Goal: Contribute content: Contribute content

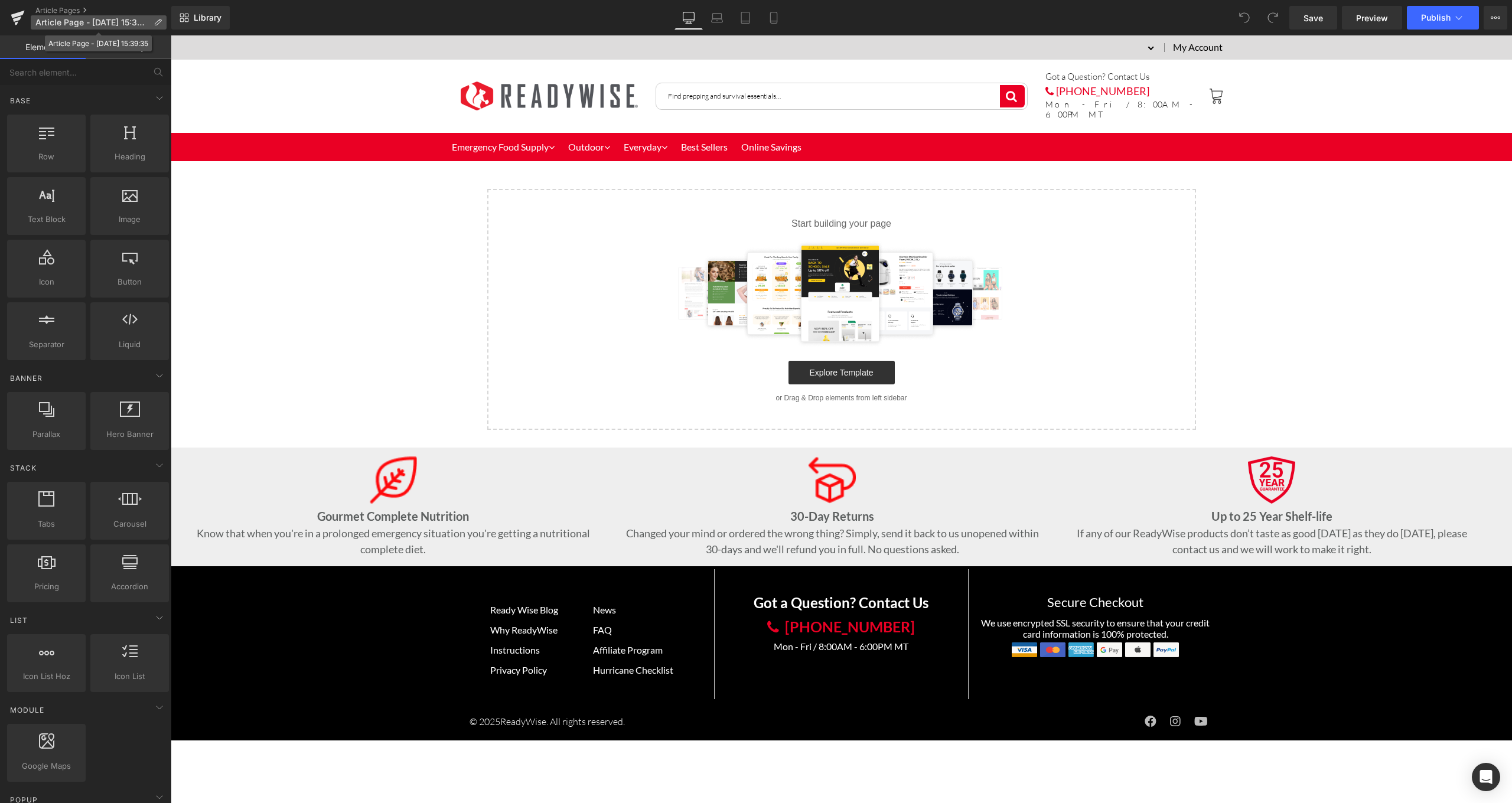
click at [160, 23] on icon at bounding box center [158, 23] width 8 height 8
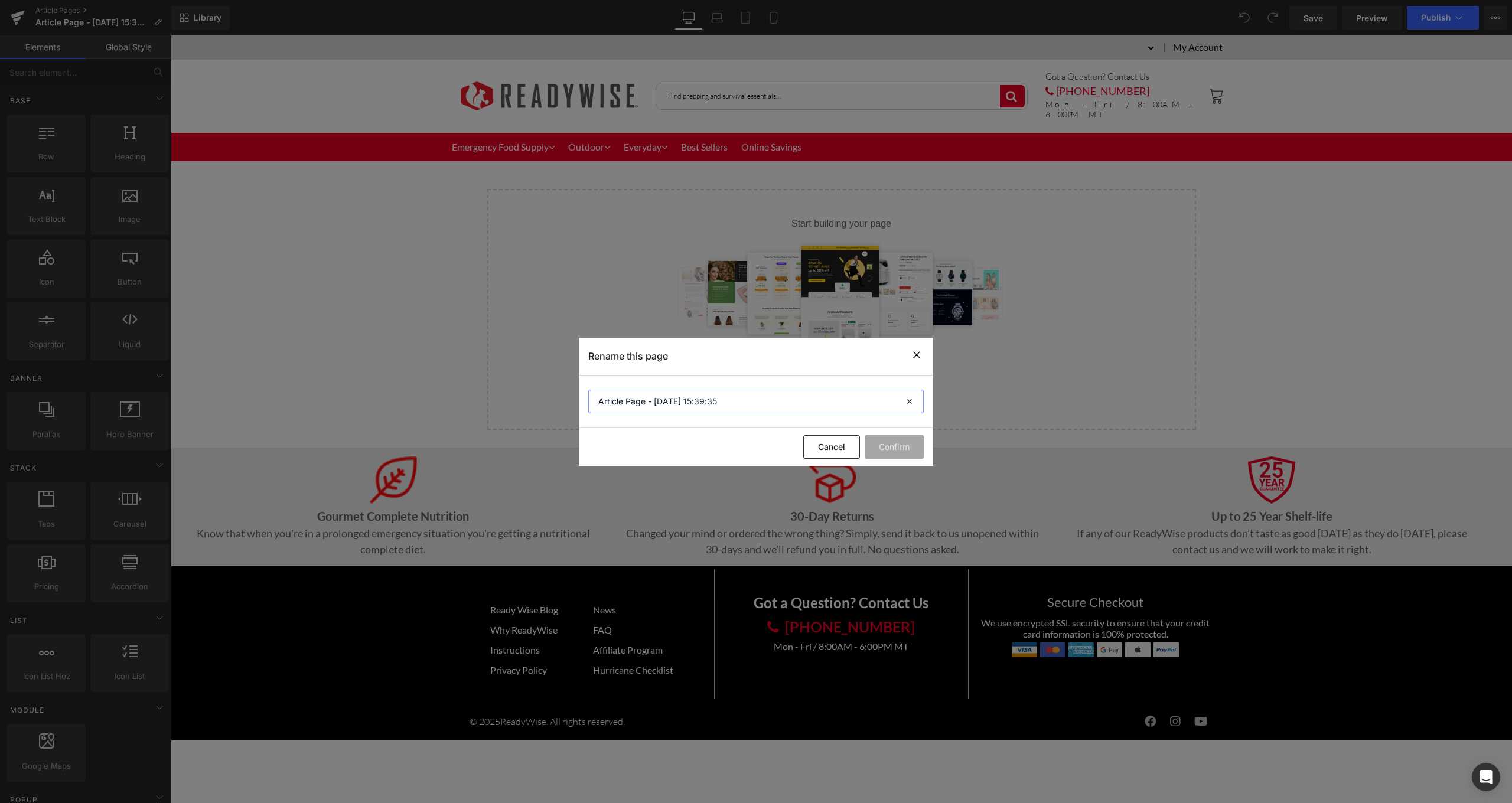
drag, startPoint x: 773, startPoint y: 403, endPoint x: 589, endPoint y: 399, distance: 184.0
click at [589, 399] on input "Article Page - Sep 2, 15:39:35" at bounding box center [756, 402] width 335 height 23
type input "Building a 72 Hour Kit"
click at [909, 450] on button "Confirm" at bounding box center [894, 447] width 59 height 23
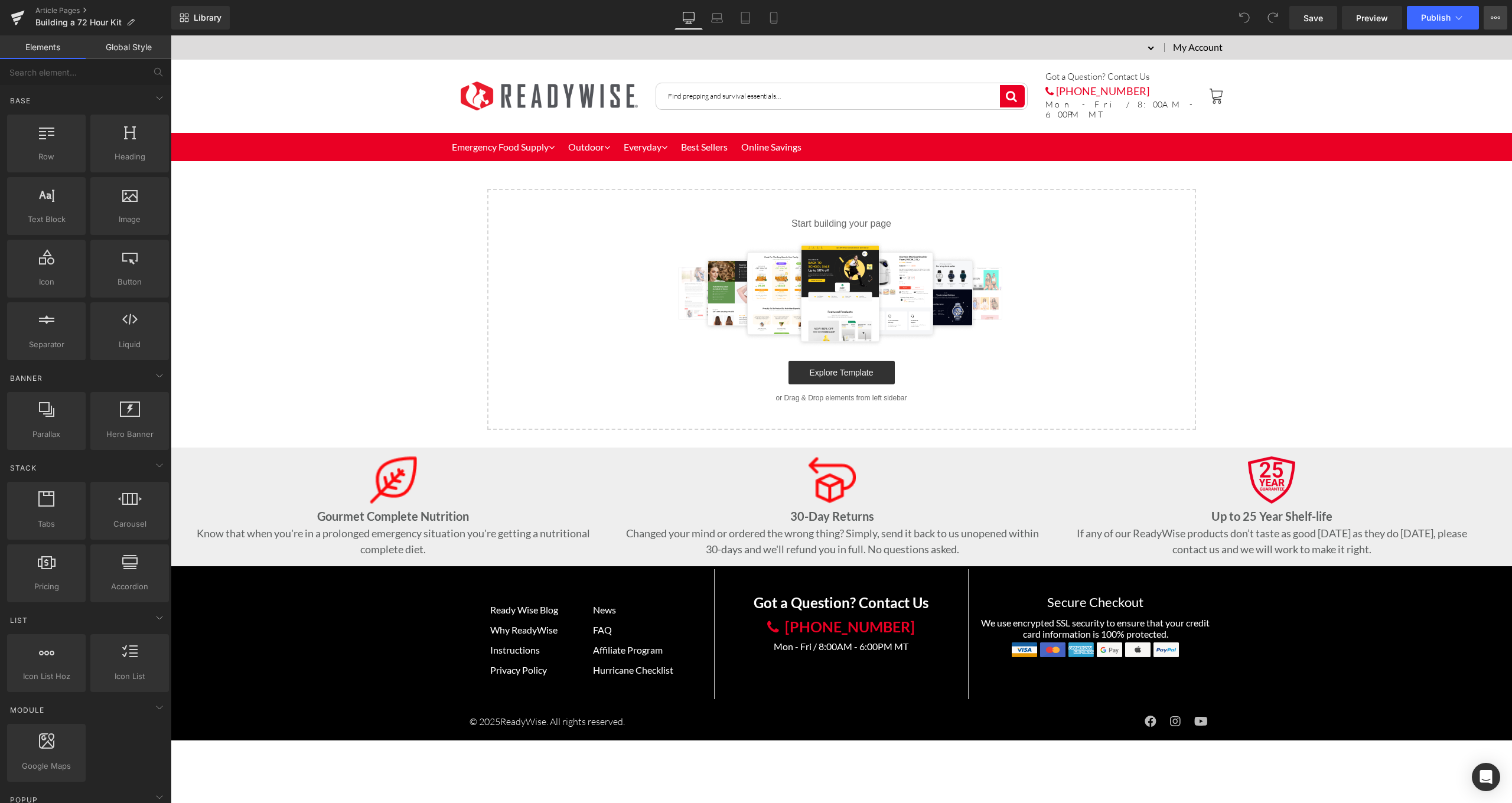
click at [1492, 20] on icon at bounding box center [1495, 18] width 10 height 10
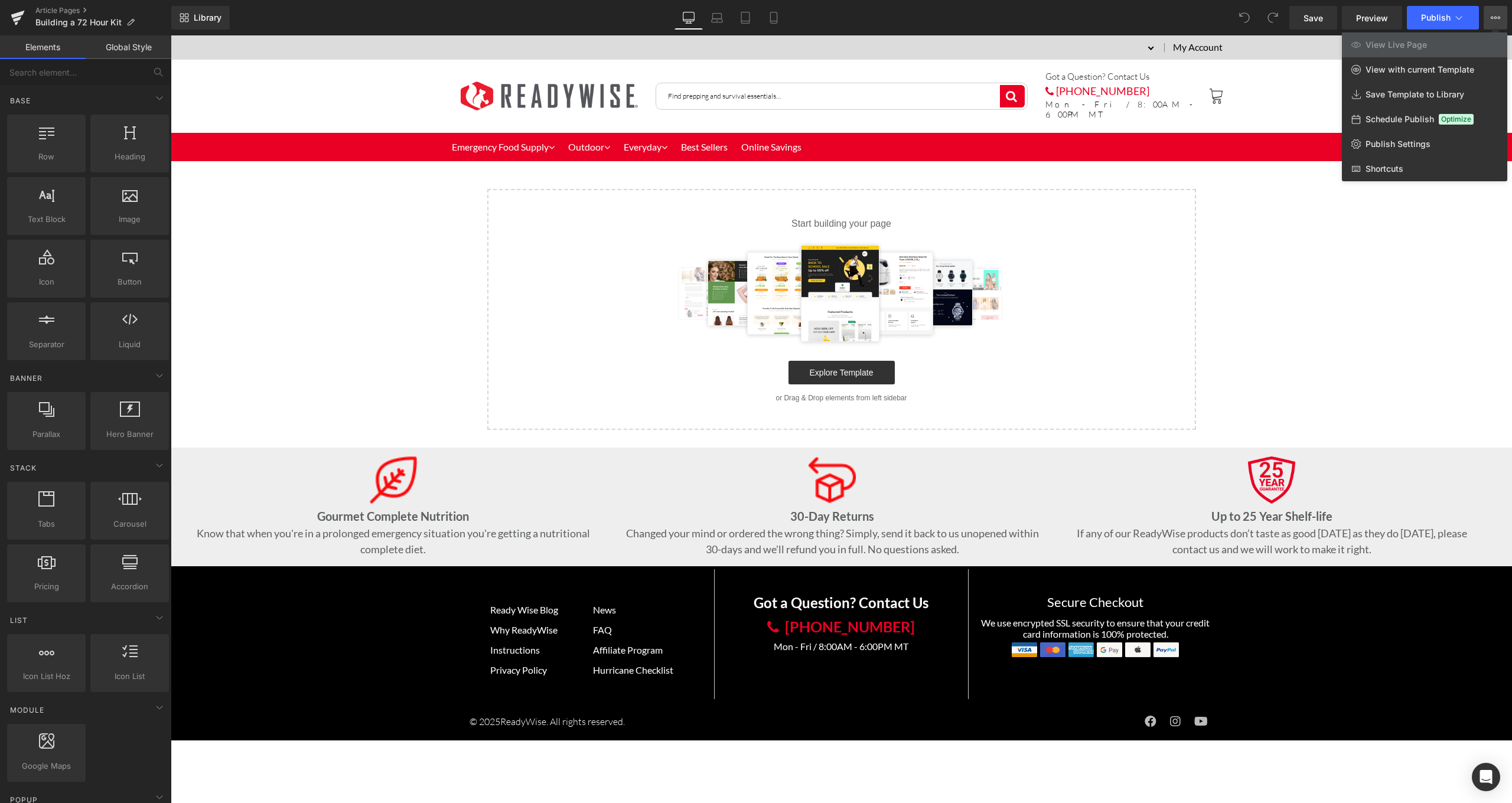
click at [154, 23] on ul "Article Pages Building a 72 Hour Kit" at bounding box center [103, 18] width 136 height 23
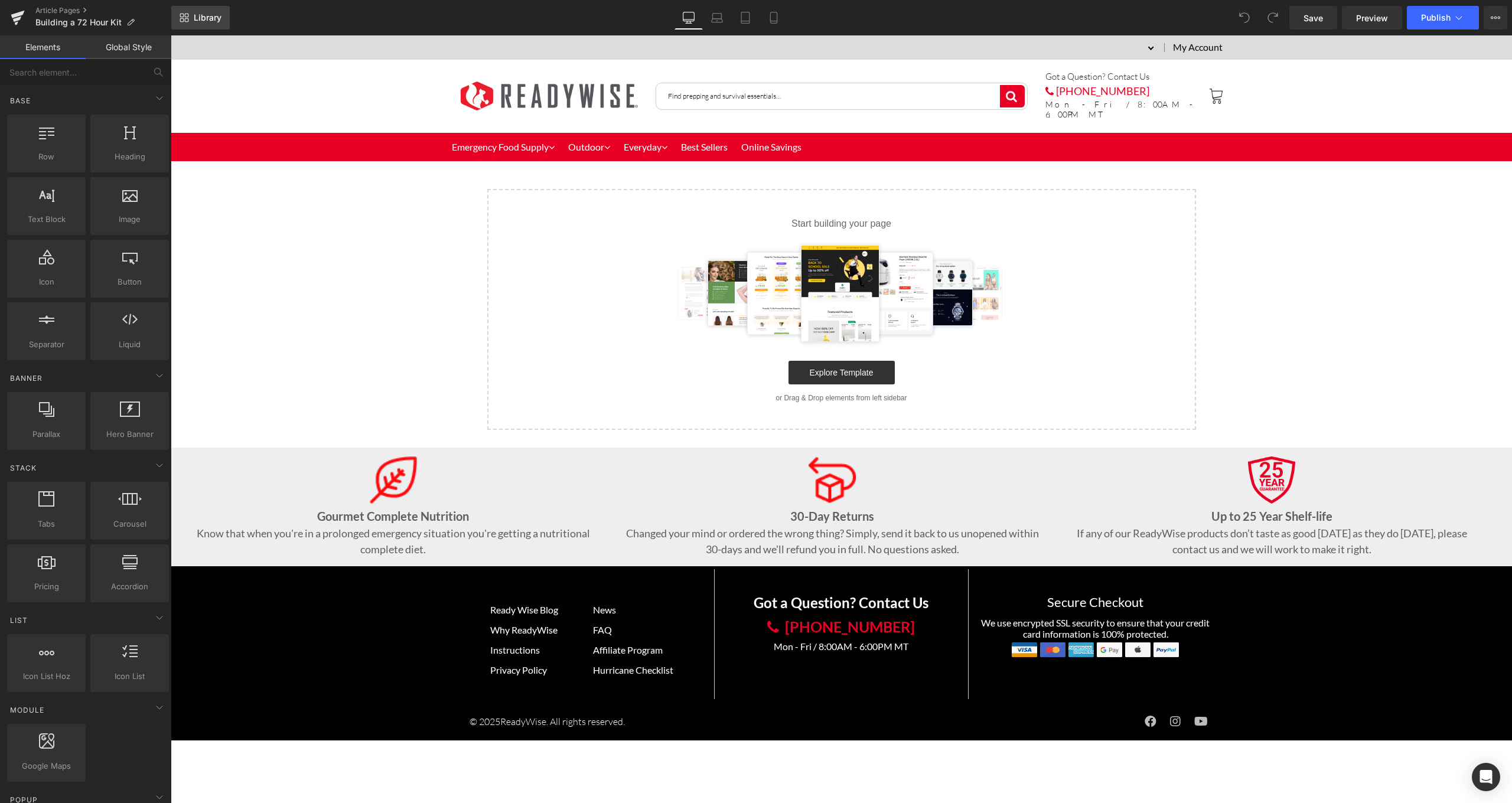
click at [199, 11] on link "Library" at bounding box center [200, 18] width 59 height 23
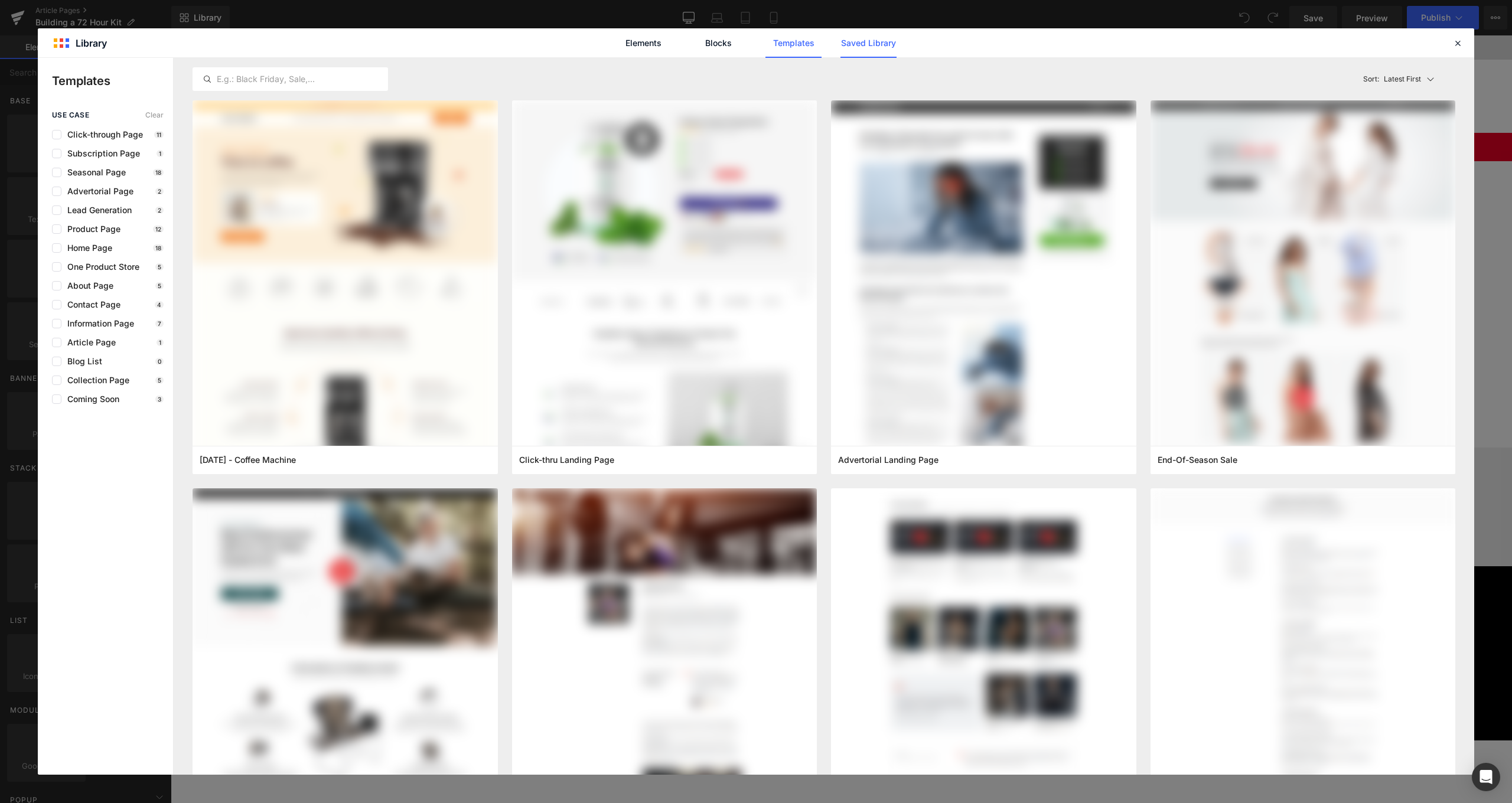
click at [0, 0] on link "Saved Library" at bounding box center [0, 0] width 0 height 0
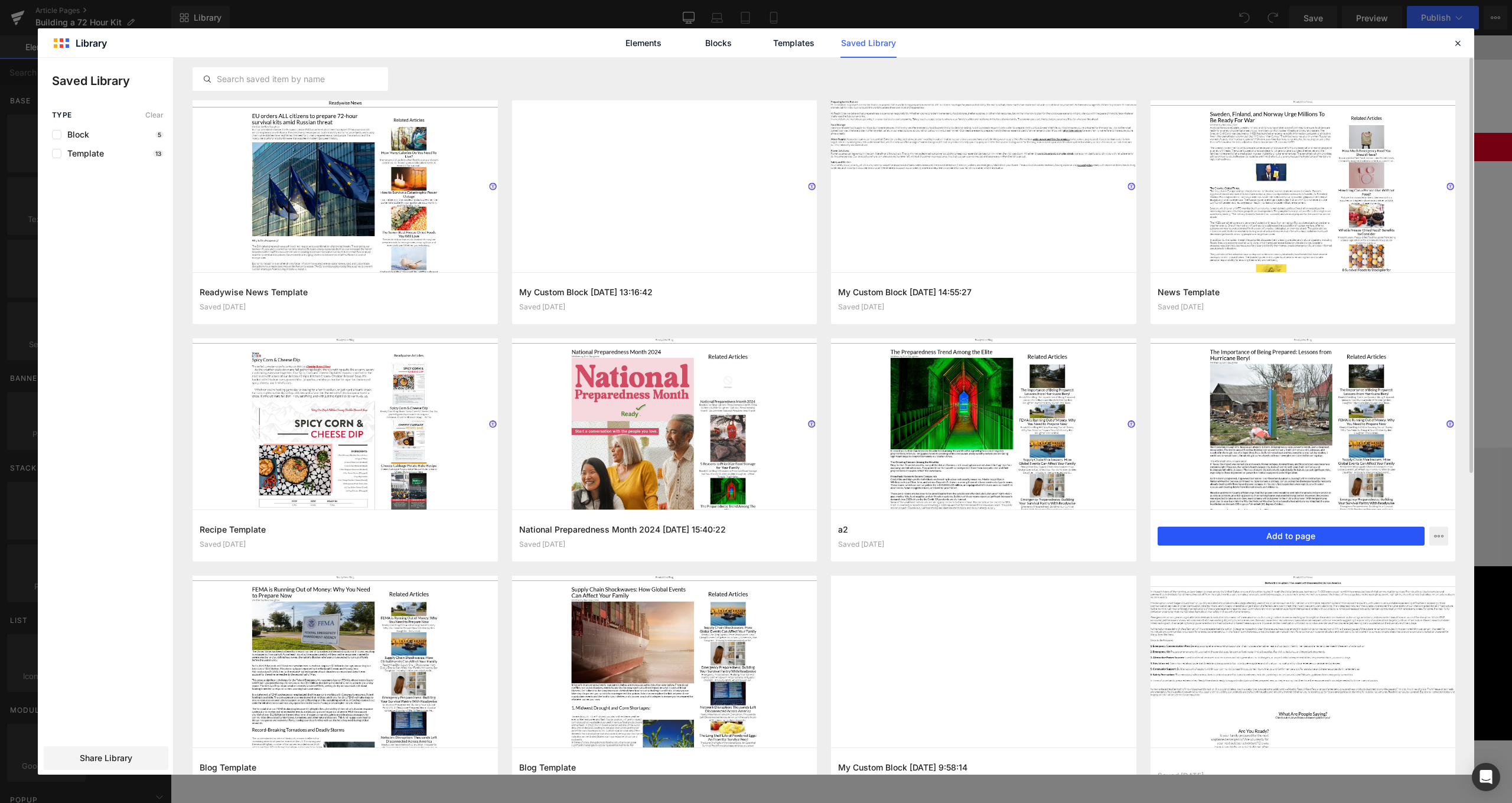
click at [1391, 535] on button "Add to page" at bounding box center [1291, 536] width 268 height 19
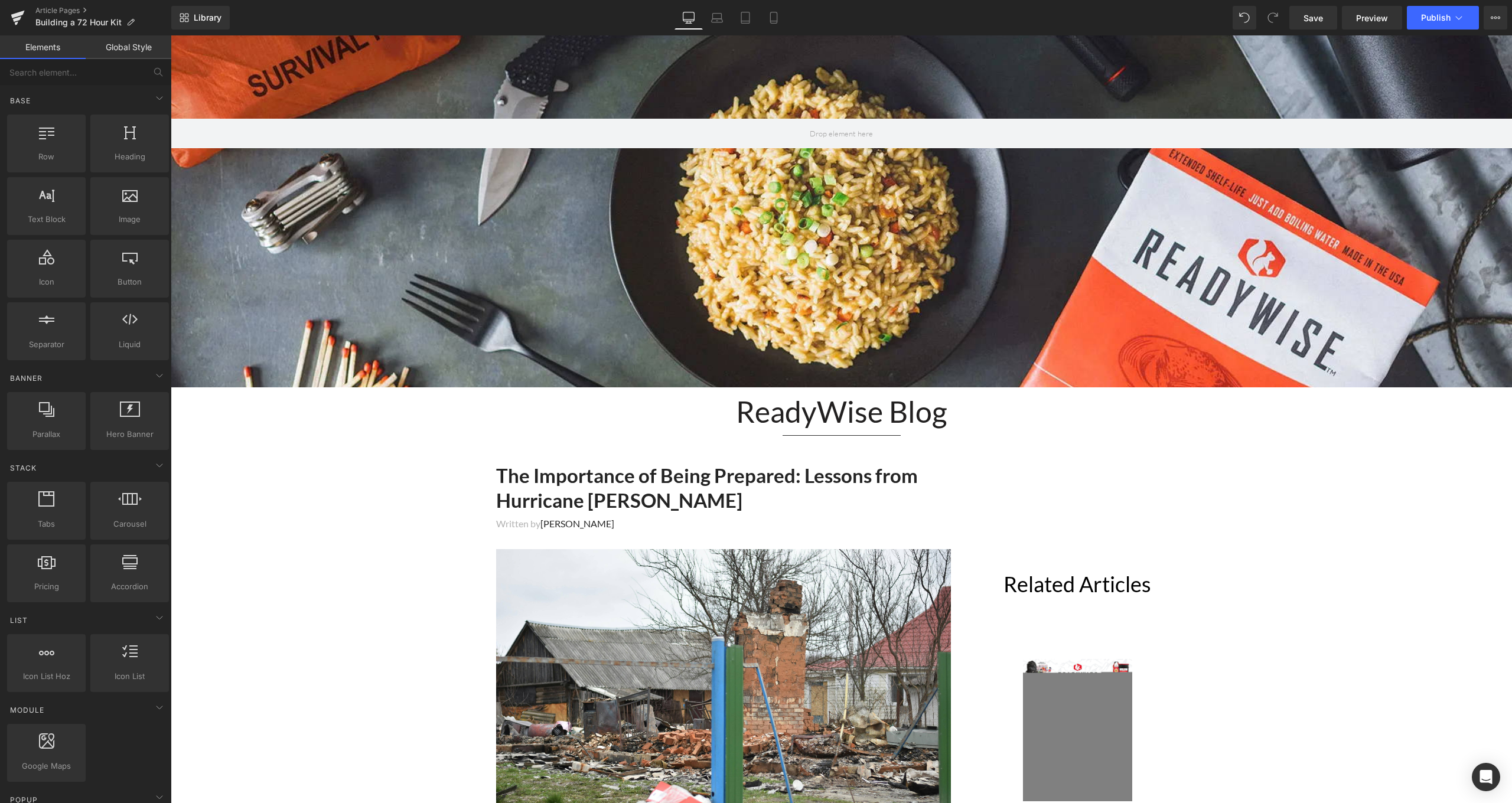
scroll to position [339, 0]
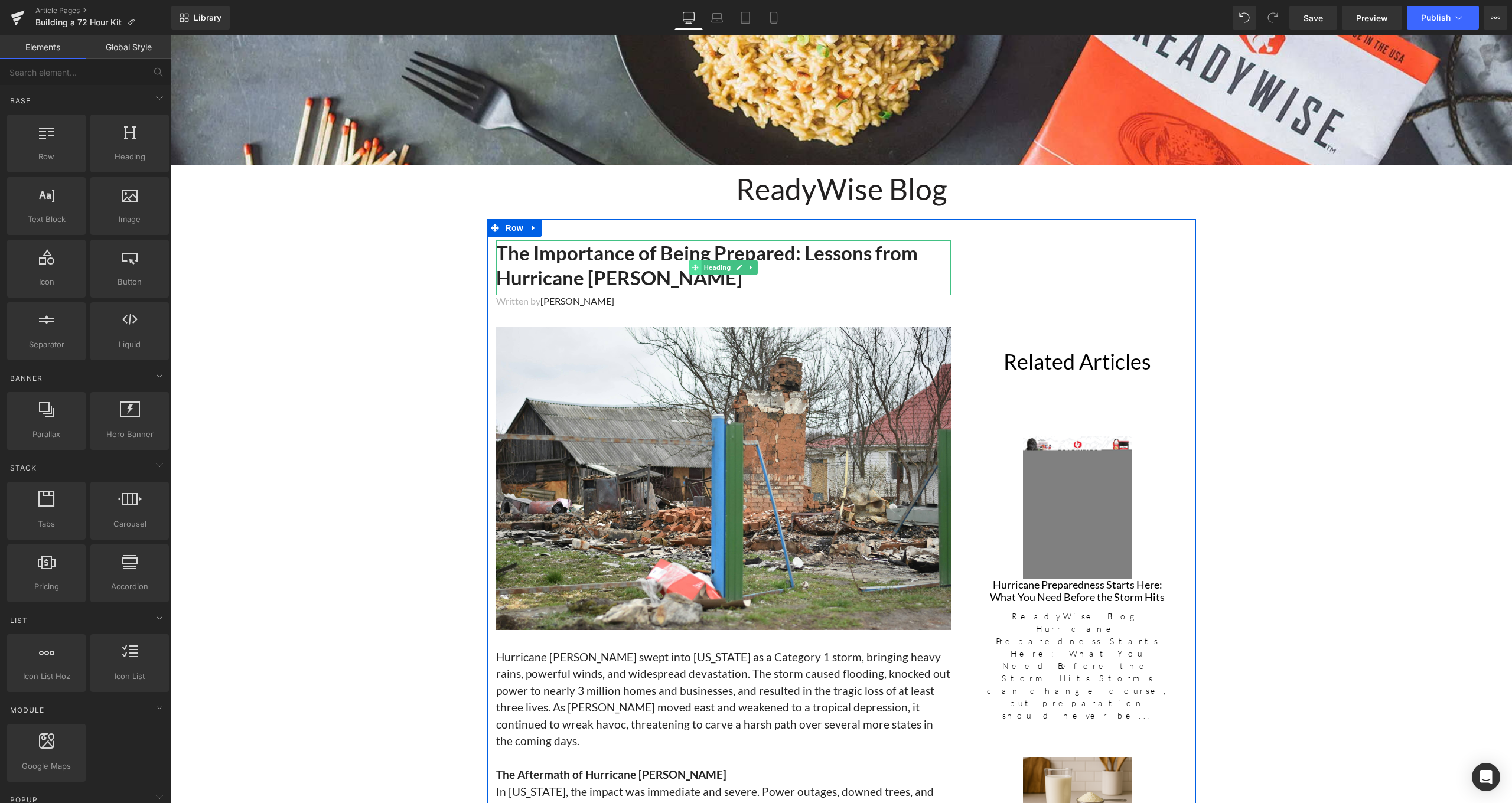
click at [688, 269] on span at bounding box center [695, 268] width 12 height 14
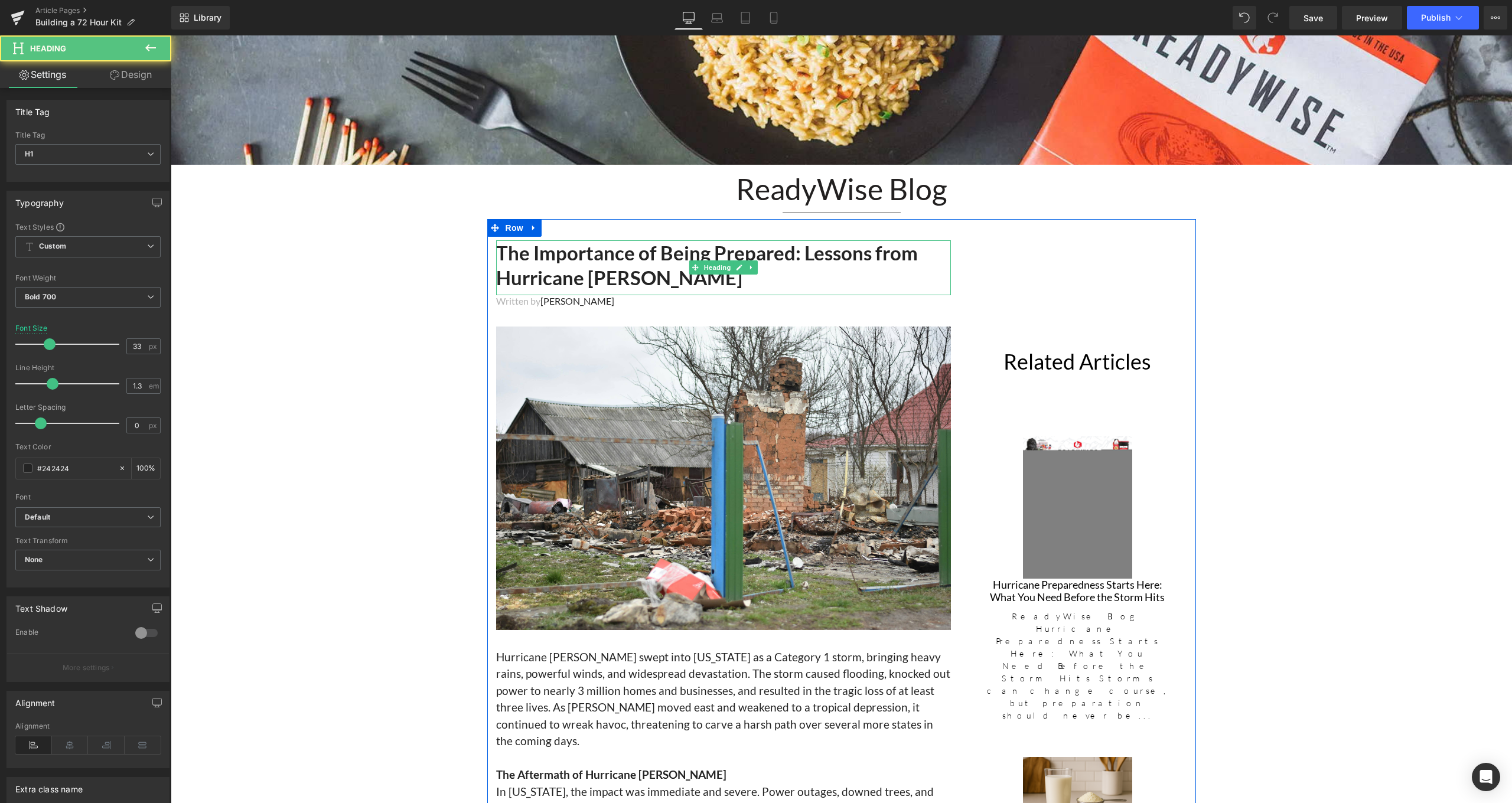
click at [666, 281] on h1 "The Importance of Being Prepared: Lessons from Hurricane Beryl" at bounding box center [723, 266] width 455 height 51
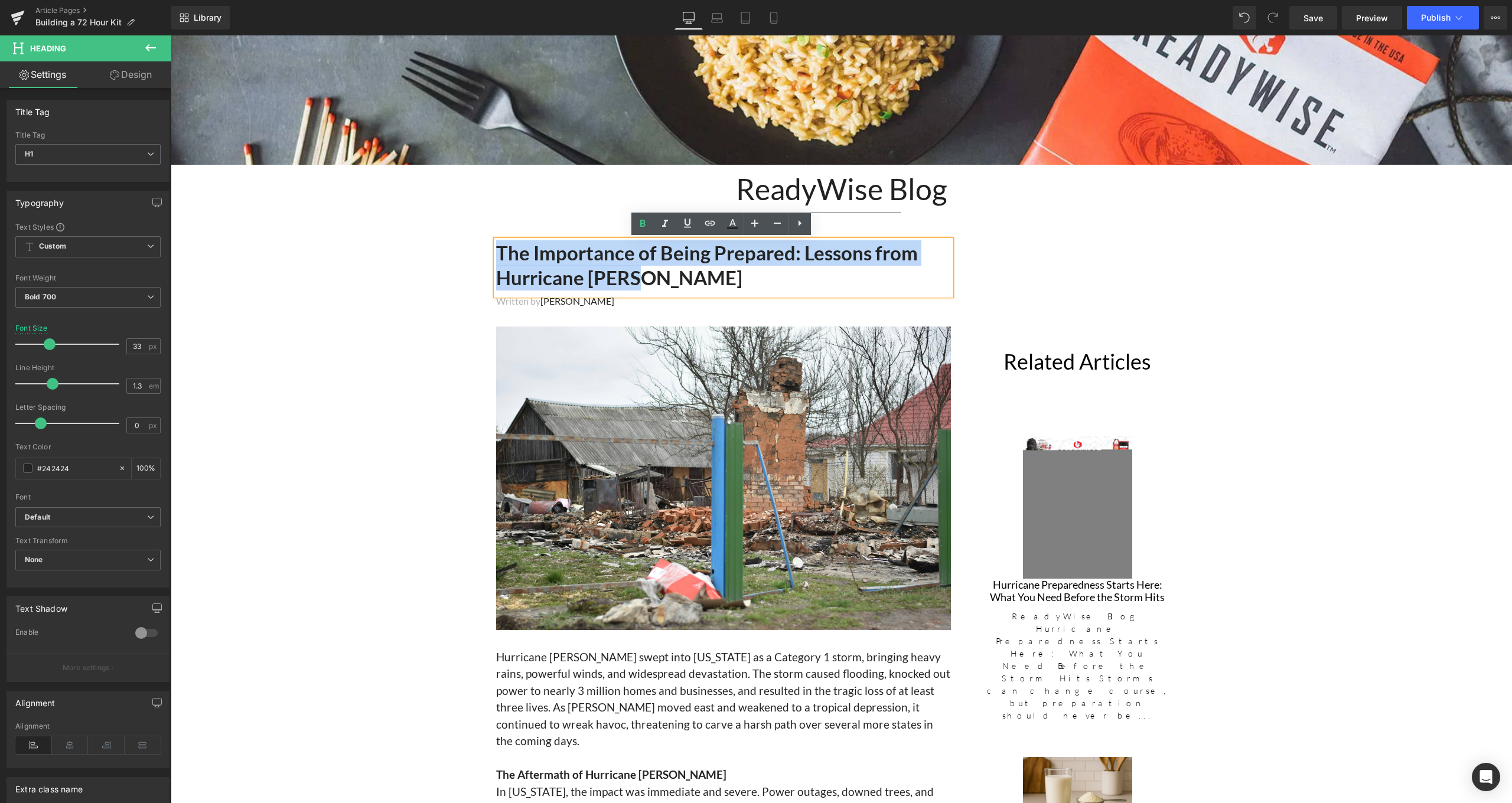
drag, startPoint x: 657, startPoint y: 283, endPoint x: 497, endPoint y: 229, distance: 168.9
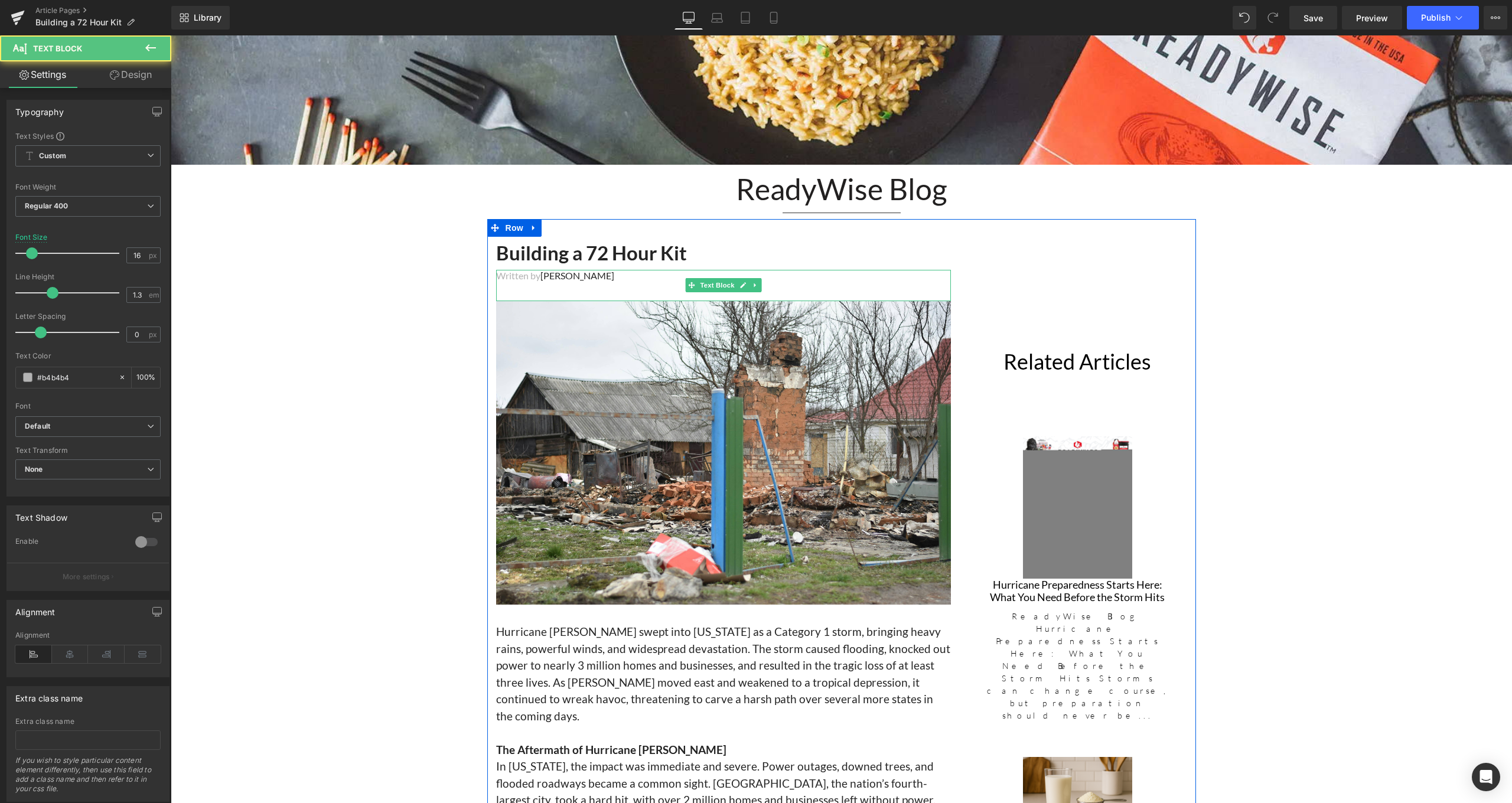
click at [601, 276] on p "Written by Ben Slaughter" at bounding box center [723, 276] width 455 height 12
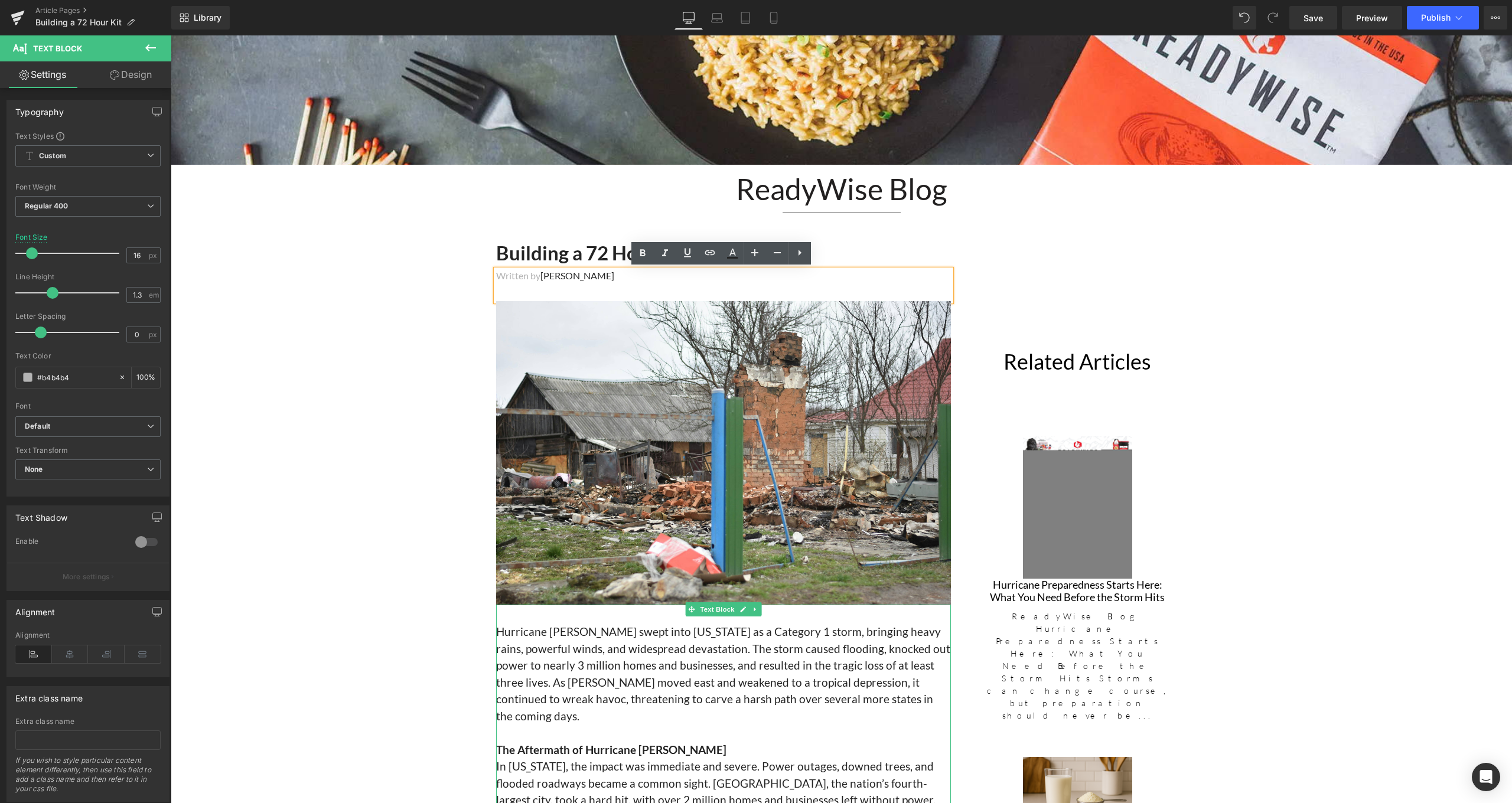
click at [547, 638] on p "Hurricane Beryl swept into Texas as a Category 1 storm, bringing heavy rains, p…" at bounding box center [723, 674] width 455 height 101
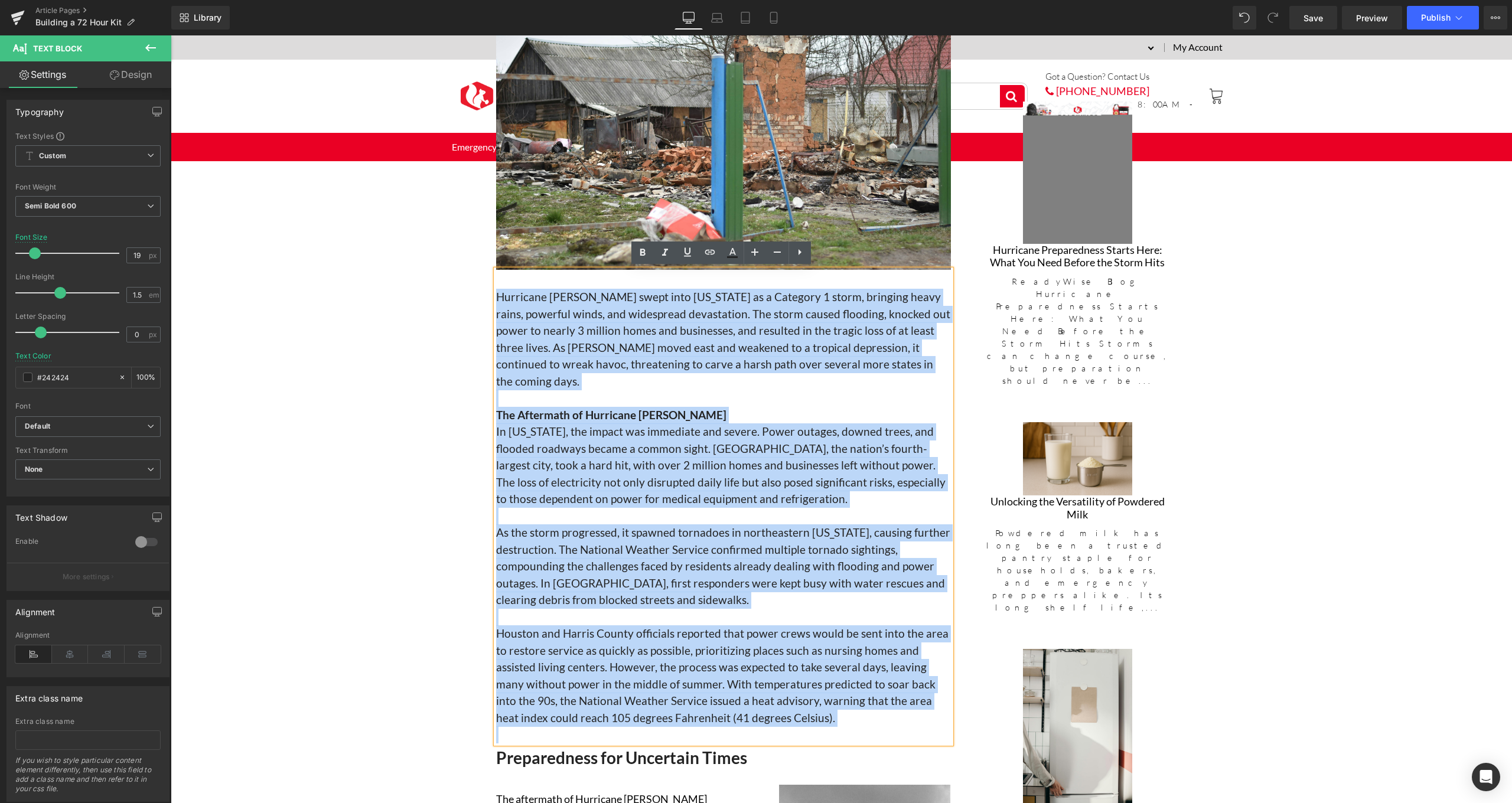
scroll to position [718, 0]
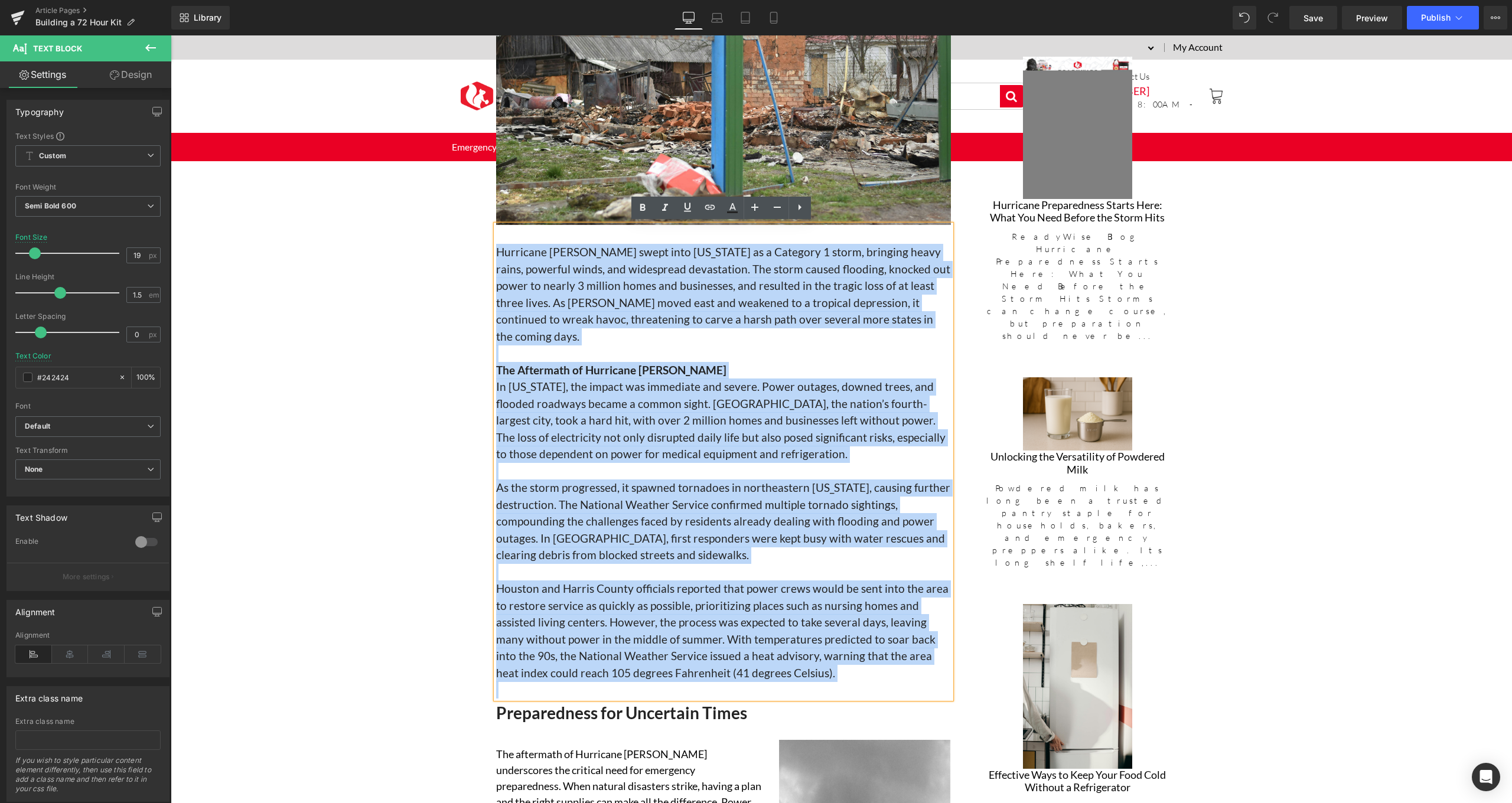
drag, startPoint x: 495, startPoint y: 407, endPoint x: 773, endPoint y: 659, distance: 375.2
click at [773, 659] on div "Hurricane Beryl swept into Texas as a Category 1 storm, bringing heavy rains, p…" at bounding box center [723, 462] width 455 height 474
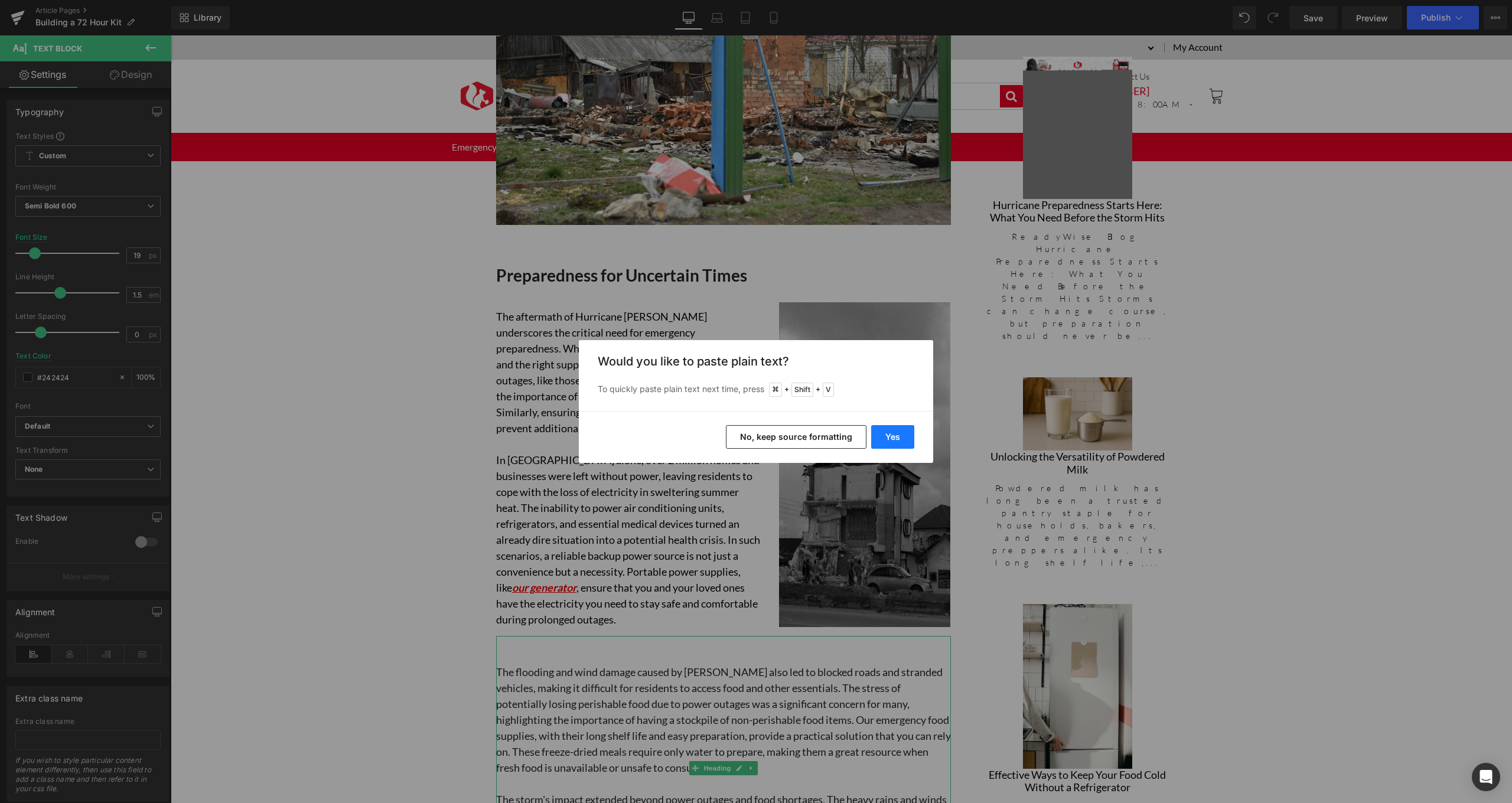
click at [880, 437] on button "Yes" at bounding box center [893, 437] width 43 height 23
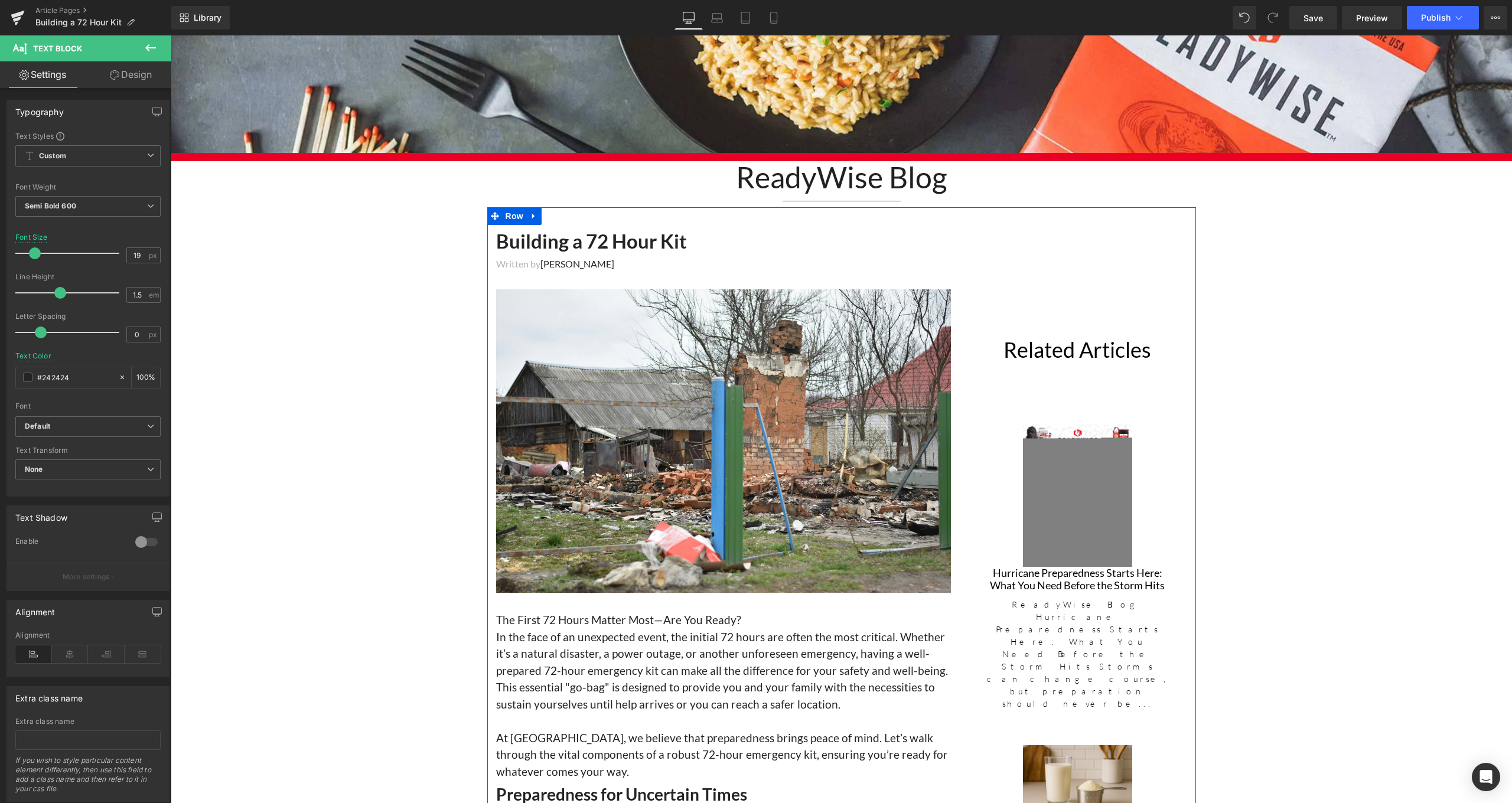
scroll to position [429, 0]
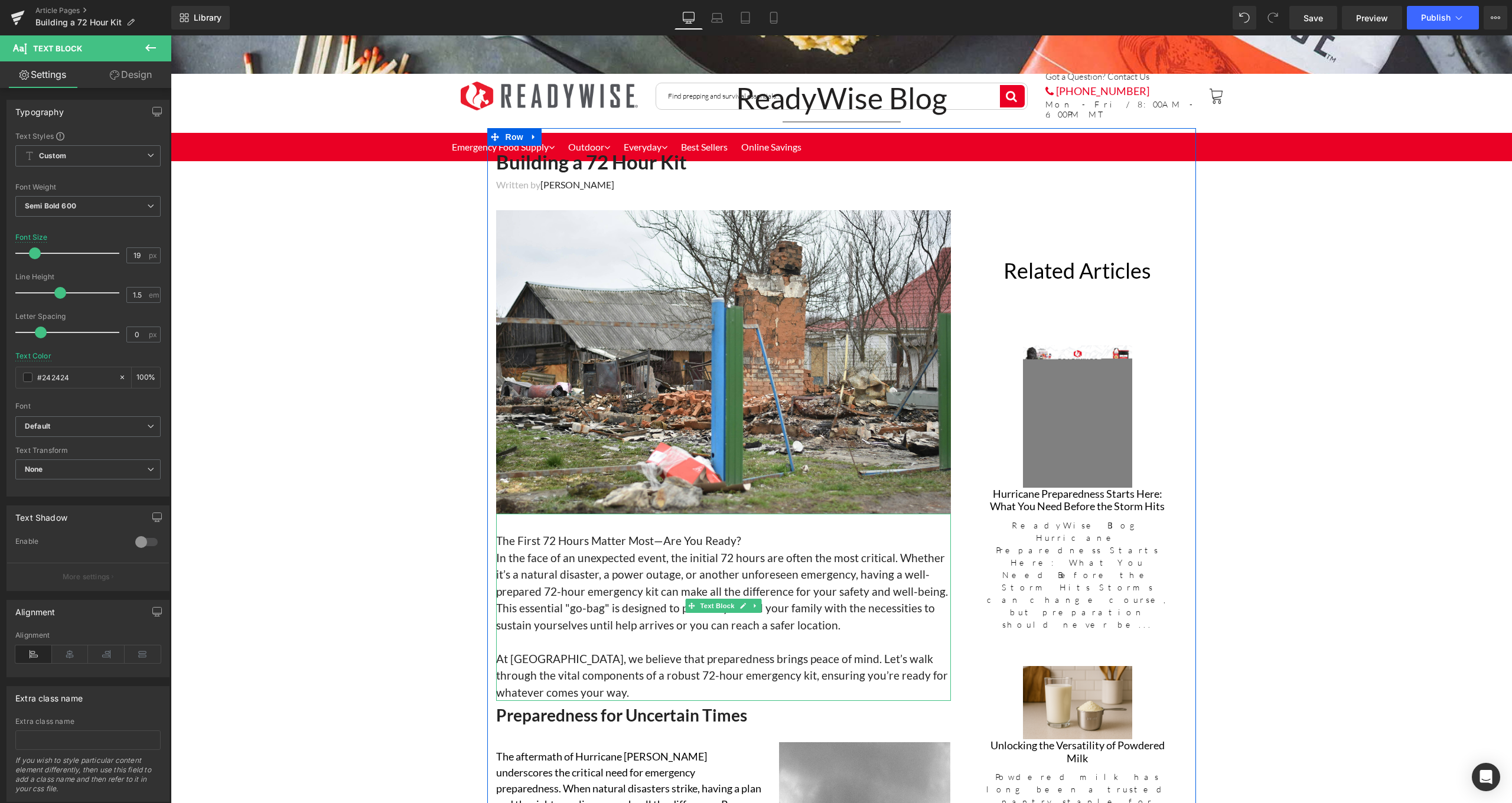
click at [733, 542] on span "The First 72 Hours Matter Most—Are You Ready?" at bounding box center [618, 541] width 245 height 14
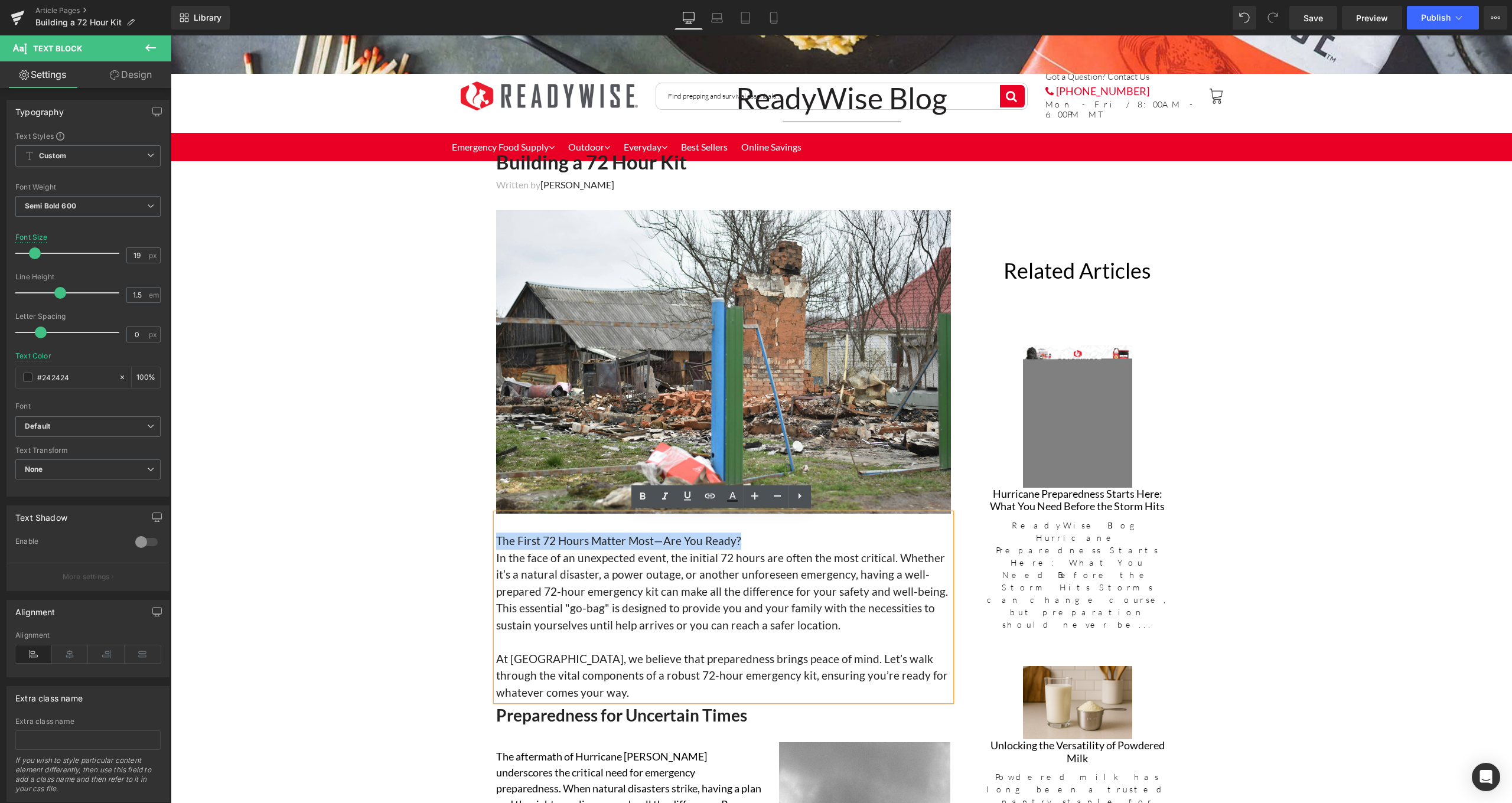
drag, startPoint x: 743, startPoint y: 543, endPoint x: 493, endPoint y: 533, distance: 250.2
click at [496, 533] on div "The First 72 Hours Matter Most—Are You Ready? In the face of an unexpected even…" at bounding box center [723, 607] width 455 height 187
click at [642, 500] on icon at bounding box center [642, 497] width 14 height 14
click at [770, 656] on span "At ReadyWise, we believe that preparedness brings peace of mind. Let’s walk thr…" at bounding box center [722, 675] width 452 height 47
click at [715, 692] on p "At ReadyWise, we believe that preparedness brings peace of mind. Let’s walk thr…" at bounding box center [723, 676] width 455 height 51
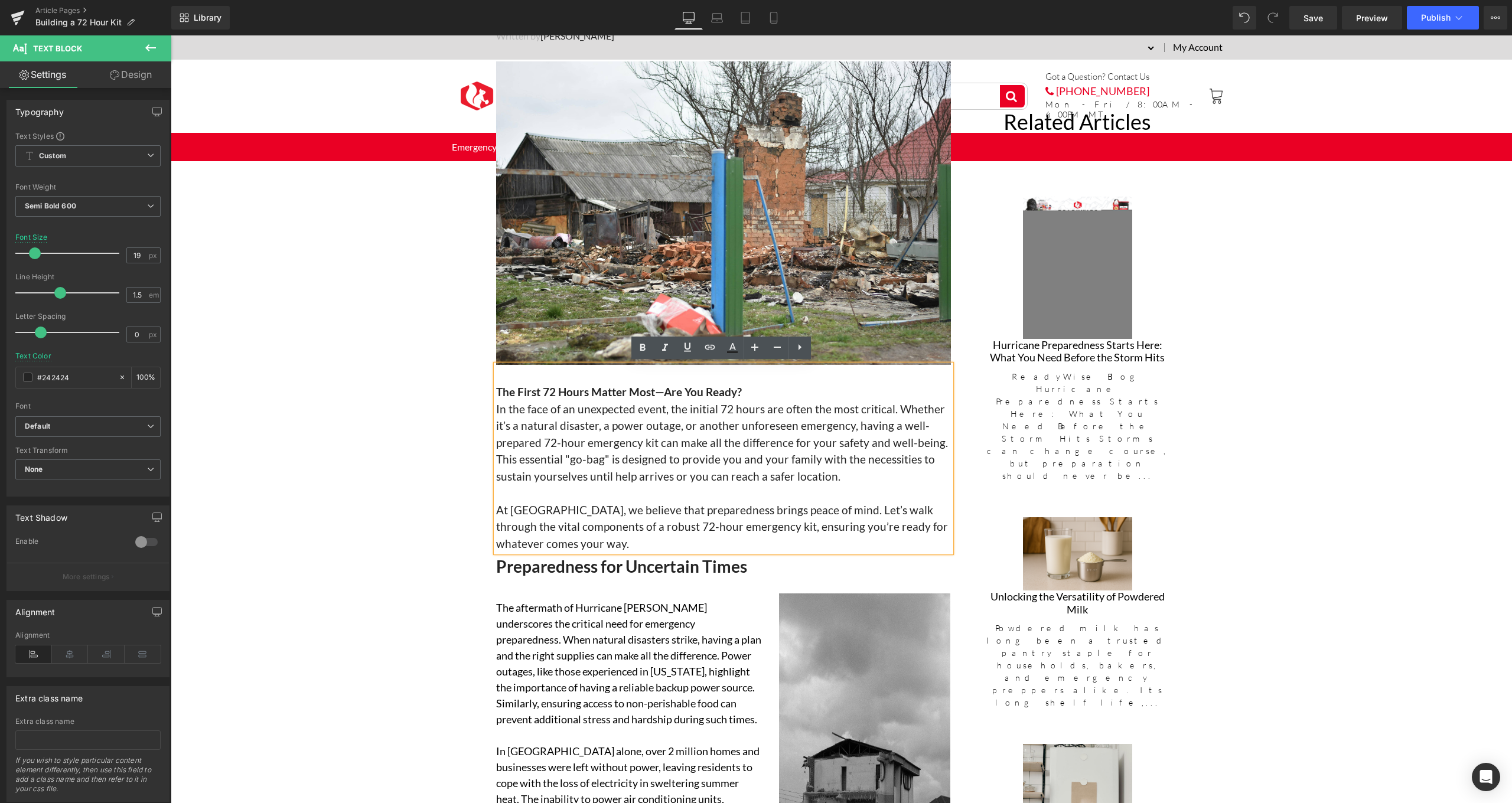
scroll to position [370, 0]
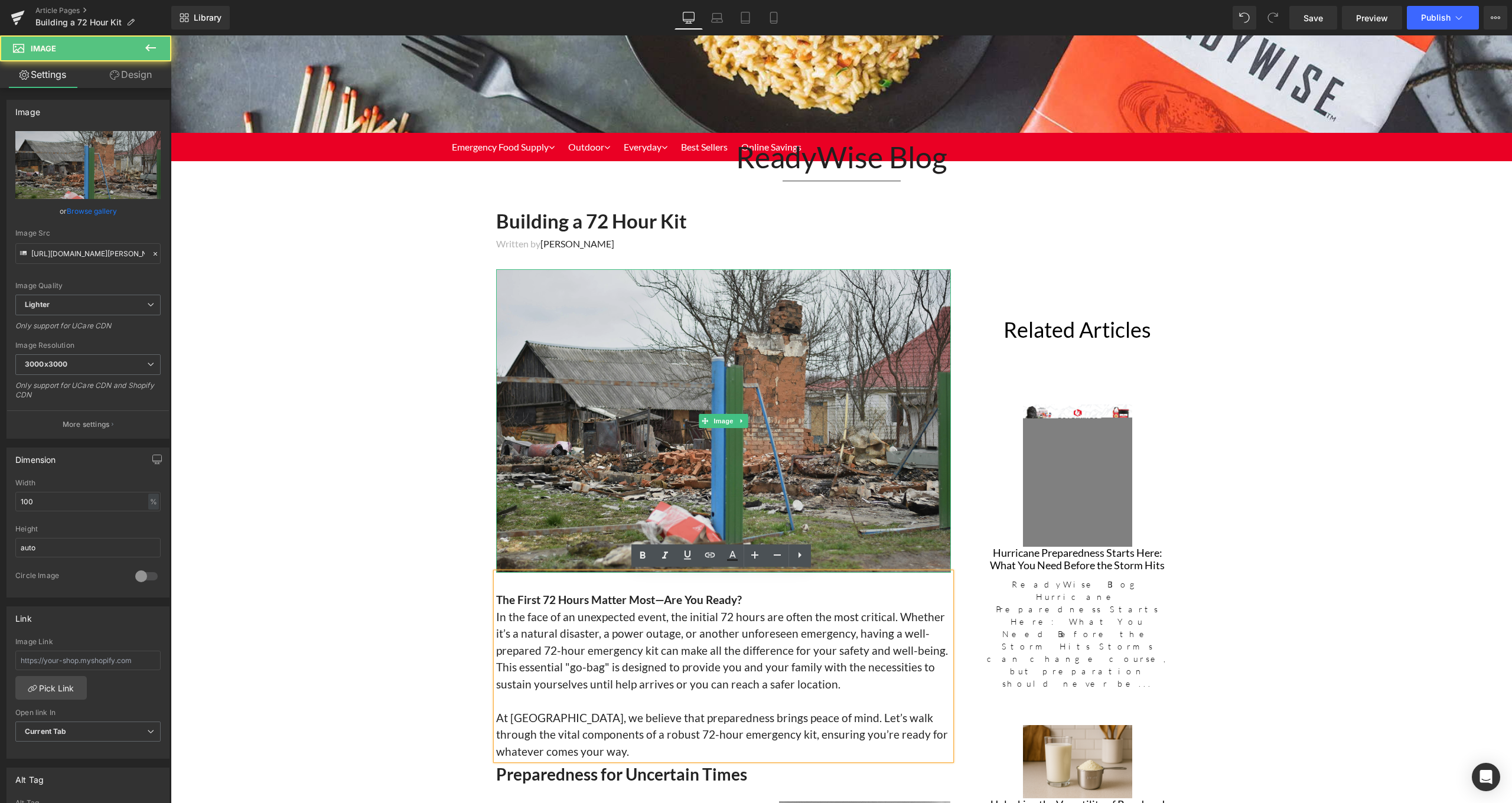
click at [774, 378] on img at bounding box center [723, 421] width 455 height 304
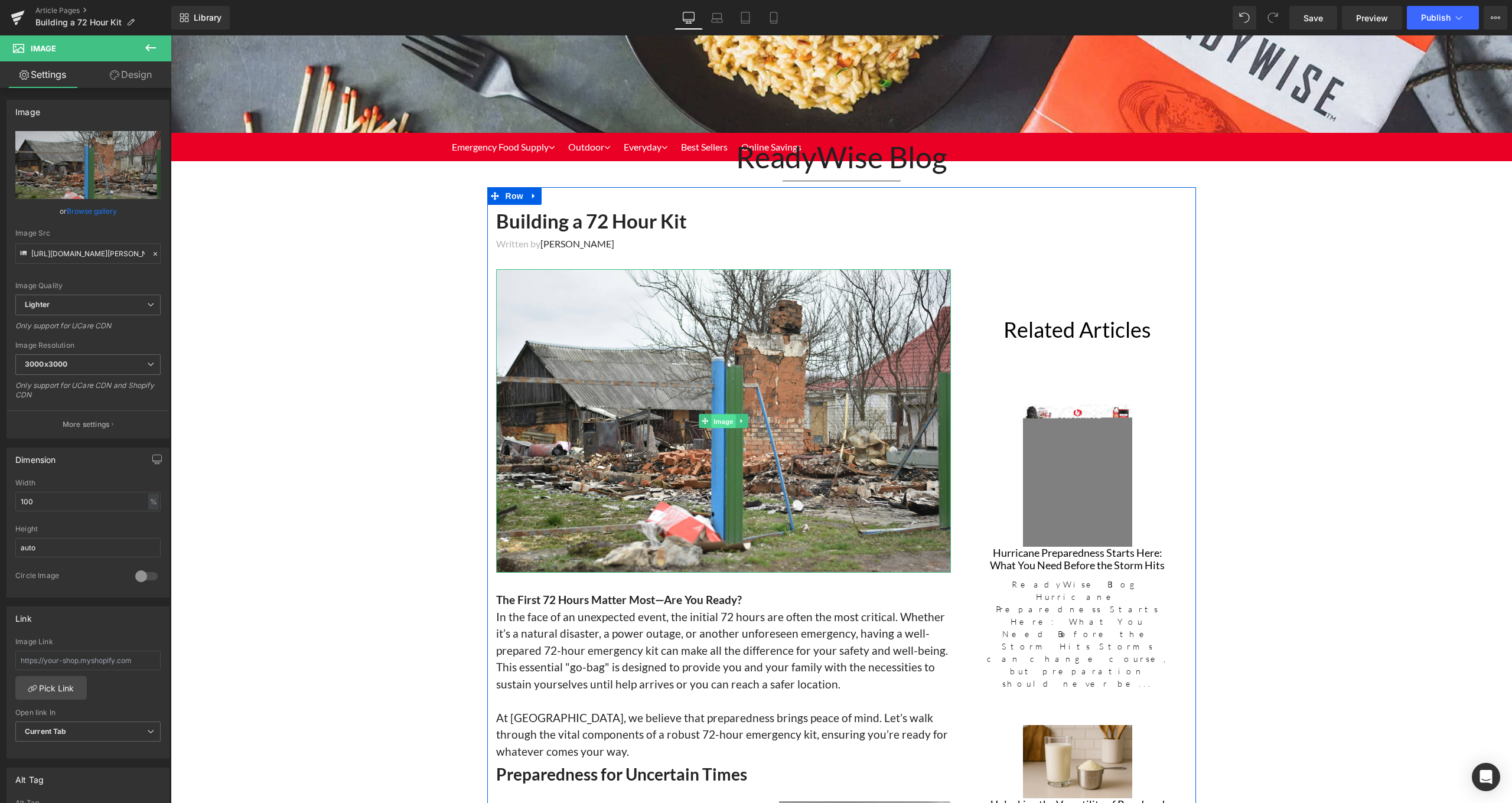
click at [733, 416] on span "Image" at bounding box center [724, 422] width 25 height 14
click at [740, 421] on icon at bounding box center [741, 422] width 2 height 4
click at [749, 419] on link at bounding box center [748, 421] width 12 height 14
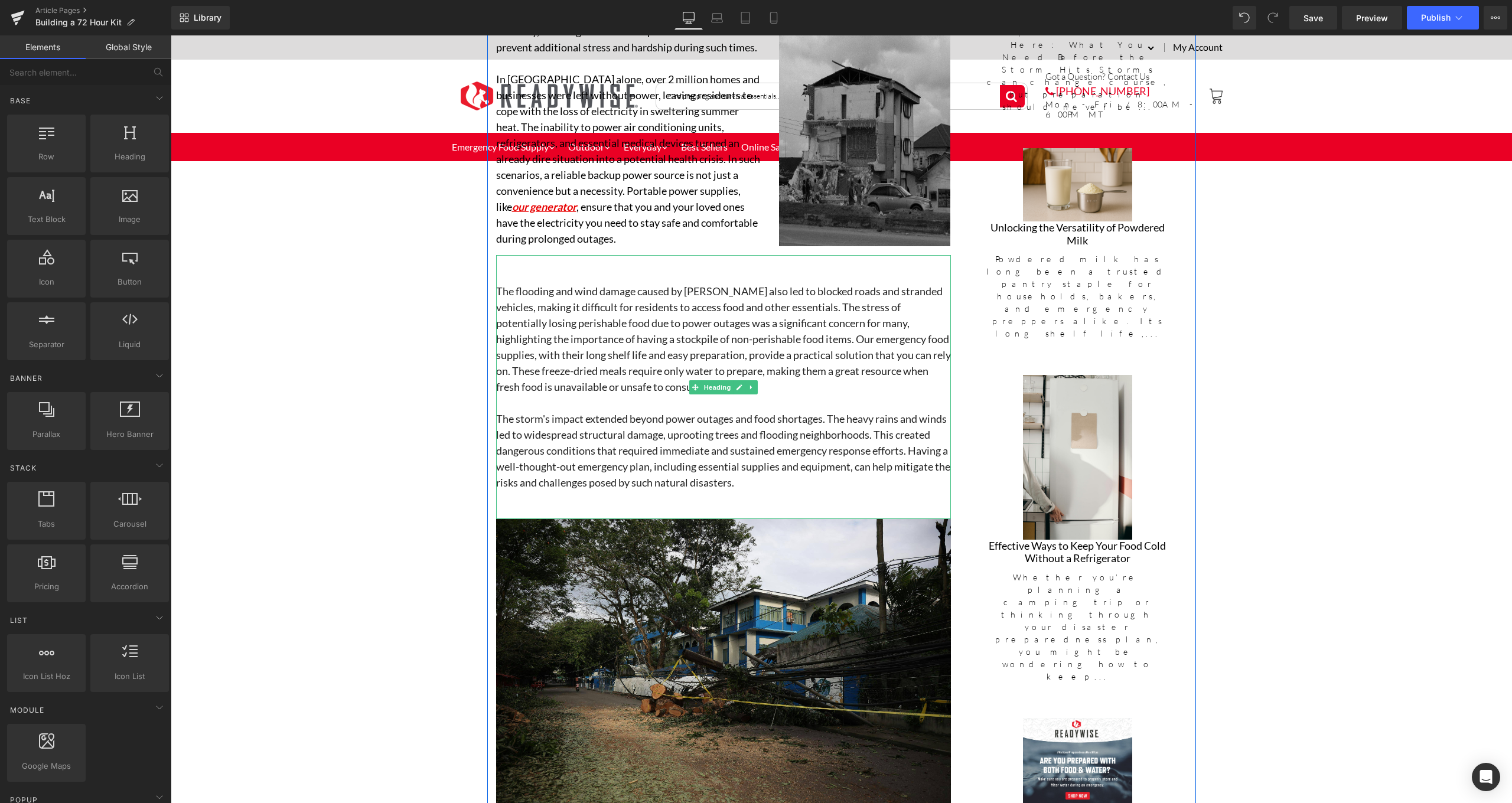
scroll to position [693, 0]
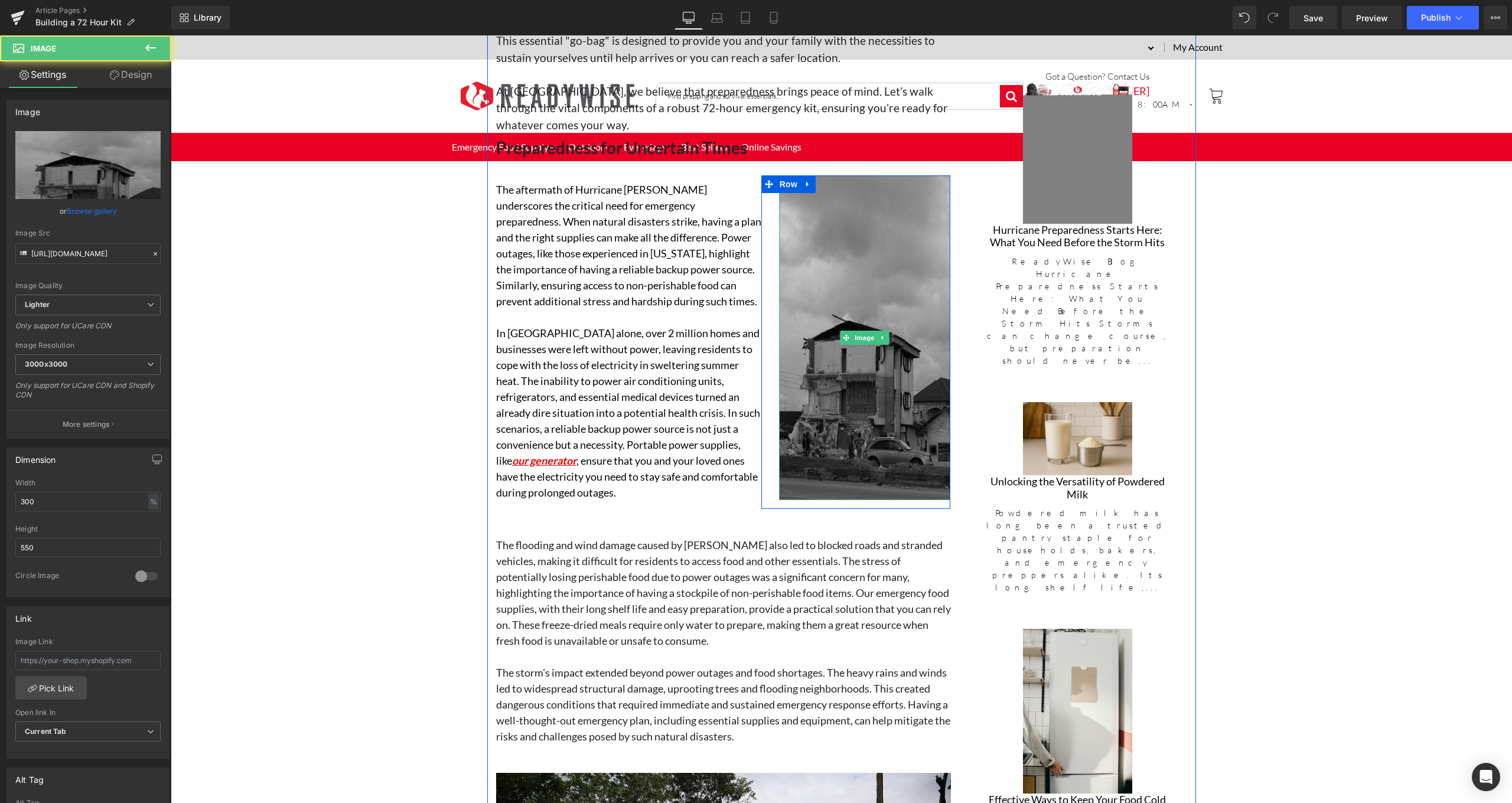
click at [856, 268] on img at bounding box center [864, 337] width 172 height 325
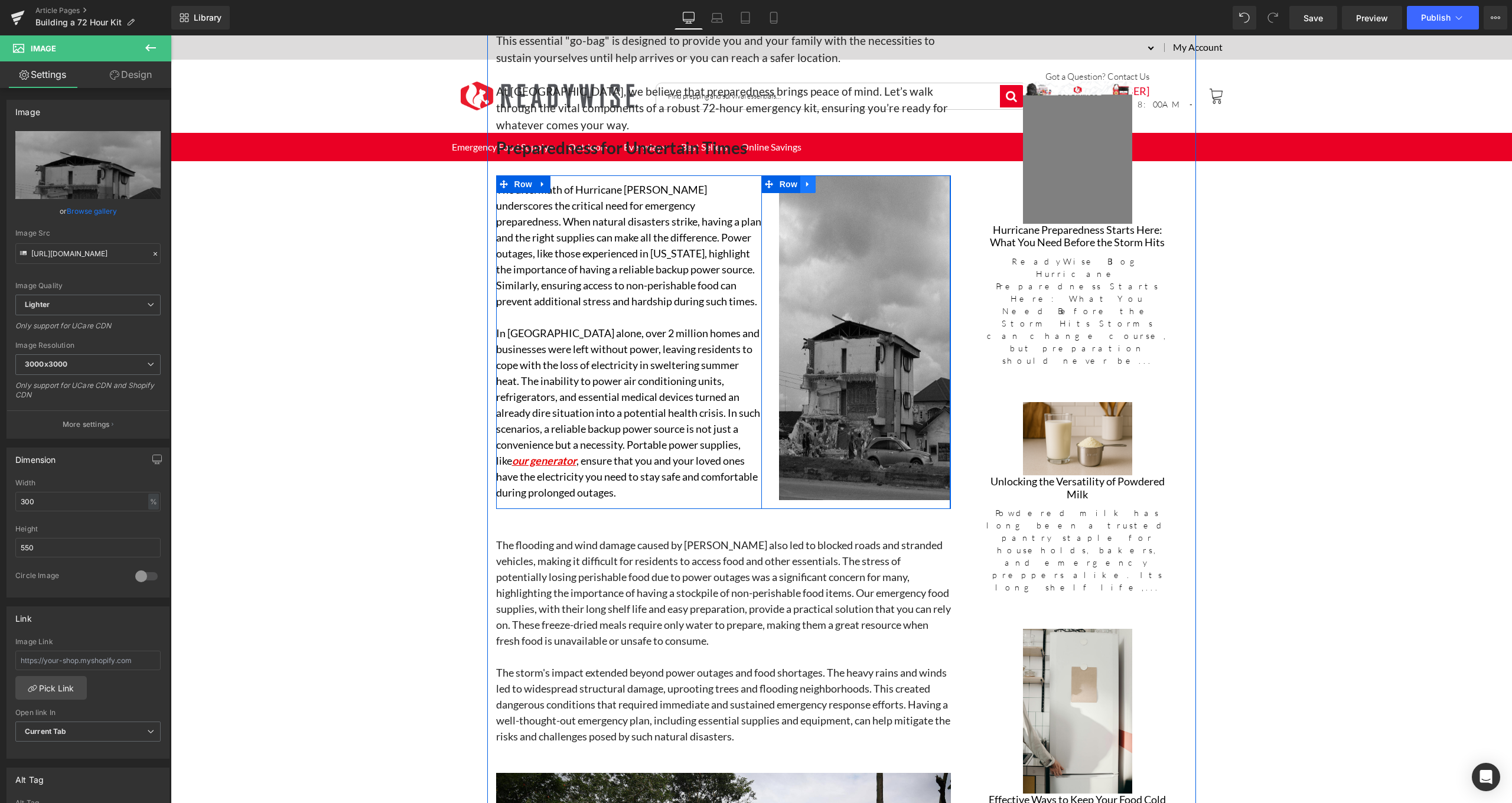
click at [806, 183] on icon at bounding box center [808, 184] width 8 height 9
click at [839, 180] on icon at bounding box center [839, 184] width 8 height 8
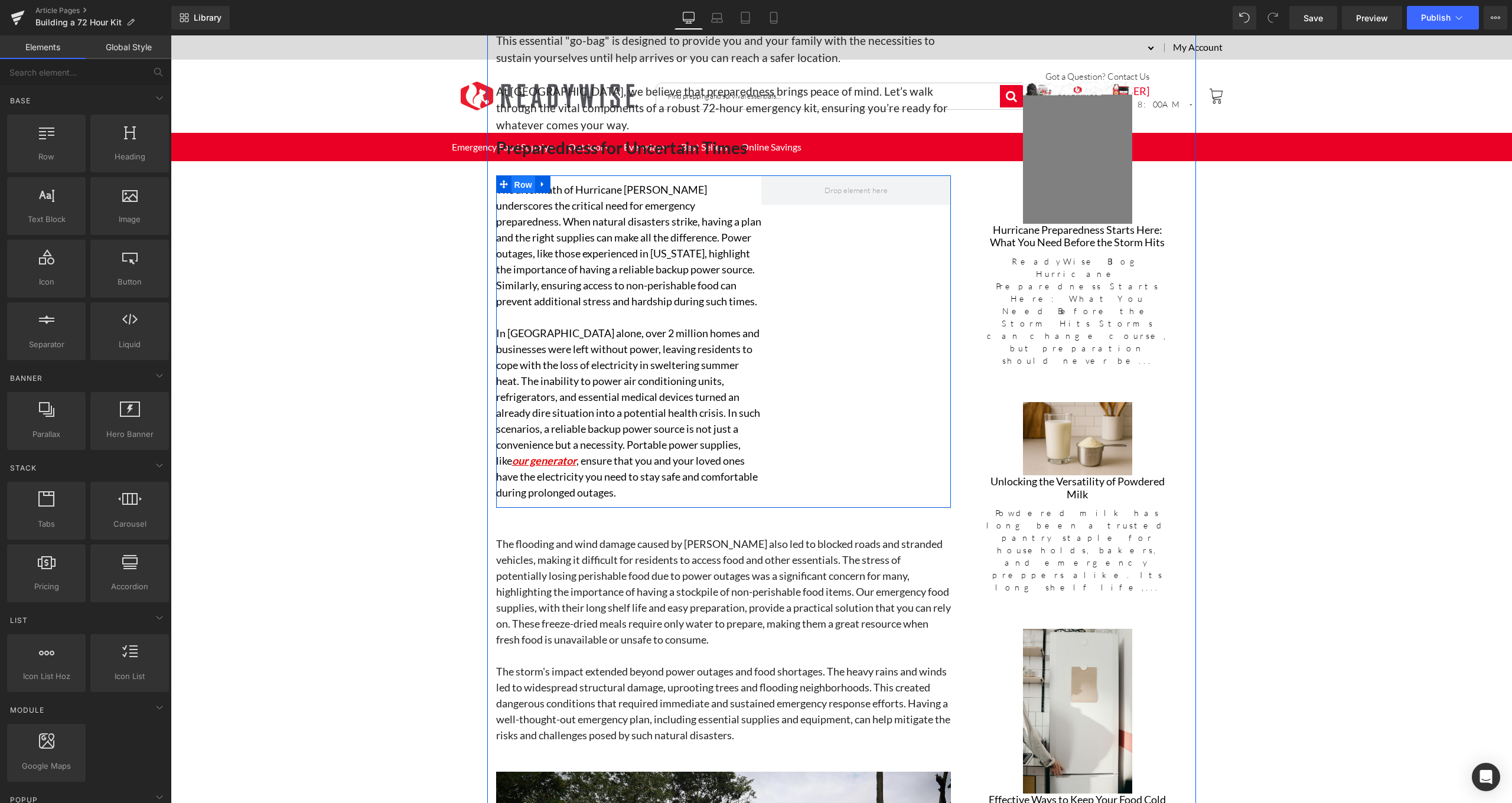
click at [525, 180] on span "Row" at bounding box center [523, 185] width 23 height 18
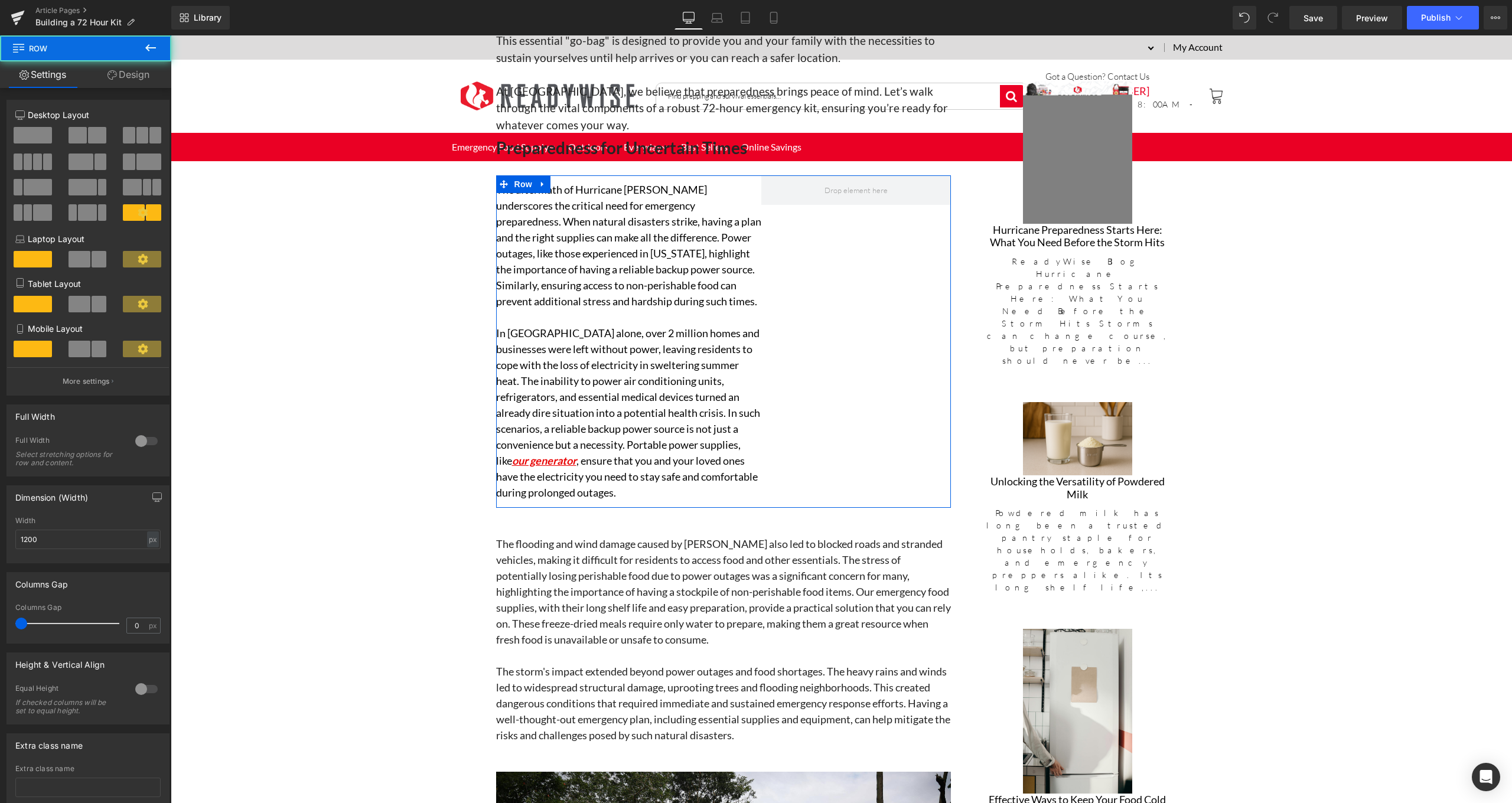
click at [152, 76] on link "Design" at bounding box center [128, 75] width 86 height 27
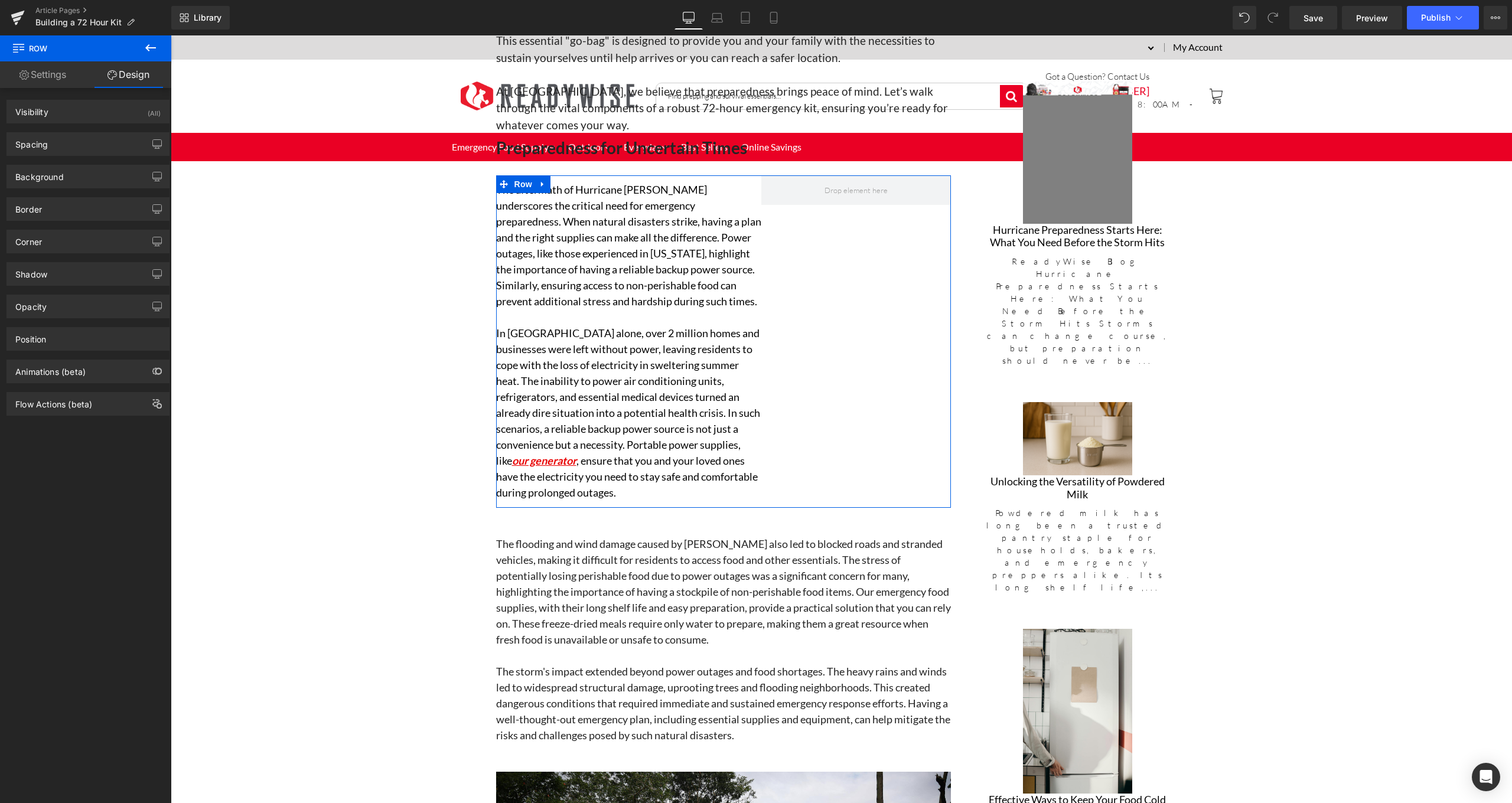
click at [72, 80] on link "Settings" at bounding box center [43, 75] width 86 height 27
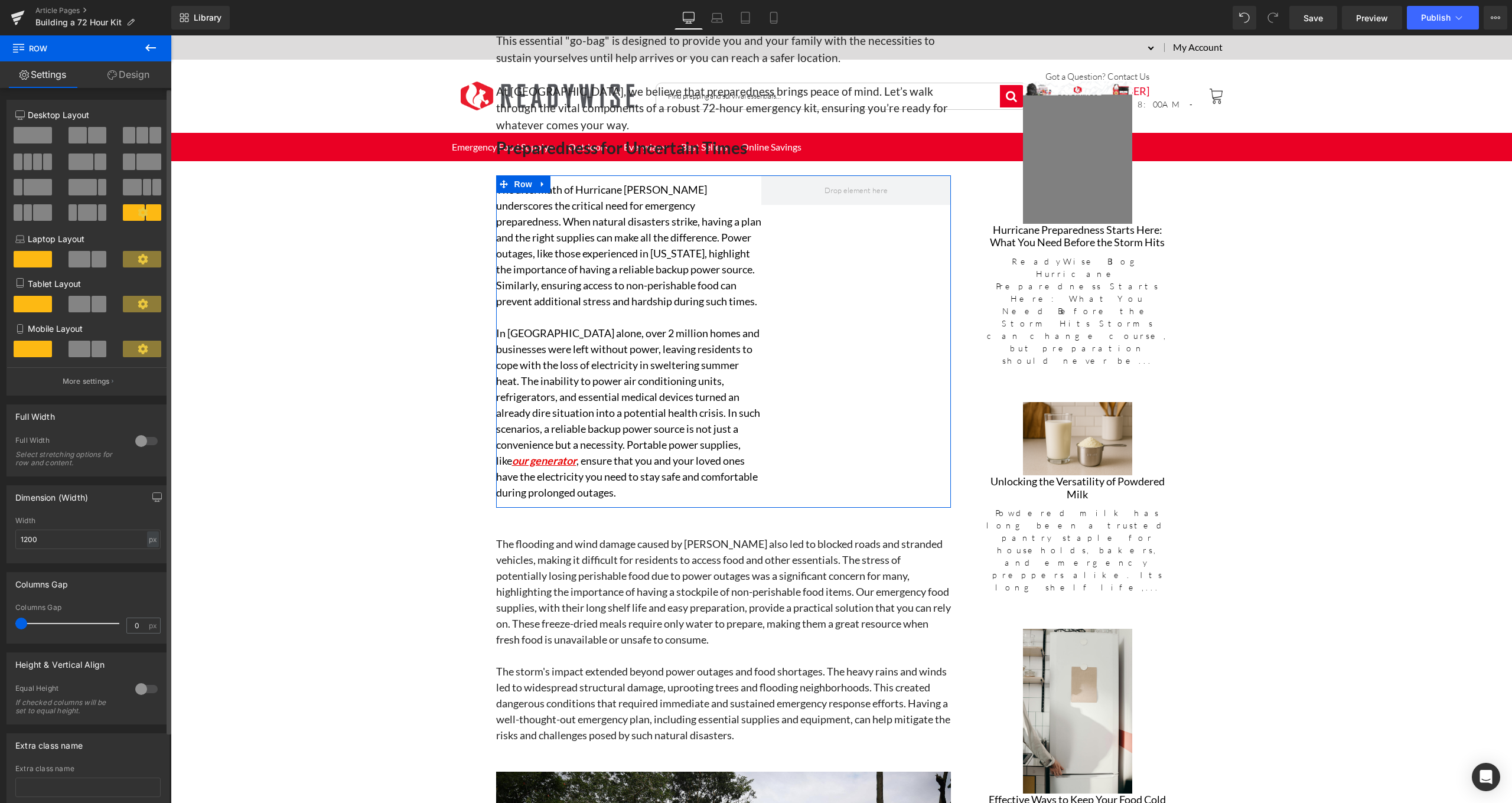
click at [39, 133] on span at bounding box center [33, 135] width 39 height 17
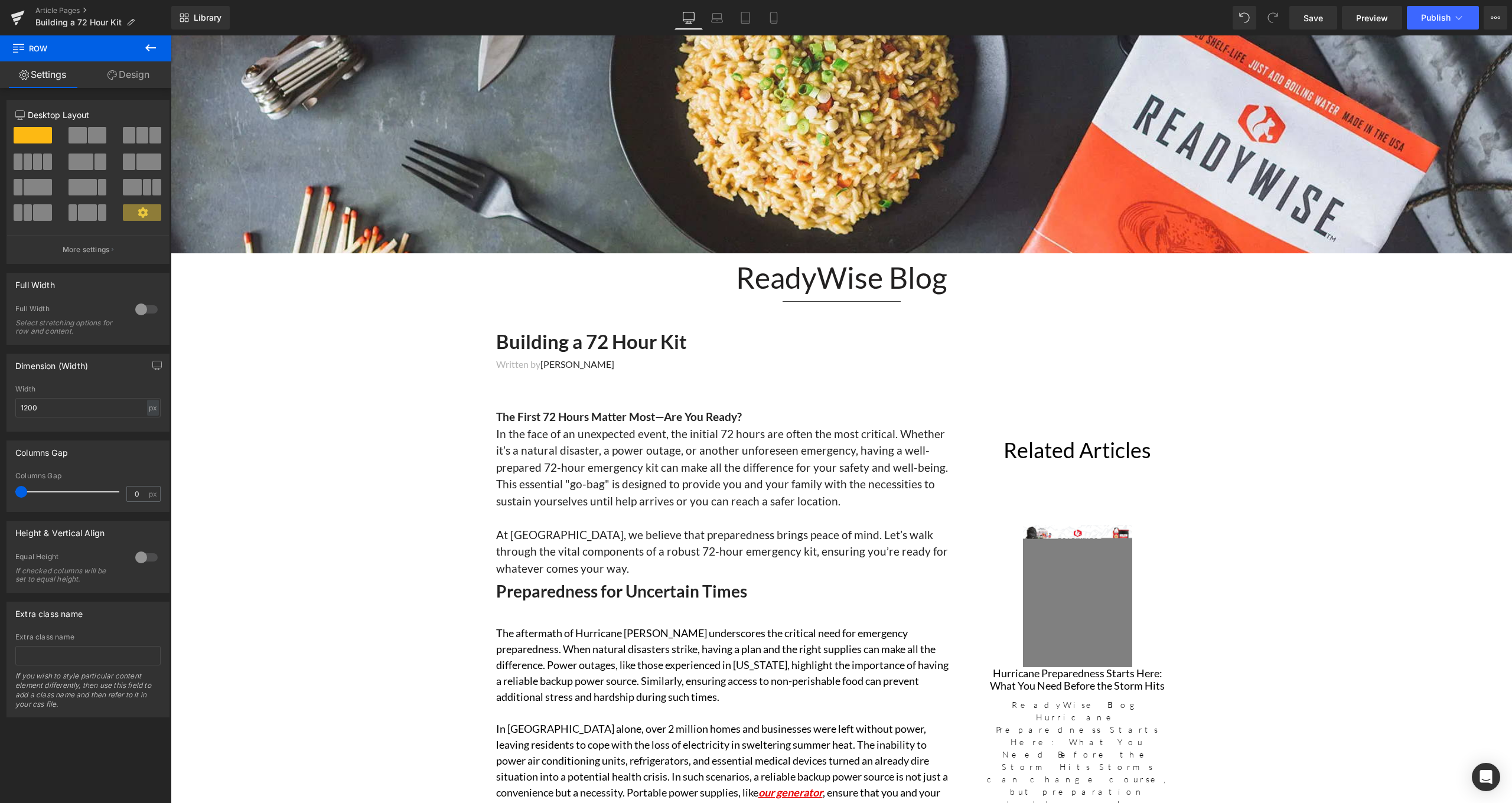
scroll to position [350, 0]
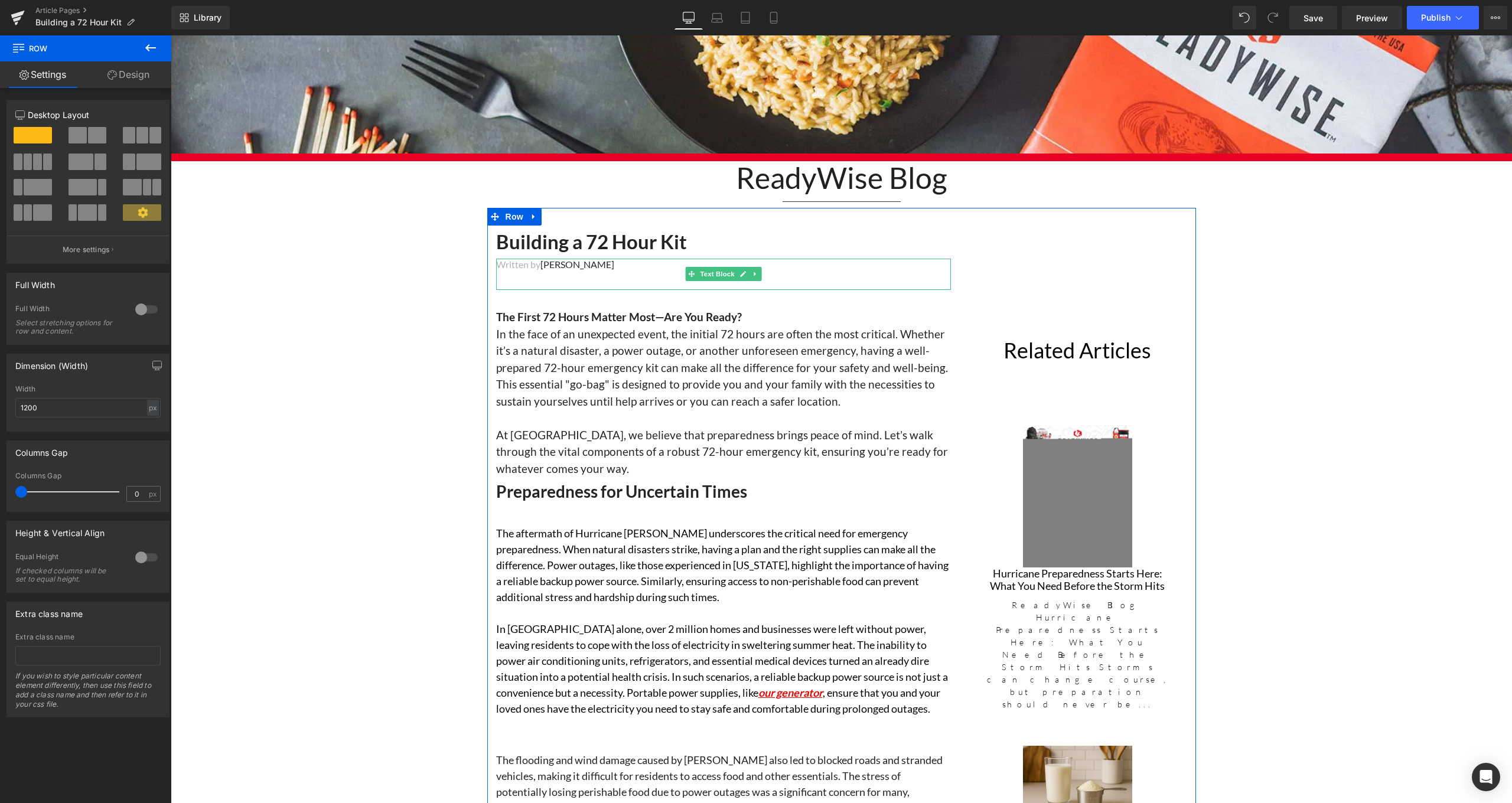
click at [599, 264] on font "Ben Slaughter" at bounding box center [577, 264] width 74 height 11
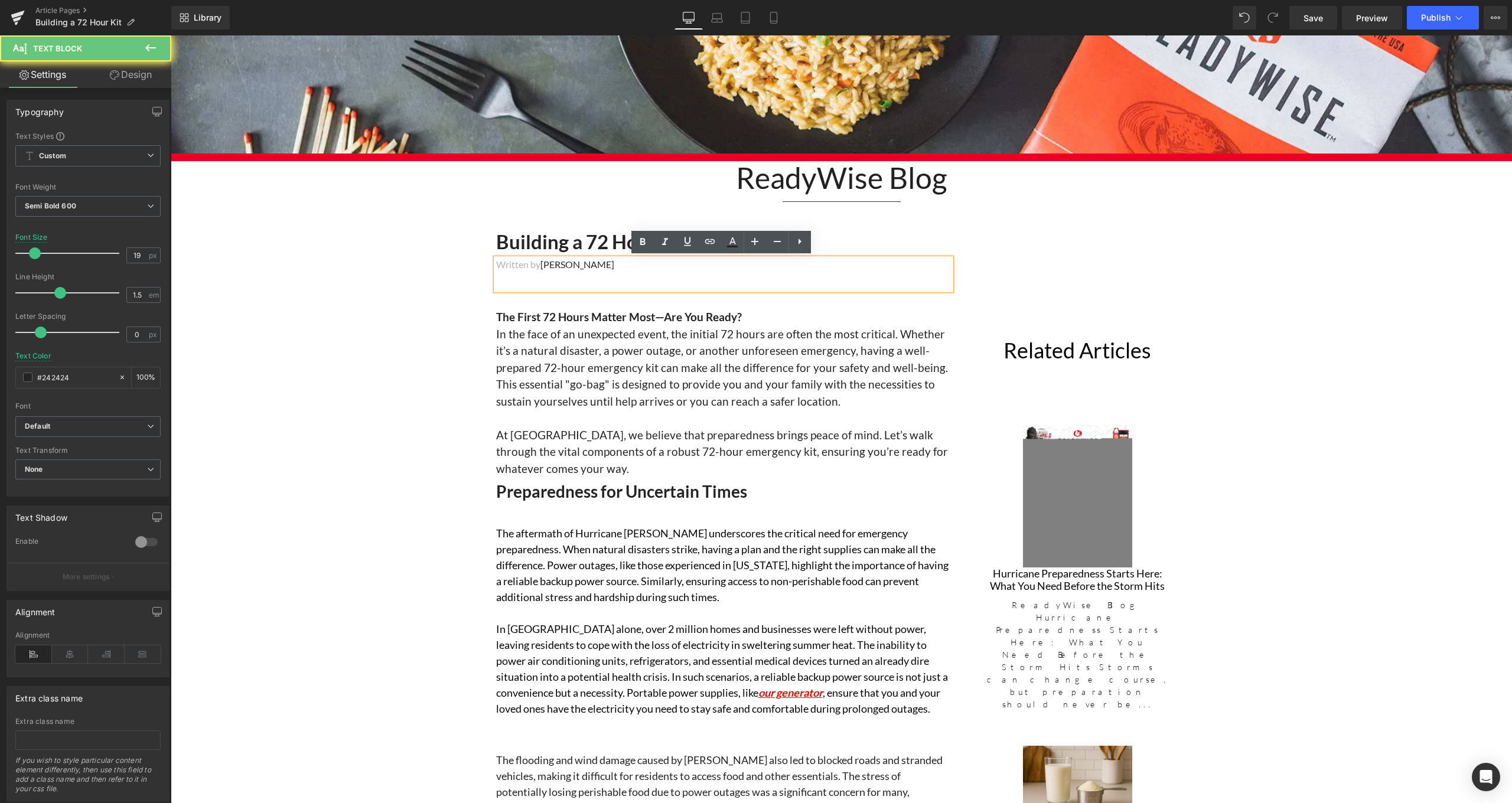
click at [800, 336] on span "In the face of an unexpected event, the initial 72 hours are often the most cri…" at bounding box center [722, 367] width 452 height 81
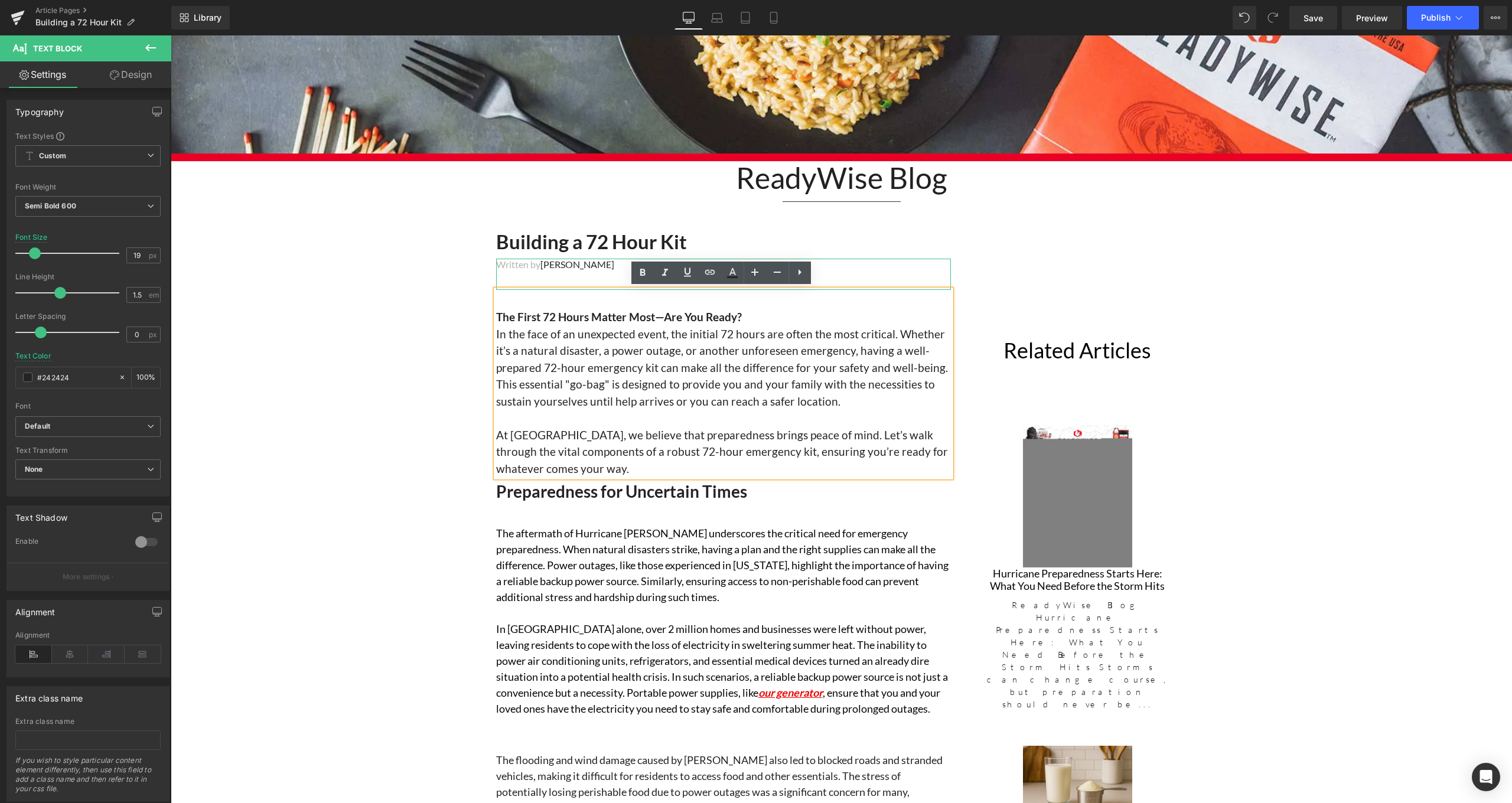
click at [615, 279] on div "Written by Ben Slaughter" at bounding box center [723, 274] width 455 height 31
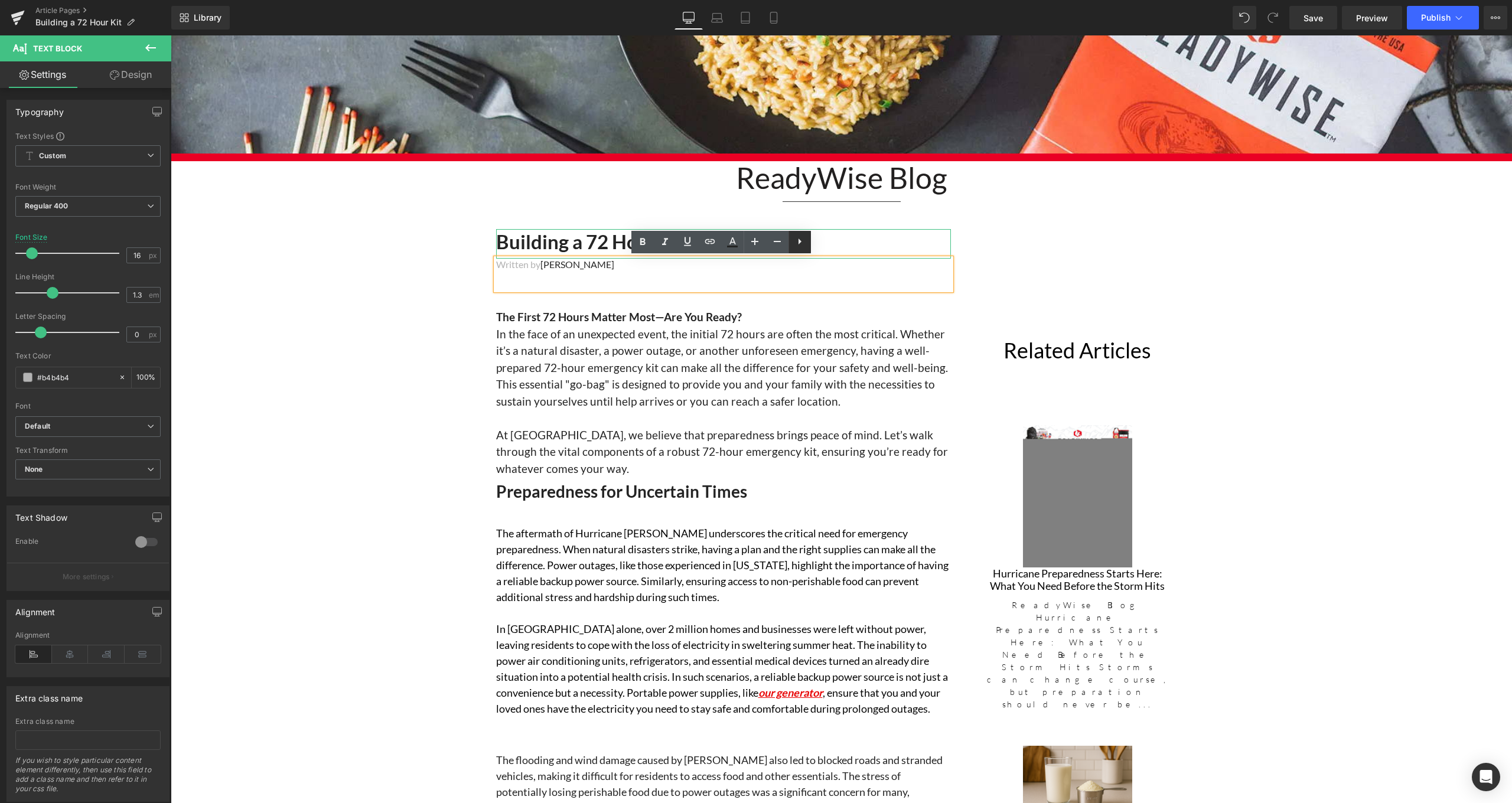
click at [809, 244] on link at bounding box center [799, 242] width 23 height 23
click at [826, 244] on icon at bounding box center [822, 241] width 14 height 14
click at [874, 297] on div "The First 72 Hours Matter Most—Are You Ready? In the face of an unexpected even…" at bounding box center [723, 383] width 455 height 187
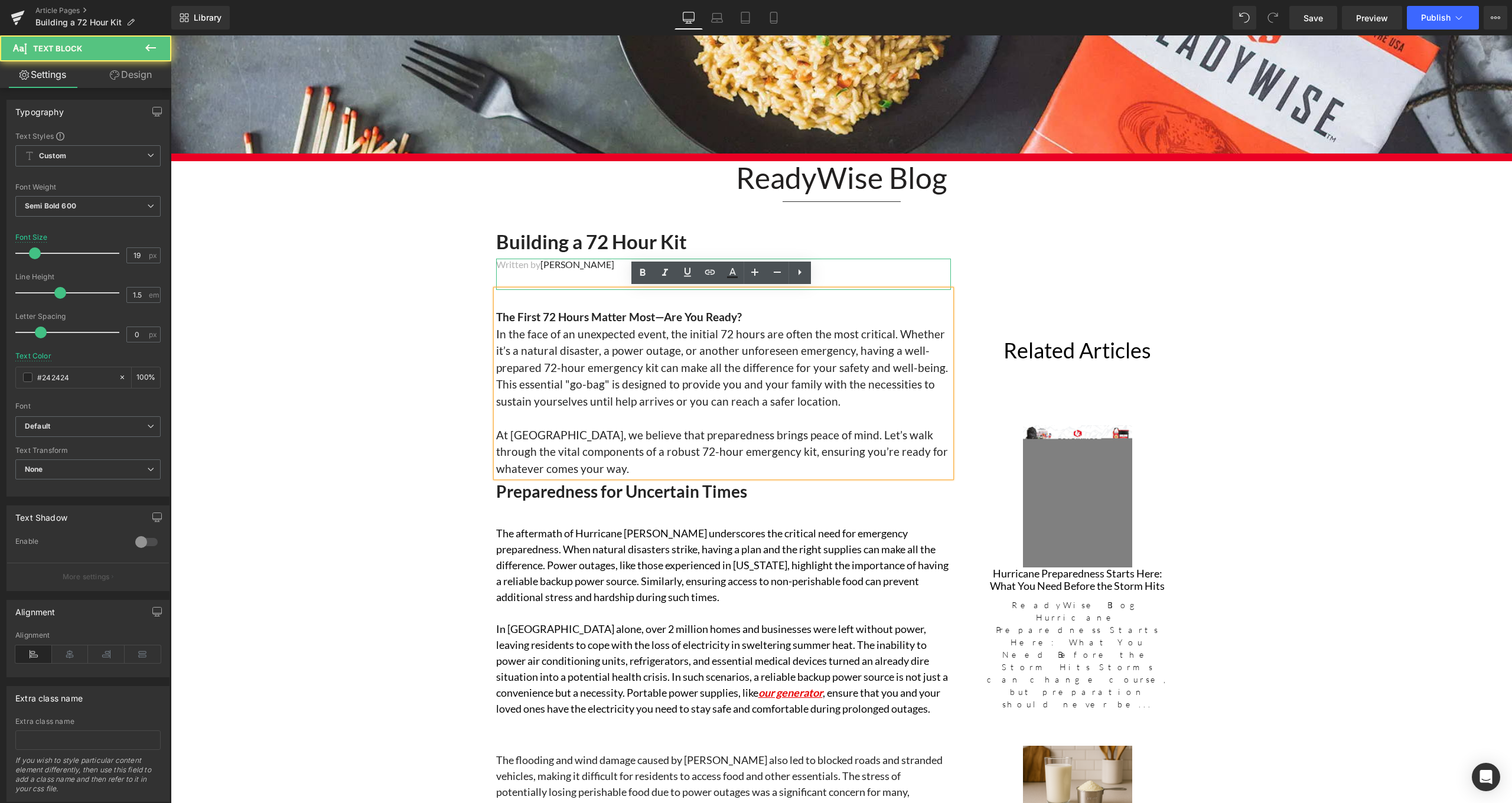
click at [830, 268] on p "Written by Ben Slaughter" at bounding box center [723, 265] width 455 height 12
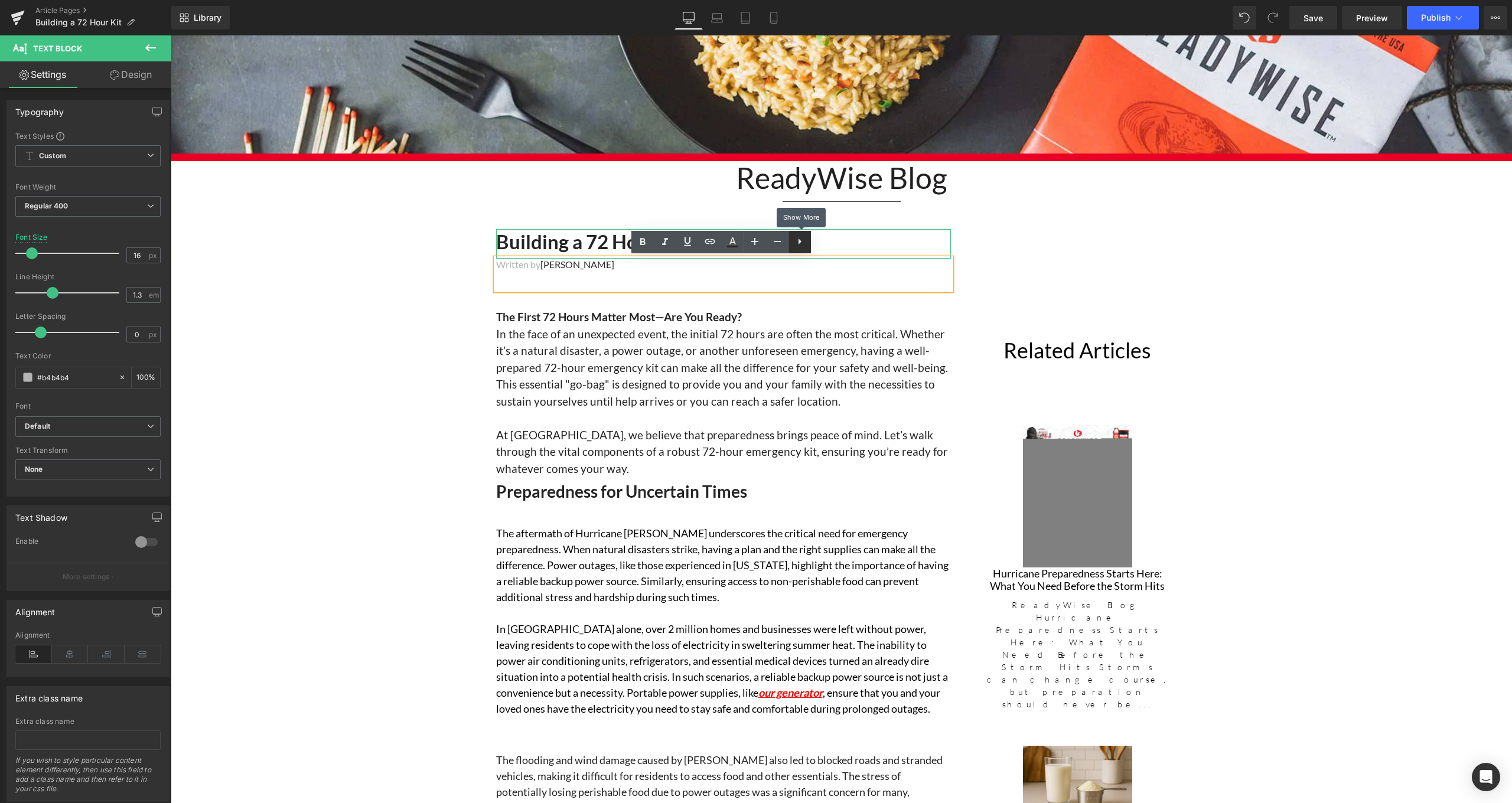
click at [802, 250] on link at bounding box center [799, 242] width 23 height 23
click at [641, 327] on span "In the face of an unexpected event, the initial 72 hours are often the most cri…" at bounding box center [722, 367] width 452 height 81
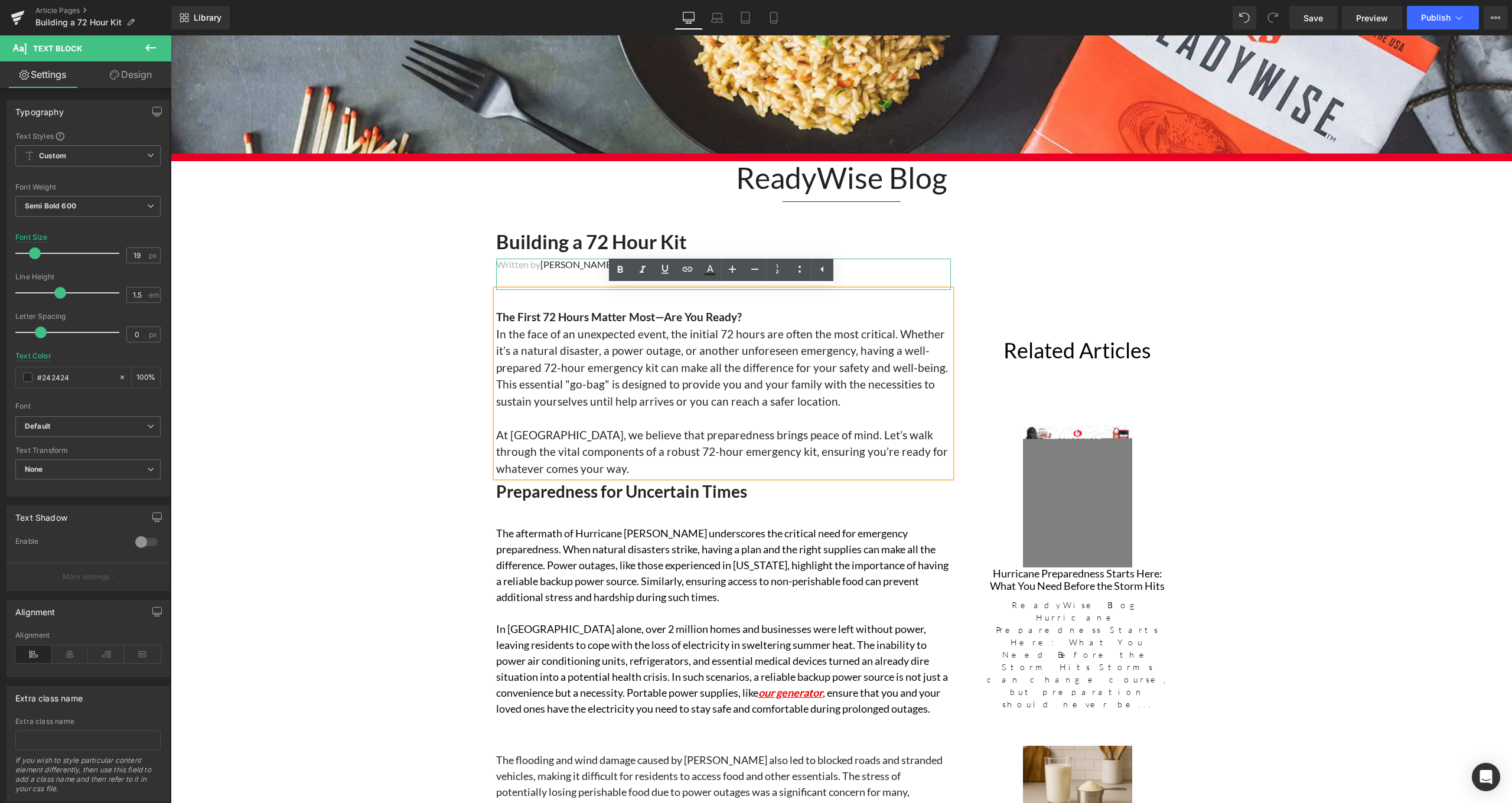
click at [597, 267] on font "Ben Slaughter" at bounding box center [577, 264] width 74 height 11
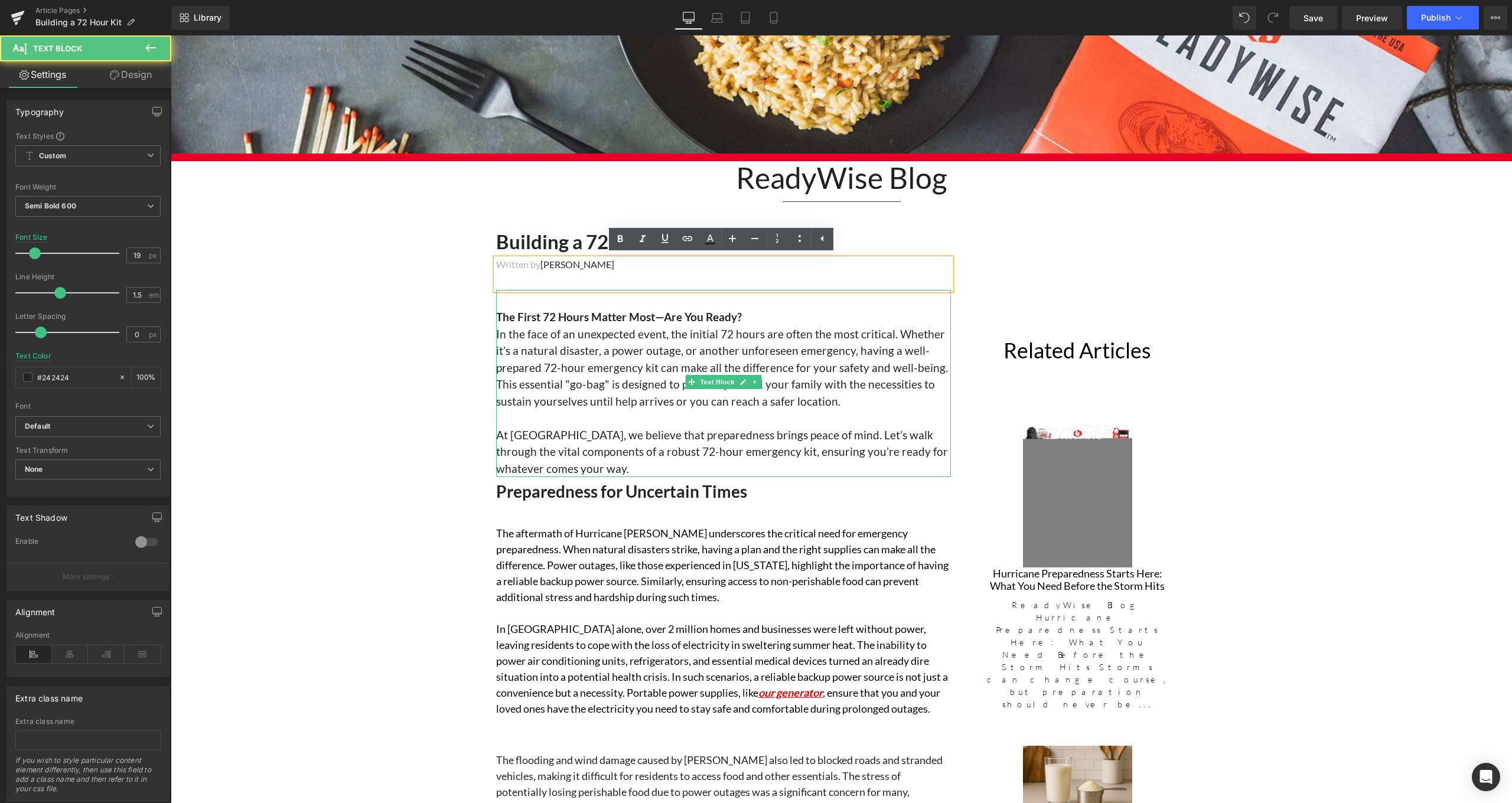
click at [787, 327] on span "In the face of an unexpected event, the initial 72 hours are often the most cri…" at bounding box center [722, 367] width 452 height 81
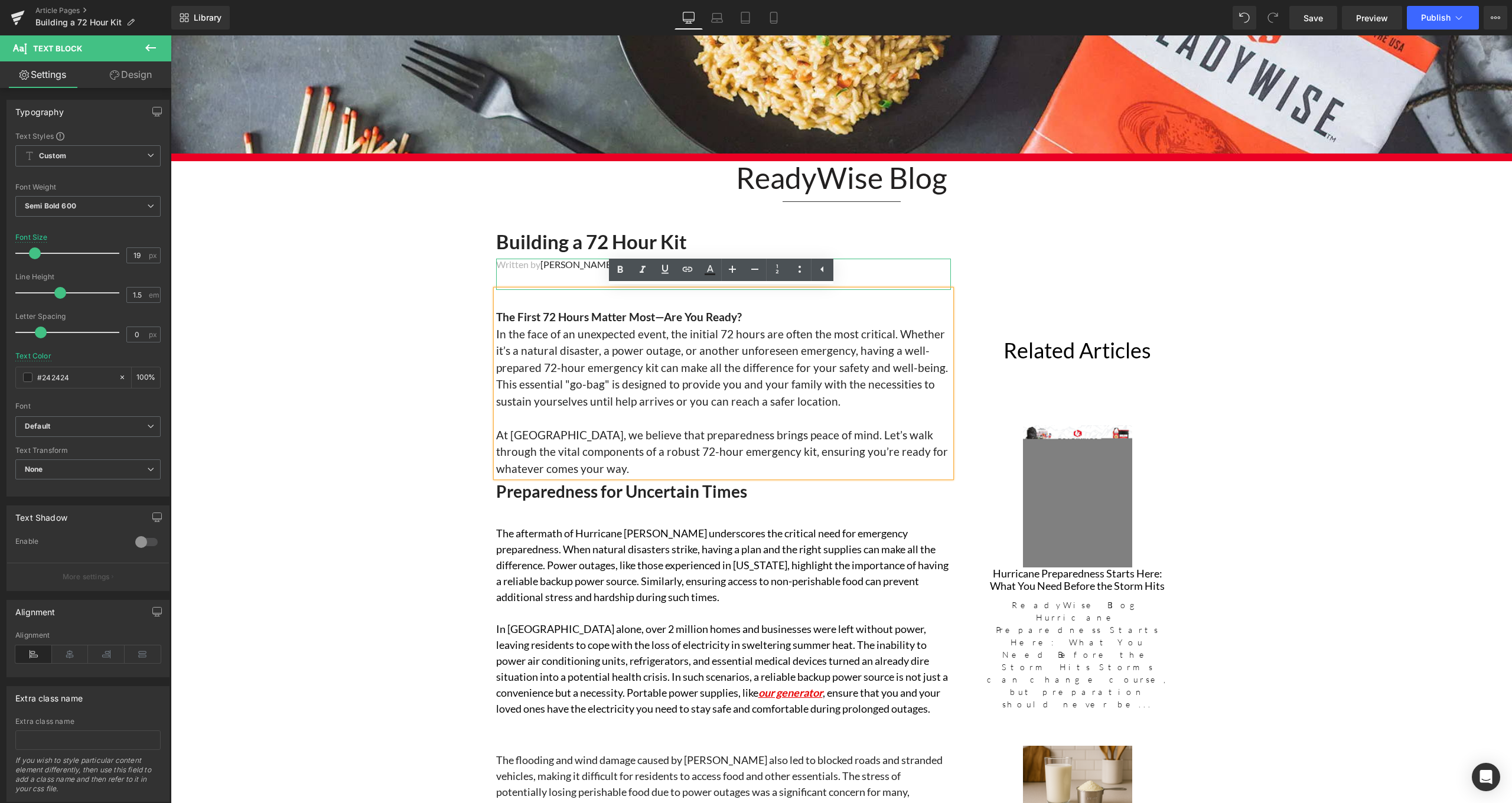
click at [882, 267] on p "Written by Ben Slaughter" at bounding box center [723, 265] width 455 height 12
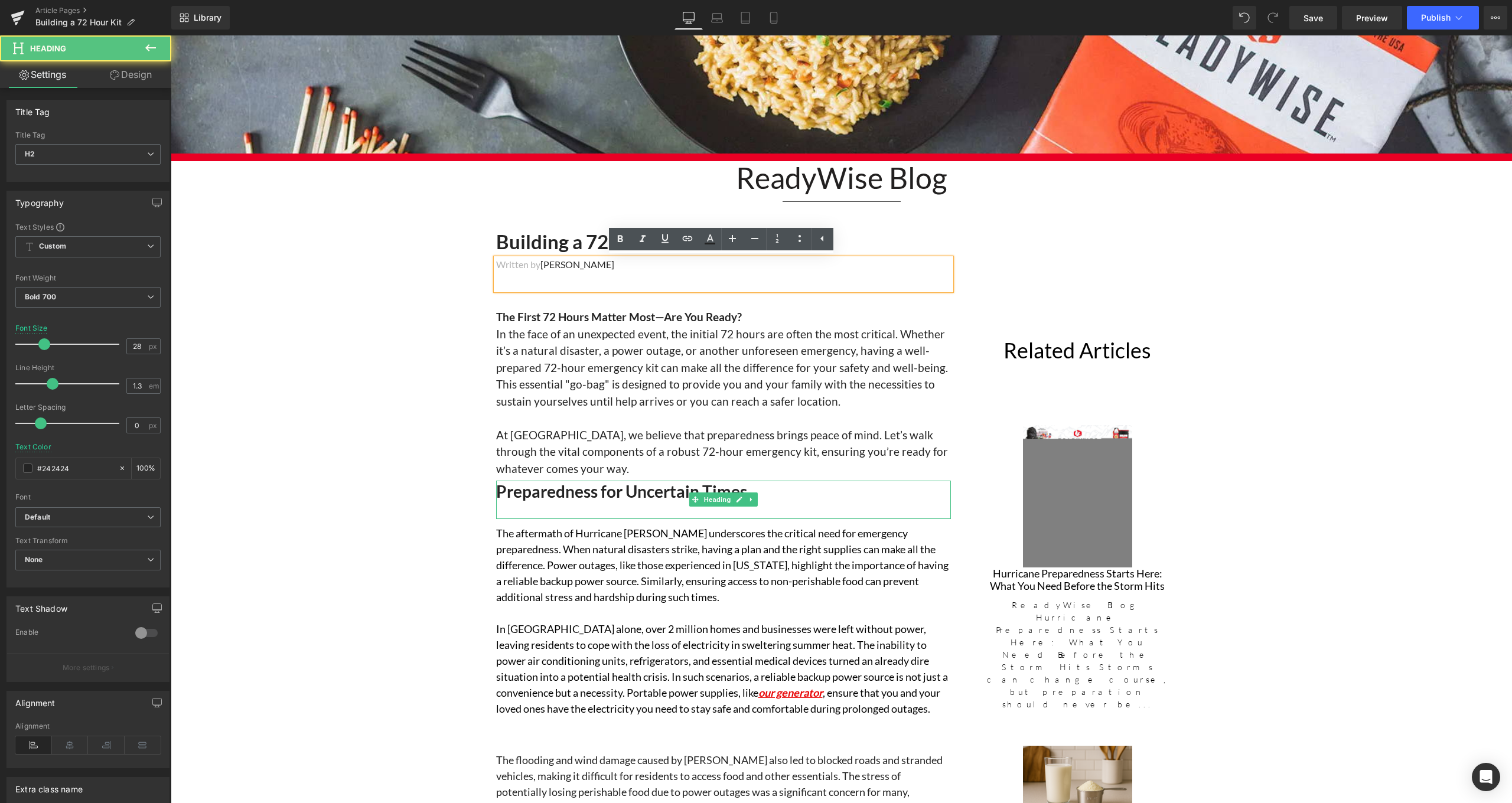
click at [744, 485] on h2 "Preparedness for Uncertain Times" at bounding box center [723, 491] width 455 height 21
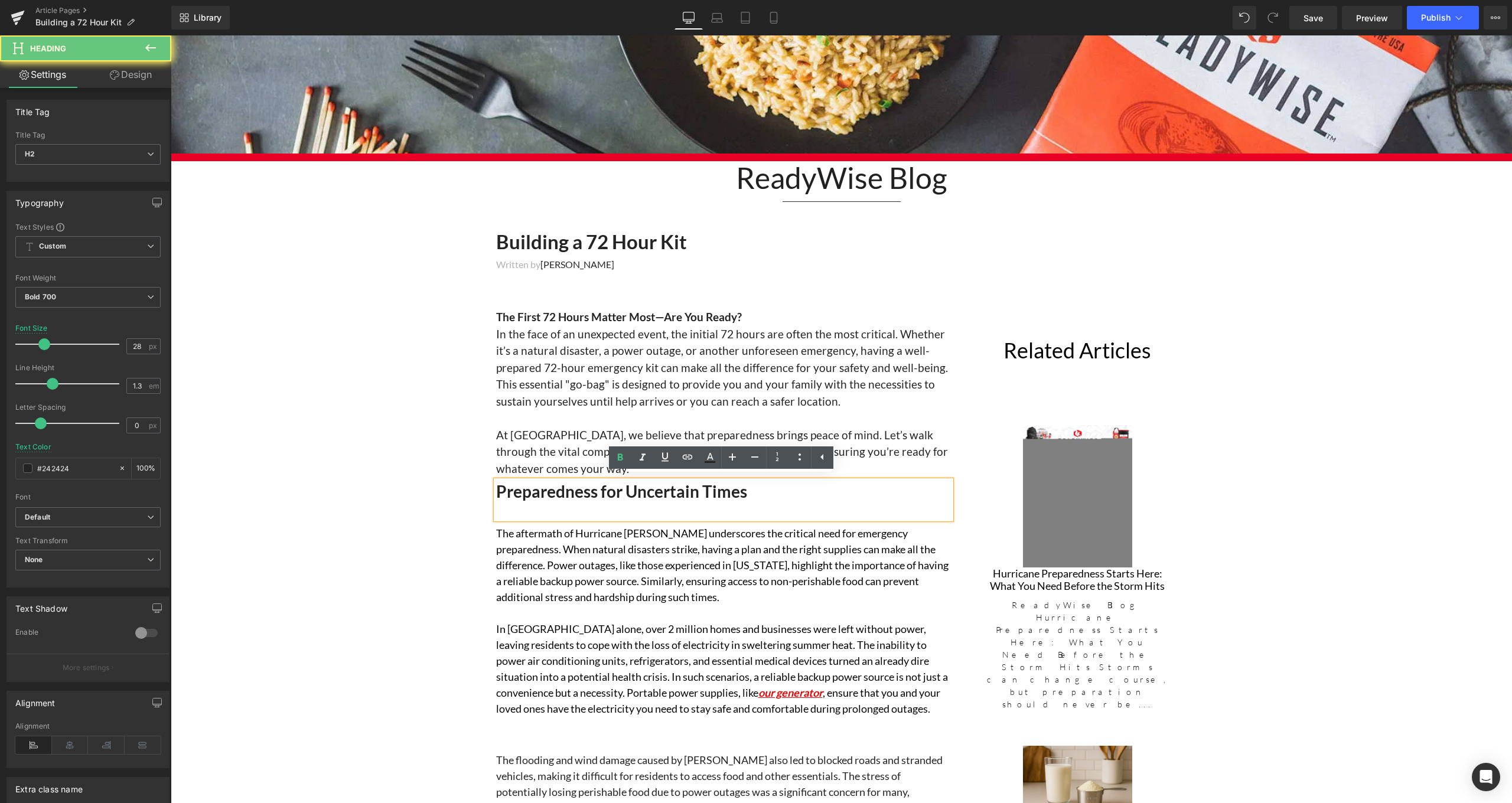
click at [761, 488] on h2 "Preparedness for Uncertain Times" at bounding box center [723, 491] width 455 height 21
drag, startPoint x: 766, startPoint y: 490, endPoint x: 486, endPoint y: 481, distance: 280.1
click at [487, 481] on div "Building a 72 Hour Kit Heading Written by Ben Slaughter Text Block The First 72…" at bounding box center [723, 760] width 472 height 1062
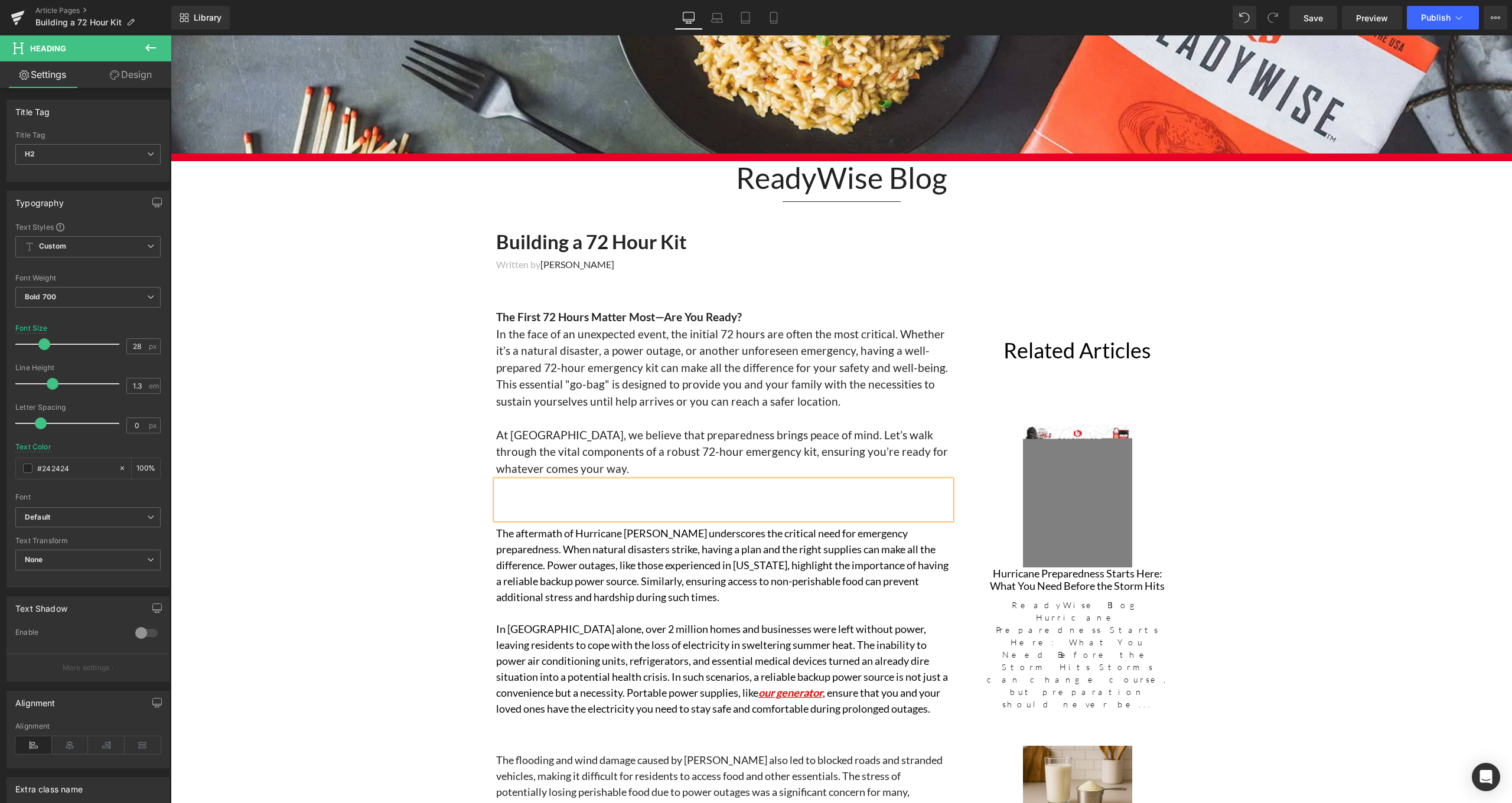
scroll to position [125, 0]
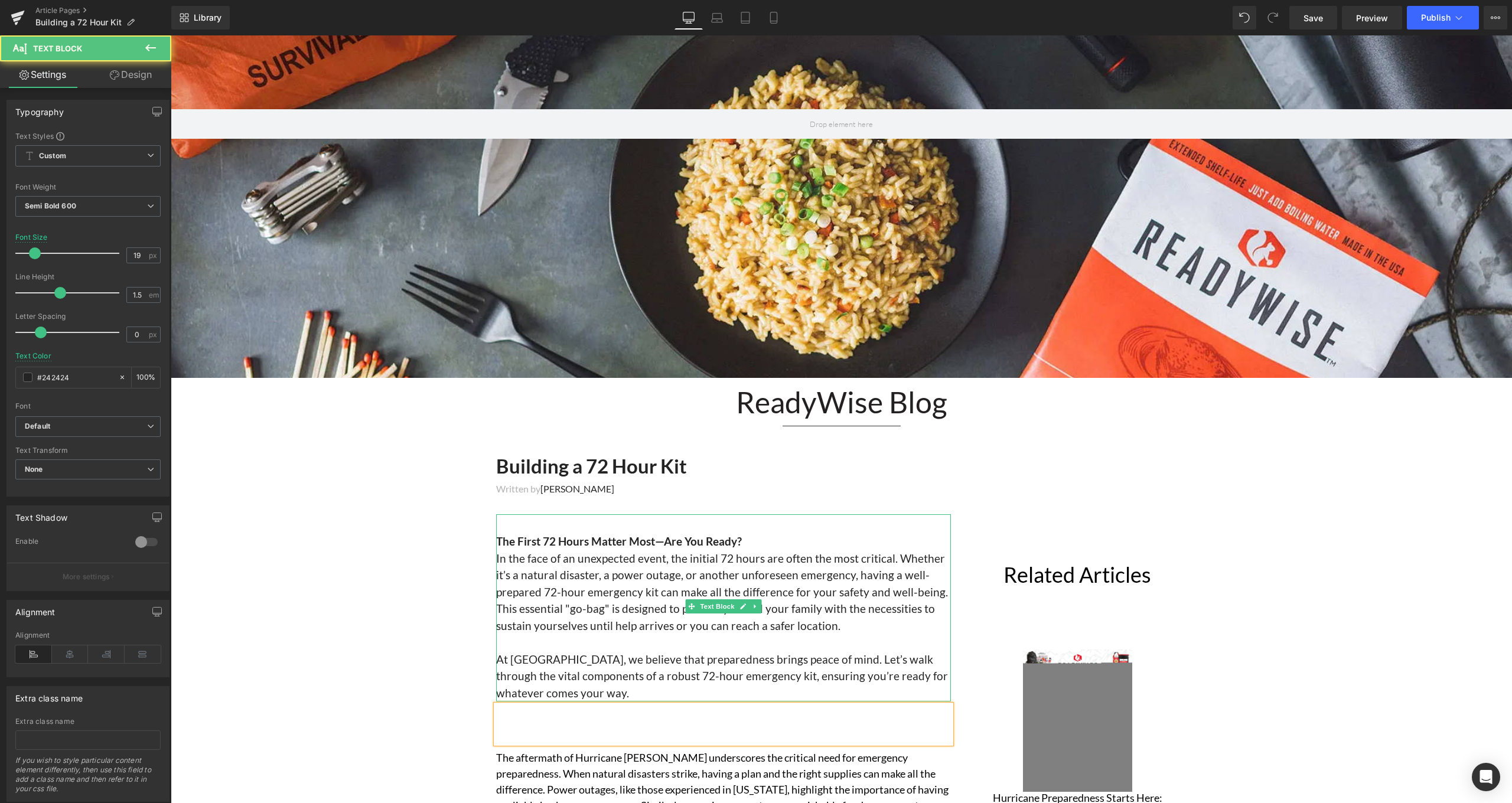
click at [679, 660] on span "At ReadyWise, we believe that preparedness brings peace of mind. Let’s walk thr…" at bounding box center [722, 676] width 452 height 47
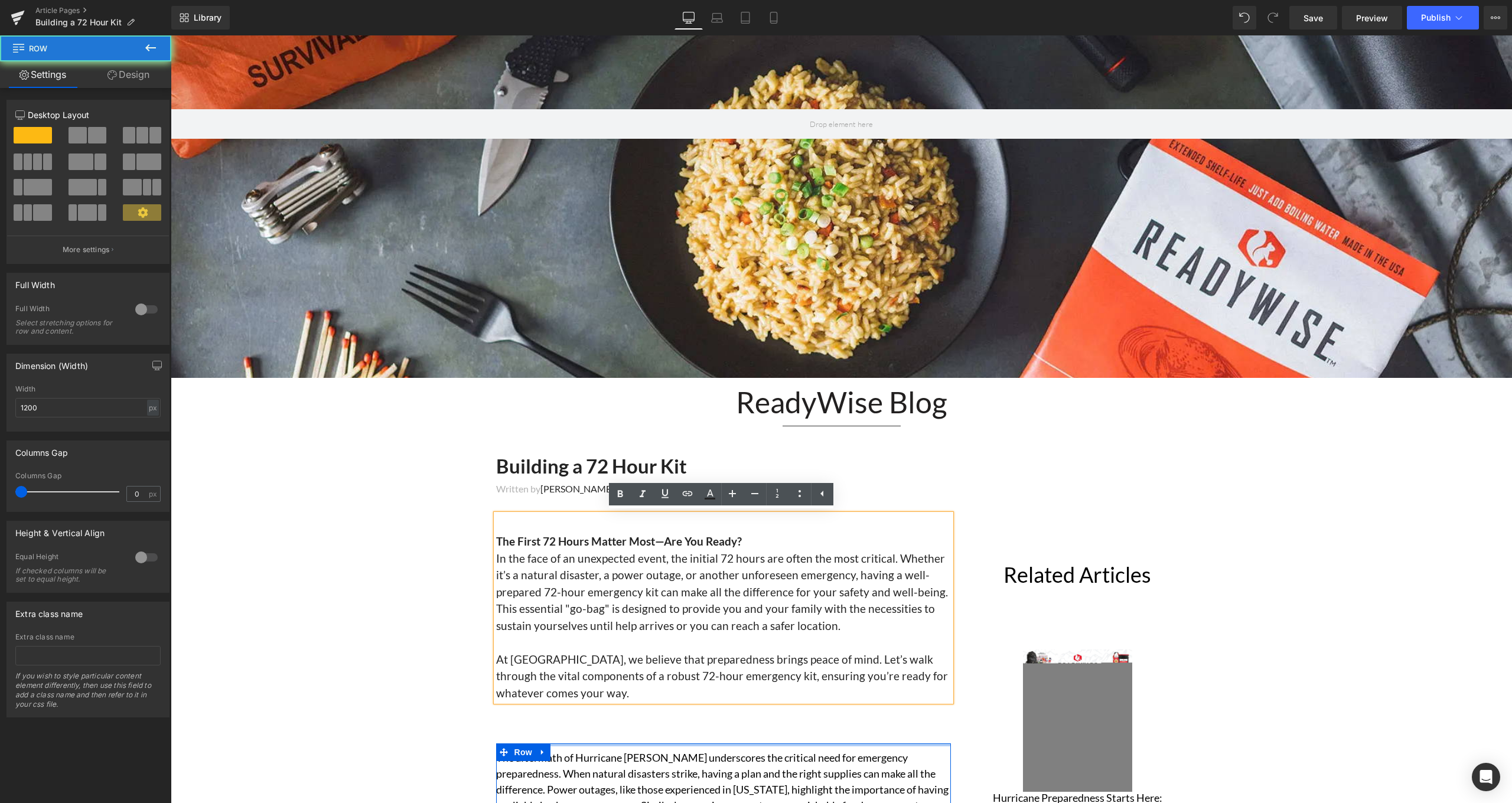
click at [669, 744] on div at bounding box center [723, 745] width 455 height 3
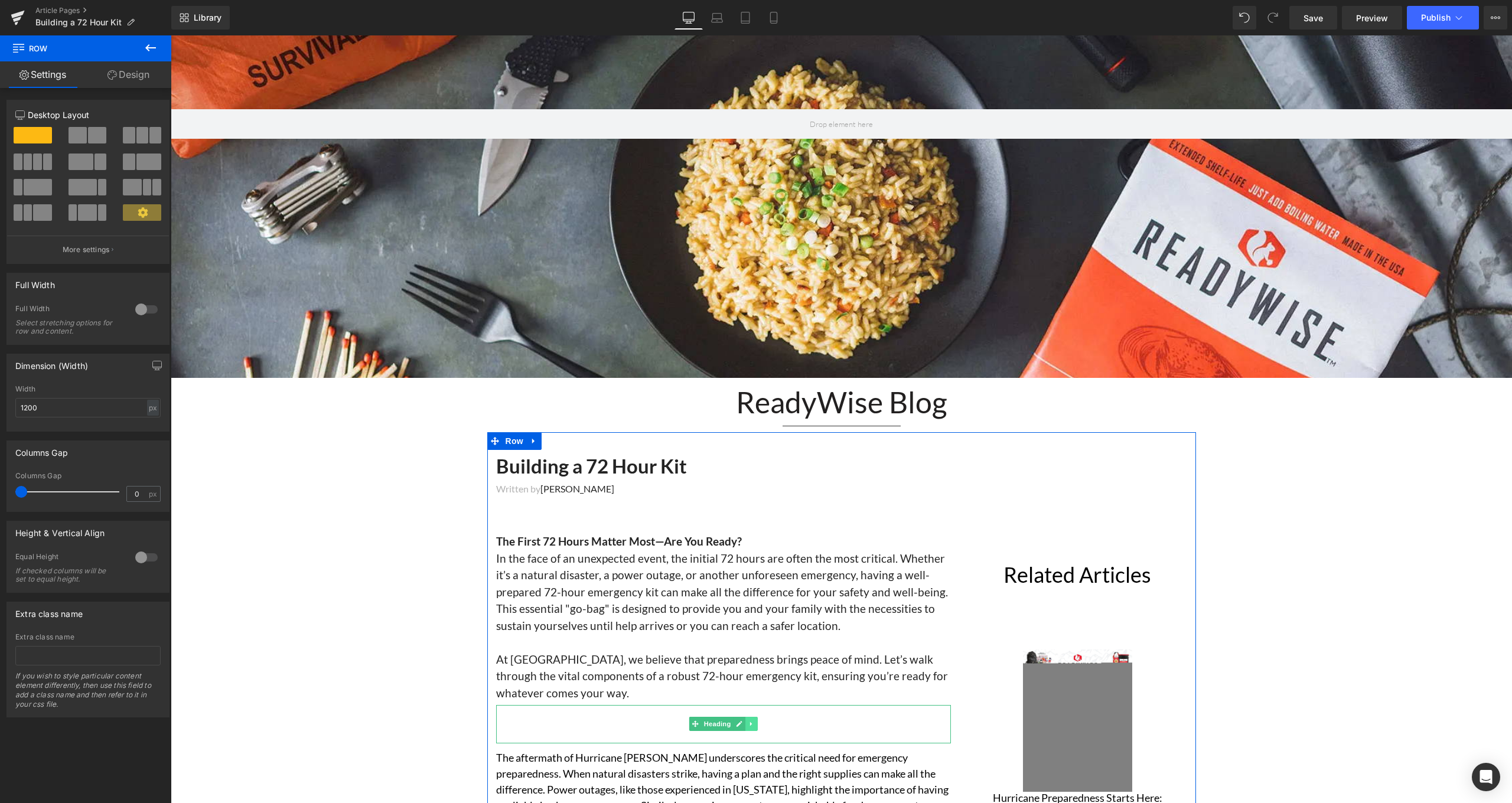
click at [753, 717] on link at bounding box center [751, 724] width 12 height 14
click at [634, 719] on h2 at bounding box center [723, 715] width 455 height 21
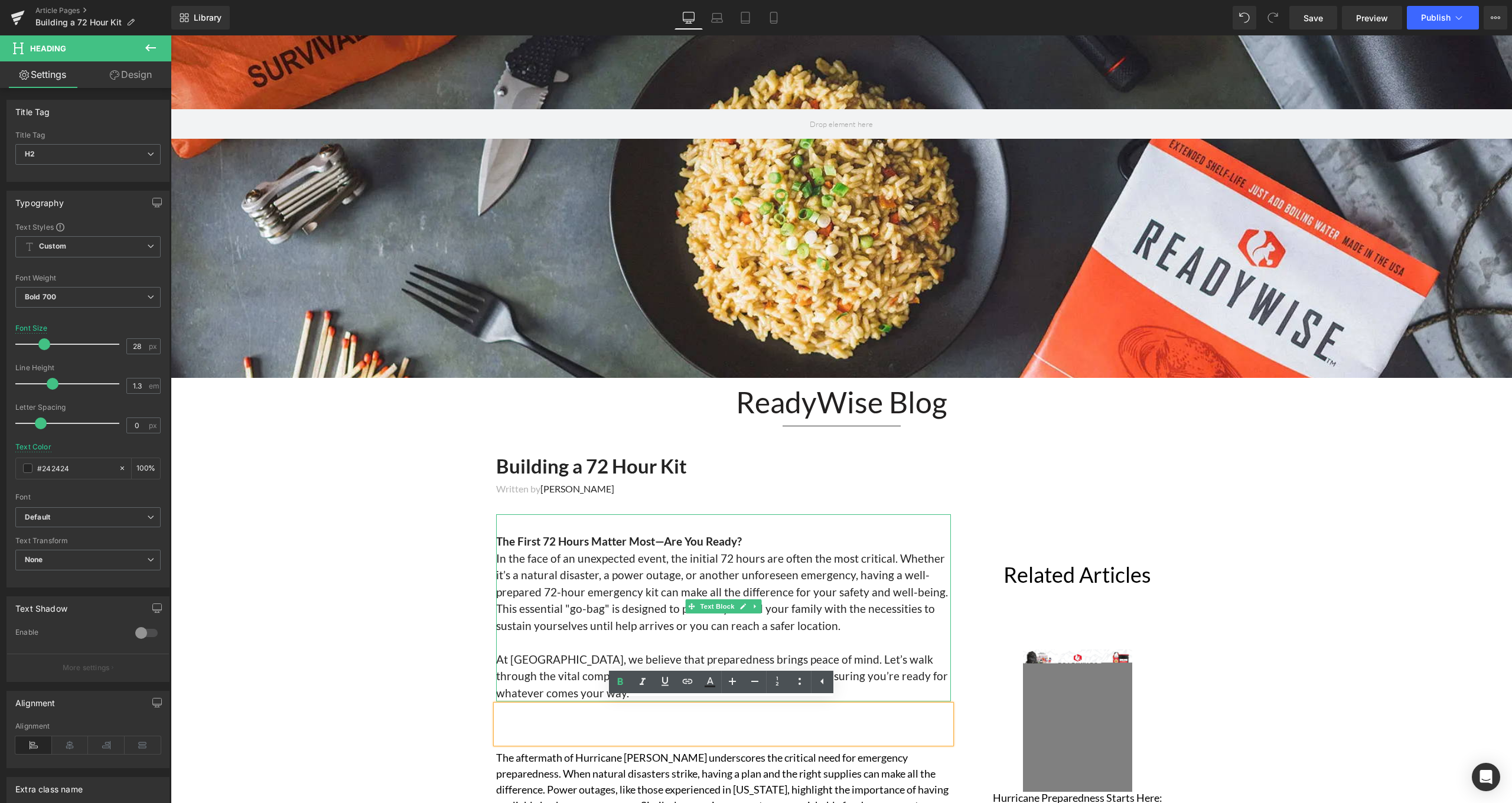
click at [890, 692] on p "At ReadyWise, we believe that preparedness brings peace of mind. Let’s walk thr…" at bounding box center [723, 677] width 455 height 51
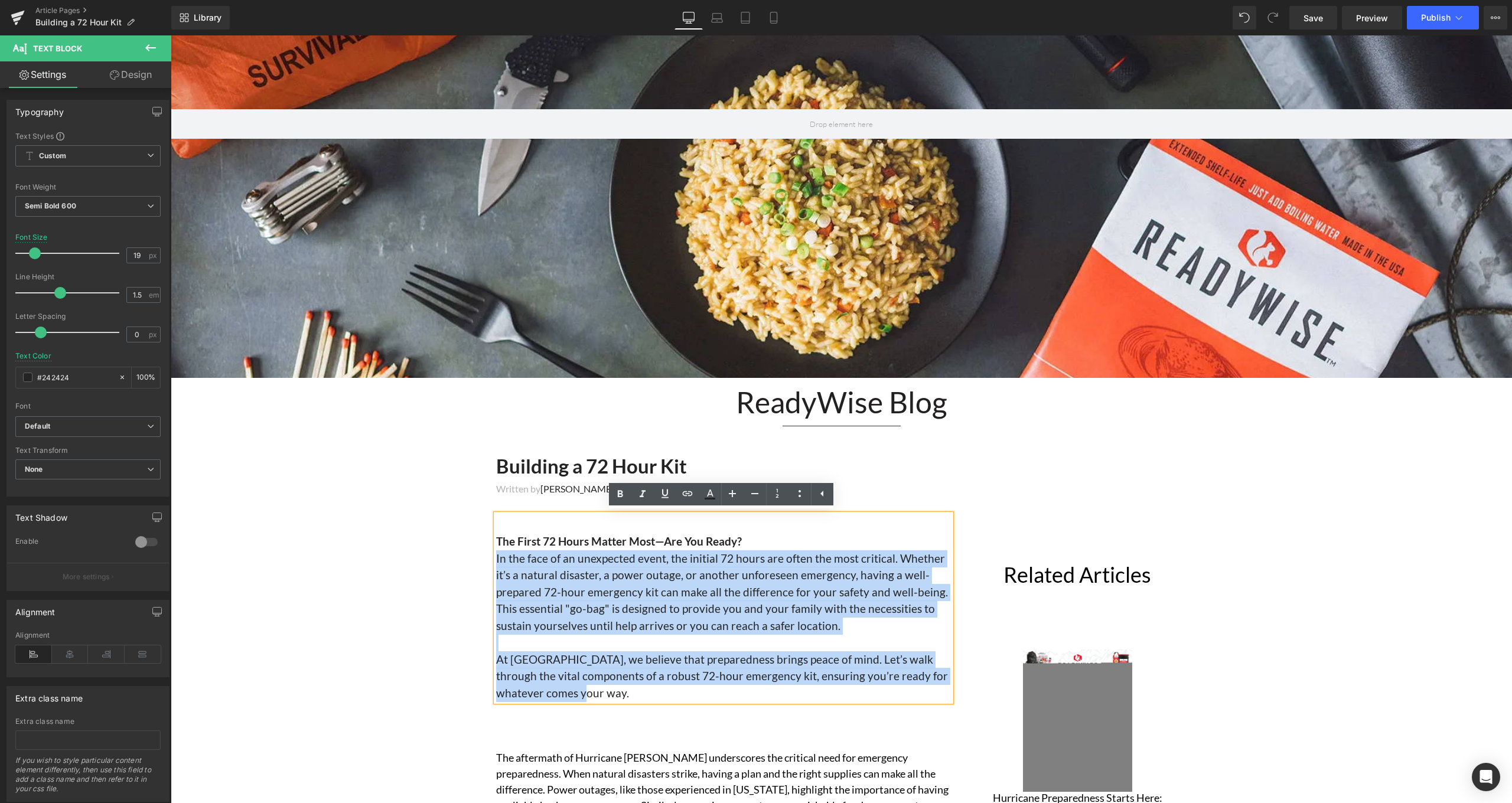
drag, startPoint x: 890, startPoint y: 688, endPoint x: 455, endPoint y: 555, distance: 454.9
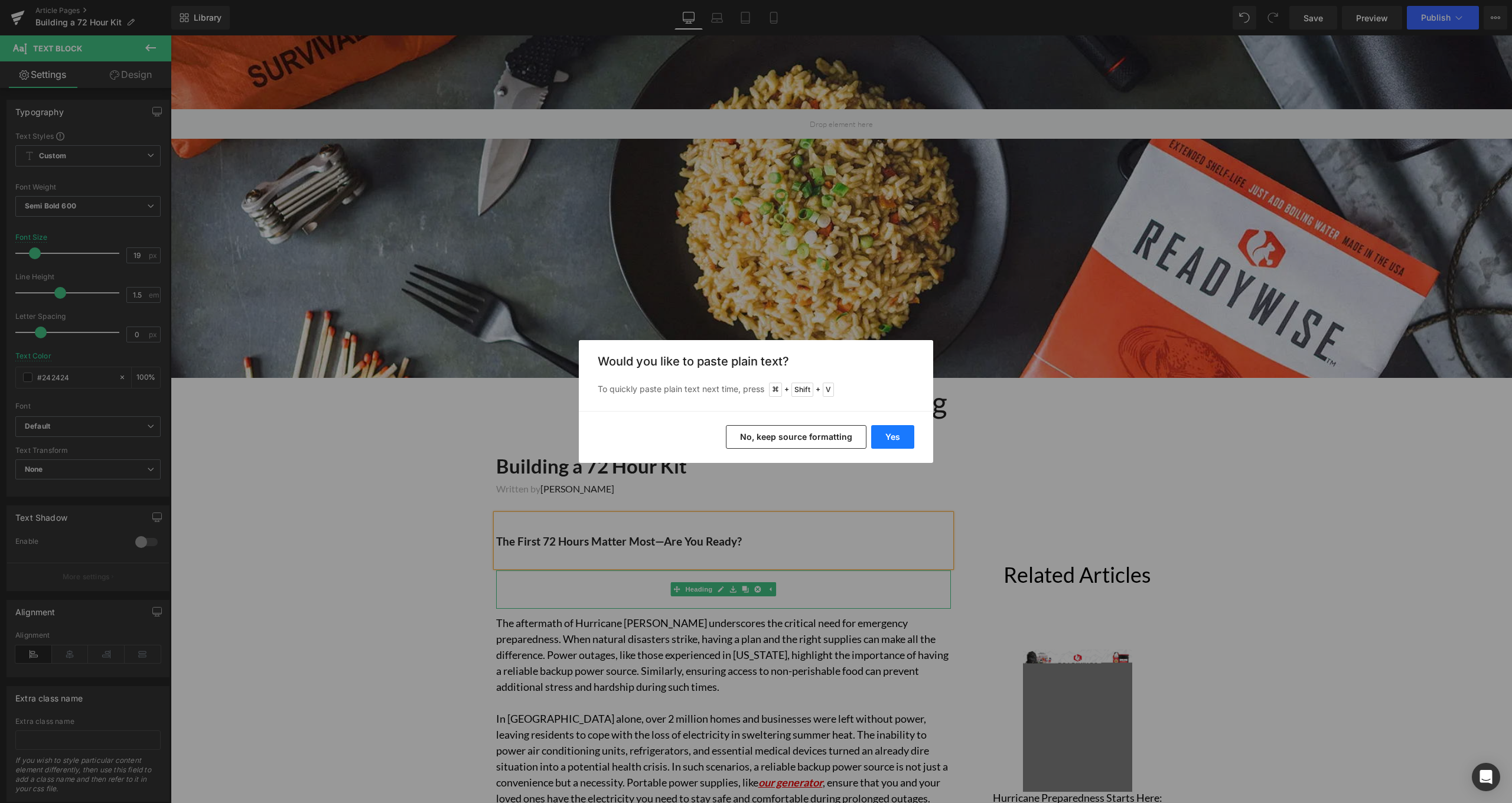
click at [882, 433] on button "Yes" at bounding box center [893, 437] width 43 height 23
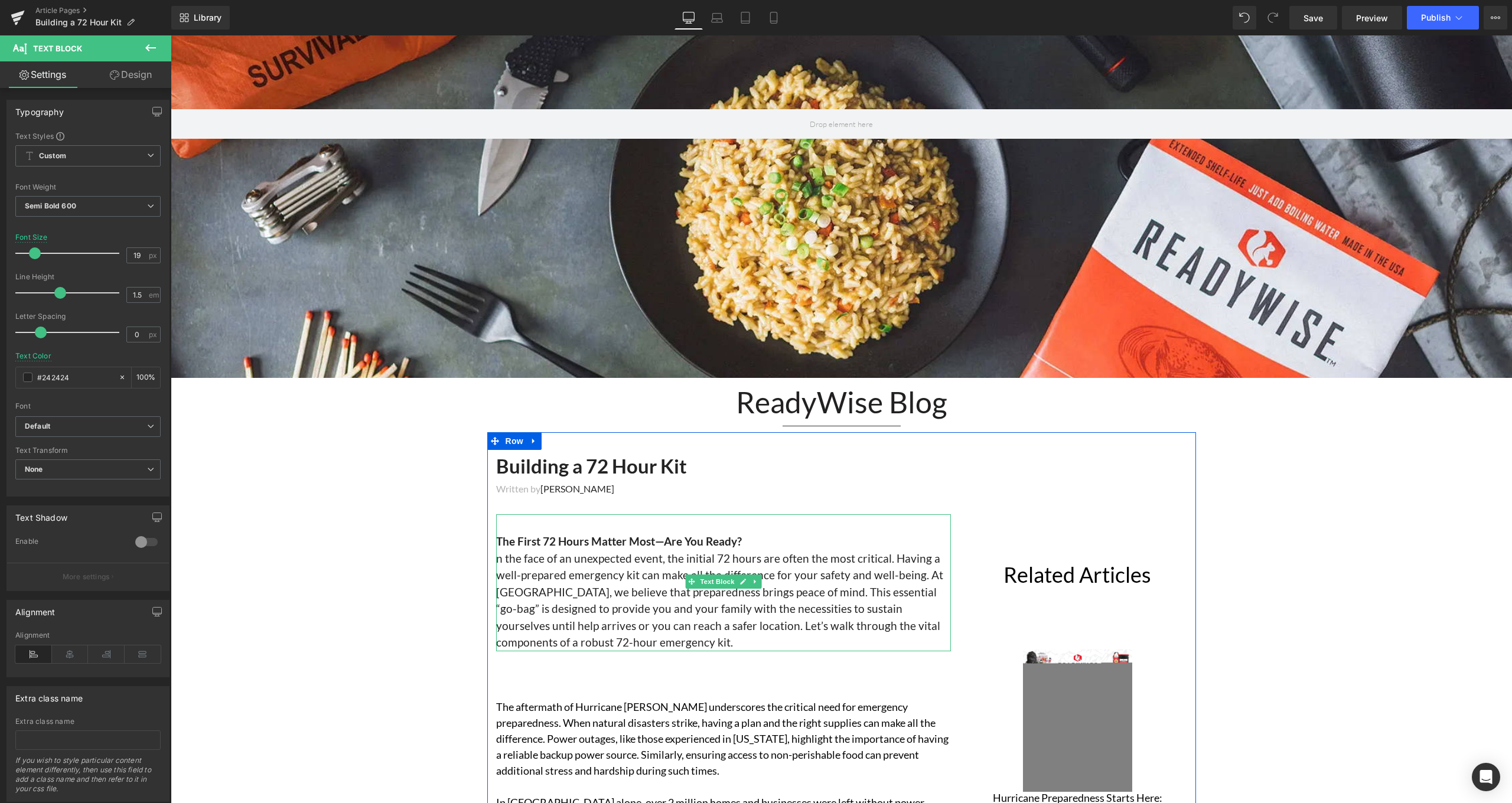
scroll to position [148, 0]
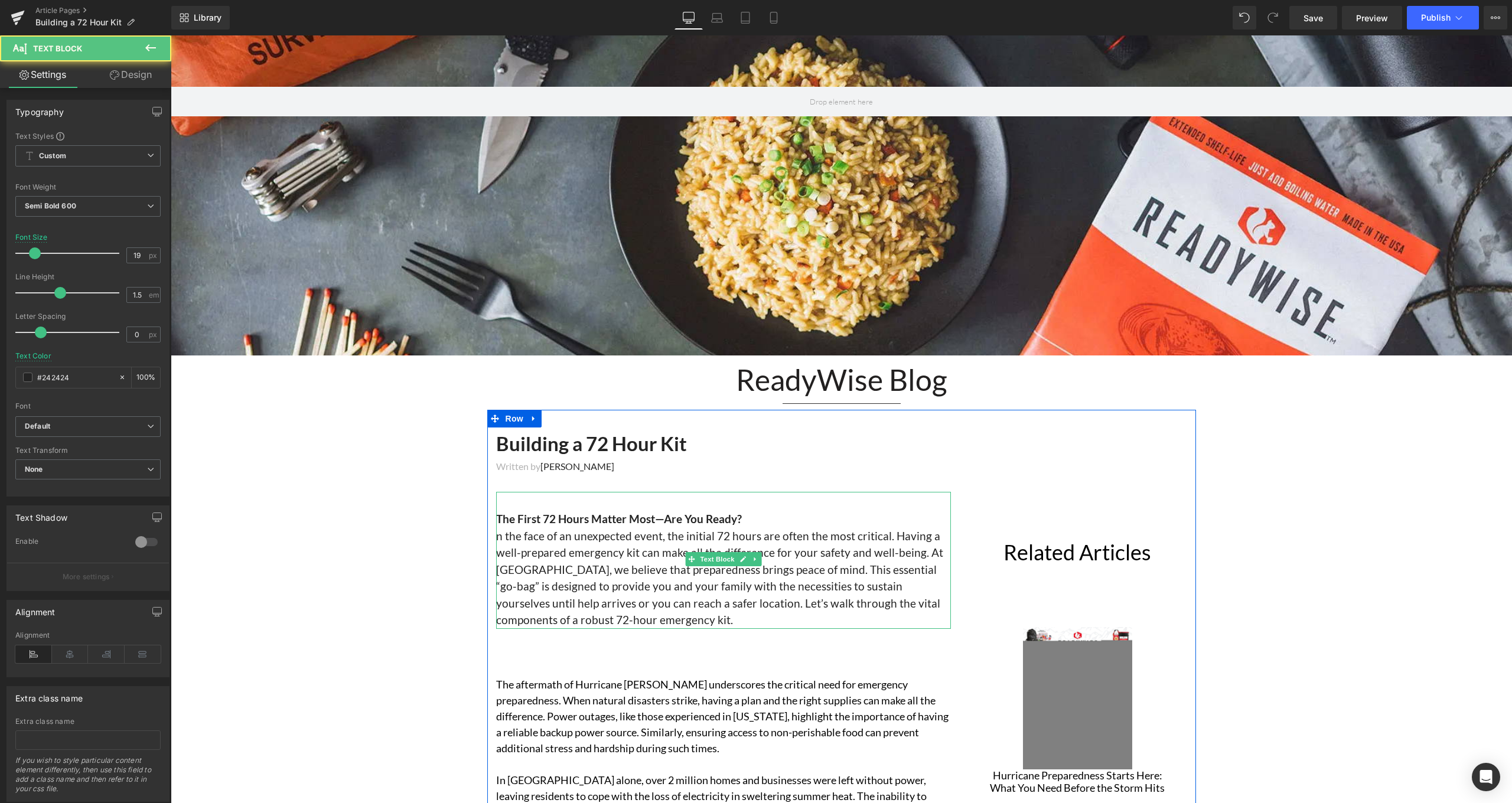
click at [497, 536] on span "n the face of an unexpected event, the initial 72 hours are often the most crit…" at bounding box center [719, 578] width 447 height 98
click at [496, 534] on span "n the face of an unexpected event, the initial 72 hours are often the most crit…" at bounding box center [719, 578] width 447 height 98
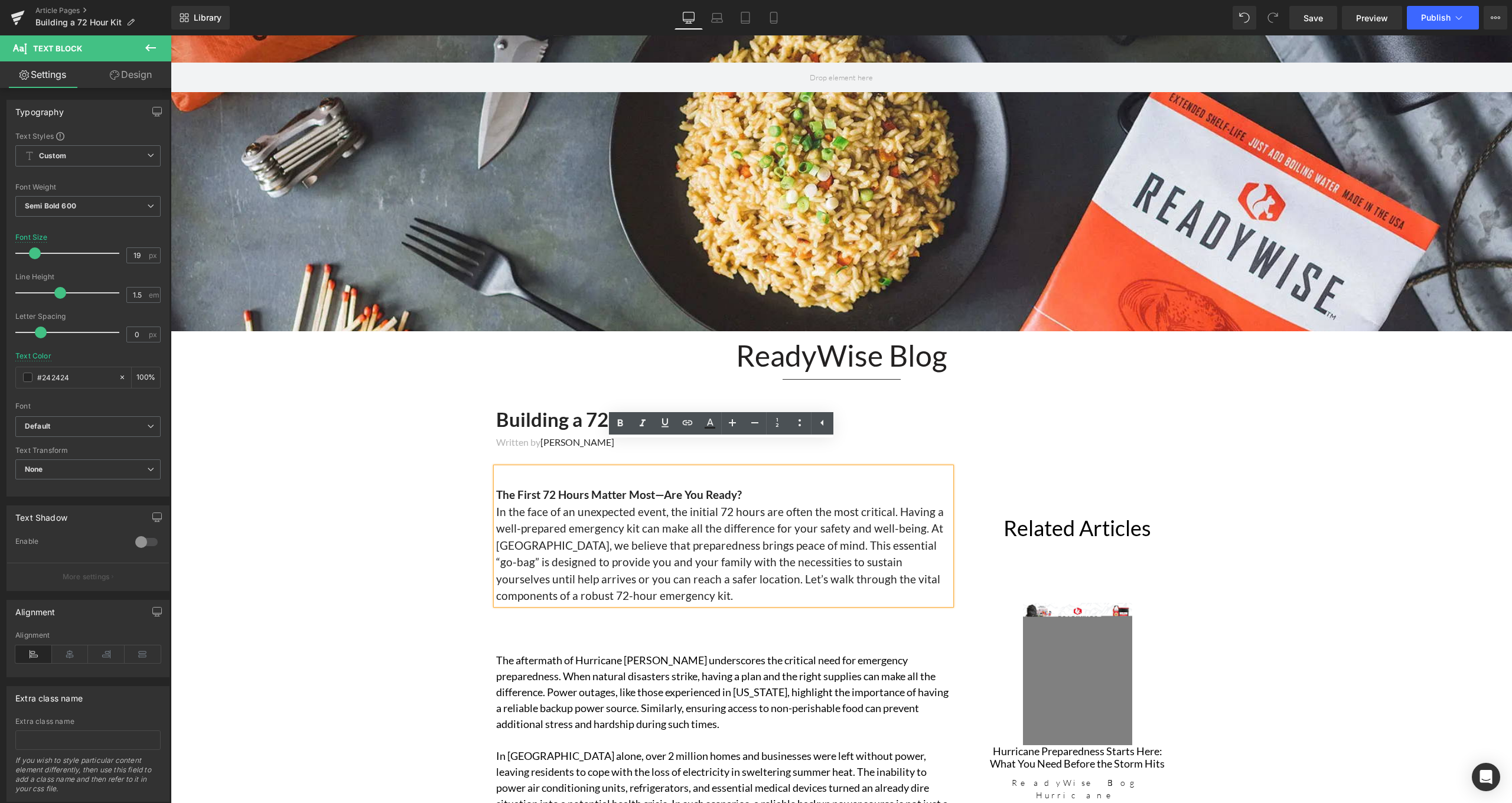
scroll to position [267, 0]
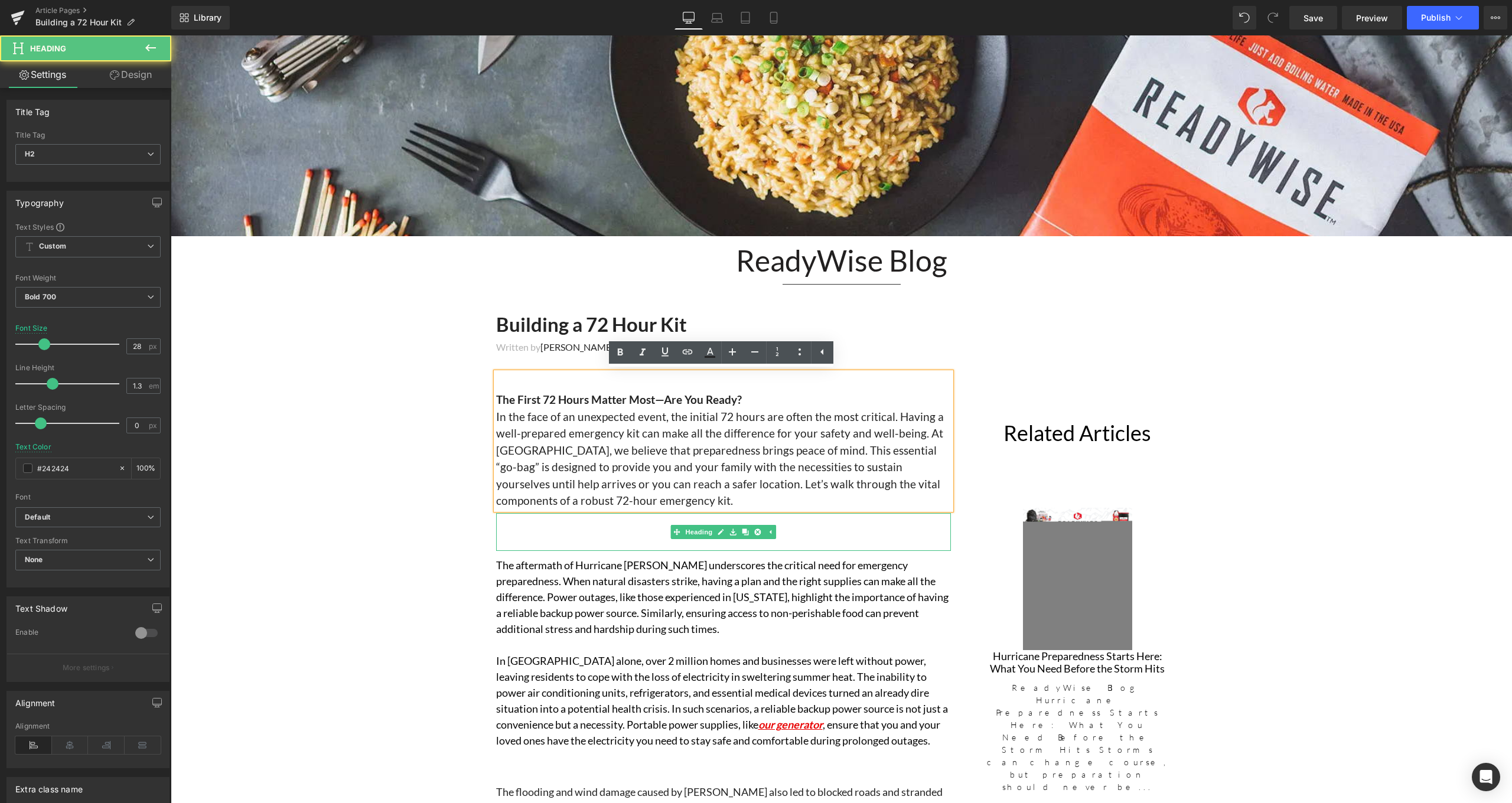
click at [589, 520] on h2 at bounding box center [723, 524] width 455 height 21
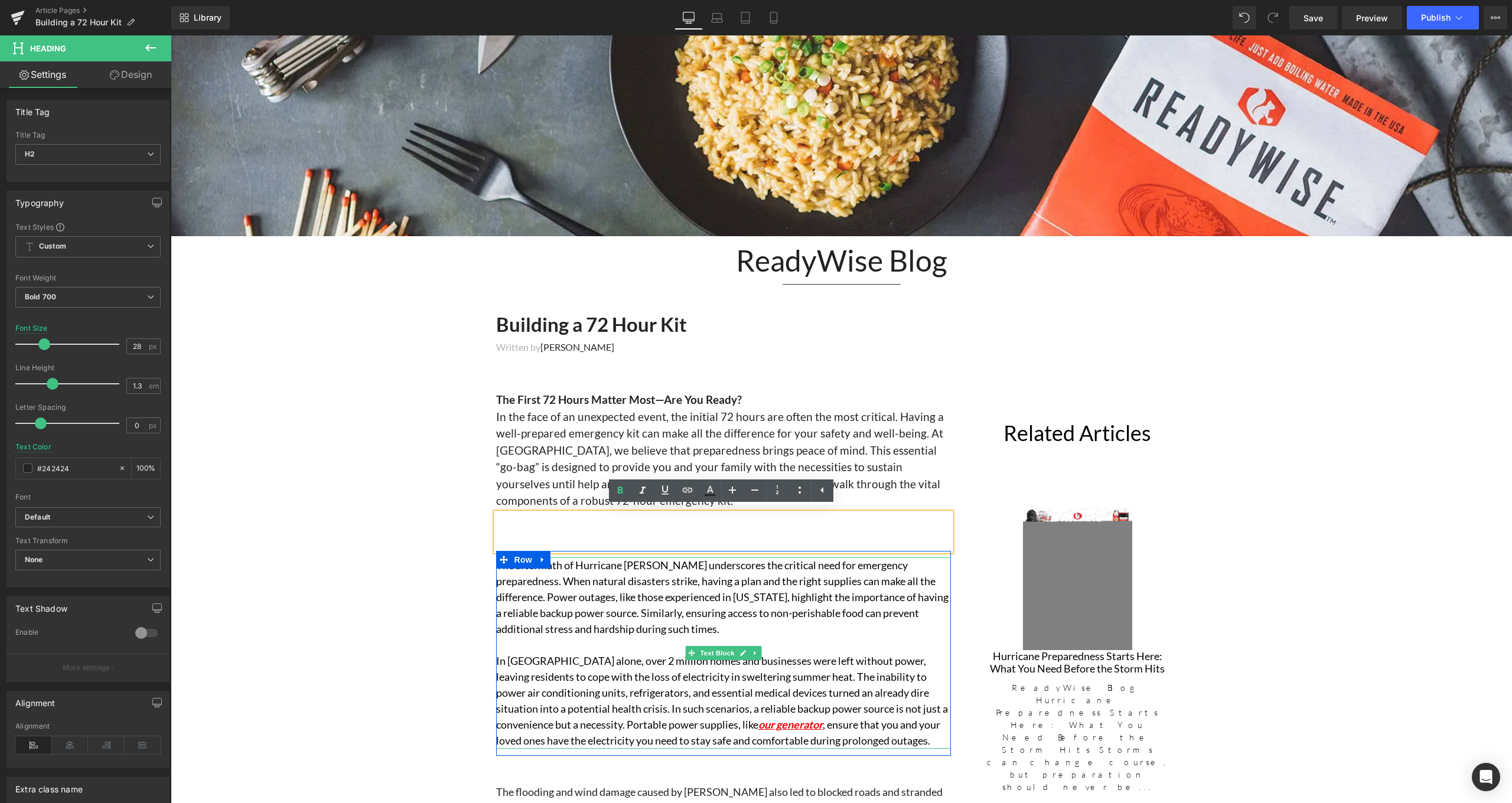
click at [895, 596] on p "The aftermath of Hurricane Beryl underscores the critical need for emergency pr…" at bounding box center [723, 597] width 455 height 80
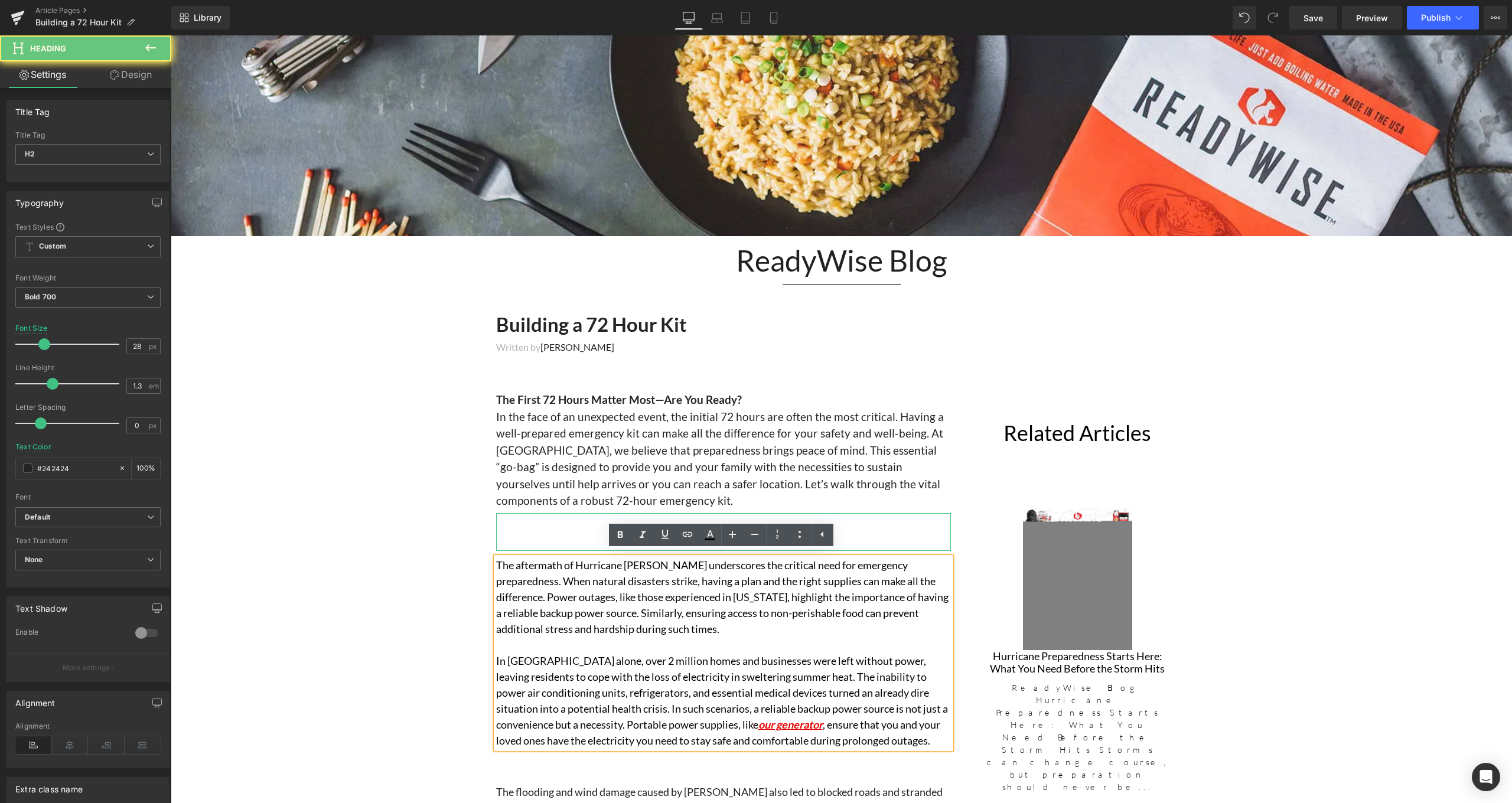
click at [897, 528] on h2 at bounding box center [723, 524] width 455 height 21
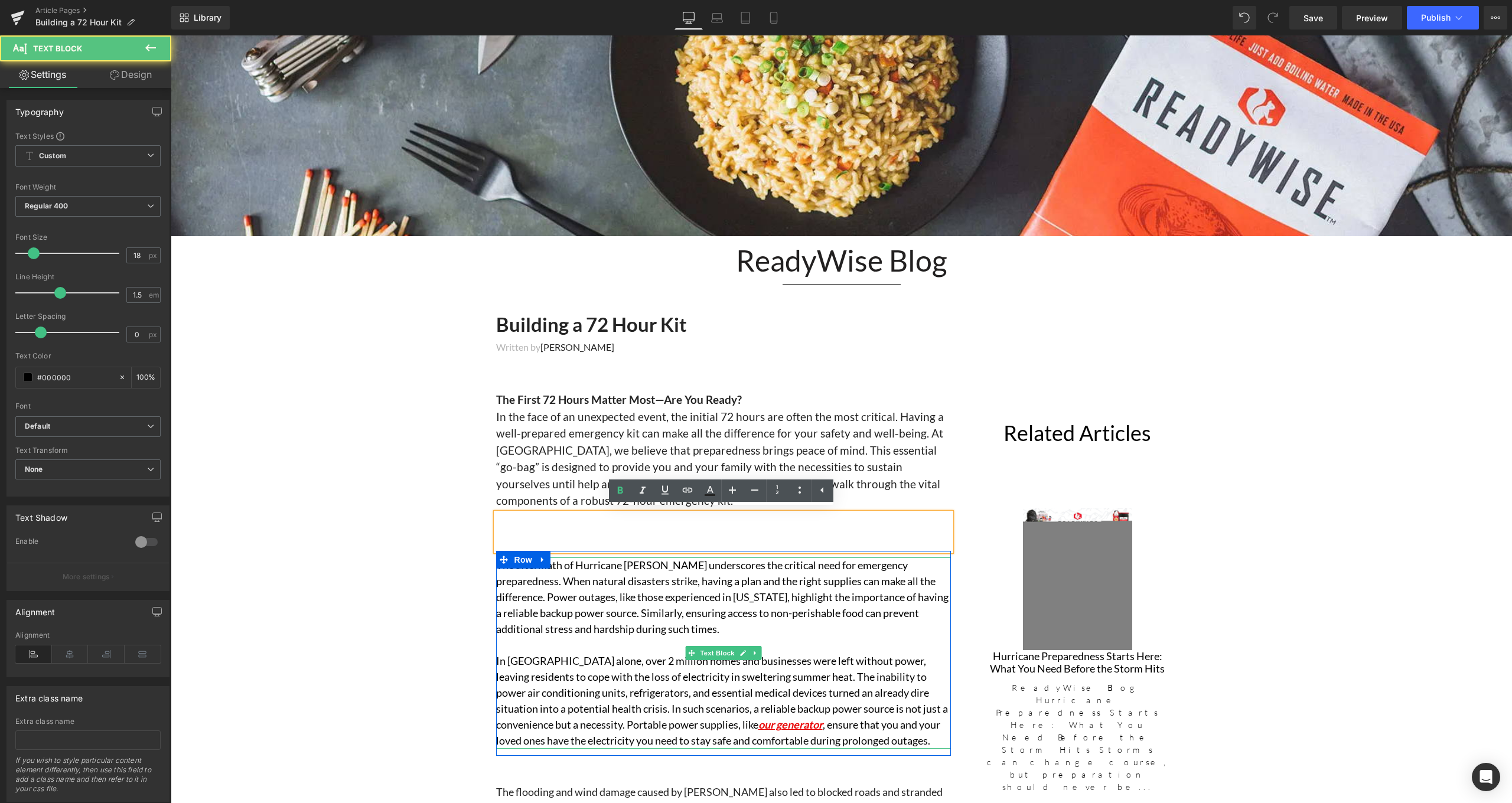
click at [770, 605] on p "The aftermath of Hurricane Beryl underscores the critical need for emergency pr…" at bounding box center [723, 597] width 455 height 80
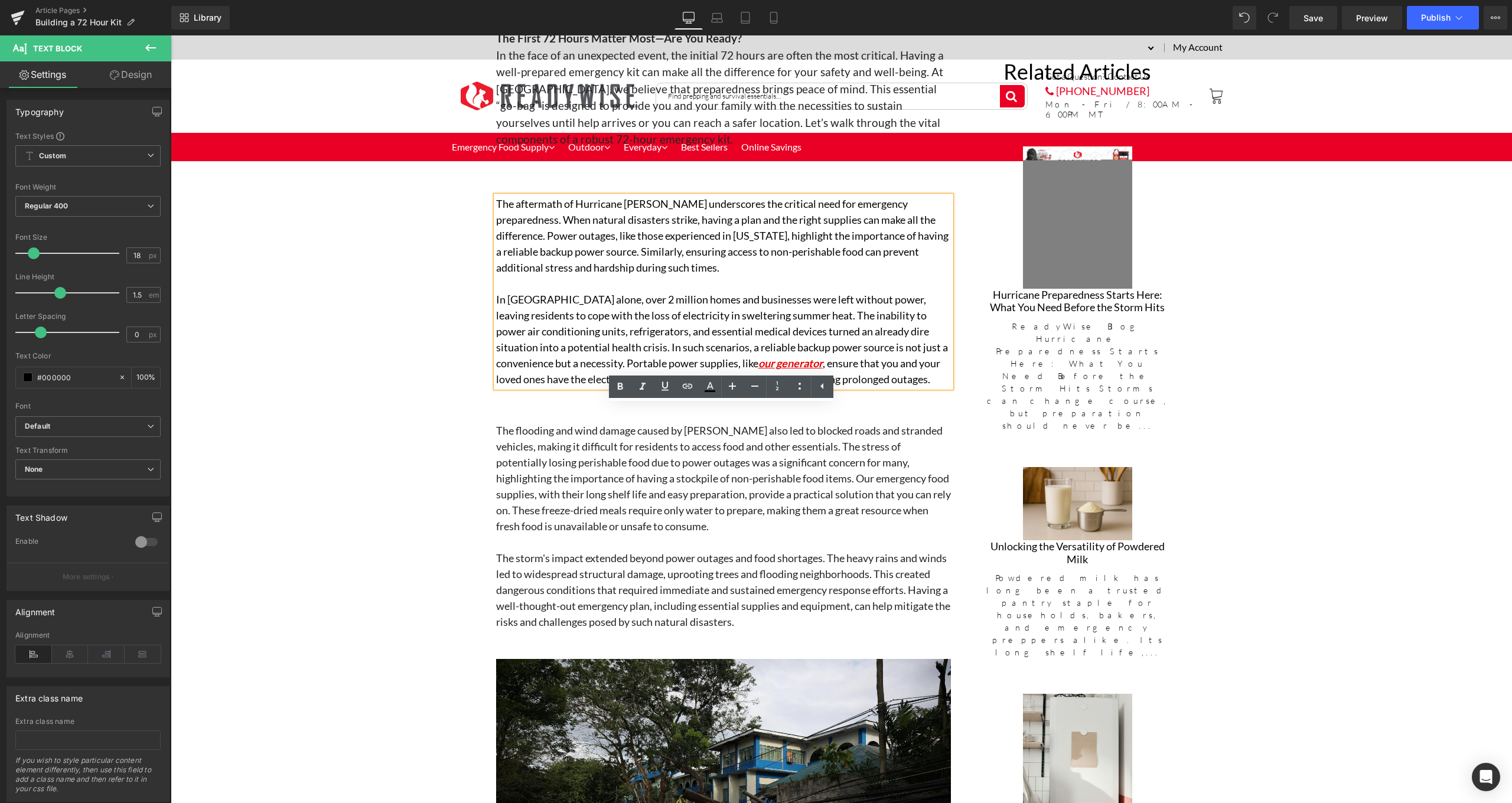
scroll to position [415, 0]
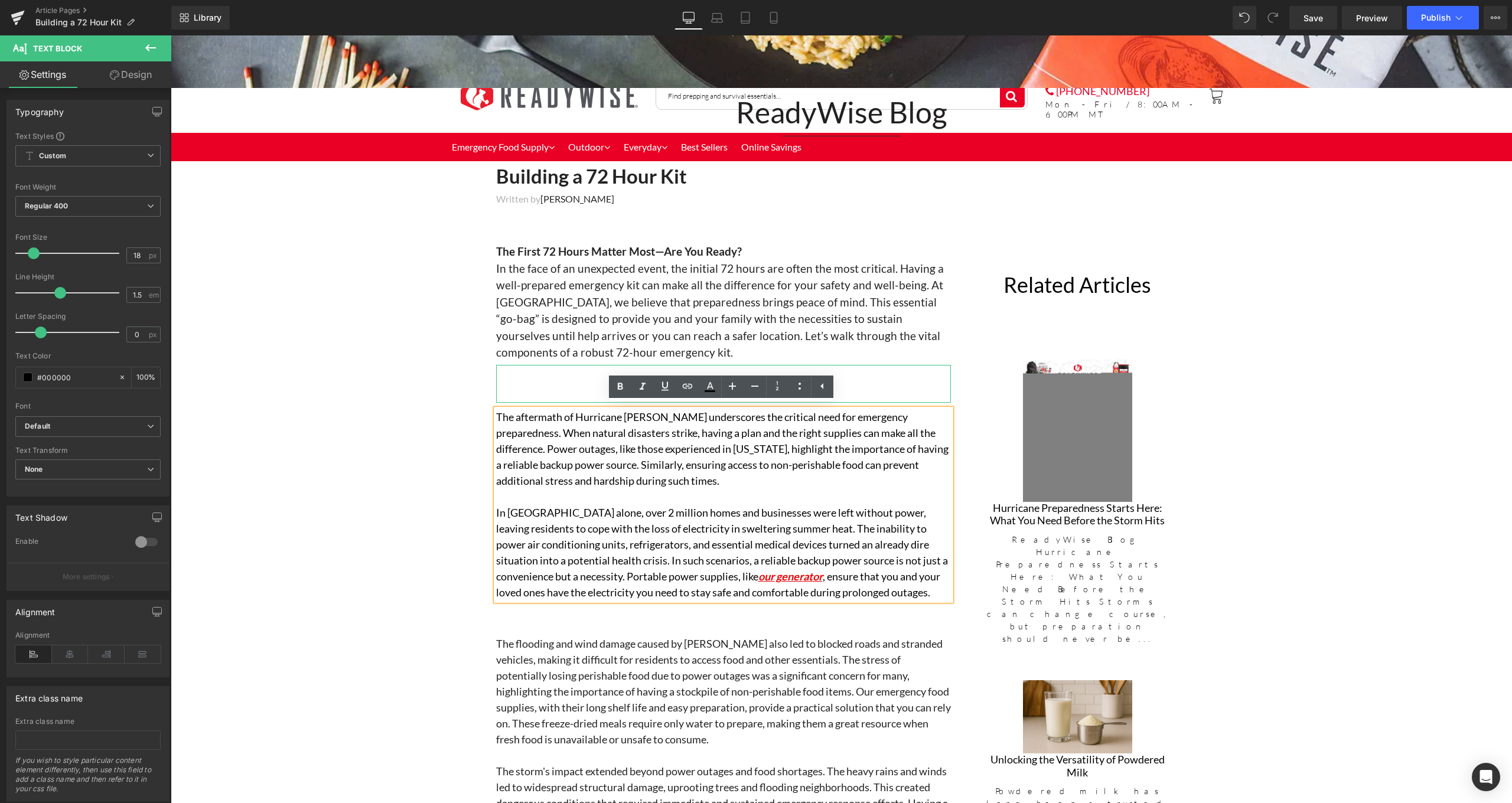
click at [770, 377] on link at bounding box center [770, 384] width 12 height 14
click at [750, 377] on link at bounding box center [751, 384] width 12 height 14
click at [766, 377] on link at bounding box center [770, 384] width 12 height 14
click at [737, 377] on link at bounding box center [739, 384] width 12 height 14
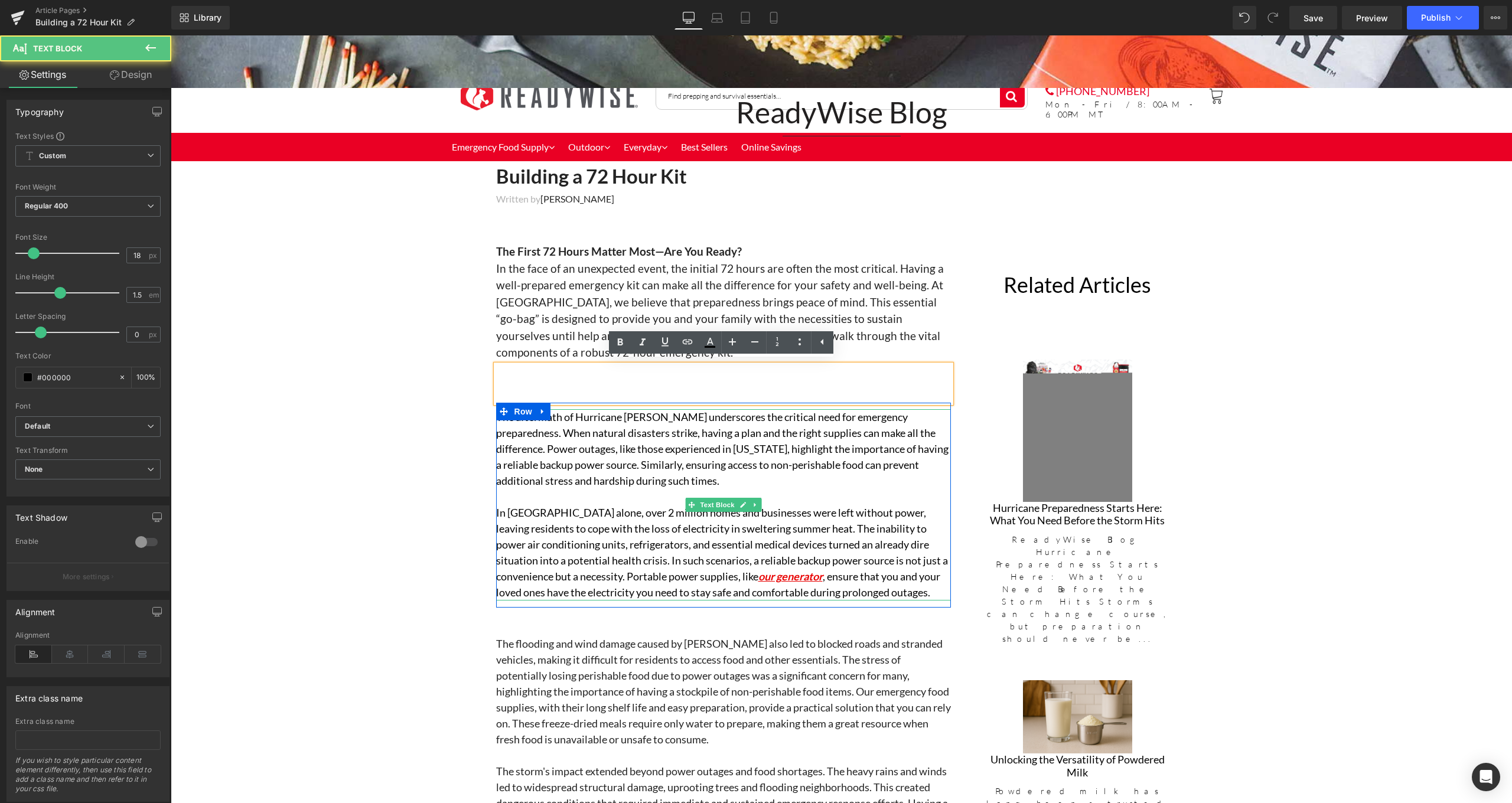
click at [828, 423] on p "The aftermath of Hurricane Beryl underscores the critical need for emergency pr…" at bounding box center [723, 449] width 455 height 80
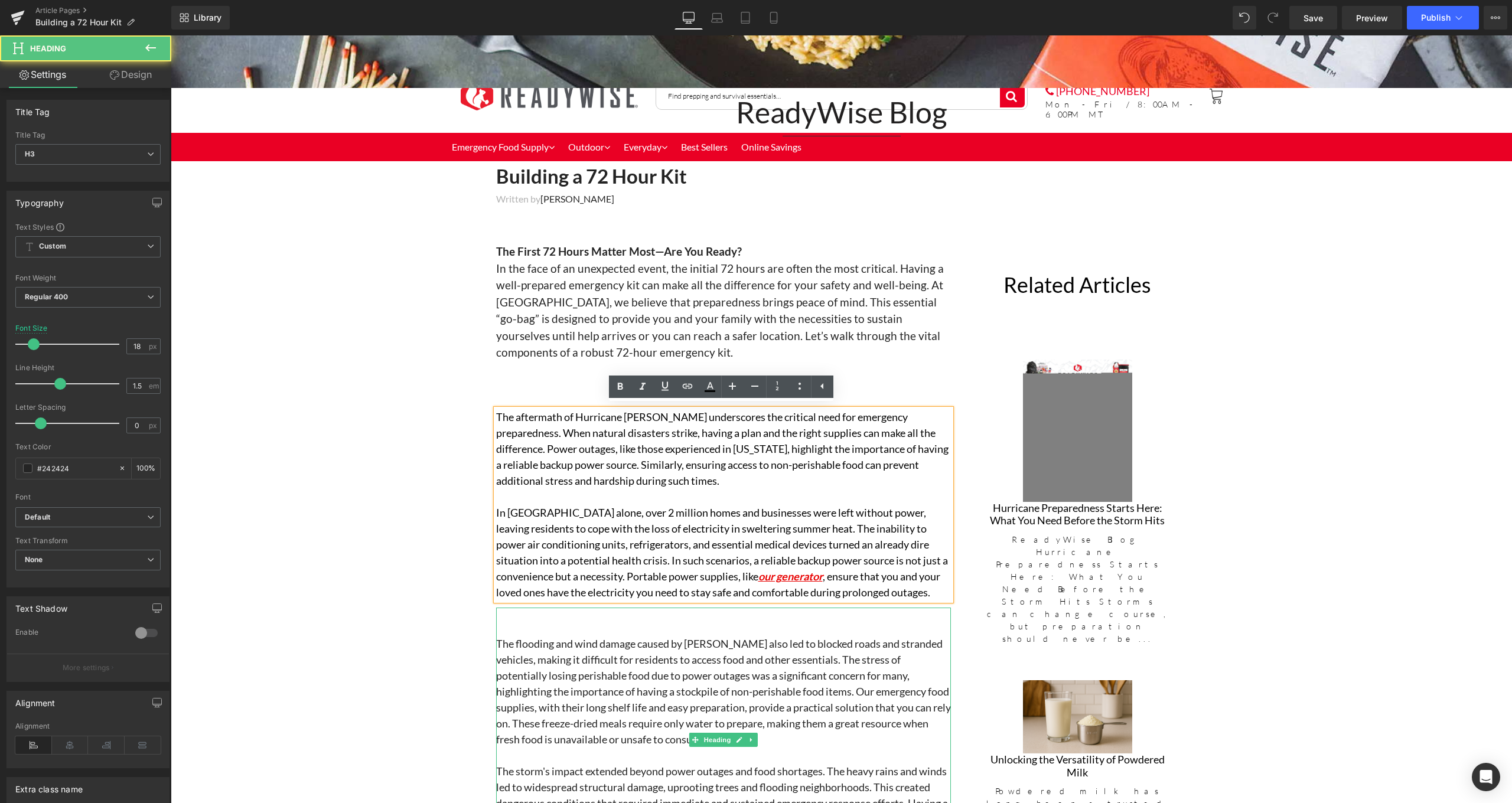
click at [855, 660] on h3 "The flooding and wind damage caused by Beryl also led to blocked roads and stra…" at bounding box center [723, 692] width 455 height 112
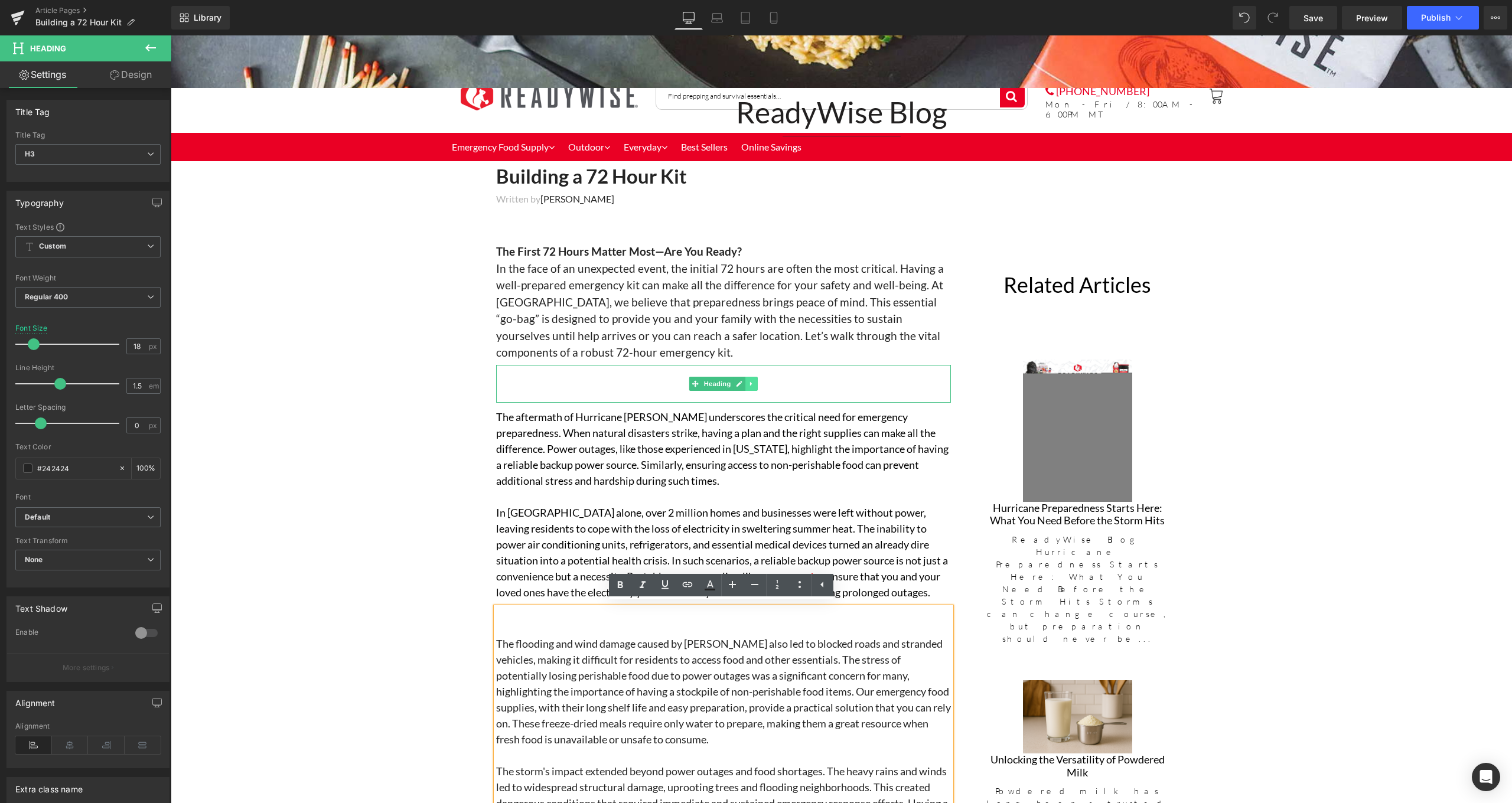
click at [748, 384] on link at bounding box center [751, 384] width 12 height 14
click at [755, 384] on link at bounding box center [757, 384] width 12 height 14
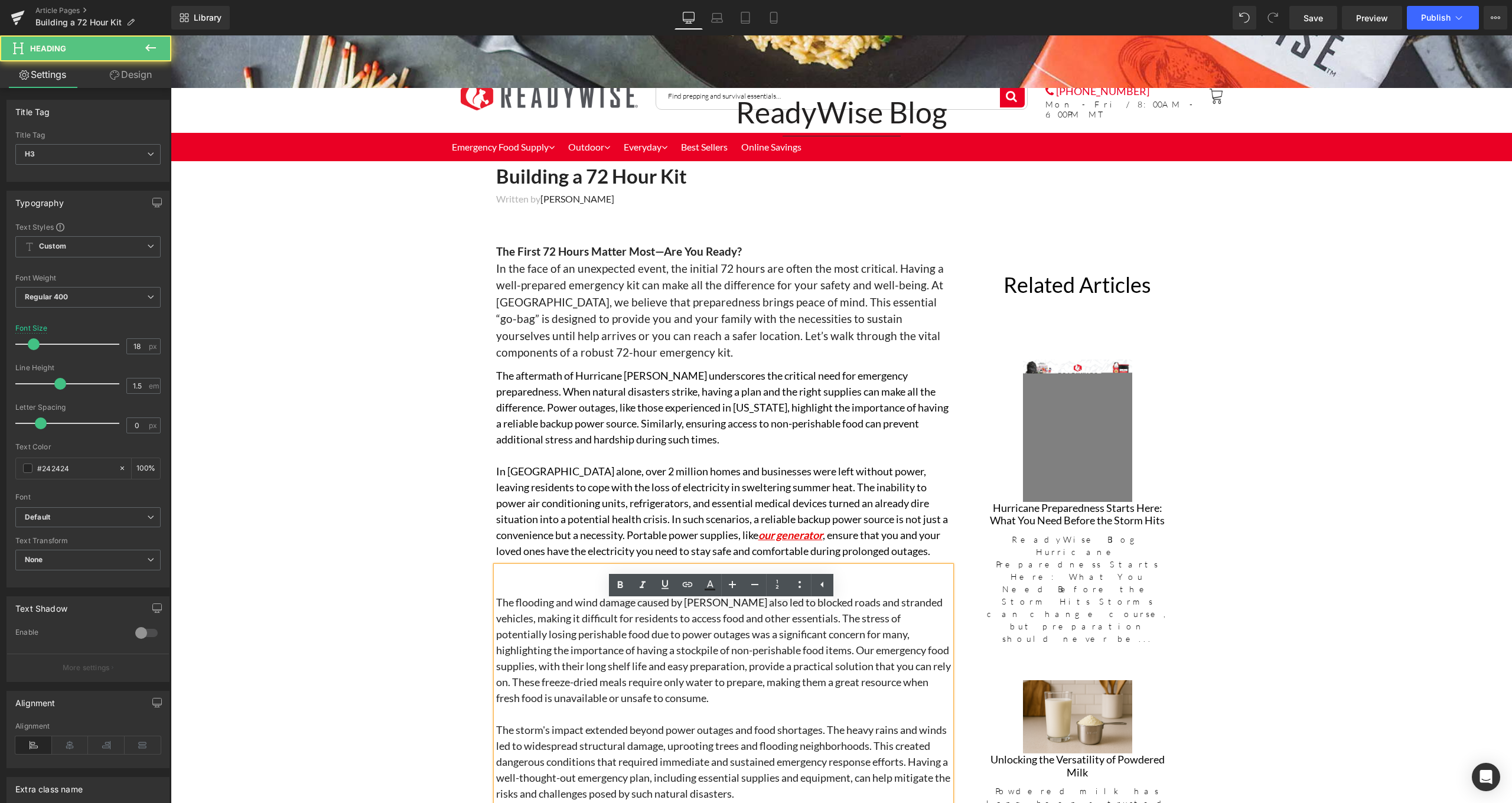
click at [618, 566] on div "The flooding and wind damage caused by Beryl also led to blocked roads and stra…" at bounding box center [723, 699] width 455 height 265
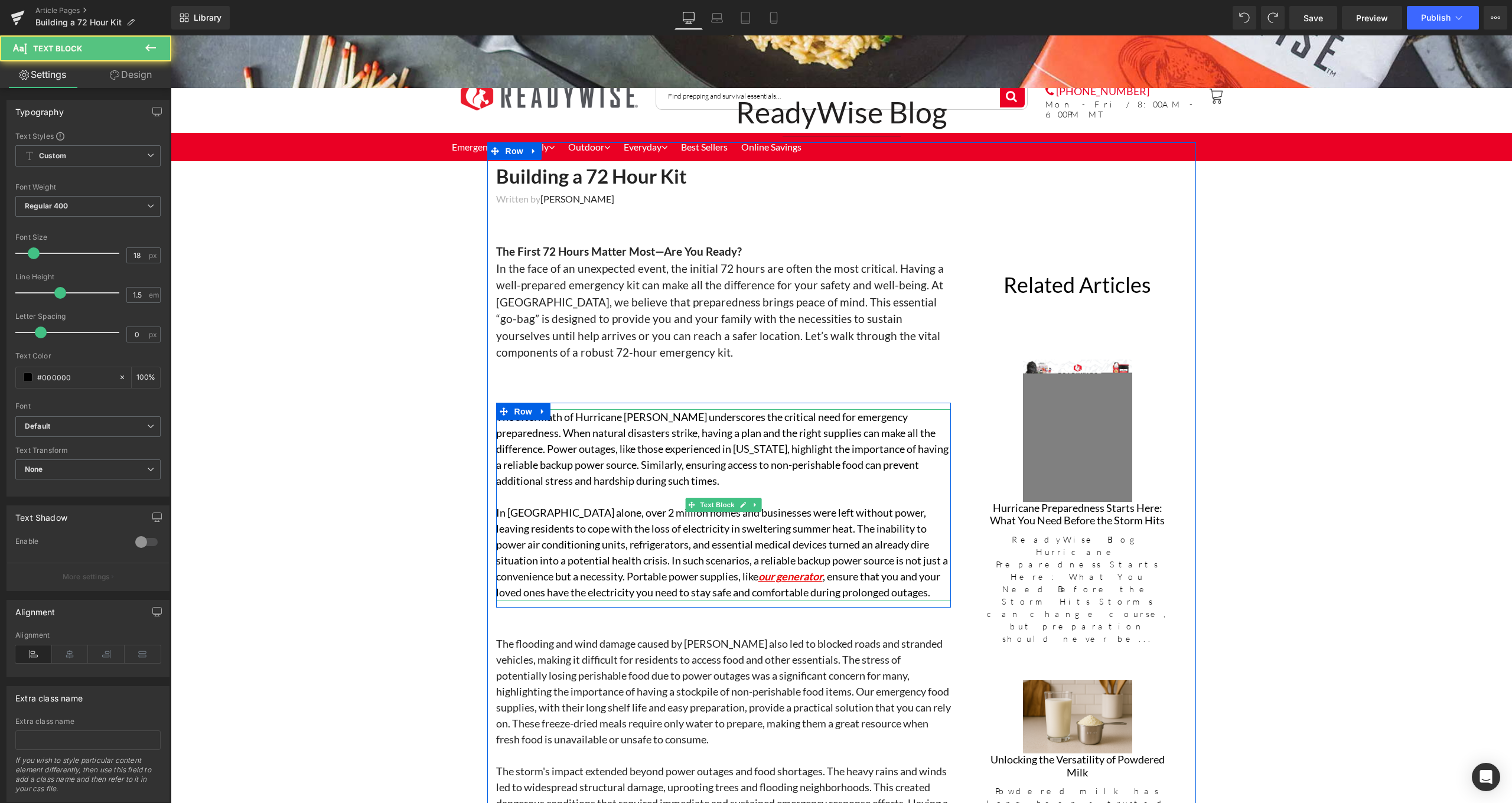
click at [648, 414] on p "The aftermath of Hurricane Beryl underscores the critical need for emergency pr…" at bounding box center [723, 449] width 455 height 80
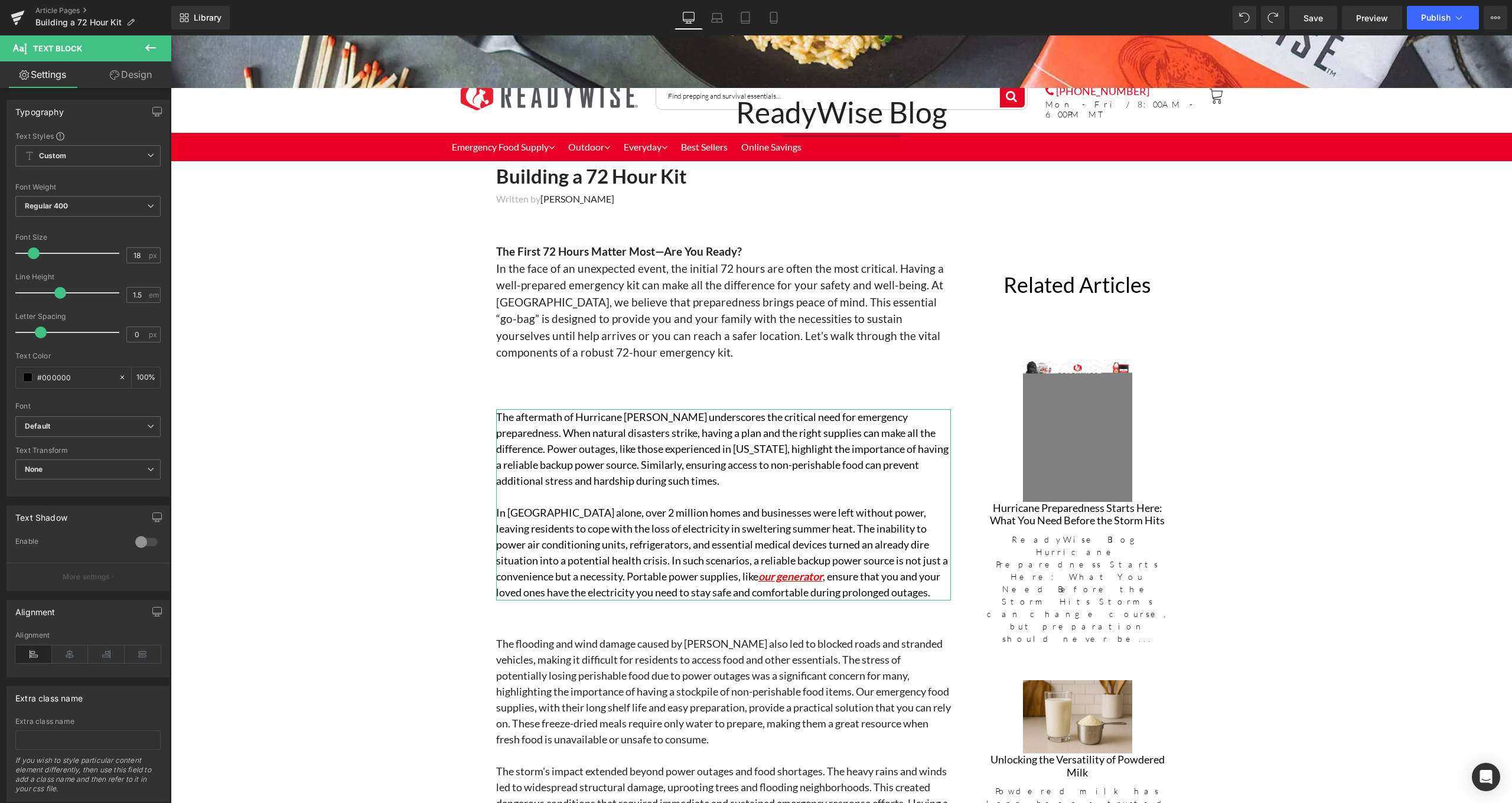
click at [159, 75] on link "Design" at bounding box center [131, 75] width 86 height 27
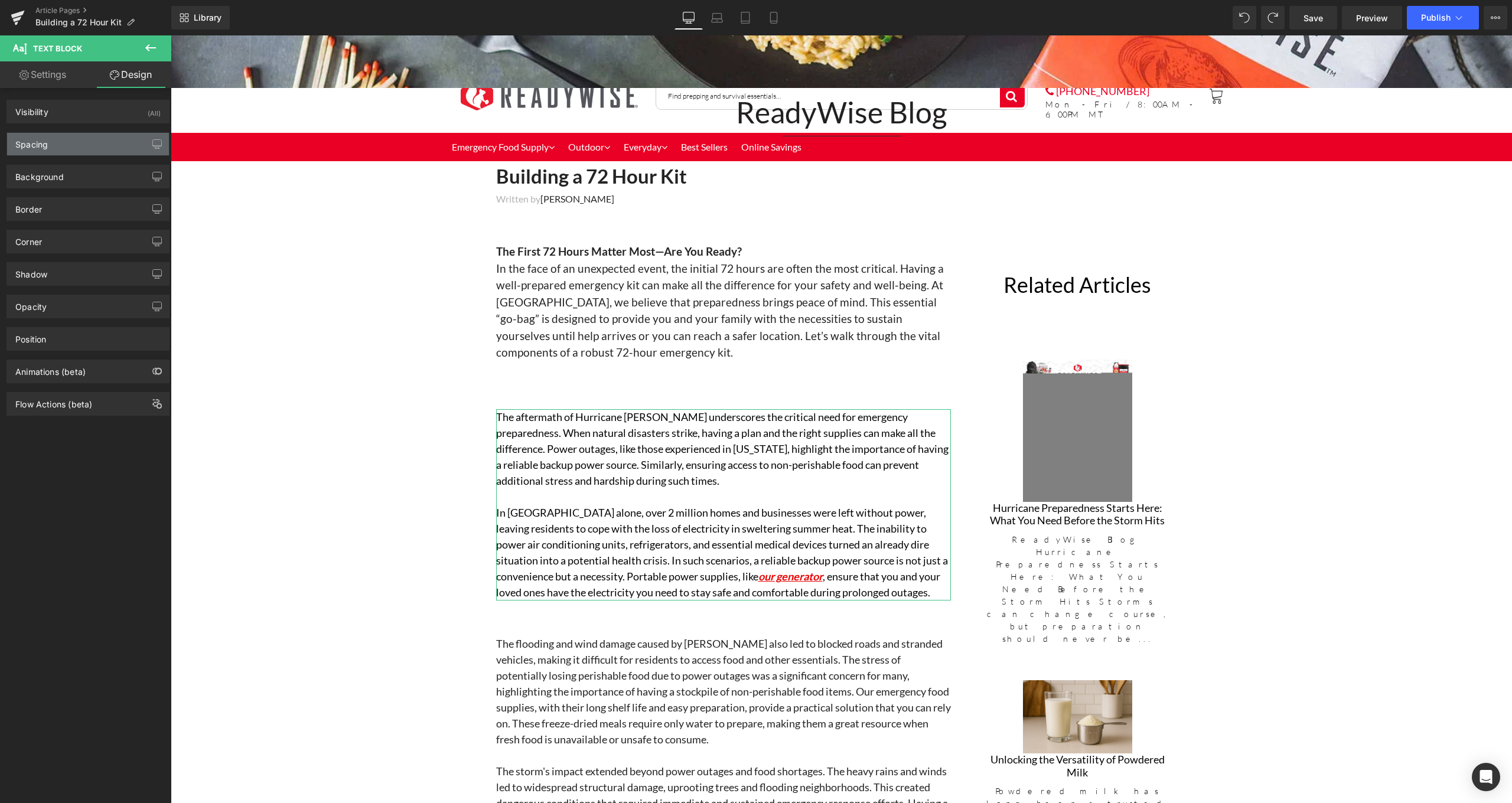
click at [105, 153] on div "Spacing" at bounding box center [88, 144] width 162 height 23
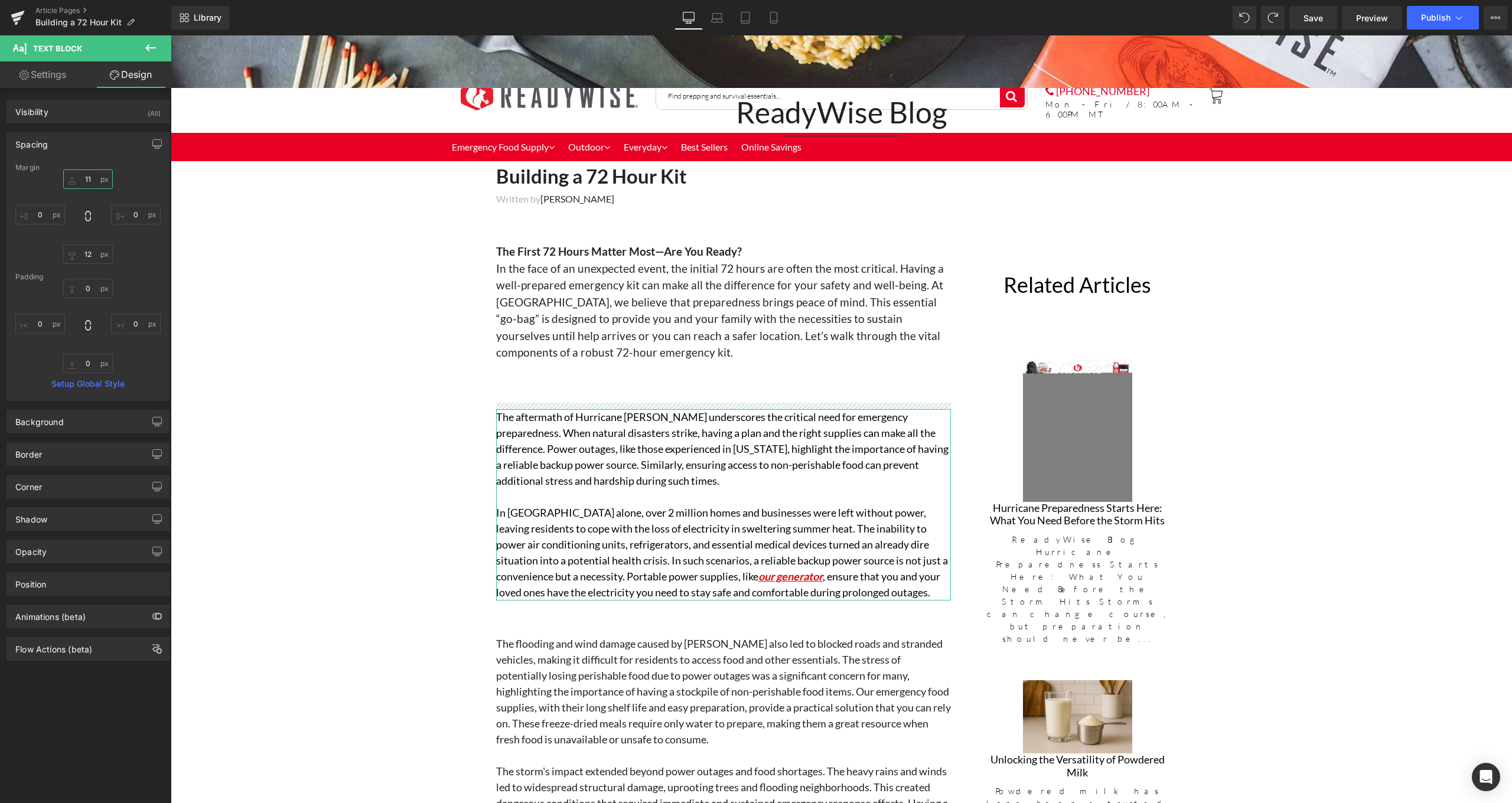
click at [99, 179] on input "11" at bounding box center [88, 179] width 50 height 19
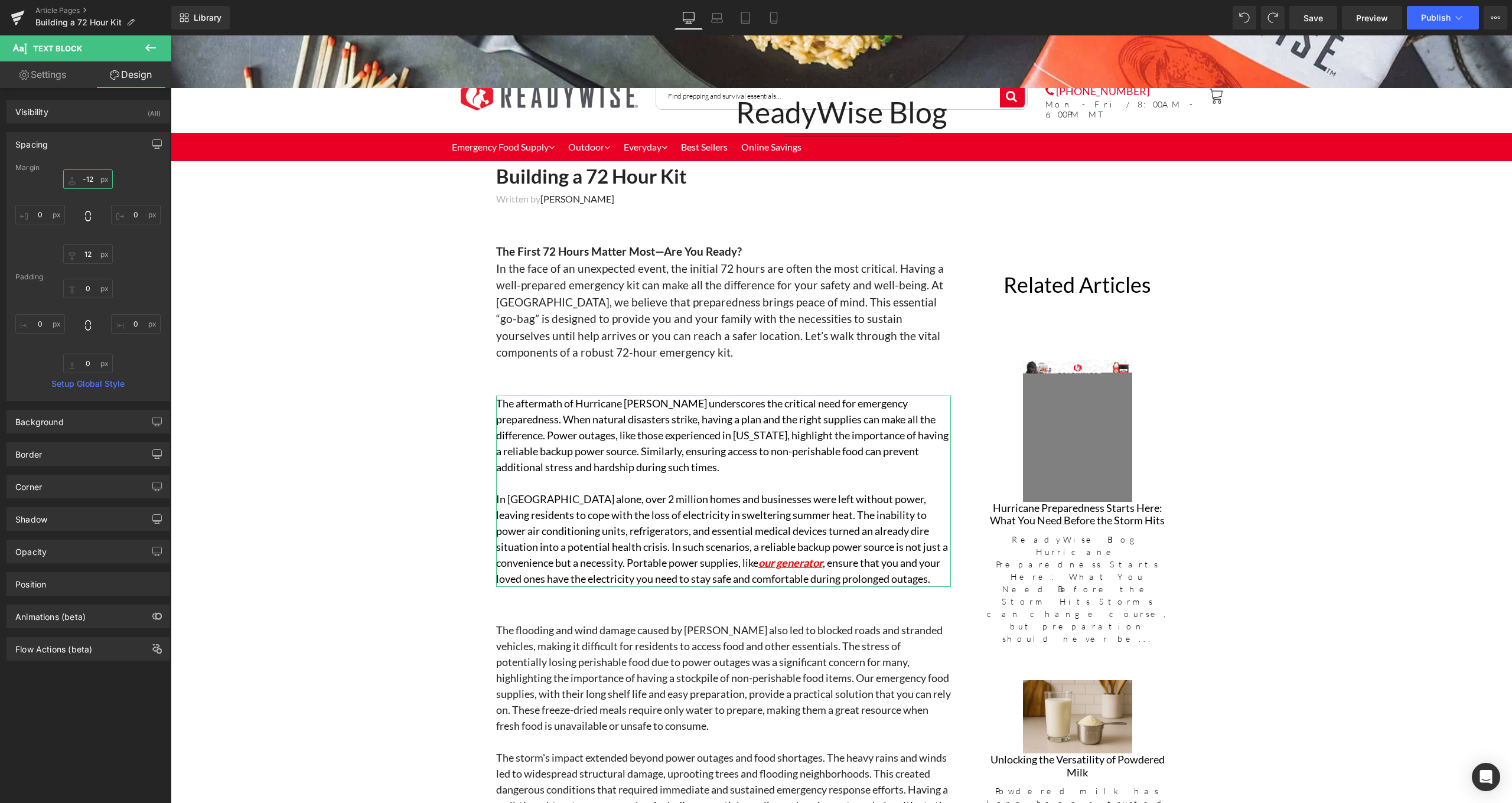
type input "-11"
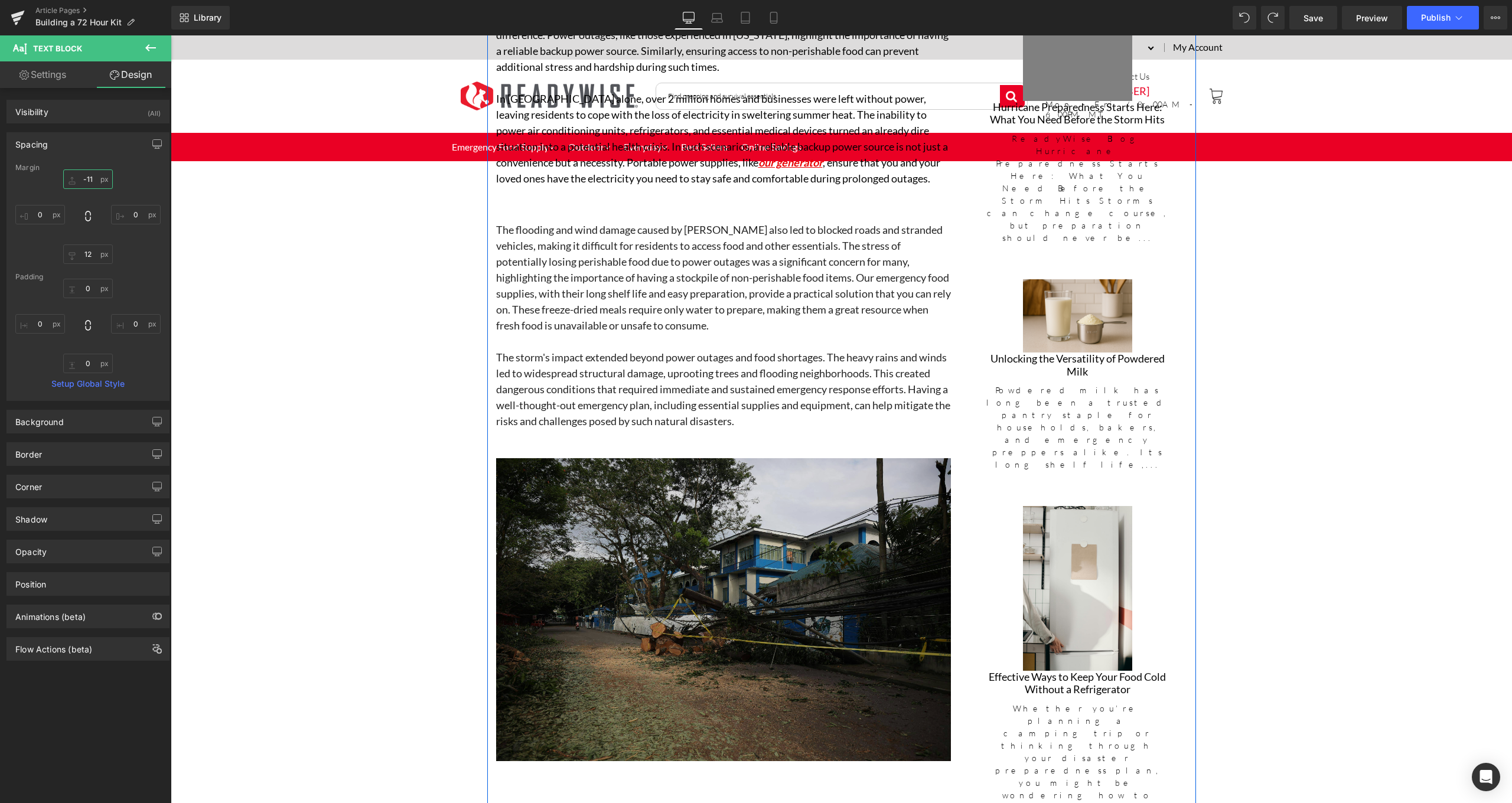
scroll to position [701, 0]
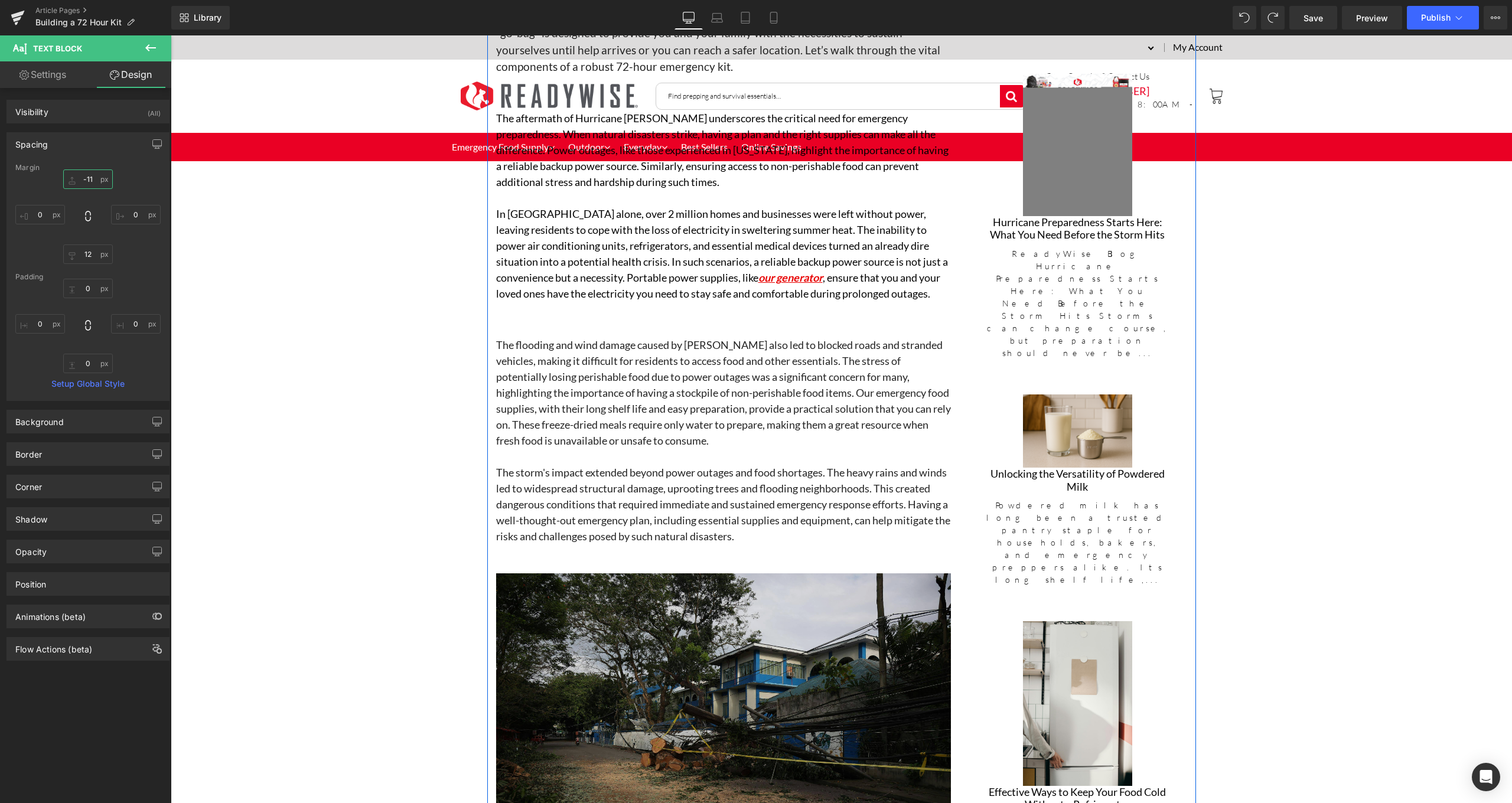
click at [704, 651] on img at bounding box center [723, 724] width 455 height 303
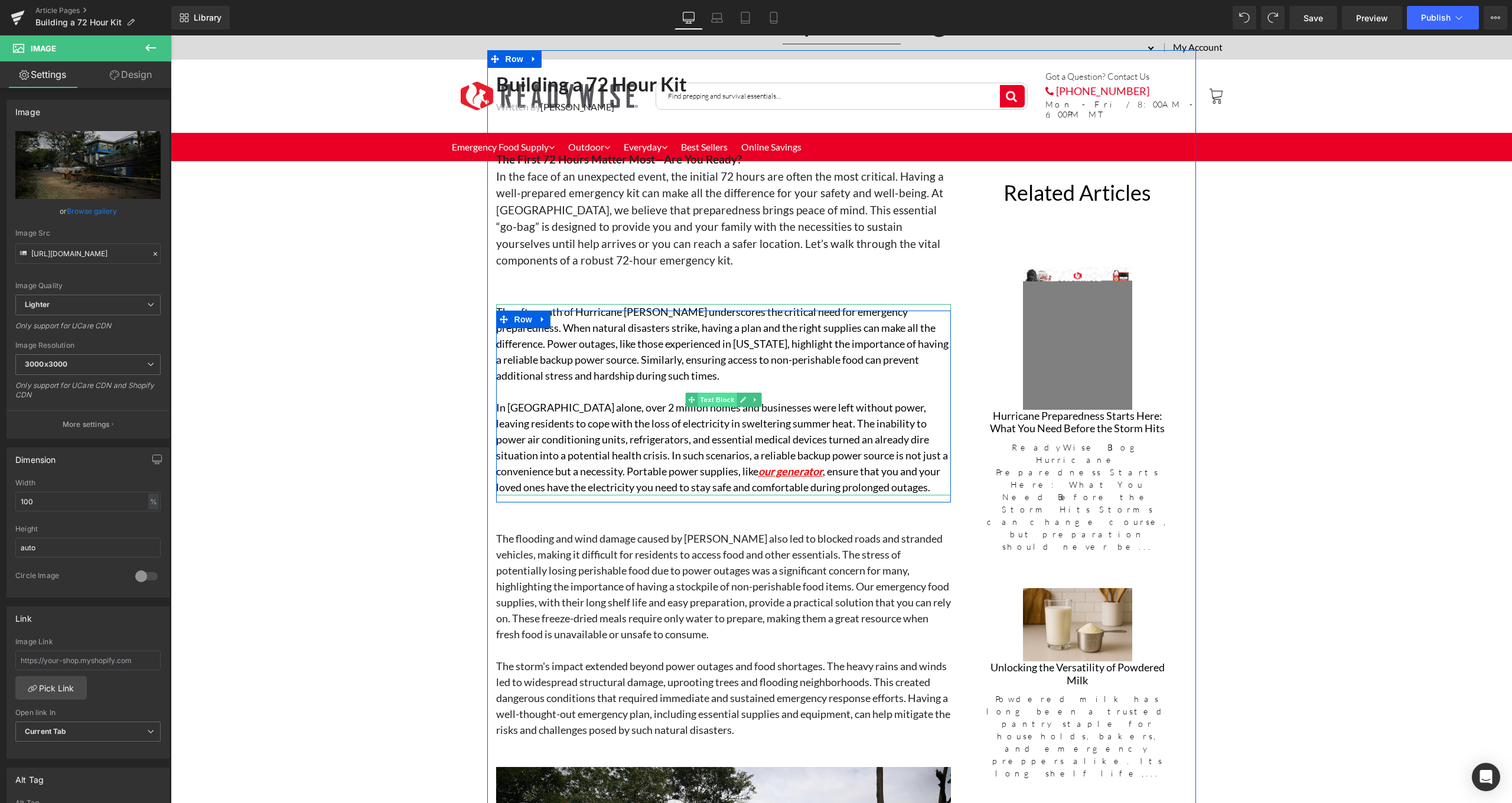
scroll to position [505, 0]
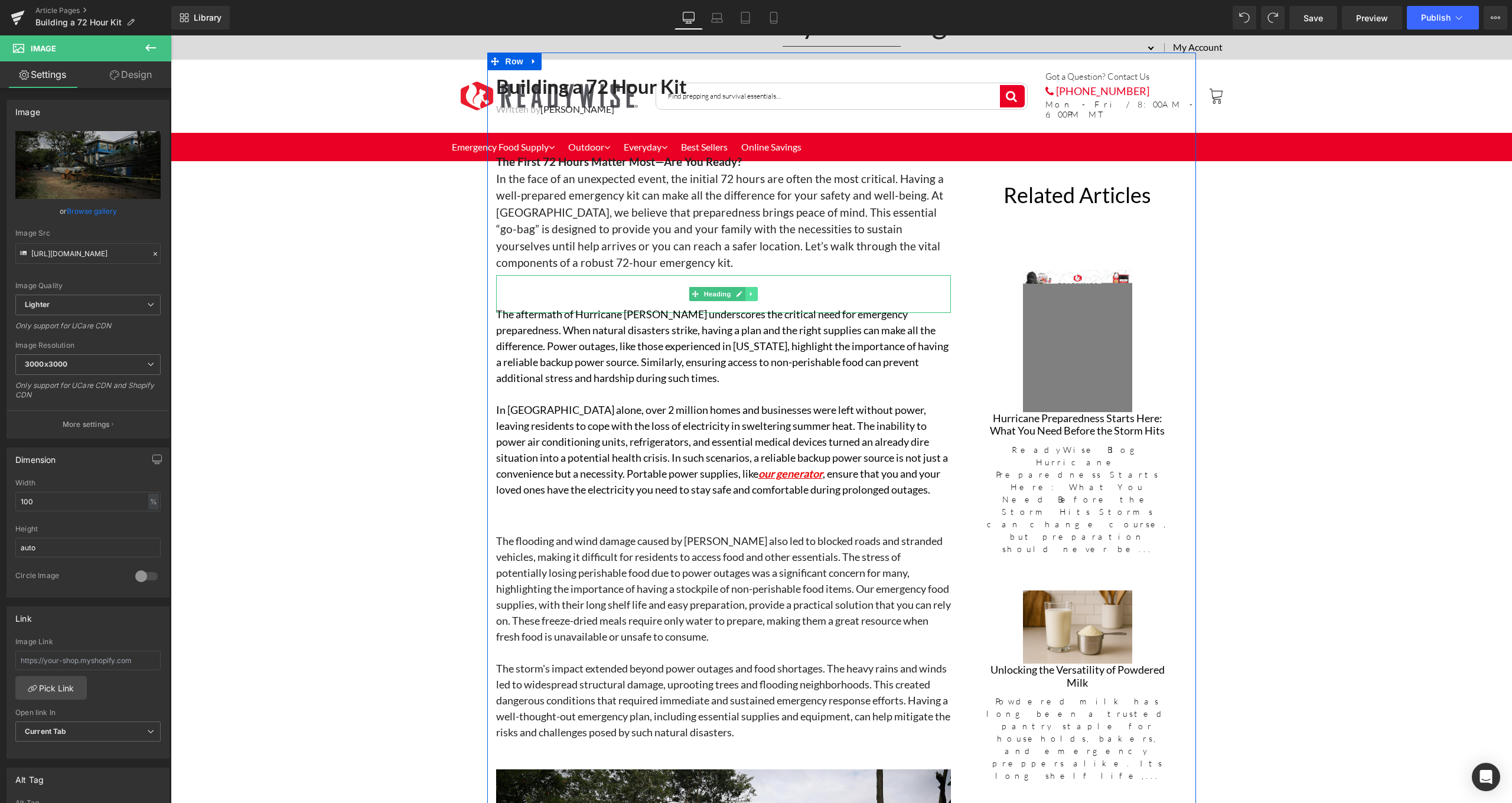
click at [753, 293] on link at bounding box center [751, 294] width 12 height 14
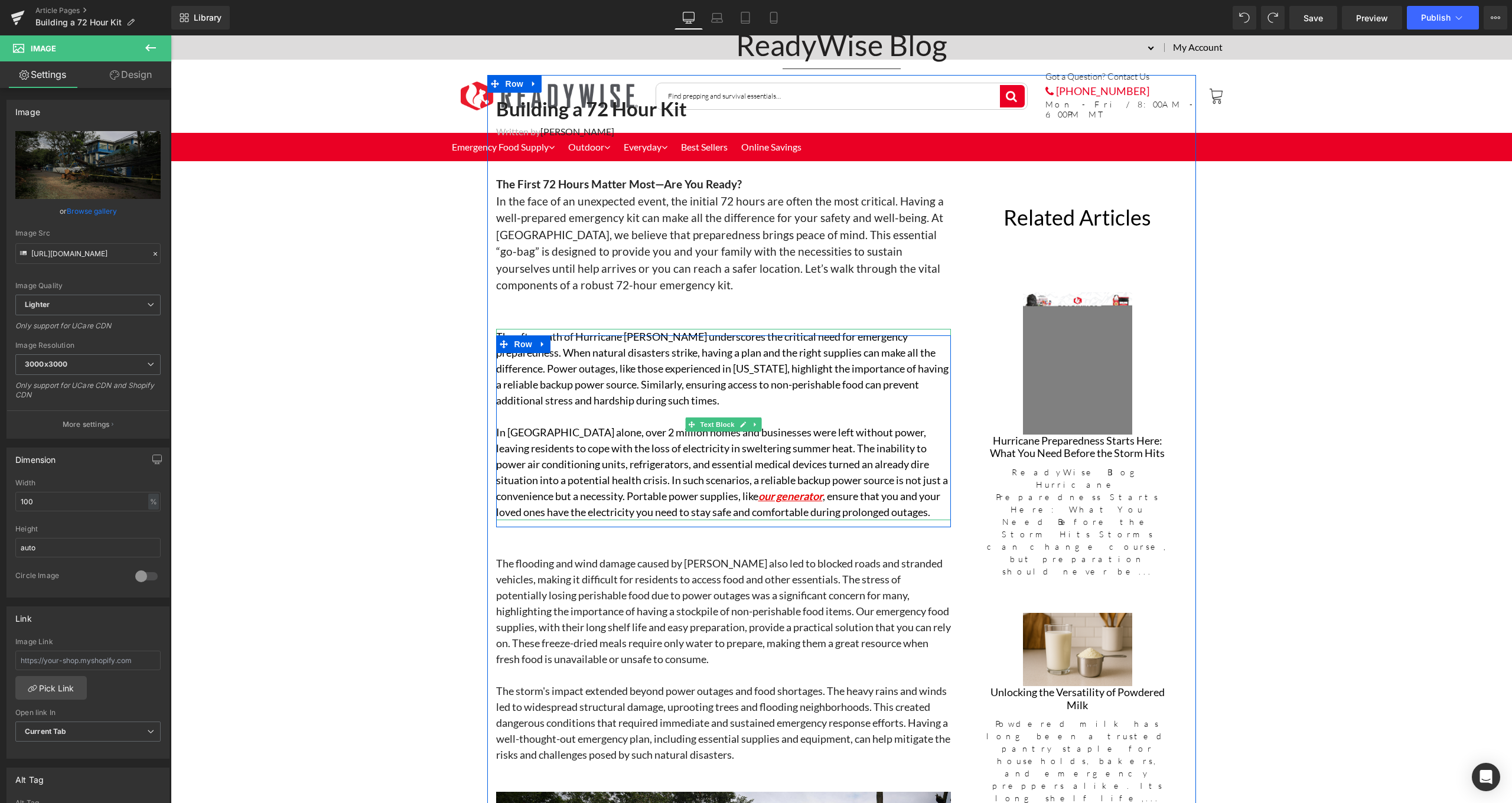
scroll to position [417, 0]
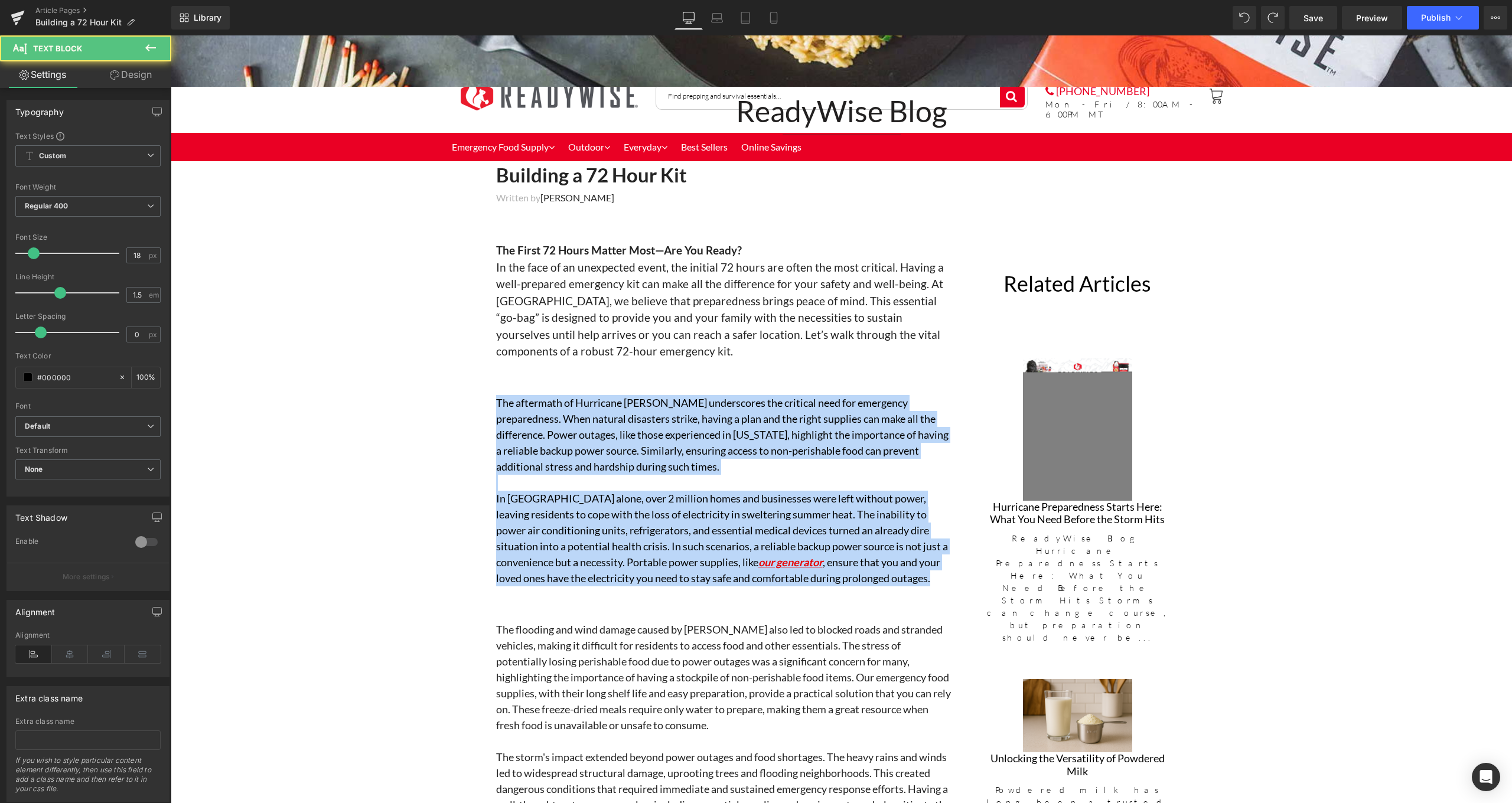
drag, startPoint x: 937, startPoint y: 574, endPoint x: 473, endPoint y: 404, distance: 494.2
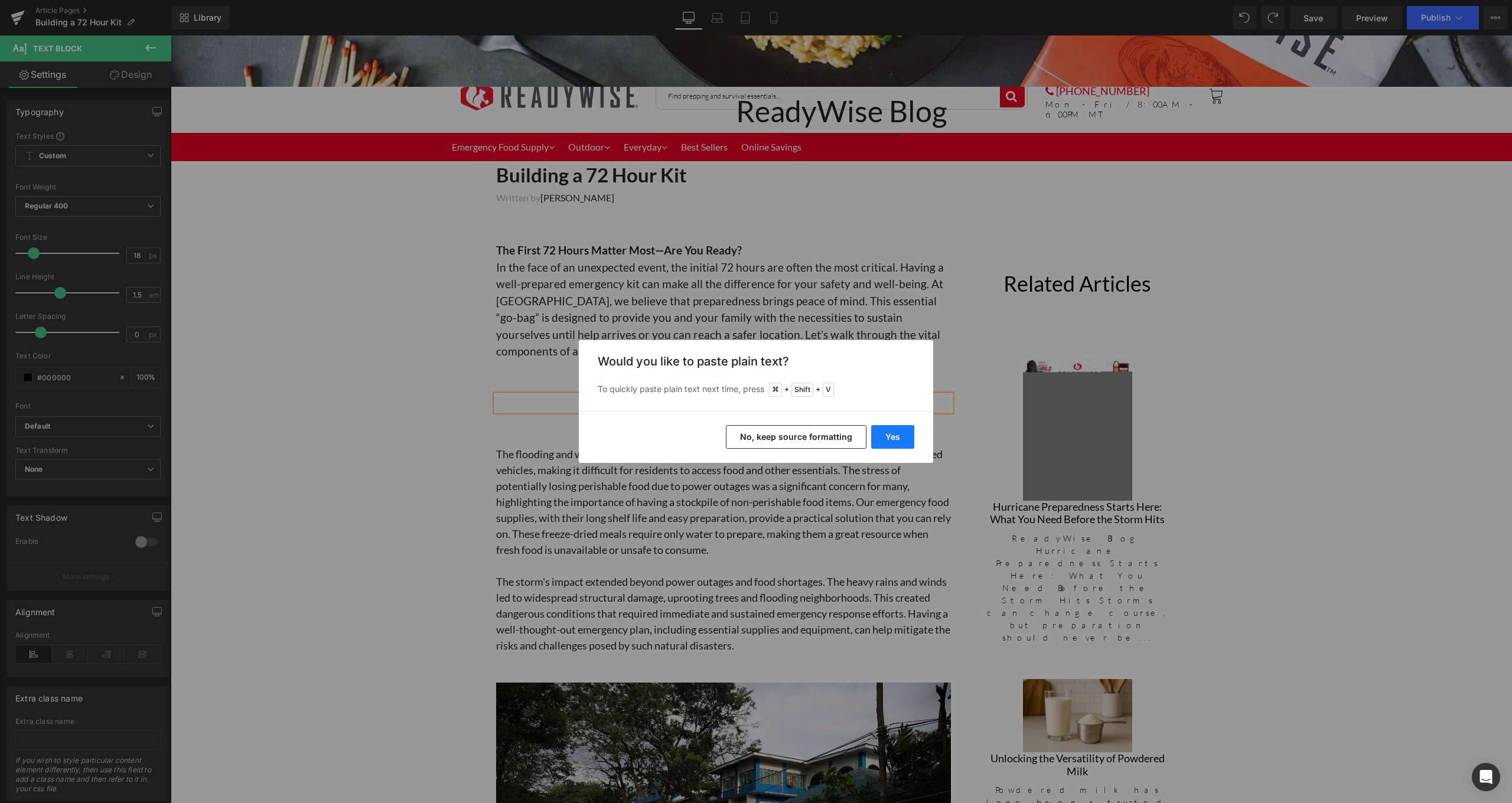
click at [902, 439] on button "Yes" at bounding box center [893, 437] width 43 height 23
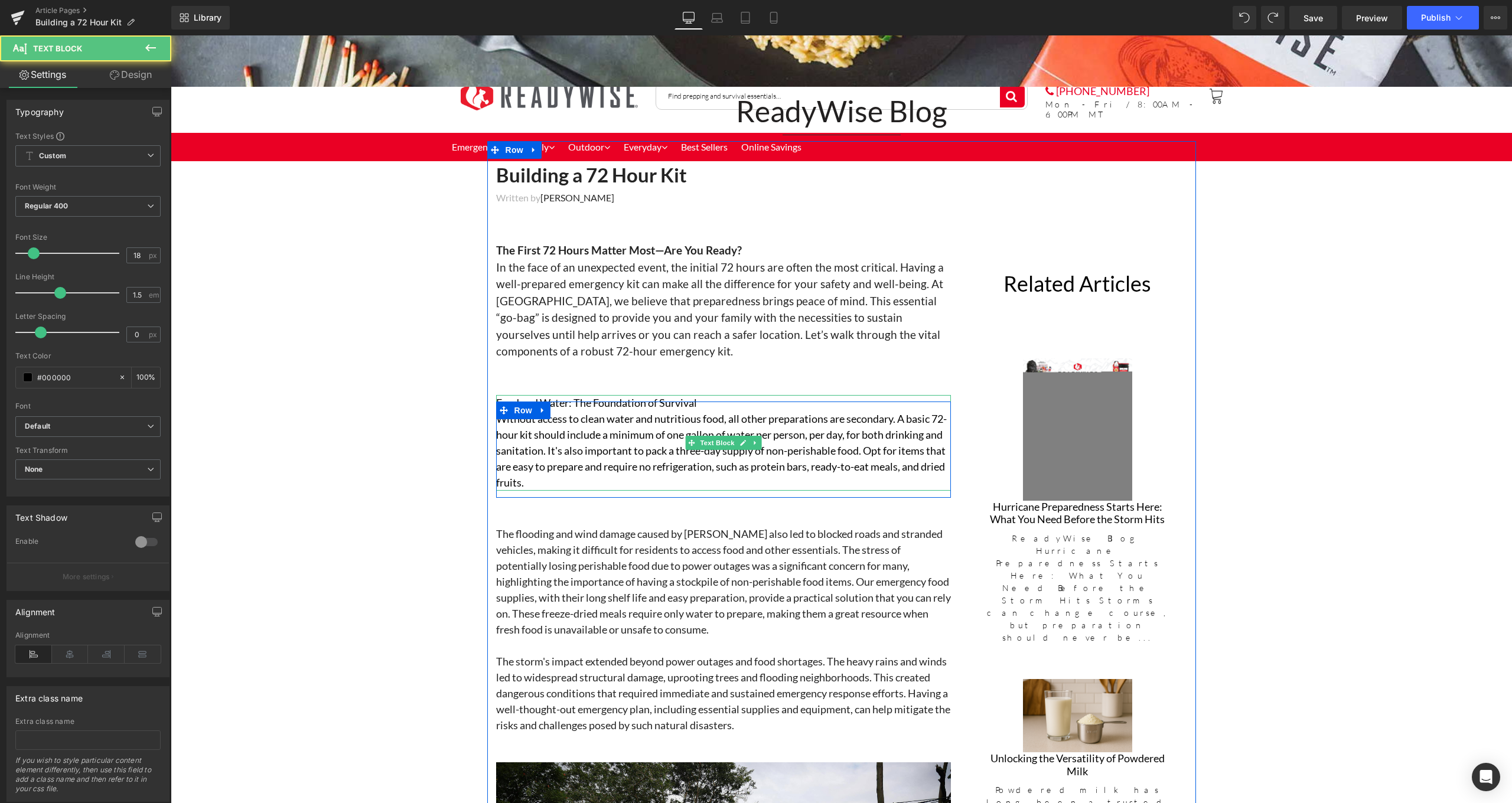
click at [702, 396] on p "Food and Water: The Foundation of Survival" at bounding box center [723, 403] width 455 height 16
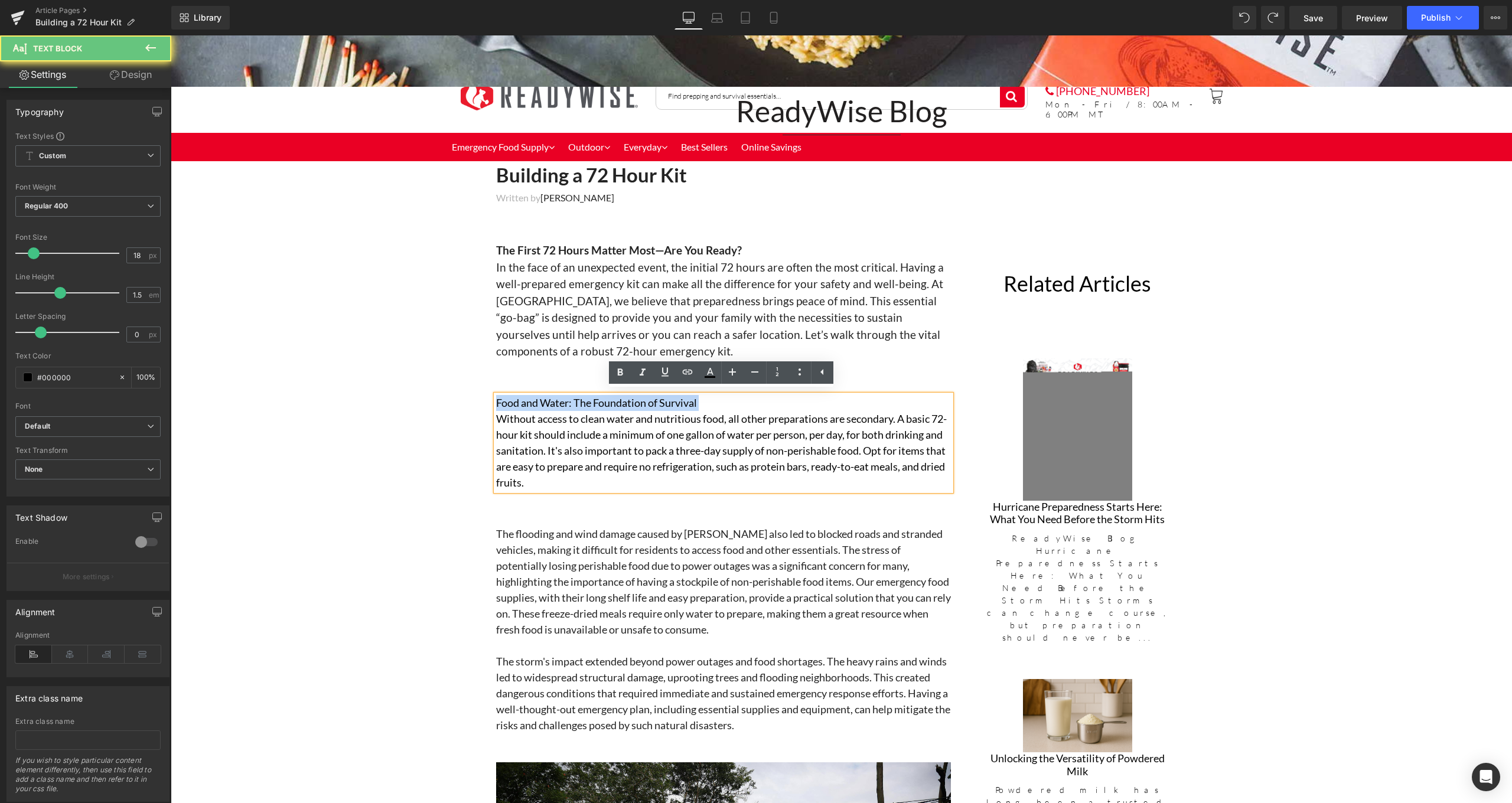
drag, startPoint x: 702, startPoint y: 396, endPoint x: 484, endPoint y: 390, distance: 218.1
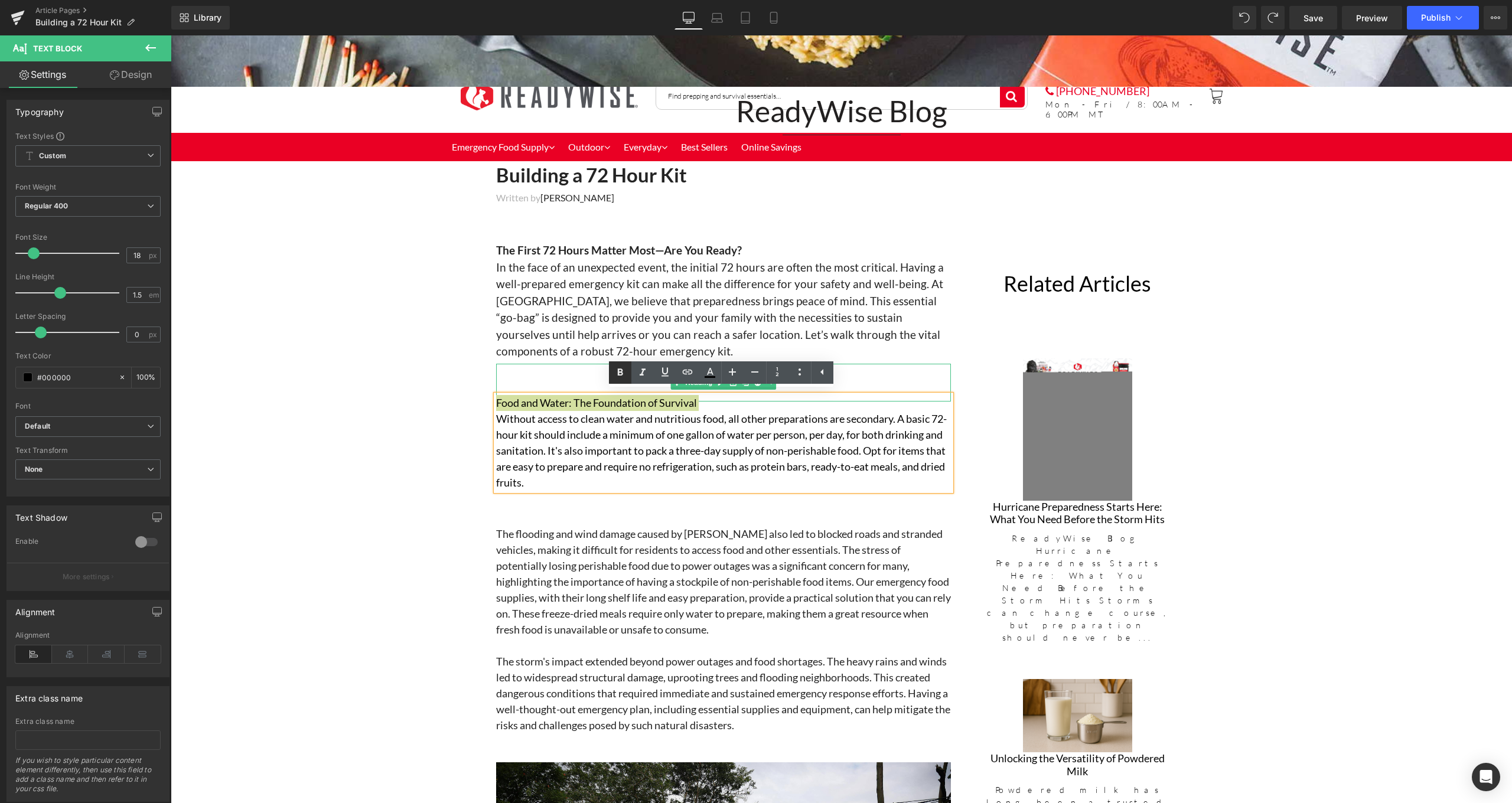
drag, startPoint x: 621, startPoint y: 370, endPoint x: 614, endPoint y: 370, distance: 7.0
click at [621, 370] on icon at bounding box center [620, 373] width 14 height 14
click at [590, 471] on p "Without access to clean water and nutritious food, all other preparations are s…" at bounding box center [723, 451] width 455 height 80
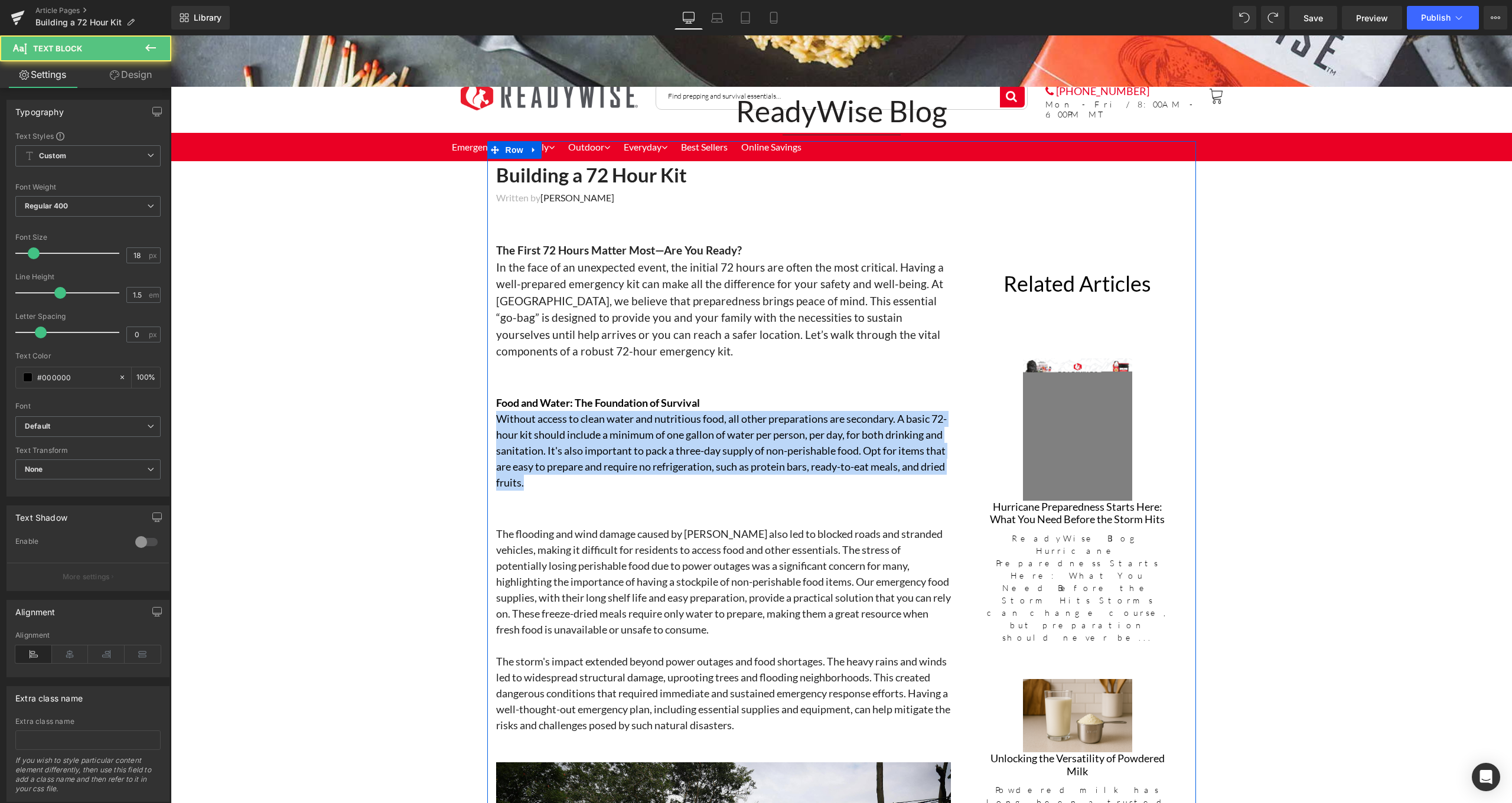
drag, startPoint x: 638, startPoint y: 477, endPoint x: 491, endPoint y: 420, distance: 157.7
click at [491, 420] on div "Building a 72 Hour Kit Heading Written by Ben Slaughter Text Block The First 72…" at bounding box center [723, 614] width 472 height 904
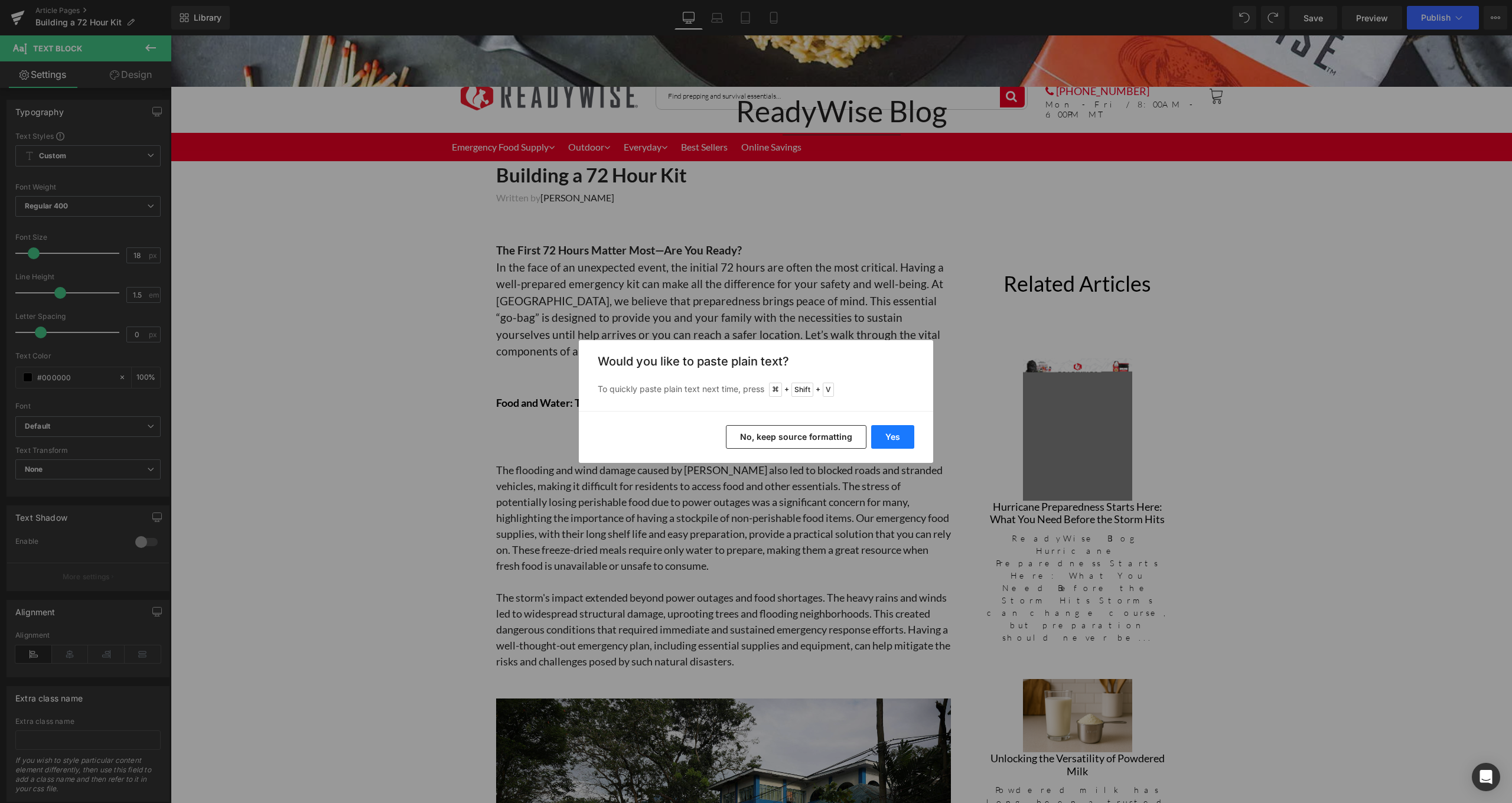
click at [902, 438] on button "Yes" at bounding box center [893, 437] width 43 height 23
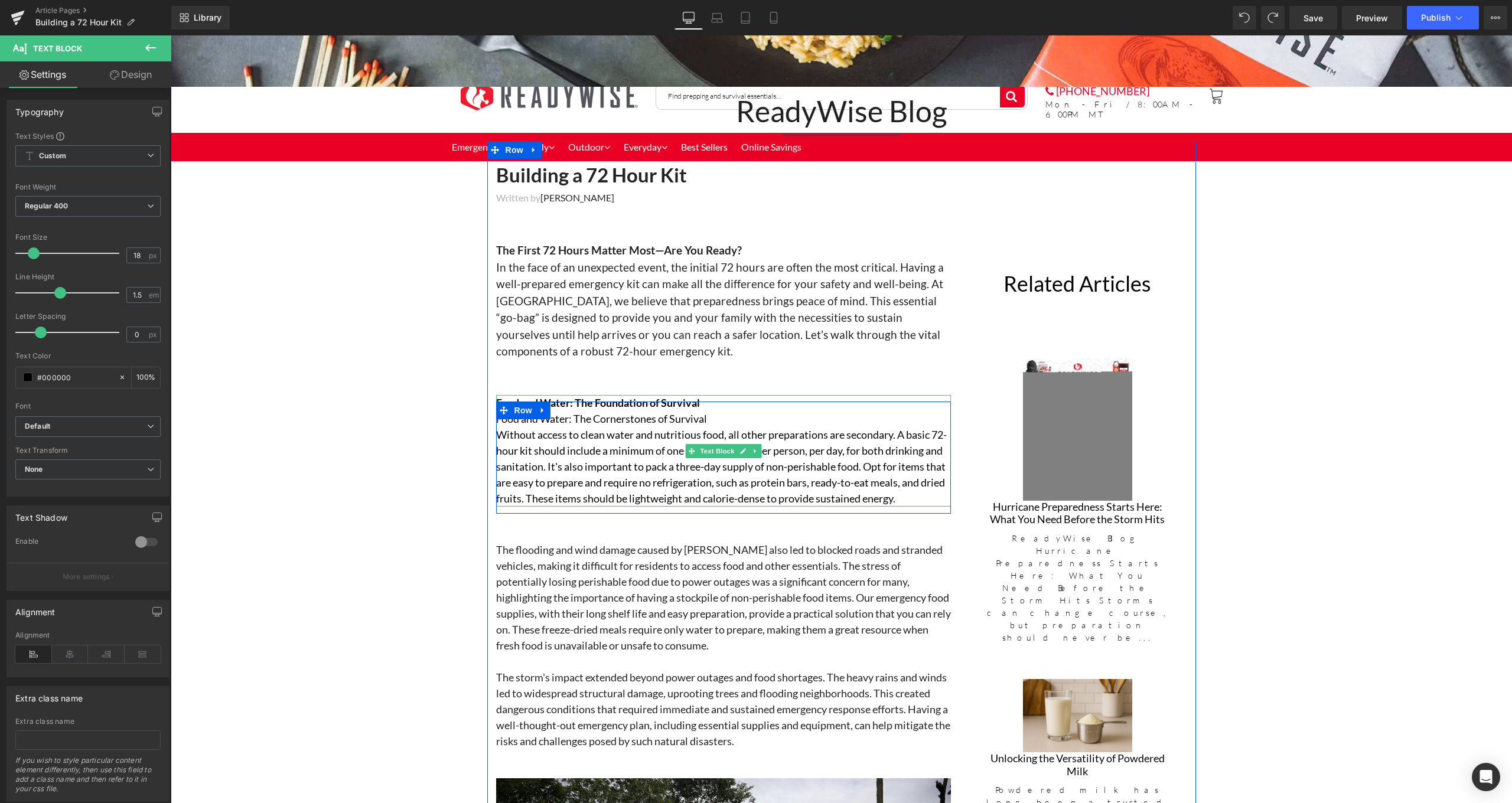
click at [724, 427] on p "Without access to clean water and nutritious food, all other preparations are s…" at bounding box center [723, 467] width 455 height 80
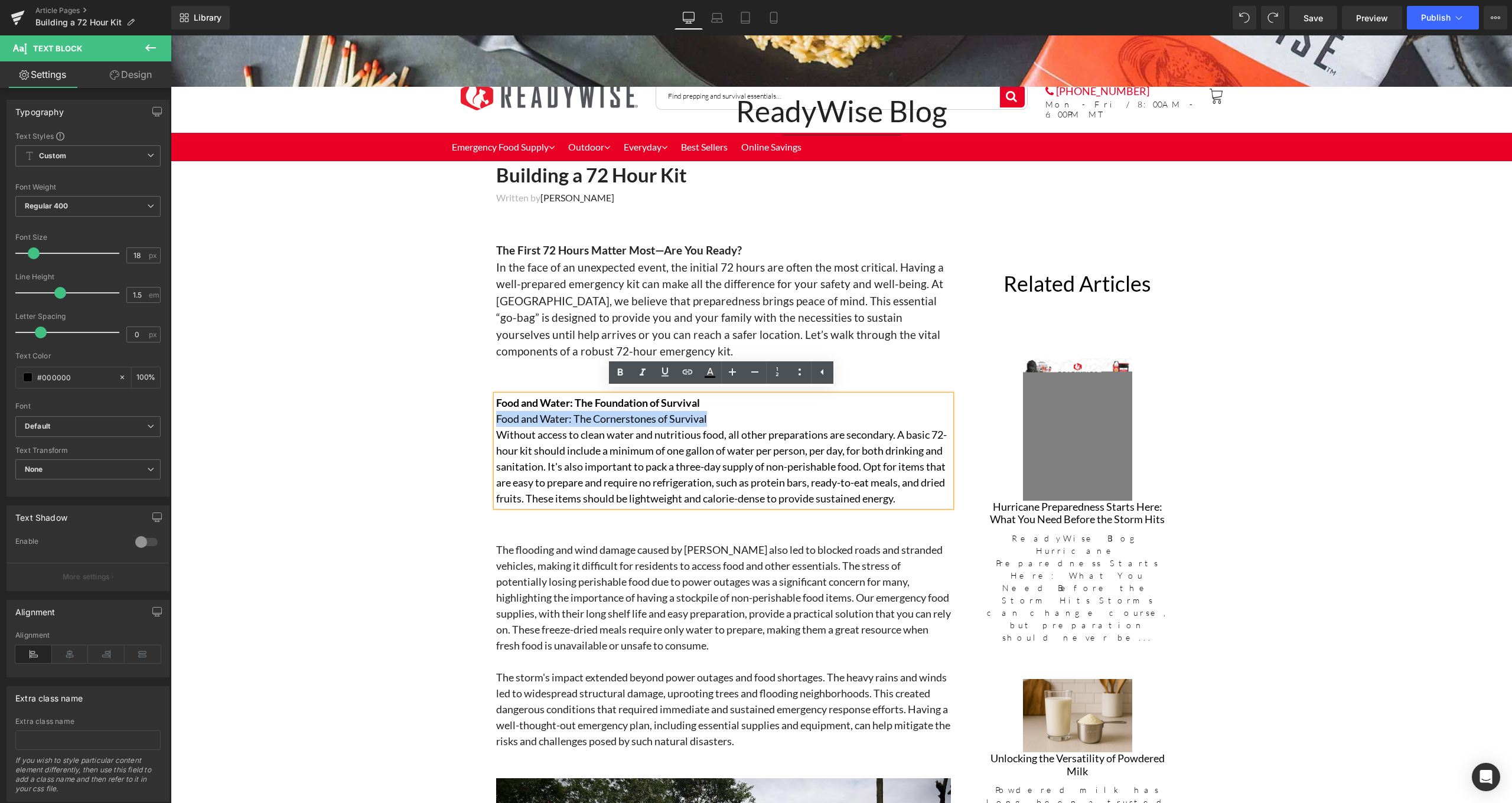
drag, startPoint x: 719, startPoint y: 415, endPoint x: 490, endPoint y: 415, distance: 229.0
click at [496, 415] on div "Food and Water: The Foundation of Survival Food and Water: The Cornerstones of …" at bounding box center [723, 451] width 455 height 112
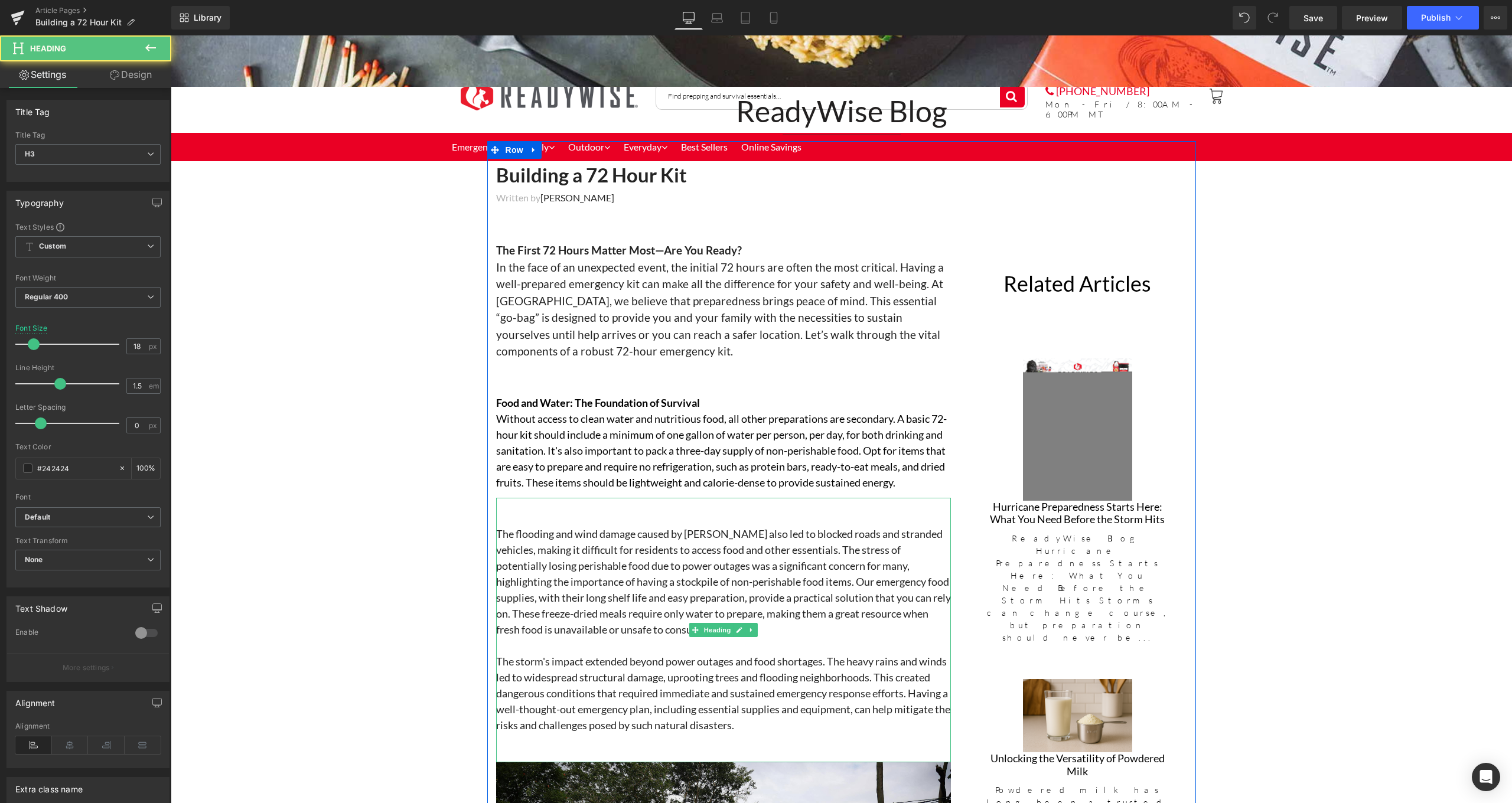
click at [736, 587] on h3 "The flooding and wind damage caused by Beryl also led to blocked roads and stra…" at bounding box center [723, 582] width 455 height 112
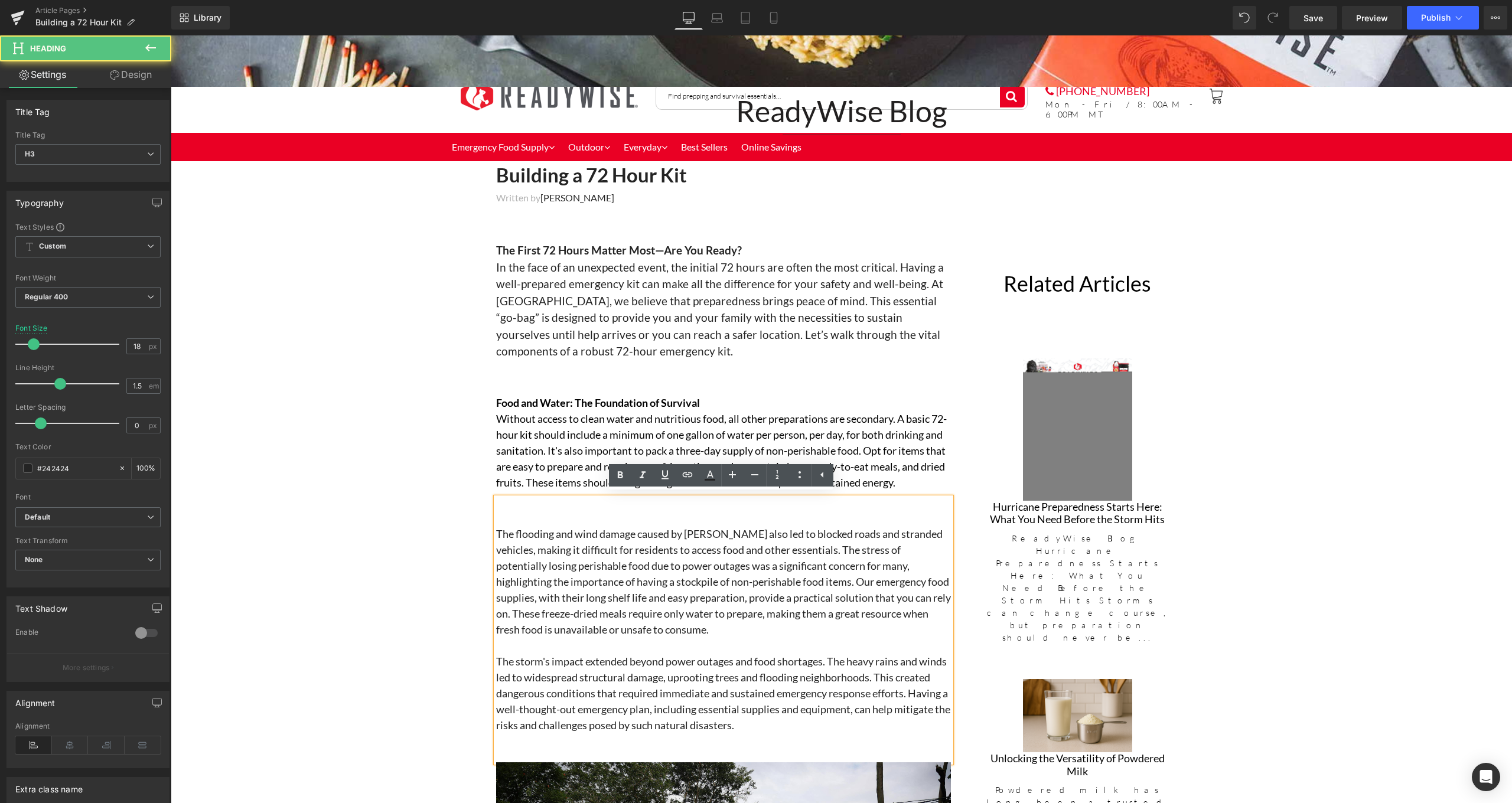
click at [693, 577] on h3 "The flooding and wind damage caused by Beryl also led to blocked roads and stra…" at bounding box center [723, 582] width 455 height 112
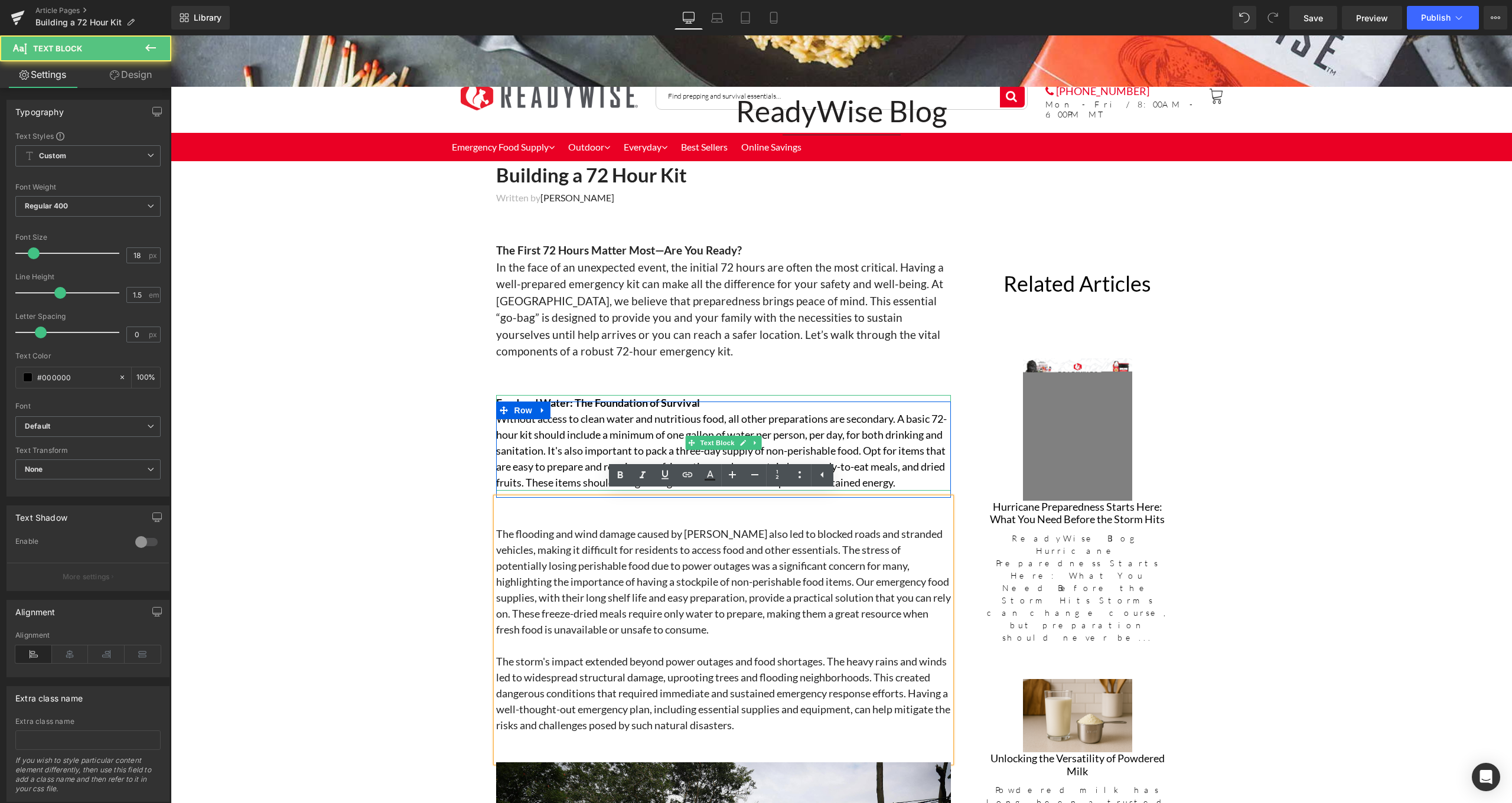
click at [917, 453] on p "Without access to clean water and nutritious food, all other preparations are s…" at bounding box center [723, 451] width 455 height 80
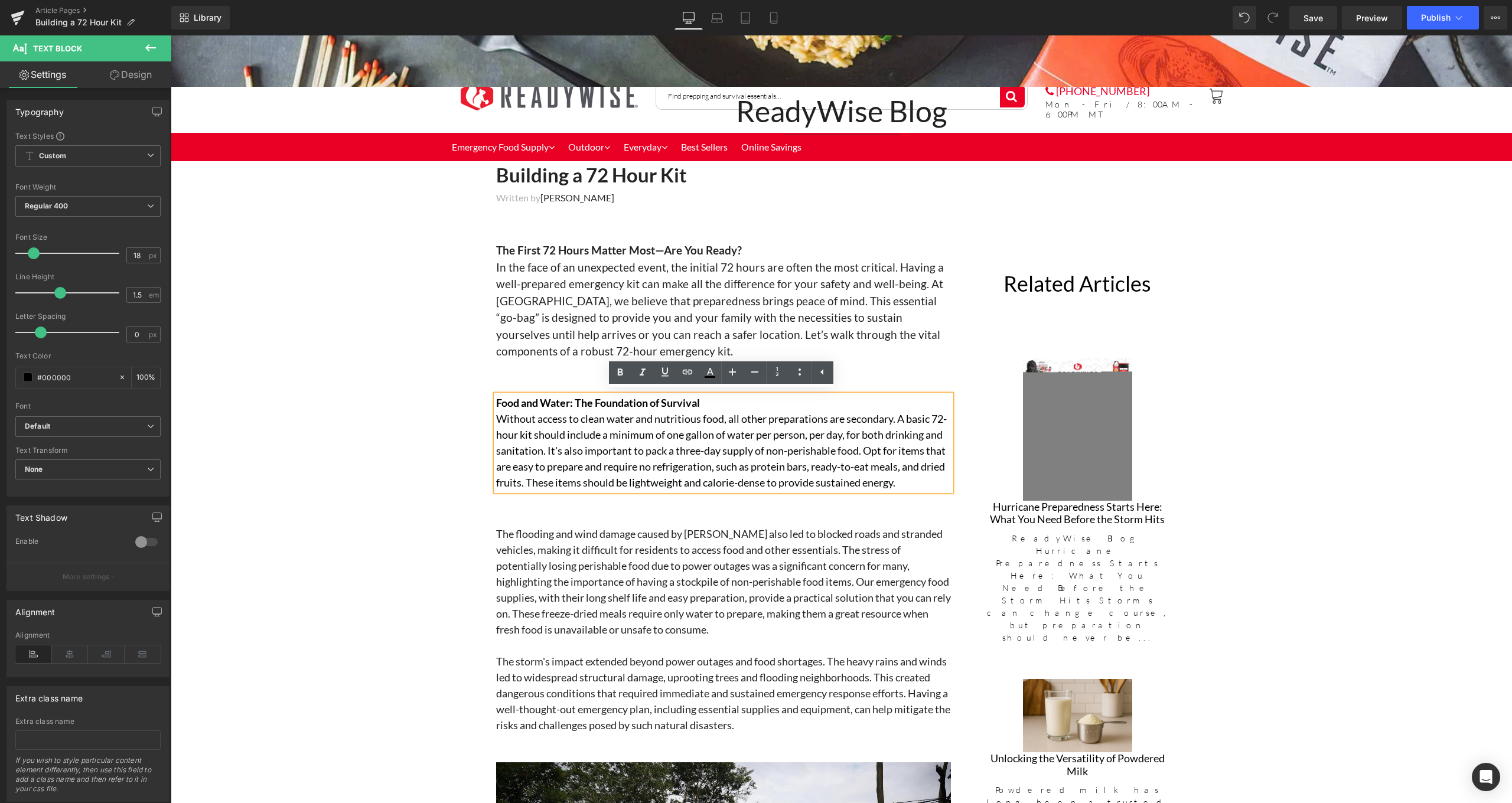
click at [737, 295] on li at bounding box center [743, 290] width 12 height 14
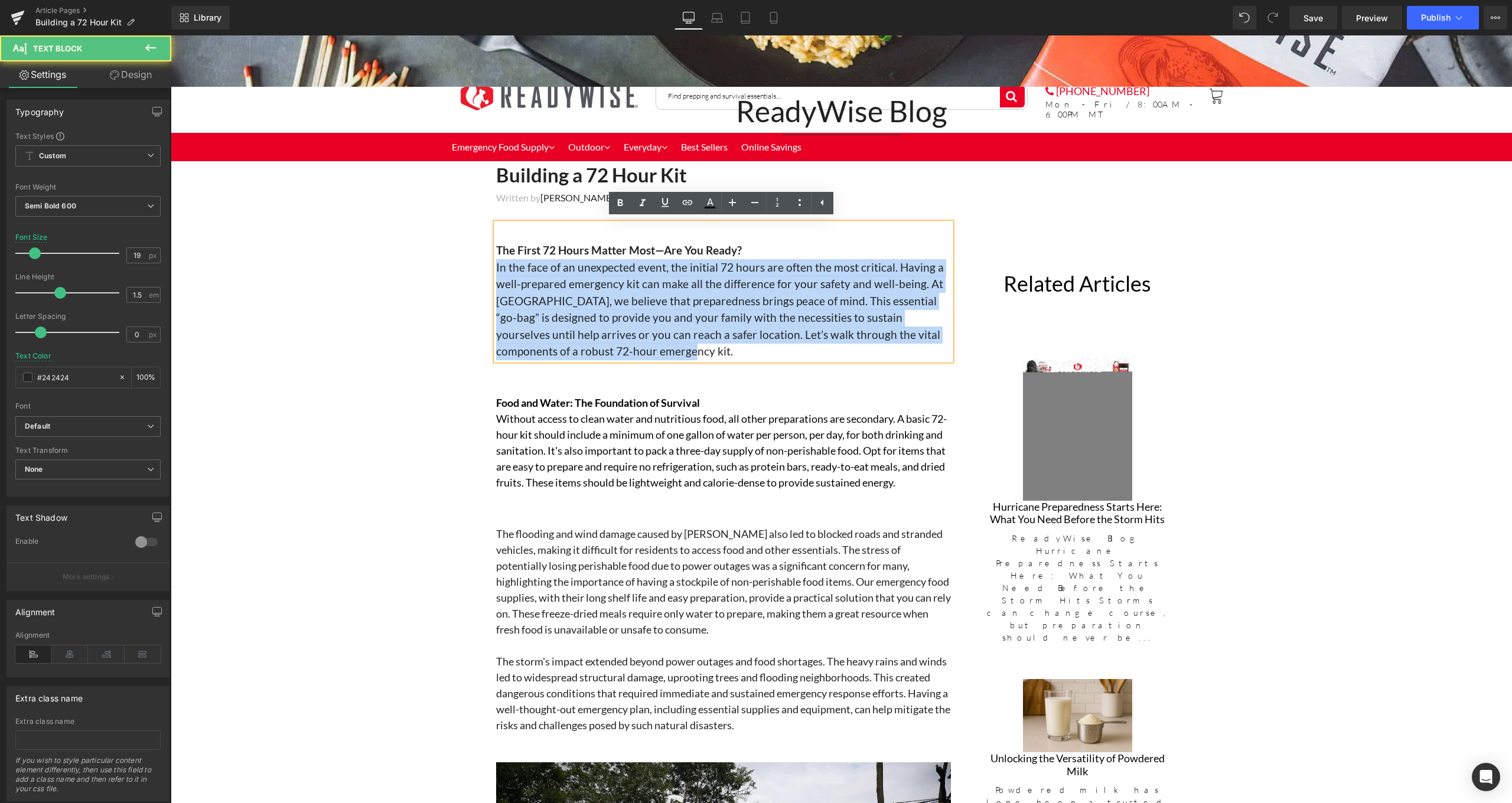
drag, startPoint x: 650, startPoint y: 346, endPoint x: 461, endPoint y: 270, distance: 203.7
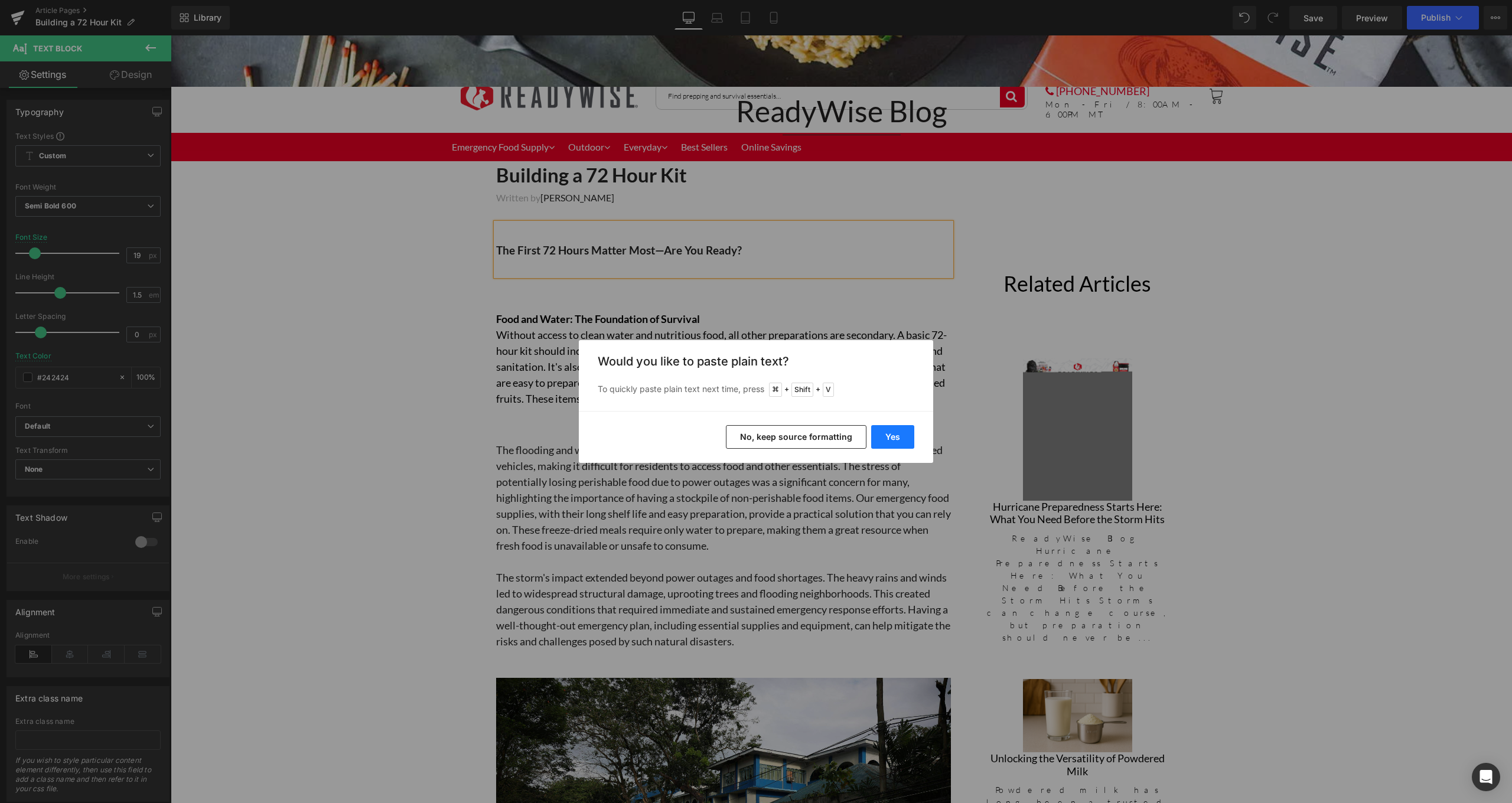
click at [904, 435] on button "Yes" at bounding box center [893, 437] width 43 height 23
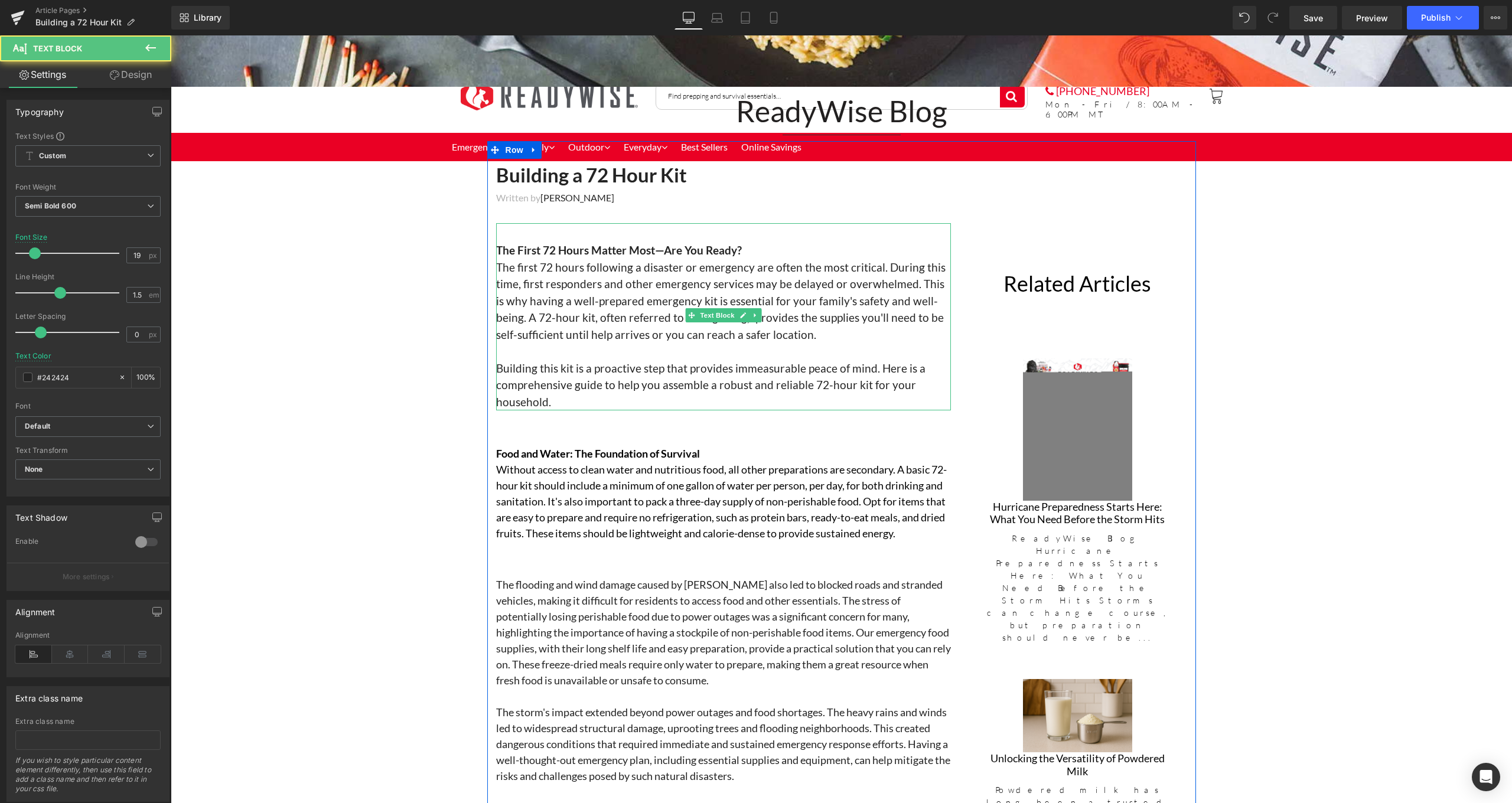
click at [499, 261] on span "The first 72 hours following a disaster or emergency are often the most critica…" at bounding box center [721, 301] width 450 height 81
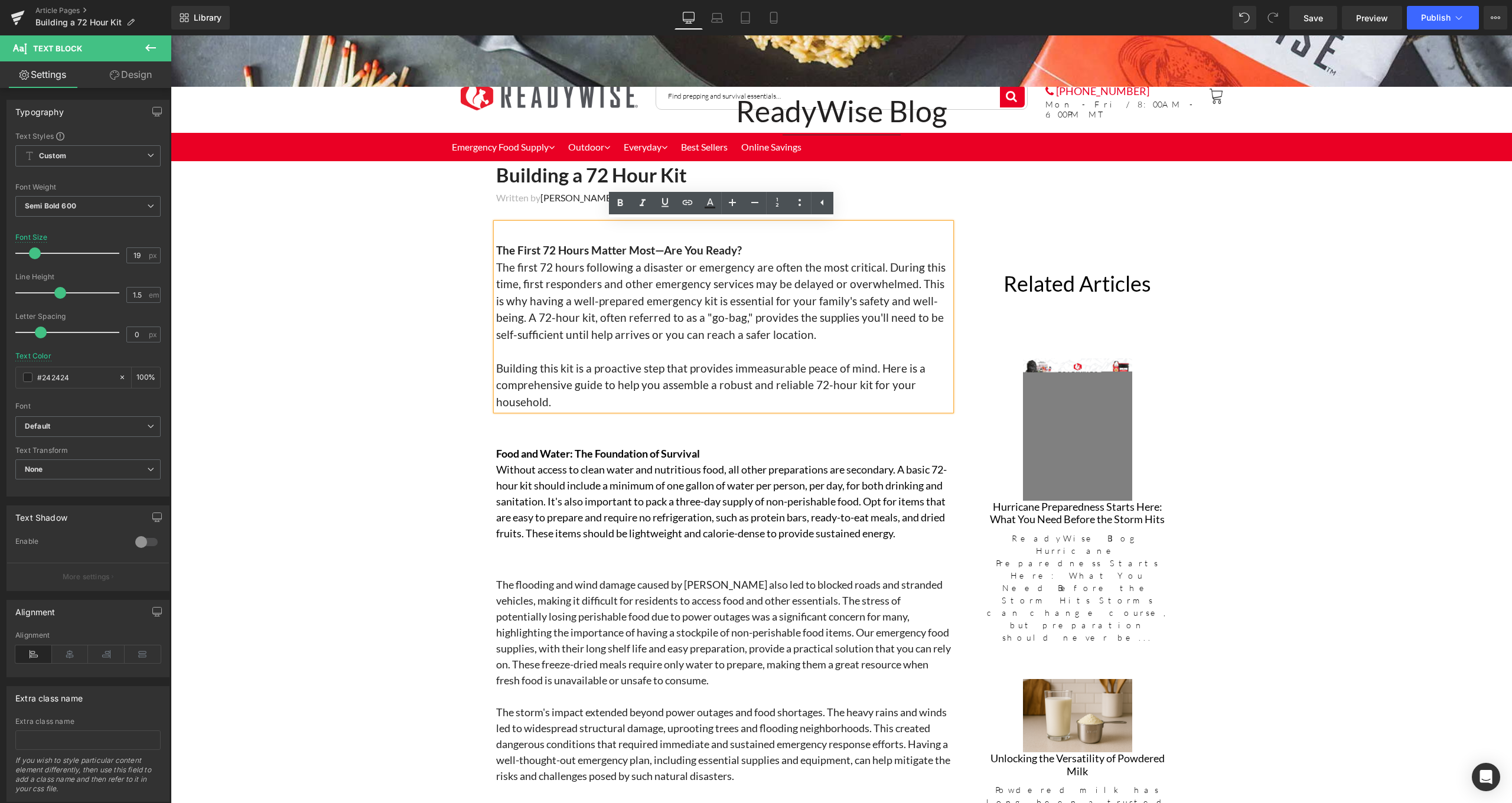
click at [500, 288] on span "The first 72 hours following a disaster or emergency are often the most critica…" at bounding box center [721, 301] width 450 height 81
click at [496, 265] on span "The first 72 hours following a disaster or emergency are often the most critica…" at bounding box center [721, 301] width 450 height 81
click at [549, 264] on span "The first 72 hours following a disaster or emergency are often the most critica…" at bounding box center [721, 301] width 450 height 81
click at [597, 264] on span "The first 3 days hours following a disaster or emergency are often the most cri…" at bounding box center [719, 301] width 448 height 81
click at [839, 317] on span "The first 3 days following a disaster or emergency are often the most critical.…" at bounding box center [720, 301] width 448 height 81
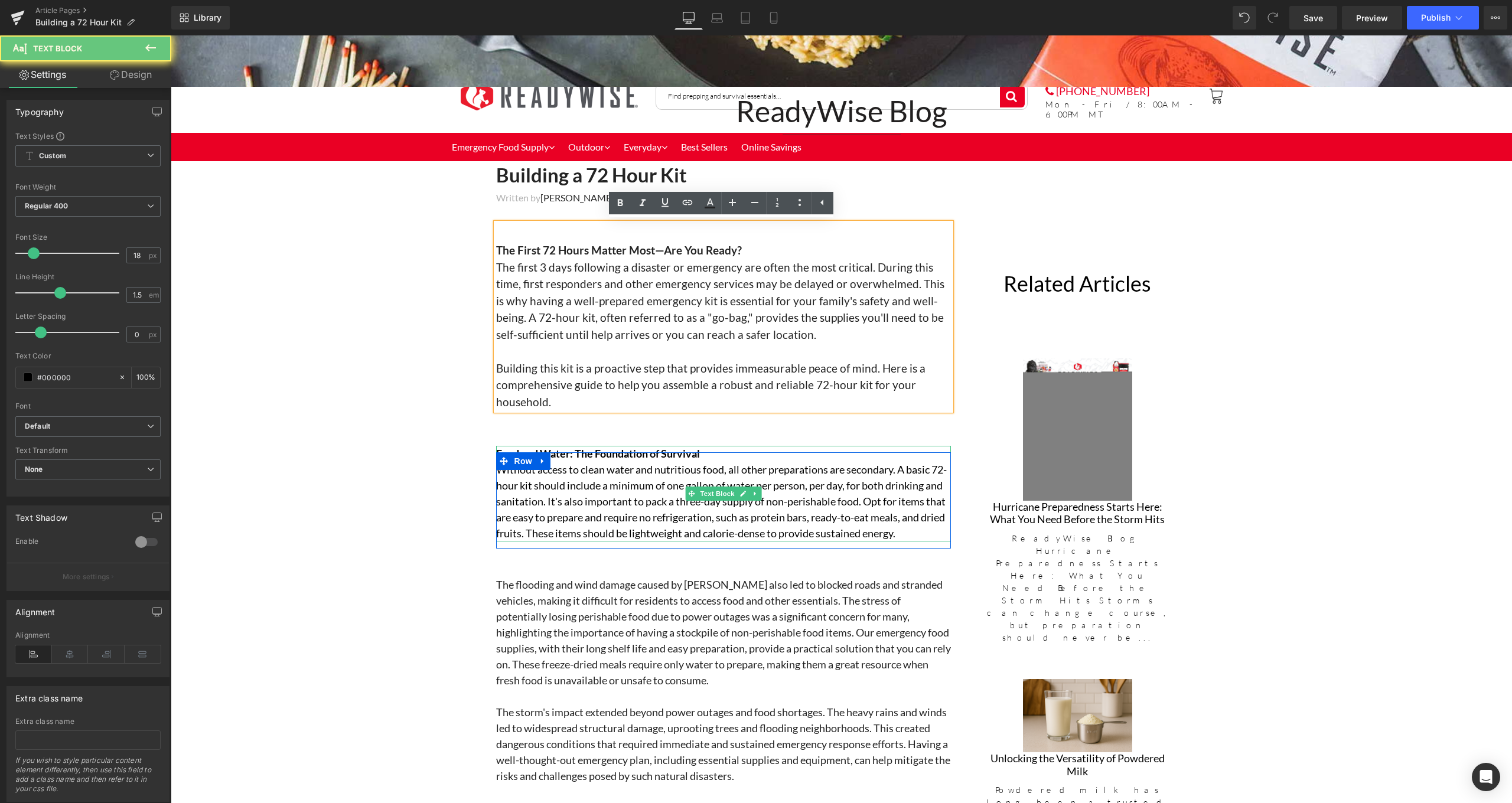
drag, startPoint x: 793, startPoint y: 492, endPoint x: 1088, endPoint y: 198, distance: 416.5
click at [795, 491] on p "Without access to clean water and nutritious food, all other preparations are s…" at bounding box center [723, 502] width 455 height 80
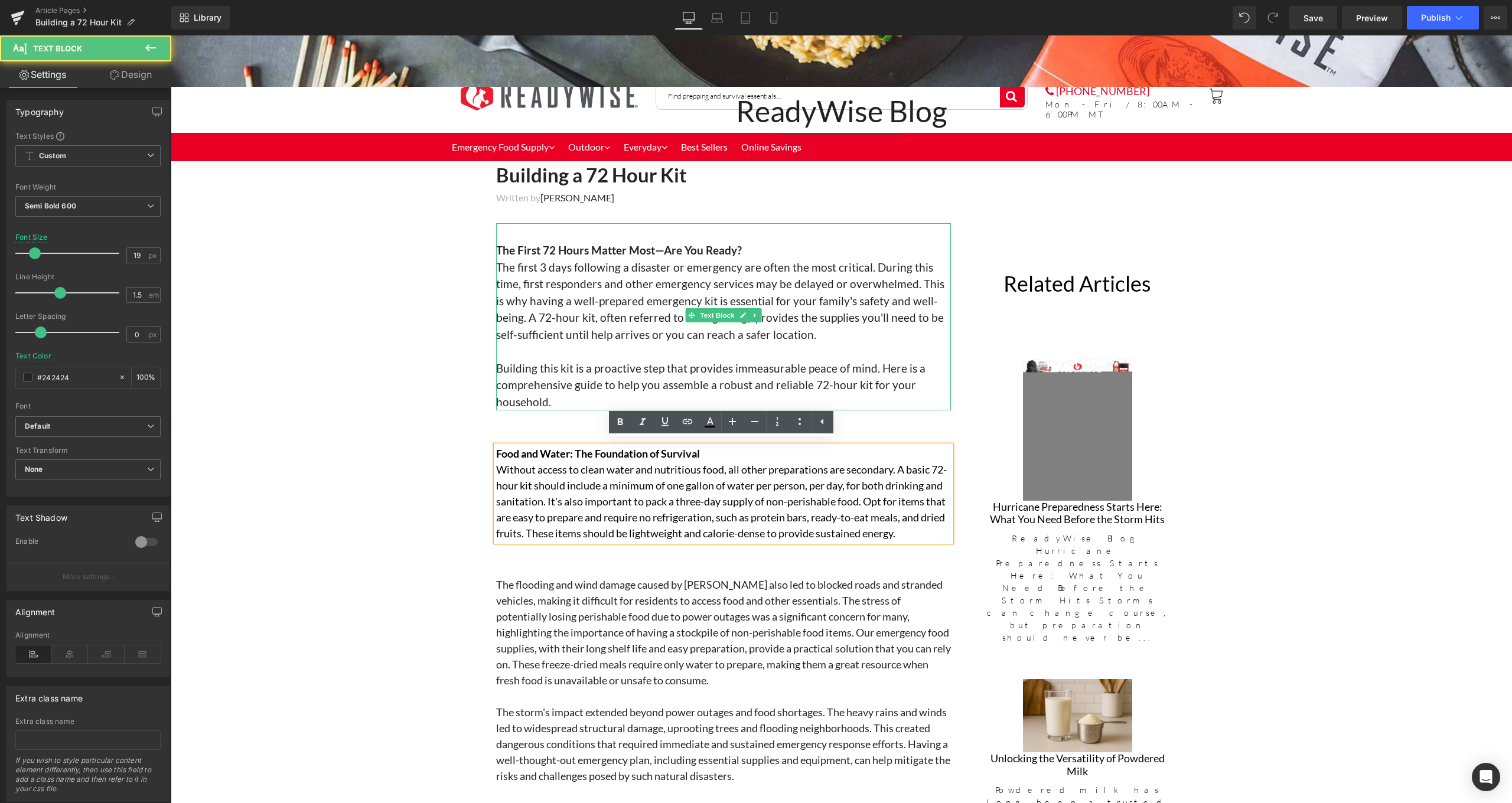
click at [665, 297] on span "The first 3 days following a disaster or emergency are often the most critical.…" at bounding box center [720, 301] width 448 height 81
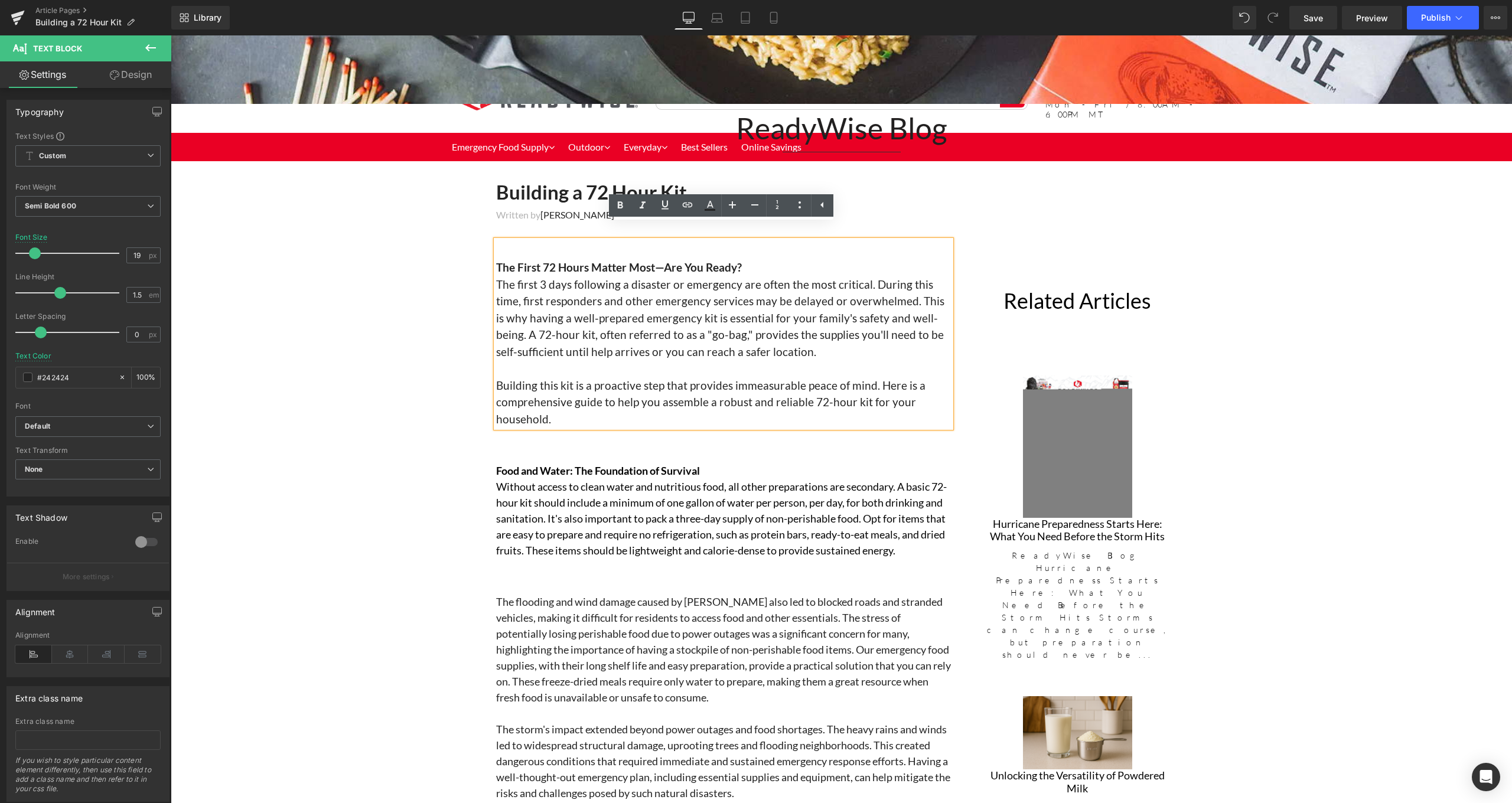
scroll to position [283, 0]
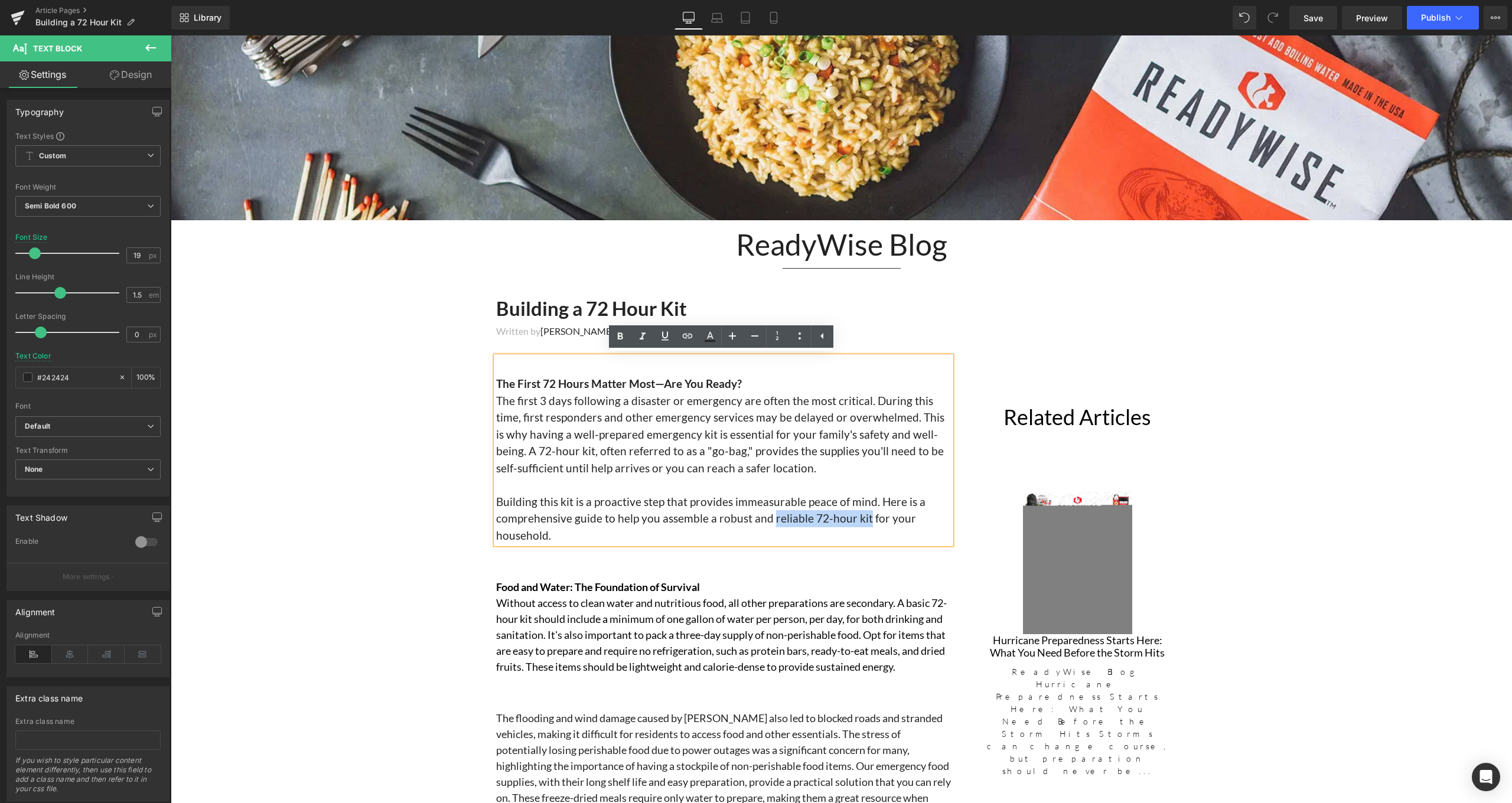
drag, startPoint x: 766, startPoint y: 515, endPoint x: 860, endPoint y: 513, distance: 94.0
click at [860, 513] on span "Building this kit is a proactive step that provides immeasurable peace of mind.…" at bounding box center [710, 518] width 429 height 47
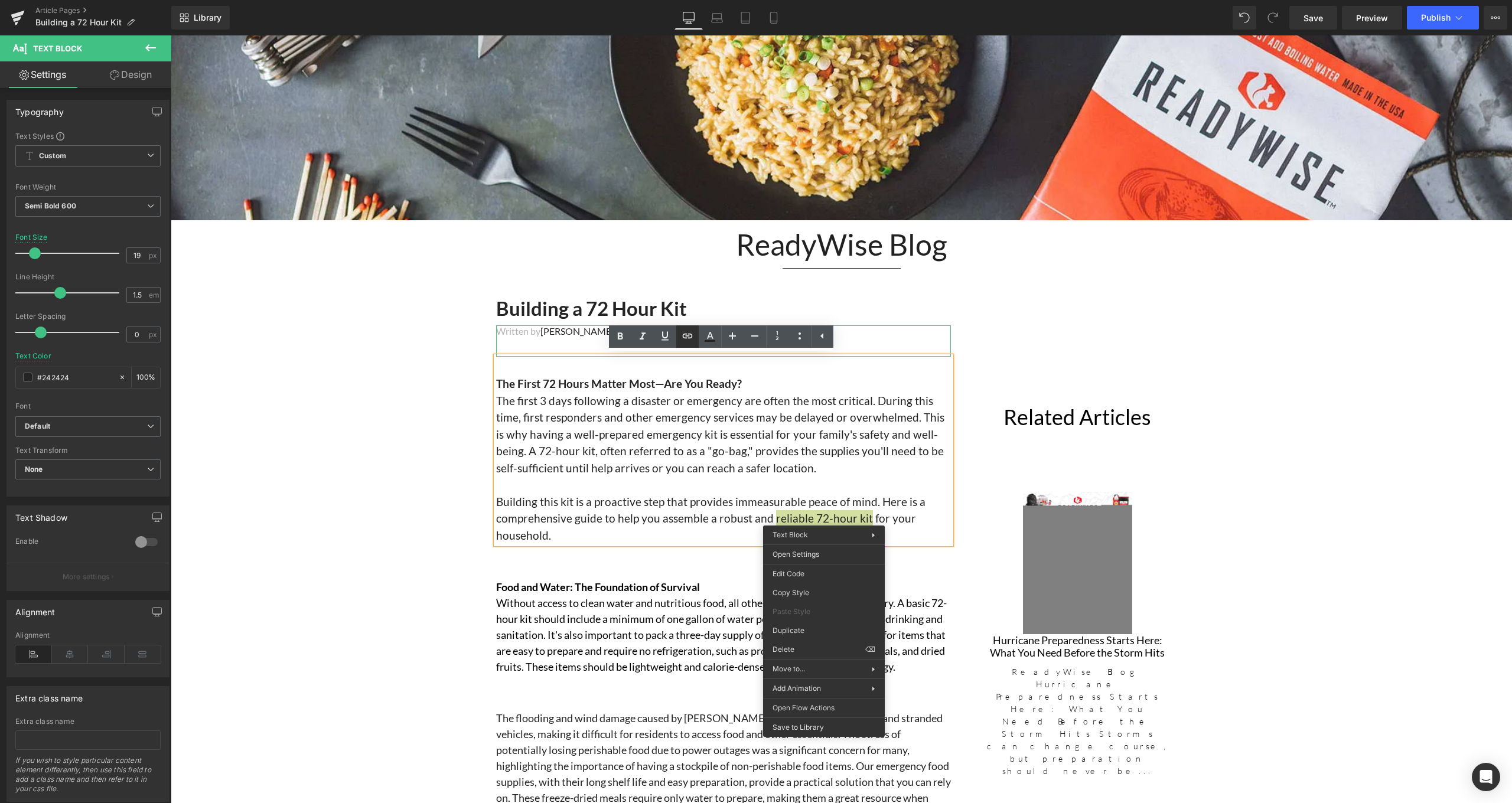
click at [690, 330] on icon at bounding box center [687, 336] width 14 height 14
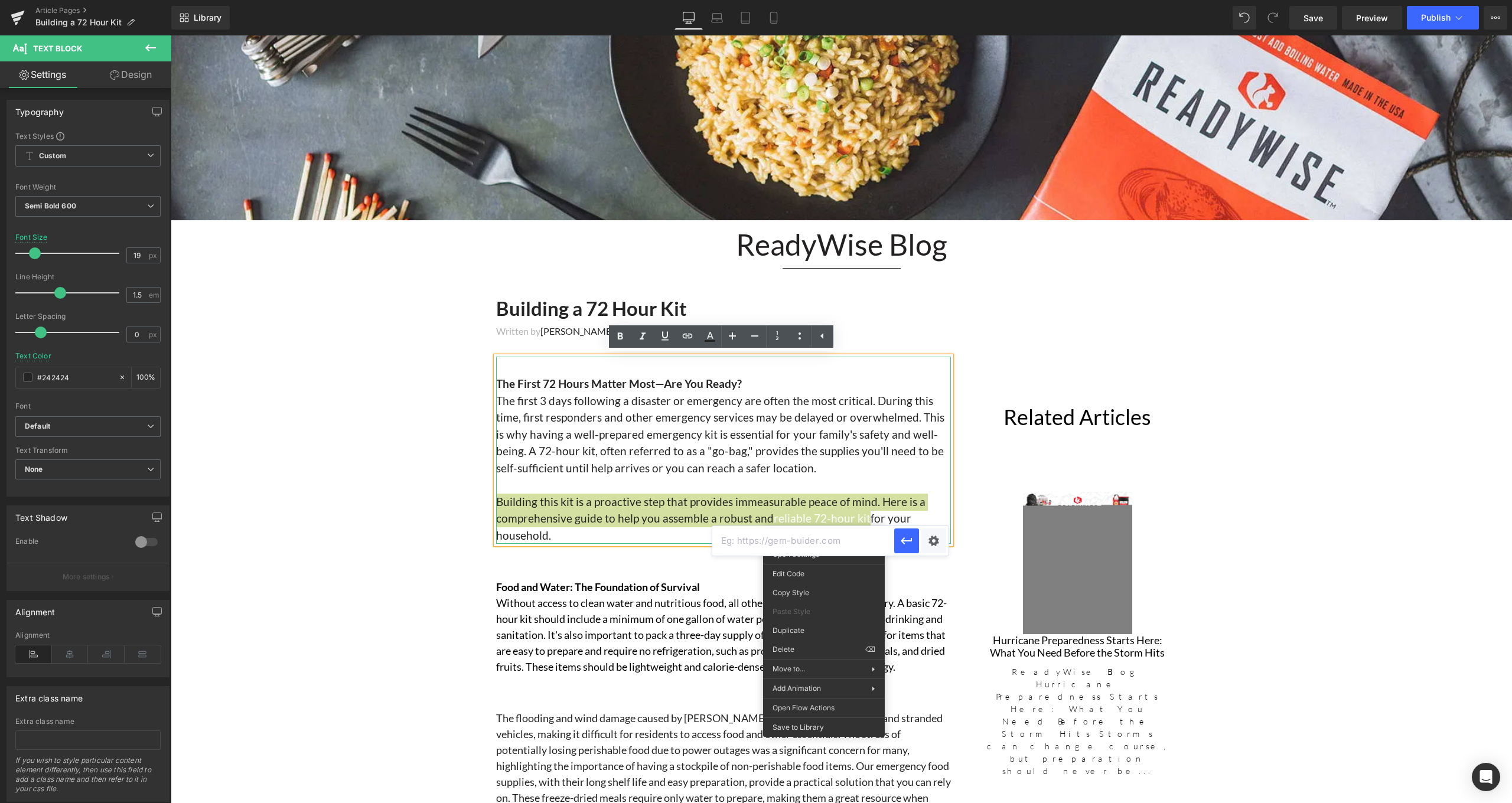
click at [783, 539] on input "text" at bounding box center [803, 541] width 182 height 30
paste input "https://readywise.com/products/72-hour-emergency-food-and-drink-supply?_pos=1&_…"
type input "https://readywise.com/products/72-hour-emergency-food-and-drink-supply?_pos=1&_…"
click at [626, 339] on icon at bounding box center [620, 337] width 14 height 14
click at [661, 335] on icon at bounding box center [665, 336] width 14 height 14
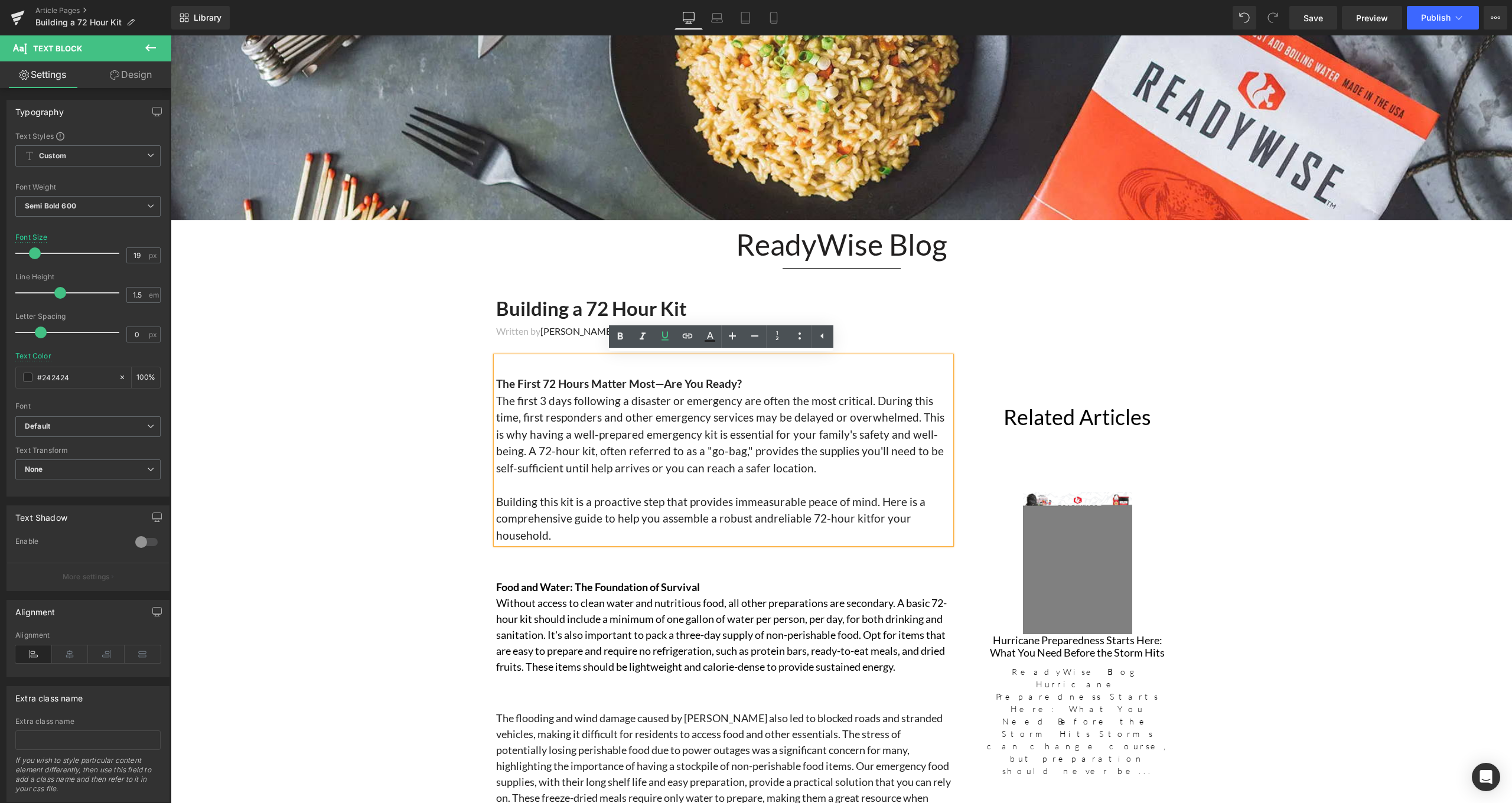
drag, startPoint x: 861, startPoint y: 515, endPoint x: 766, endPoint y: 513, distance: 95.0
click at [766, 513] on span "Building this kit is a proactive step that provides immeasurable peace of mind.…" at bounding box center [710, 518] width 429 height 47
click at [681, 333] on icon at bounding box center [687, 336] width 14 height 14
click at [790, 537] on input "text" at bounding box center [803, 541] width 182 height 30
paste input "https://readywise.com/products/72-hour-emergency-food-and-drink-supply?_pos=1&_…"
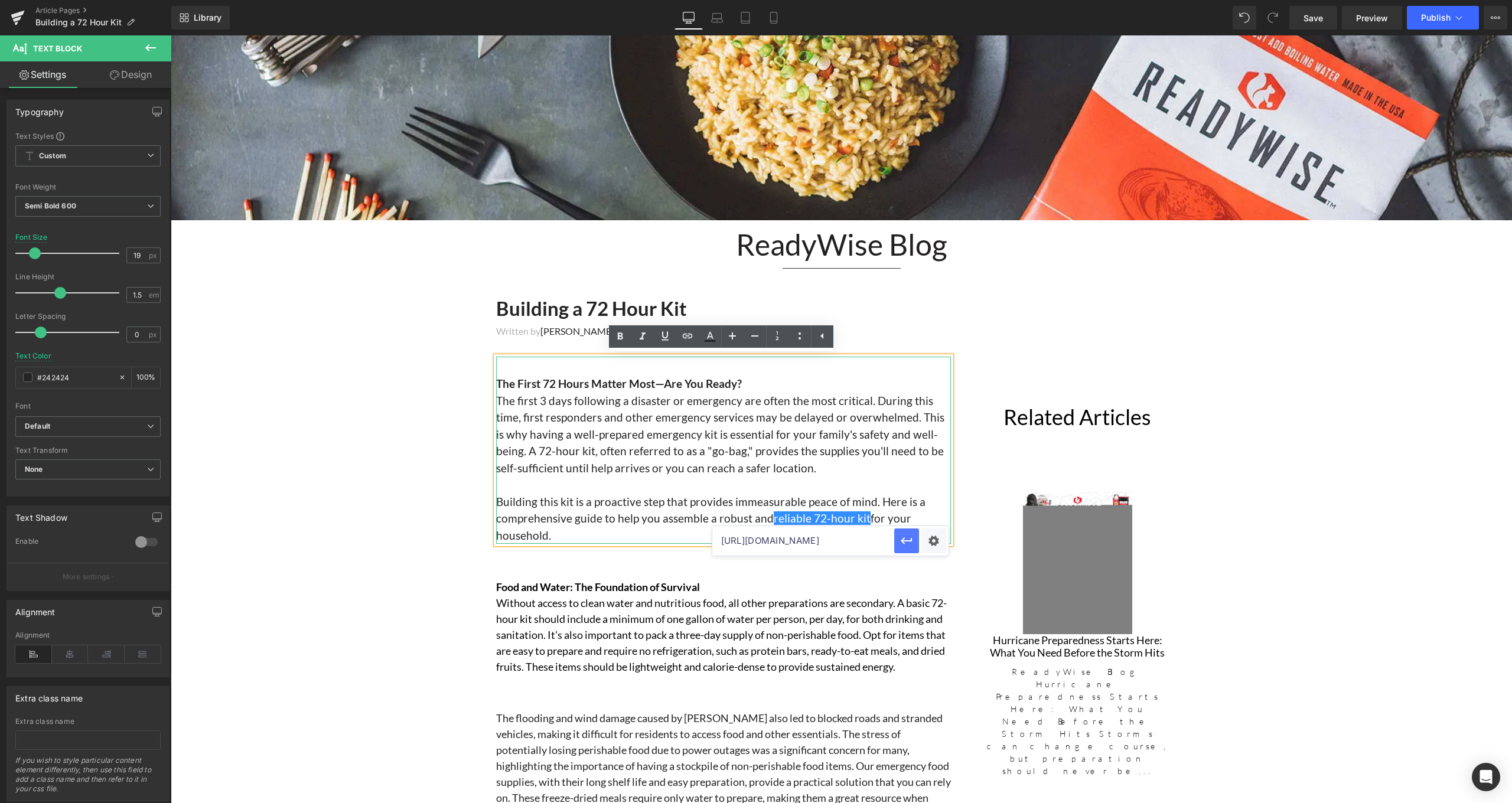
type input "https://readywise.com/products/72-hour-emergency-food-and-drink-supply?_pos=1&_…"
click at [911, 548] on icon "button" at bounding box center [906, 541] width 14 height 14
click at [774, 512] on link "reliable 72-hour kit" at bounding box center [822, 518] width 97 height 14
click at [765, 513] on span "Building this kit is a proactive step that provides immeasurable peace of mind.…" at bounding box center [710, 518] width 429 height 47
drag, startPoint x: 766, startPoint y: 513, endPoint x: 860, endPoint y: 519, distance: 94.2
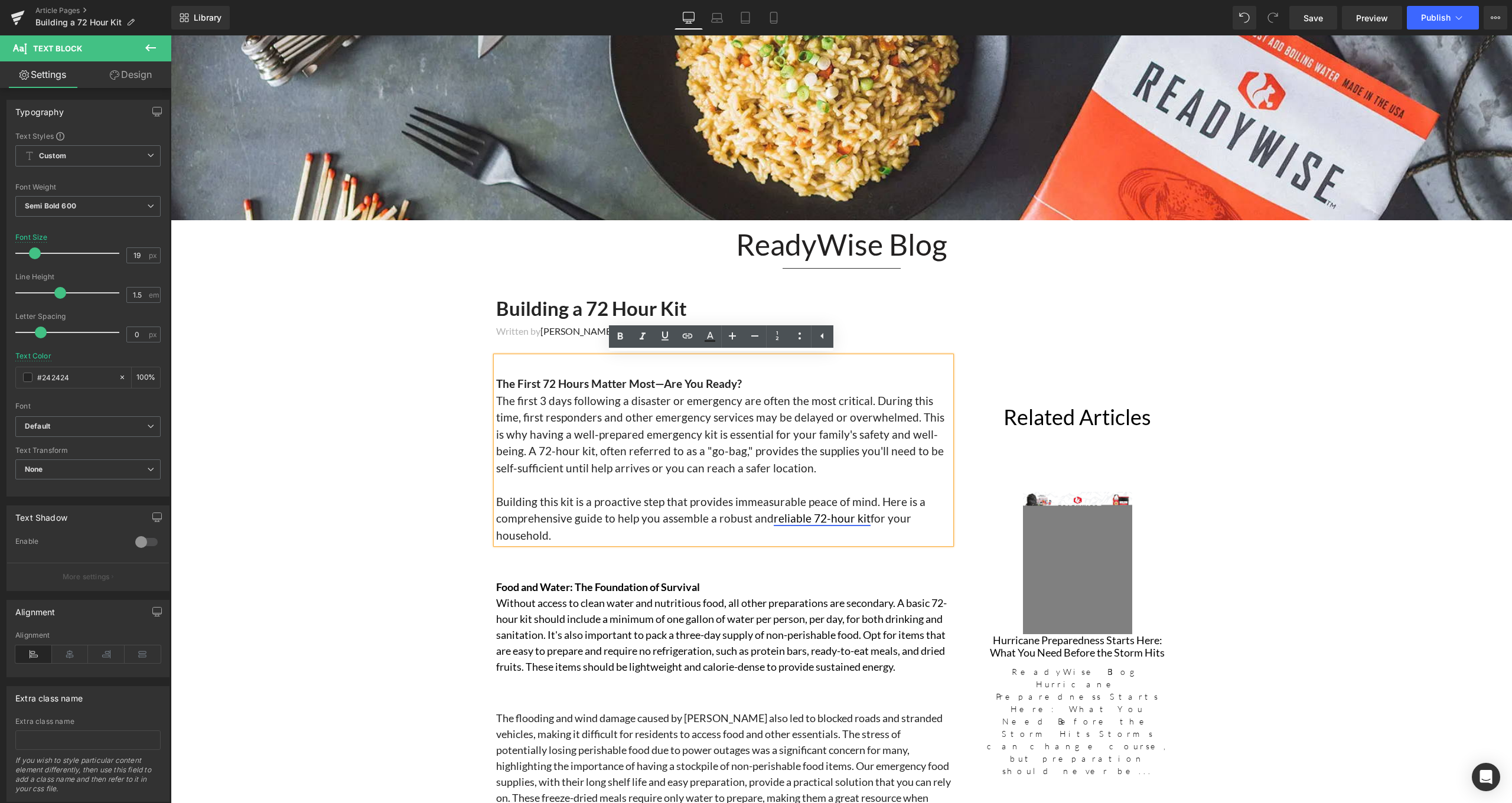
click at [860, 519] on link "reliable 72-hour kit" at bounding box center [822, 518] width 97 height 14
click at [618, 341] on icon at bounding box center [620, 337] width 14 height 14
click at [655, 337] on link at bounding box center [665, 337] width 23 height 23
drag, startPoint x: 864, startPoint y: 514, endPoint x: 766, endPoint y: 511, distance: 98.0
click at [766, 511] on p "Building this kit is a proactive step that provides immeasurable peace of mind.…" at bounding box center [723, 519] width 455 height 51
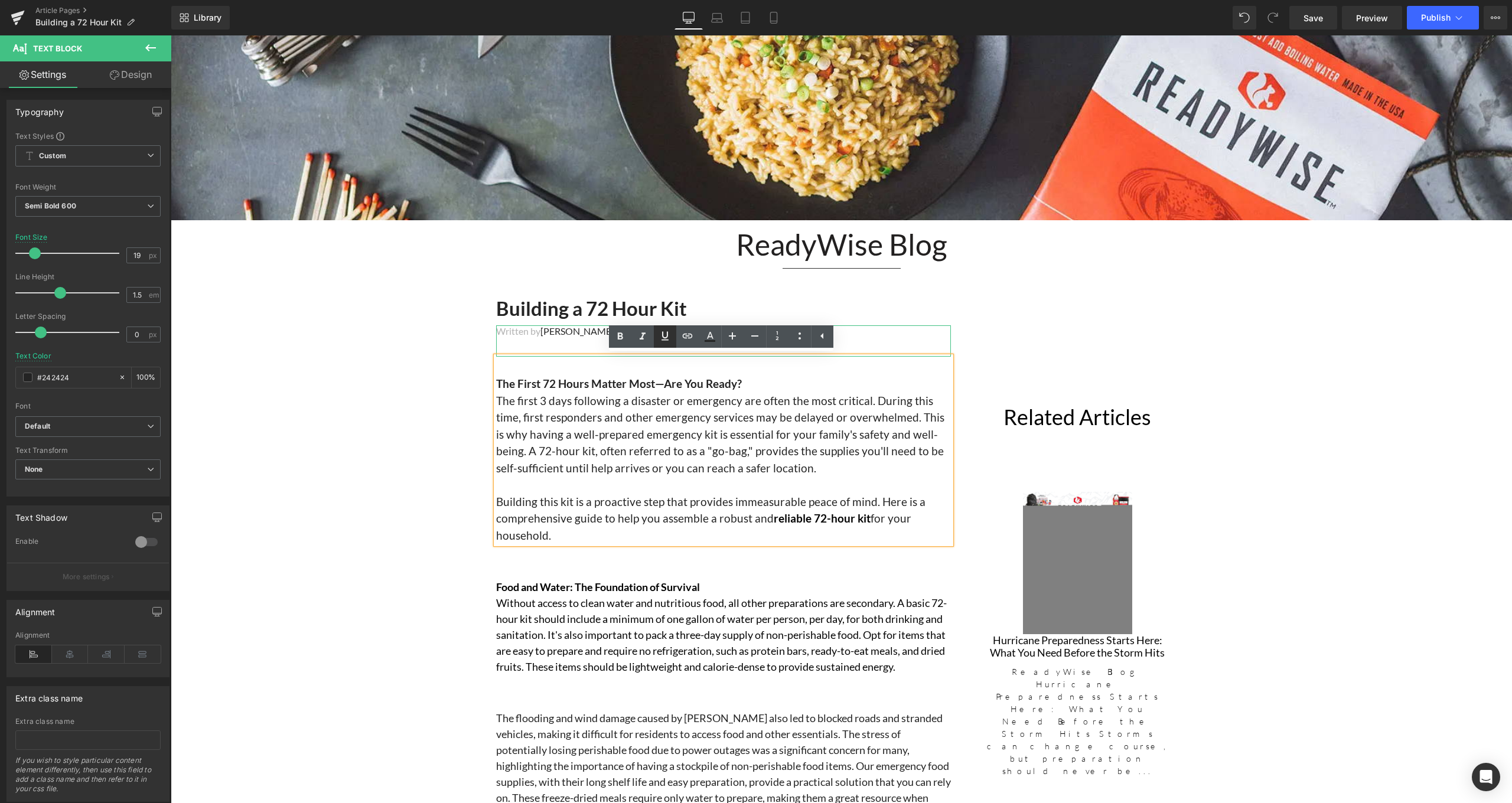
click at [671, 339] on icon at bounding box center [665, 336] width 14 height 14
click at [711, 339] on icon at bounding box center [710, 337] width 14 height 14
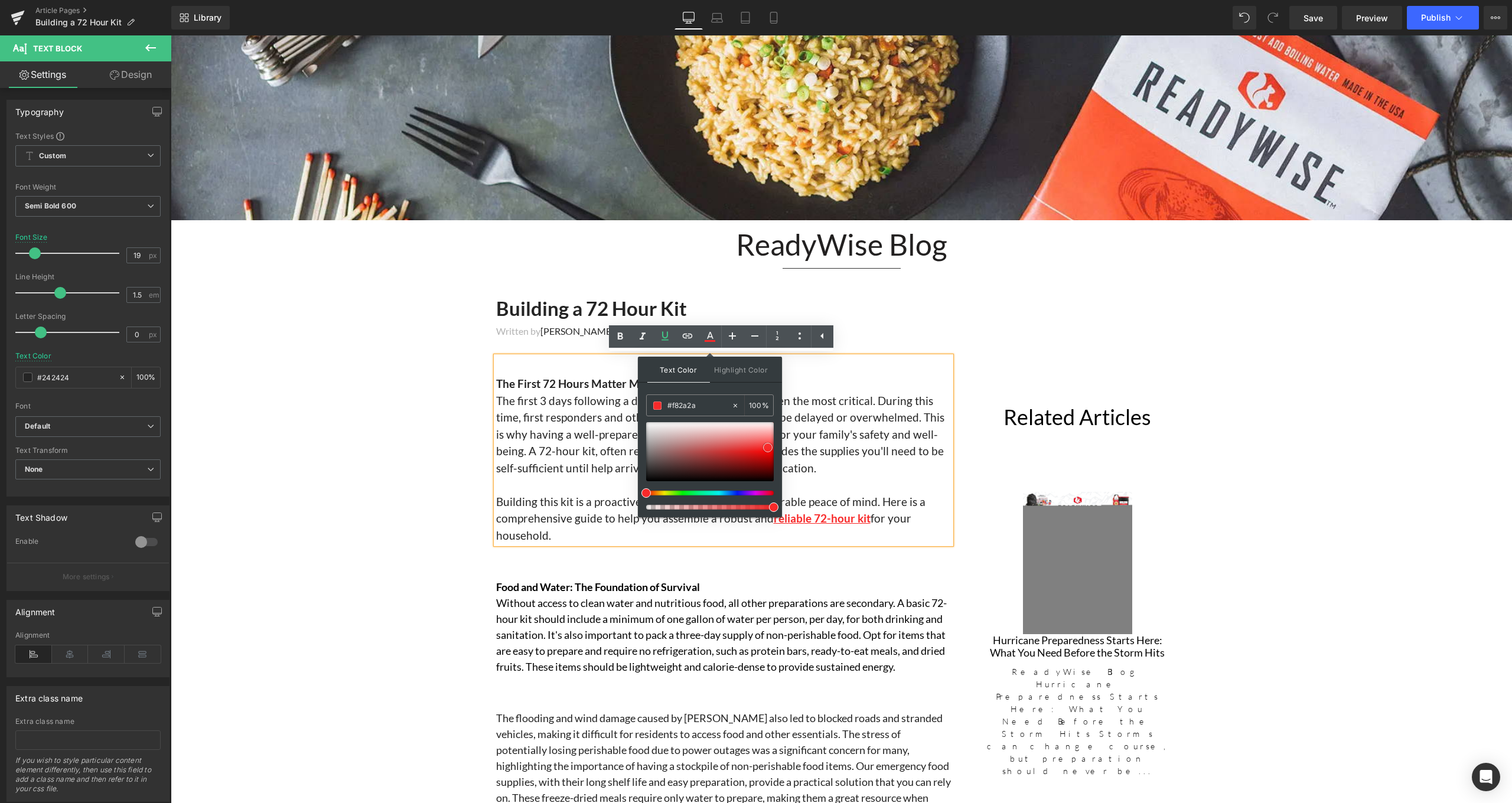
type input "#f92929"
drag, startPoint x: 645, startPoint y: 473, endPoint x: 767, endPoint y: 447, distance: 124.7
click at [767, 447] on span at bounding box center [768, 448] width 10 height 10
click at [584, 515] on span "Building this kit is a proactive step that provides immeasurable peace of mind.…" at bounding box center [710, 510] width 429 height 31
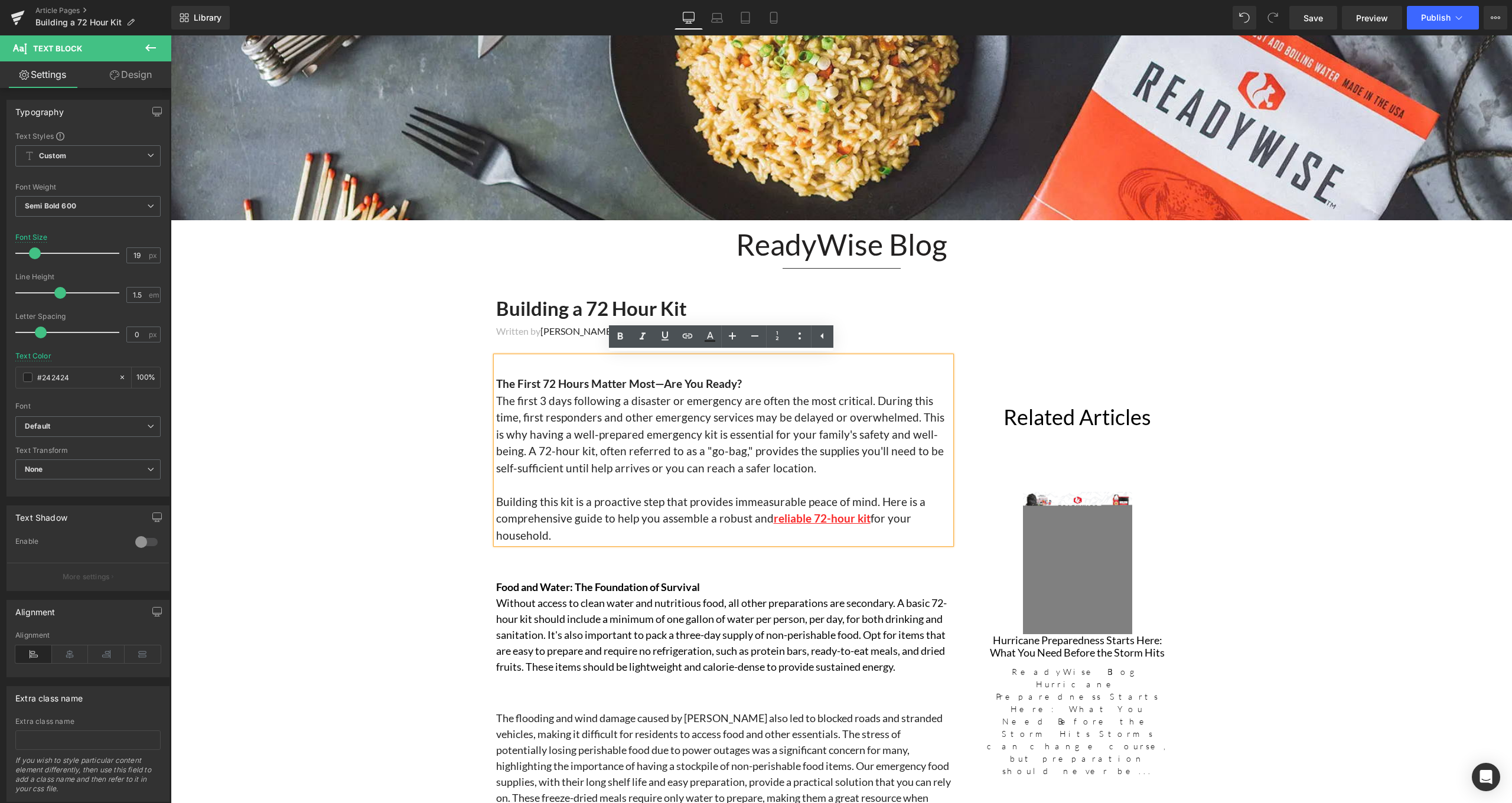
click at [618, 539] on div "The First 72 Hours Matter Most—Are You Ready? The first 3 days following a disa…" at bounding box center [723, 450] width 455 height 187
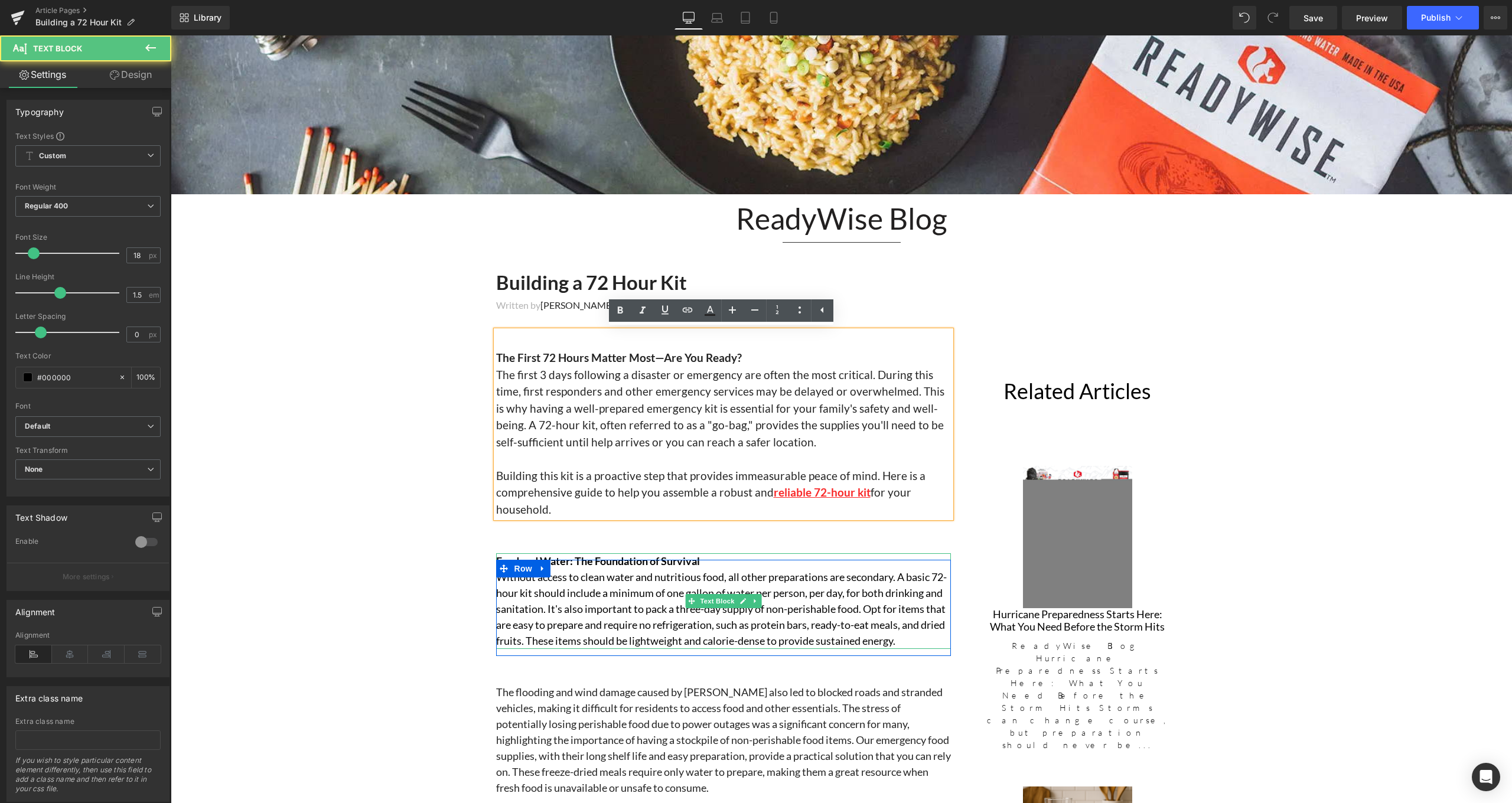
click at [933, 632] on p "Without access to clean water and nutritious food, all other preparations are s…" at bounding box center [723, 609] width 455 height 80
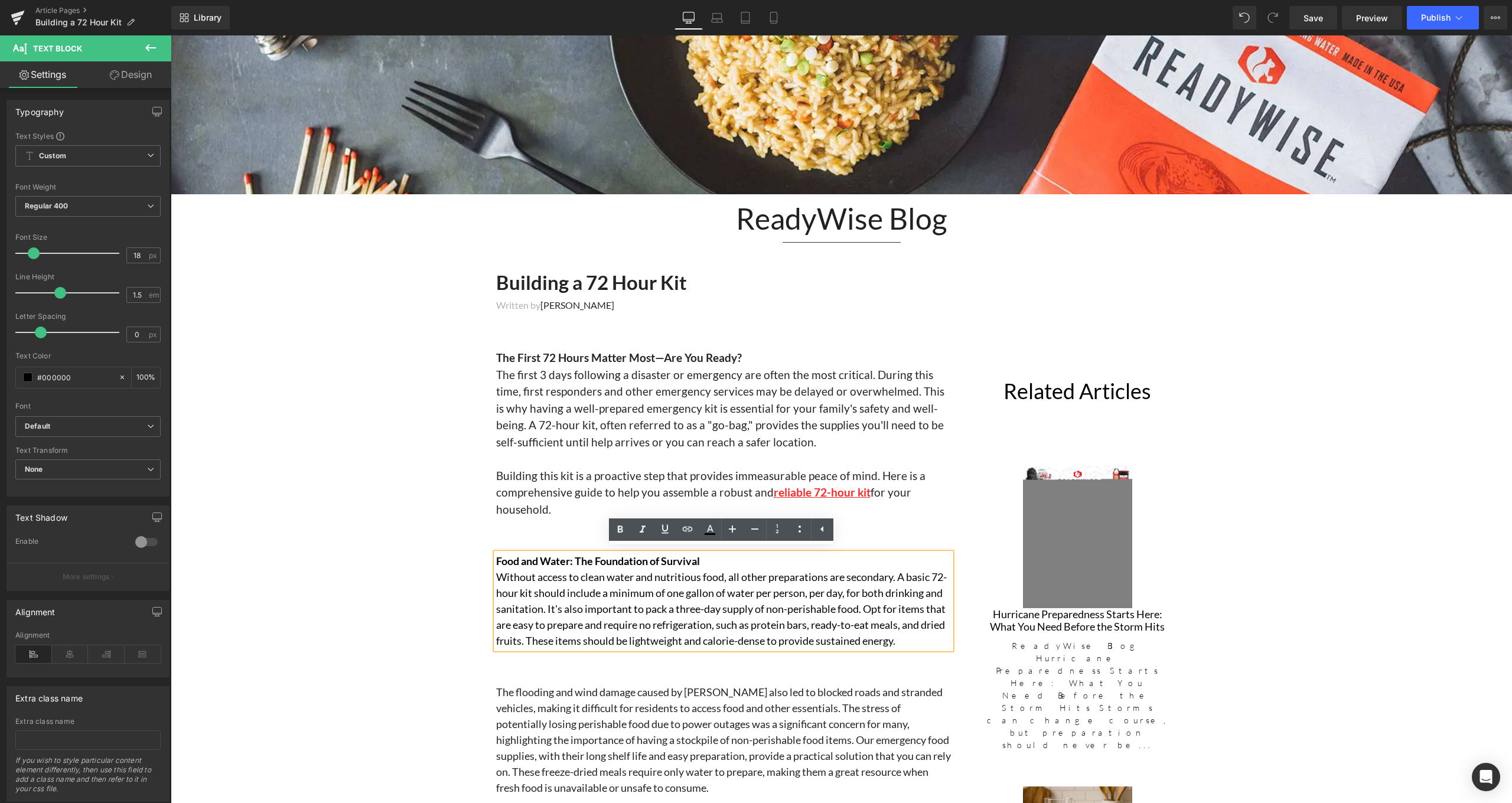
scroll to position [330, 0]
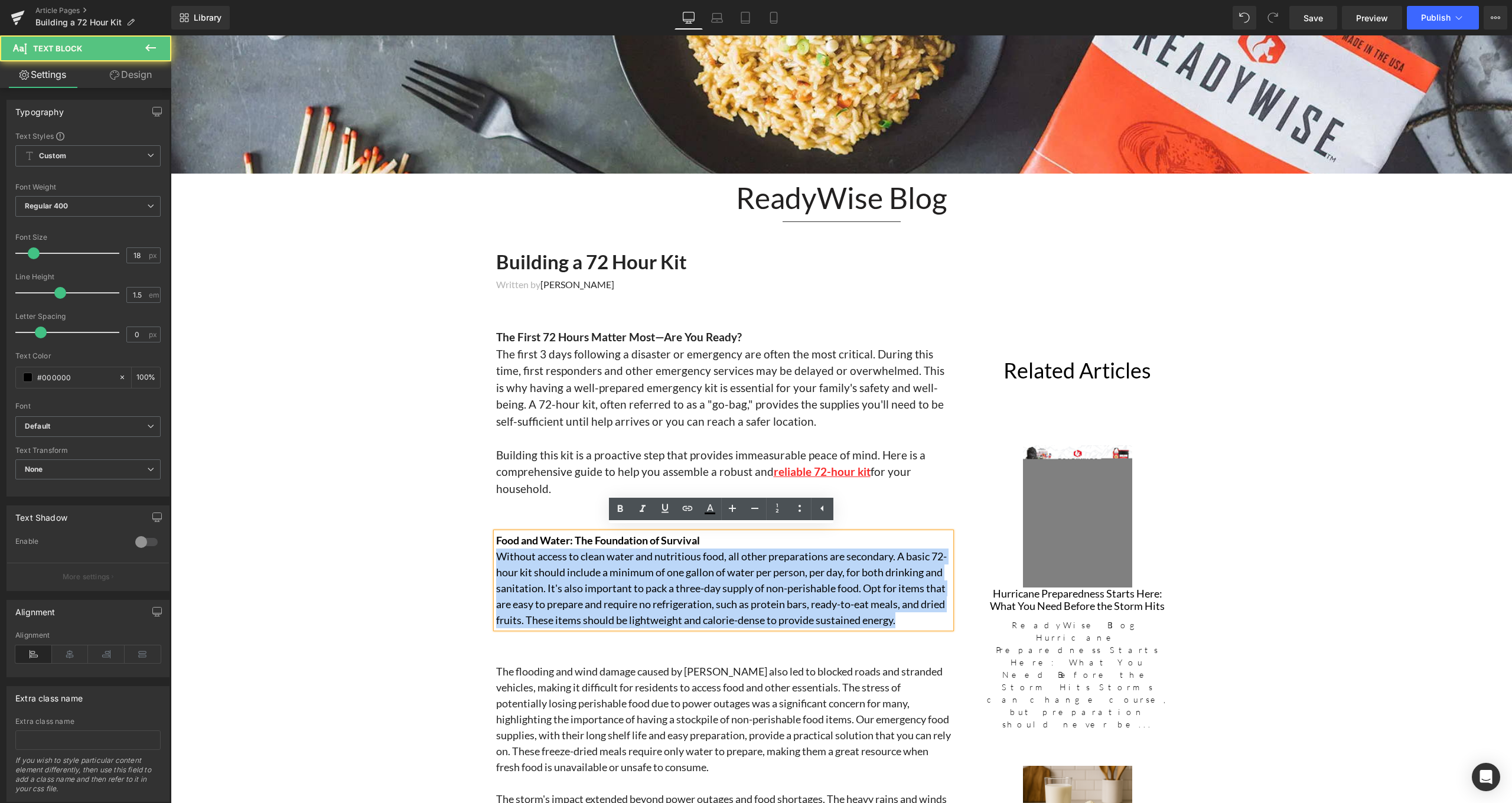
drag, startPoint x: 939, startPoint y: 616, endPoint x: 494, endPoint y: 557, distance: 448.9
click at [496, 557] on p "Without access to clean water and nutritious food, all other preparations are s…" at bounding box center [723, 588] width 455 height 80
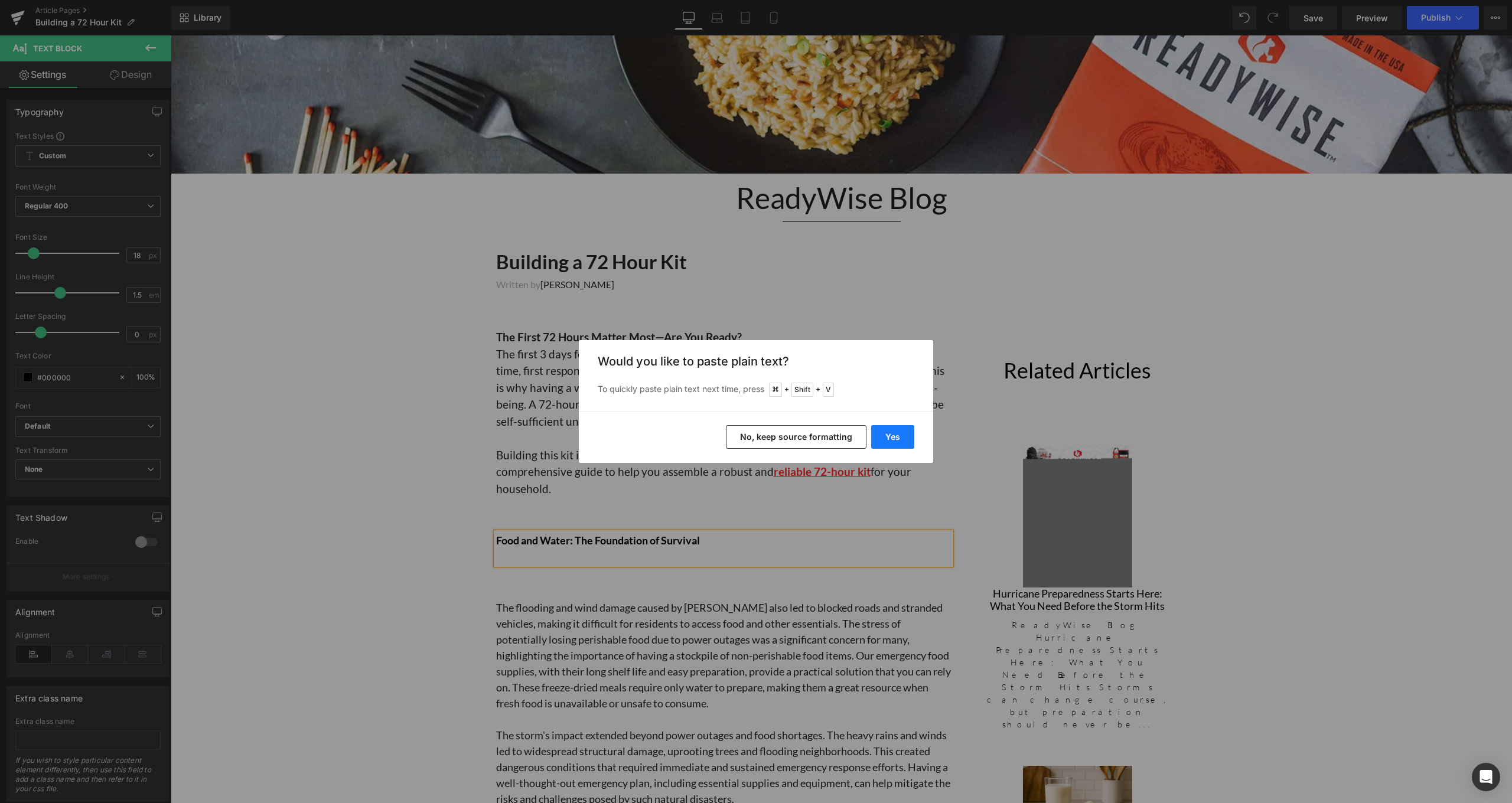
click at [888, 435] on button "Yes" at bounding box center [893, 437] width 43 height 23
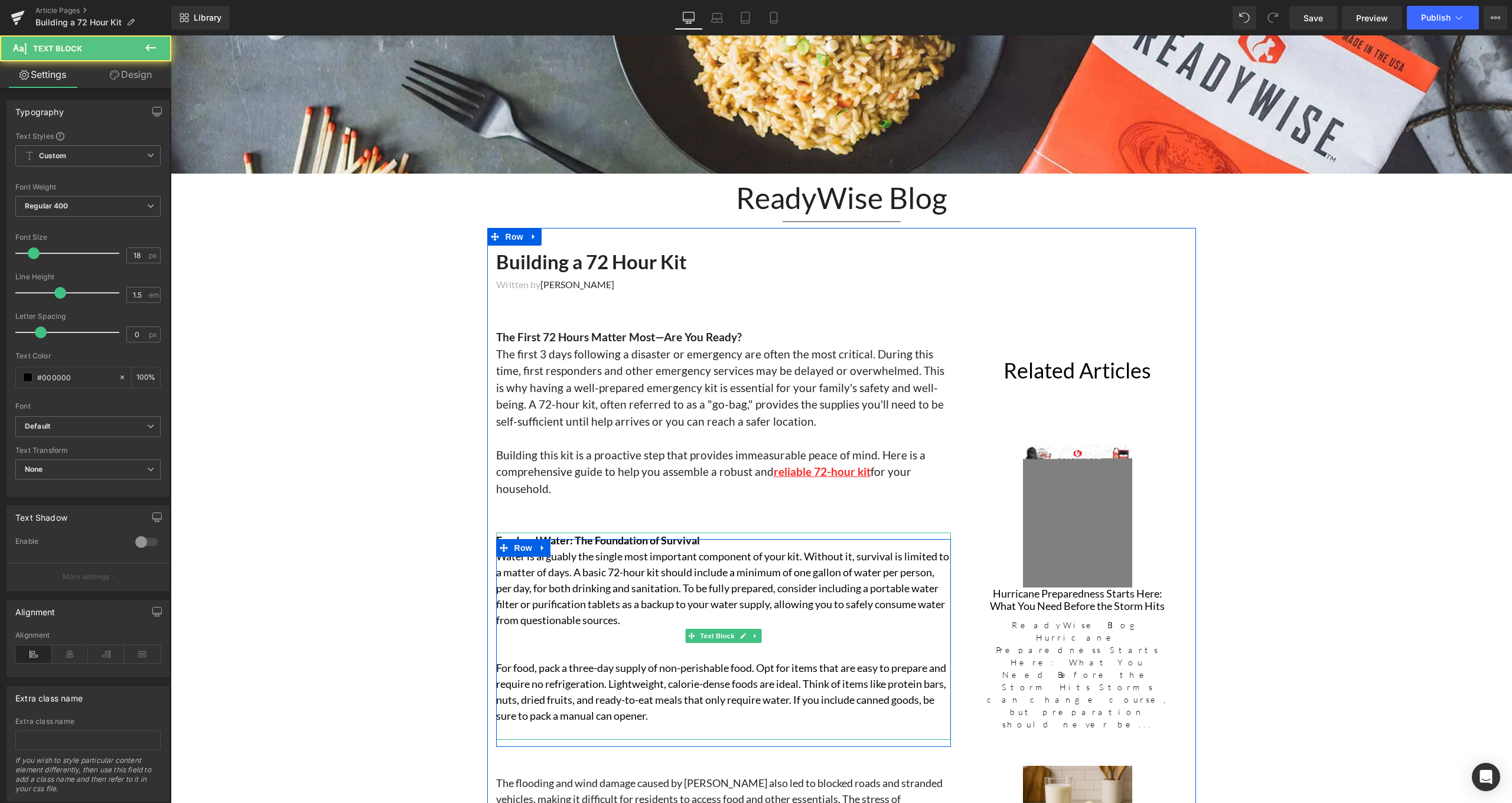
click at [528, 577] on p "Water is arguably the single most important component of your kit. Without it, …" at bounding box center [723, 588] width 455 height 80
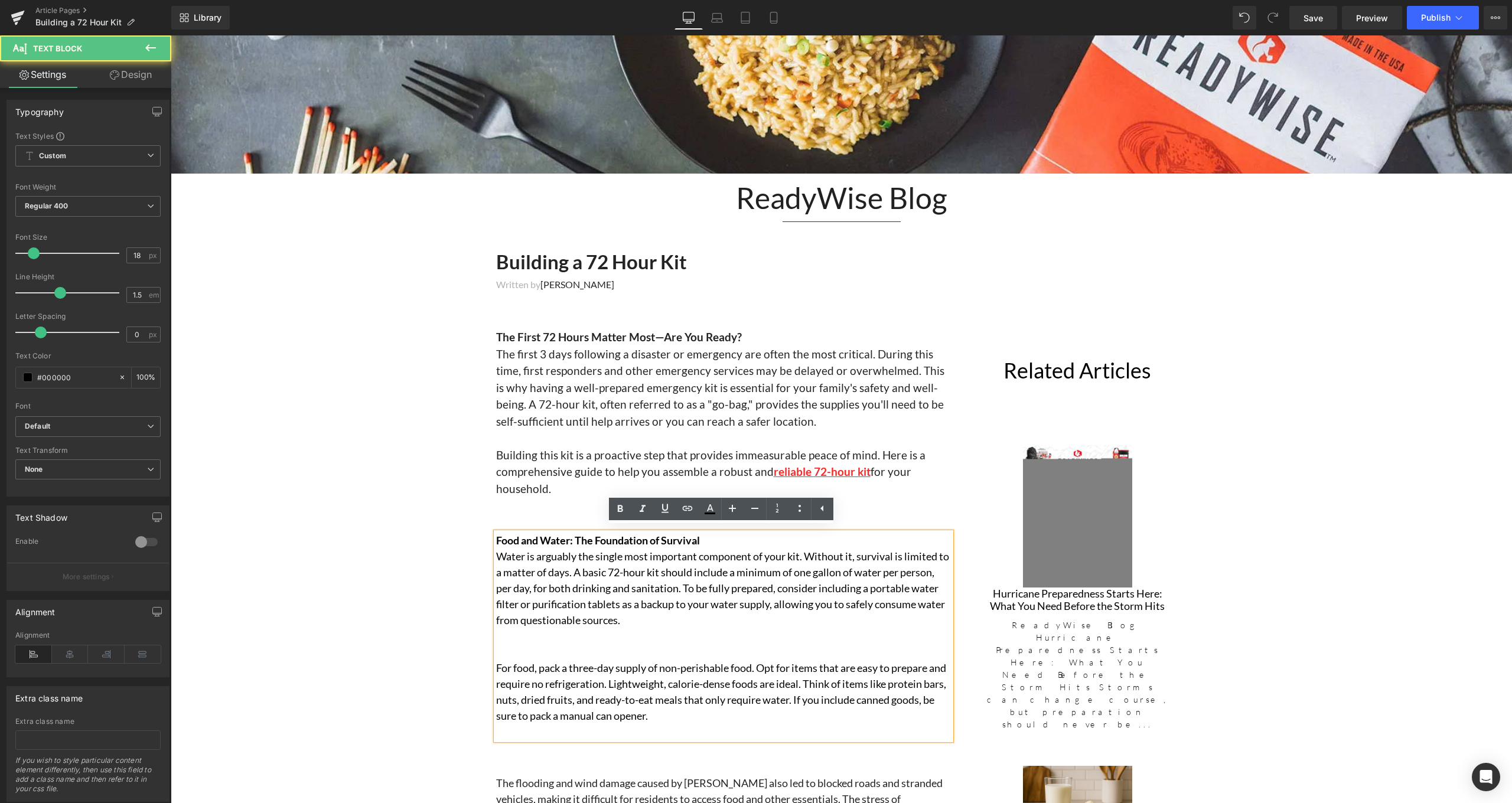
click at [496, 646] on p at bounding box center [723, 652] width 455 height 16
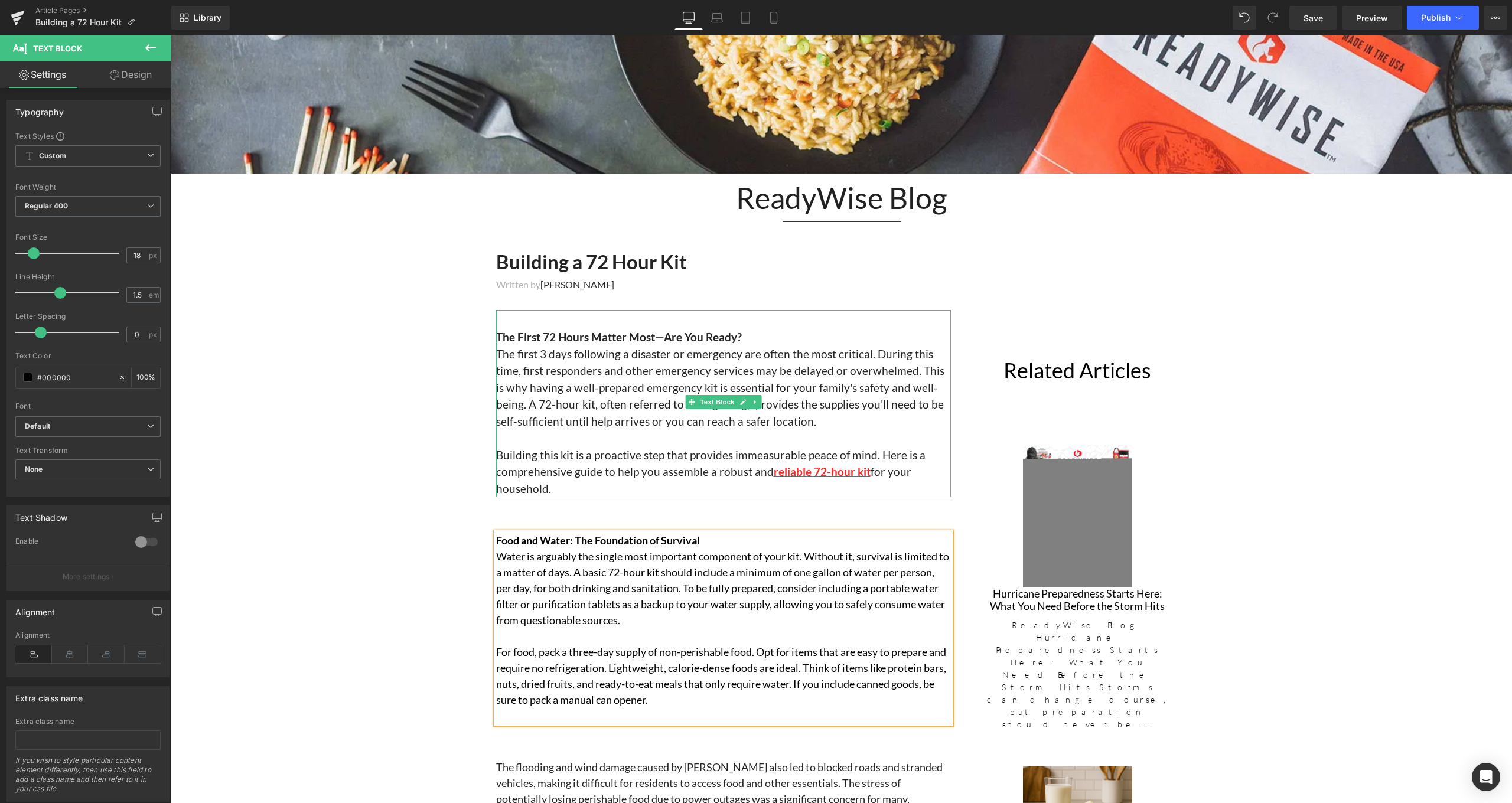
click at [536, 442] on p at bounding box center [723, 438] width 455 height 17
click at [650, 517] on h2 at bounding box center [723, 511] width 455 height 21
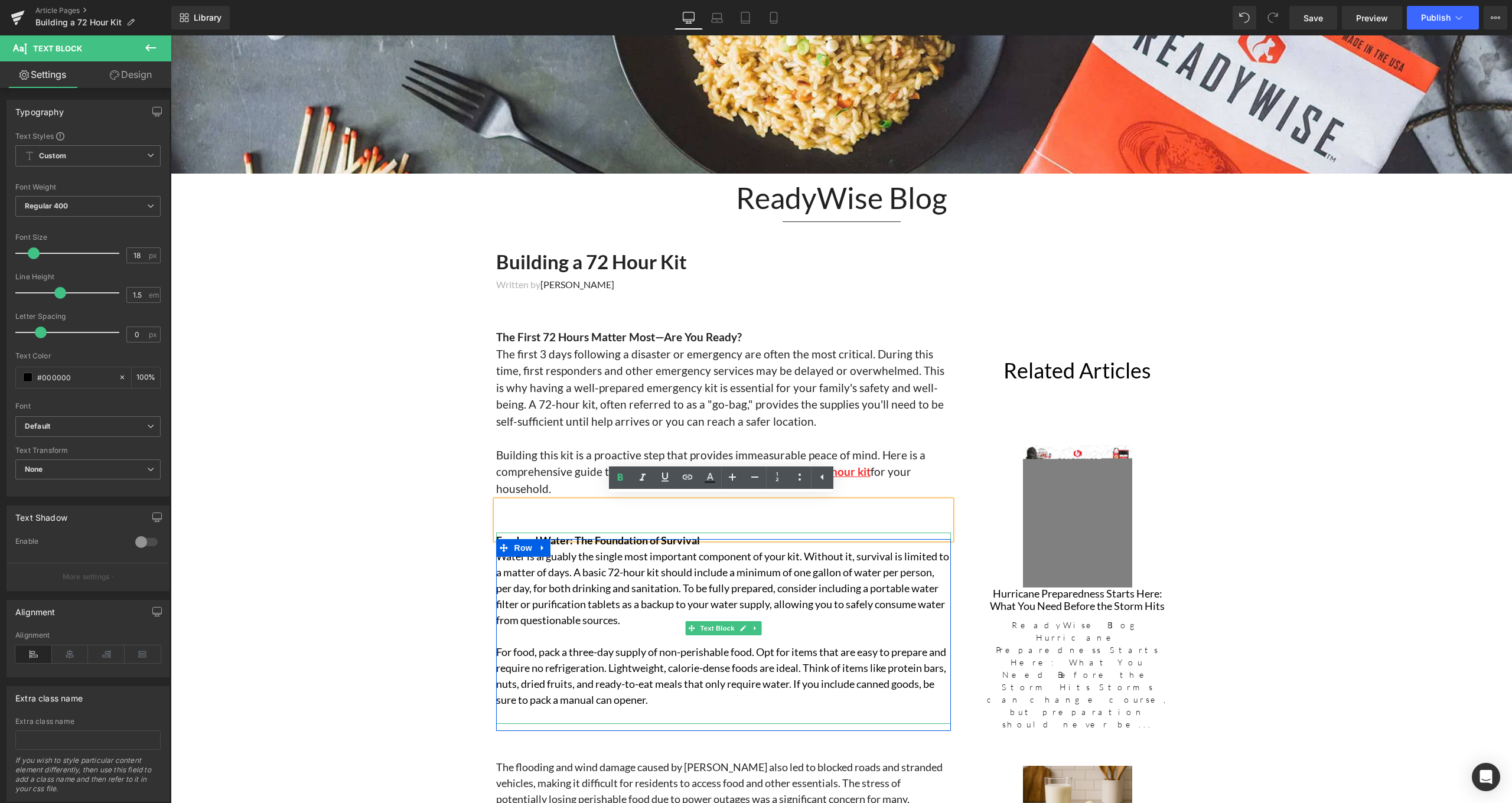
click at [677, 599] on p "Water is arguably the single most important component of your kit. Without it, …" at bounding box center [723, 588] width 455 height 80
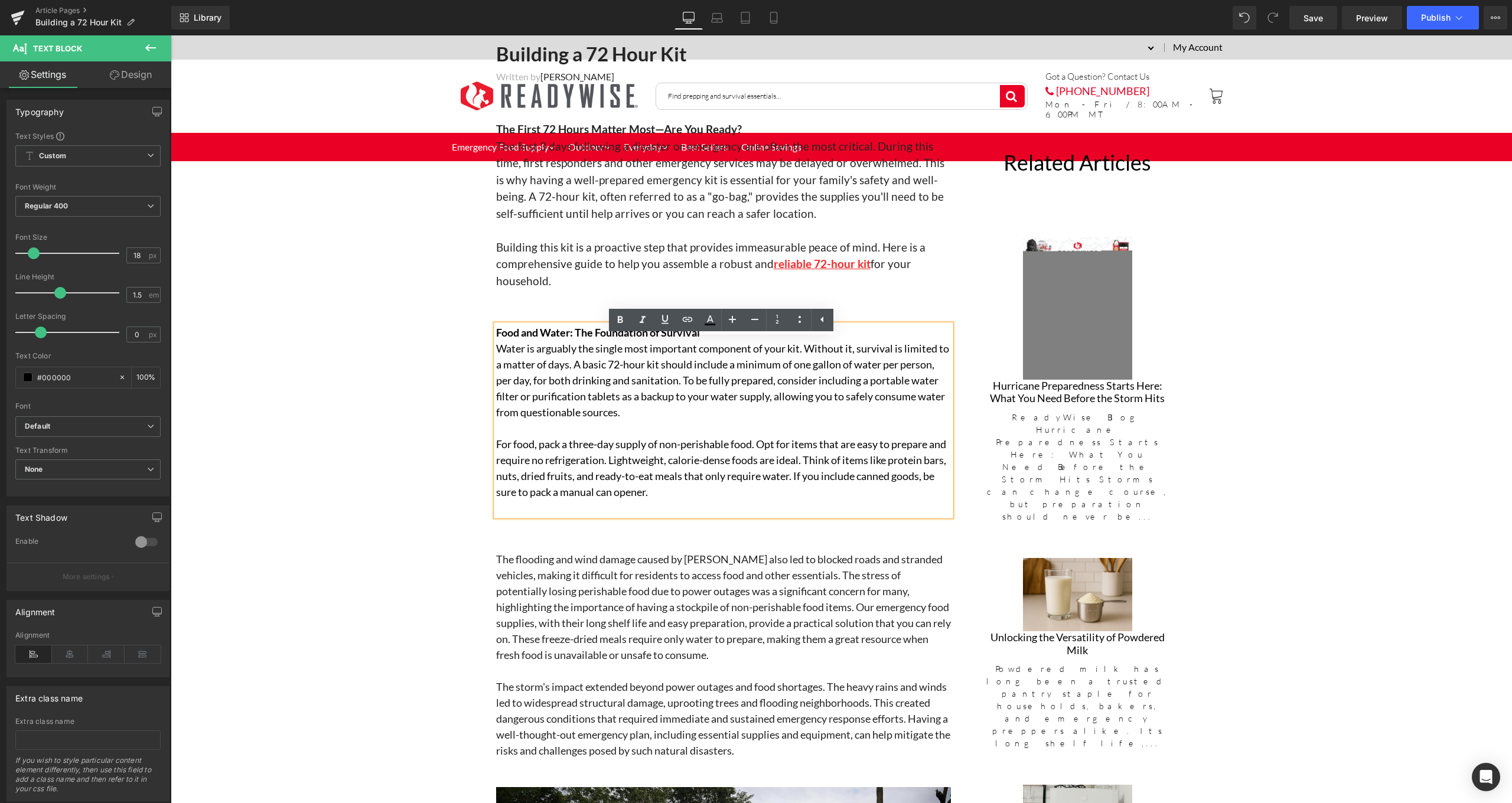
scroll to position [577, 0]
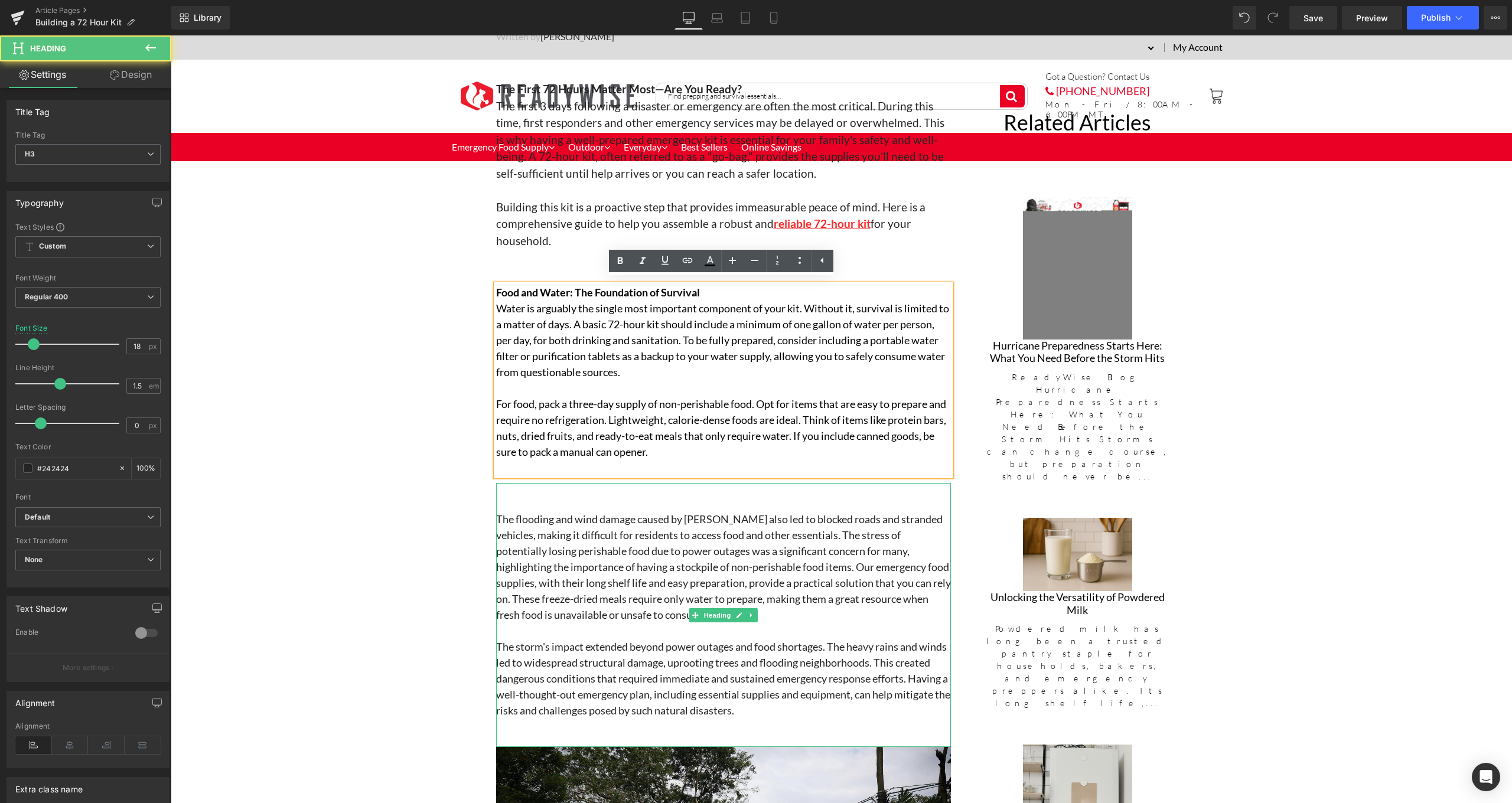
click at [596, 515] on h3 "The flooding and wind damage caused by Beryl also led to blocked roads and stra…" at bounding box center [723, 567] width 455 height 112
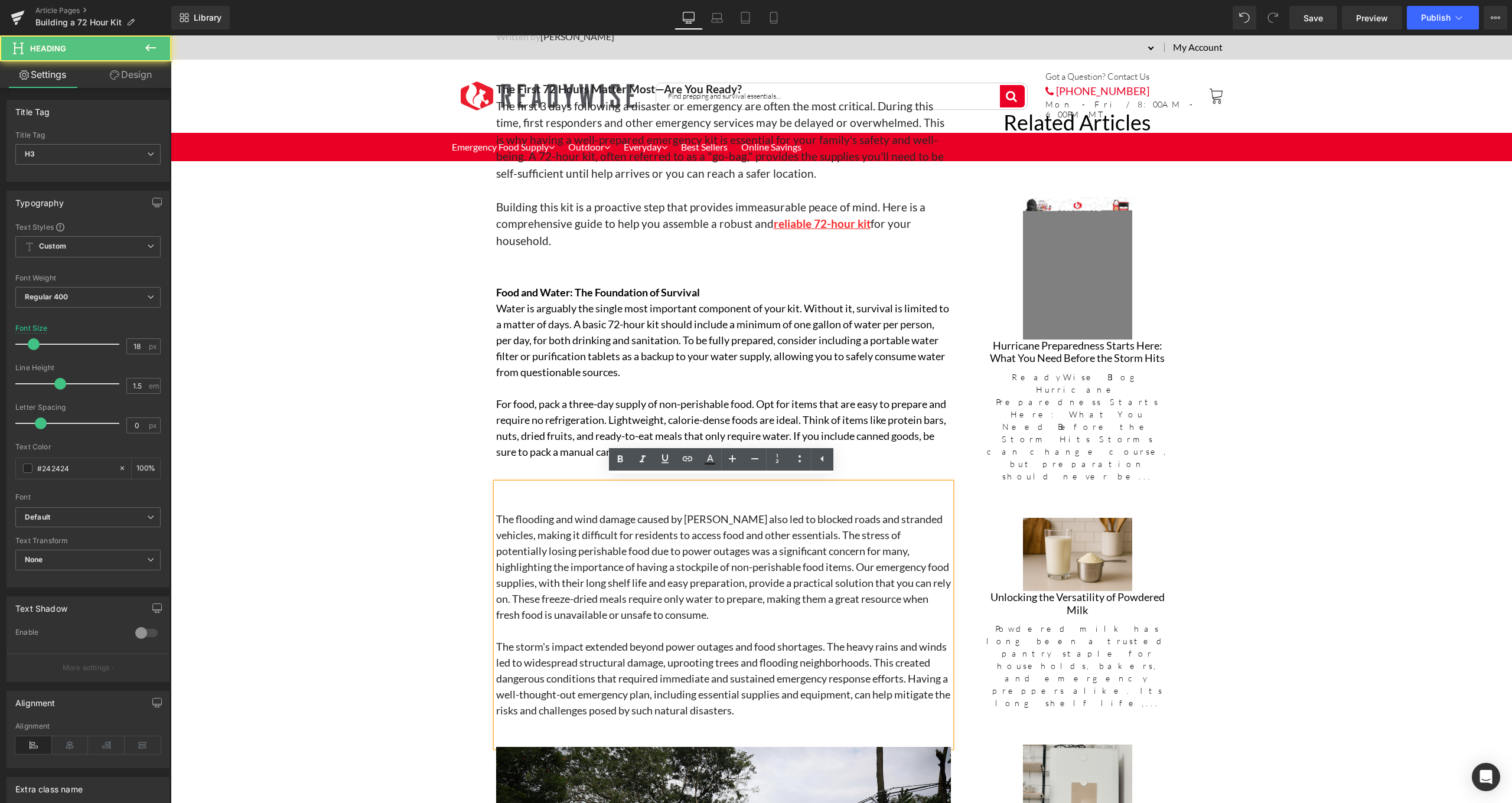
click at [676, 615] on h3 "The flooding and wind damage caused by Beryl also led to blocked roads and stra…" at bounding box center [723, 567] width 455 height 112
click at [551, 488] on div "The flooding and wind damage caused by Beryl also led to blocked roads and stra…" at bounding box center [723, 615] width 455 height 265
click at [544, 486] on div "The flooding and wind damage caused by Beryl also led to blocked roads and stra…" at bounding box center [723, 615] width 455 height 265
paste div
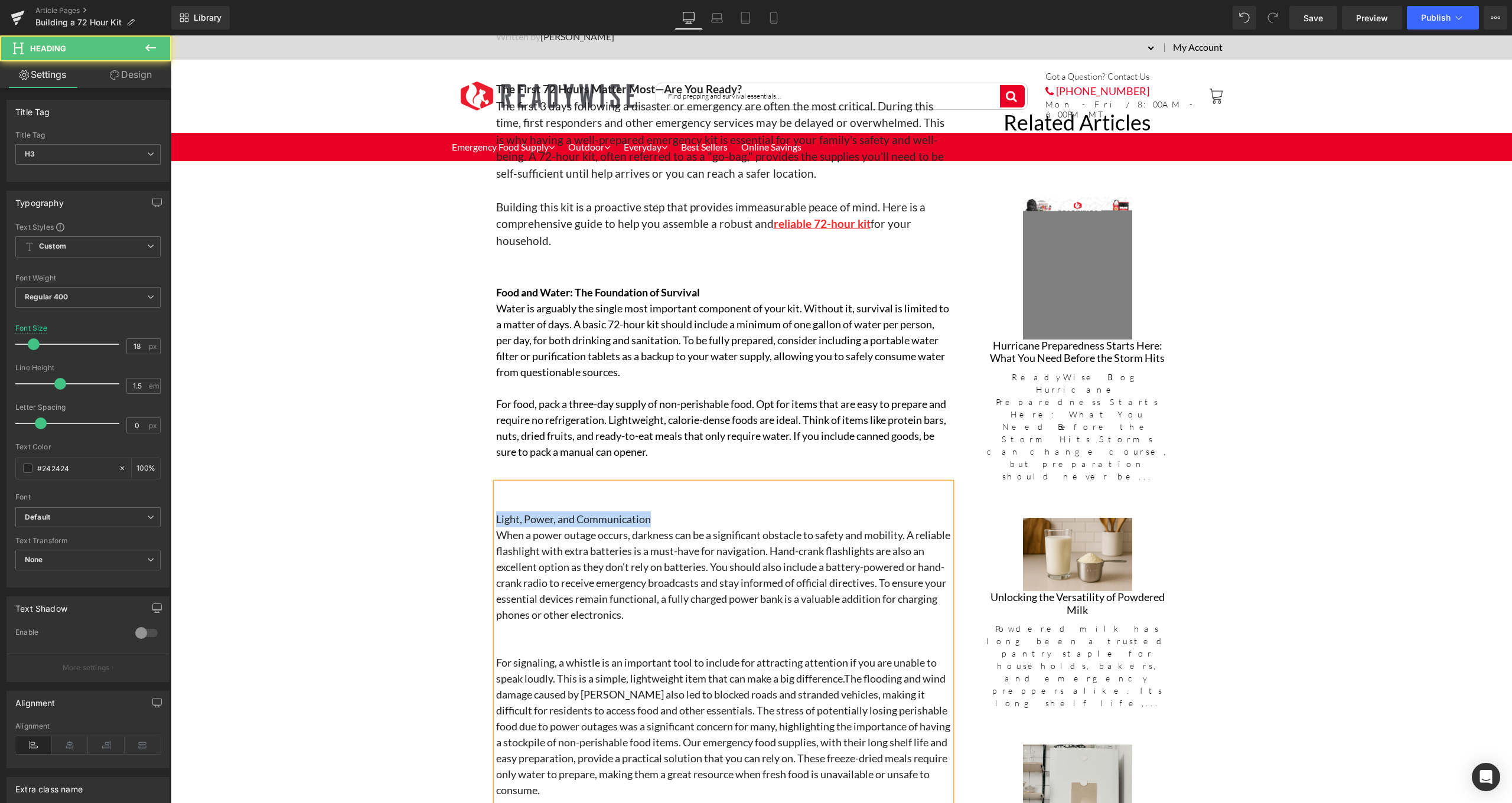
drag, startPoint x: 652, startPoint y: 519, endPoint x: 495, endPoint y: 515, distance: 157.1
click at [496, 515] on h3 "Light, Power, and Communication" at bounding box center [723, 519] width 455 height 16
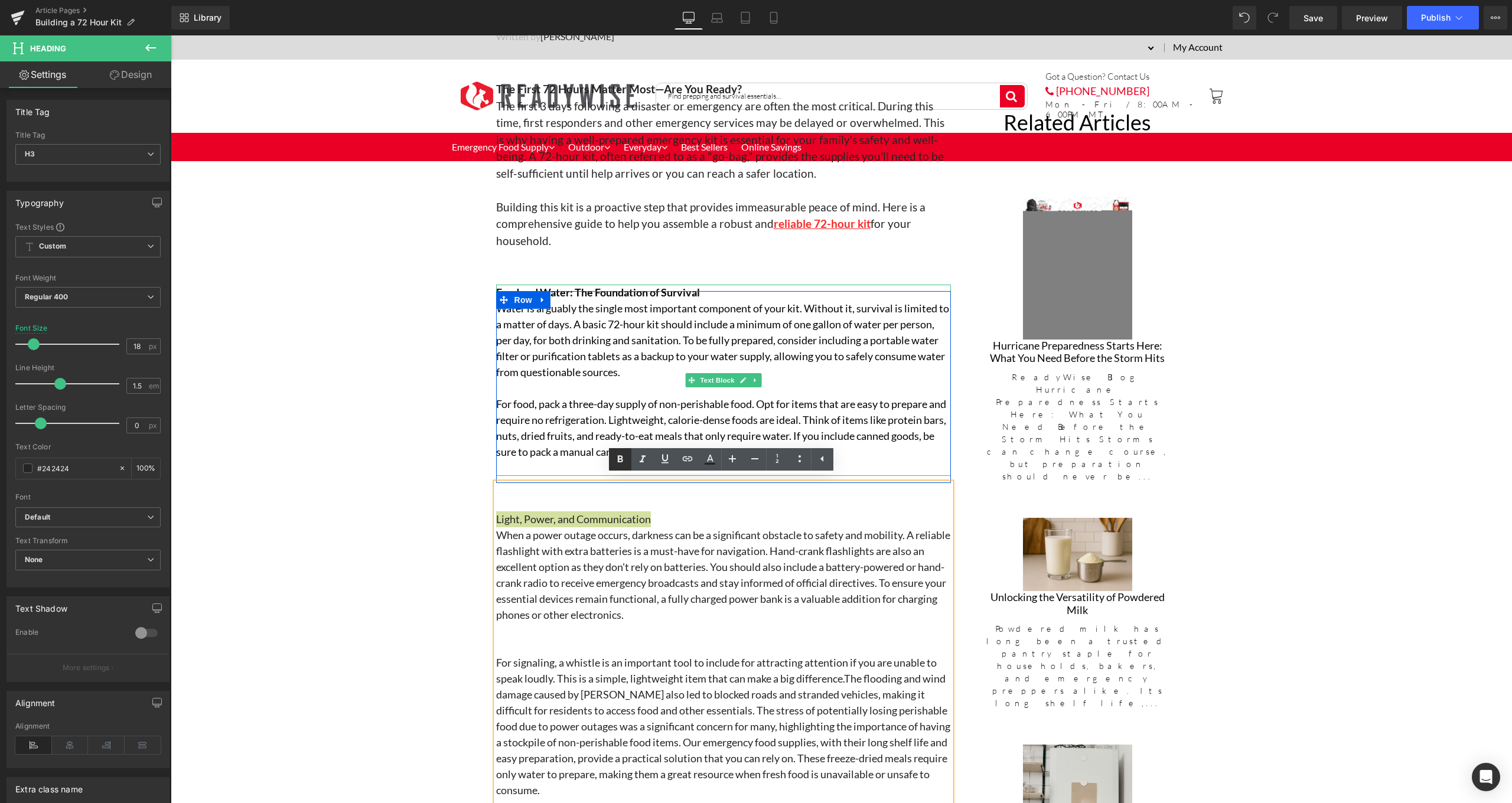
click at [625, 459] on icon at bounding box center [620, 459] width 14 height 14
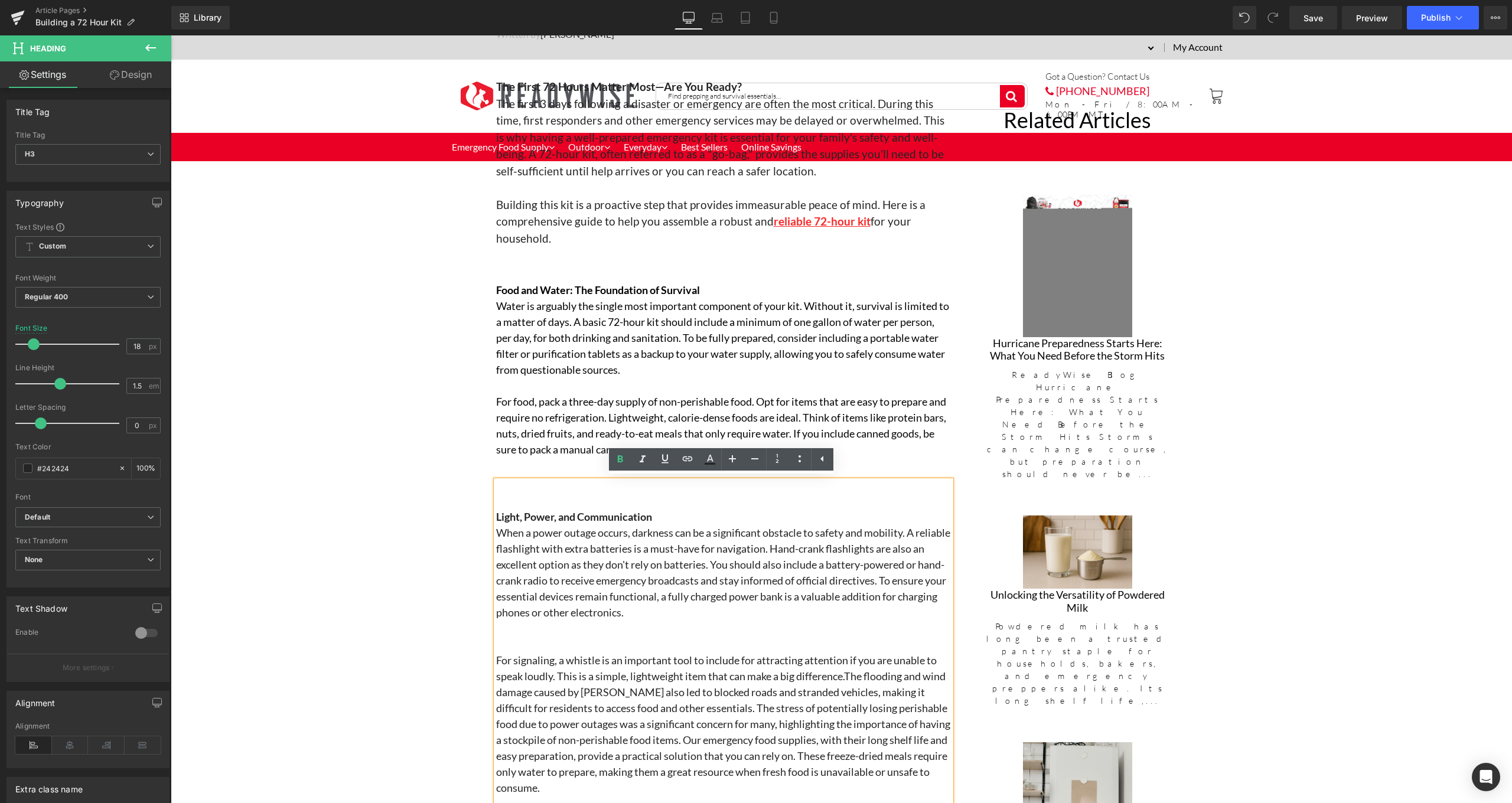
scroll to position [595, 0]
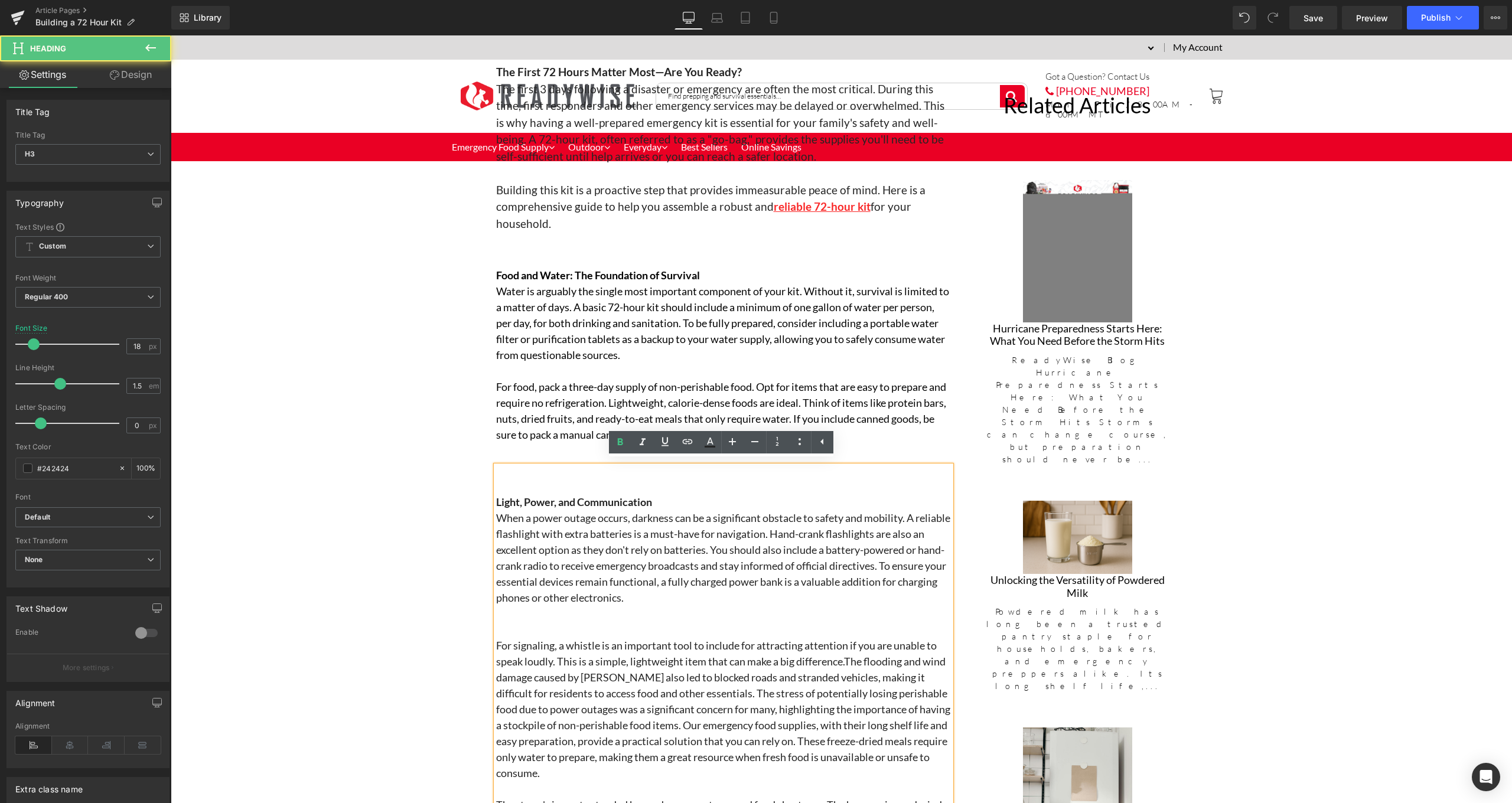
click at [548, 625] on h3 at bounding box center [723, 629] width 455 height 16
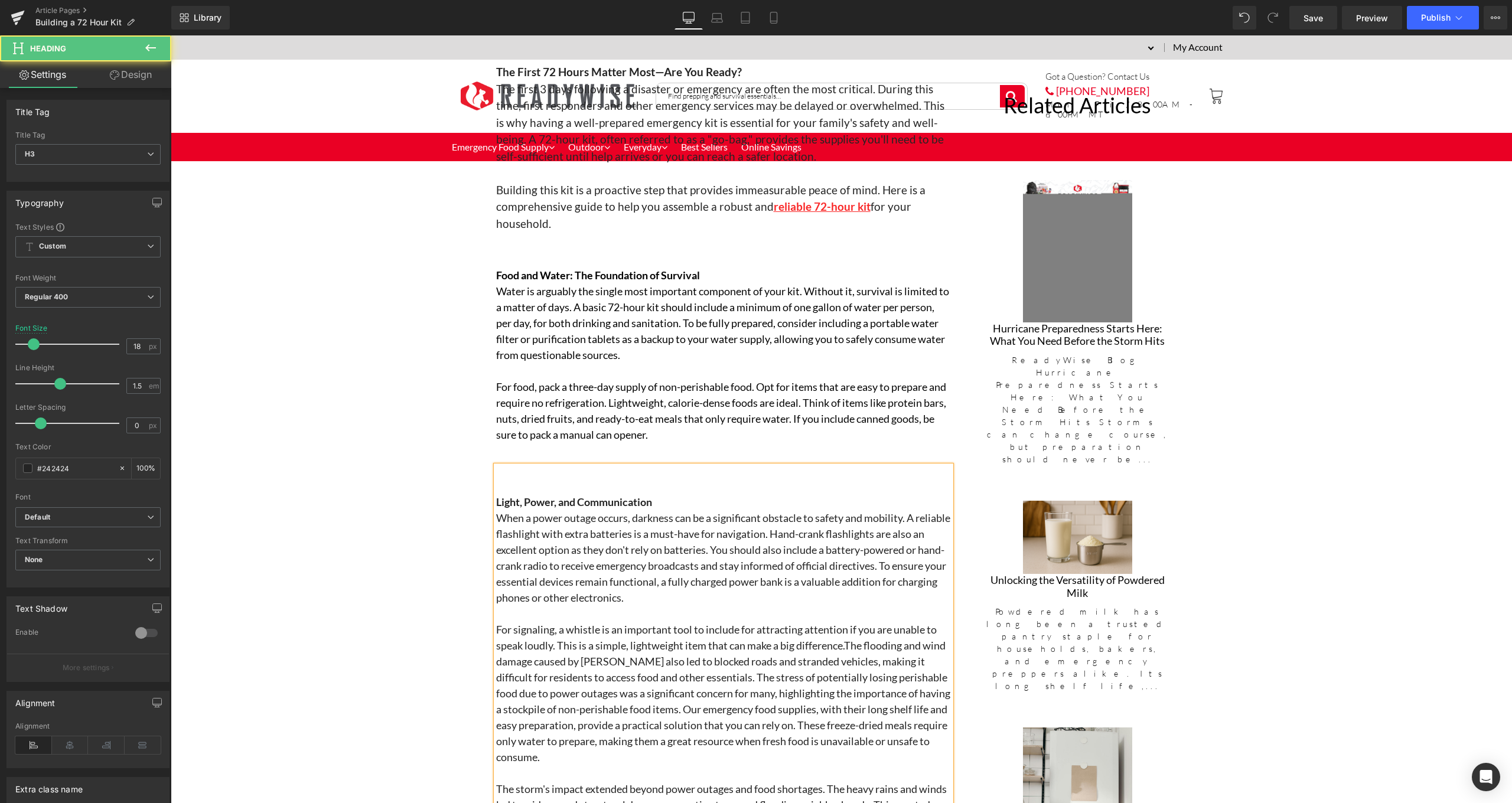
click at [847, 642] on h3 "For signaling, a whistle is an important tool to include for attracting attenti…" at bounding box center [723, 693] width 455 height 143
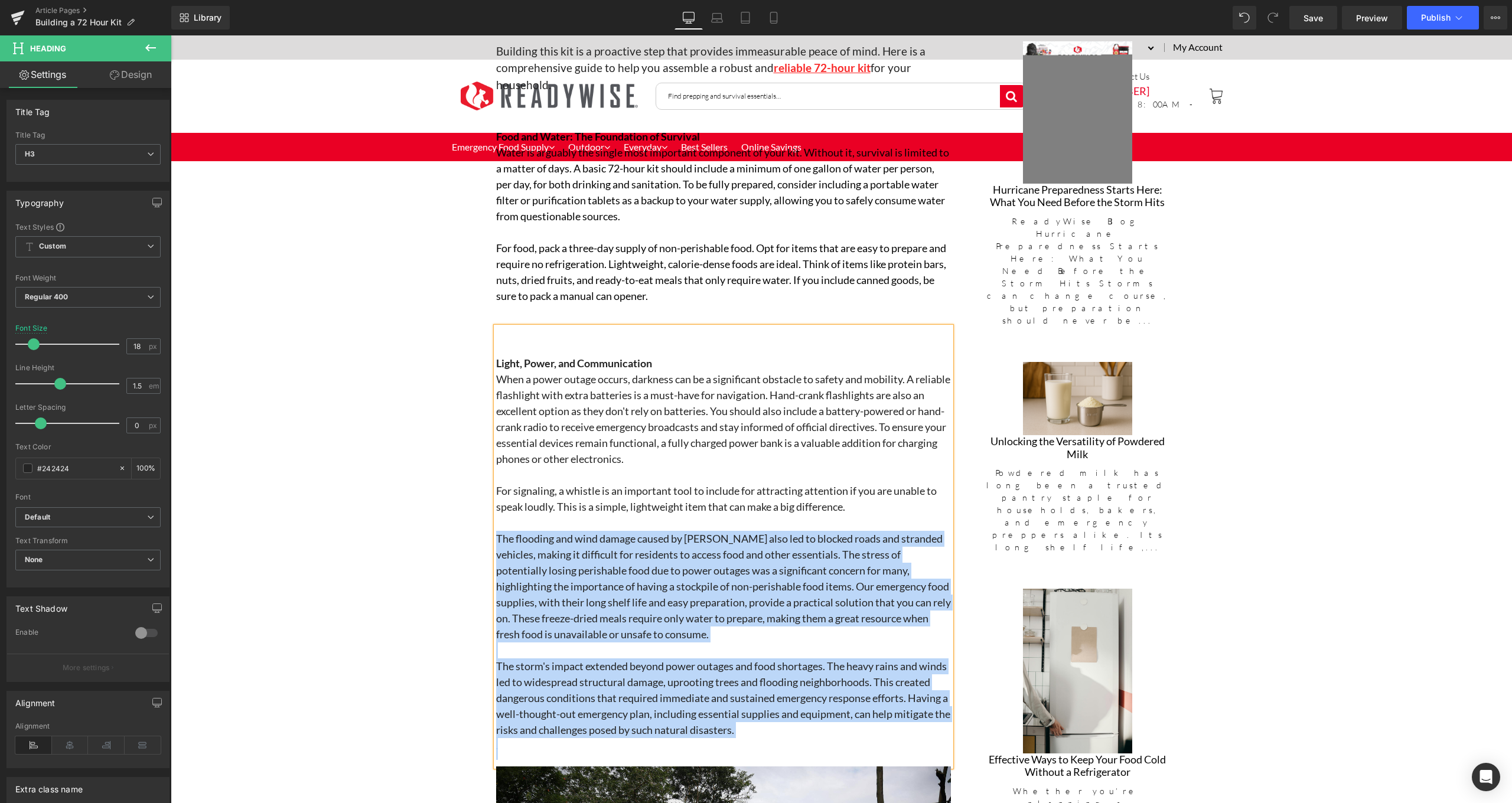
scroll to position [756, 0]
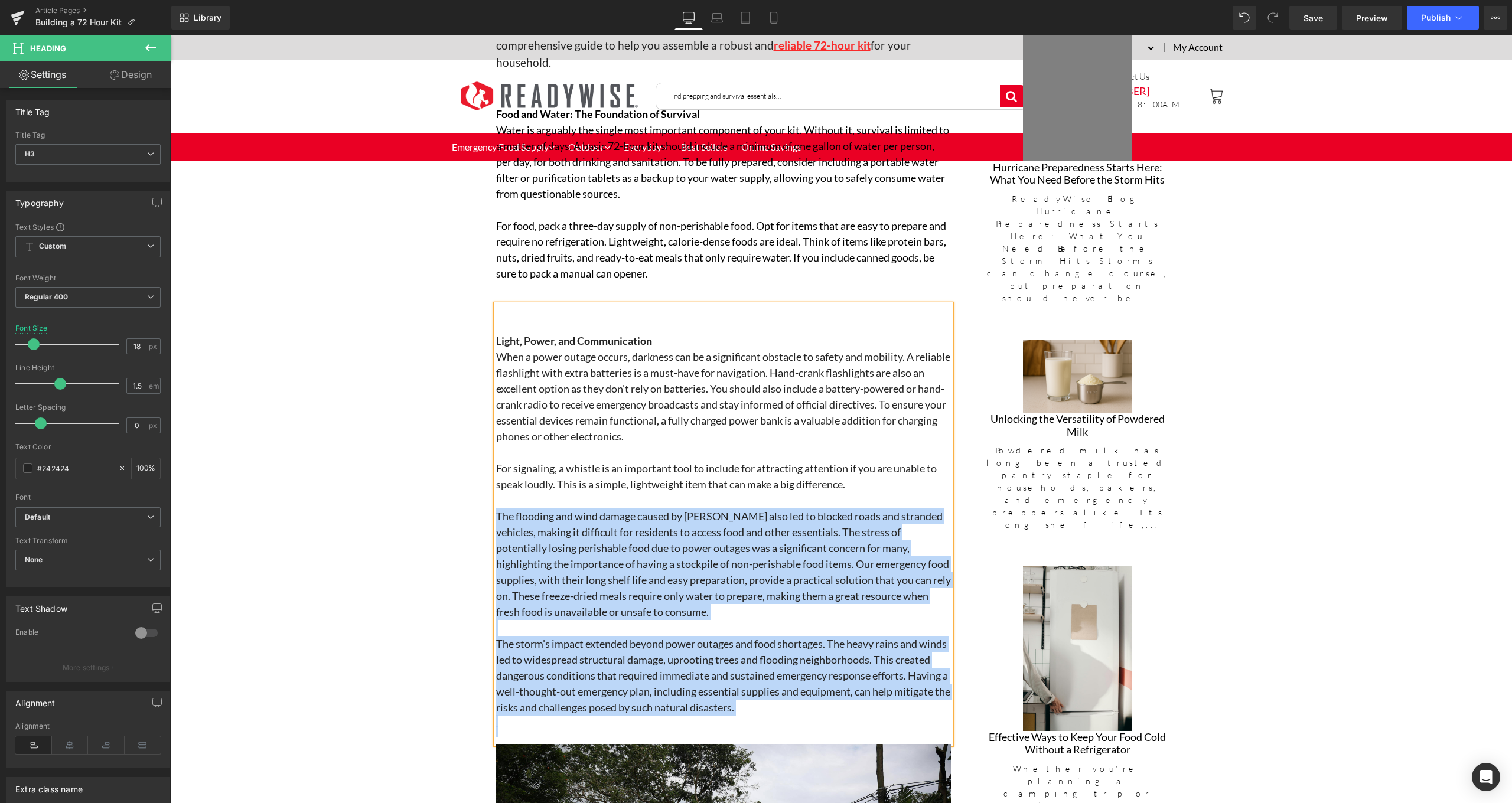
drag, startPoint x: 493, startPoint y: 577, endPoint x: 823, endPoint y: 705, distance: 354.0
click at [823, 705] on div "Light, Power, and Communication When a power outage occurs, darkness can be a s…" at bounding box center [723, 525] width 455 height 440
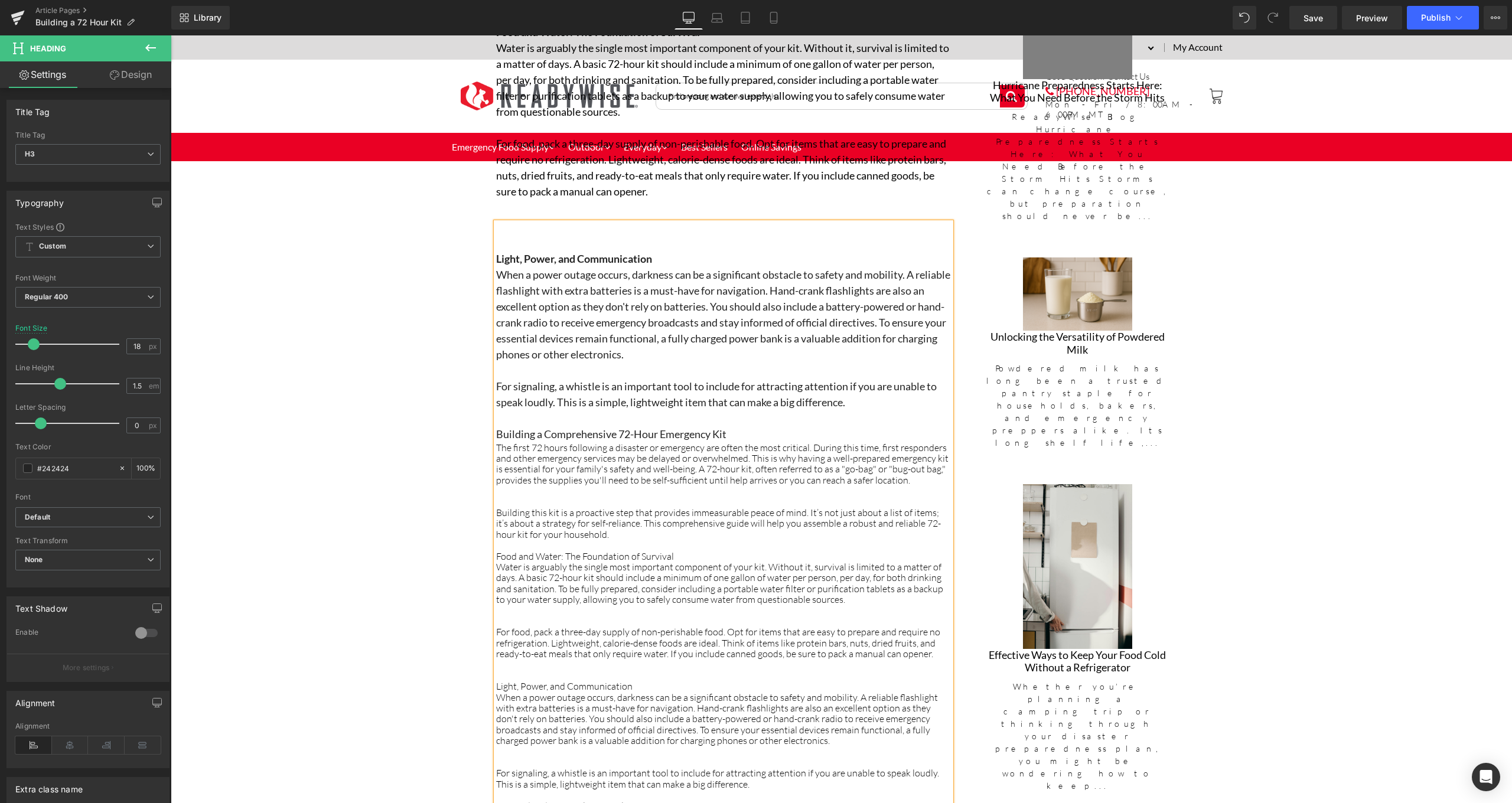
scroll to position [949, 0]
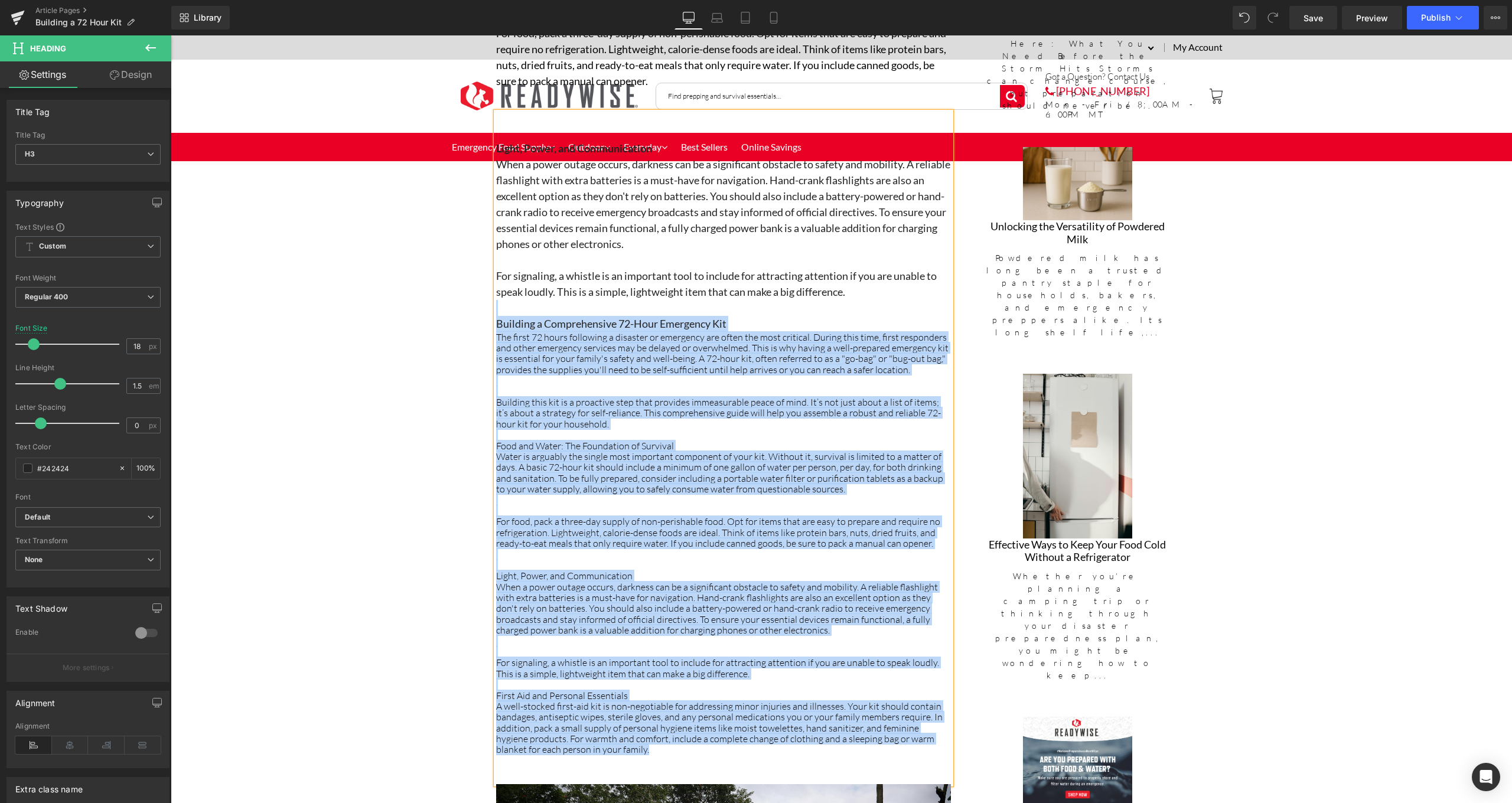
drag, startPoint x: 625, startPoint y: 667, endPoint x: 505, endPoint y: 298, distance: 388.0
click at [505, 298] on div "Light, Power, and Communication When a power outage occurs, darkness can be a s…" at bounding box center [723, 448] width 455 height 672
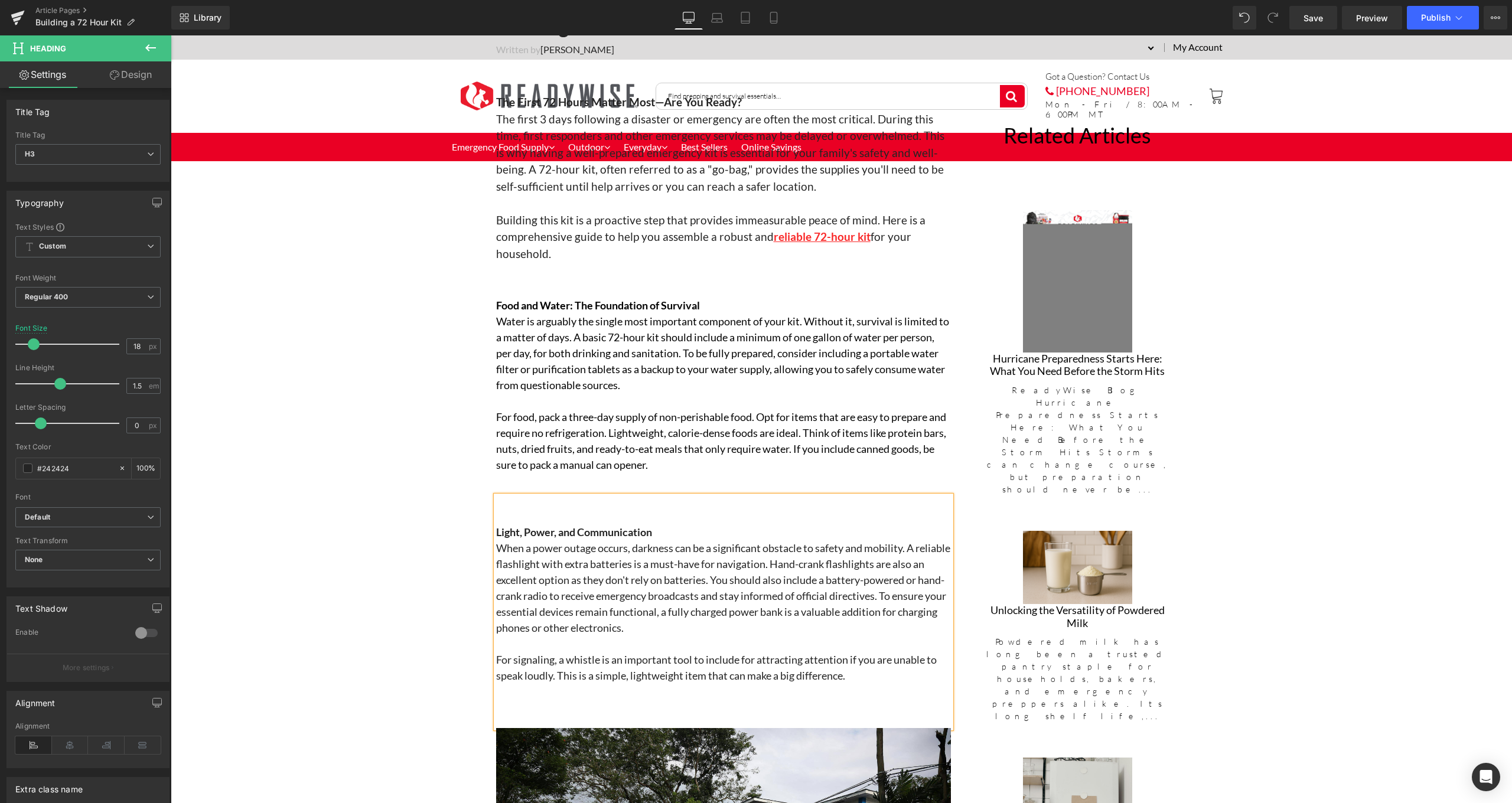
scroll to position [322, 0]
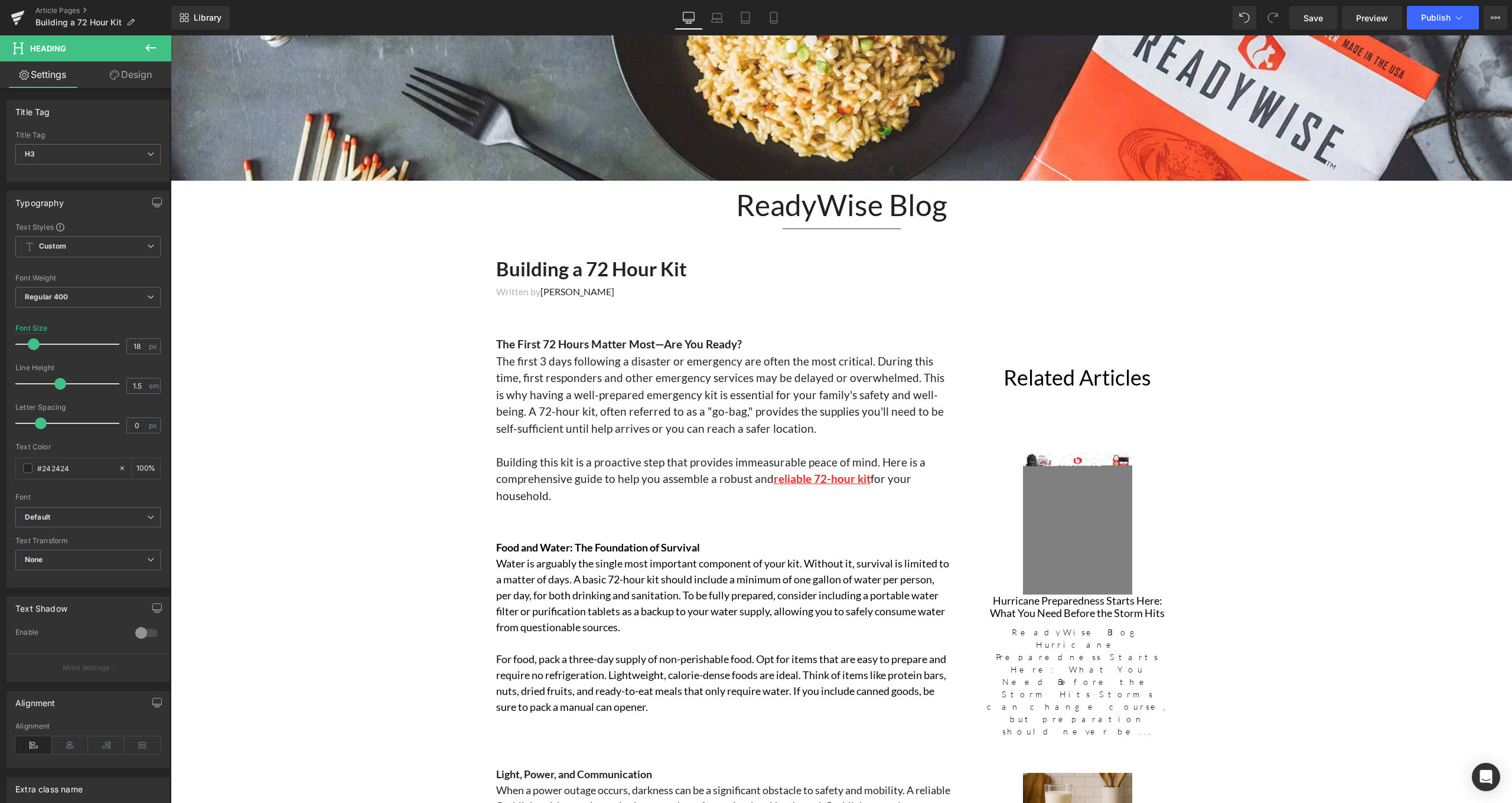
click at [149, 44] on icon at bounding box center [150, 48] width 10 height 7
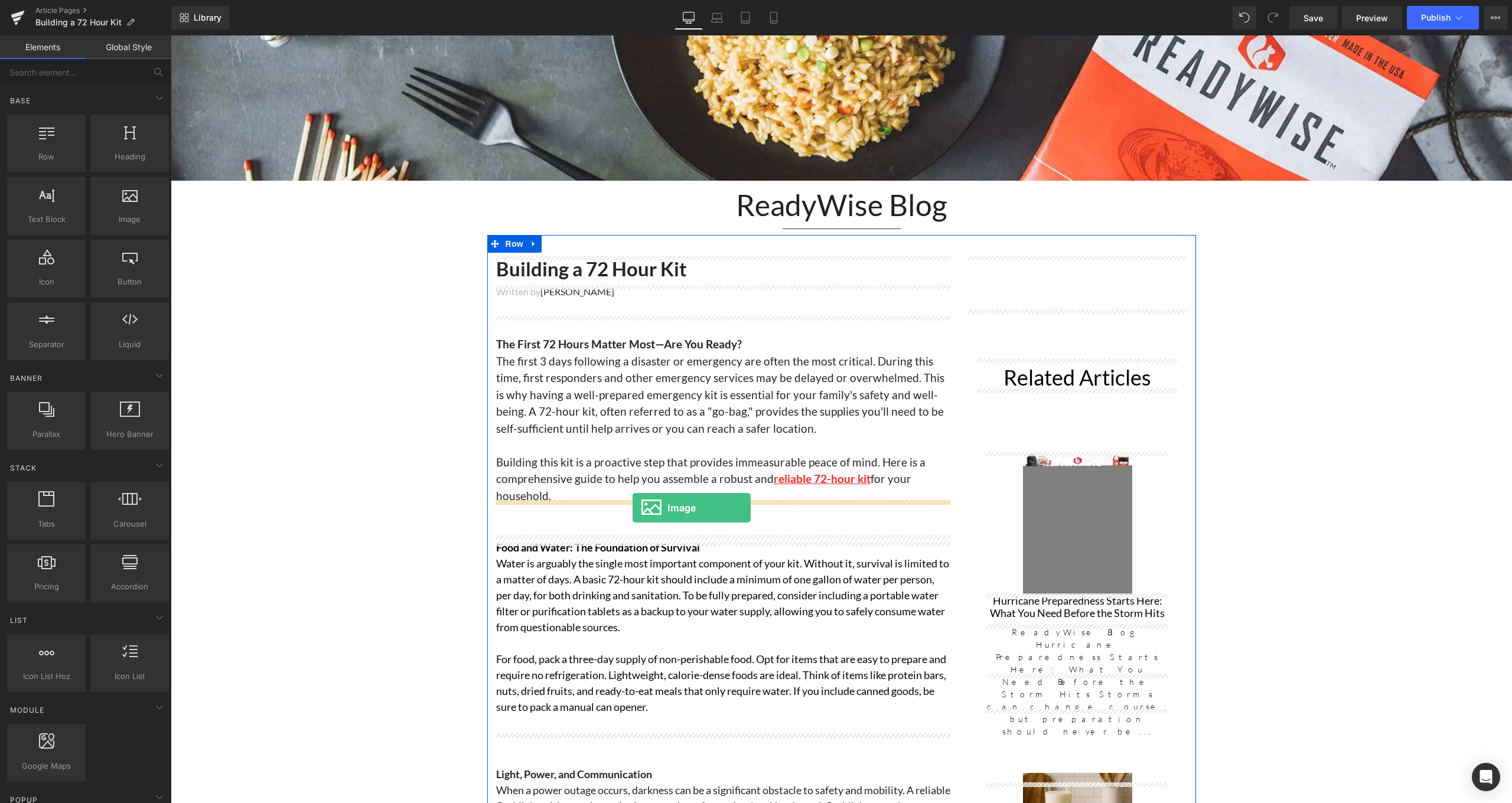
drag, startPoint x: 293, startPoint y: 250, endPoint x: 633, endPoint y: 508, distance: 426.8
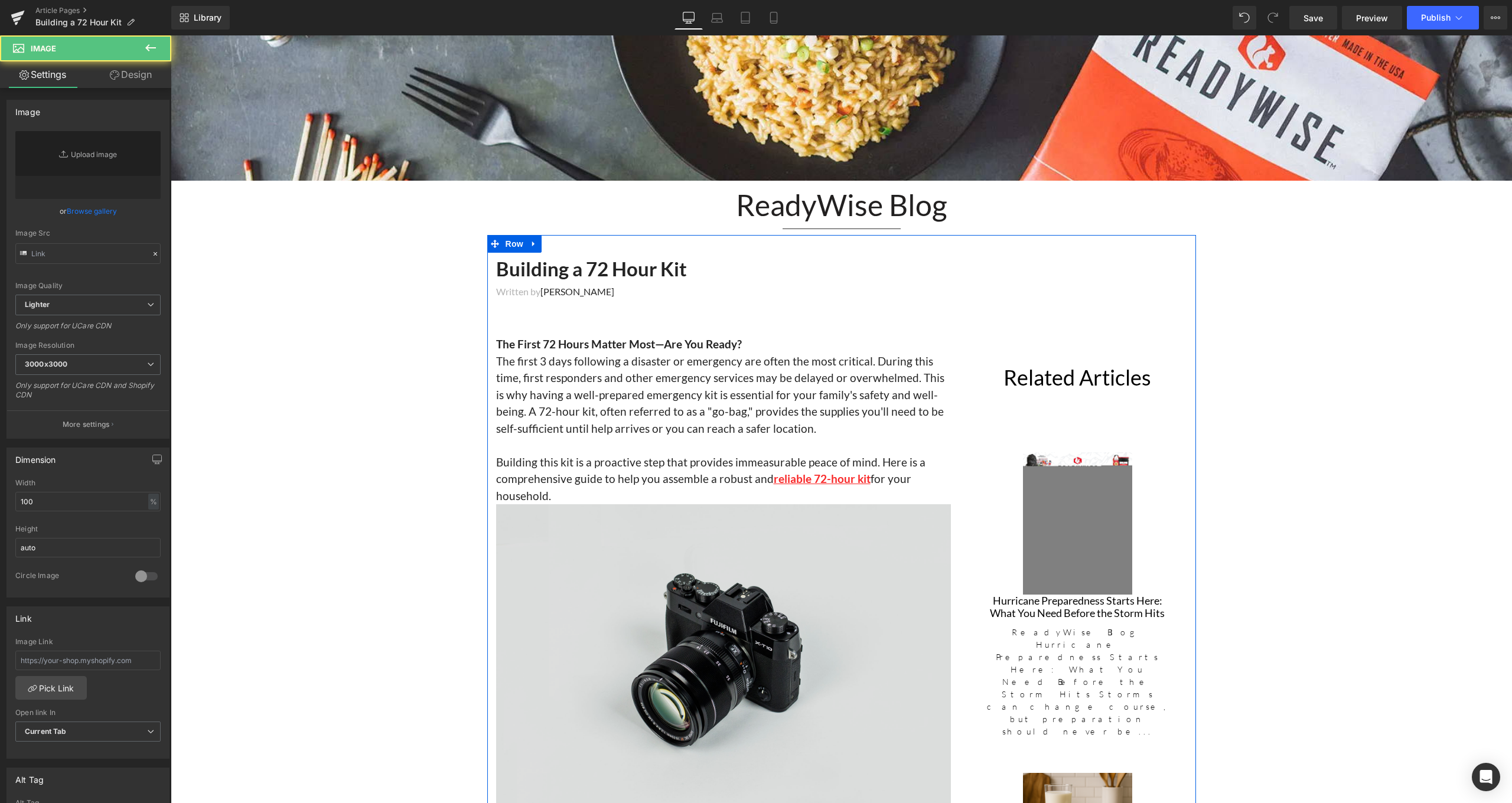
type input "//d1um8515vdn9kb.cloudfront.net/images/parallax.jpg"
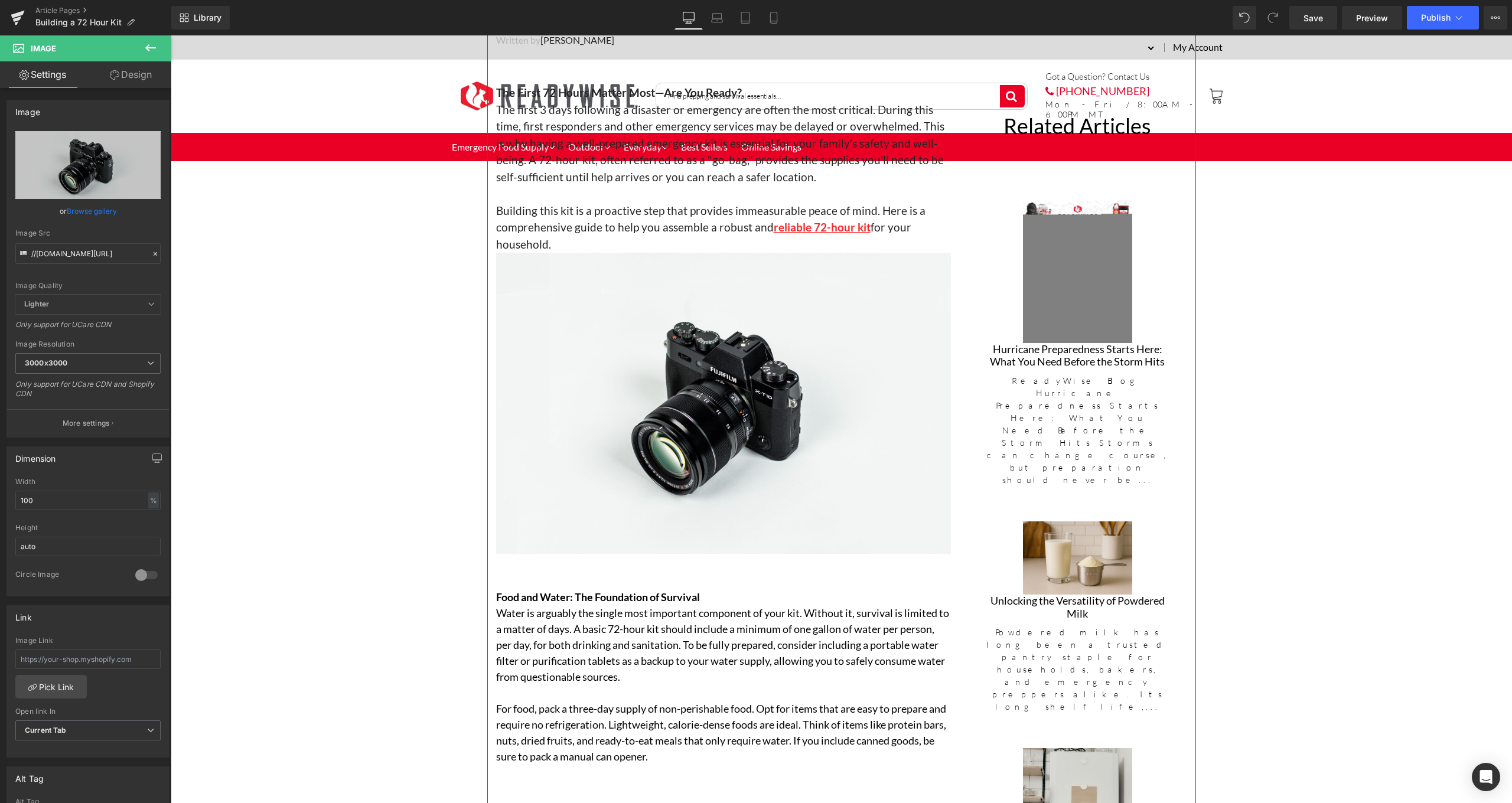
scroll to position [826, 0]
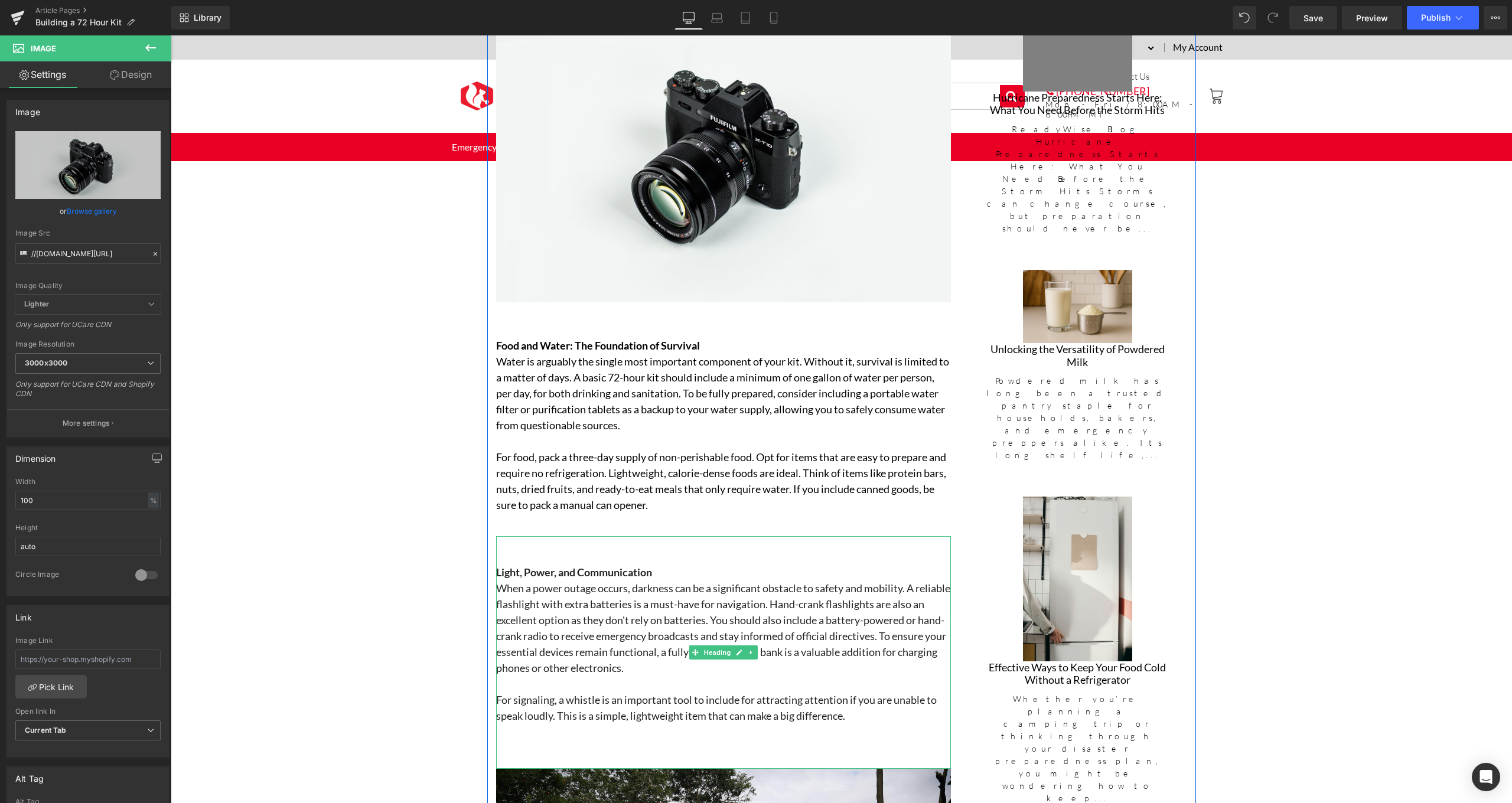
click at [639, 550] on div "Light, Power, and Communication When a power outage occurs, darkness can be a s…" at bounding box center [723, 652] width 455 height 232
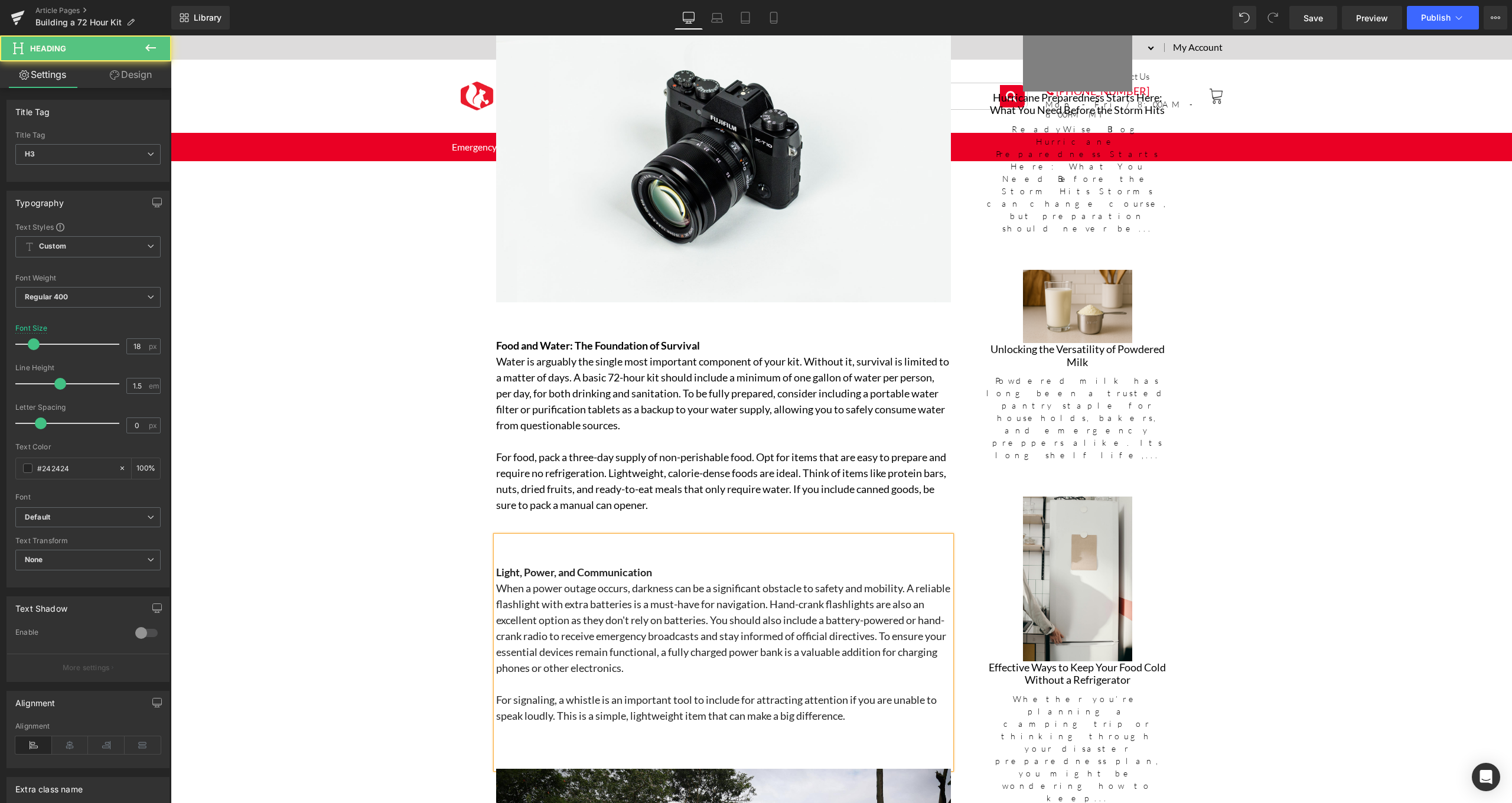
click at [577, 542] on div "Light, Power, and Communication When a power outage occurs, darkness can be a s…" at bounding box center [723, 652] width 455 height 232
click at [136, 72] on link "Design" at bounding box center [131, 75] width 86 height 27
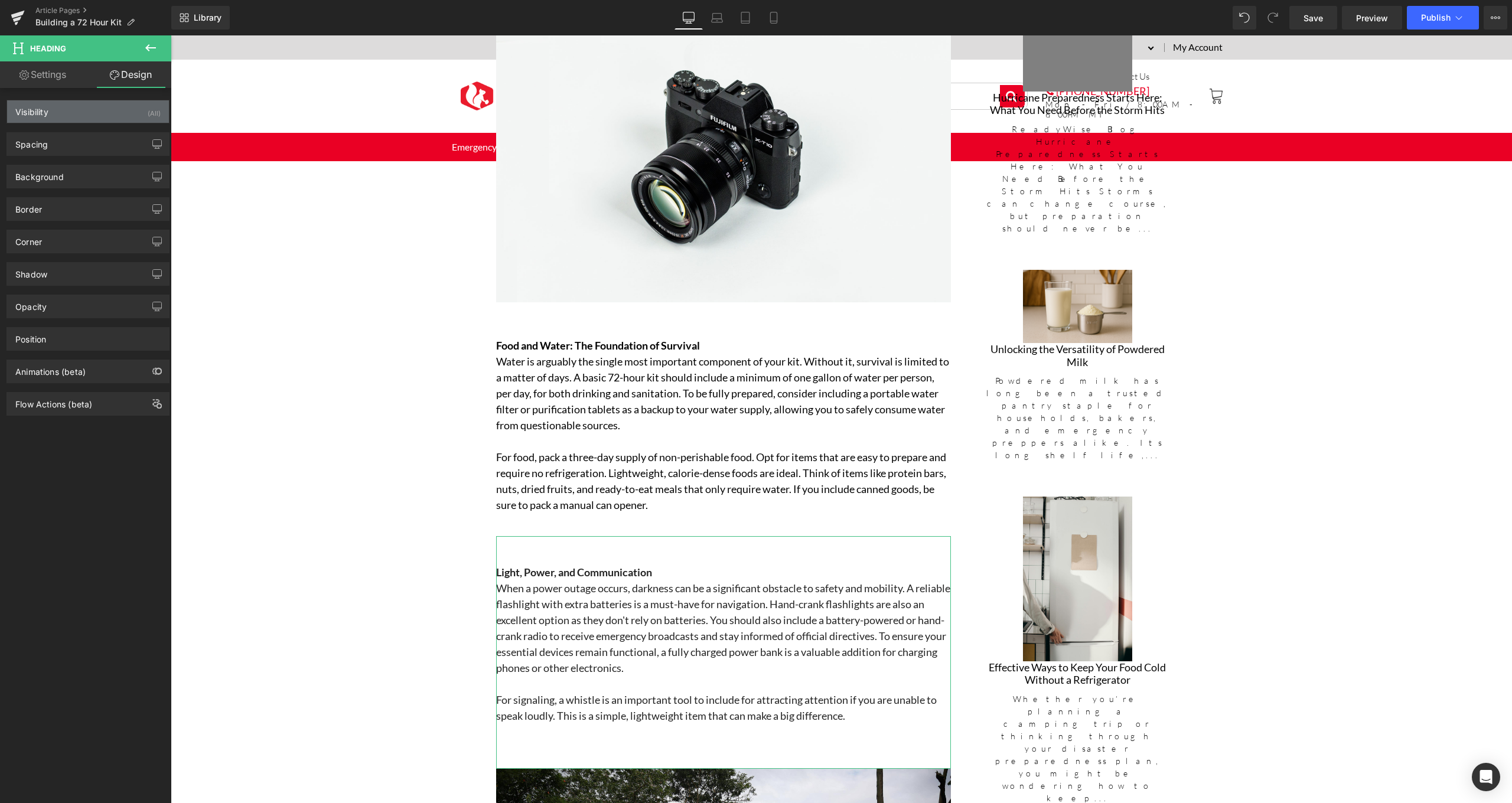
type input "0"
type input "48"
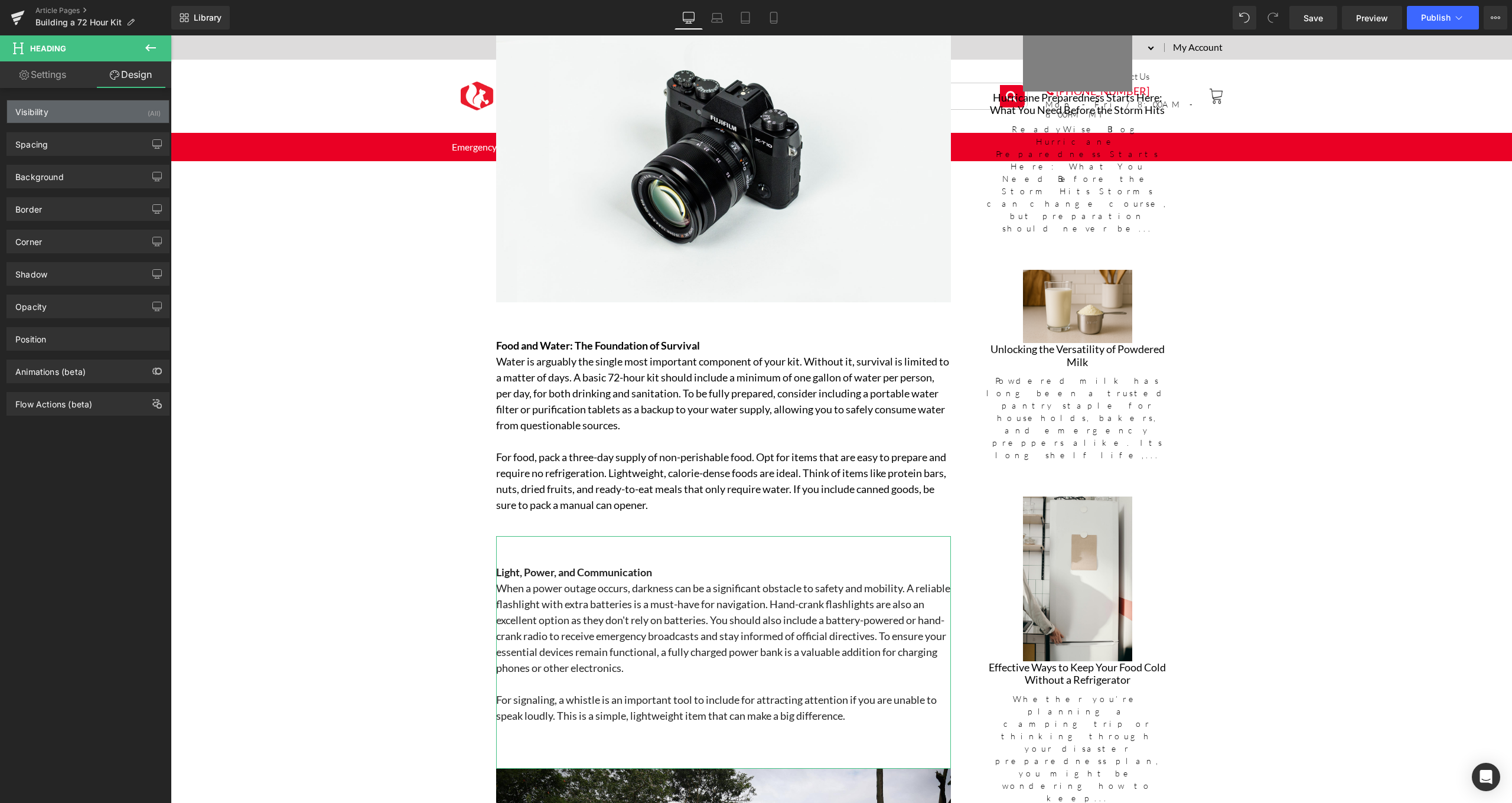
type input "0"
type input "12"
type input "0"
click at [101, 152] on div "Spacing" at bounding box center [88, 144] width 162 height 23
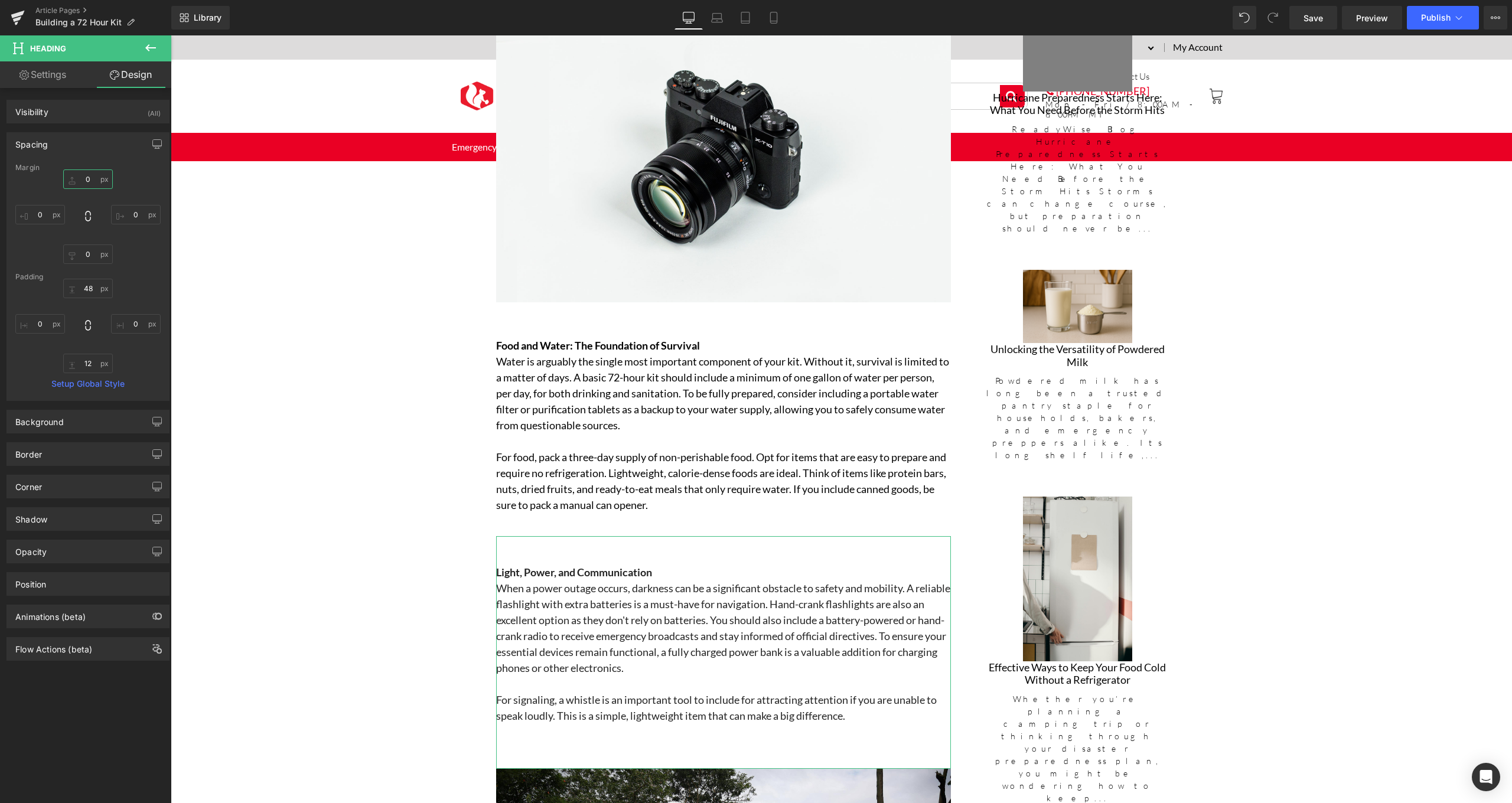
click at [96, 172] on input "0" at bounding box center [88, 179] width 50 height 19
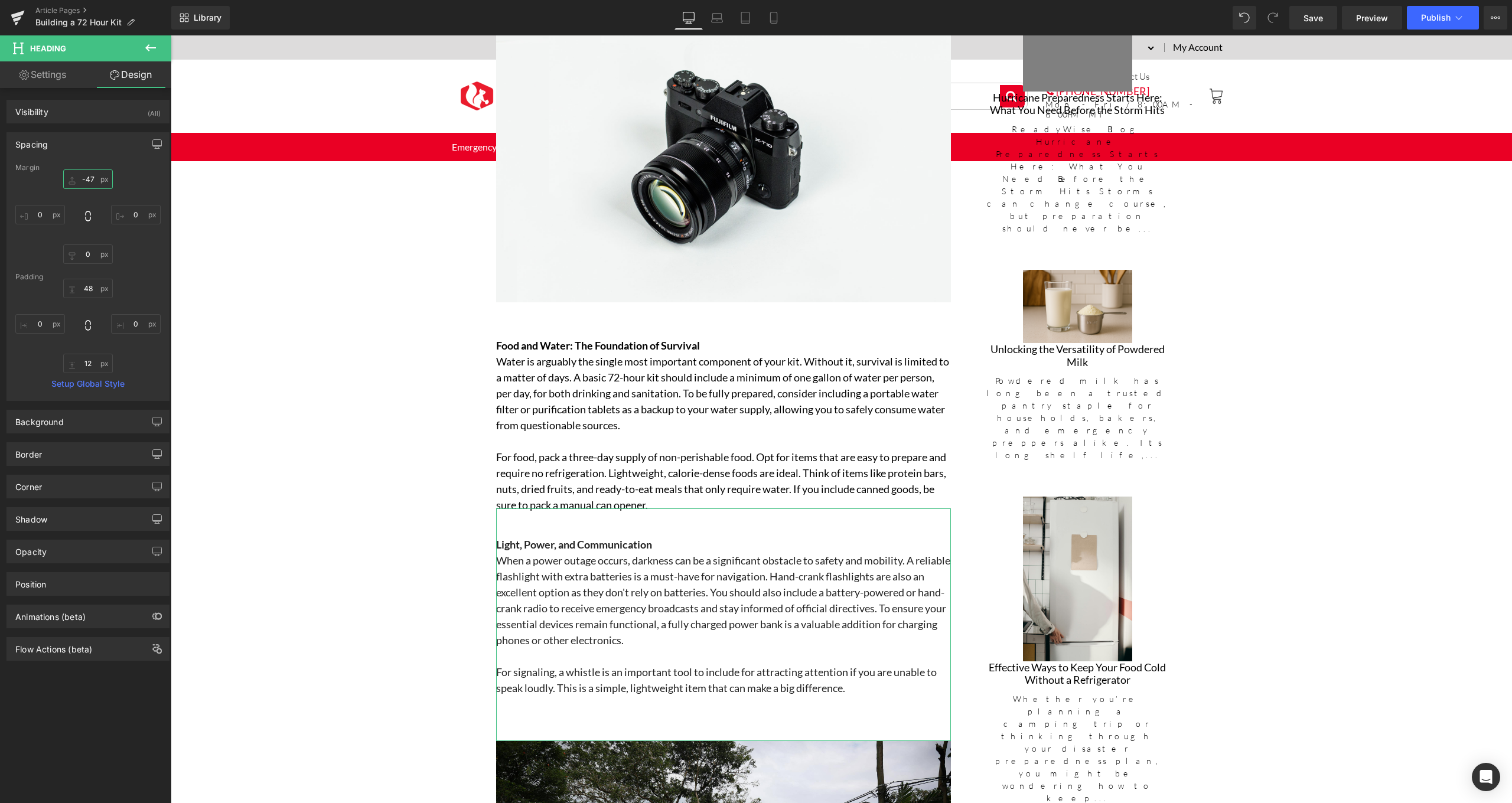
type input "-48"
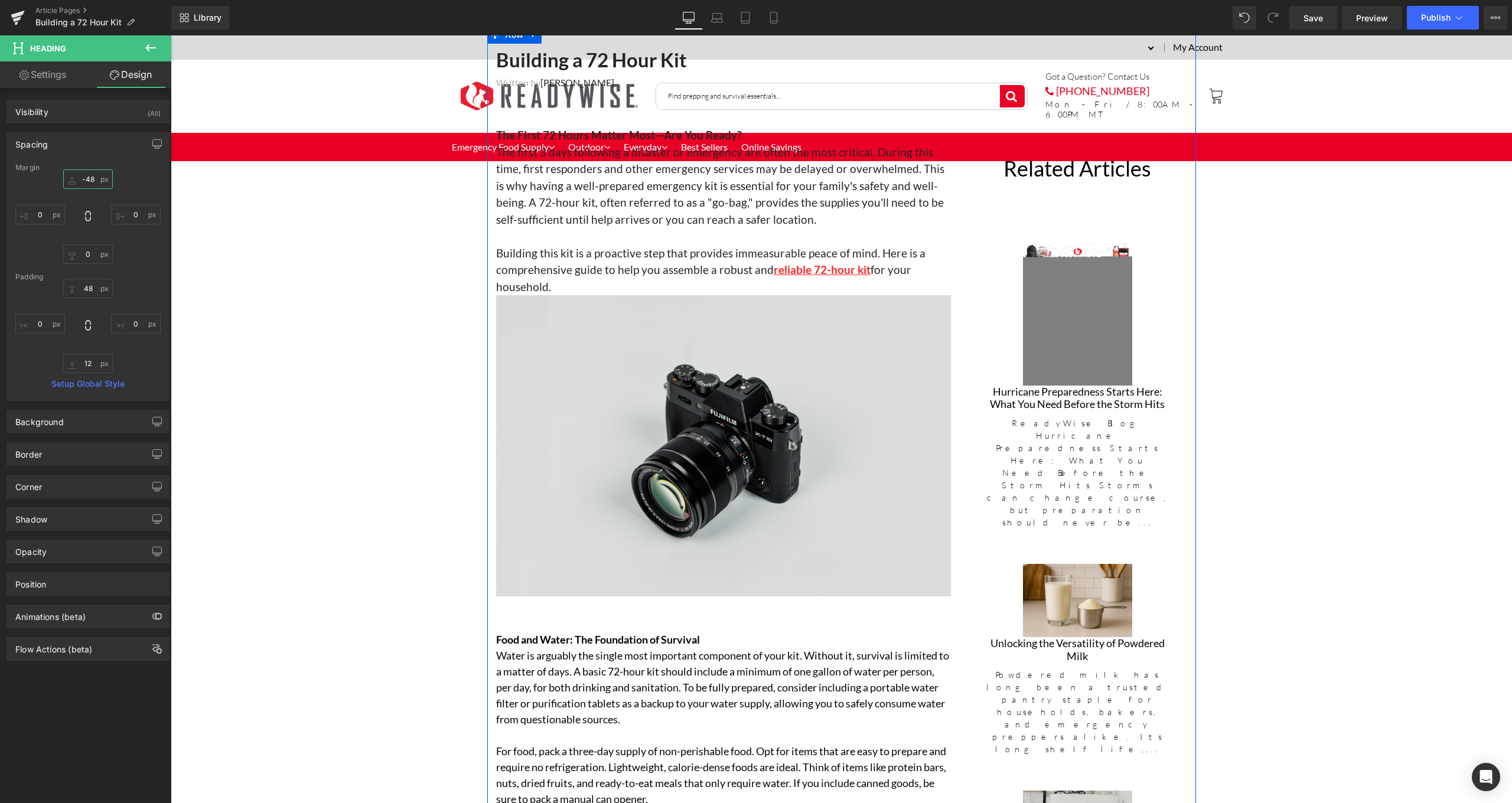
scroll to position [450, 0]
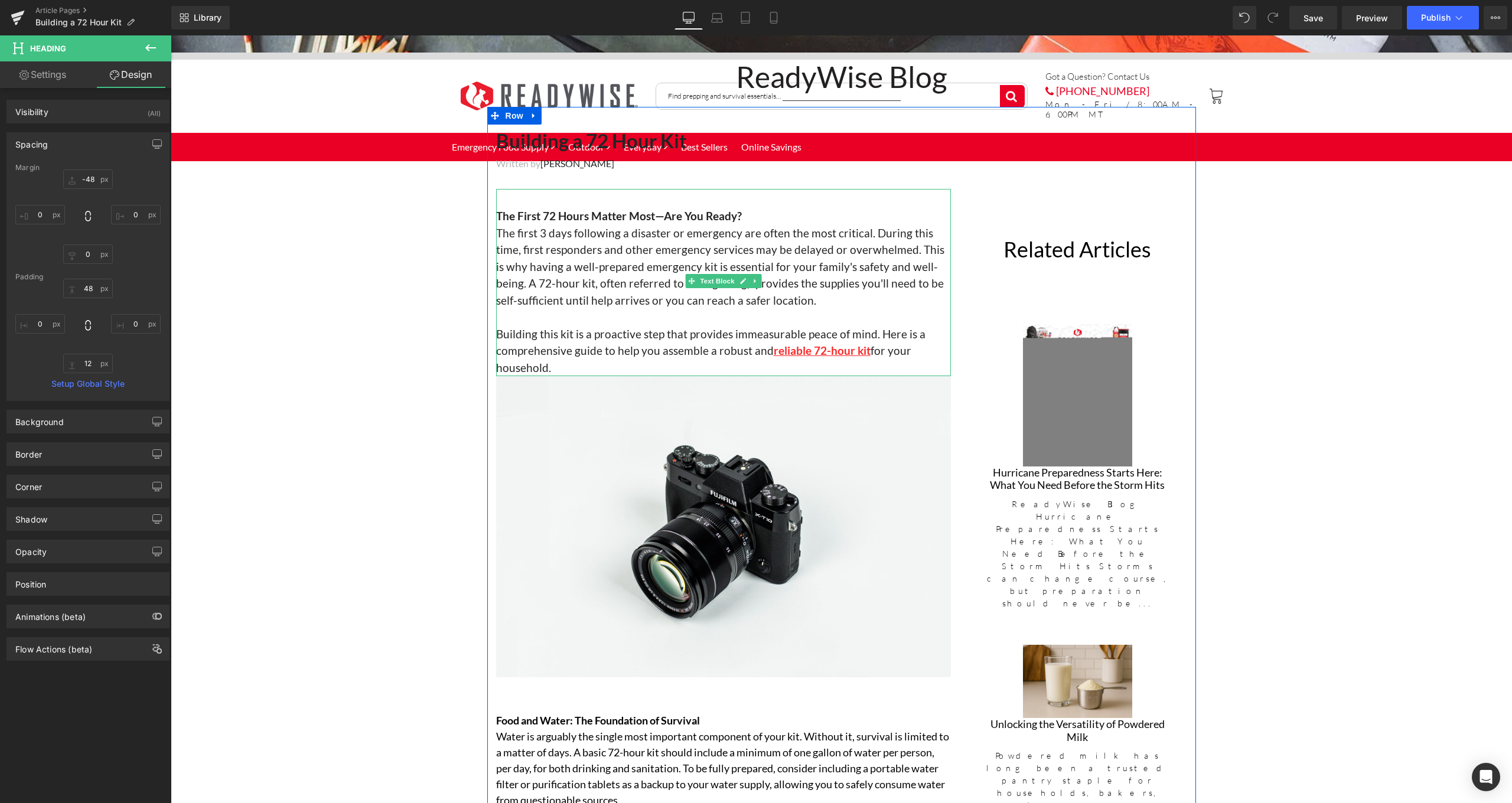
click at [539, 197] on div "The First 72 Hours Matter Most—Are You Ready? The first 3 days following a disa…" at bounding box center [723, 282] width 455 height 187
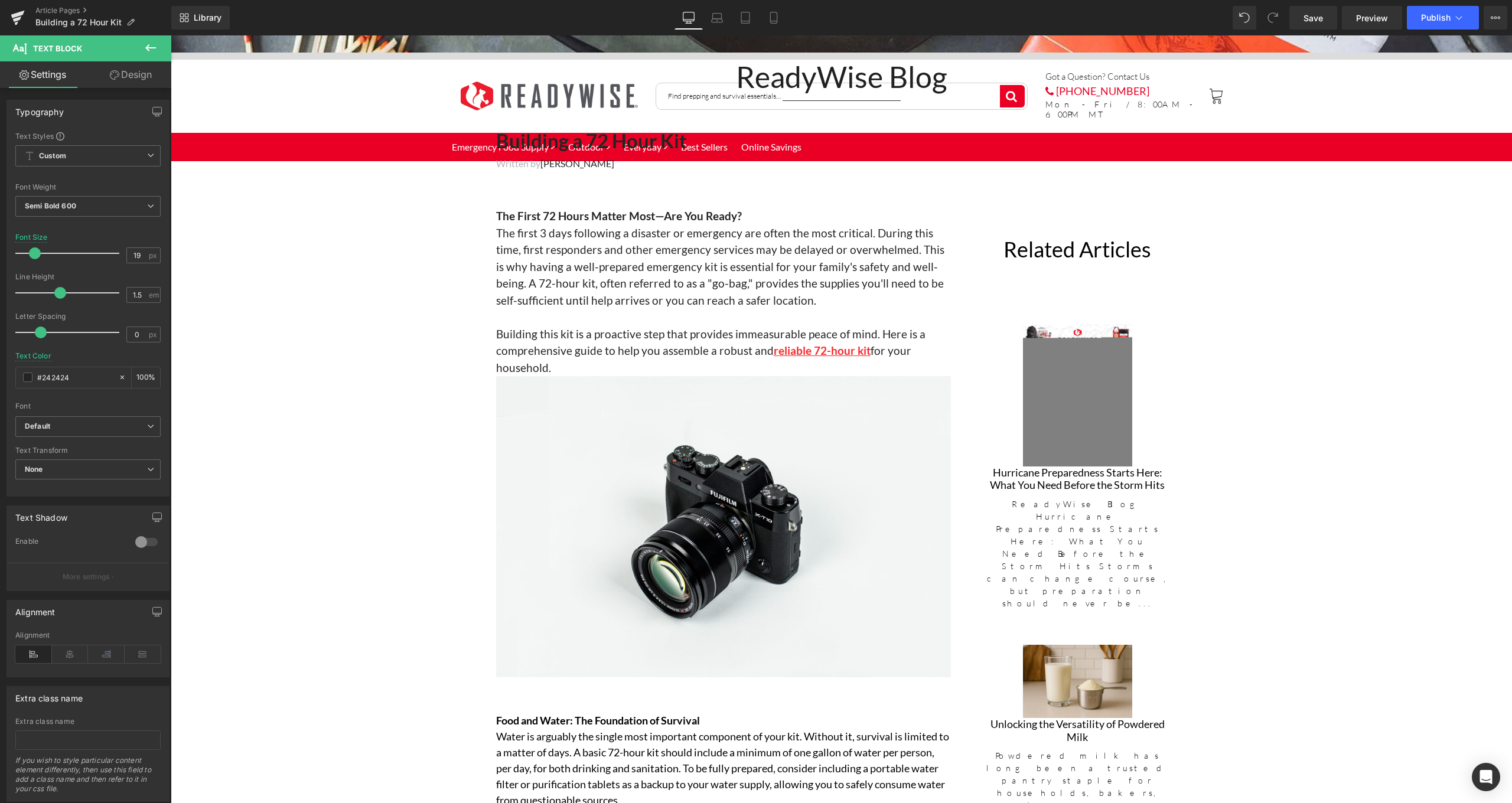
click at [131, 76] on link "Design" at bounding box center [131, 75] width 86 height 27
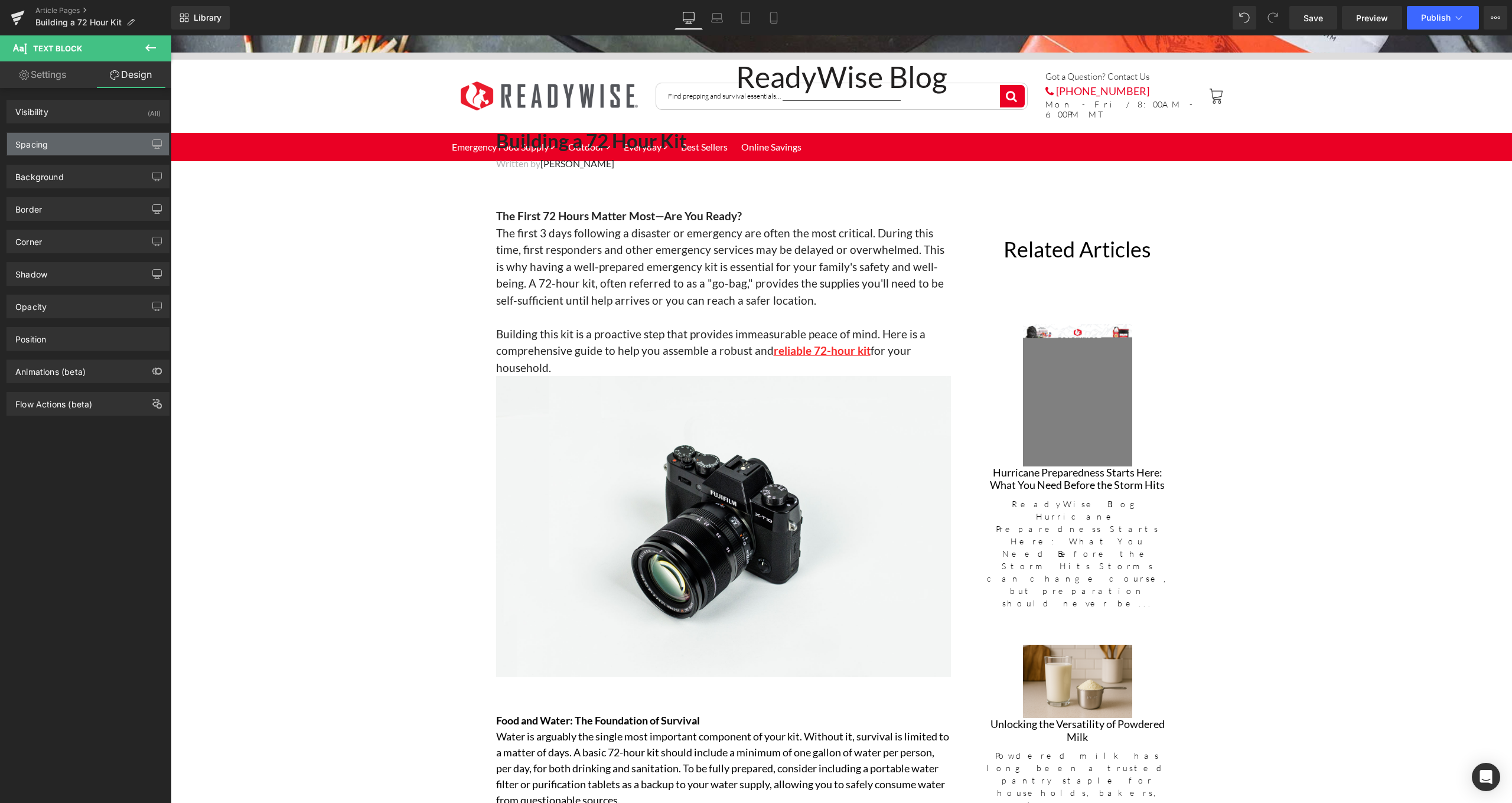
click at [82, 133] on div "Spacing" at bounding box center [88, 144] width 162 height 23
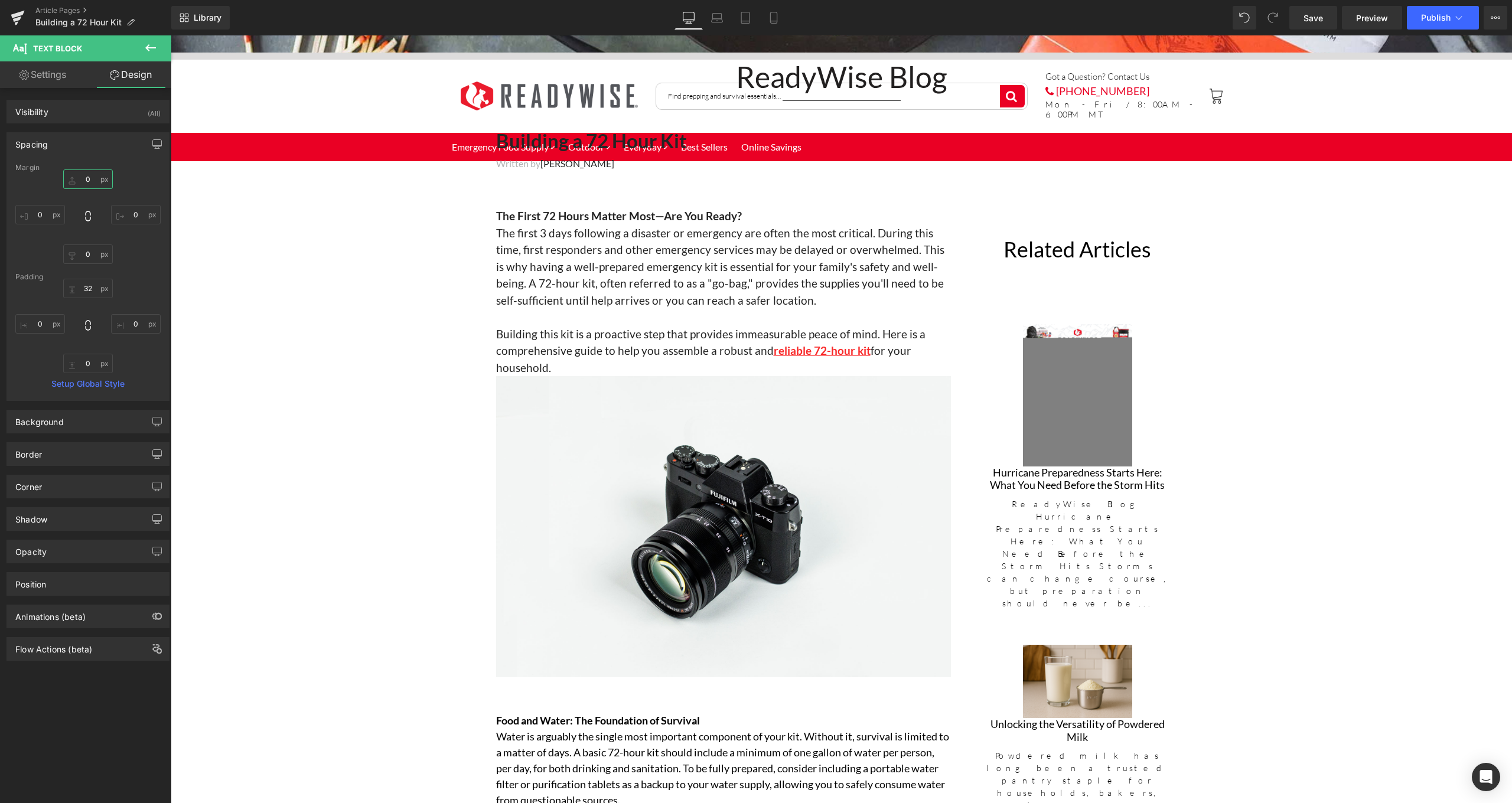
click at [92, 176] on input "0" at bounding box center [88, 179] width 50 height 19
click at [94, 287] on input "32" at bounding box center [88, 288] width 50 height 19
type input "3"
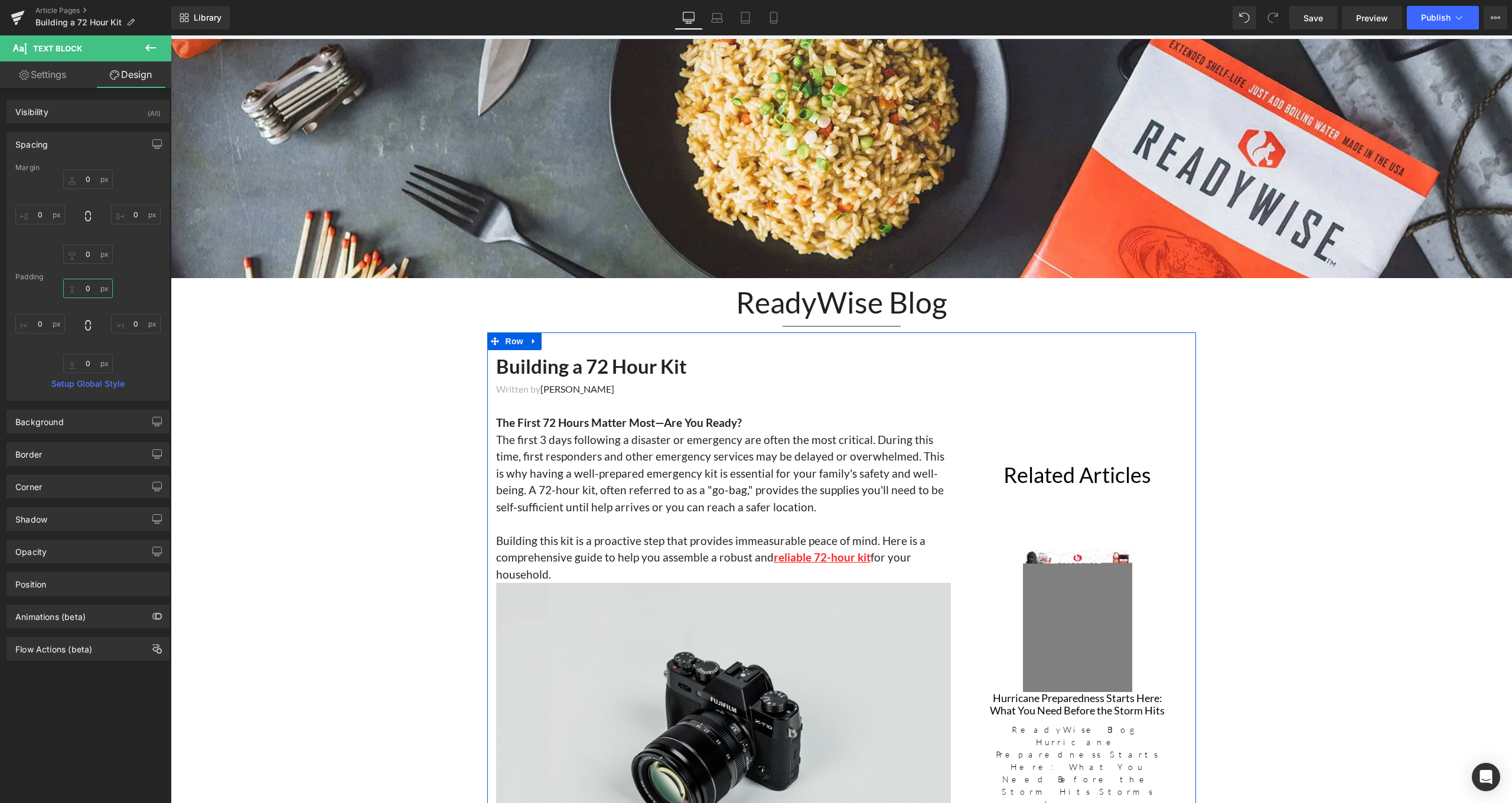
scroll to position [464, 0]
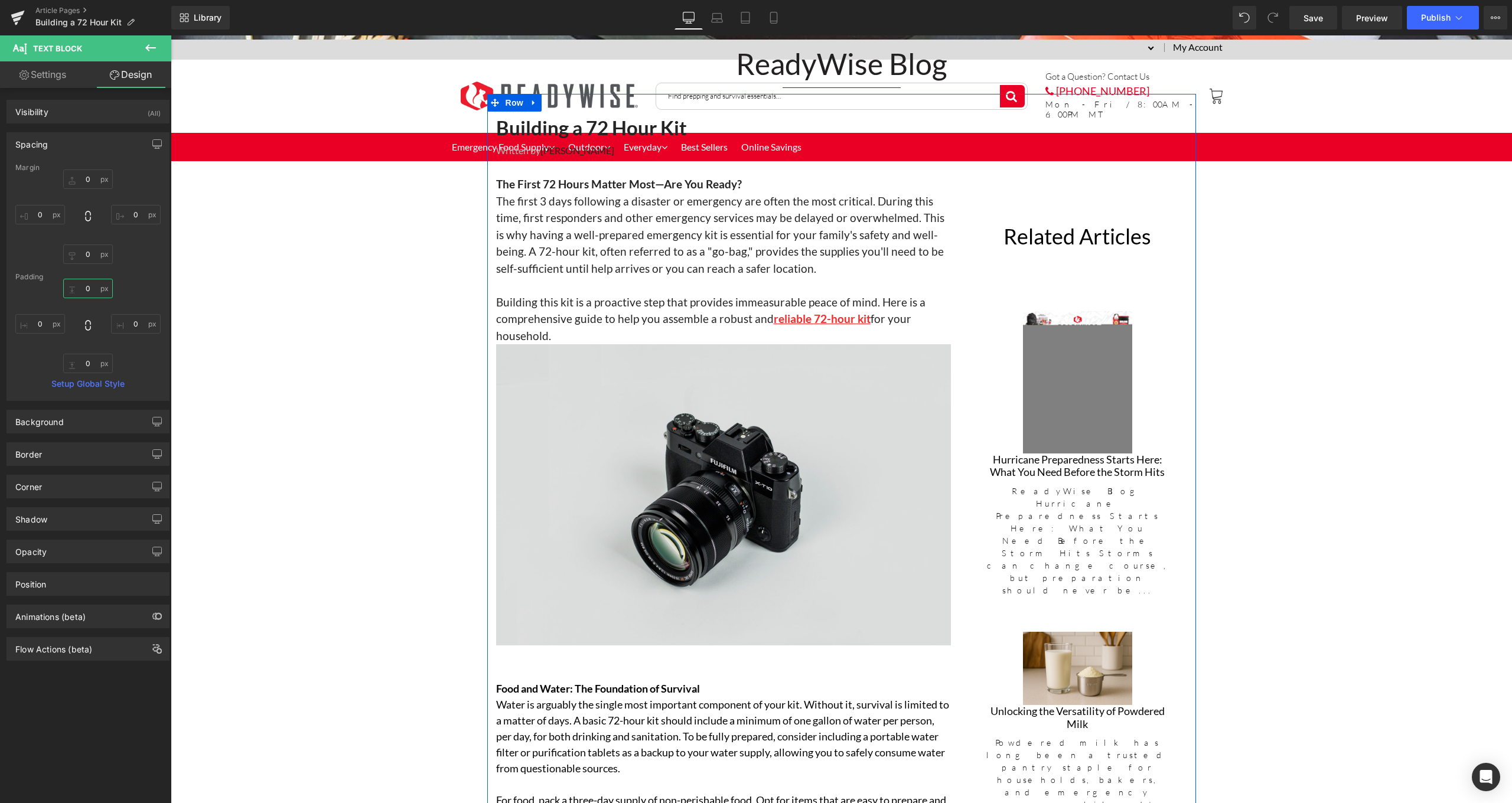
click at [739, 495] on div "Image" at bounding box center [723, 495] width 455 height 301
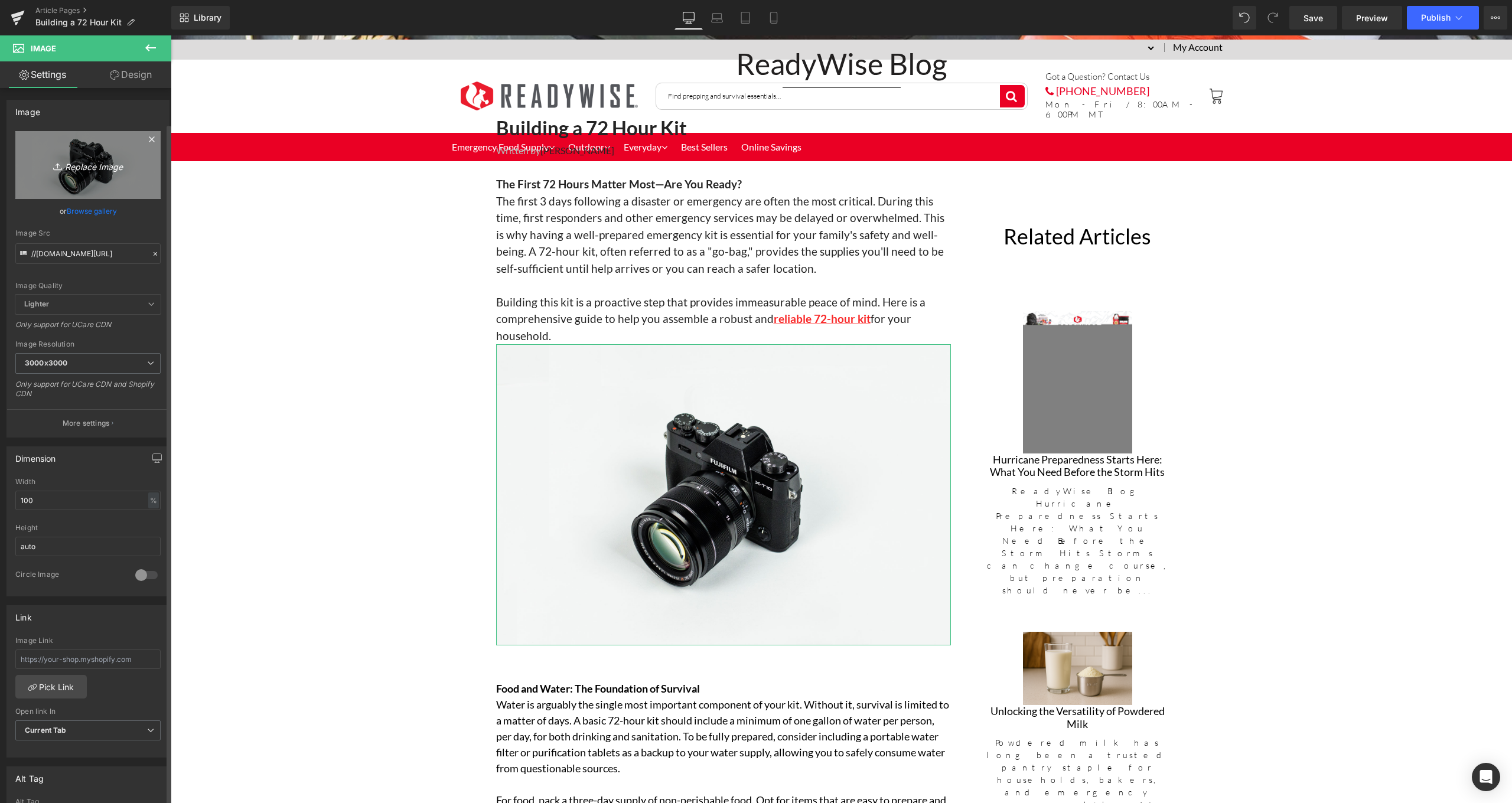
click at [82, 166] on icon "Replace Image" at bounding box center [88, 165] width 94 height 14
type input "C:\fakepath\RW-72hrkitmain.jpg"
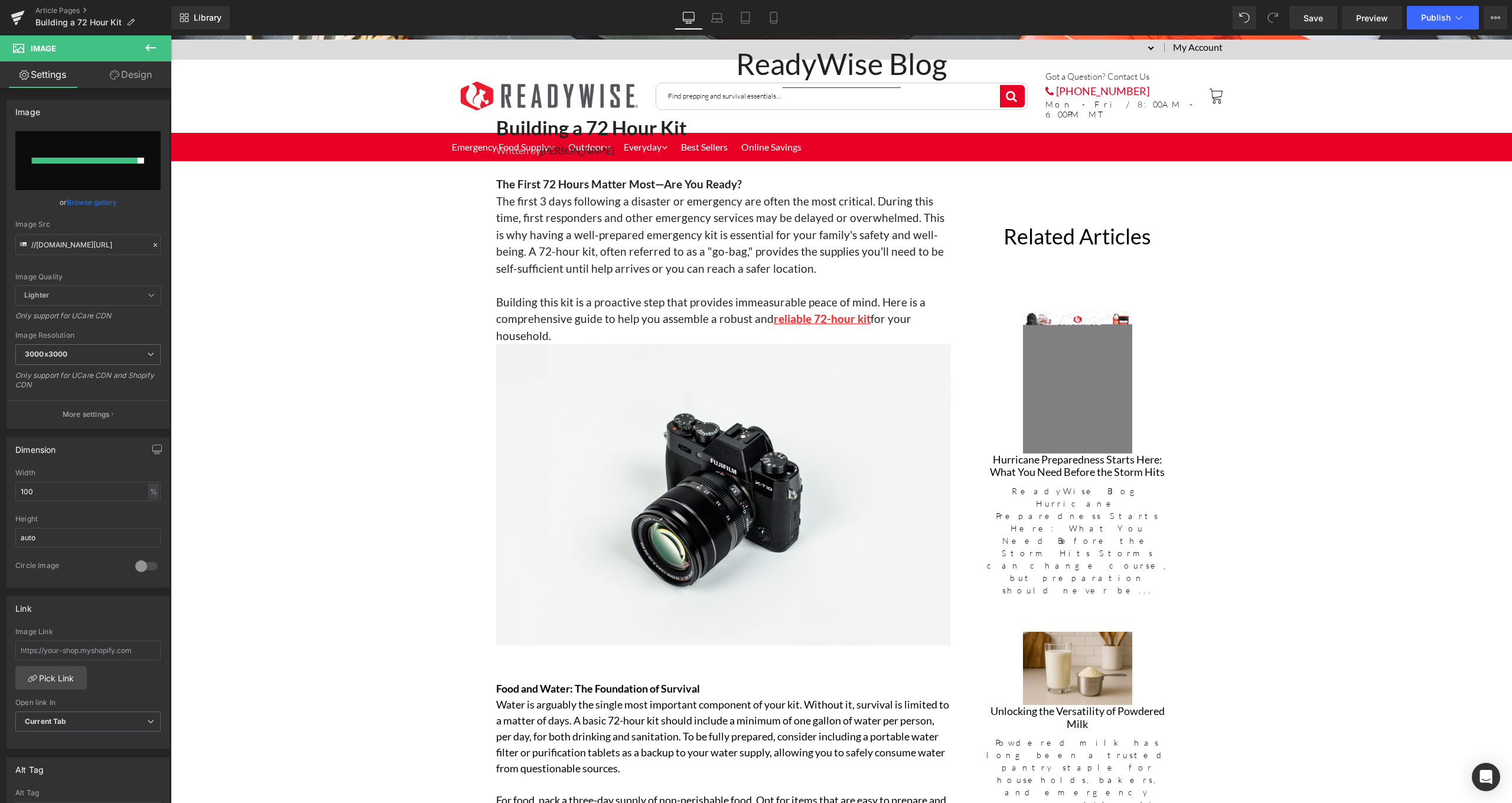
type input "[URL][DOMAIN_NAME]"
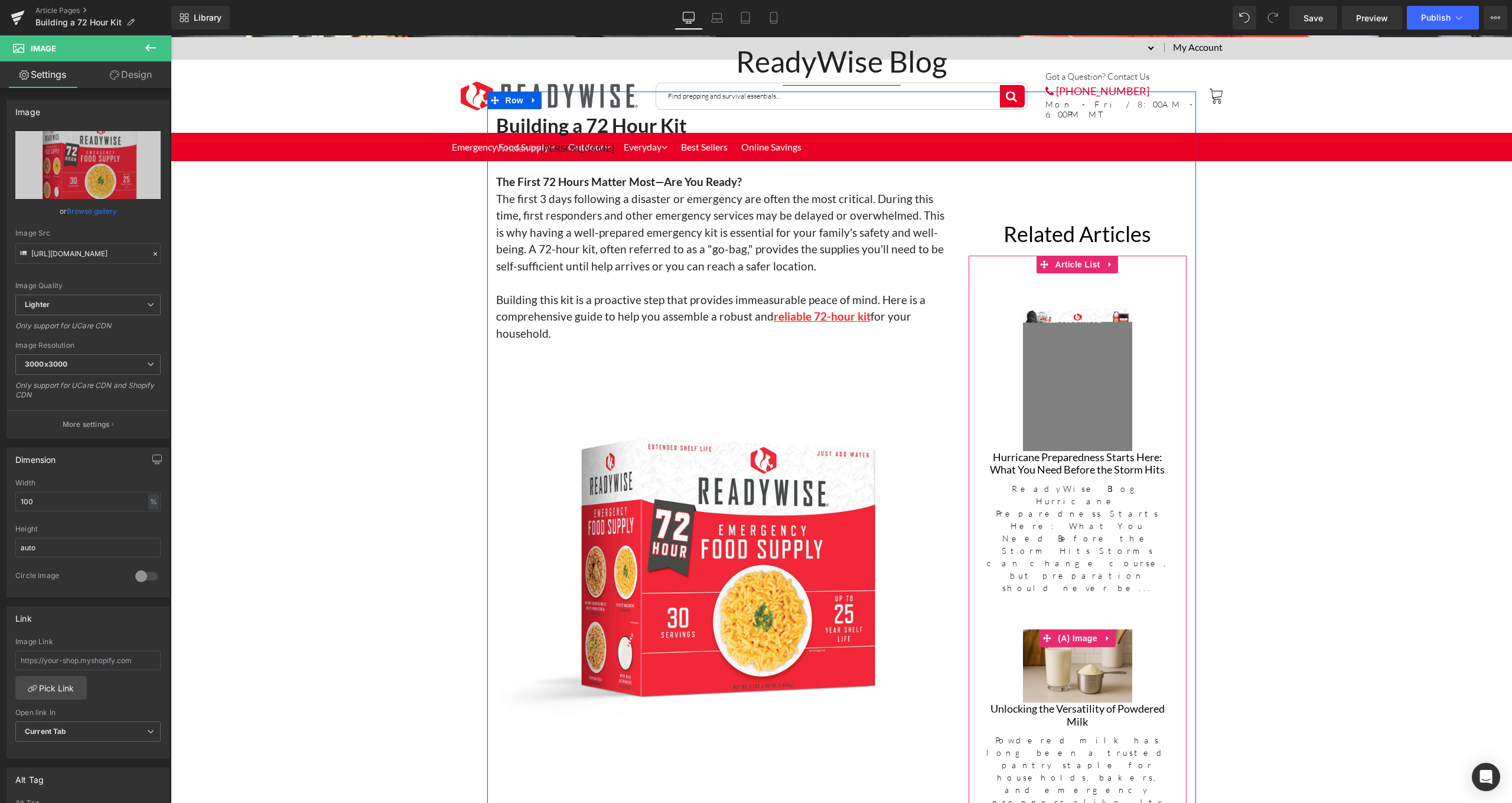
scroll to position [557, 0]
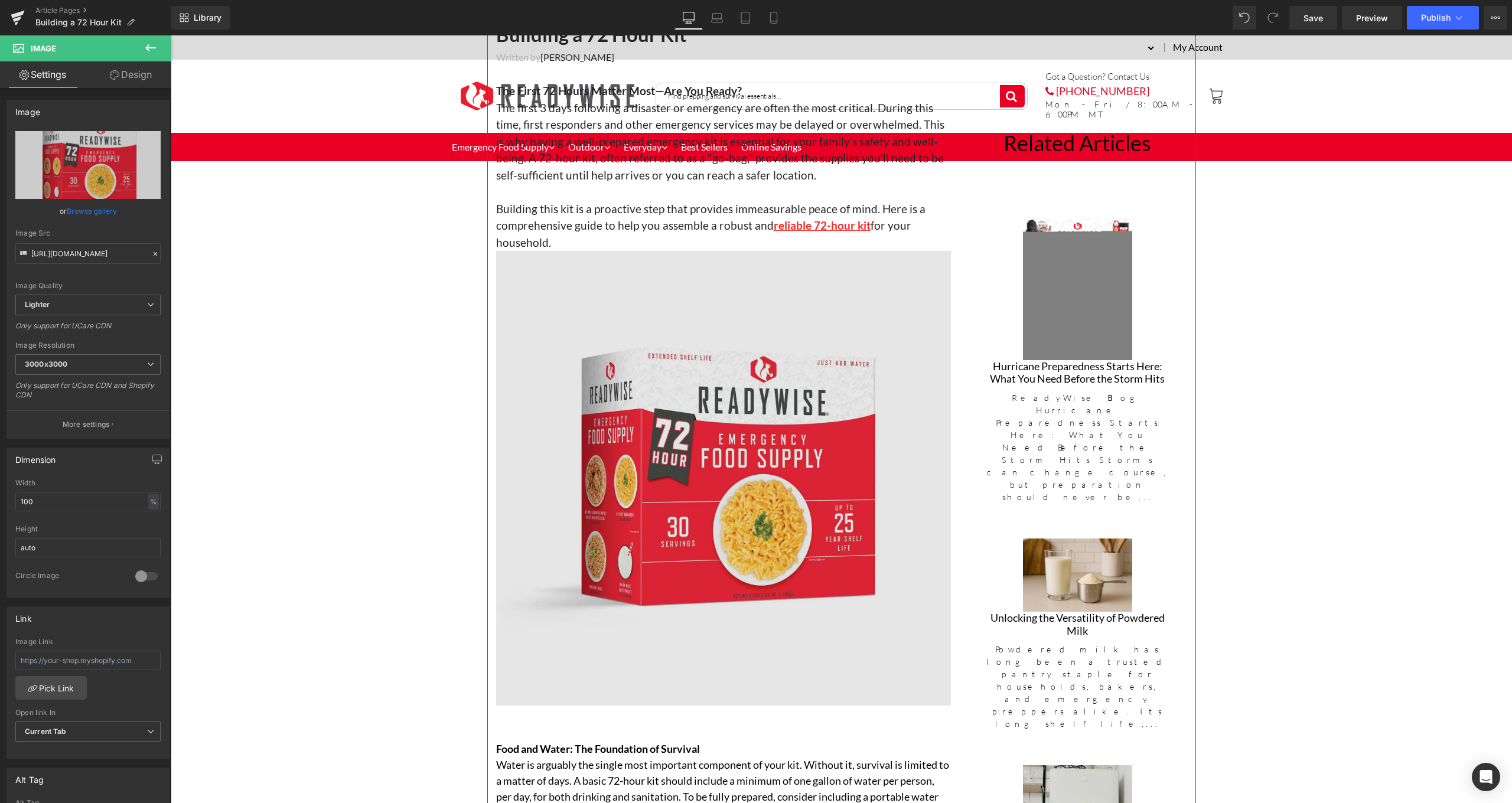
click at [724, 323] on img at bounding box center [723, 478] width 455 height 455
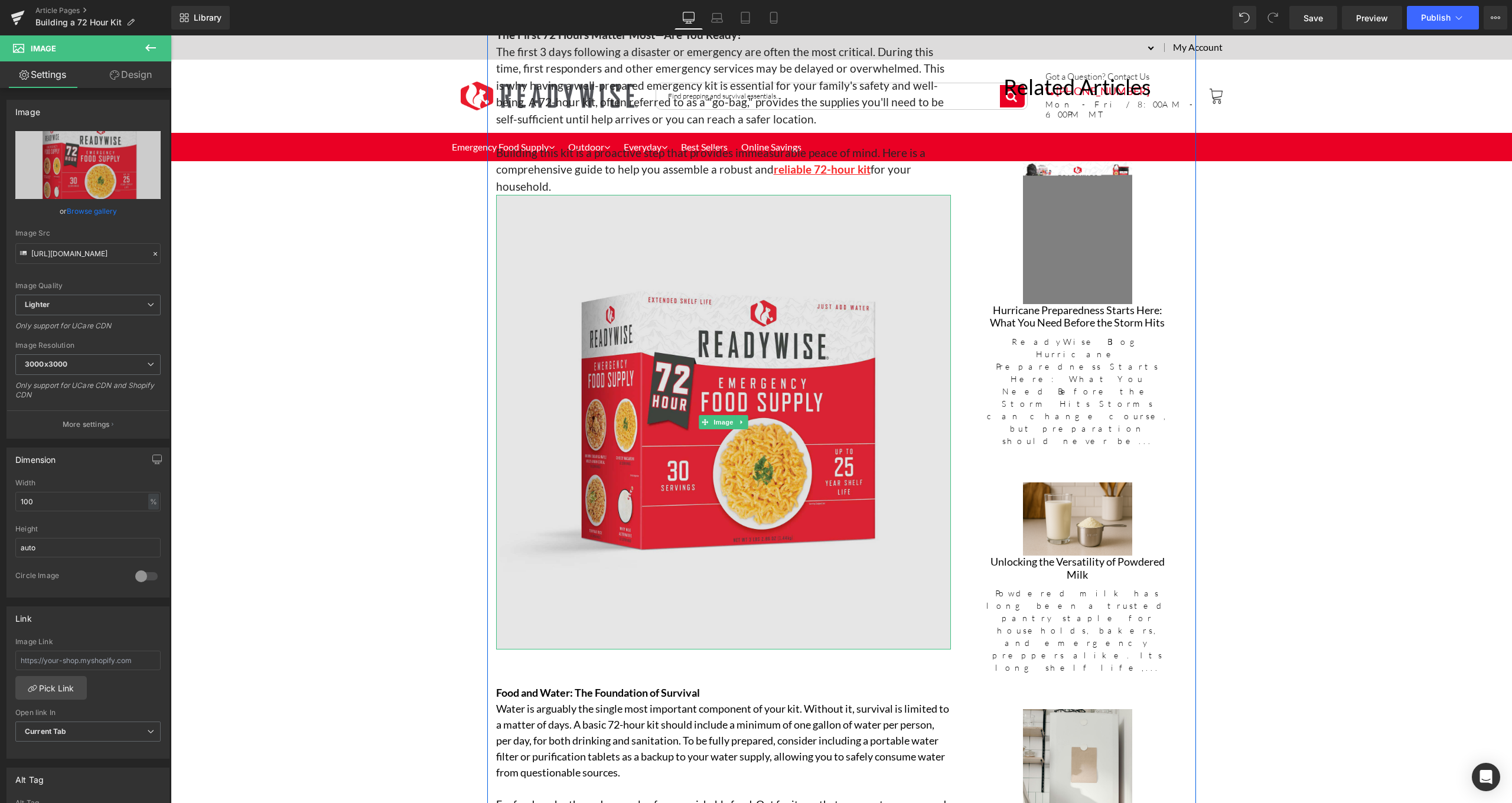
scroll to position [918, 0]
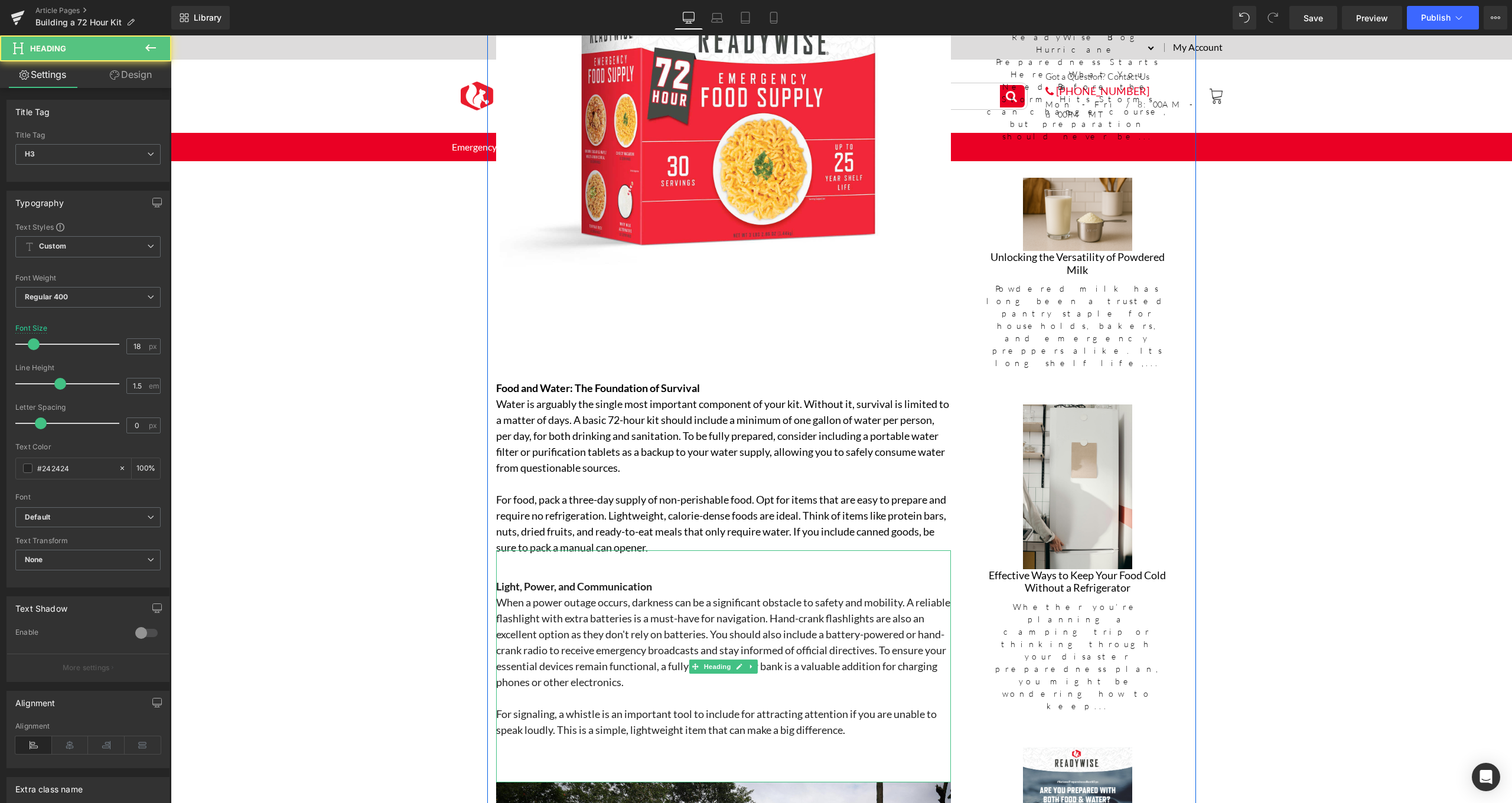
click at [742, 564] on div "Light, Power, and Communication When a power outage occurs, darkness can be a s…" at bounding box center [723, 666] width 455 height 232
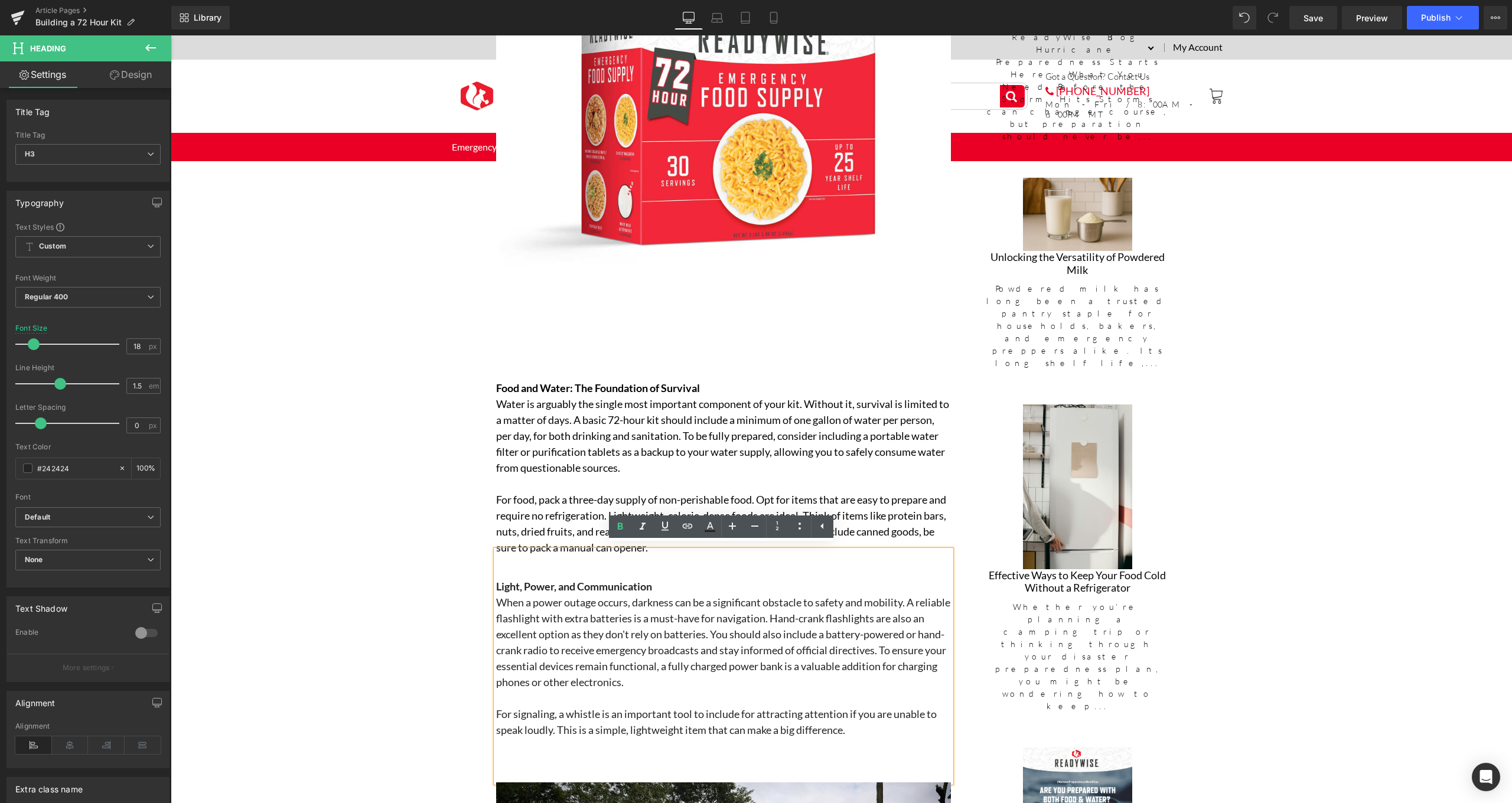
click at [728, 560] on div "Light, Power, and Communication When a power outage occurs, darkness can be a s…" at bounding box center [723, 666] width 455 height 232
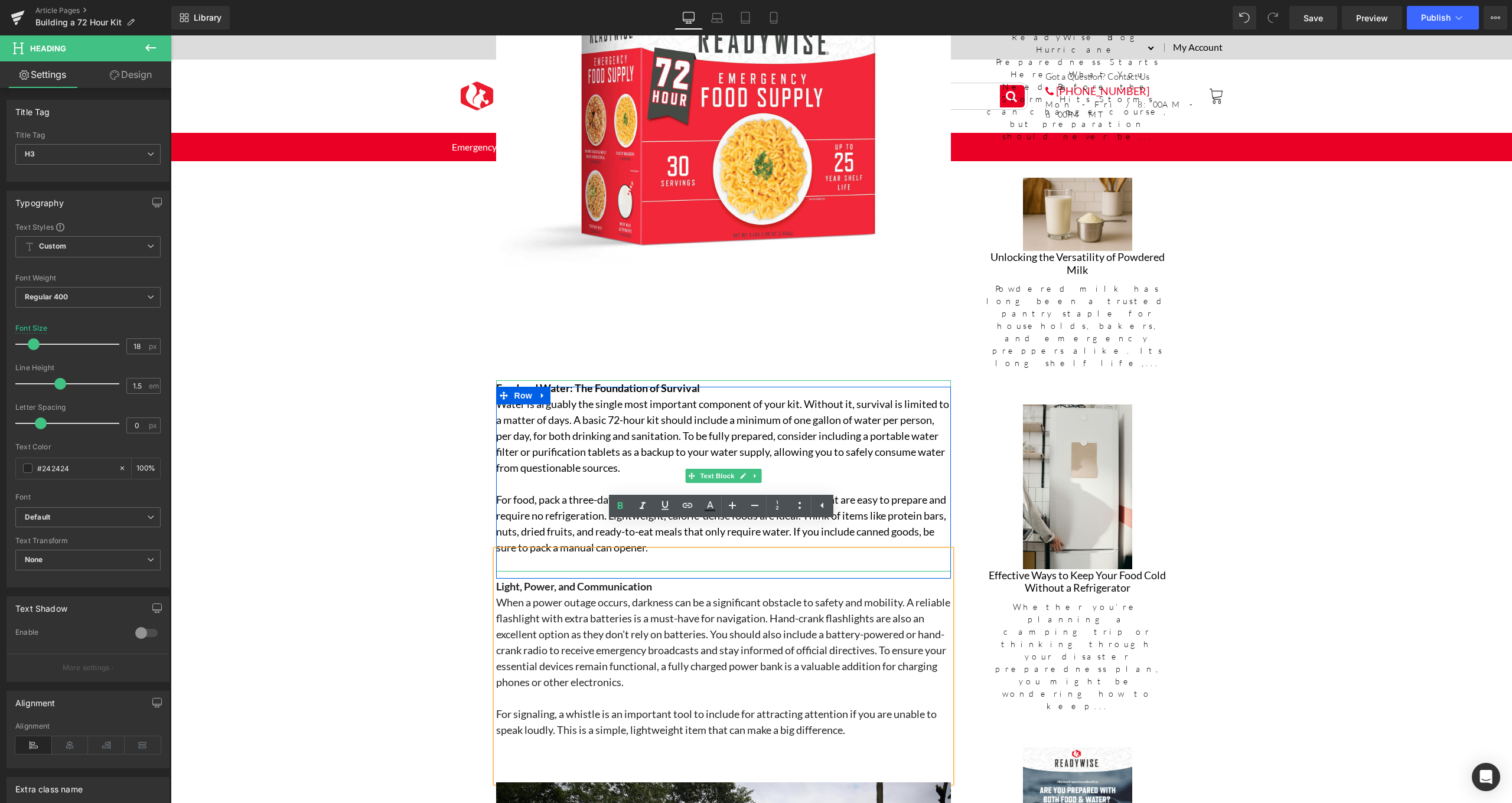
scroll to position [987, 0]
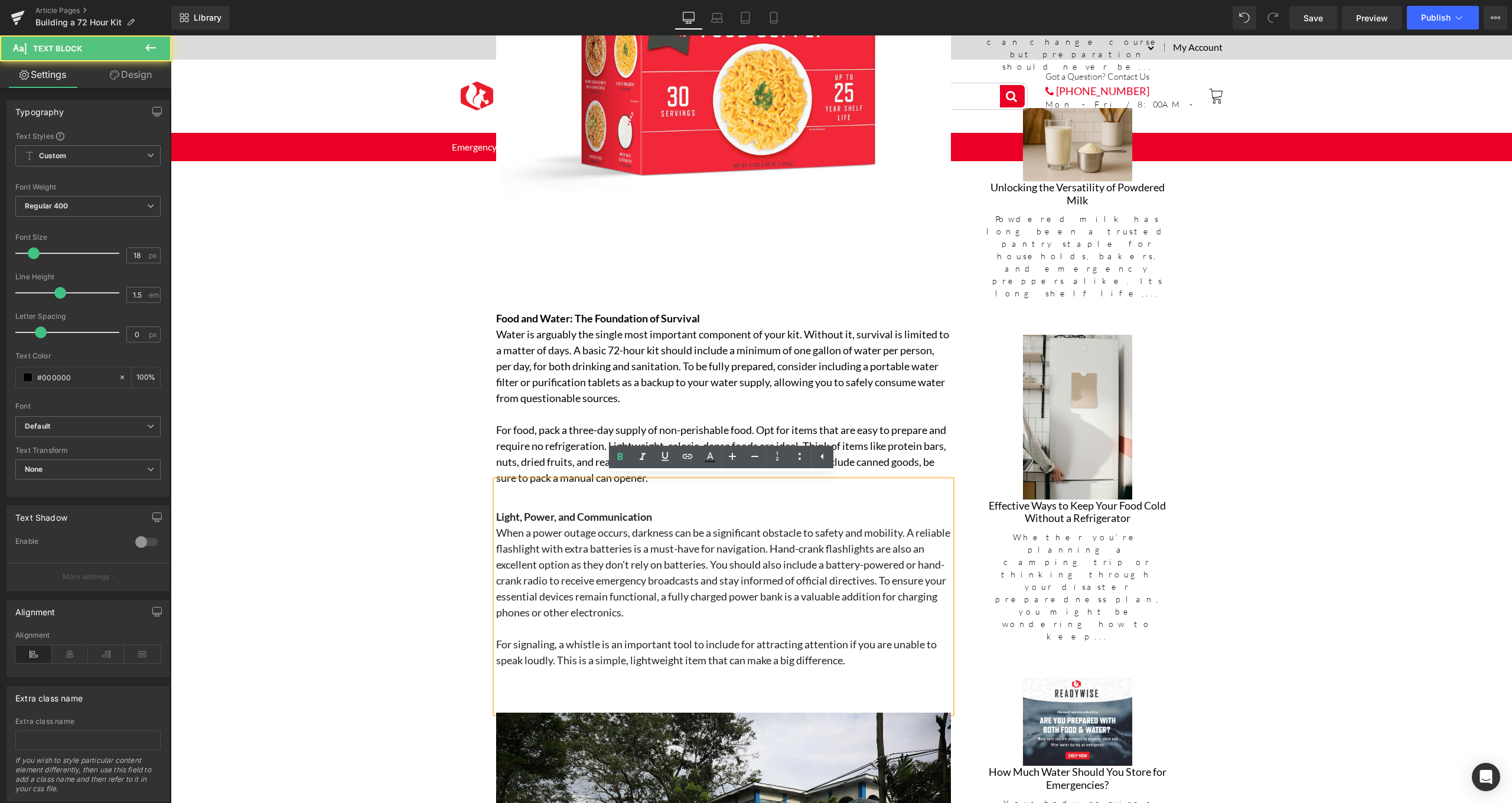
click at [576, 453] on p "For food, pack a three-day supply of non-perishable food. Opt for items that ar…" at bounding box center [723, 454] width 455 height 63
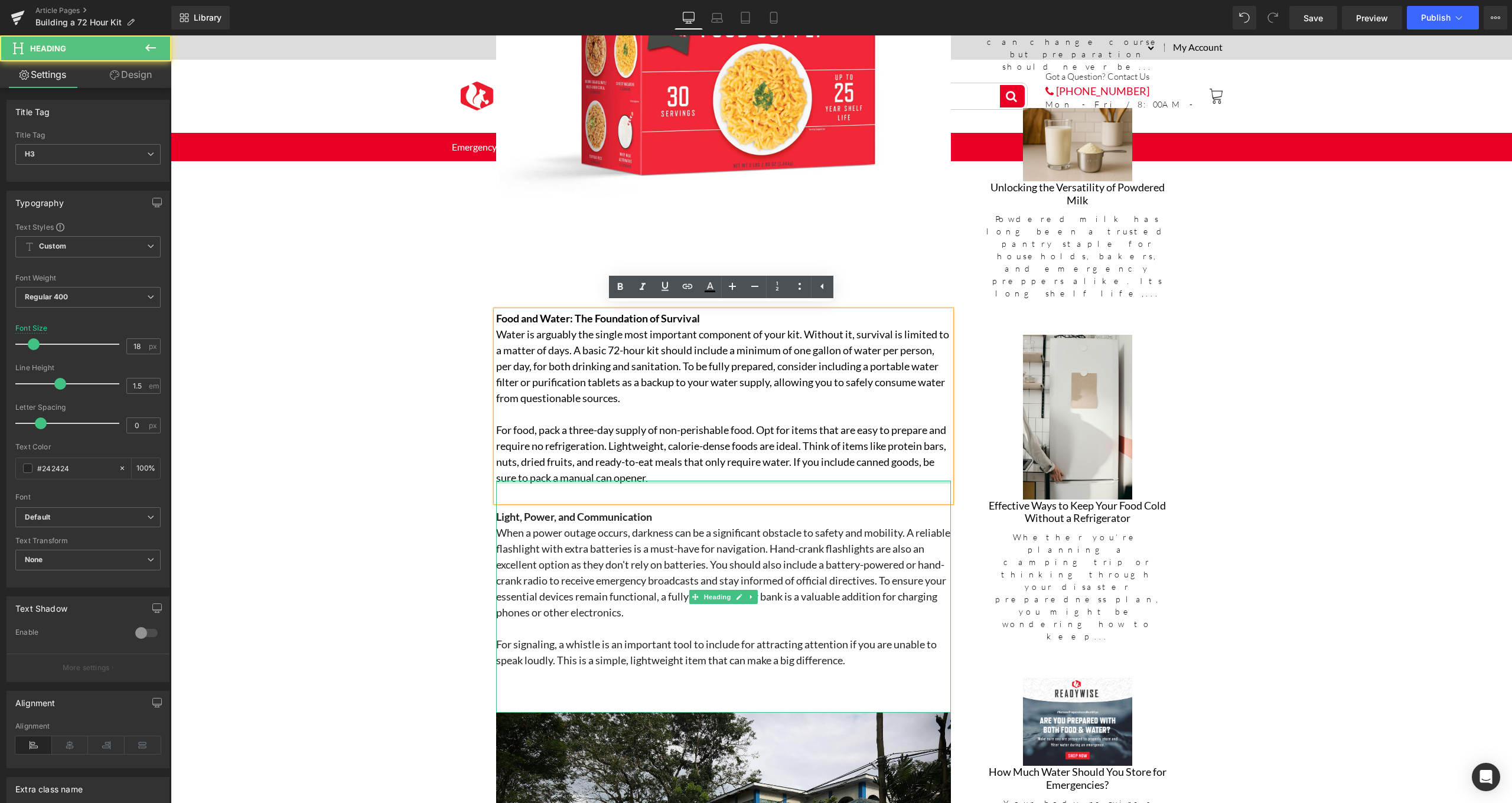
click at [711, 481] on div at bounding box center [723, 482] width 455 height 3
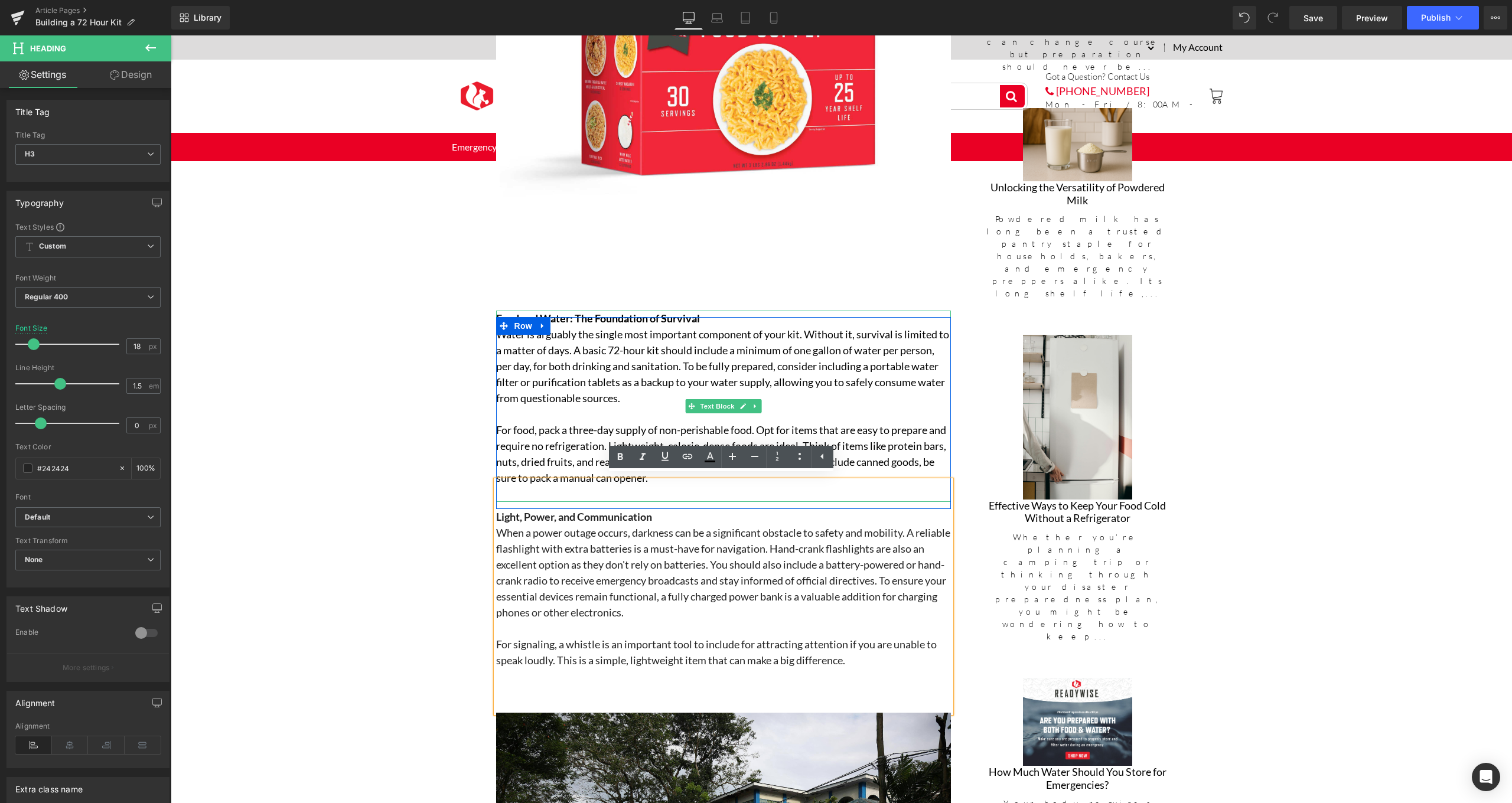
click at [787, 347] on p "Water is arguably the single most important component of your kit. Without it, …" at bounding box center [723, 366] width 455 height 80
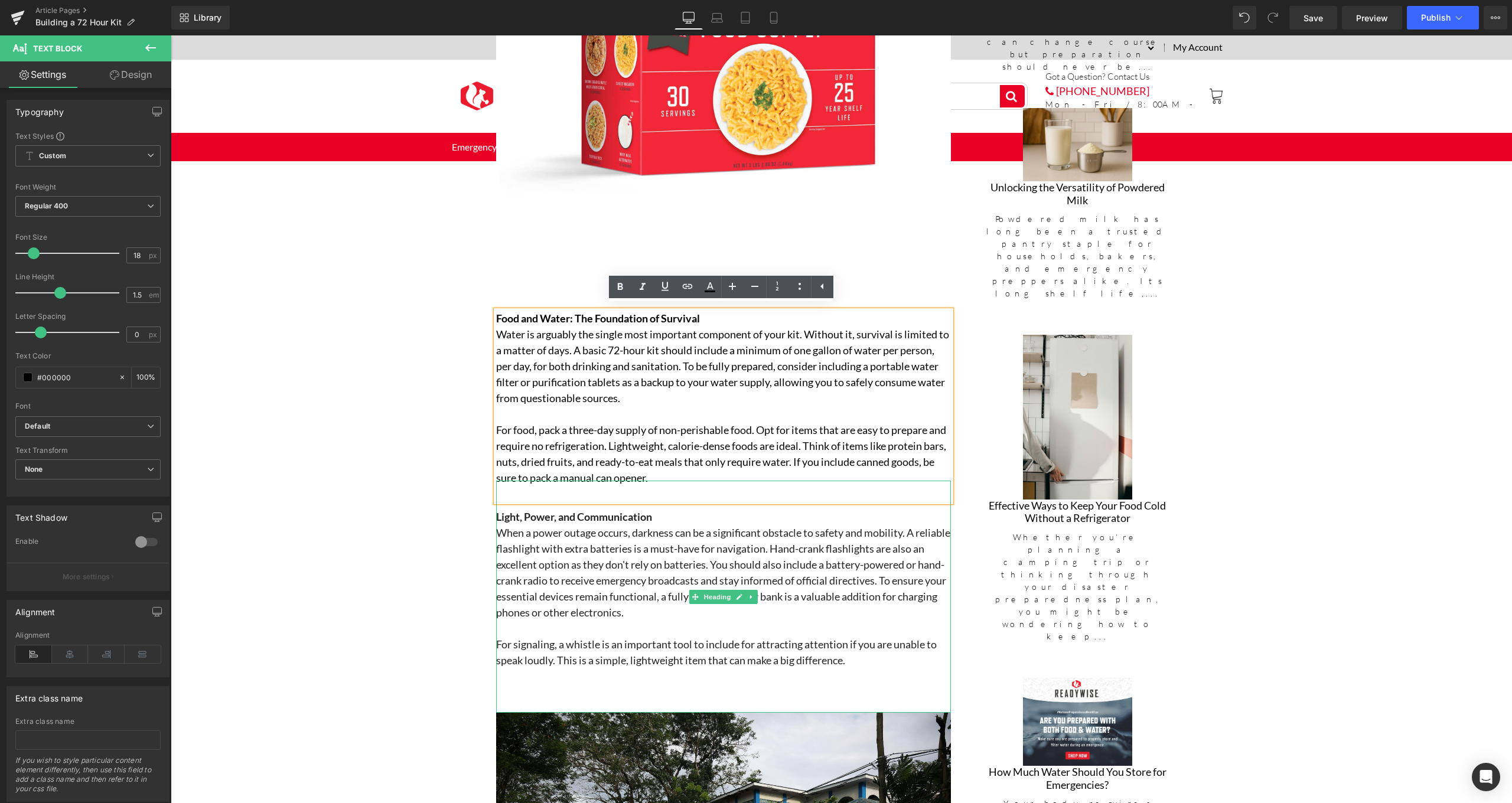
click at [710, 509] on h3 "Light, Power, and Communication" at bounding box center [723, 517] width 455 height 16
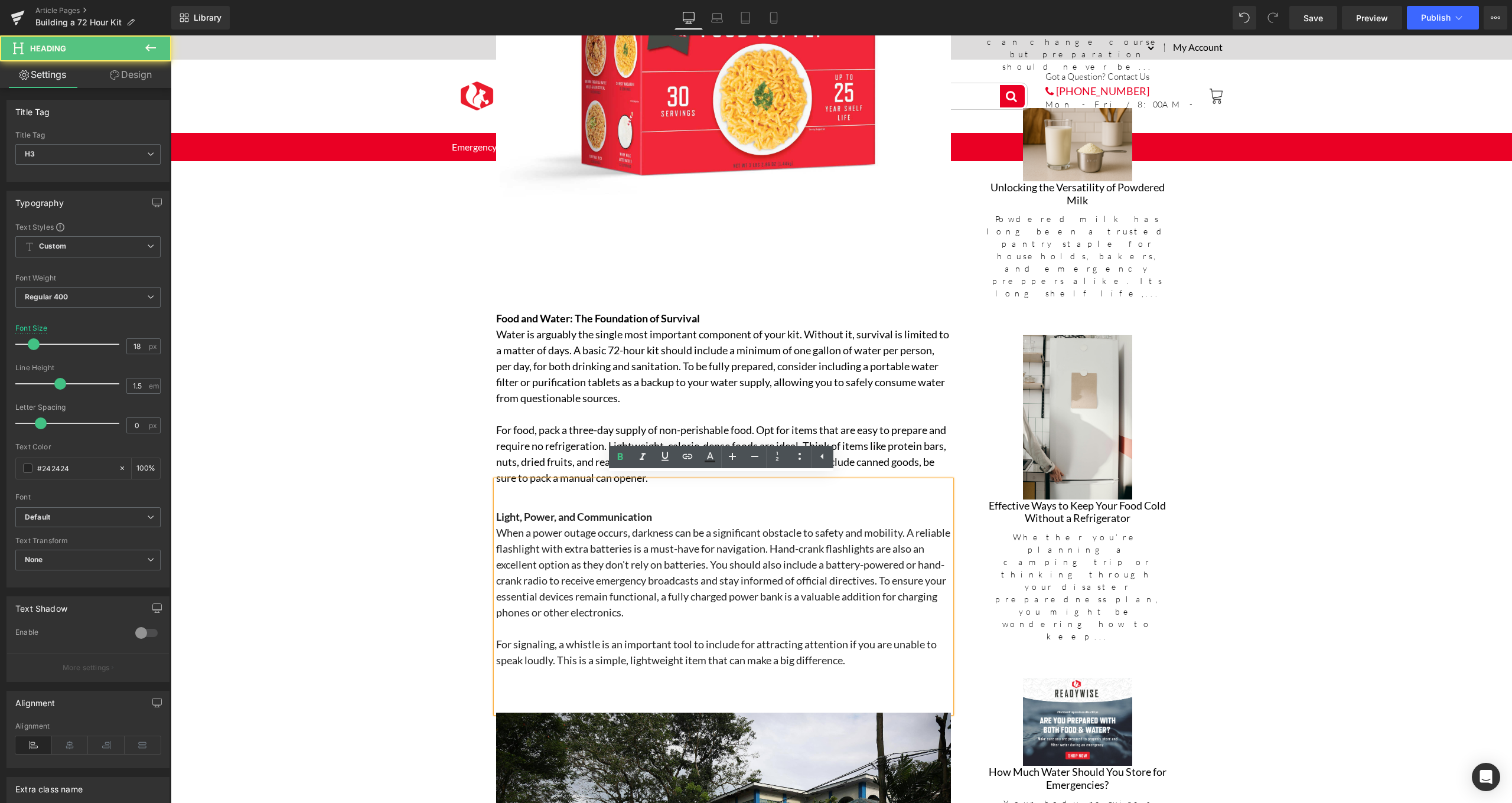
click at [718, 493] on div "Light, Power, and Communication When a power outage occurs, darkness can be a s…" at bounding box center [723, 597] width 455 height 232
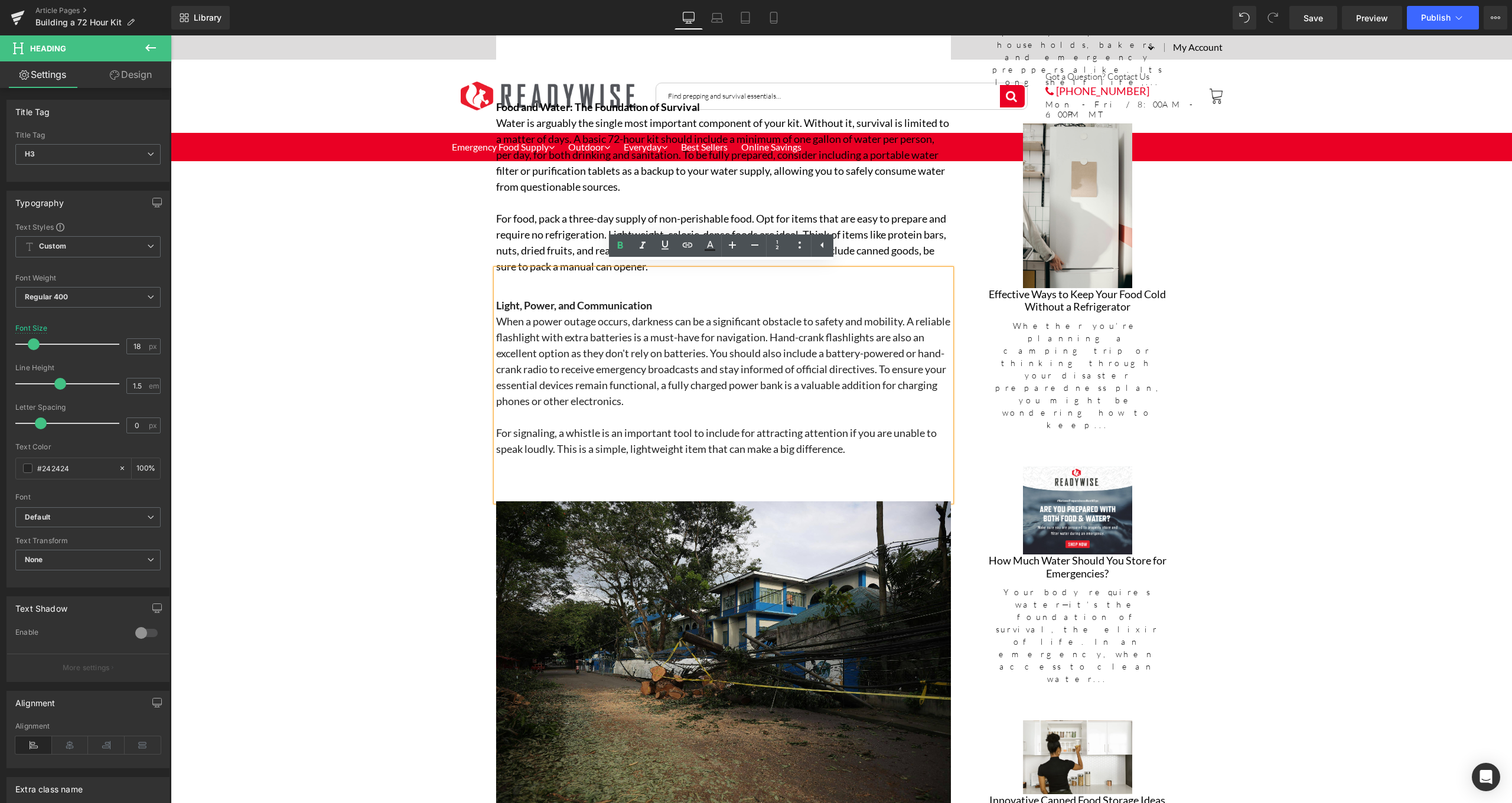
scroll to position [1320, 0]
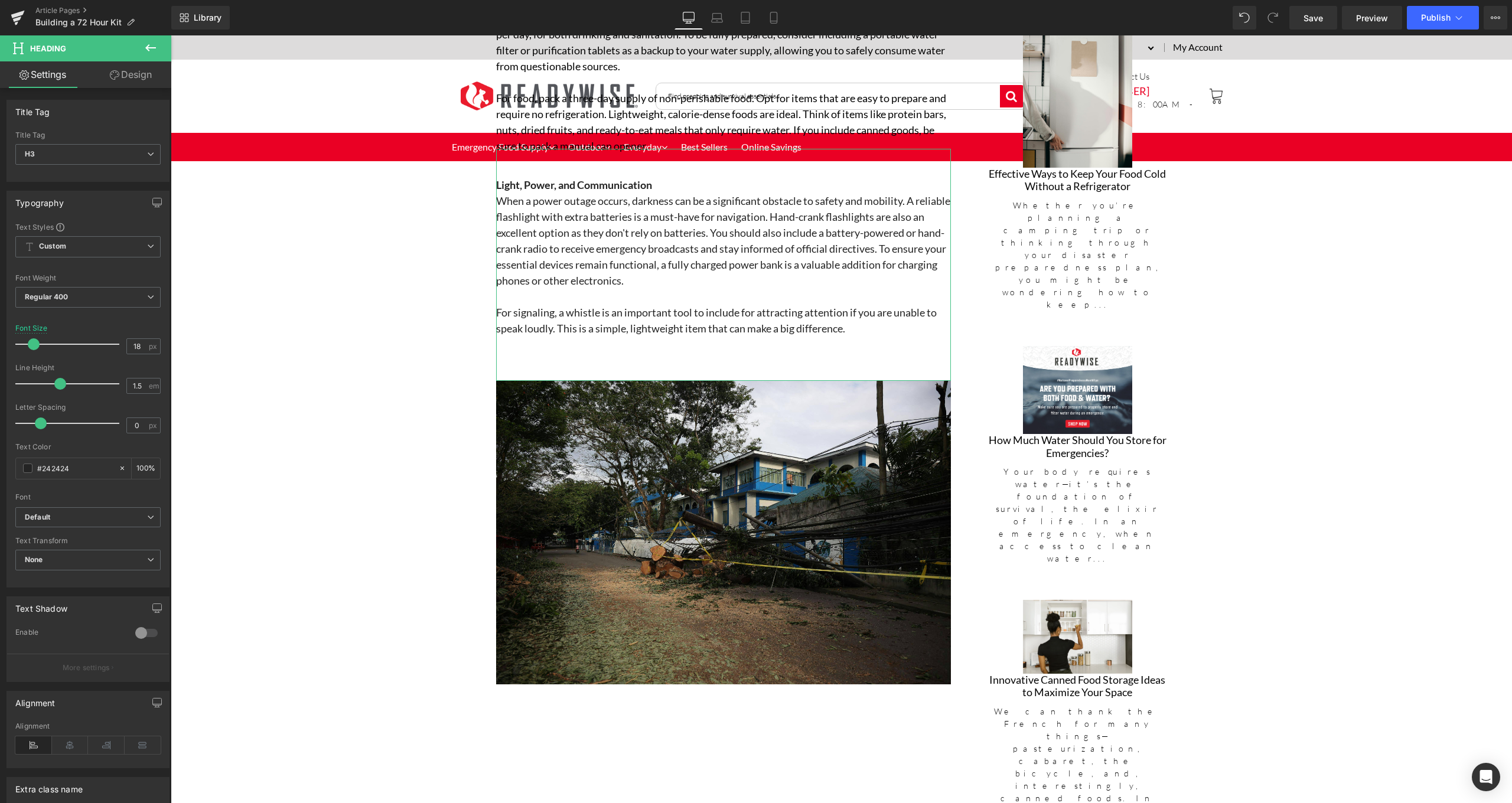
click at [126, 75] on link "Design" at bounding box center [131, 75] width 86 height 27
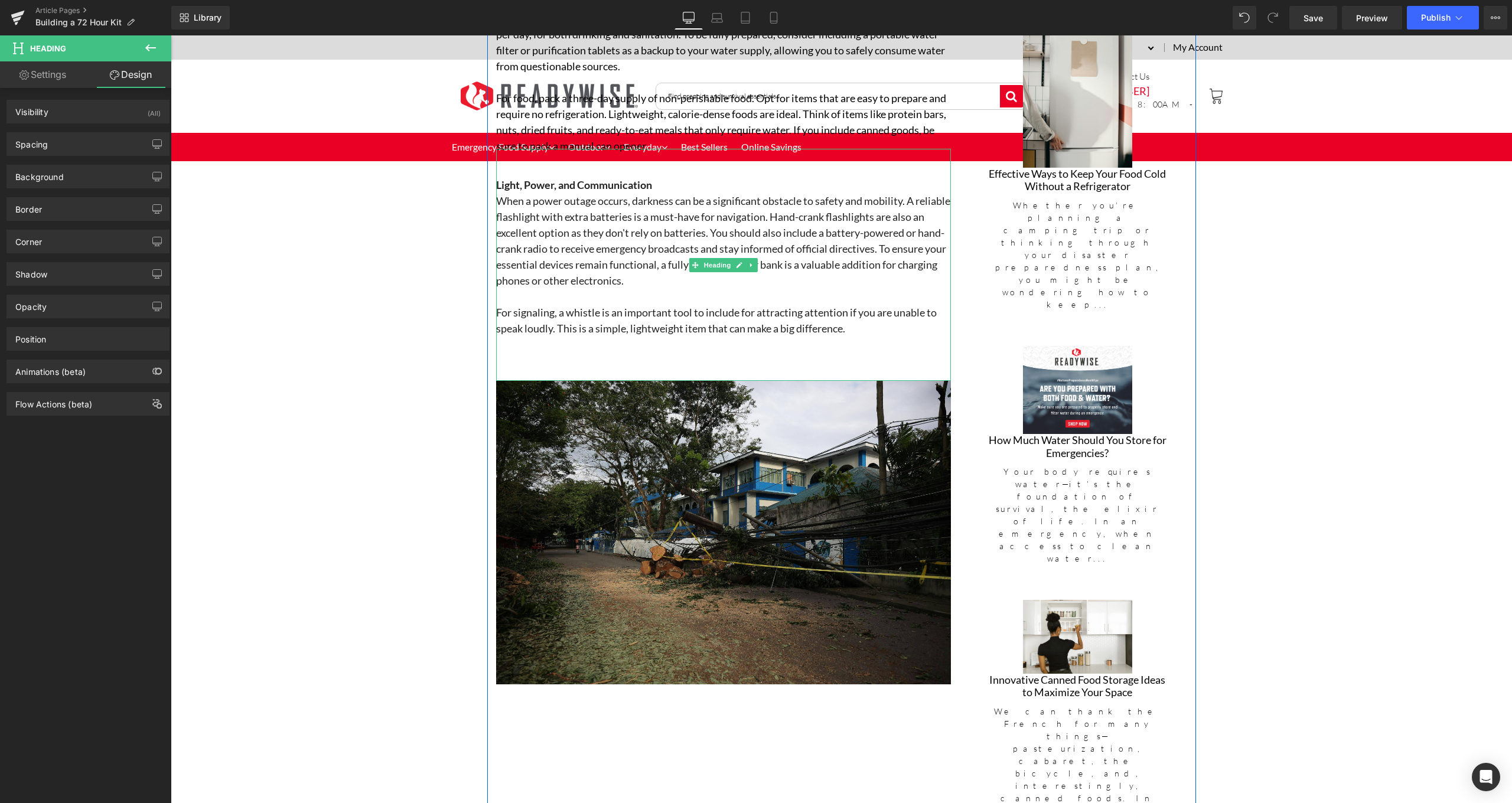
click at [749, 261] on icon at bounding box center [751, 265] width 6 height 7
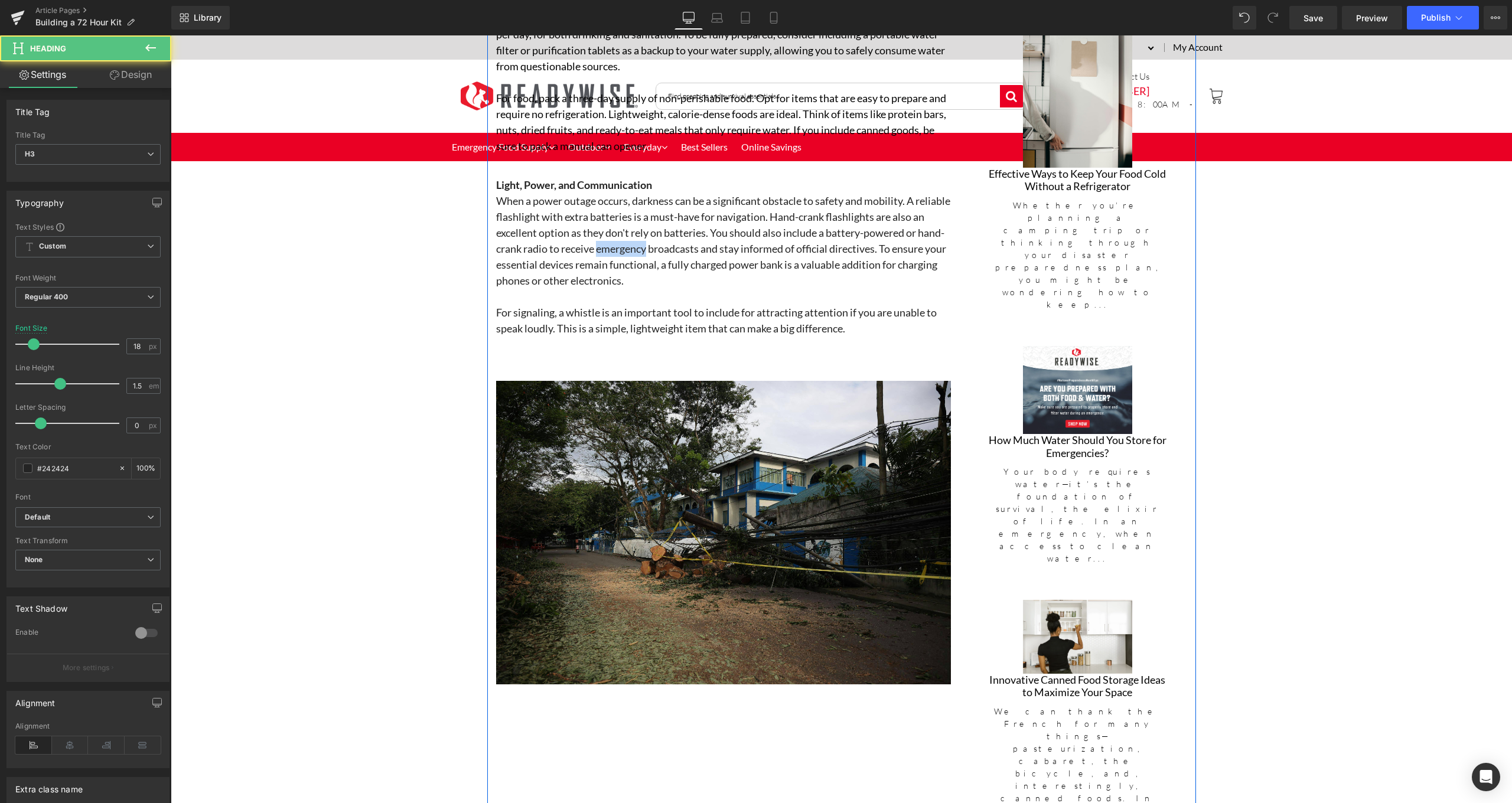
click at [541, 275] on h3 "When a power outage occurs, darkness can be a significant obstacle to safety an…" at bounding box center [723, 241] width 455 height 96
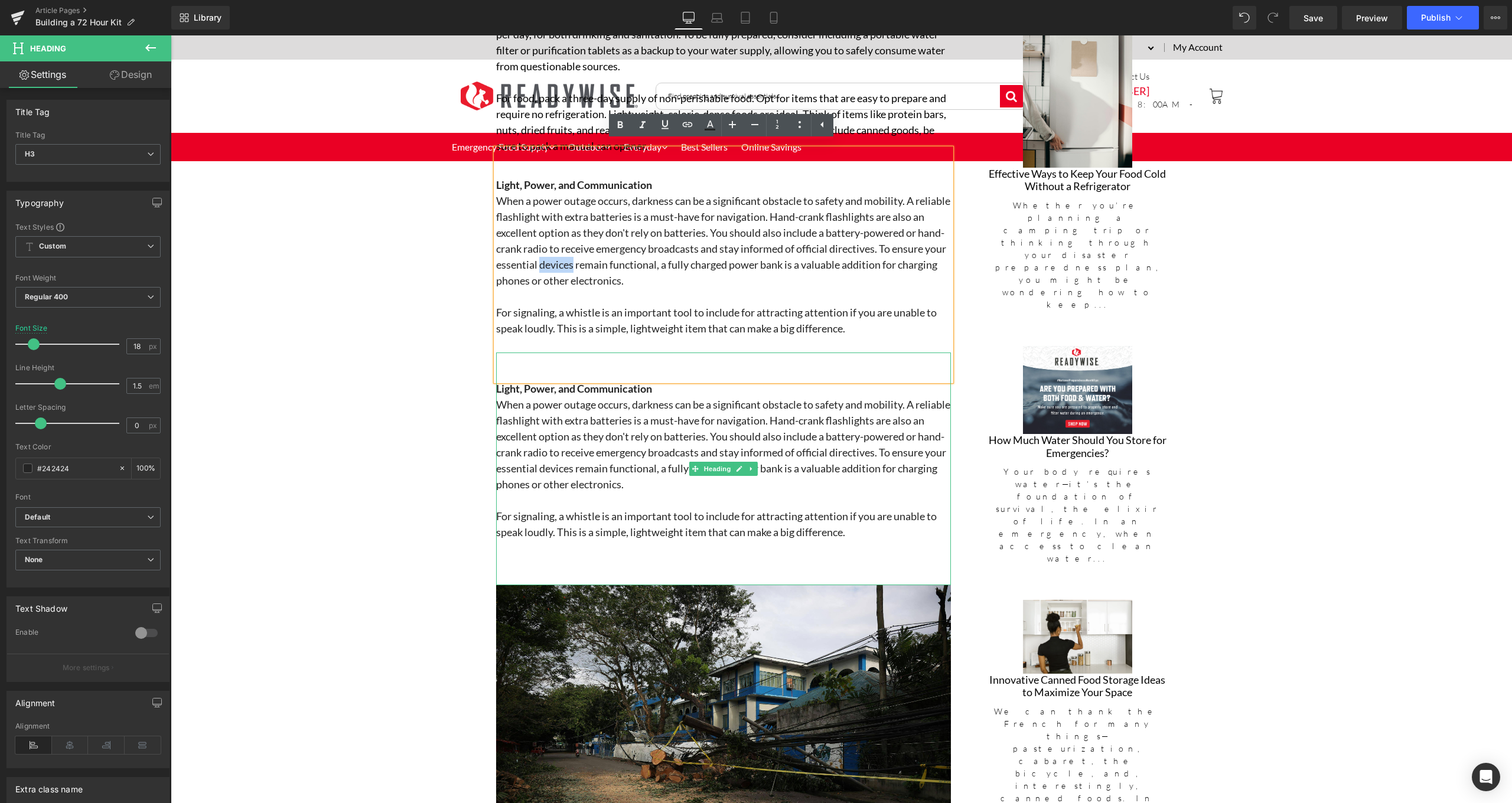
click at [671, 446] on h3 "When a power outage occurs, darkness can be a significant obstacle to safety an…" at bounding box center [723, 444] width 455 height 96
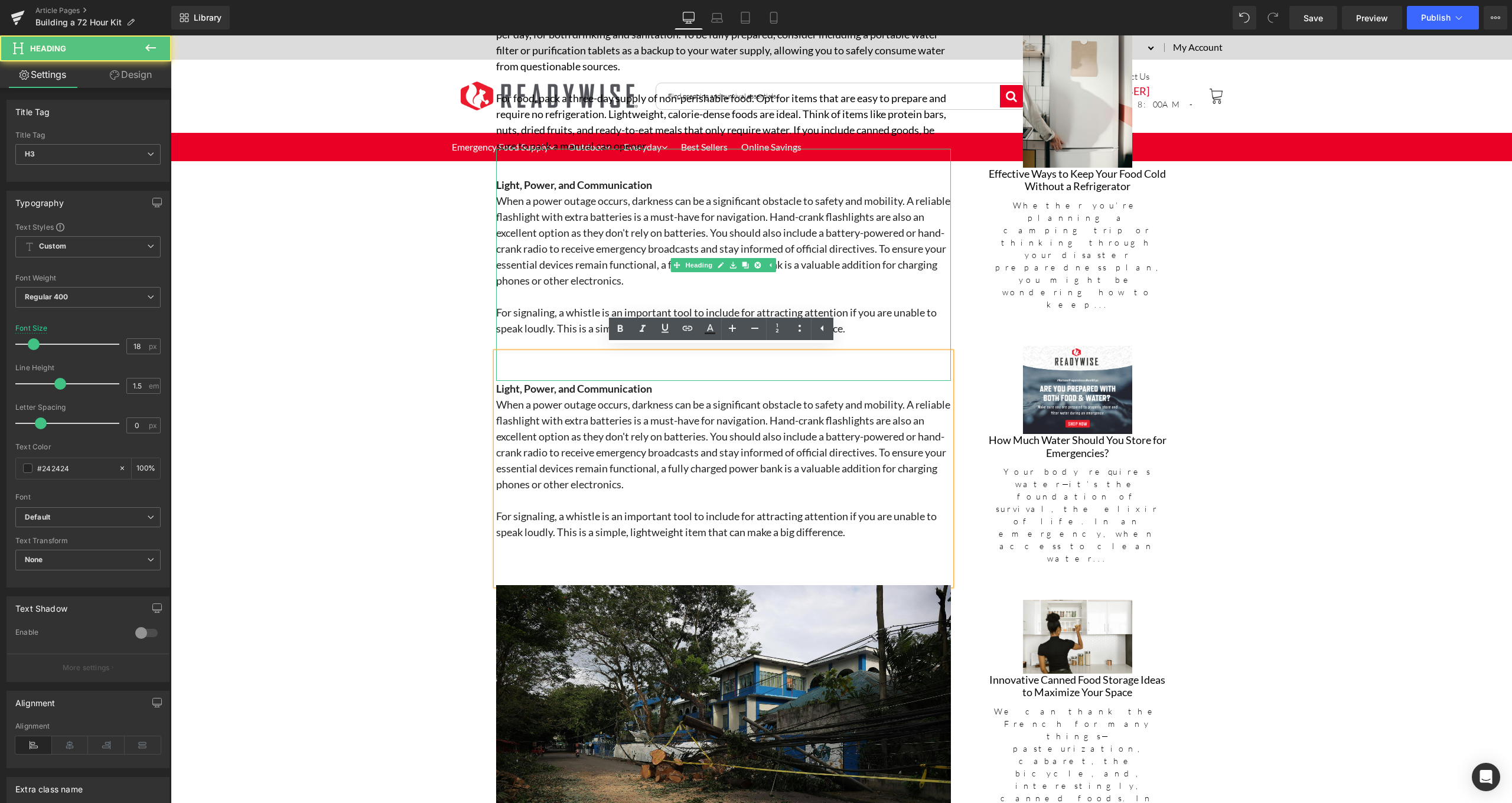
click at [550, 277] on h3 "When a power outage occurs, darkness can be a significant obstacle to safety an…" at bounding box center [723, 241] width 455 height 96
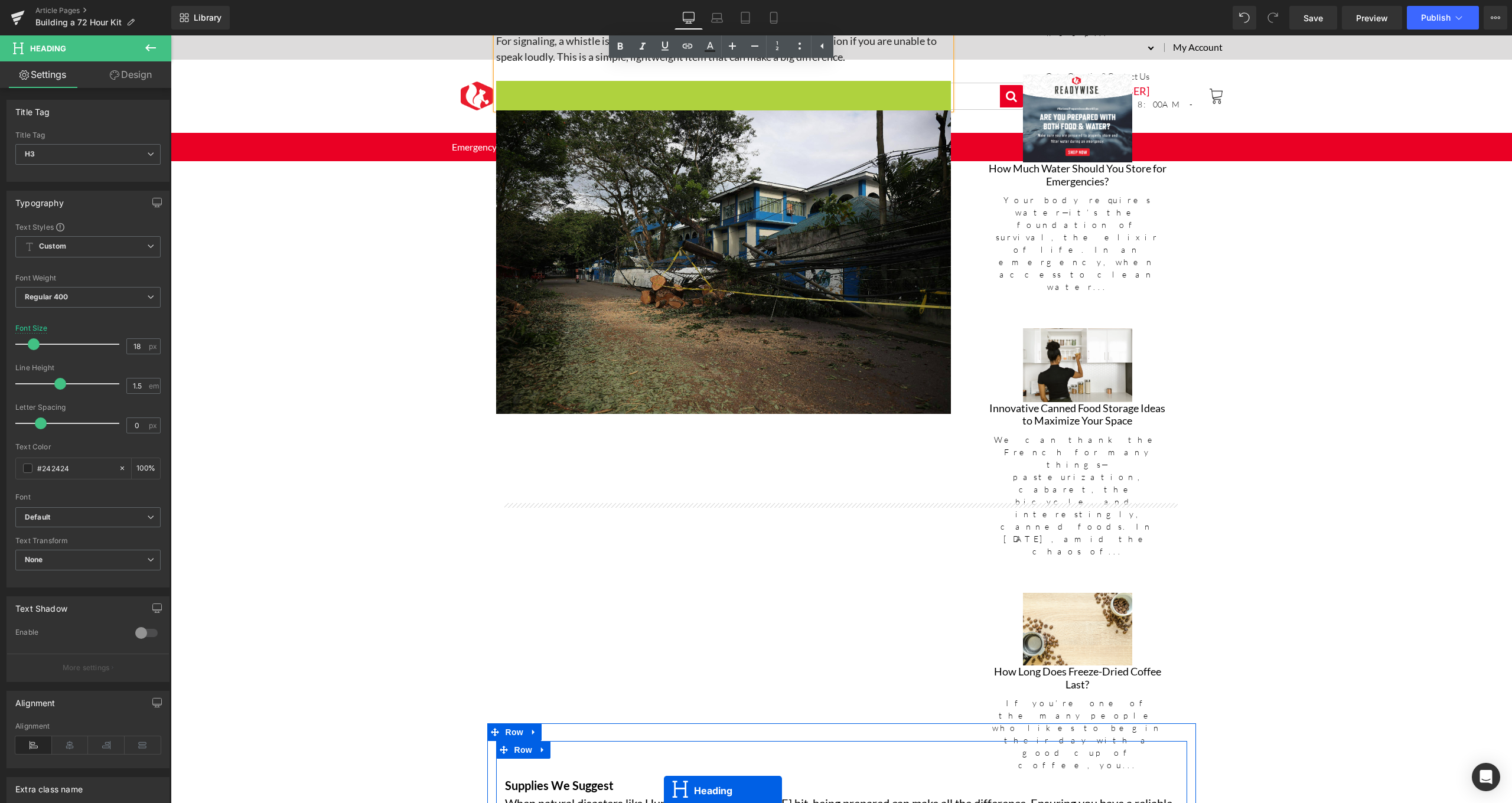
scroll to position [1674, 0]
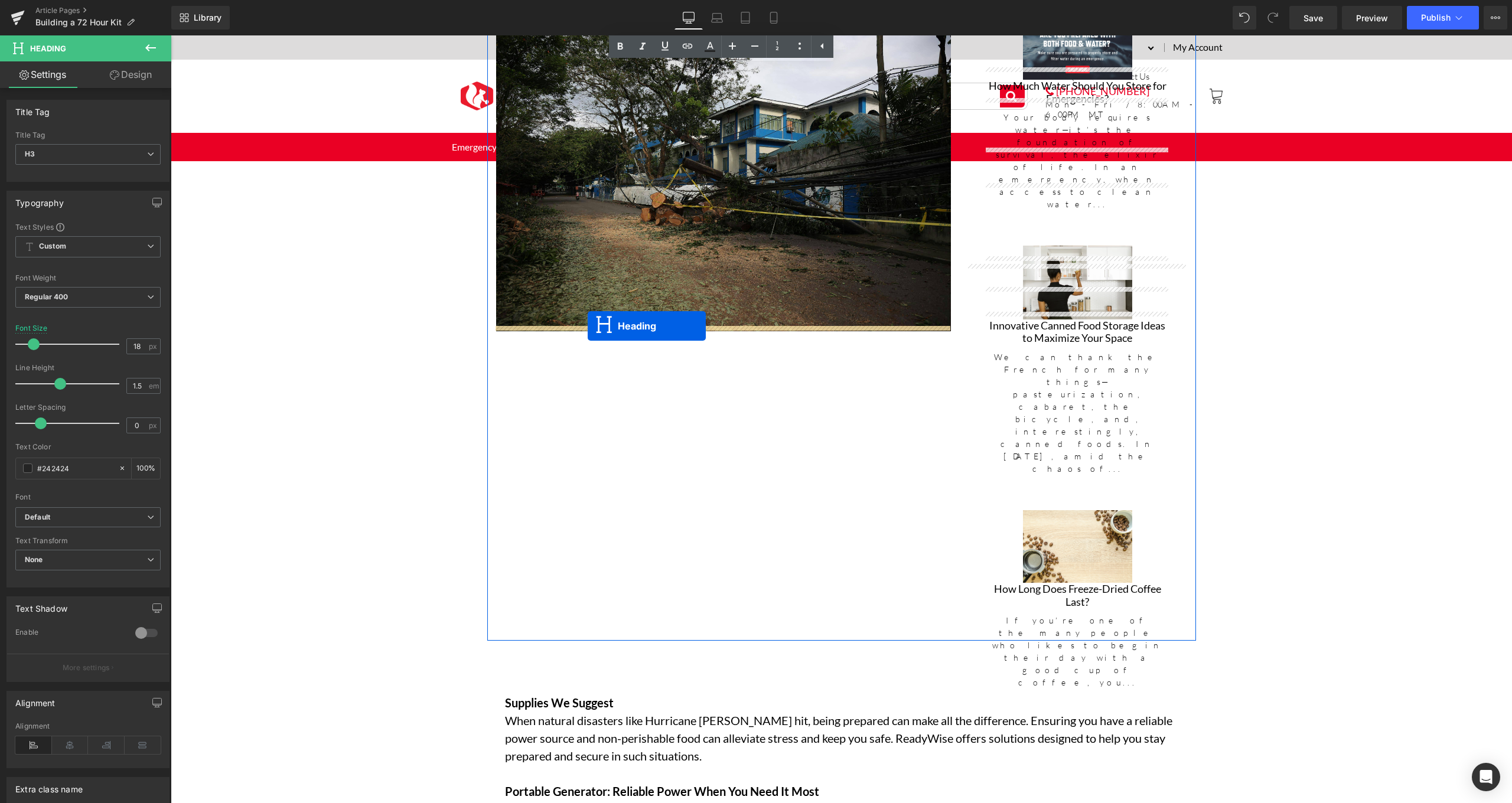
drag, startPoint x: 693, startPoint y: 469, endPoint x: 588, endPoint y: 326, distance: 177.4
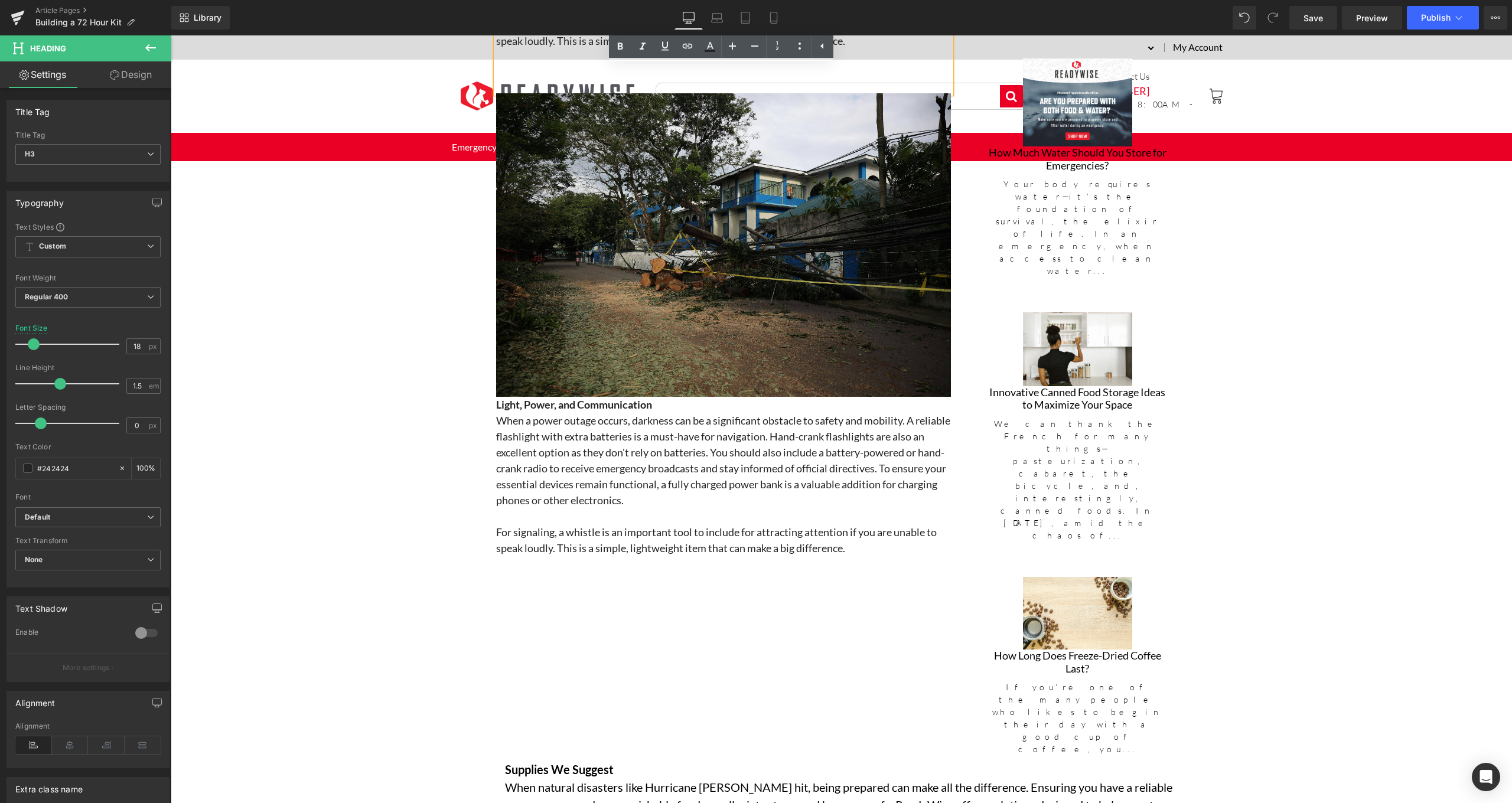
scroll to position [1730, 0]
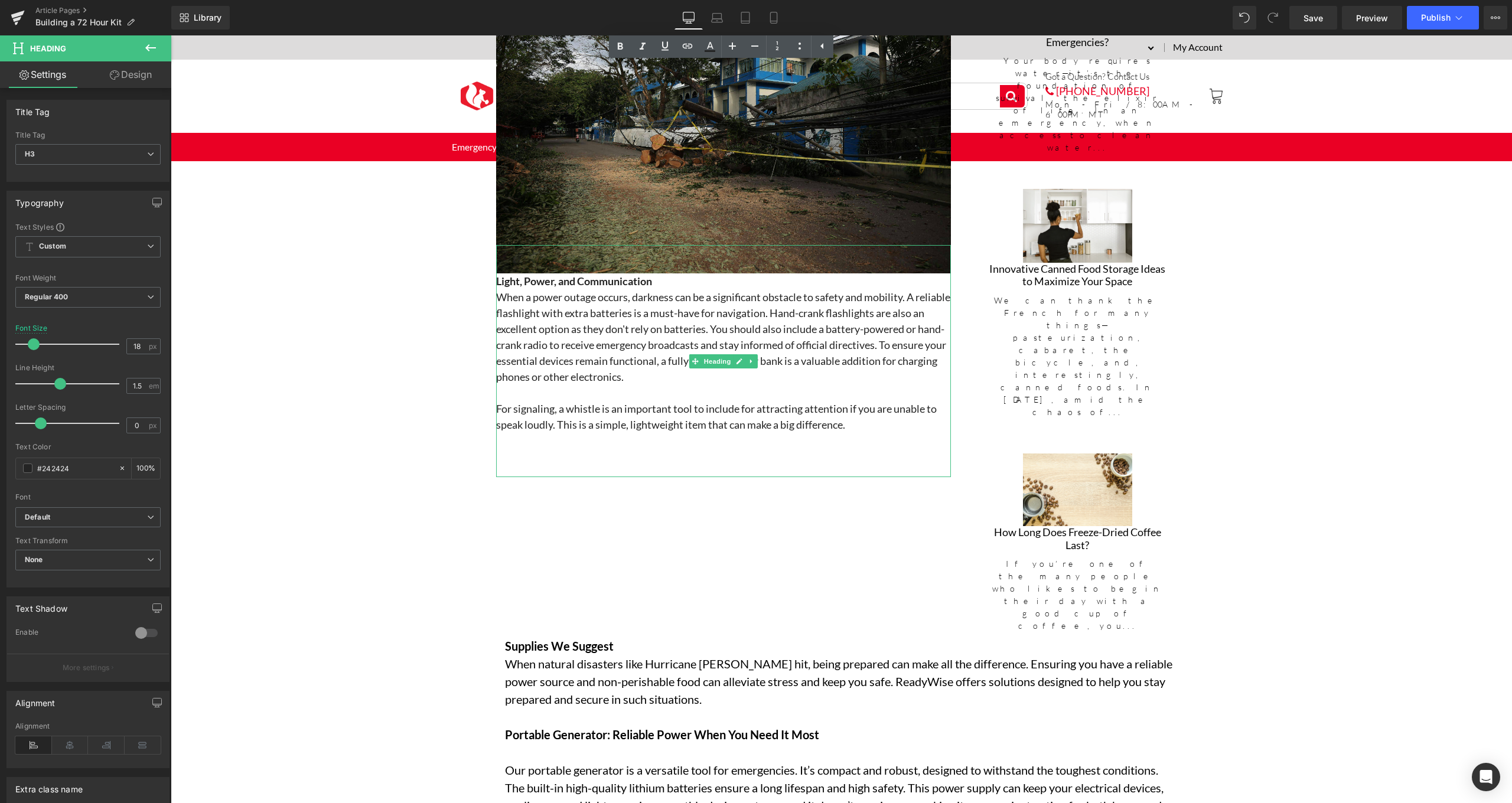
click at [497, 406] on h3 "For signaling, a whistle is an important tool to include for attracting attenti…" at bounding box center [723, 417] width 455 height 32
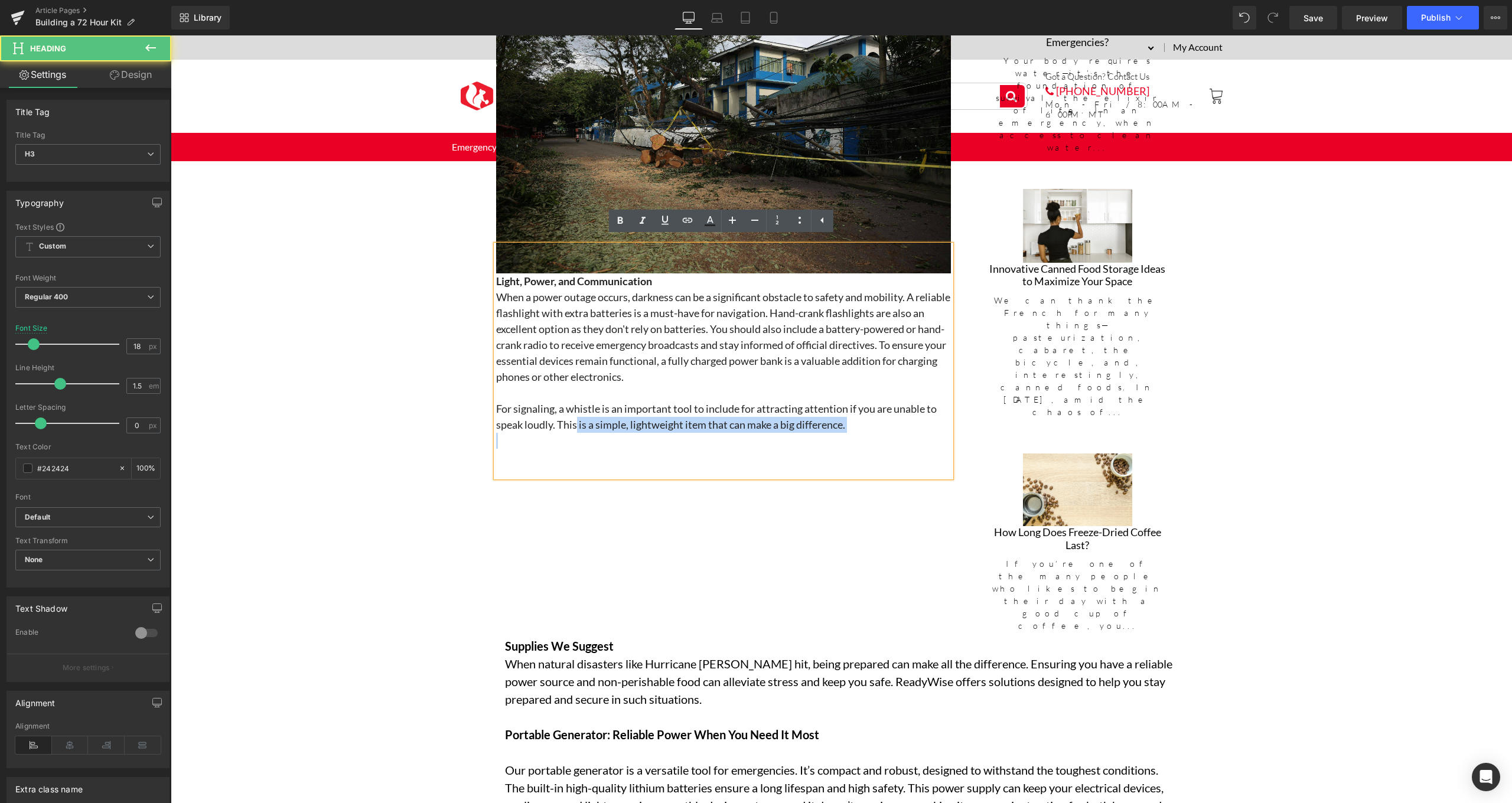
drag, startPoint x: 868, startPoint y: 428, endPoint x: 574, endPoint y: 413, distance: 294.4
click at [574, 413] on div "Light, Power, and Communication When a power outage occurs, darkness can be a s…" at bounding box center [723, 361] width 455 height 232
click at [888, 433] on h3 at bounding box center [723, 441] width 455 height 16
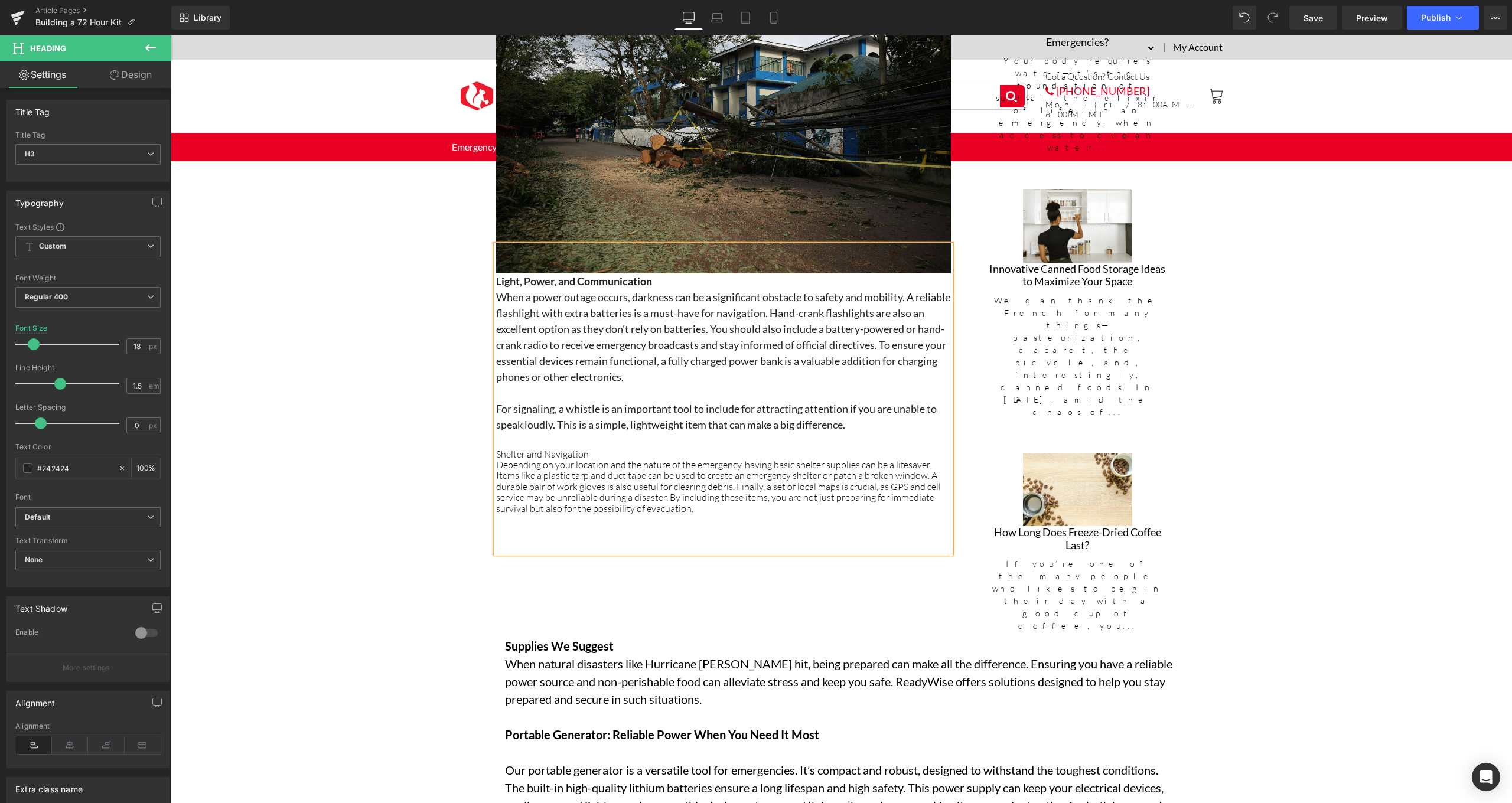
click at [568, 362] on h3 "When a power outage occurs, darkness can be a significant obstacle to safety an…" at bounding box center [723, 337] width 455 height 96
click at [577, 404] on h3 "For signaling, a whistle is an important tool to include for attracting attenti…" at bounding box center [723, 417] width 455 height 32
click at [584, 361] on h3 "When a power outage occurs, darkness can be a significant obstacle to safety an…" at bounding box center [723, 337] width 455 height 96
click at [641, 499] on div "Depending on your location and the nature of the emergency, having basic shelte…" at bounding box center [723, 486] width 455 height 54
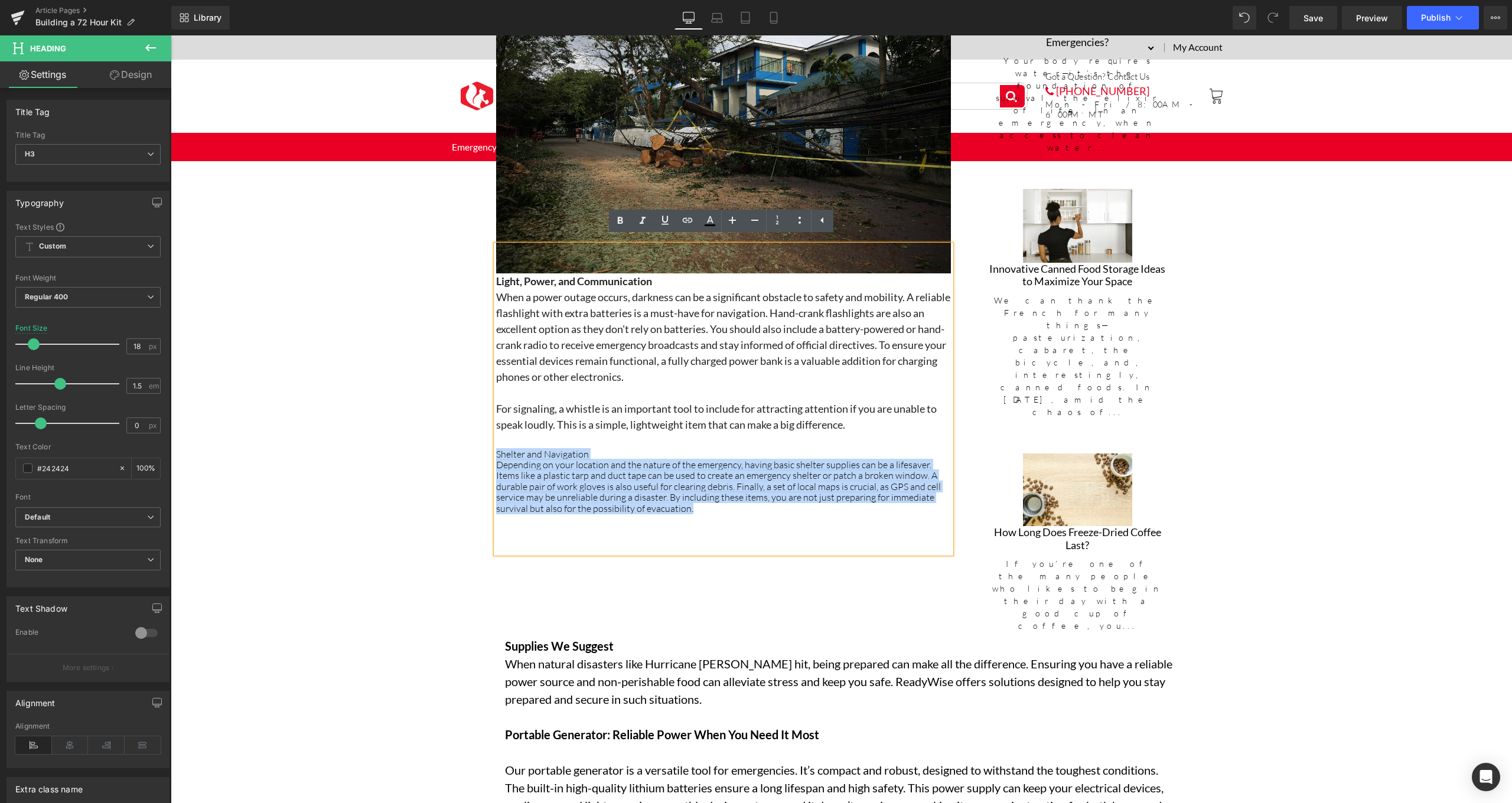
drag, startPoint x: 648, startPoint y: 504, endPoint x: 486, endPoint y: 447, distance: 171.7
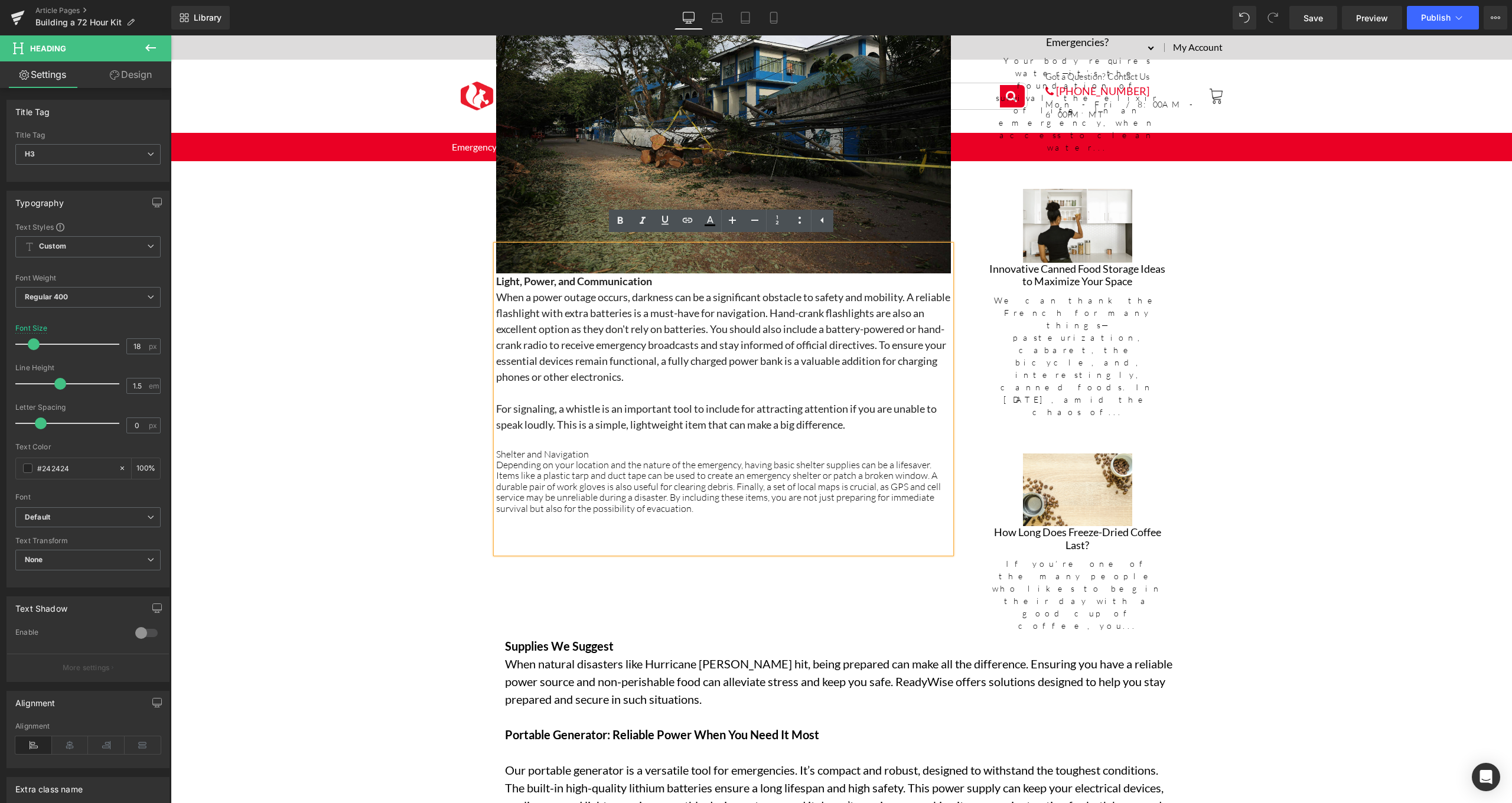
click at [590, 377] on h3 "When a power outage occurs, darkness can be a significant obstacle to safety an…" at bounding box center [723, 337] width 455 height 96
click at [573, 347] on h3 "When a power outage occurs, darkness can be a significant obstacle to safety an…" at bounding box center [723, 337] width 455 height 96
click at [574, 377] on h3 "When a power outage occurs, darkness can be a significant obstacle to safety an…" at bounding box center [723, 337] width 455 height 96
click at [574, 330] on h3 "When a power outage occurs, darkness can be a significant obstacle to safety an…" at bounding box center [723, 337] width 455 height 96
click at [610, 470] on div "Depending on your location and the nature of the emergency, having basic shelte…" at bounding box center [723, 486] width 455 height 54
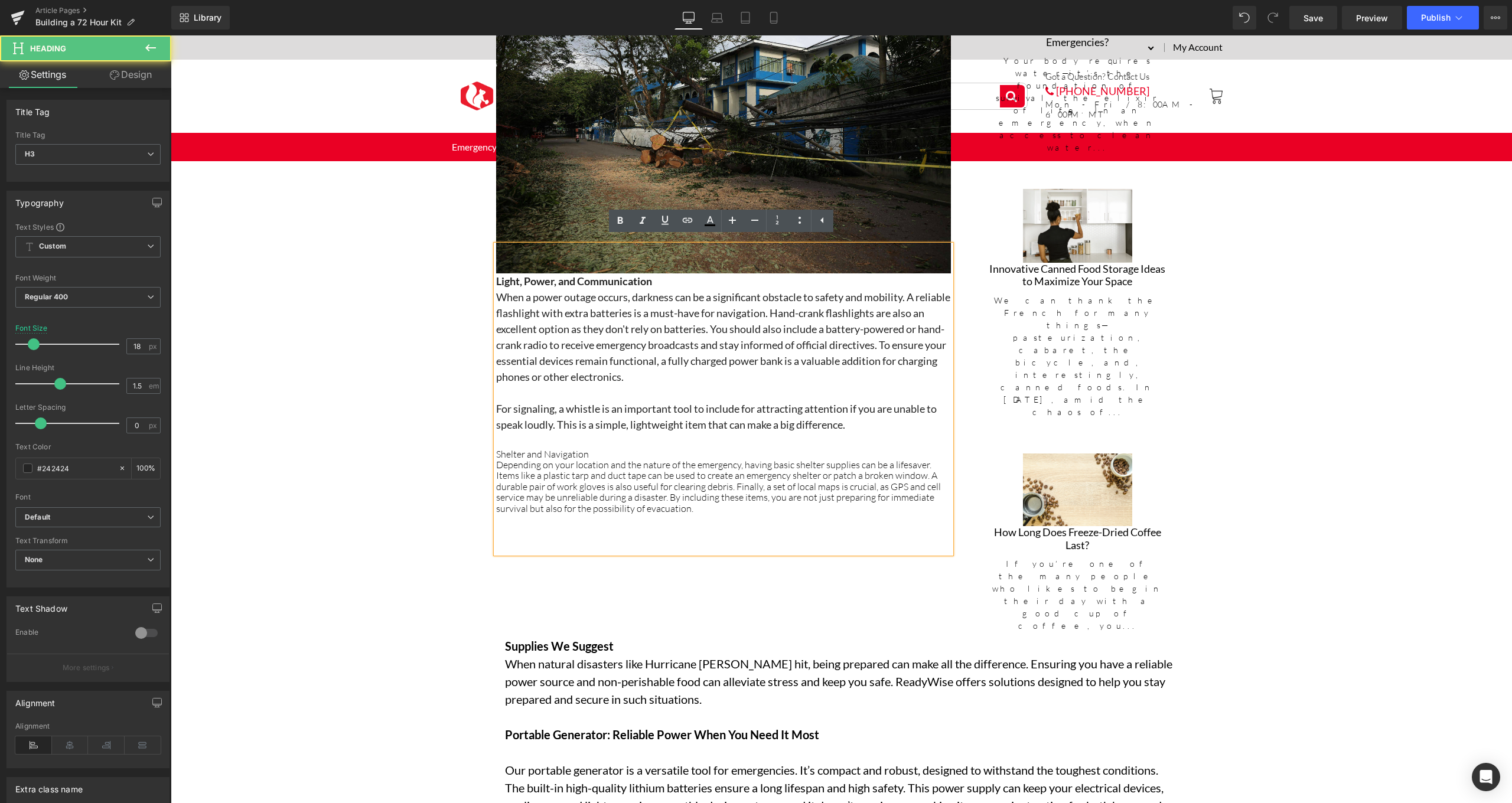
click at [868, 433] on h3 at bounding box center [723, 441] width 455 height 16
click at [605, 277] on span "Light, Power, and Communication" at bounding box center [574, 281] width 156 height 13
click at [568, 279] on span "Light, Power, and Communication" at bounding box center [574, 281] width 156 height 13
click at [593, 403] on h3 "For signaling, a whistle is an important tool to include for attracting attenti…" at bounding box center [723, 417] width 455 height 32
click at [597, 471] on div "Depending on your location and the nature of the emergency, having basic shelte…" at bounding box center [723, 486] width 455 height 54
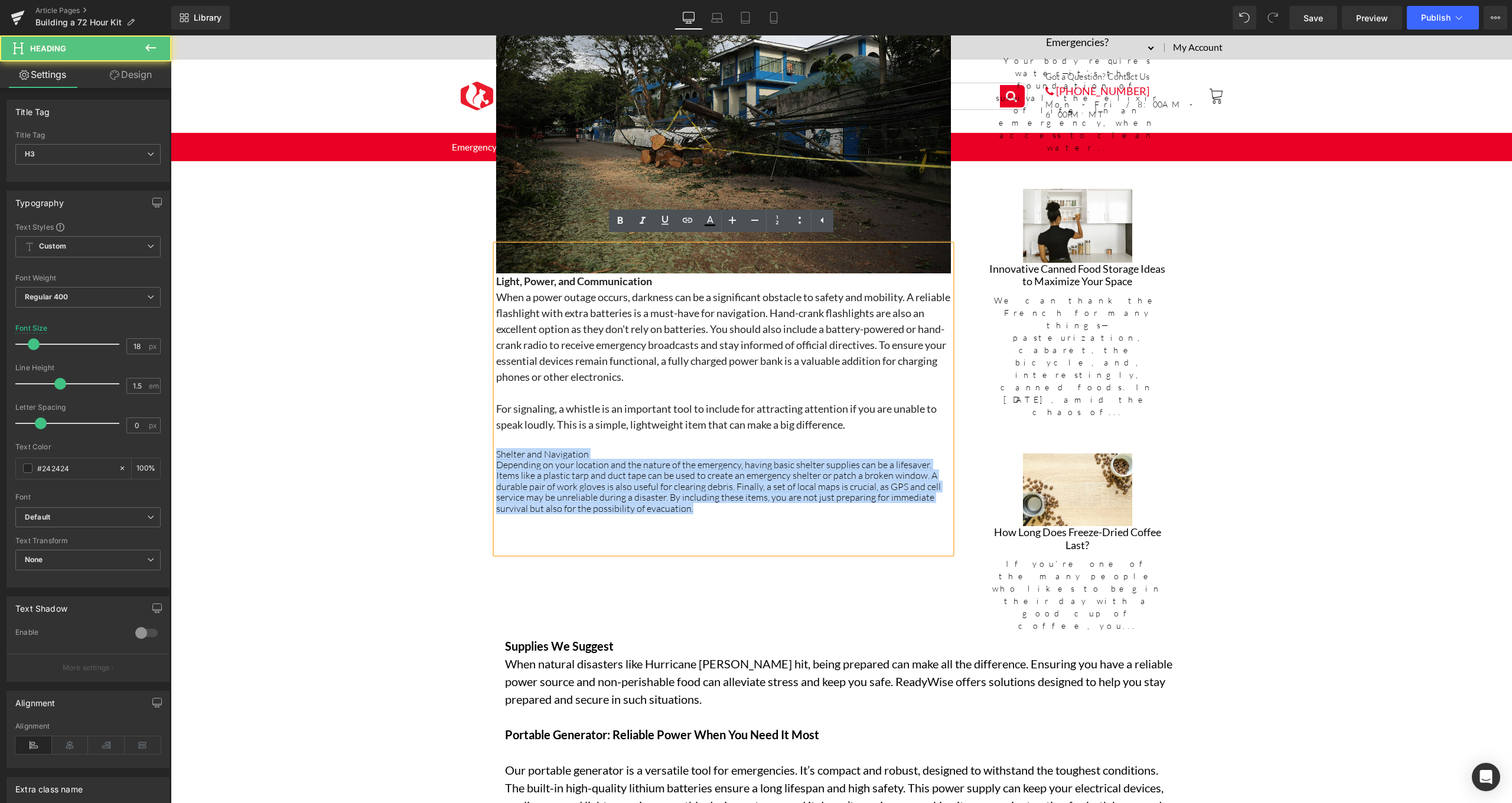
drag, startPoint x: 693, startPoint y: 506, endPoint x: 490, endPoint y: 448, distance: 211.1
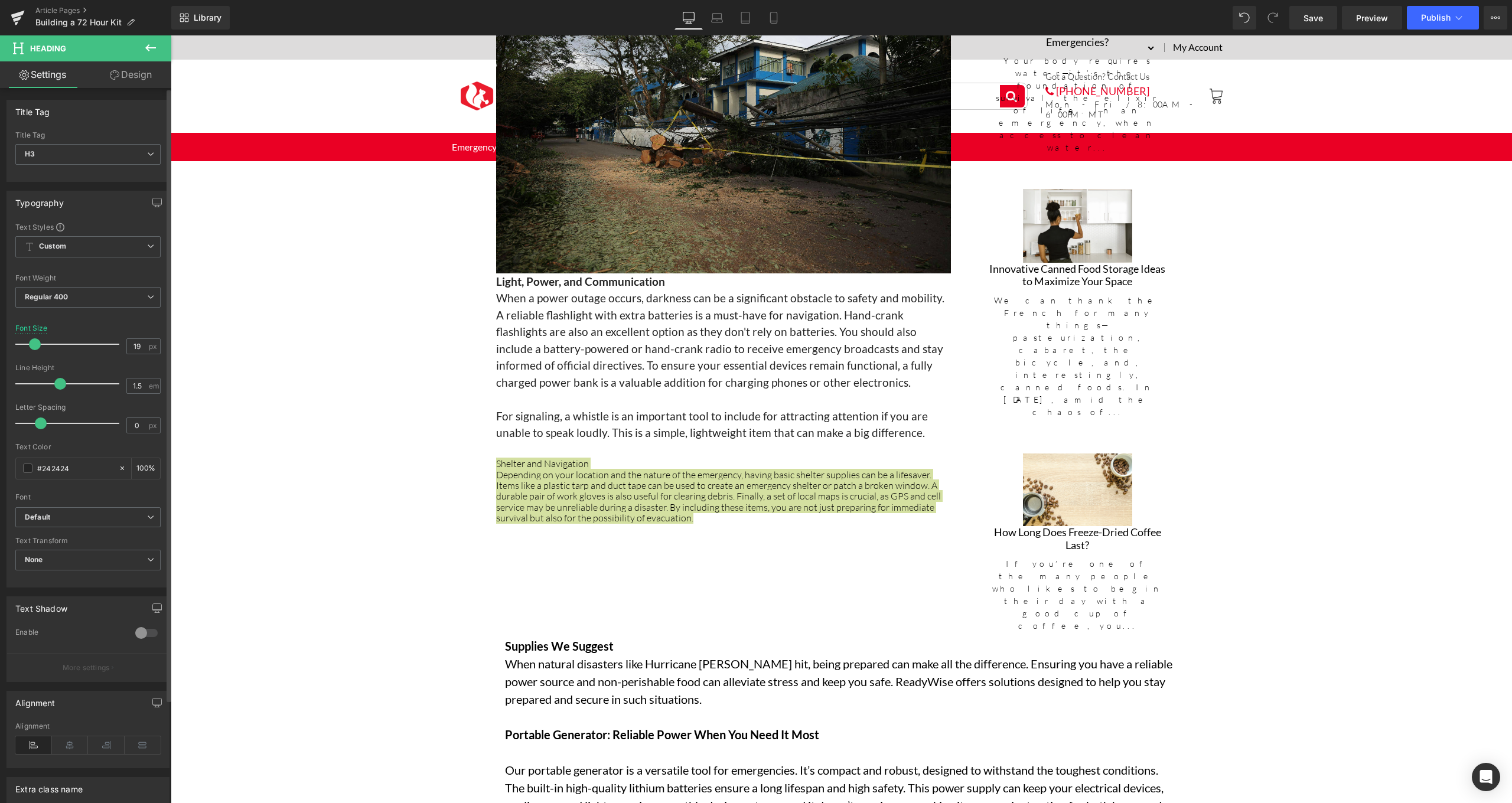
type input "18"
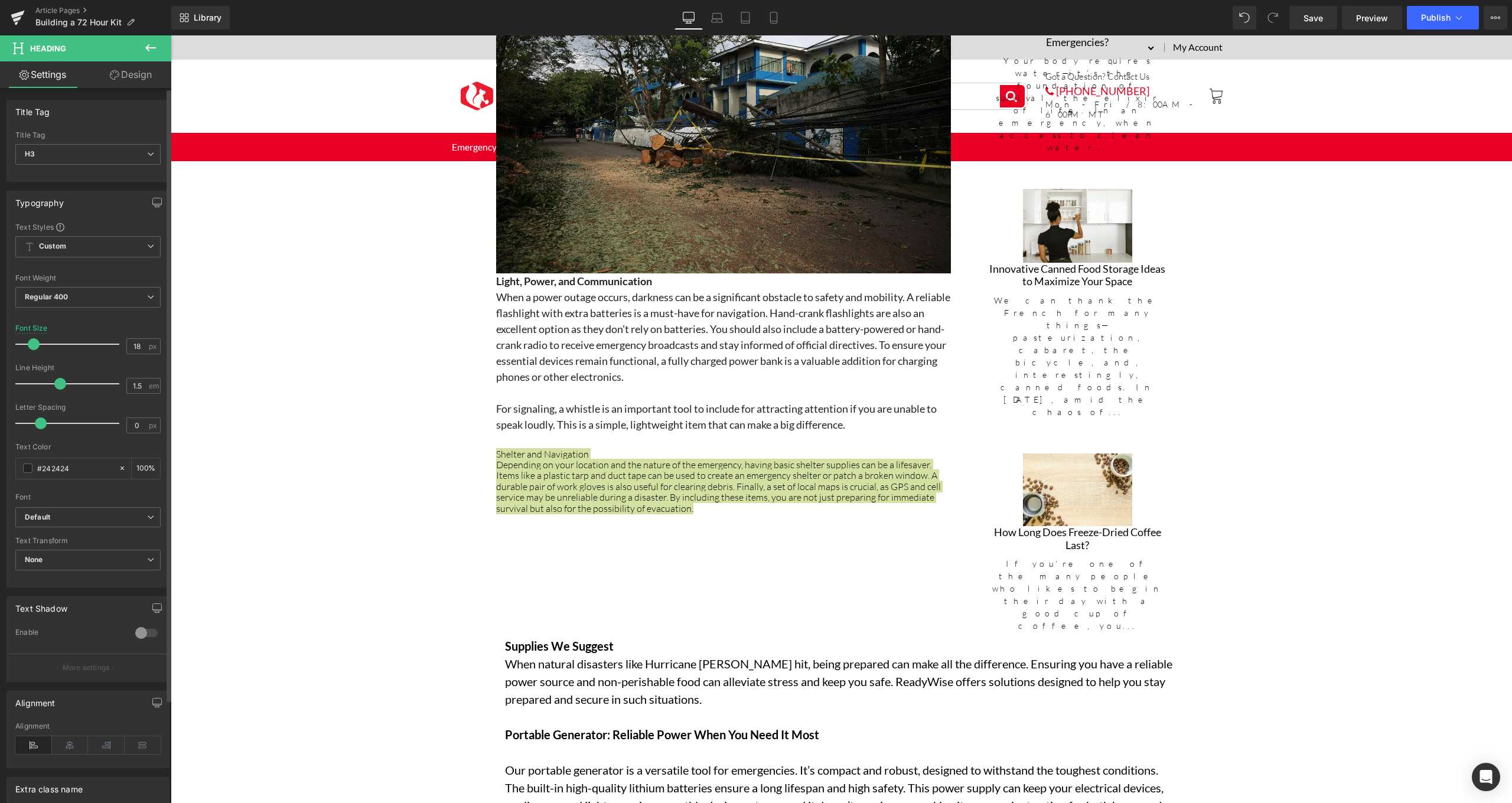
click at [35, 344] on span at bounding box center [33, 344] width 12 height 12
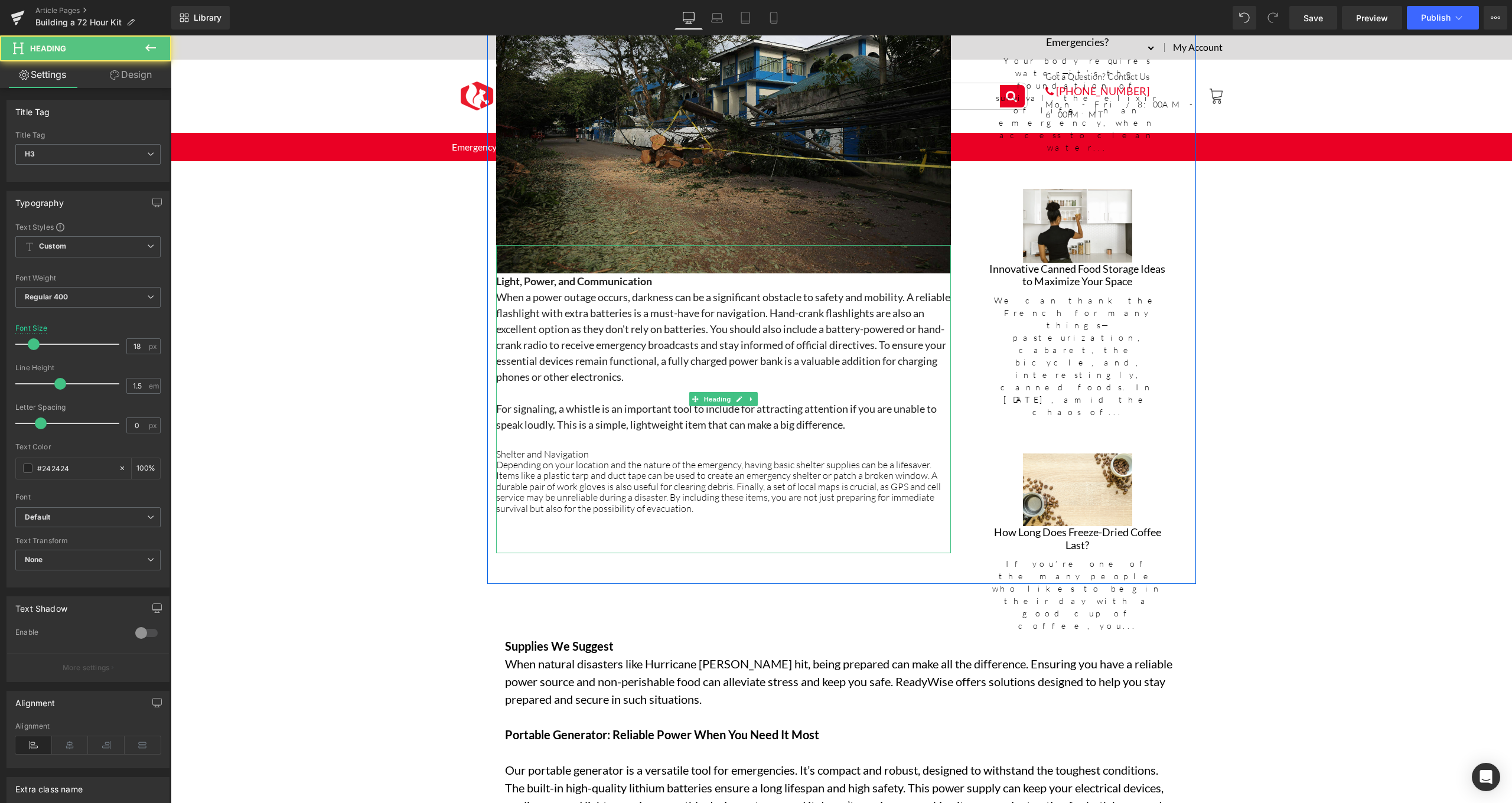
click at [700, 370] on h3 "When a power outage occurs, darkness can be a significant obstacle to safety an…" at bounding box center [723, 337] width 455 height 96
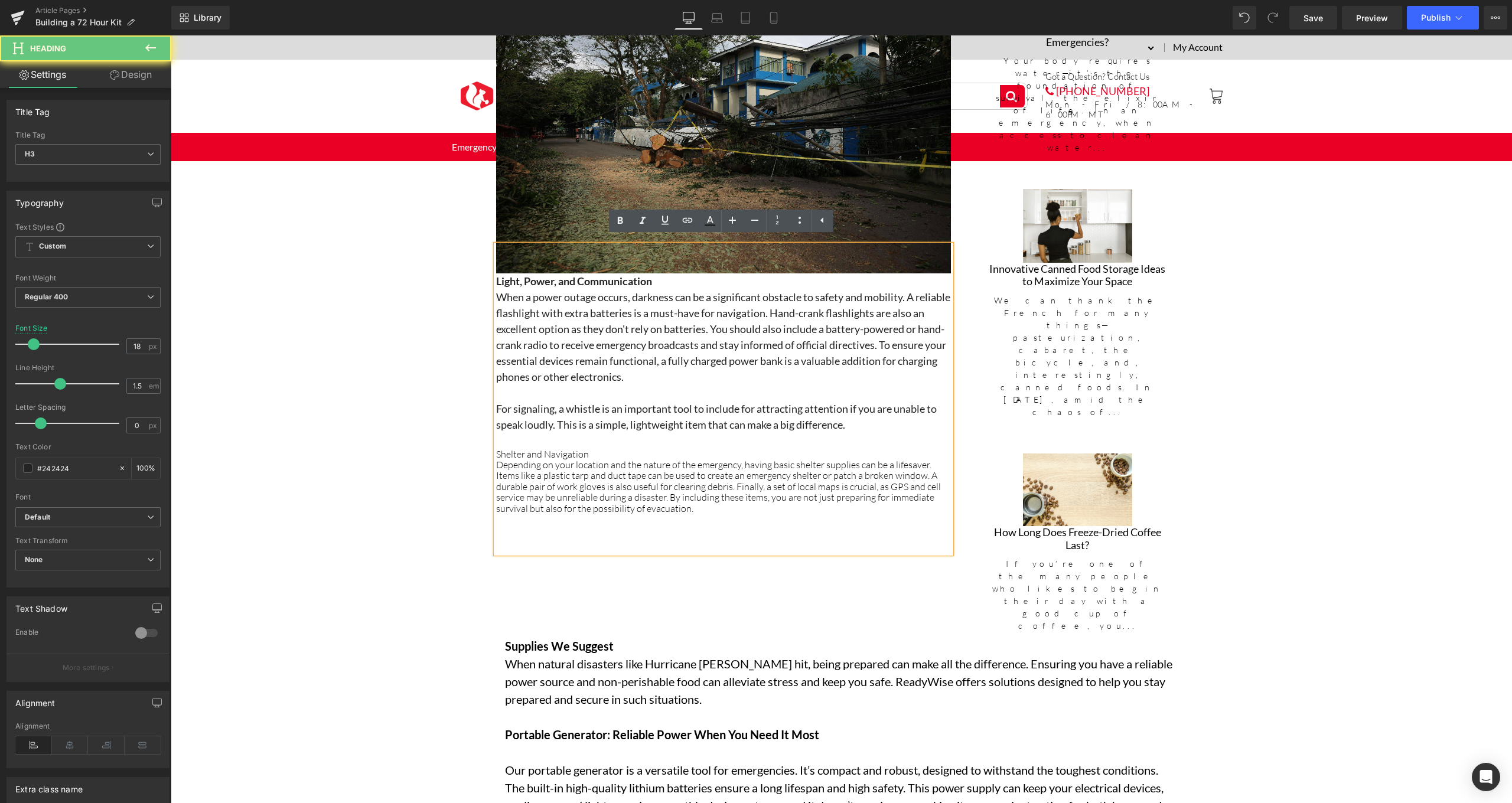
click at [671, 337] on h3 "When a power outage occurs, darkness can be a significant obstacle to safety an…" at bounding box center [723, 337] width 455 height 96
click at [629, 338] on h3 "When a power outage occurs, darkness can be a significant obstacle to safety an…" at bounding box center [723, 337] width 455 height 96
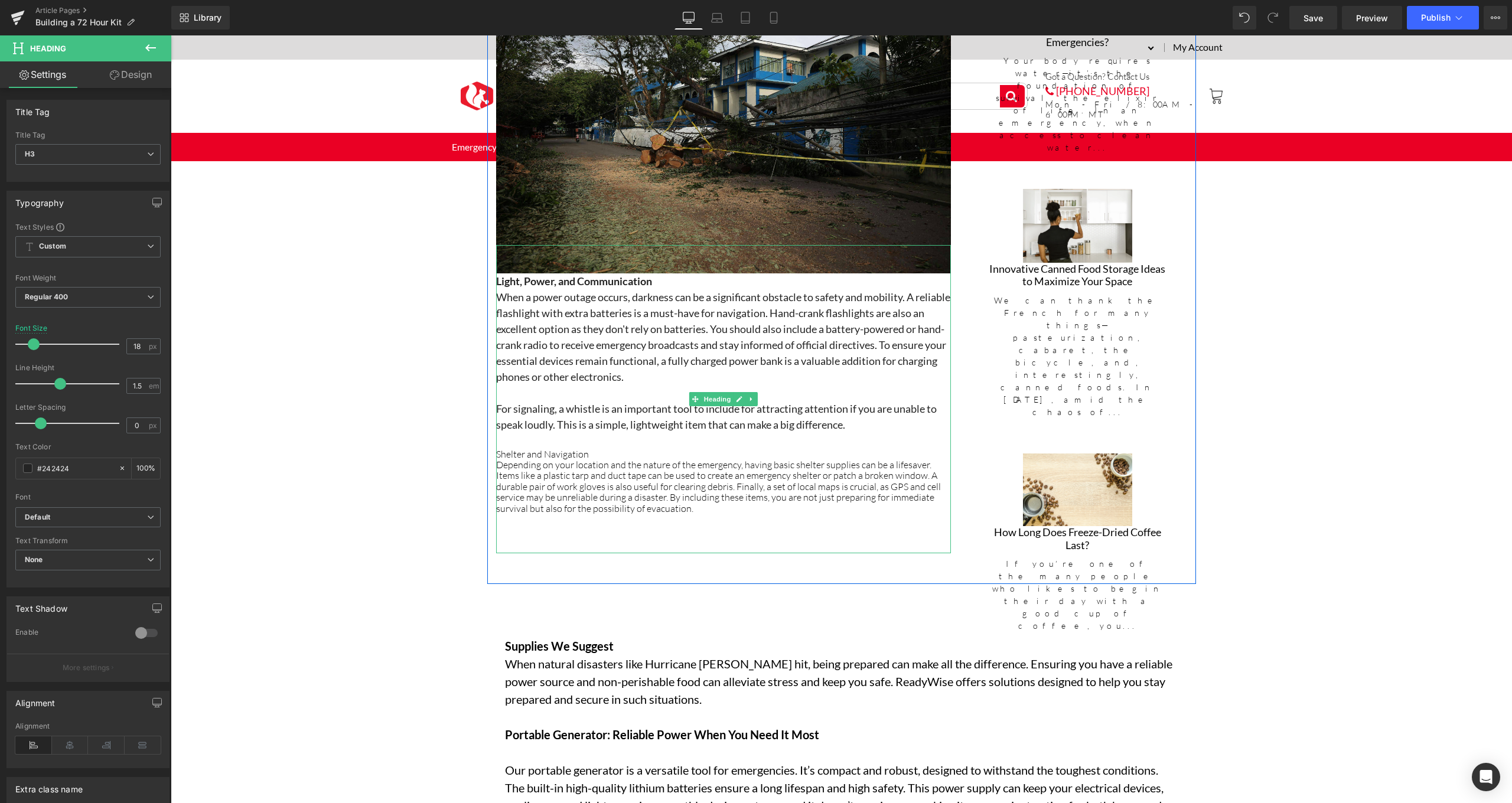
click at [696, 495] on div "Depending on your location and the nature of the emergency, having basic shelte…" at bounding box center [723, 486] width 455 height 54
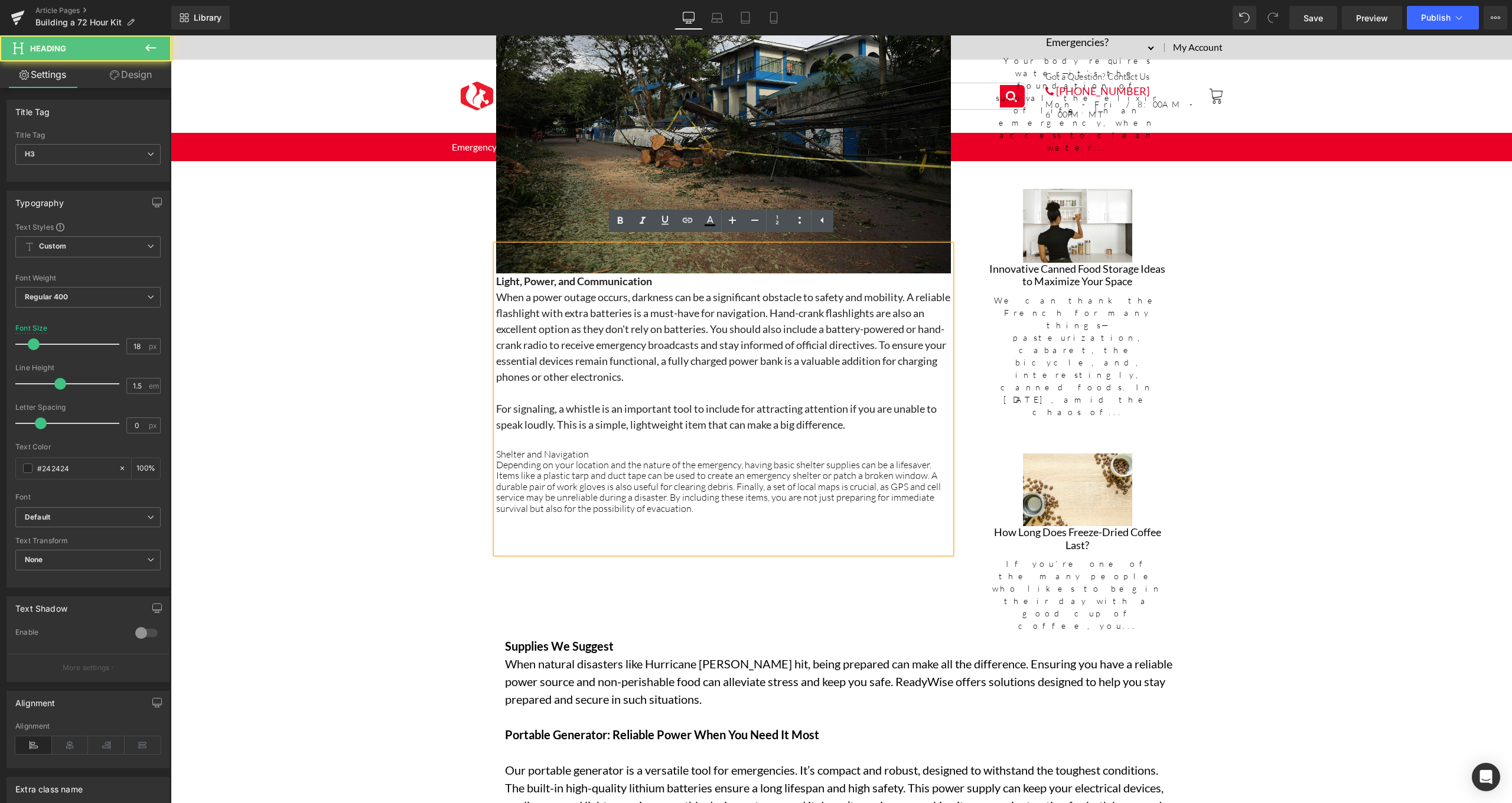
click at [899, 425] on h3 "For signaling, a whistle is an important tool to include for attracting attenti…" at bounding box center [723, 417] width 455 height 32
click at [778, 499] on div "Depending on your location and the nature of the emergency, having basic shelte…" at bounding box center [723, 486] width 455 height 54
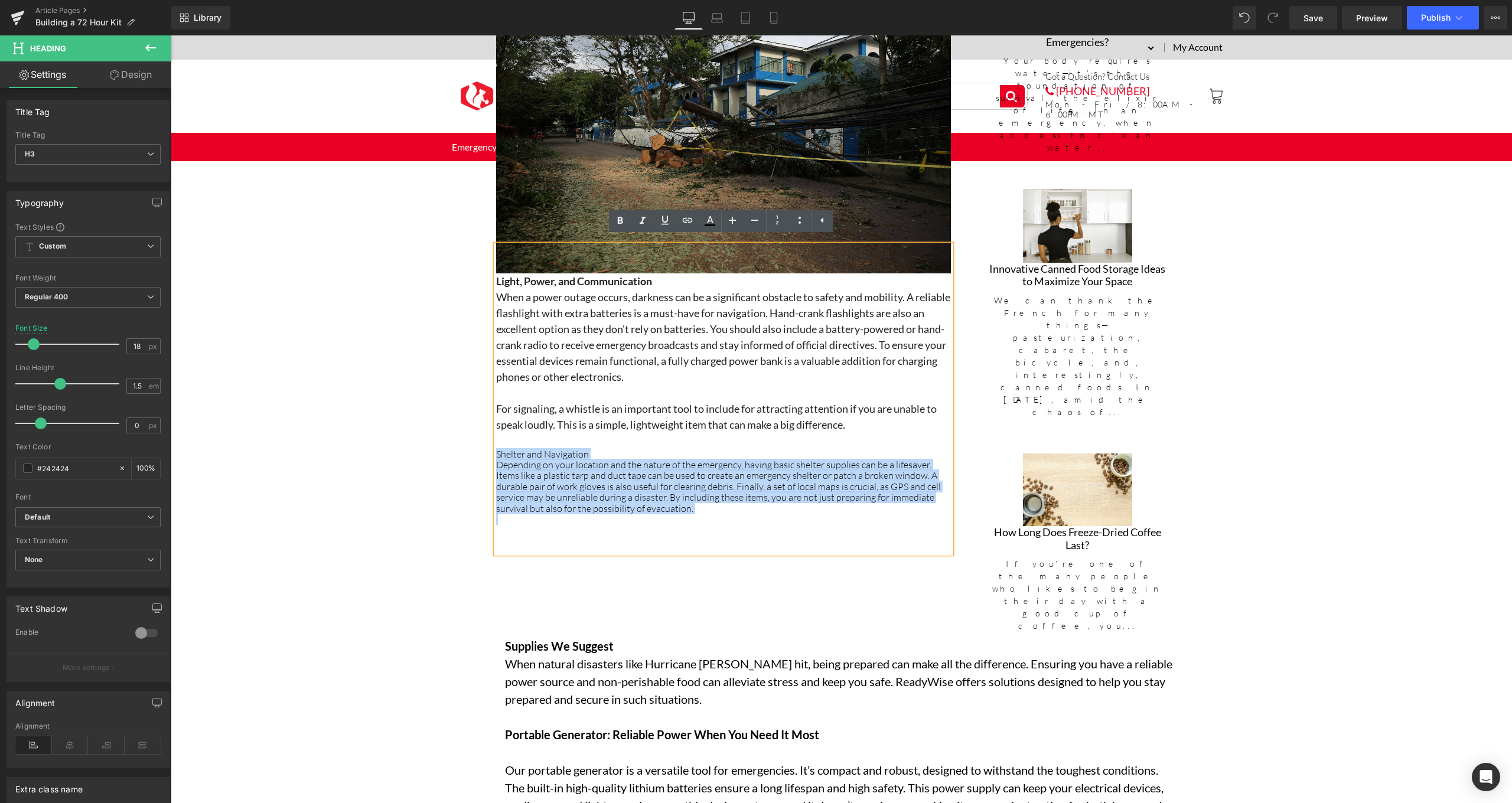
drag, startPoint x: 722, startPoint y: 515, endPoint x: 468, endPoint y: 448, distance: 262.7
click at [468, 448] on div "Hero Banner ReadyWise Blog Text Block Separator Building a 72 Hour Kit Heading …" at bounding box center [841, 256] width 1341 height 3713
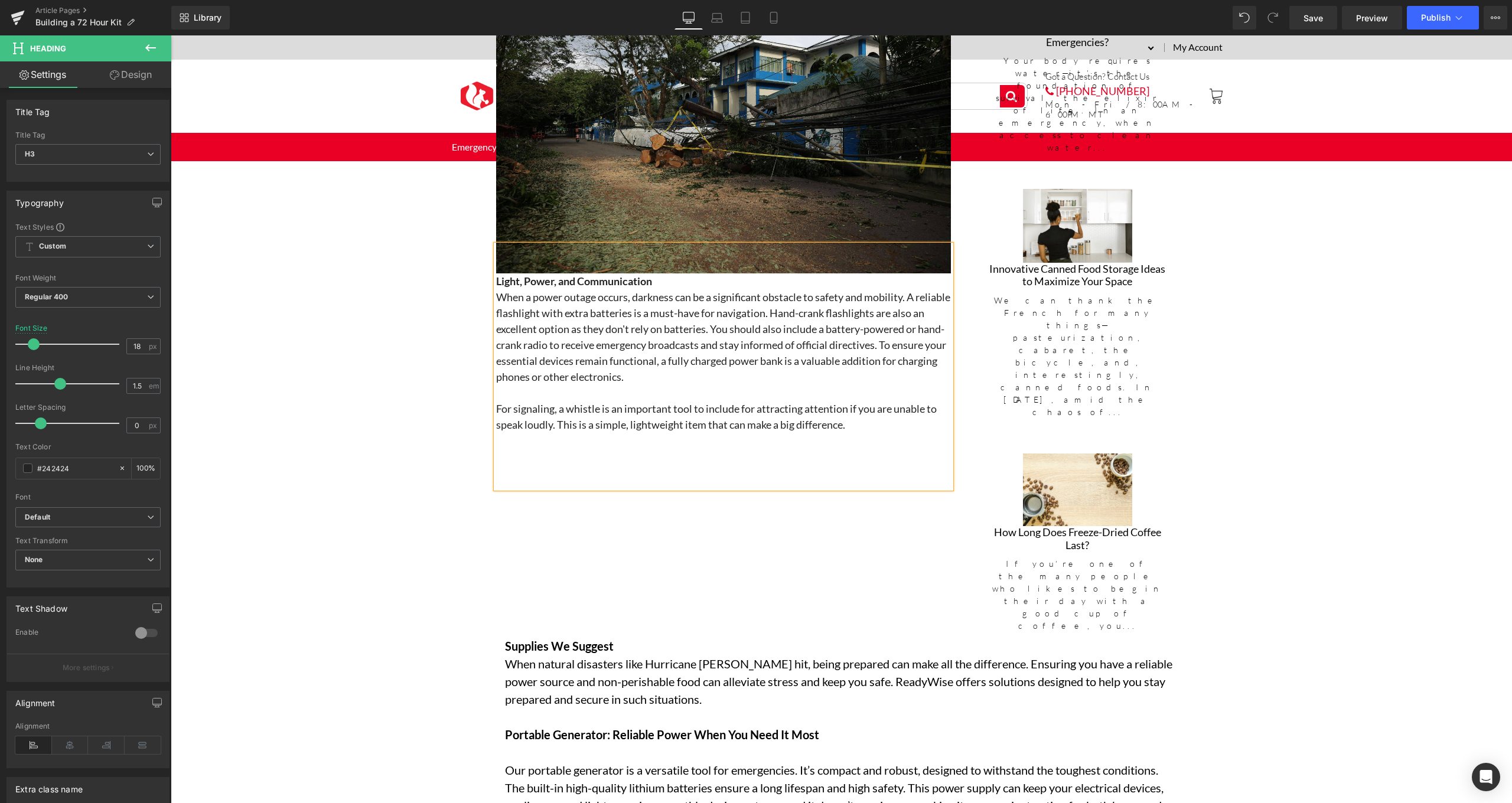
click at [855, 426] on h3 "For signaling, a whistle is an important tool to include for attracting attenti…" at bounding box center [723, 417] width 455 height 32
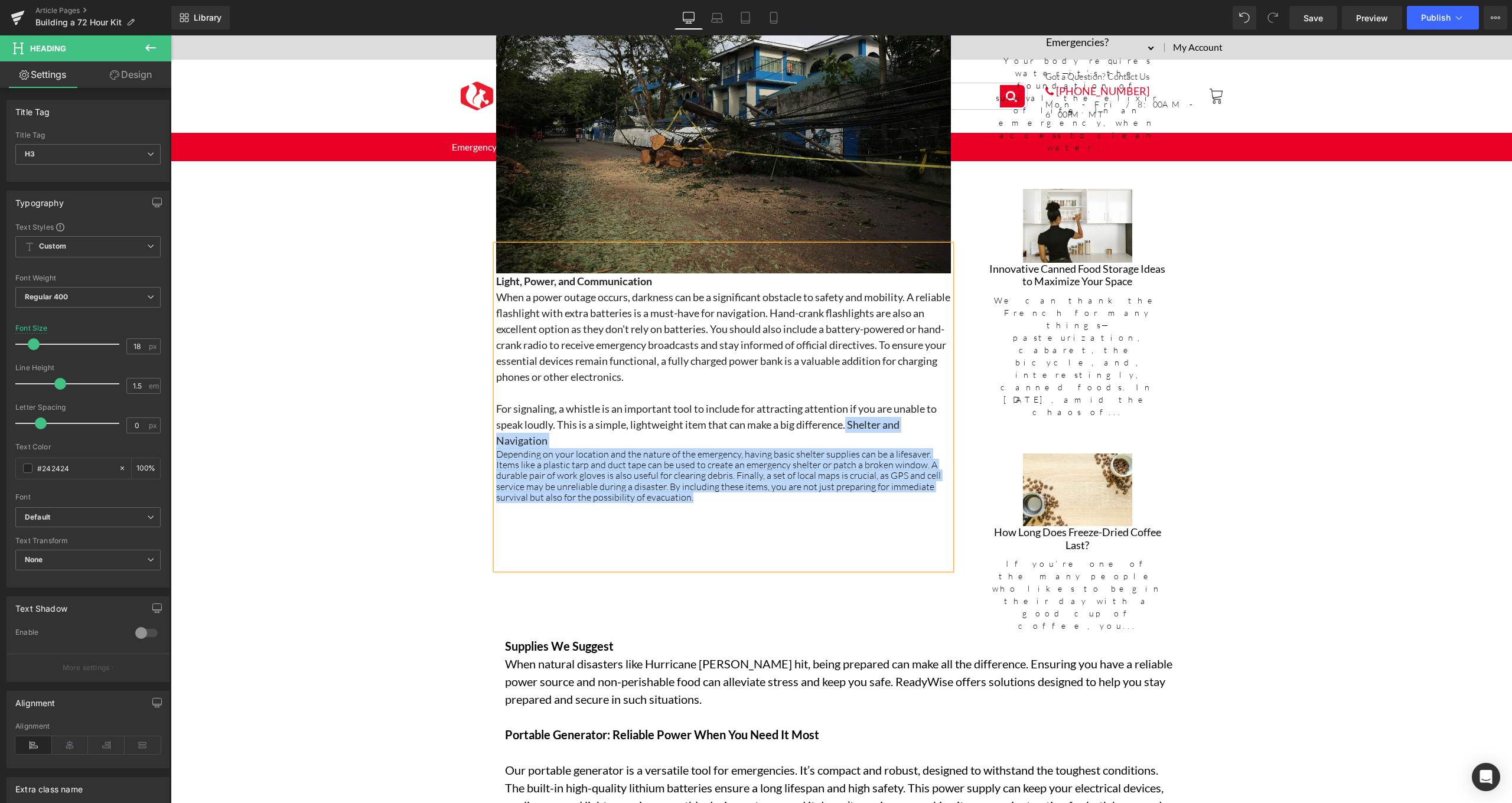
drag, startPoint x: 663, startPoint y: 493, endPoint x: 846, endPoint y: 414, distance: 199.3
click at [846, 414] on div "Light, Power, and Communication When a power outage occurs, darkness can be a s…" at bounding box center [723, 407] width 455 height 325
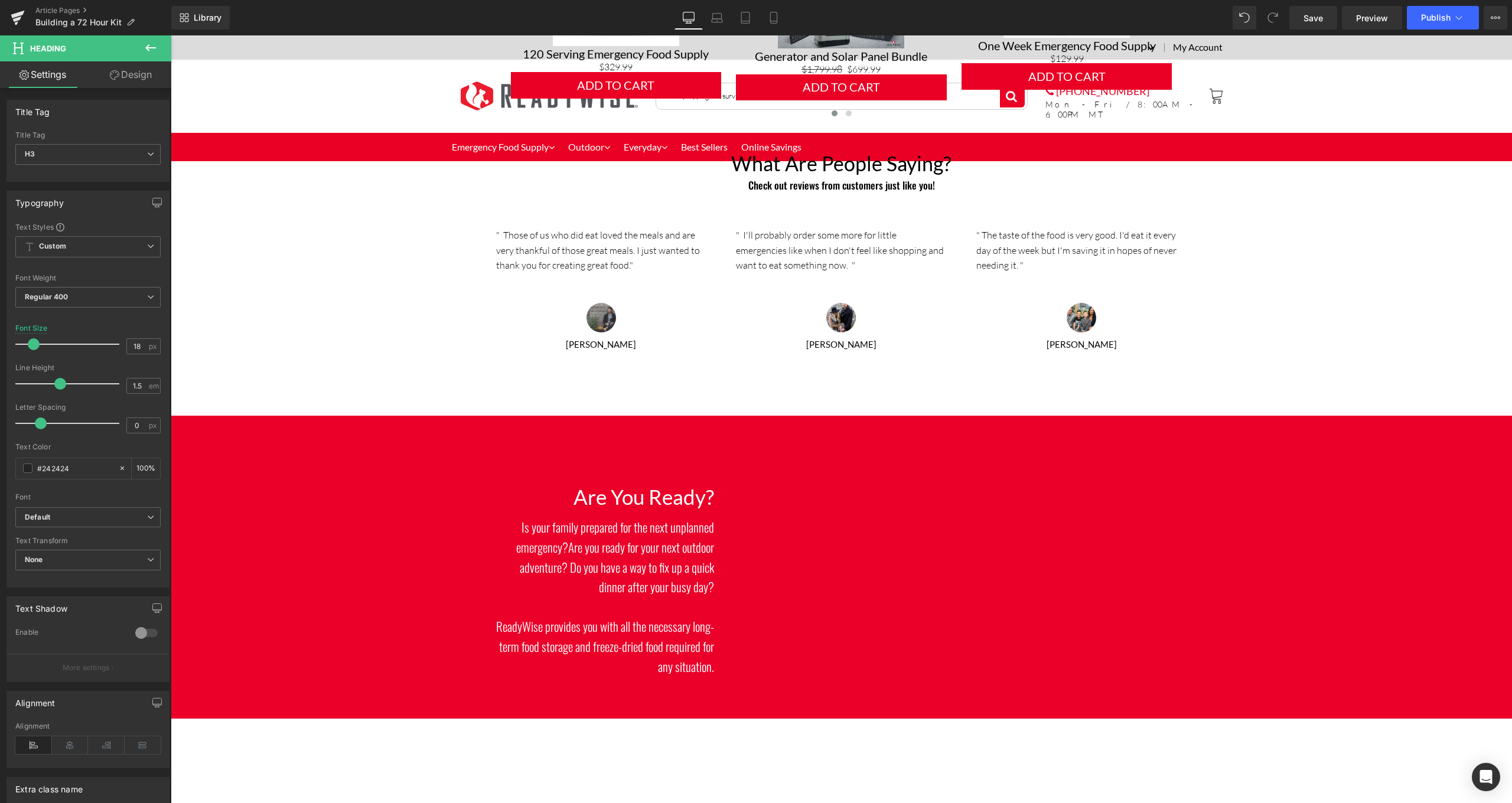
scroll to position [3294, 0]
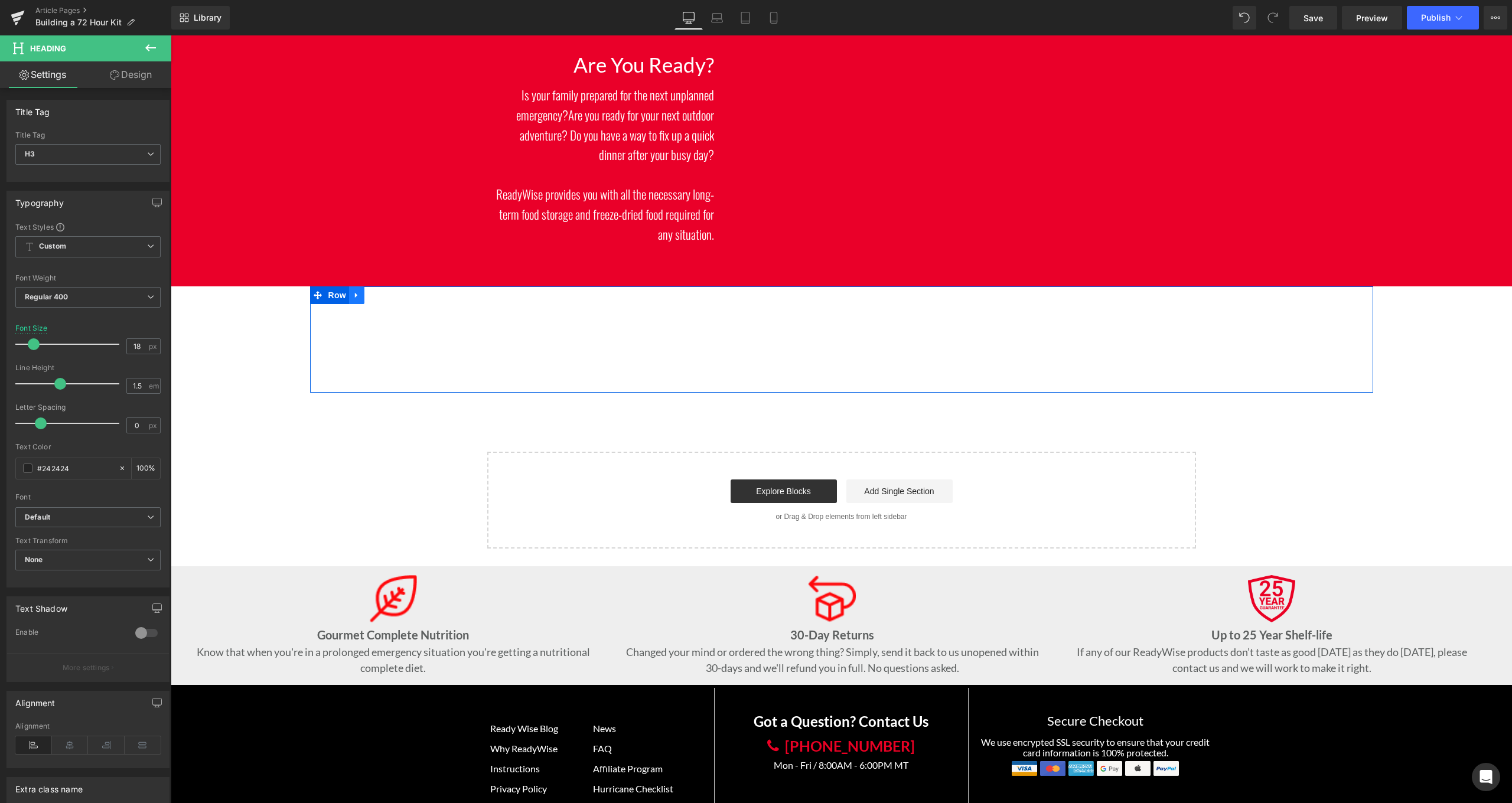
click at [358, 291] on icon at bounding box center [357, 295] width 8 height 9
click at [390, 286] on link at bounding box center [387, 295] width 15 height 18
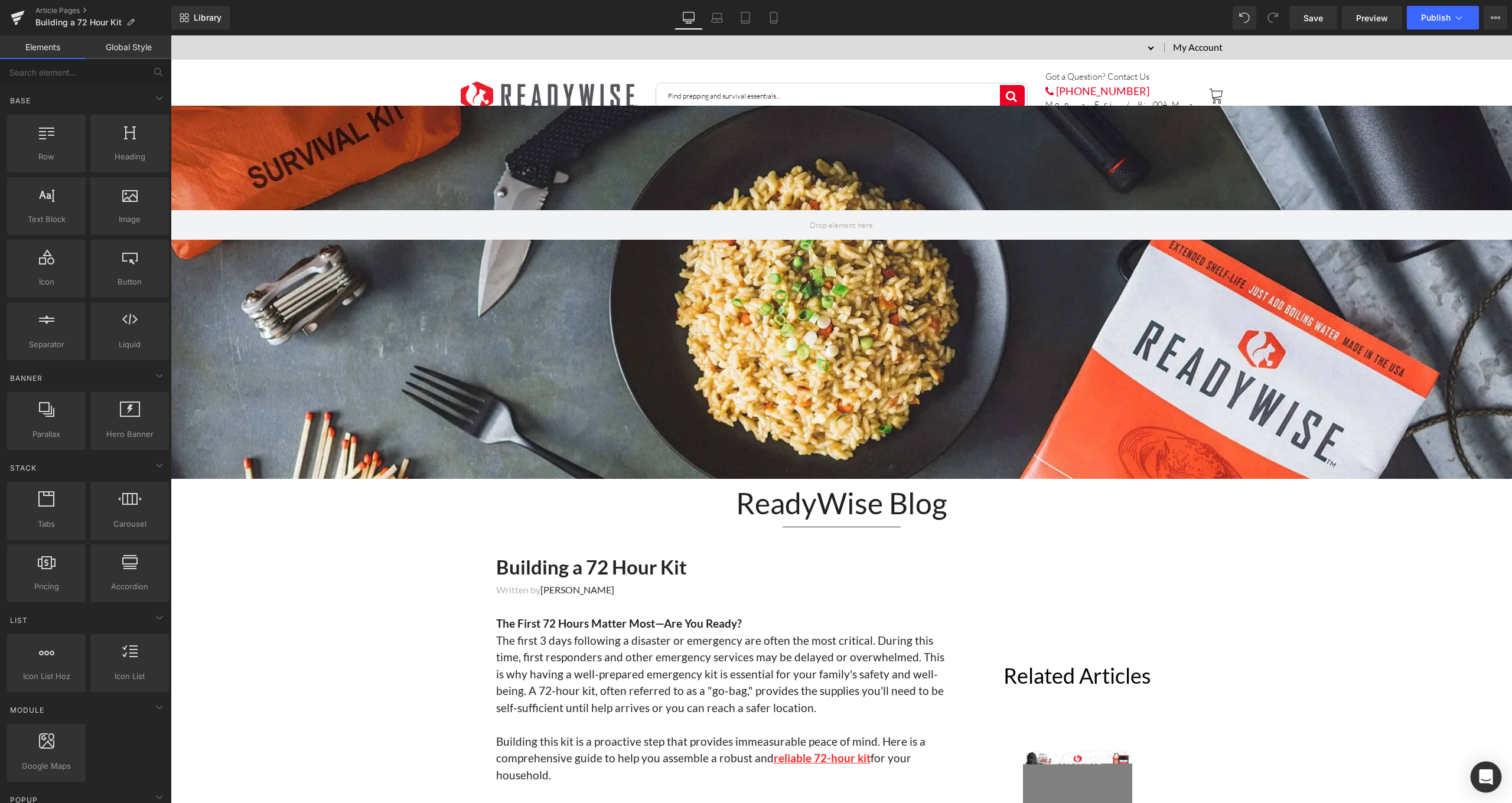
scroll to position [124, 0]
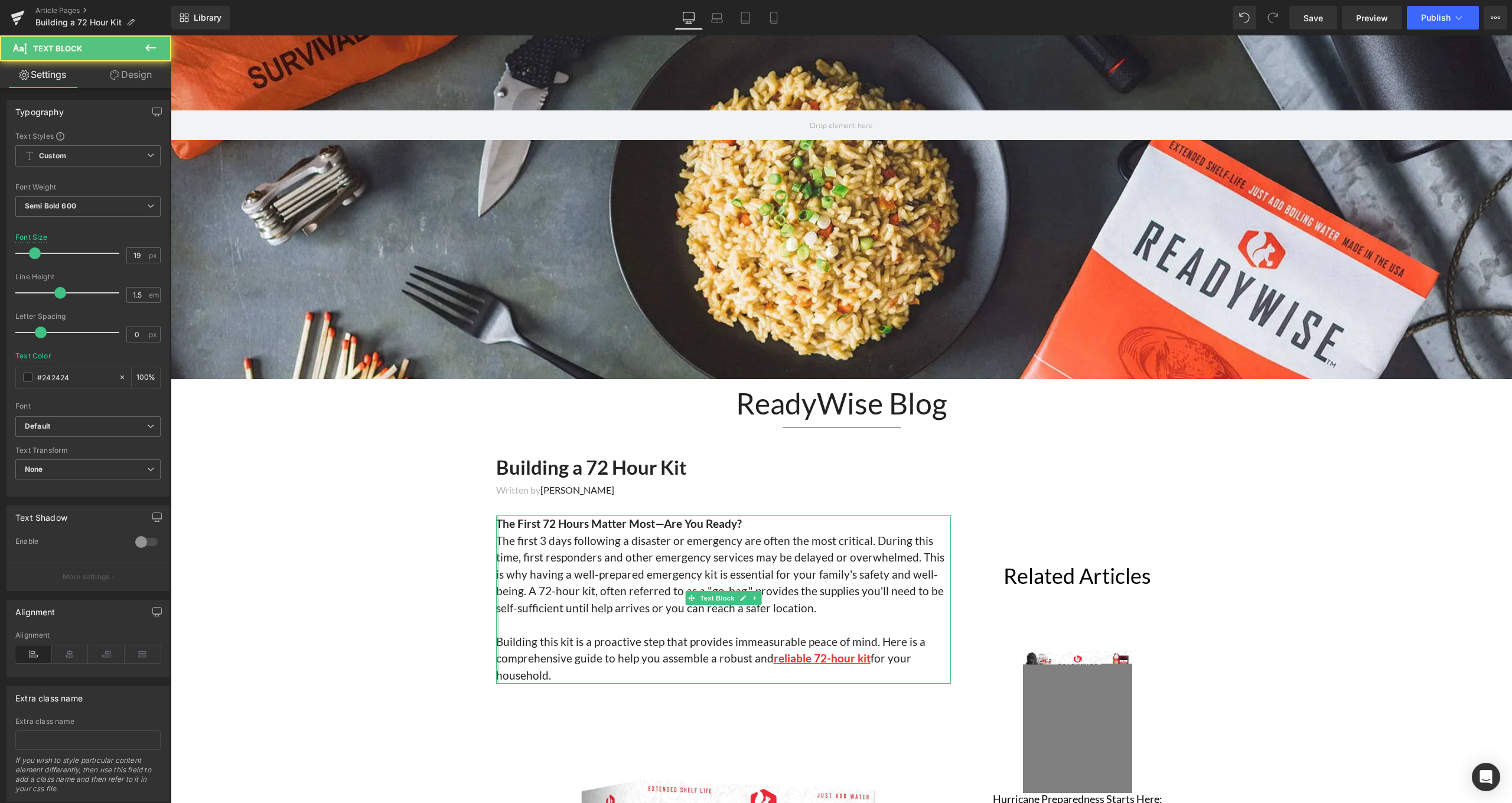
click at [496, 524] on div at bounding box center [497, 599] width 3 height 168
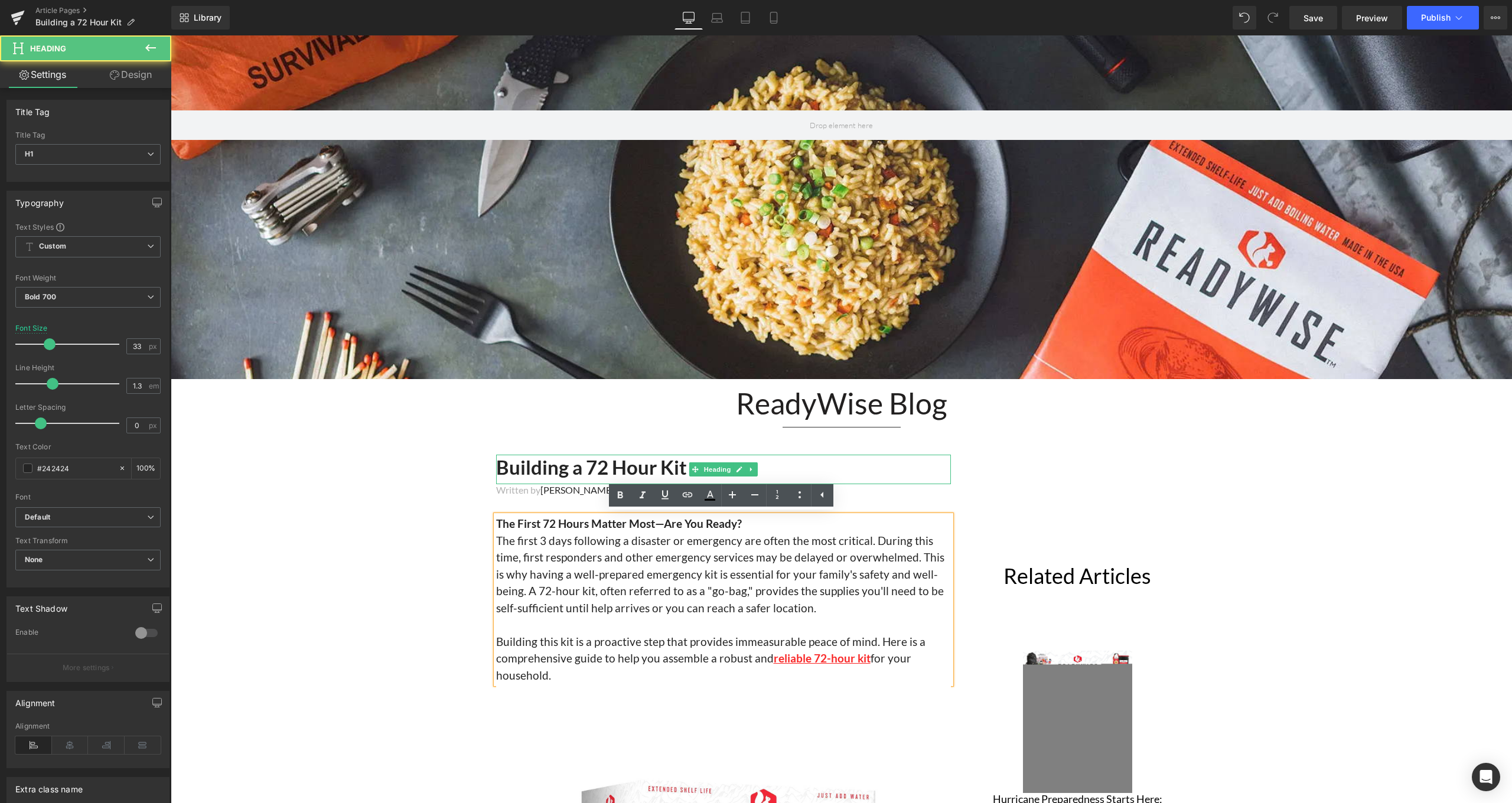
click at [692, 459] on h1 "Building a 72 Hour Kit" at bounding box center [723, 467] width 455 height 26
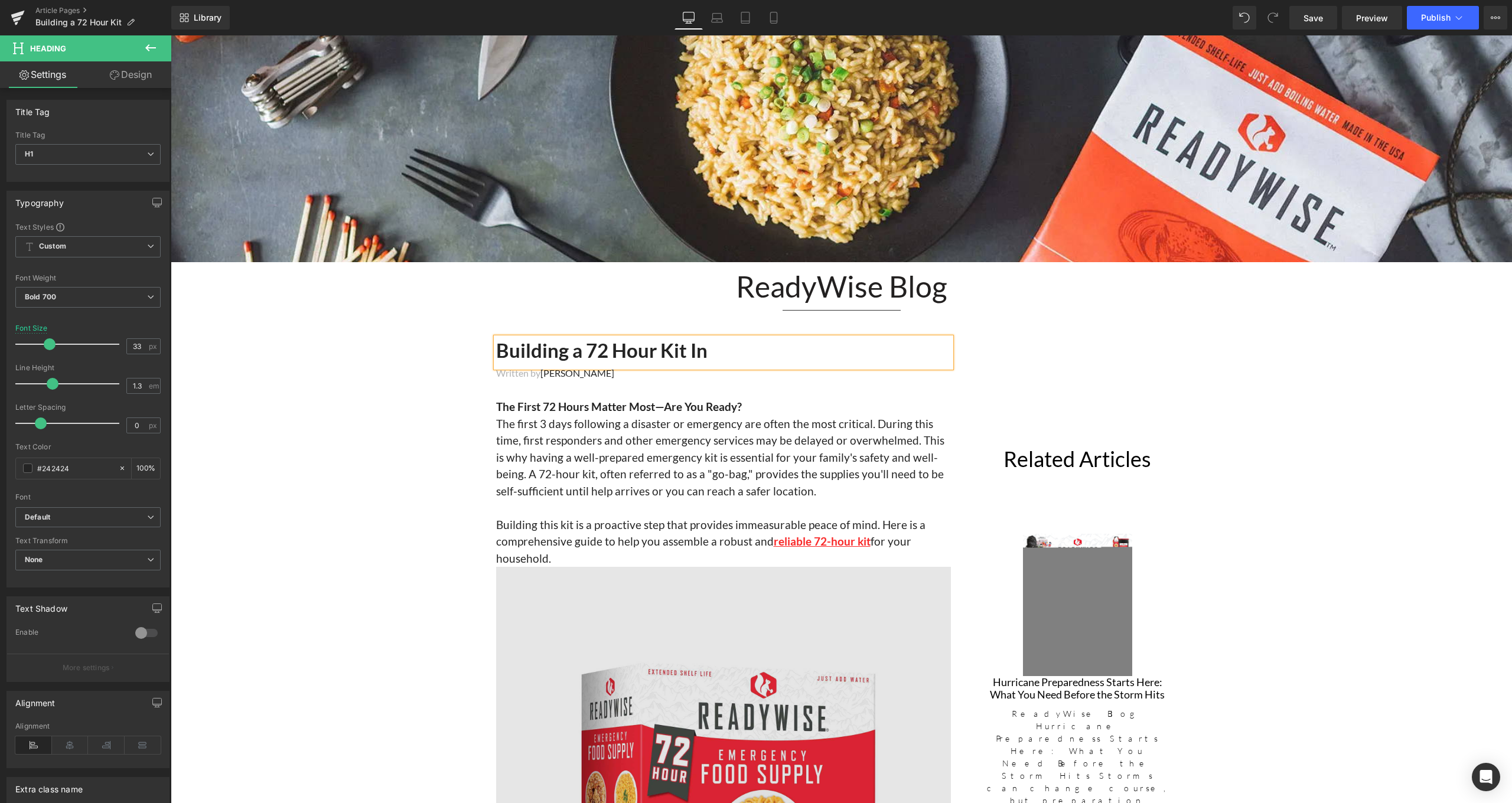
scroll to position [697, 0]
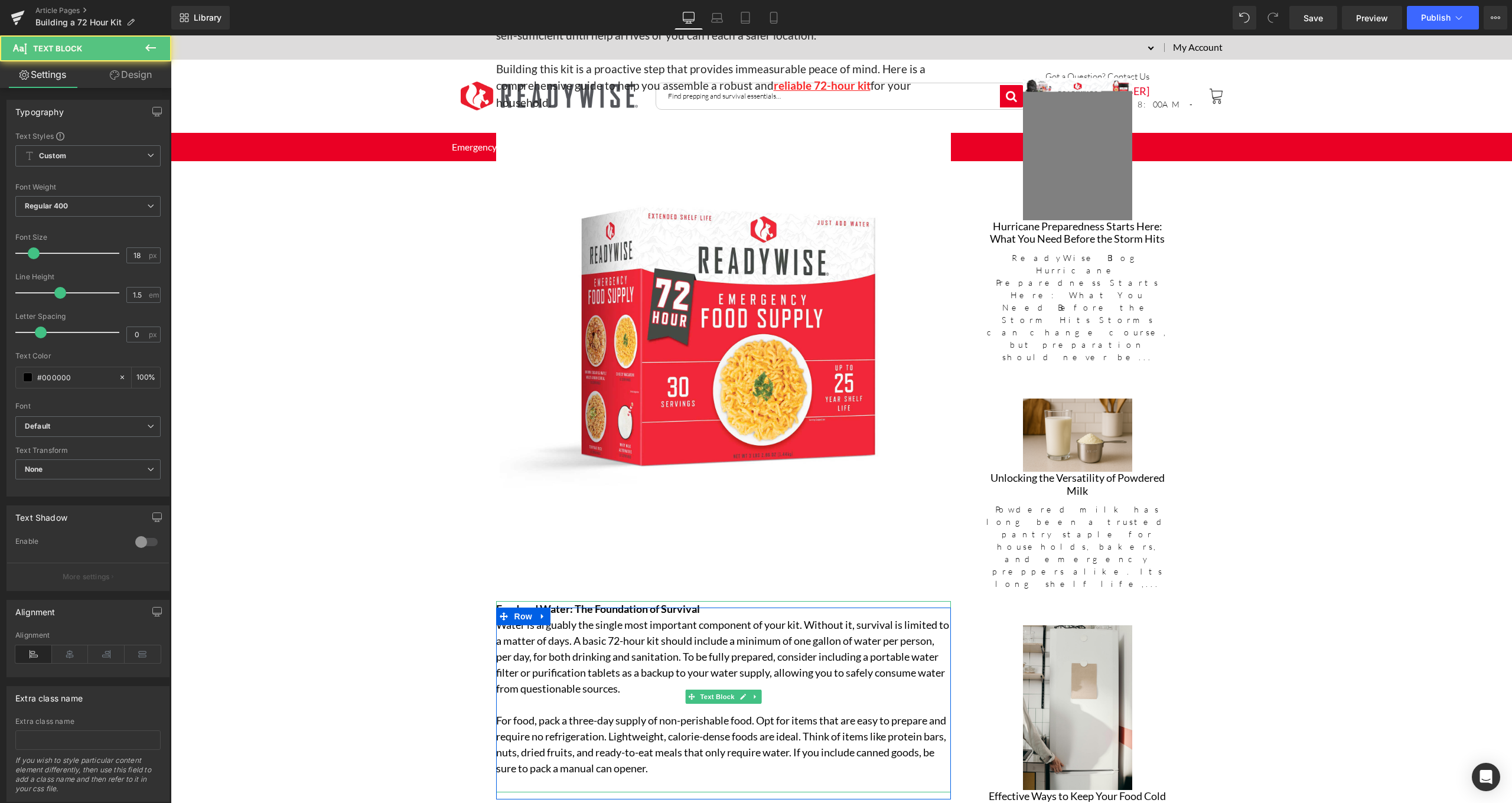
click at [539, 602] on strong "Food and Water: The Foundation of Survival" at bounding box center [597, 608] width 203 height 13
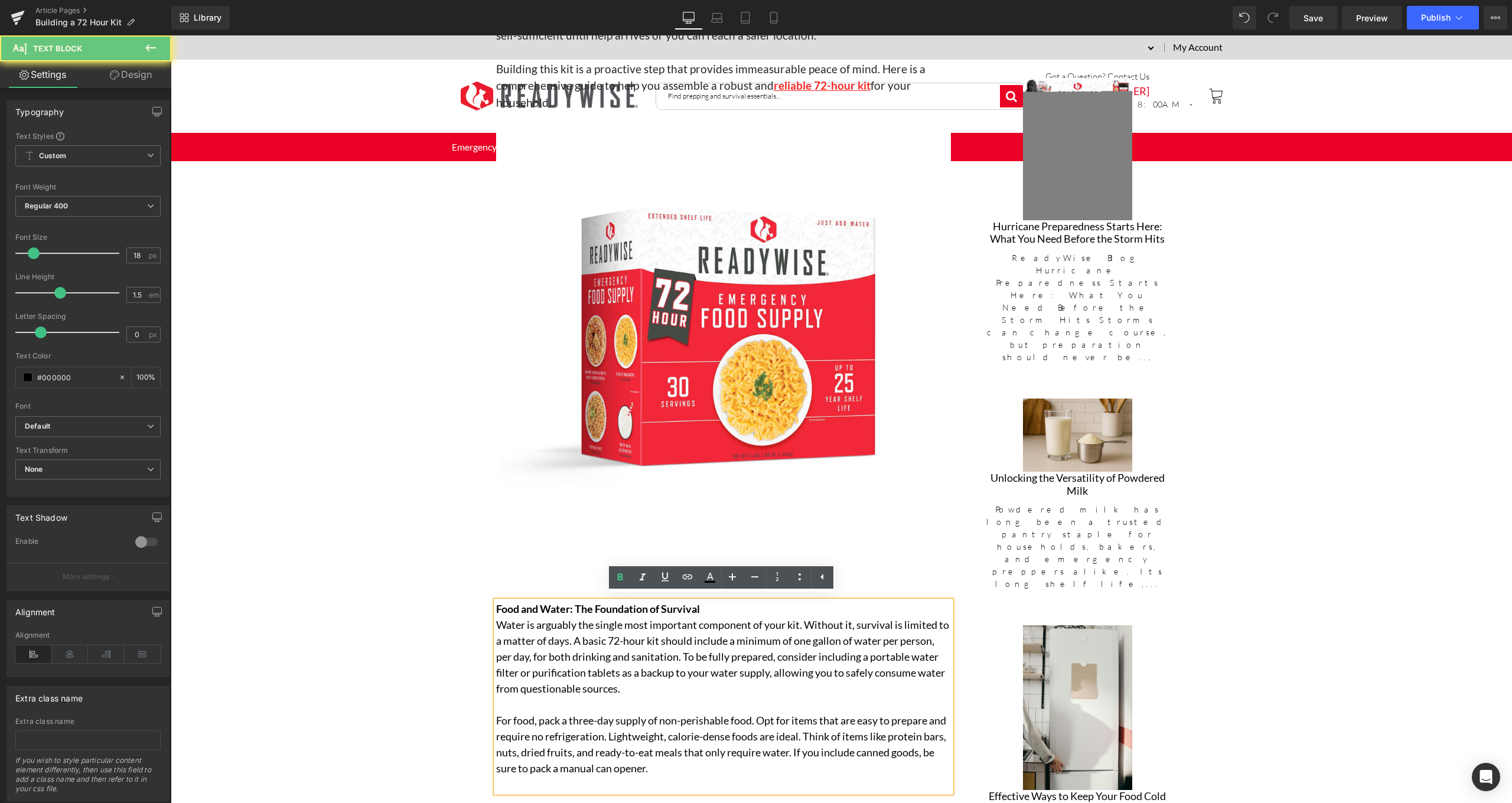
click at [496, 602] on div "Food and Water: The Foundation of Survival Water is arguably the single most im…" at bounding box center [723, 697] width 455 height 191
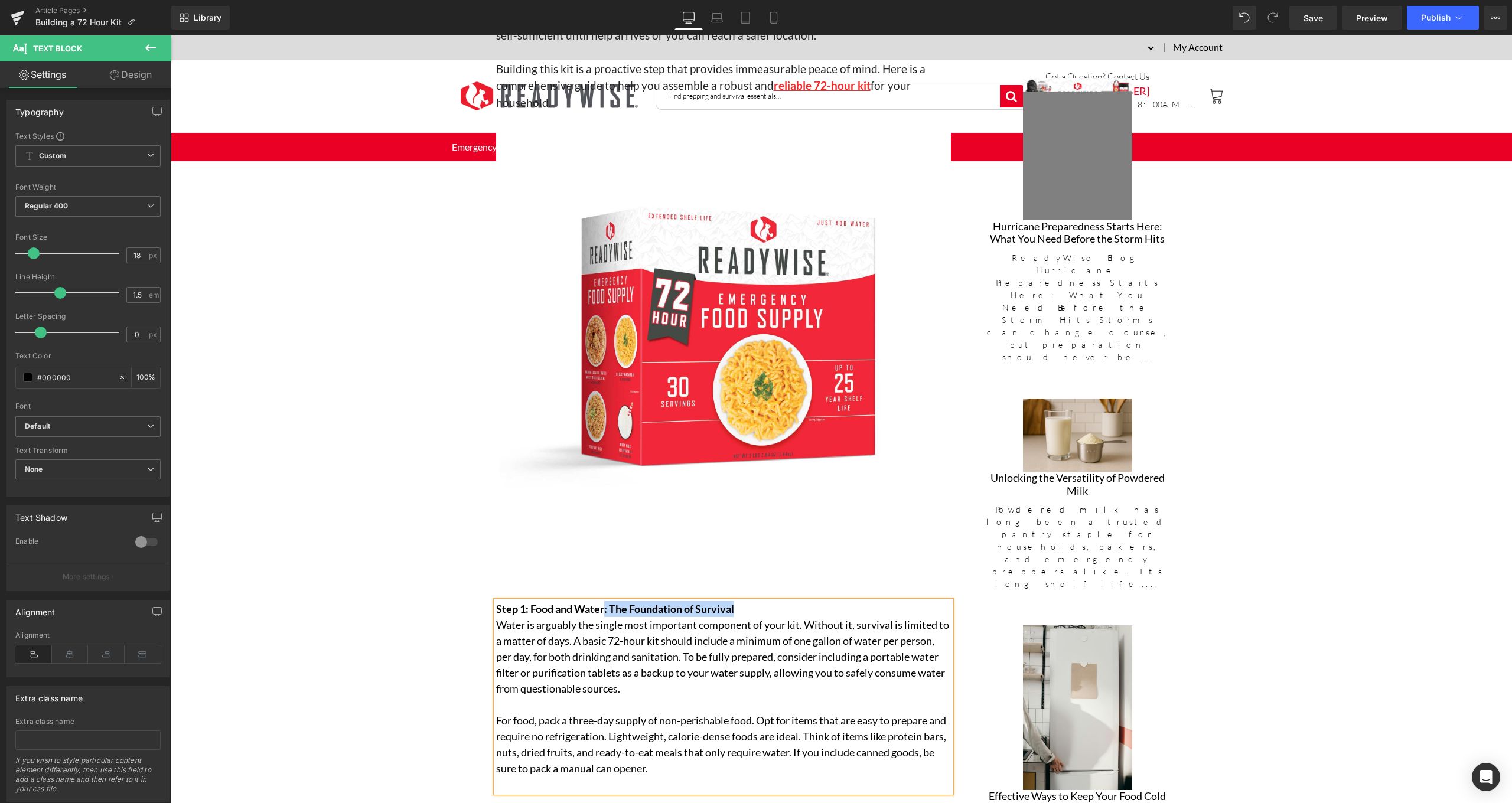
drag, startPoint x: 602, startPoint y: 604, endPoint x: 745, endPoint y: 602, distance: 143.0
click at [745, 602] on p "Step 1: Food and Water: The Foundation of Survival" at bounding box center [723, 609] width 455 height 16
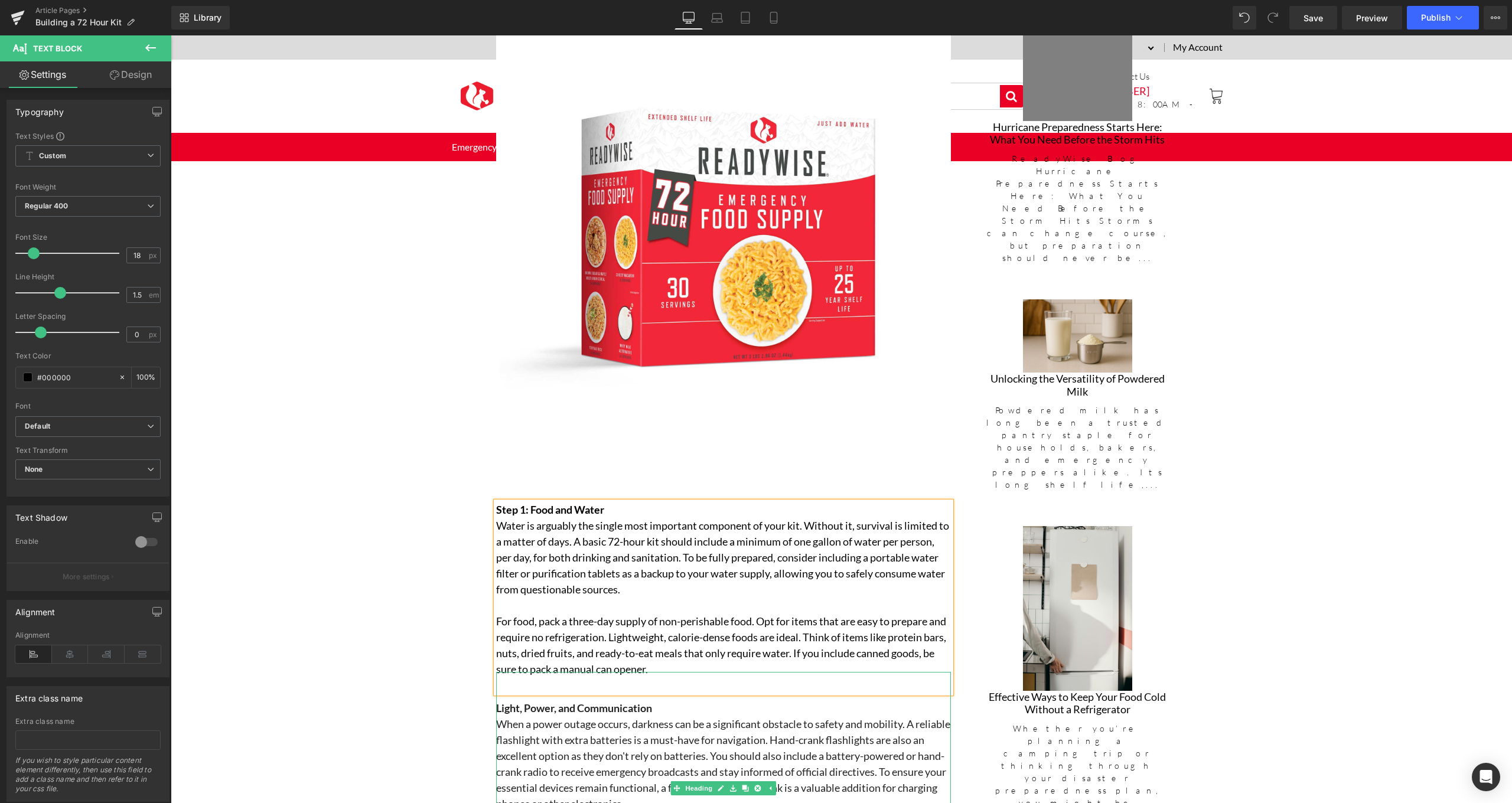
click at [505, 704] on span "Light, Power, and Communication" at bounding box center [574, 708] width 156 height 13
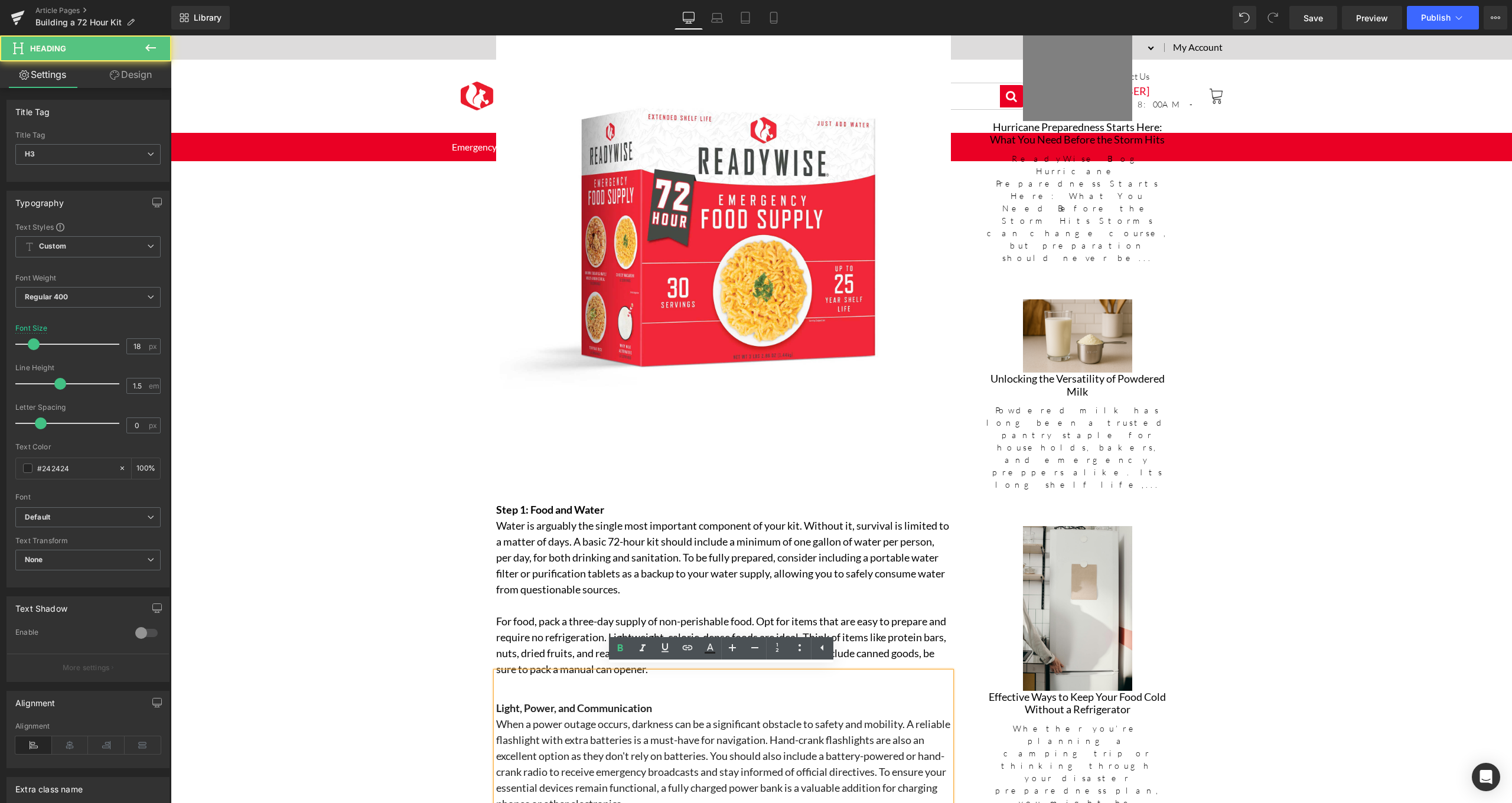
click at [496, 702] on span "Light, Power, and Communication" at bounding box center [574, 708] width 156 height 13
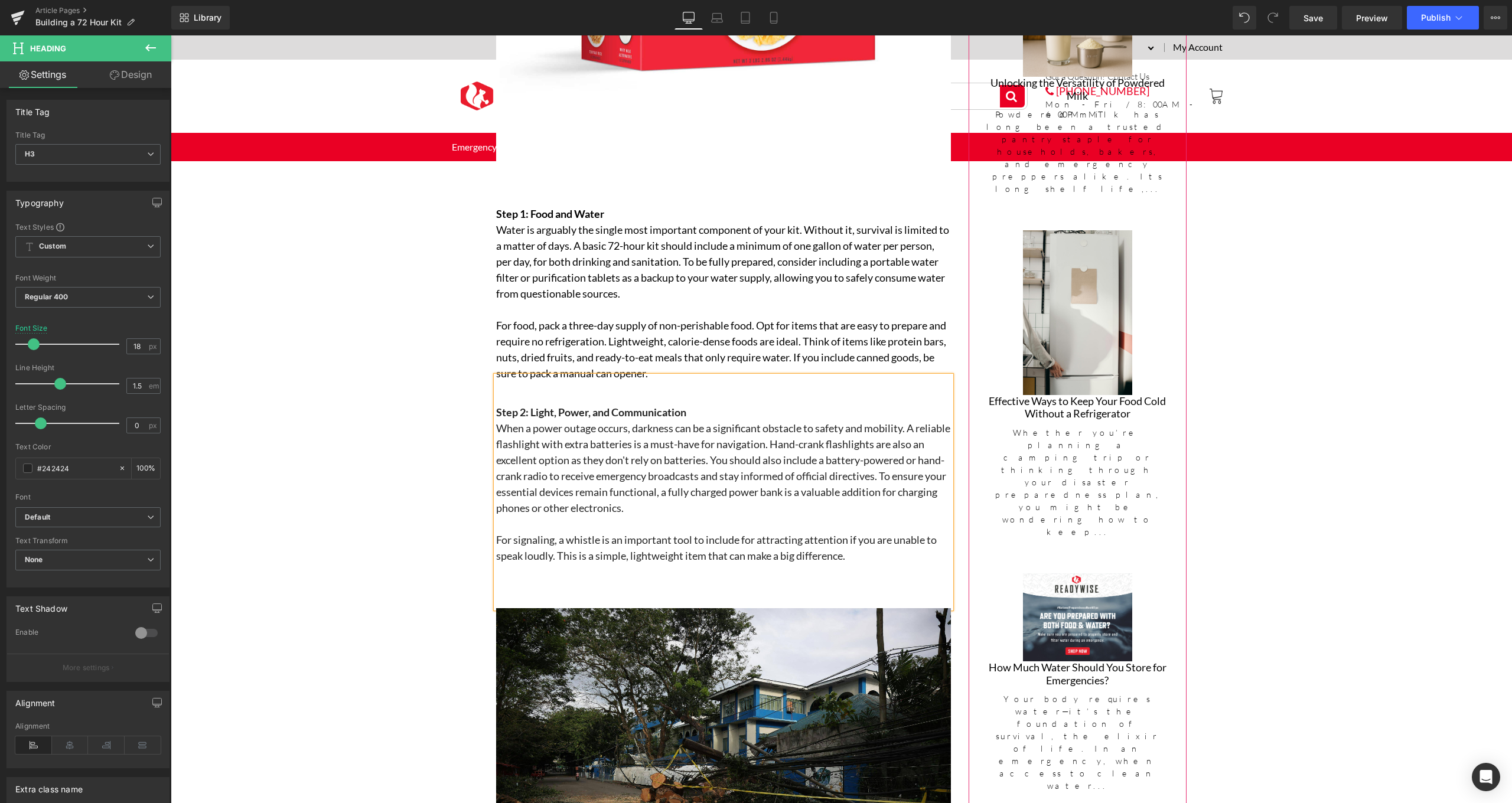
scroll to position [1341, 0]
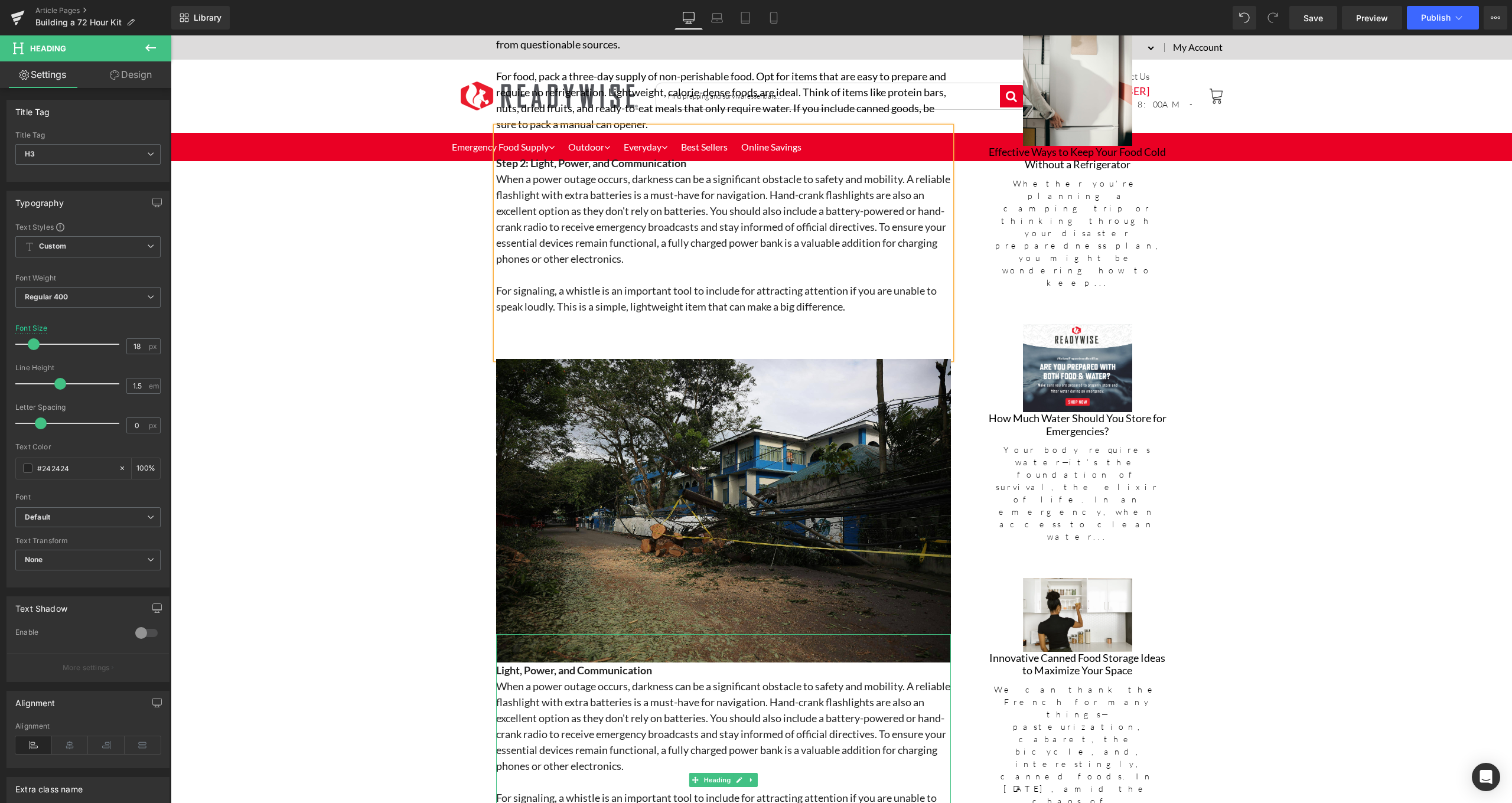
click at [515, 679] on h3 "When a power outage occurs, darkness can be a significant obstacle to safety an…" at bounding box center [723, 726] width 455 height 96
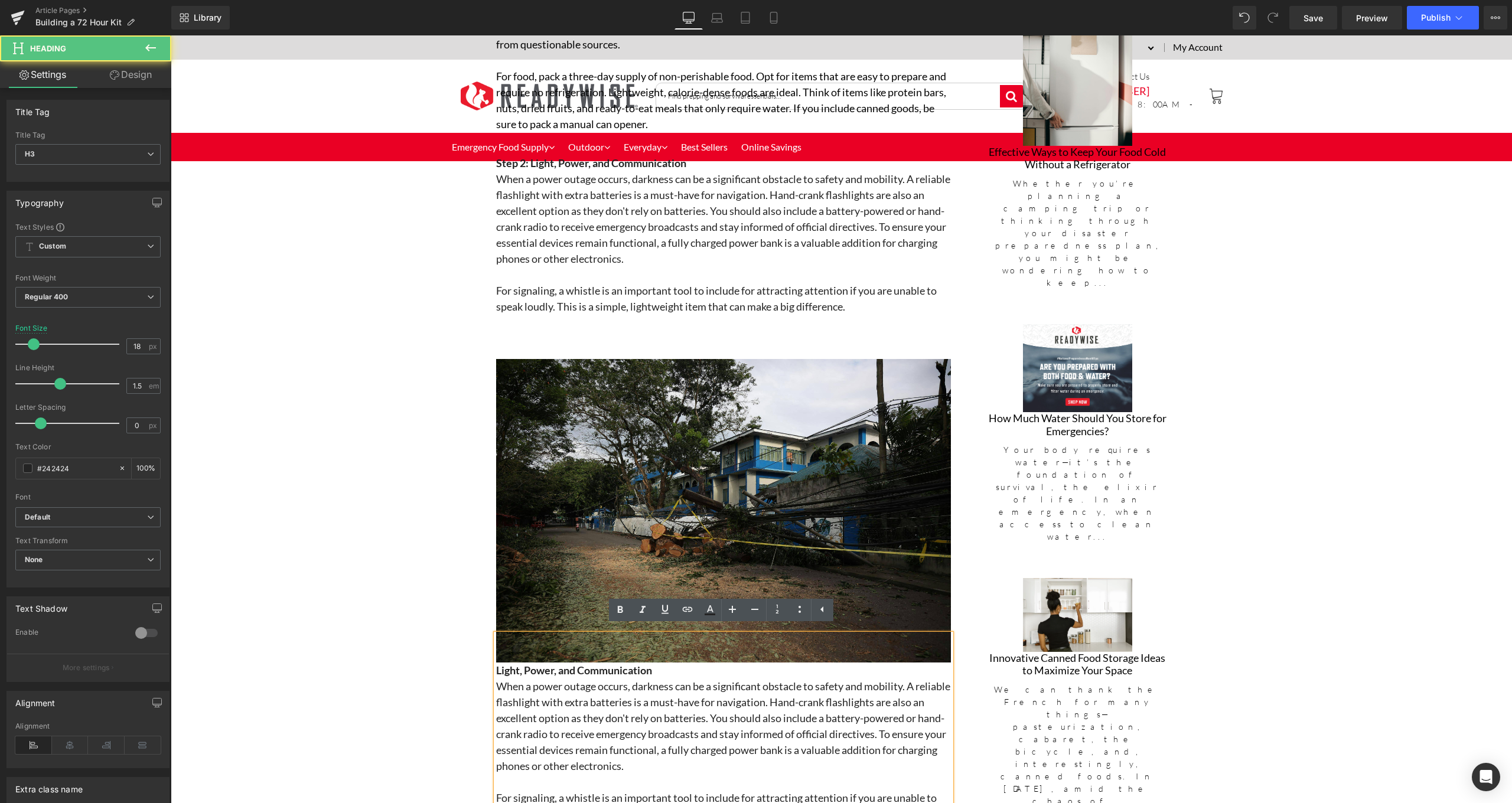
click at [496, 662] on div "Light, Power, and Communication When a power outage occurs, darkness can be a s…" at bounding box center [723, 780] width 455 height 292
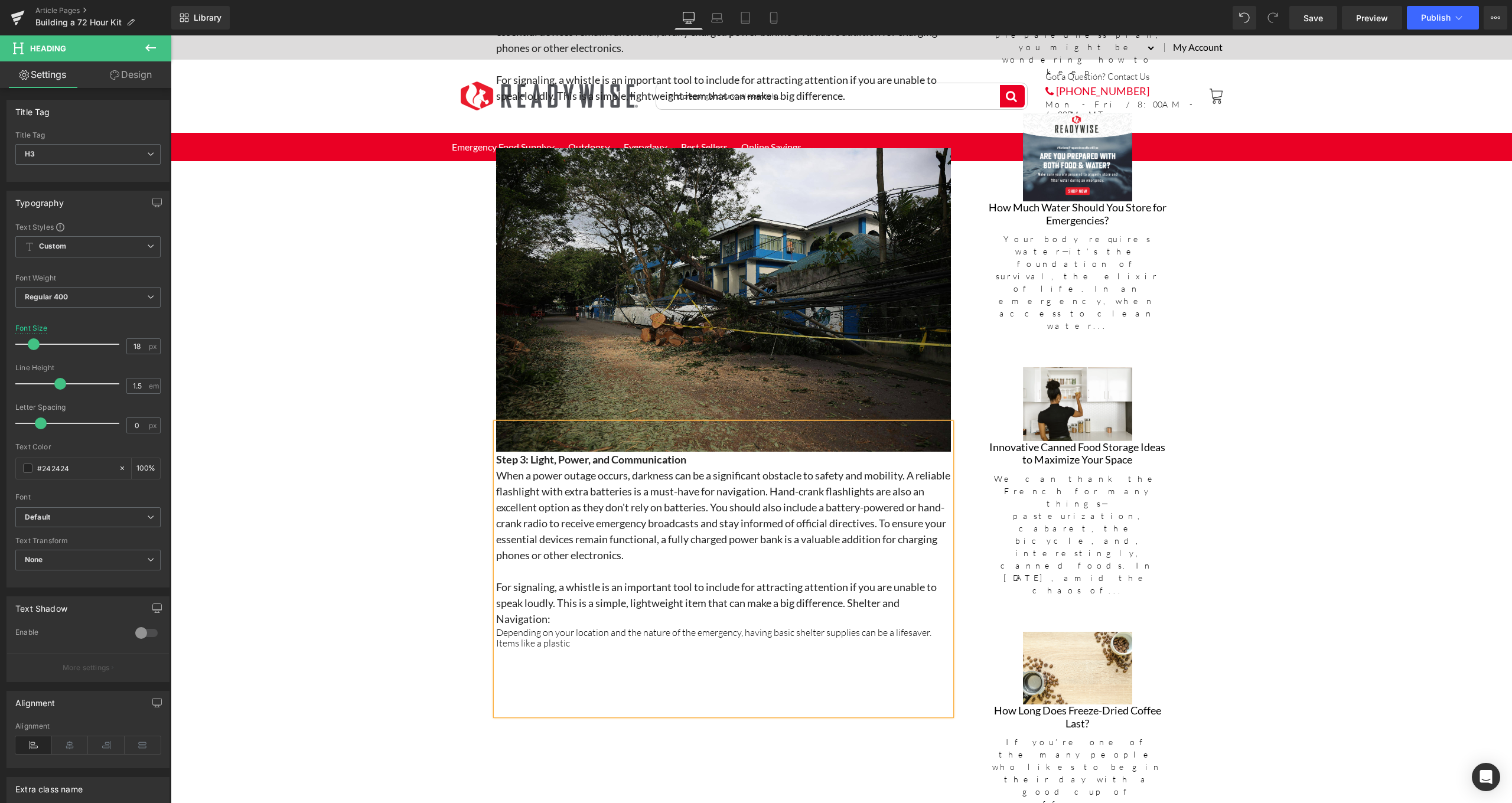
scroll to position [1569, 0]
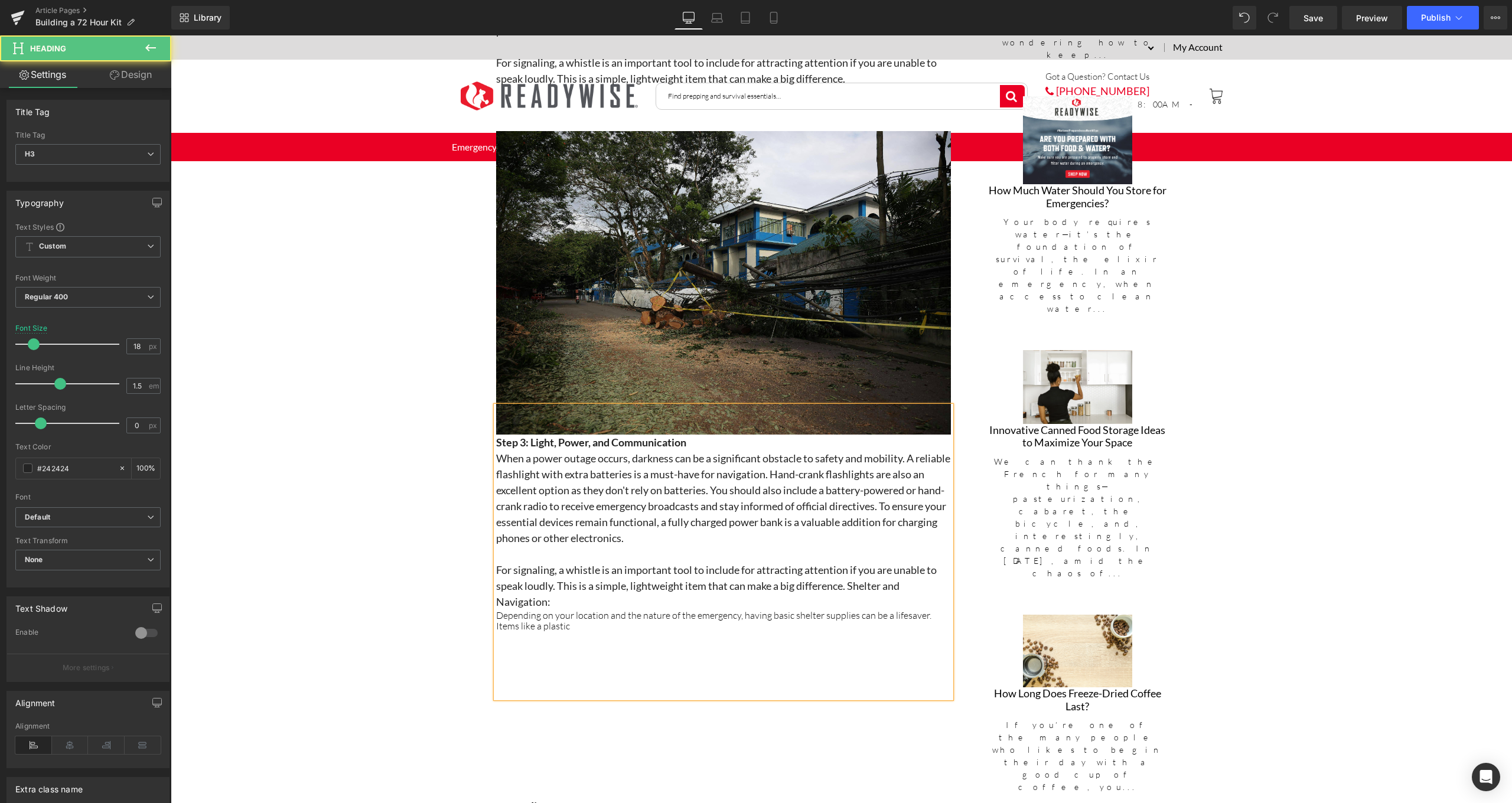
click at [749, 585] on h3 "For signaling, a whistle is an important tool to include for attracting attenti…" at bounding box center [723, 586] width 455 height 48
click at [612, 596] on h3 "For signaling, a whistle is an important tool to include for attracting attenti…" at bounding box center [723, 586] width 455 height 48
drag, startPoint x: 585, startPoint y: 625, endPoint x: 846, endPoint y: 577, distance: 265.4
click at [846, 577] on div "Step 3: Light, Power, and Communication When a power outage occurs, darkness ca…" at bounding box center [723, 552] width 455 height 292
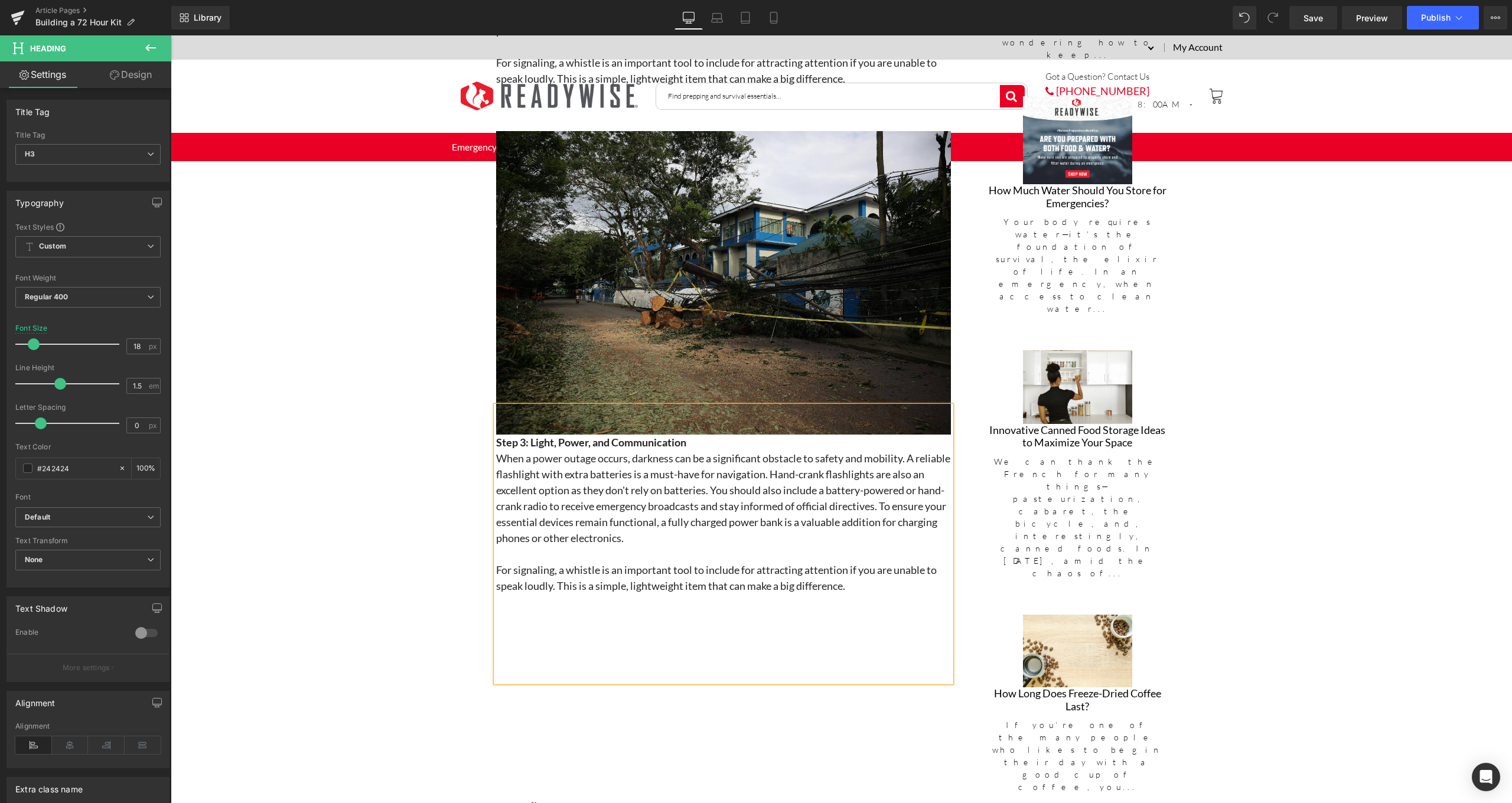
scroll to position [1572, 0]
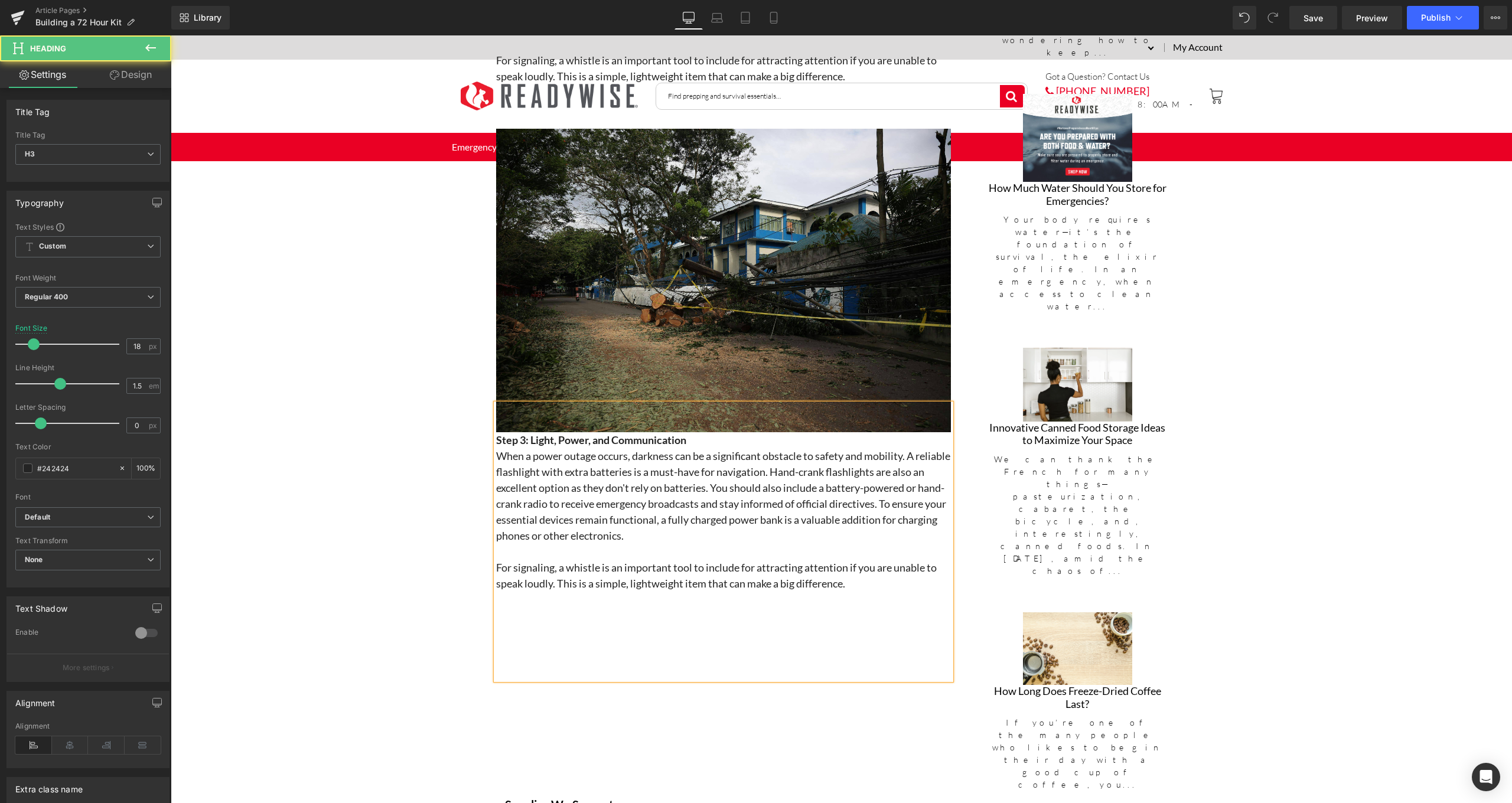
click at [583, 513] on h3 "When a power outage occurs, darkness can be a significant obstacle to safety an…" at bounding box center [723, 496] width 455 height 96
click at [595, 517] on h3 "When a power outage occurs, darkness can be a significant obstacle to safety an…" at bounding box center [723, 496] width 455 height 96
click at [700, 546] on h3 at bounding box center [723, 551] width 455 height 16
click at [707, 536] on h3 "When a power outage occurs, darkness can be a significant obstacle to safety an…" at bounding box center [723, 496] width 455 height 96
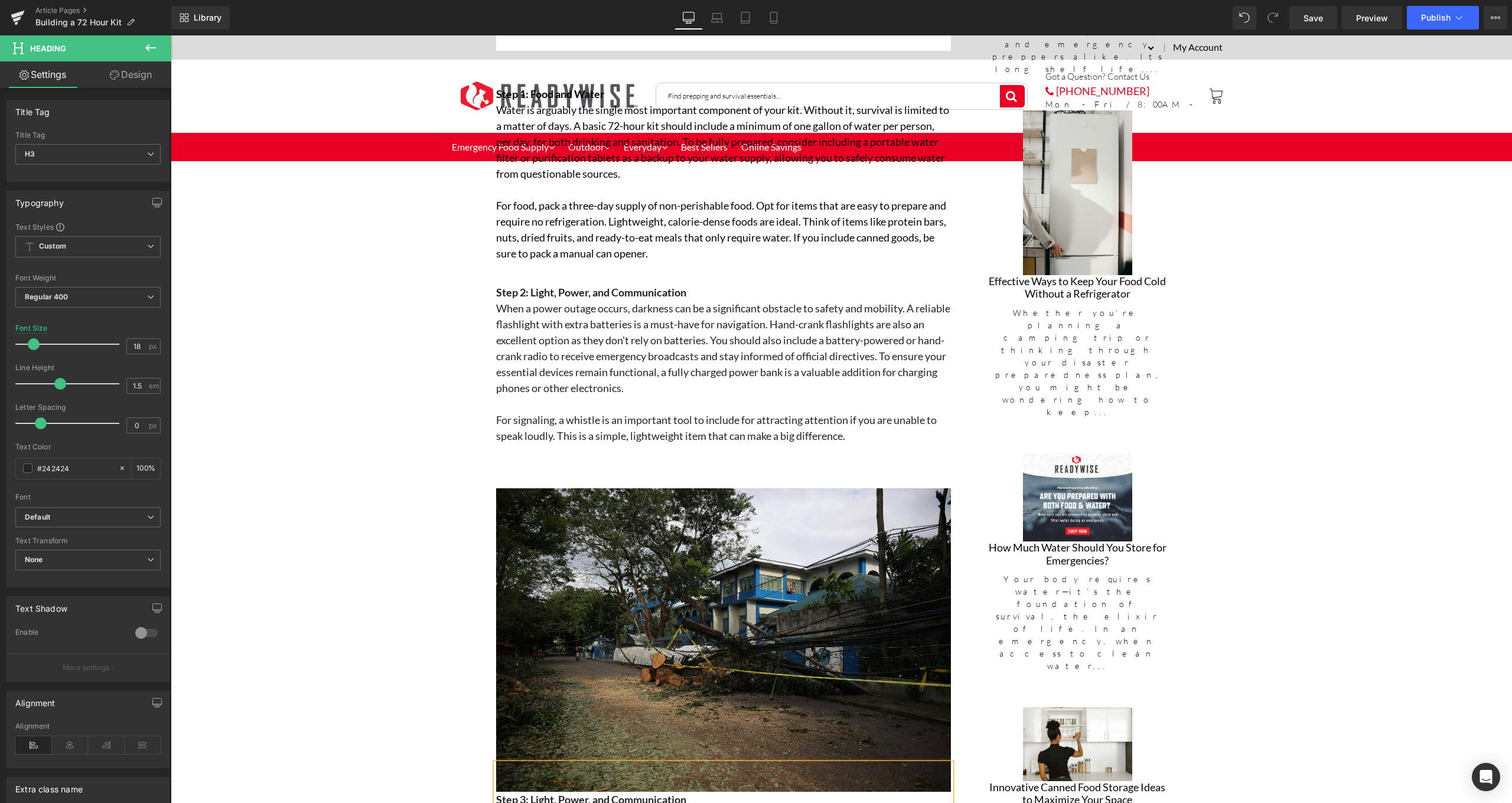
scroll to position [1077, 0]
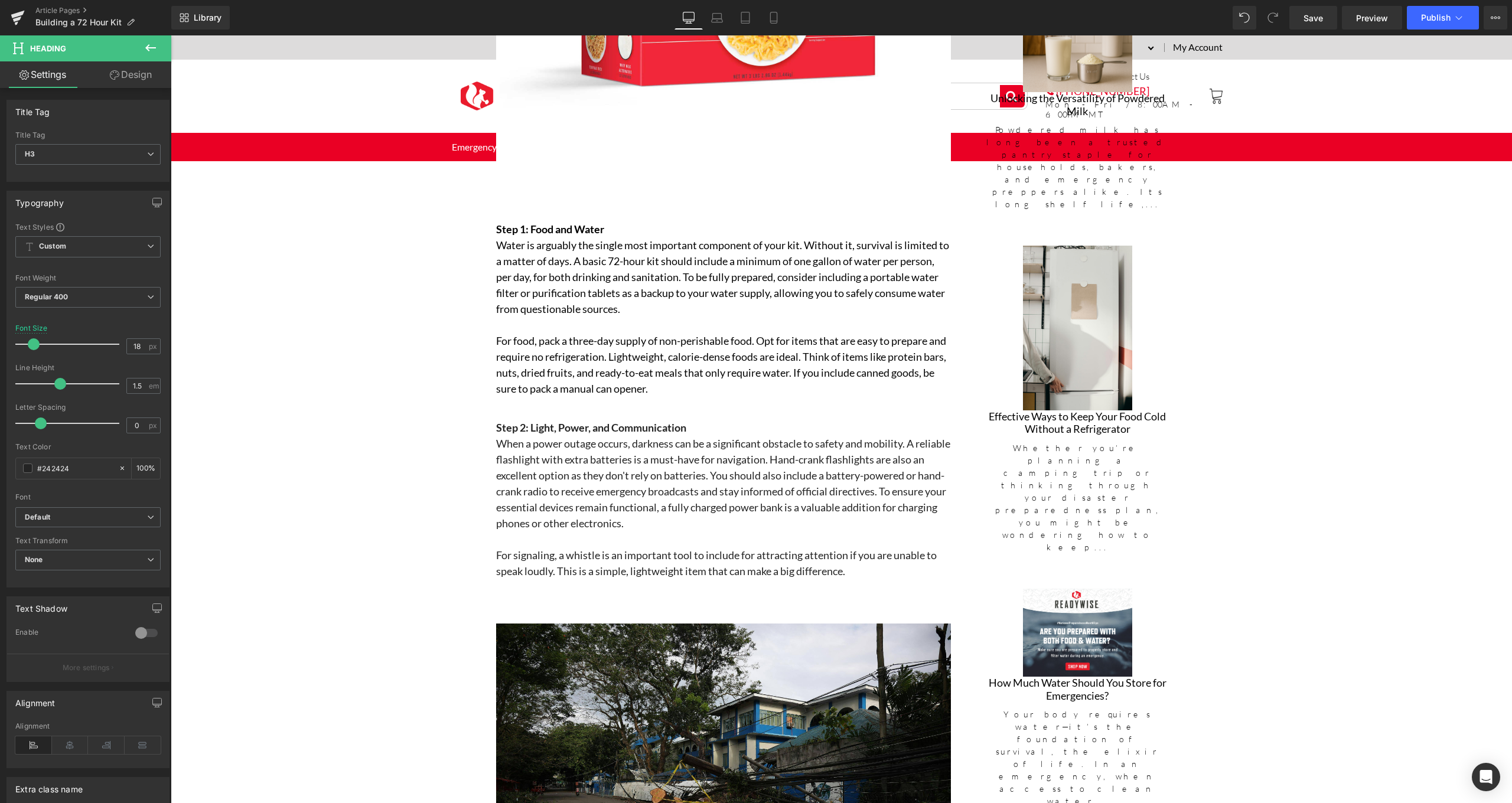
click at [864, 588] on h3 at bounding box center [723, 587] width 455 height 16
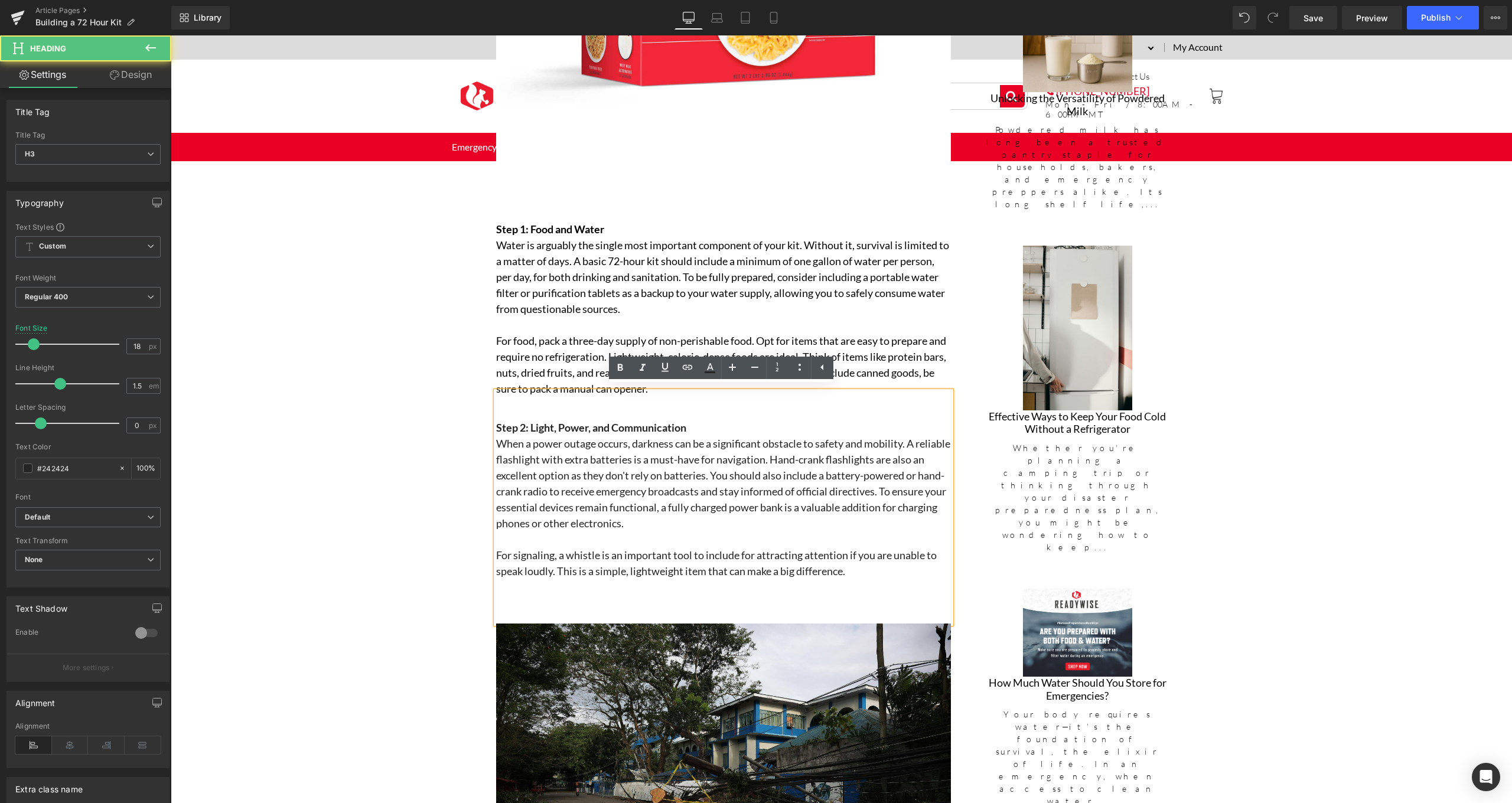
click at [864, 570] on h3 "For signaling, a whistle is an important tool to include for attracting attenti…" at bounding box center [723, 564] width 455 height 32
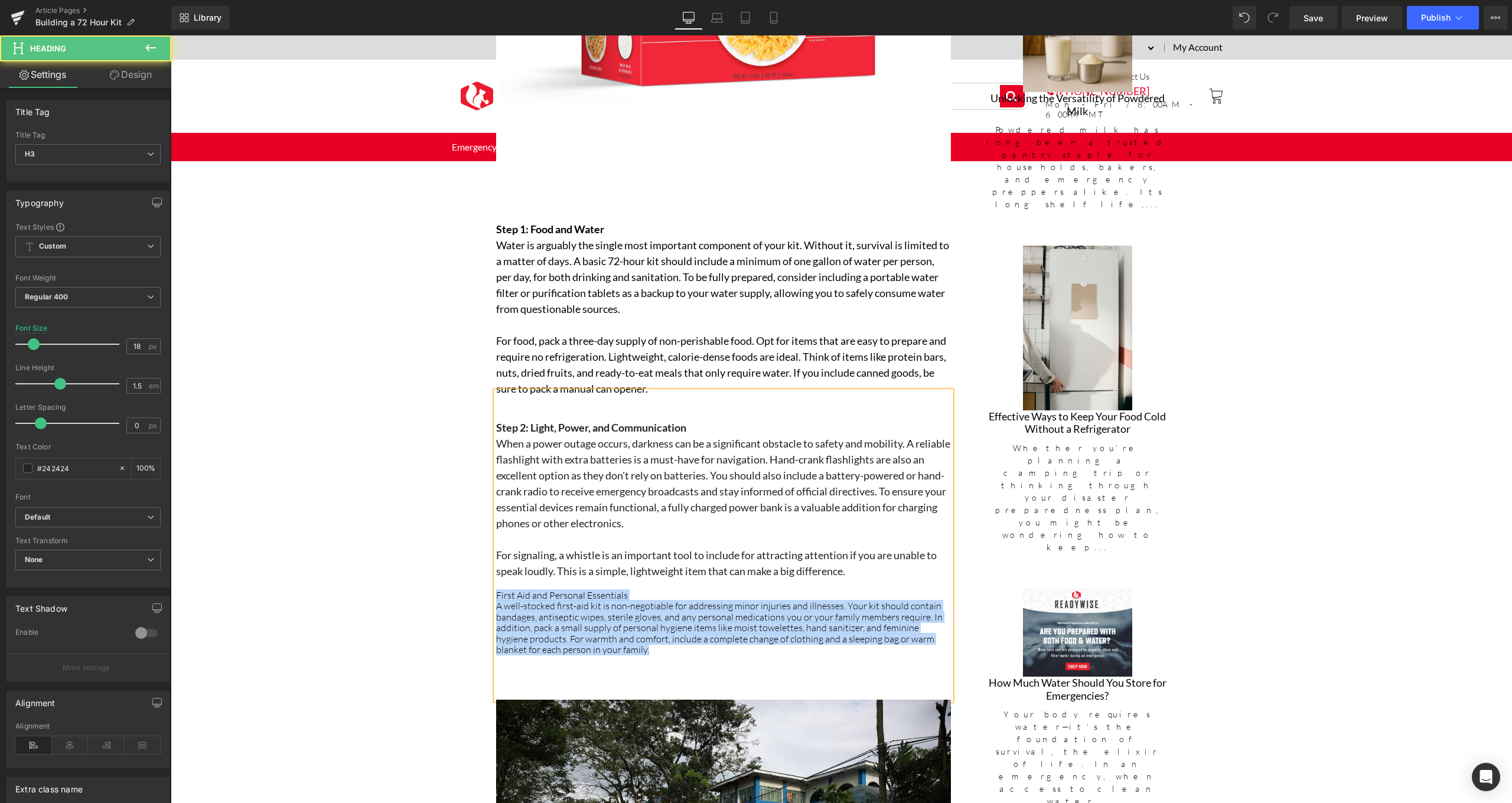
drag, startPoint x: 652, startPoint y: 638, endPoint x: 484, endPoint y: 593, distance: 173.9
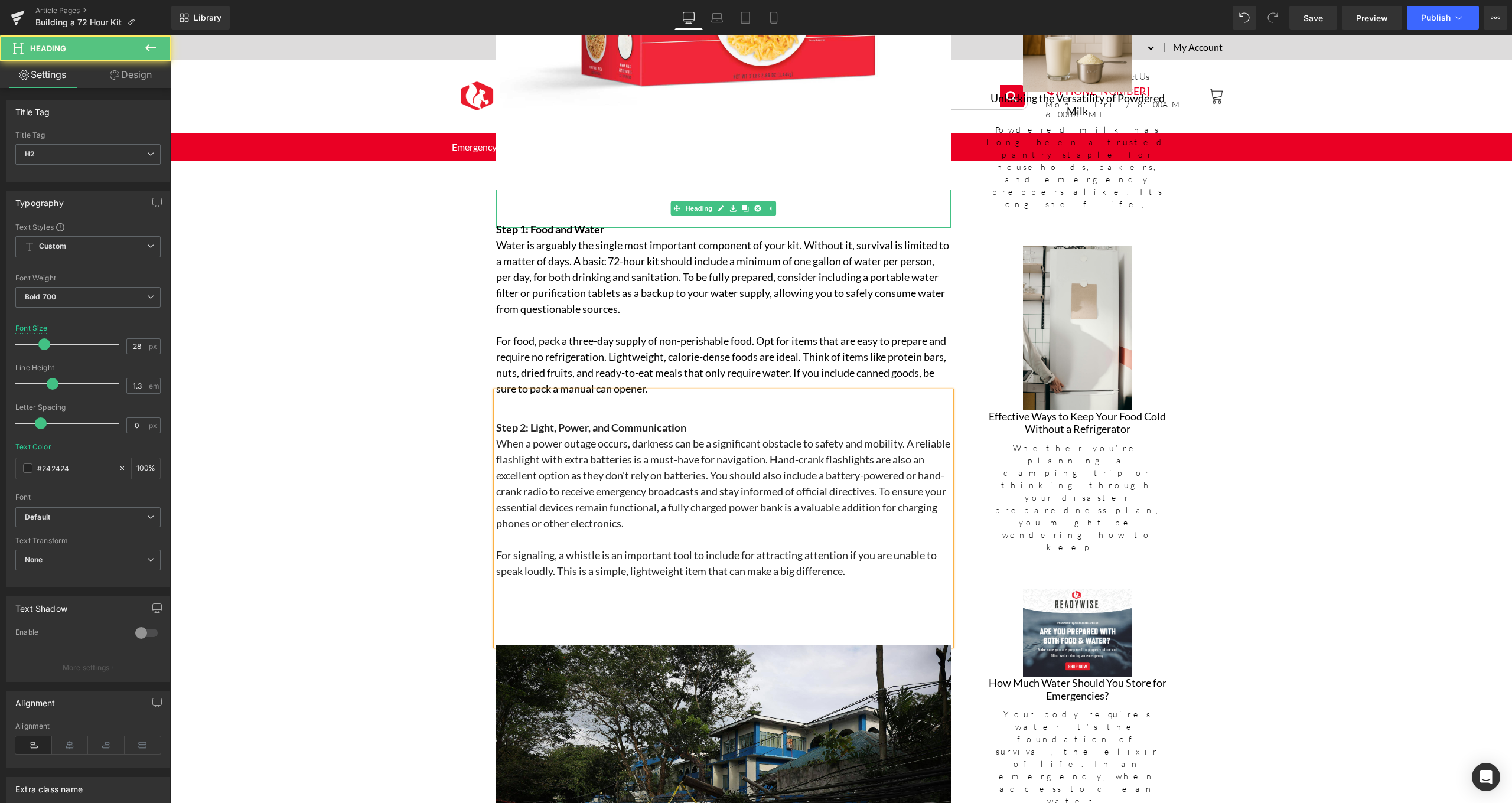
drag, startPoint x: 595, startPoint y: 216, endPoint x: 604, endPoint y: 239, distance: 24.7
click at [595, 216] on div at bounding box center [723, 208] width 455 height 38
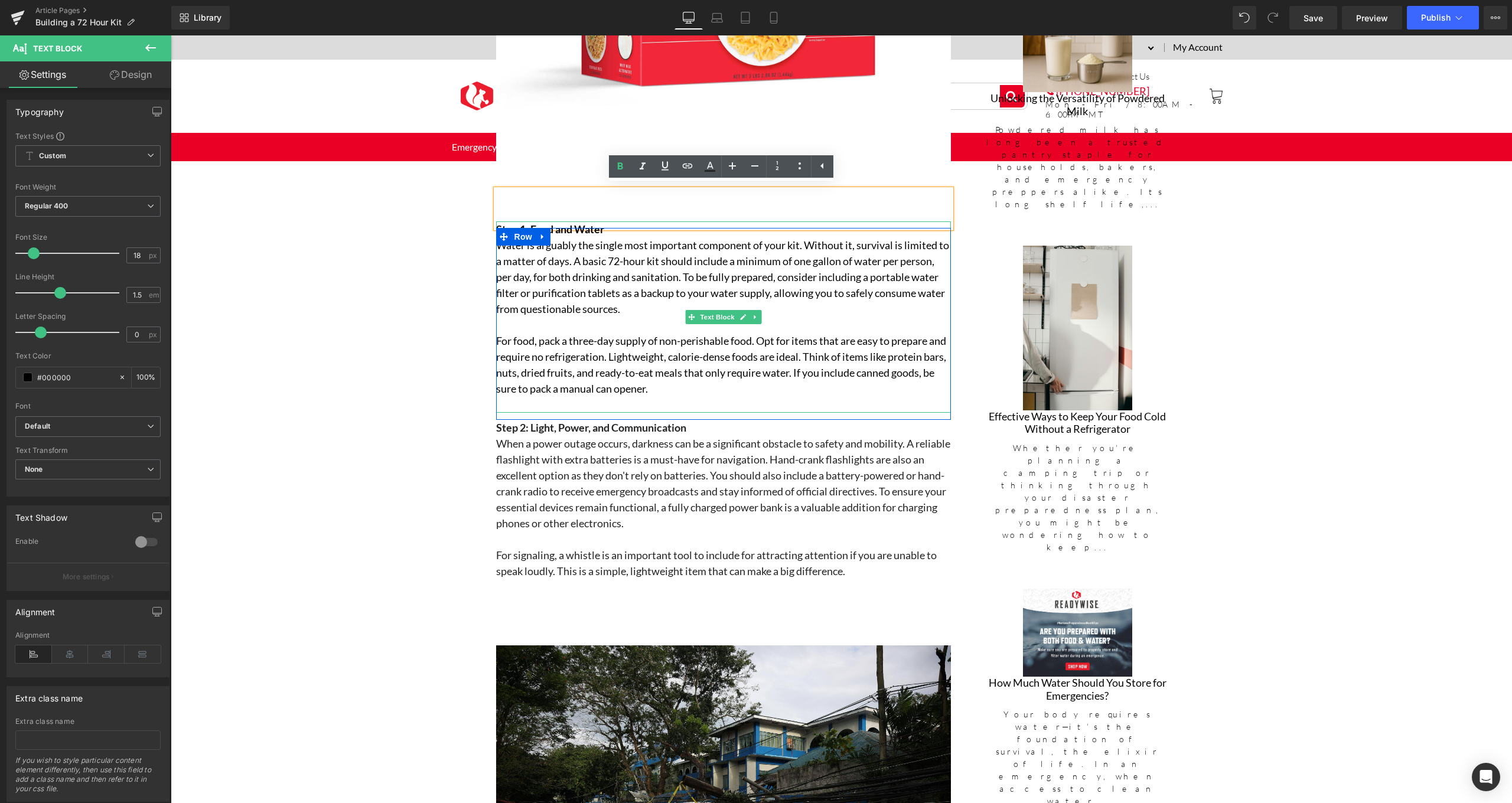
click at [626, 358] on p "For food, pack a three-day supply of non-perishable food. Opt for items that ar…" at bounding box center [723, 365] width 455 height 63
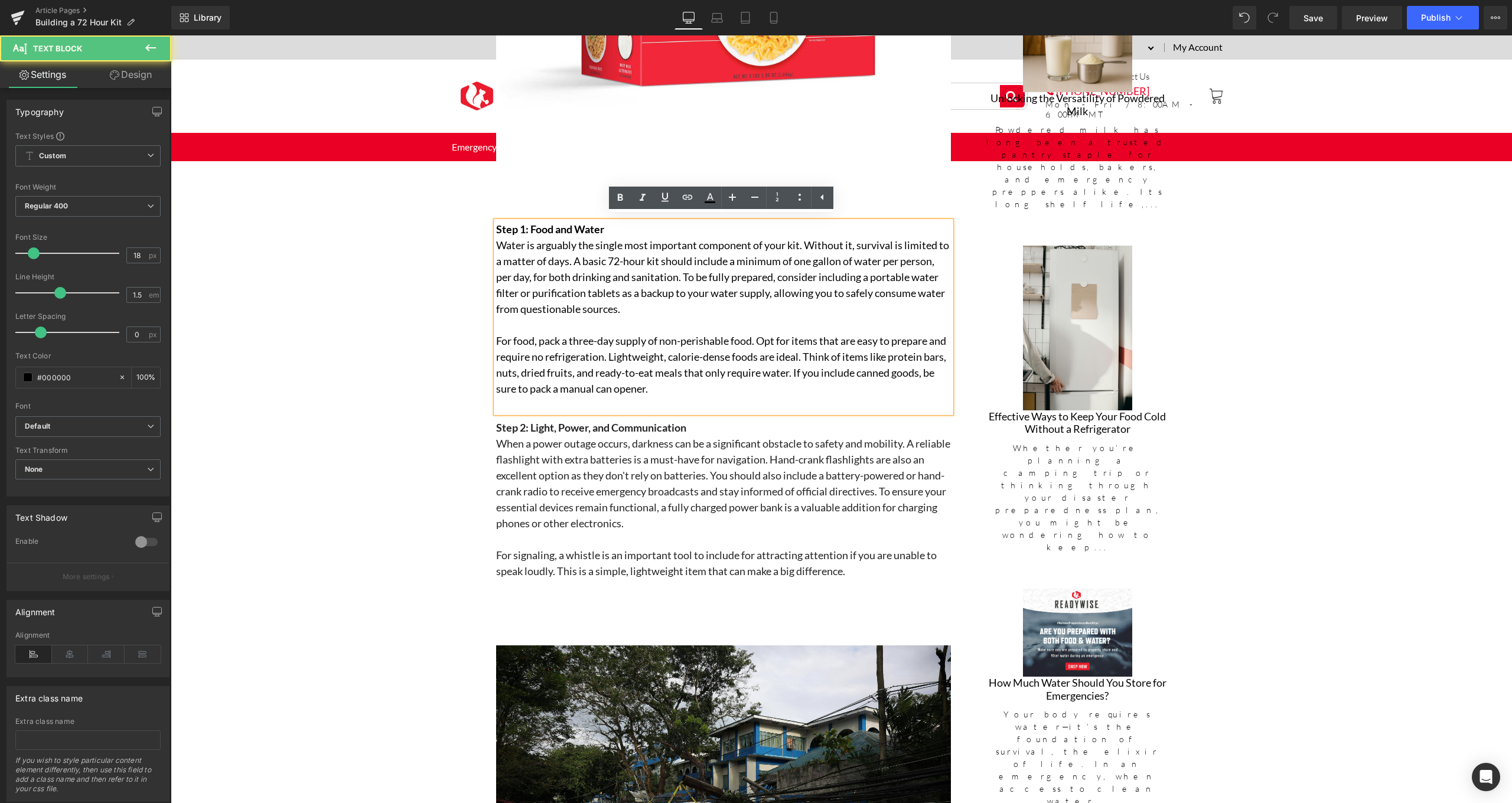
click at [696, 384] on p "For food, pack a three-day supply of non-perishable food. Opt for items that ar…" at bounding box center [723, 365] width 455 height 63
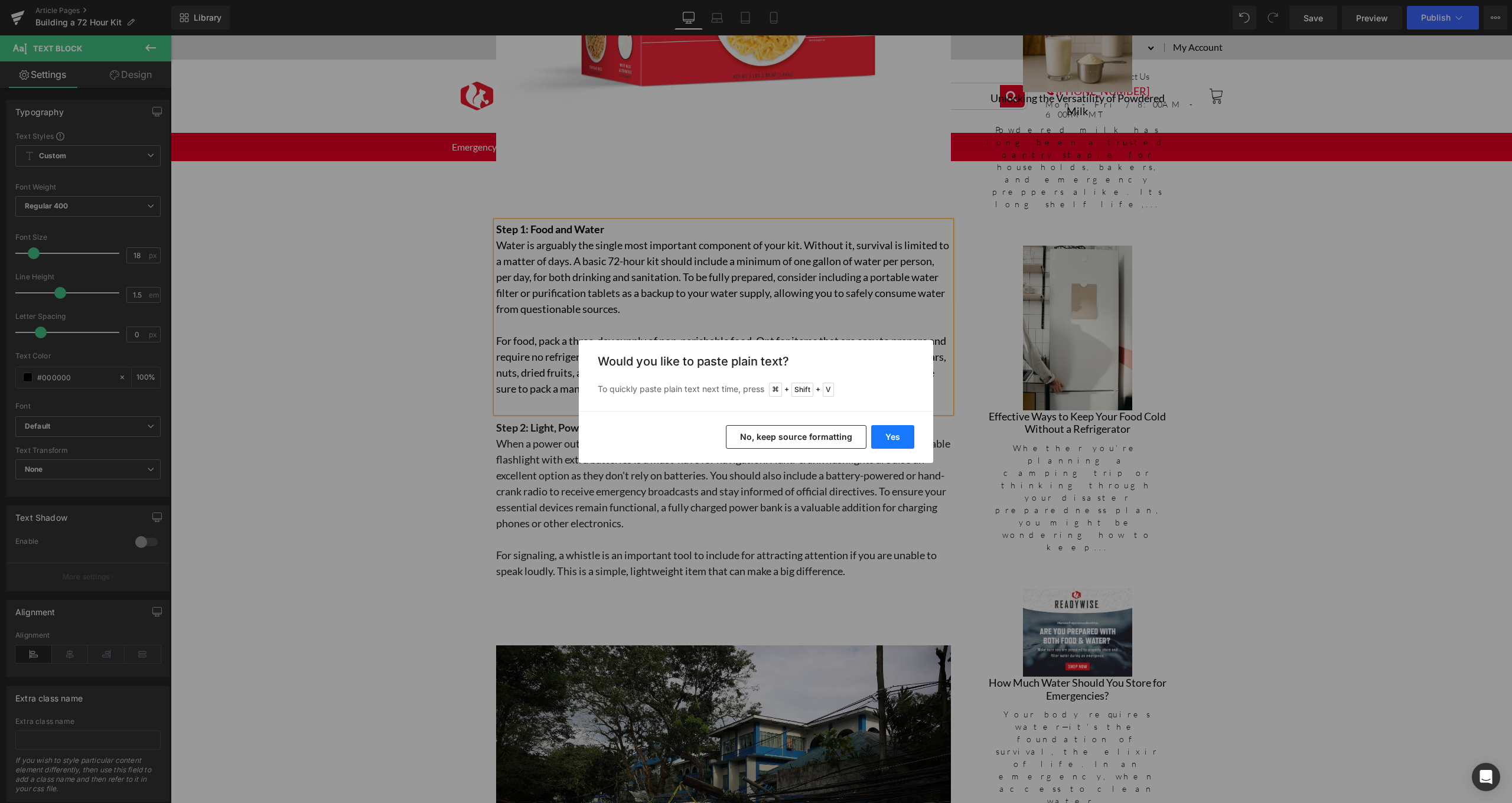
click at [889, 431] on button "Yes" at bounding box center [893, 437] width 43 height 23
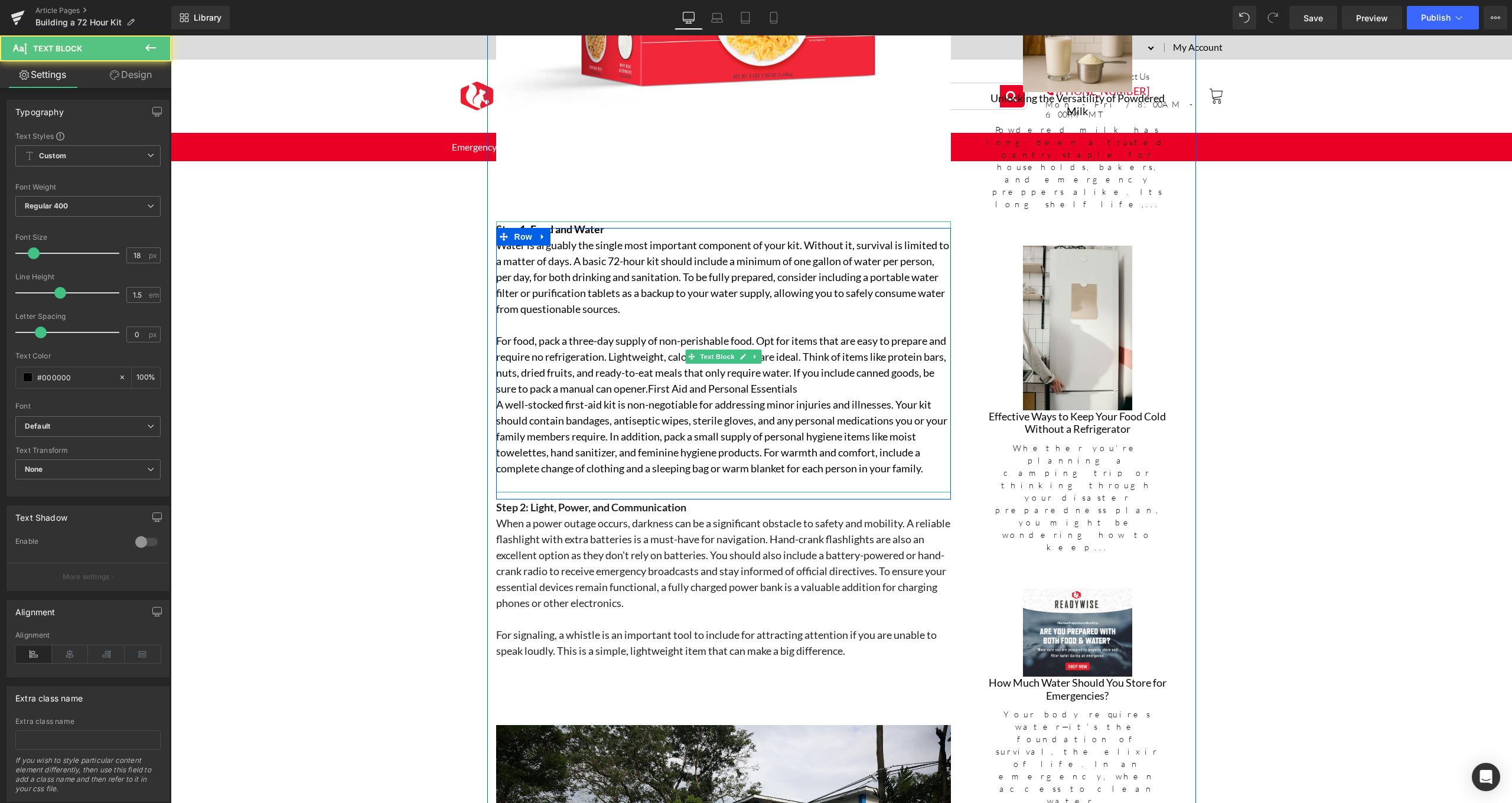
click at [663, 381] on p "For food, pack a three-day supply of non-perishable food. Opt for items that ar…" at bounding box center [723, 365] width 455 height 63
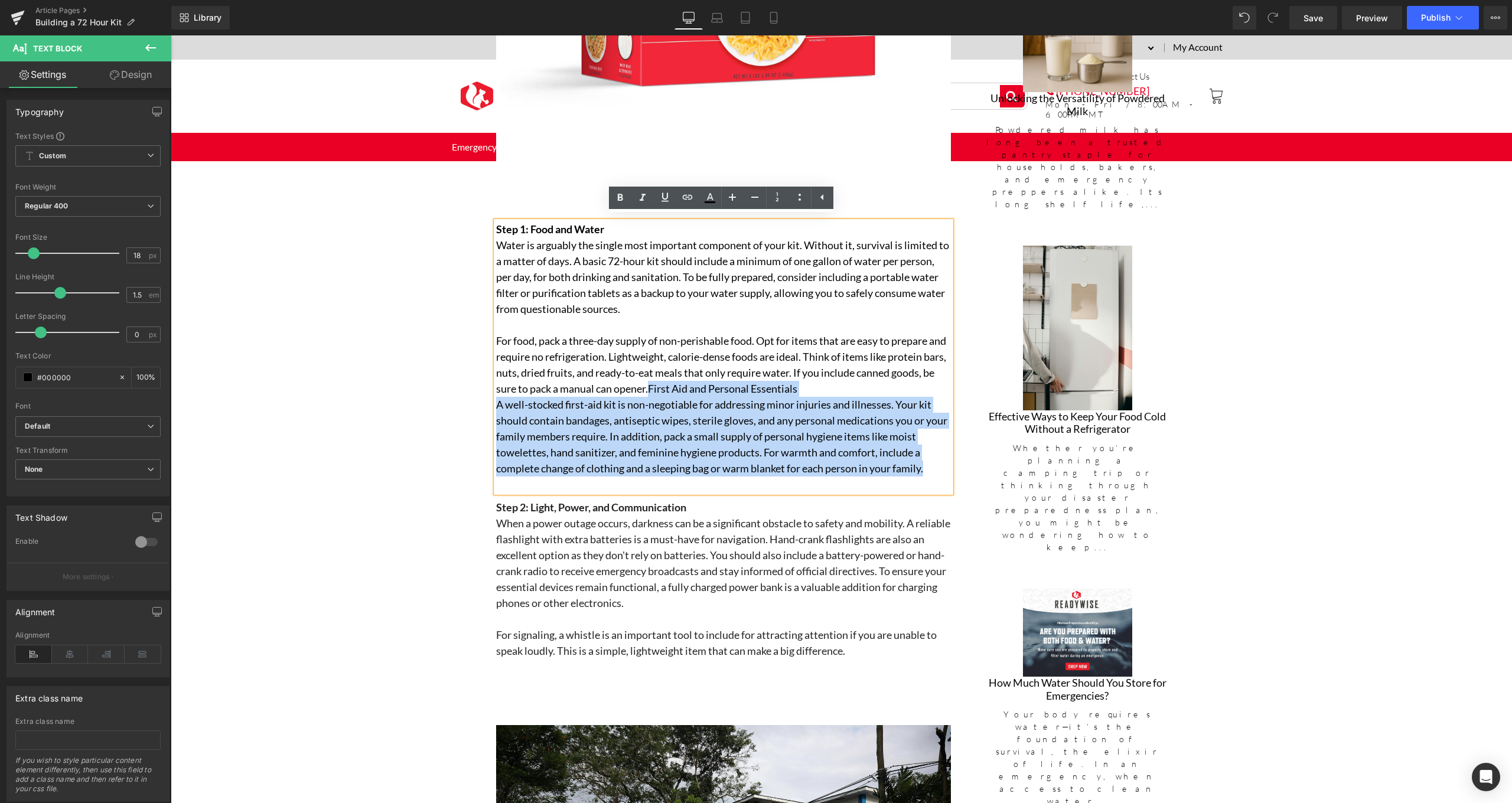
drag, startPoint x: 662, startPoint y: 381, endPoint x: 930, endPoint y: 460, distance: 279.4
click at [930, 460] on div "Step 1: Food and Water Water is arguably the single most important component of…" at bounding box center [723, 357] width 455 height 271
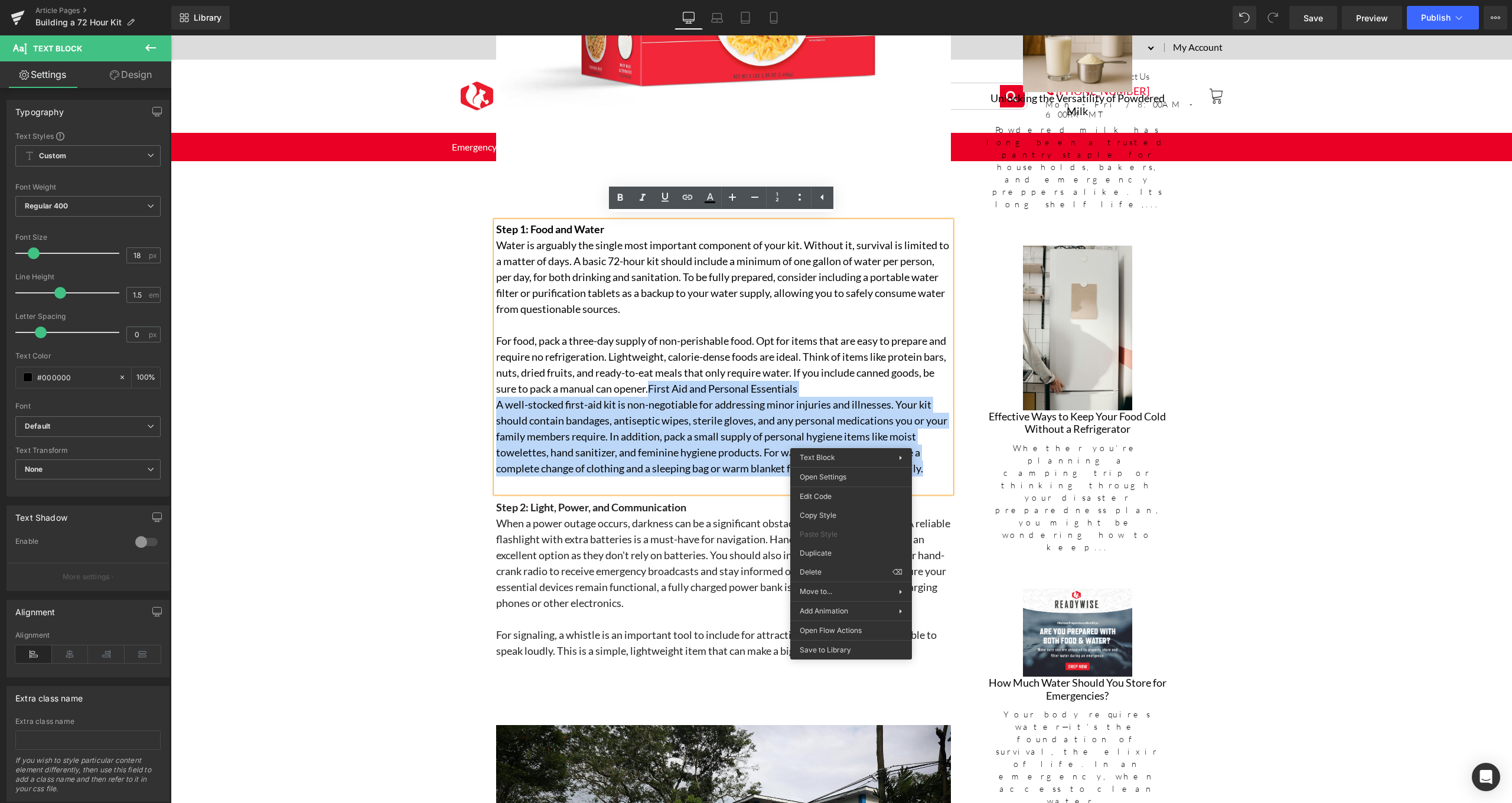
copy div "First Aid and Personal Essentials A well-stocked first-aid kit is non-negotiabl…"
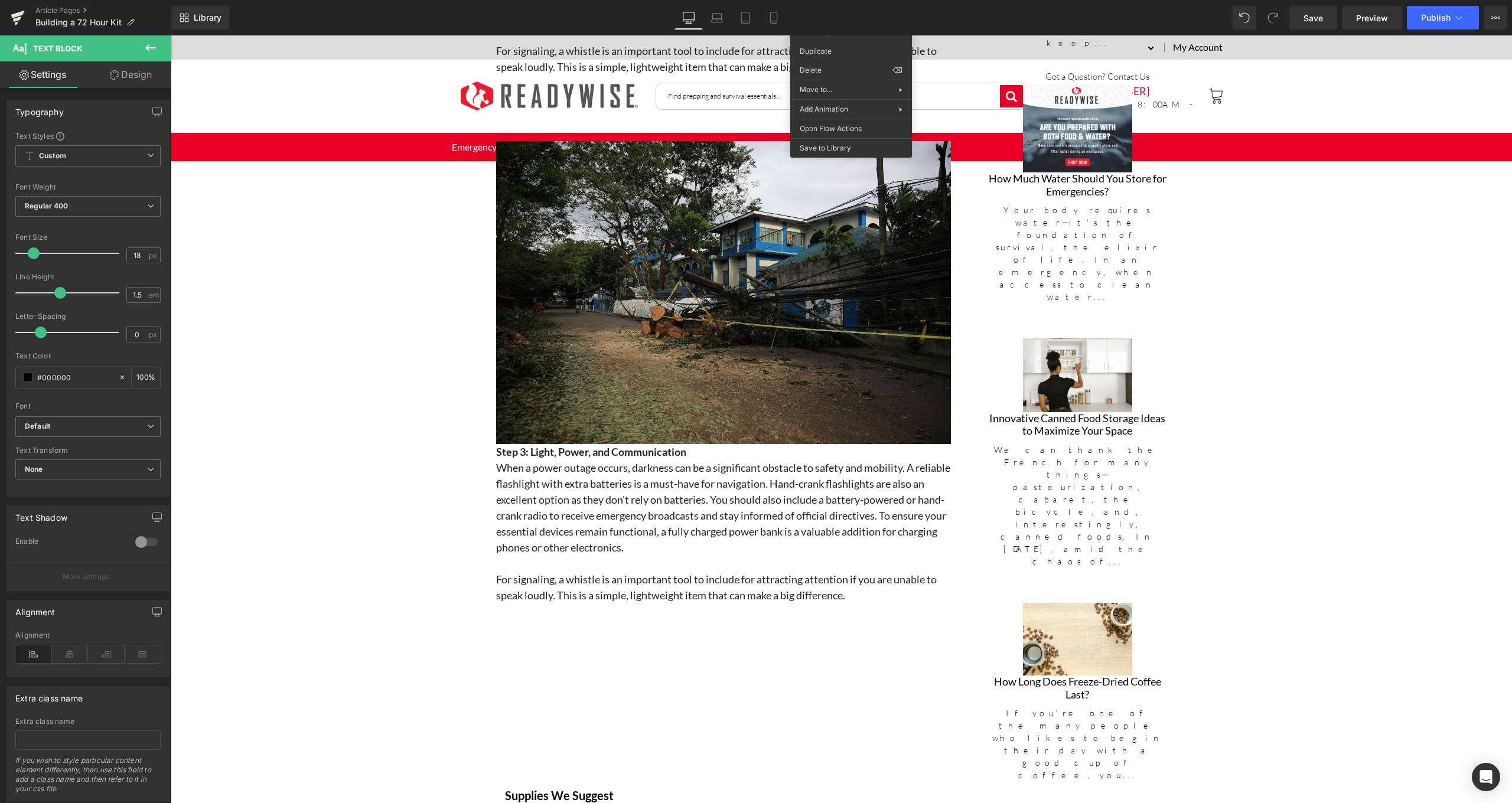
scroll to position [1578, 0]
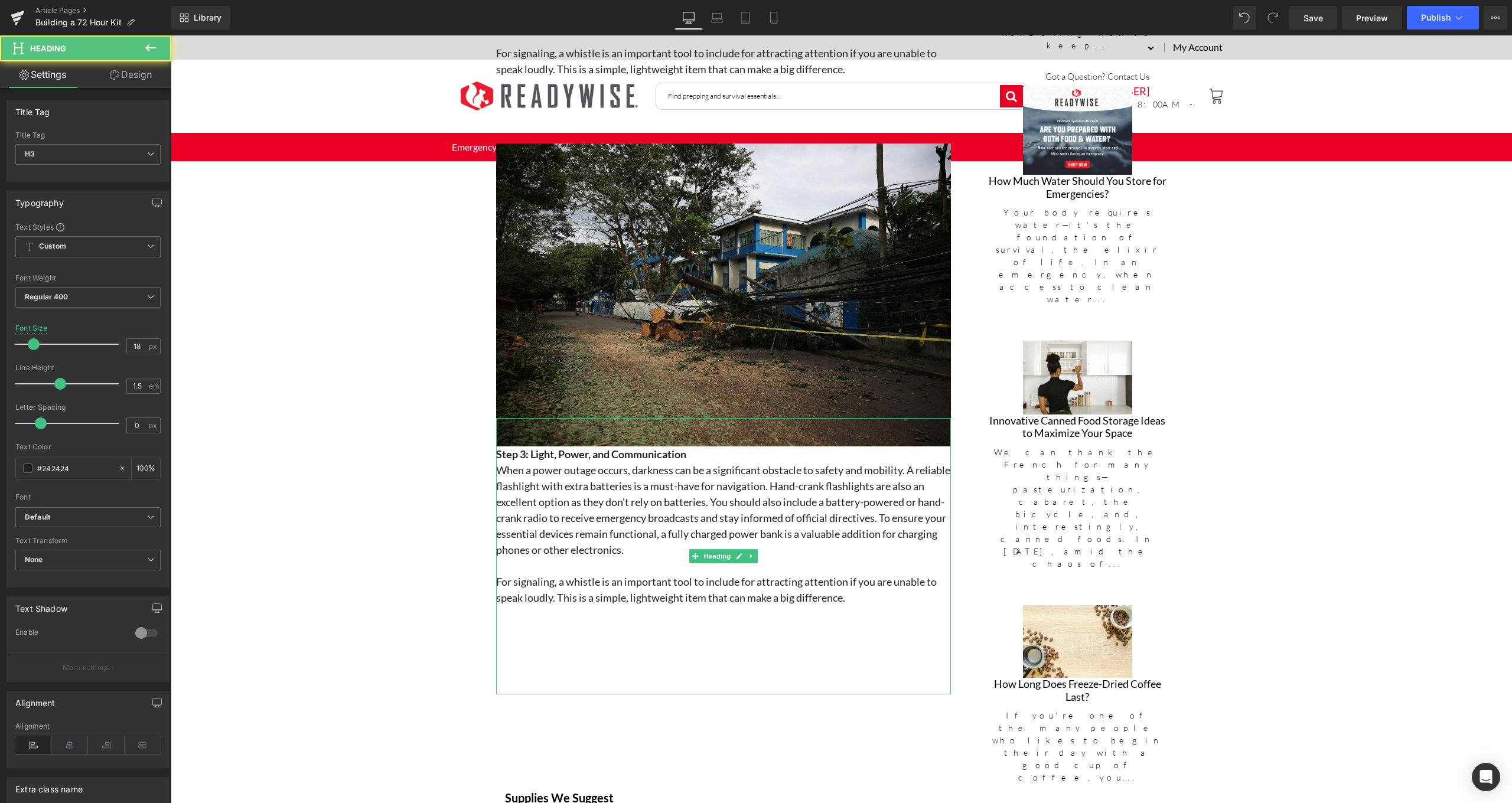
click at [887, 593] on h3 "For signaling, a whistle is an important tool to include for attracting attenti…" at bounding box center [723, 590] width 455 height 32
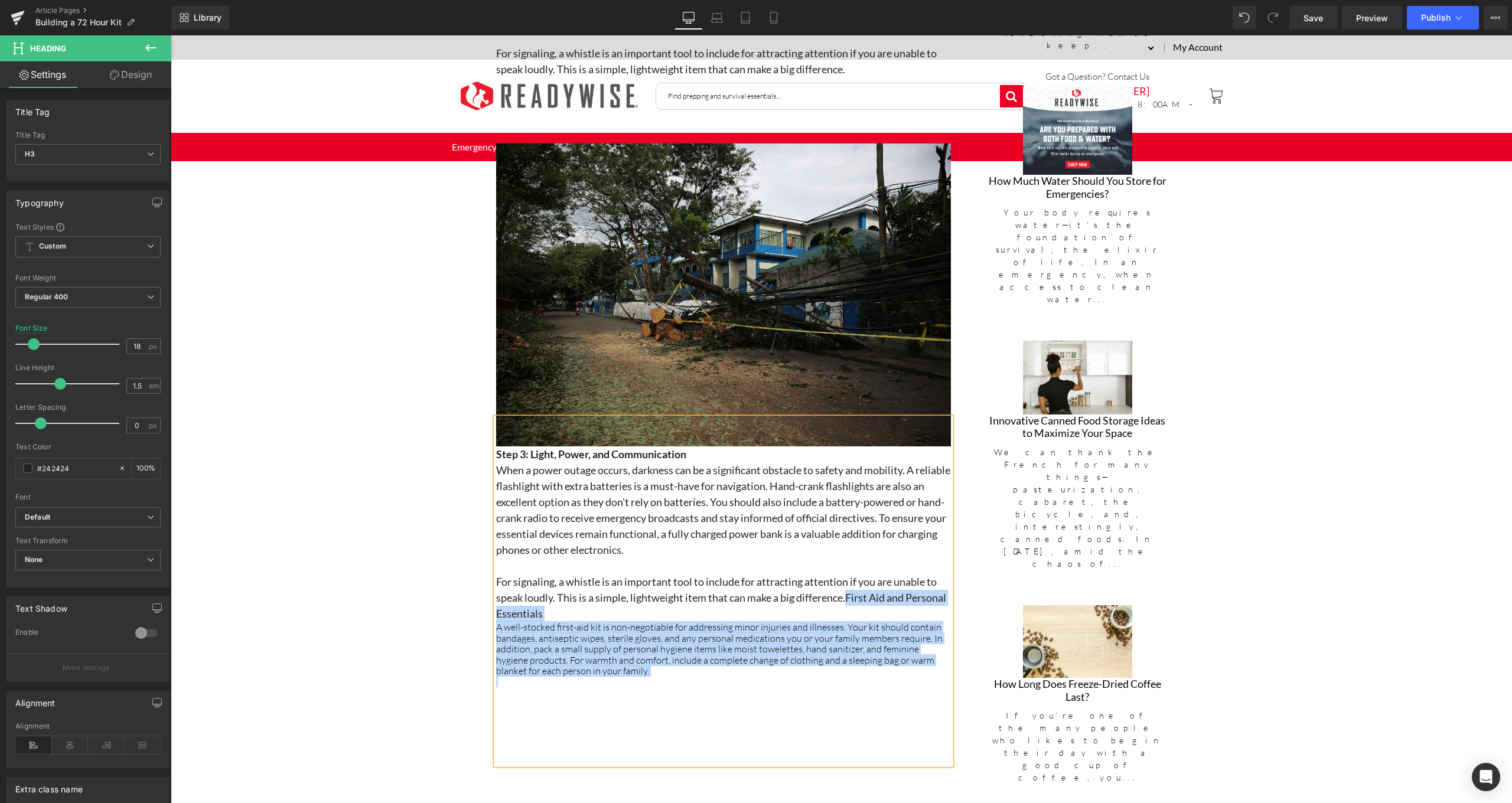
drag, startPoint x: 684, startPoint y: 672, endPoint x: 845, endPoint y: 593, distance: 179.3
click at [845, 593] on div "Step 3: Light, Power, and Communication When a power outage occurs, darkness ca…" at bounding box center [723, 591] width 455 height 346
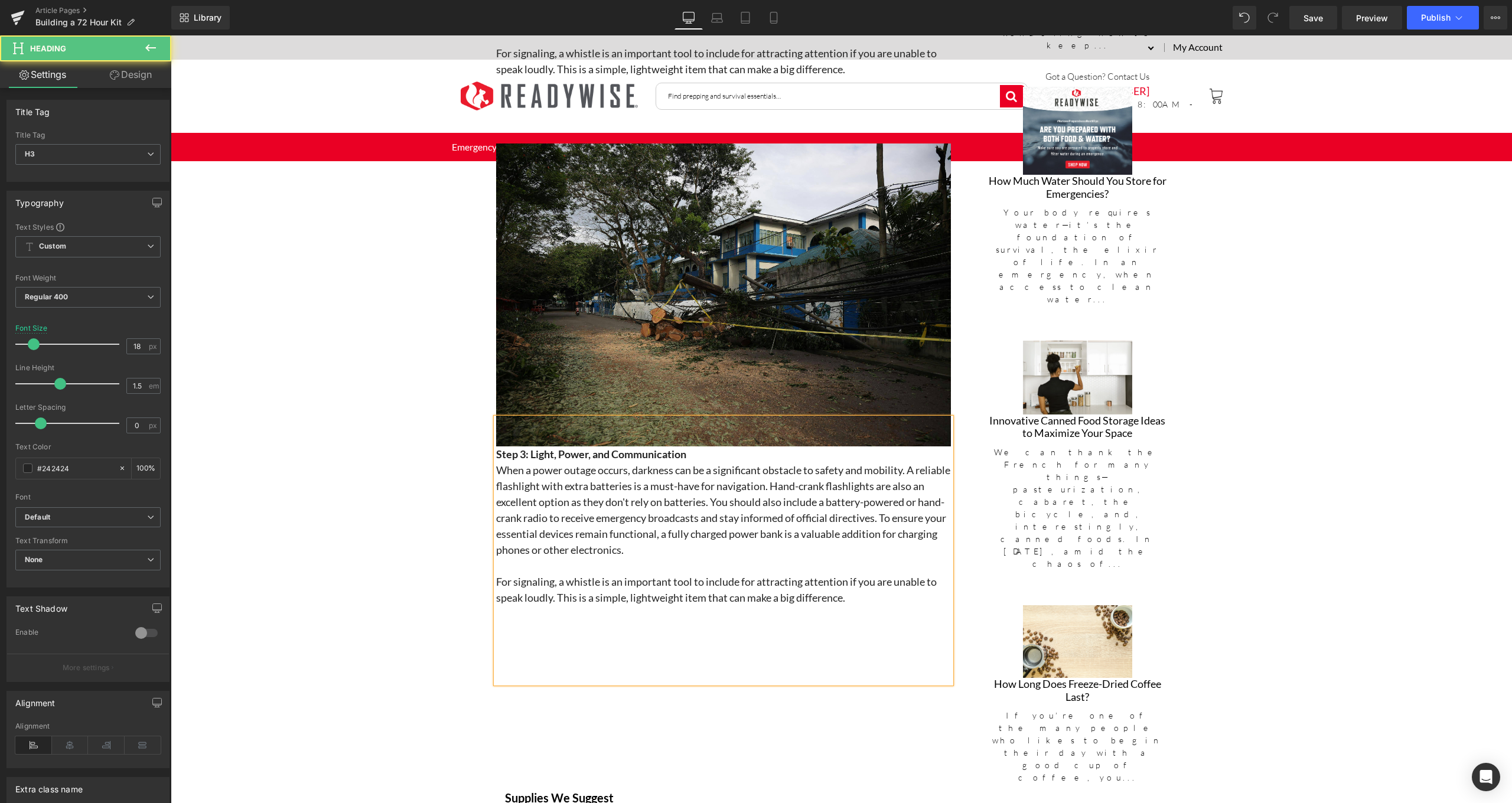
click at [724, 540] on h3 "When a power outage occurs, darkness can be a significant obstacle to safety an…" at bounding box center [723, 510] width 455 height 96
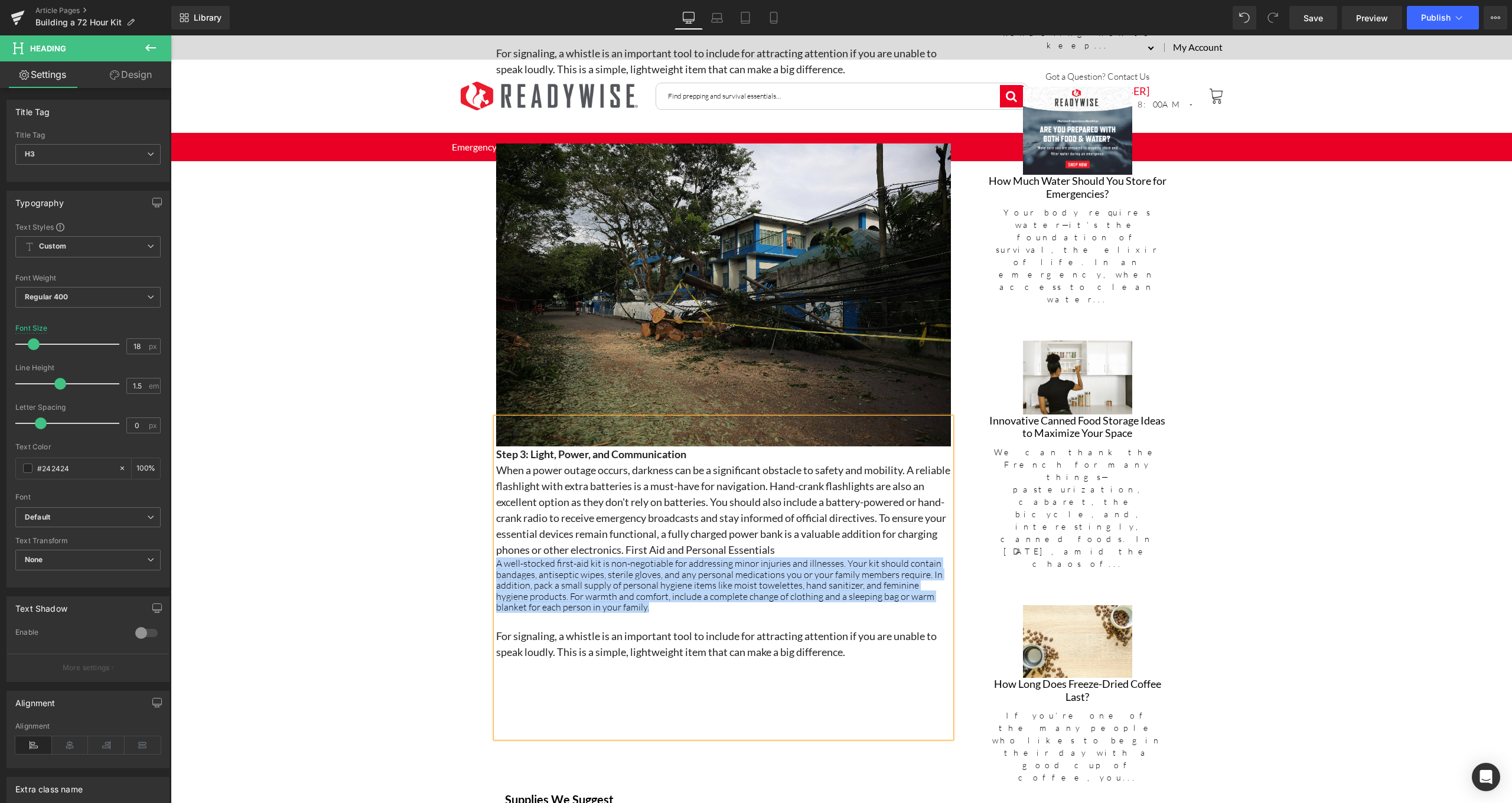
drag, startPoint x: 702, startPoint y: 604, endPoint x: 490, endPoint y: 555, distance: 217.6
click at [496, 555] on div "Step 3: Light, Power, and Communication When a power outage occurs, darkness ca…" at bounding box center [723, 577] width 455 height 319
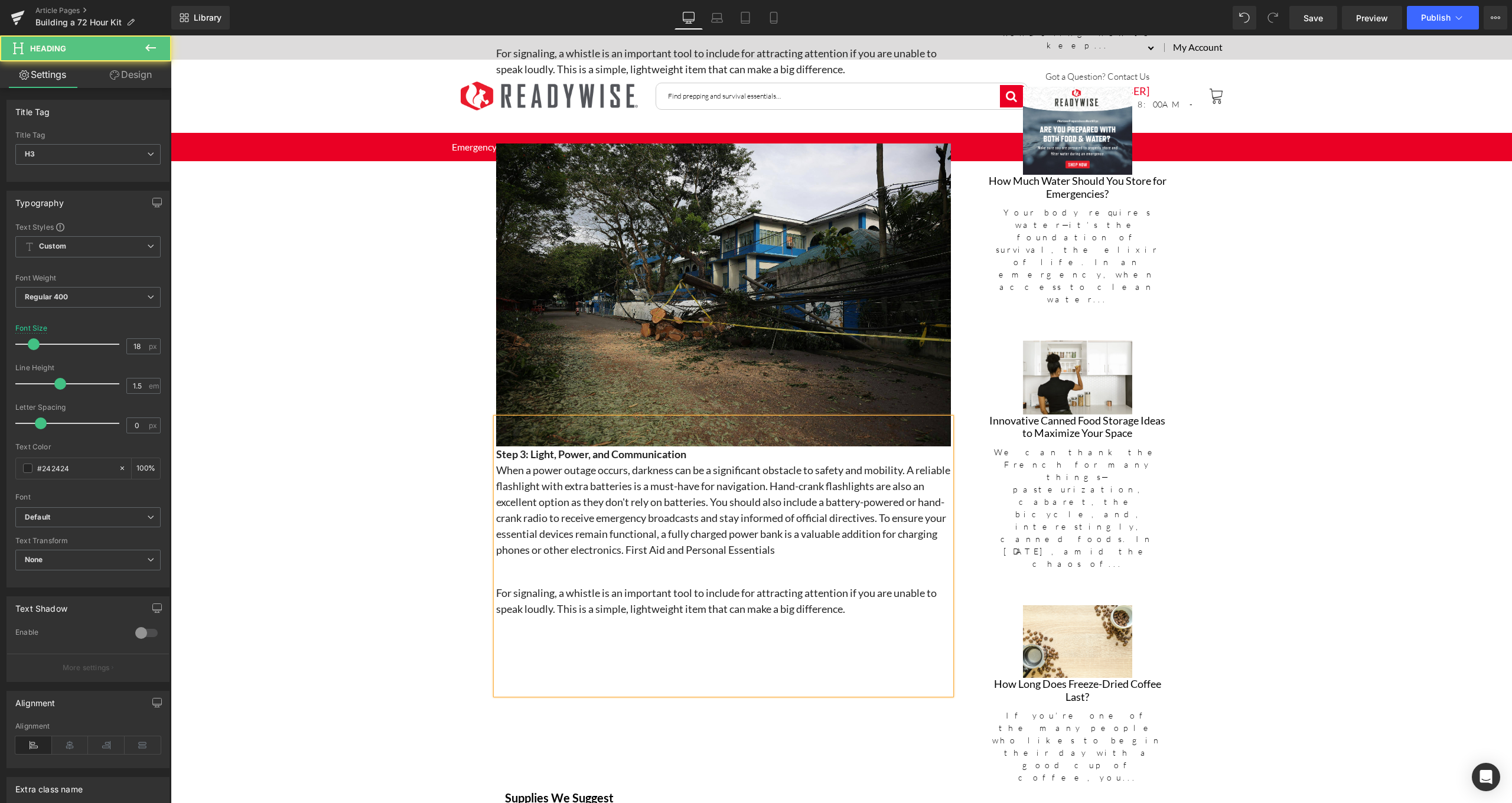
click at [716, 448] on h3 "Step 3: Light, Power, and Communication" at bounding box center [723, 454] width 455 height 16
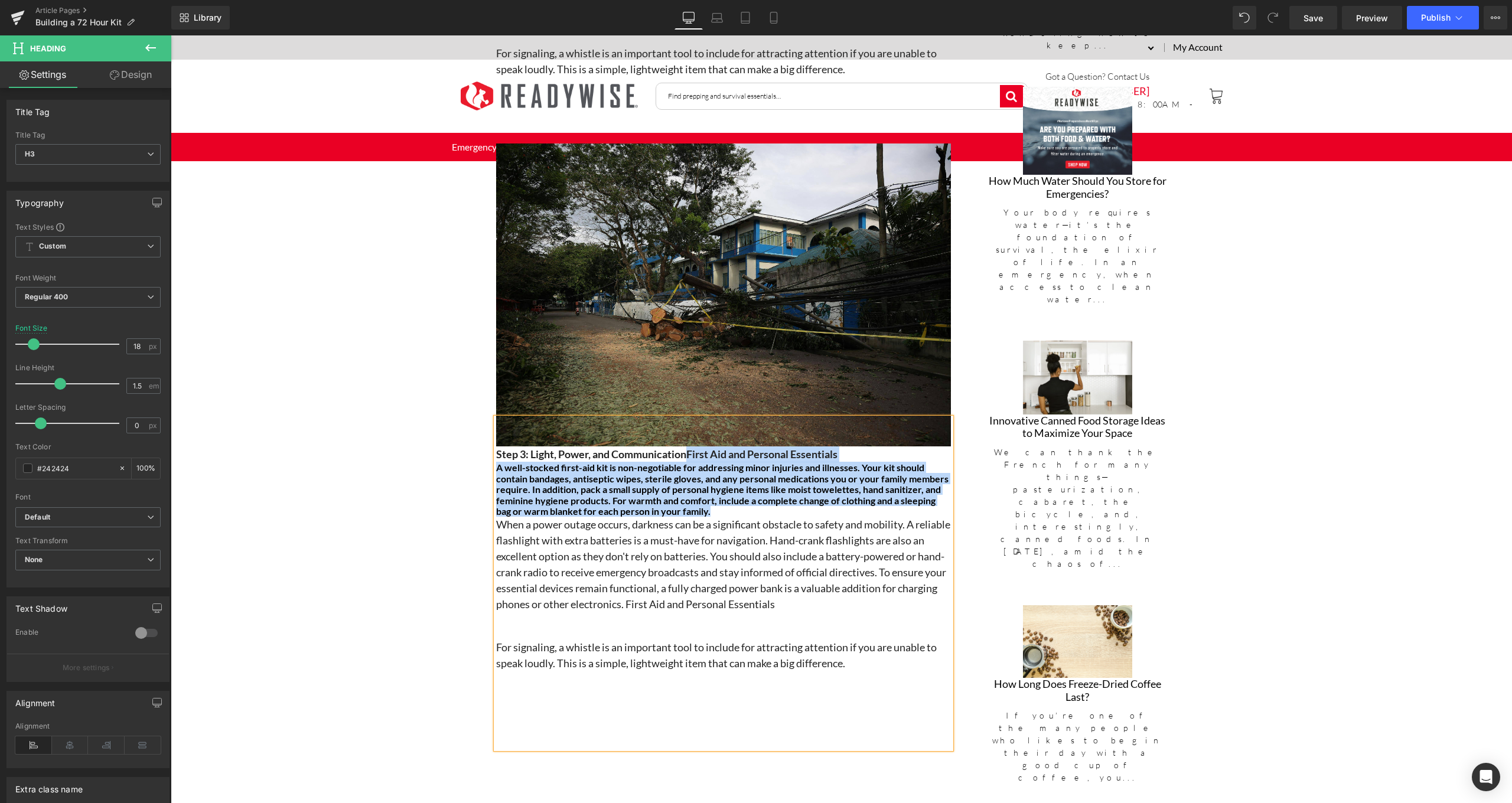
drag, startPoint x: 733, startPoint y: 506, endPoint x: 688, endPoint y: 446, distance: 75.0
click at [688, 446] on div "Step 3: Light, Power, and CommunicationFirst Aid and Personal Essentials A well…" at bounding box center [723, 583] width 455 height 330
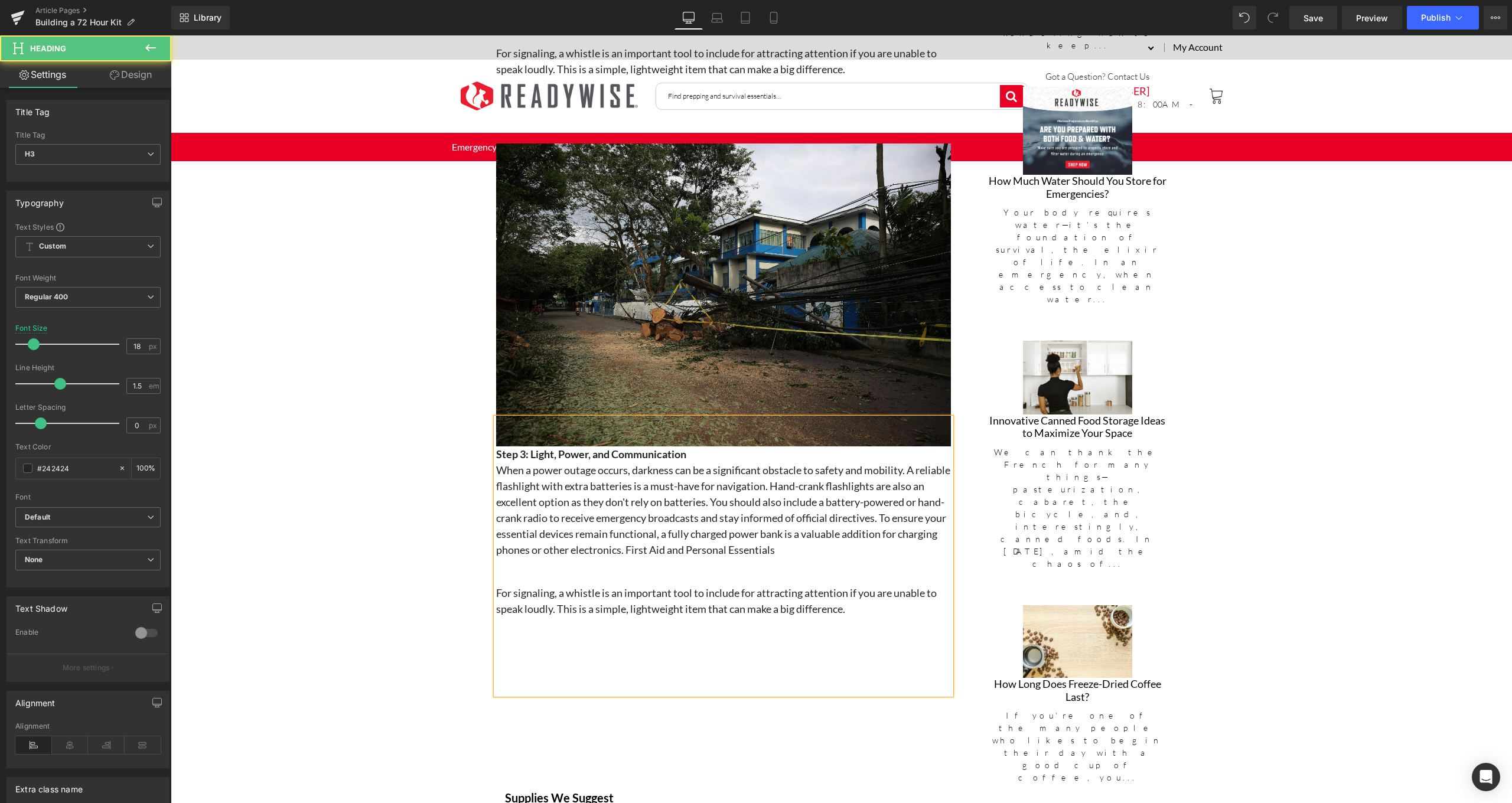
click at [806, 482] on h3 "When a power outage occurs, darkness can be a significant obstacle to safety an…" at bounding box center [723, 510] width 455 height 96
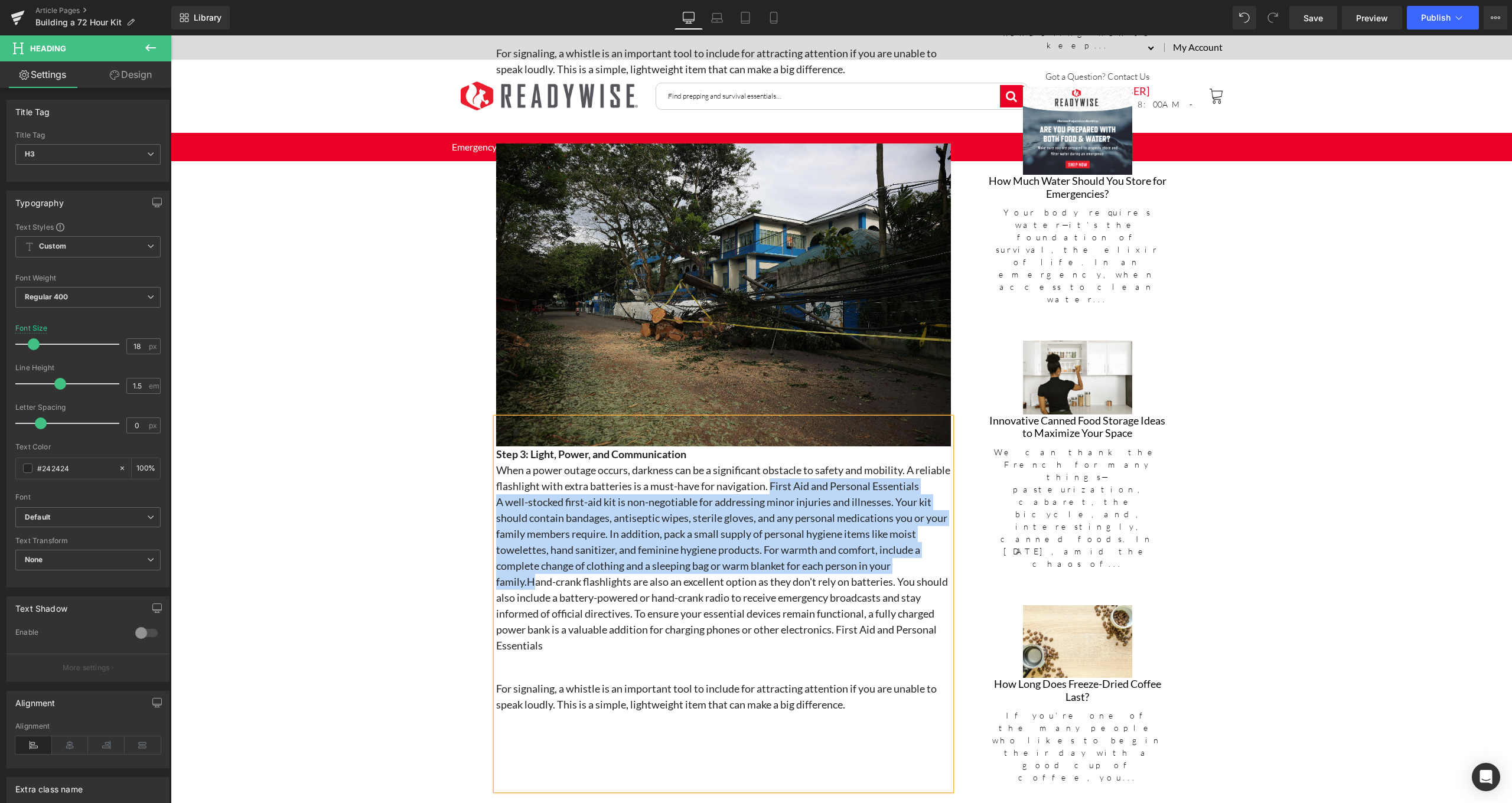
drag, startPoint x: 804, startPoint y: 481, endPoint x: 533, endPoint y: 595, distance: 294.0
click at [533, 595] on div "Step 3: Light, Power, and Communication When a power outage occurs, darkness ca…" at bounding box center [723, 604] width 455 height 371
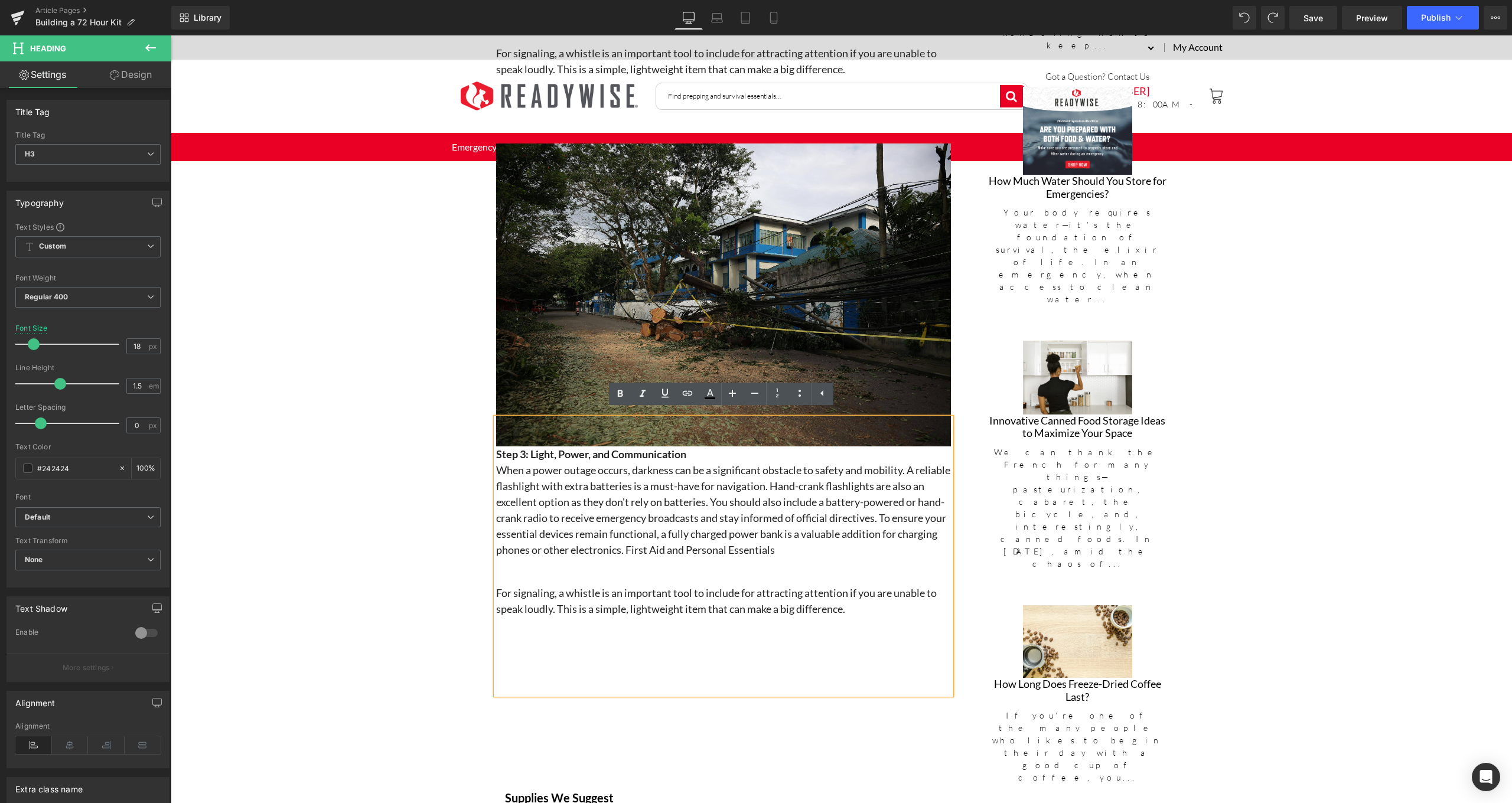
click at [688, 576] on h3 at bounding box center [723, 577] width 455 height 16
click at [868, 540] on h3 "When a power outage occurs, darkness can be a significant obstacle to safety an…" at bounding box center [723, 510] width 455 height 96
click at [823, 519] on h3 "When a power outage occurs, darkness can be a significant obstacle to safety an…" at bounding box center [723, 510] width 455 height 96
click at [908, 509] on h3 "When a power outage occurs, darkness can be a significant obstacle to safety an…" at bounding box center [723, 510] width 455 height 96
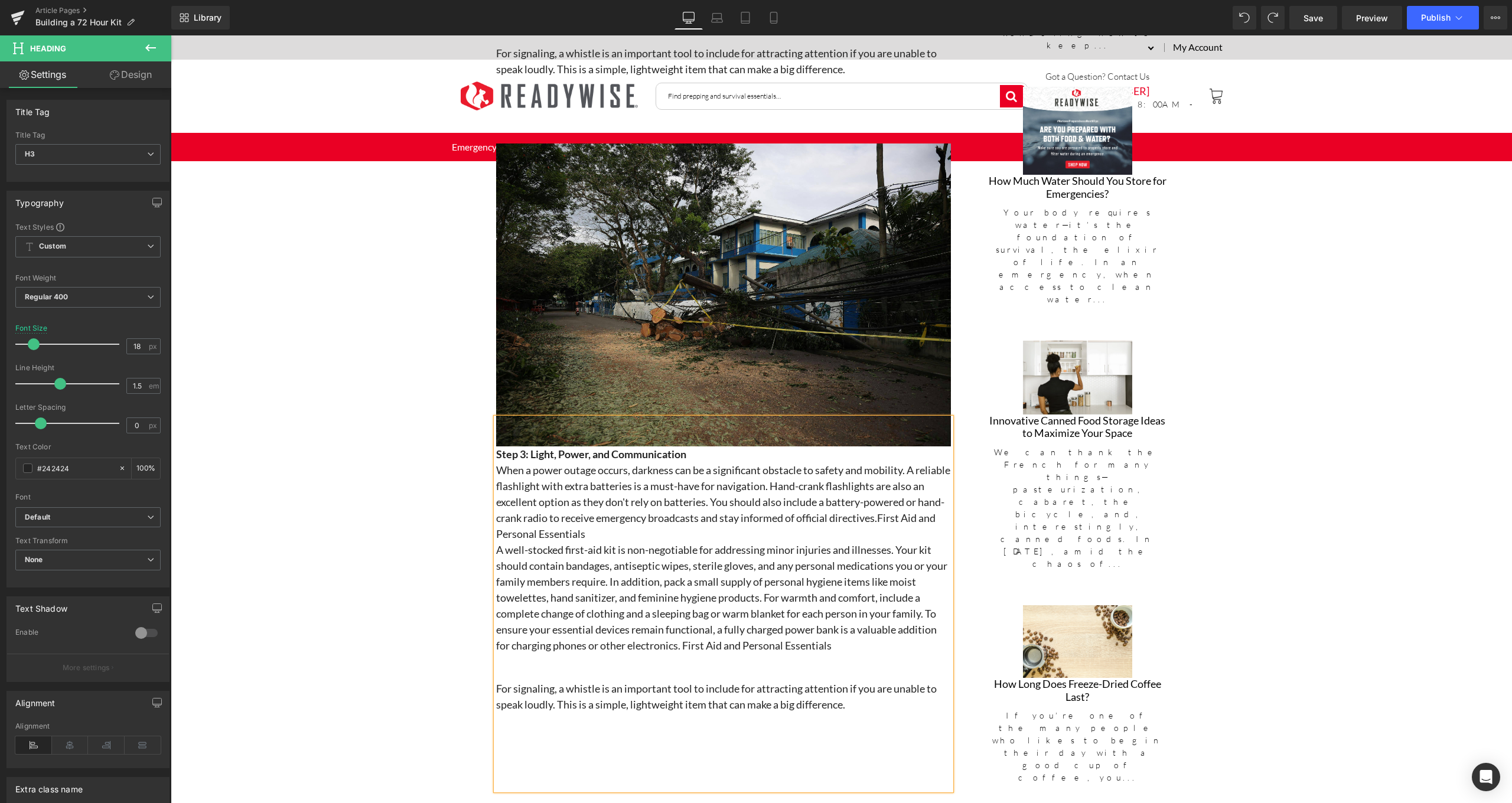
click at [907, 512] on h3 "When a power outage occurs, darkness can be a significant obstacle to safety an…" at bounding box center [723, 502] width 455 height 80
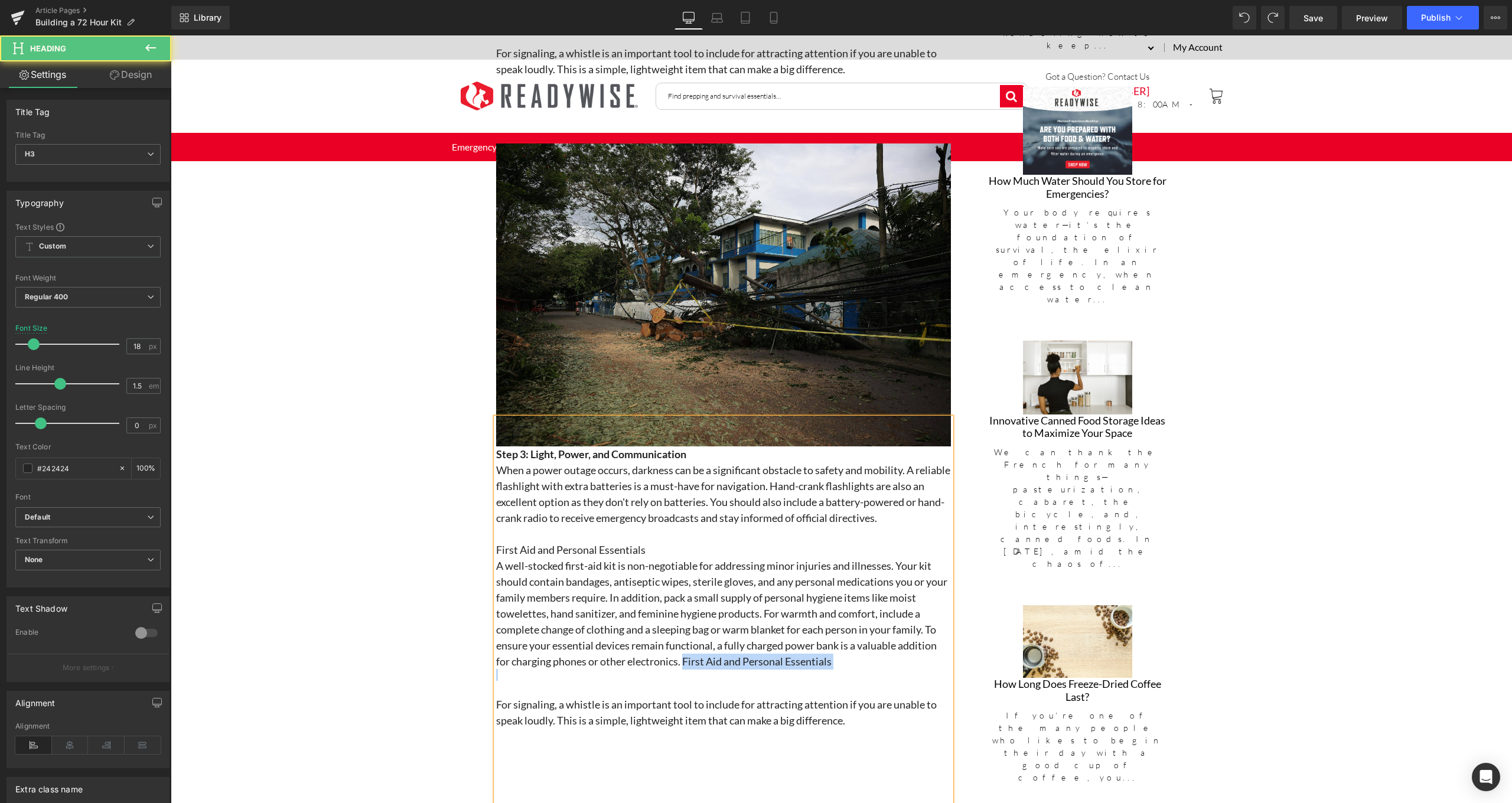
drag, startPoint x: 684, startPoint y: 657, endPoint x: 812, endPoint y: 666, distance: 128.3
click at [812, 666] on div "Step 3: Light, Power, and Communication When a power outage occurs, darkness ca…" at bounding box center [723, 612] width 455 height 388
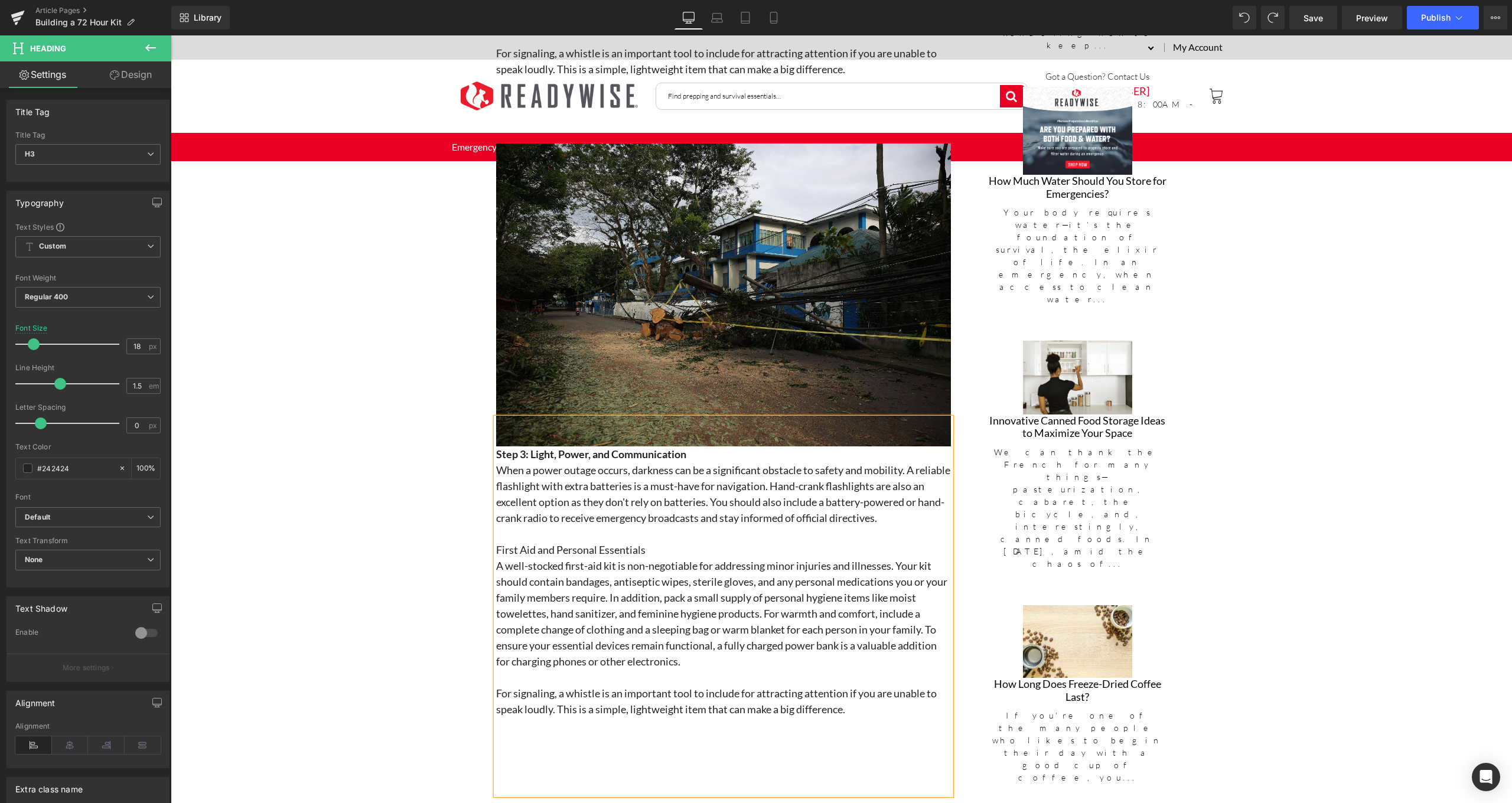
click at [506, 536] on h3 at bounding box center [723, 534] width 455 height 16
click at [496, 530] on h3 "Step 4:" at bounding box center [723, 534] width 455 height 16
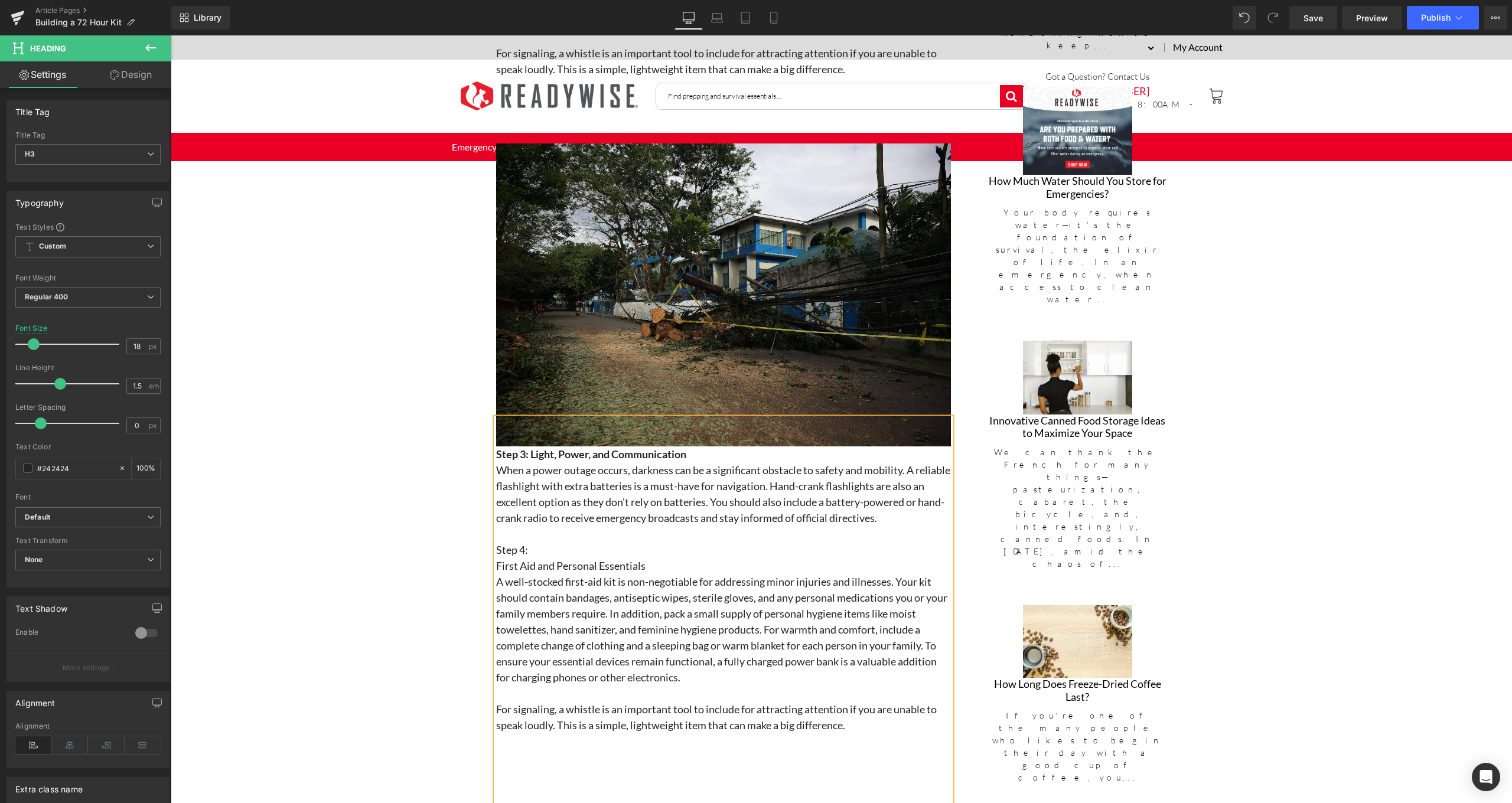
click at [564, 558] on h3 "First Aid and Personal Essentials" at bounding box center [723, 566] width 455 height 16
click at [568, 550] on h3 "Step 4:" at bounding box center [723, 550] width 455 height 16
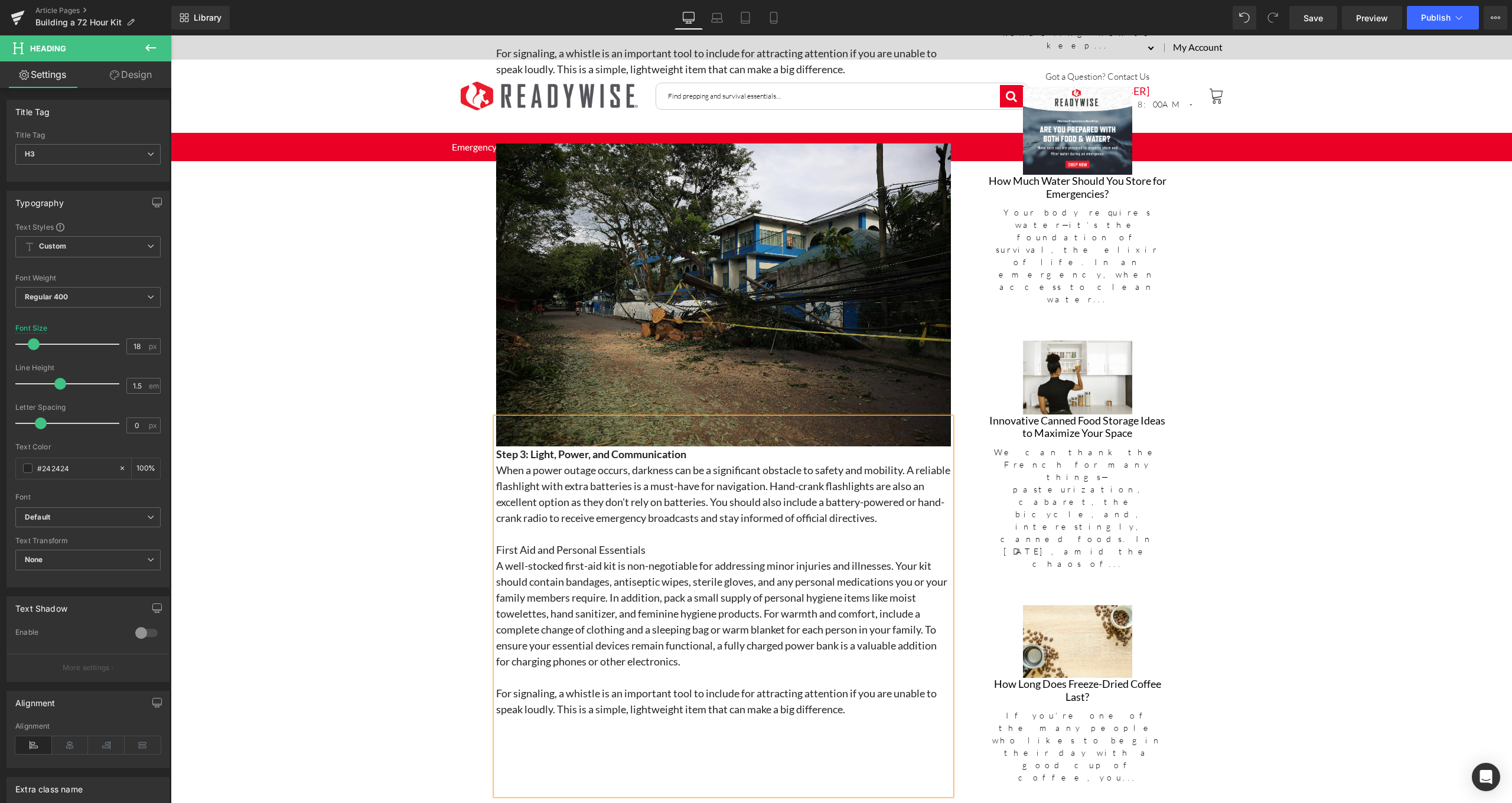
click at [496, 541] on div "Step 3: Light, Power, and Communication When a power outage occurs, darkness ca…" at bounding box center [723, 606] width 455 height 377
drag, startPoint x: 682, startPoint y: 544, endPoint x: 495, endPoint y: 543, distance: 187.0
click at [496, 543] on h3 "Step 4: First Aid and Personal Essentials" at bounding box center [723, 550] width 455 height 16
click at [619, 395] on icon at bounding box center [620, 394] width 14 height 14
click at [753, 579] on h3 "A well-stocked first-aid kit is non-negotiable for addressing minor injuries an…" at bounding box center [723, 614] width 455 height 112
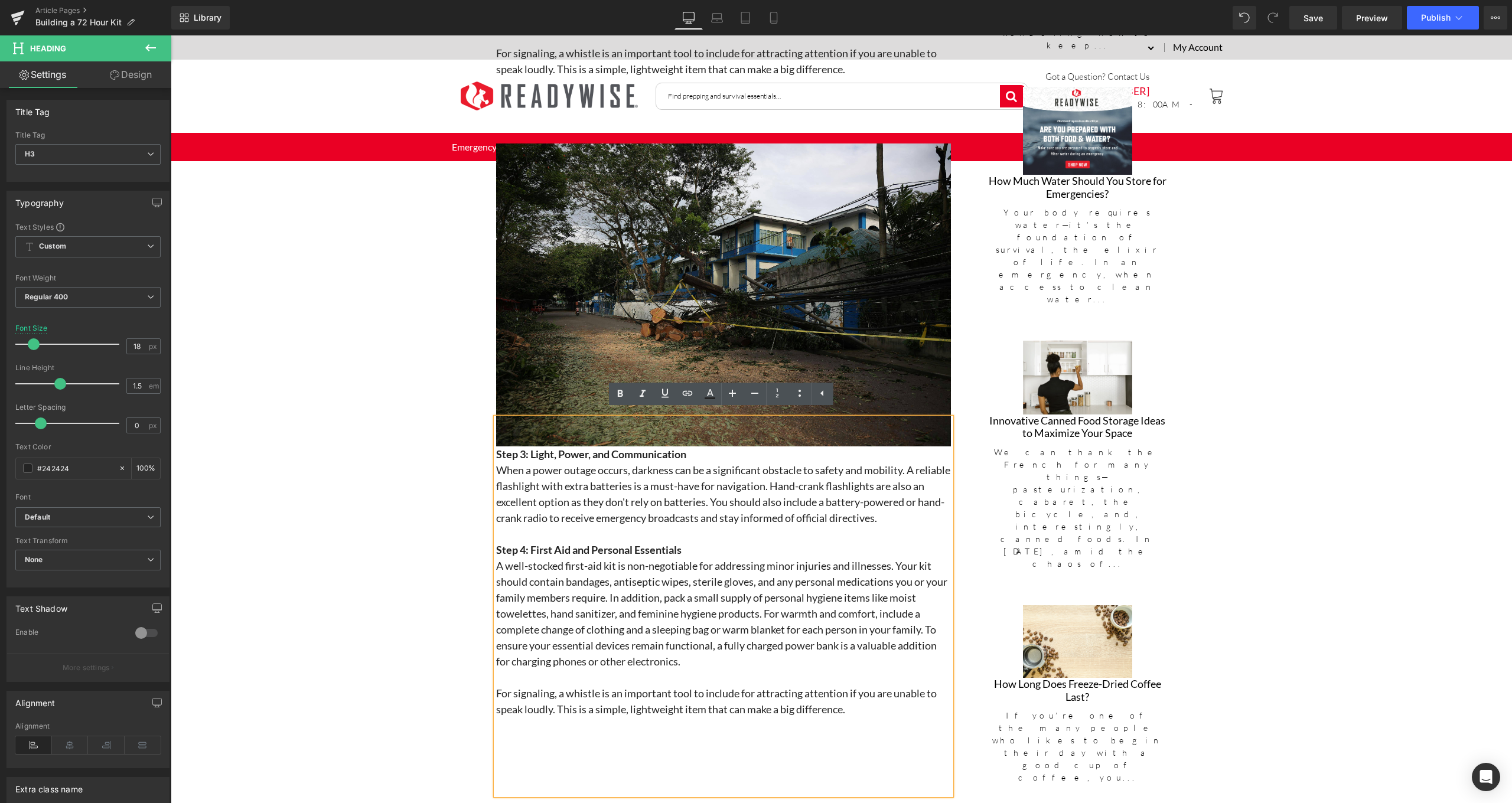
click at [707, 650] on h3 "A well-stocked first-aid kit is non-negotiable for addressing minor injuries an…" at bounding box center [723, 614] width 455 height 112
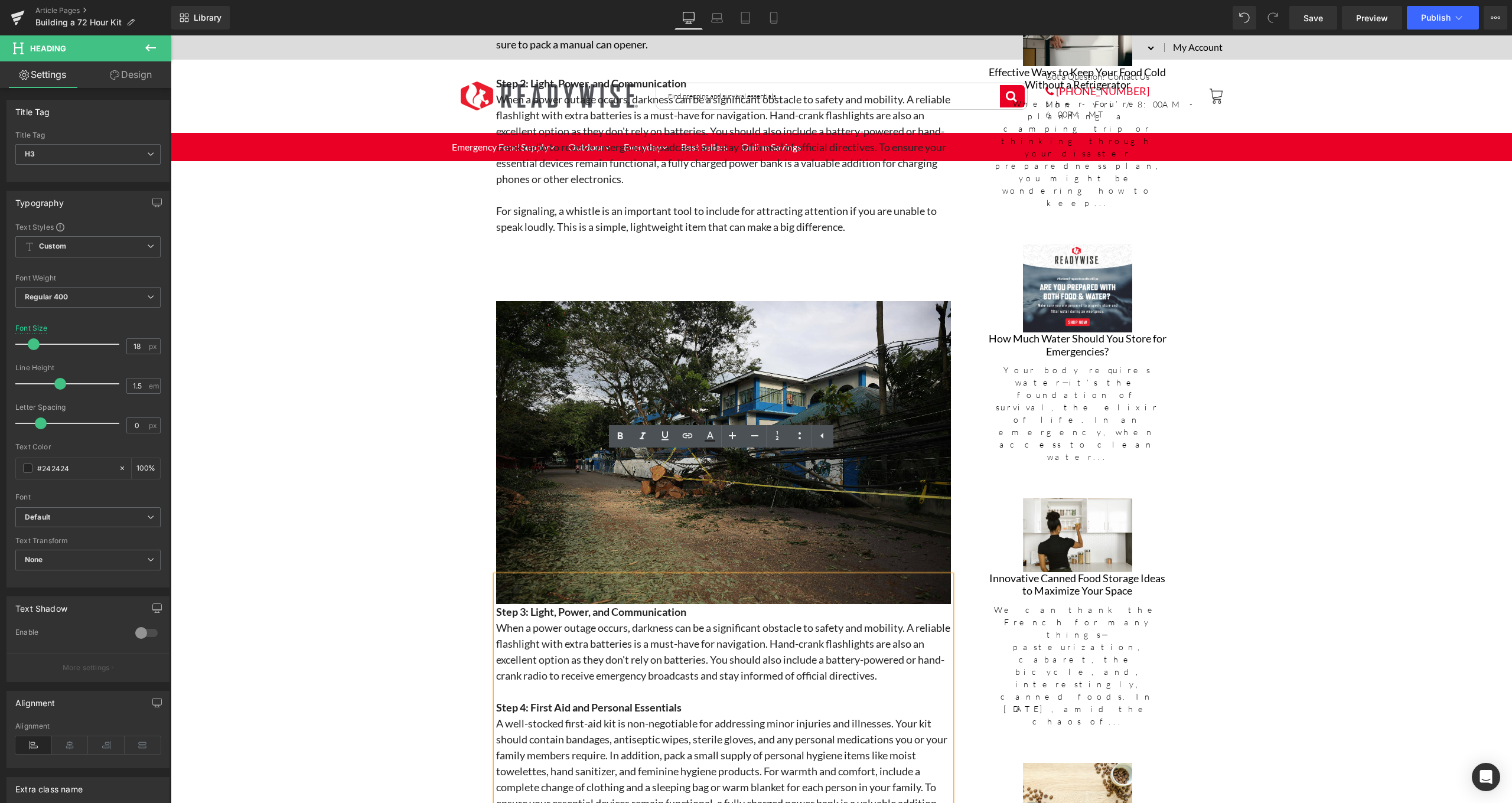
scroll to position [1656, 0]
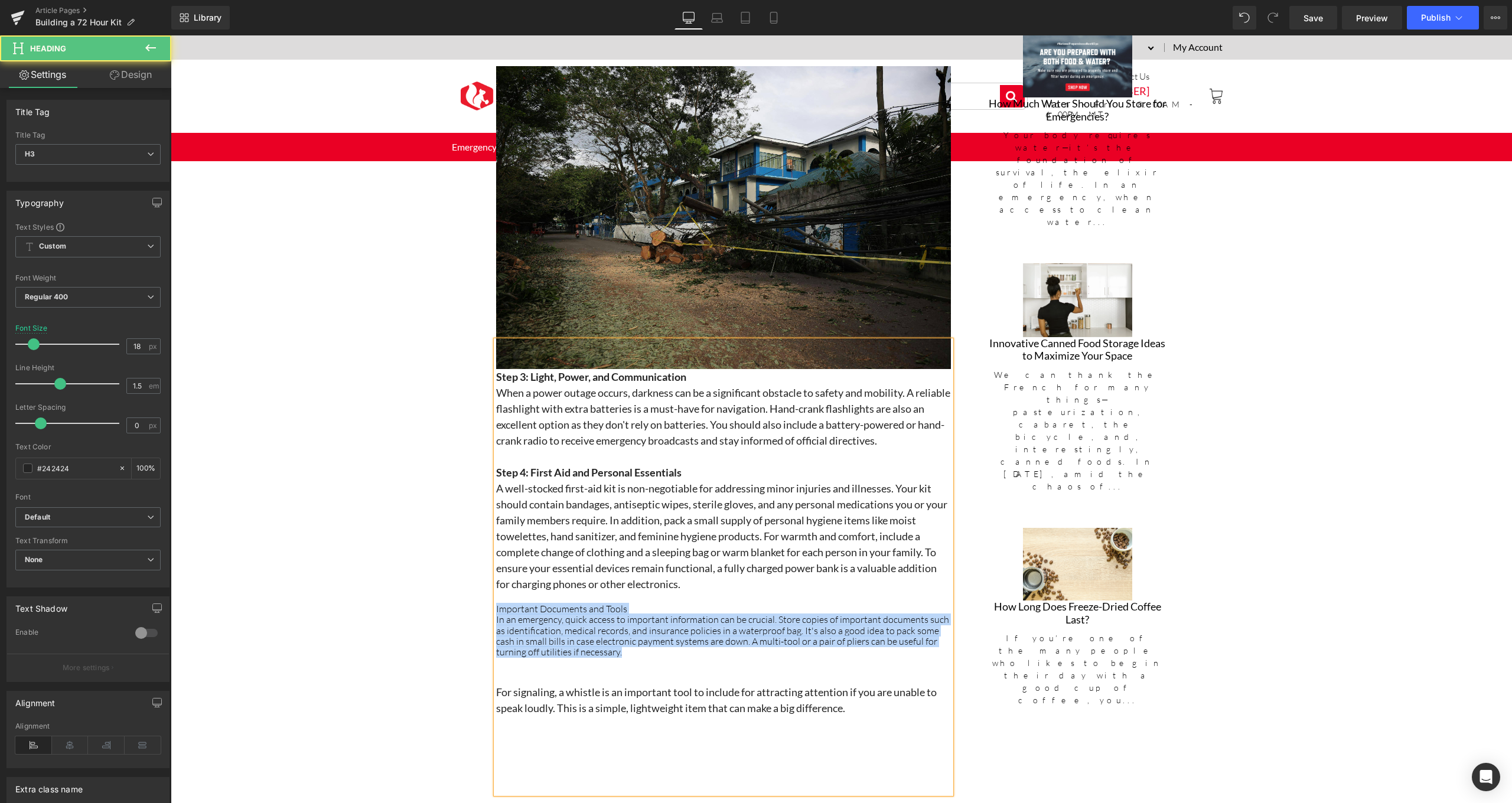
drag, startPoint x: 653, startPoint y: 650, endPoint x: 481, endPoint y: 607, distance: 177.3
click at [481, 607] on div "Hero Banner 405px ReadyWise Blog Text Block Separator Building a 72 Hour Kit In…" at bounding box center [841, 345] width 1341 height 3742
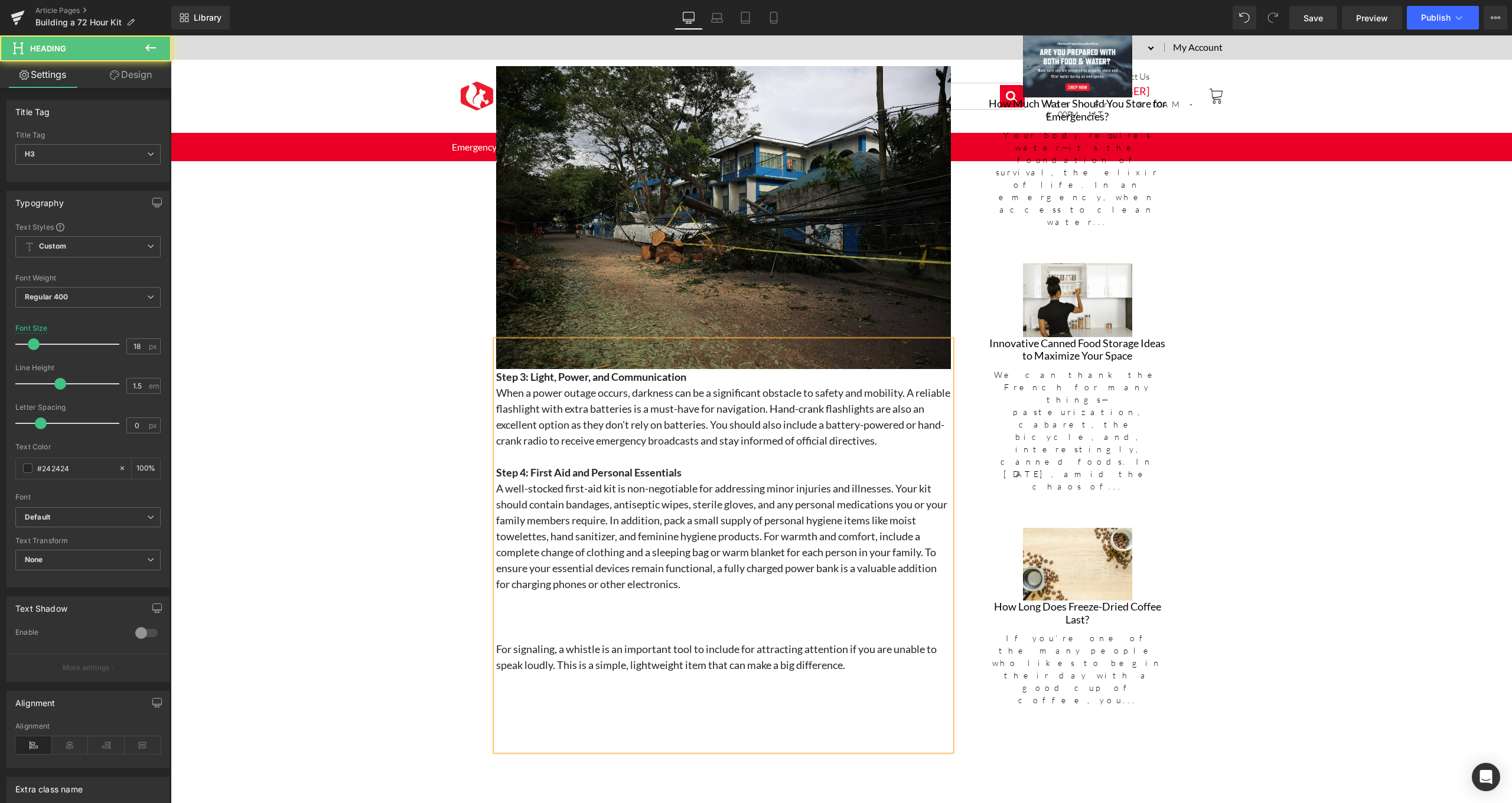
click at [735, 465] on h3 "Step 4: First Aid and Personal Essentials" at bounding box center [723, 473] width 455 height 16
click at [719, 586] on h3 "A well-stocked first-aid kit is non-negotiable for addressing minor injuries an…" at bounding box center [723, 537] width 455 height 112
click at [942, 561] on h3 "A well-stocked first-aid kit is non-negotiable for addressing minor injuries an…" at bounding box center [723, 537] width 455 height 112
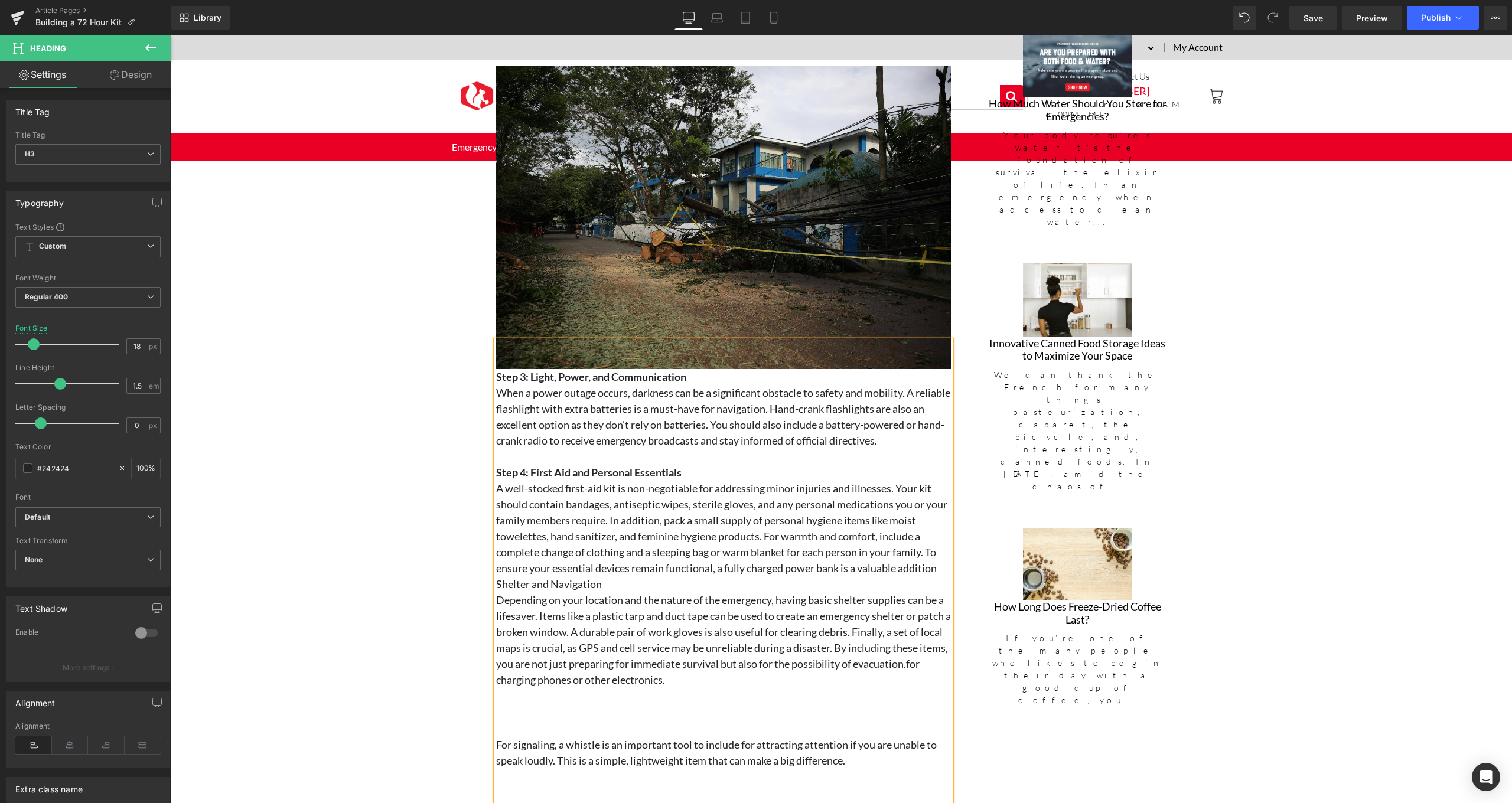
click at [942, 564] on h3 "A well-stocked first-aid kit is non-negotiable for addressing minor injuries an…" at bounding box center [723, 537] width 455 height 112
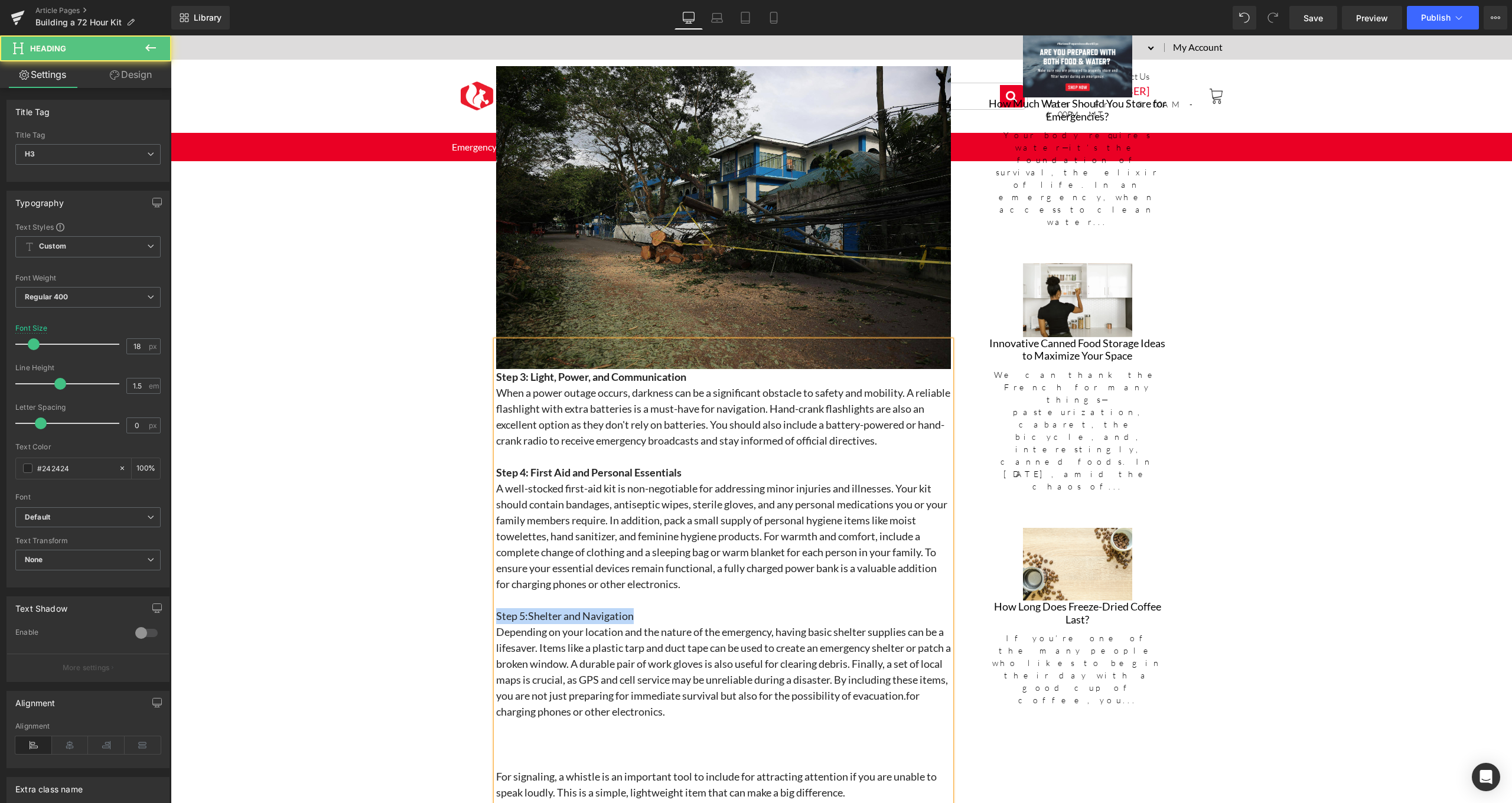
drag, startPoint x: 649, startPoint y: 611, endPoint x: 479, endPoint y: 616, distance: 170.1
click at [479, 616] on div "Hero Banner 405px ReadyWise Blog Text Block Separator Building a 72 Hour Kit In…" at bounding box center [841, 387] width 1341 height 3826
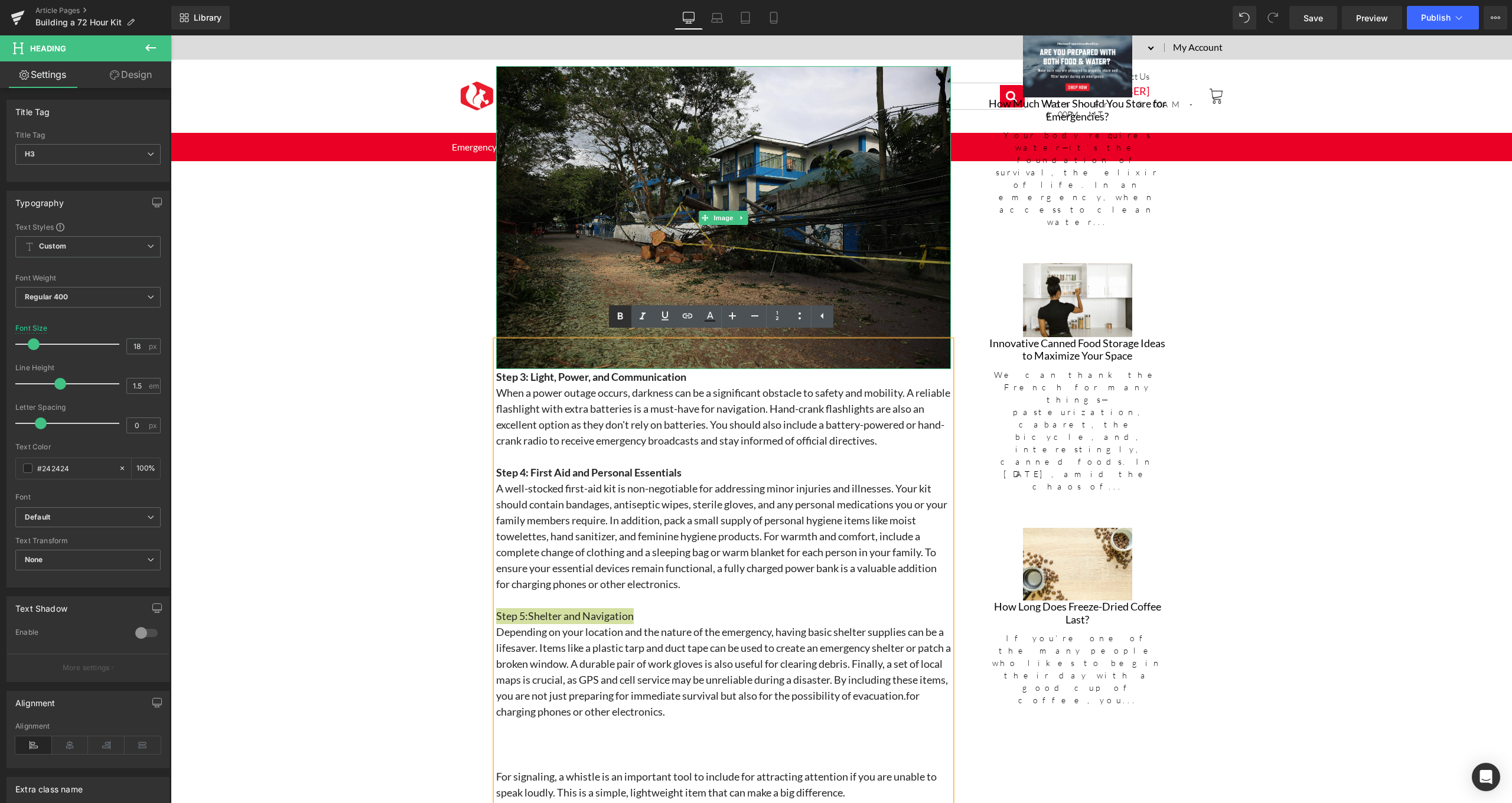
click at [622, 323] on icon at bounding box center [620, 317] width 14 height 14
click at [684, 599] on h3 at bounding box center [723, 600] width 455 height 16
click at [753, 703] on h3 "Depending on your location and the nature of the emergency, having basic shelte…" at bounding box center [723, 672] width 455 height 96
drag, startPoint x: 546, startPoint y: 706, endPoint x: 767, endPoint y: 712, distance: 221.1
click at [767, 712] on h3 "Depending on your location and the nature of the emergency, having basic shelte…" at bounding box center [723, 672] width 455 height 96
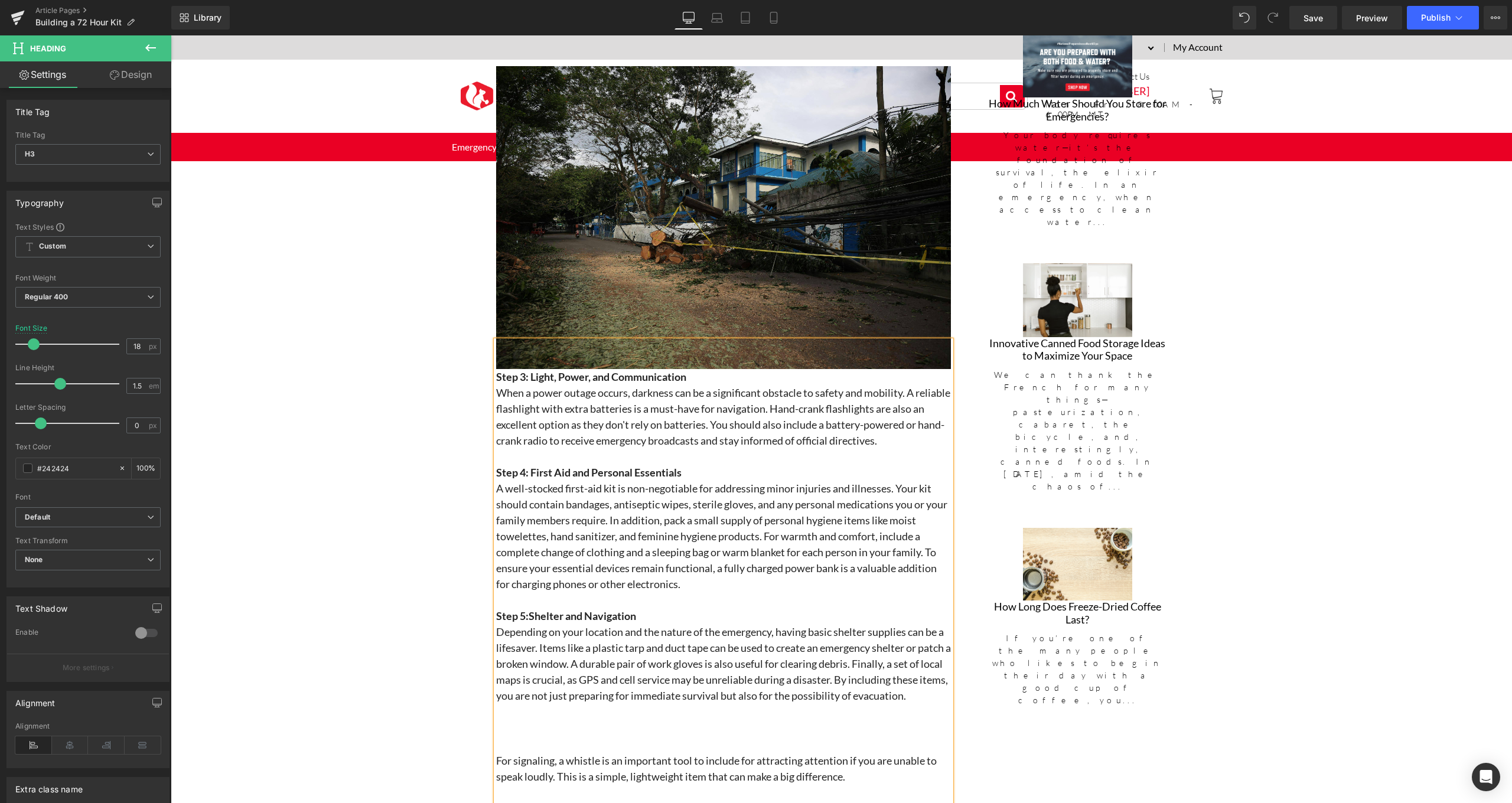
scroll to position [1747, 0]
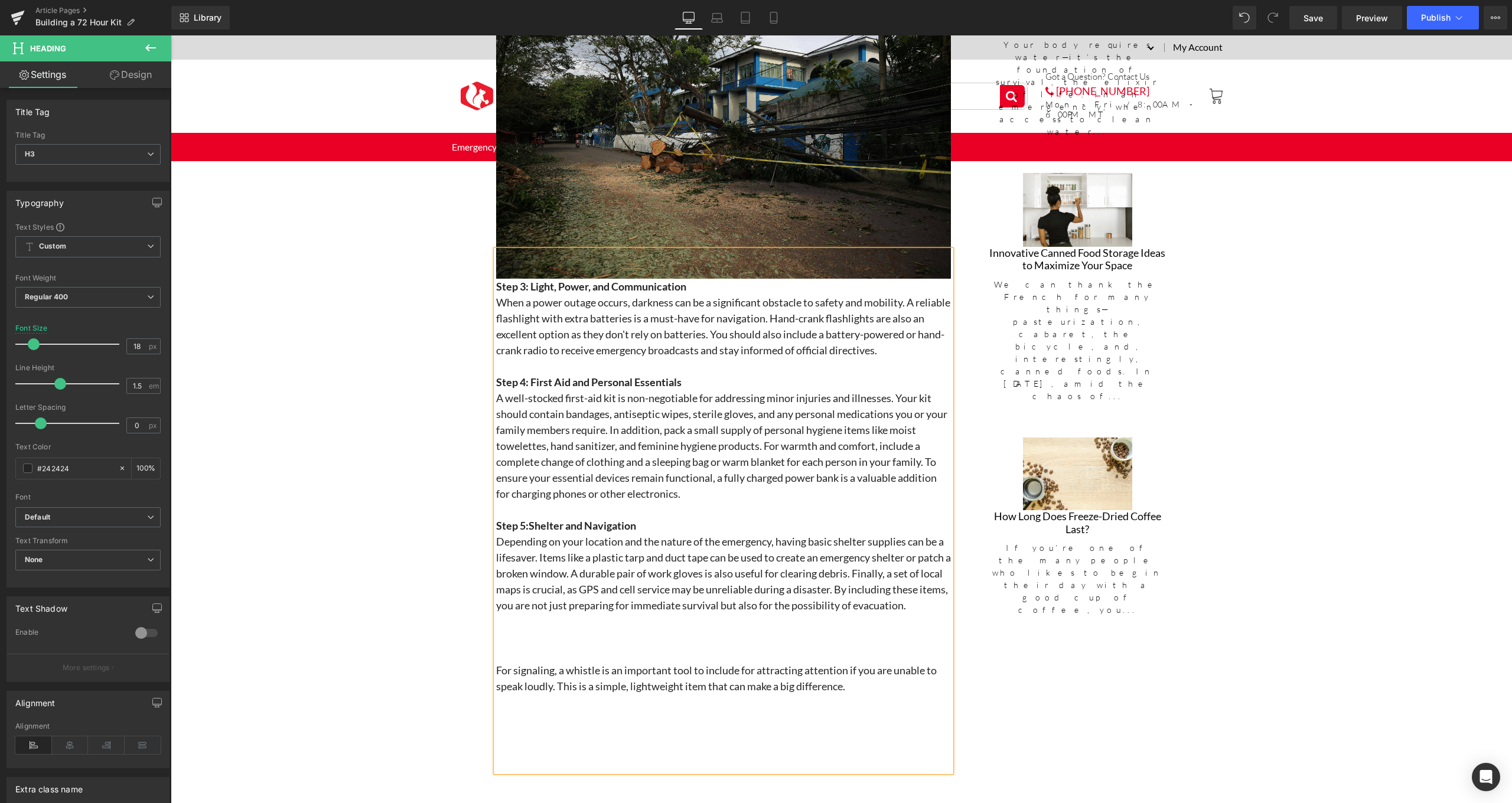
click at [850, 695] on h3 "For signaling, a whistle is an important tool to include for attracting attenti…" at bounding box center [723, 679] width 455 height 32
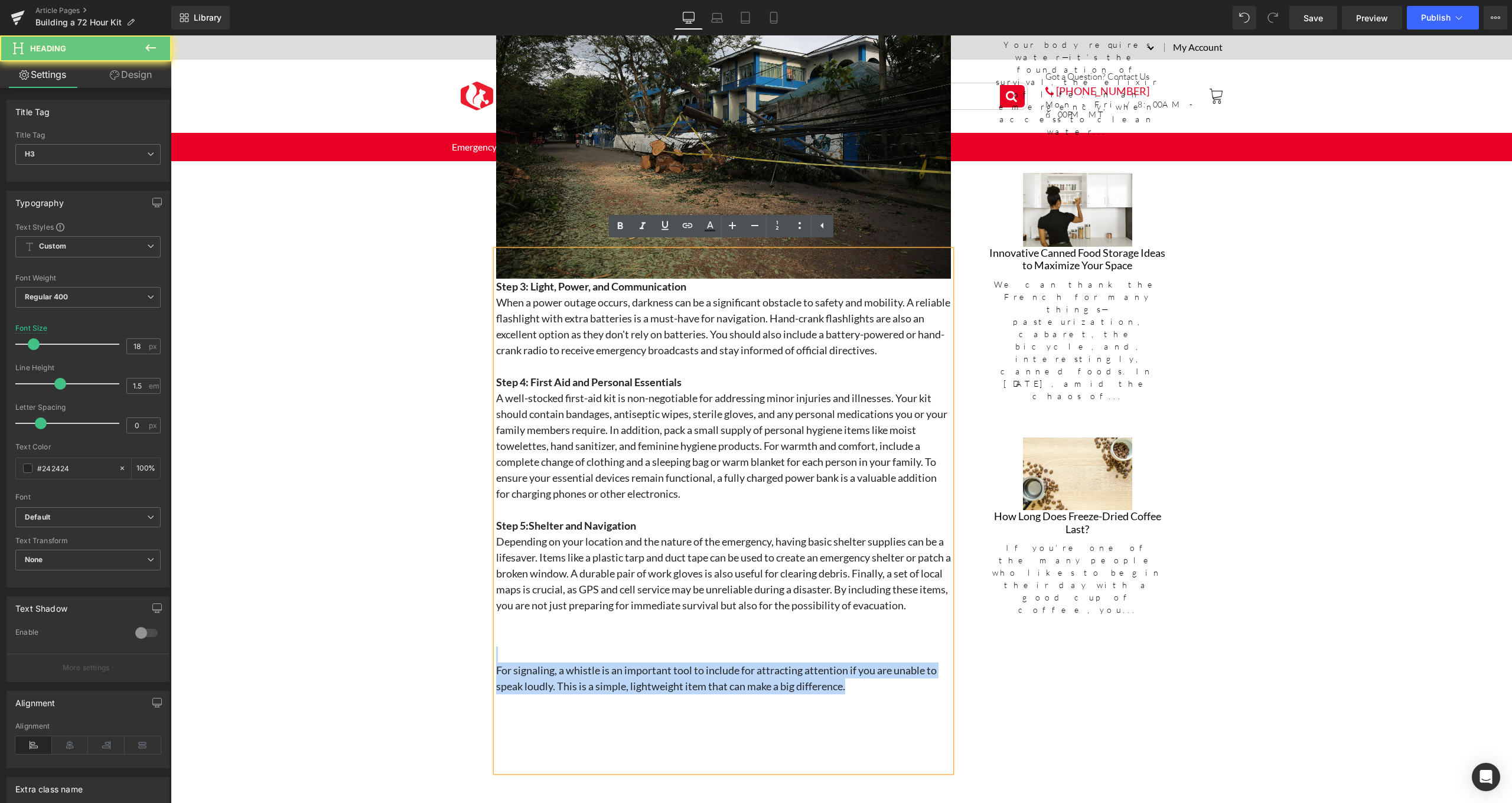
drag, startPoint x: 859, startPoint y: 699, endPoint x: 489, endPoint y: 667, distance: 371.4
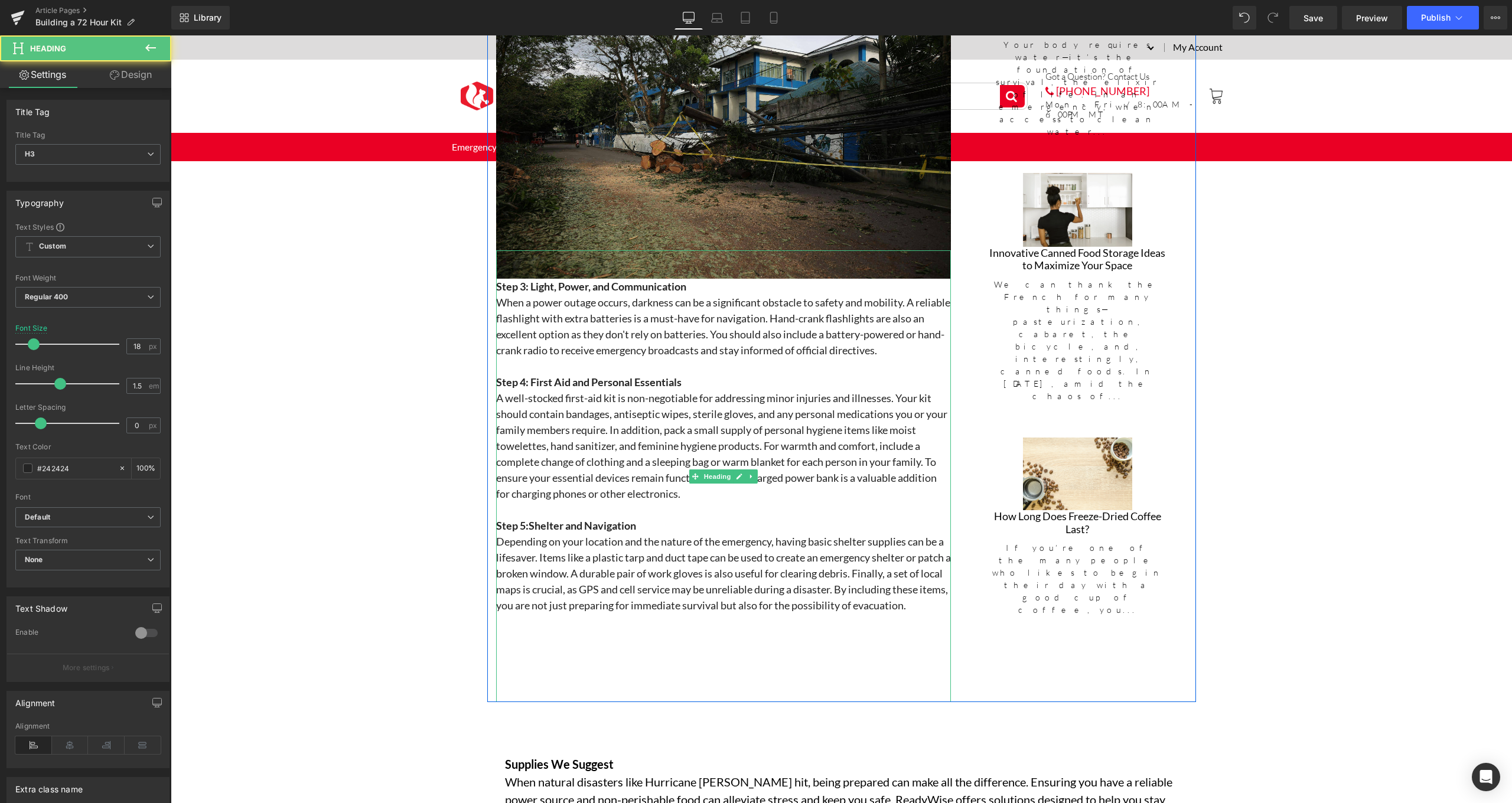
click at [575, 684] on div at bounding box center [723, 678] width 455 height 10
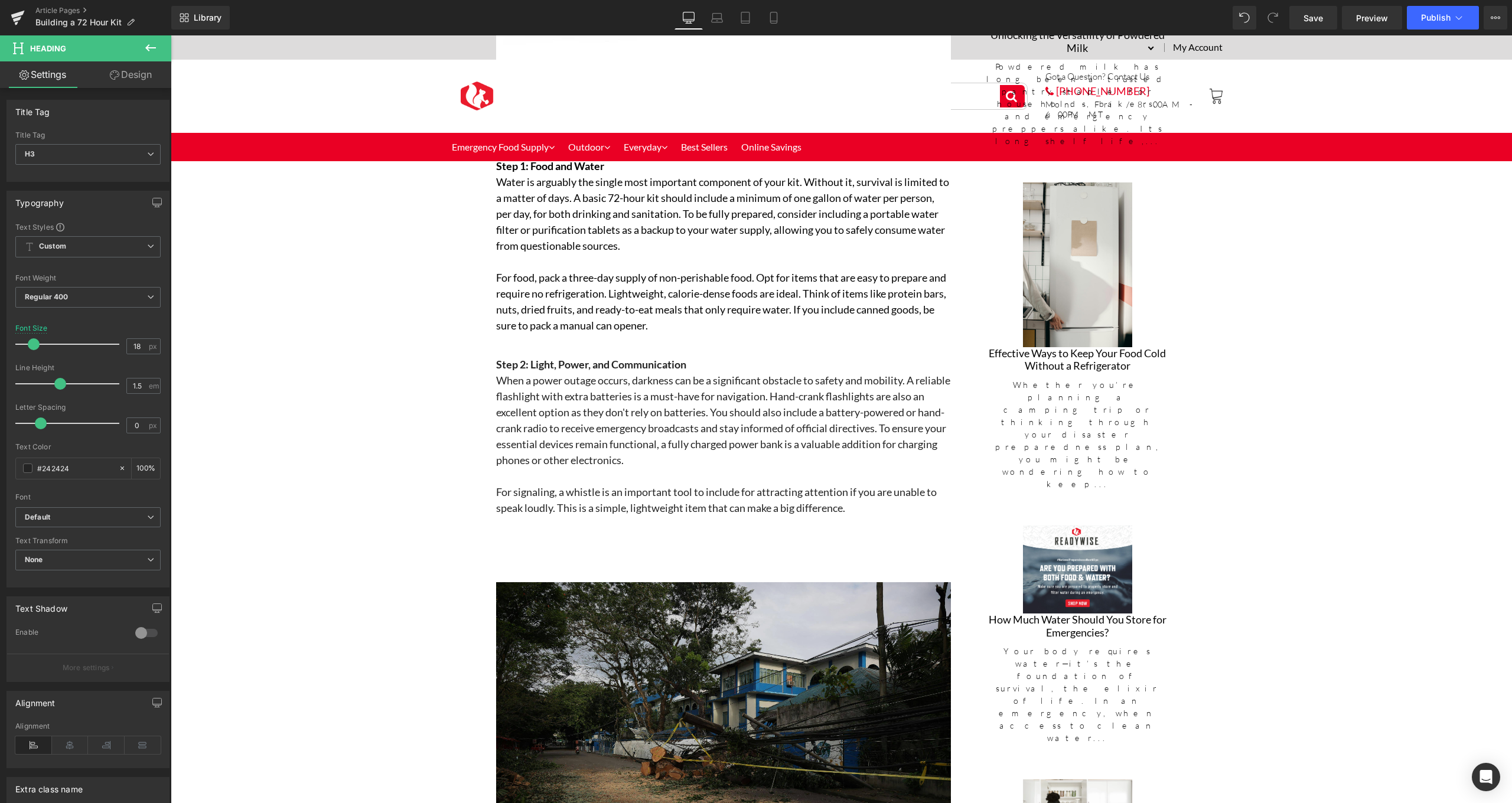
scroll to position [1138, 0]
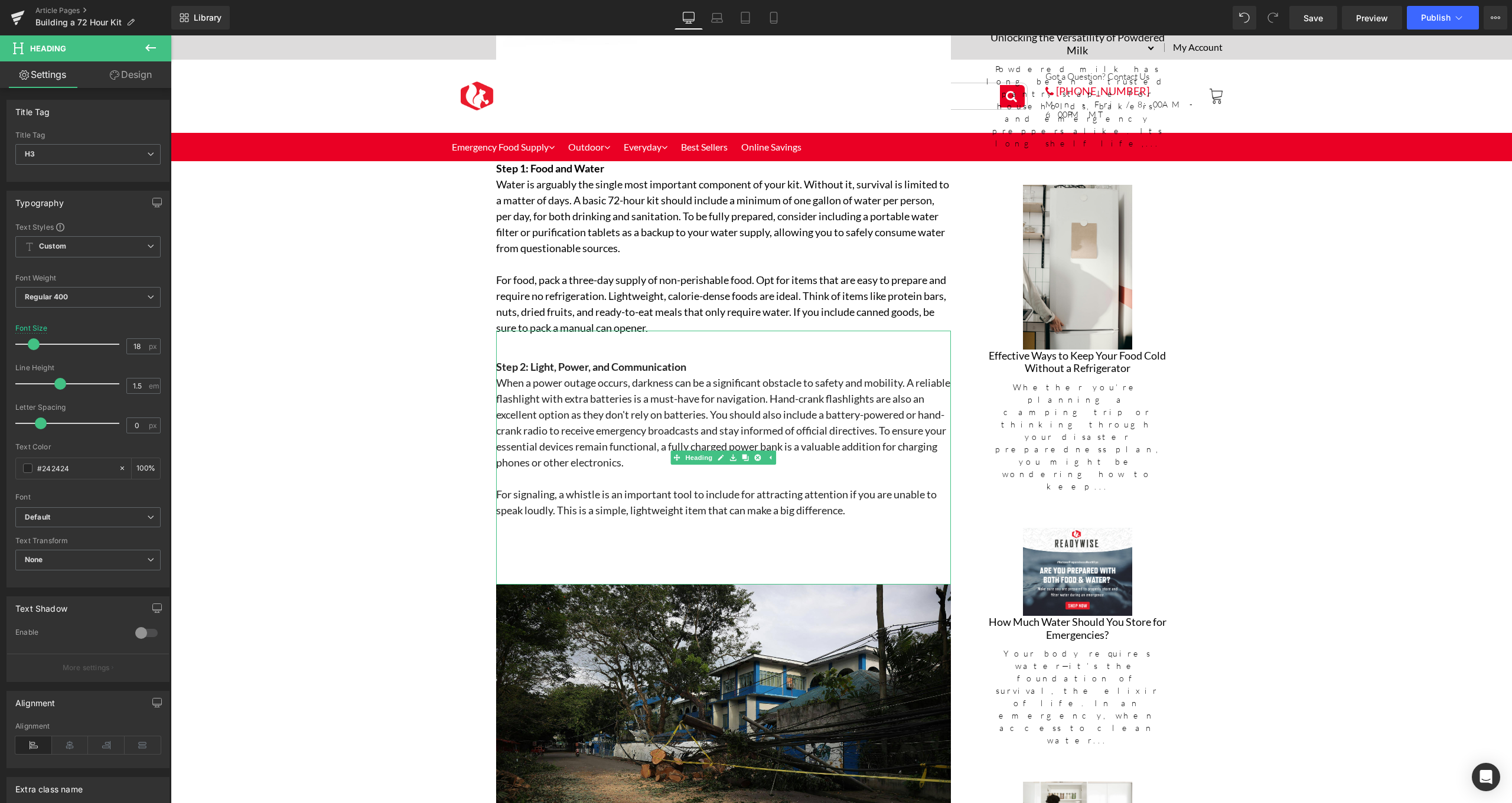
click at [560, 556] on div at bounding box center [723, 561] width 455 height 10
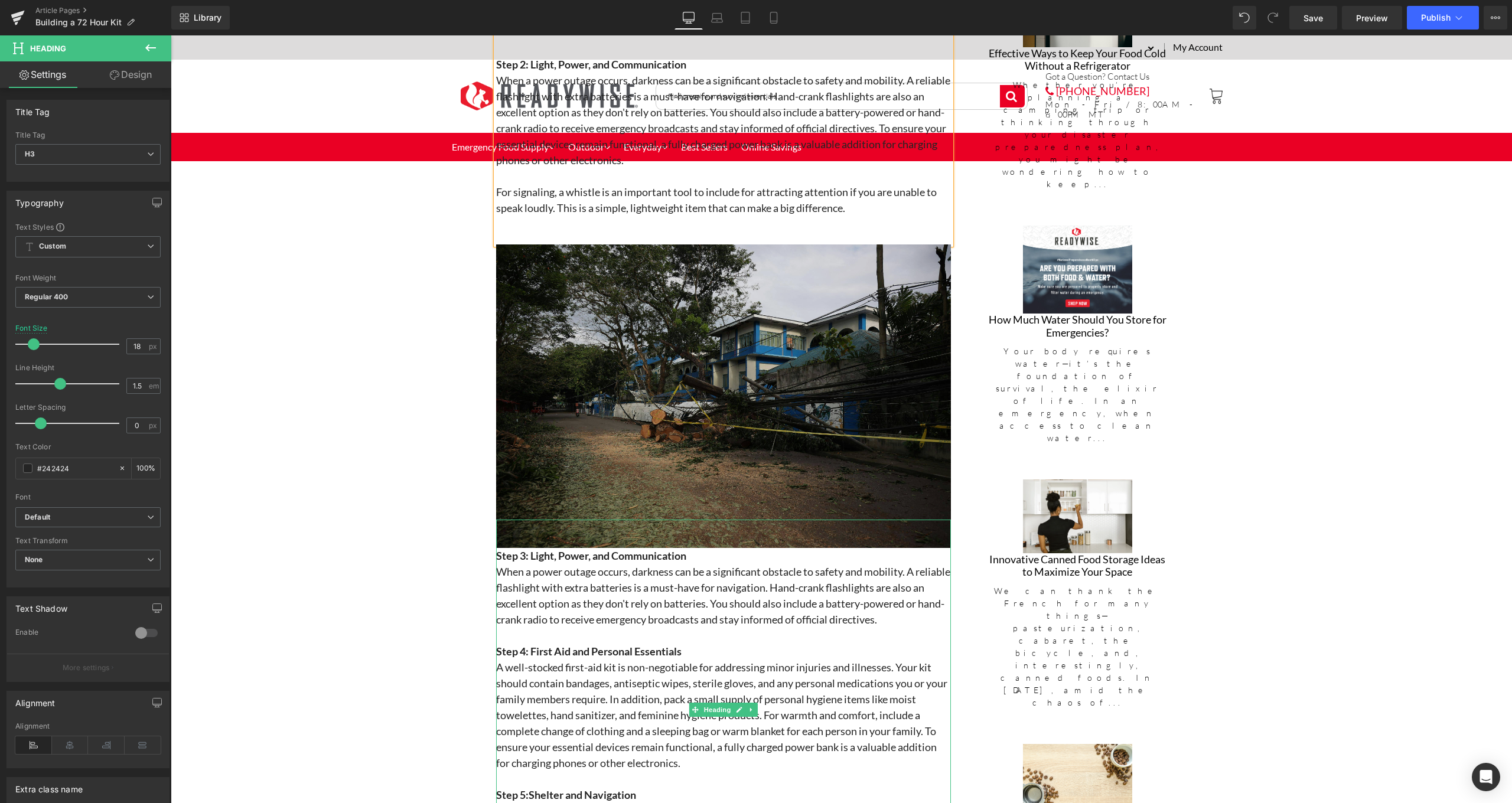
scroll to position [1331, 0]
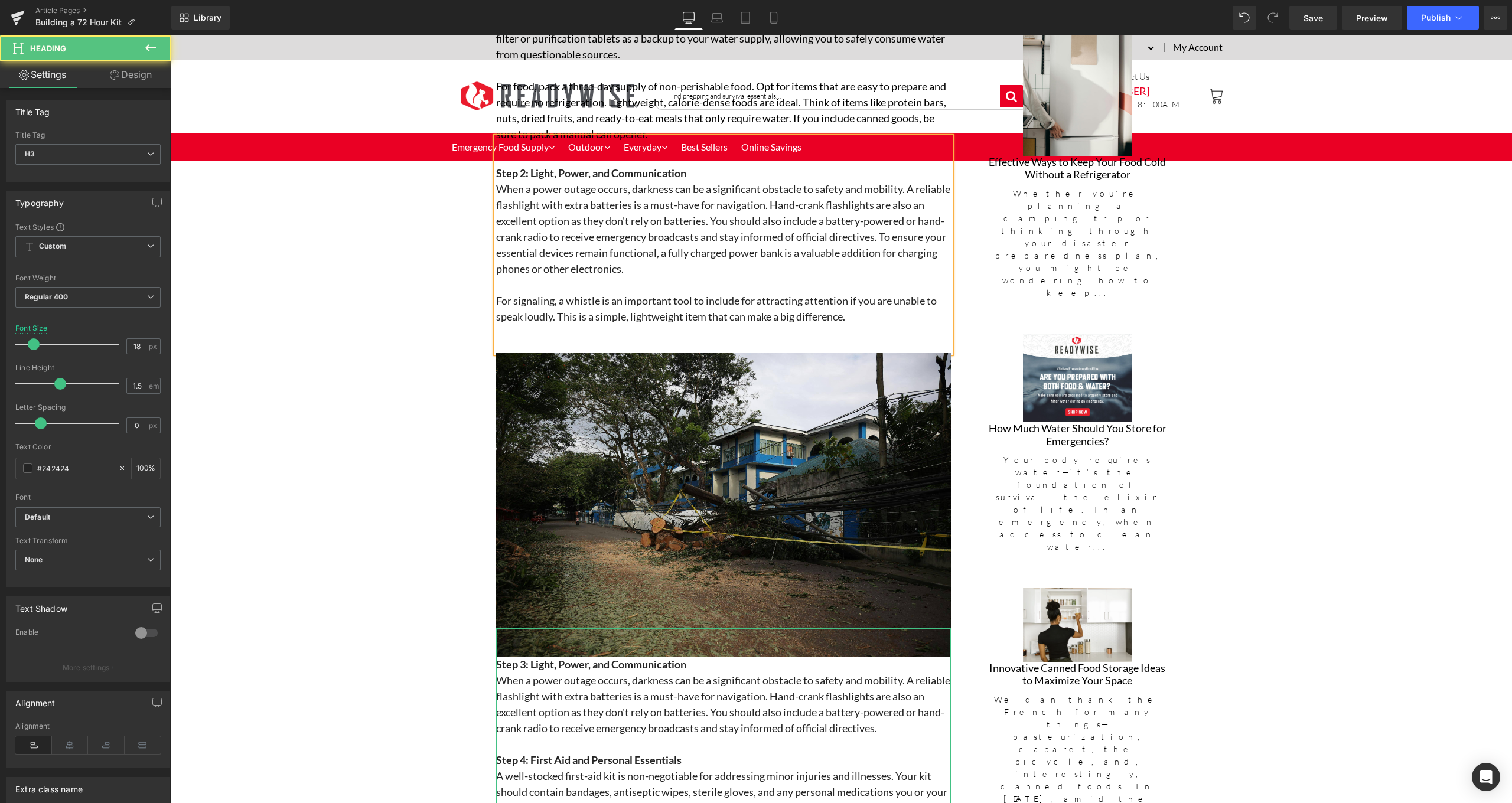
click at [733, 663] on h3 "Step 3: Light, Power, and Communication" at bounding box center [723, 664] width 455 height 16
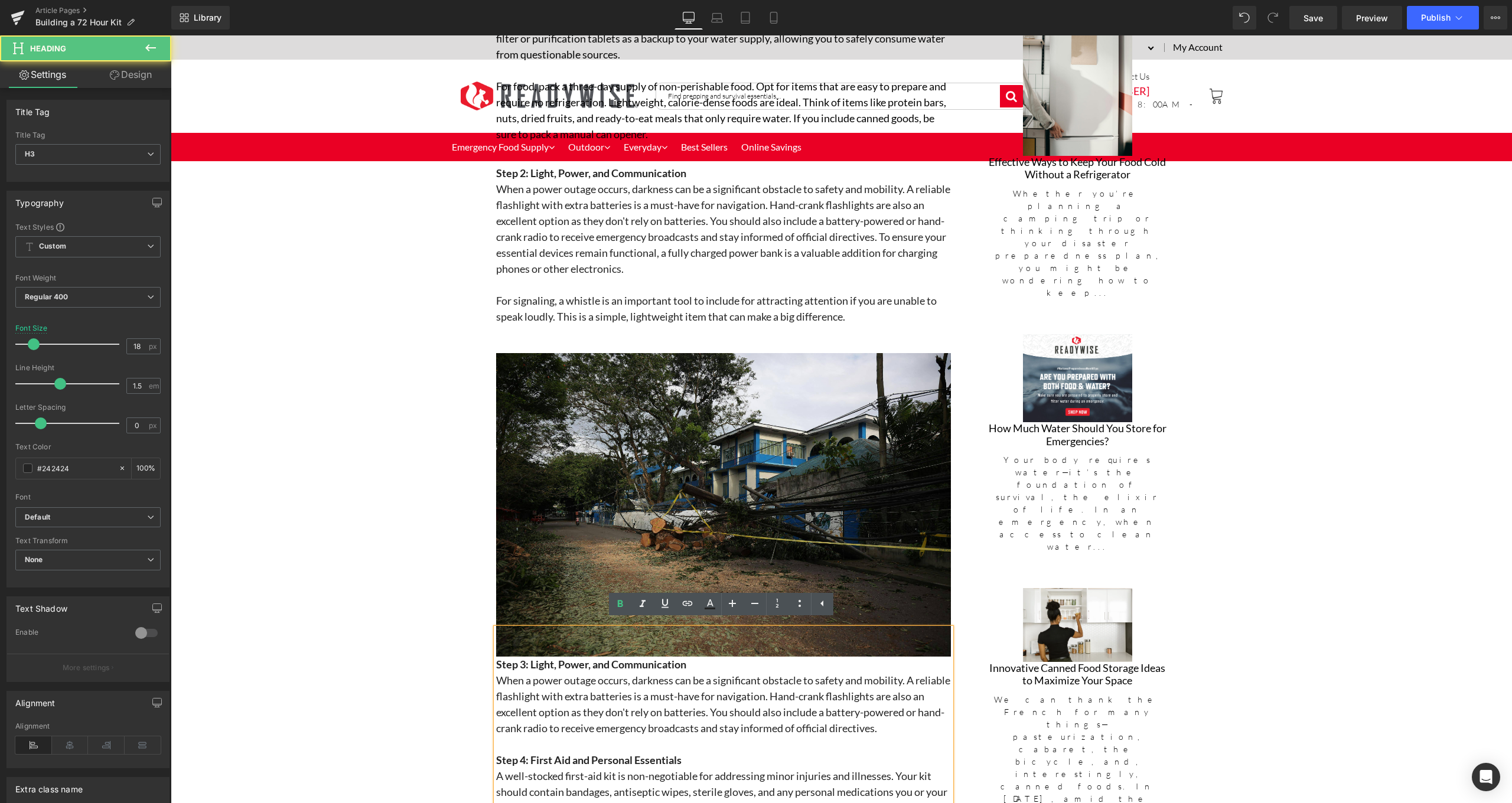
click at [496, 658] on span "Step 3: Light, Power, and Communication" at bounding box center [591, 664] width 190 height 13
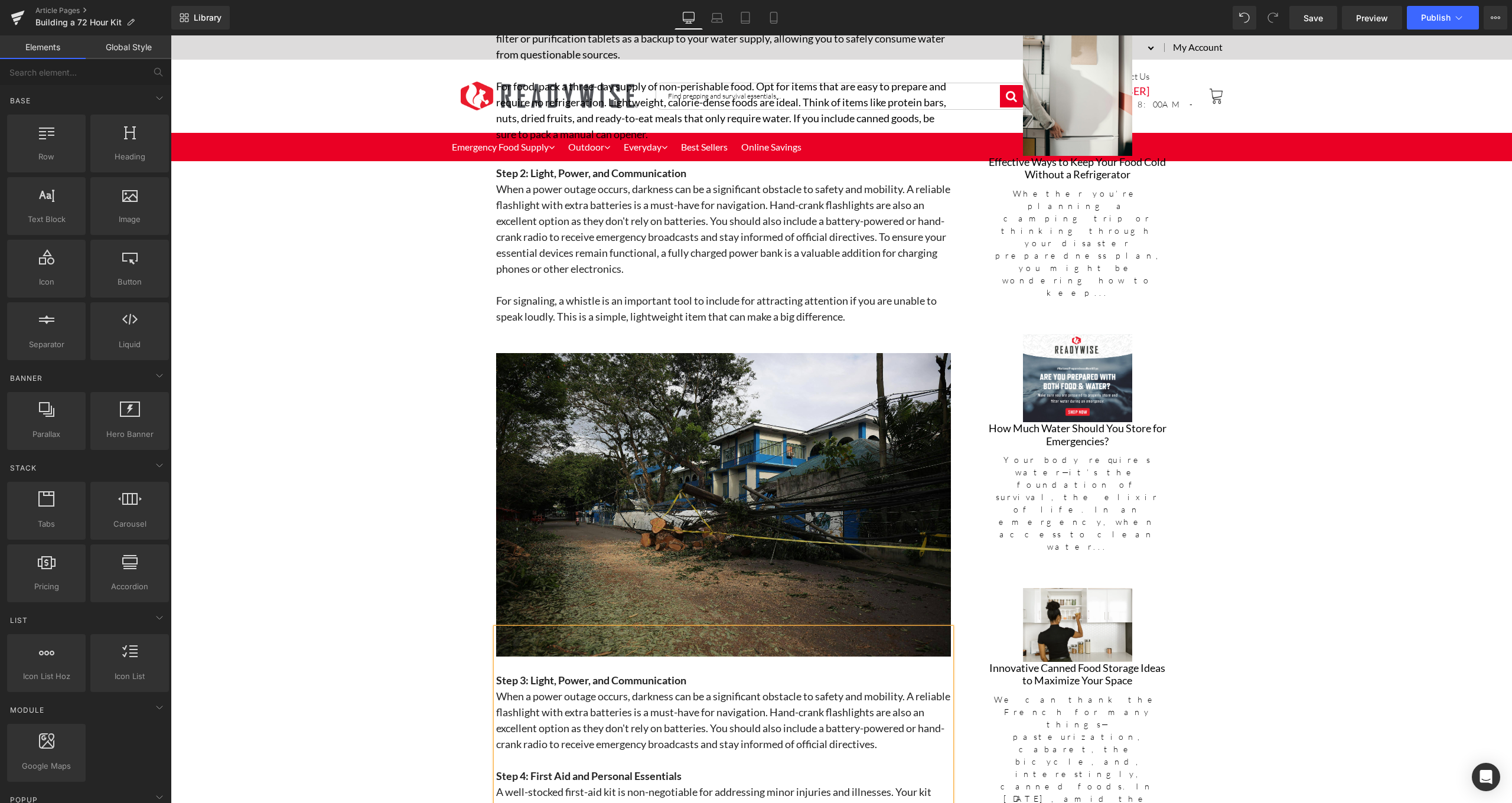
click at [389, 595] on div "Hero Banner 405px ReadyWise Blog Text Block Separator Building a 72 Hour Kit In…" at bounding box center [841, 623] width 1341 height 3648
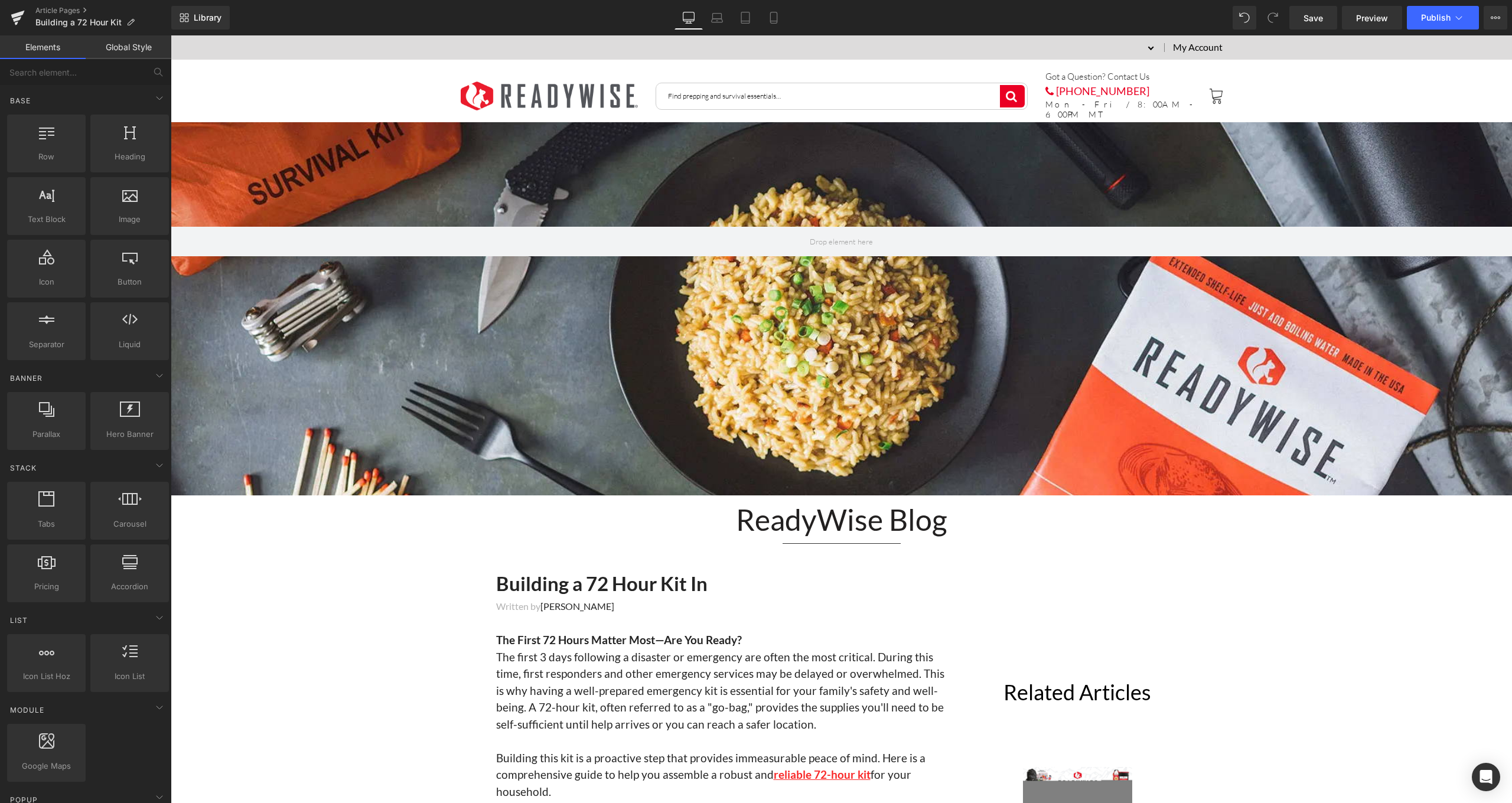
scroll to position [0, 0]
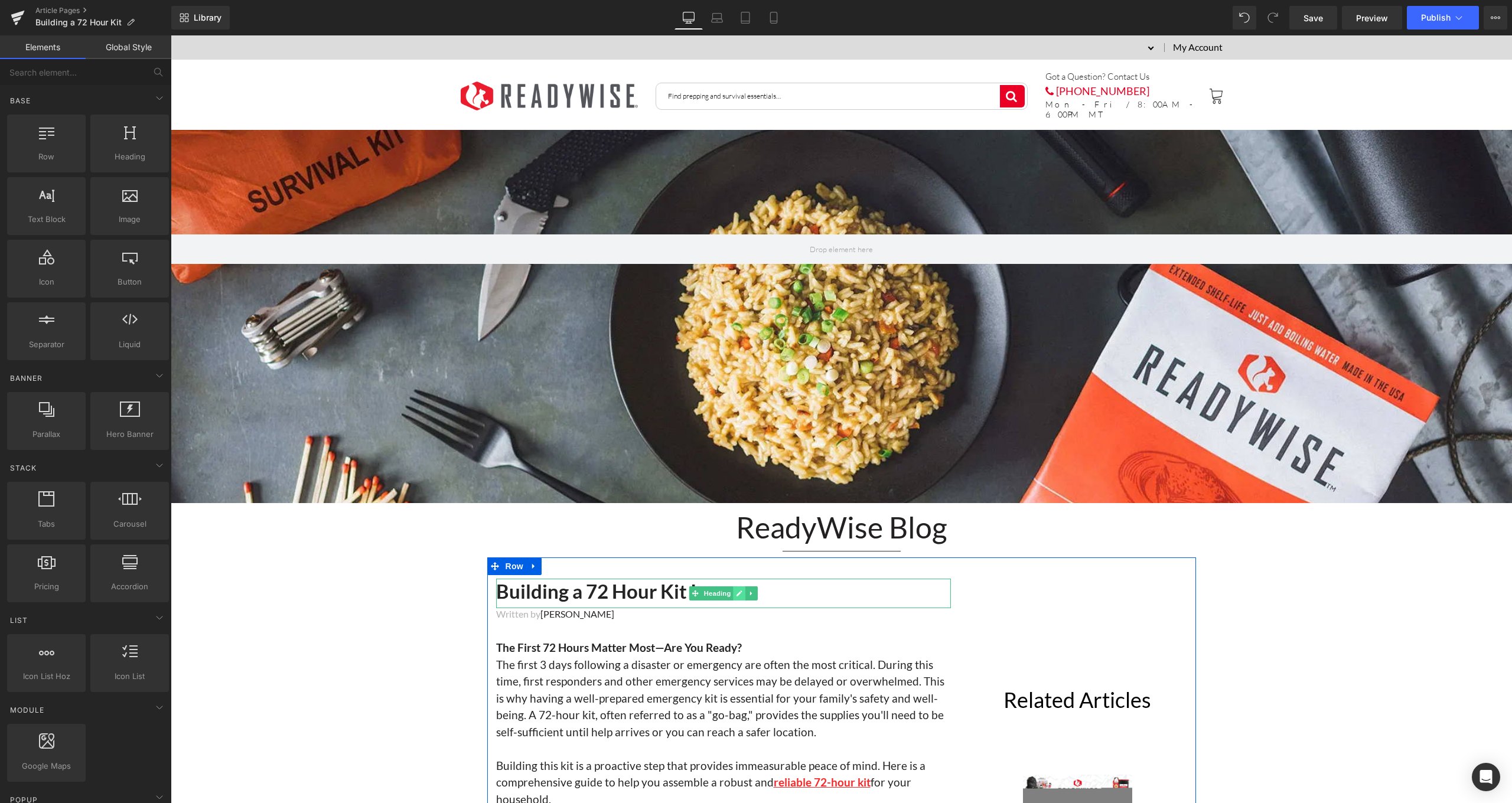
click at [741, 588] on link at bounding box center [739, 593] width 12 height 14
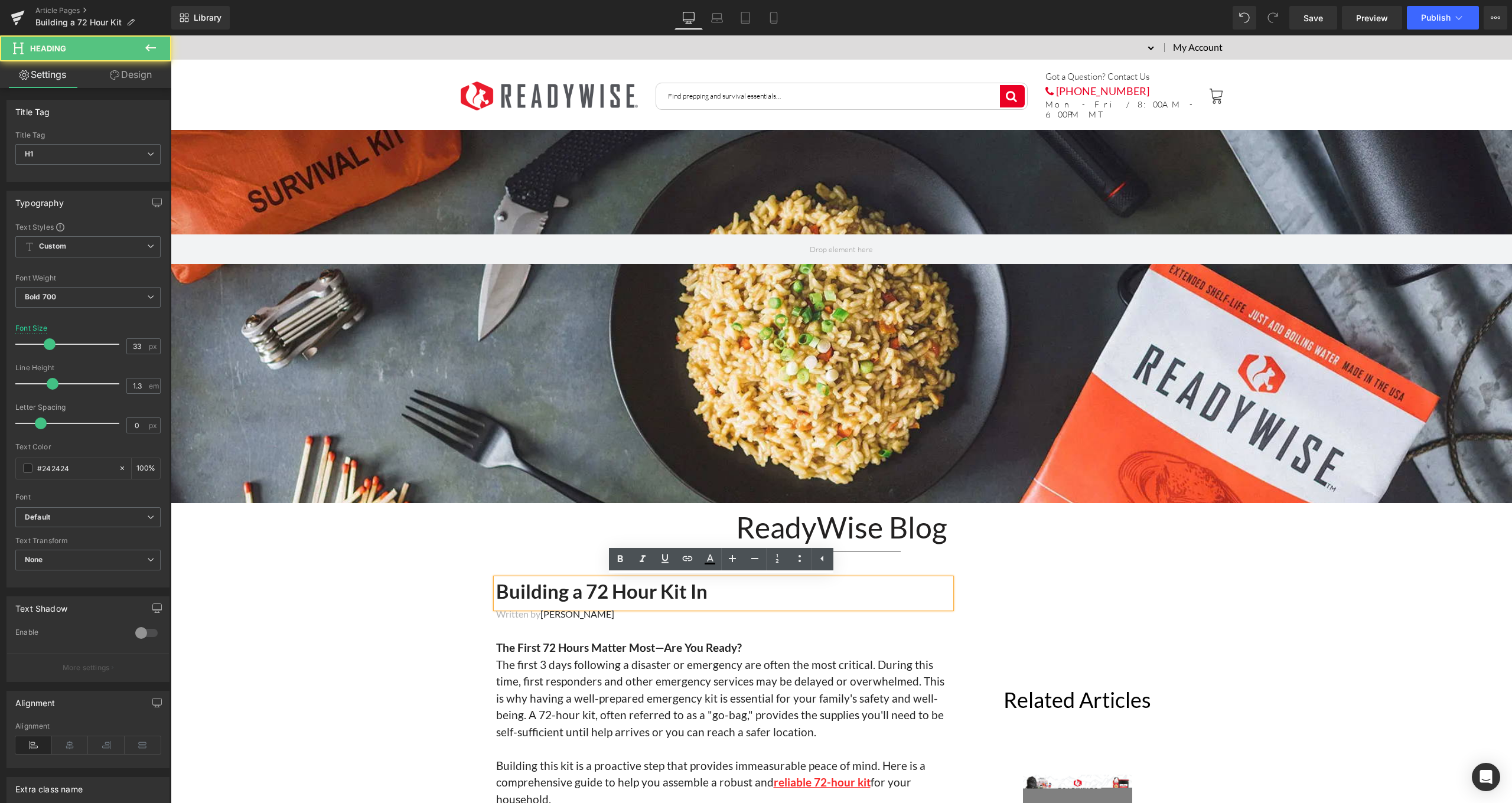
click at [746, 596] on h1 "Building a 72 Hour Kit In" at bounding box center [723, 591] width 455 height 26
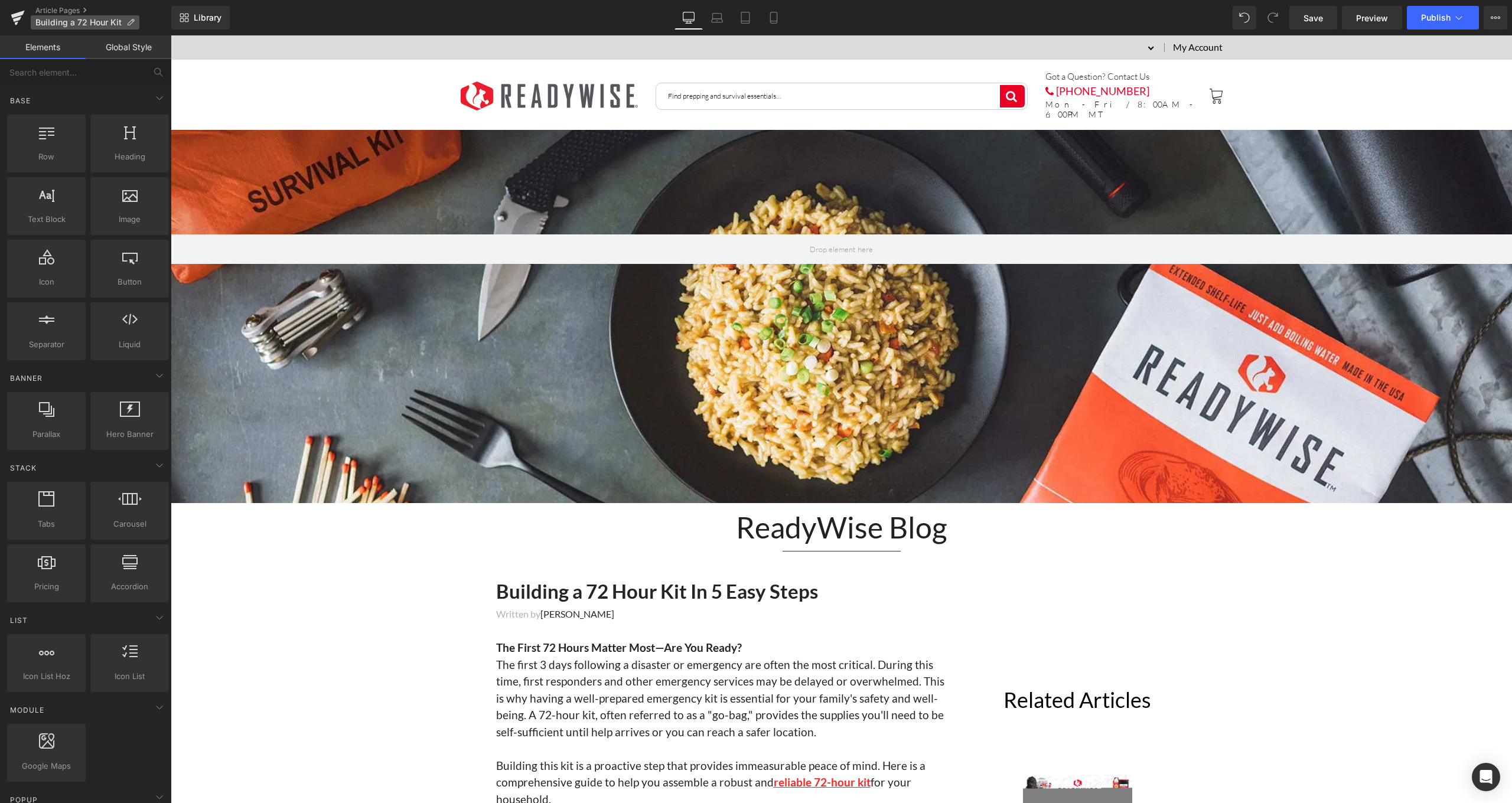
click at [123, 26] on p "Building a 72 Hour Kit" at bounding box center [86, 22] width 109 height 14
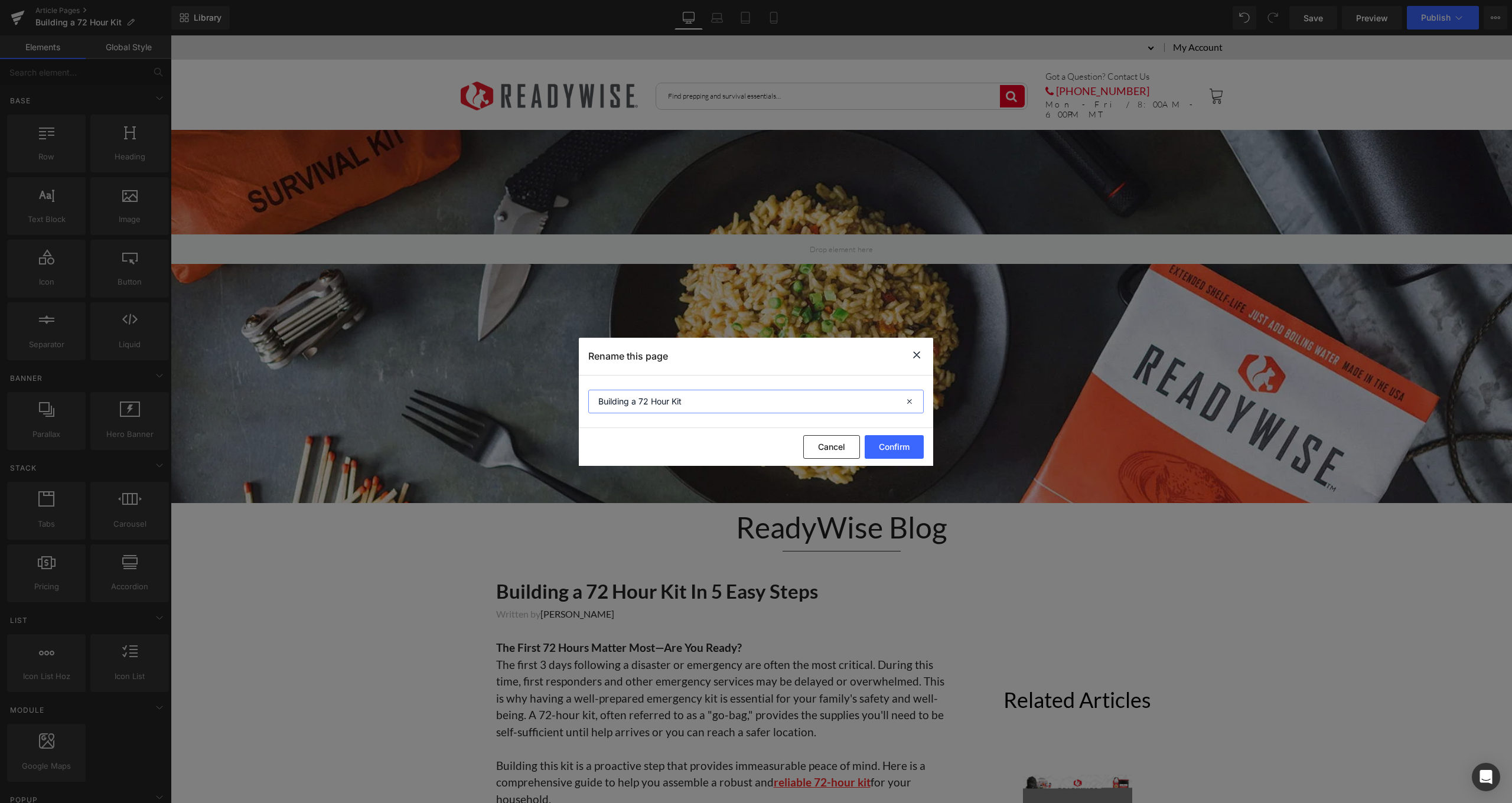
click at [750, 400] on input "Building a 72 Hour Kit" at bounding box center [756, 402] width 335 height 23
type input "Building a 72 Hour Kit In 5 Easy Steps"
click at [906, 449] on button "Confirm" at bounding box center [894, 447] width 59 height 23
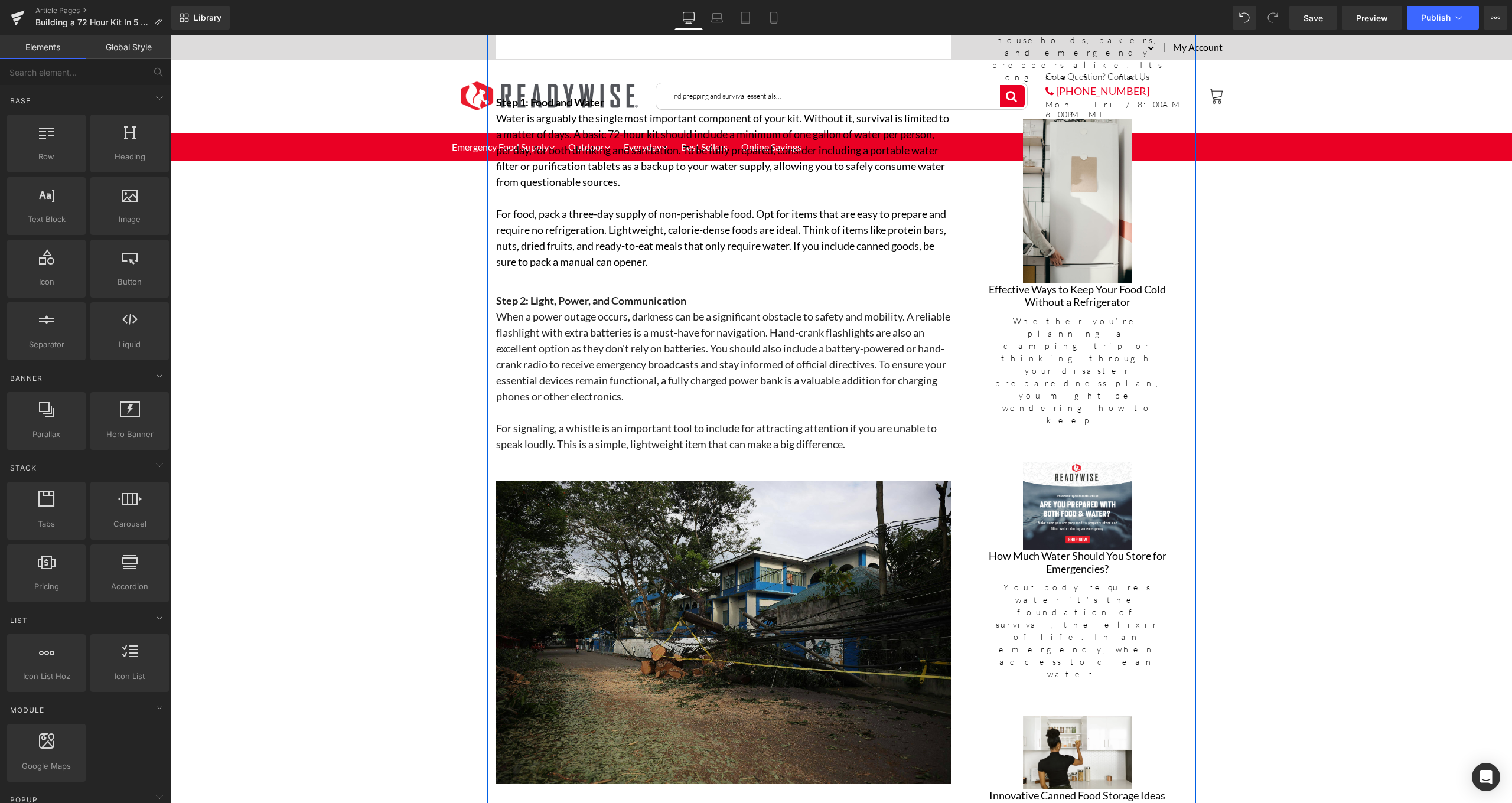
scroll to position [1075, 0]
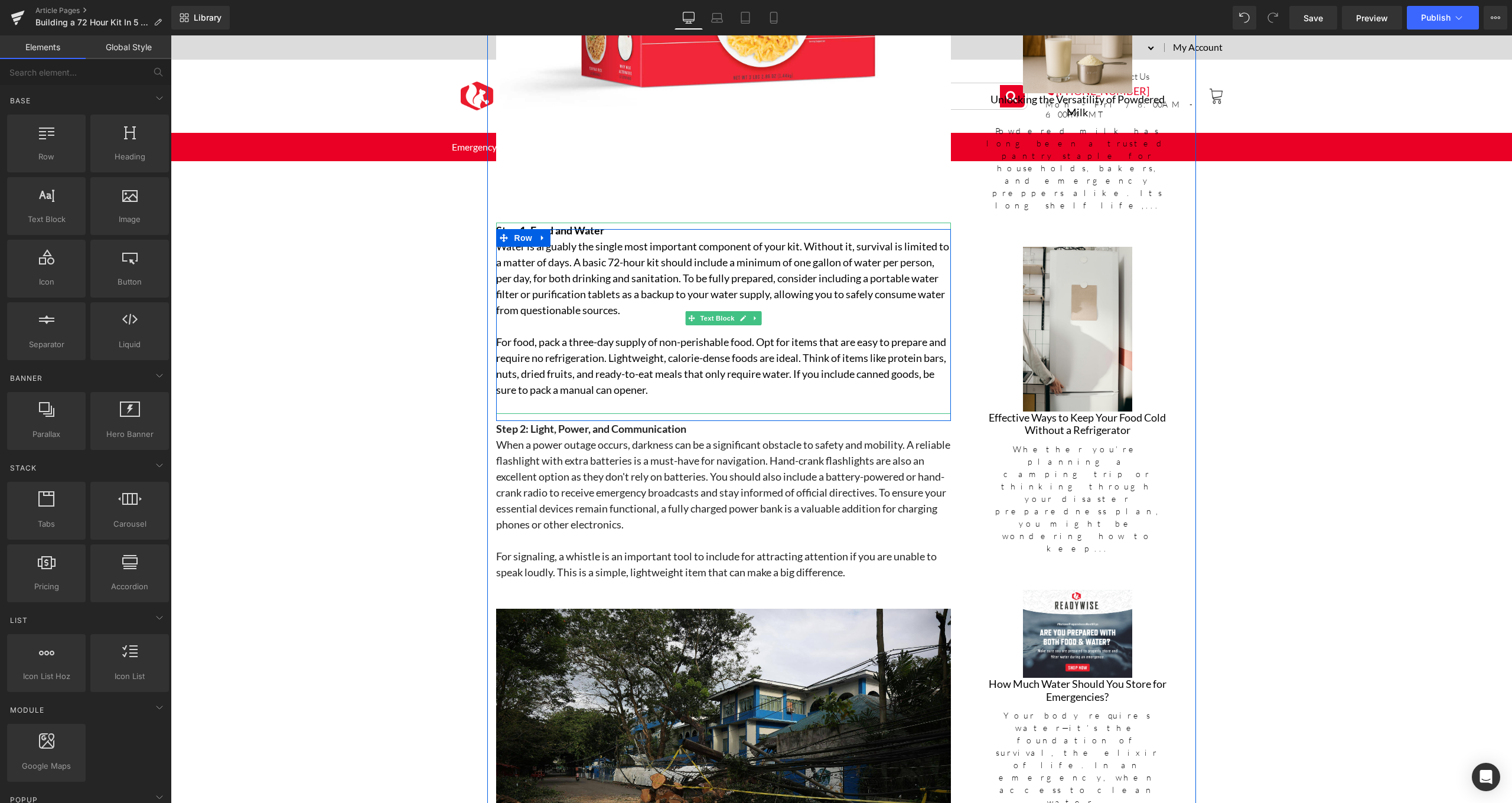
click at [561, 337] on p "For food, pack a three-day supply of non-perishable food. Opt for items that ar…" at bounding box center [723, 366] width 455 height 63
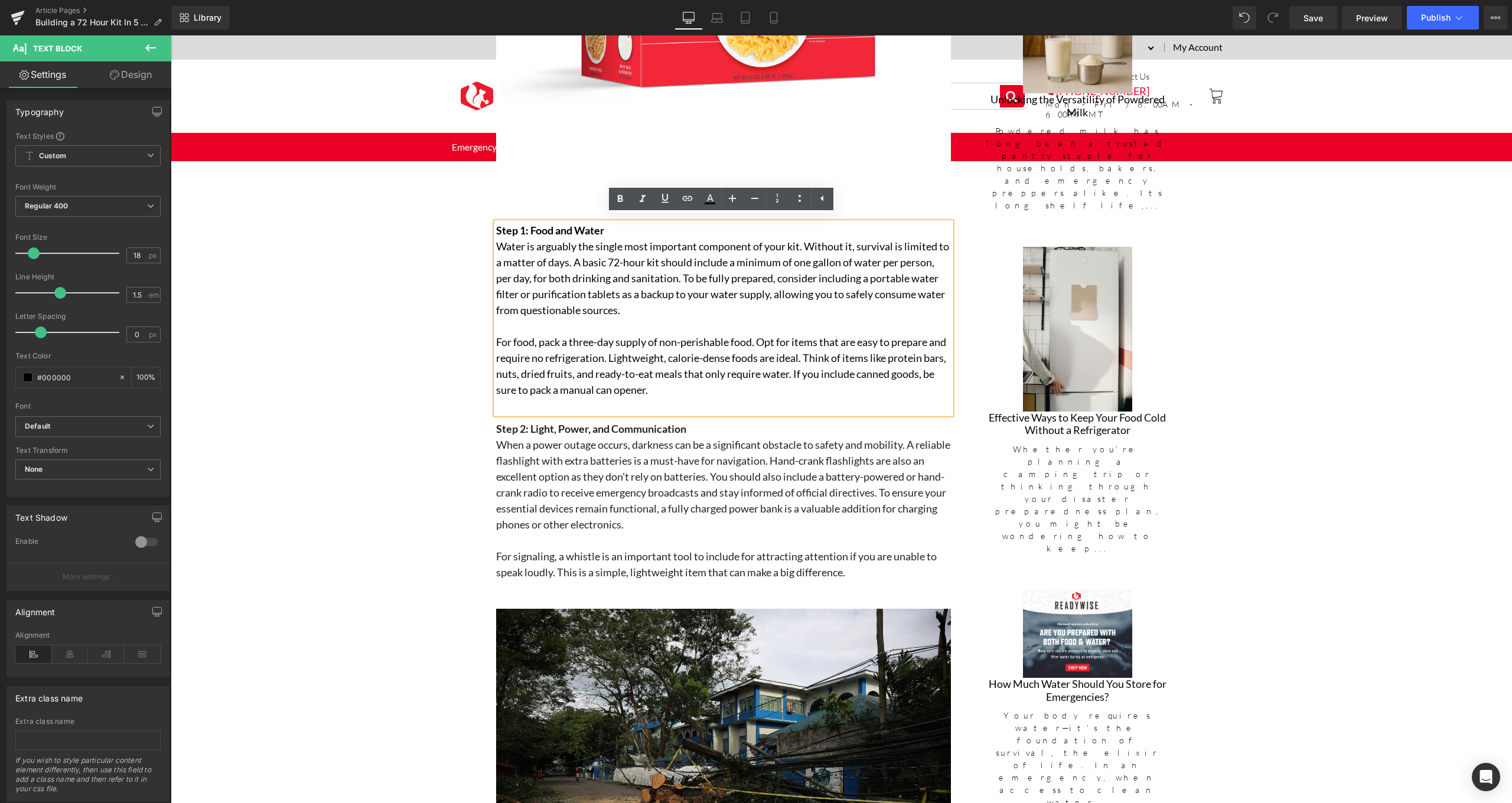
click at [754, 336] on p "For food, pack a three-day supply of non-perishable food. Opt for items that ar…" at bounding box center [723, 366] width 455 height 63
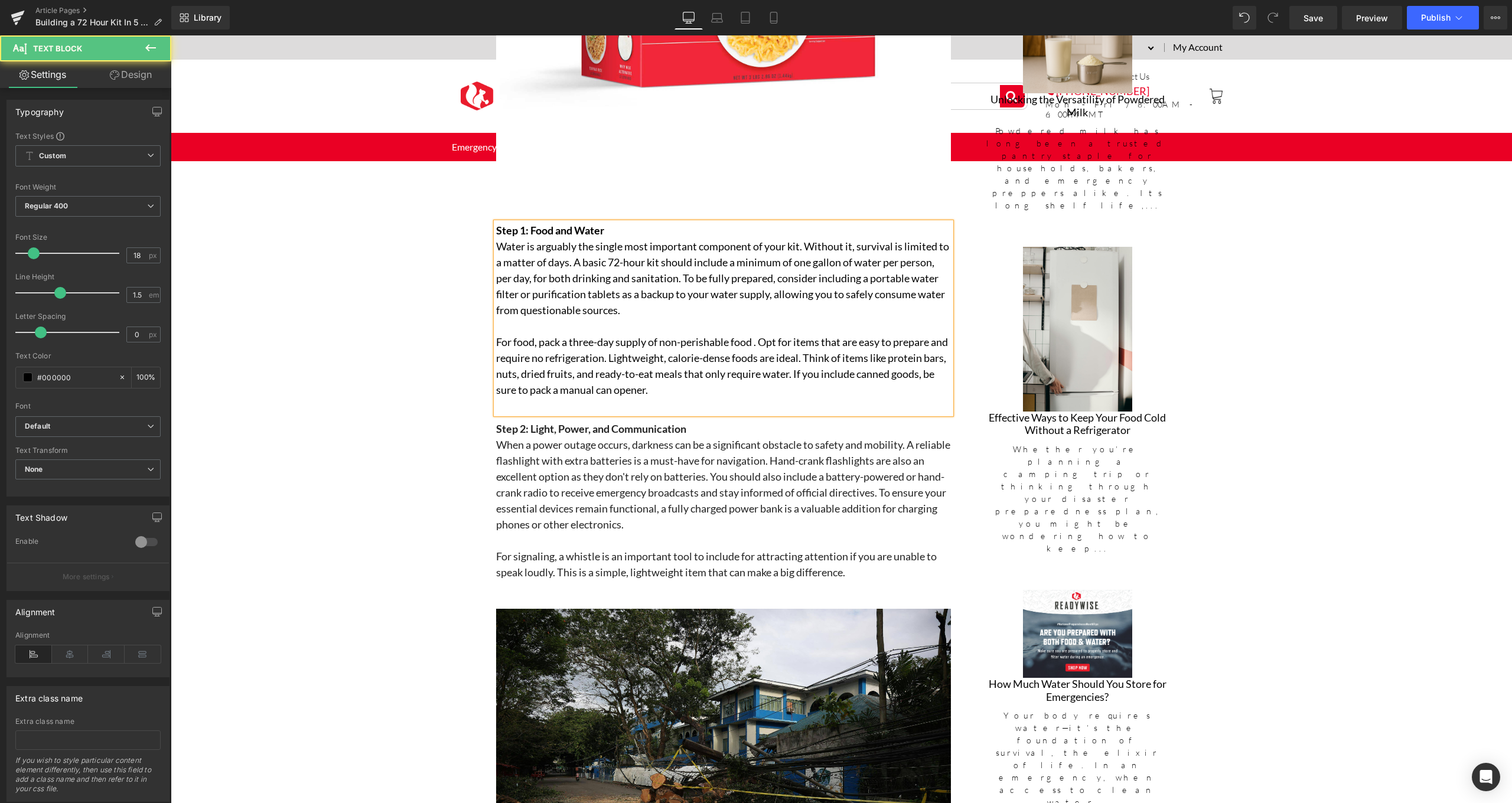
click at [568, 335] on p "For food, pack a three-day supply of non-perishable food . Opt for items that a…" at bounding box center [723, 366] width 455 height 63
click at [814, 384] on p "For food, pack a t least a three-day supply of non-perishable food . Opt for it…" at bounding box center [723, 366] width 455 height 63
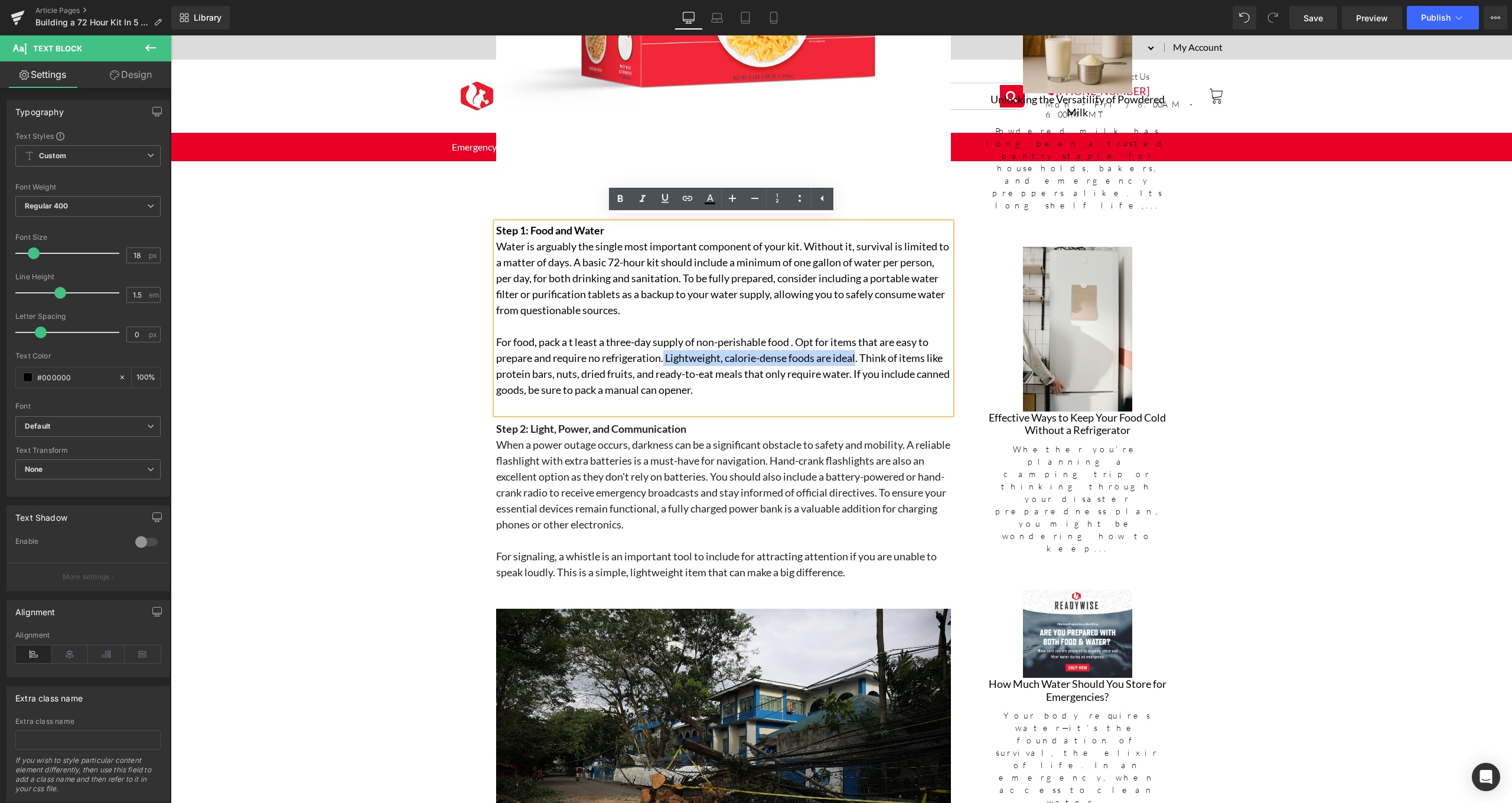
drag, startPoint x: 664, startPoint y: 349, endPoint x: 859, endPoint y: 350, distance: 195.0
click at [859, 350] on p "For food, pack a t least a three-day supply of non-perishable food . Opt for it…" at bounding box center [723, 366] width 455 height 63
click at [739, 384] on p "For food, pack a t least a three-day supply of non-perishable food . Opt for it…" at bounding box center [723, 366] width 455 height 63
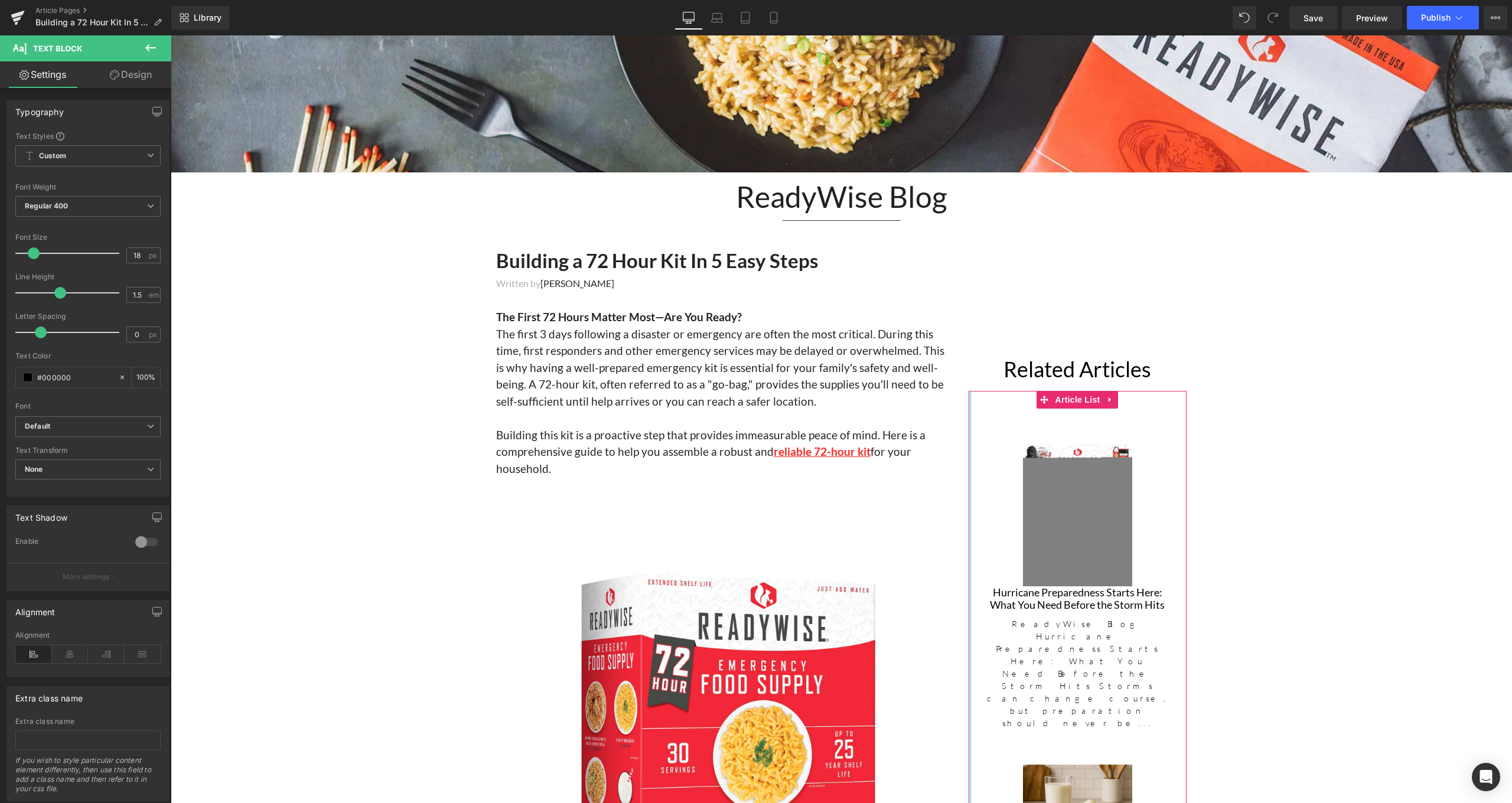
scroll to position [0, 0]
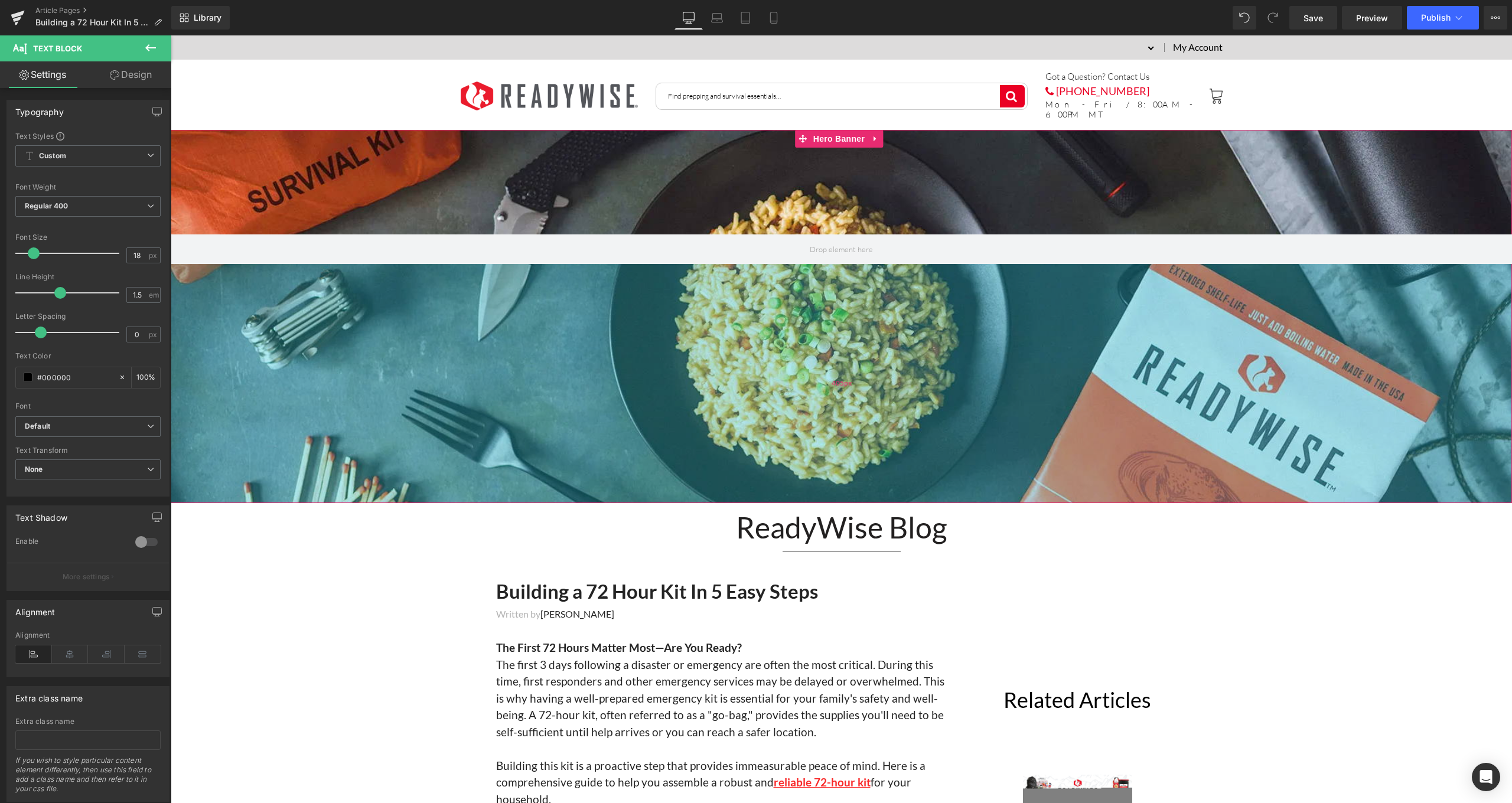
click at [902, 403] on div "405px" at bounding box center [841, 384] width 1341 height 239
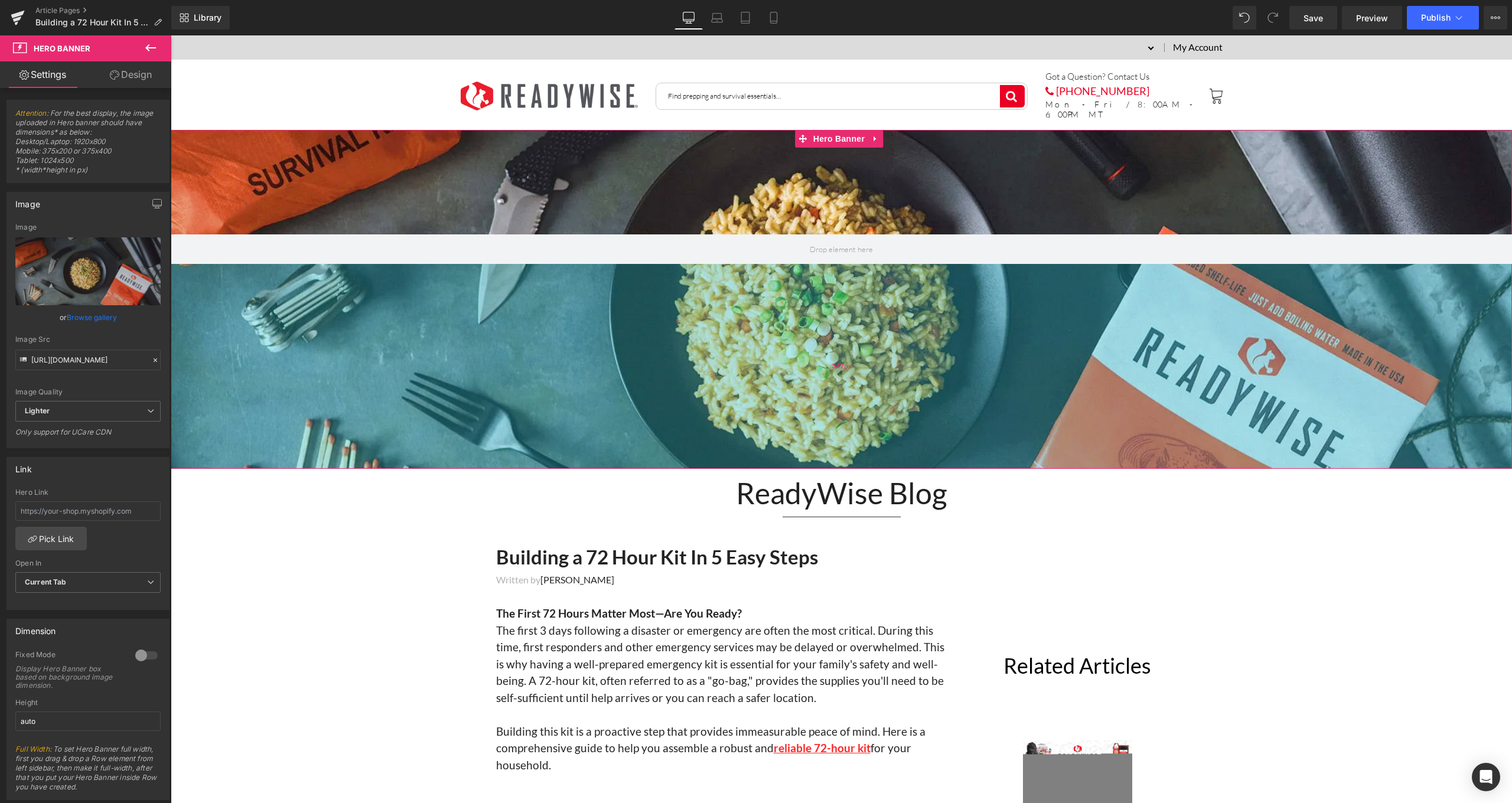
drag, startPoint x: 893, startPoint y: 501, endPoint x: 891, endPoint y: 466, distance: 35.1
click at [891, 466] on div "347px" at bounding box center [841, 366] width 1341 height 205
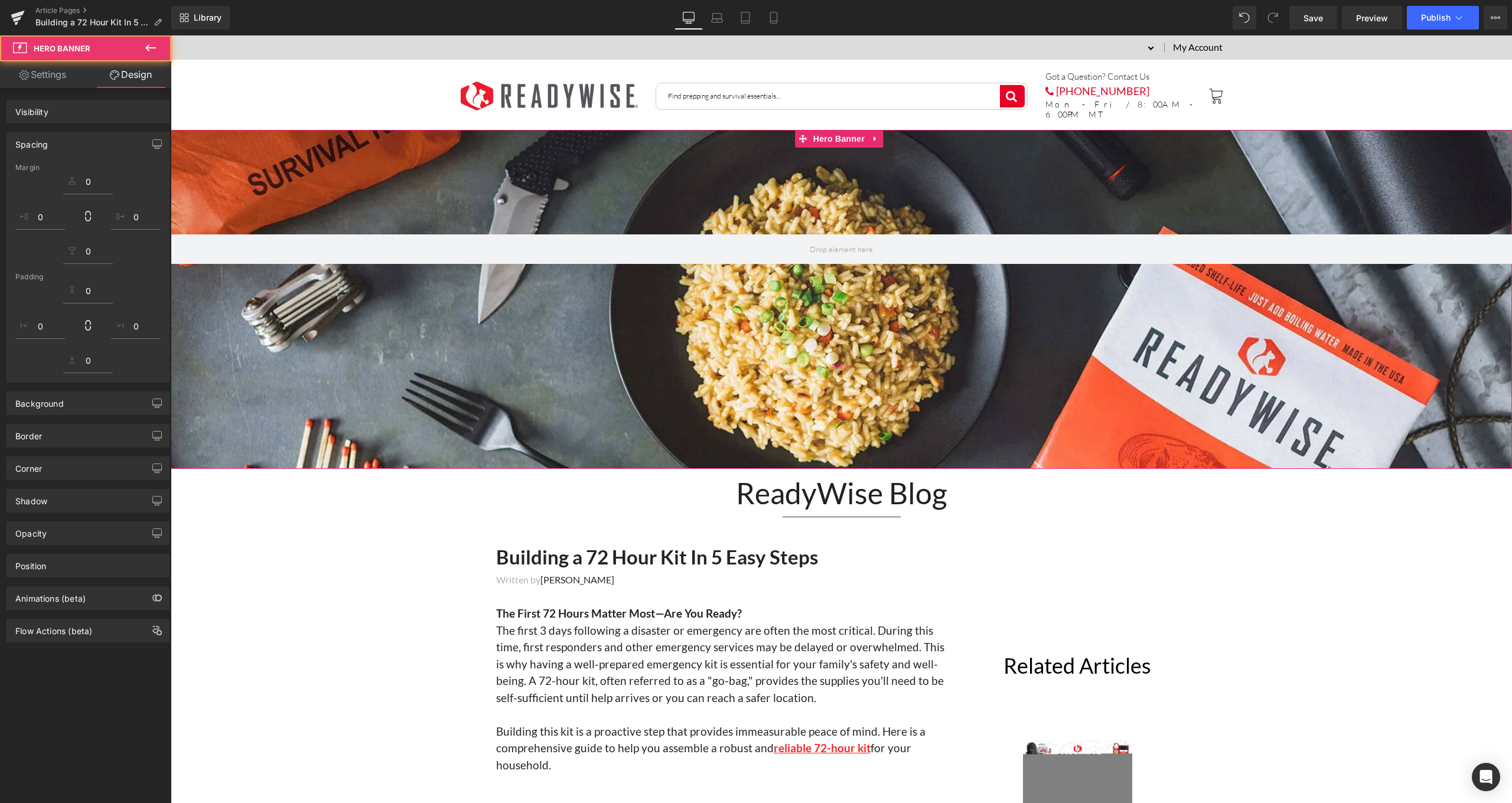
click at [891, 466] on div "347px" at bounding box center [841, 366] width 1341 height 205
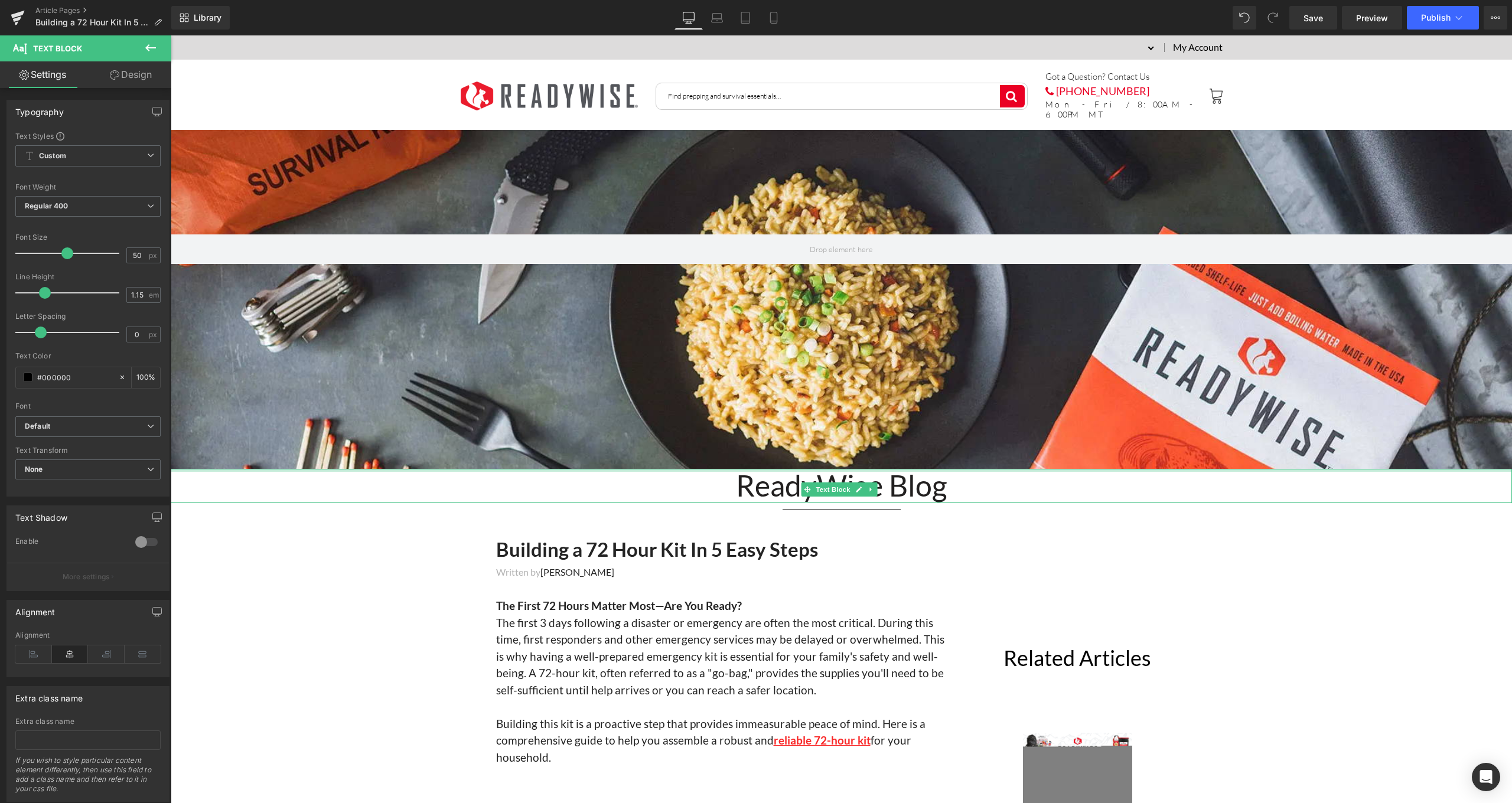
drag, startPoint x: 904, startPoint y: 470, endPoint x: 900, endPoint y: 389, distance: 81.1
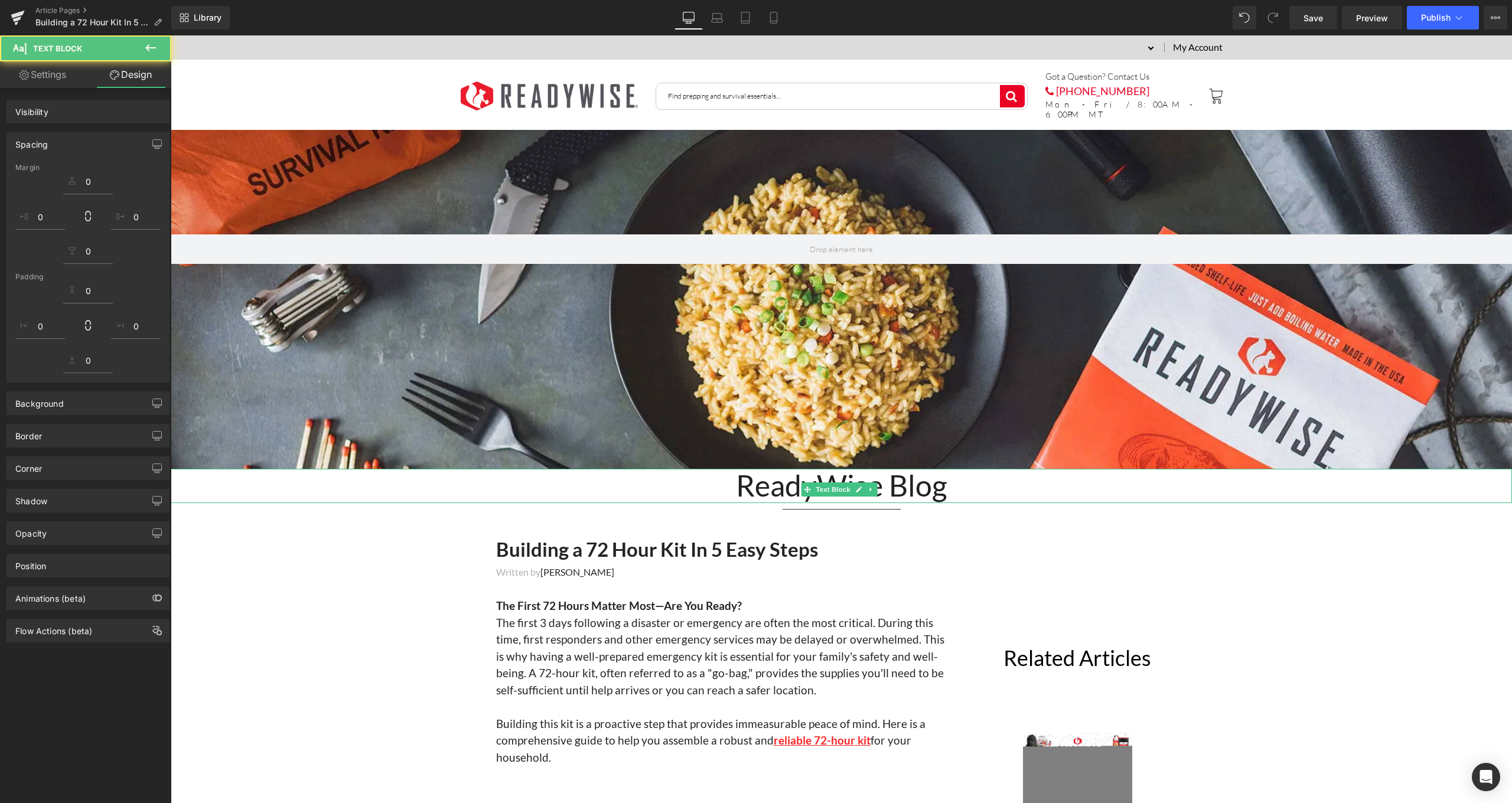
click at [884, 364] on div "Hero Banner 347px" at bounding box center [841, 299] width 1341 height 339
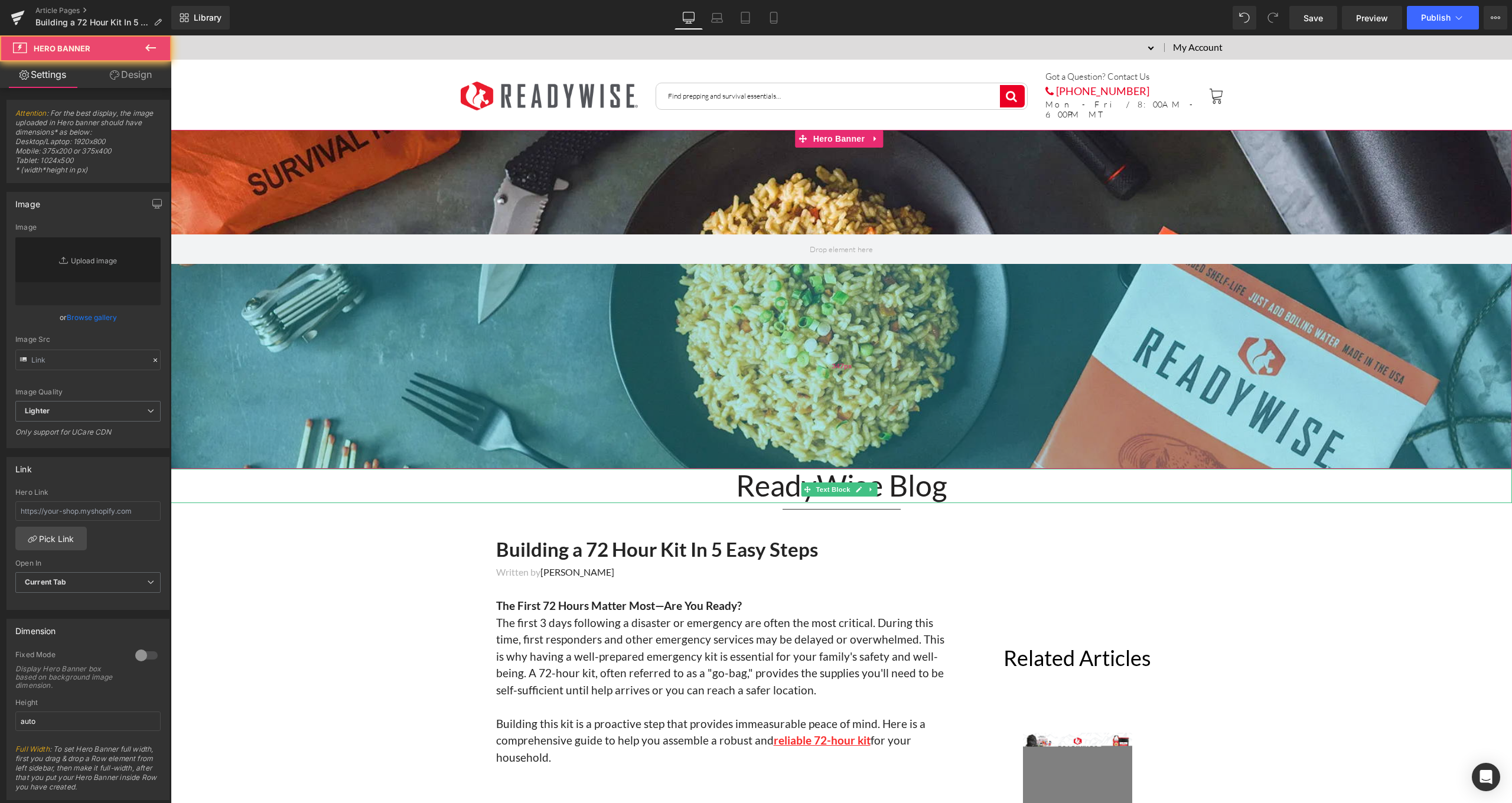
type input "https://ucarecdn.com/e52dc71e-4a4f-4e2a-b4cc-ed4354ccbbb0/-/format/auto/-/previ…"
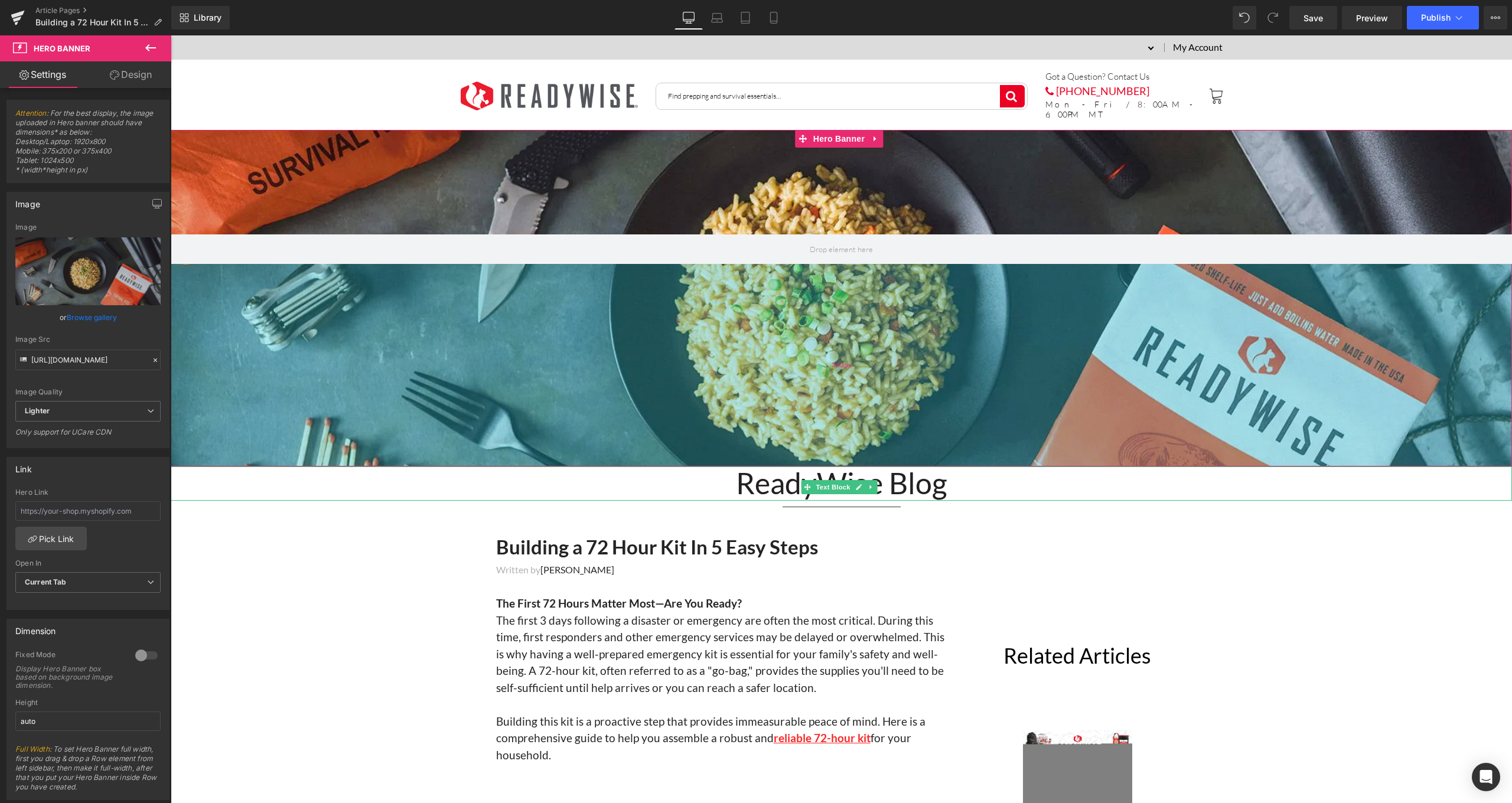
drag, startPoint x: 919, startPoint y: 467, endPoint x: 917, endPoint y: 458, distance: 9.2
click at [917, 458] on div "343px" at bounding box center [841, 366] width 1341 height 203
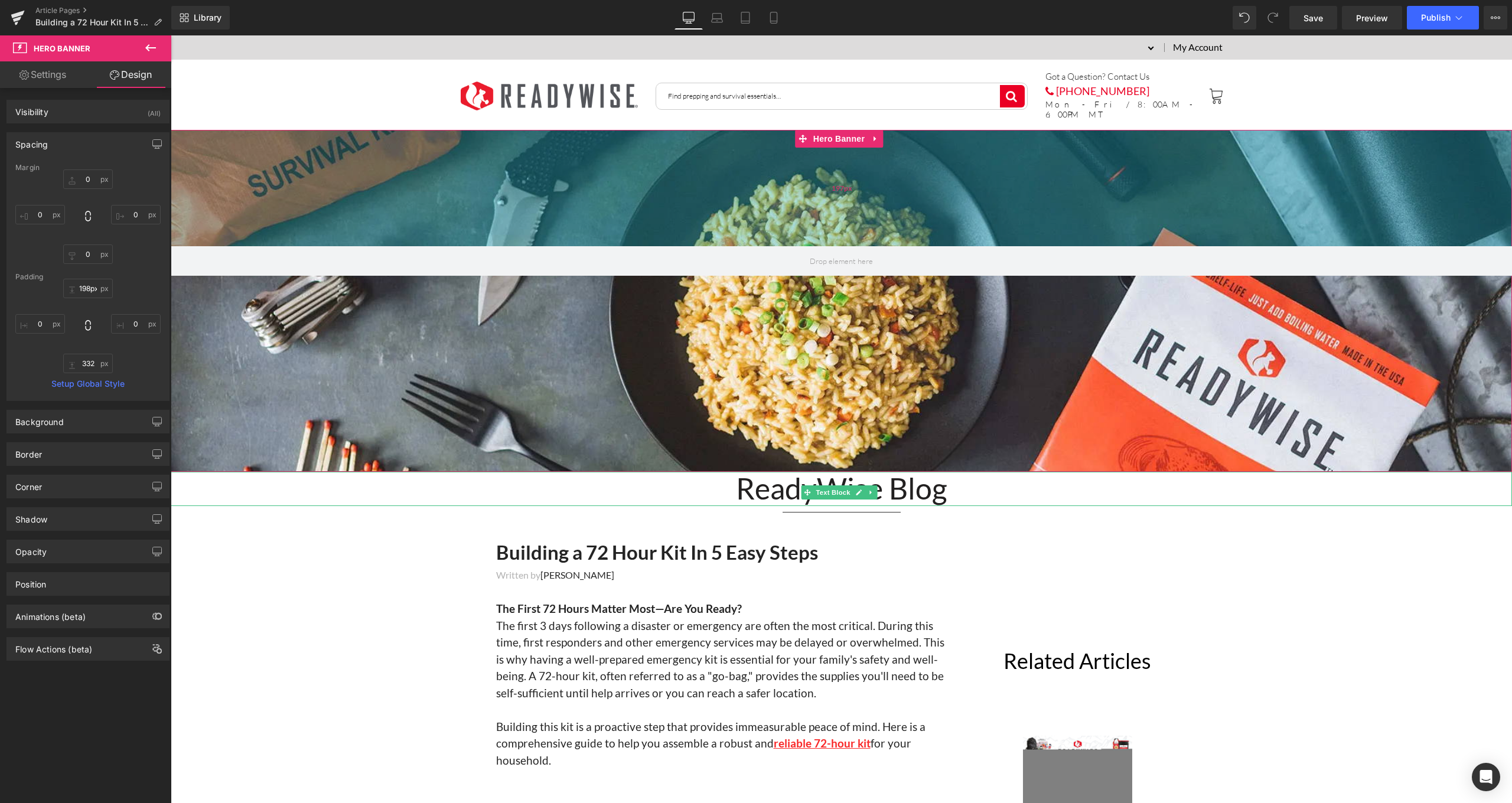
type input "197px"
drag, startPoint x: 915, startPoint y: 131, endPoint x: 922, endPoint y: 143, distance: 13.9
click at [922, 143] on div "197px" at bounding box center [841, 188] width 1341 height 117
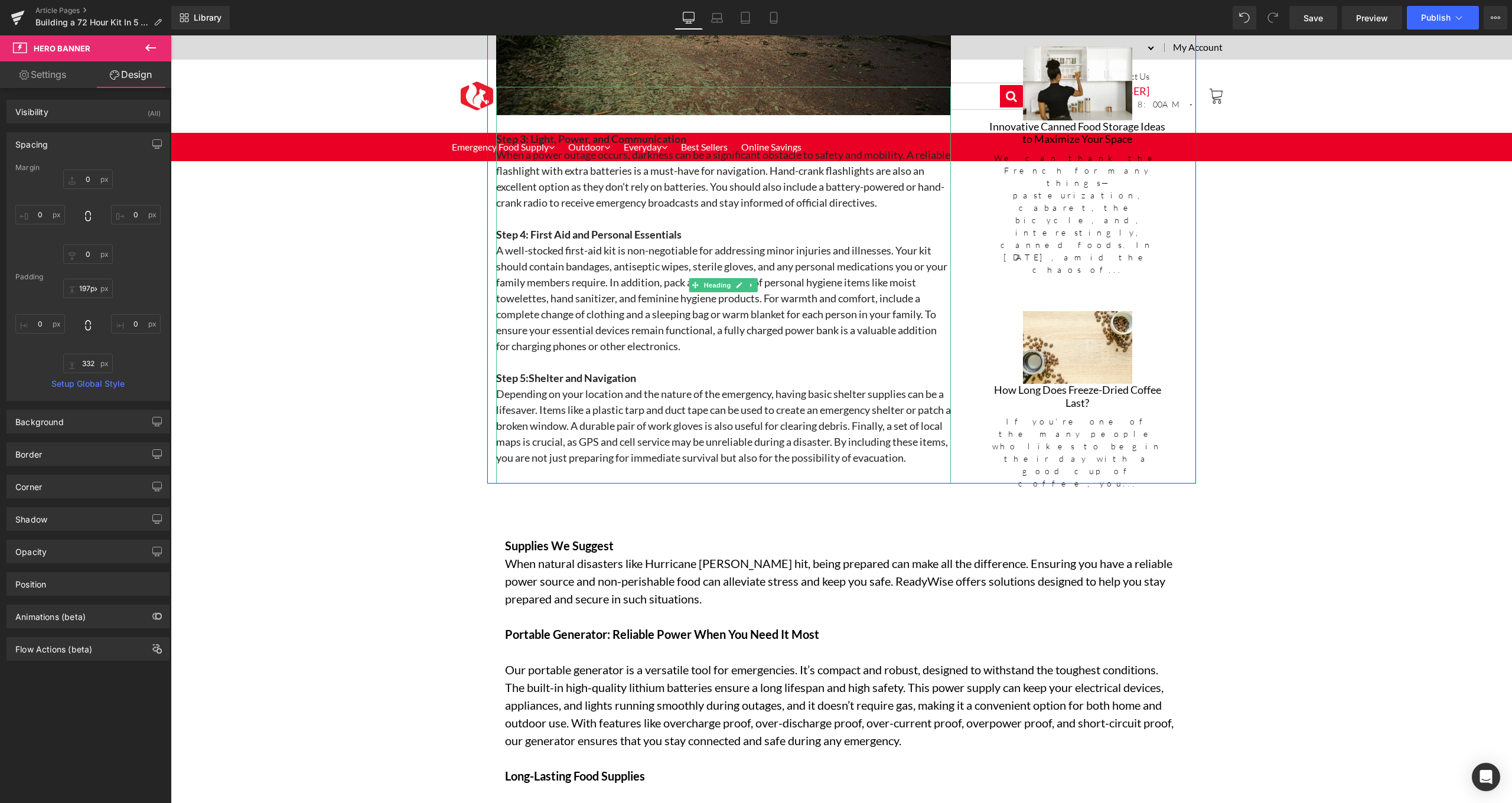
scroll to position [1832, 0]
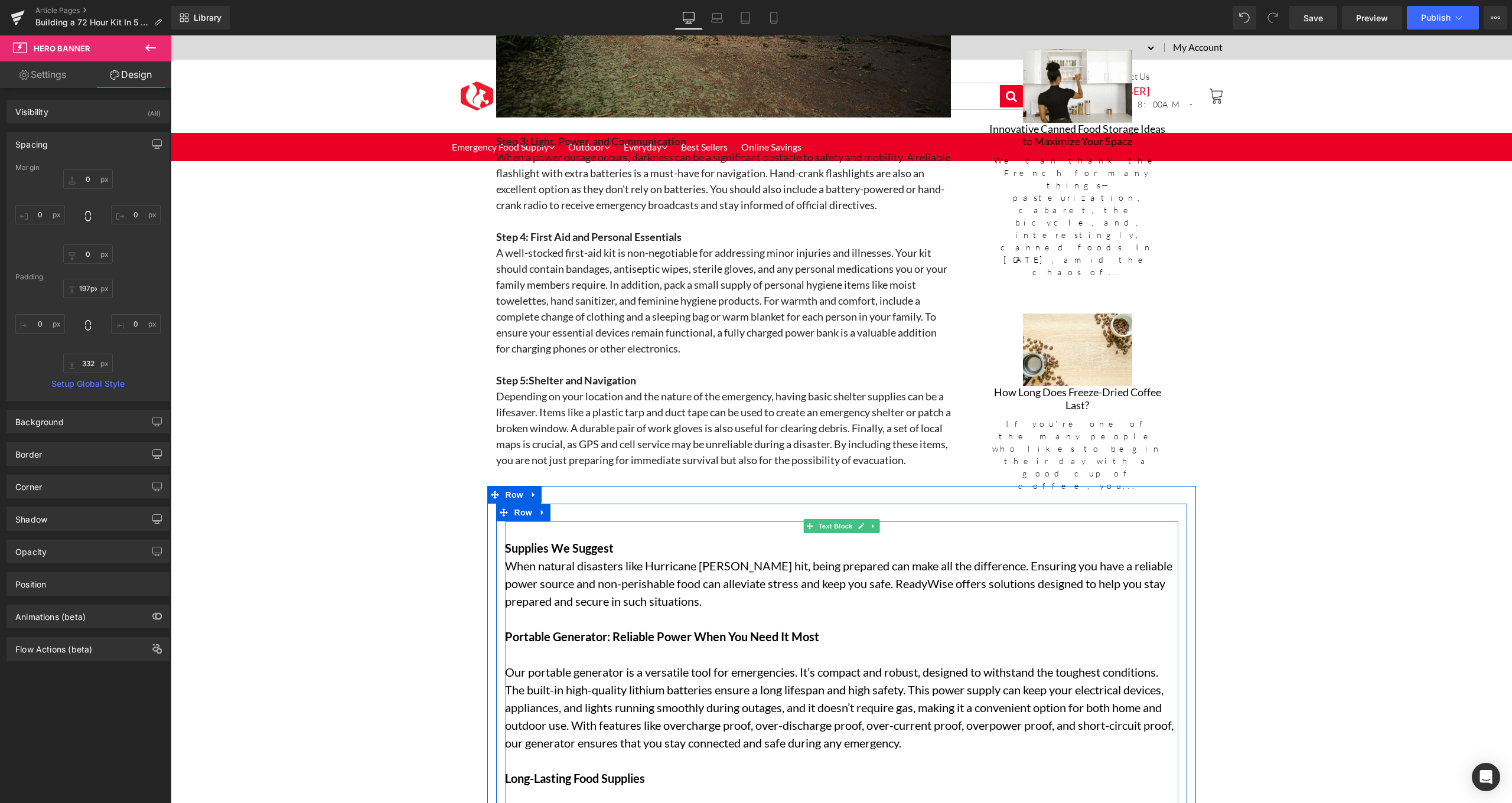
click at [681, 557] on p "Supplies We Suggest" at bounding box center [842, 548] width 673 height 18
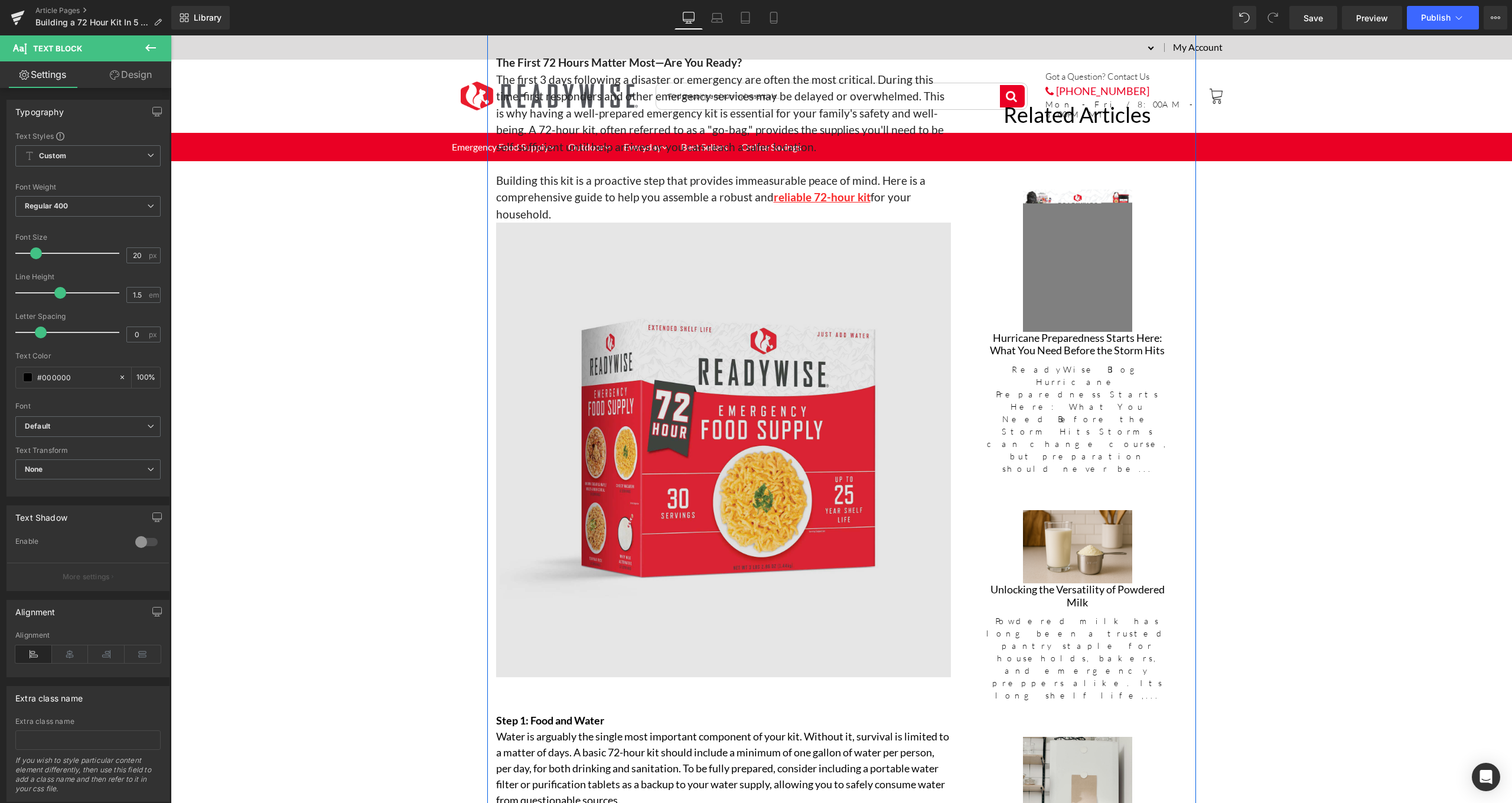
scroll to position [308, 0]
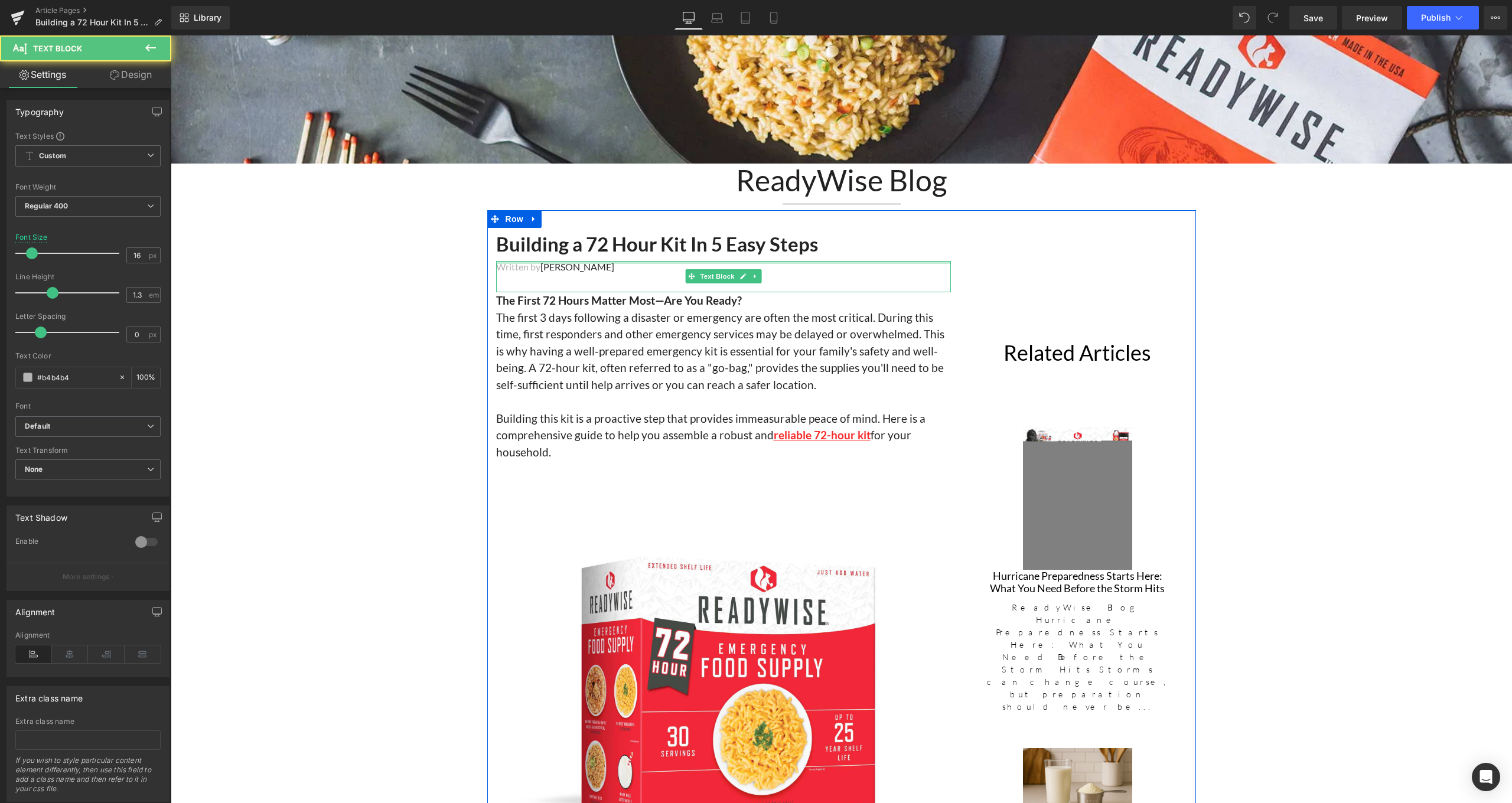
click at [610, 261] on div at bounding box center [723, 262] width 455 height 3
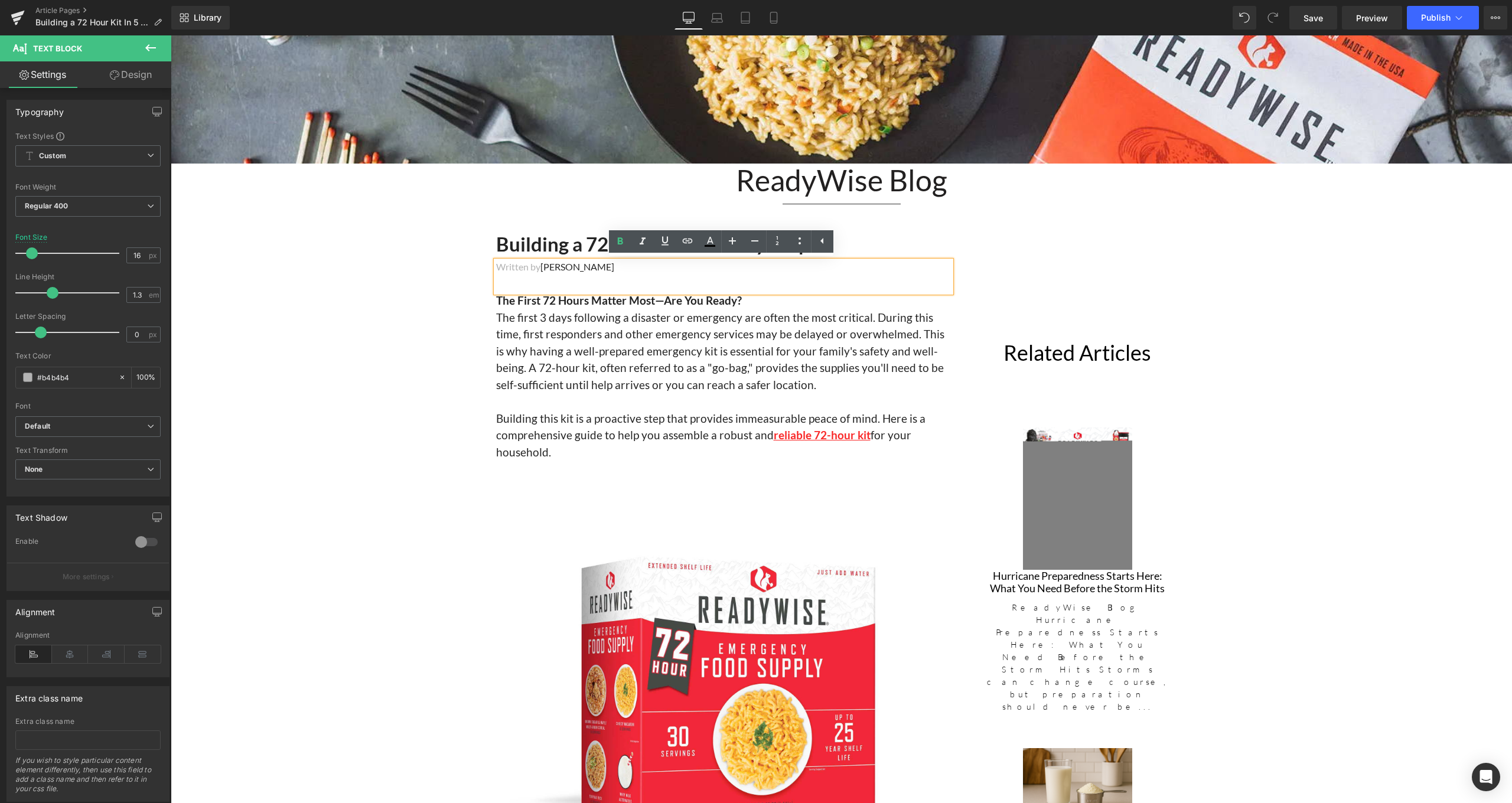
click at [678, 396] on p at bounding box center [723, 402] width 455 height 17
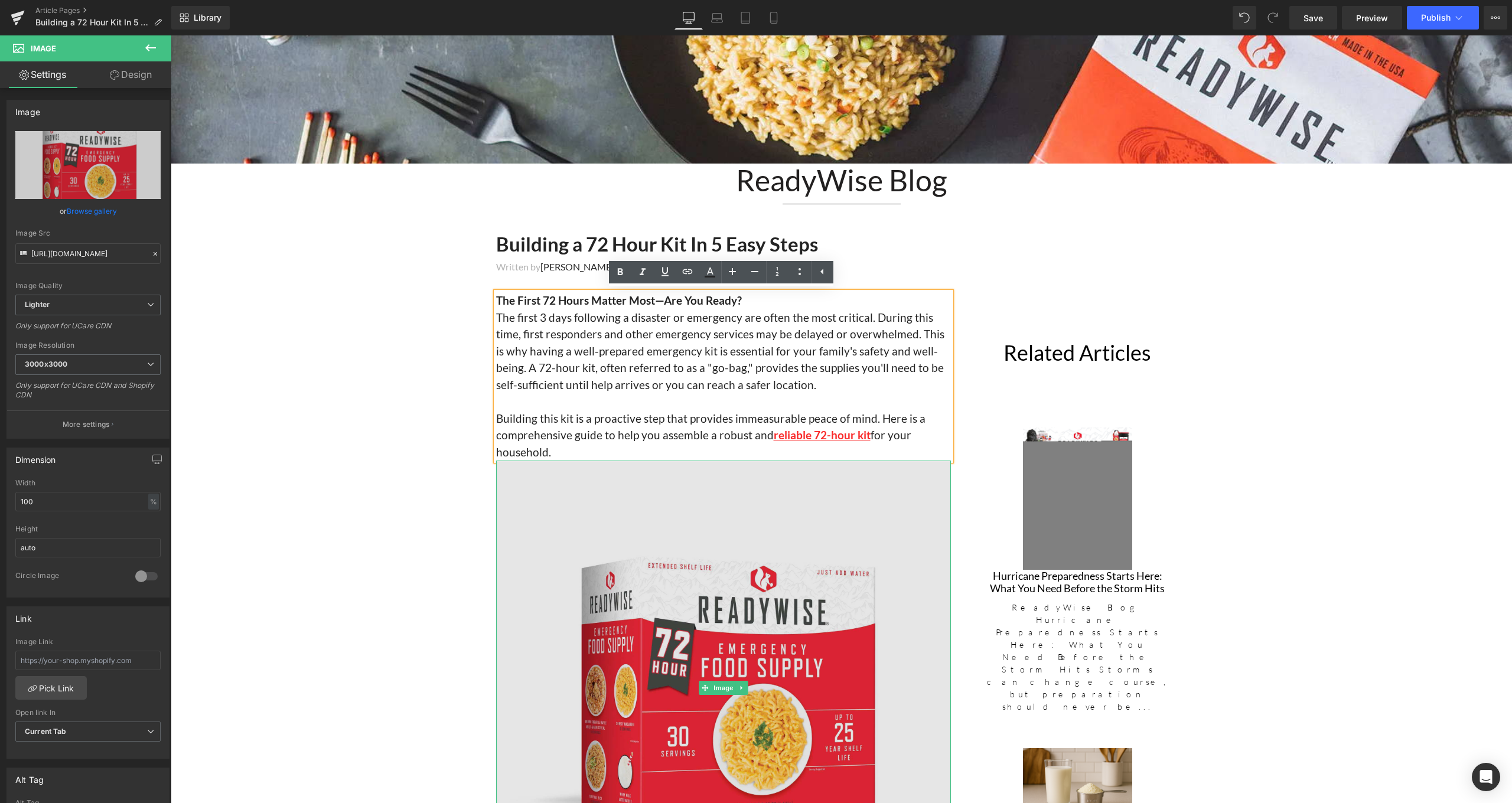
click at [761, 505] on img at bounding box center [723, 688] width 455 height 455
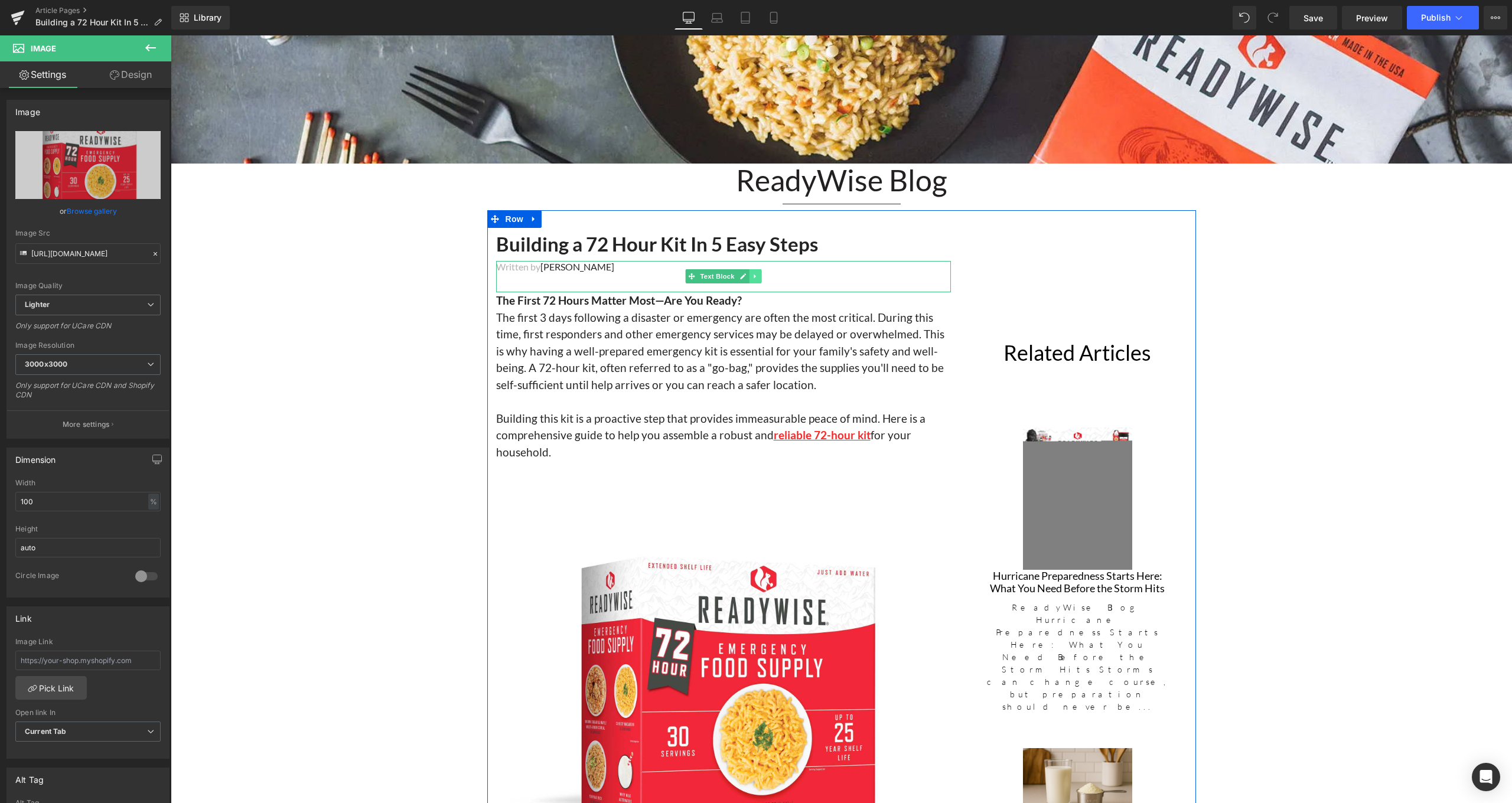
click at [753, 275] on icon at bounding box center [755, 277] width 6 height 7
click at [759, 277] on icon at bounding box center [760, 276] width 6 height 6
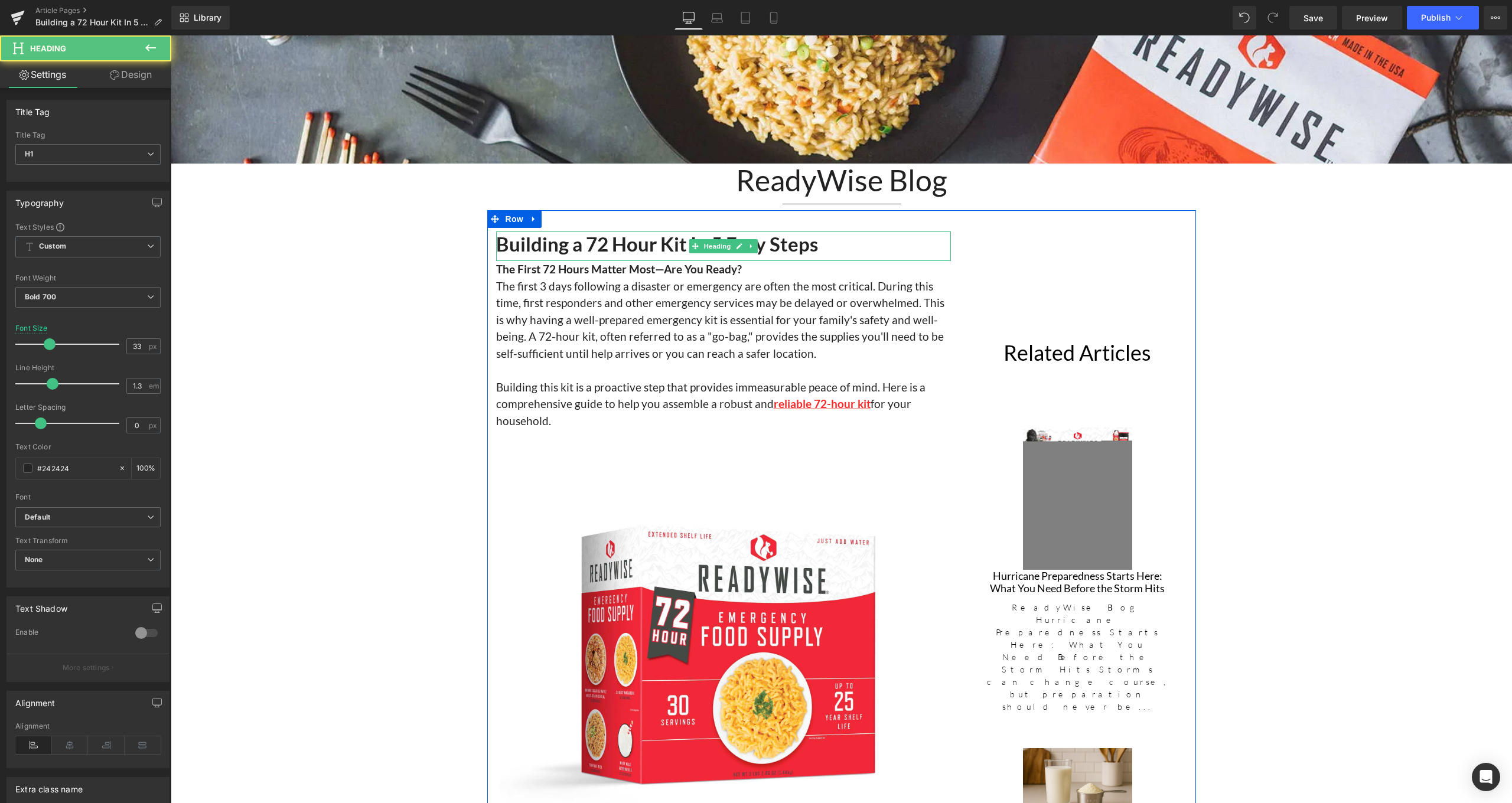
click at [839, 245] on h1 "Building a 72 Hour Kit In 5 Easy Steps" at bounding box center [723, 244] width 455 height 26
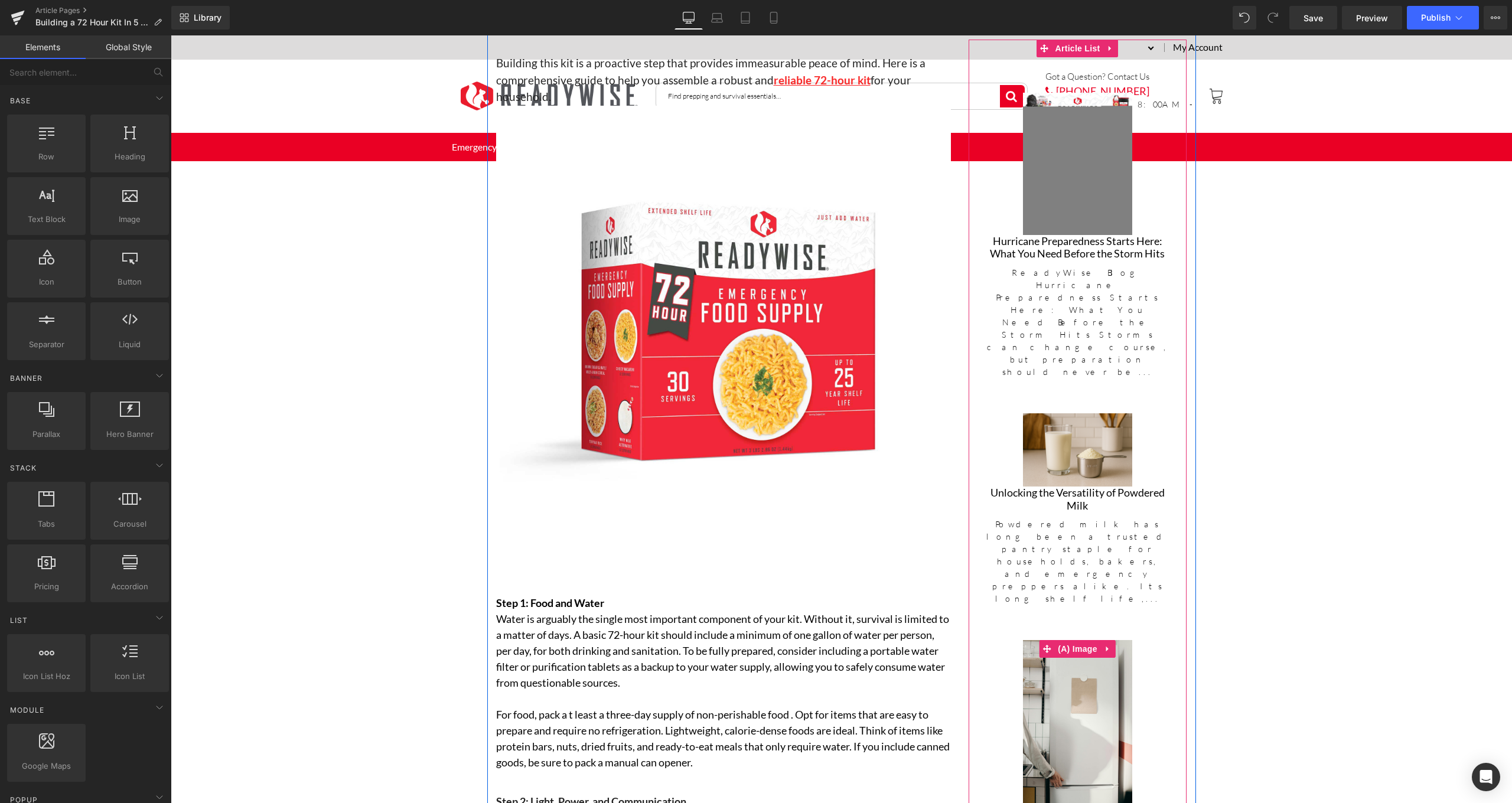
scroll to position [732, 0]
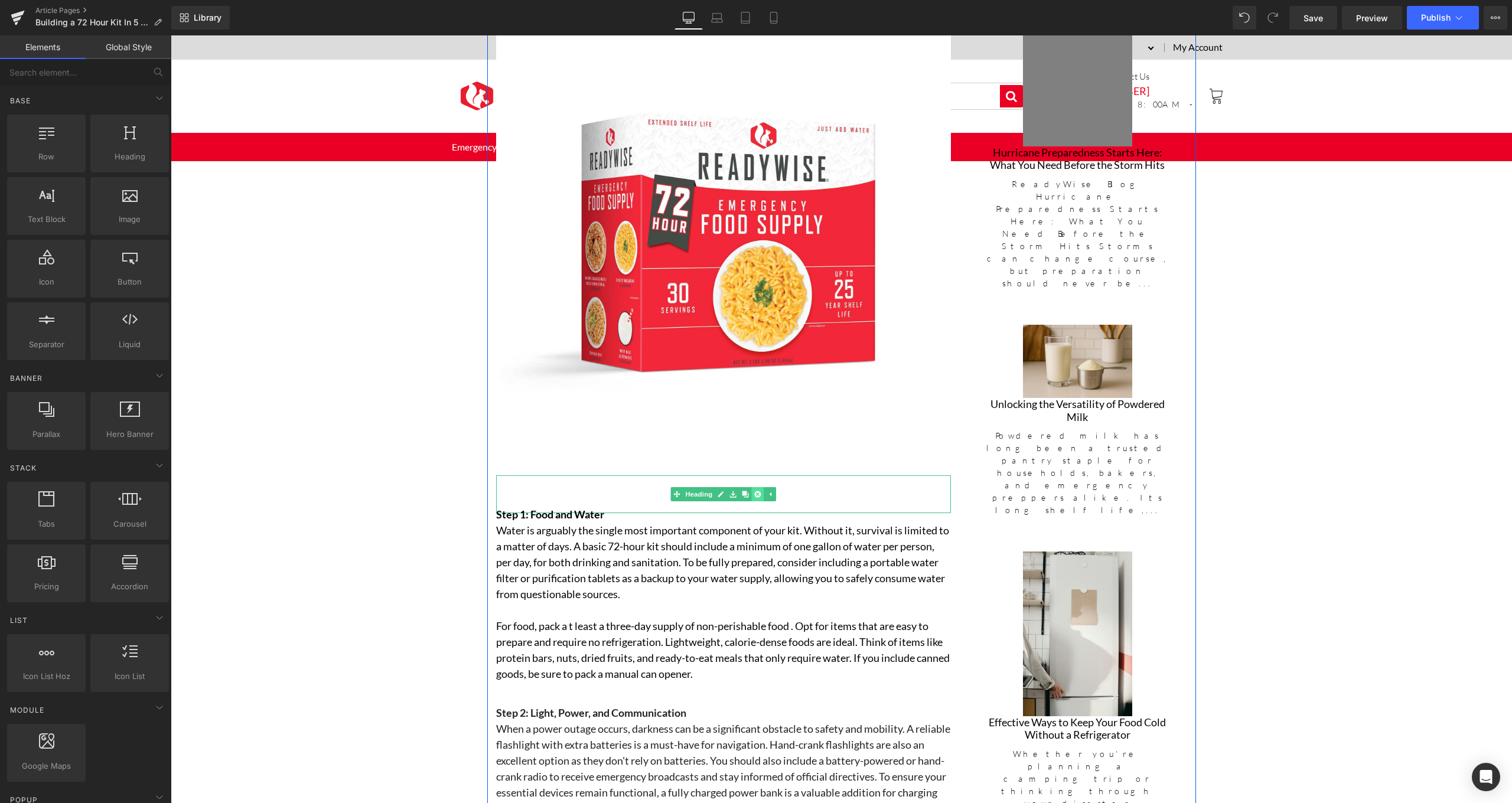
click at [757, 490] on icon at bounding box center [757, 494] width 6 height 7
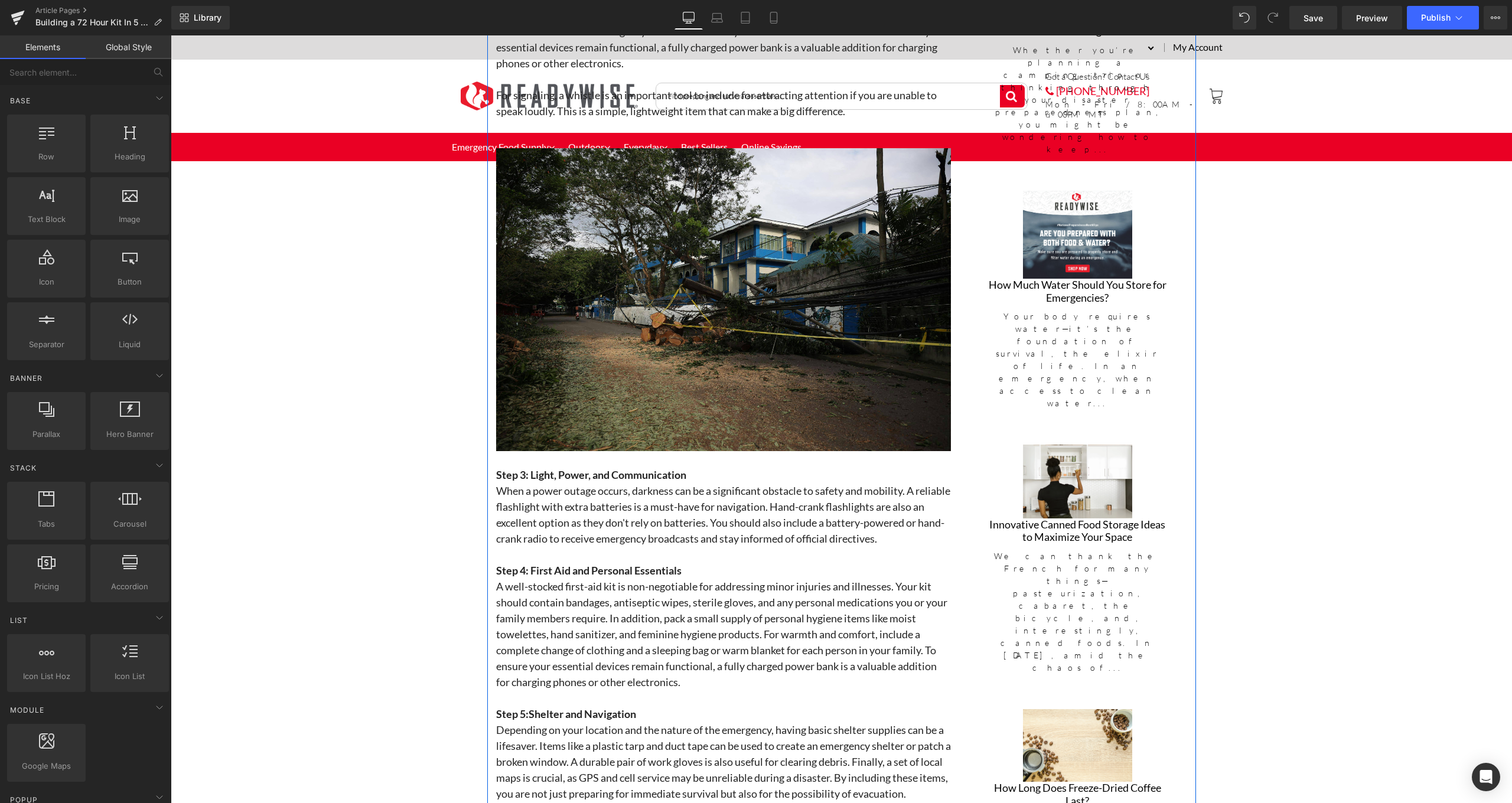
scroll to position [1685, 0]
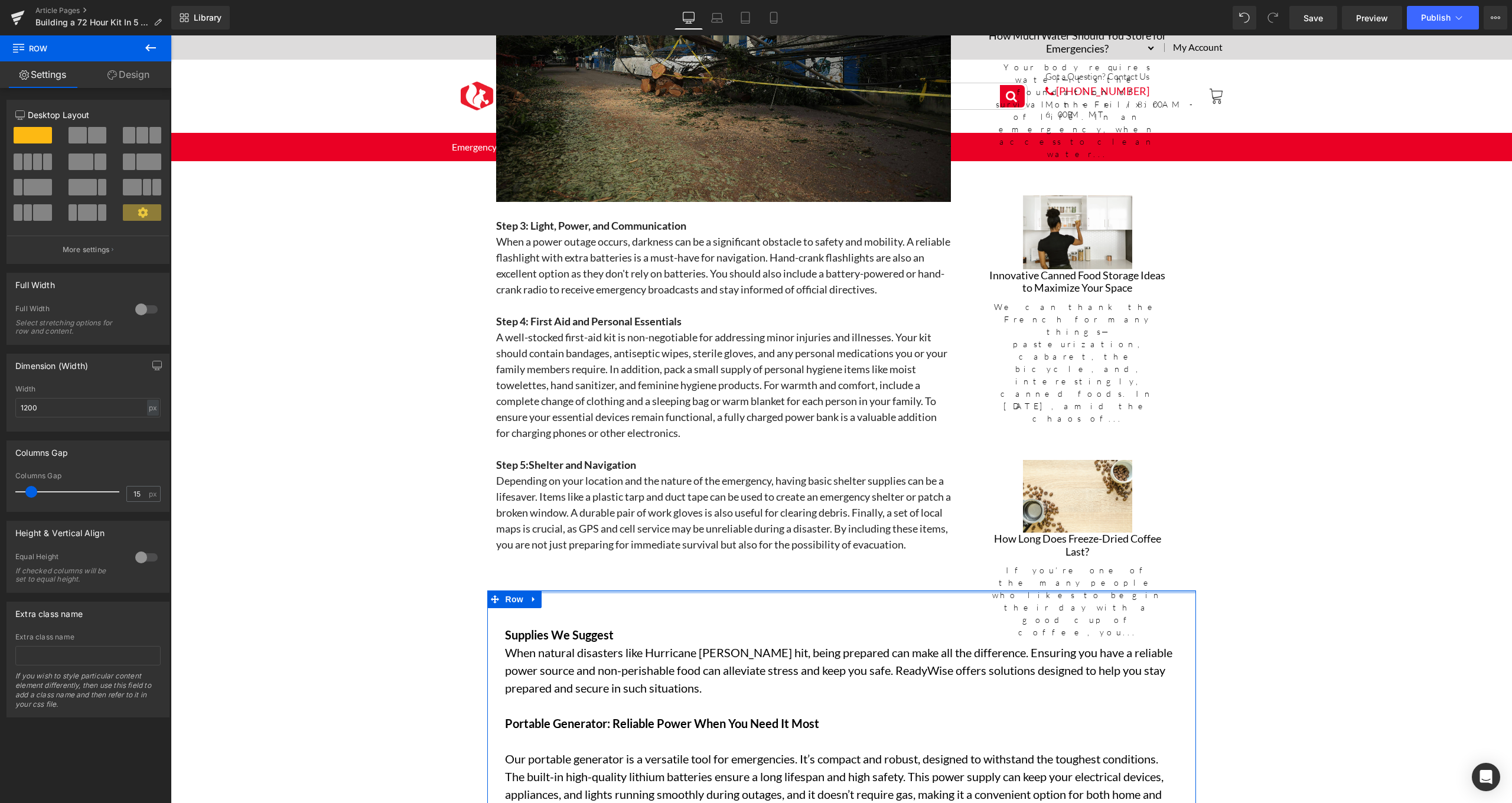
drag, startPoint x: 712, startPoint y: 590, endPoint x: 716, endPoint y: 568, distance: 22.4
click at [716, 568] on div "Hero Banner 197px 332px ReadyWise Blog Text Block Separator Building a 72 Hour …" at bounding box center [841, 219] width 1341 height 3549
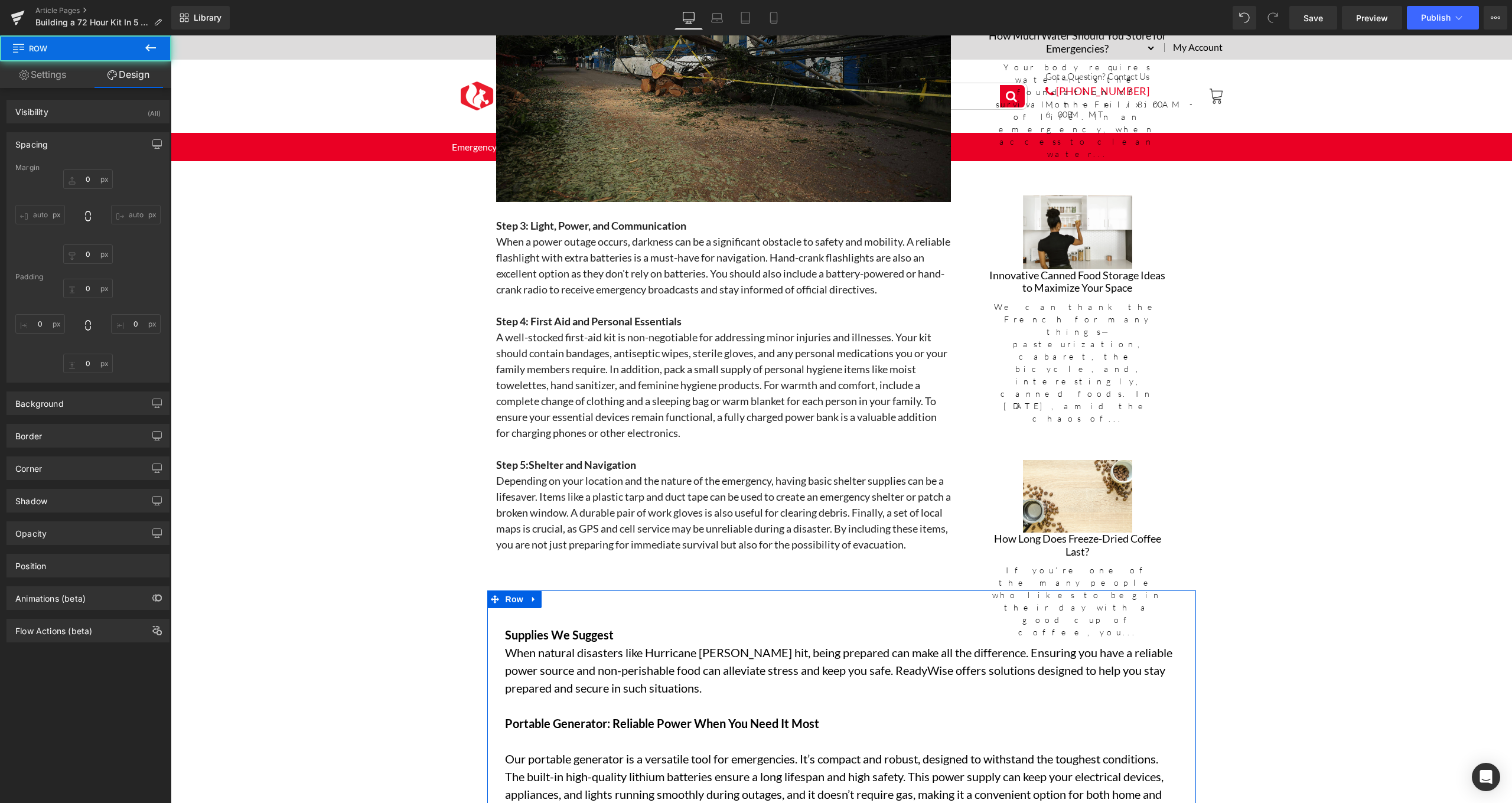
type input "0"
type input "10"
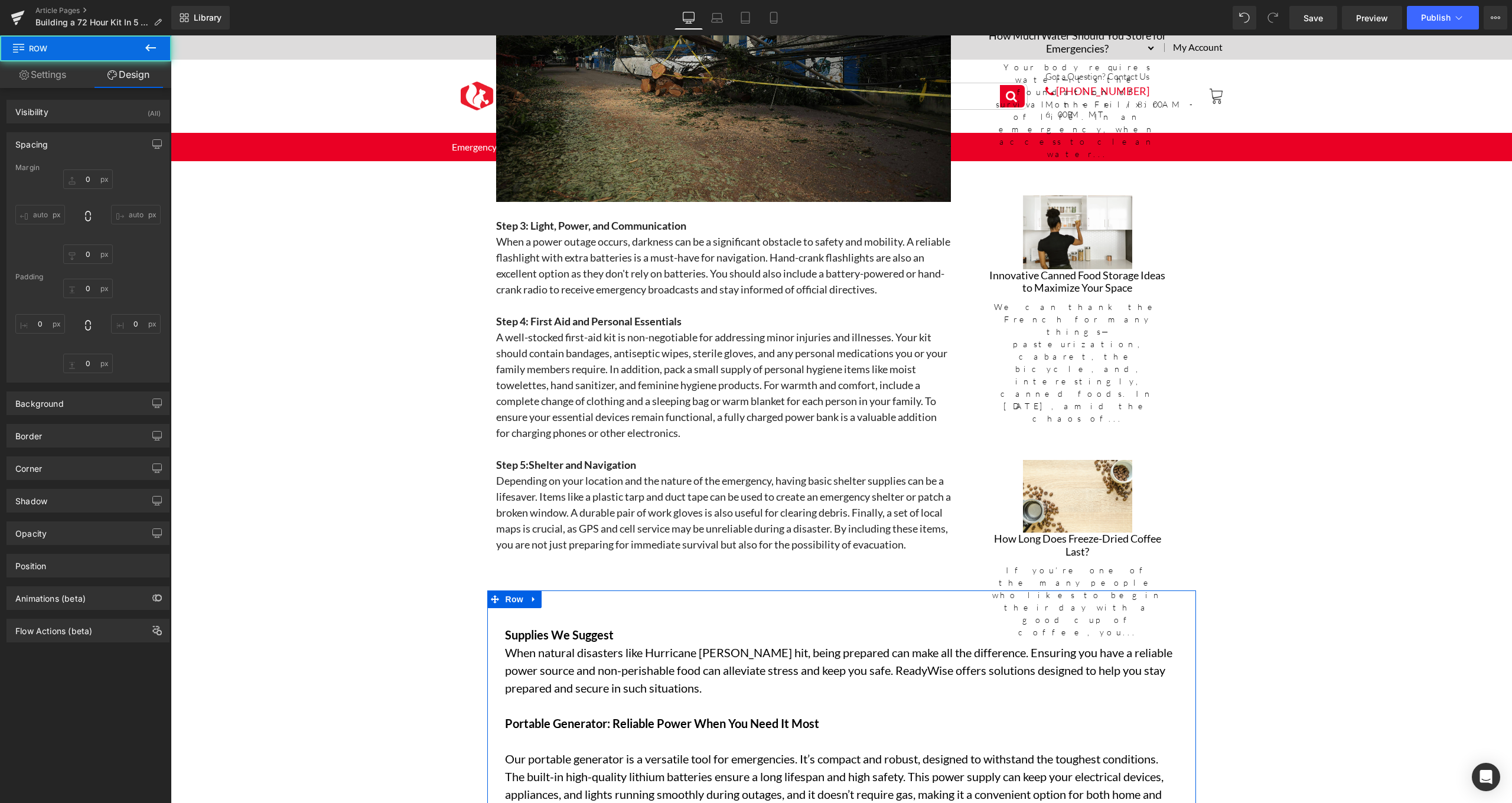
type input "0"
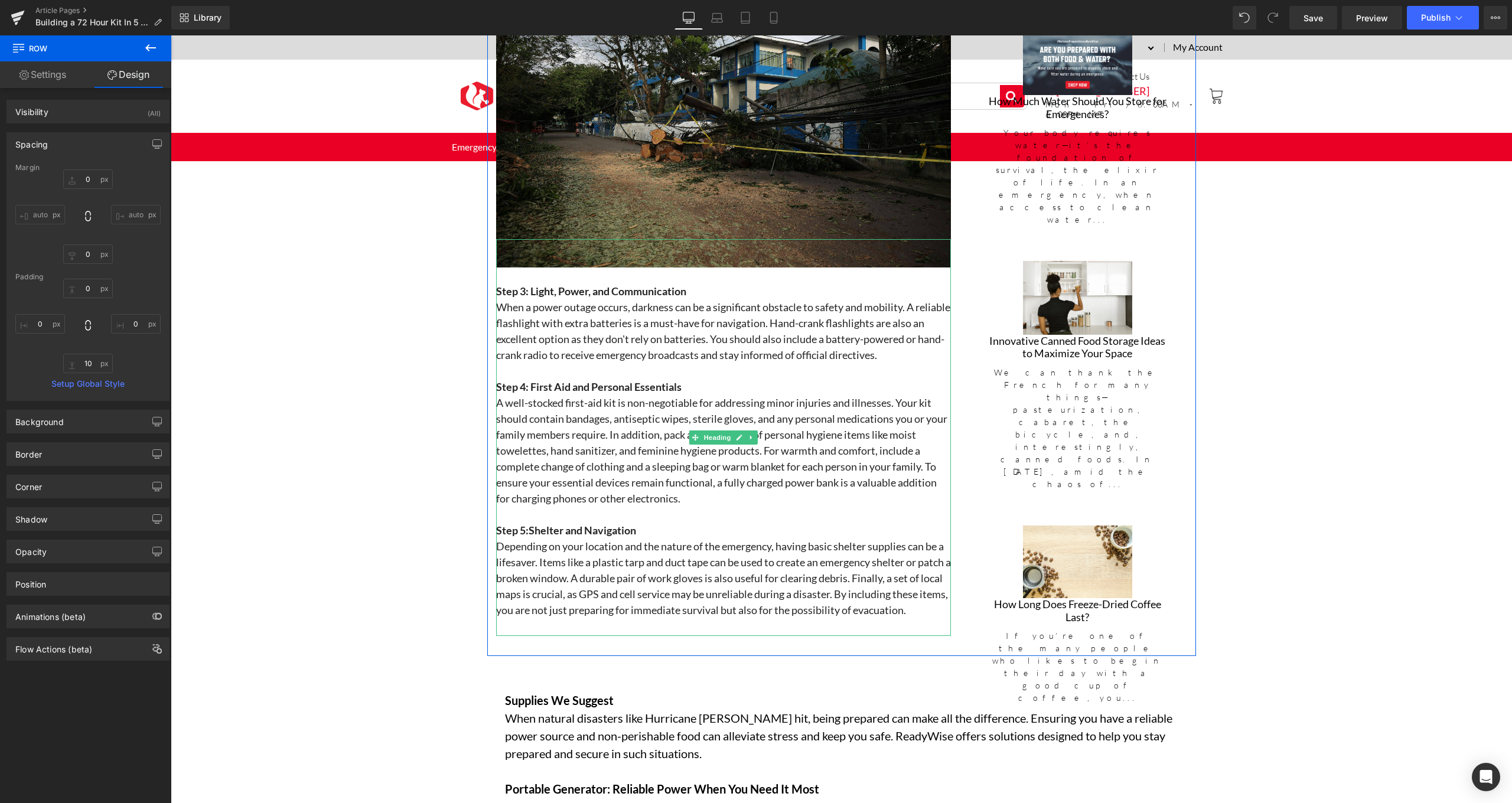
scroll to position [1718, 0]
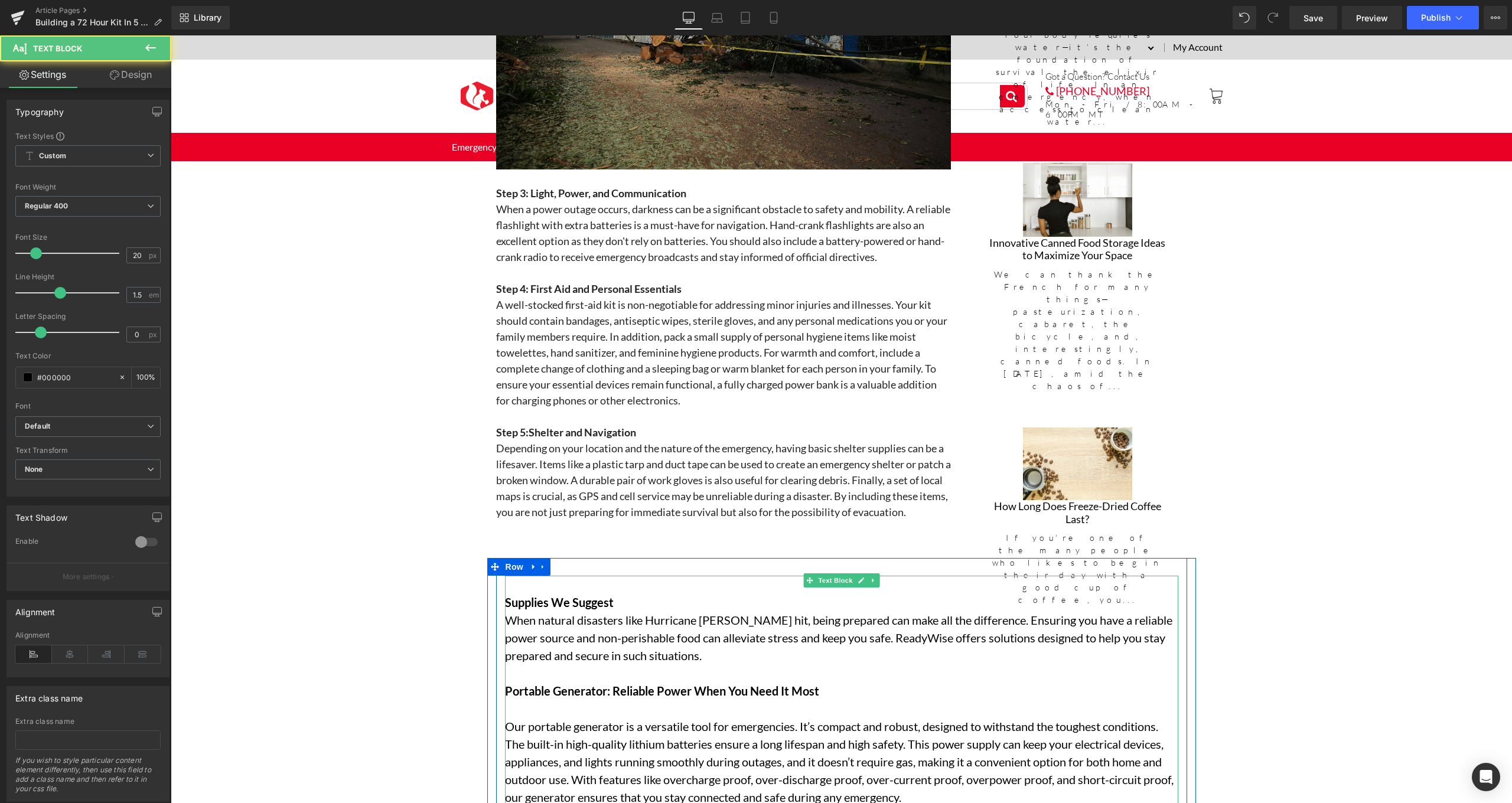
click at [586, 601] on span "Supplies We Suggest" at bounding box center [559, 602] width 109 height 14
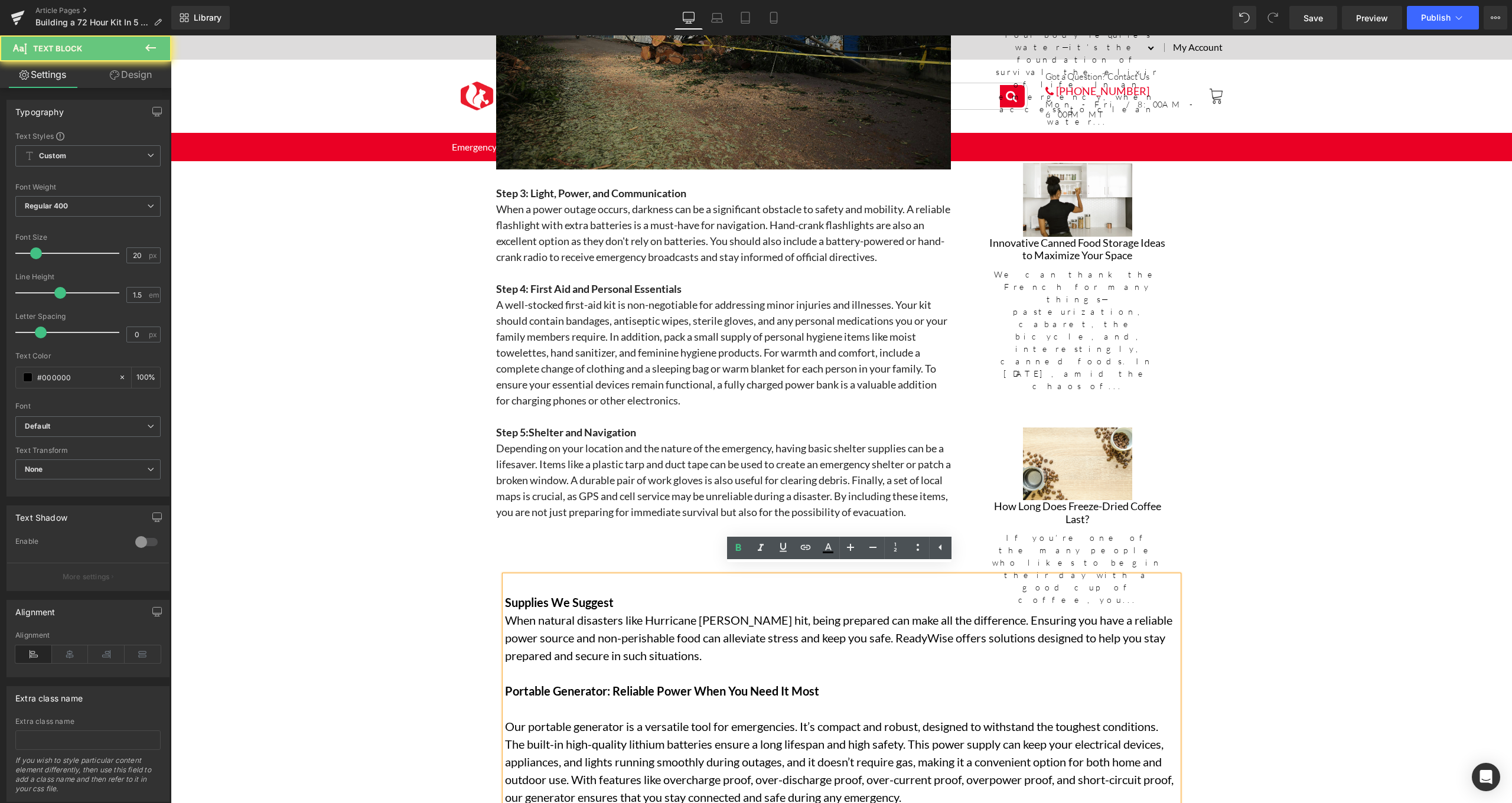
click at [642, 595] on p "Supplies We Suggest" at bounding box center [842, 602] width 673 height 18
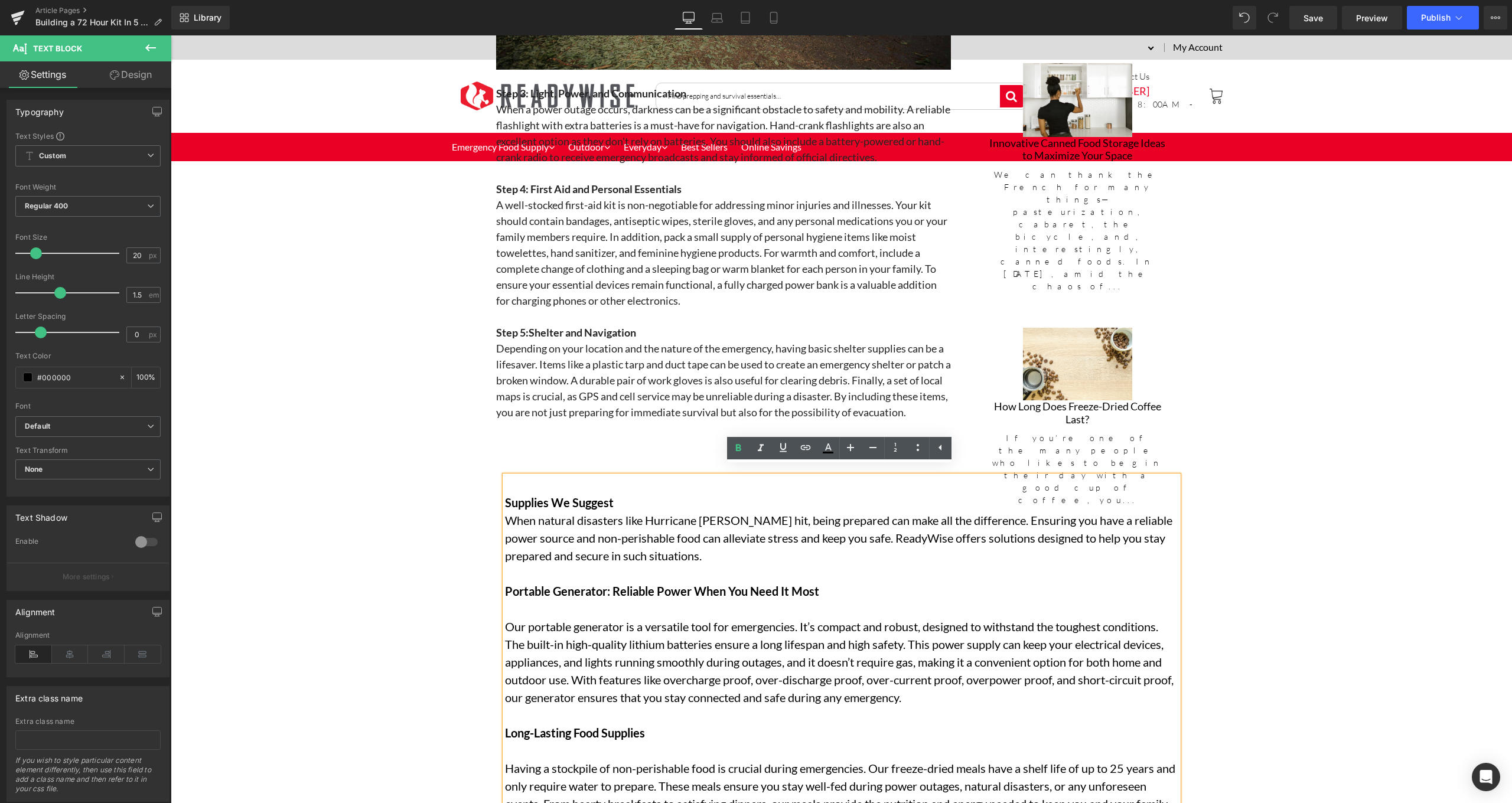
scroll to position [2186, 0]
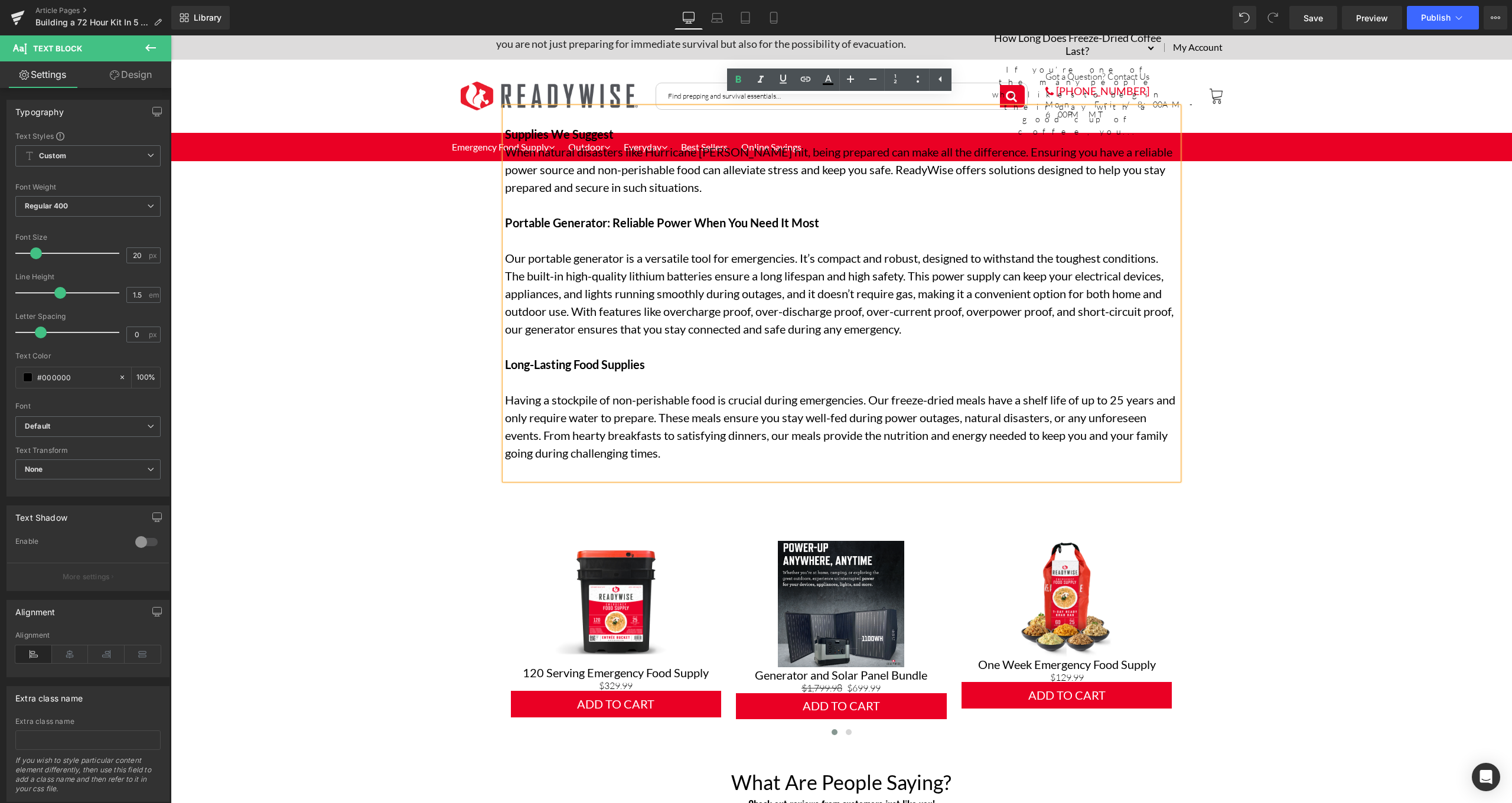
click at [767, 442] on p "Having a stockpile of non-perishable food is crucial during emergencies. Our fr…" at bounding box center [842, 426] width 673 height 71
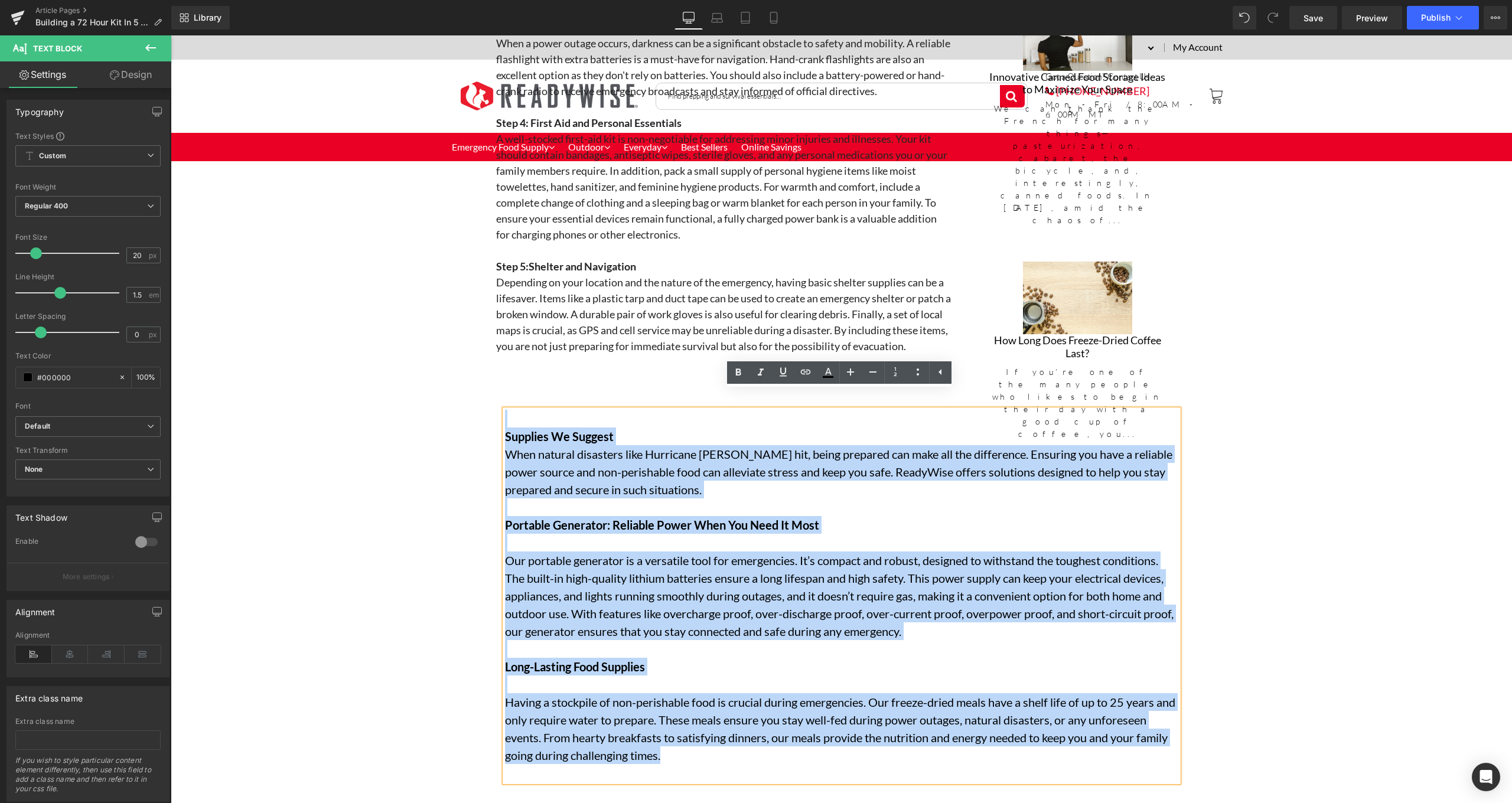
scroll to position [1865, 0]
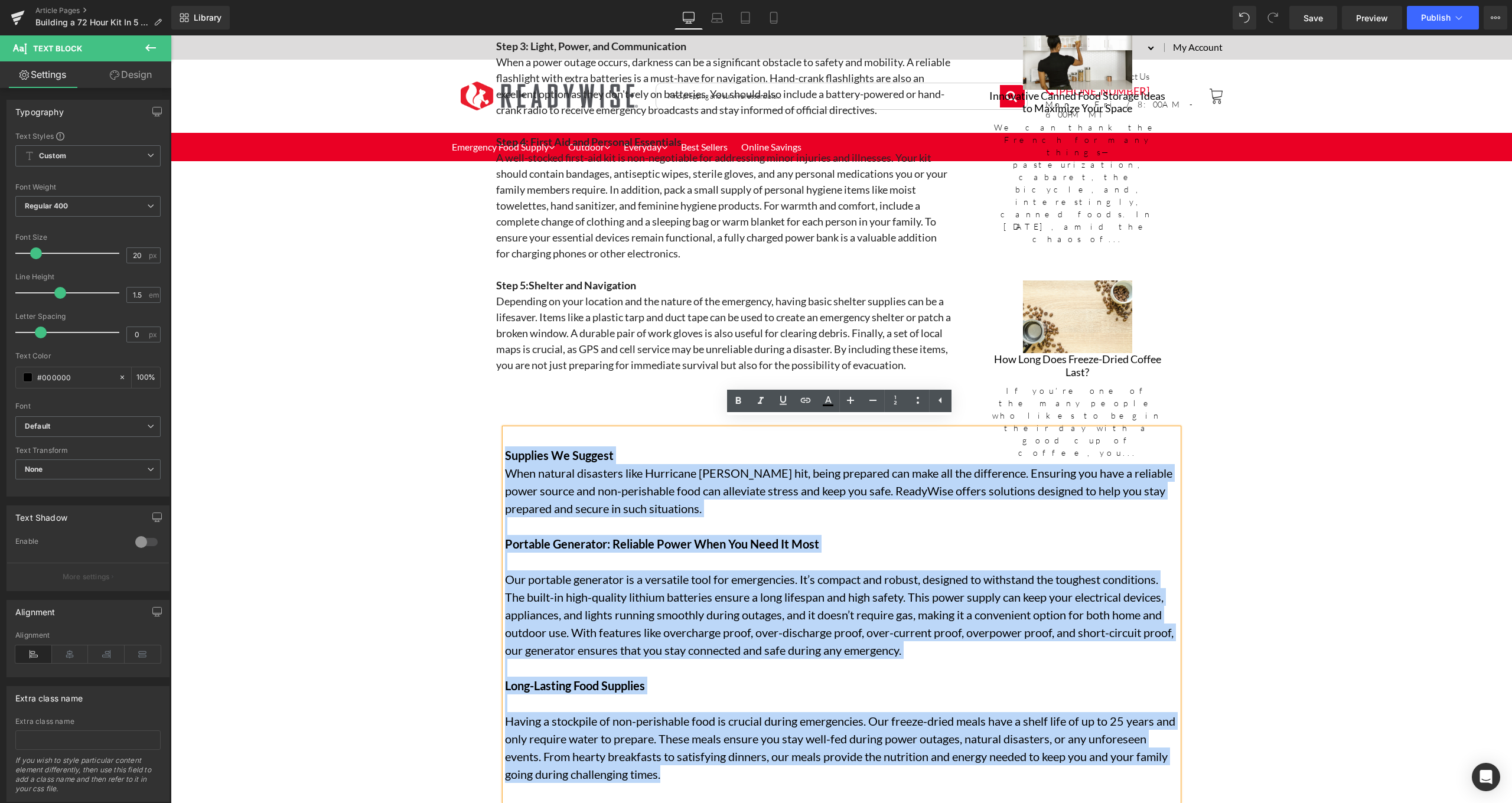
drag, startPoint x: 773, startPoint y: 447, endPoint x: 503, endPoint y: 451, distance: 270.0
click at [505, 451] on div "Supplies We Suggest When natural disasters like Hurricane Beryl hit, being prep…" at bounding box center [842, 615] width 673 height 372
click at [672, 481] on p "When natural disasters like Hurricane Beryl hit, being prepared can make all th…" at bounding box center [842, 490] width 673 height 53
drag, startPoint x: 504, startPoint y: 461, endPoint x: 726, endPoint y: 756, distance: 369.2
click at [726, 756] on div "Supplies We Suggest When natural disasters like Hurricane Beryl hit, being prep…" at bounding box center [842, 615] width 673 height 372
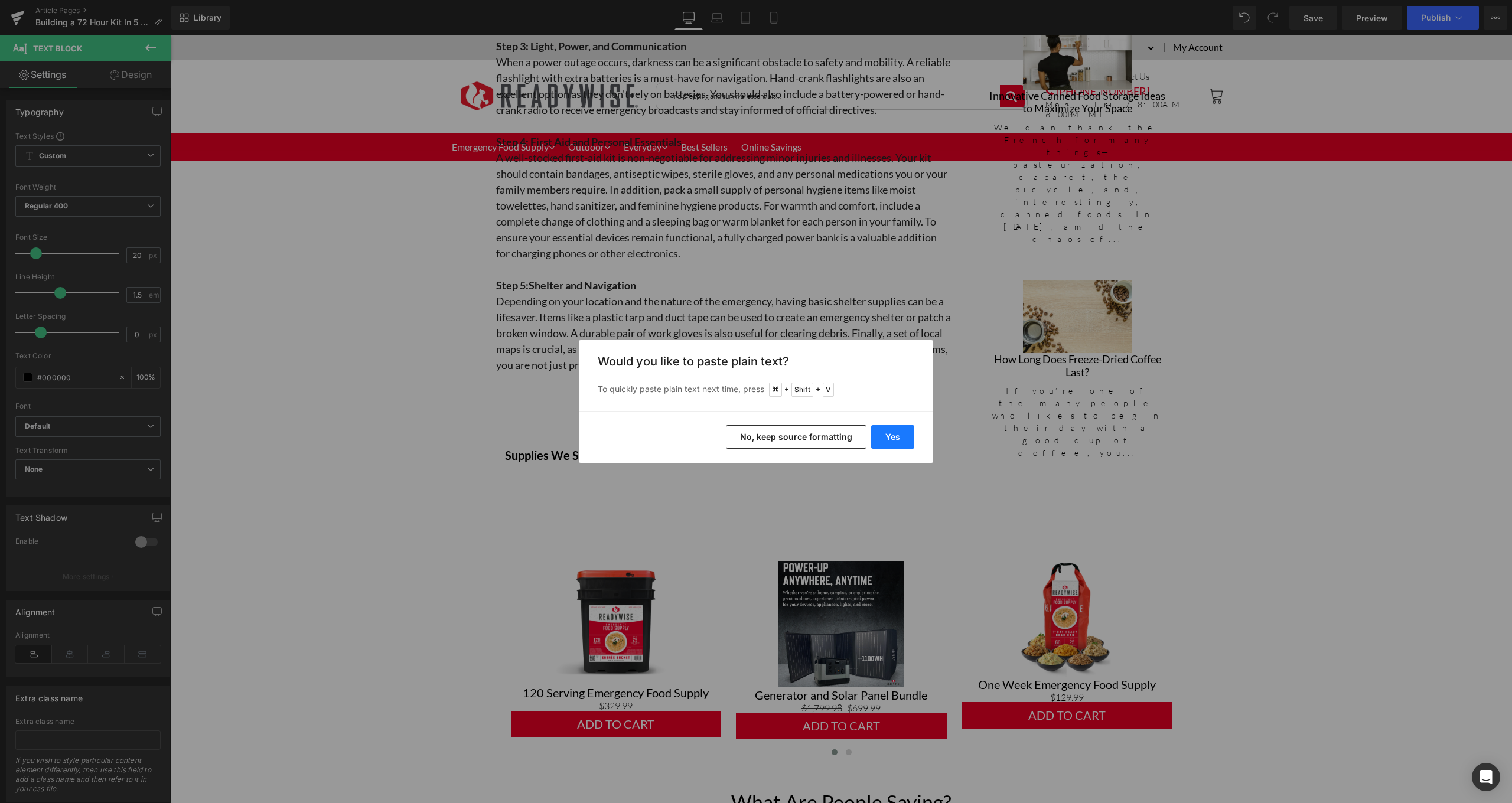
click at [888, 443] on button "Yes" at bounding box center [893, 437] width 43 height 23
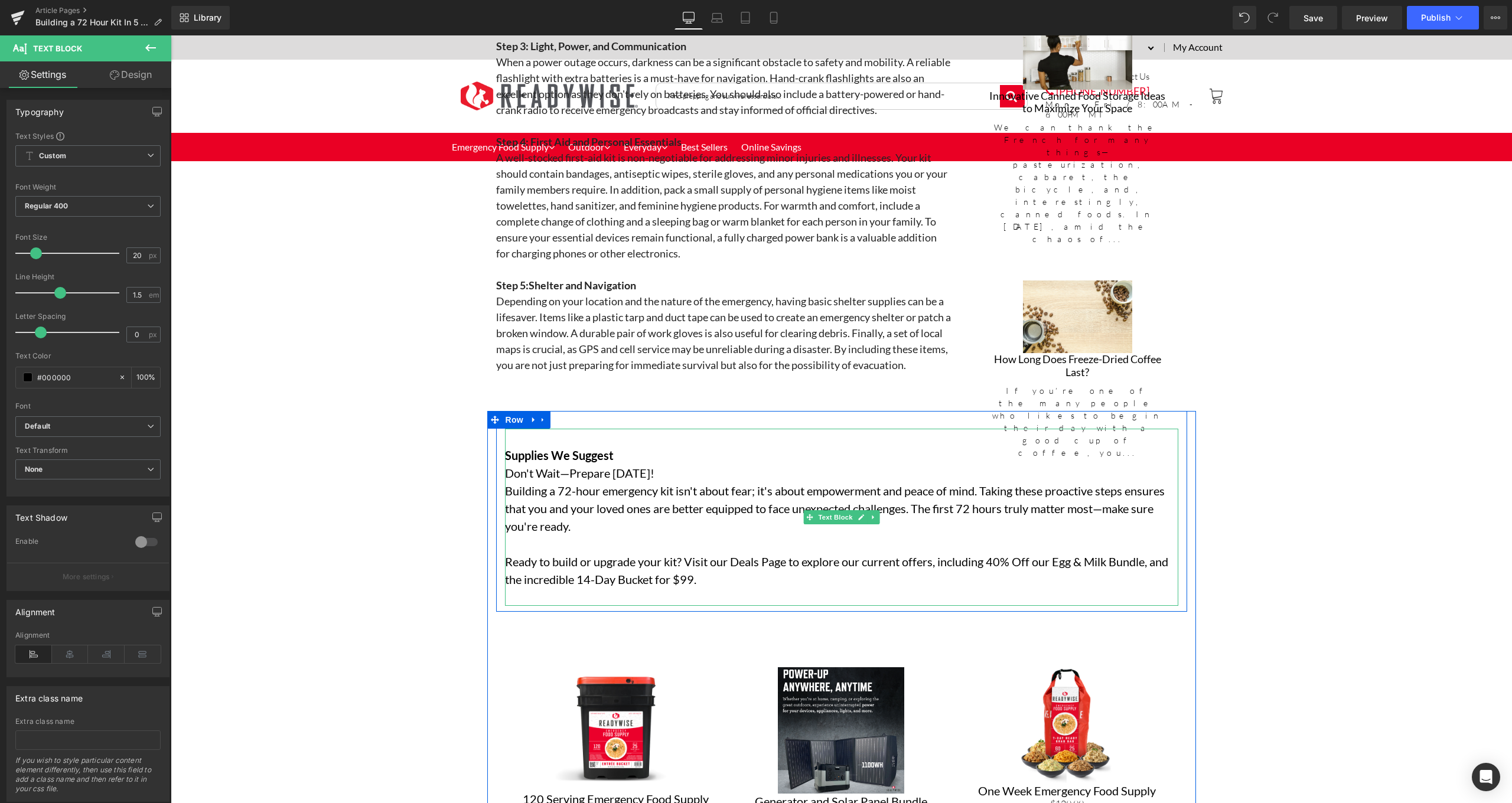
click at [642, 450] on p "Supplies We Suggest" at bounding box center [842, 455] width 673 height 18
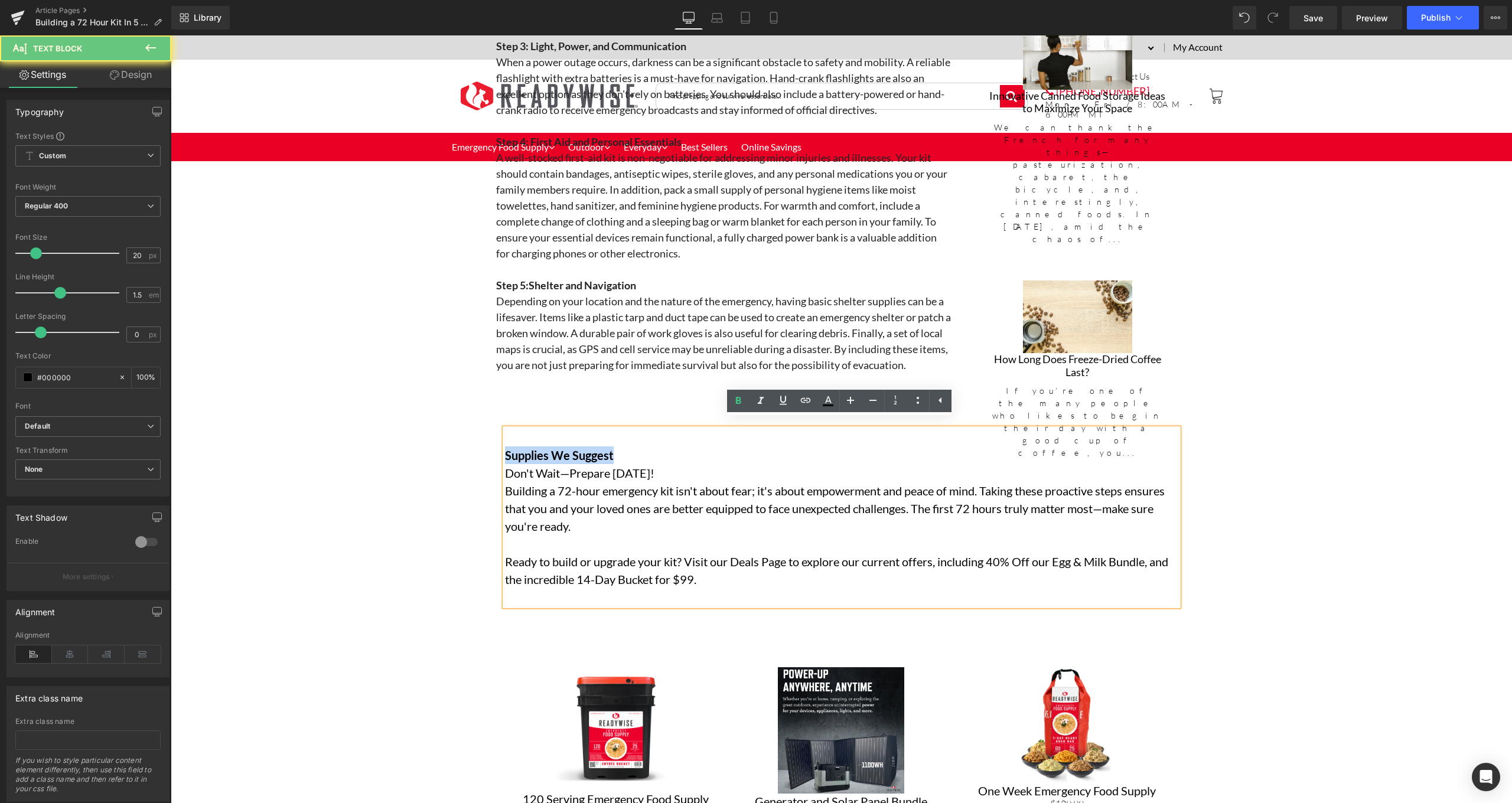
drag, startPoint x: 639, startPoint y: 445, endPoint x: 491, endPoint y: 450, distance: 148.1
click at [491, 450] on div "Supplies We Suggest Don't Wait—Prepare Today! Building a 72-hour emergency kit …" at bounding box center [841, 641] width 708 height 460
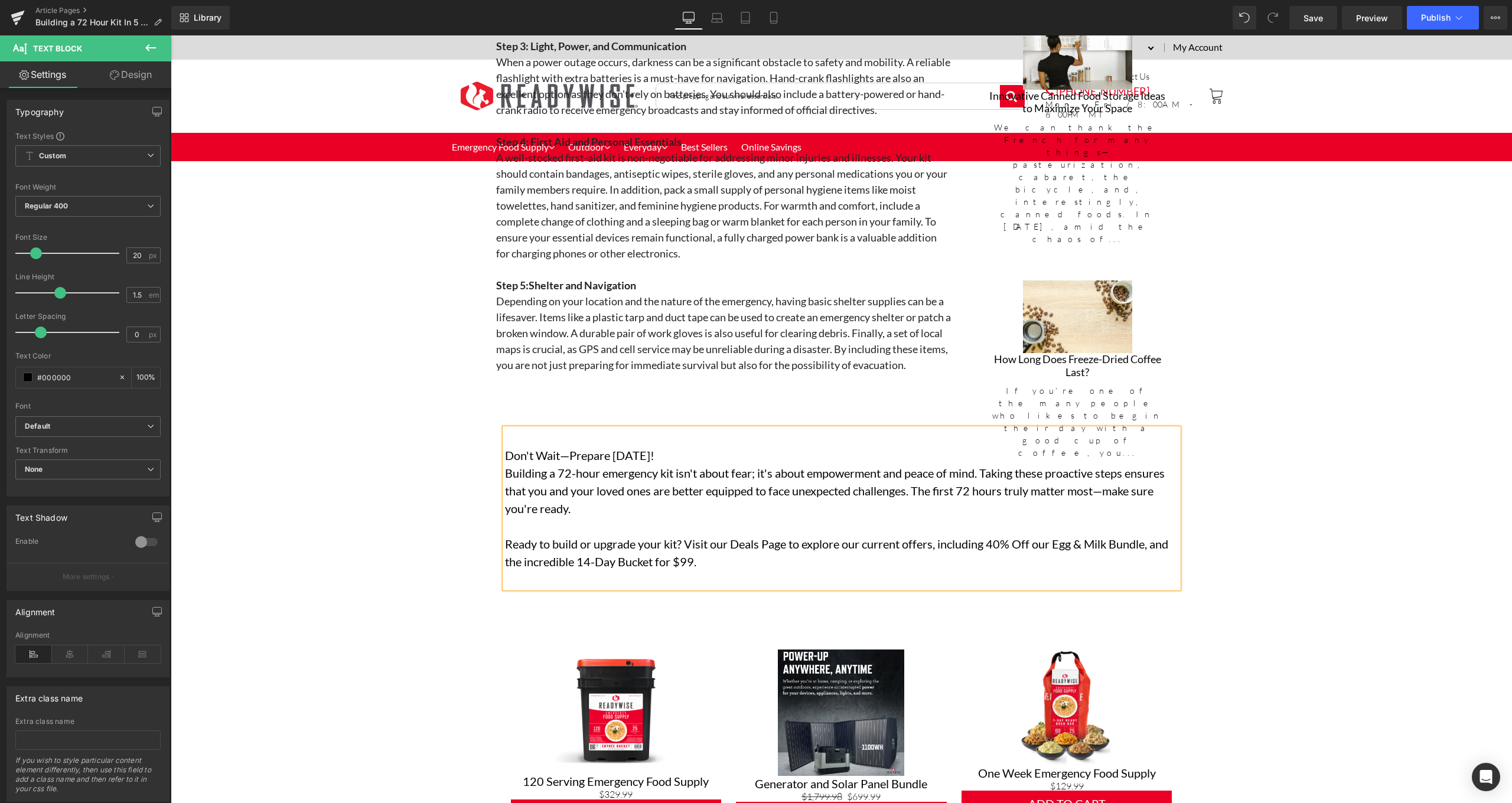
click at [573, 411] on div "Don't Wait—Prepare Today! Building a 72-hour emergency kit isn't about fear; it…" at bounding box center [842, 502] width 691 height 183
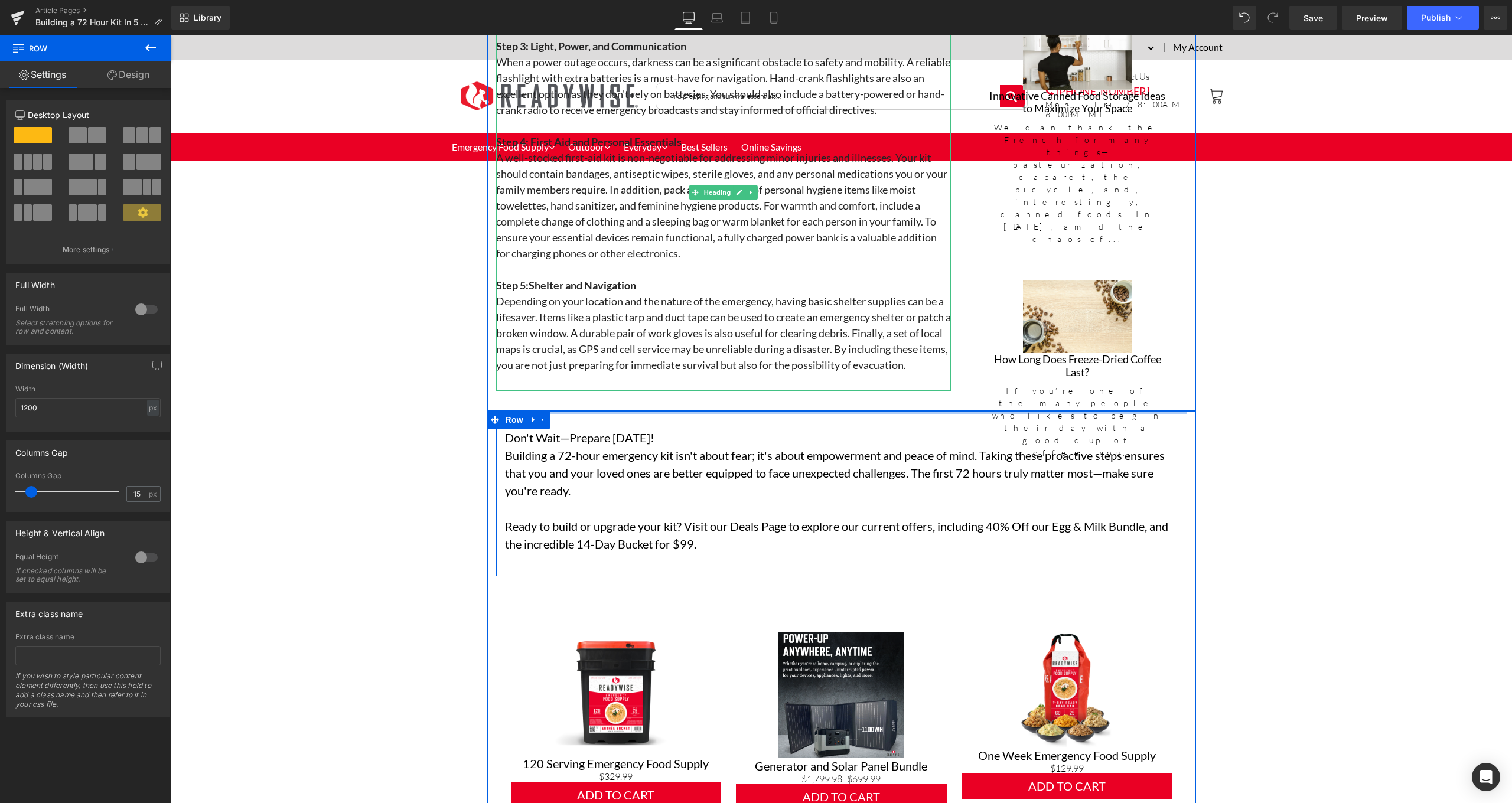
drag, startPoint x: 613, startPoint y: 410, endPoint x: 611, endPoint y: 381, distance: 29.1
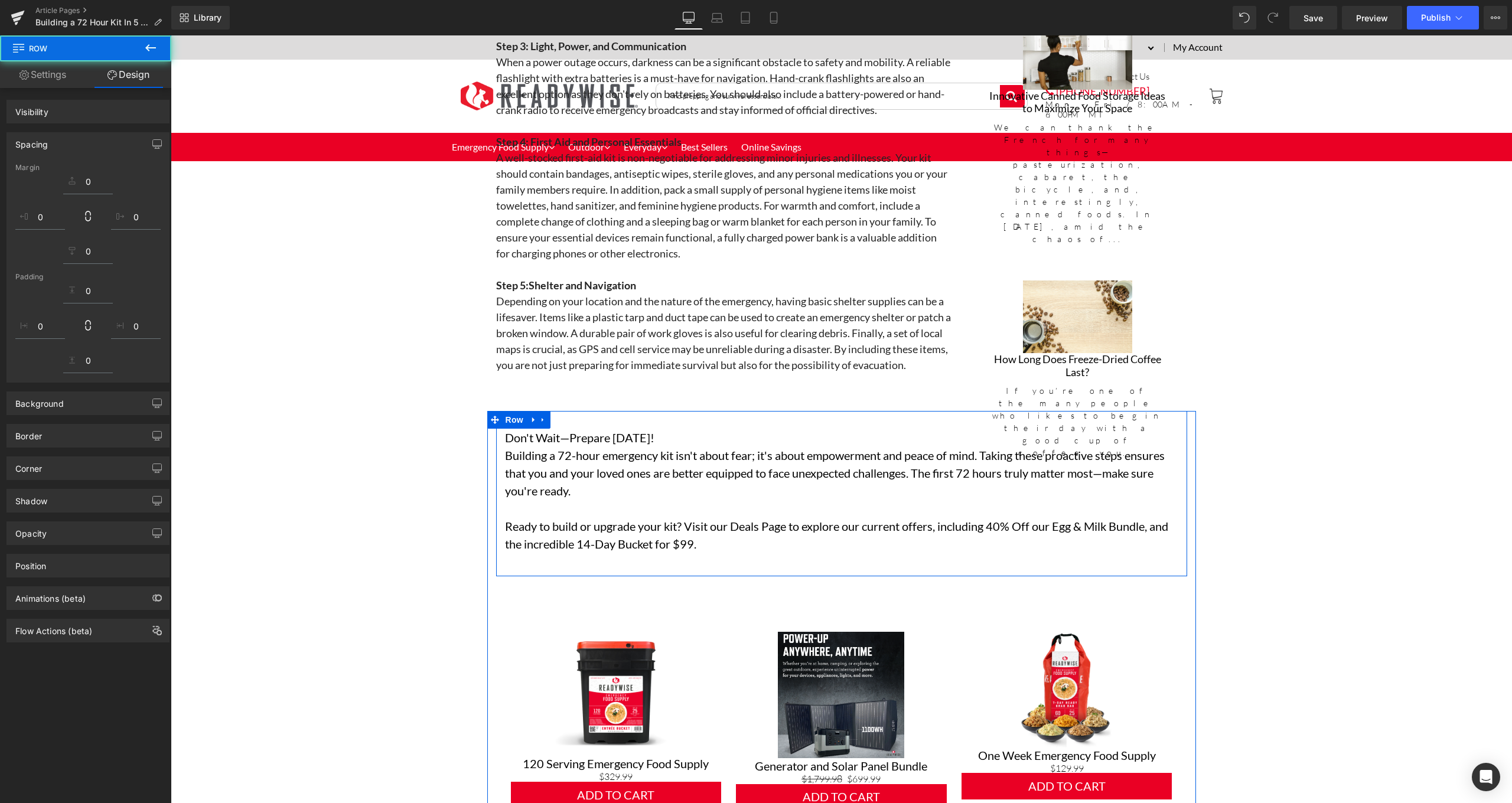
click at [757, 486] on p "Building a 72-hour emergency kit isn't about fear; it's about empowerment and p…" at bounding box center [842, 473] width 673 height 53
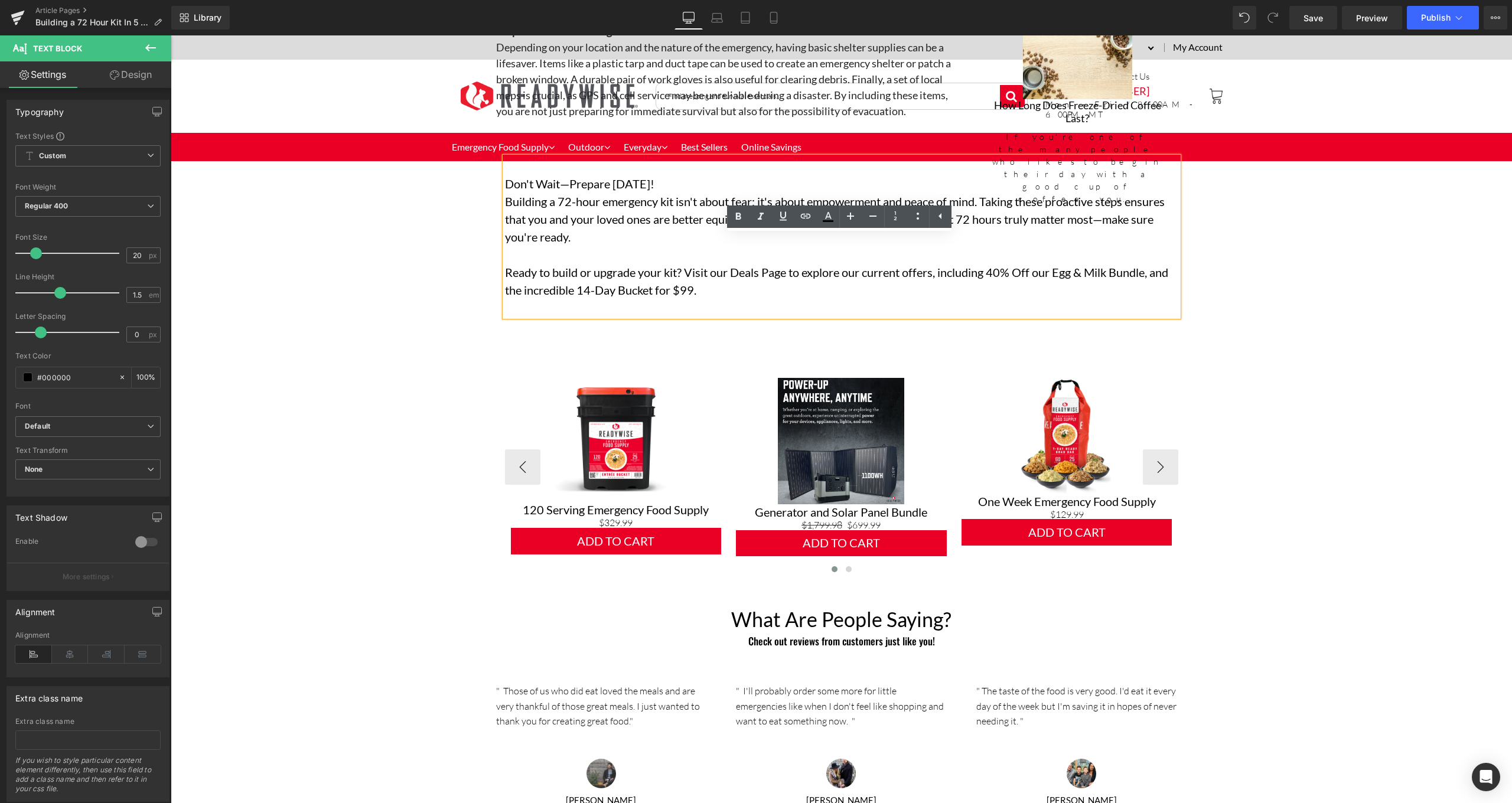
scroll to position [2031, 0]
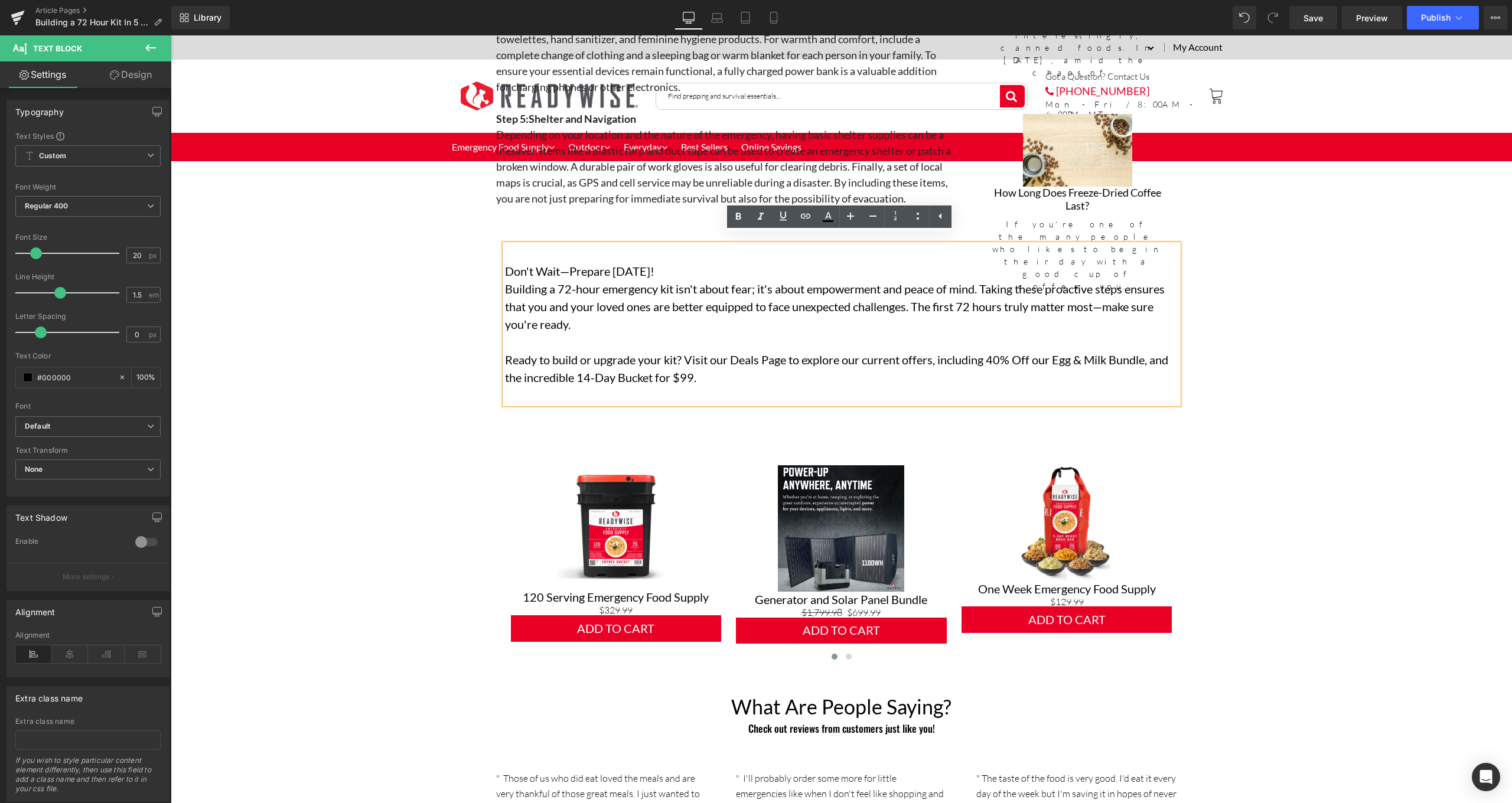
click at [650, 262] on p "Don't Wait—Prepare [DATE]!" at bounding box center [842, 271] width 673 height 18
drag, startPoint x: 650, startPoint y: 261, endPoint x: 494, endPoint y: 263, distance: 156.0
click at [496, 263] on div "Don't Wait—Prepare Today! Building a 72-hour emergency kit isn't about fear; it…" at bounding box center [842, 324] width 691 height 159
click at [743, 217] on icon at bounding box center [738, 217] width 14 height 14
click at [710, 359] on p "Ready to build or upgrade your kit? Visit our Deals Page to explore our current…" at bounding box center [842, 368] width 673 height 35
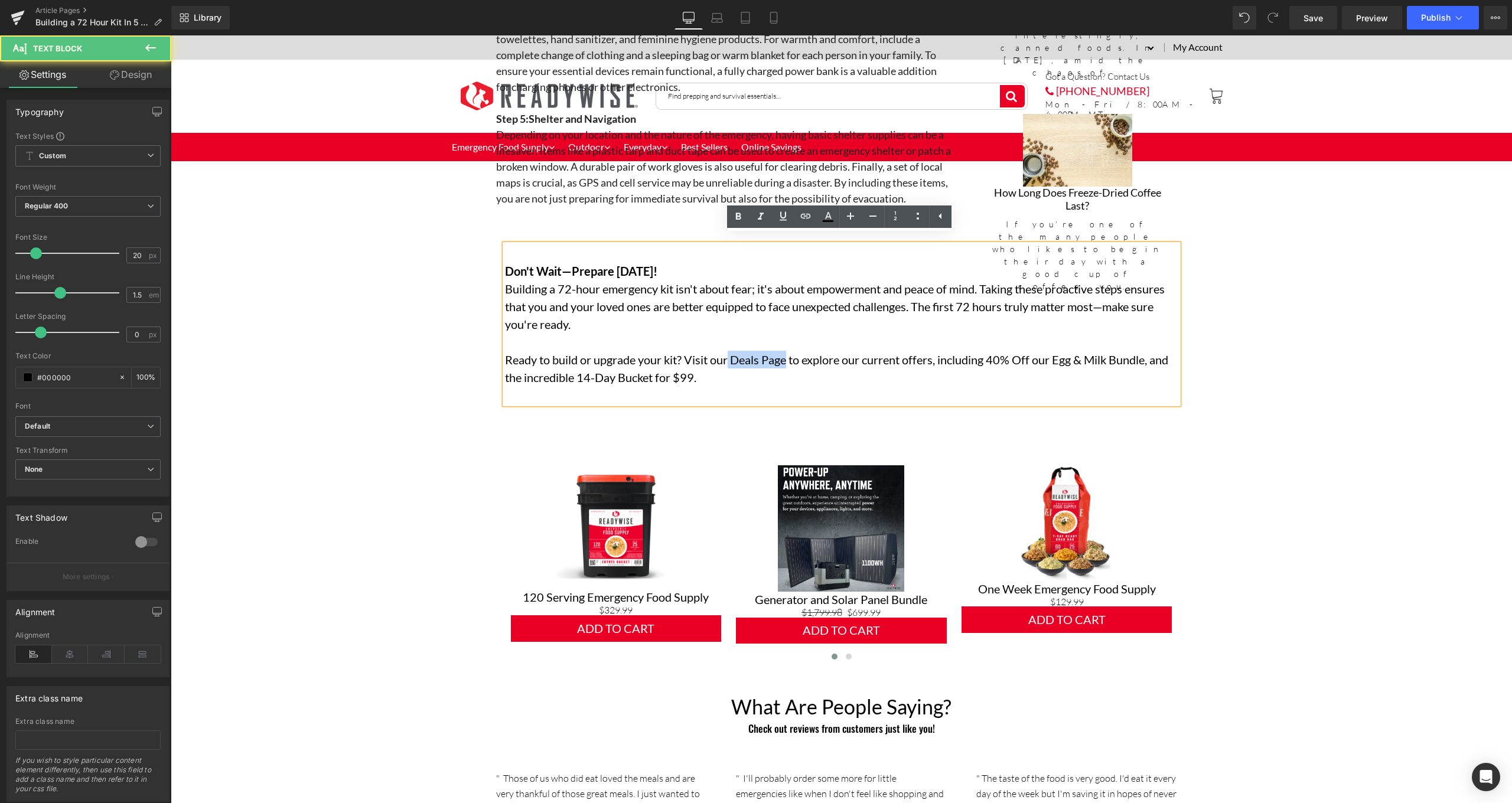
drag, startPoint x: 728, startPoint y: 350, endPoint x: 786, endPoint y: 349, distance: 58.0
click at [786, 351] on p "Ready to build or upgrade your kit? Visit our Deals Page to explore our current…" at bounding box center [842, 368] width 673 height 35
click at [734, 214] on icon at bounding box center [738, 217] width 14 height 14
click at [784, 214] on icon at bounding box center [783, 216] width 14 height 14
click at [731, 353] on span "Deals Page" at bounding box center [757, 359] width 58 height 14
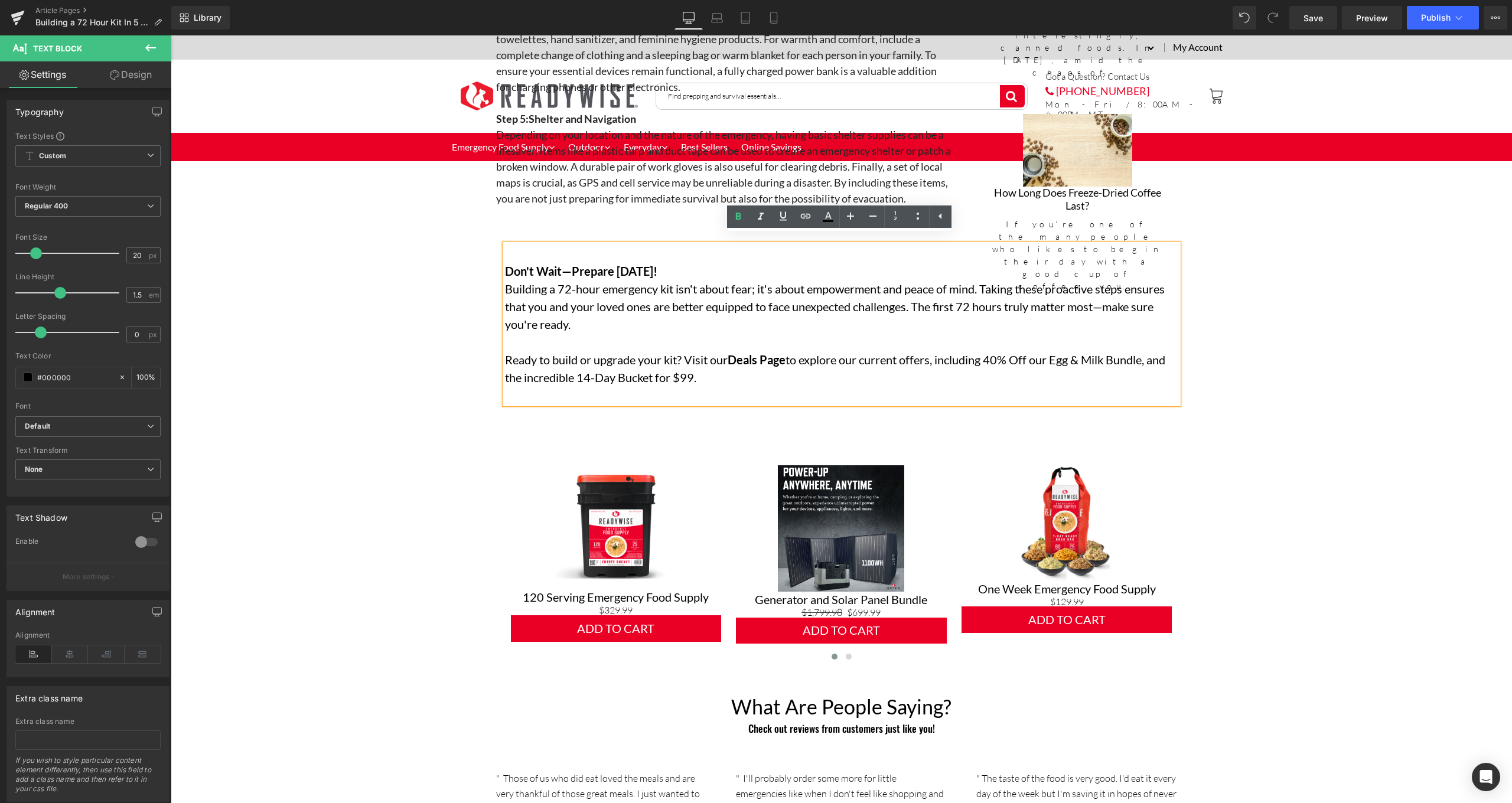
drag, startPoint x: 732, startPoint y: 350, endPoint x: 787, endPoint y: 347, distance: 55.1
click at [787, 351] on p "Ready to build or upgrade your kit? Visit our Deals Page to explore our current…" at bounding box center [842, 368] width 673 height 35
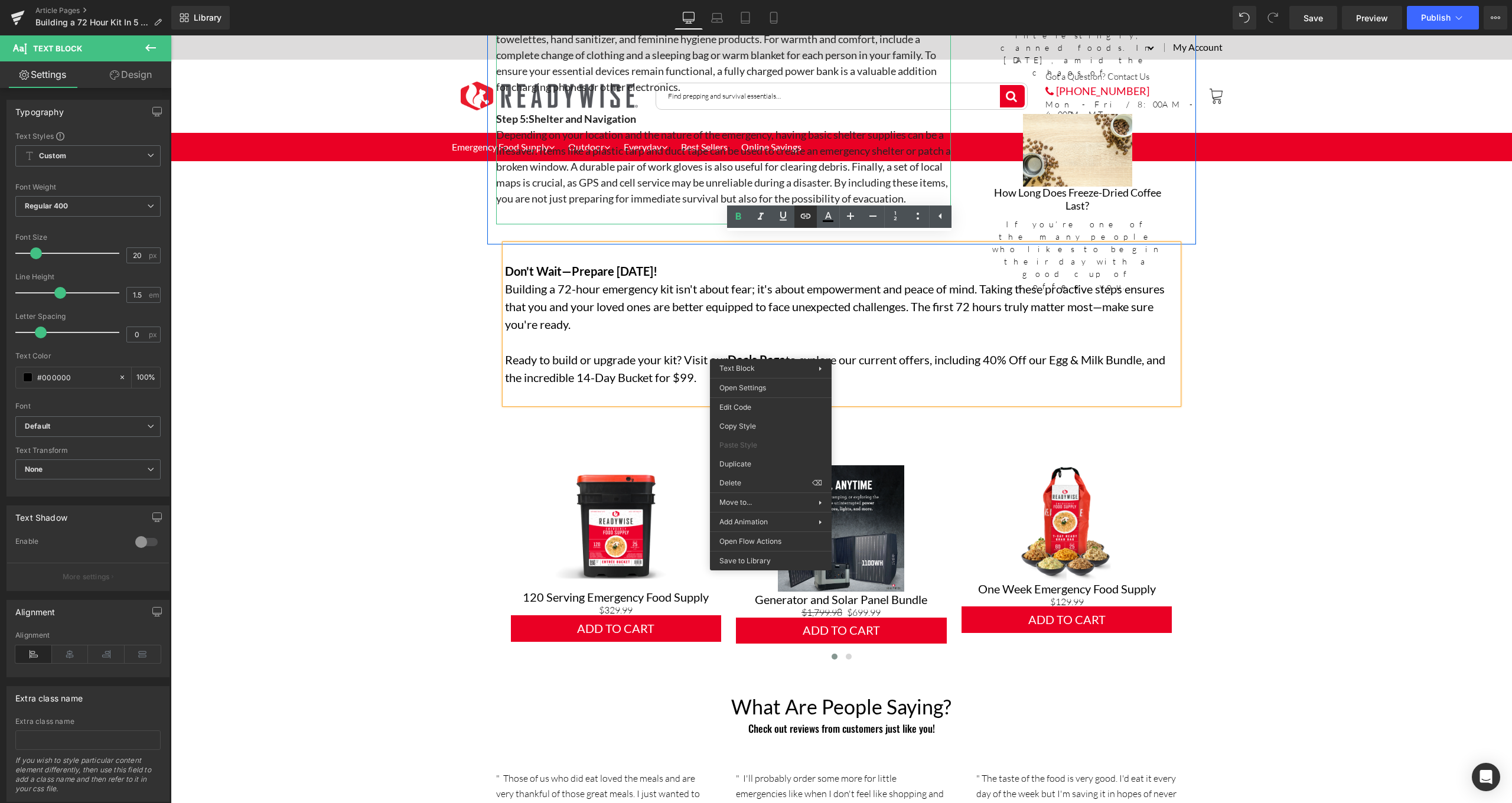
click at [810, 219] on icon at bounding box center [805, 216] width 14 height 14
click at [810, 379] on input "text" at bounding box center [791, 377] width 182 height 30
paste input "[URL][DOMAIN_NAME]"
type input "[URL][DOMAIN_NAME]"
click at [900, 379] on icon "button" at bounding box center [894, 377] width 14 height 14
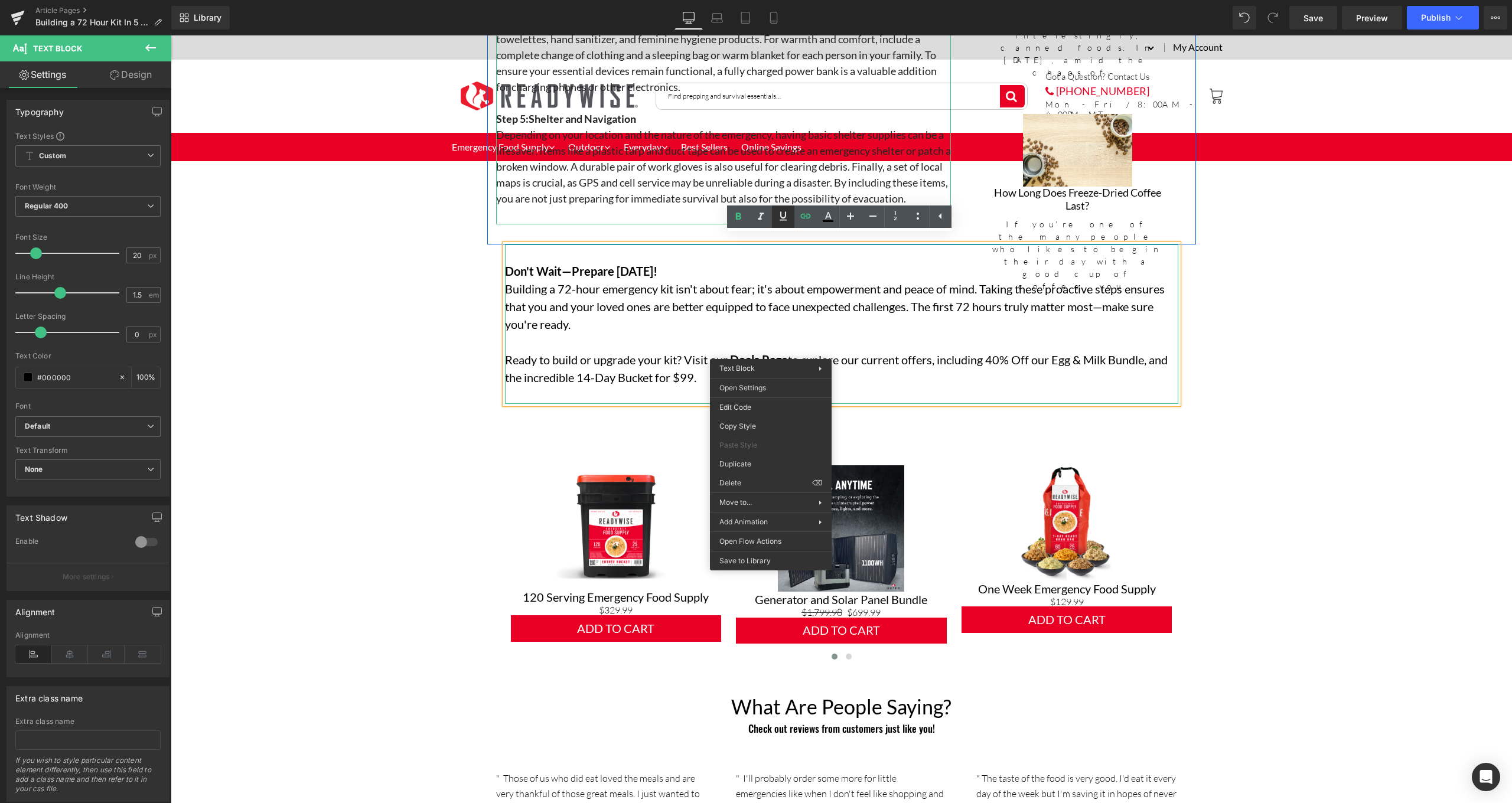
click at [782, 215] on icon at bounding box center [783, 216] width 14 height 14
click at [824, 217] on icon at bounding box center [828, 217] width 14 height 14
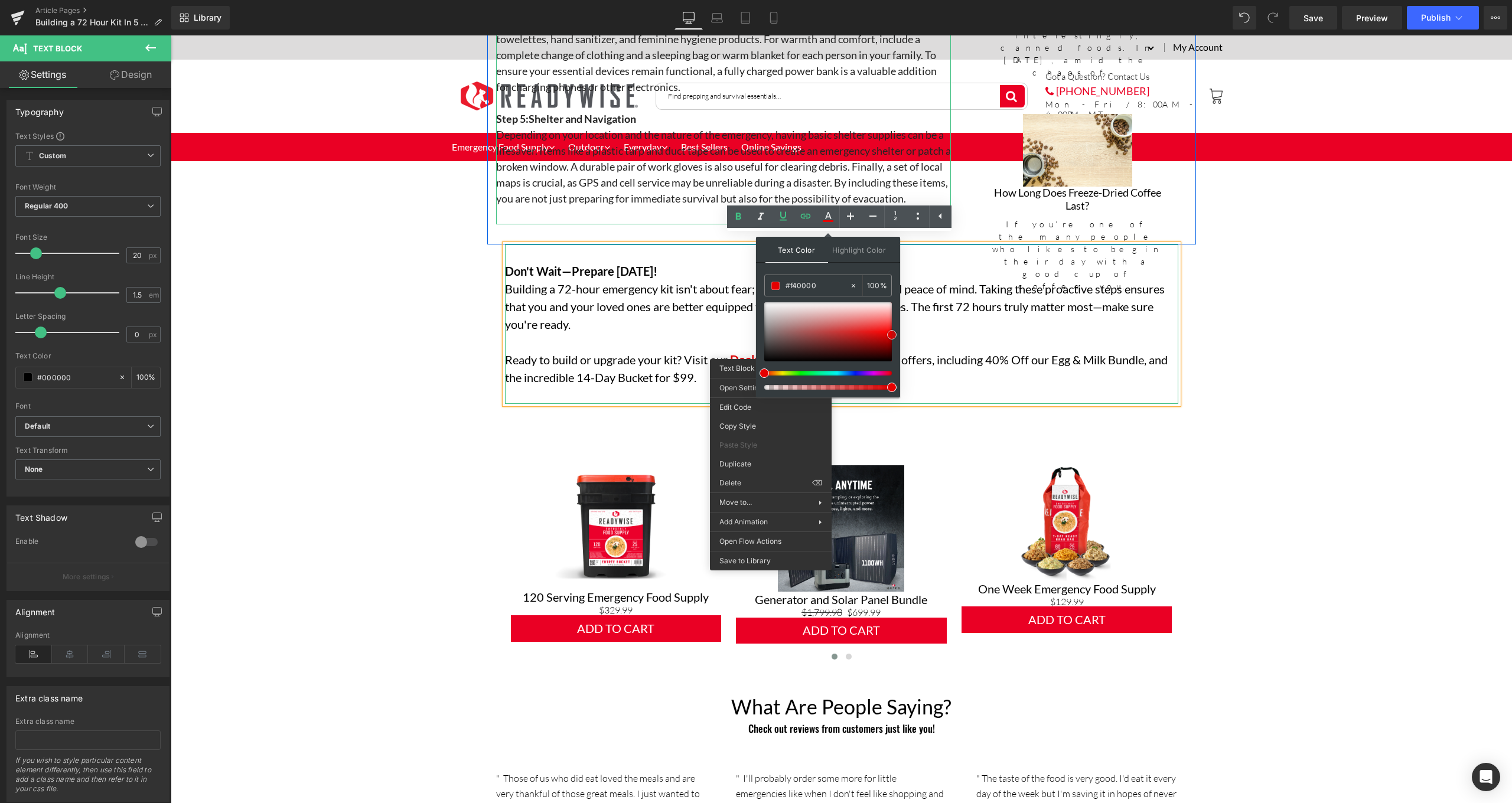
type input "#f90000"
drag, startPoint x: 885, startPoint y: 326, endPoint x: 891, endPoint y: 330, distance: 7.2
click at [891, 330] on span at bounding box center [892, 333] width 10 height 10
click at [708, 319] on p "Building a 72-hour emergency kit isn't about fear; it's about empowerment and p…" at bounding box center [842, 306] width 673 height 53
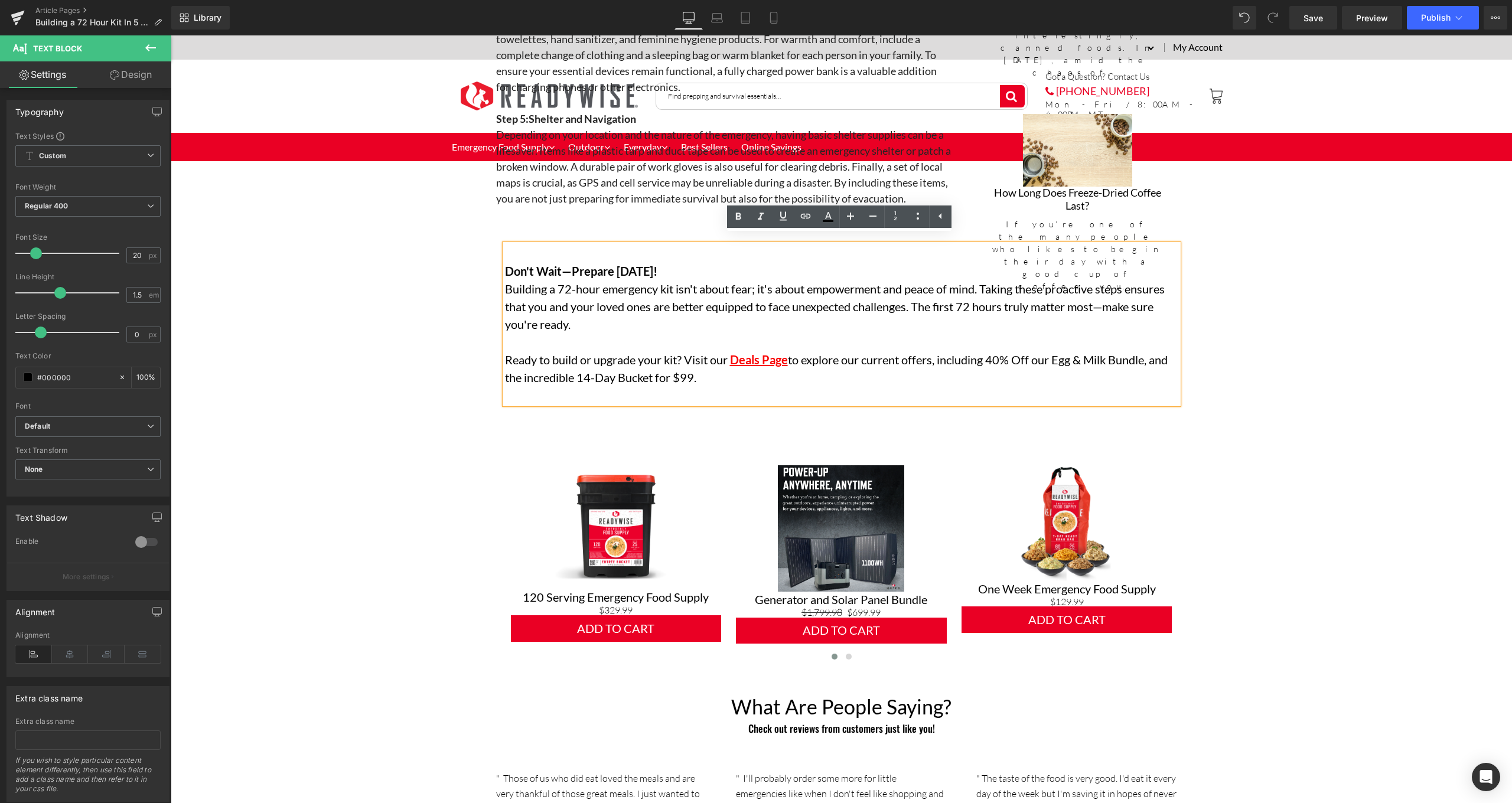
click at [718, 378] on div "Don't Wait—Prepare [DATE]! Building a 72-hour emergency kit isn't about fear; i…" at bounding box center [842, 324] width 673 height 159
click at [703, 372] on p "Ready to build or upgrade your kit? Visit our Deals Page to explore our current…" at bounding box center [842, 368] width 673 height 35
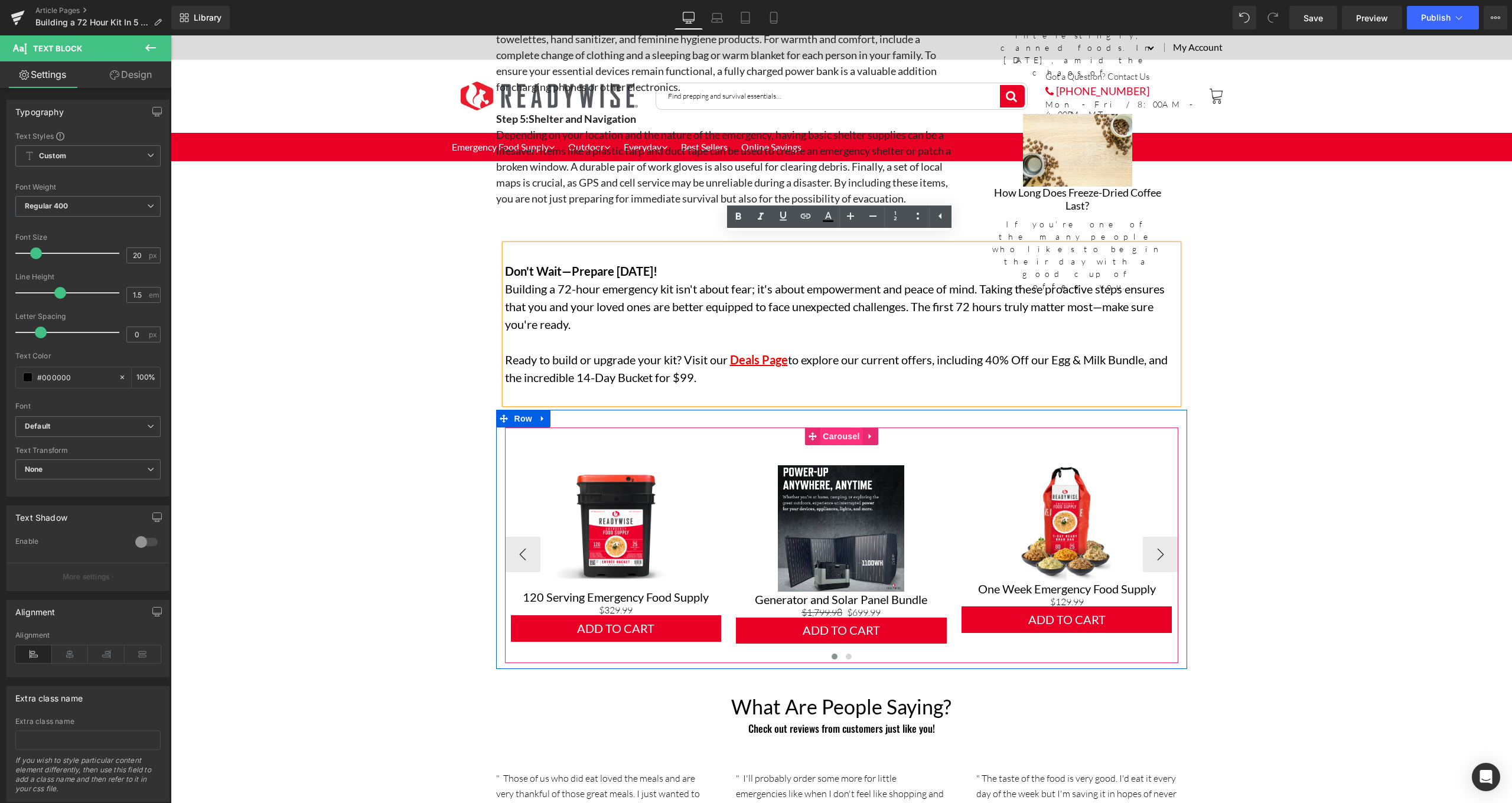
click at [848, 432] on span "Carousel" at bounding box center [841, 437] width 43 height 18
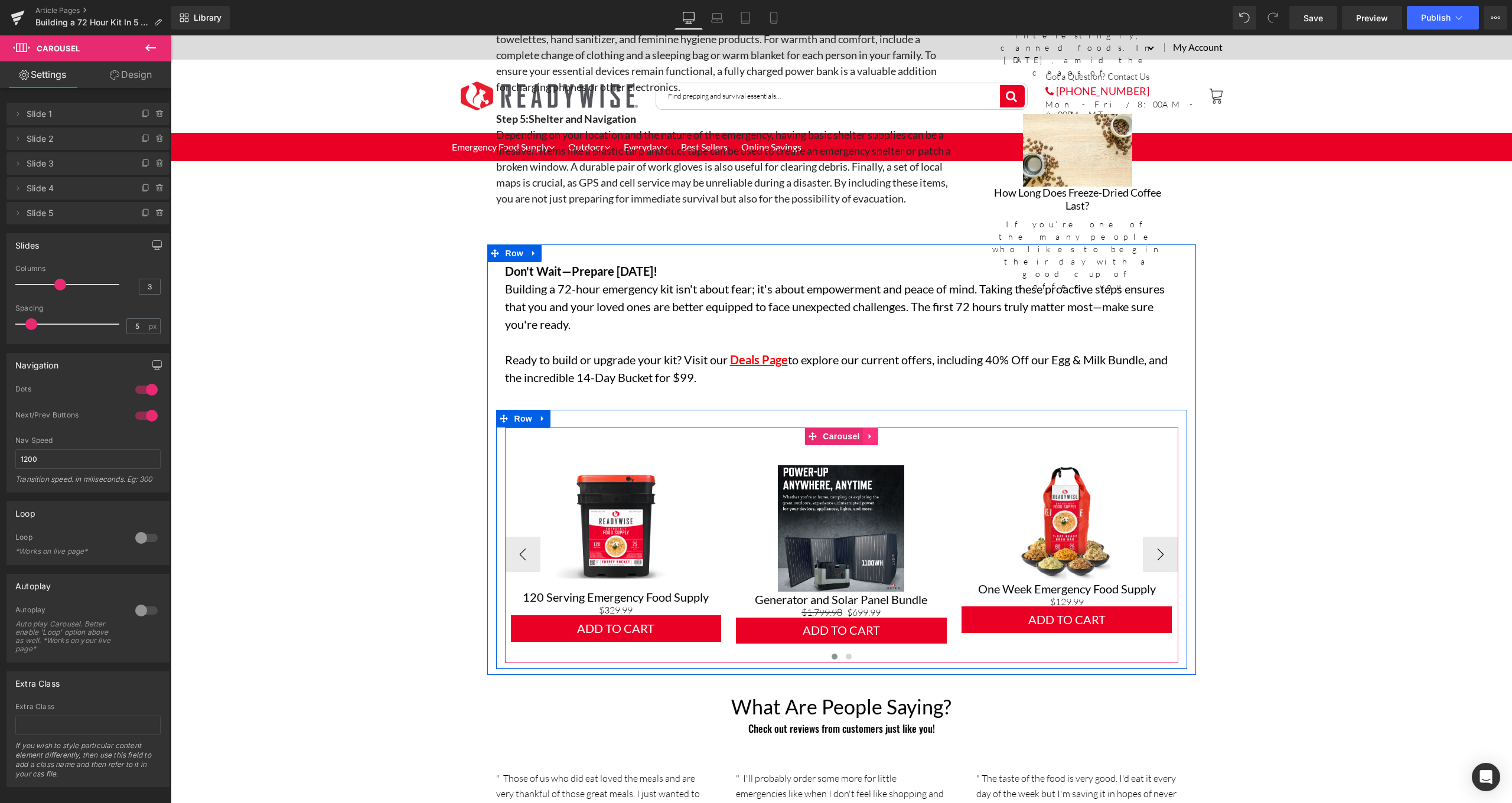
click at [868, 434] on icon at bounding box center [868, 437] width 2 height 6
click at [880, 433] on link at bounding box center [878, 437] width 15 height 18
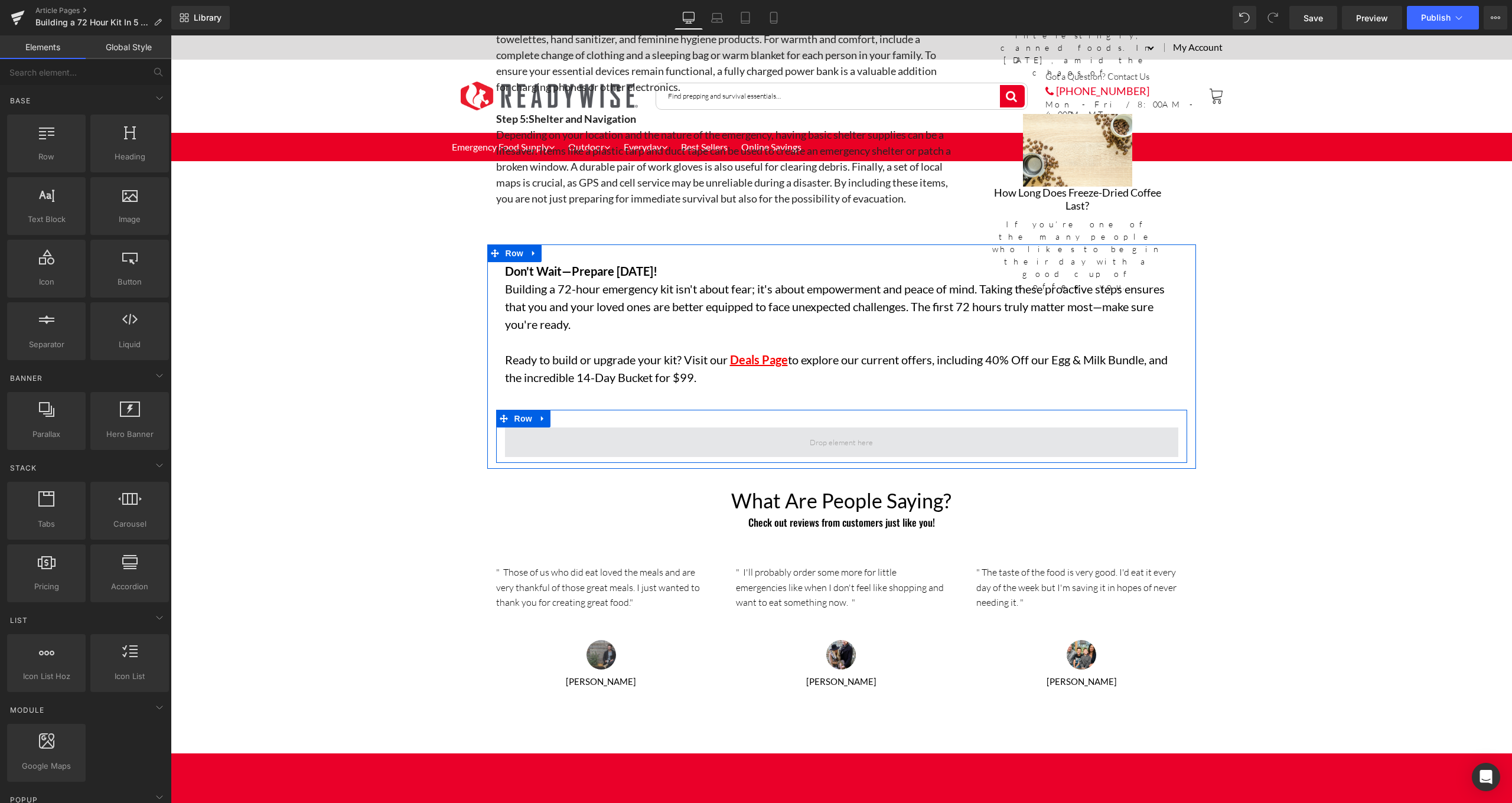
click at [869, 435] on span at bounding box center [842, 442] width 72 height 14
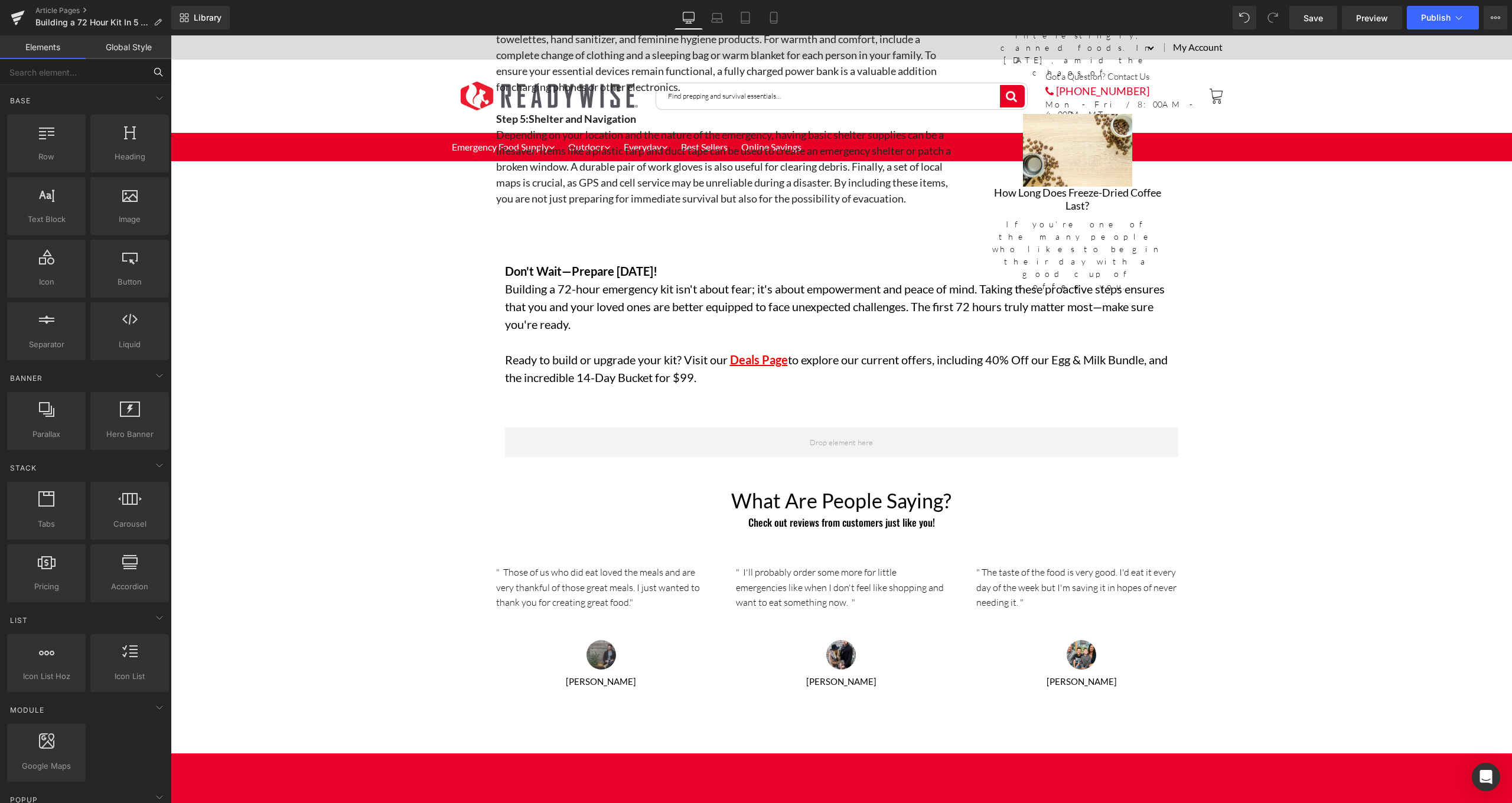
click at [121, 78] on input "text" at bounding box center [72, 72] width 146 height 26
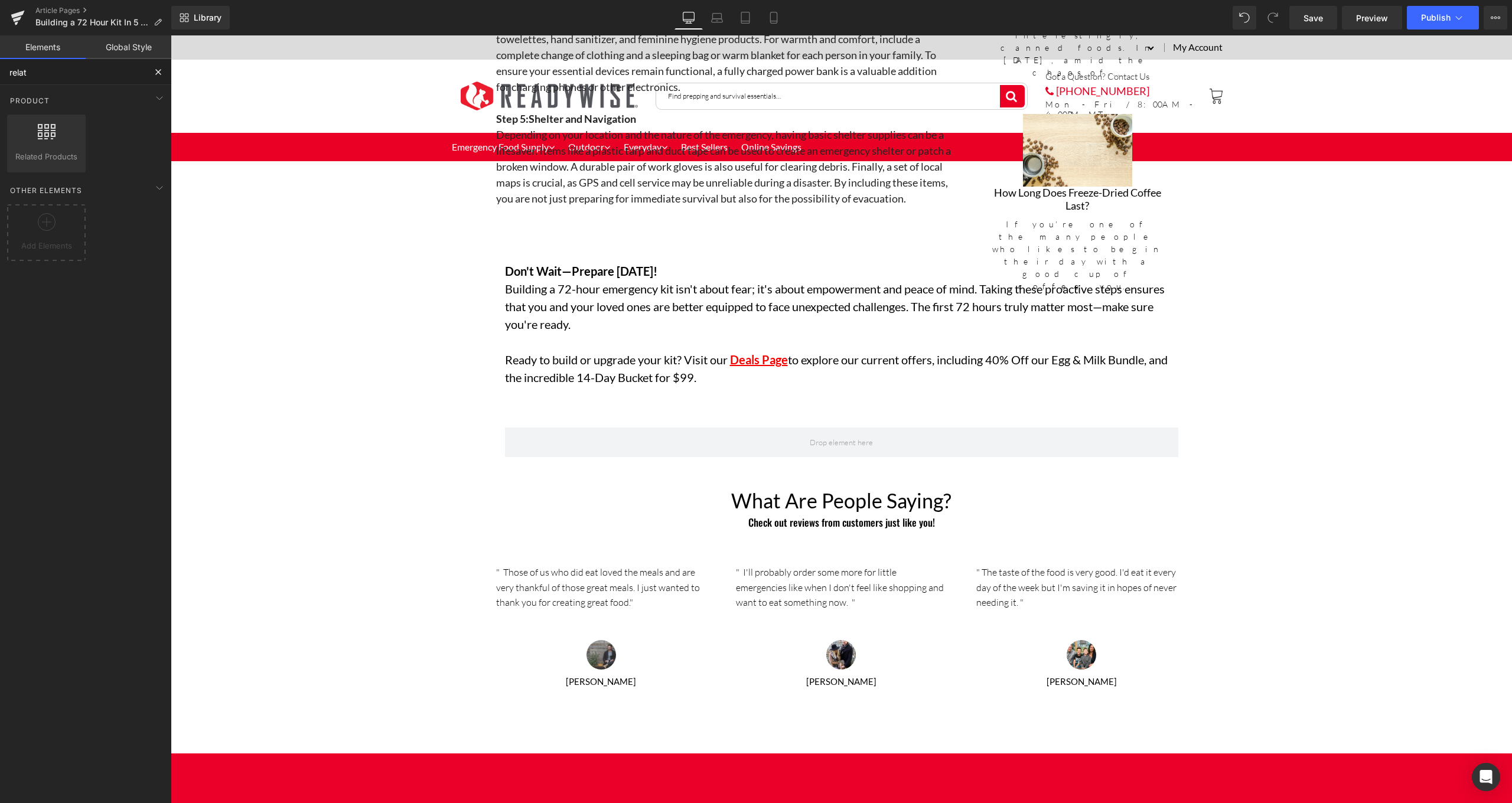
type input "relate"
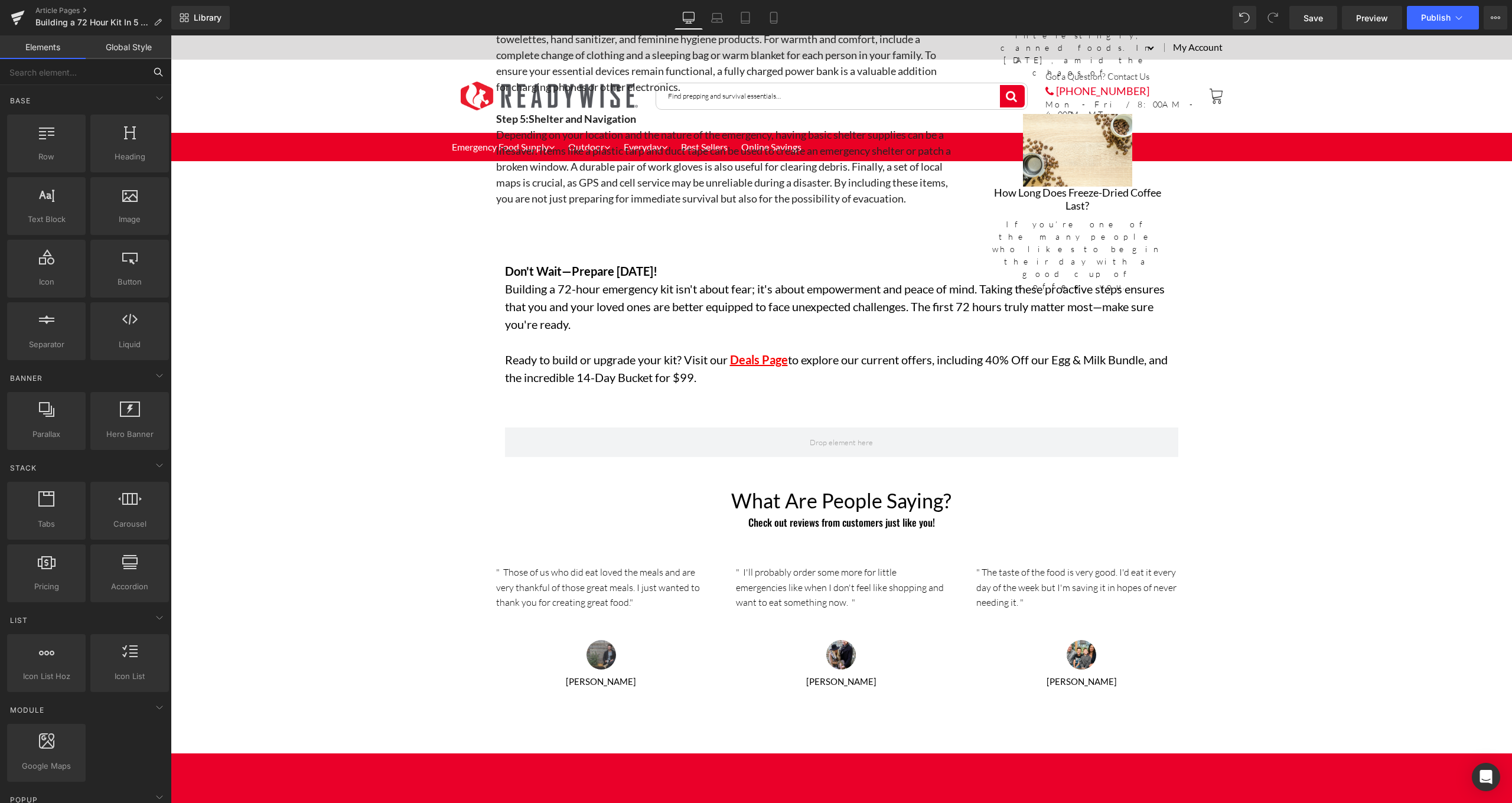
click at [119, 76] on input "text" at bounding box center [72, 72] width 146 height 26
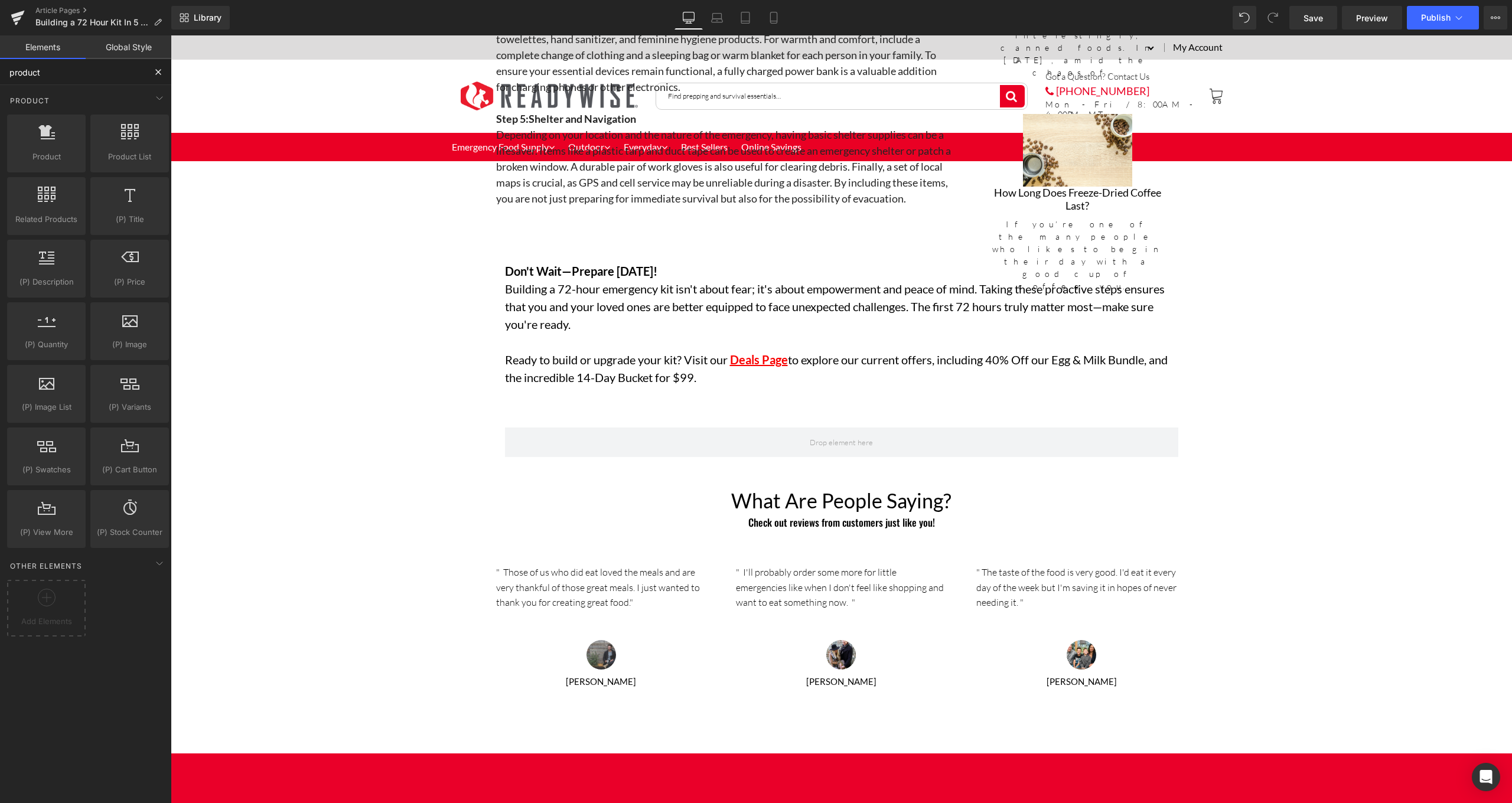
type input "products"
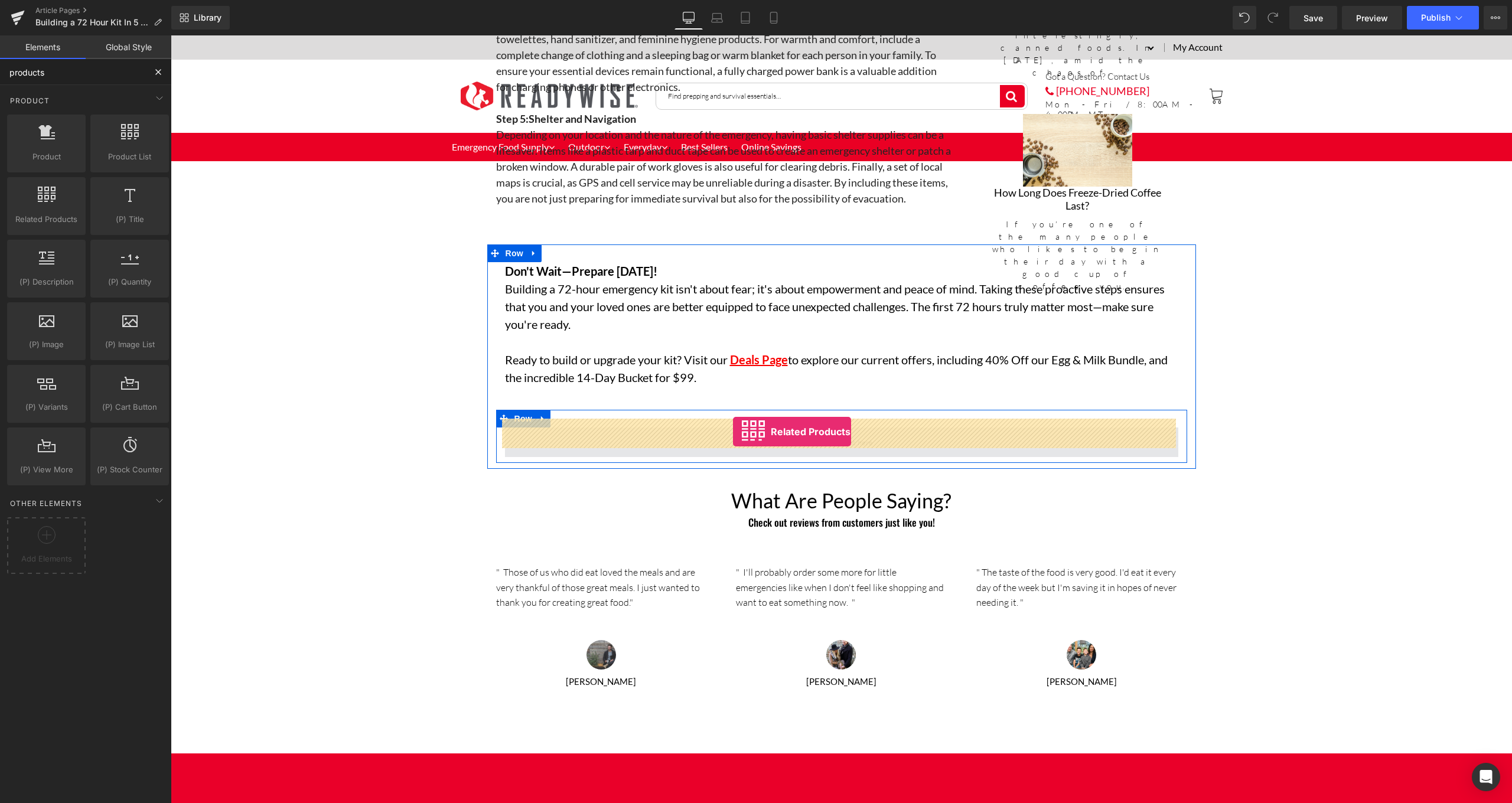
drag, startPoint x: 240, startPoint y: 246, endPoint x: 733, endPoint y: 432, distance: 526.9
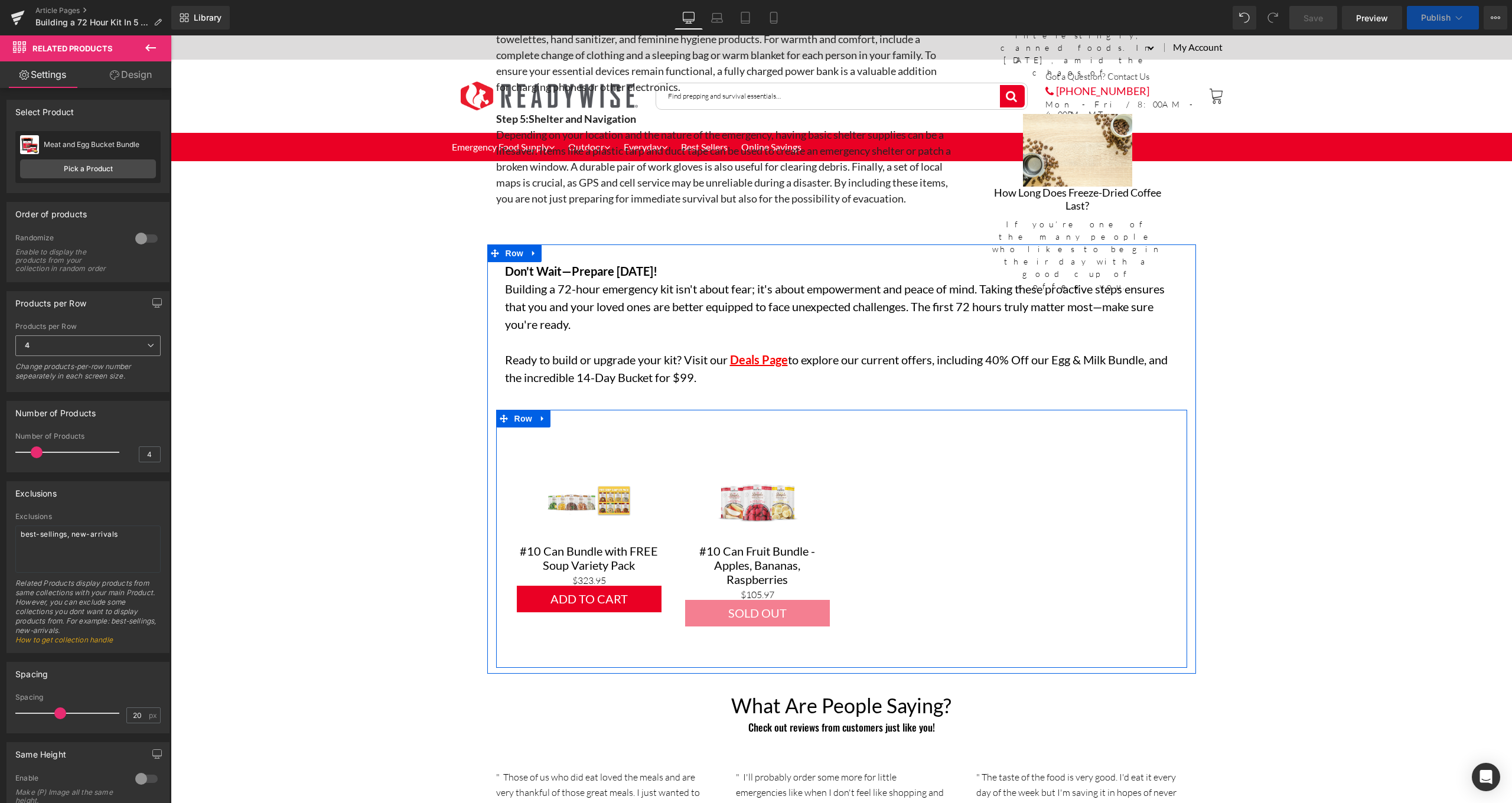
click at [59, 353] on span "4" at bounding box center [88, 346] width 146 height 21
click at [67, 344] on span "4" at bounding box center [88, 346] width 146 height 21
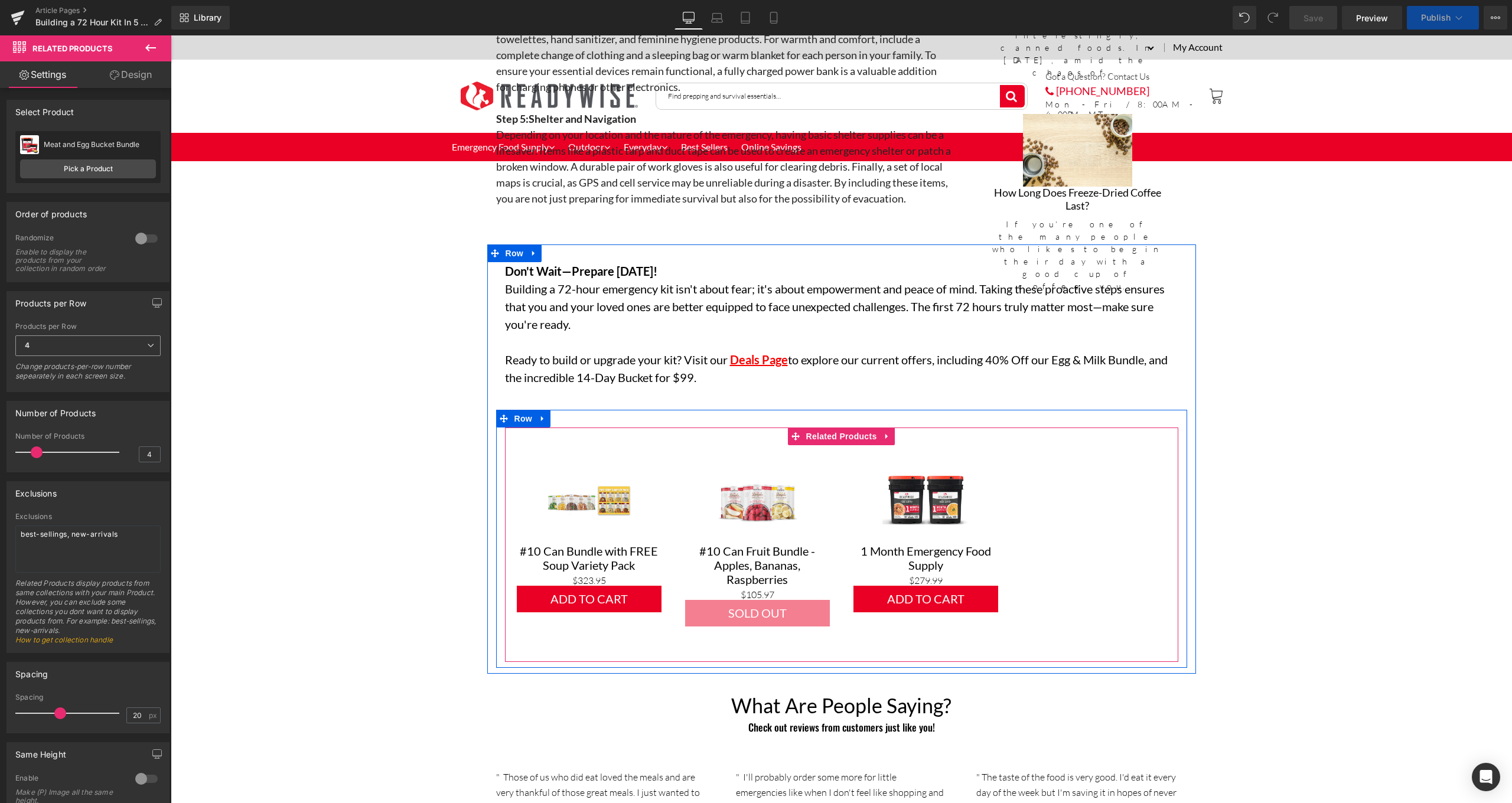
click at [147, 347] on icon at bounding box center [150, 346] width 7 height 7
click at [147, 349] on icon at bounding box center [150, 346] width 7 height 7
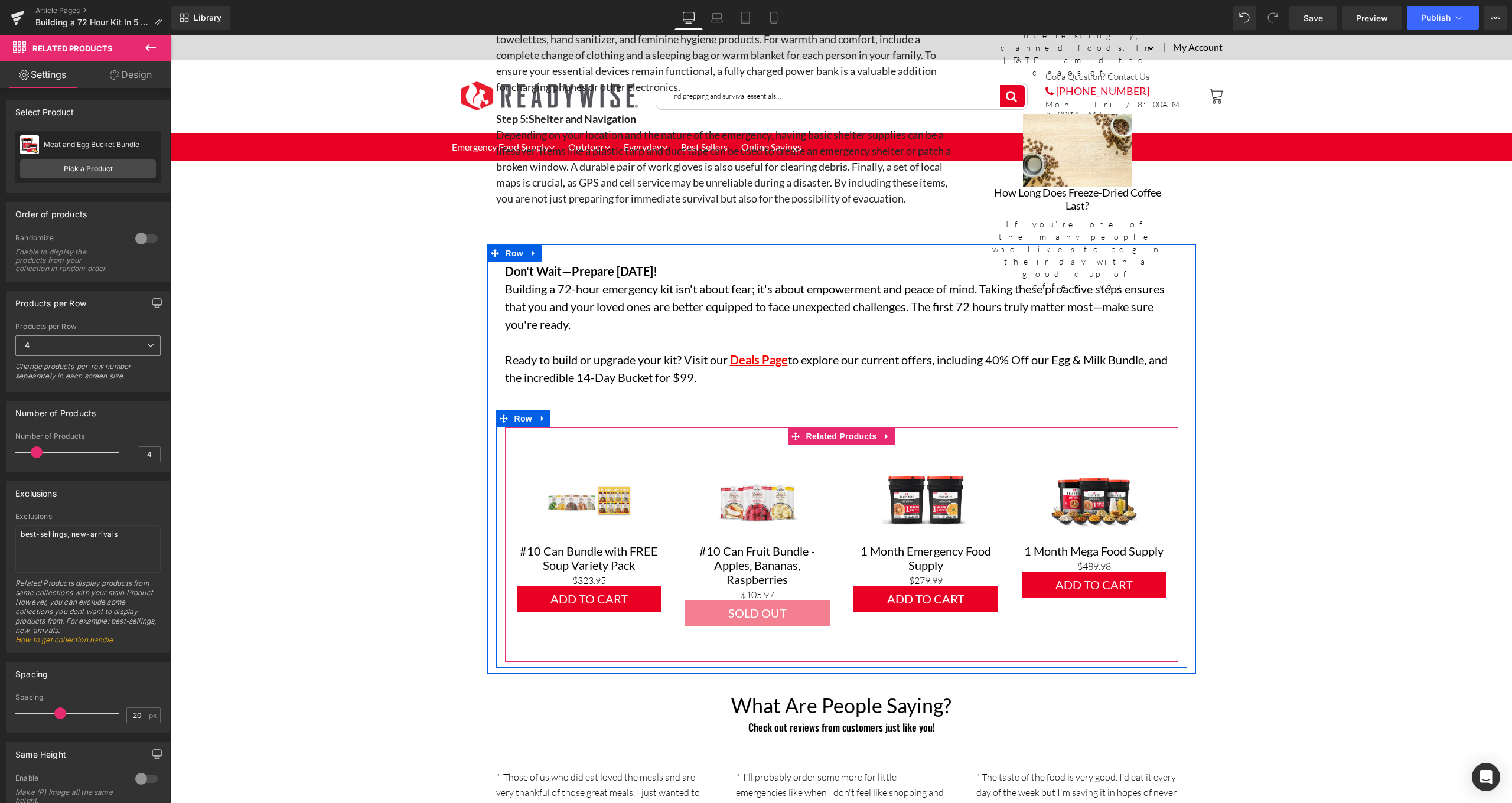
click at [148, 346] on icon at bounding box center [150, 346] width 7 height 7
click at [53, 395] on li "3" at bounding box center [86, 402] width 141 height 18
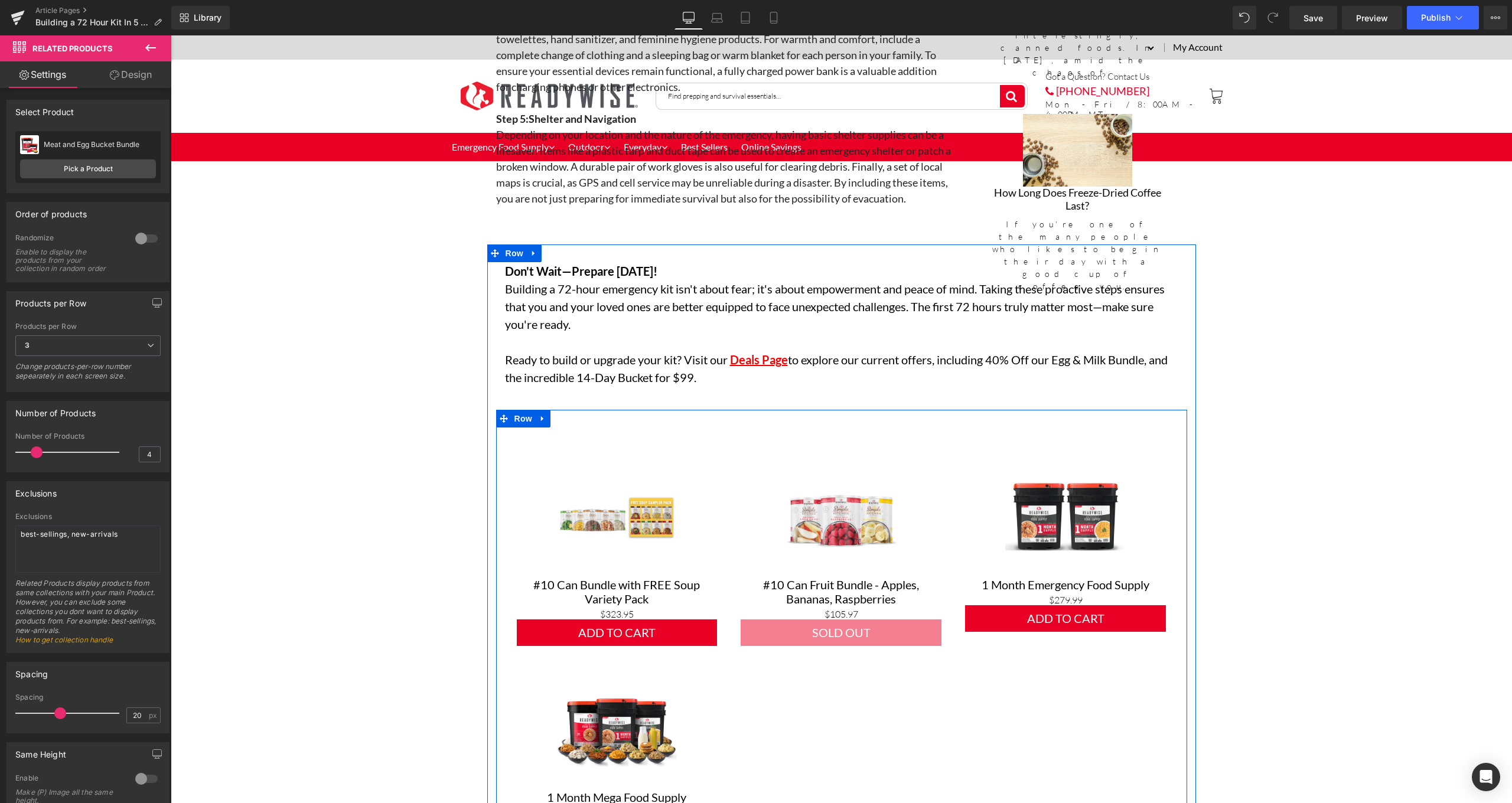
type input "3"
click at [31, 453] on span at bounding box center [31, 452] width 12 height 12
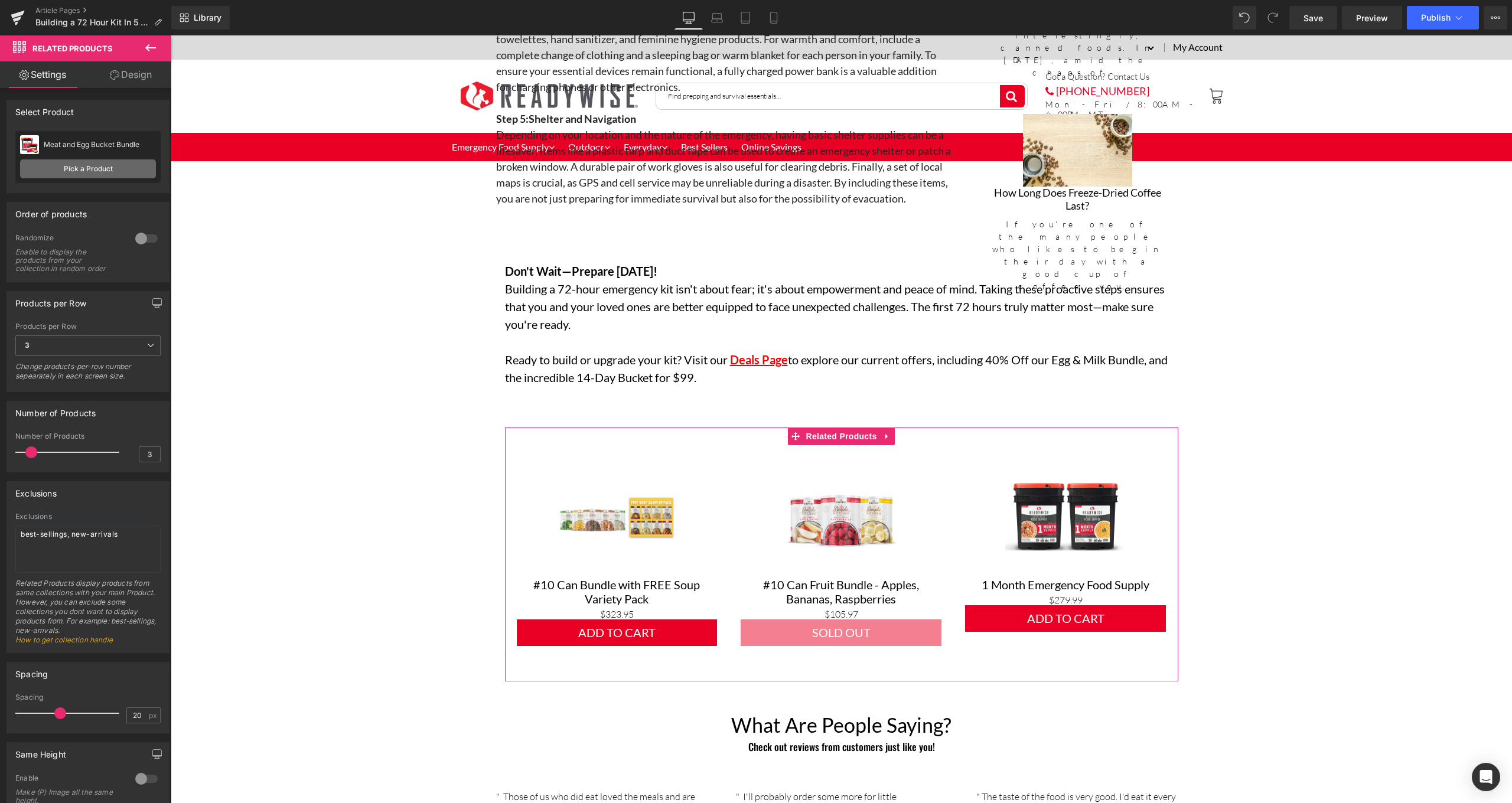
click at [117, 173] on link "Pick a Product" at bounding box center [88, 168] width 136 height 19
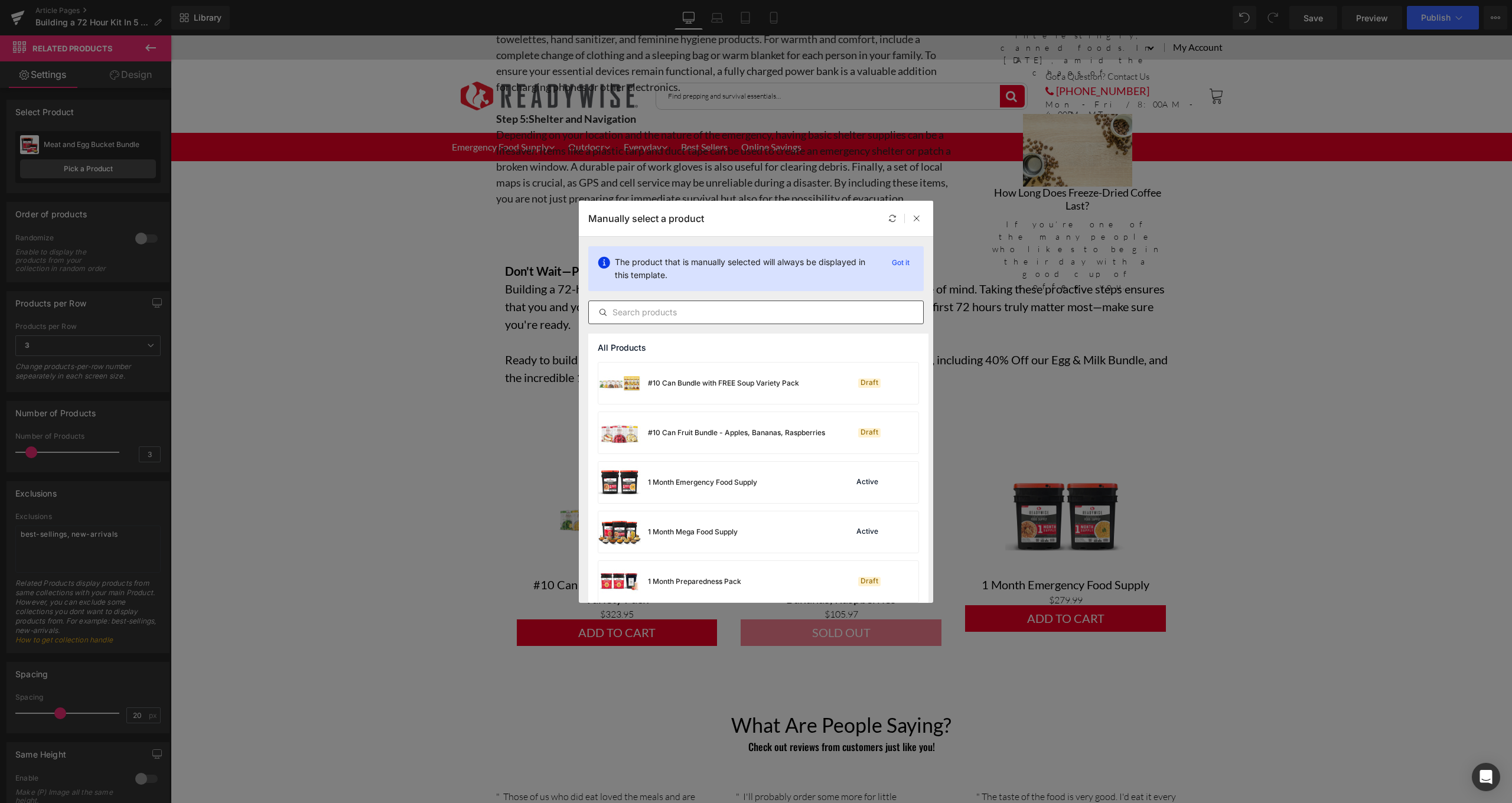
click at [710, 314] on input "text" at bounding box center [756, 313] width 335 height 14
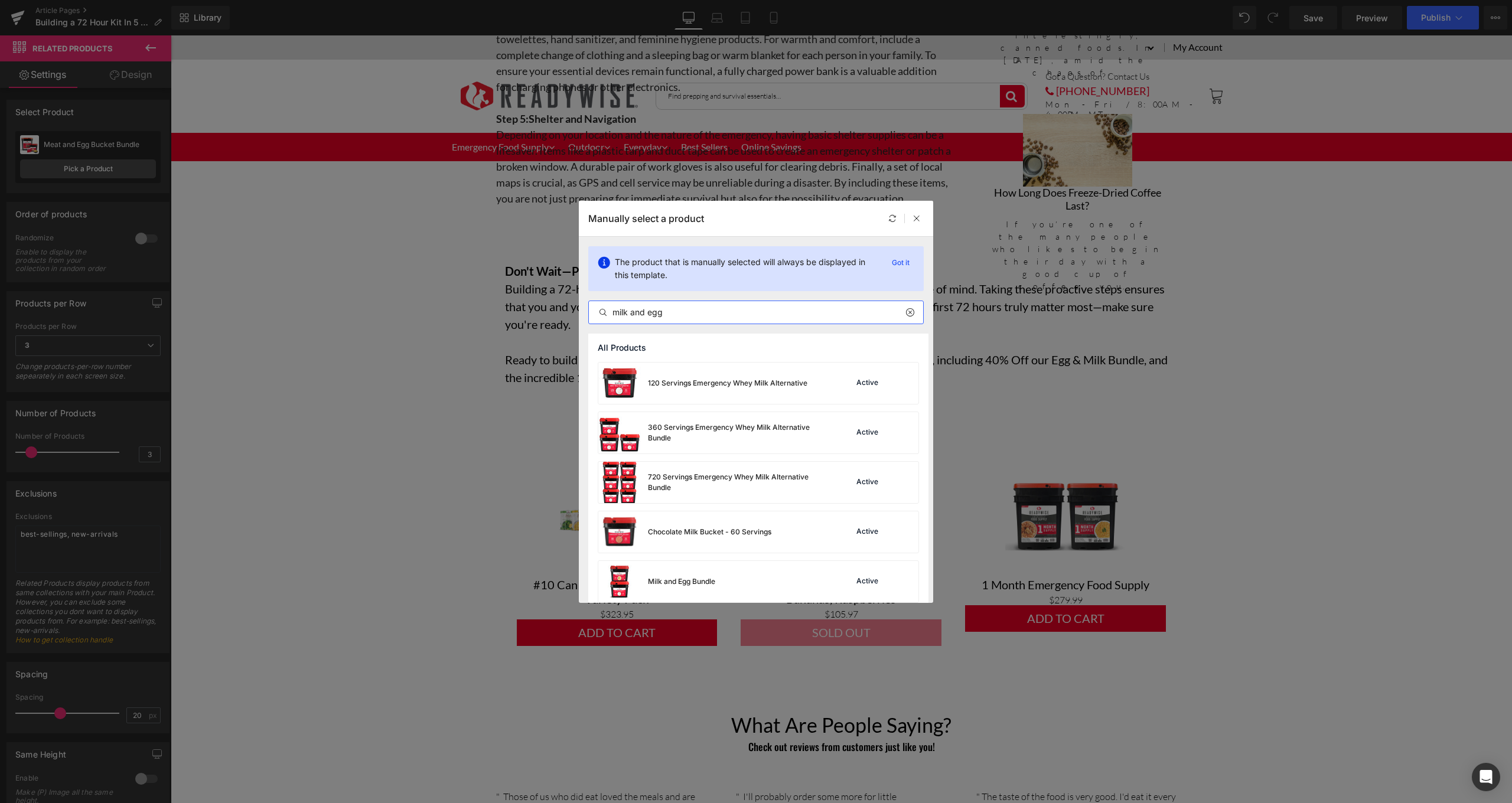
click at [910, 318] on div at bounding box center [914, 313] width 18 height 14
click at [730, 313] on input "milk and egg" at bounding box center [756, 313] width 335 height 14
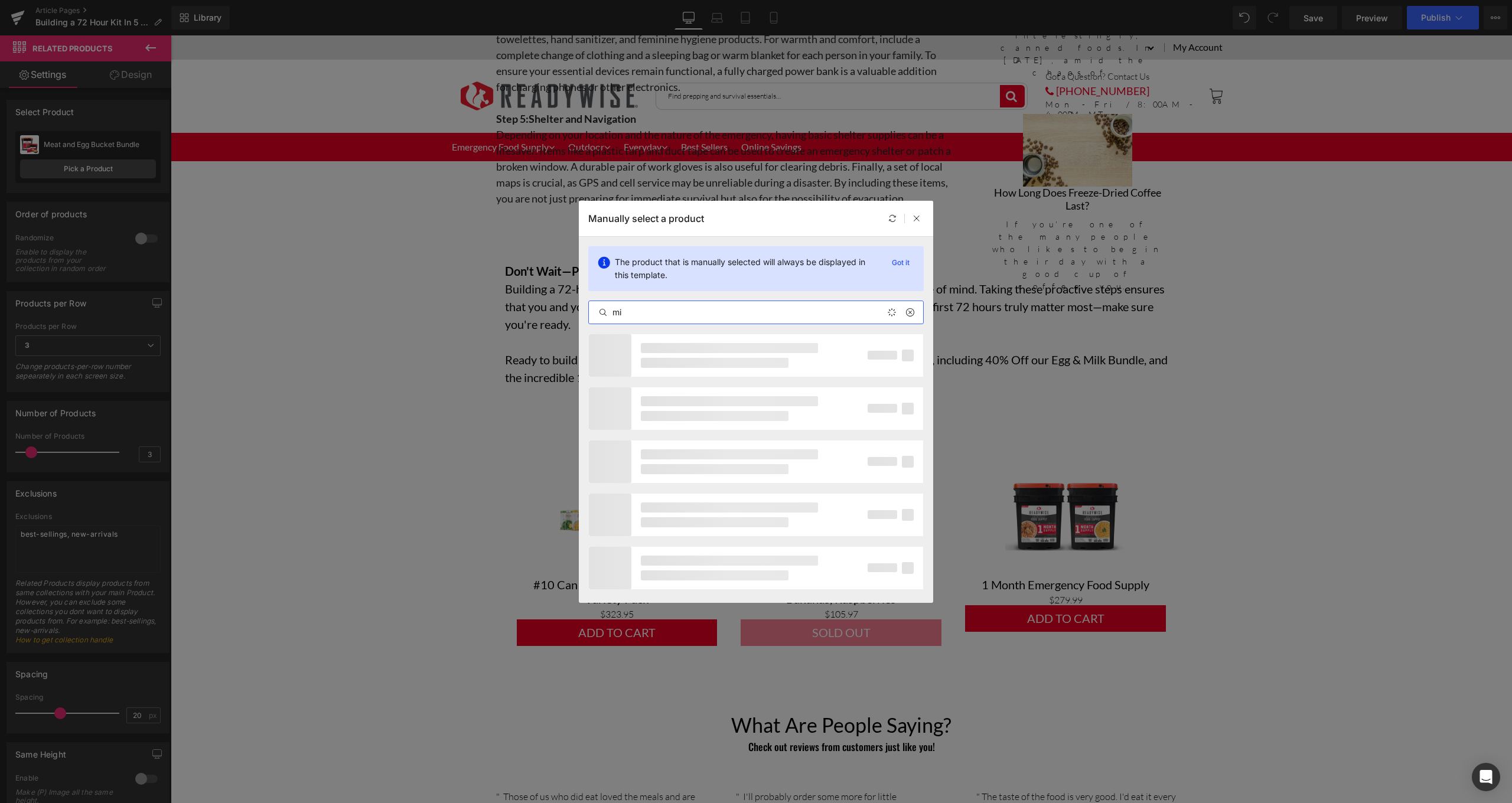
type input "m"
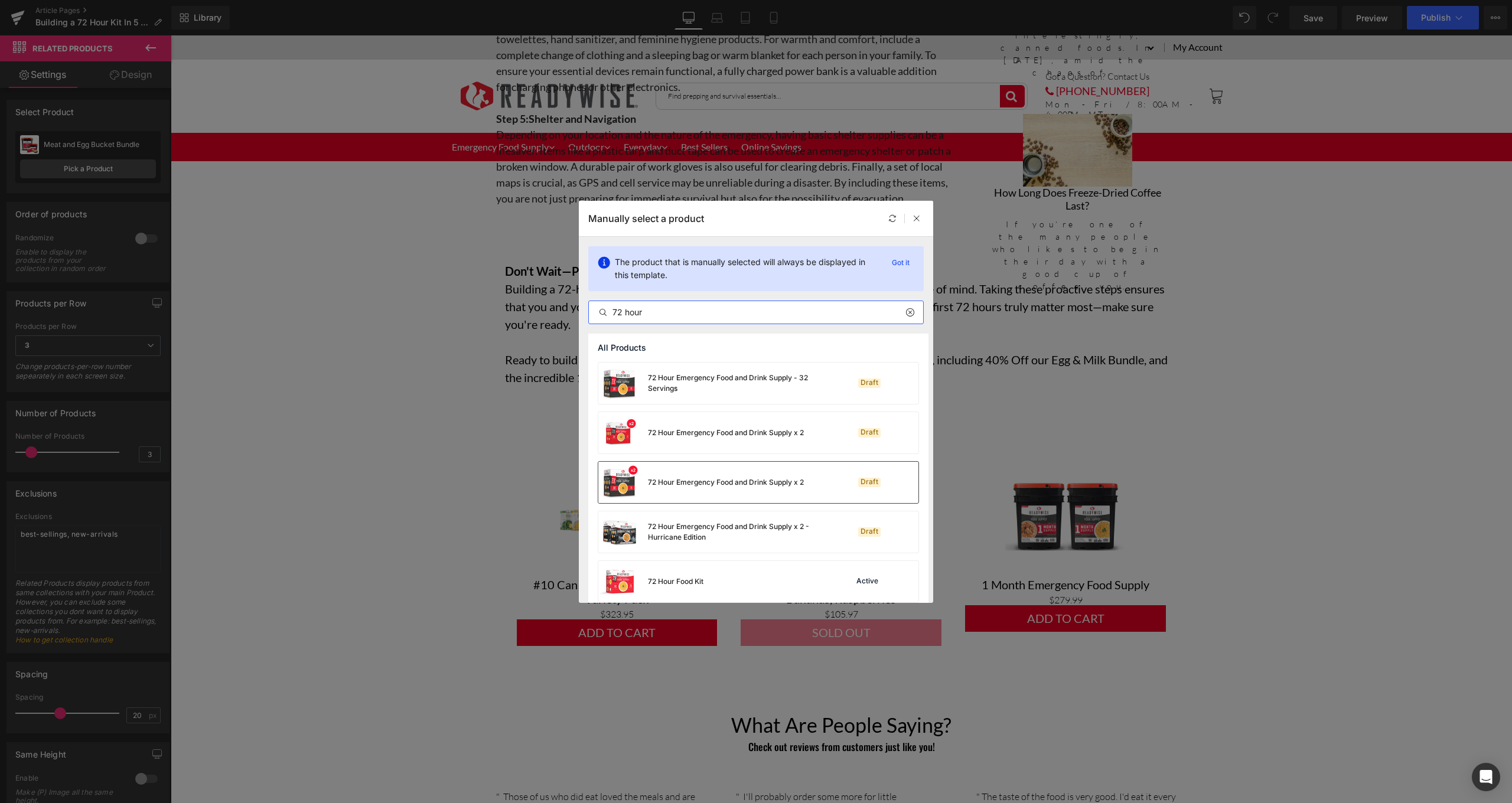
scroll to position [23, 0]
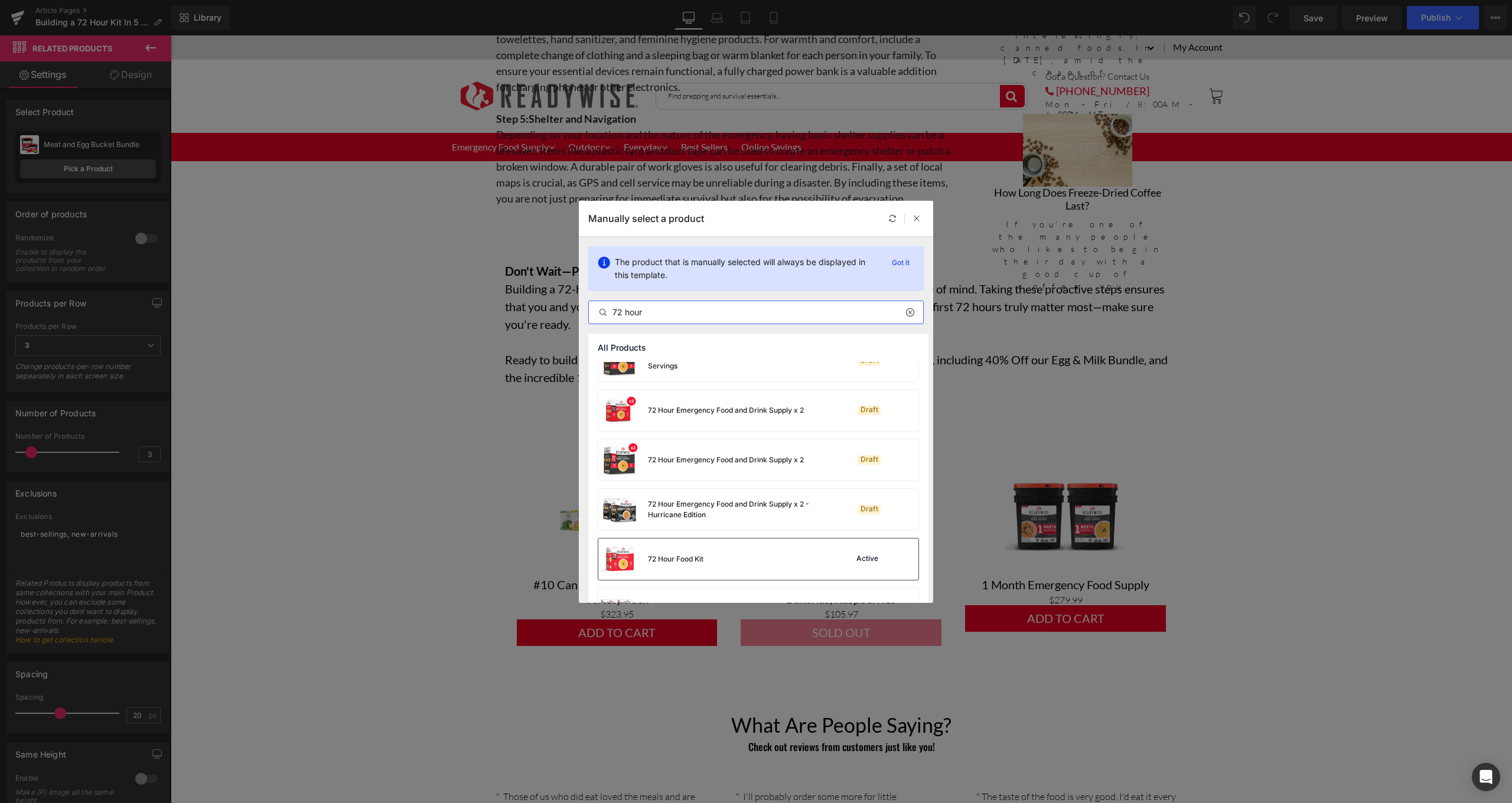
type input "72 hour"
click at [697, 557] on div "72 Hour Food Kit" at bounding box center [675, 559] width 55 height 10
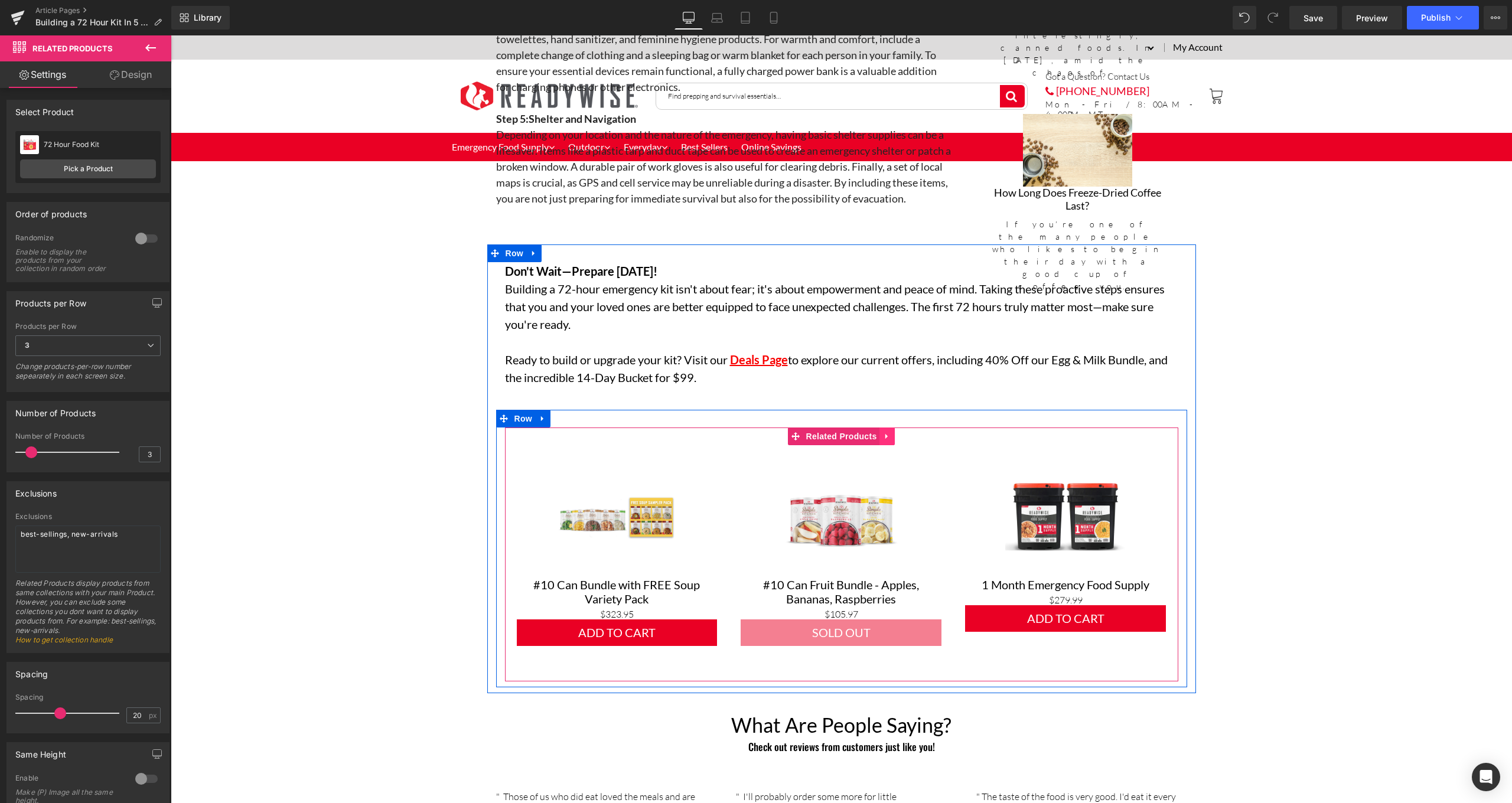
click at [886, 433] on icon at bounding box center [887, 437] width 8 height 9
click at [888, 429] on link at bounding box center [895, 437] width 15 height 18
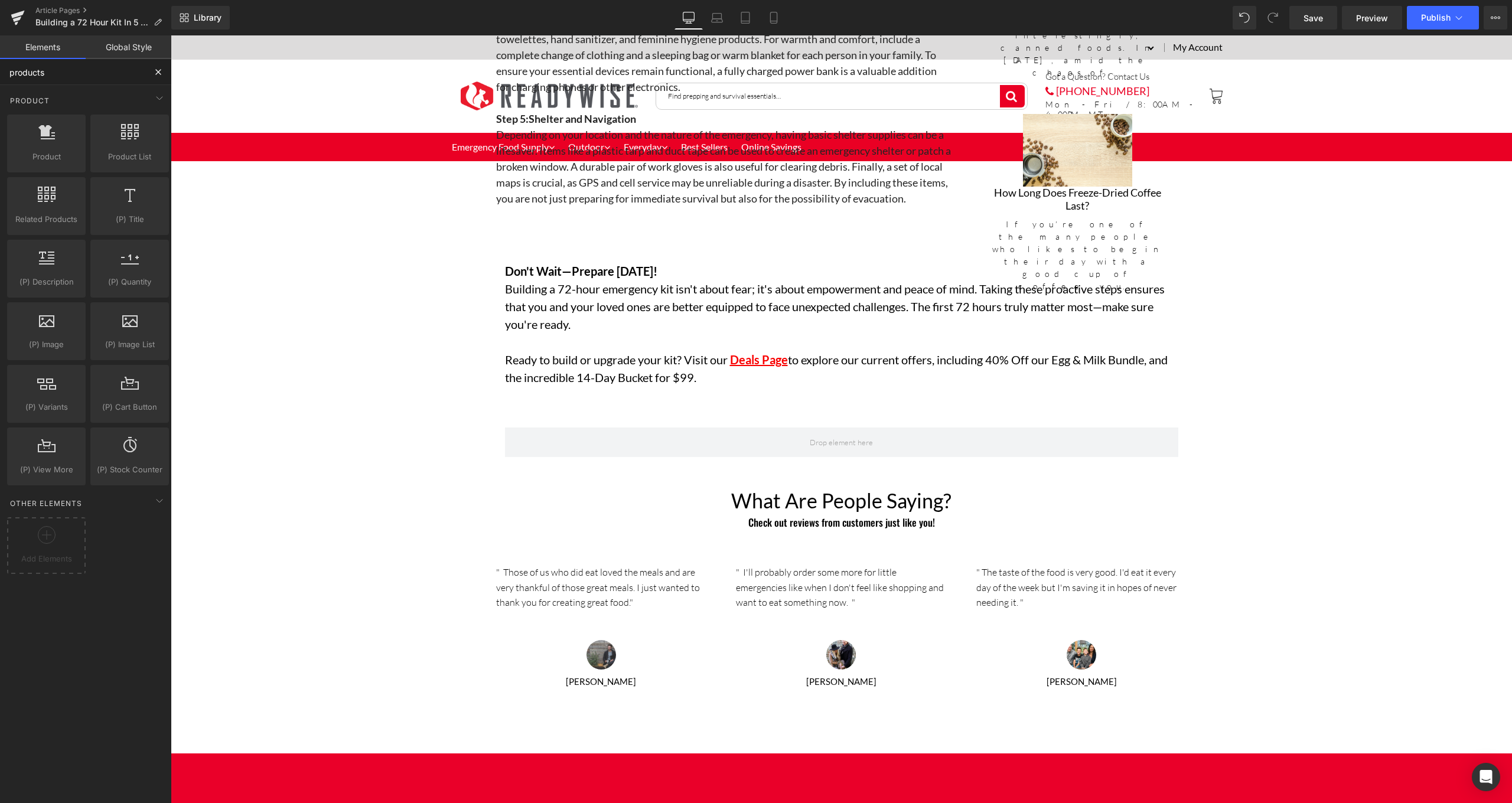
click at [90, 73] on input "products" at bounding box center [72, 72] width 146 height 26
drag, startPoint x: 90, startPoint y: 73, endPoint x: 0, endPoint y: 64, distance: 90.4
click at [0, 64] on input "products" at bounding box center [72, 72] width 146 height 26
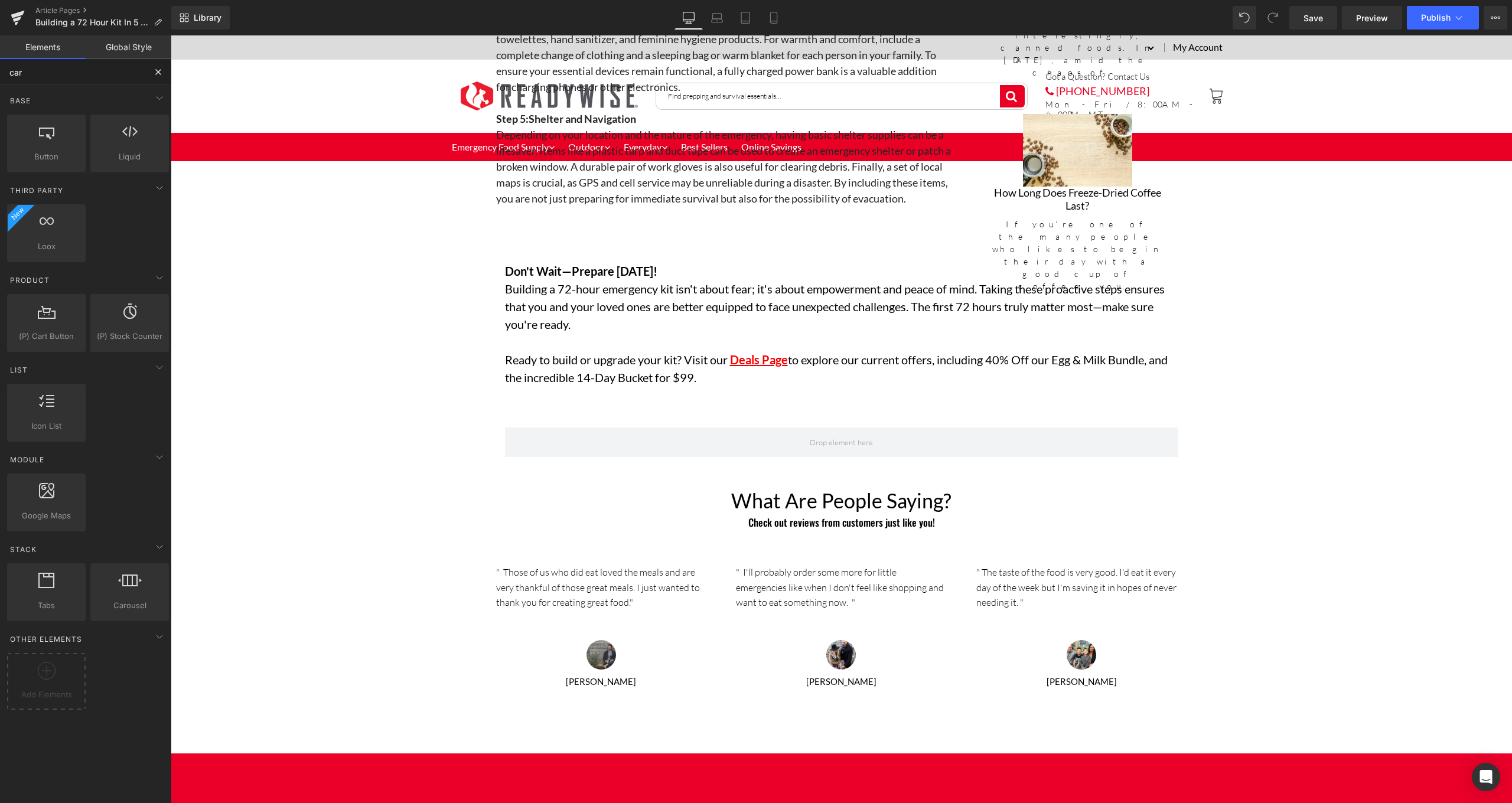
type input "caro"
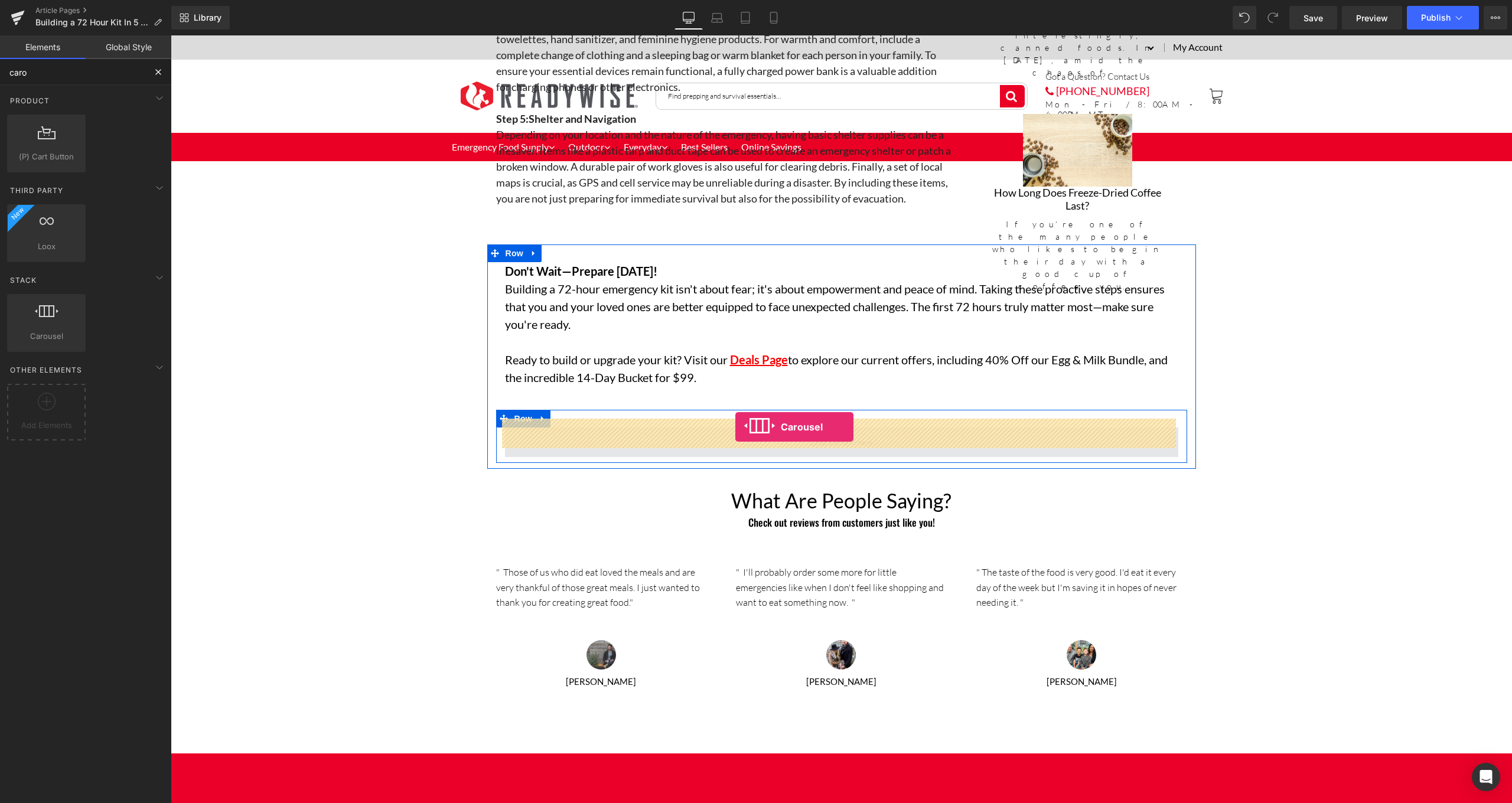
drag, startPoint x: 229, startPoint y: 338, endPoint x: 735, endPoint y: 427, distance: 513.8
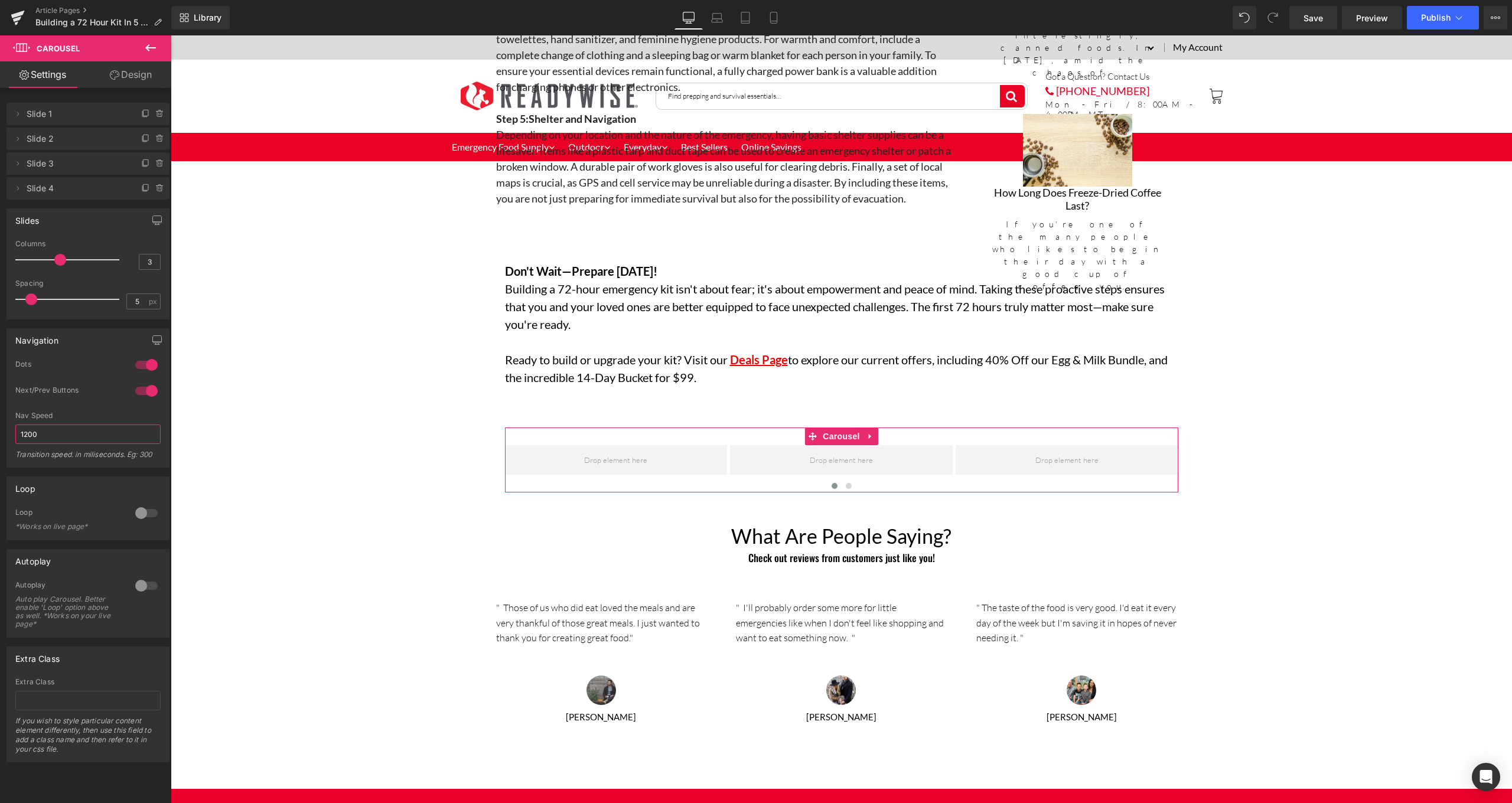
click at [128, 433] on input "1200" at bounding box center [88, 435] width 146 height 19
click at [97, 116] on span "Slide 1" at bounding box center [77, 114] width 99 height 23
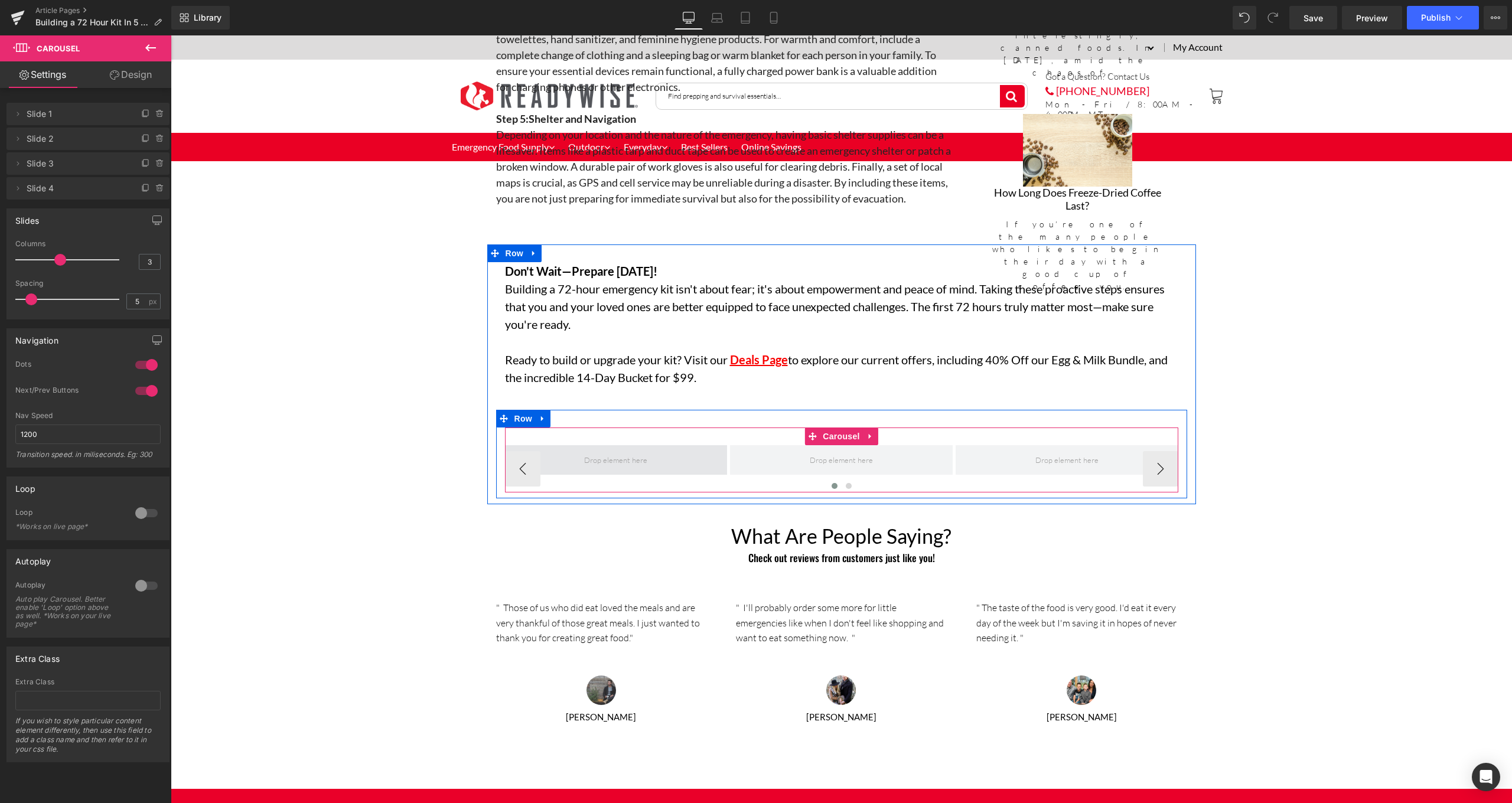
click at [656, 448] on span at bounding box center [616, 460] width 223 height 30
click at [664, 447] on span at bounding box center [616, 460] width 223 height 30
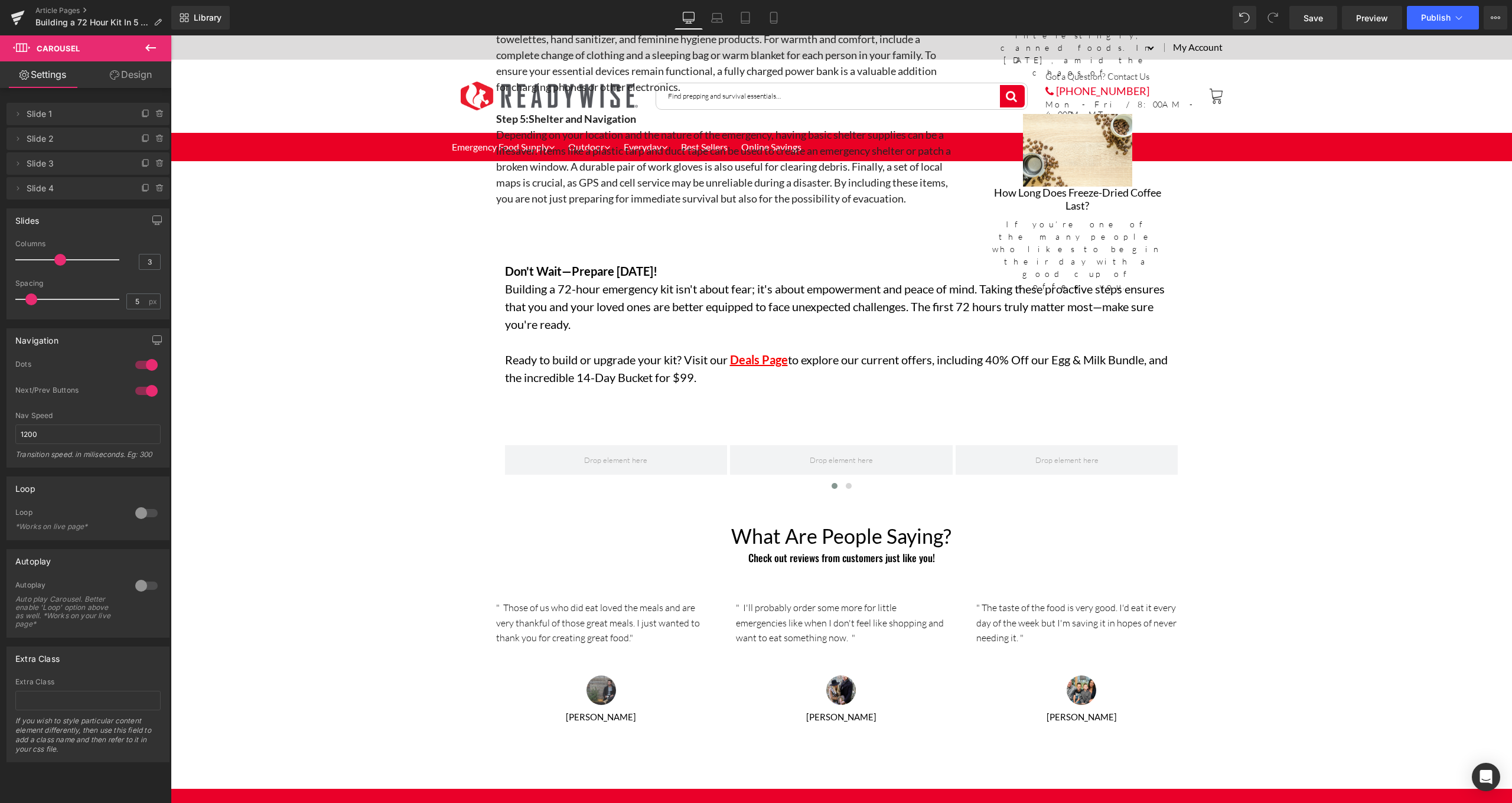
click at [145, 50] on icon at bounding box center [150, 48] width 14 height 14
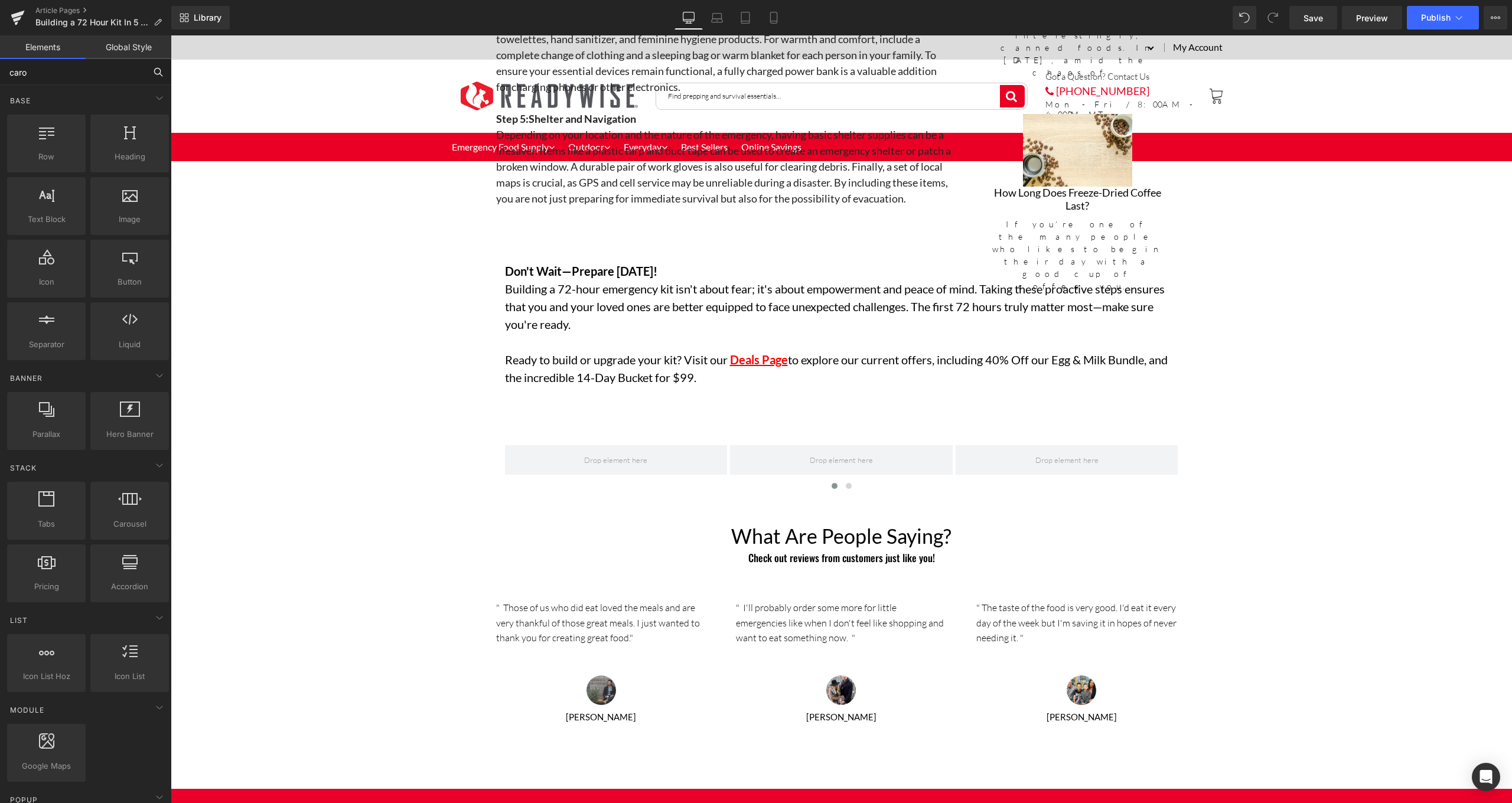
click at [125, 74] on input "caro" at bounding box center [72, 72] width 146 height 26
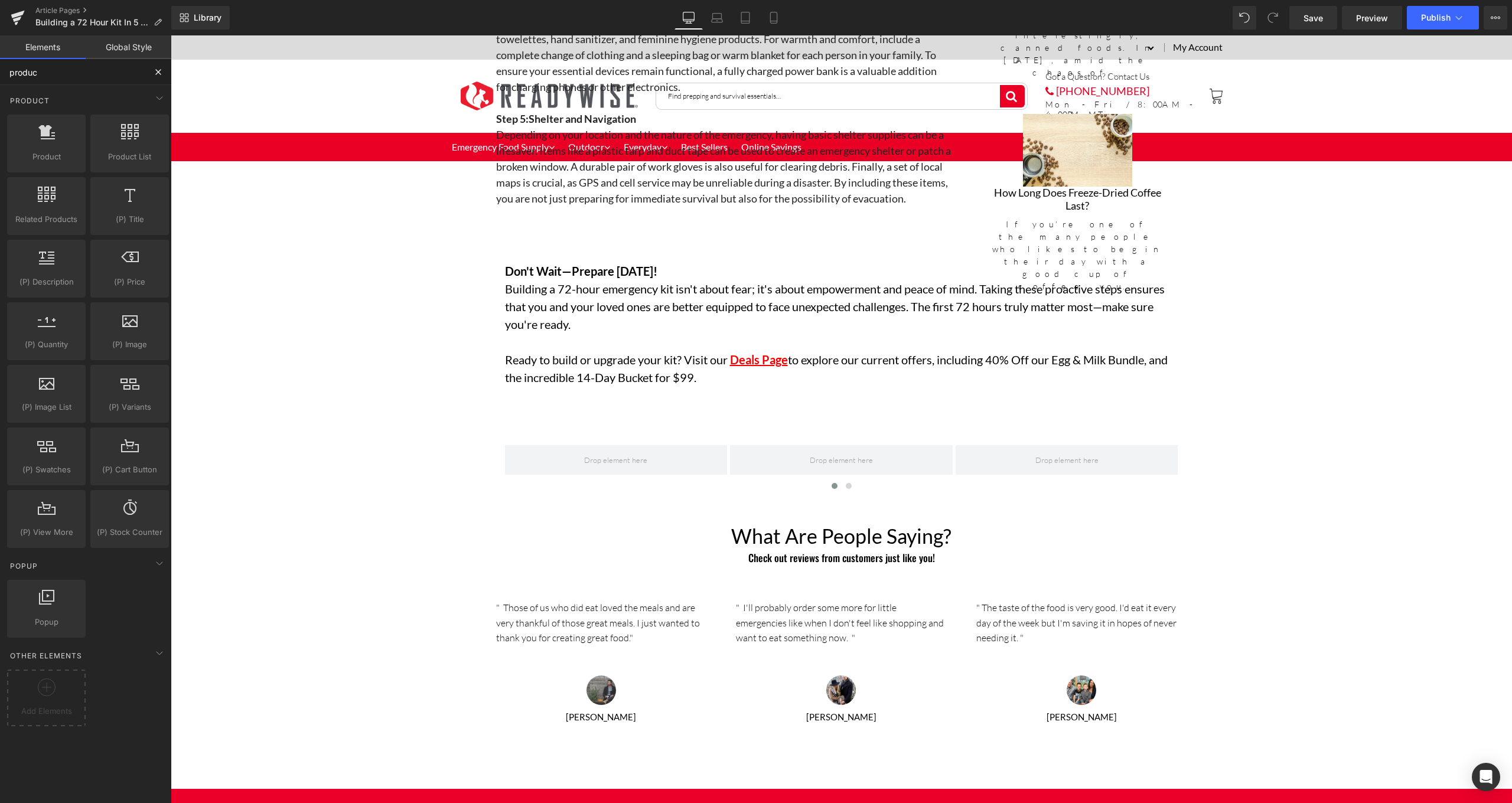
type input "product"
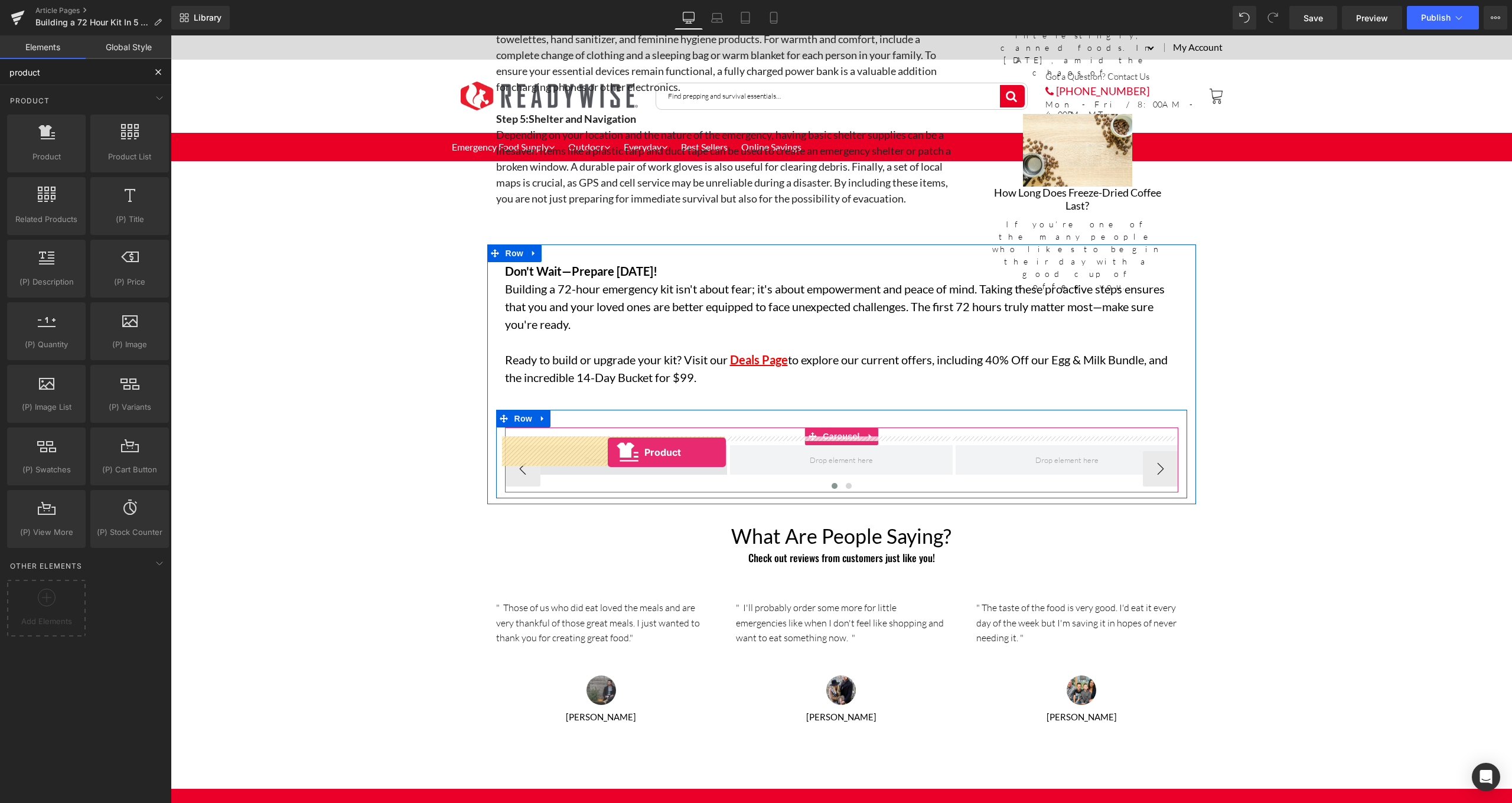
drag, startPoint x: 236, startPoint y: 195, endPoint x: 608, endPoint y: 453, distance: 452.7
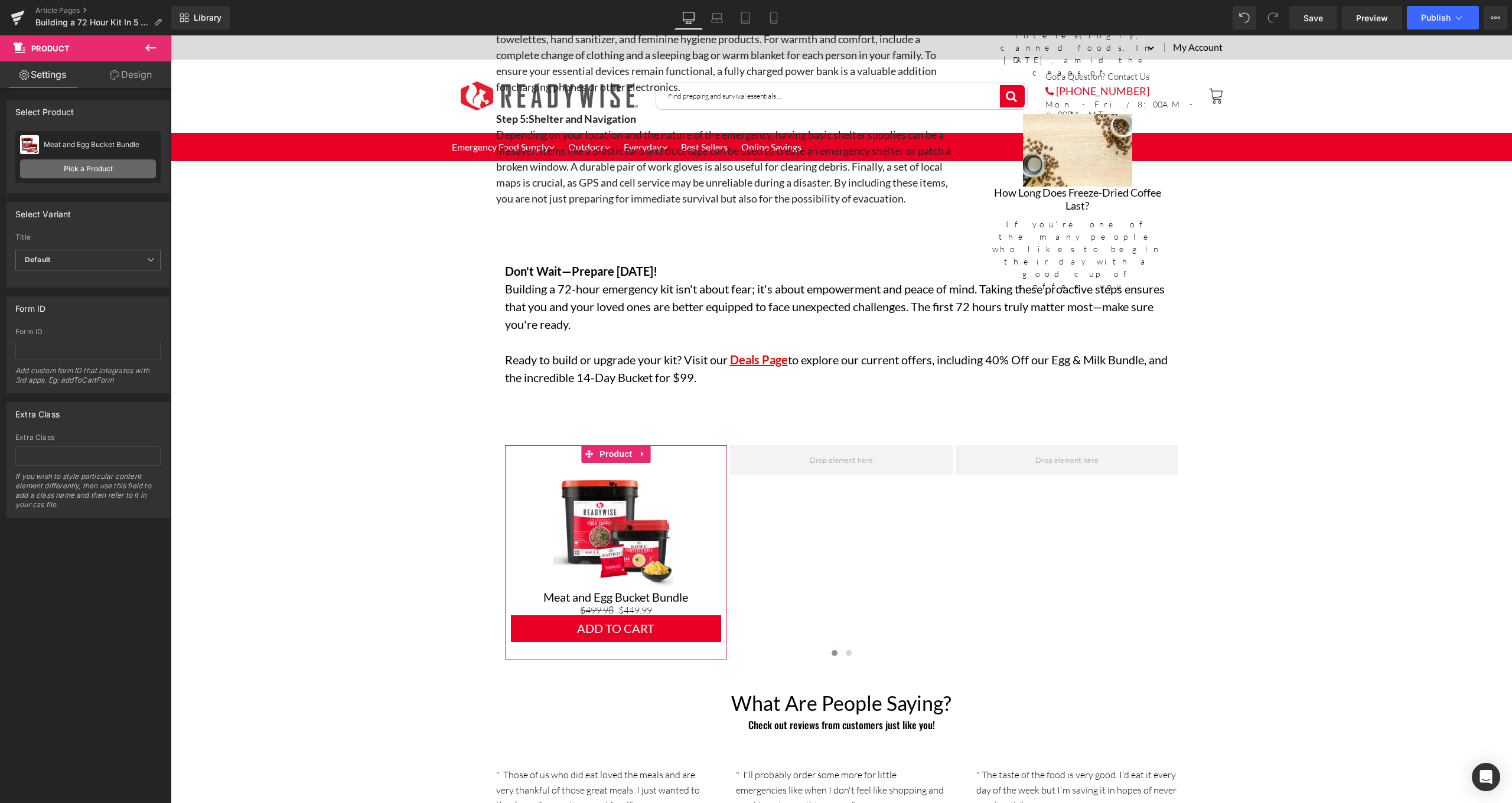
click at [106, 164] on link "Pick a Product" at bounding box center [88, 168] width 136 height 19
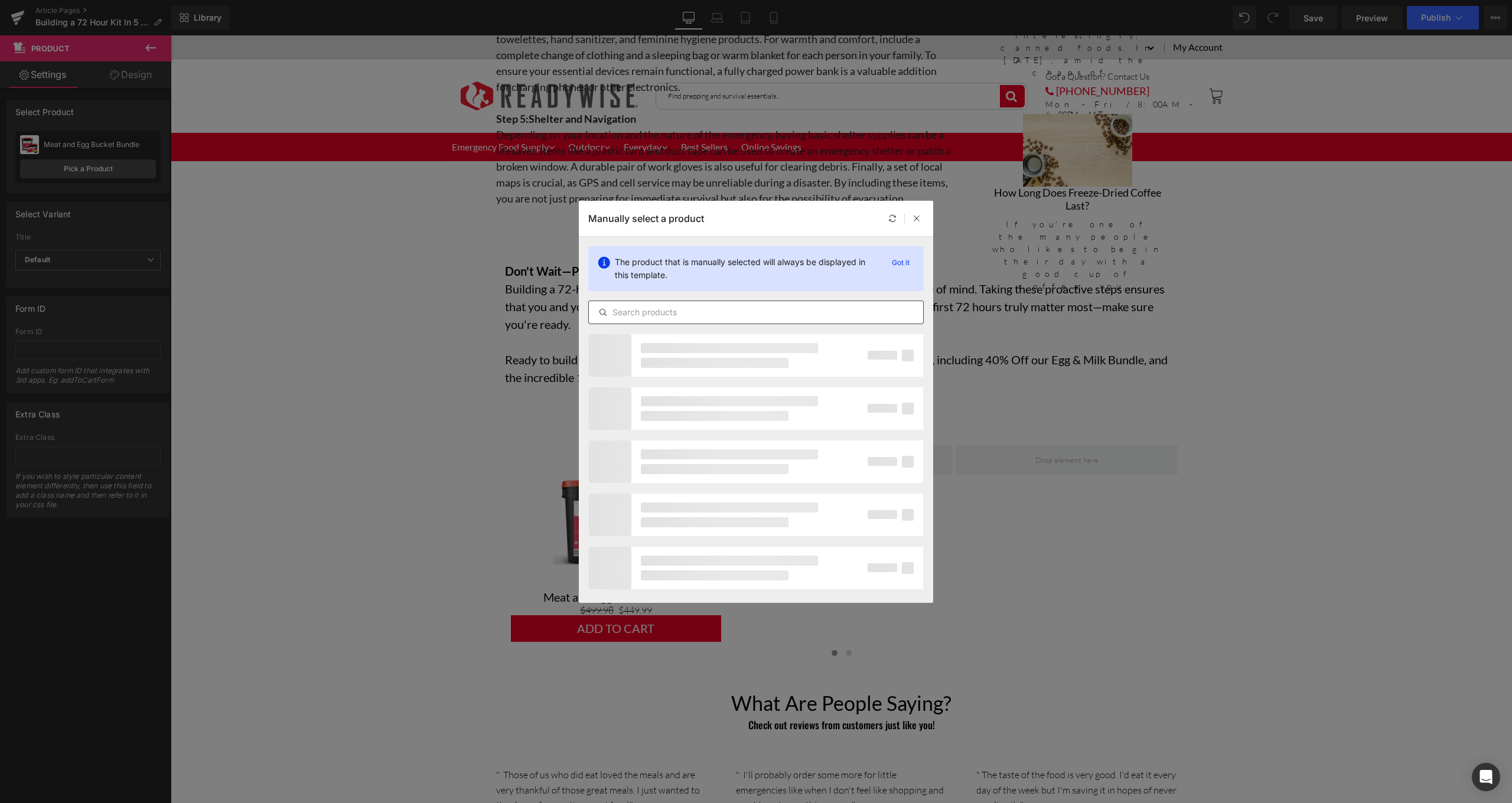
click at [783, 313] on input "text" at bounding box center [756, 313] width 335 height 14
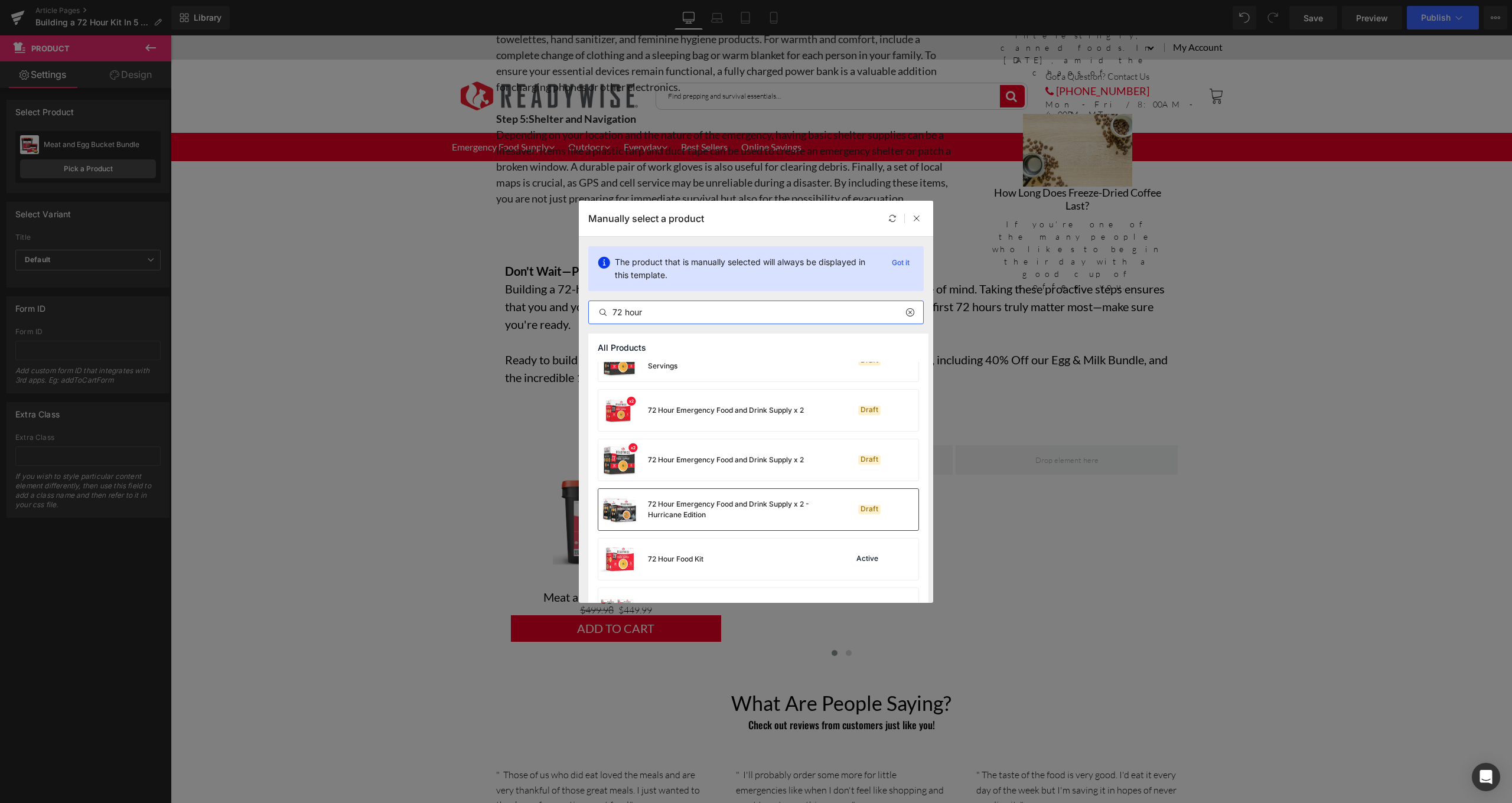
scroll to position [63, 0]
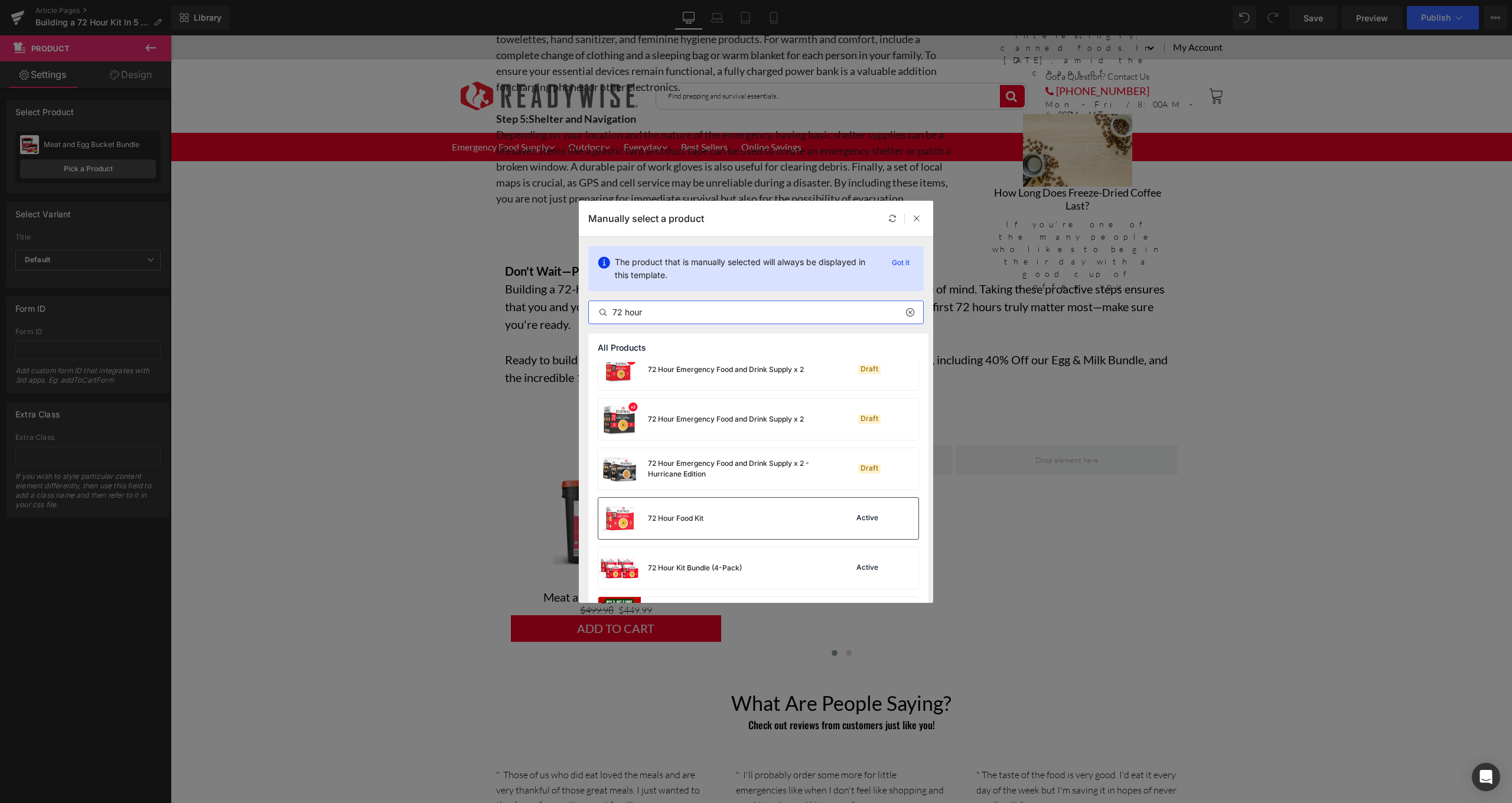
type input "72 hour"
click at [741, 519] on div "72 Hour Food Kit Active" at bounding box center [758, 519] width 320 height 41
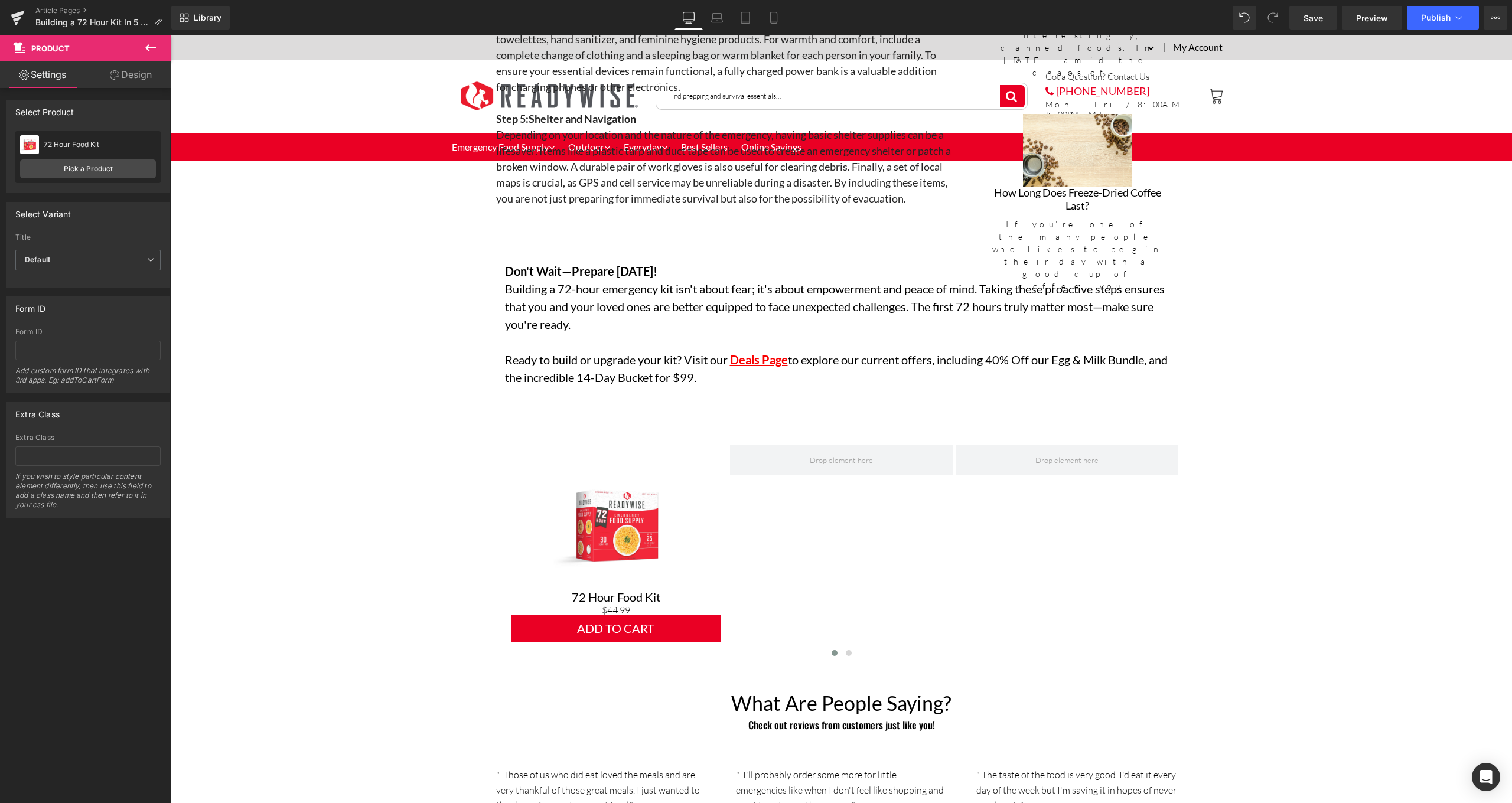
click at [150, 46] on icon at bounding box center [150, 48] width 14 height 14
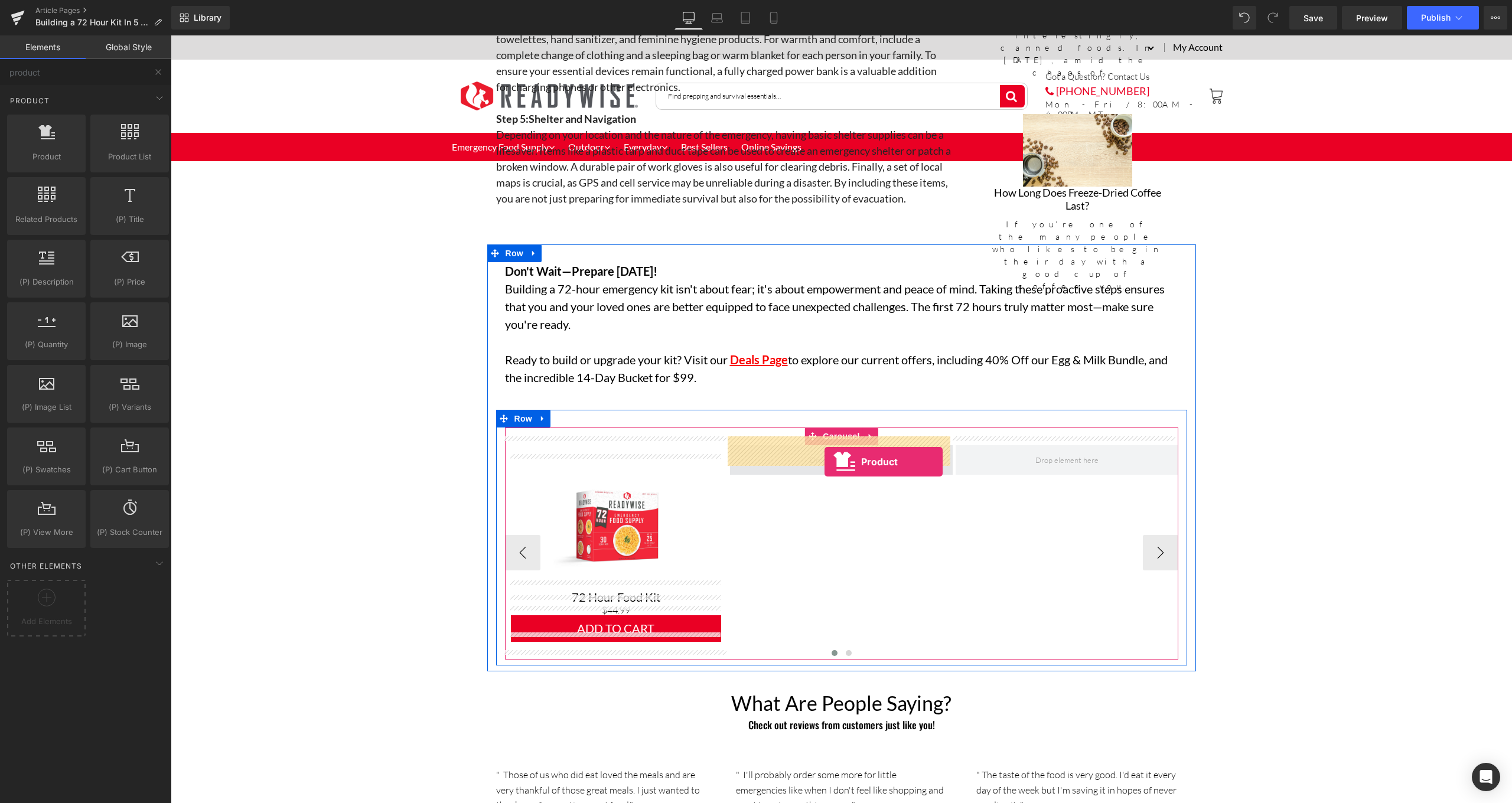
drag, startPoint x: 226, startPoint y: 177, endPoint x: 824, endPoint y: 462, distance: 662.4
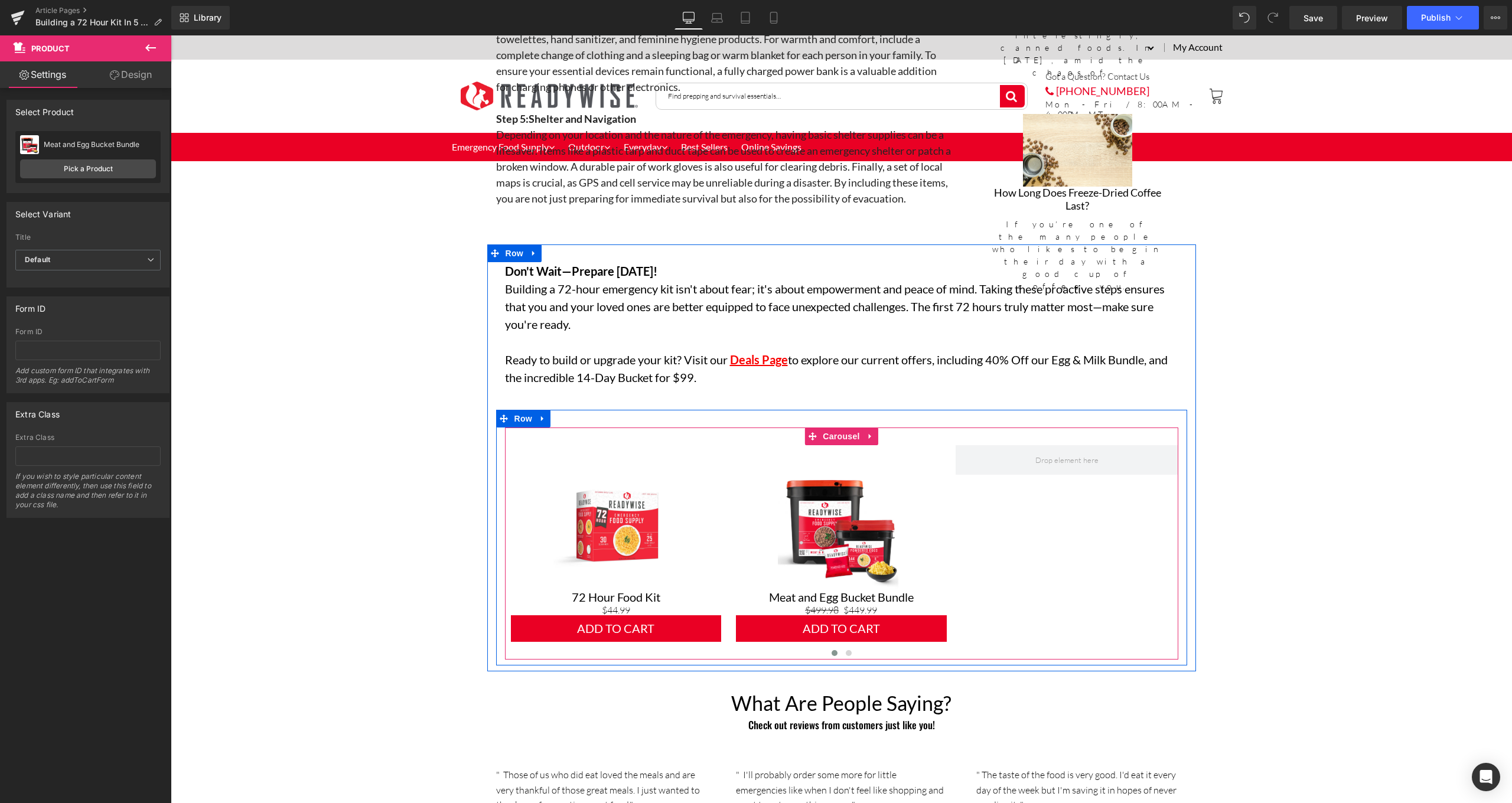
click at [158, 55] on button at bounding box center [150, 48] width 41 height 26
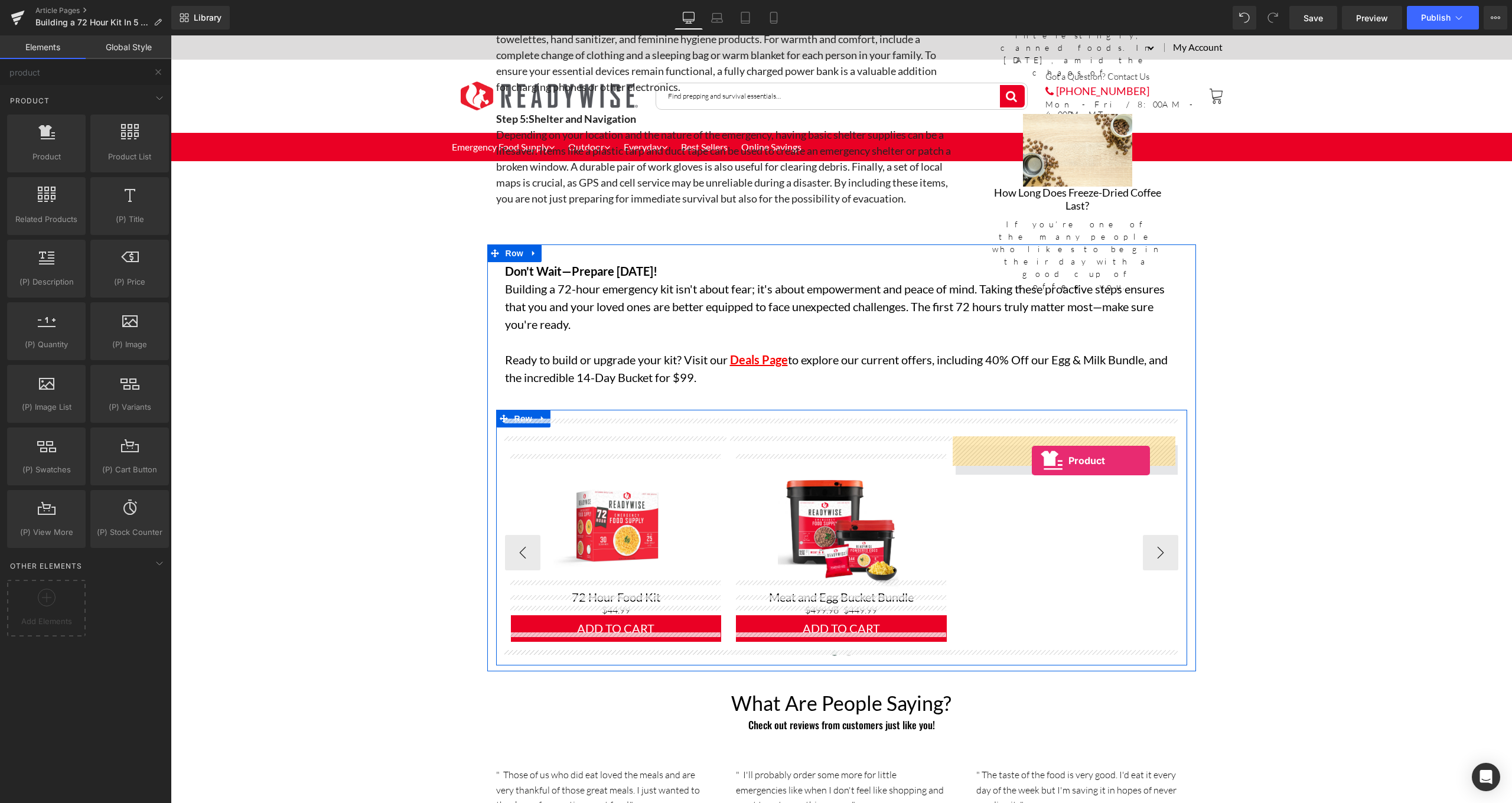
drag, startPoint x: 205, startPoint y: 199, endPoint x: 1032, endPoint y: 459, distance: 866.9
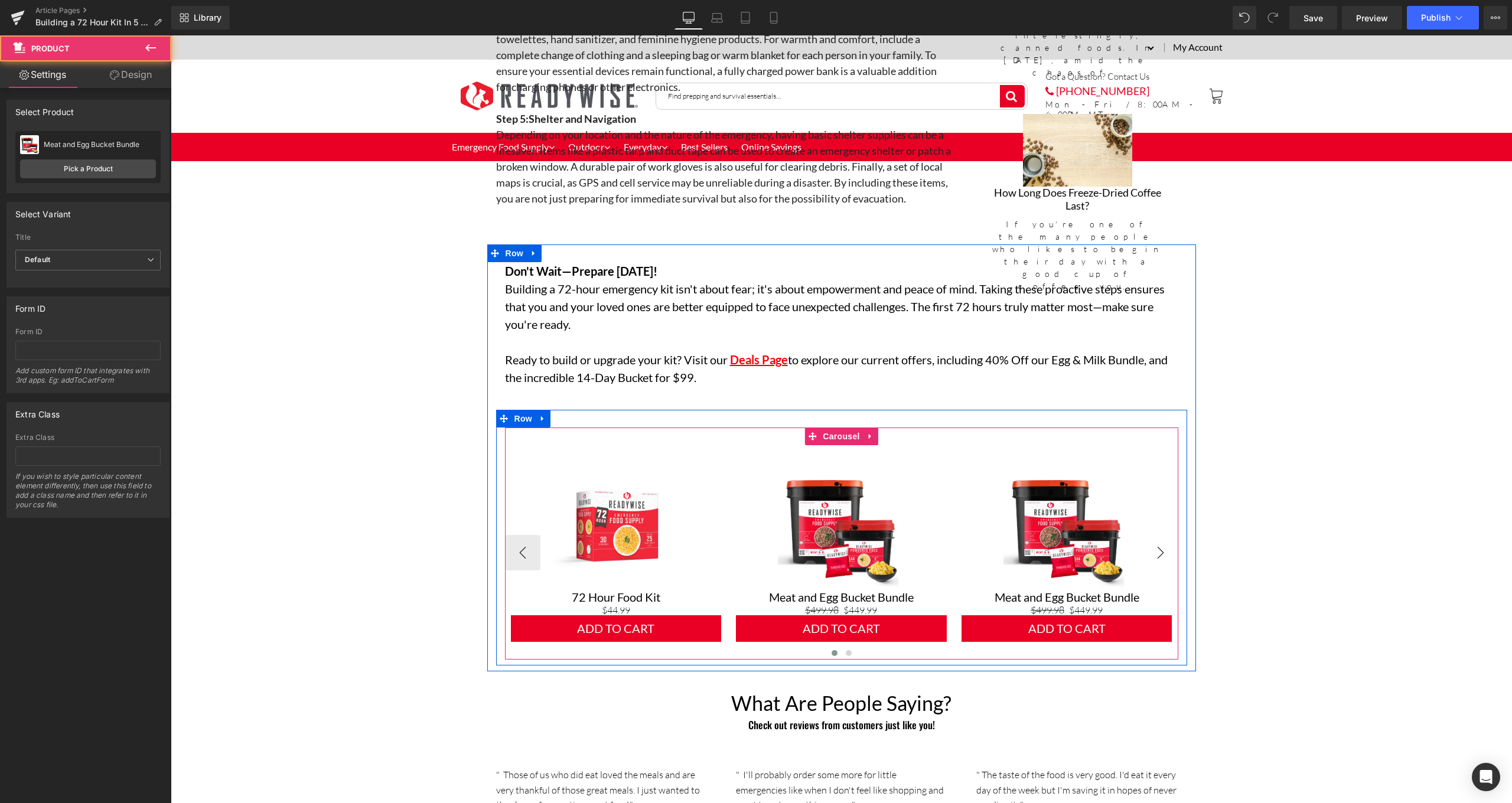
click at [1166, 550] on button "›" at bounding box center [1160, 553] width 35 height 35
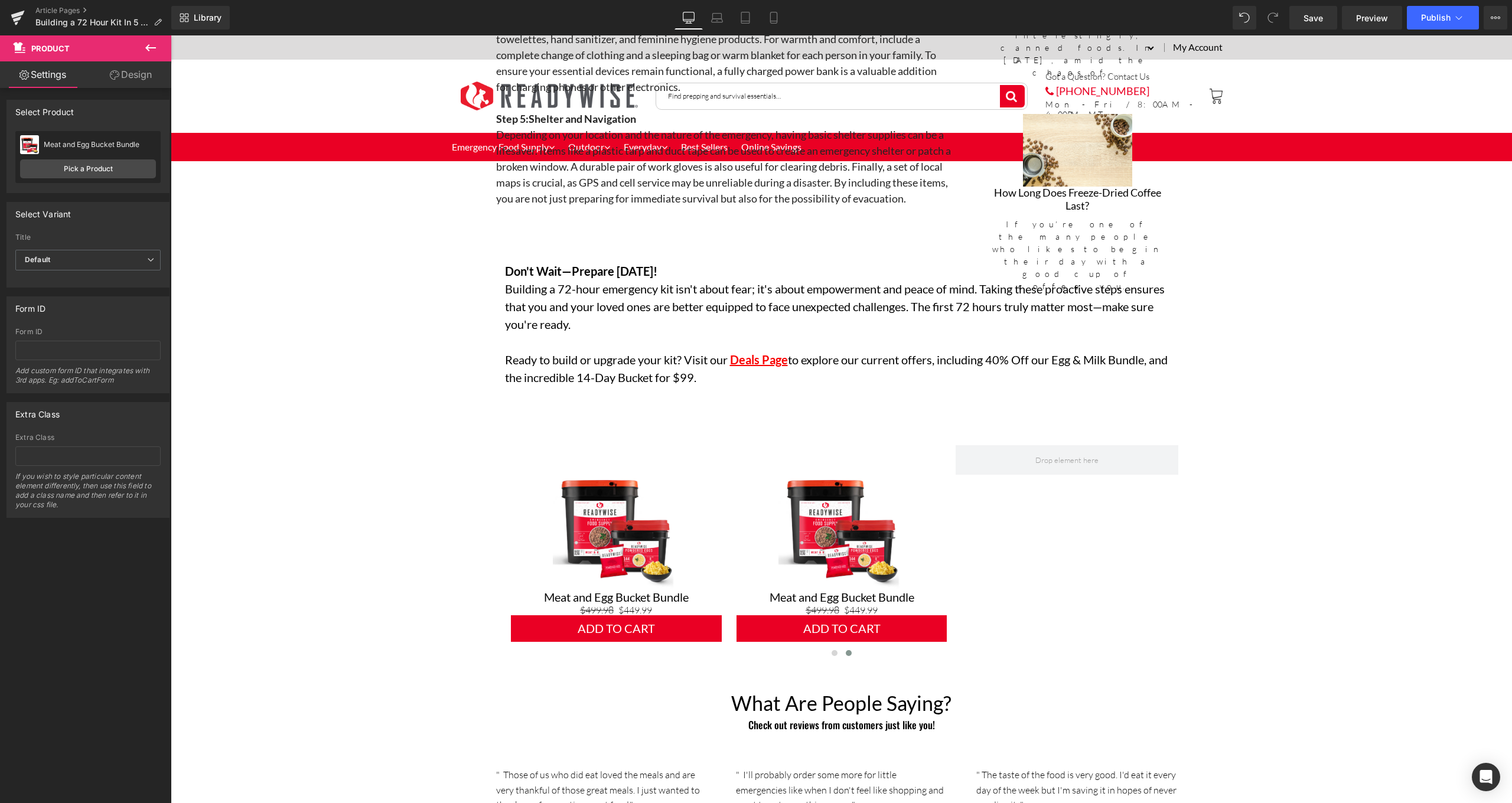
click at [150, 48] on icon at bounding box center [150, 48] width 10 height 7
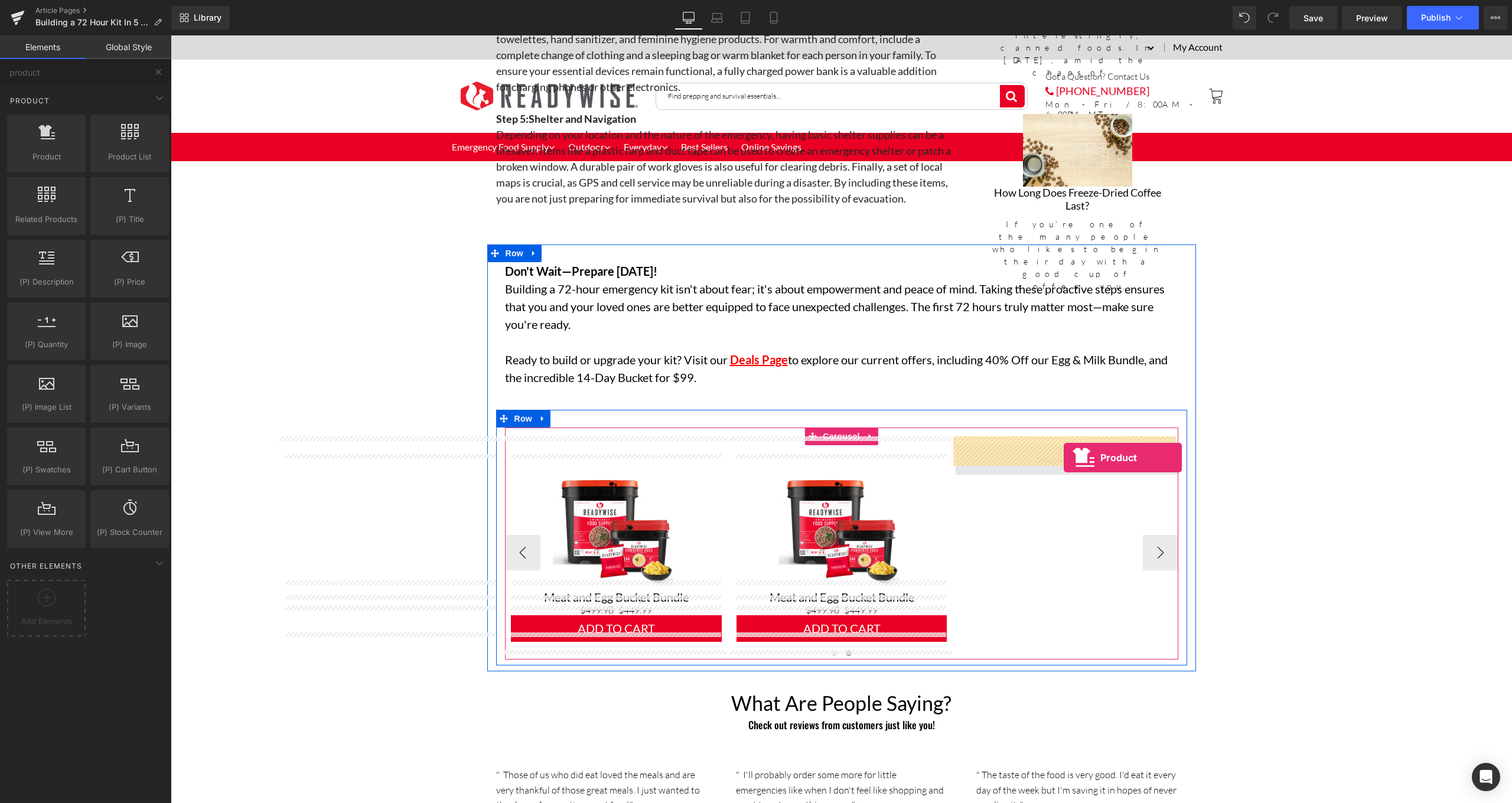
drag, startPoint x: 379, startPoint y: 207, endPoint x: 1064, endPoint y: 457, distance: 729.2
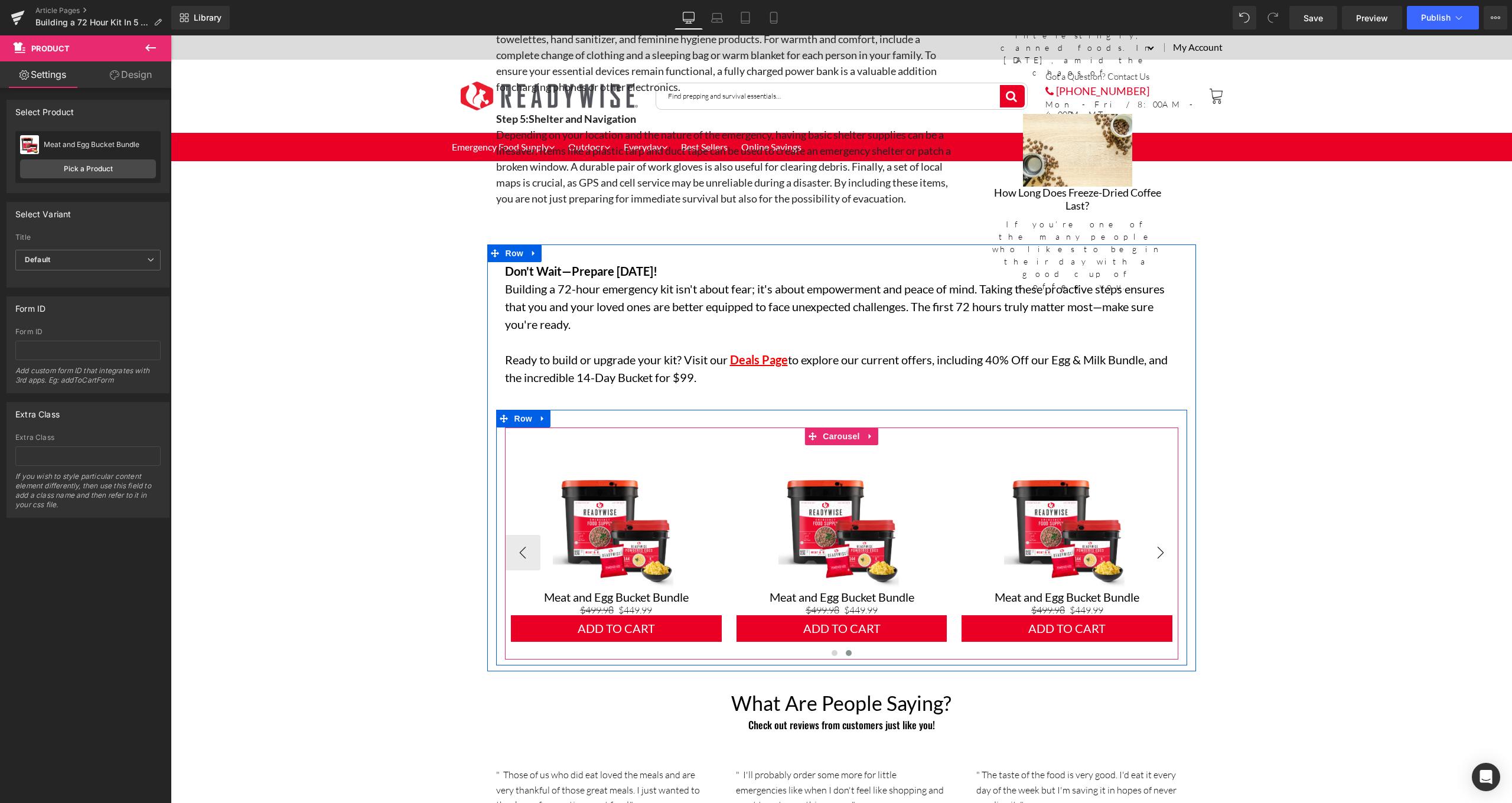
click at [1162, 548] on button "›" at bounding box center [1160, 553] width 35 height 35
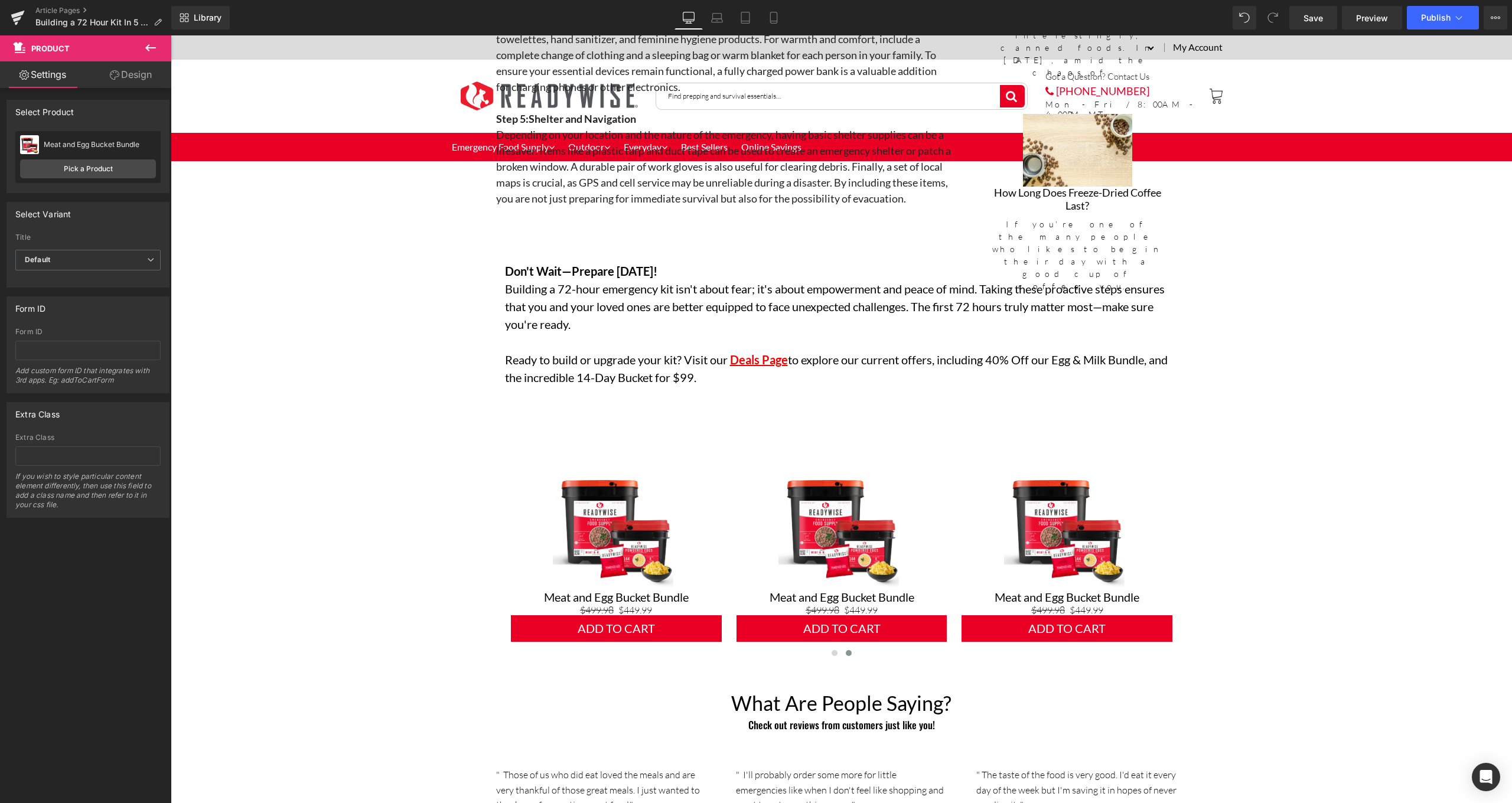
click at [138, 39] on button at bounding box center [150, 48] width 41 height 26
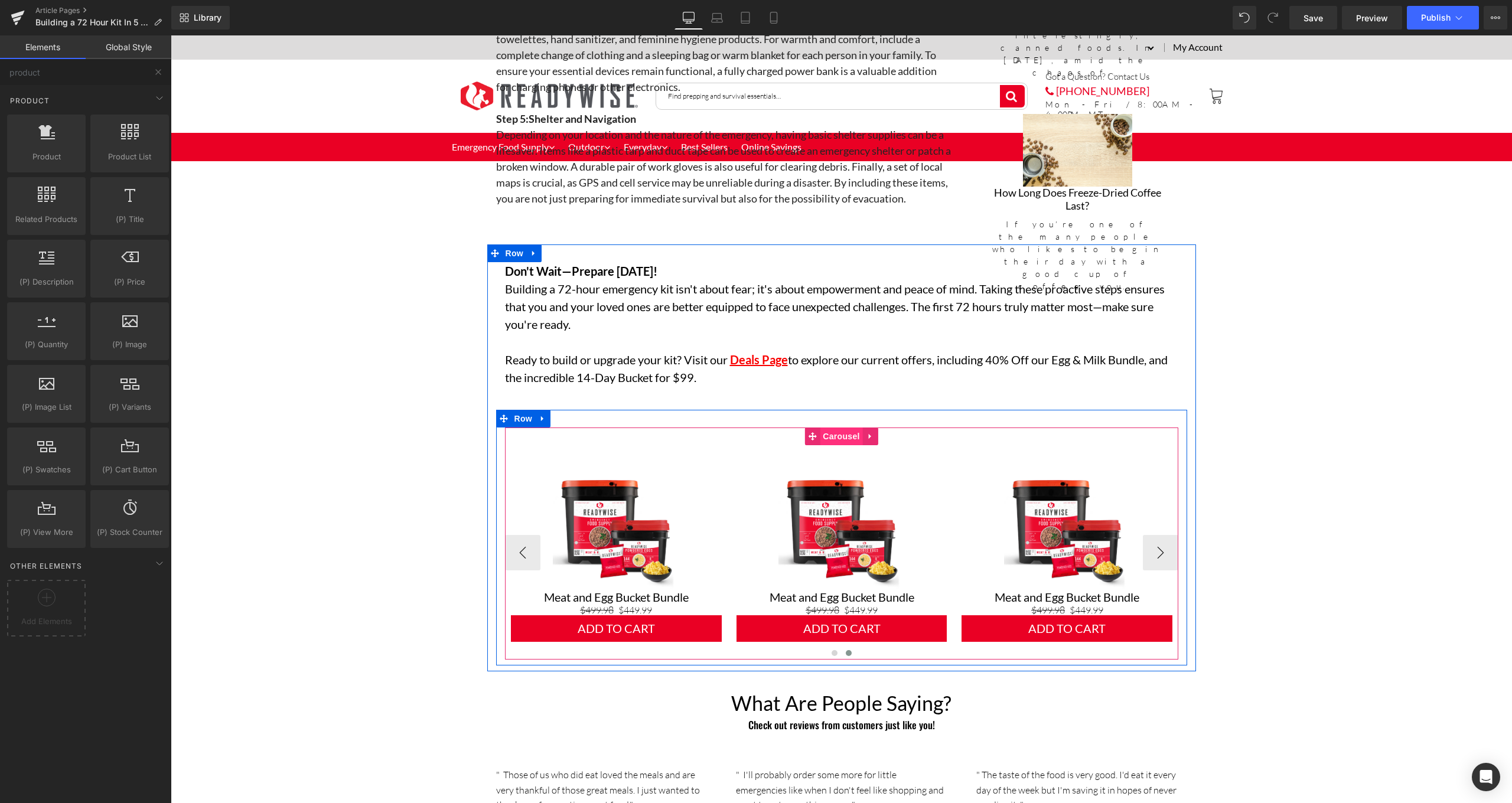
click at [851, 429] on span "Carousel" at bounding box center [841, 437] width 43 height 18
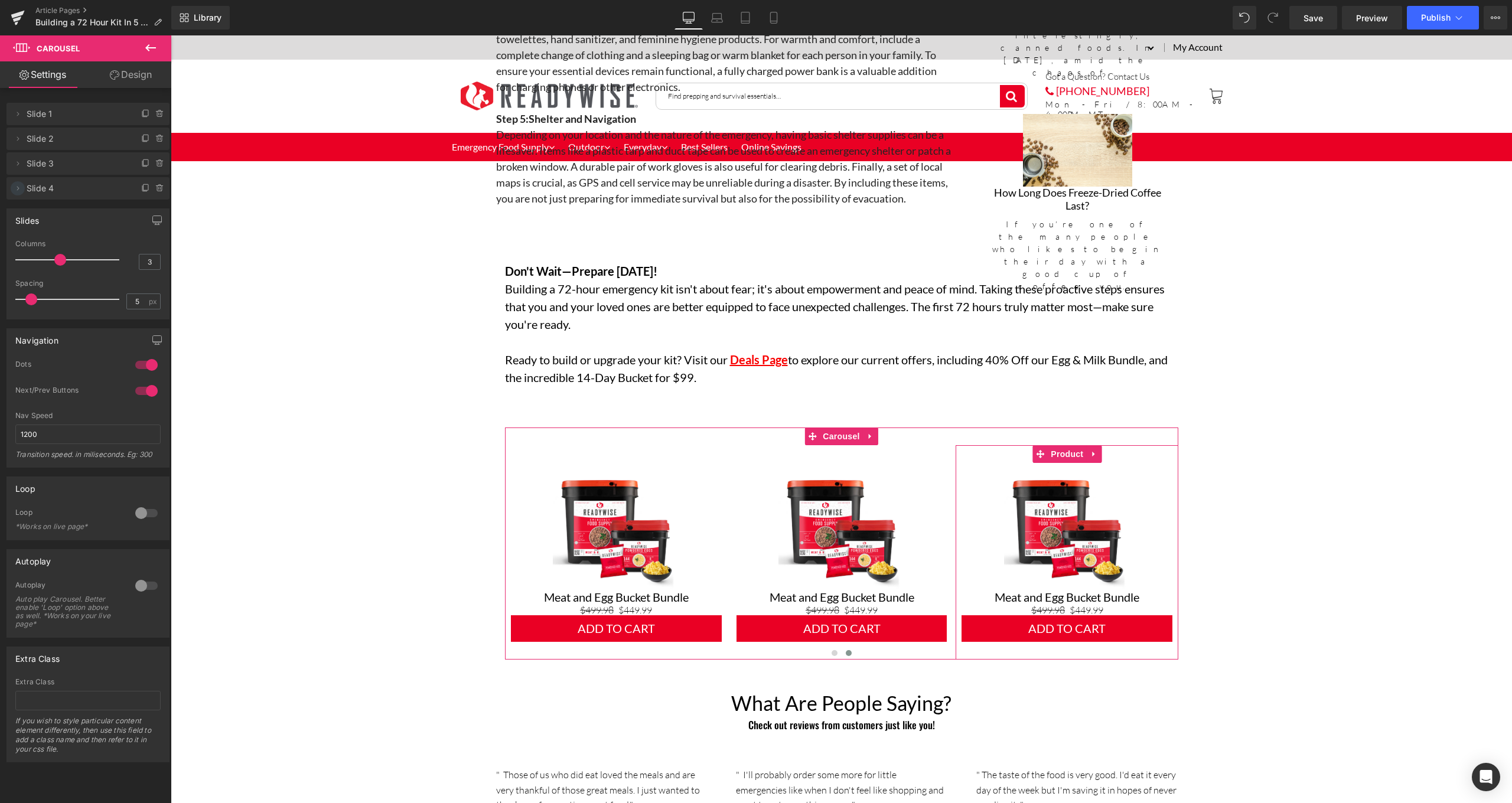
click at [19, 189] on icon at bounding box center [18, 188] width 2 height 4
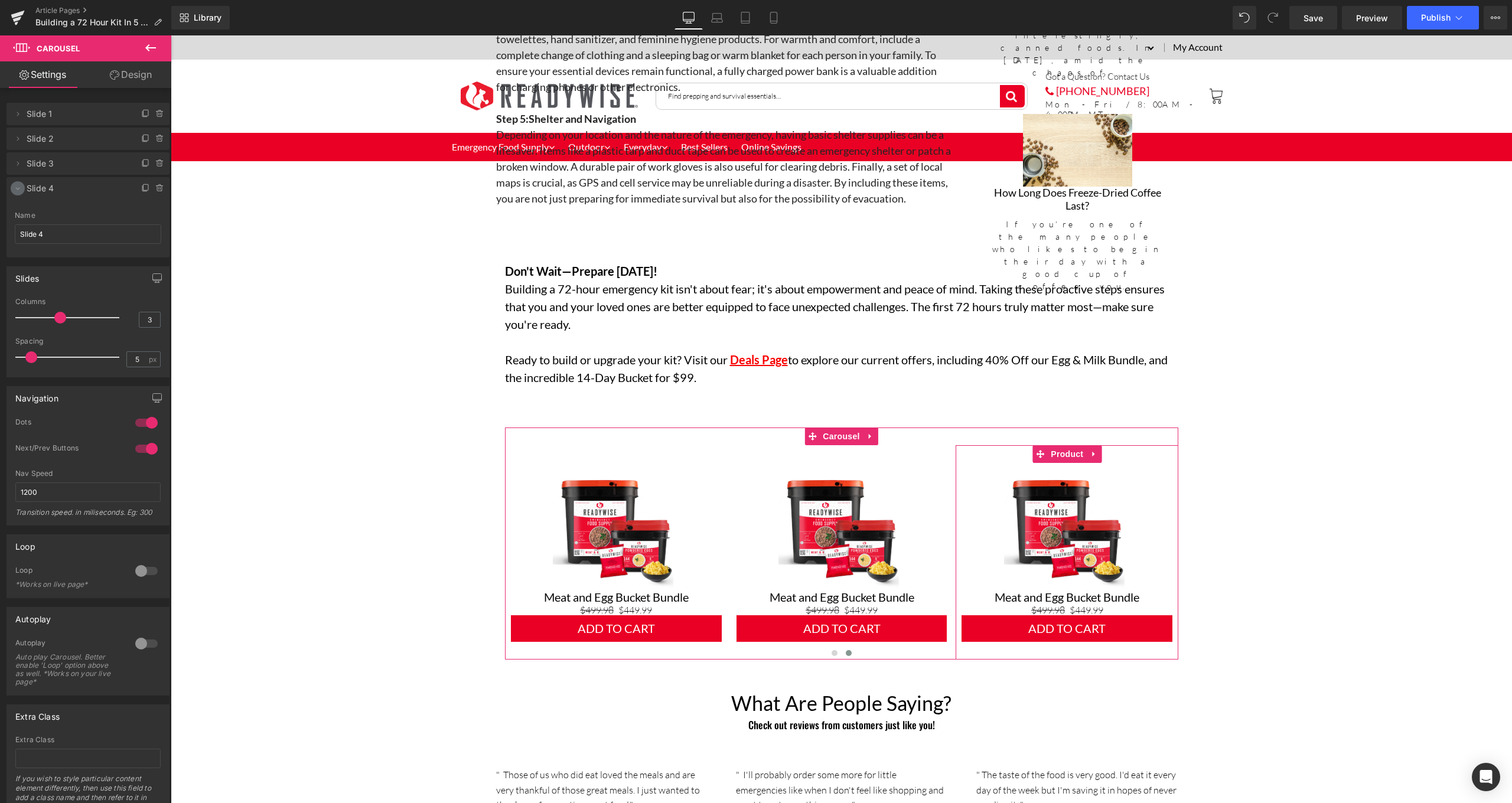
click at [19, 189] on icon at bounding box center [18, 188] width 10 height 10
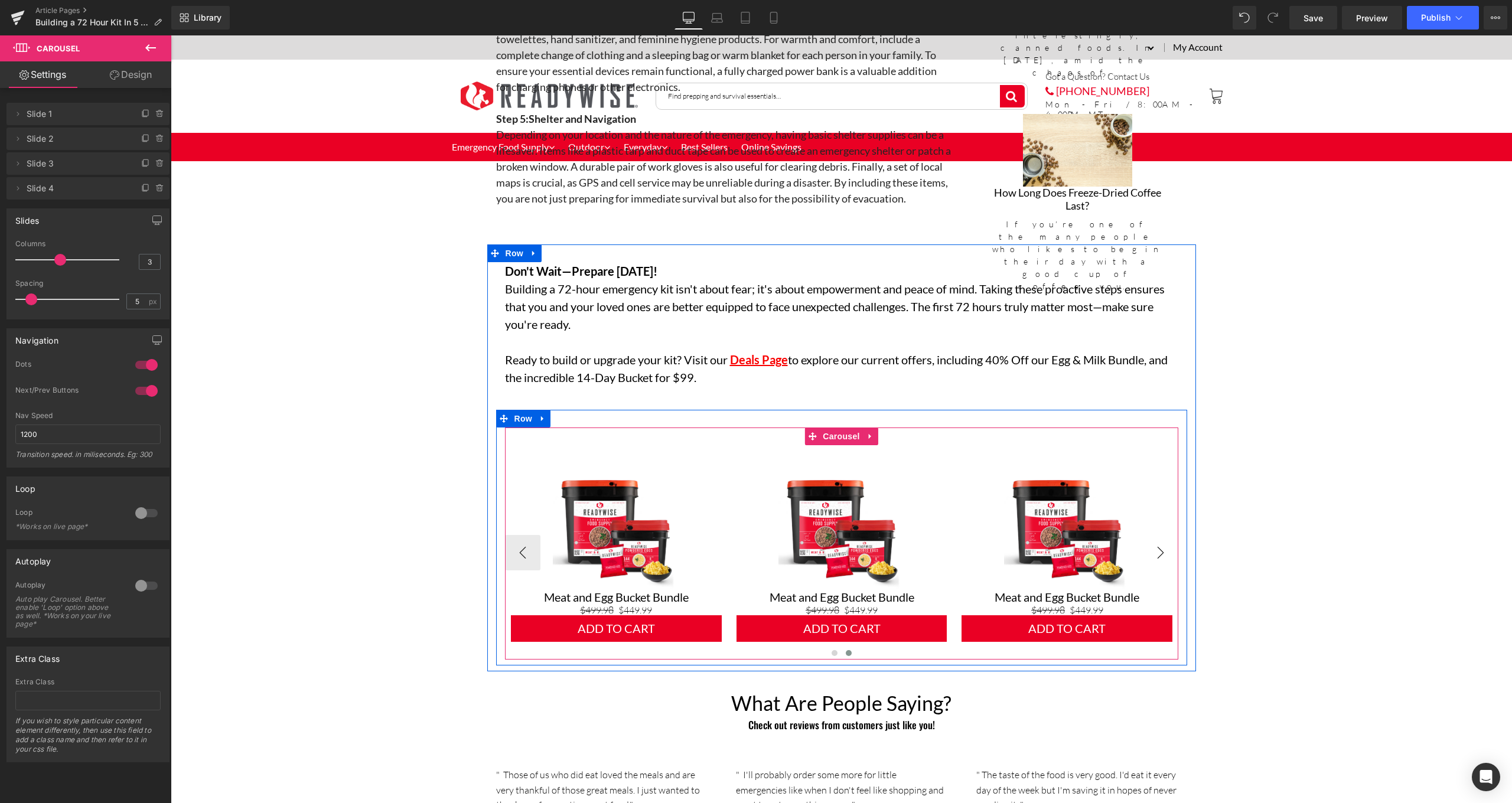
click at [1158, 550] on button "›" at bounding box center [1160, 553] width 35 height 35
click at [518, 552] on button "‹" at bounding box center [522, 553] width 35 height 35
click at [1169, 545] on button "›" at bounding box center [1160, 553] width 35 height 35
click at [518, 546] on button "‹" at bounding box center [522, 553] width 35 height 35
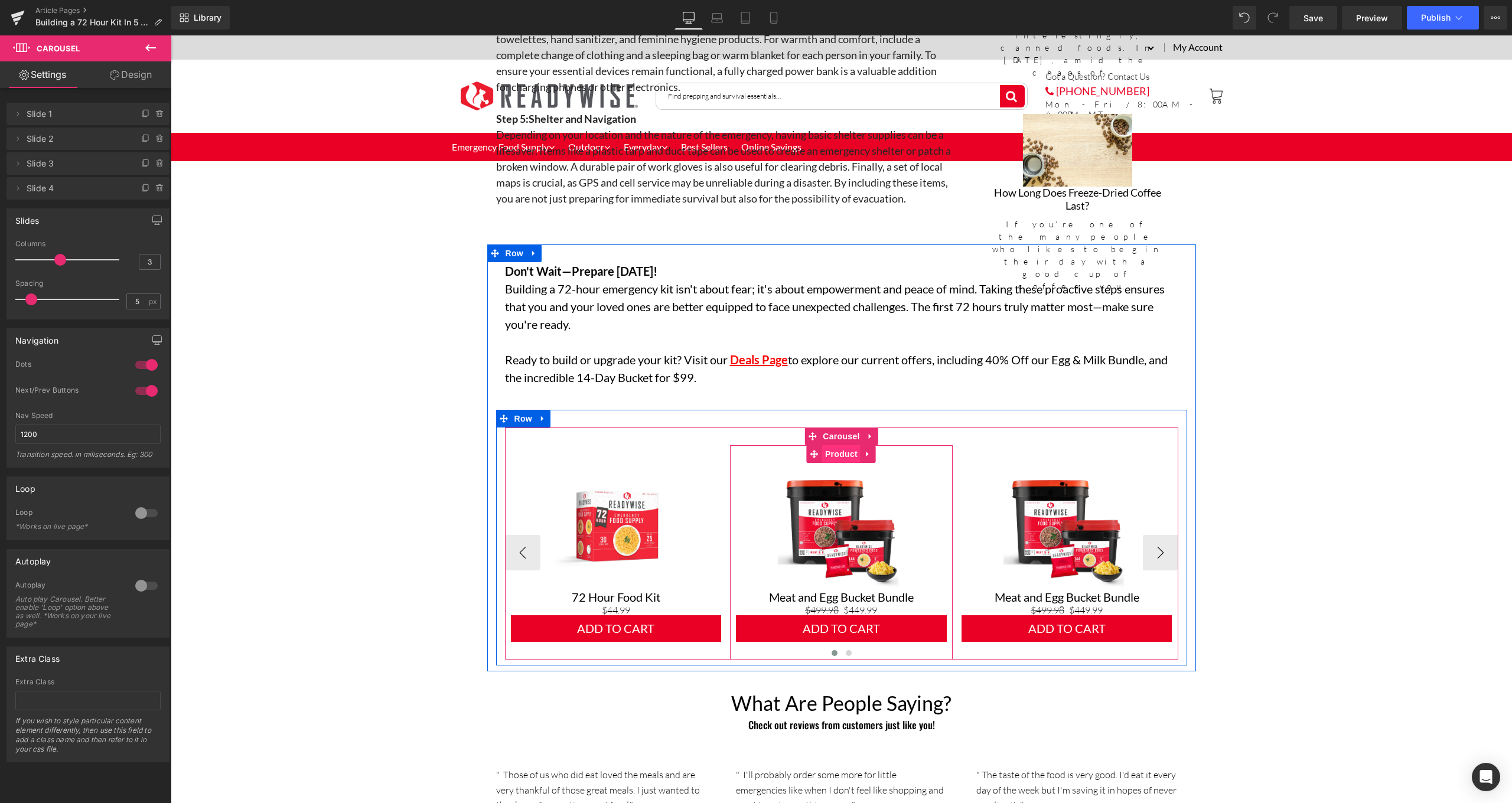
click at [833, 446] on span "Product" at bounding box center [842, 455] width 39 height 18
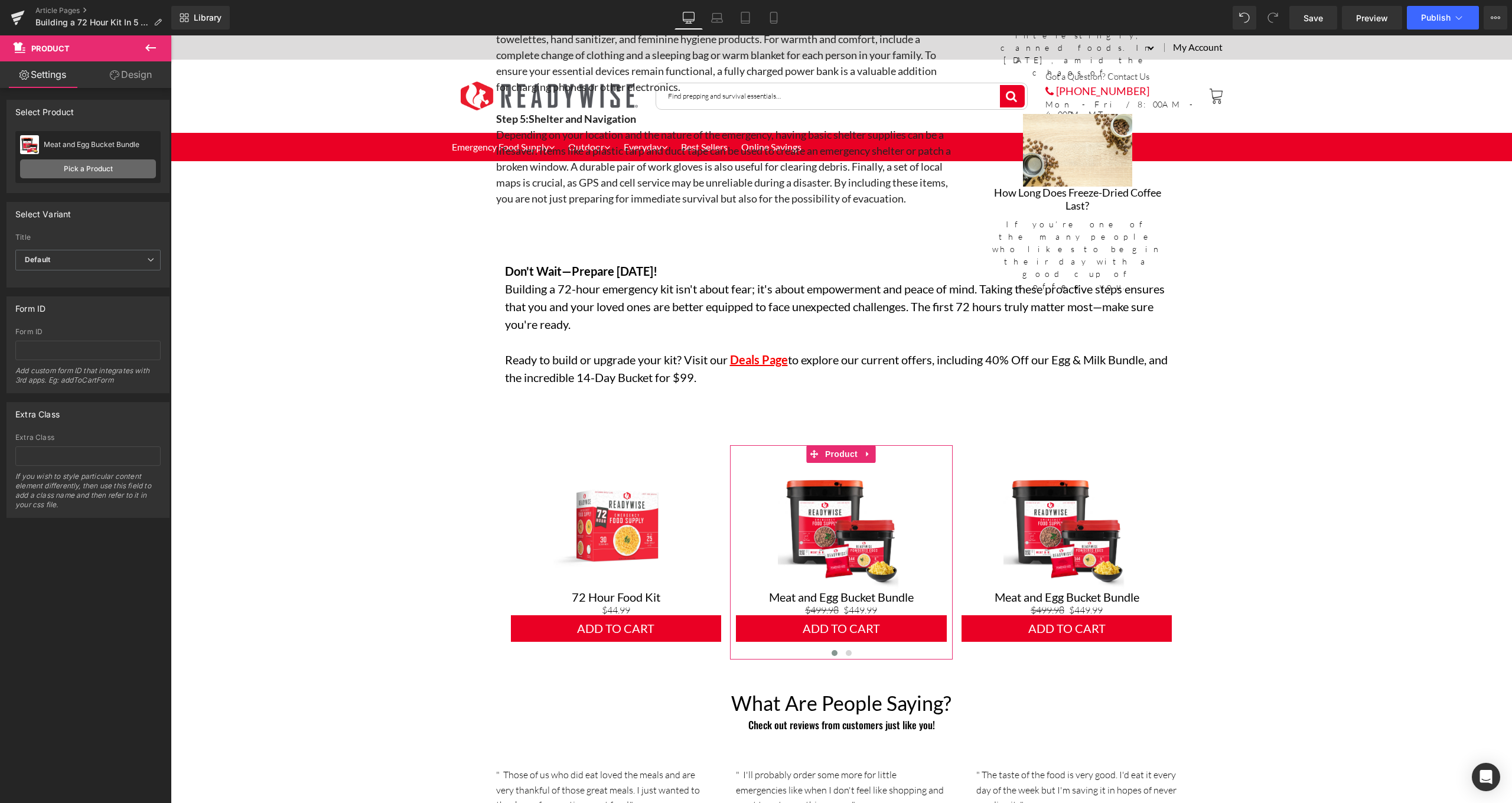
click at [133, 166] on link "Pick a Product" at bounding box center [88, 168] width 136 height 19
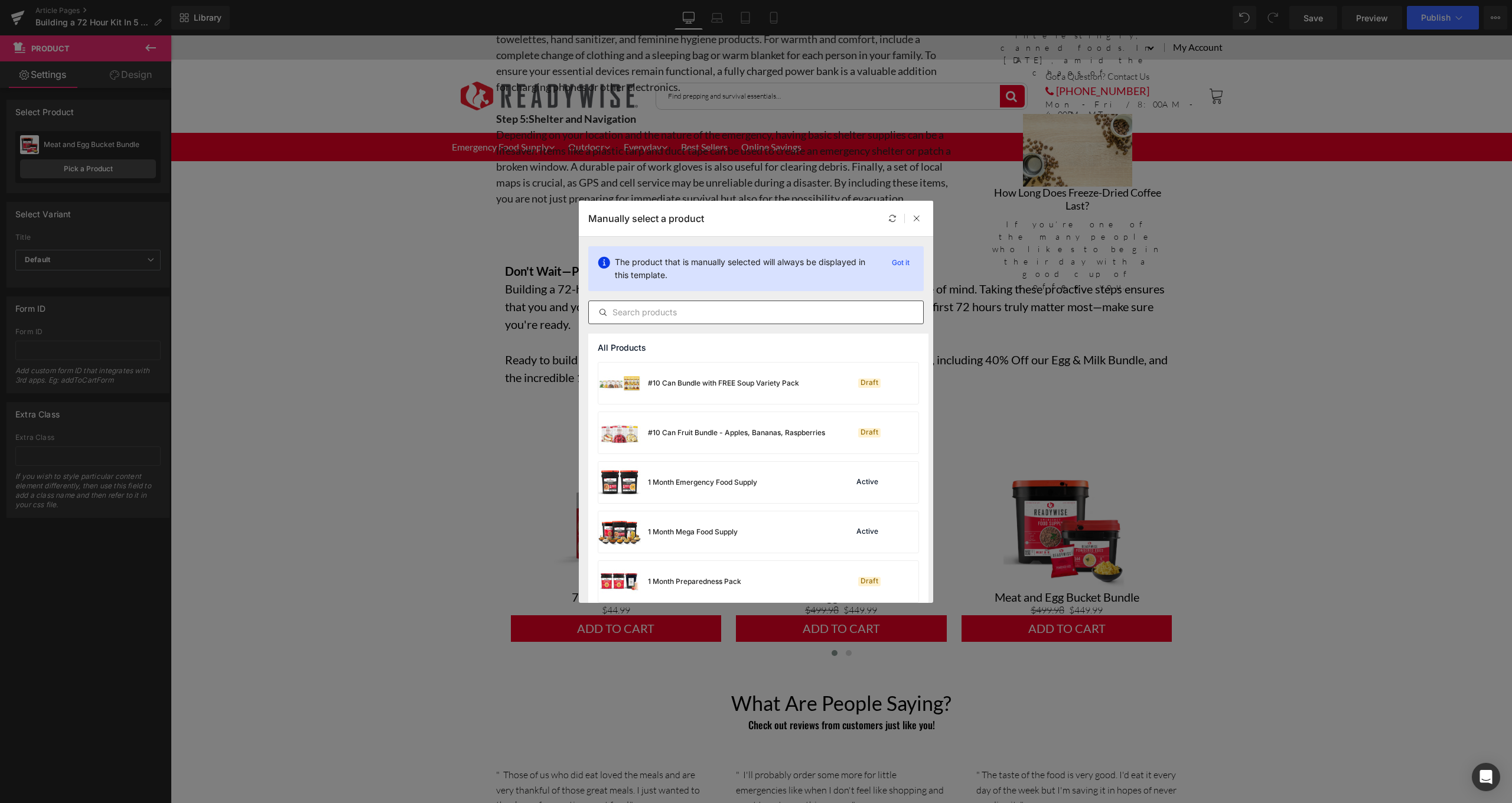
click at [702, 311] on input "text" at bounding box center [756, 313] width 335 height 14
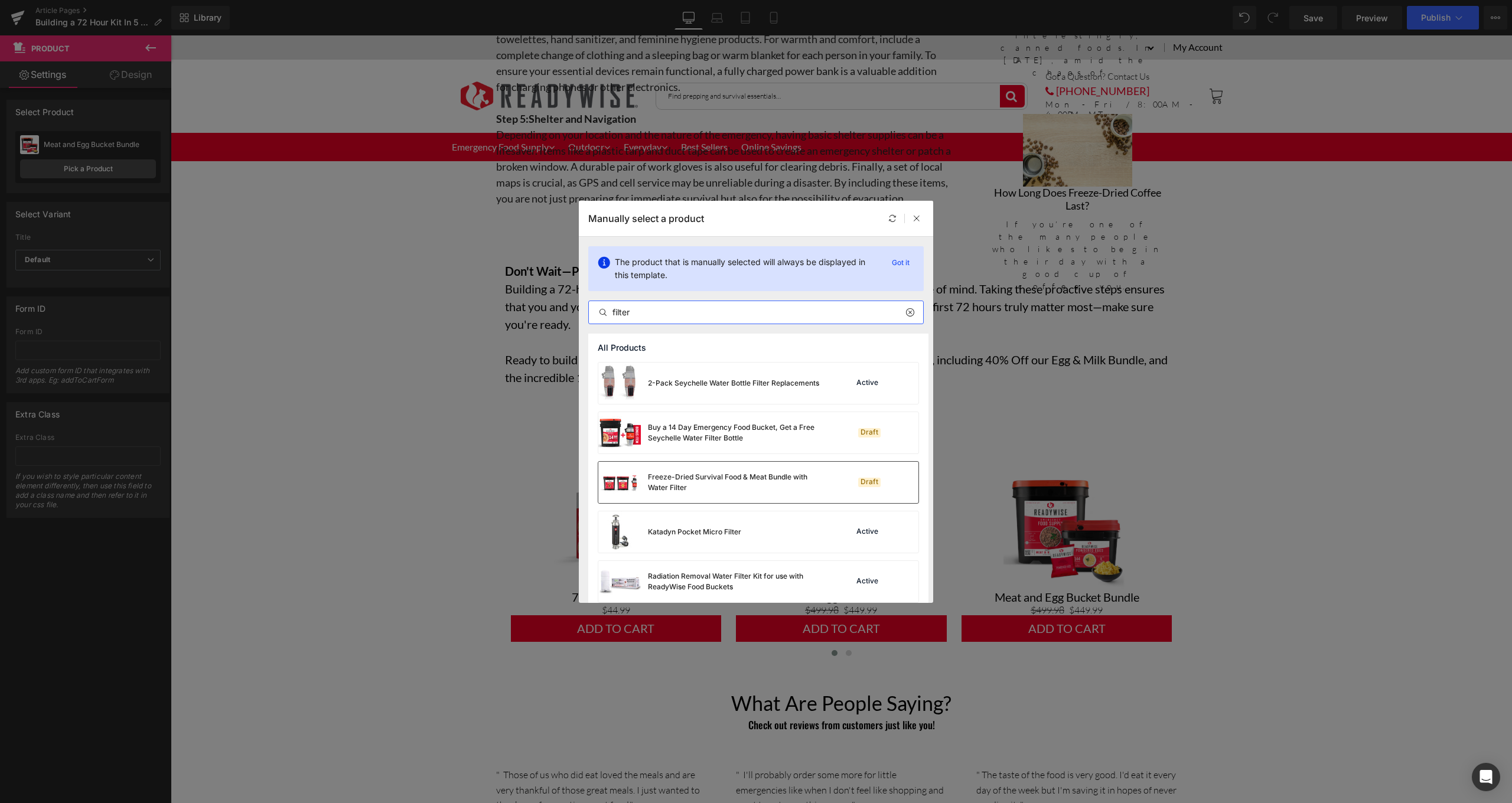
scroll to position [109, 0]
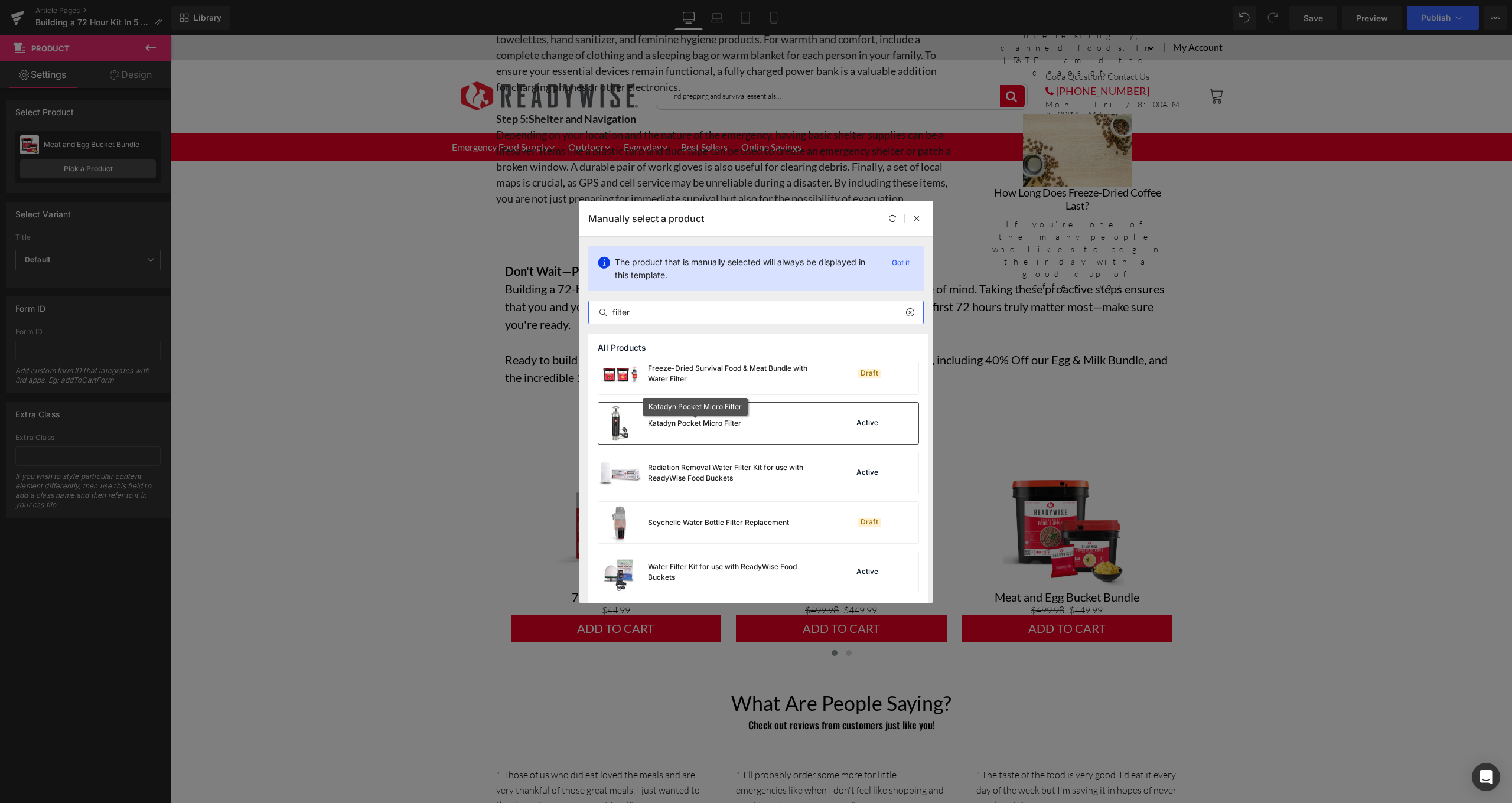
type input "filter"
click at [714, 428] on div "Katadyn Pocket Micro Filter" at bounding box center [694, 423] width 93 height 10
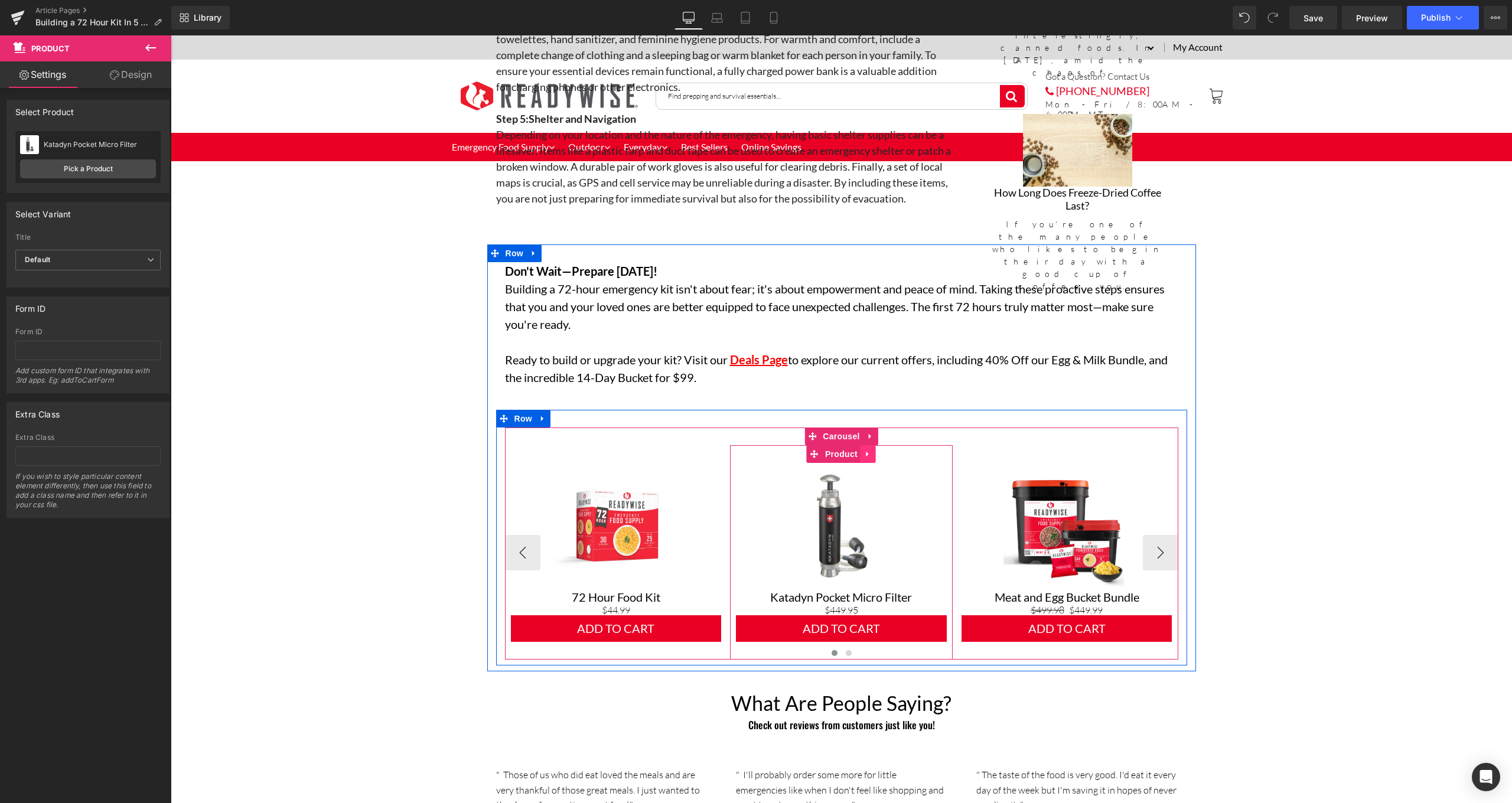
click at [868, 453] on link at bounding box center [868, 455] width 15 height 18
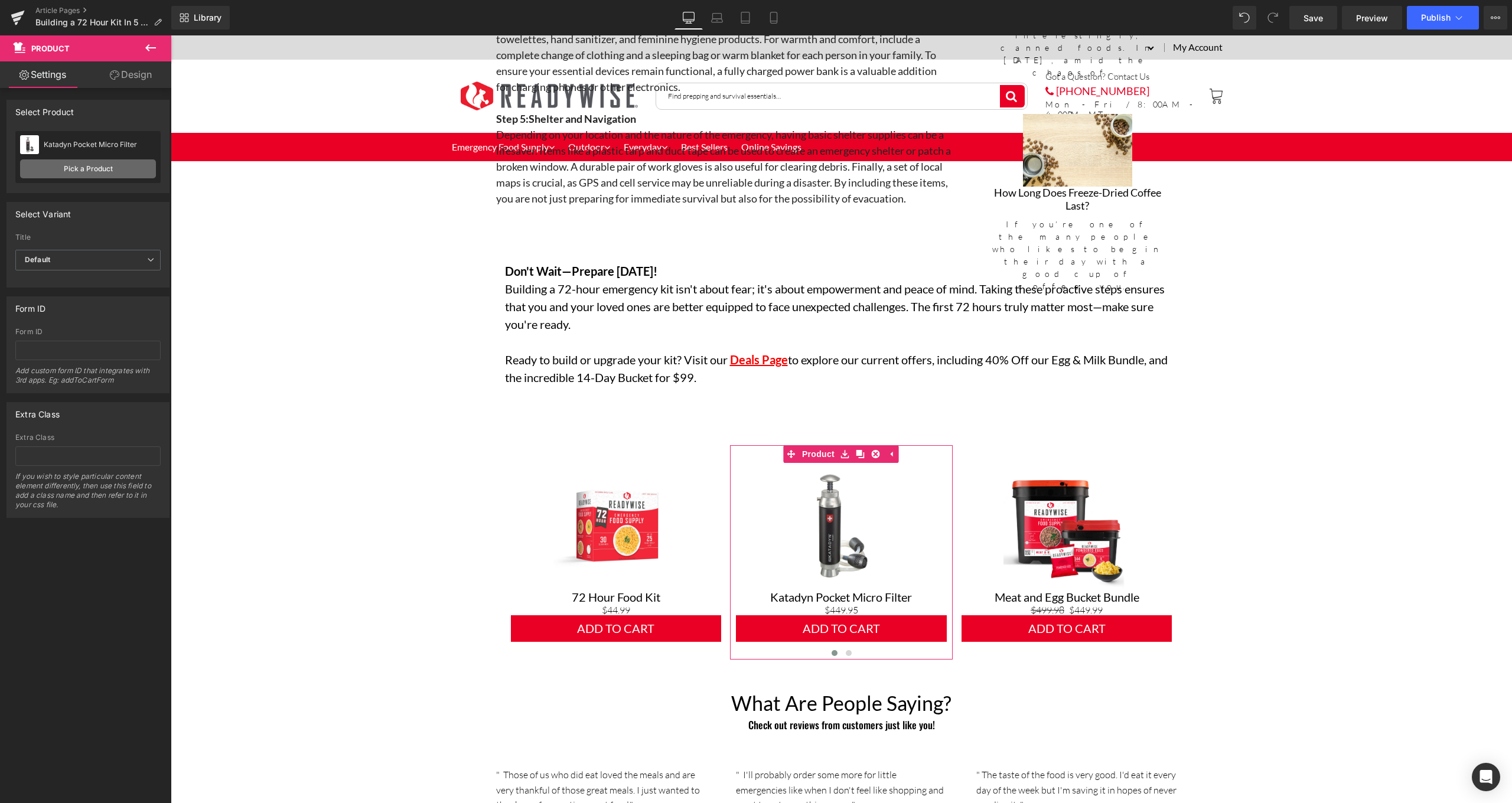
click at [108, 178] on link "Pick a Product" at bounding box center [88, 168] width 136 height 19
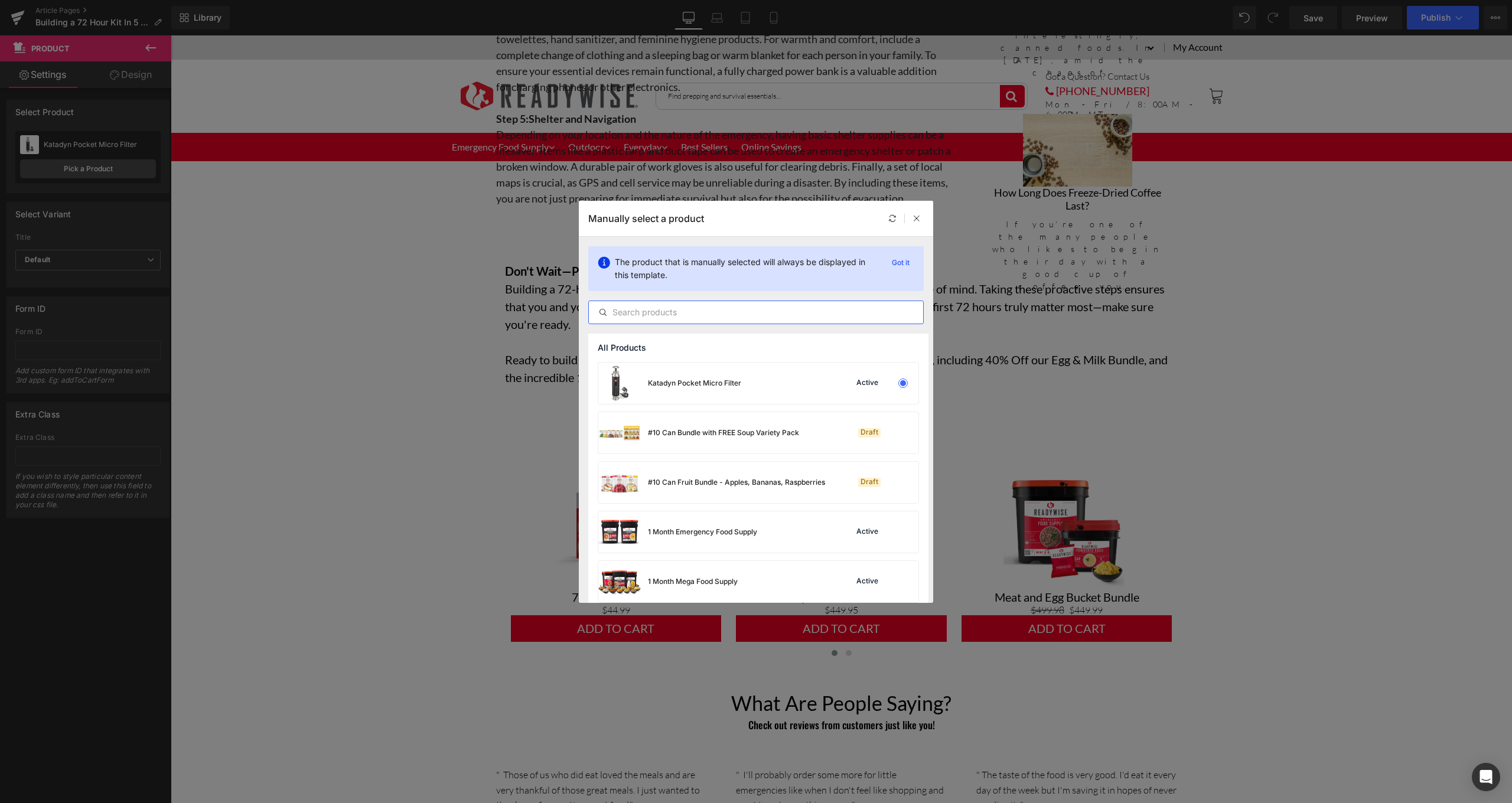
click at [745, 312] on input "text" at bounding box center [756, 313] width 335 height 14
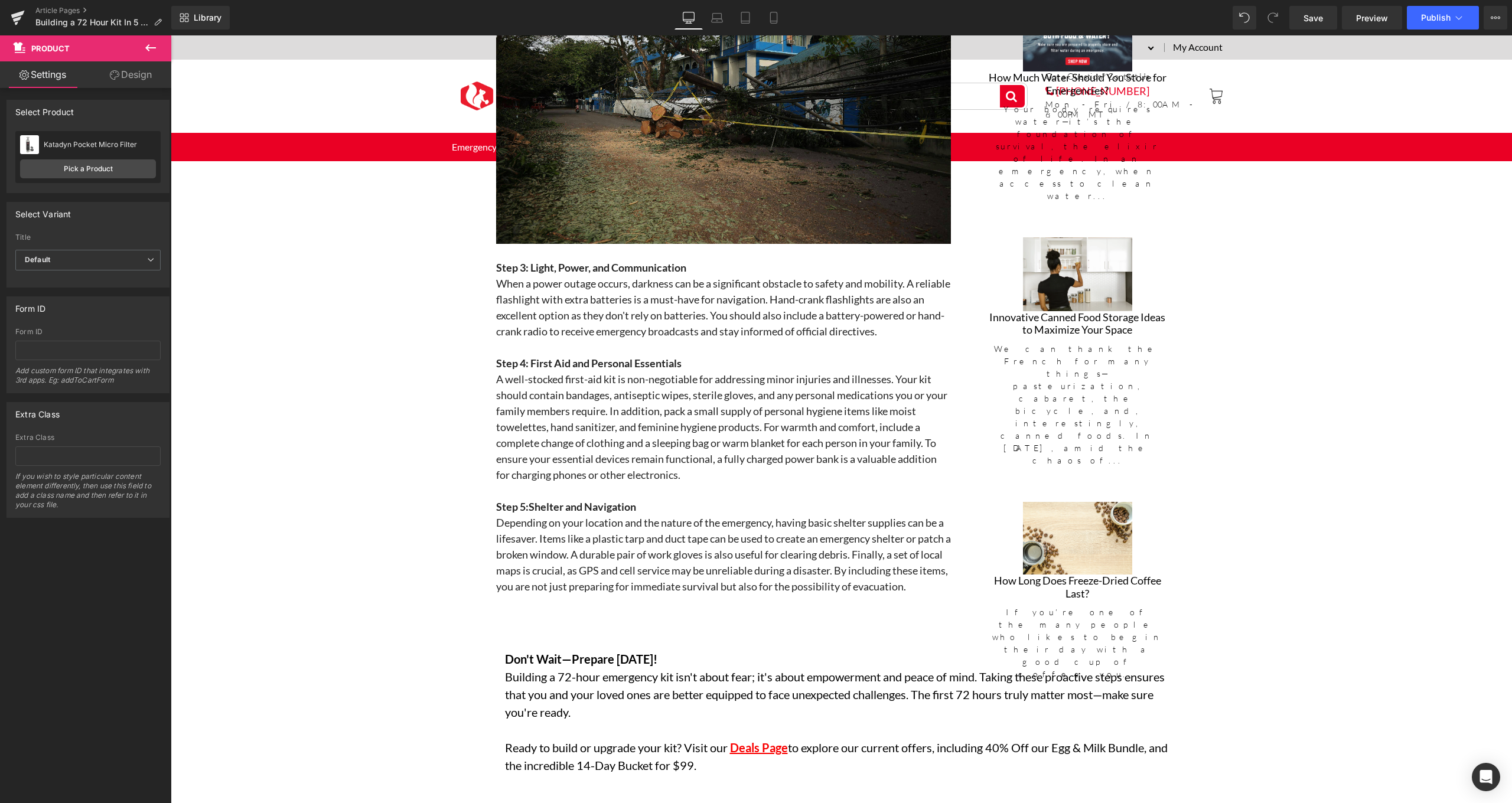
scroll to position [1640, 0]
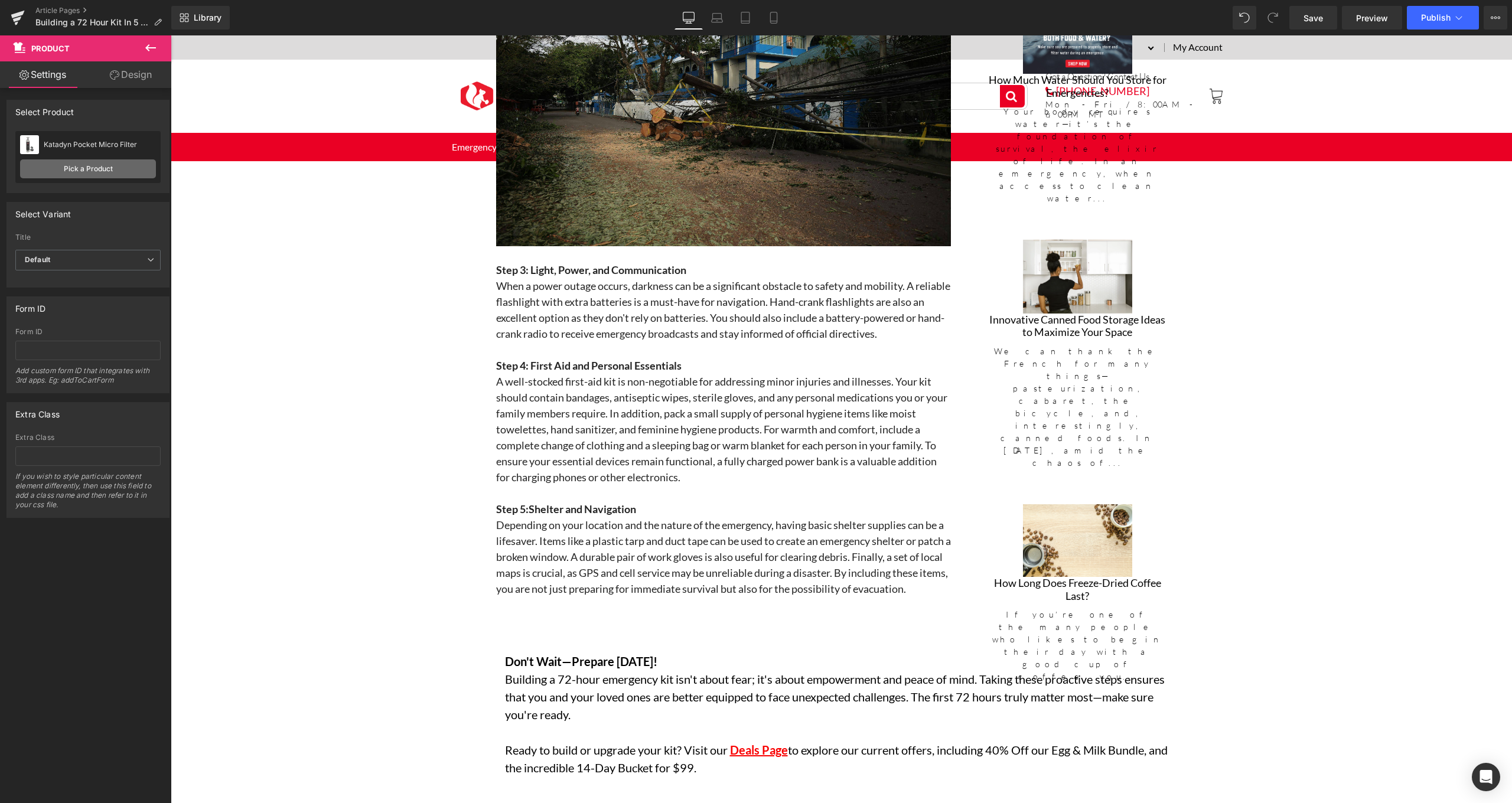
click at [114, 171] on link "Pick a Product" at bounding box center [88, 168] width 136 height 19
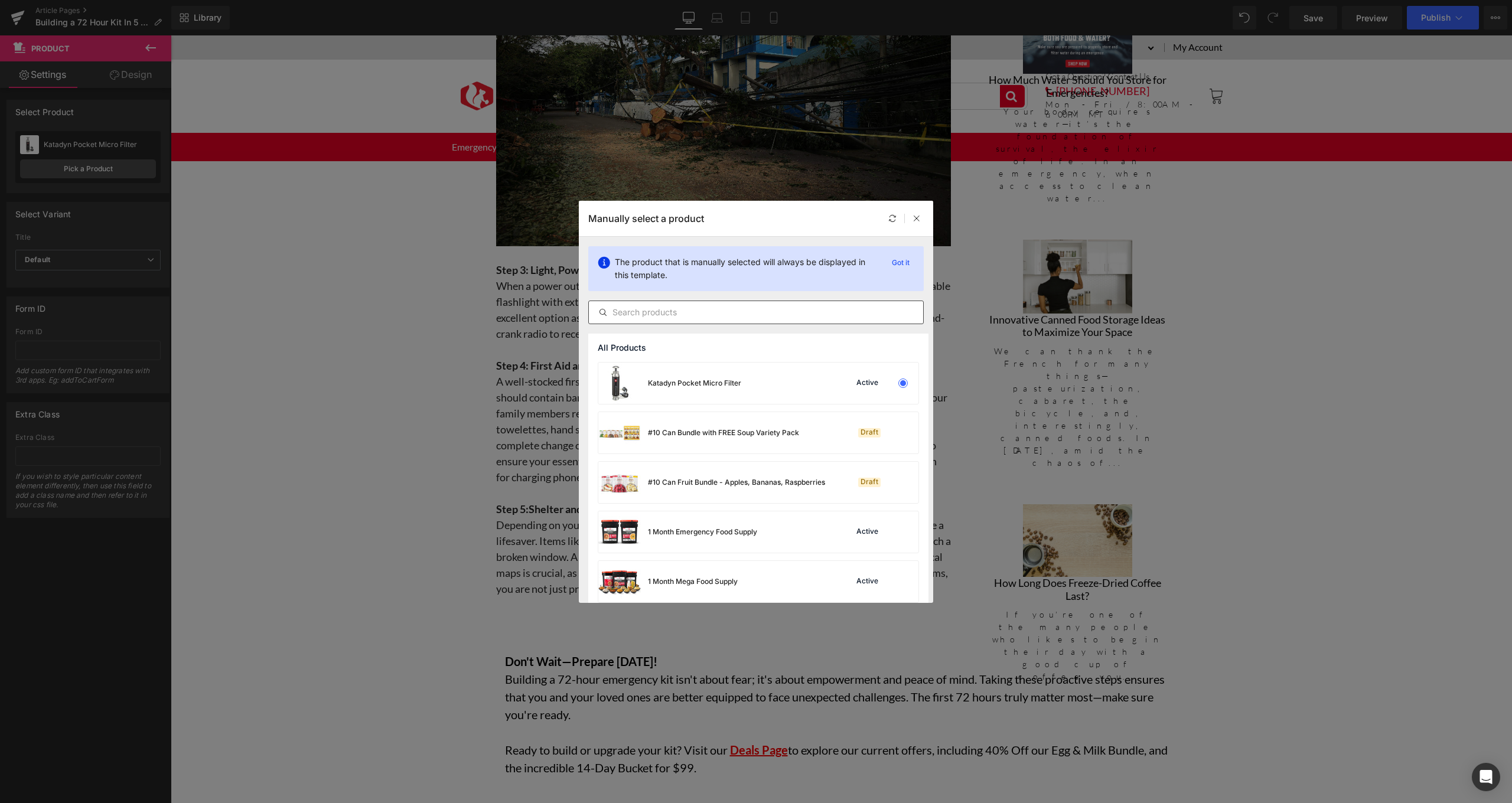
click at [786, 321] on div at bounding box center [756, 313] width 335 height 23
click at [791, 307] on input "text" at bounding box center [756, 313] width 335 height 14
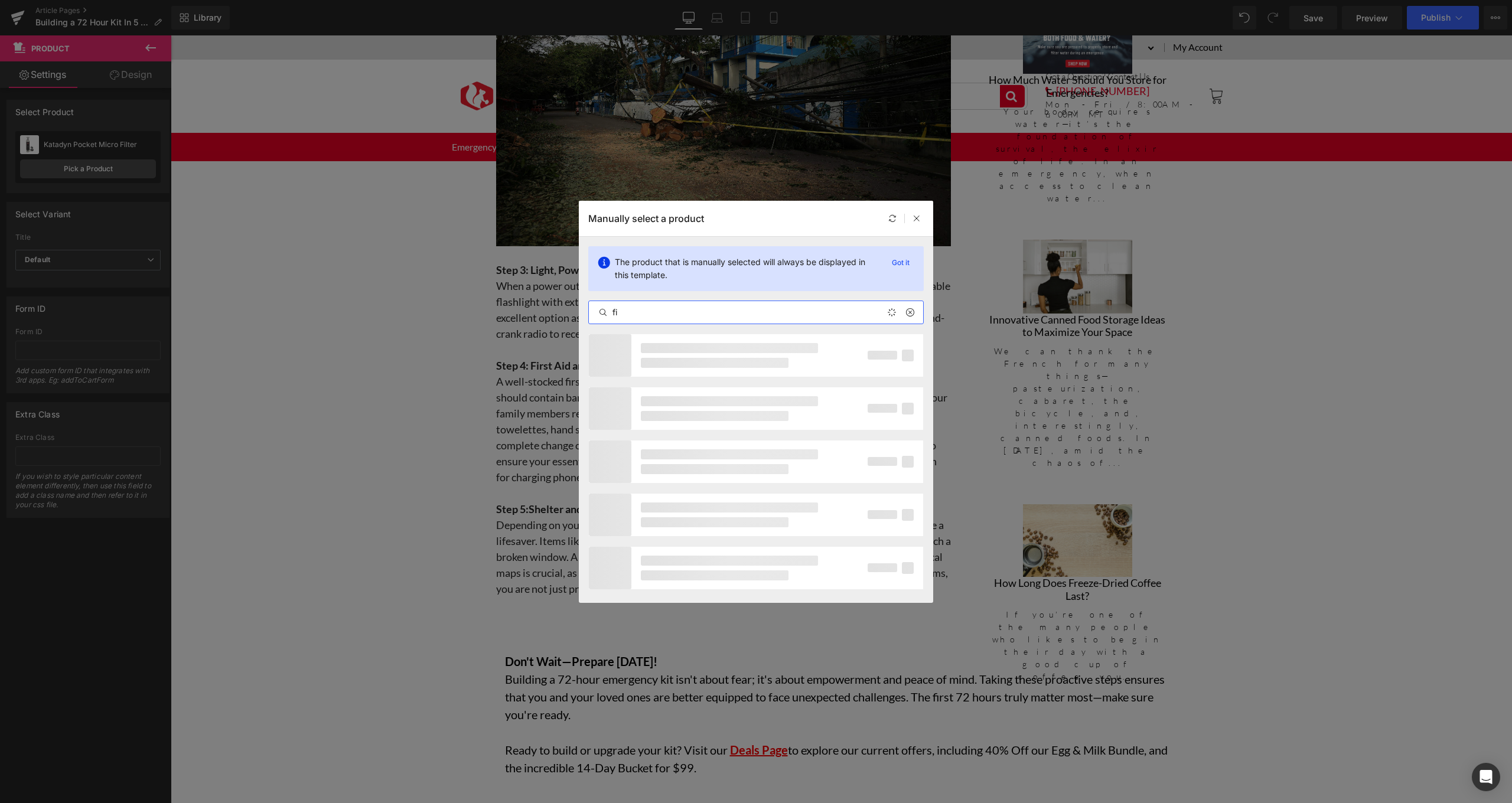
type input "f"
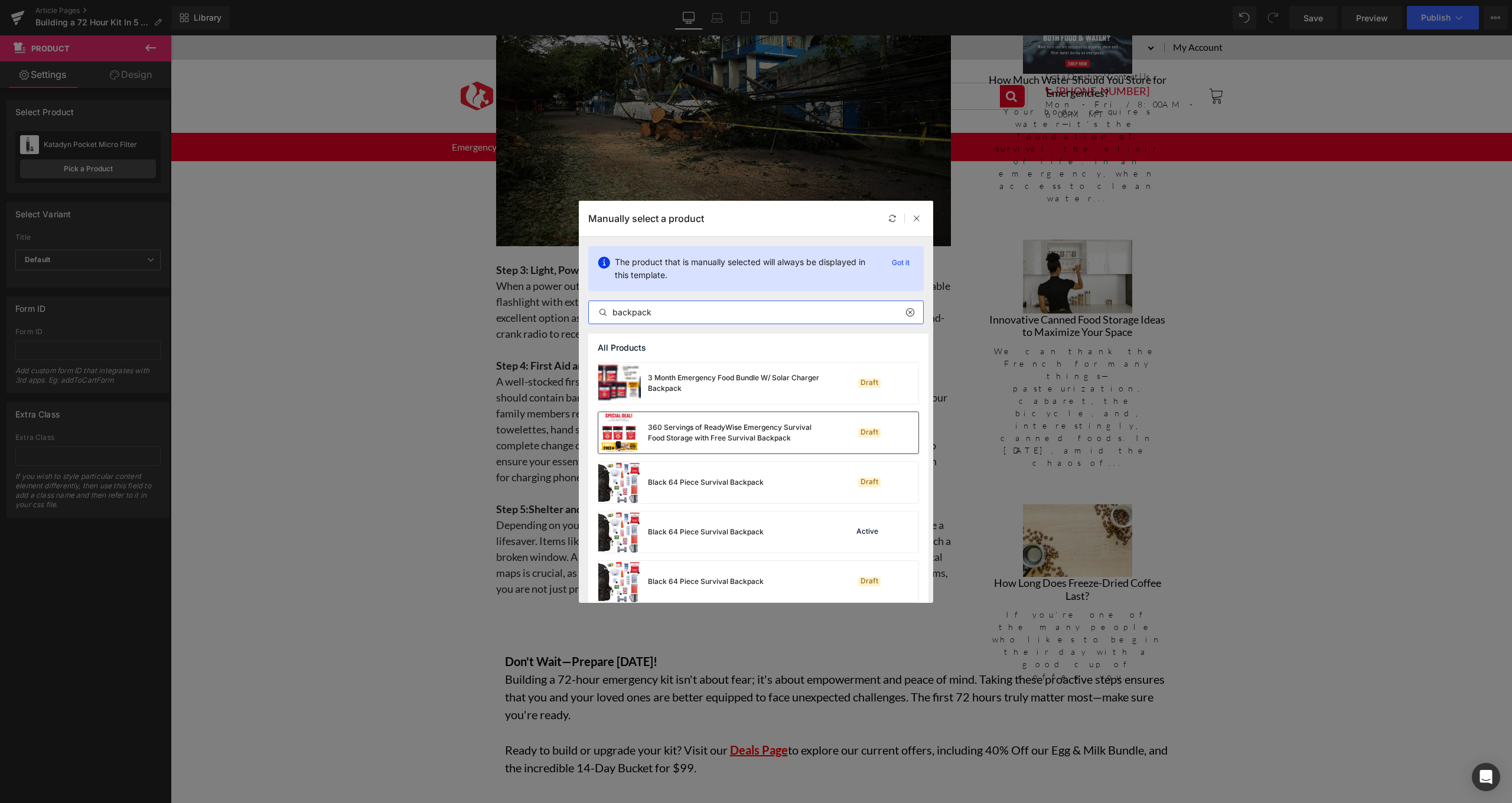
scroll to position [19, 0]
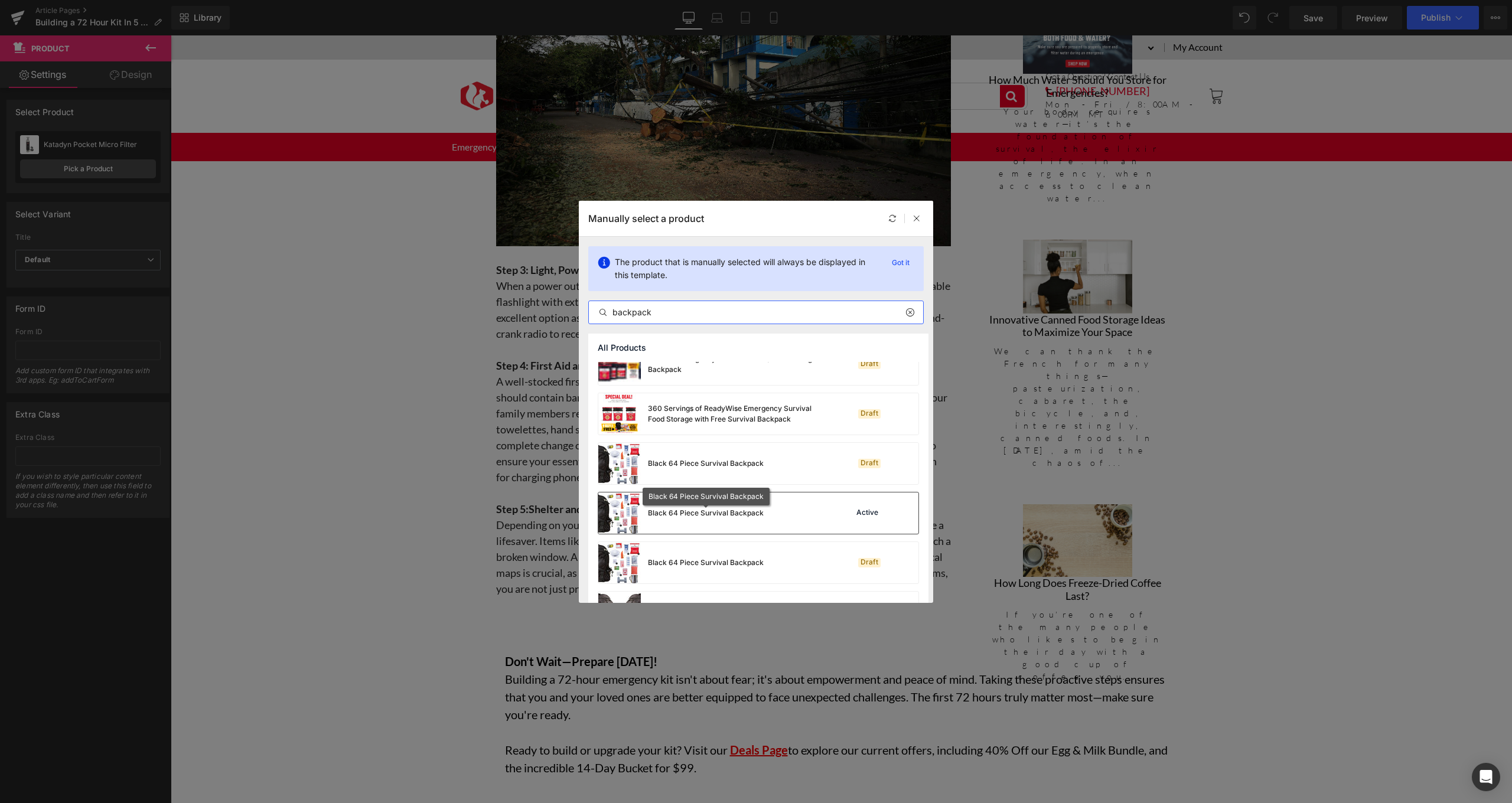
type input "backpack"
click at [698, 509] on div "Black 64 Piece Survival Backpack" at bounding box center [706, 513] width 116 height 10
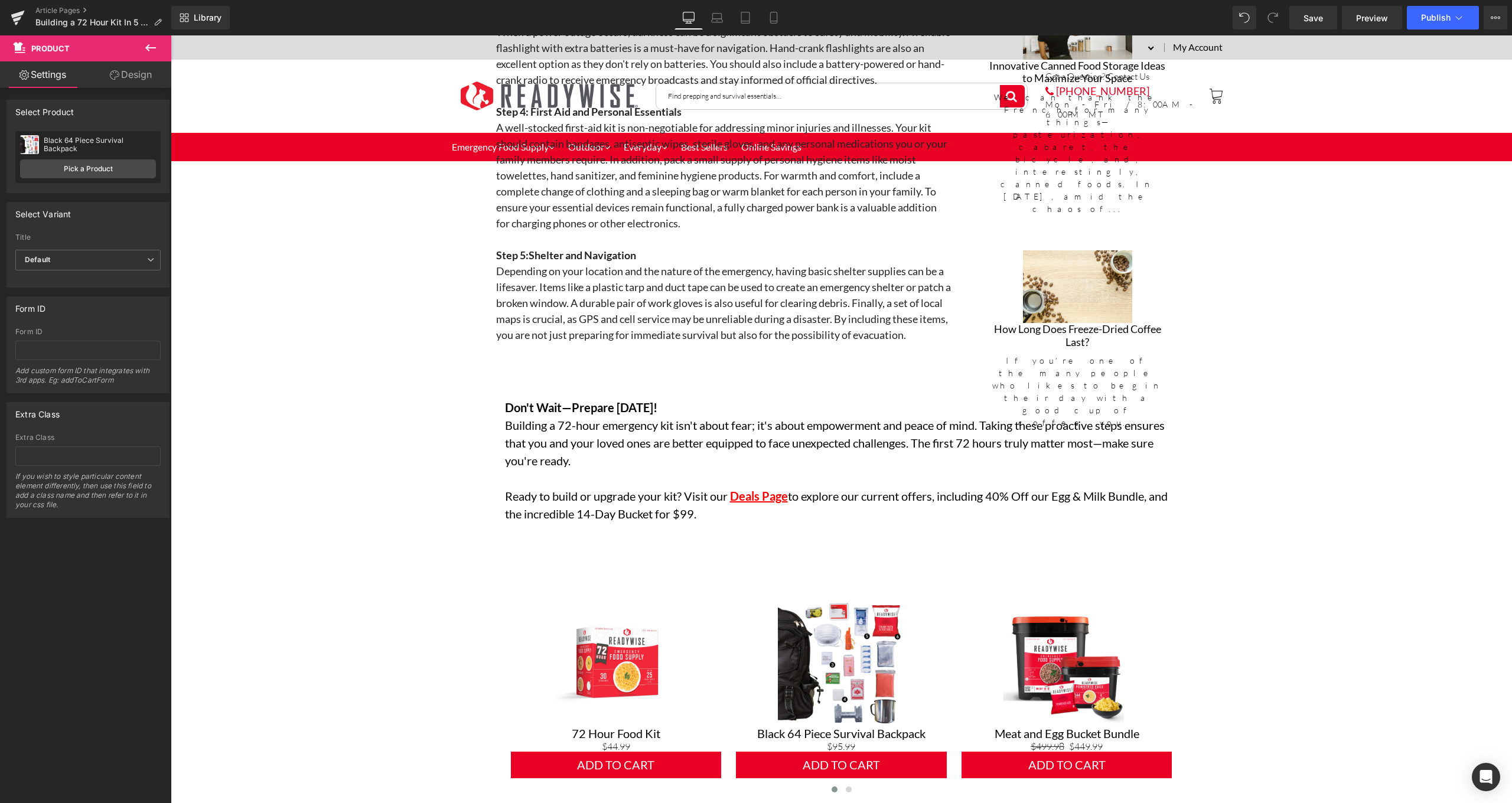
scroll to position [1931, 0]
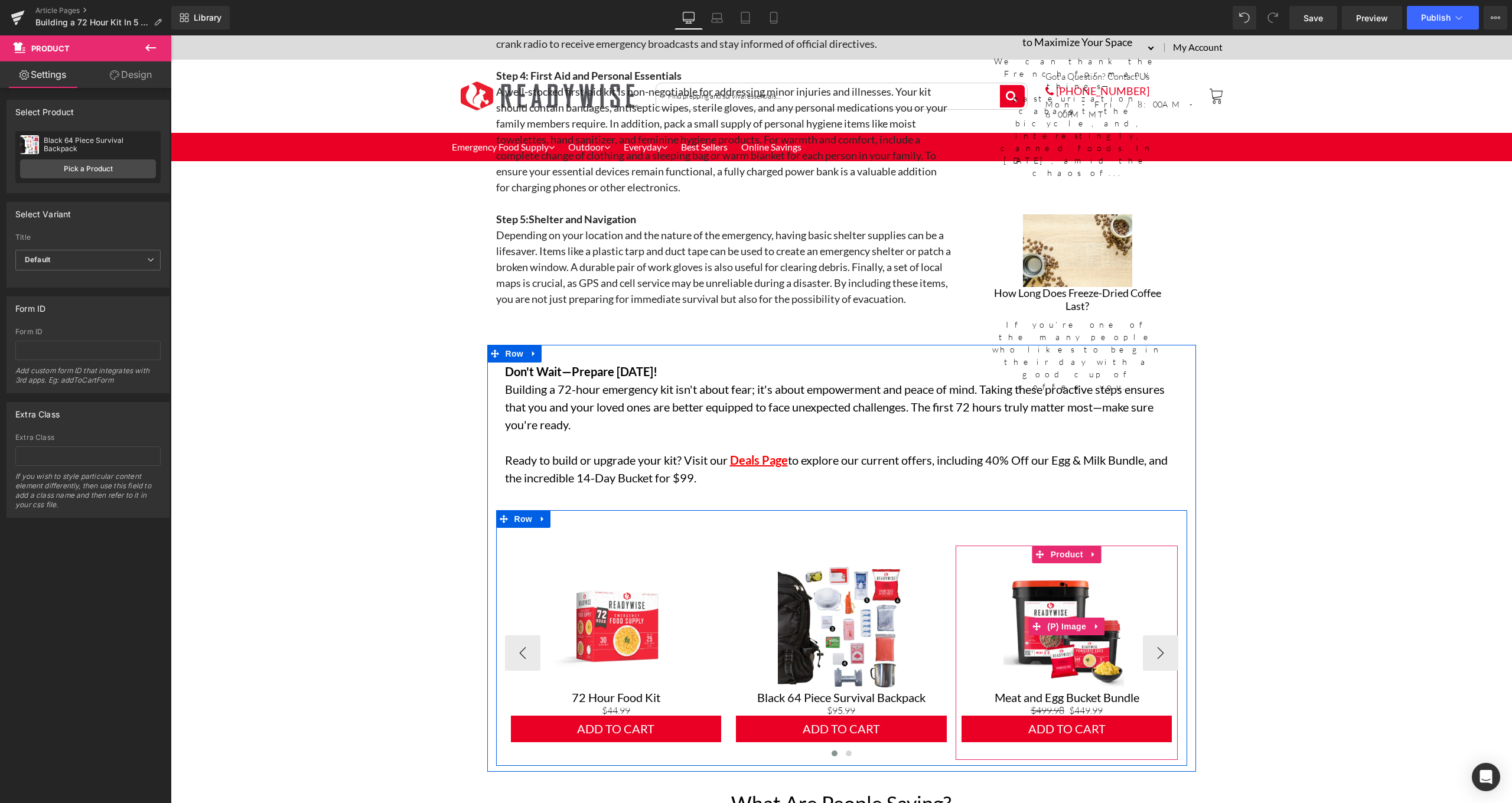
click at [1077, 593] on img at bounding box center [1066, 626] width 126 height 126
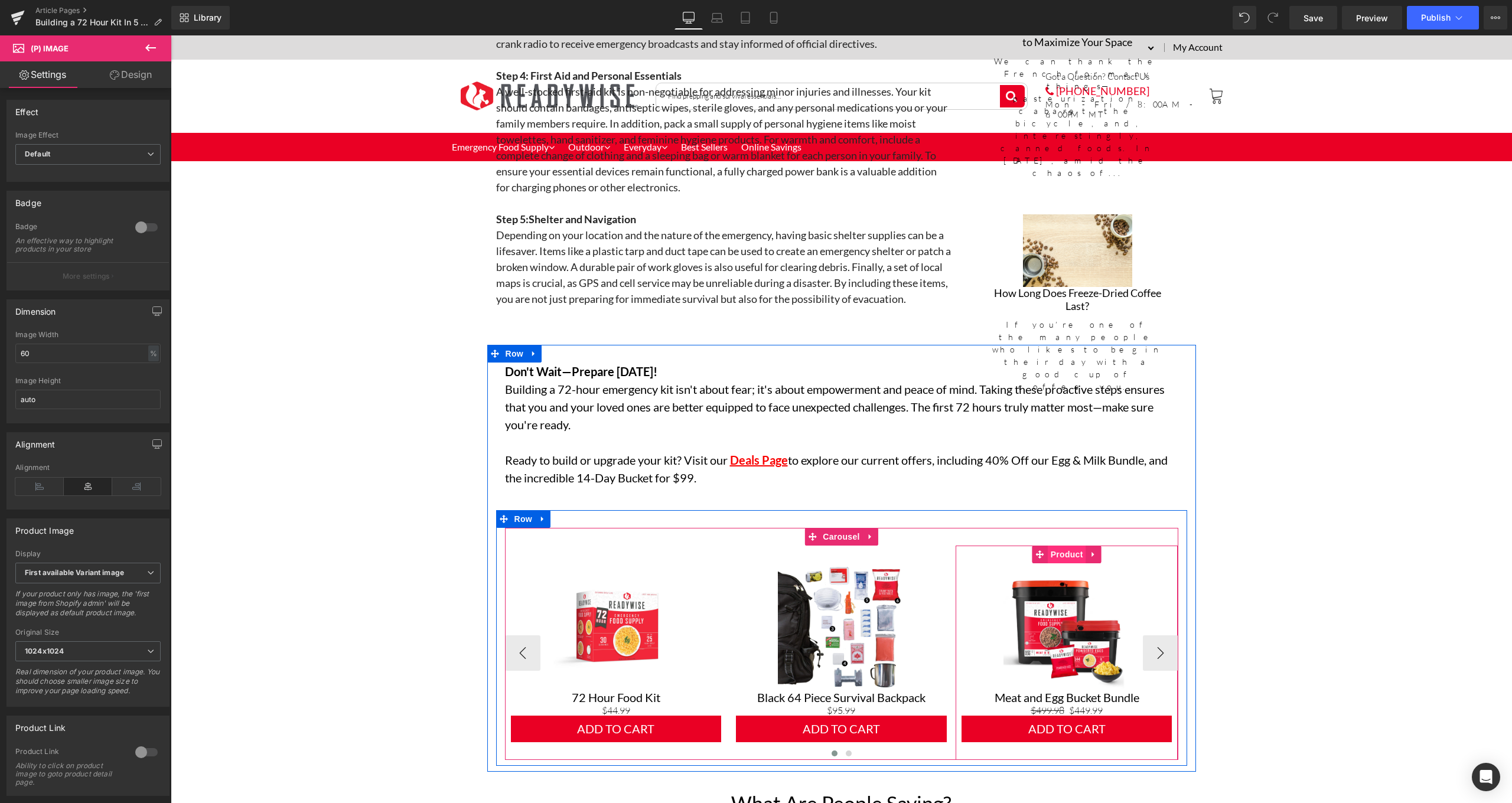
click at [1065, 546] on span "Product" at bounding box center [1067, 555] width 39 height 18
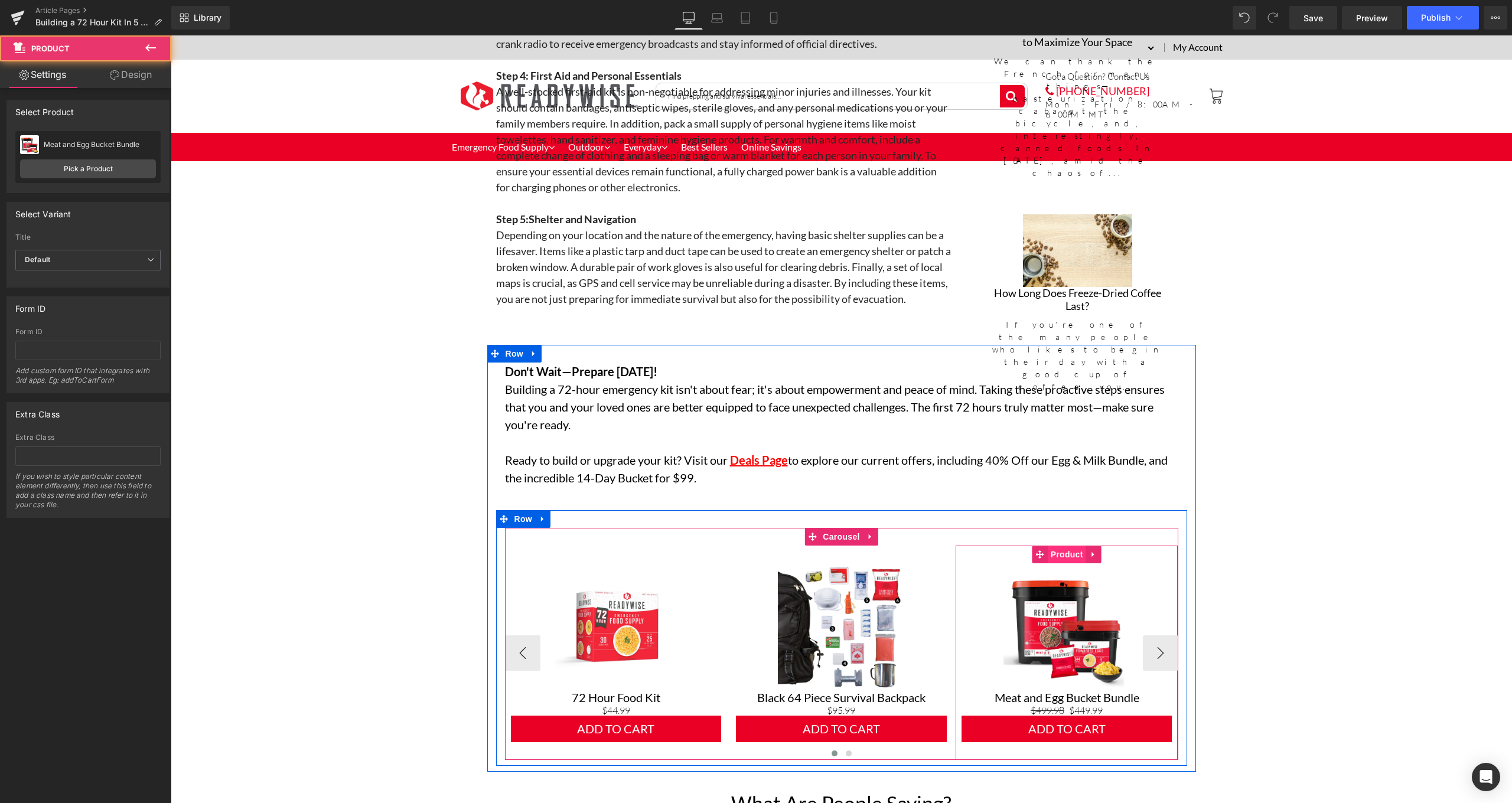
click at [1066, 546] on span "Product" at bounding box center [1067, 555] width 39 height 18
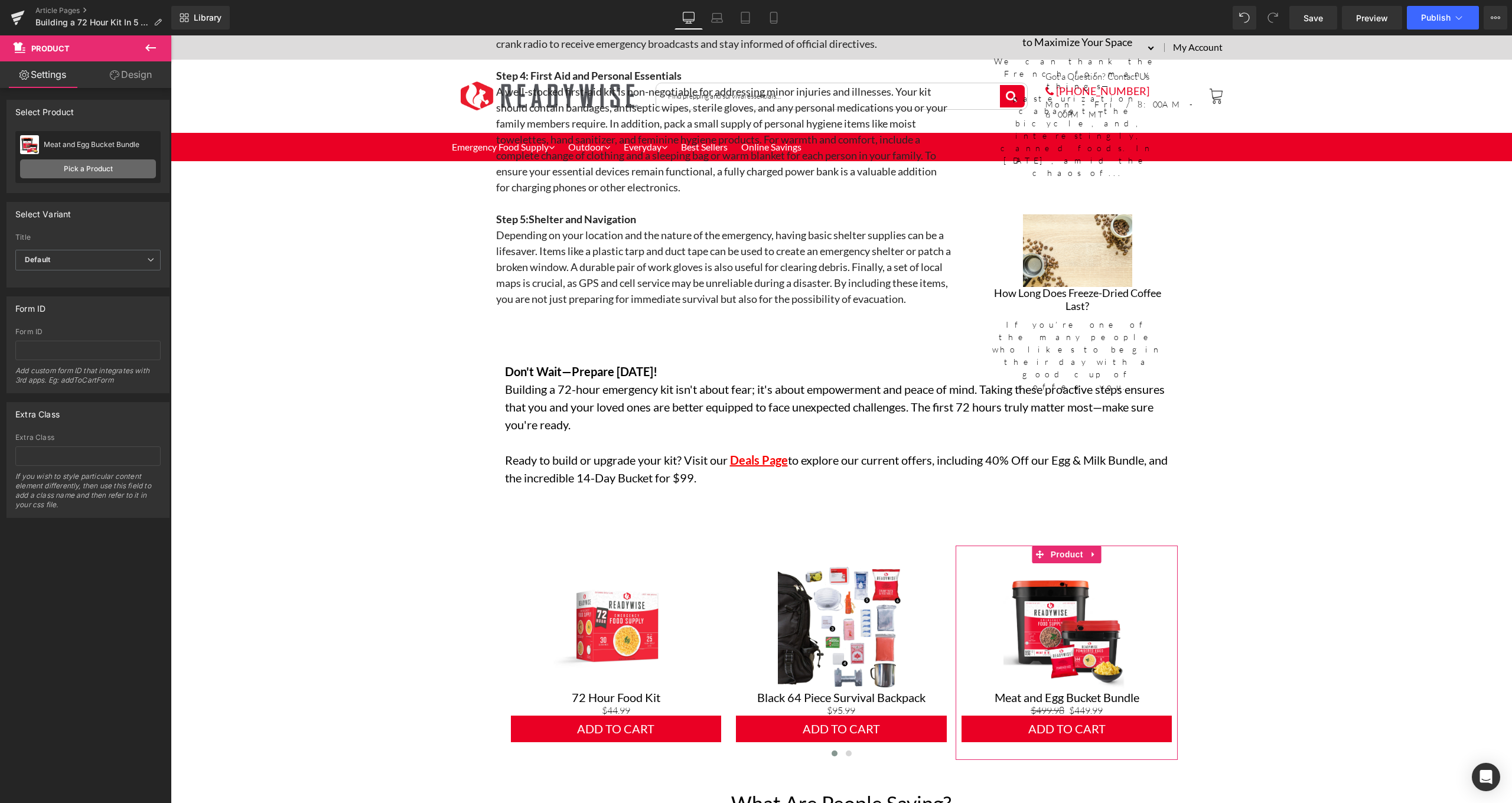
click at [123, 167] on link "Pick a Product" at bounding box center [88, 168] width 136 height 19
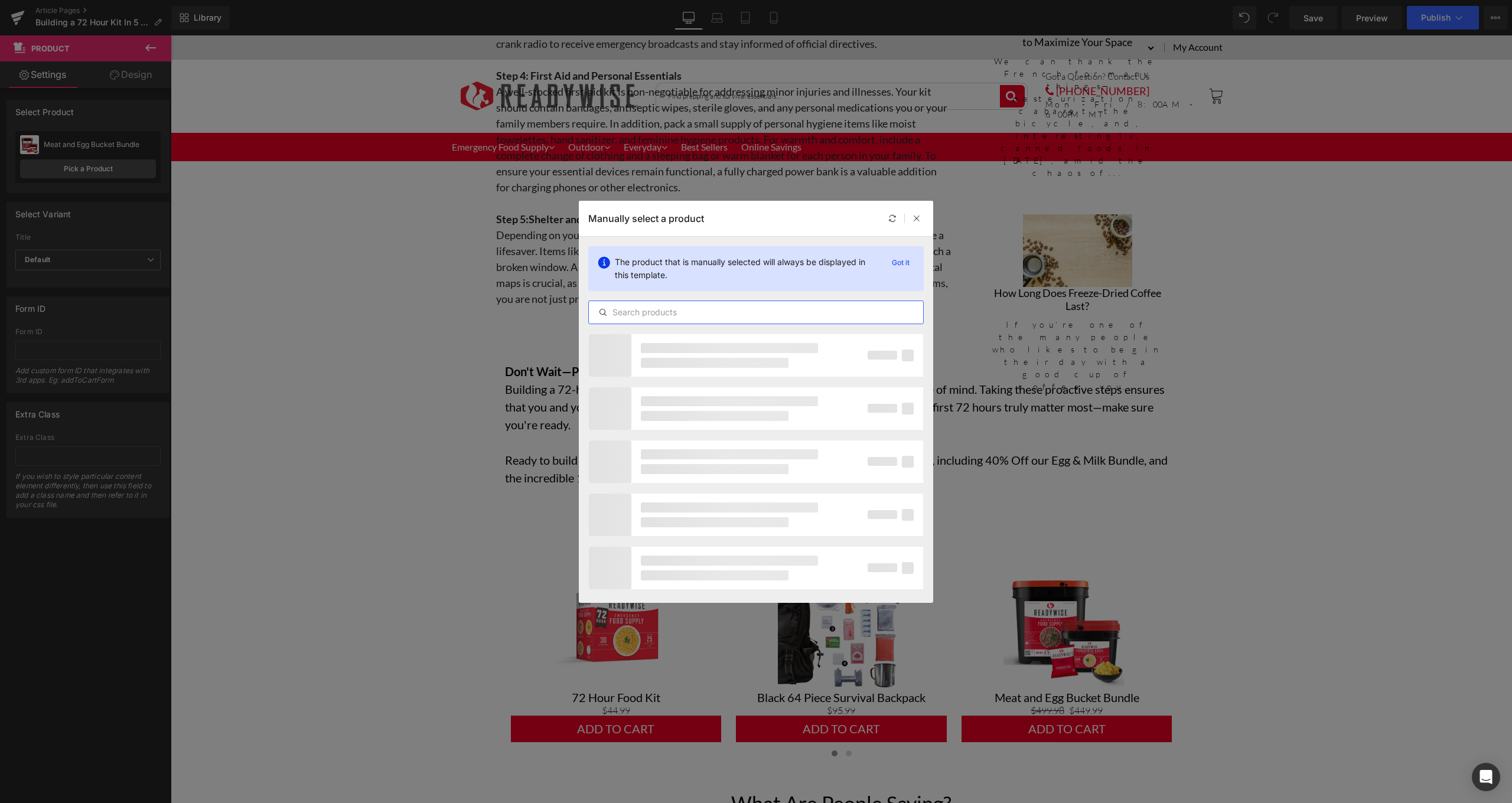
click at [693, 312] on input "text" at bounding box center [756, 313] width 335 height 14
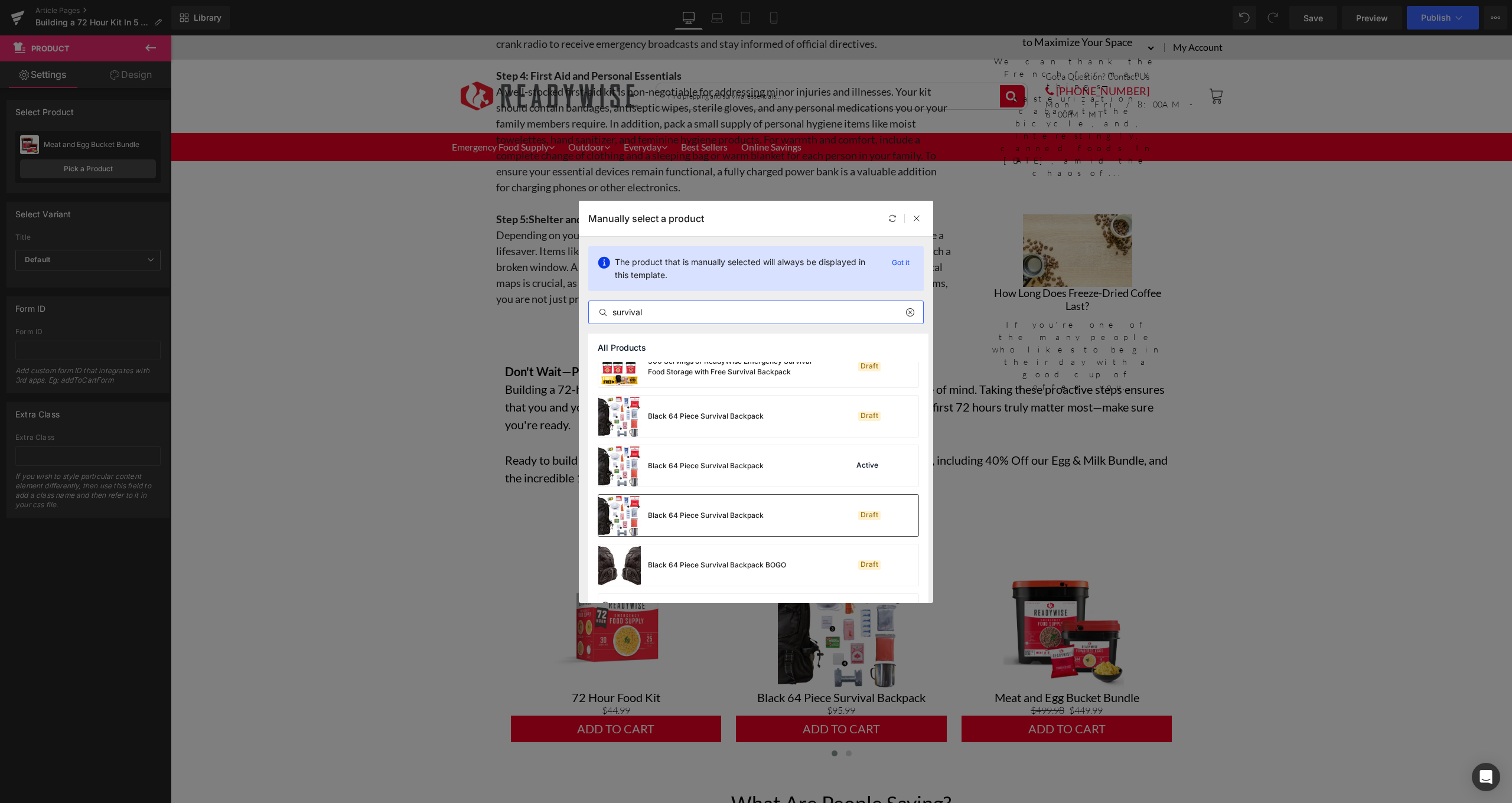
scroll to position [226, 0]
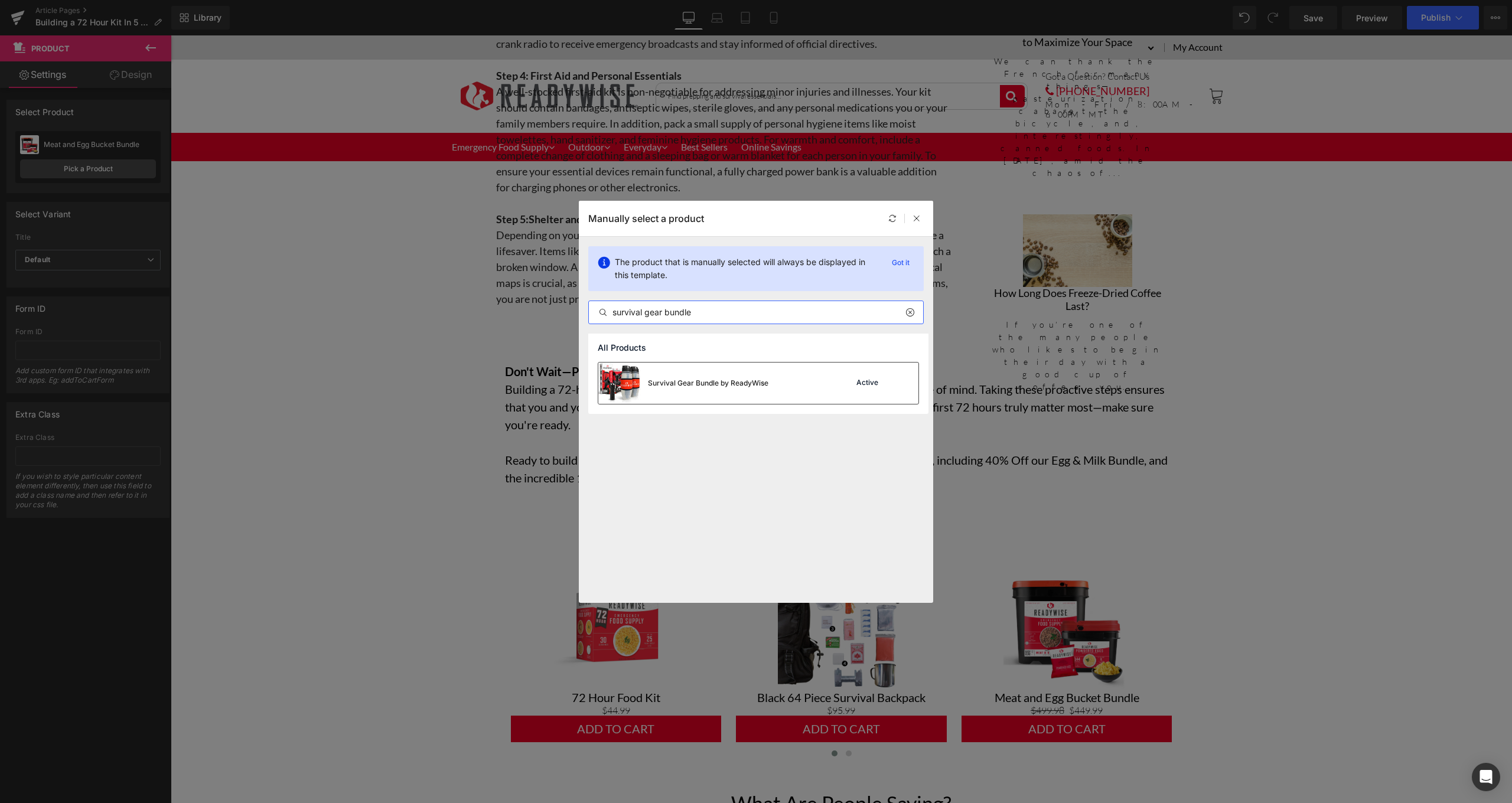
type input "survival gear bundle"
click at [704, 389] on div "Survival Gear Bundle by ReadyWise" at bounding box center [683, 384] width 170 height 41
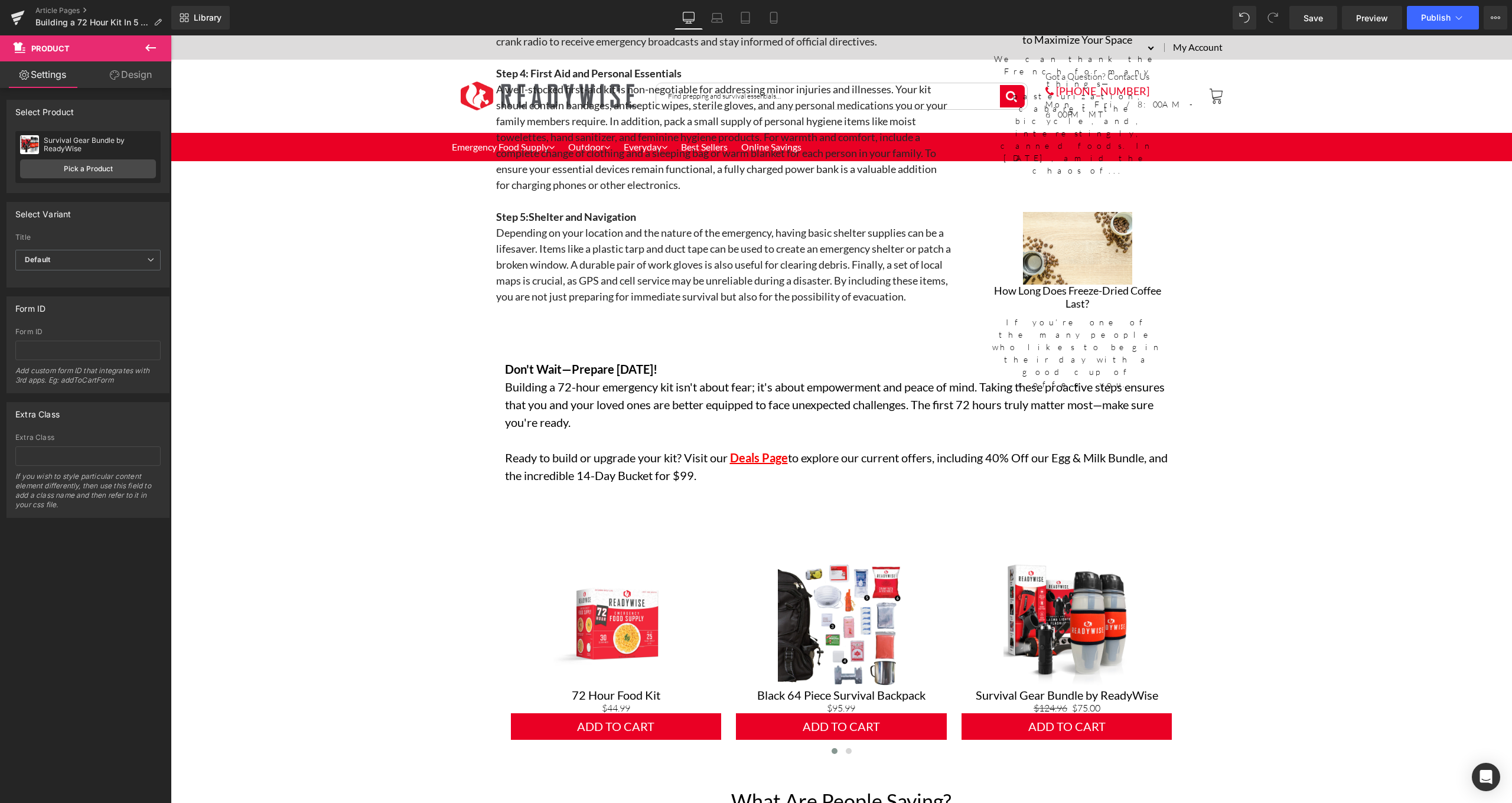
scroll to position [2185, 0]
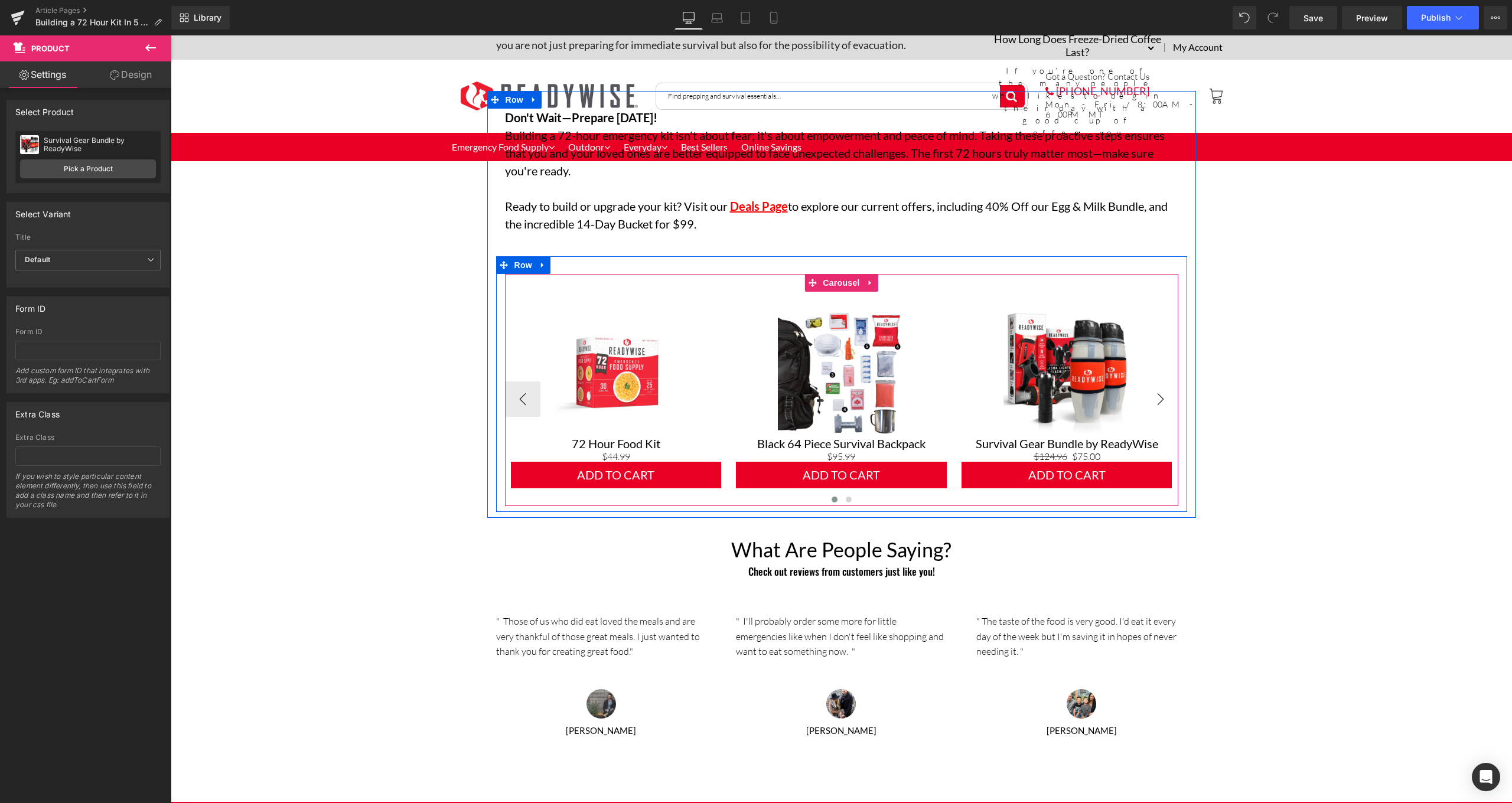
click at [1160, 392] on button "›" at bounding box center [1160, 399] width 35 height 35
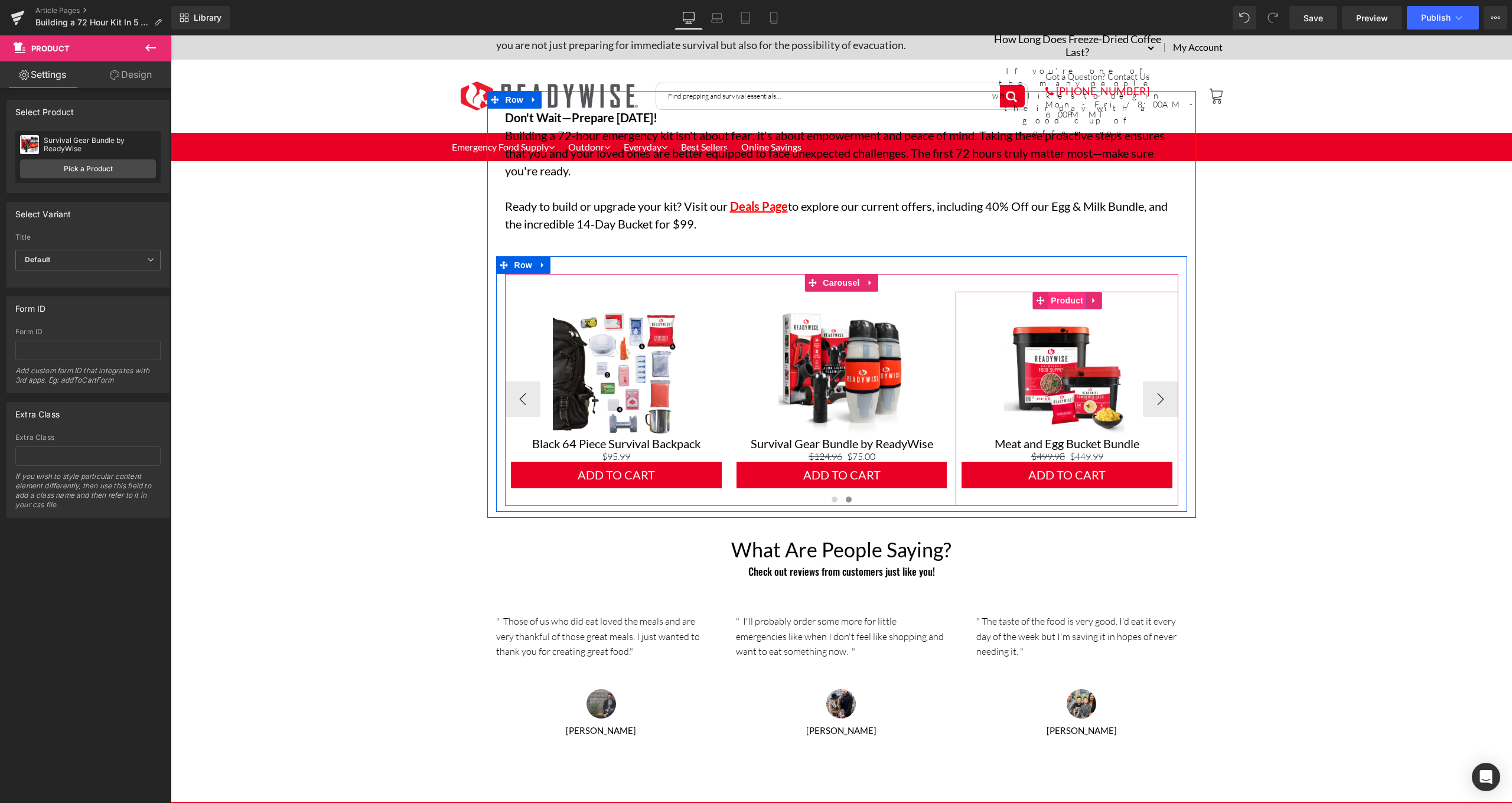
click at [1071, 295] on span "Product" at bounding box center [1067, 301] width 39 height 18
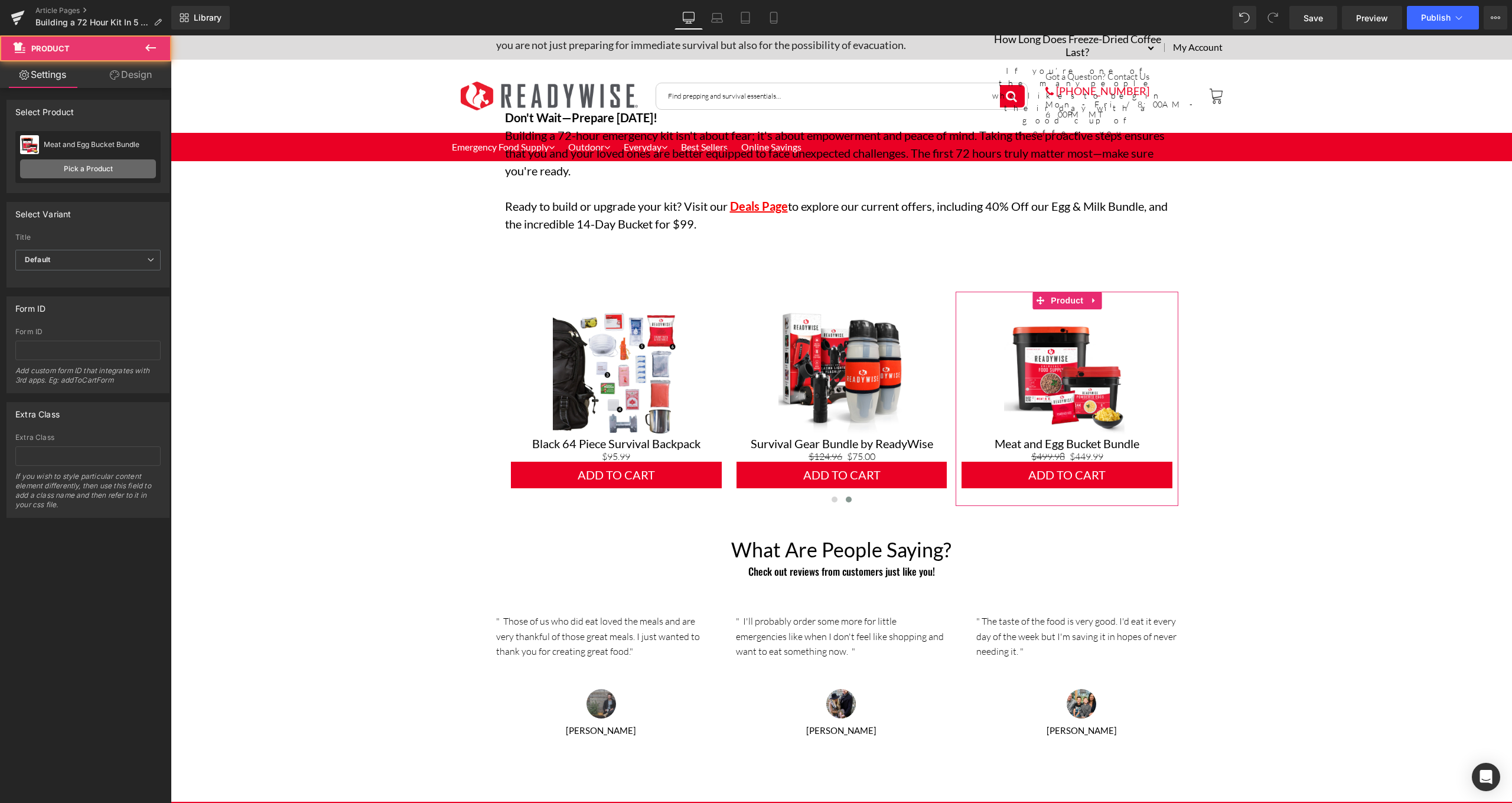
click at [117, 170] on link "Pick a Product" at bounding box center [88, 168] width 136 height 19
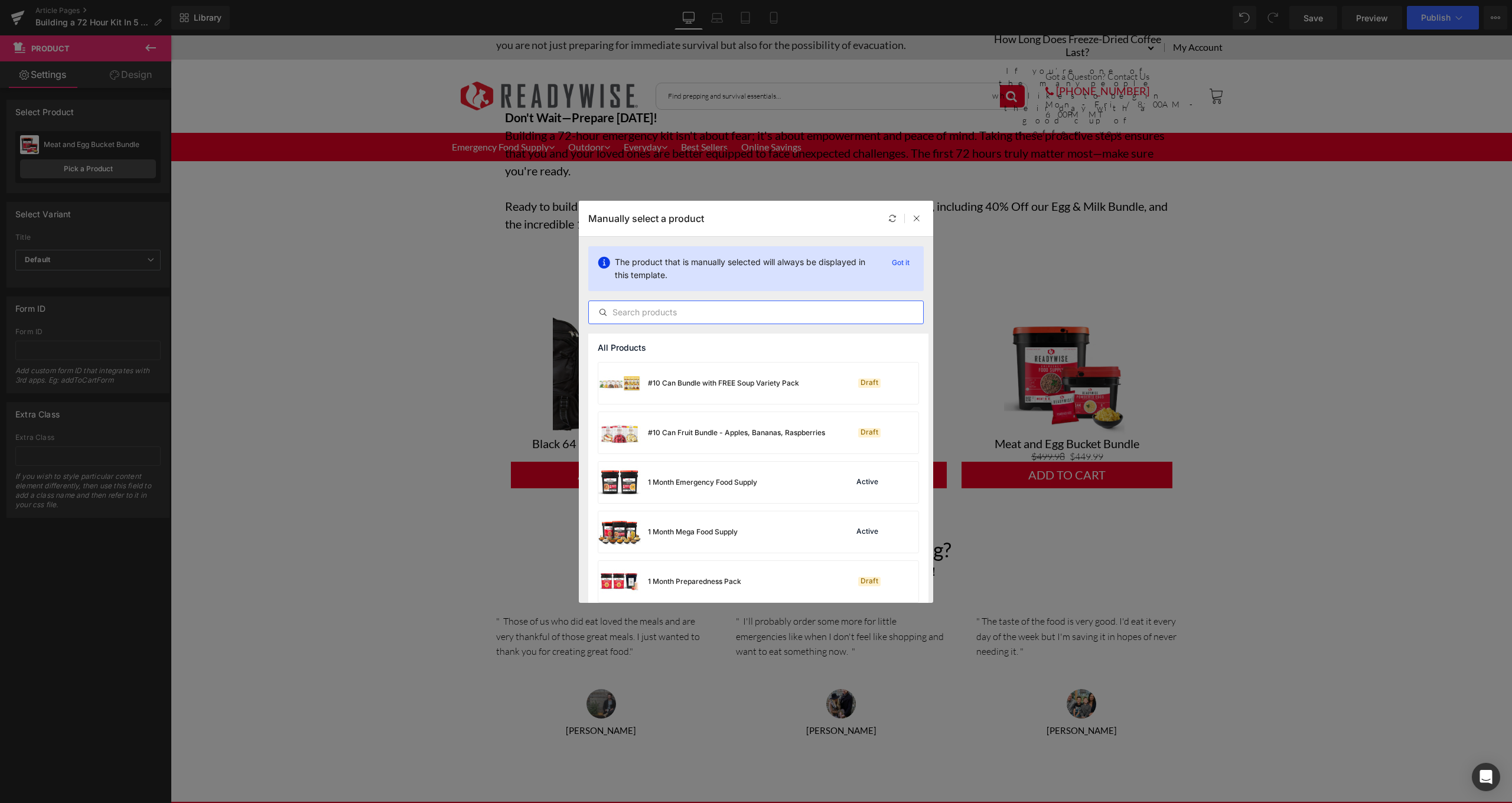
click at [777, 317] on input "text" at bounding box center [756, 313] width 335 height 14
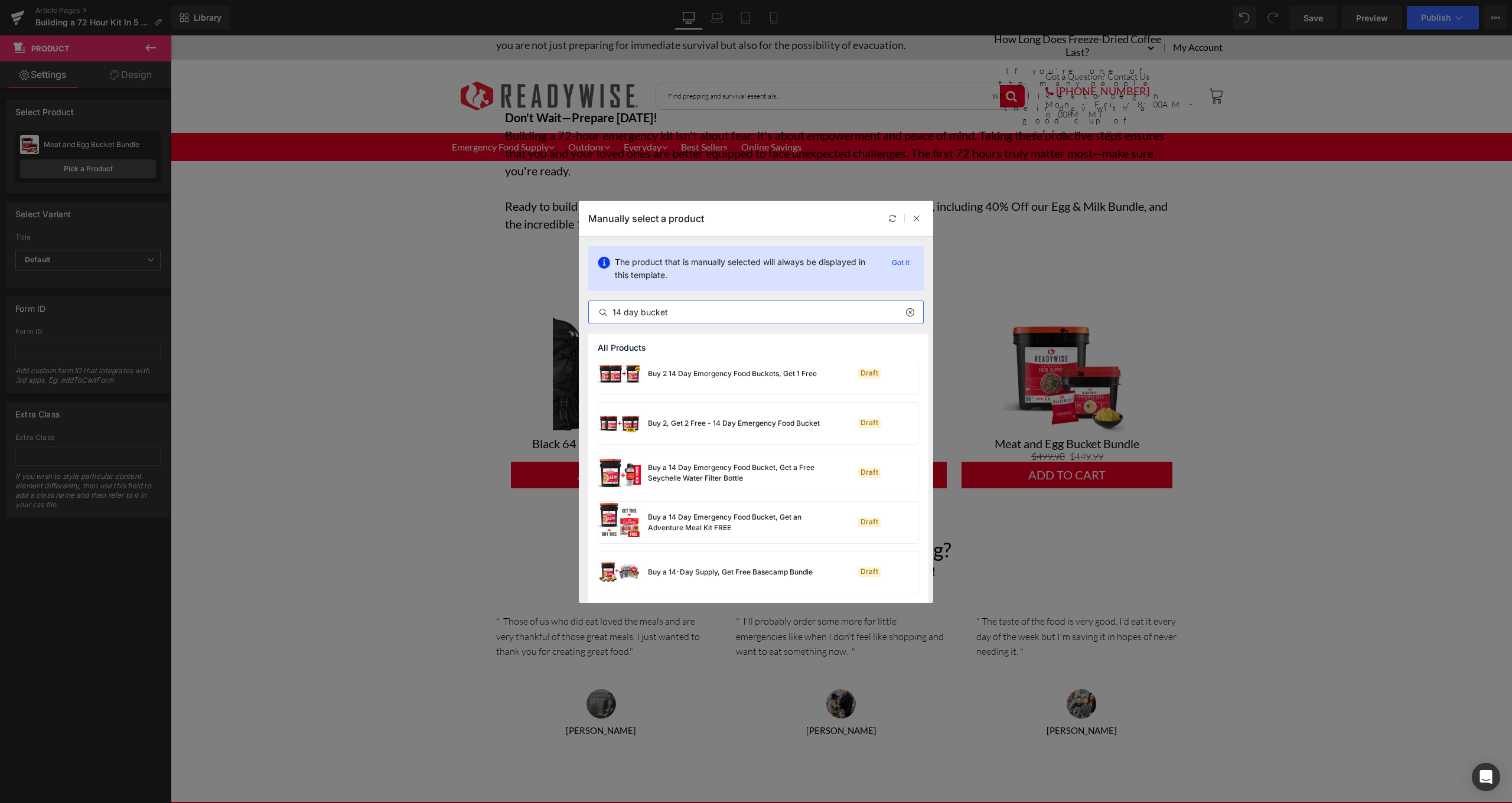
type input "14 day bucket"
click at [913, 315] on icon at bounding box center [909, 313] width 8 height 10
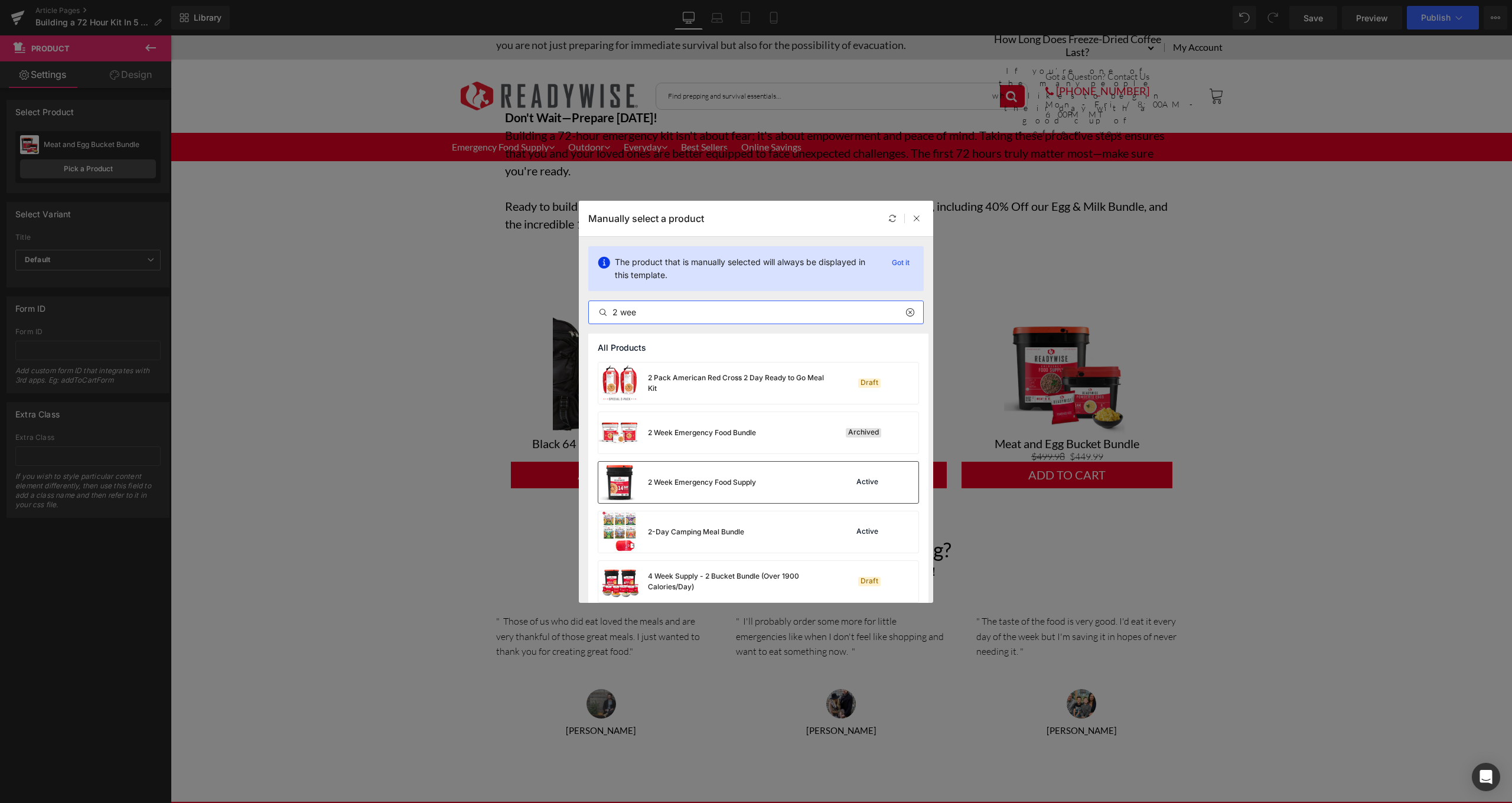
type input "2 wee"
click at [758, 482] on div "2 Week Emergency Food Supply Active" at bounding box center [758, 482] width 320 height 41
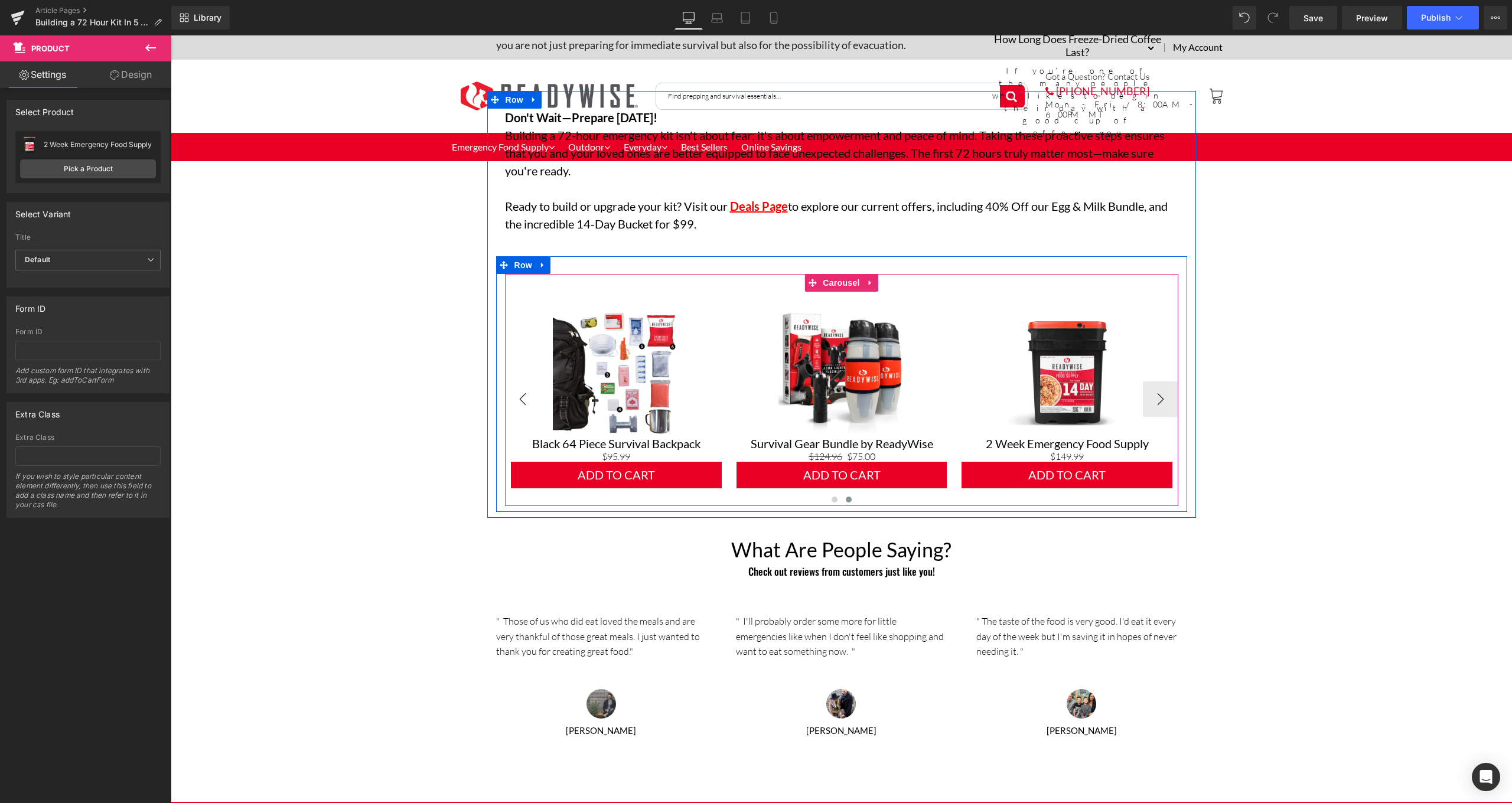
click at [530, 393] on button "‹" at bounding box center [522, 399] width 35 height 35
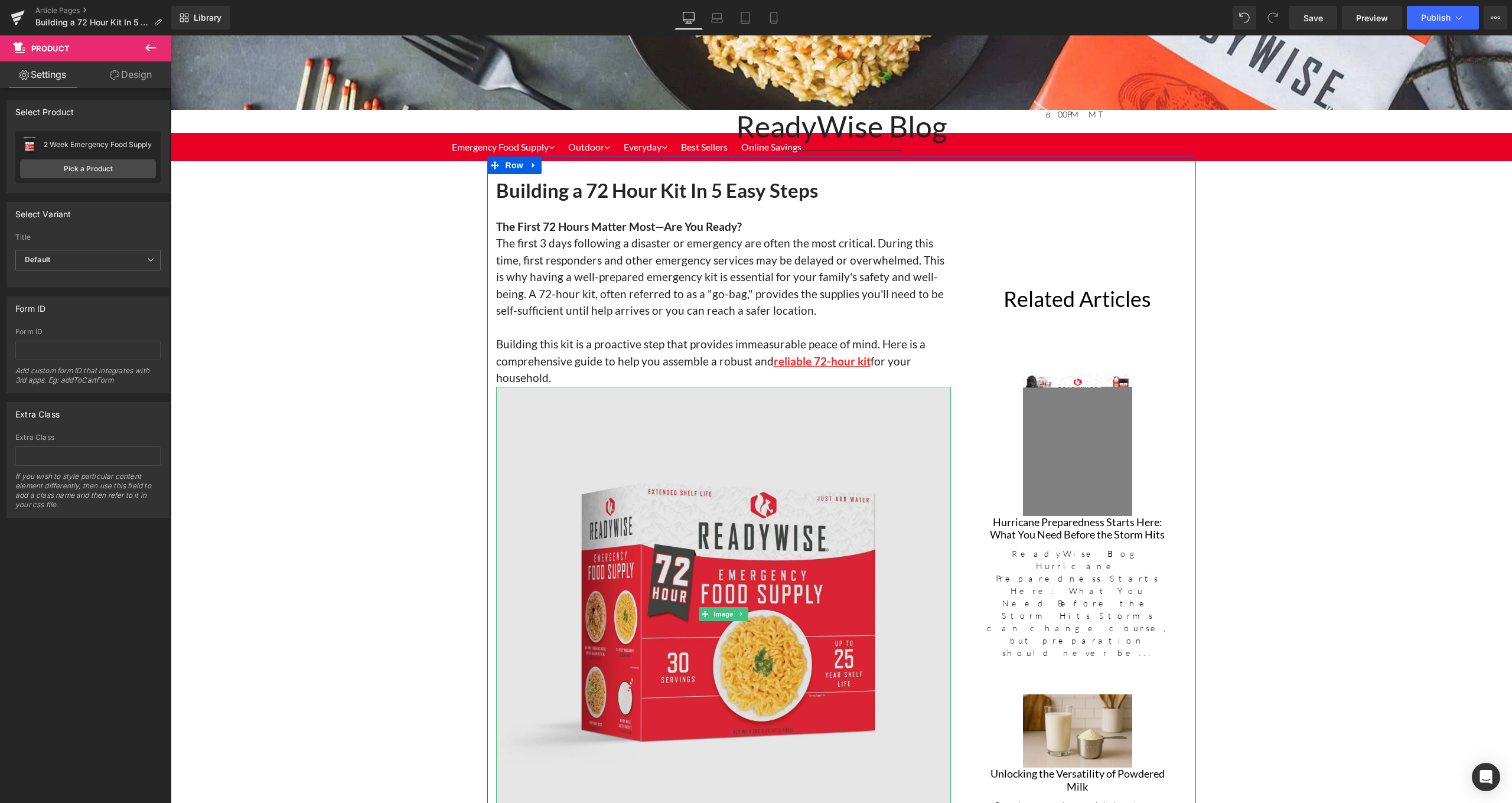
scroll to position [765, 0]
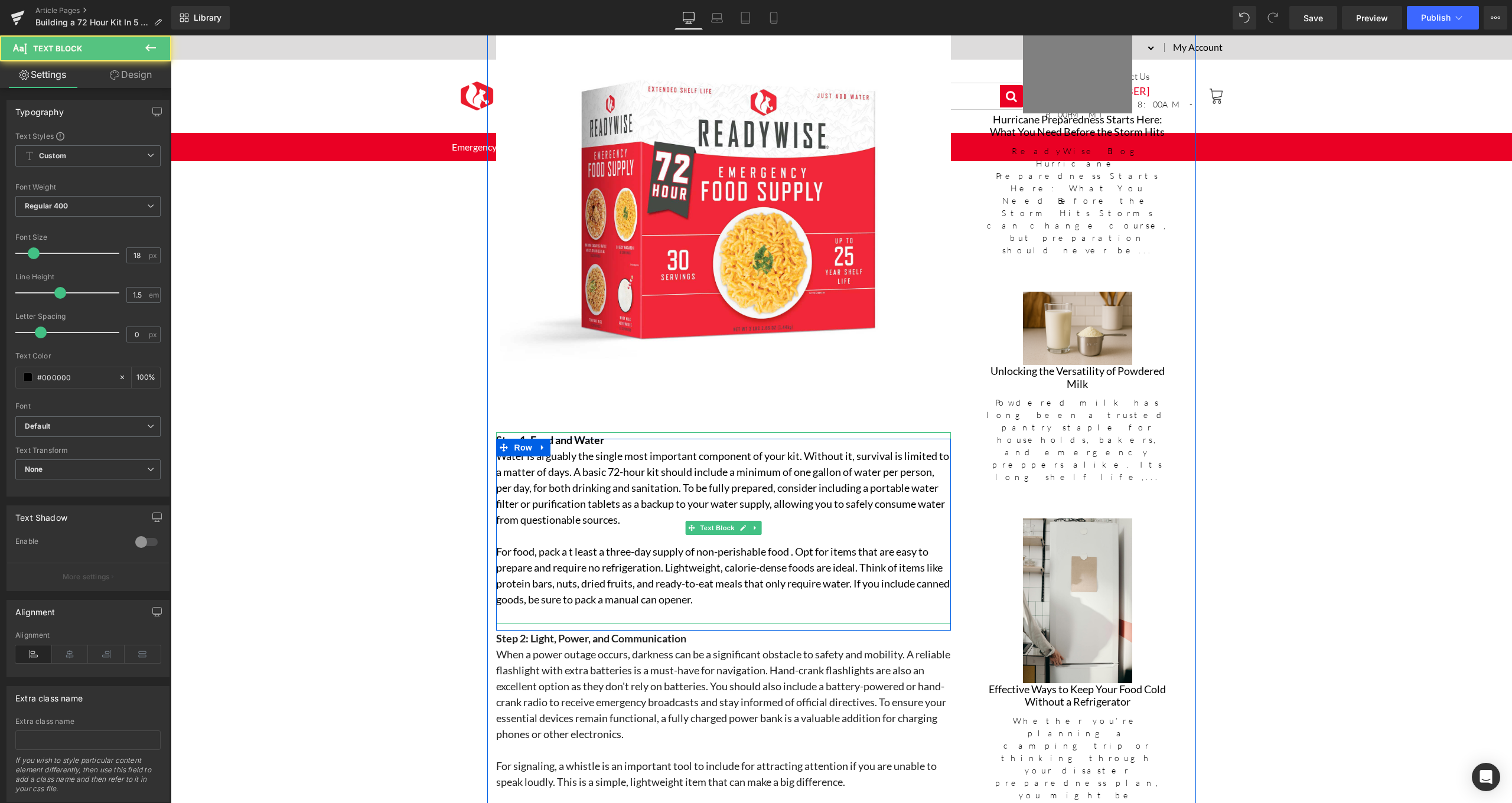
click at [693, 457] on p "Water is arguably the single most important component of your kit. Without it, …" at bounding box center [723, 488] width 455 height 80
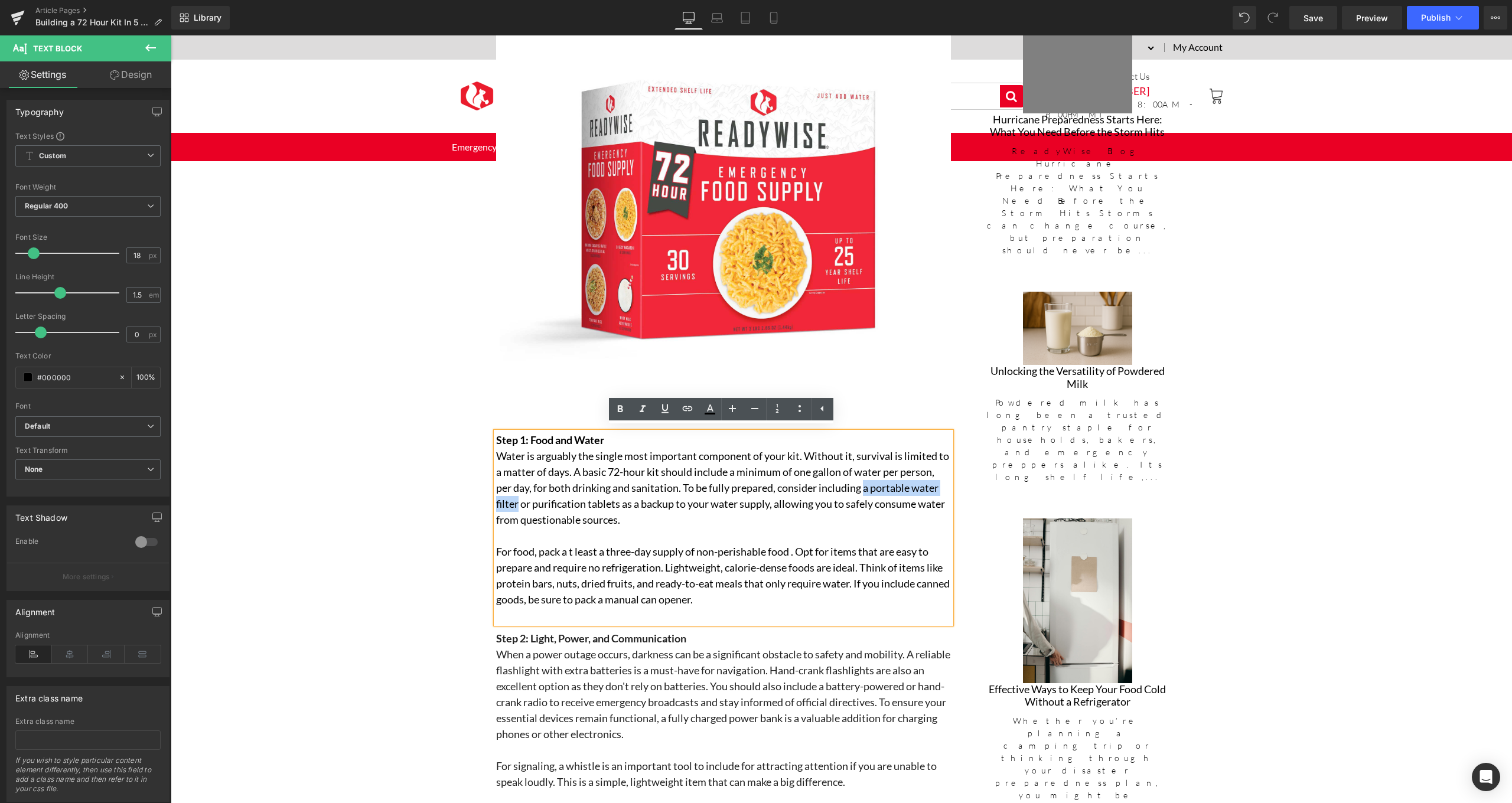
drag, startPoint x: 901, startPoint y: 486, endPoint x: 546, endPoint y: 499, distance: 355.2
click at [546, 499] on p "Water is arguably the single most important component of your kit. Without it, …" at bounding box center [723, 488] width 455 height 80
click at [685, 408] on icon at bounding box center [687, 408] width 14 height 14
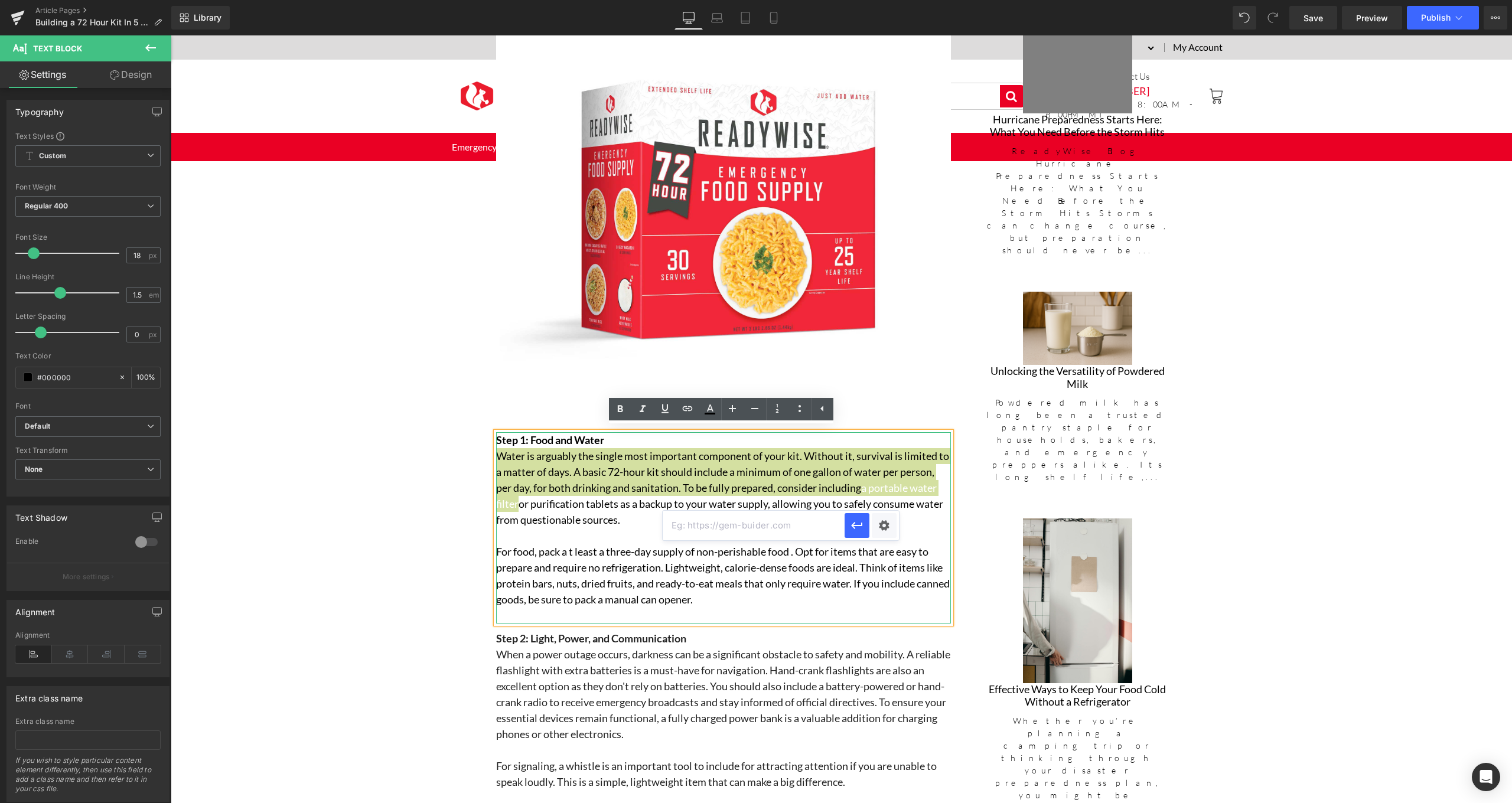
click at [797, 522] on input "text" at bounding box center [754, 526] width 182 height 30
paste input "[URL][DOMAIN_NAME]"
type input "[URL][DOMAIN_NAME]"
click at [621, 408] on icon at bounding box center [620, 408] width 6 height 7
click at [621, 408] on icon at bounding box center [620, 408] width 6 height 7
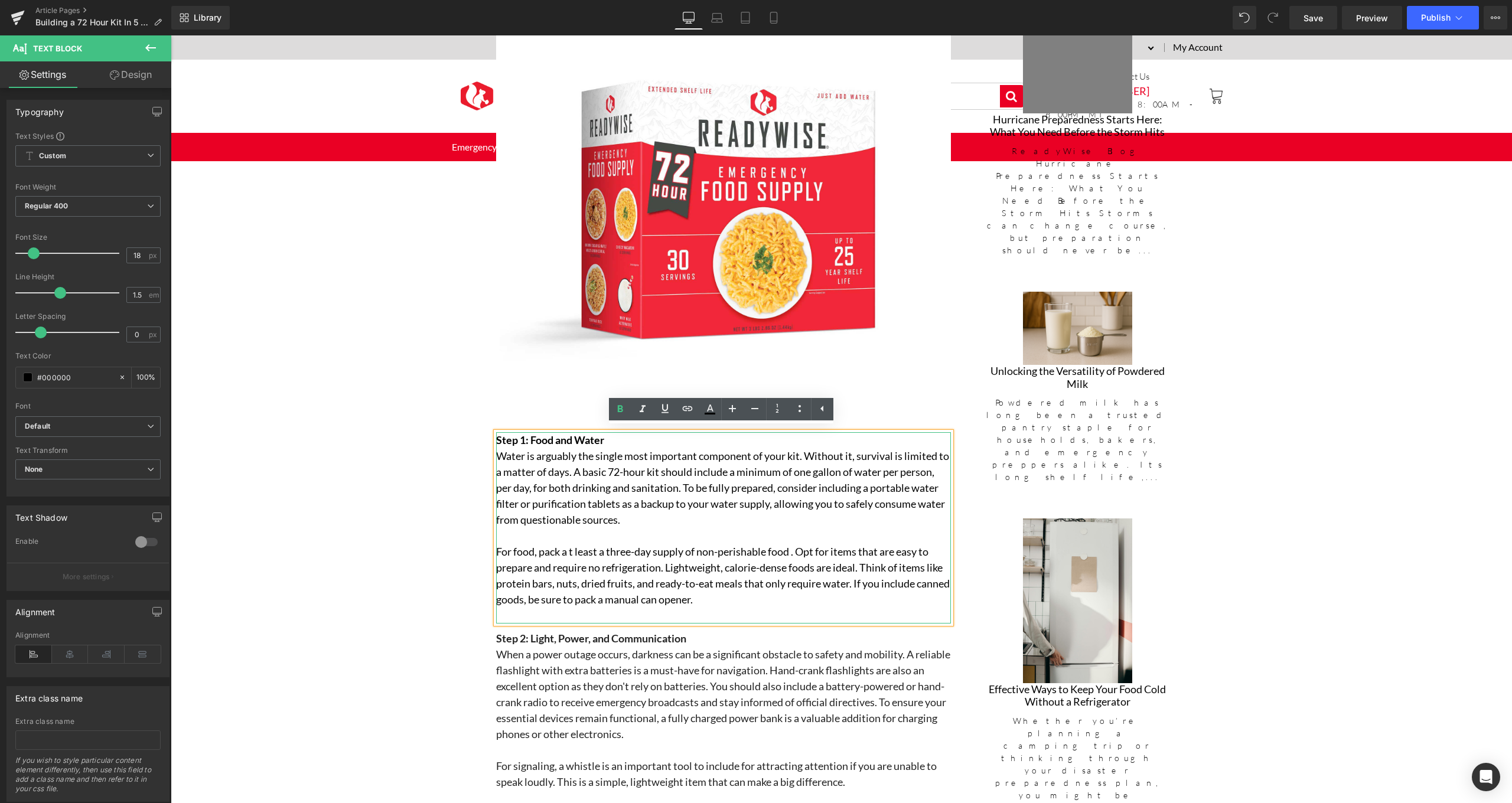
click at [917, 492] on p "Water is arguably the single most important component of your kit. Without it, …" at bounding box center [723, 488] width 455 height 80
drag, startPoint x: 910, startPoint y: 483, endPoint x: 546, endPoint y: 497, distance: 364.3
click at [546, 497] on p "Water is arguably the single most important component of your kit. Without it, …" at bounding box center [723, 488] width 455 height 80
click at [685, 410] on icon at bounding box center [687, 408] width 14 height 14
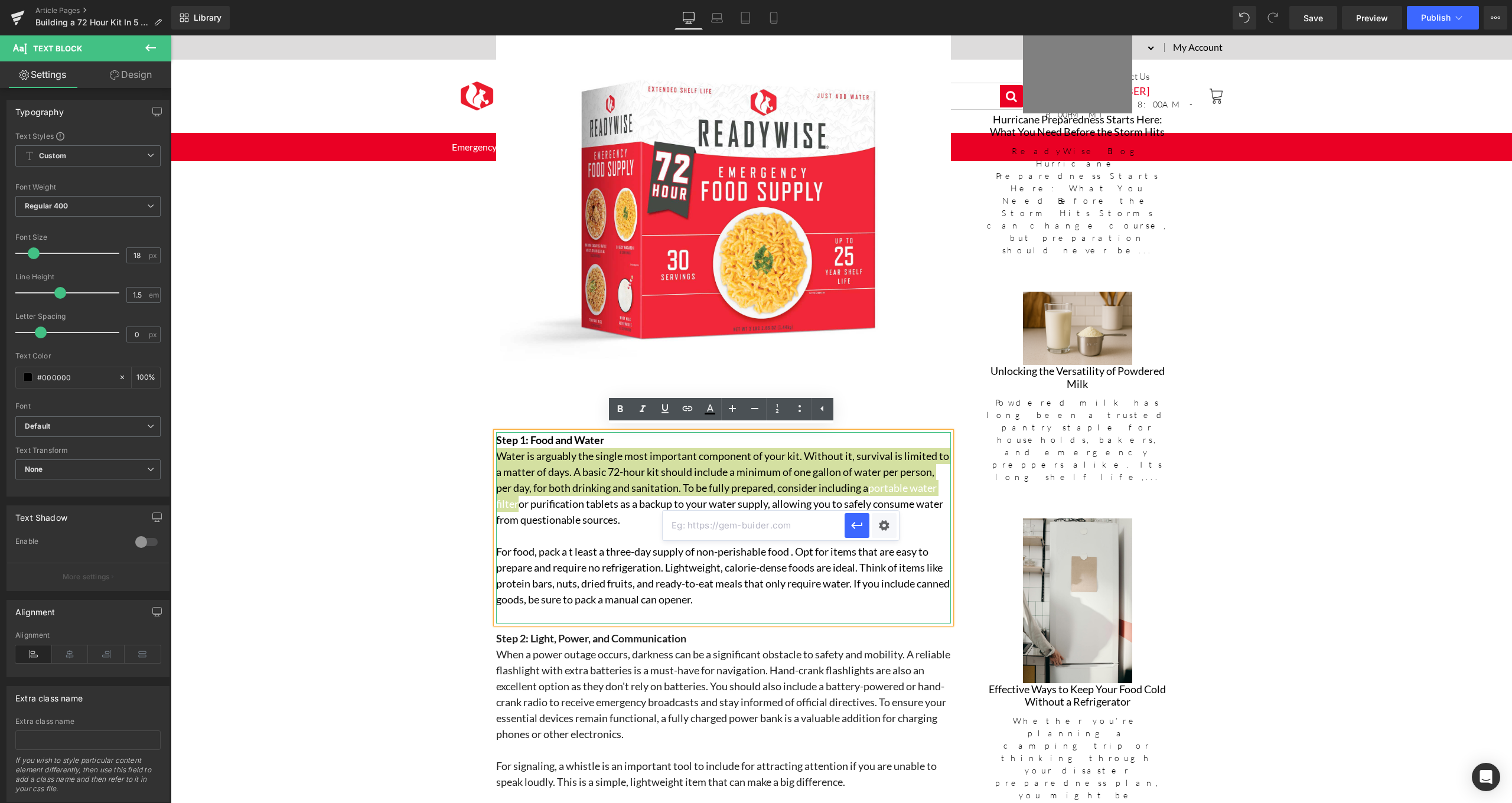
click at [774, 533] on input "text" at bounding box center [754, 526] width 182 height 30
paste input "[URL][DOMAIN_NAME]"
type input "[URL][DOMAIN_NAME]"
click at [856, 528] on icon "button" at bounding box center [857, 526] width 14 height 14
click at [624, 408] on icon at bounding box center [620, 409] width 14 height 14
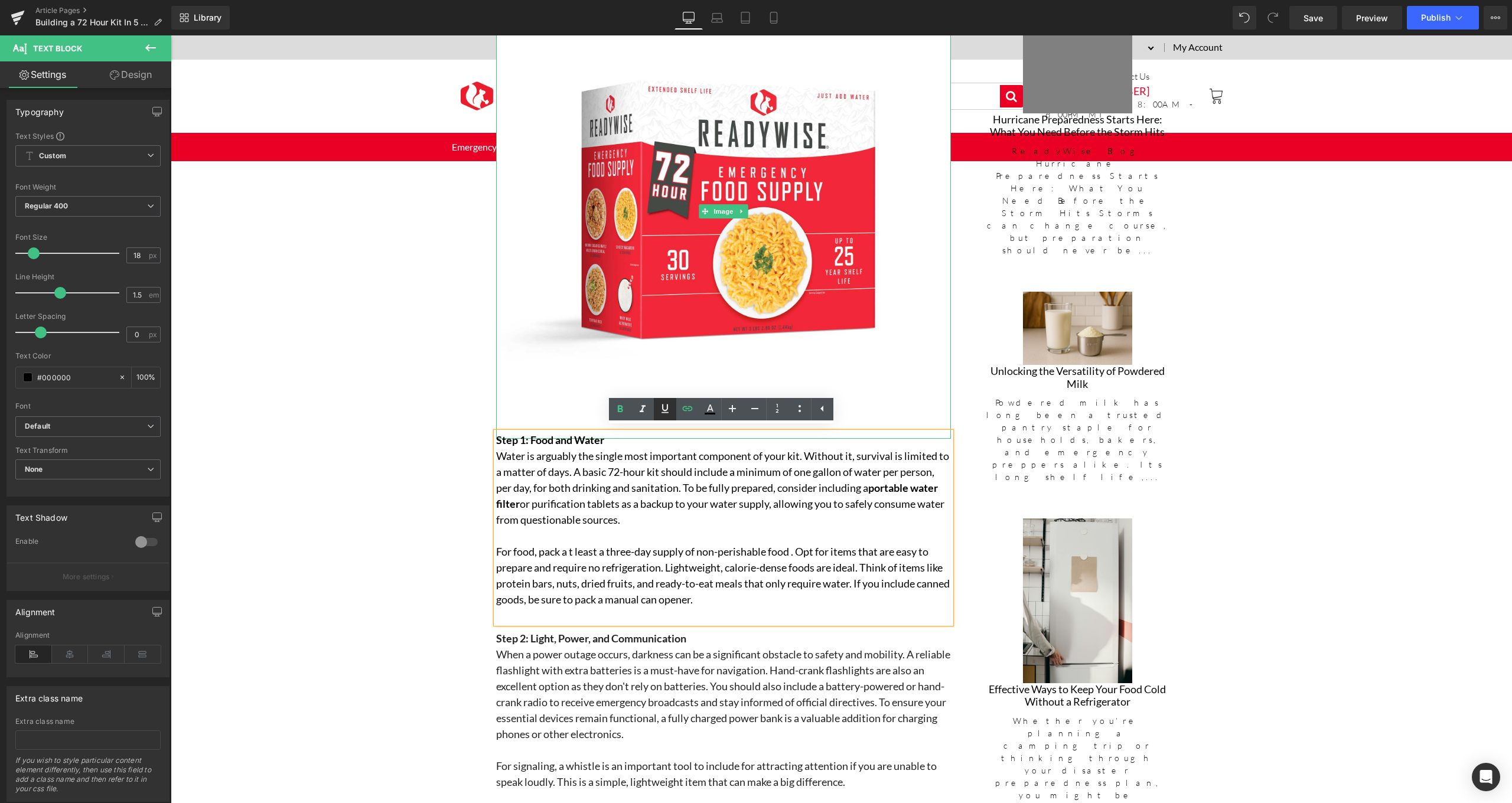
click at [664, 412] on icon at bounding box center [665, 408] width 14 height 14
drag, startPoint x: 592, startPoint y: 499, endPoint x: 494, endPoint y: 500, distance: 98.0
click at [496, 500] on div "Step 1: Food and Water Water is arguably the single most important component of…" at bounding box center [723, 528] width 455 height 191
click at [663, 413] on icon at bounding box center [665, 408] width 7 height 9
click at [715, 413] on icon at bounding box center [710, 409] width 14 height 14
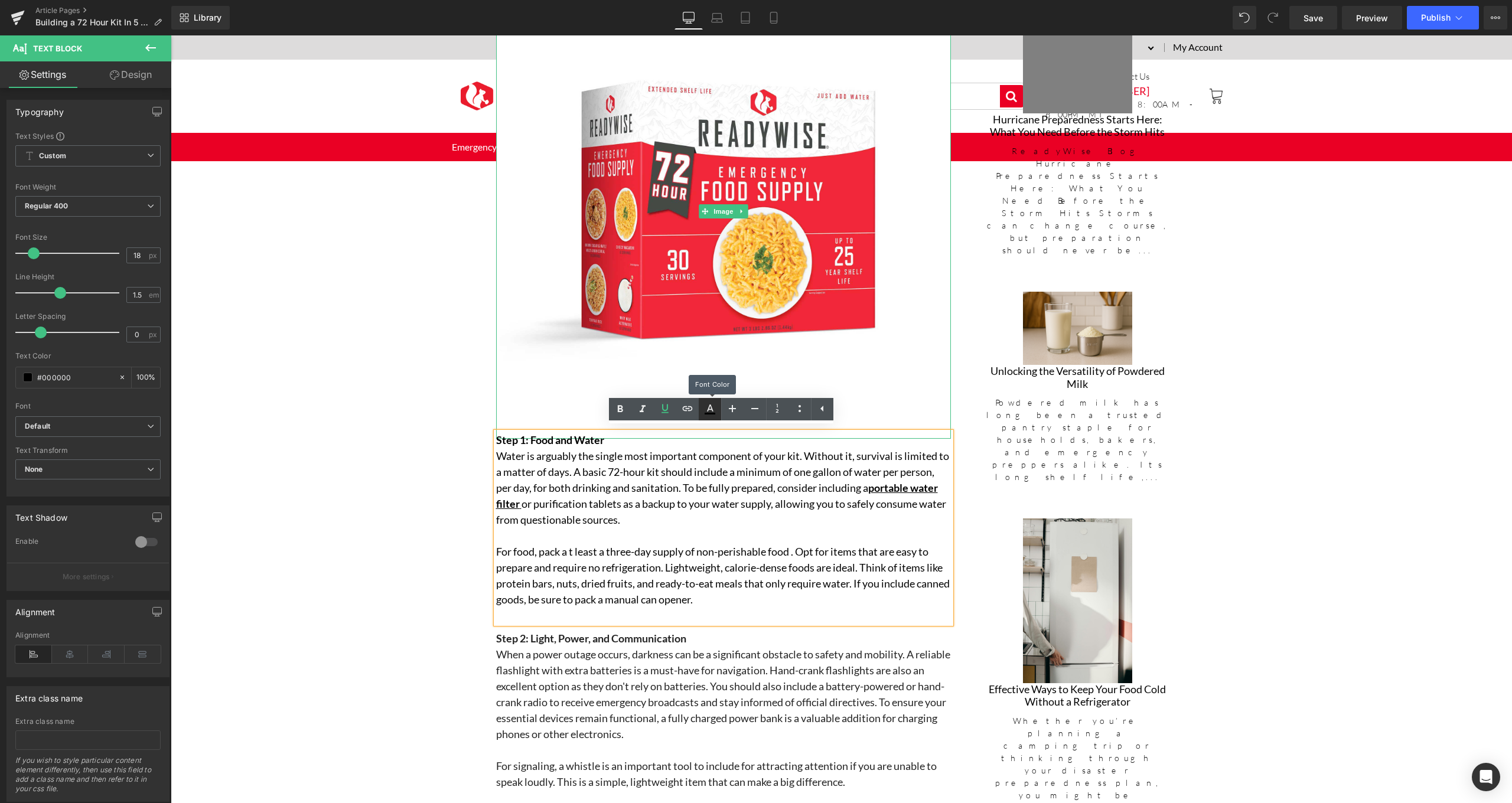
type input "#000000"
type input "100"
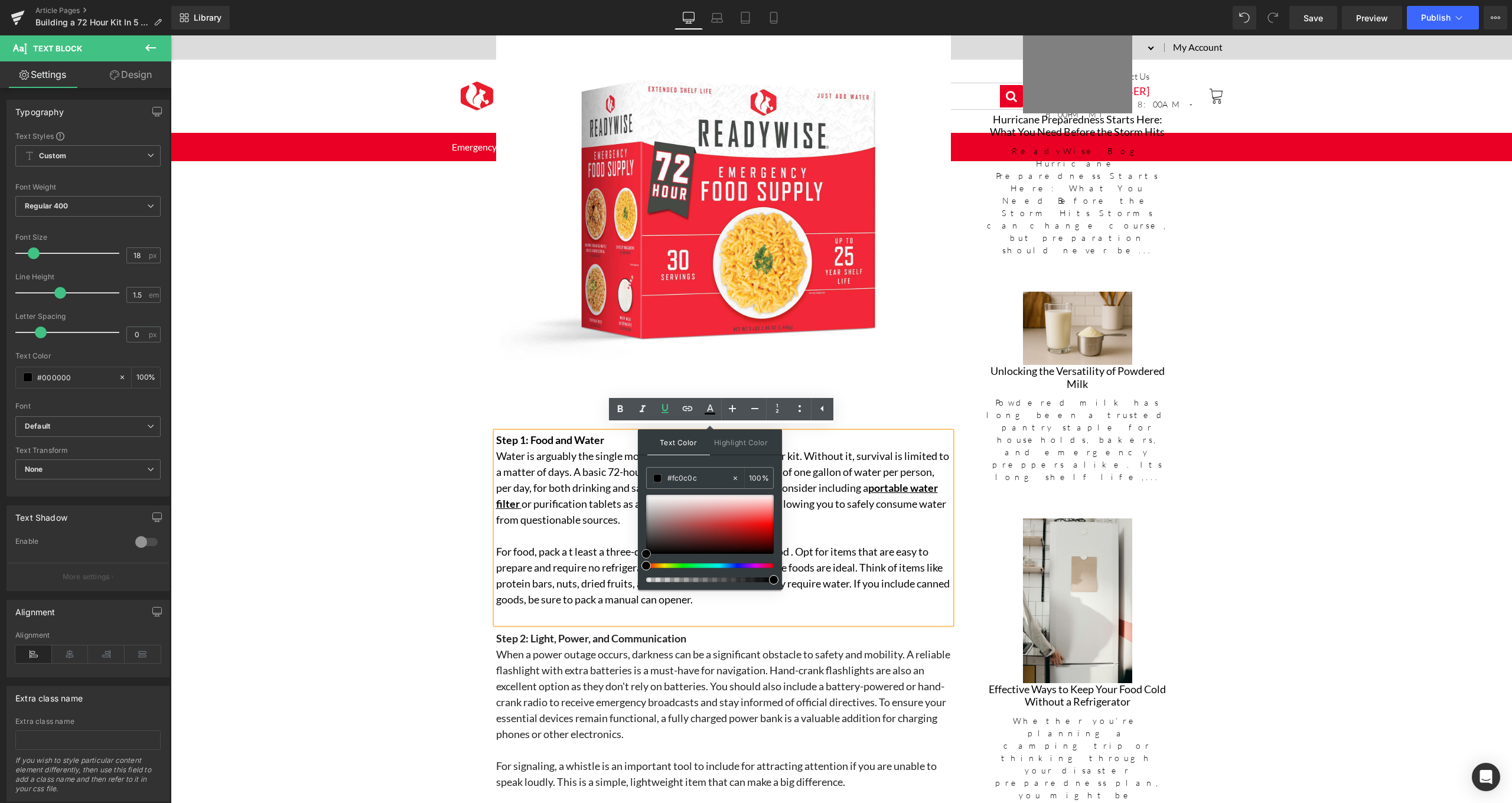
click at [770, 524] on div at bounding box center [710, 524] width 128 height 59
type input "#bb0000"
drag, startPoint x: 769, startPoint y: 521, endPoint x: 770, endPoint y: 530, distance: 9.1
click at [770, 530] on span at bounding box center [768, 530] width 10 height 10
click at [496, 515] on p "Water is arguably the single most important component of your kit. Without it, …" at bounding box center [723, 488] width 455 height 80
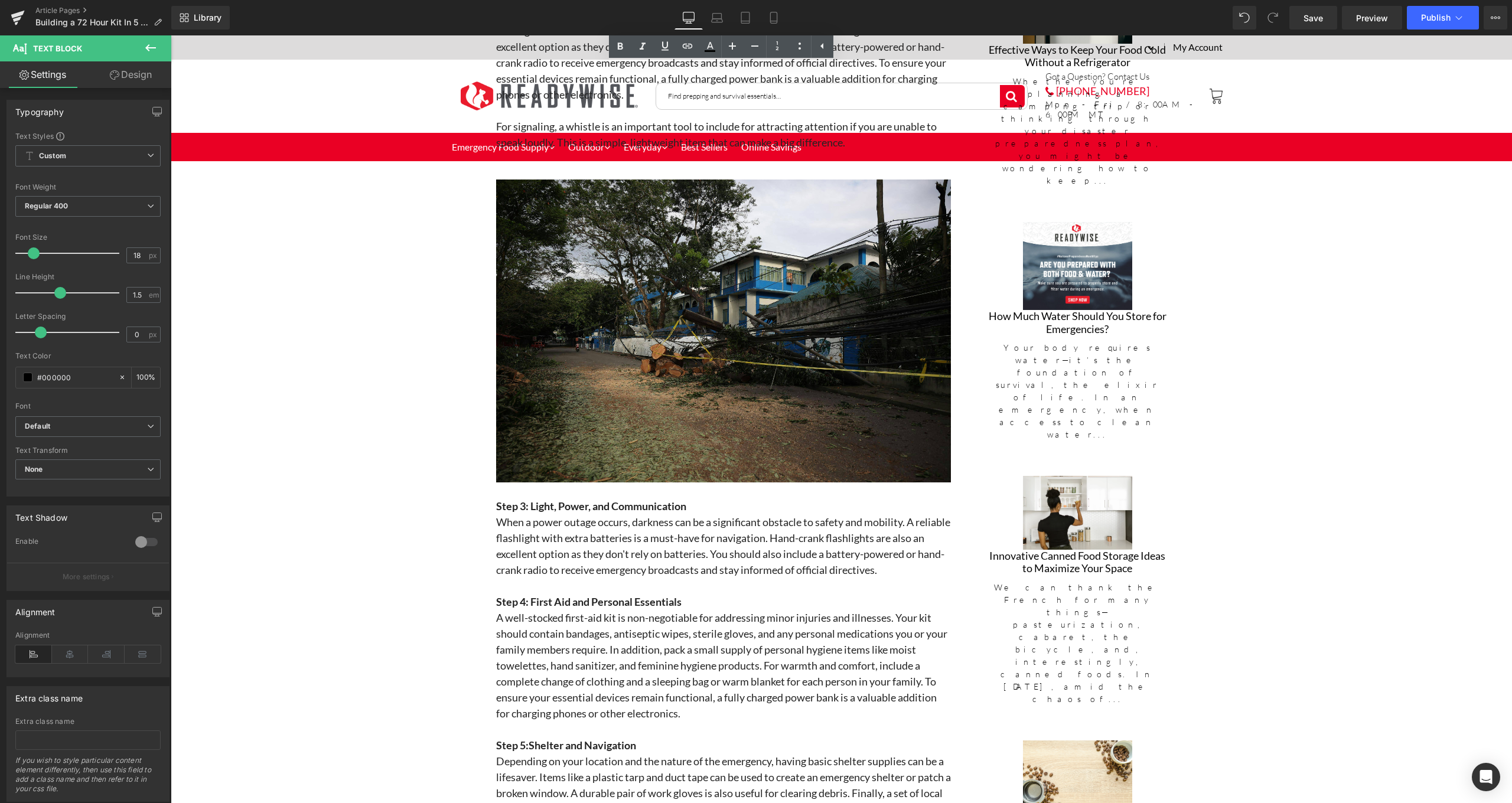
scroll to position [1001, 0]
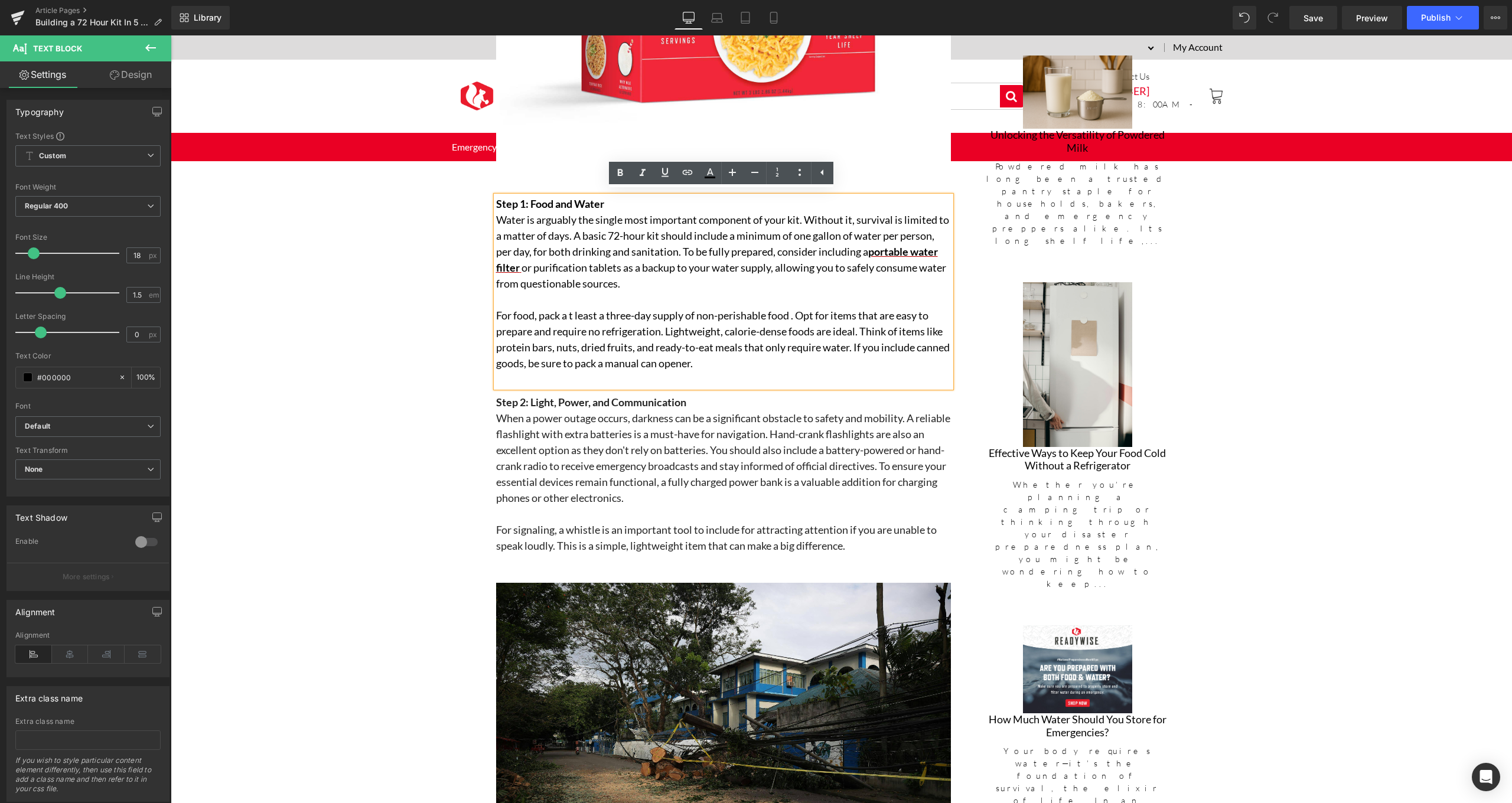
click at [557, 292] on p at bounding box center [723, 299] width 455 height 16
drag, startPoint x: 593, startPoint y: 262, endPoint x: 493, endPoint y: 265, distance: 100.0
click at [496, 265] on p "Water is arguably the single most important component of your kit. Without it, …" at bounding box center [723, 252] width 455 height 80
click at [688, 177] on icon at bounding box center [687, 172] width 14 height 14
click at [620, 279] on input "text" at bounding box center [580, 289] width 182 height 30
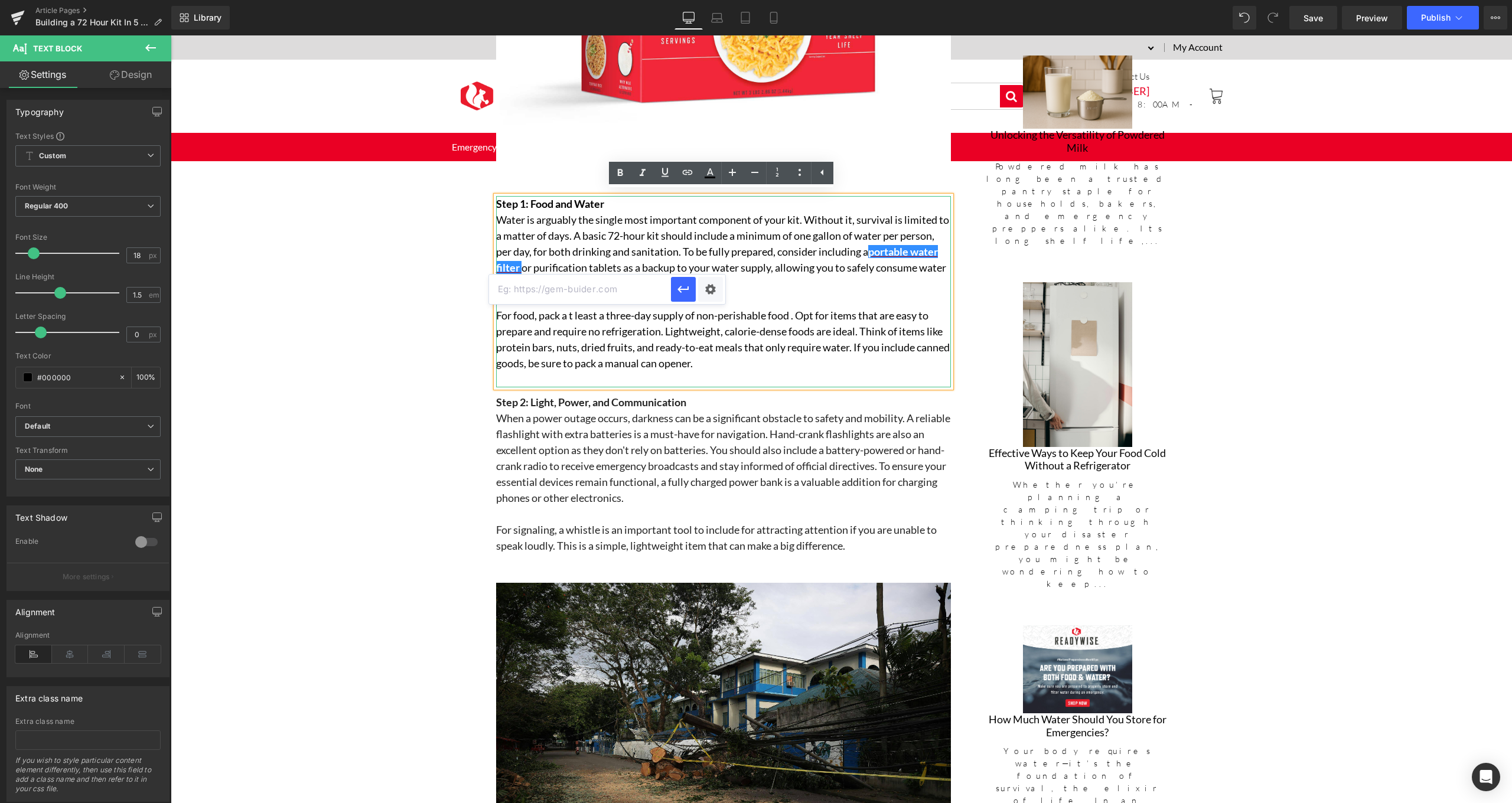
paste input "[URL][DOMAIN_NAME]"
type input "[URL][DOMAIN_NAME]"
click at [682, 293] on icon "button" at bounding box center [683, 289] width 14 height 14
click at [706, 175] on icon at bounding box center [710, 173] width 14 height 14
type input "#000000"
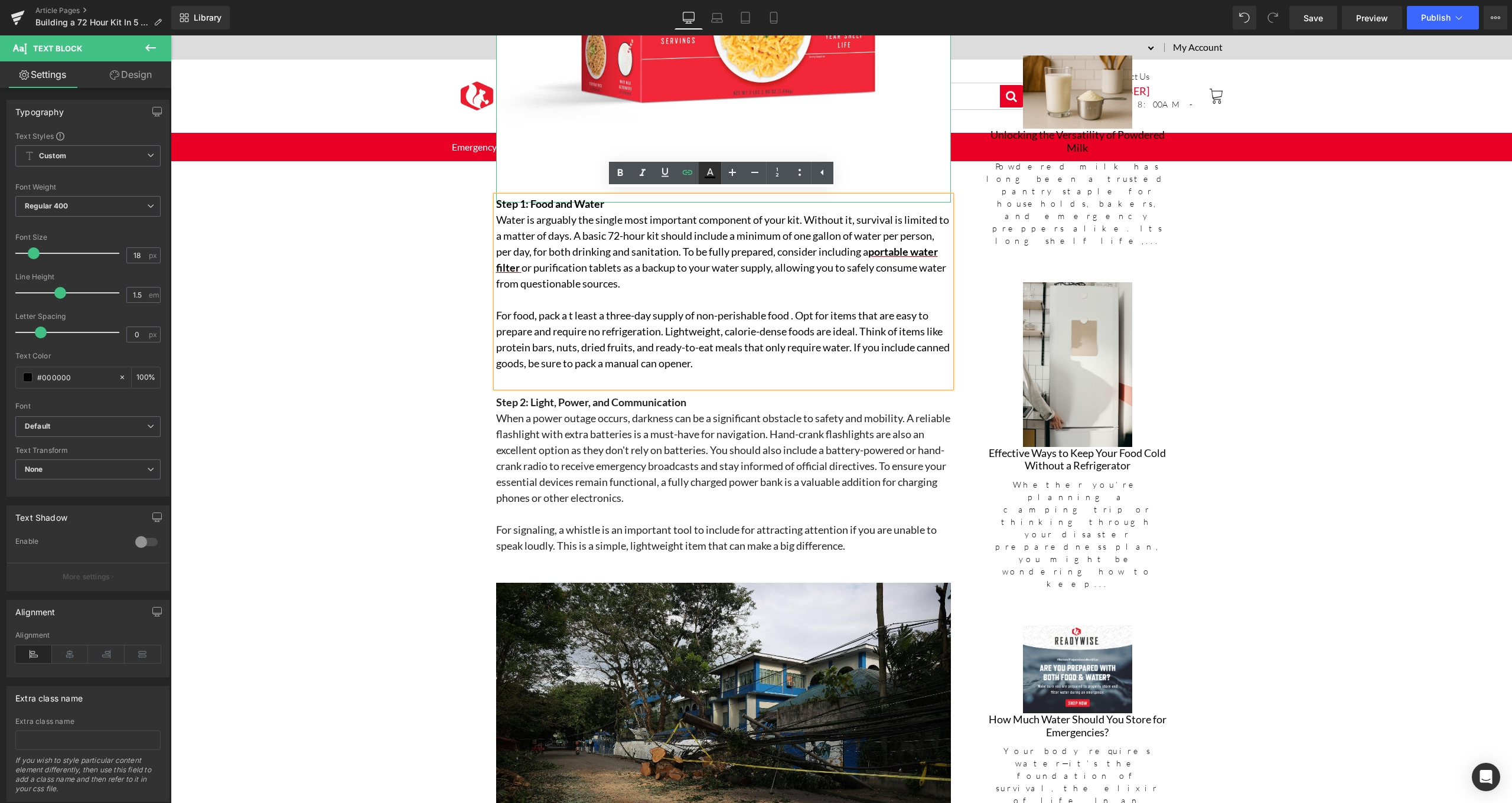
type input "100"
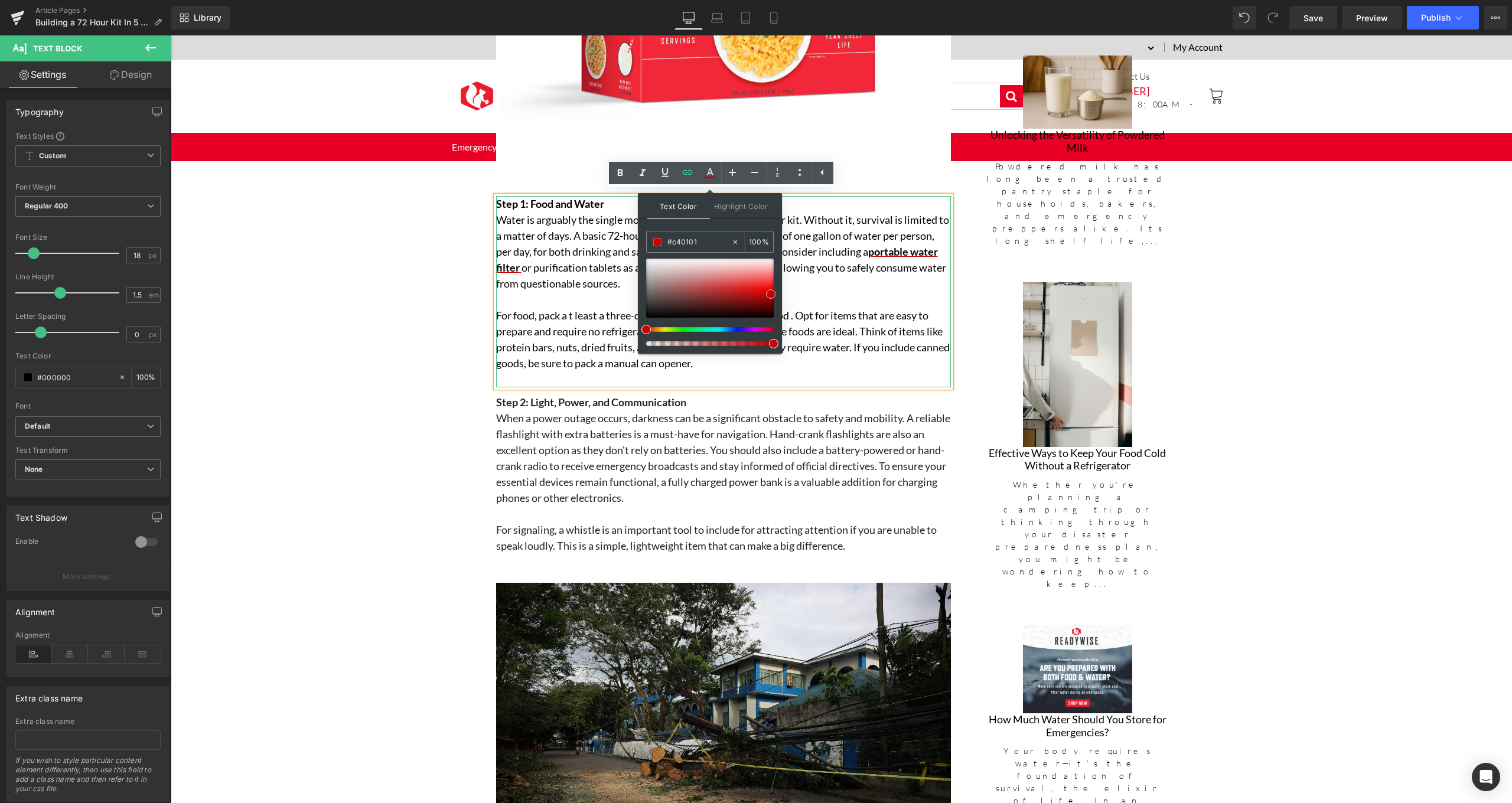
type input "#cf0202"
drag, startPoint x: 648, startPoint y: 317, endPoint x: 773, endPoint y: 293, distance: 127.3
click at [773, 293] on span at bounding box center [770, 294] width 10 height 10
click at [533, 292] on p at bounding box center [723, 299] width 455 height 16
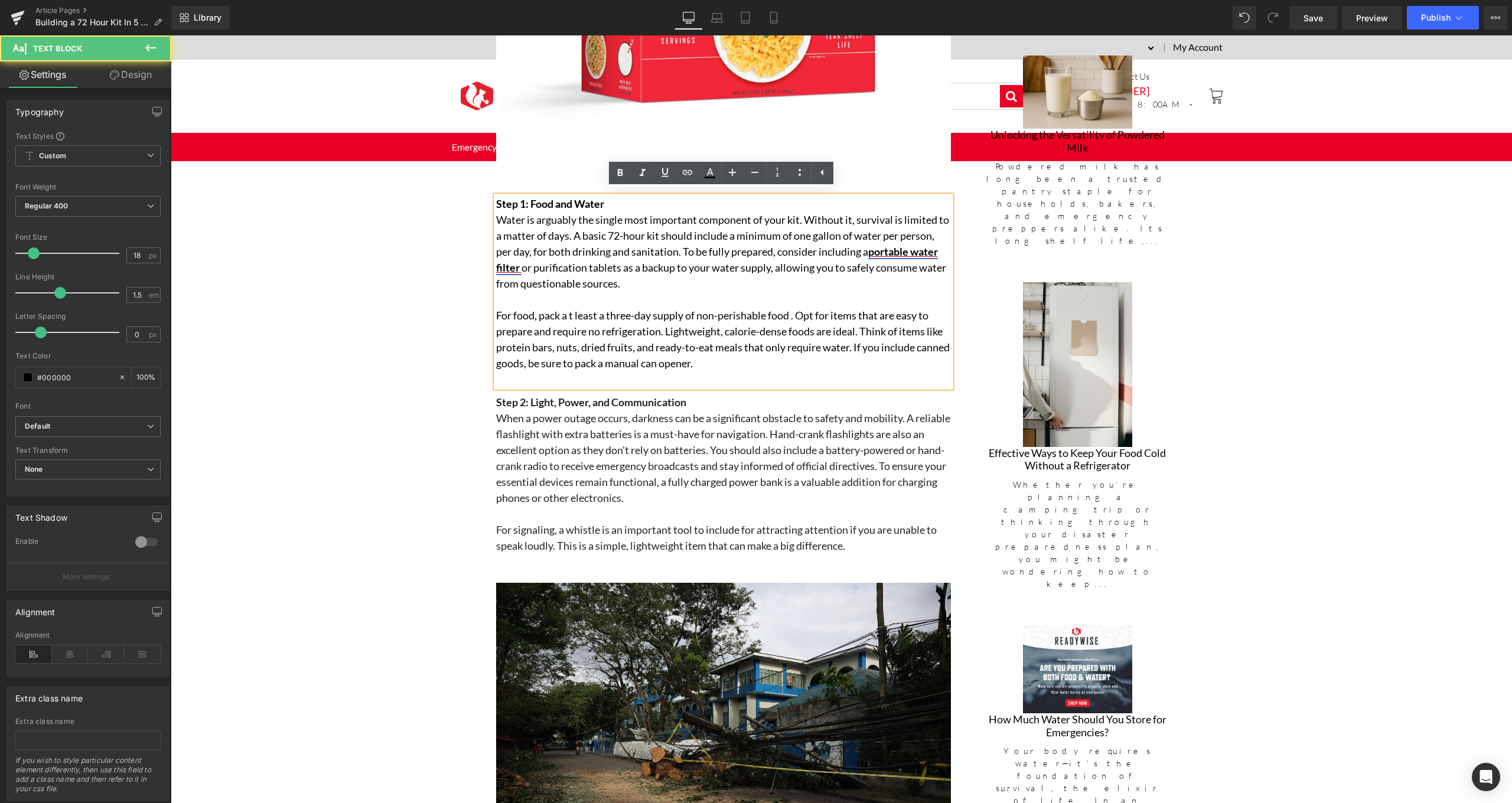
click at [592, 264] on link "portable water filter" at bounding box center [717, 259] width 441 height 29
click at [617, 288] on span "Unlink" at bounding box center [613, 286] width 23 height 10
click at [597, 261] on p "Water is arguably the single most important component of your kit. Without it, …" at bounding box center [723, 252] width 455 height 80
drag, startPoint x: 593, startPoint y: 261, endPoint x: 490, endPoint y: 263, distance: 103.0
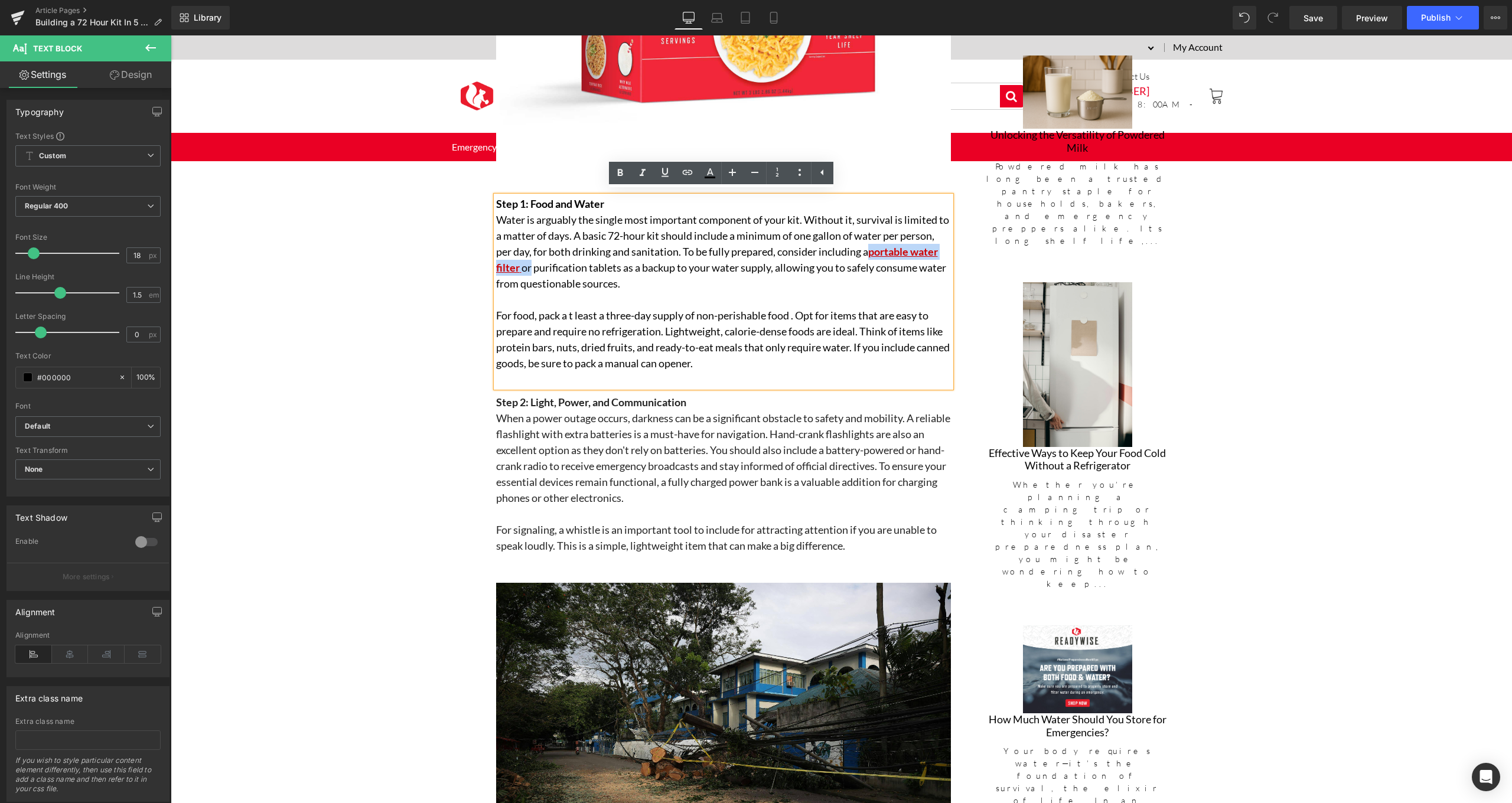
click at [490, 263] on div "Building a 72 Hour Kit In 5 Easy Steps Heading The First 72 Hours Matter Most—A…" at bounding box center [723, 397] width 472 height 1716
click at [667, 308] on p "For food, pack a t least a three-day supply of non-perishable food . Opt for it…" at bounding box center [723, 339] width 455 height 63
click at [535, 264] on span "portable water filter" at bounding box center [717, 259] width 441 height 29
drag, startPoint x: 592, startPoint y: 265, endPoint x: 479, endPoint y: 256, distance: 113.4
click at [479, 256] on div "Hero Banner 197px 332px ReadyWise Blog Text Block Separator Building a 72 Hour …" at bounding box center [841, 786] width 1341 height 3315
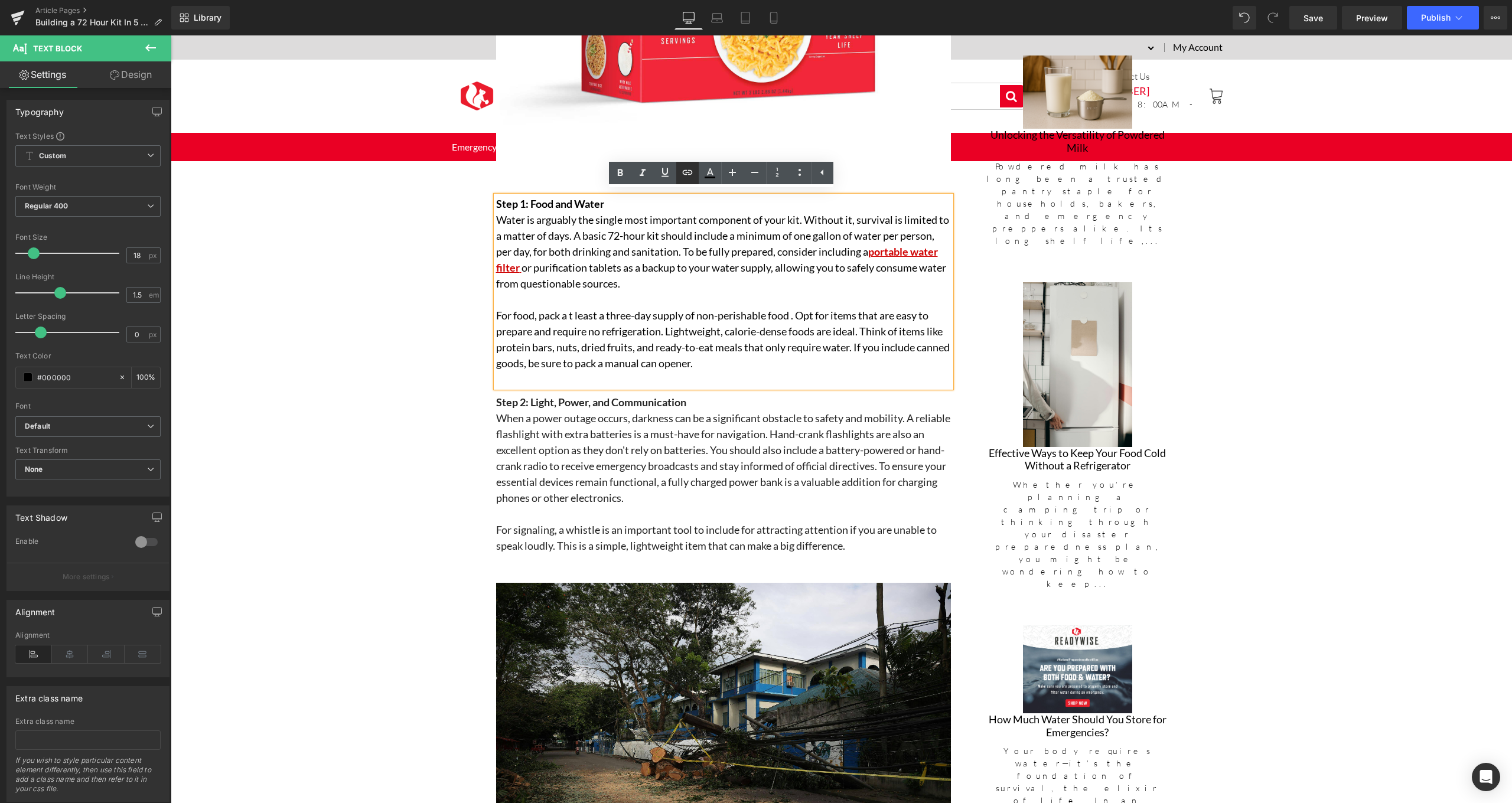
click at [690, 178] on icon at bounding box center [687, 172] width 14 height 14
click at [636, 282] on input "text" at bounding box center [580, 289] width 182 height 30
paste input "[URL][DOMAIN_NAME]"
type input "[URL][DOMAIN_NAME]"
click at [684, 292] on icon "button" at bounding box center [683, 289] width 14 height 14
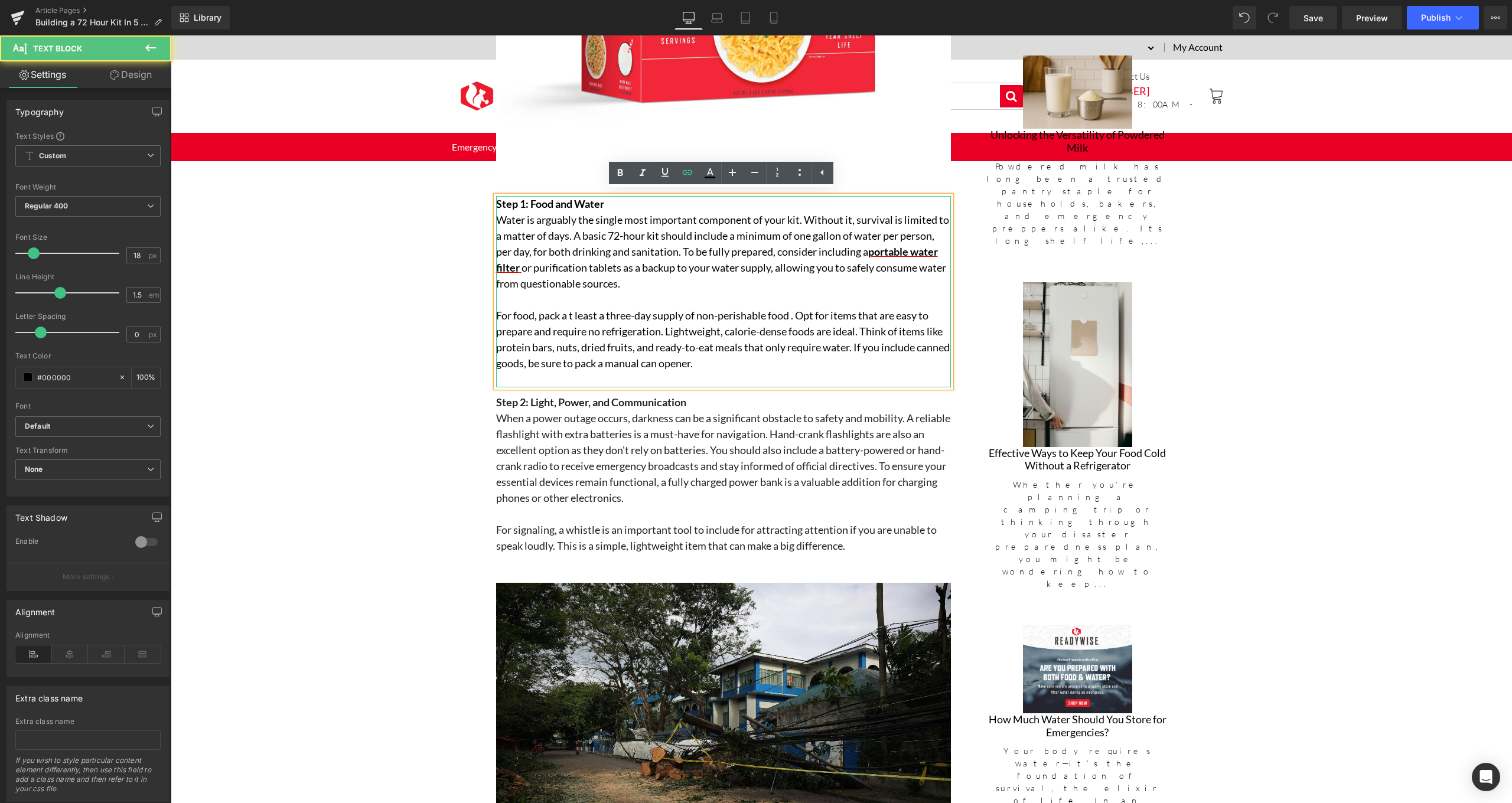
click at [593, 264] on p "Water is arguably the single most important component of your kit. Without it, …" at bounding box center [723, 252] width 455 height 80
drag, startPoint x: 593, startPoint y: 264, endPoint x: 497, endPoint y: 266, distance: 96.0
click at [497, 266] on p "Water is arguably the single most important component of your kit. Without it, …" at bounding box center [723, 252] width 455 height 80
click at [715, 173] on icon at bounding box center [710, 173] width 14 height 14
type input "#000000"
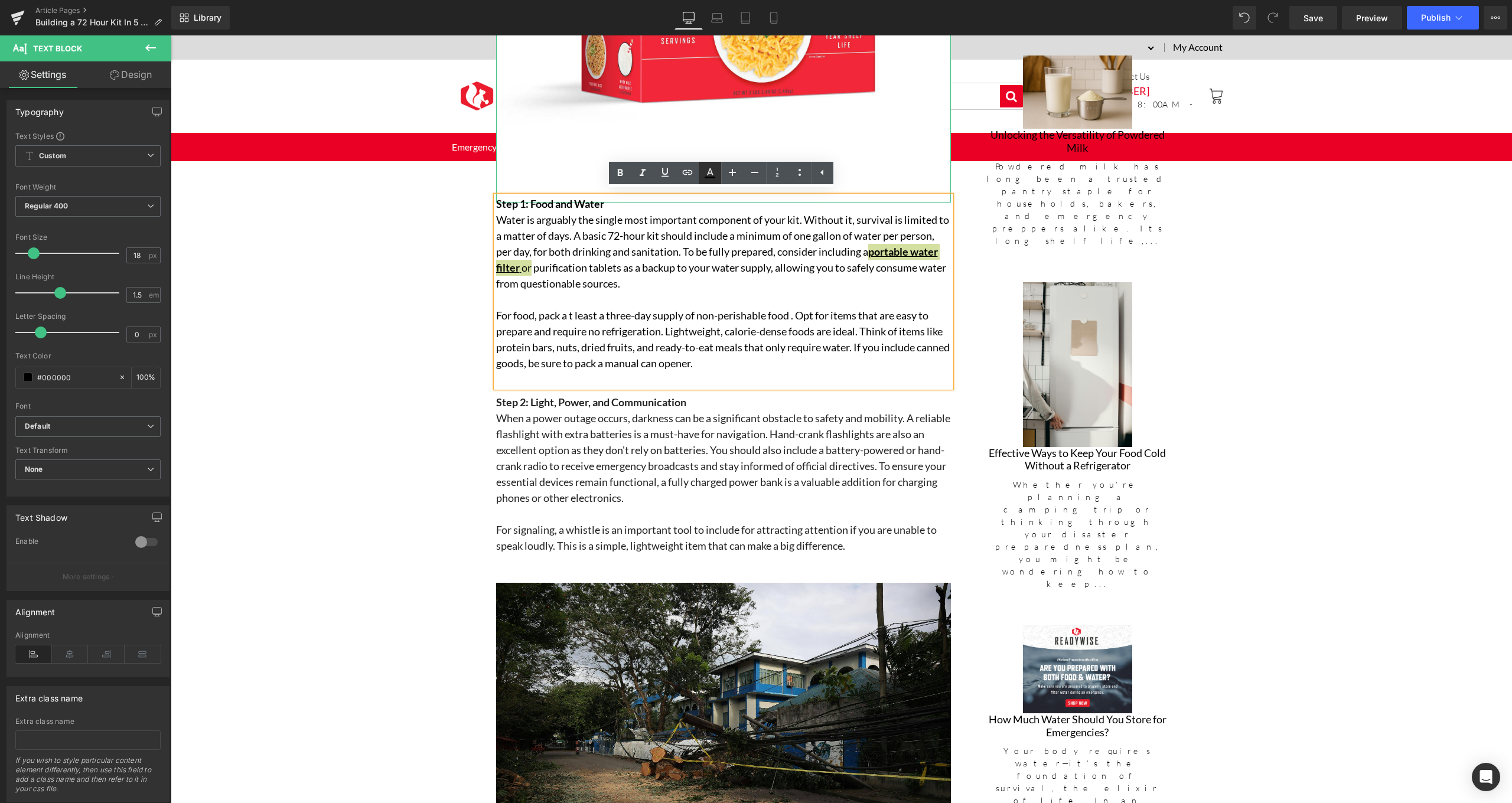
type input "100"
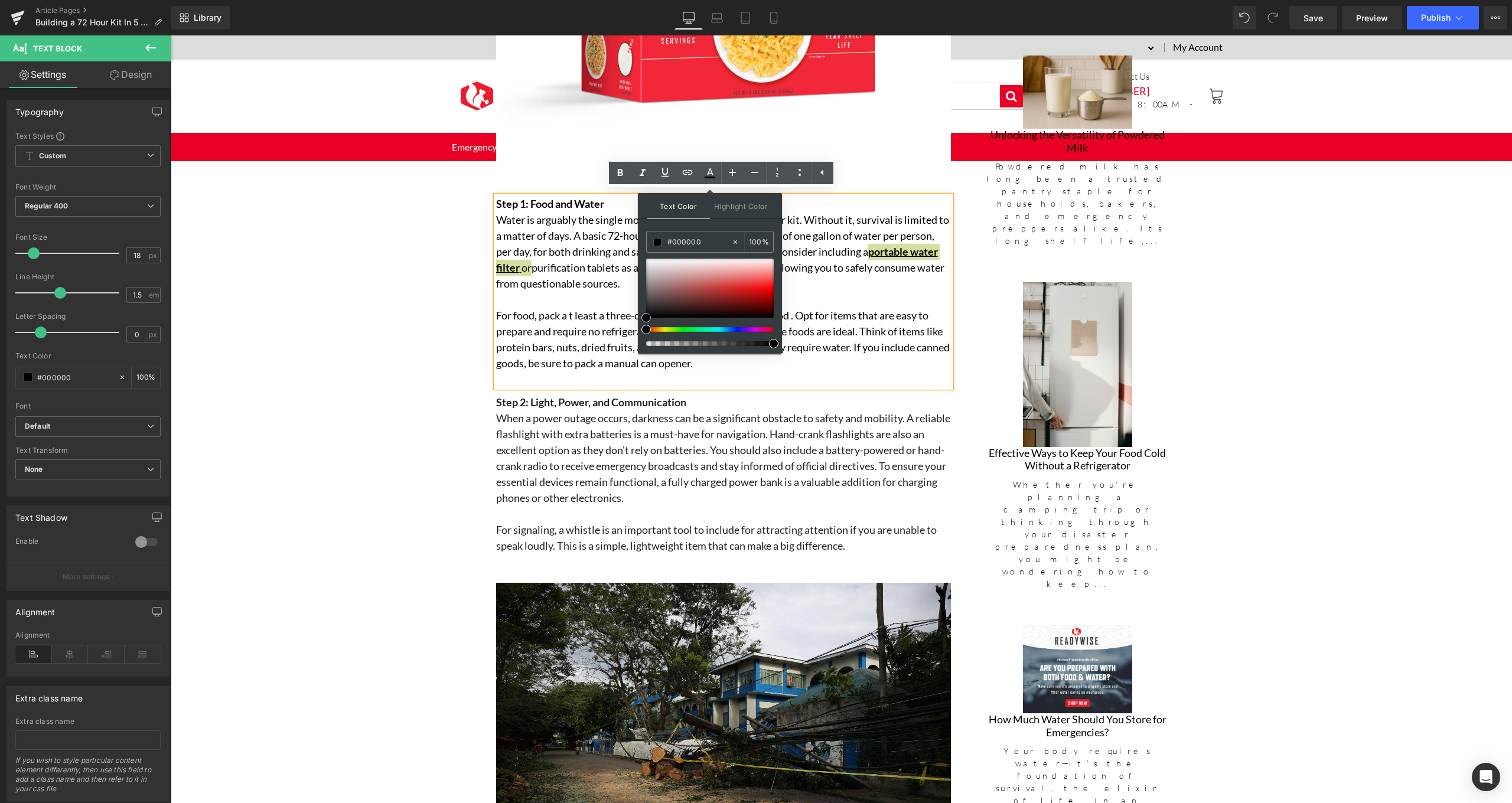
type input "#c30808"
click at [763, 294] on div at bounding box center [710, 288] width 128 height 59
click at [766, 292] on span at bounding box center [763, 294] width 10 height 10
click at [561, 268] on span "portable water filter" at bounding box center [717, 259] width 441 height 29
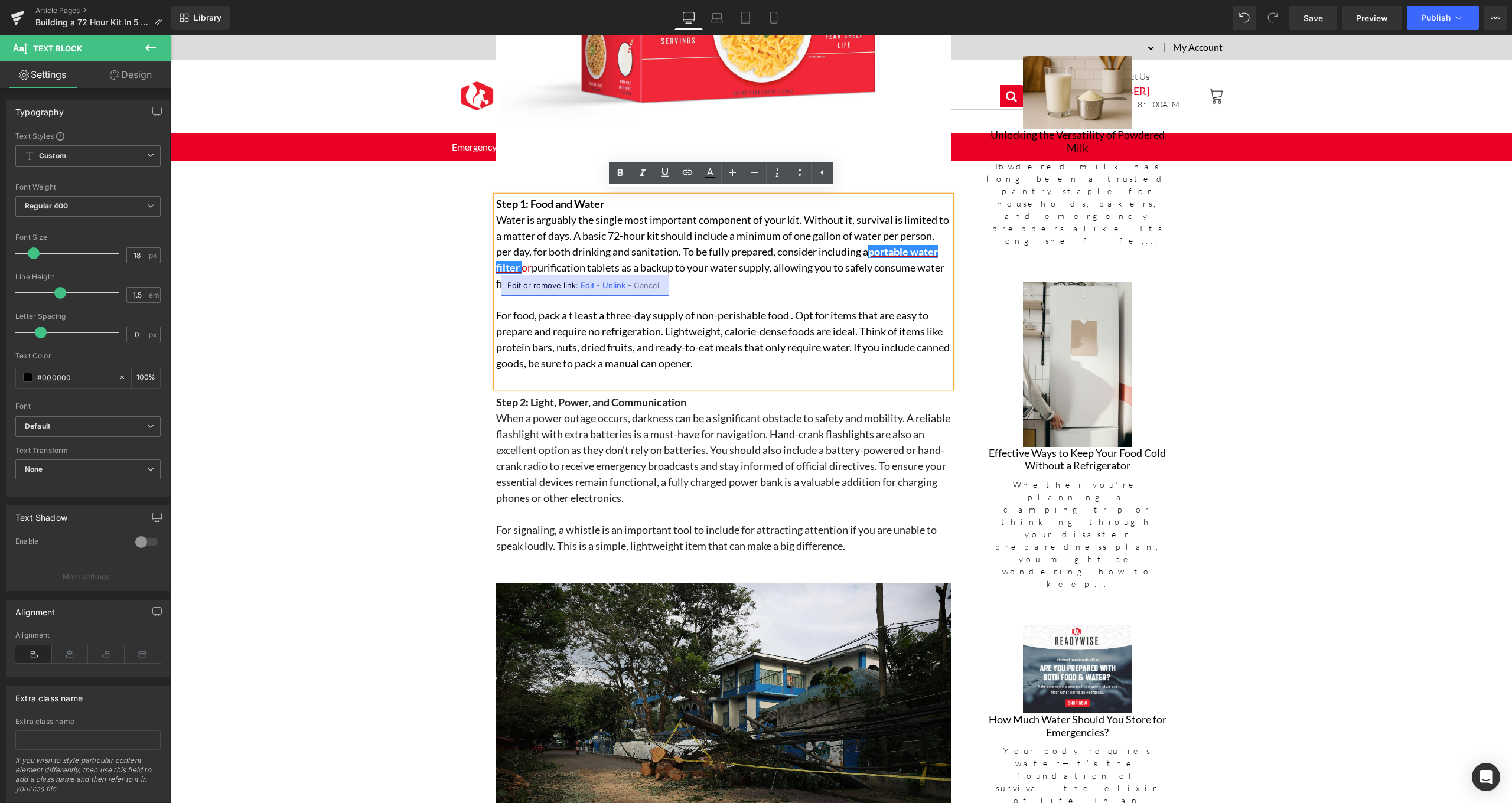
click at [612, 281] on span "Unlink" at bounding box center [613, 286] width 23 height 10
click at [604, 259] on p "Water is arguably the single most important component of your kit. Without it, …" at bounding box center [723, 252] width 455 height 80
click at [912, 240] on p "Water is arguably the single most important component of your kit. Without it, …" at bounding box center [723, 252] width 455 height 80
click at [931, 242] on p "Water is arguably the single most important component of your kit. Without it, …" at bounding box center [723, 252] width 455 height 80
drag, startPoint x: 908, startPoint y: 248, endPoint x: 548, endPoint y: 259, distance: 360.2
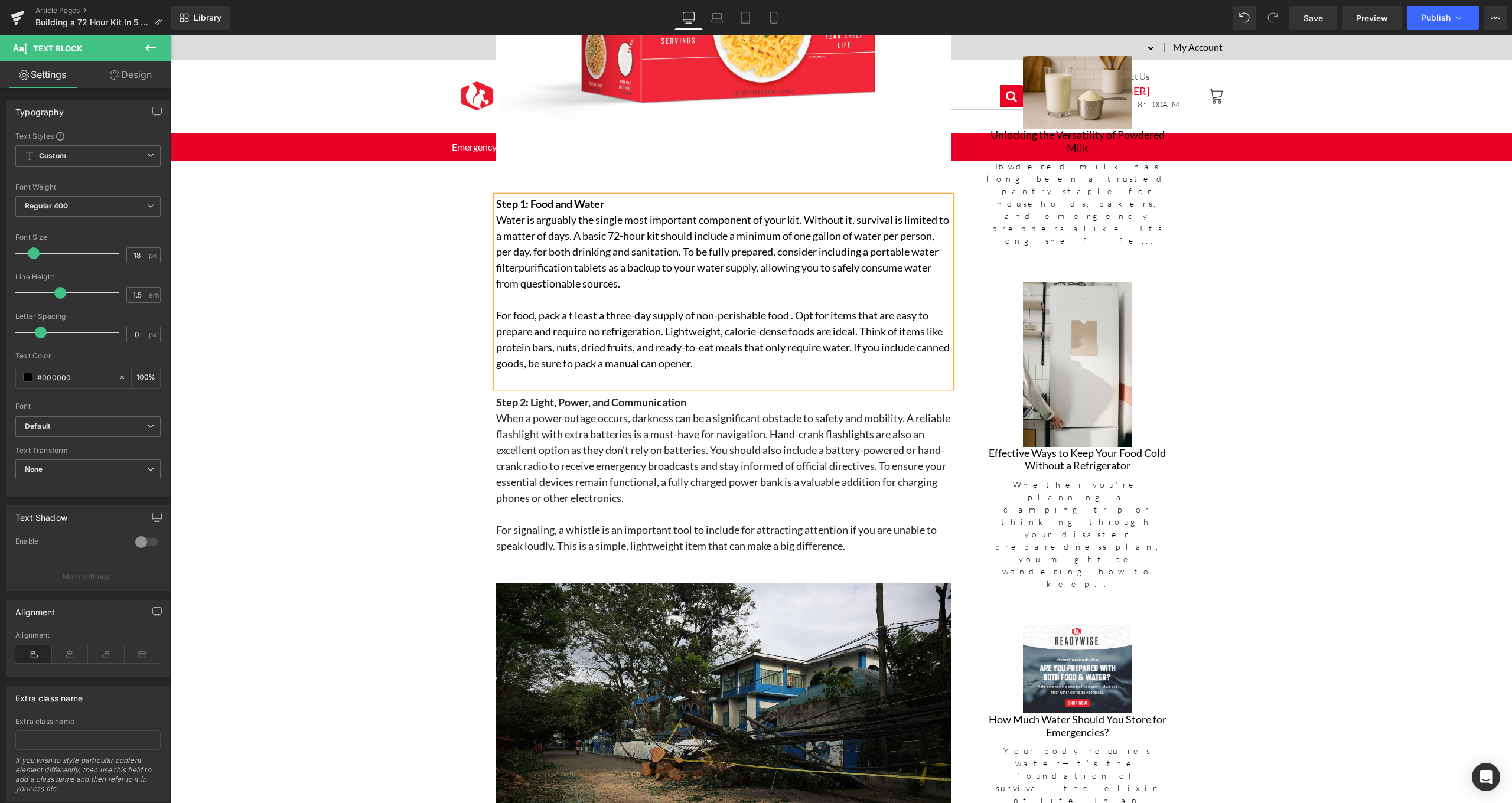
click at [548, 259] on p "Water is arguably the single most important component of your kit. Without it, …" at bounding box center [723, 252] width 455 height 80
click at [619, 170] on icon at bounding box center [620, 172] width 6 height 7
click at [668, 174] on icon at bounding box center [665, 172] width 14 height 14
click at [573, 273] on p "Water is arguably the single most important component of your kit. Without it, …" at bounding box center [723, 252] width 455 height 80
drag, startPoint x: 493, startPoint y: 263, endPoint x: 591, endPoint y: 259, distance: 98.1
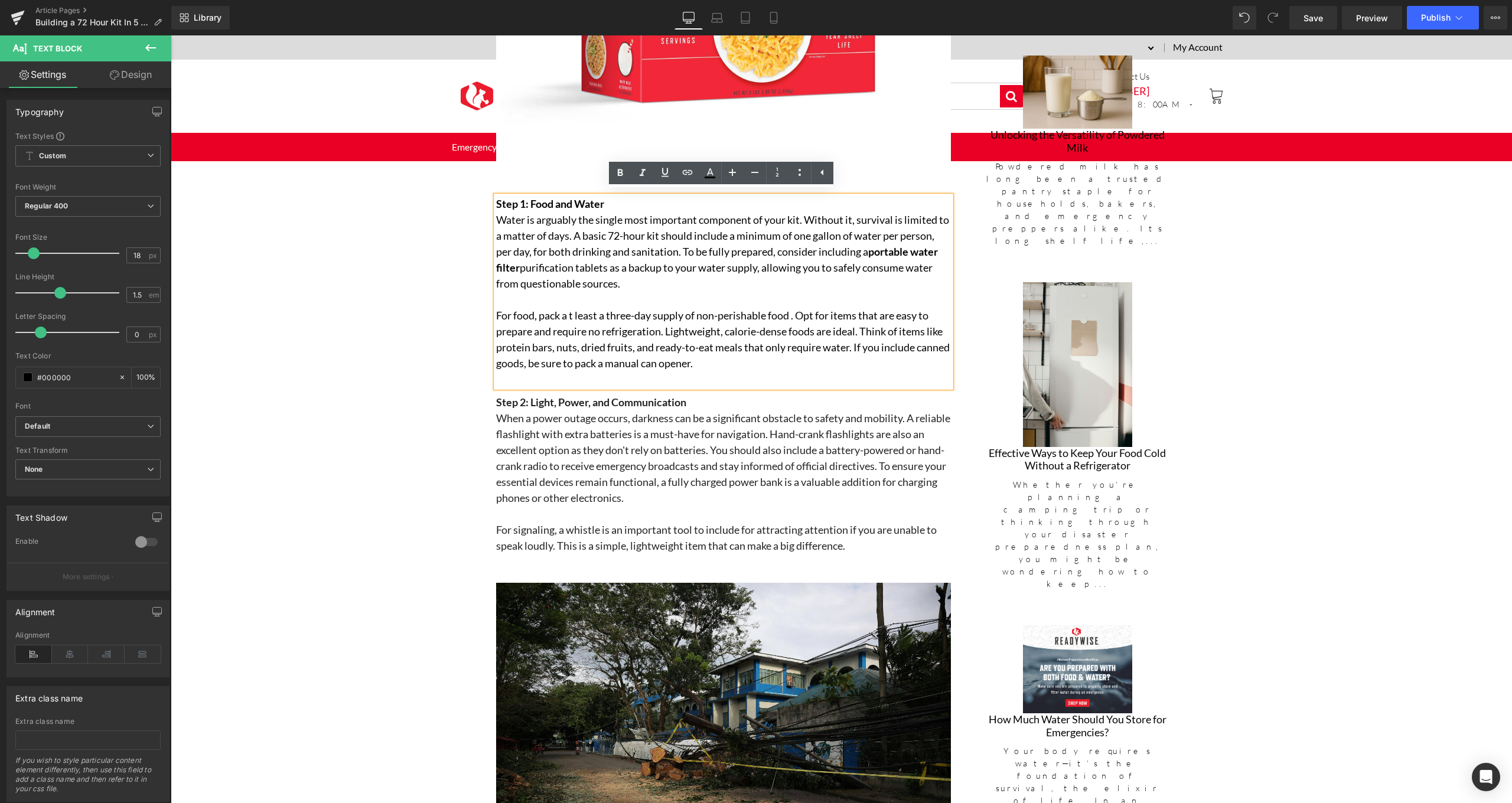
click at [591, 259] on div "Step 1: Food and Water Water is arguably the single most important component of…" at bounding box center [723, 291] width 455 height 191
click at [667, 170] on icon at bounding box center [665, 172] width 7 height 9
click at [690, 177] on icon at bounding box center [687, 172] width 14 height 14
click at [602, 291] on input "text" at bounding box center [580, 289] width 182 height 30
paste input "[URL][DOMAIN_NAME]"
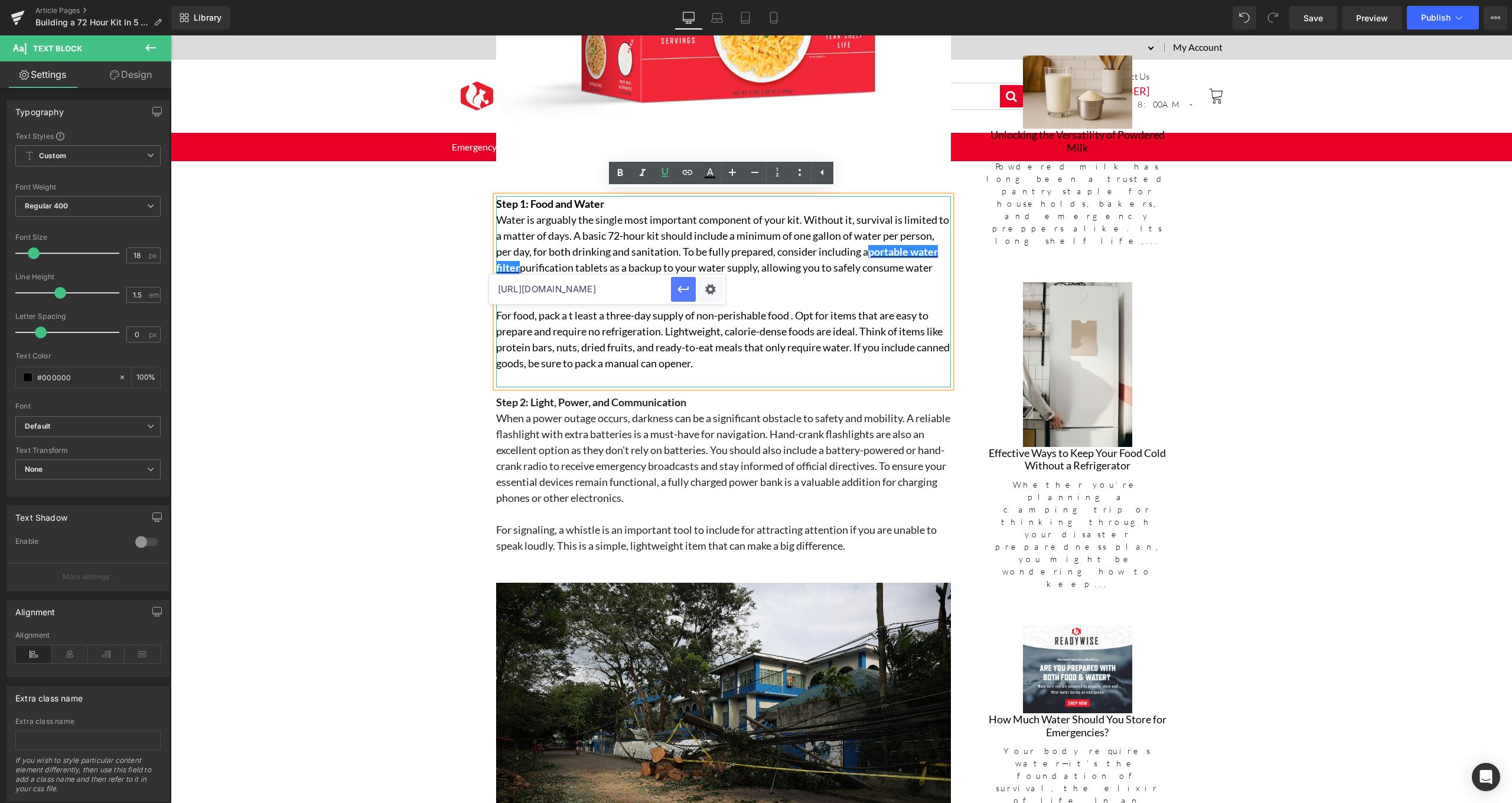
type input "[URL][DOMAIN_NAME]"
drag, startPoint x: 684, startPoint y: 284, endPoint x: 514, endPoint y: 246, distance: 174.2
click at [684, 284] on icon "button" at bounding box center [683, 289] width 14 height 14
click at [712, 178] on icon at bounding box center [709, 177] width 10 height 2
type input "#000000"
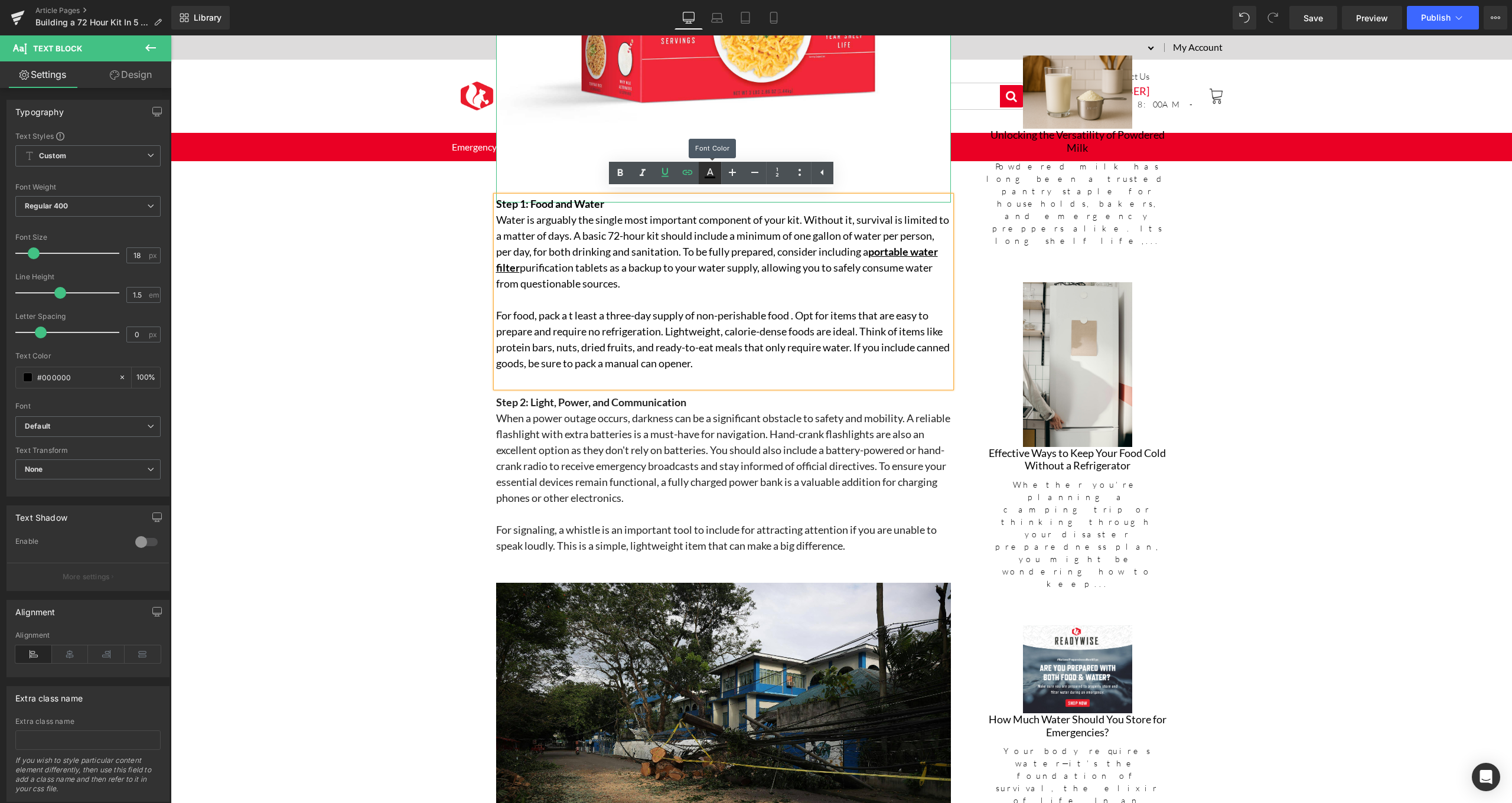
type input "100"
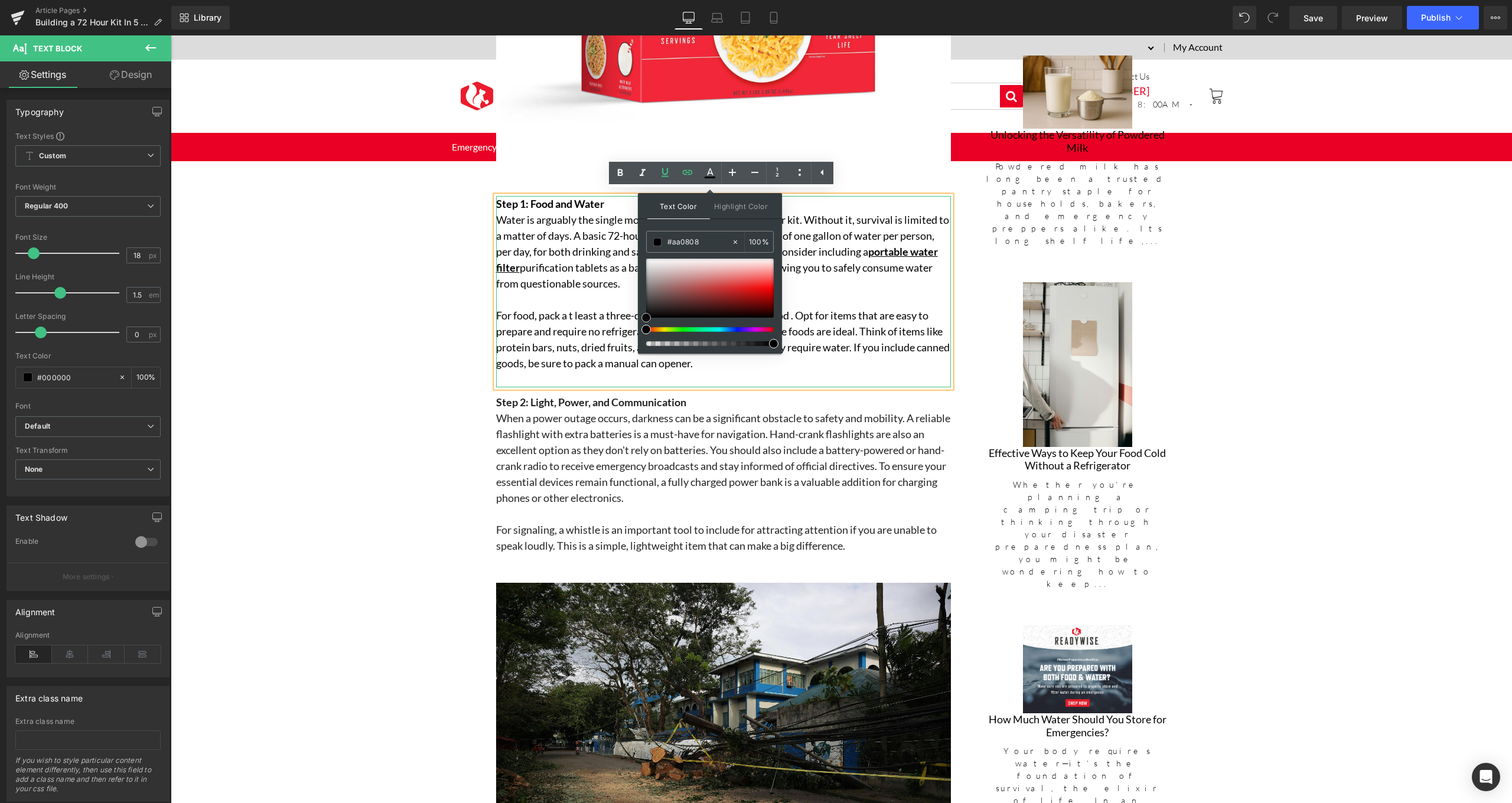
click at [762, 297] on div at bounding box center [710, 288] width 128 height 59
click at [765, 298] on span at bounding box center [762, 297] width 10 height 10
drag, startPoint x: 766, startPoint y: 299, endPoint x: 774, endPoint y: 293, distance: 10.0
click at [774, 293] on span at bounding box center [770, 292] width 10 height 10
click at [881, 284] on p "Water is arguably the single most important component of your kit. Without it, …" at bounding box center [723, 252] width 455 height 80
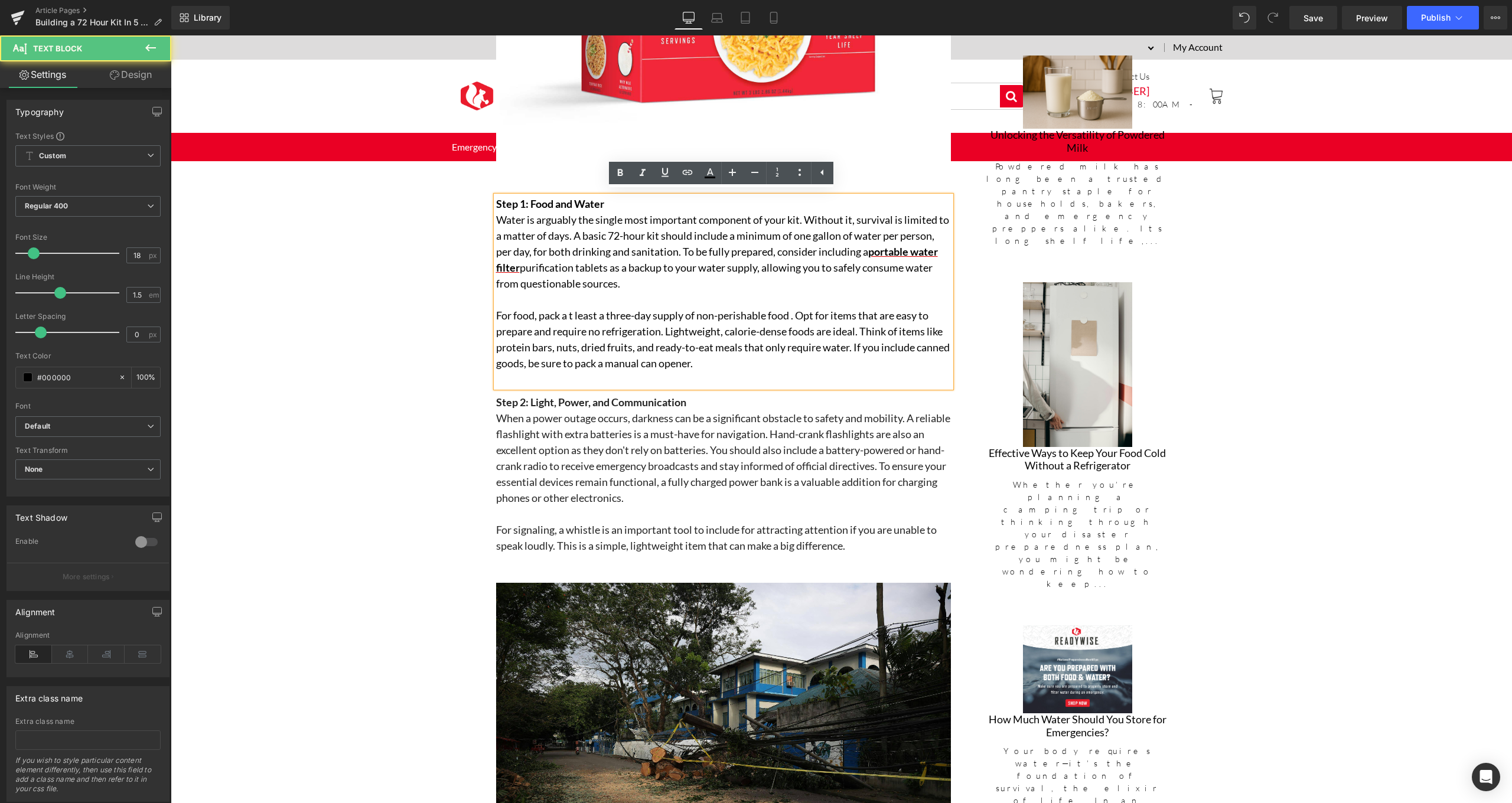
click at [593, 261] on p "Water is arguably the single most important component of your kit. Without it, …" at bounding box center [723, 252] width 455 height 80
click at [611, 293] on p at bounding box center [723, 299] width 455 height 16
click at [597, 268] on p "Water is arguably the single most important component of your kit. Without it, …" at bounding box center [723, 252] width 455 height 80
click at [616, 287] on p "Water is arguably the single most important component of your kit. Without it, …" at bounding box center [723, 252] width 455 height 80
click at [592, 266] on link "portable water filter" at bounding box center [717, 259] width 441 height 29
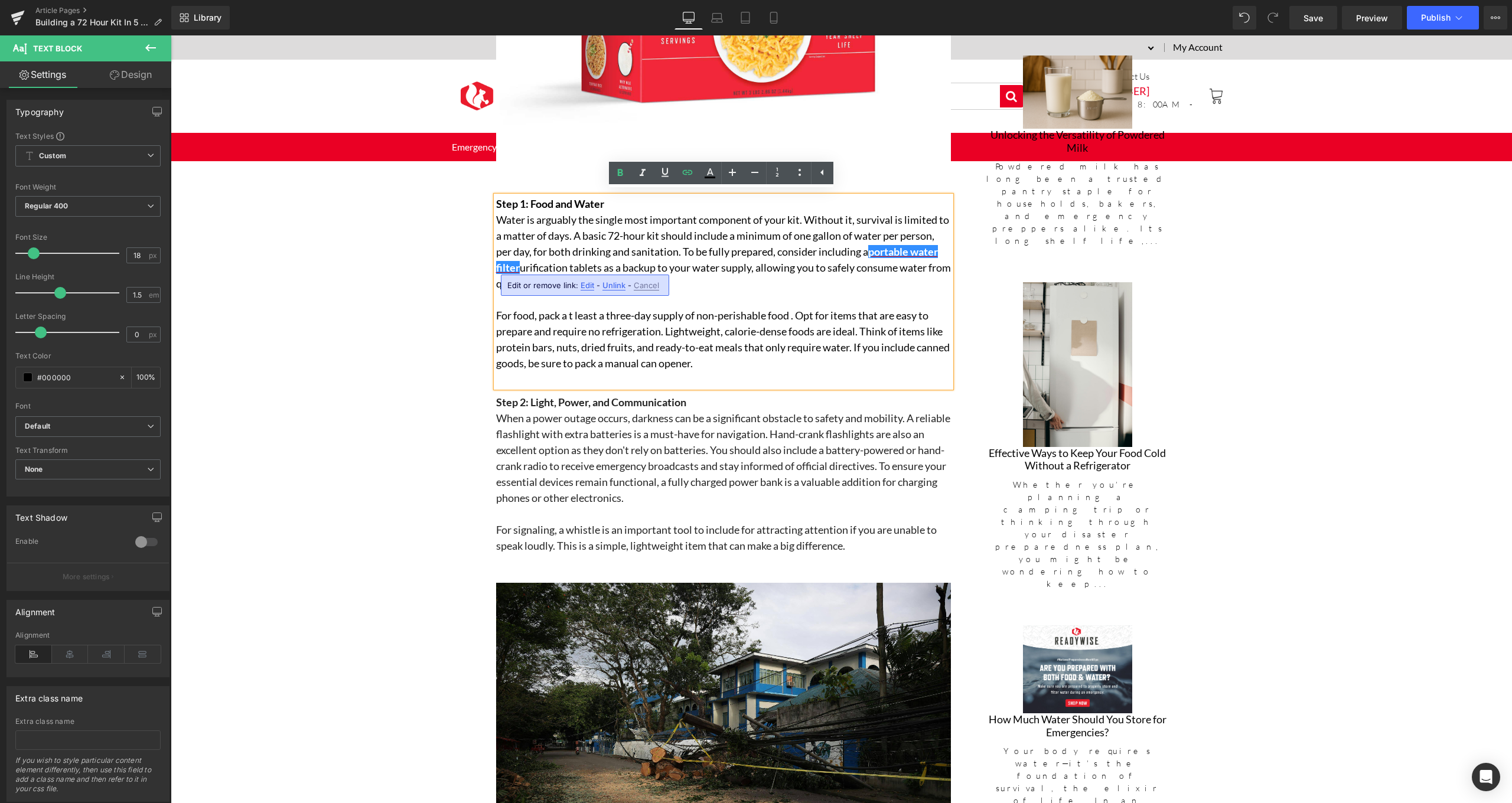
click at [626, 279] on div "Edit or remove link: Edit - Unlink - Cancel" at bounding box center [585, 285] width 168 height 21
drag, startPoint x: 618, startPoint y: 283, endPoint x: 447, endPoint y: 248, distance: 174.5
click at [618, 283] on span "Unlink" at bounding box center [613, 286] width 23 height 10
click at [593, 263] on p "Water is arguably the single most important component of your kit. Without it, …" at bounding box center [723, 252] width 455 height 80
click at [946, 257] on p "Water is arguably the single most important component of your kit. Without it, …" at bounding box center [723, 252] width 455 height 80
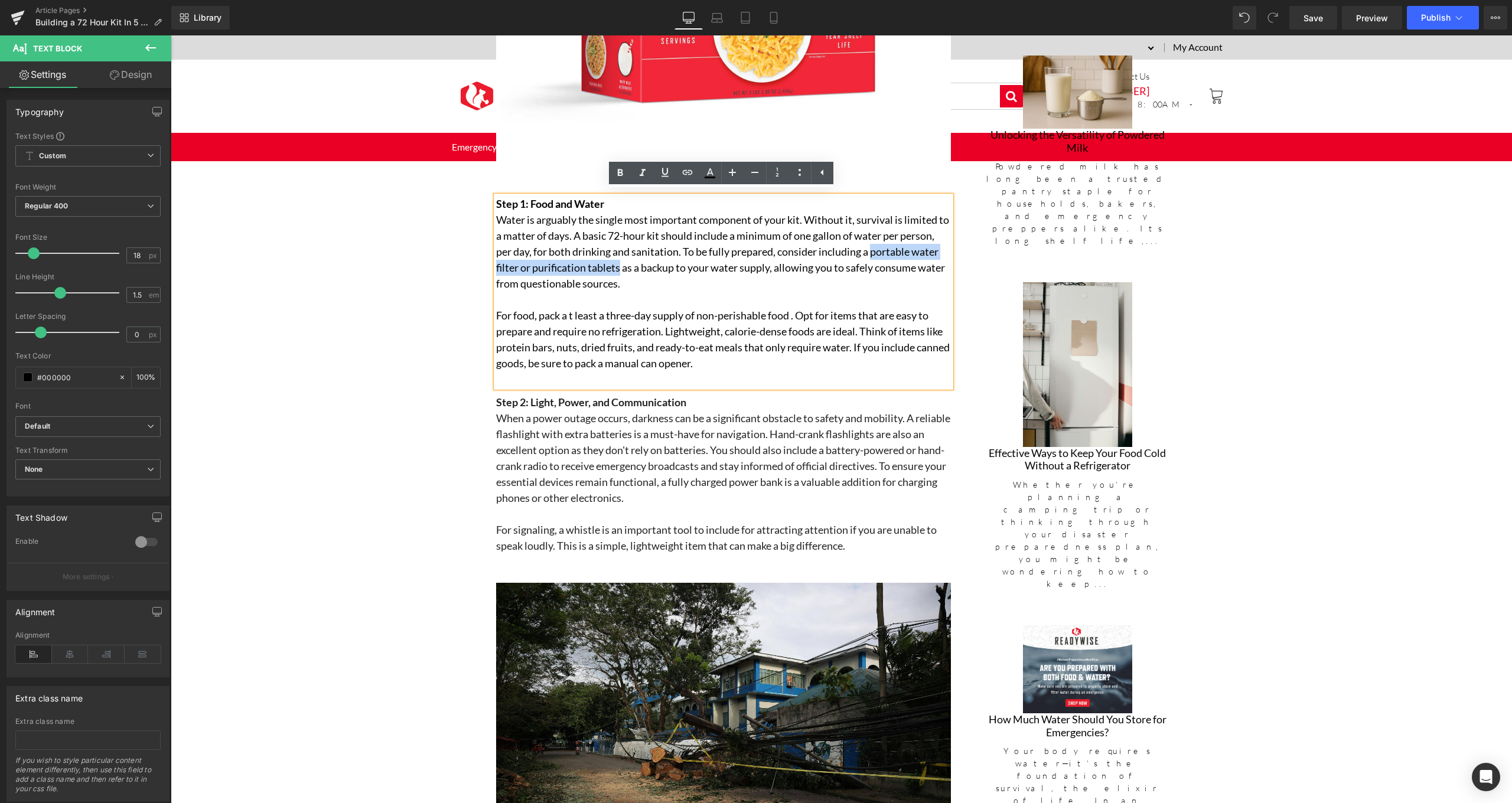
drag, startPoint x: 908, startPoint y: 246, endPoint x: 647, endPoint y: 262, distance: 261.5
click at [647, 262] on p "Water is arguably the single most important component of your kit. Without it, …" at bounding box center [723, 252] width 455 height 80
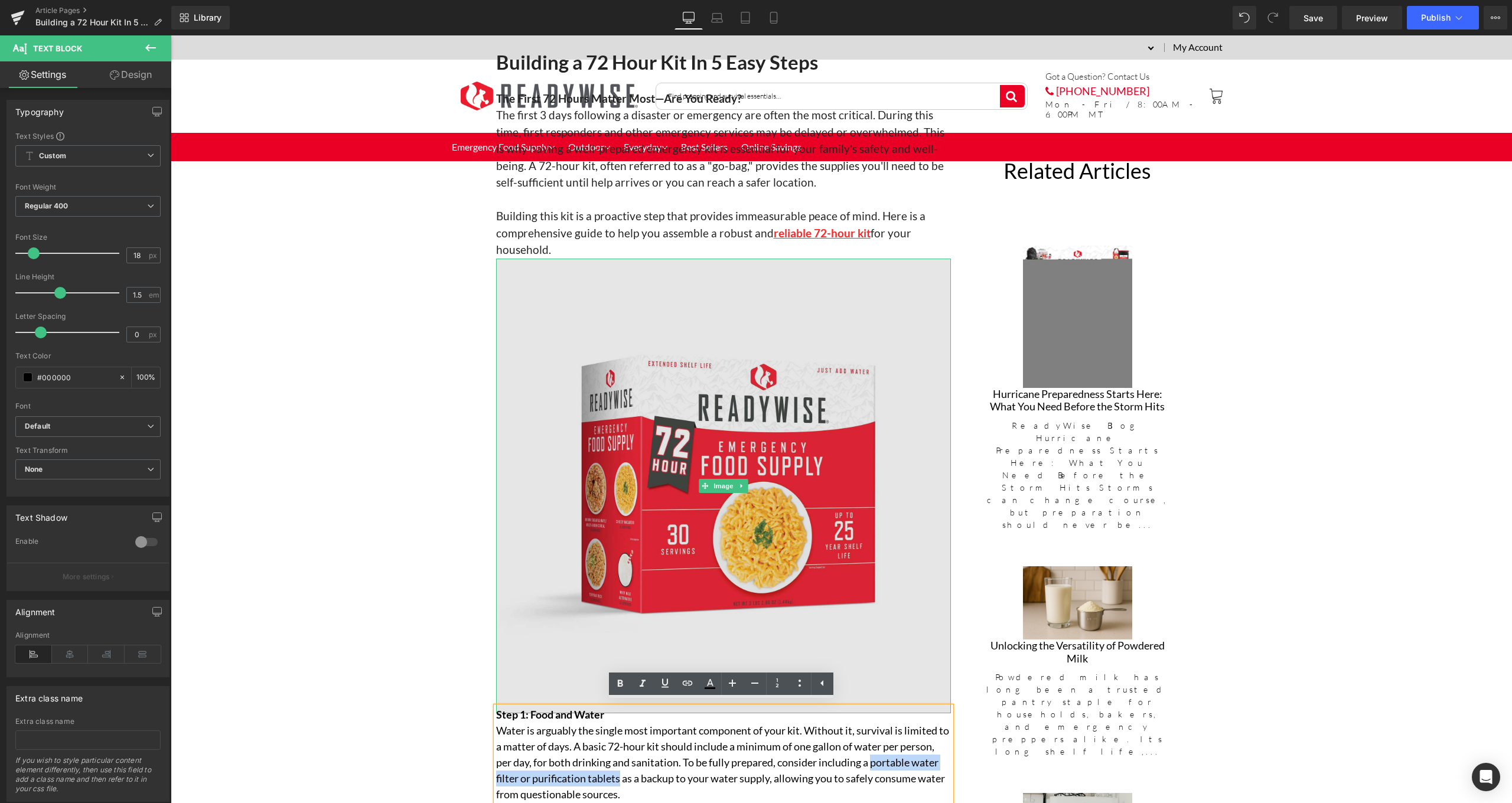
scroll to position [728, 0]
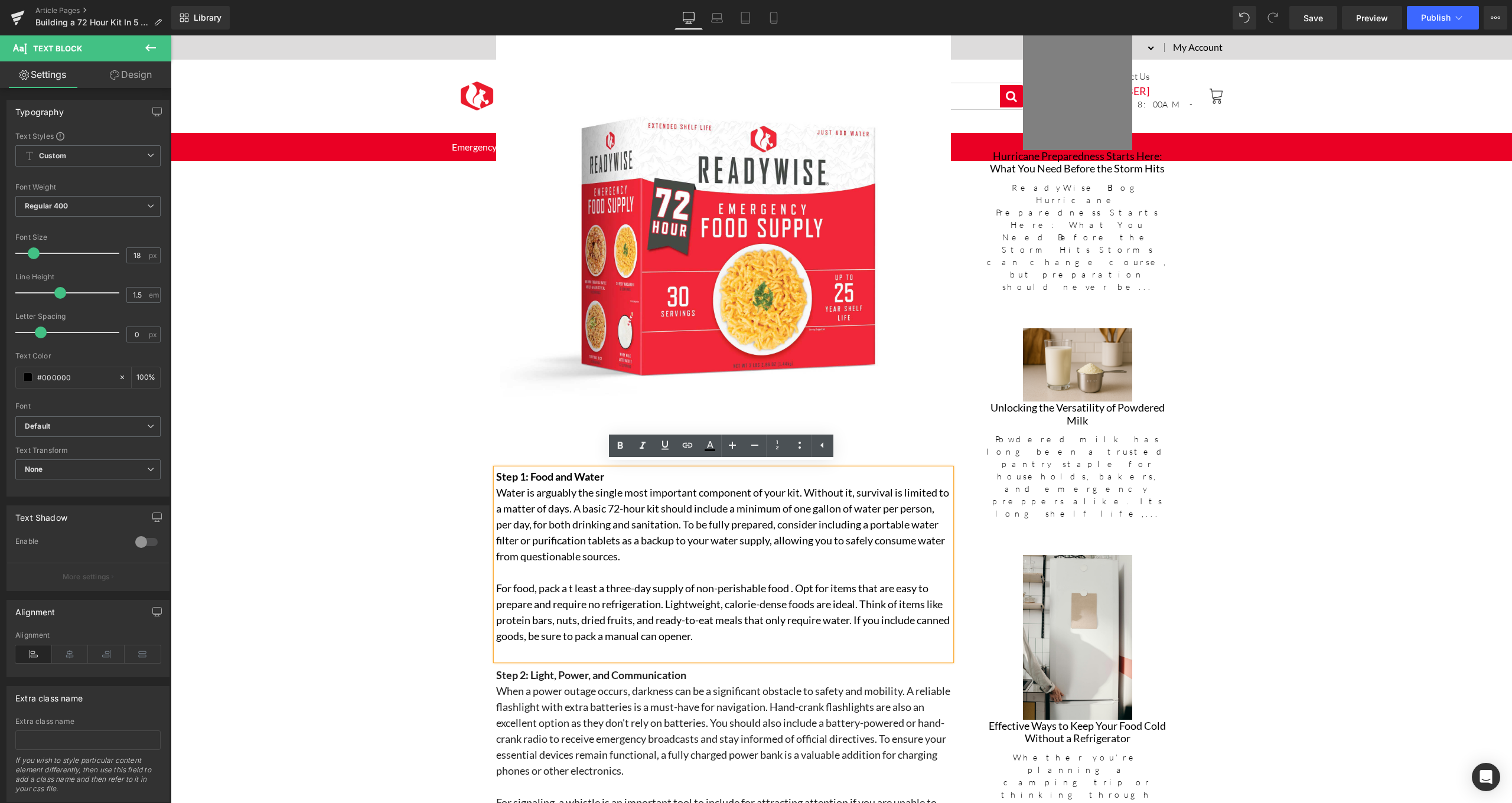
click at [930, 551] on p "Water is arguably the single most important component of your kit. Without it, …" at bounding box center [723, 525] width 455 height 80
drag, startPoint x: 906, startPoint y: 518, endPoint x: 545, endPoint y: 533, distance: 361.3
click at [545, 533] on p "Water is arguably the single most important component of your kit. Without it, …" at bounding box center [723, 525] width 455 height 80
click at [625, 446] on icon at bounding box center [620, 446] width 14 height 14
click at [877, 527] on p "Water is arguably the single most important component of your kit. Without it, …" at bounding box center [723, 525] width 455 height 80
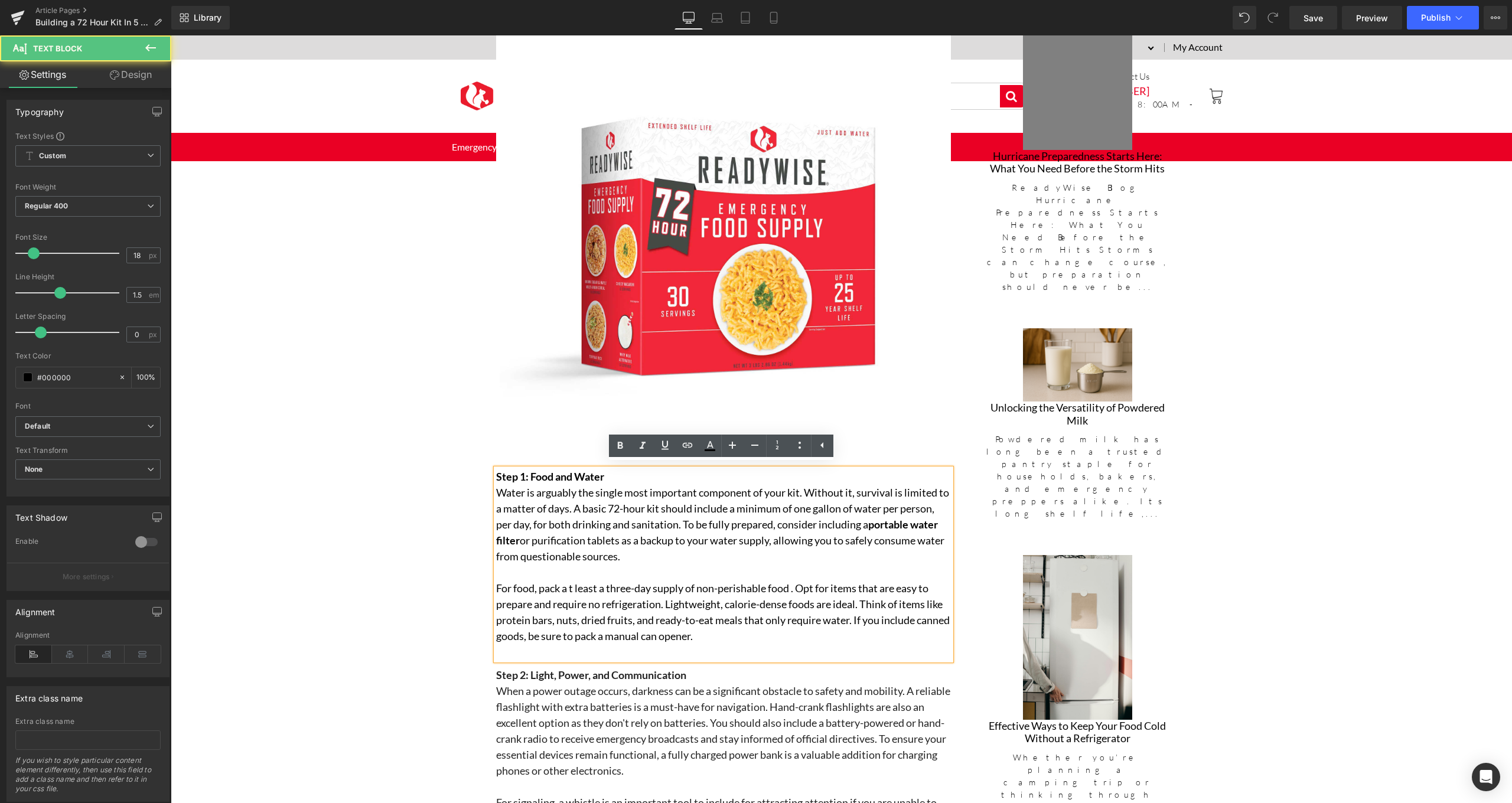
drag, startPoint x: 499, startPoint y: 537, endPoint x: 590, endPoint y: 538, distance: 91.0
click at [590, 538] on p "Water is arguably the single most important component of your kit. Without it, …" at bounding box center [723, 525] width 455 height 80
click at [664, 446] on icon at bounding box center [665, 446] width 7 height 9
click at [708, 446] on icon at bounding box center [710, 445] width 6 height 7
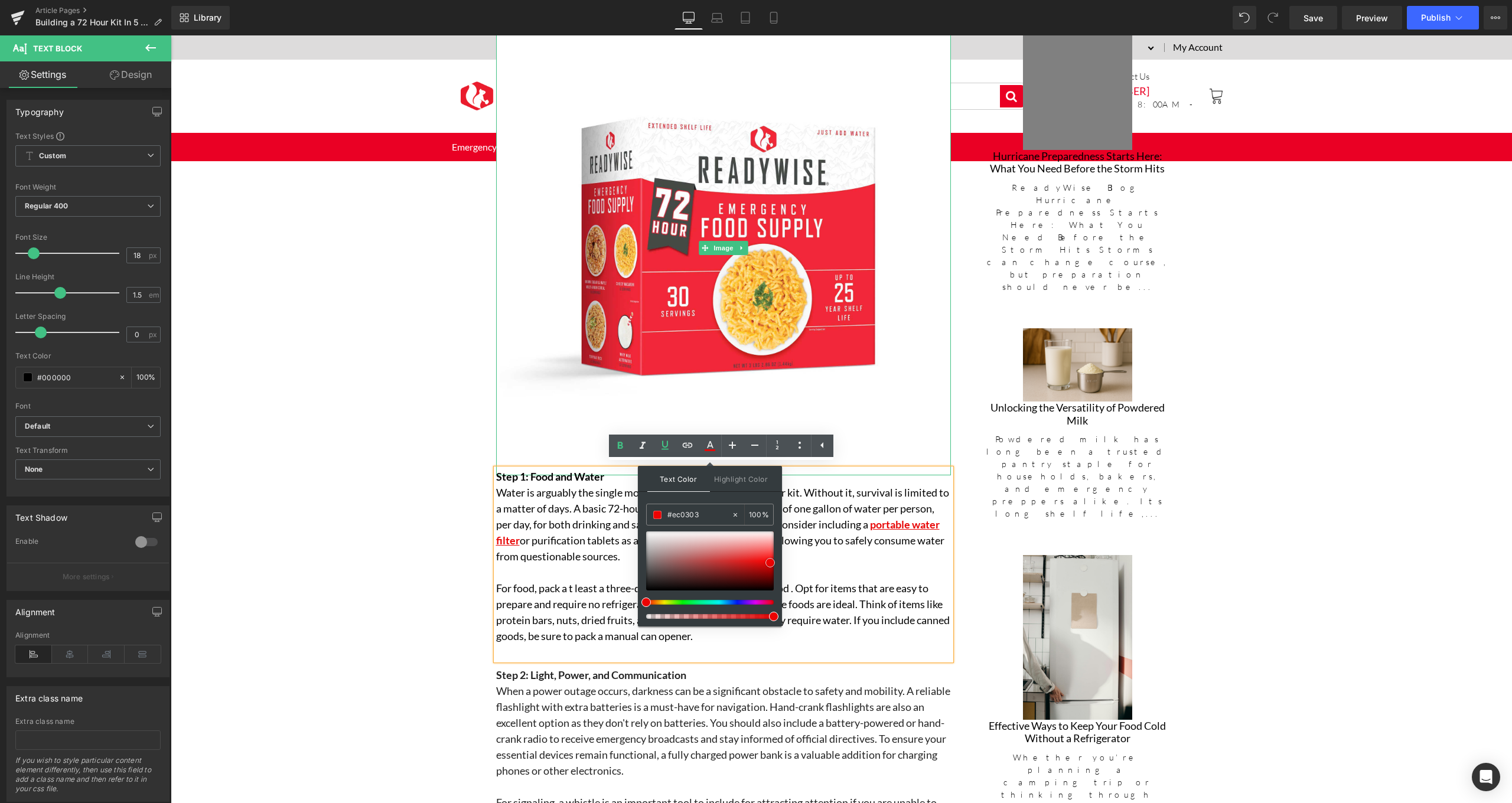
type input "#ef0000"
click at [774, 564] on span at bounding box center [774, 563] width 10 height 10
click at [687, 448] on icon at bounding box center [687, 445] width 14 height 14
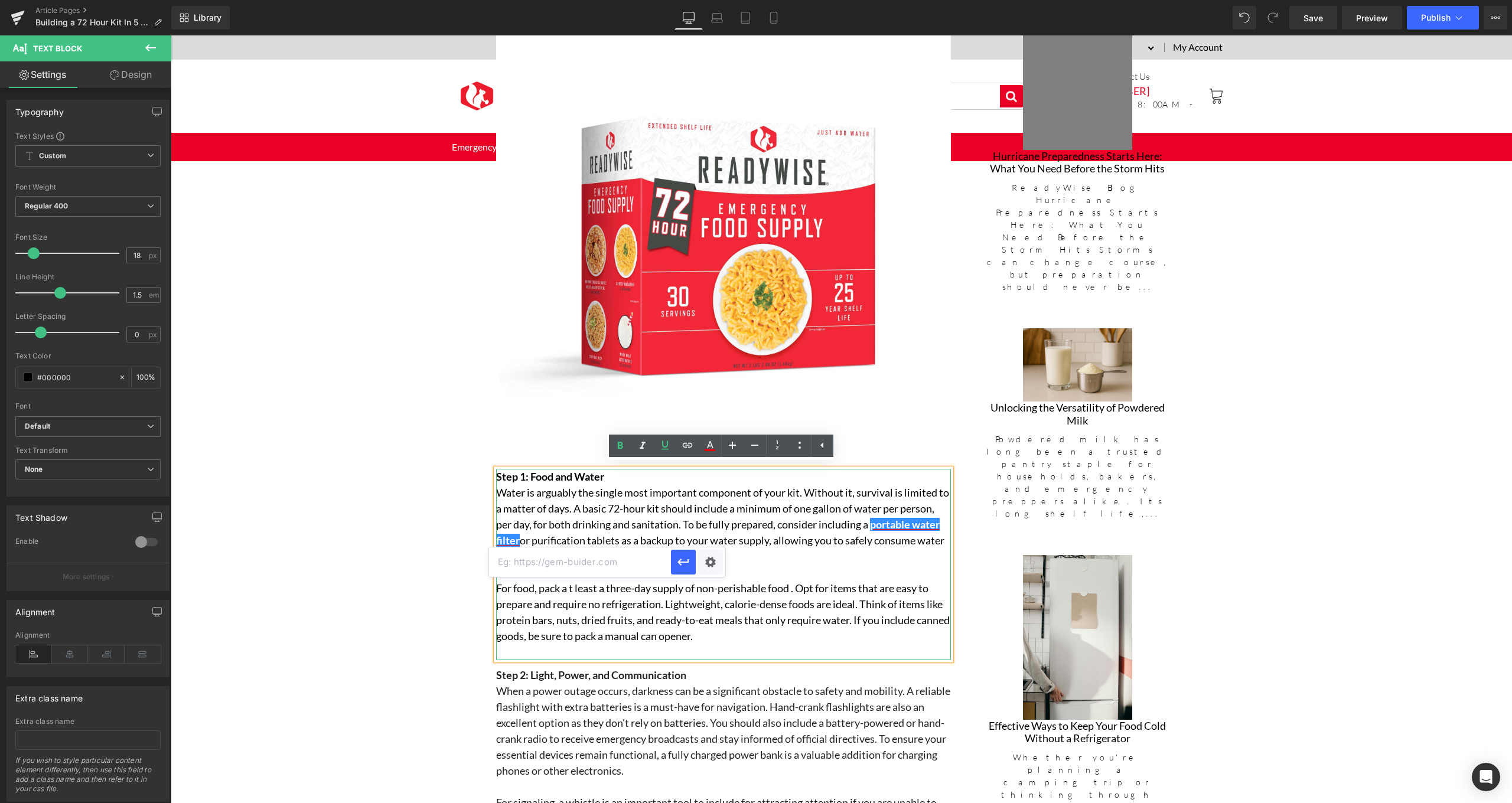
click at [630, 557] on input "text" at bounding box center [580, 562] width 182 height 30
paste input "[URL][DOMAIN_NAME]"
type input "[URL][DOMAIN_NAME]"
click at [675, 555] on button "button" at bounding box center [684, 562] width 25 height 25
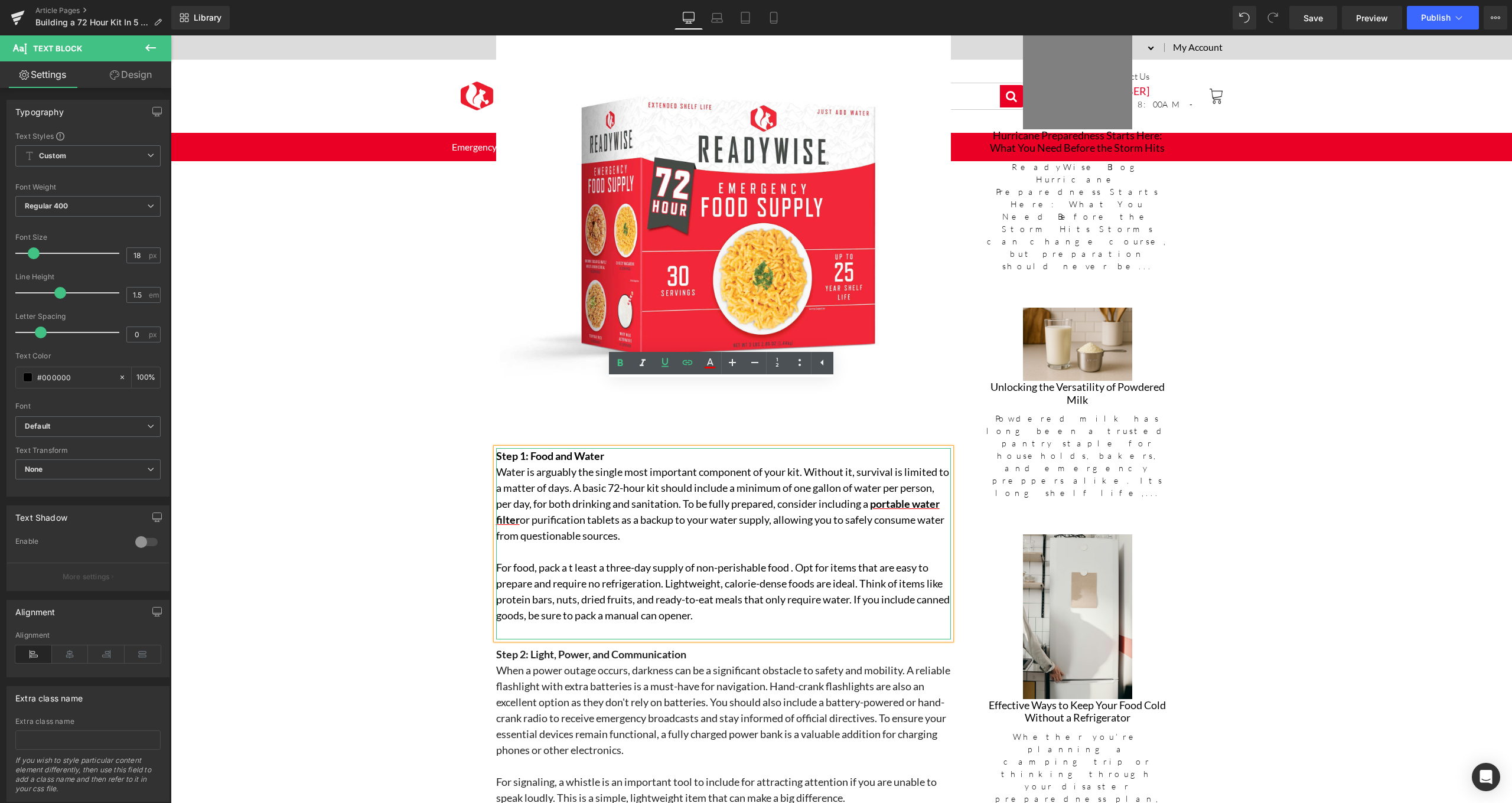
scroll to position [811, 0]
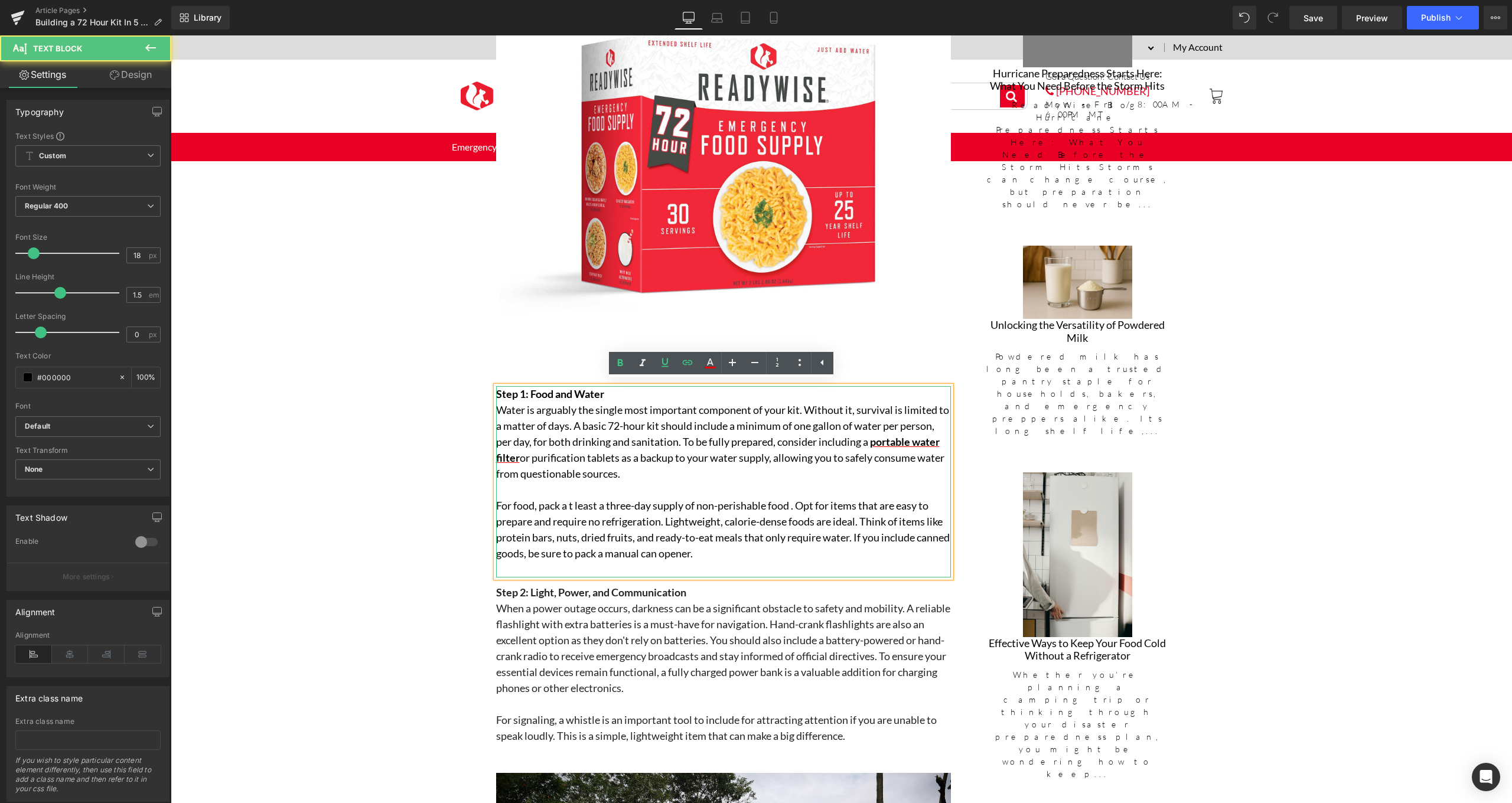
click at [573, 501] on p "For food, pack a t least a three-day supply of non-perishable food . Opt for it…" at bounding box center [723, 530] width 455 height 63
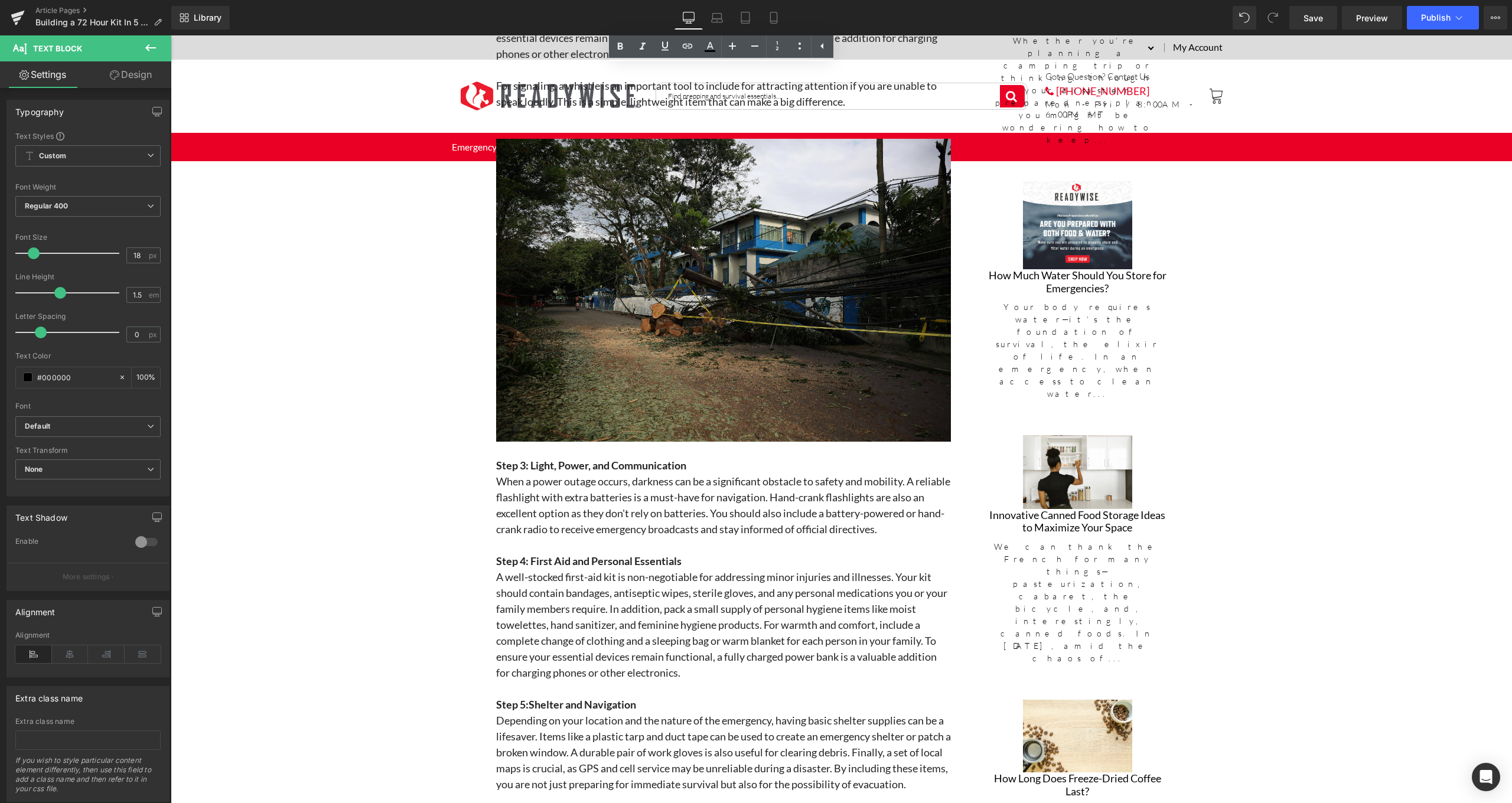
scroll to position [2021, 0]
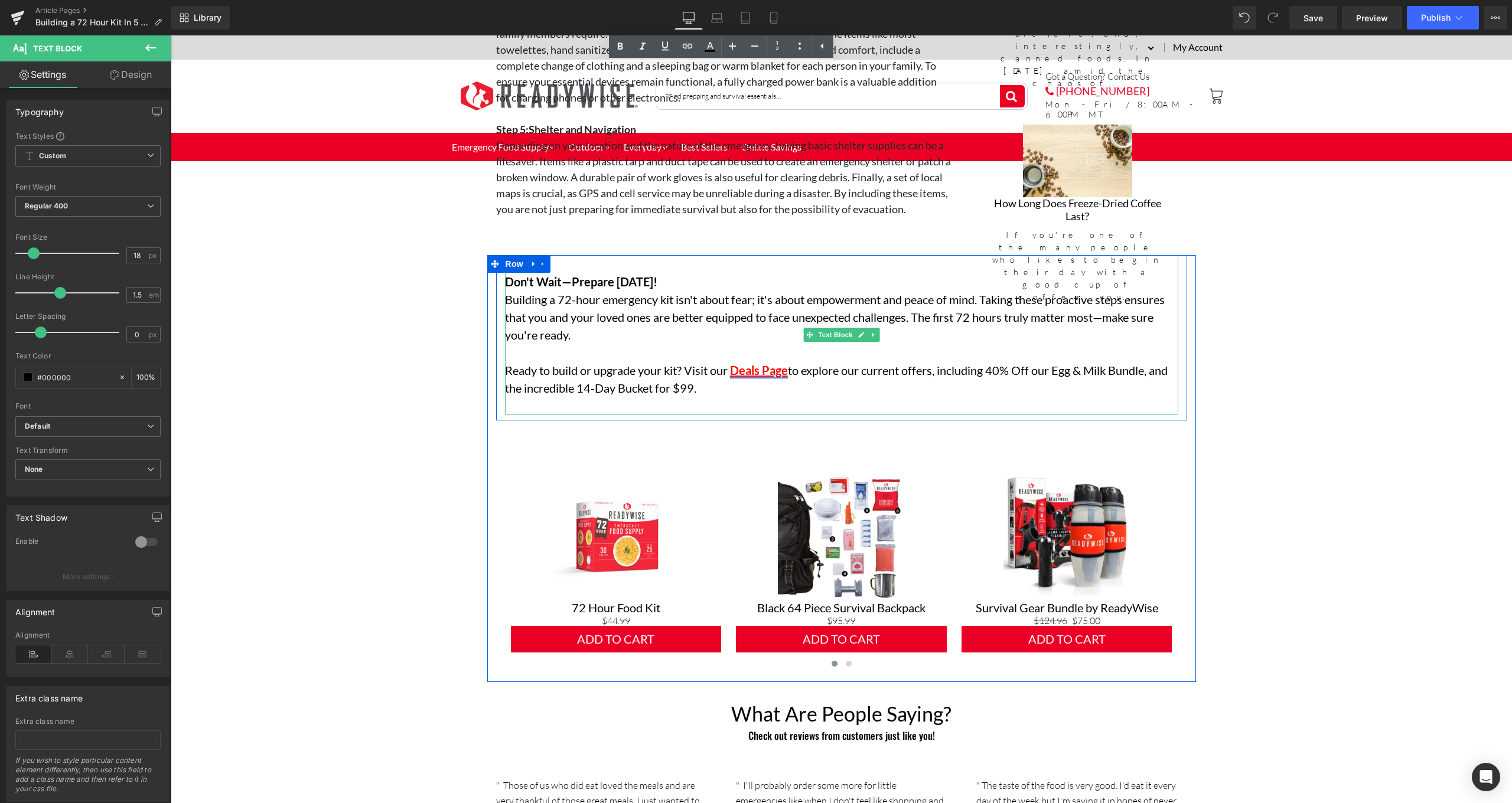
click at [768, 365] on link "Deals Page" at bounding box center [759, 370] width 58 height 14
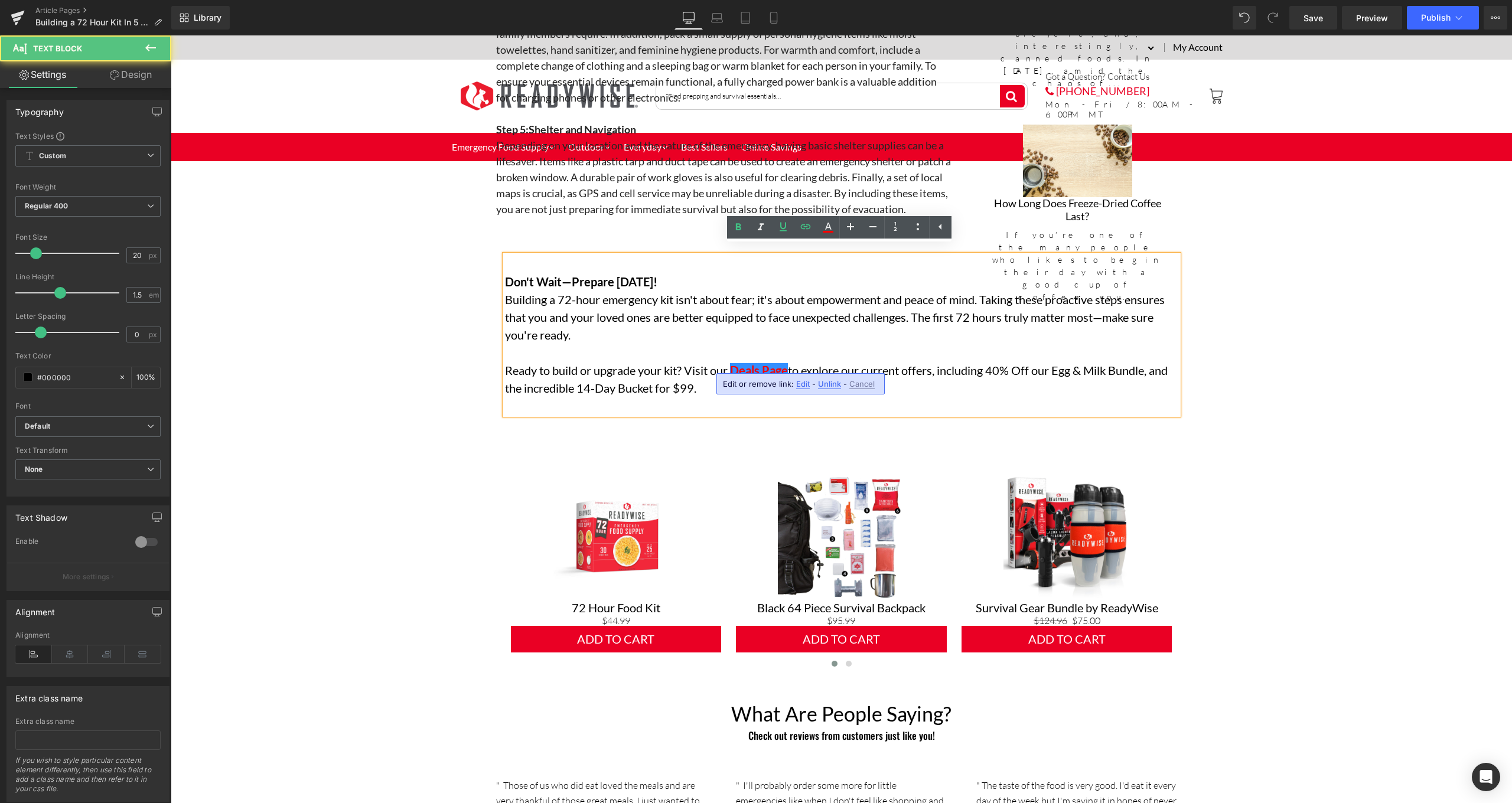
click at [713, 344] on p at bounding box center [842, 353] width 673 height 18
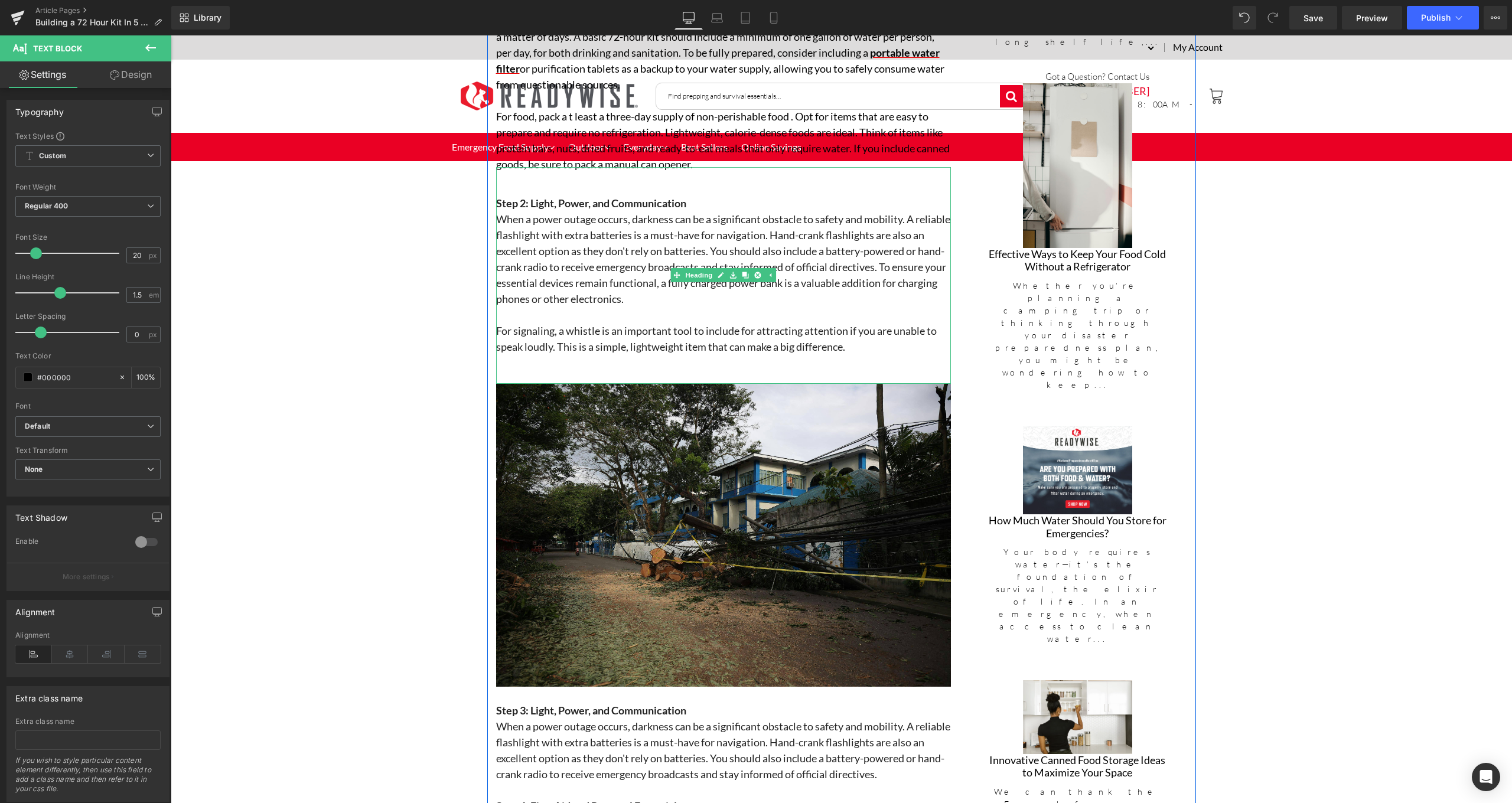
scroll to position [971, 0]
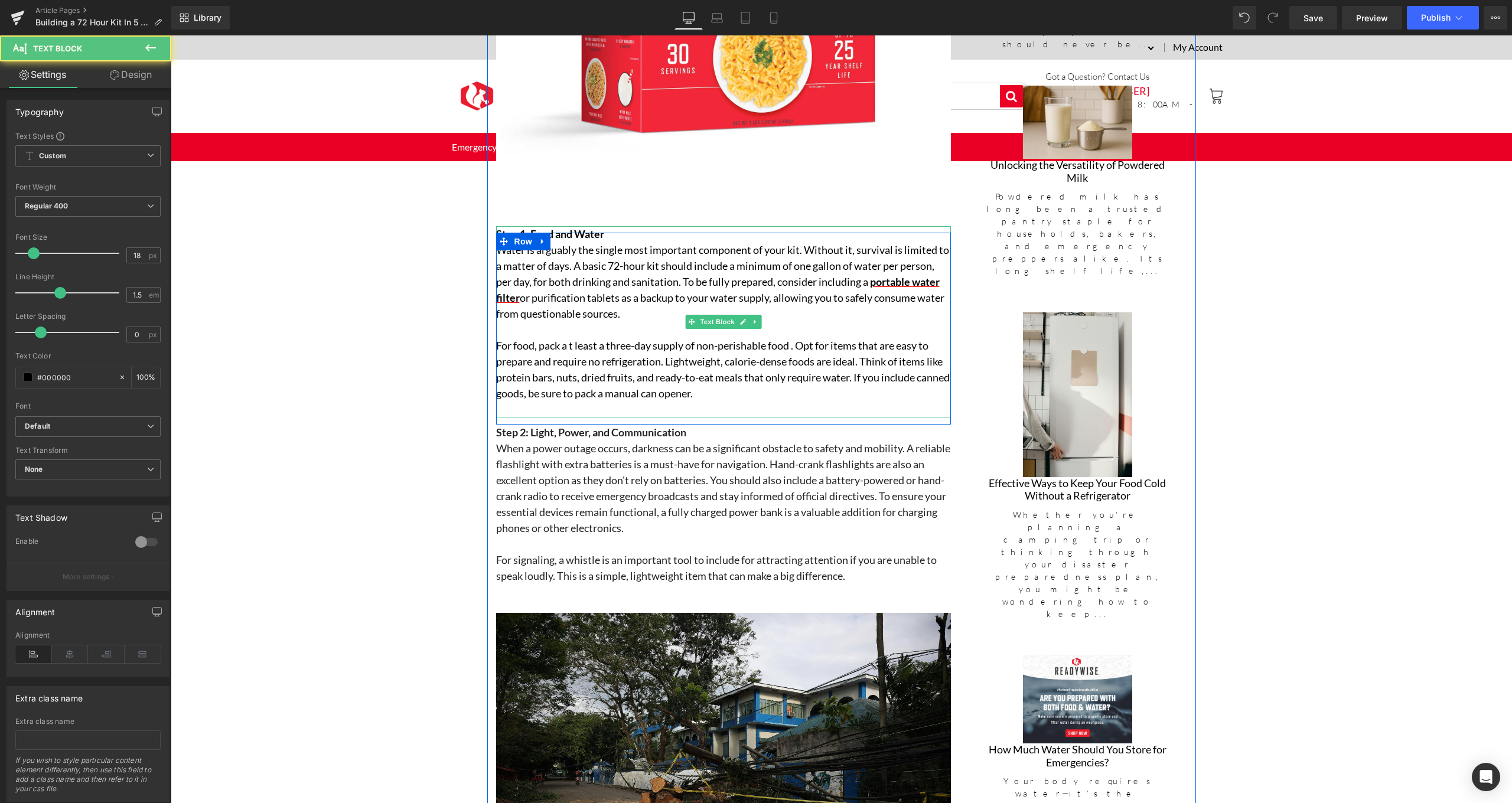
click at [592, 294] on p "Water is arguably the single most important component of your kit. Without it, …" at bounding box center [723, 282] width 455 height 80
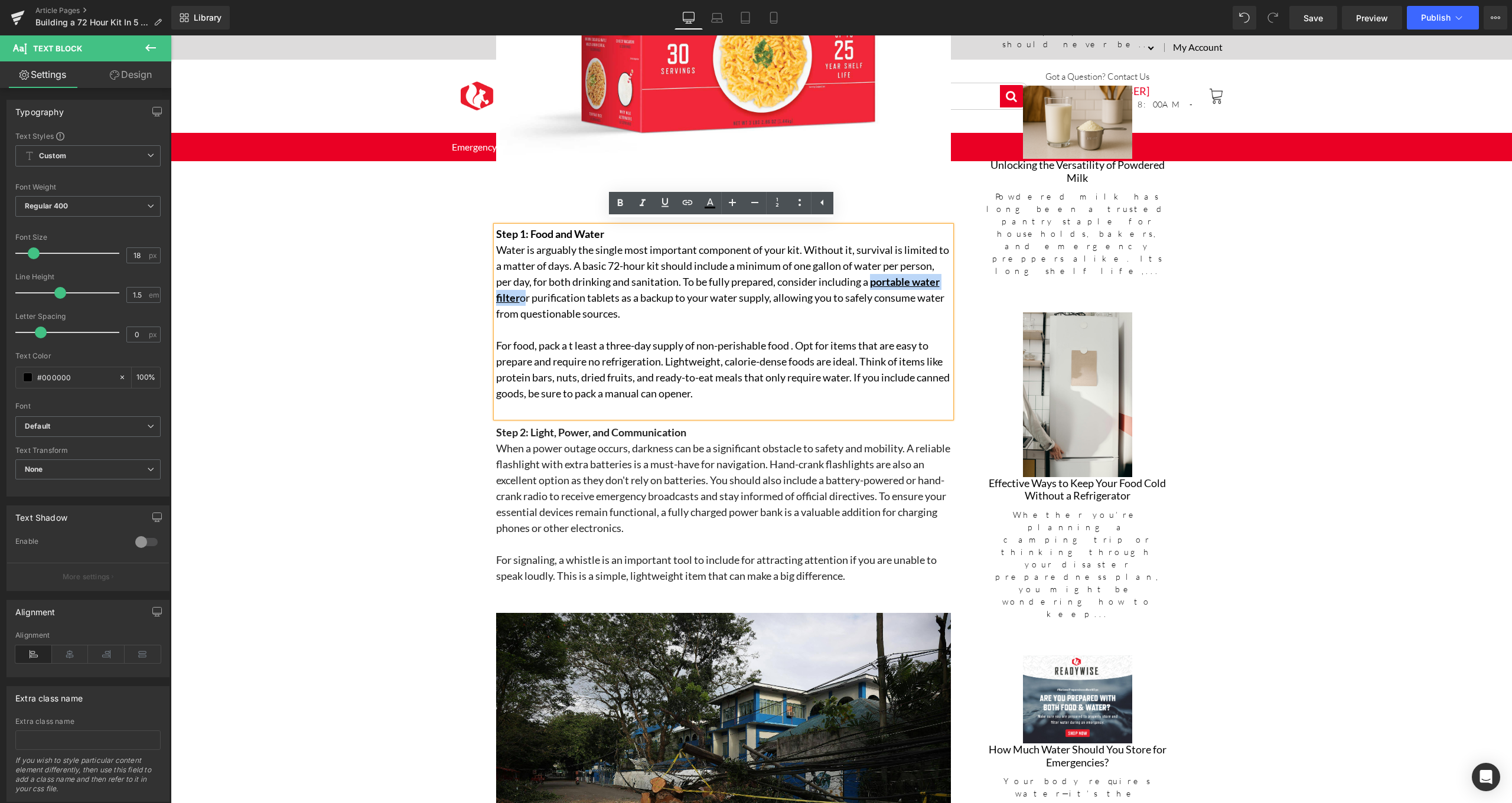
drag, startPoint x: 592, startPoint y: 293, endPoint x: 491, endPoint y: 293, distance: 101.0
click at [496, 293] on div "Step 1: Food and Water Water is arguably the single most important component of…" at bounding box center [723, 321] width 455 height 191
click at [704, 205] on icon at bounding box center [710, 203] width 14 height 14
type input "#000000"
type input "100"
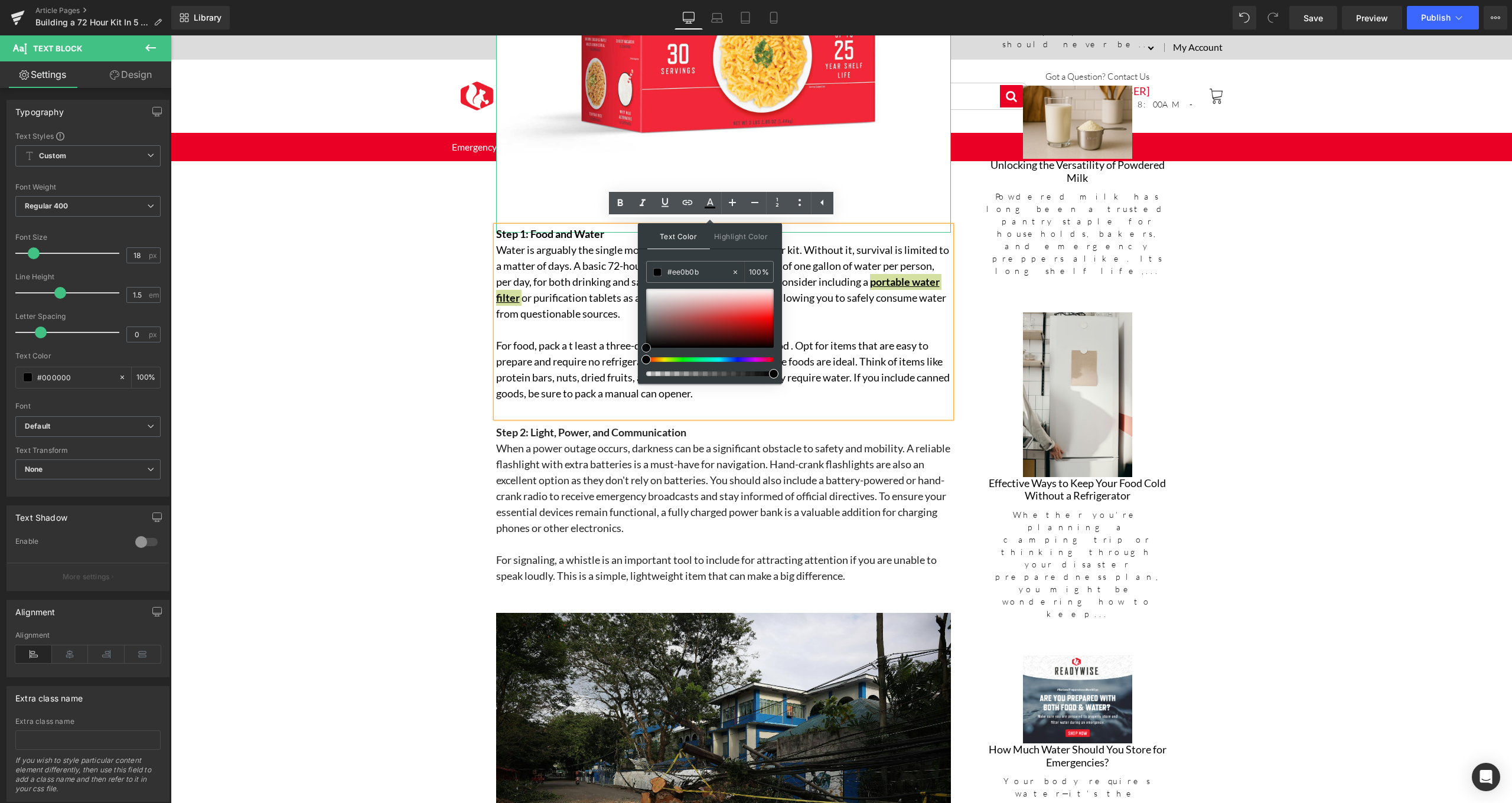
click at [762, 319] on div at bounding box center [710, 319] width 128 height 59
type input "#ec0303"
drag, startPoint x: 763, startPoint y: 319, endPoint x: 771, endPoint y: 320, distance: 8.1
click at [771, 320] on span at bounding box center [770, 320] width 10 height 10
click at [597, 328] on p at bounding box center [723, 330] width 455 height 16
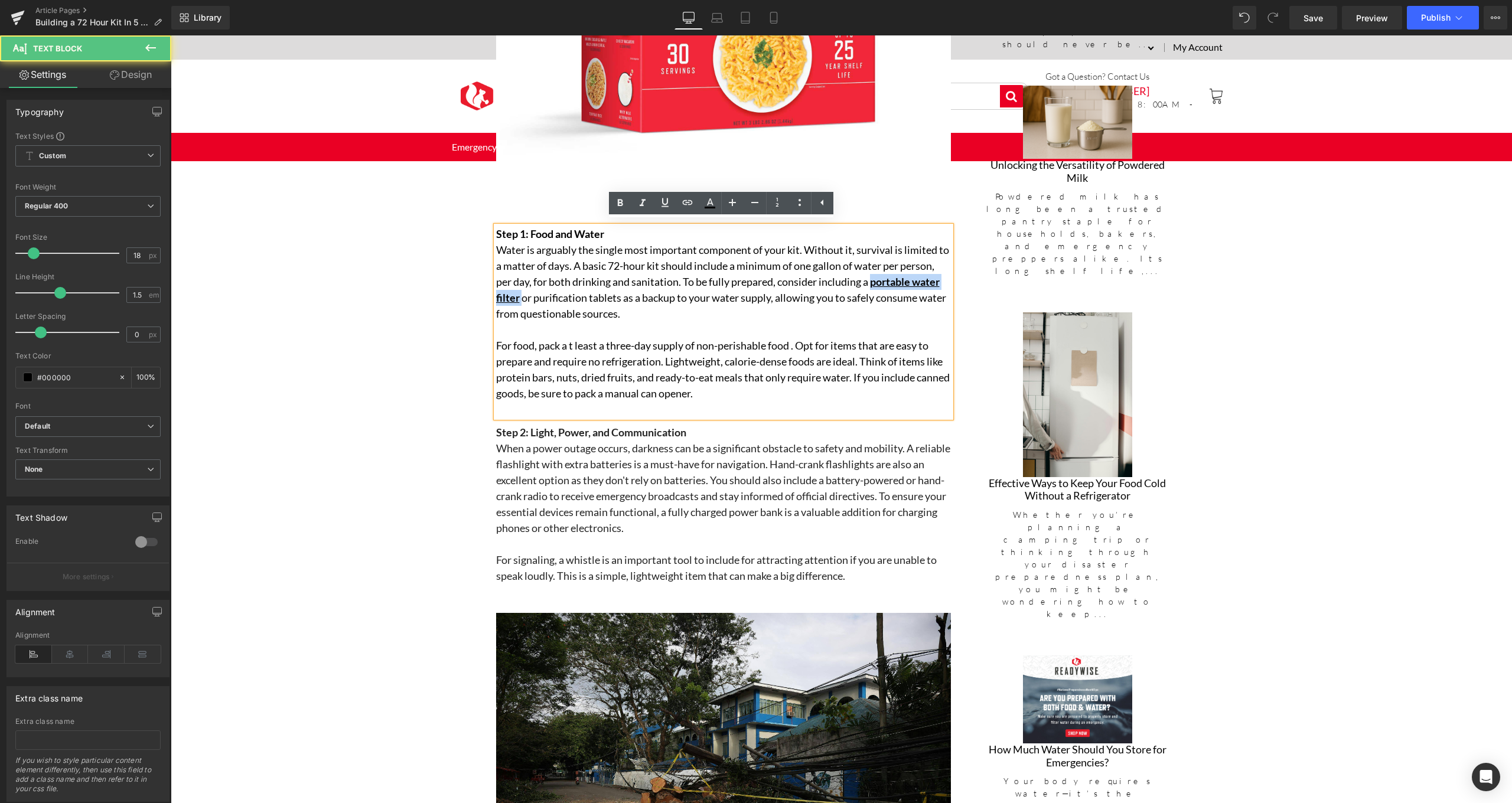
drag, startPoint x: 592, startPoint y: 296, endPoint x: 481, endPoint y: 297, distance: 111.0
click at [481, 297] on div "Hero Banner 197px 332px ReadyWise Blog Text Block Separator Building a 72 Hour …" at bounding box center [841, 817] width 1341 height 3315
click at [688, 207] on icon at bounding box center [687, 202] width 14 height 14
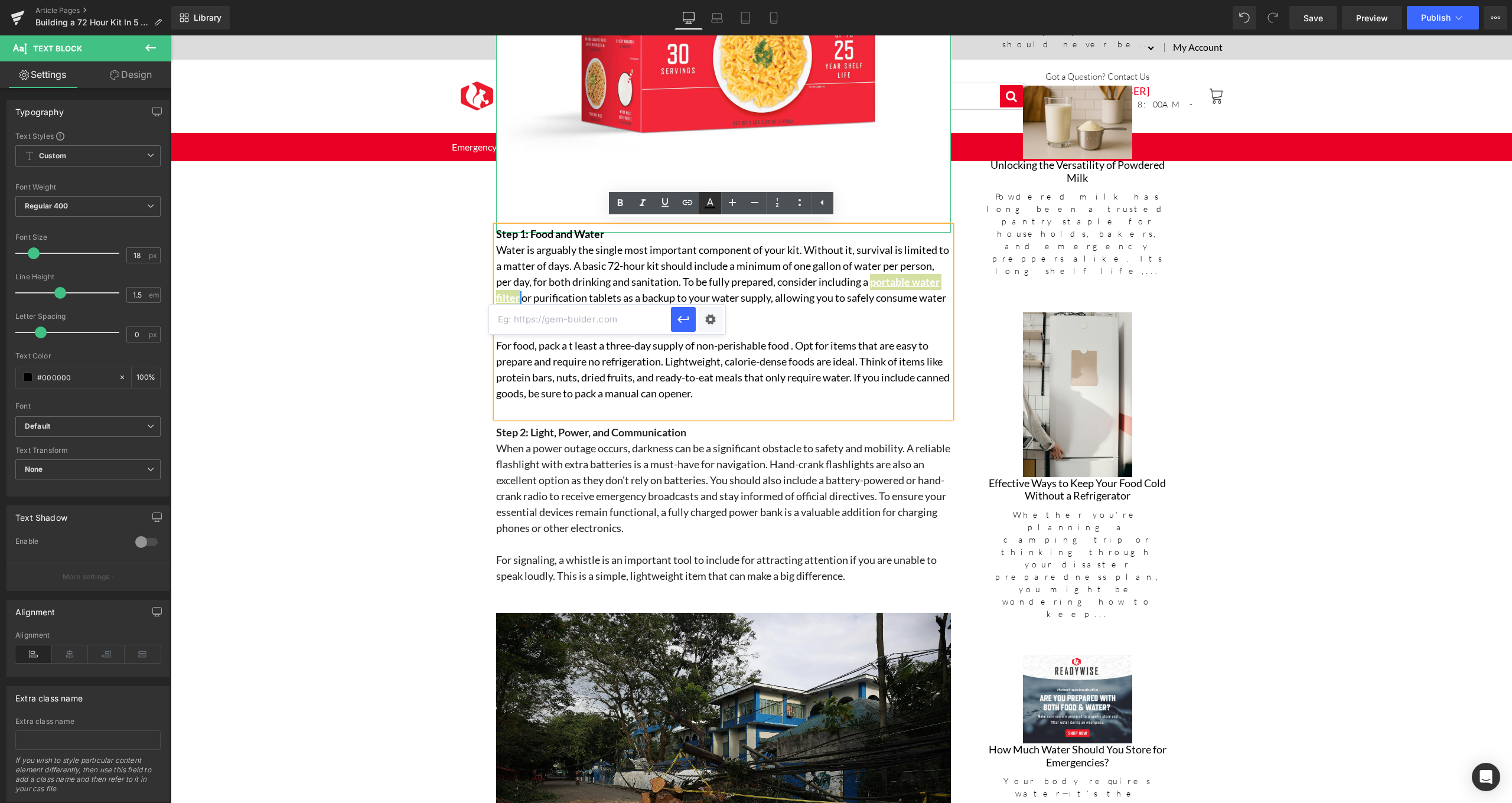
click at [716, 204] on icon at bounding box center [710, 203] width 14 height 14
click at [715, 208] on icon at bounding box center [709, 208] width 10 height 2
type input "#000000"
type input "100"
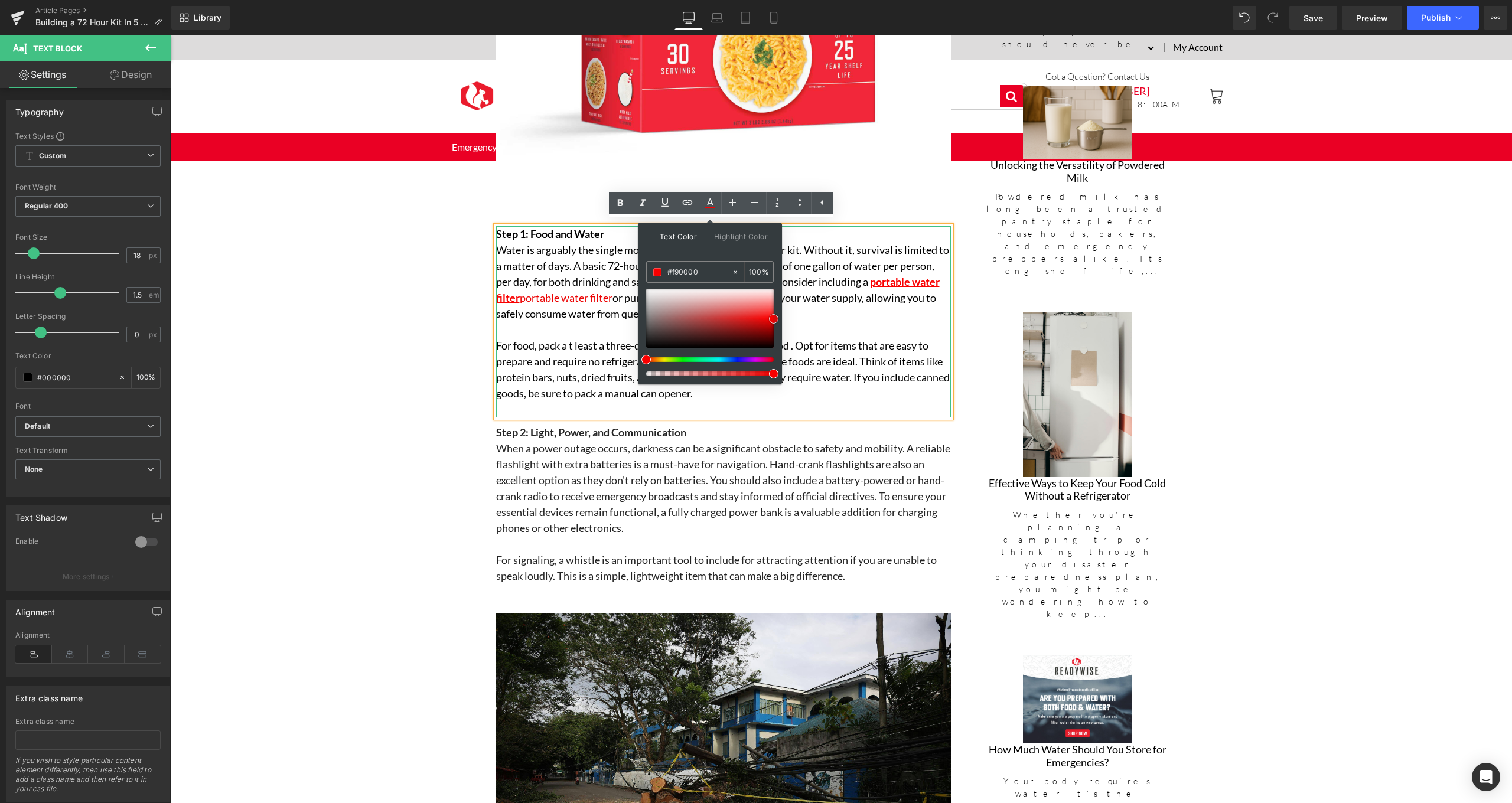
type input "#f40000"
drag, startPoint x: 646, startPoint y: 348, endPoint x: 776, endPoint y: 320, distance: 133.0
click at [776, 320] on span at bounding box center [774, 319] width 10 height 10
click at [692, 197] on icon at bounding box center [687, 202] width 14 height 14
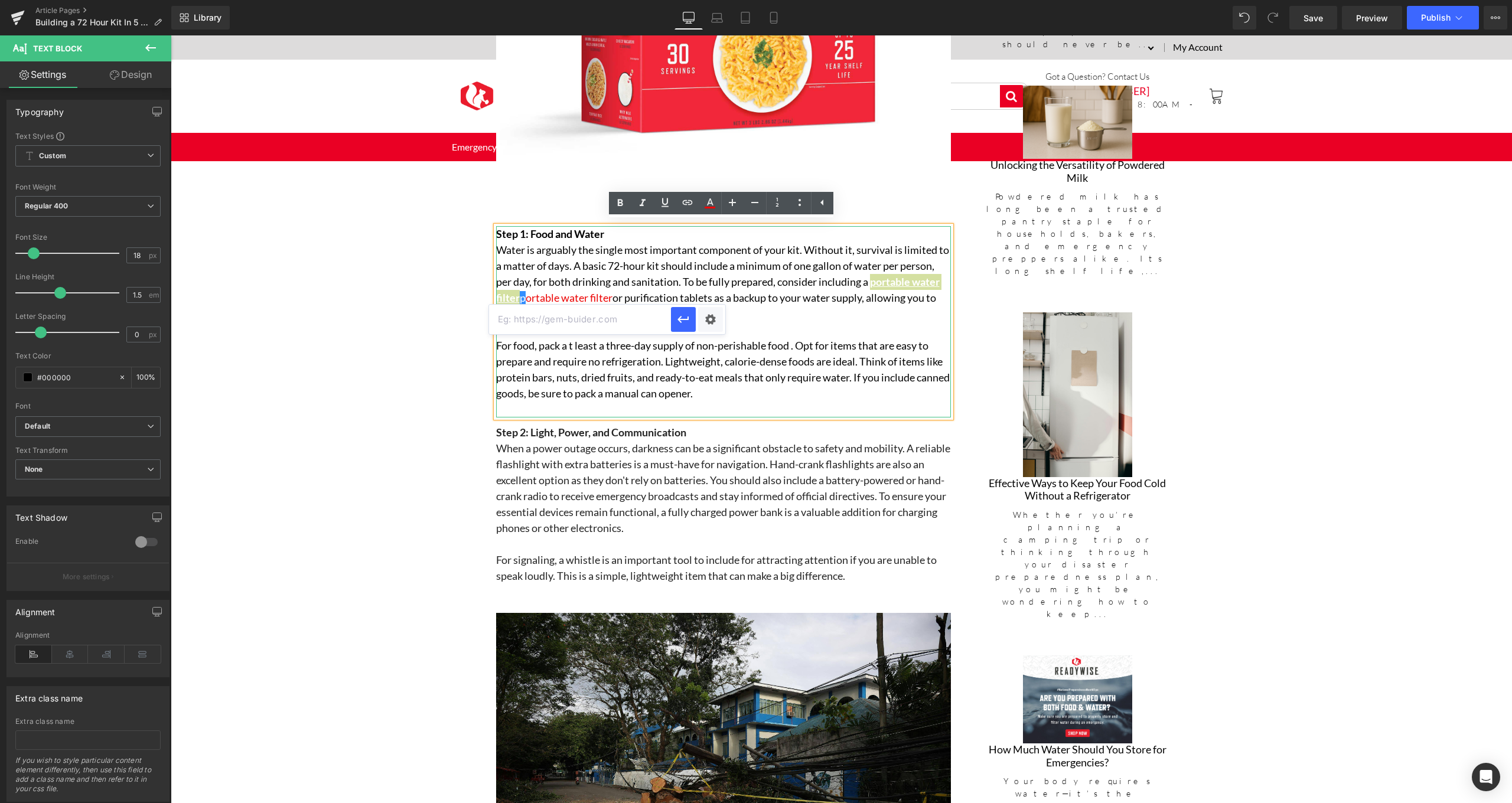
click at [632, 331] on input "text" at bounding box center [580, 319] width 182 height 30
paste input "[URL][DOMAIN_NAME]"
click at [686, 326] on button "button" at bounding box center [684, 319] width 25 height 25
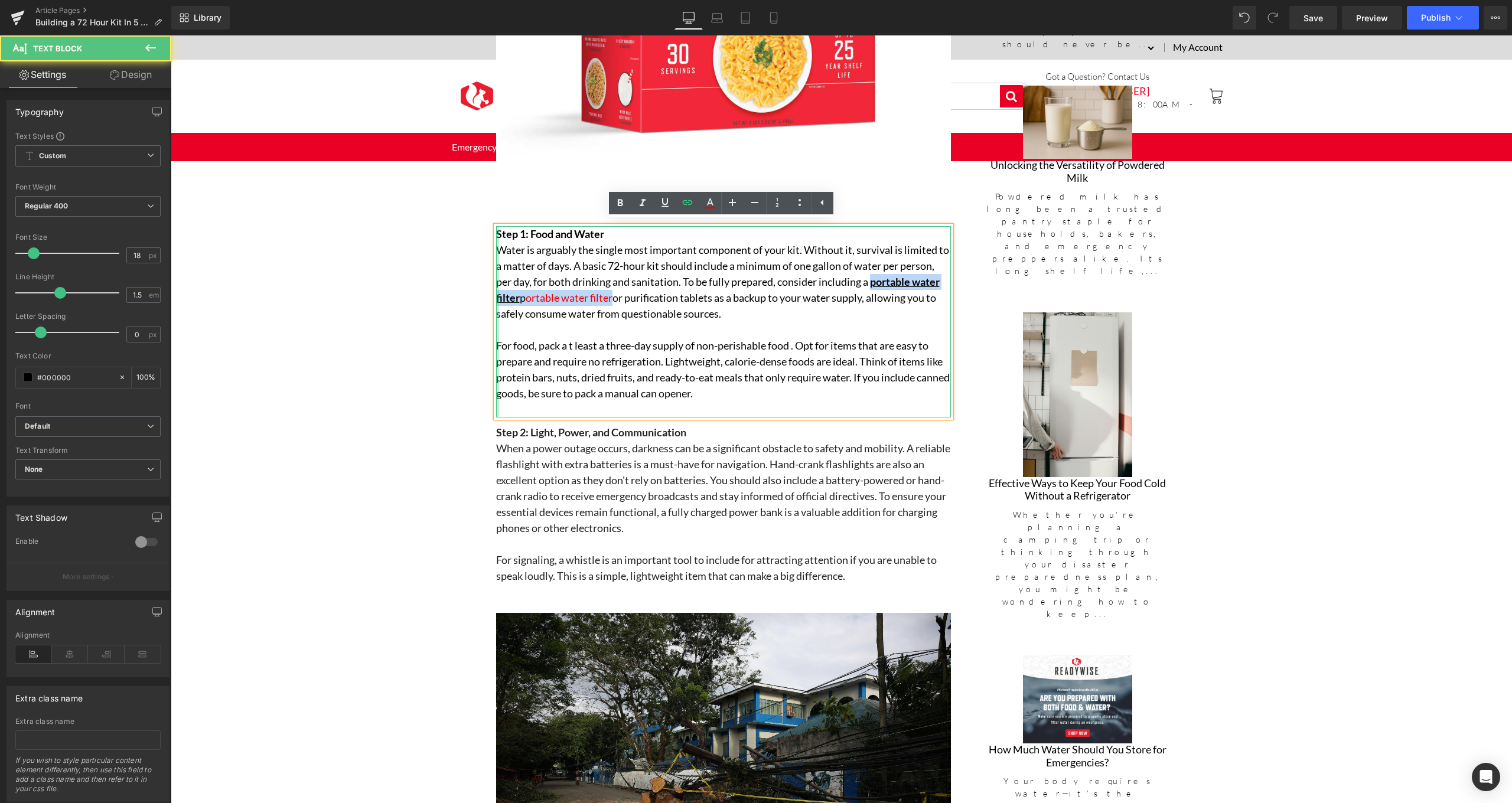
drag, startPoint x: 684, startPoint y: 293, endPoint x: 494, endPoint y: 292, distance: 190.0
click at [496, 292] on div "Step 1: Food and Water Water is arguably the single most important component of…" at bounding box center [723, 321] width 455 height 191
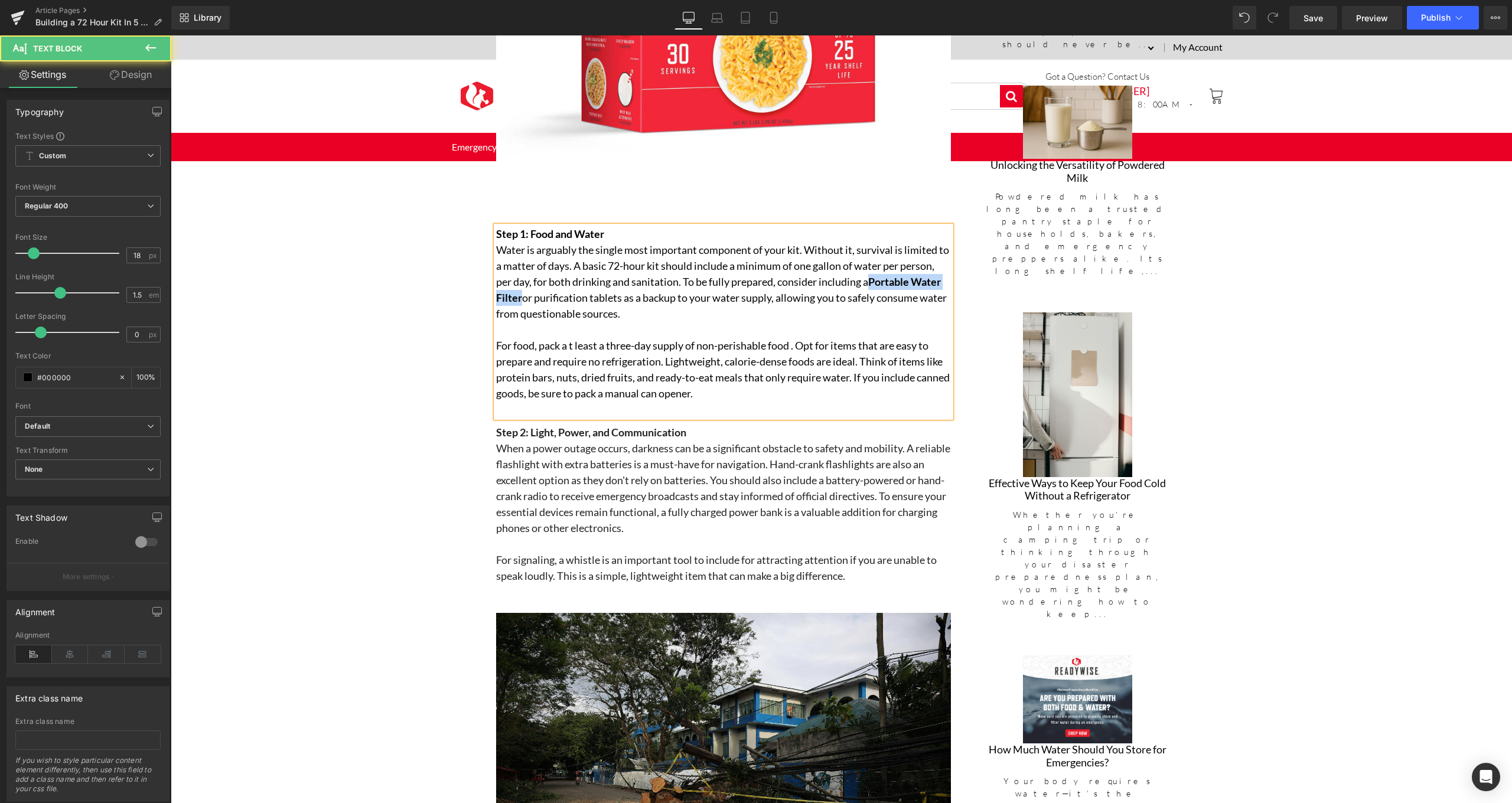
drag, startPoint x: 594, startPoint y: 293, endPoint x: 488, endPoint y: 290, distance: 106.0
click at [488, 290] on div "Building a 72 Hour Kit In 5 Easy Steps Heading The First 72 Hours Matter Most—A…" at bounding box center [723, 427] width 472 height 1716
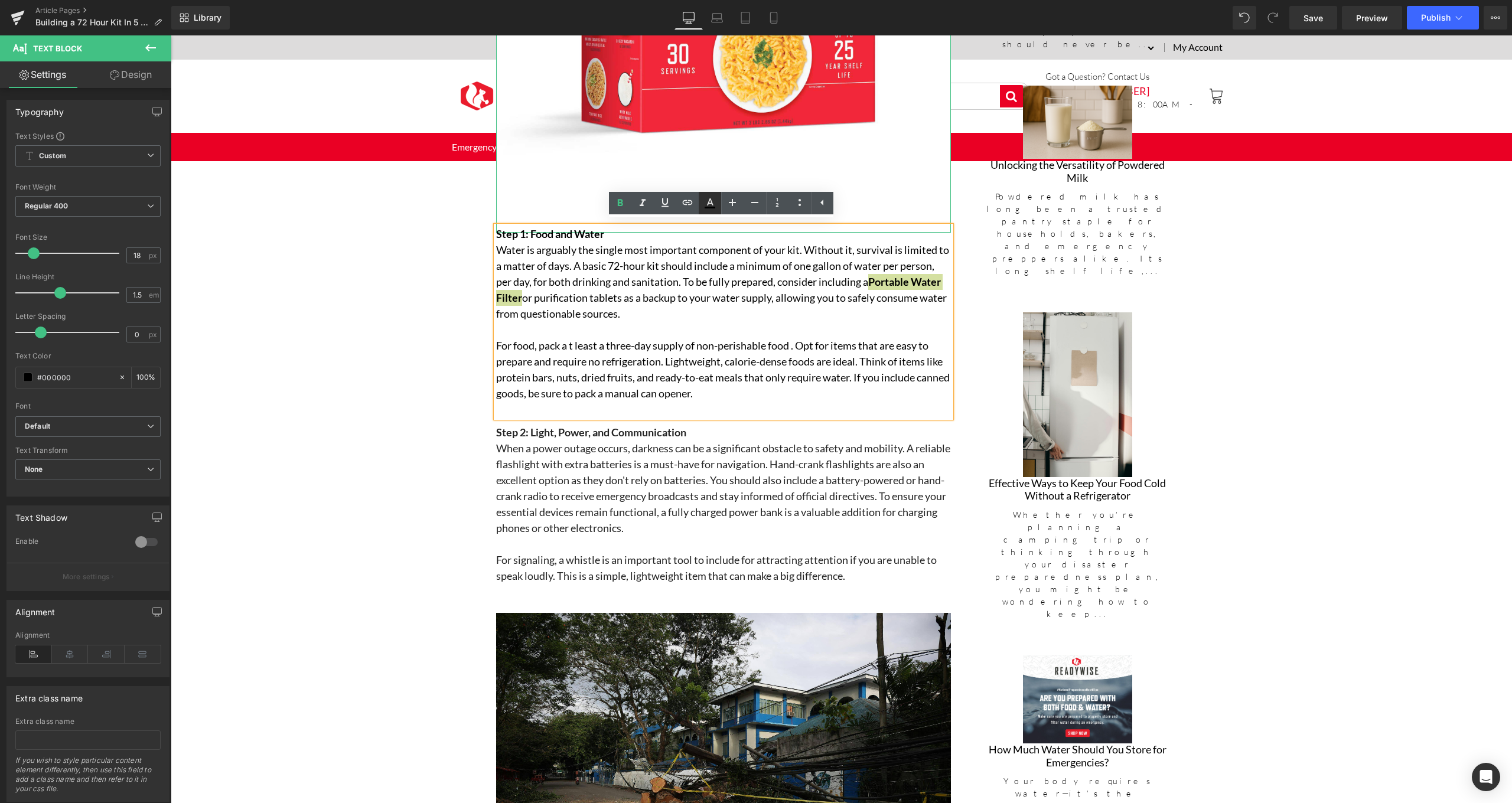
click at [709, 203] on icon at bounding box center [710, 203] width 14 height 14
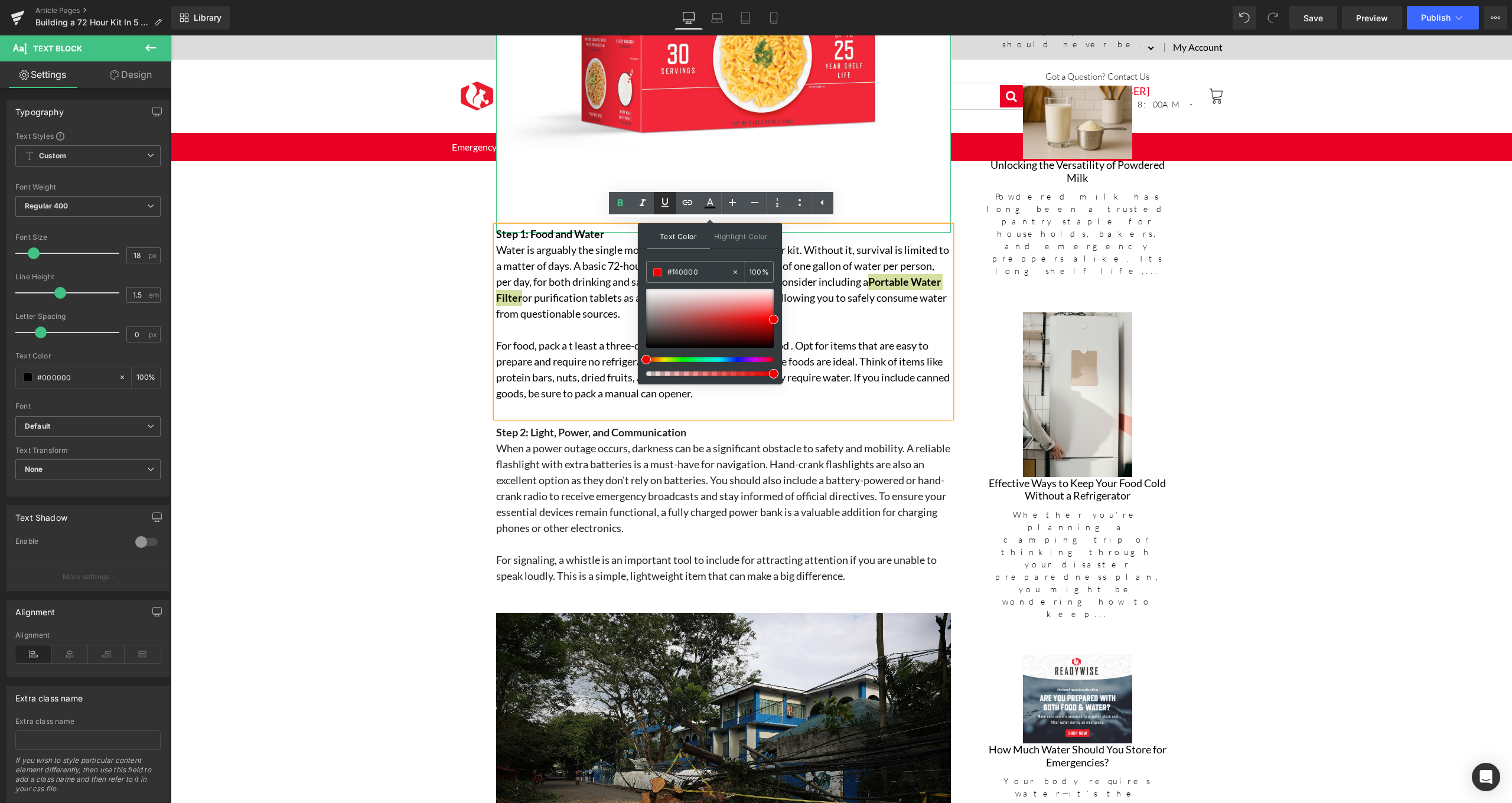
click at [670, 205] on icon at bounding box center [665, 202] width 14 height 14
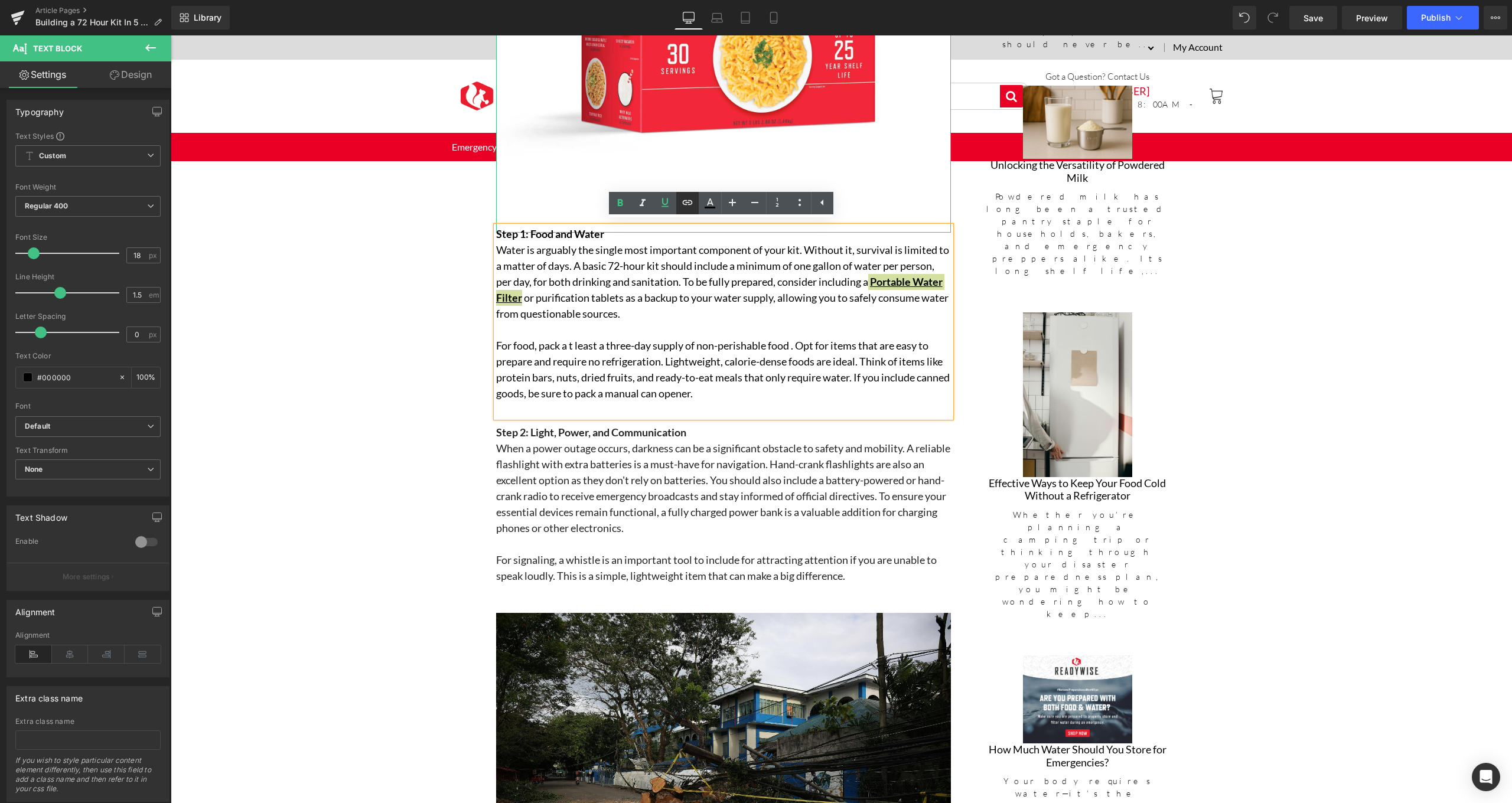
click at [688, 202] on icon at bounding box center [687, 202] width 14 height 14
click at [614, 326] on input "text" at bounding box center [580, 319] width 182 height 30
paste input "[URL][DOMAIN_NAME]"
type input "[URL][DOMAIN_NAME]"
click at [690, 316] on button "button" at bounding box center [684, 319] width 25 height 25
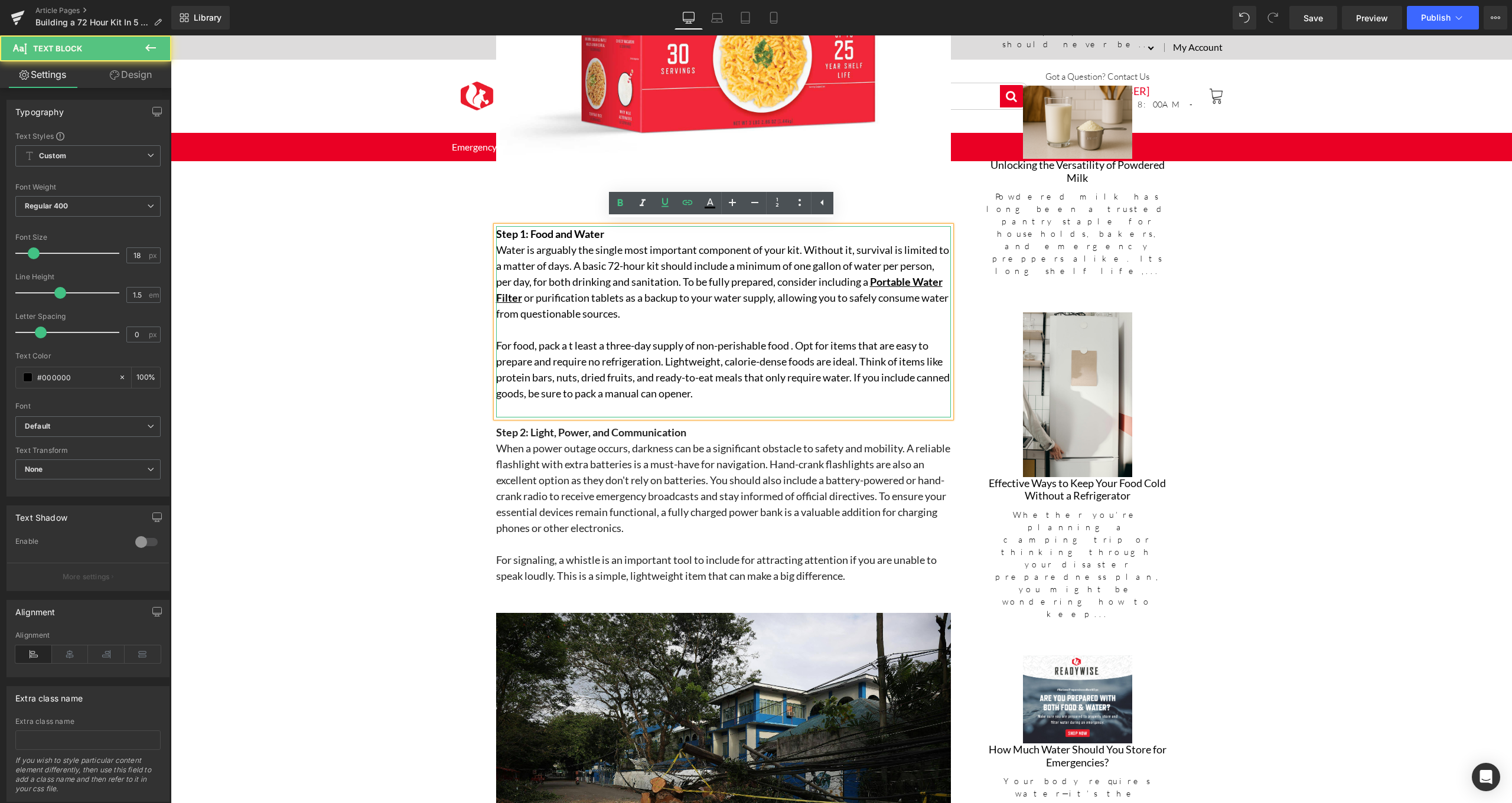
click at [600, 290] on p "Water is arguably the single most important component of your kit. Without it, …" at bounding box center [723, 282] width 455 height 80
drag, startPoint x: 599, startPoint y: 291, endPoint x: 517, endPoint y: 291, distance: 82.0
click at [517, 291] on p "Water is arguably the single most important component of your kit. Without it, …" at bounding box center [723, 282] width 455 height 80
click at [536, 298] on link "Portable Water Filter" at bounding box center [719, 290] width 446 height 29
drag, startPoint x: 493, startPoint y: 295, endPoint x: 597, endPoint y: 290, distance: 104.1
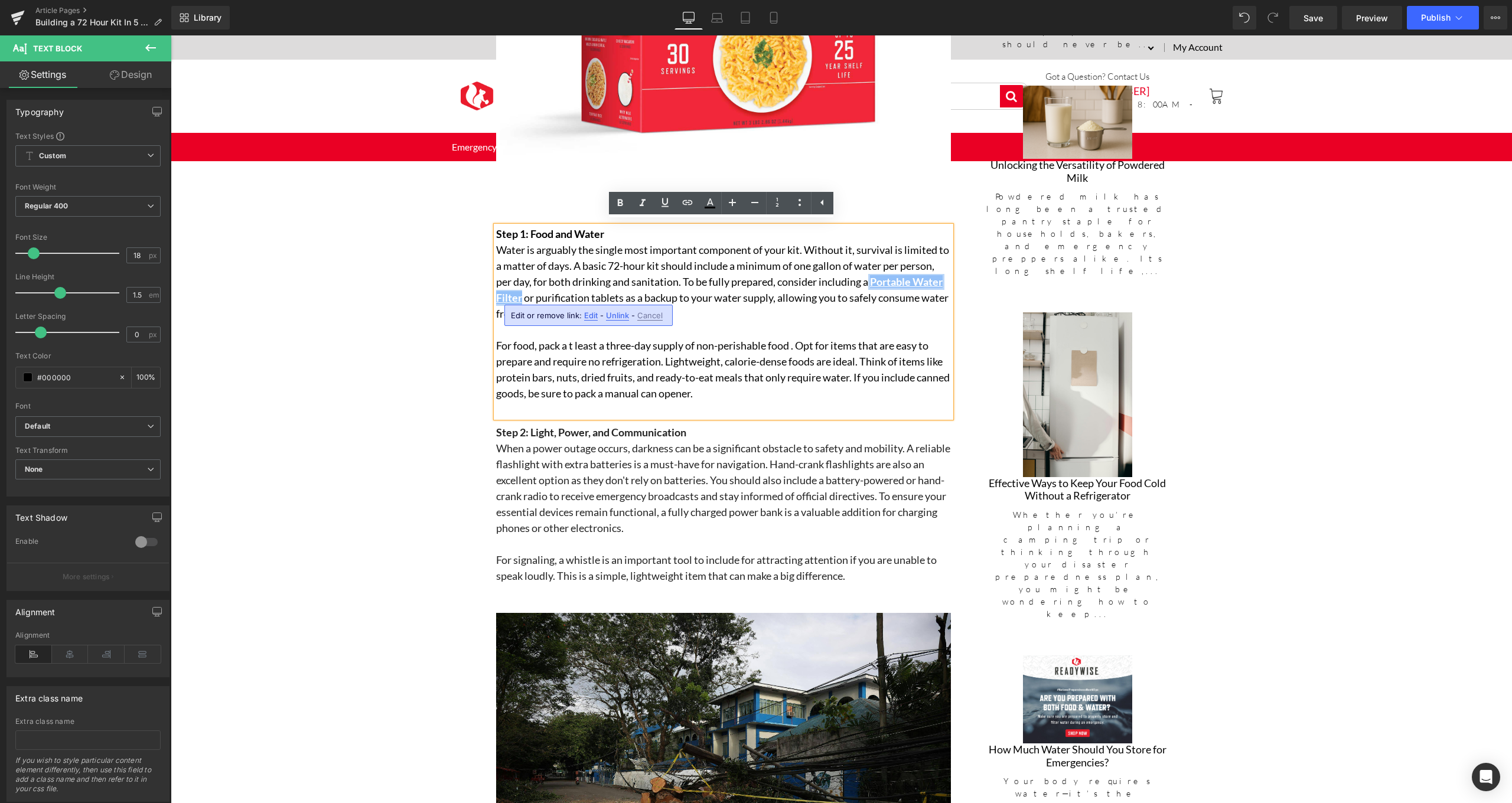
click at [597, 290] on span "Portable Water Filter" at bounding box center [719, 290] width 446 height 29
click at [709, 199] on icon at bounding box center [710, 202] width 6 height 7
type input "#000000"
type input "100"
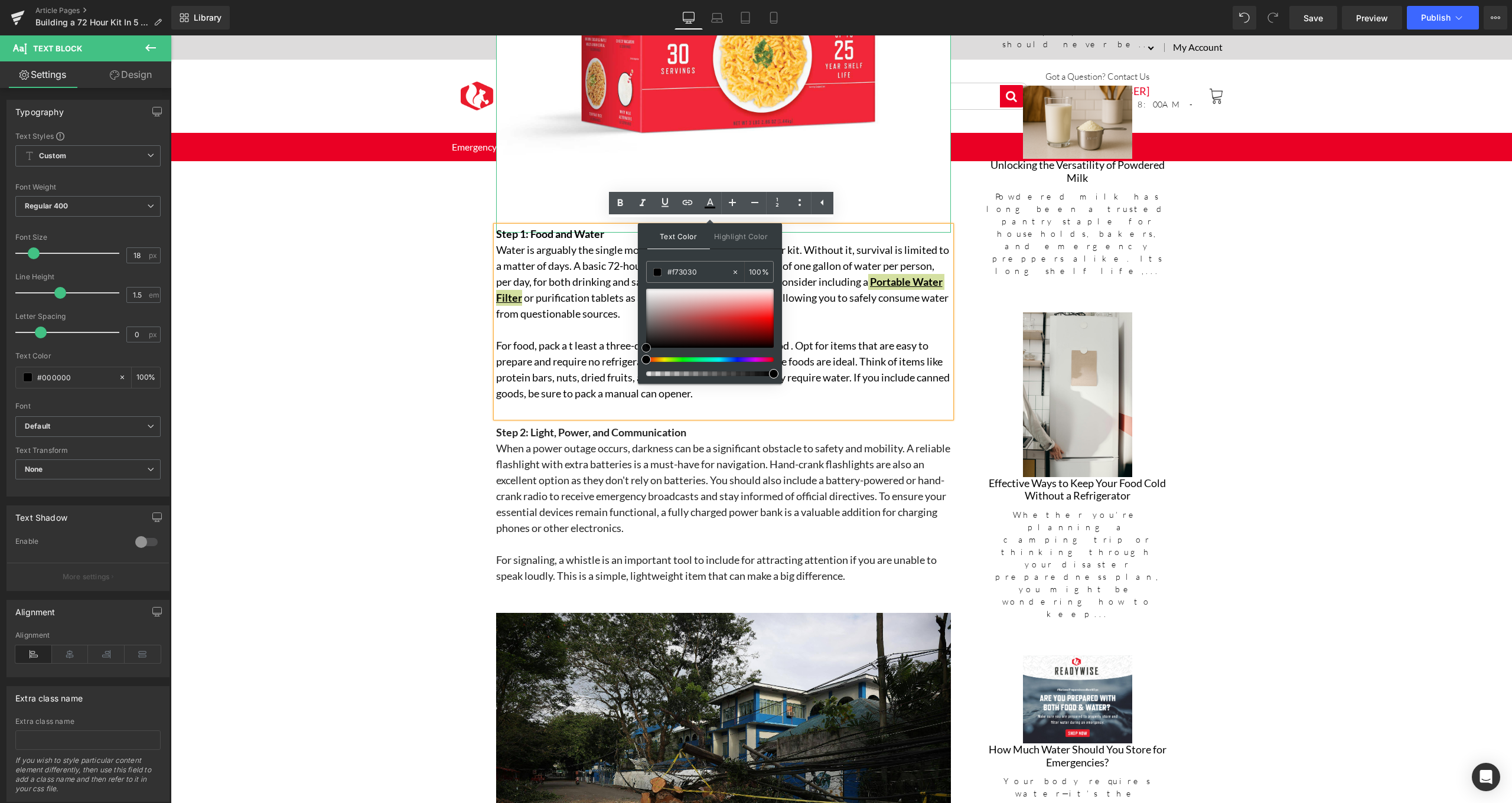
click at [764, 314] on div at bounding box center [710, 319] width 128 height 59
click at [764, 320] on div at bounding box center [710, 319] width 128 height 59
click at [528, 309] on p "Water is arguably the single most important component of your kit. Without it, …" at bounding box center [723, 282] width 455 height 80
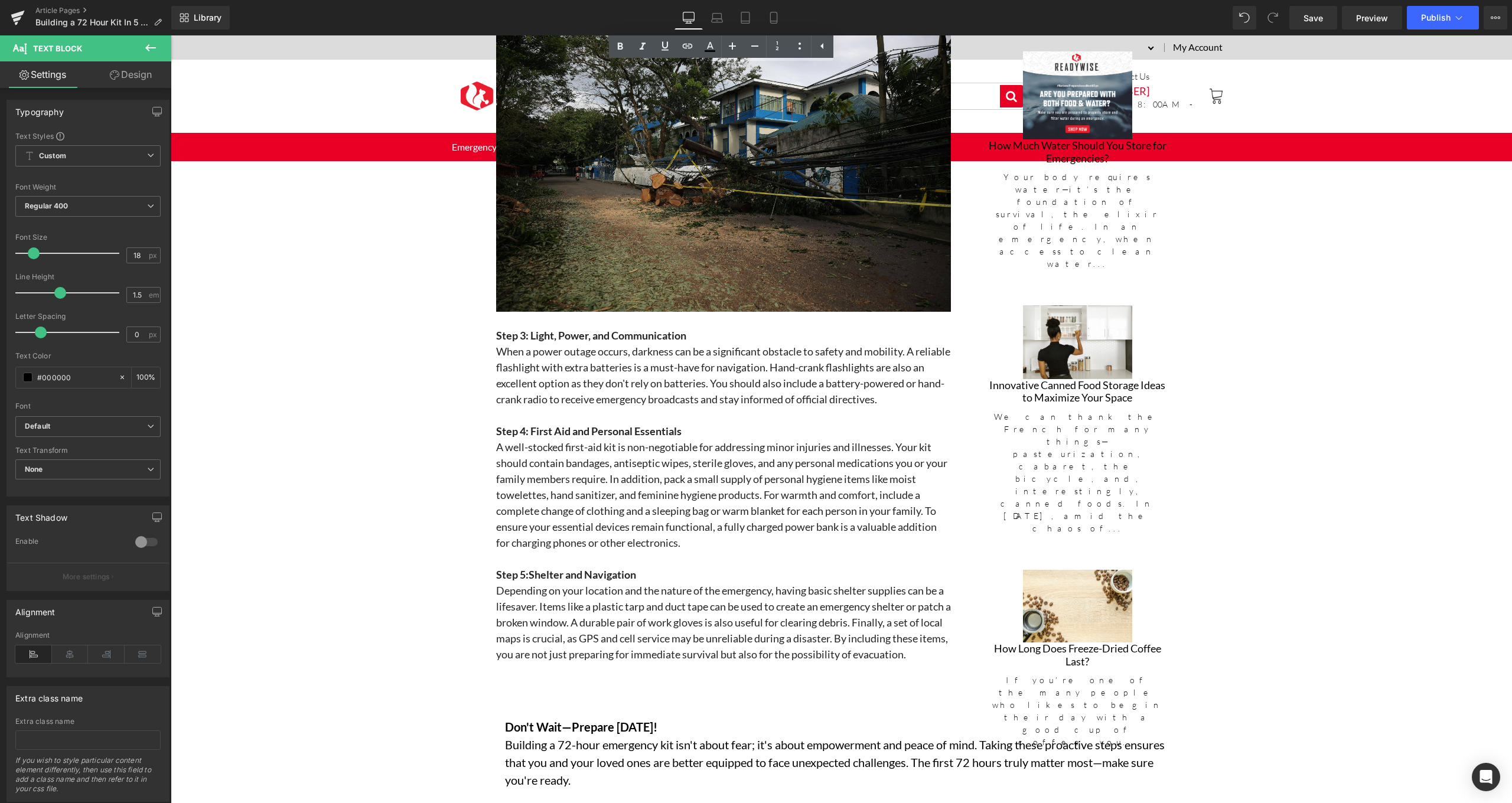
scroll to position [1940, 0]
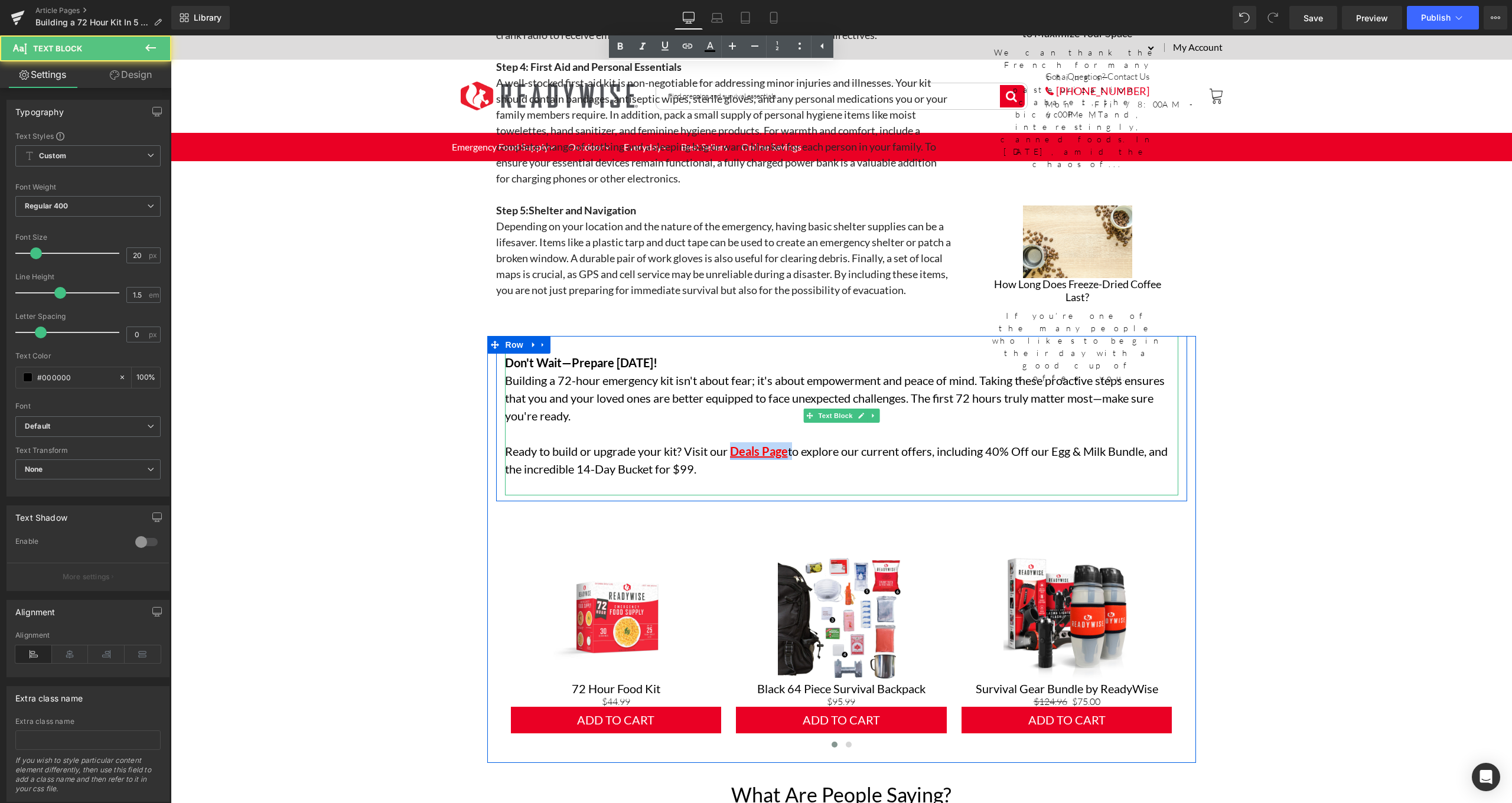
drag, startPoint x: 789, startPoint y: 438, endPoint x: 729, endPoint y: 442, distance: 60.1
click at [729, 442] on p "Ready to build or upgrade your kit? Visit our Deals Page to explore our current…" at bounding box center [842, 459] width 673 height 35
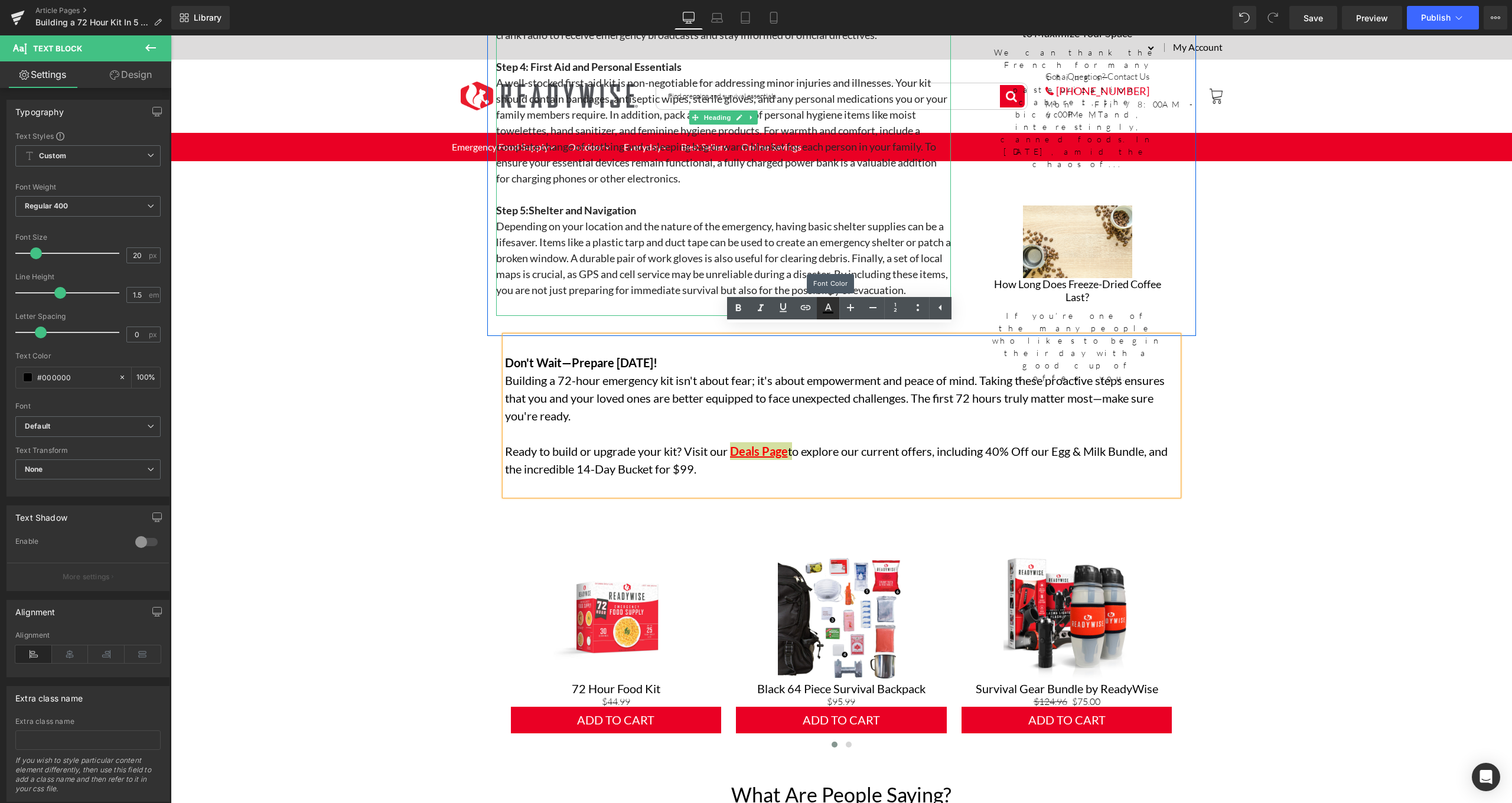
click at [827, 308] on icon at bounding box center [828, 307] width 6 height 7
type input "#000000"
type input "100"
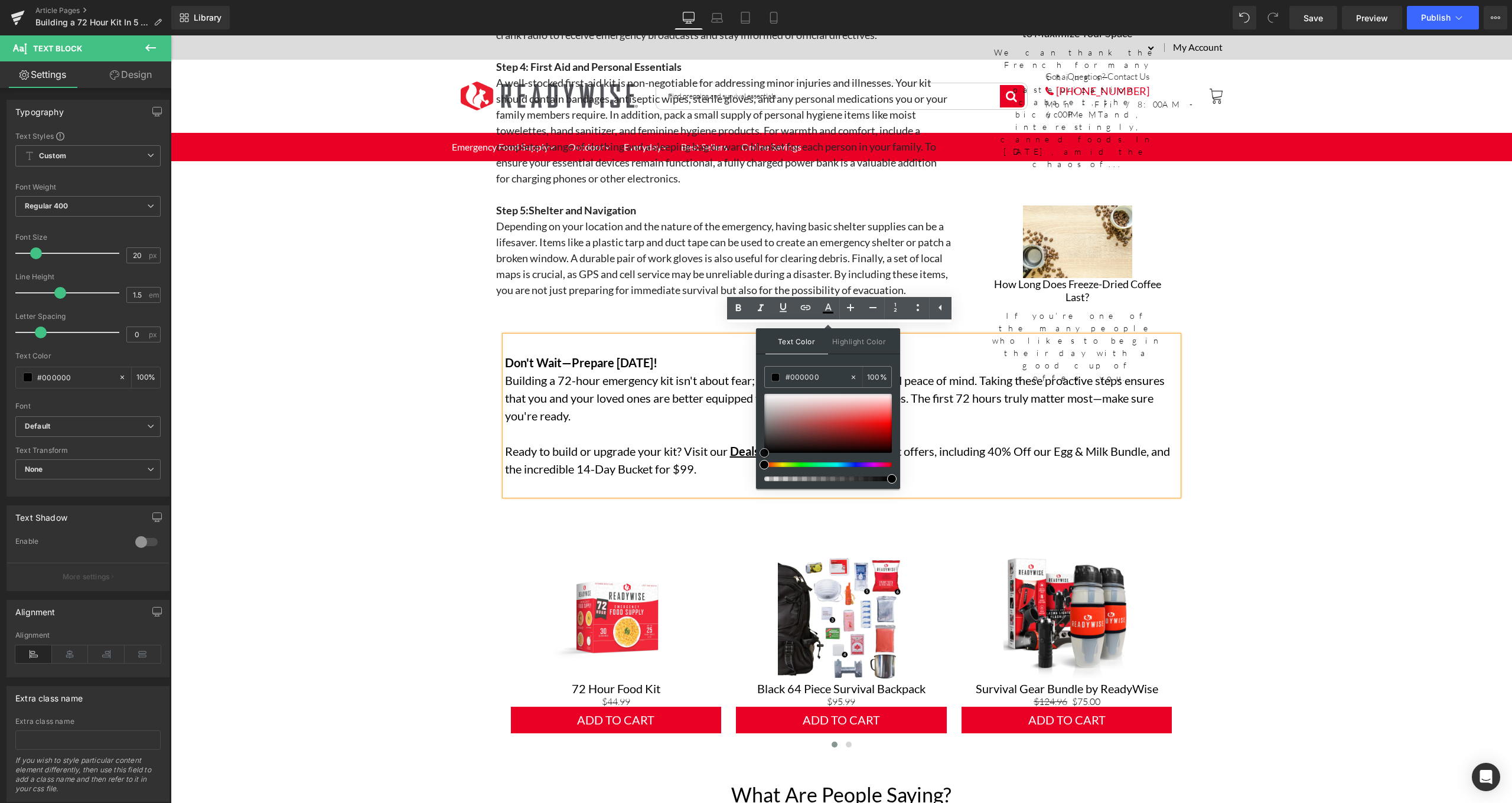
drag, startPoint x: 937, startPoint y: 490, endPoint x: 753, endPoint y: 459, distance: 186.6
click at [669, 442] on p "Ready to build or upgrade your kit? Visit our Deals Page to explore our current…" at bounding box center [842, 459] width 673 height 35
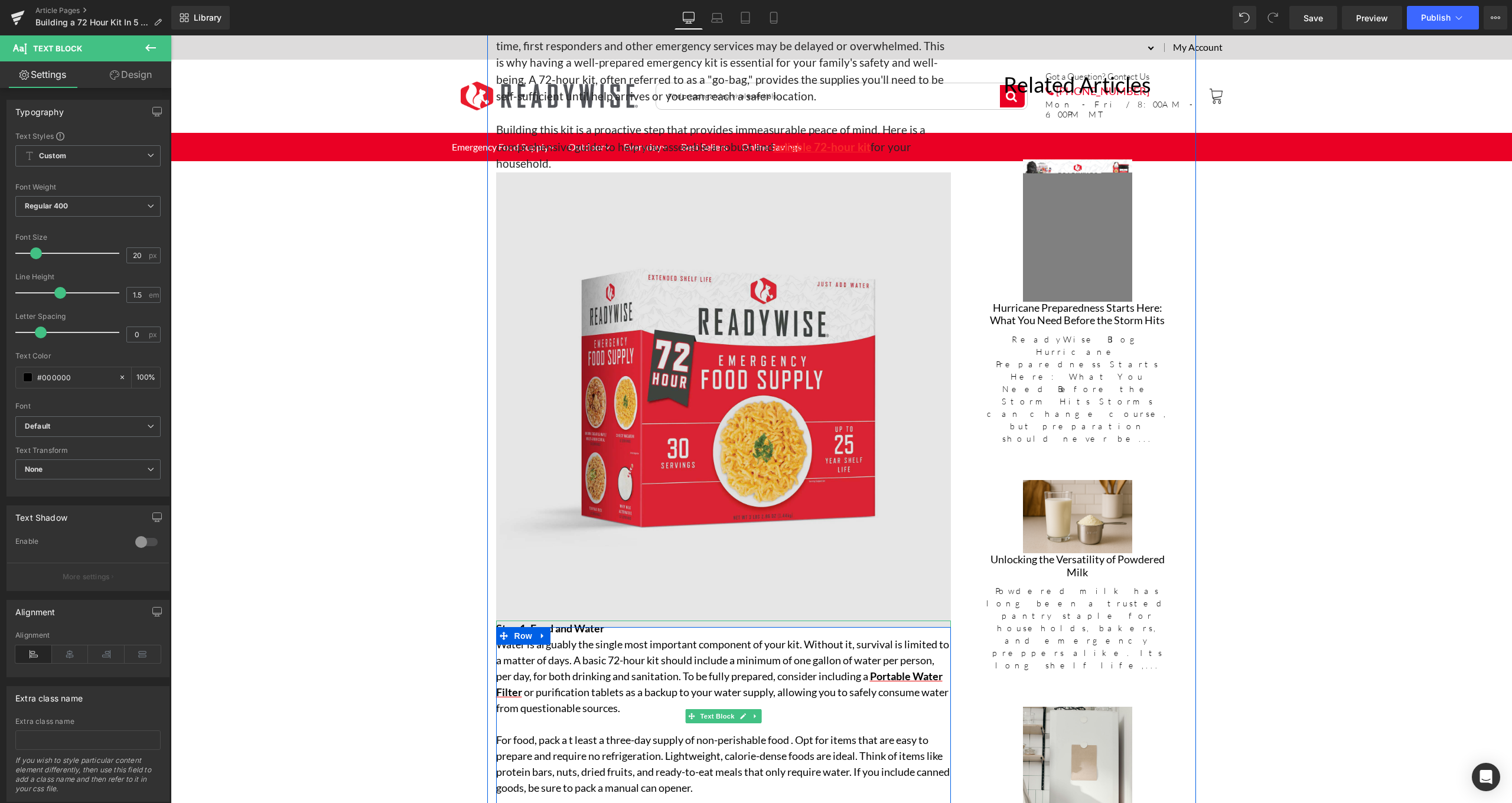
scroll to position [417, 0]
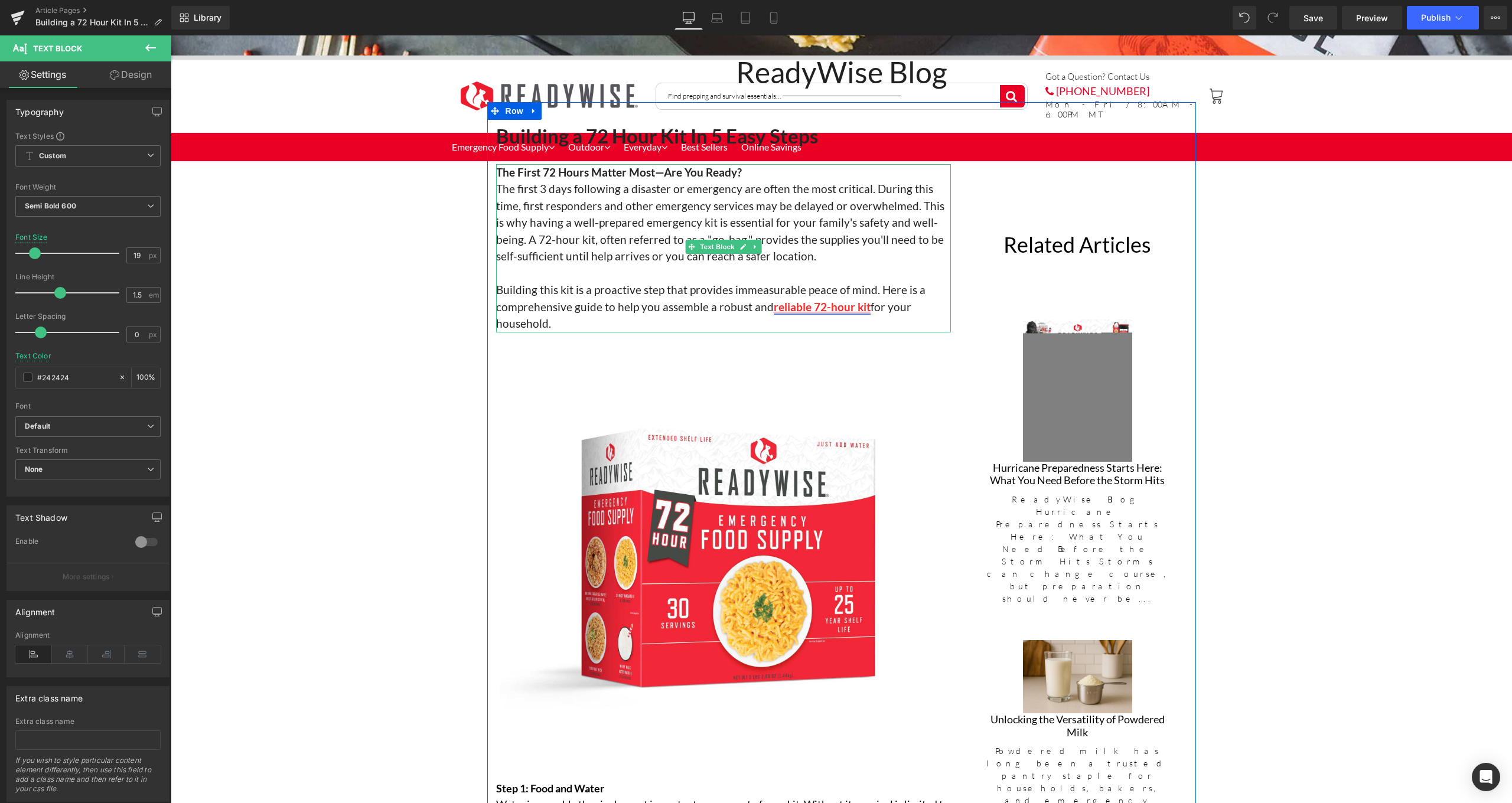
drag, startPoint x: 864, startPoint y: 300, endPoint x: 766, endPoint y: 304, distance: 98.1
click at [766, 304] on p "Building this kit is a proactive step that provides immeasurable peace of mind.…" at bounding box center [723, 307] width 455 height 51
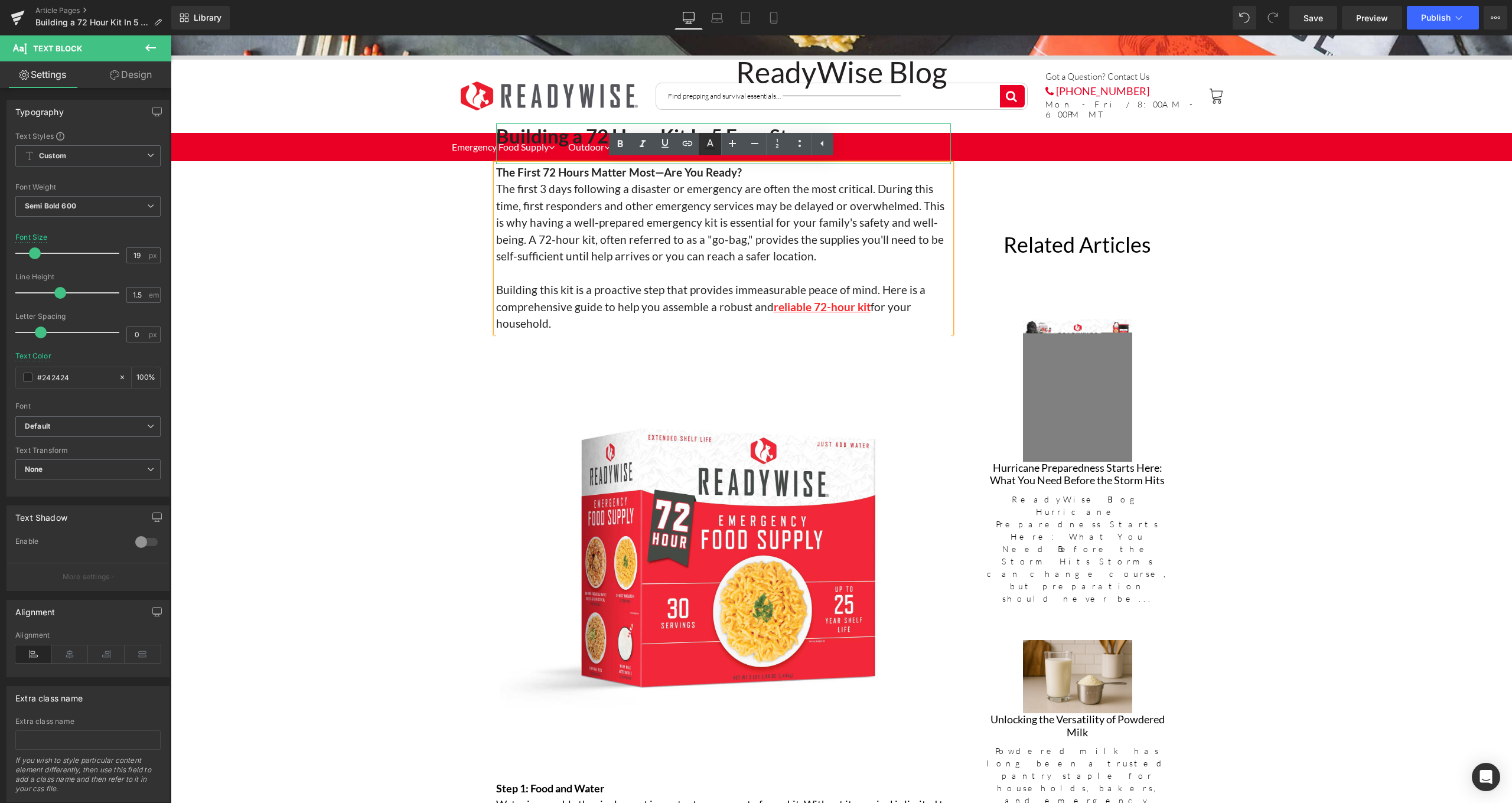
click at [712, 150] on icon at bounding box center [709, 148] width 10 height 2
type input "#242424"
type input "100"
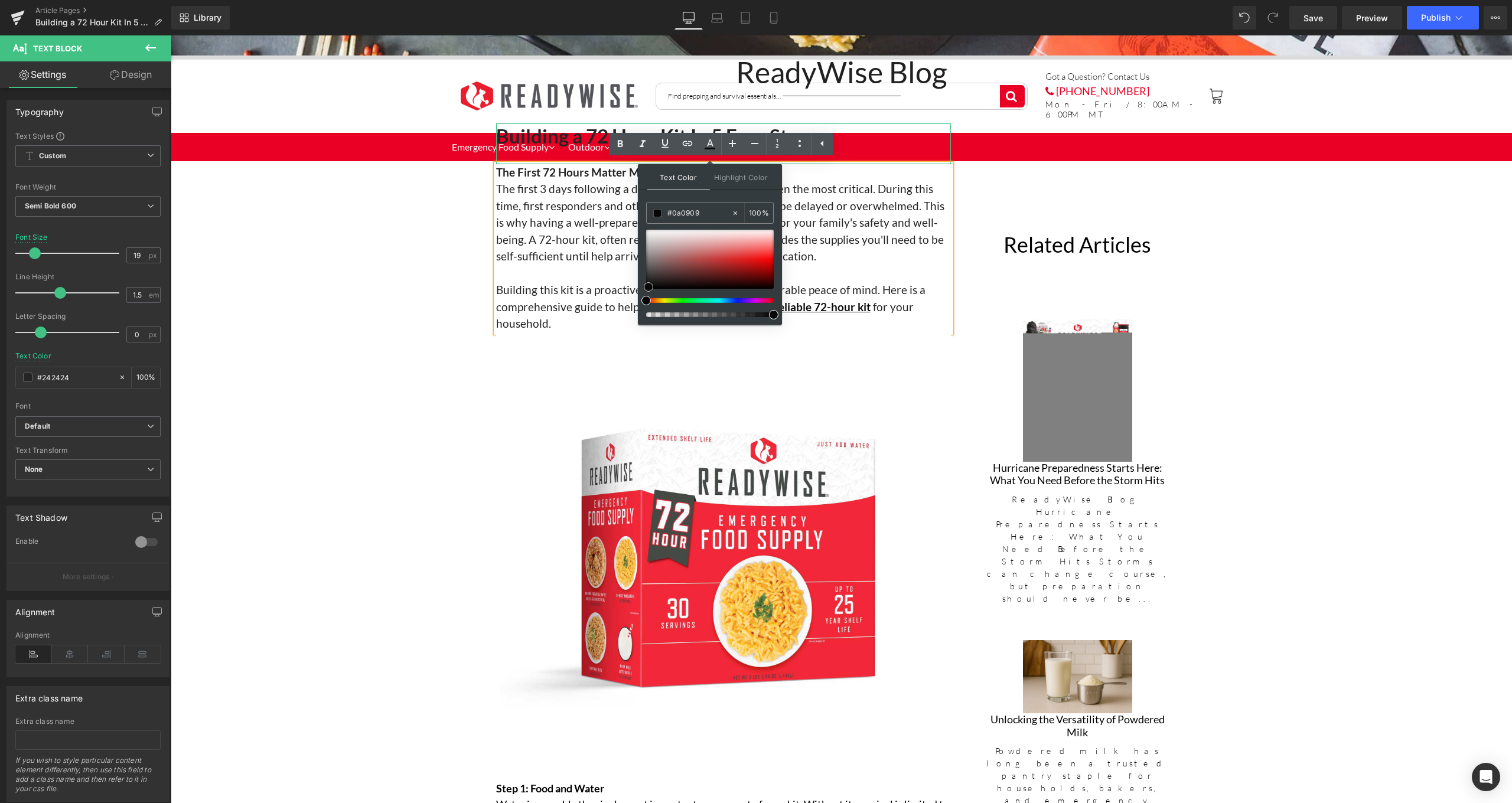
type input "#070707"
drag, startPoint x: 645, startPoint y: 279, endPoint x: 646, endPoint y: 286, distance: 7.1
click at [646, 286] on span at bounding box center [647, 287] width 10 height 10
click at [593, 273] on p at bounding box center [723, 273] width 455 height 17
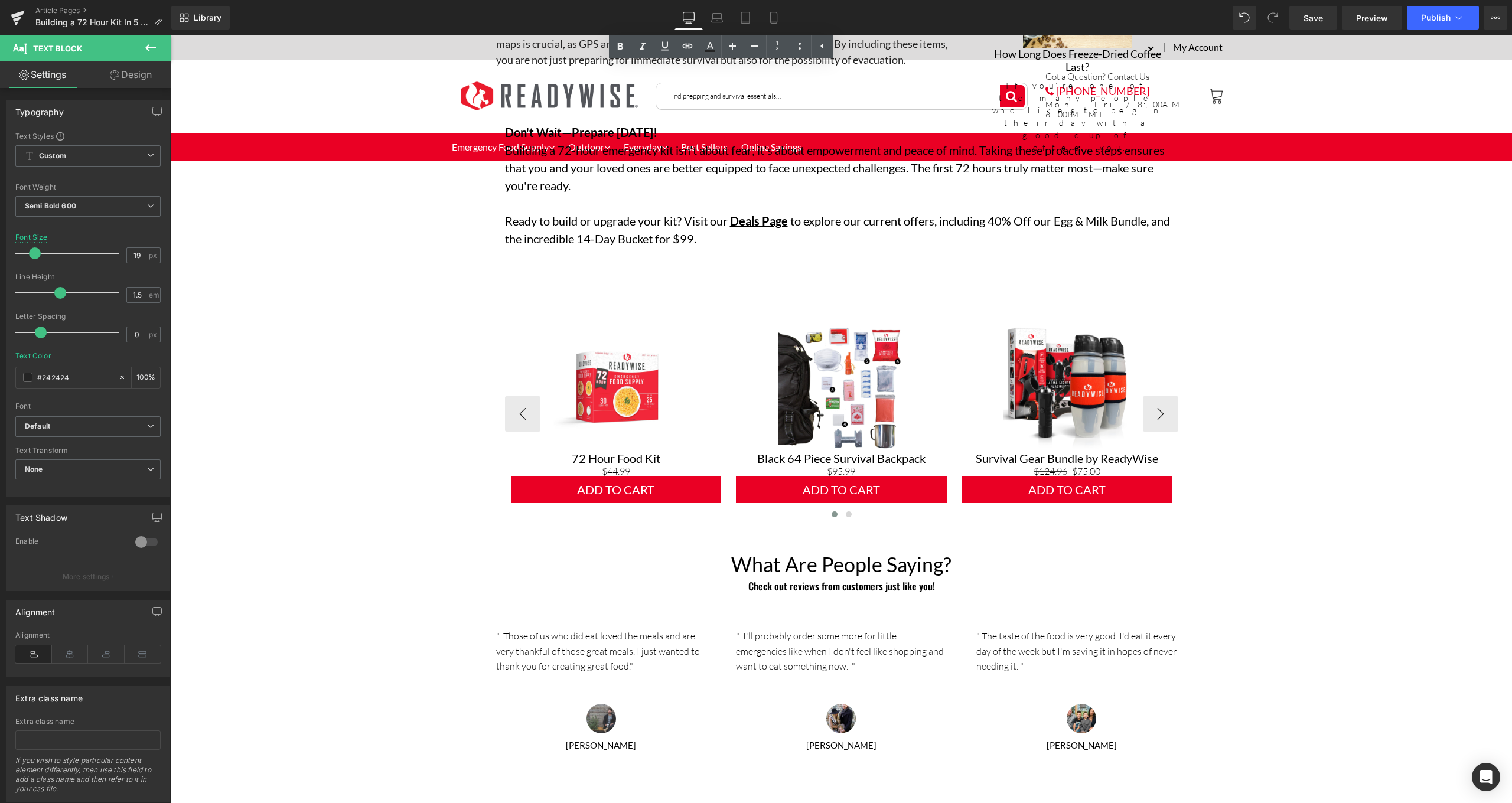
scroll to position [1832, 0]
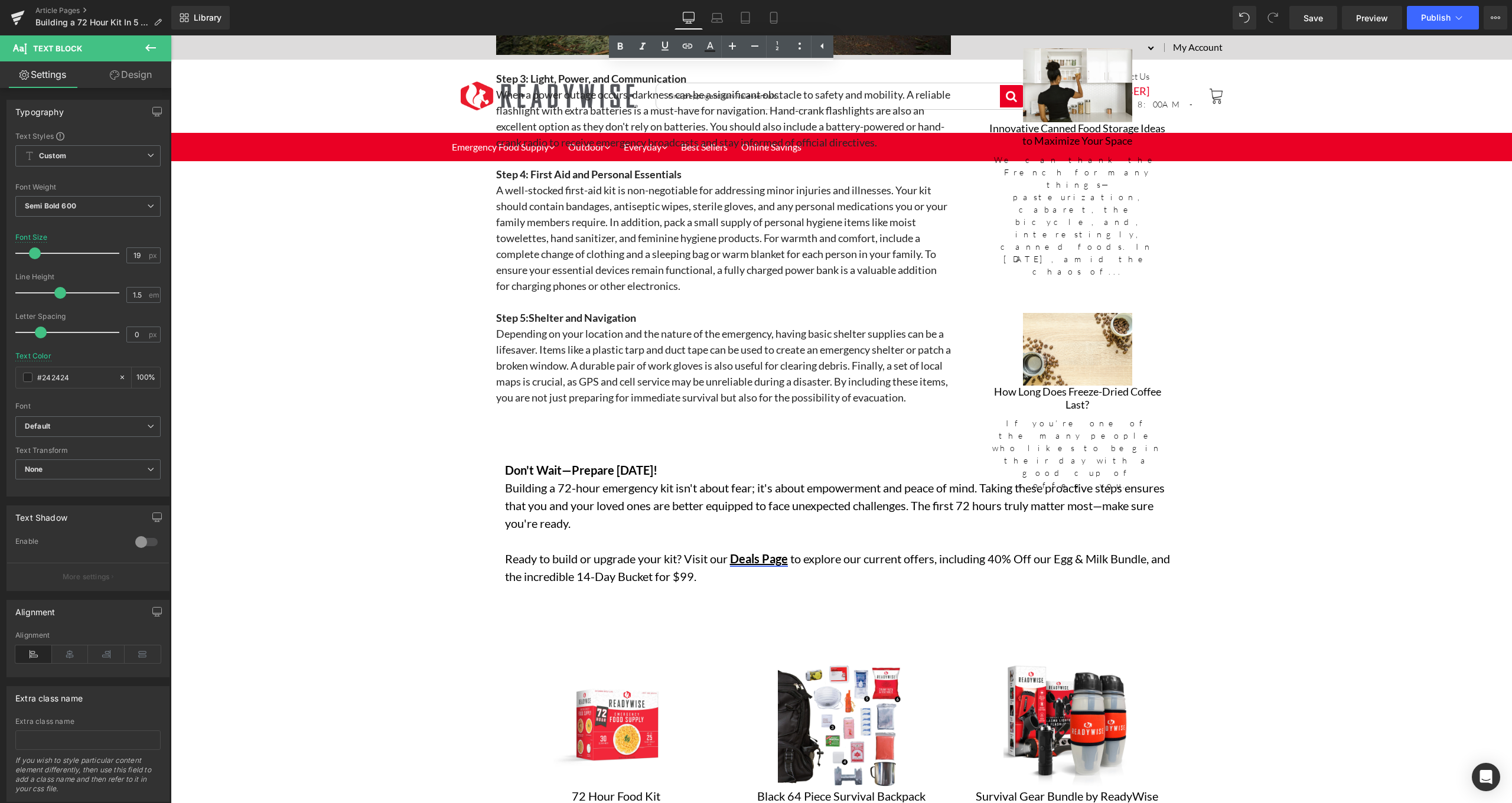
click at [741, 552] on link "Deals Page" at bounding box center [759, 559] width 58 height 14
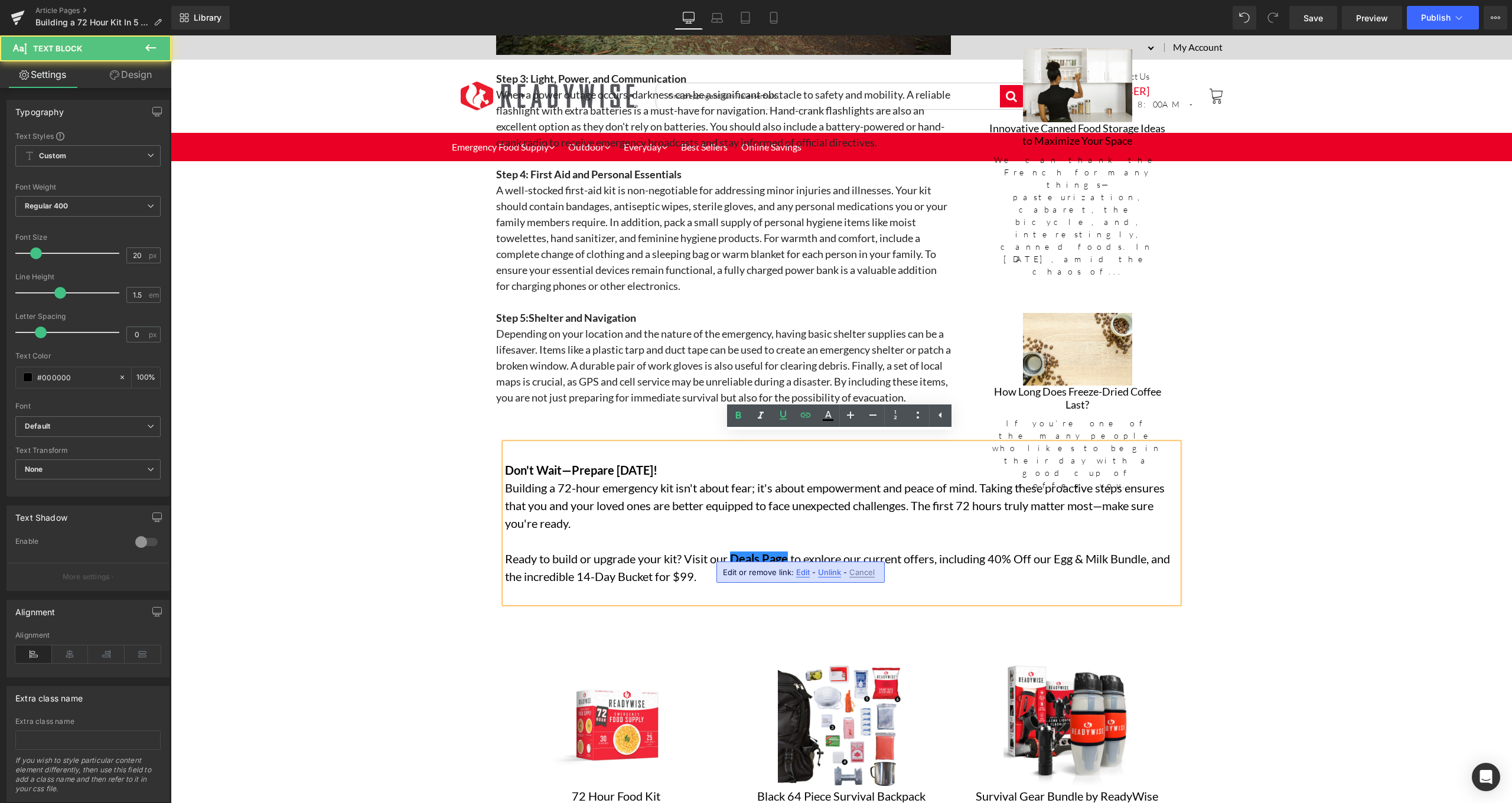
click at [686, 552] on p "Ready to build or upgrade your kit? Visit our Deals Page to explore our current…" at bounding box center [842, 567] width 673 height 35
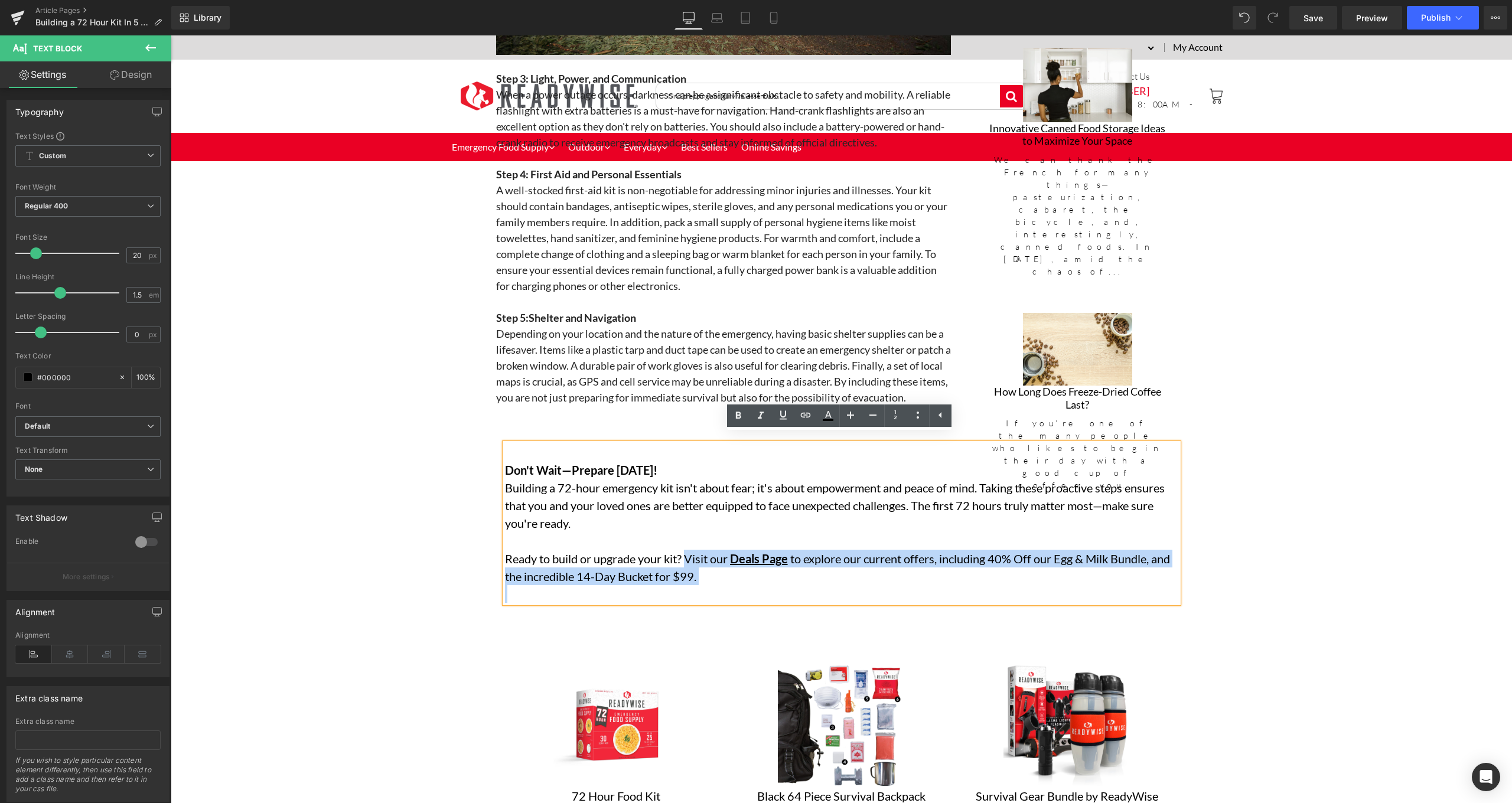
drag, startPoint x: 684, startPoint y: 550, endPoint x: 712, endPoint y: 584, distance: 44.0
click at [712, 584] on div "Don't Wait—Prepare [DATE]! Building a 72-hour emergency kit isn't about fear; i…" at bounding box center [842, 523] width 673 height 159
click at [826, 558] on p "Ready to build or upgrade your kit? Visit our Deals Page to explore our current…" at bounding box center [842, 567] width 673 height 35
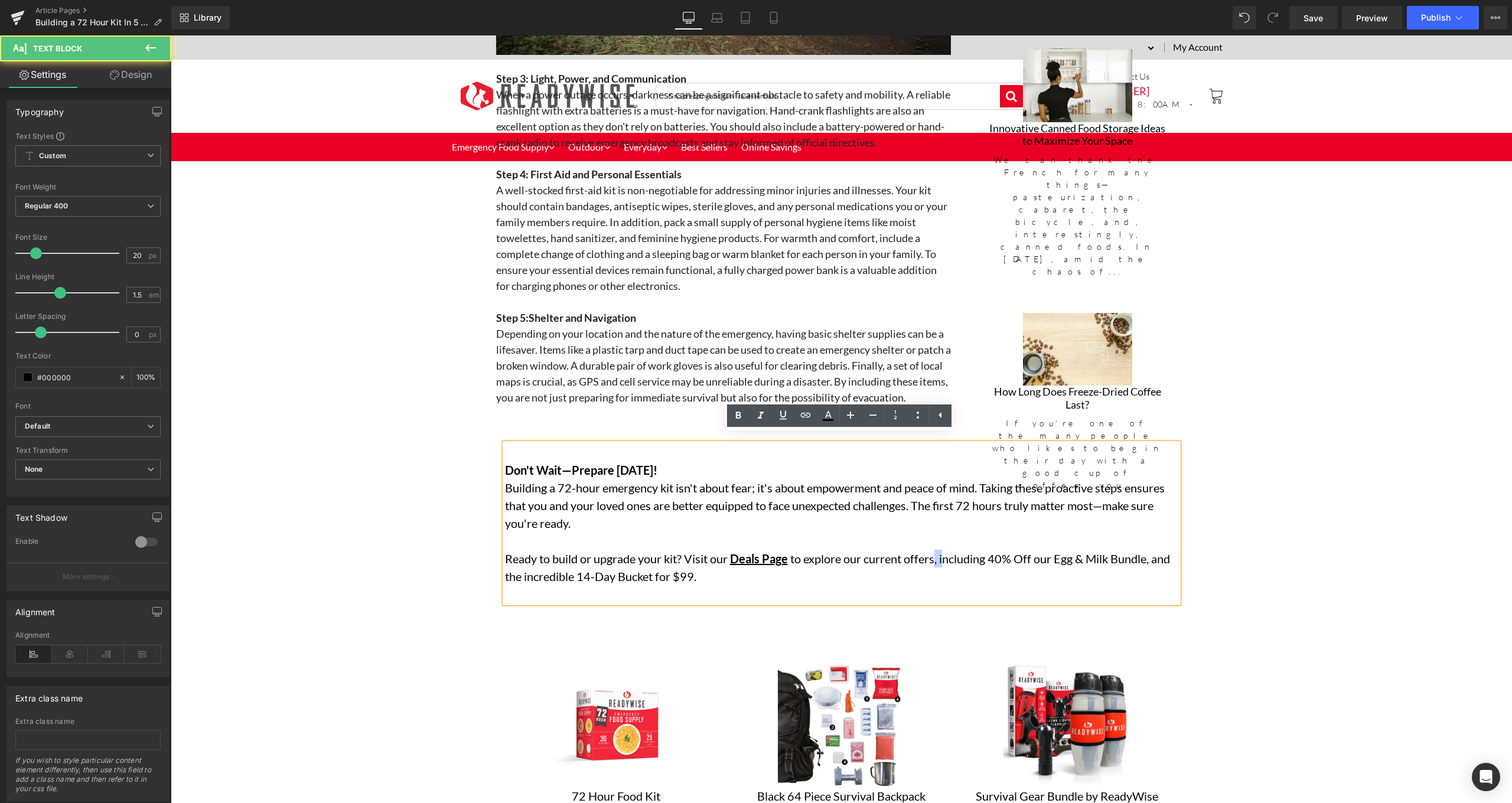
drag, startPoint x: 935, startPoint y: 551, endPoint x: 946, endPoint y: 554, distance: 11.4
click at [946, 554] on p "Ready to build or upgrade your kit? Visit our Deals Page to explore our current…" at bounding box center [842, 567] width 673 height 35
click at [953, 558] on p "Ready to build or upgrade your kit? Visit our Deals Page to explore our current…" at bounding box center [842, 567] width 673 height 35
click at [822, 550] on p "Ready to build or upgrade your kit? Visit our Deals Page to explore our current…" at bounding box center [842, 567] width 673 height 35
click at [791, 550] on p "Ready to build or upgrade your kit? Visit our Deals Page to explore our current…" at bounding box center [842, 567] width 673 height 35
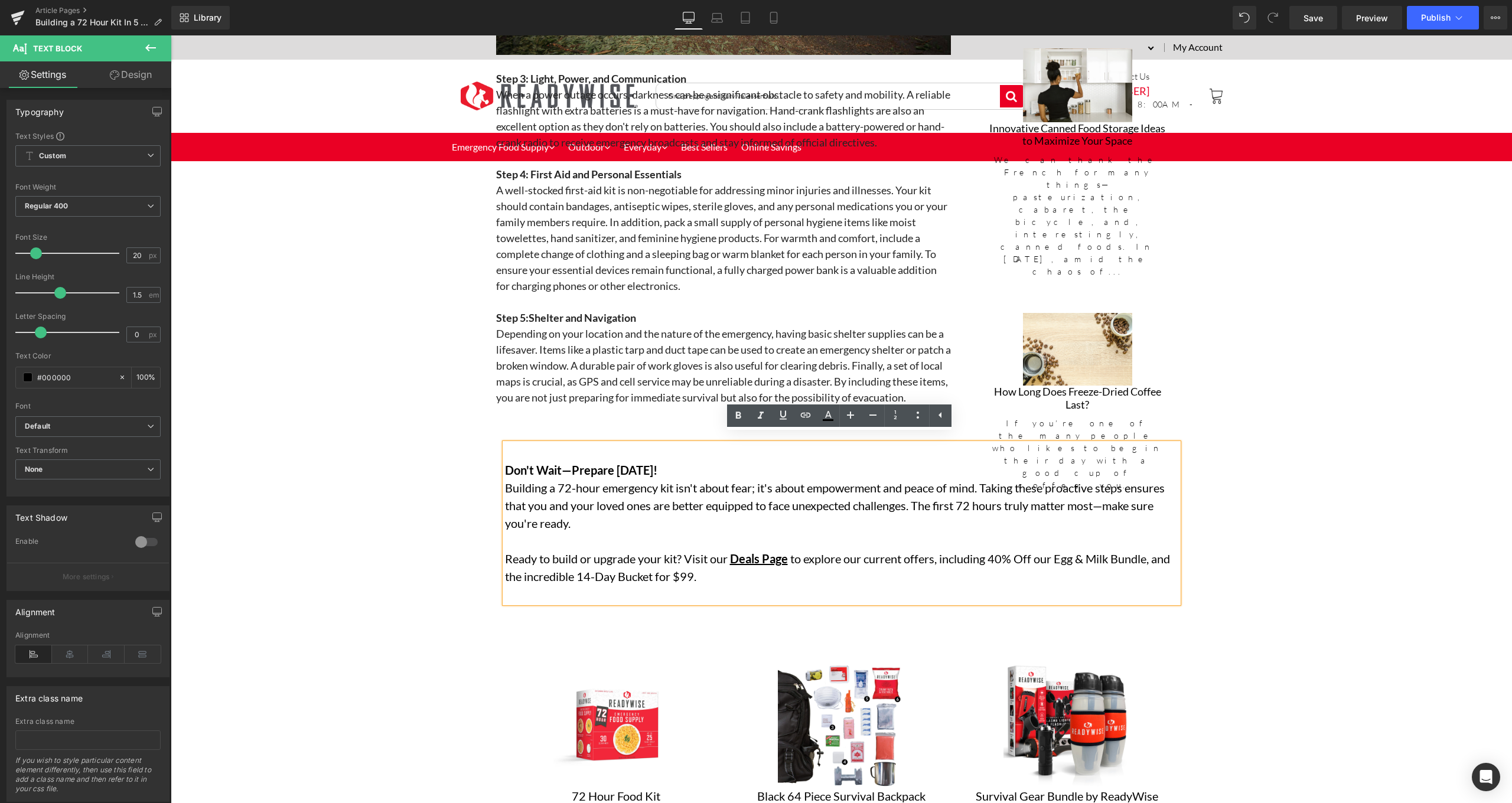
click at [913, 550] on p "Ready to build or upgrade your kit? Visit our Deals Page to explore our current…" at bounding box center [842, 567] width 673 height 35
click at [942, 550] on p "Ready to build or upgrade your kit? Visit our Deals Page to explore our current…" at bounding box center [842, 567] width 673 height 35
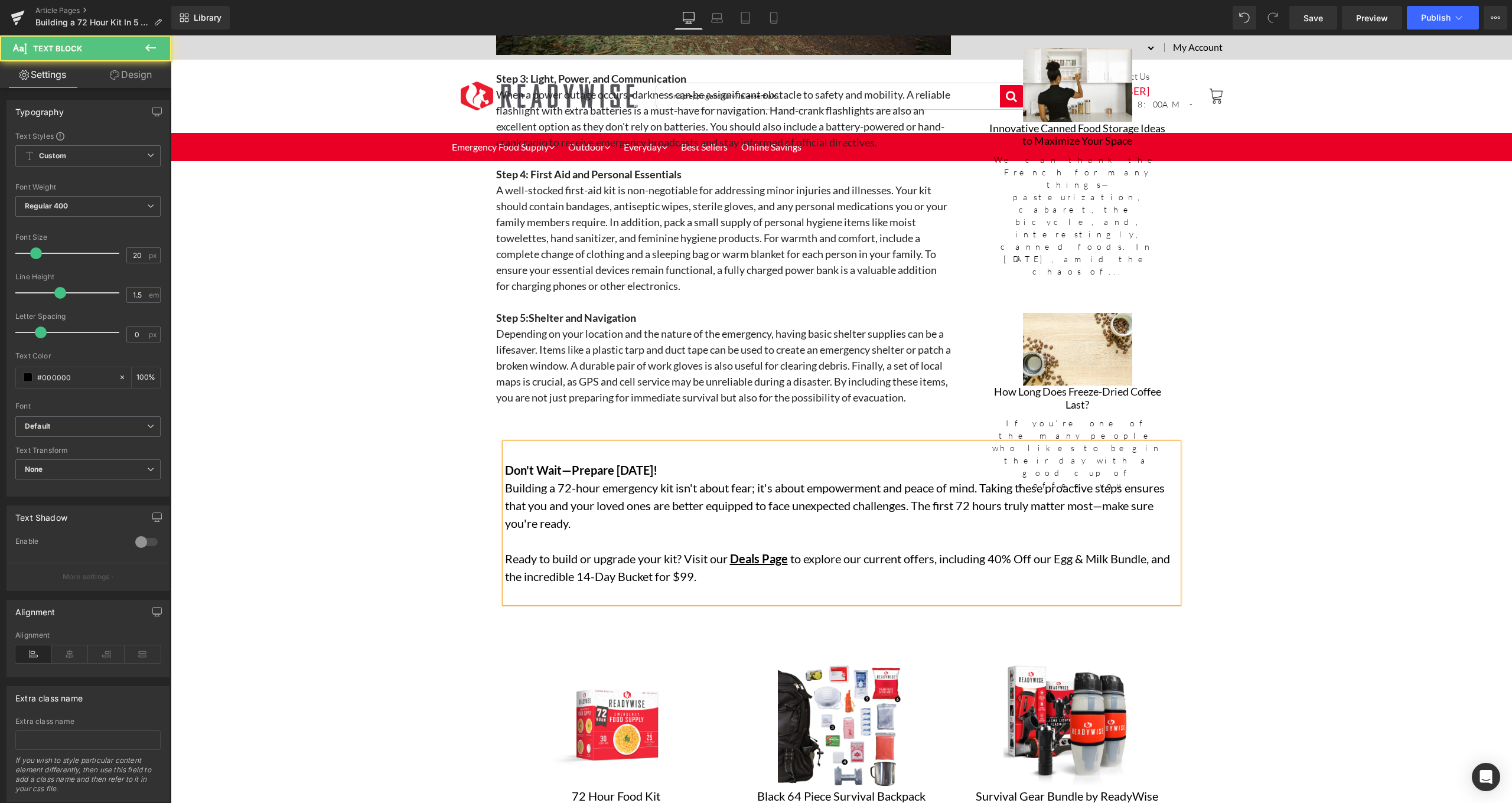
click at [990, 550] on p "Ready to build or upgrade your kit? Visit our Deals Page to explore our current…" at bounding box center [842, 567] width 673 height 35
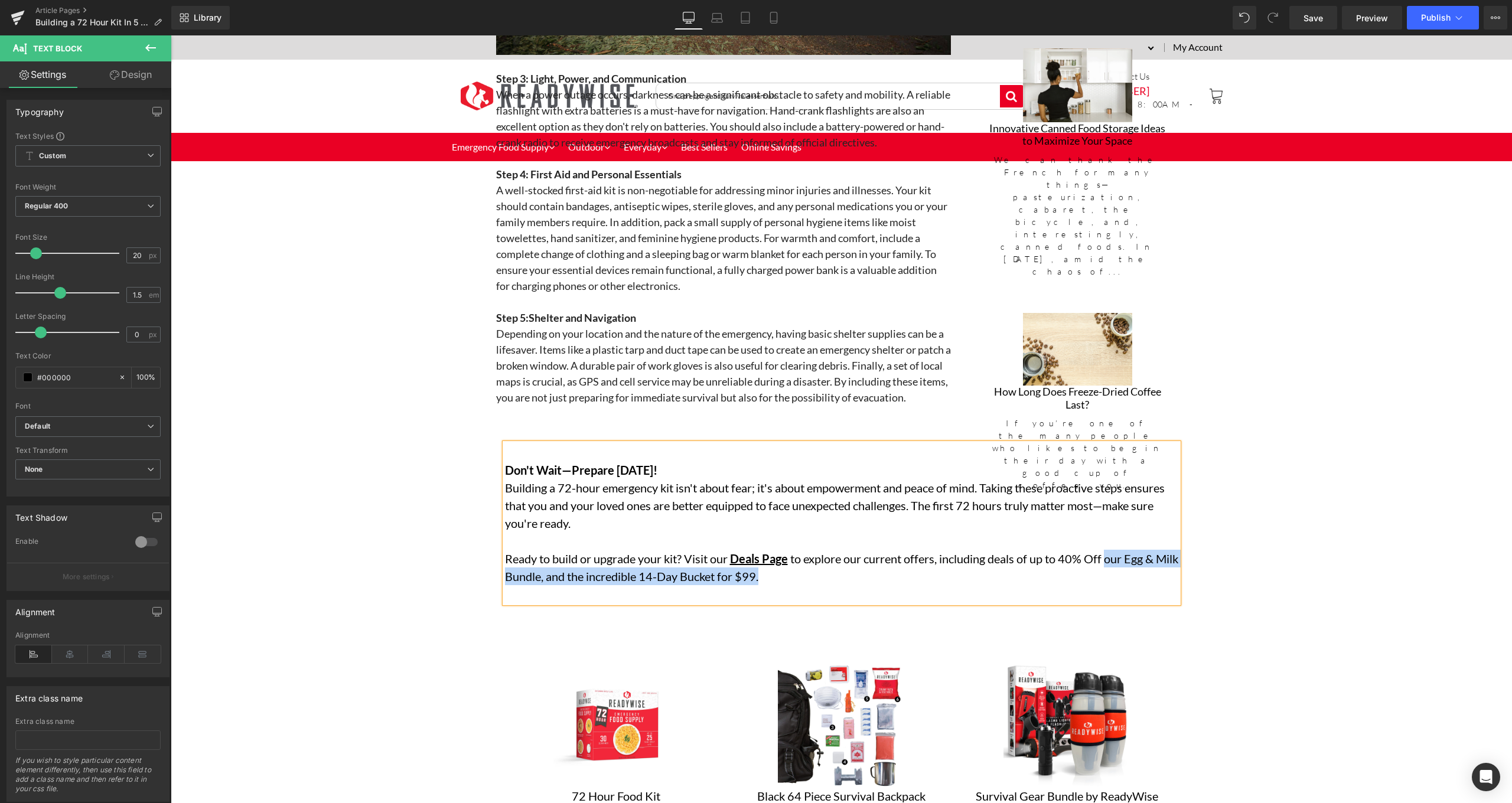
drag, startPoint x: 1106, startPoint y: 551, endPoint x: 1139, endPoint y: 572, distance: 39.1
click at [1139, 572] on p "Ready to build or upgrade your kit? Visit our Deals Page to explore our current…" at bounding box center [842, 567] width 673 height 35
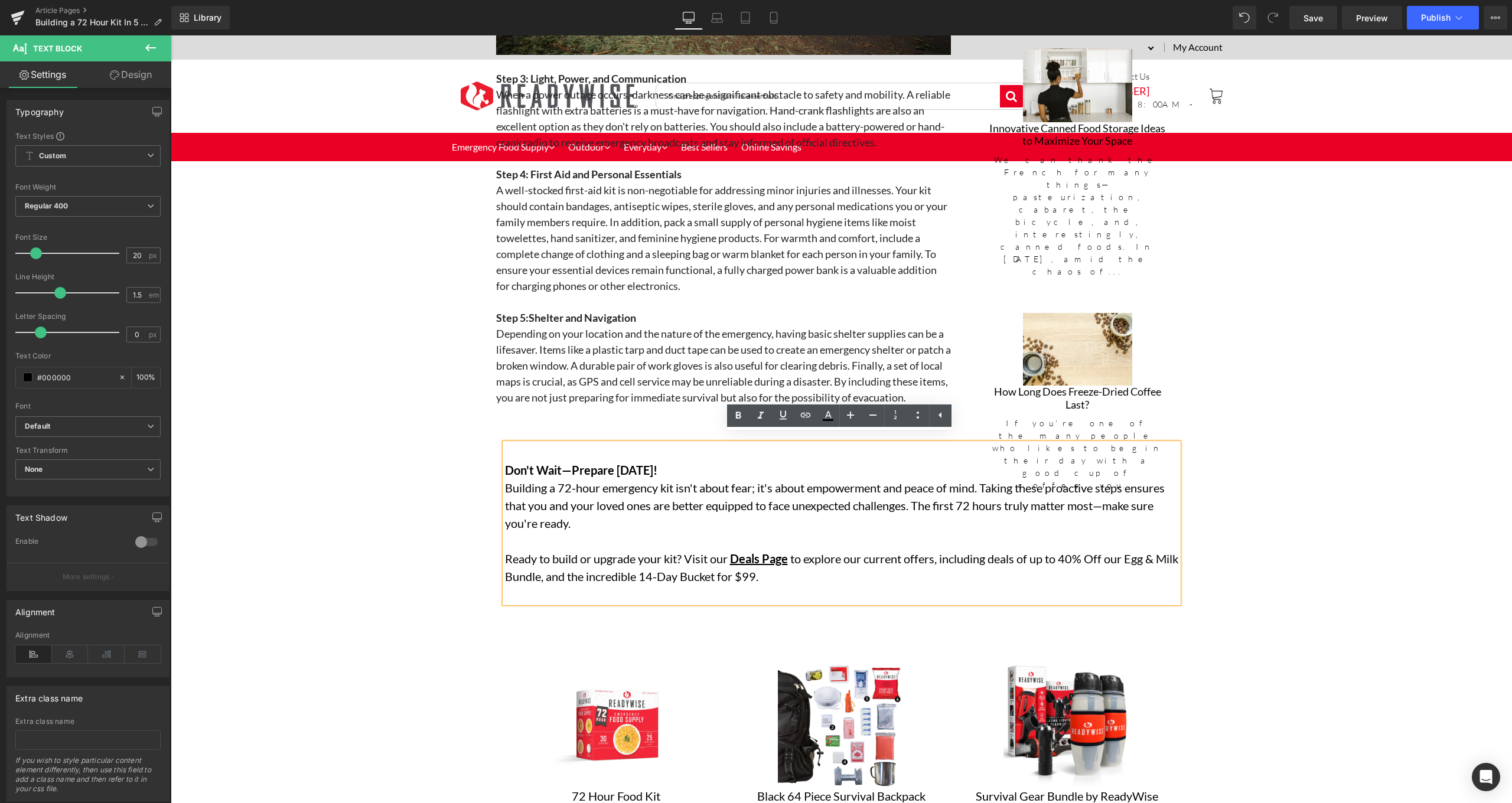
click at [1055, 555] on p "Ready to build or upgrade your kit? Visit our Deals Page to explore our current…" at bounding box center [842, 567] width 673 height 35
click at [1069, 585] on p at bounding box center [842, 594] width 673 height 18
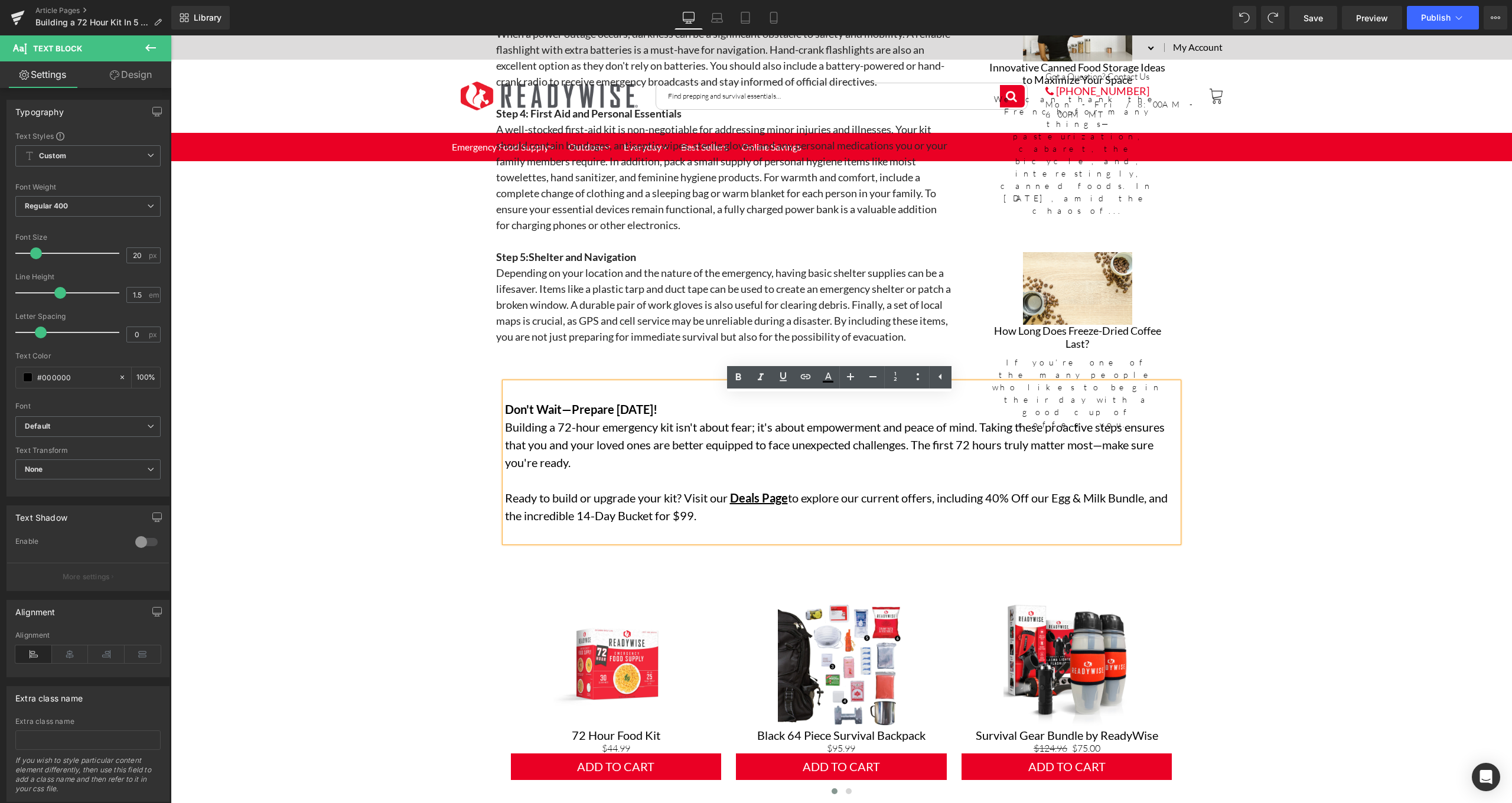
scroll to position [1959, 0]
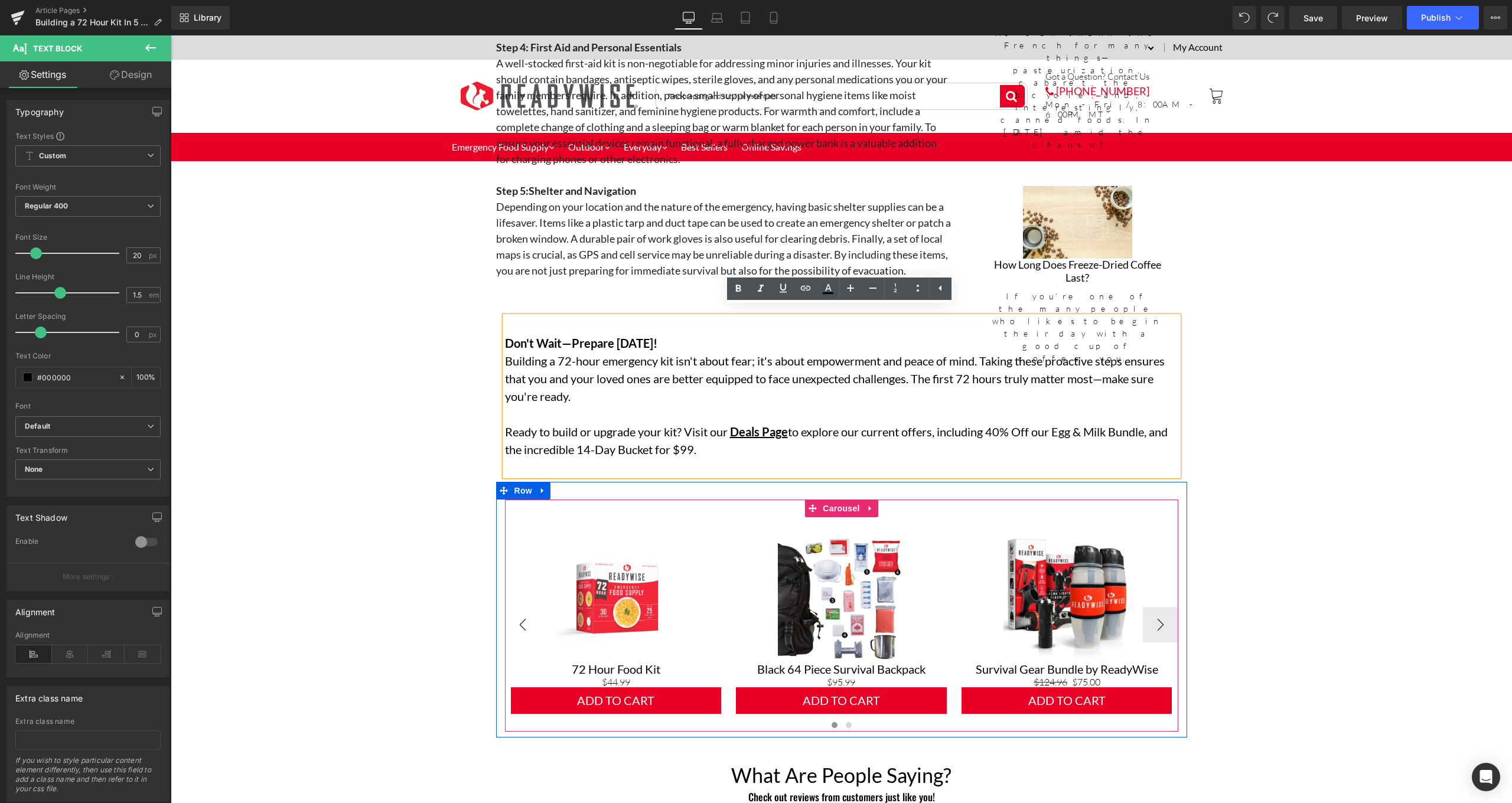
click at [521, 613] on button "‹" at bounding box center [522, 624] width 35 height 35
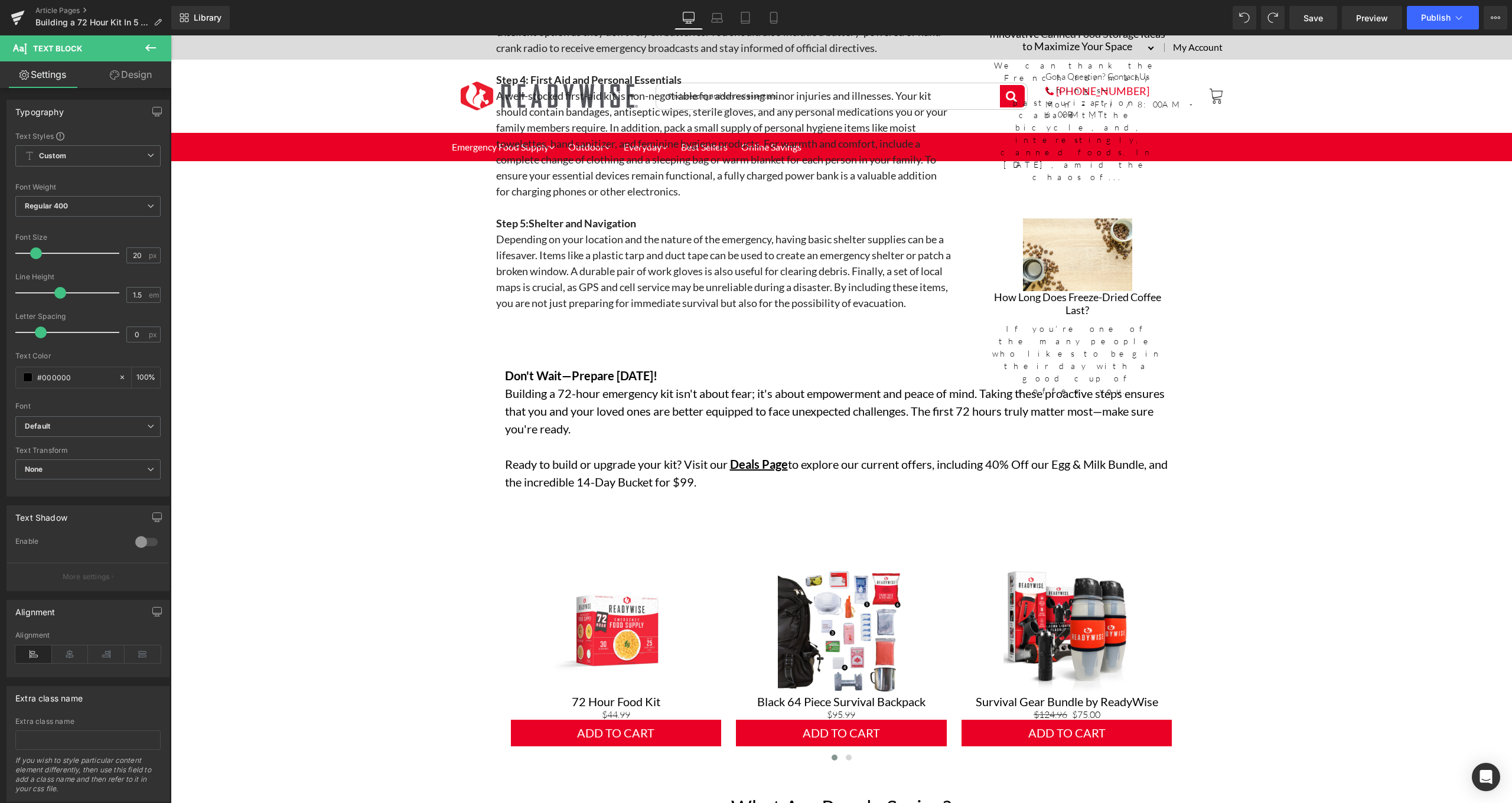
scroll to position [2026, 0]
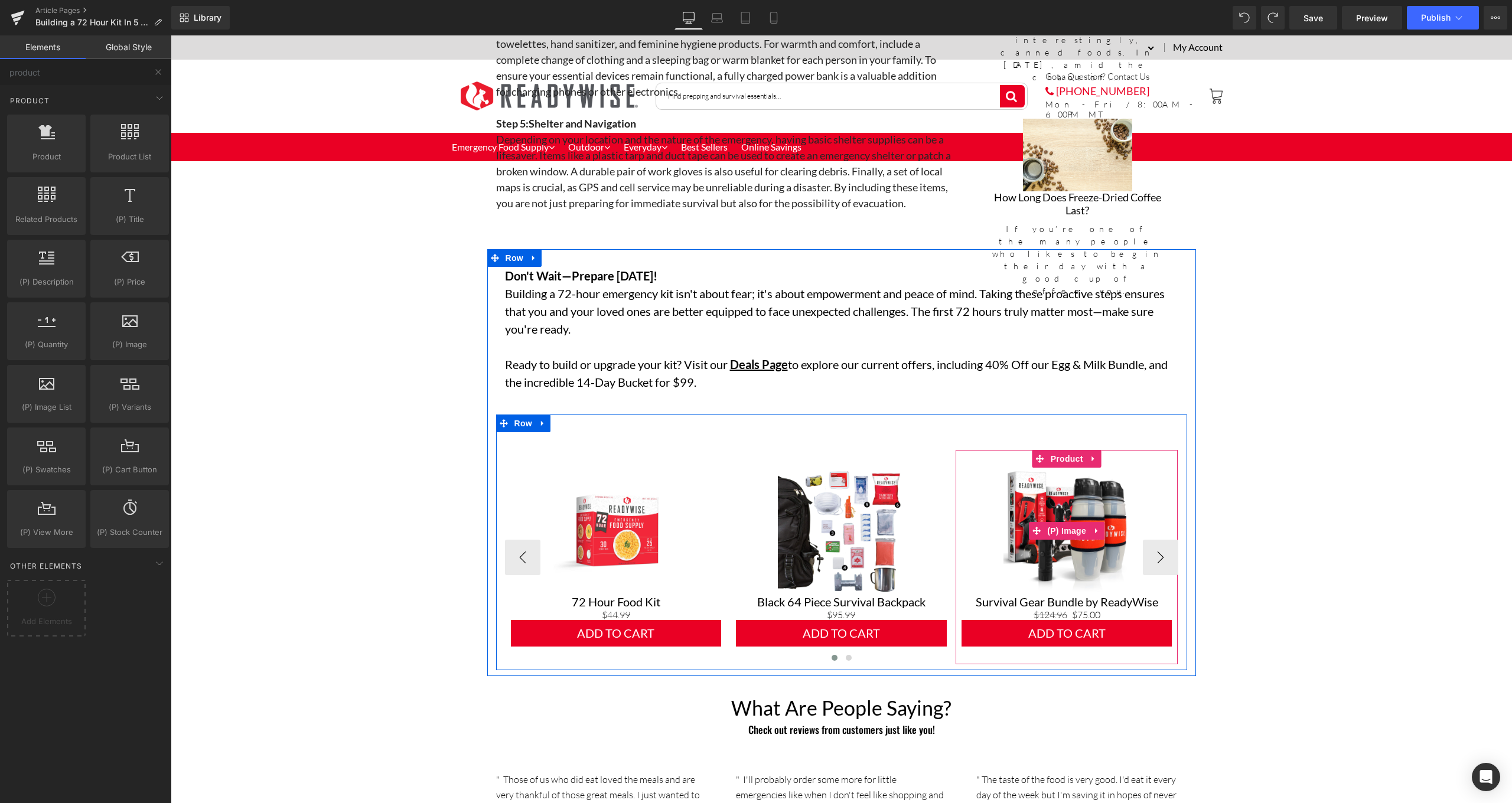
scroll to position [1948, 0]
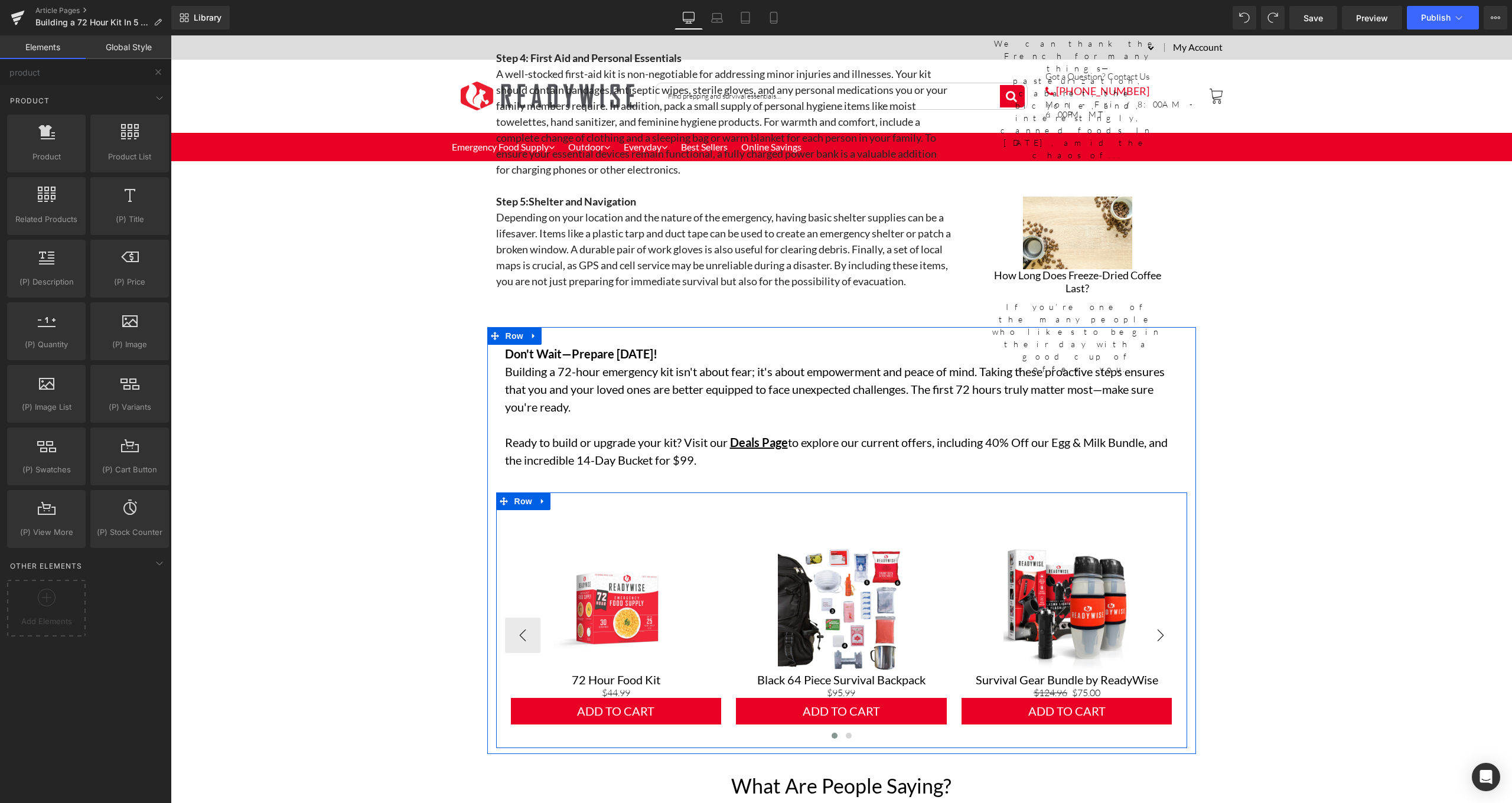
click at [1156, 626] on button "›" at bounding box center [1160, 635] width 35 height 35
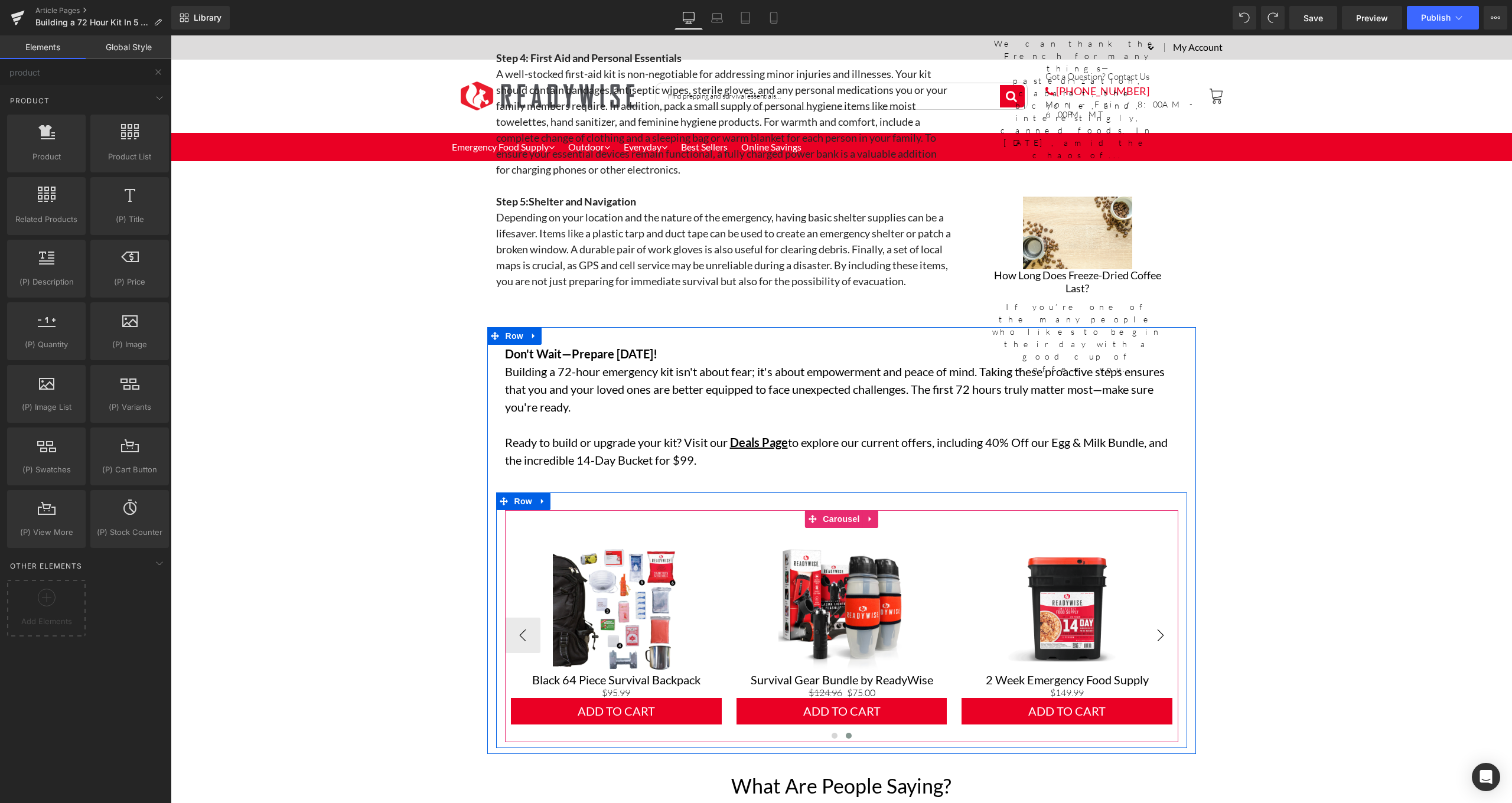
click at [1160, 627] on button "›" at bounding box center [1160, 635] width 35 height 35
click at [526, 633] on button "‹" at bounding box center [522, 635] width 35 height 35
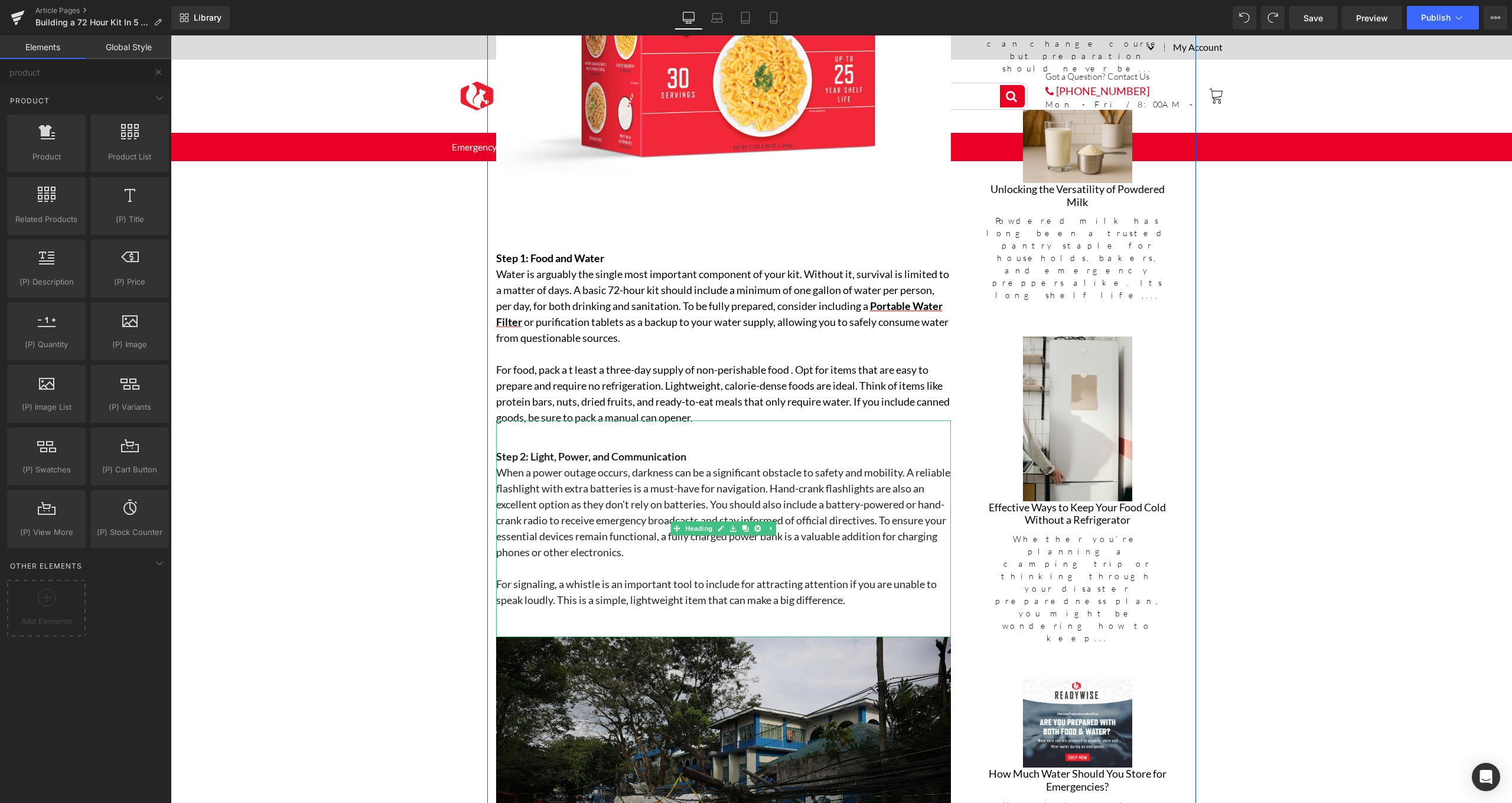
scroll to position [1342, 0]
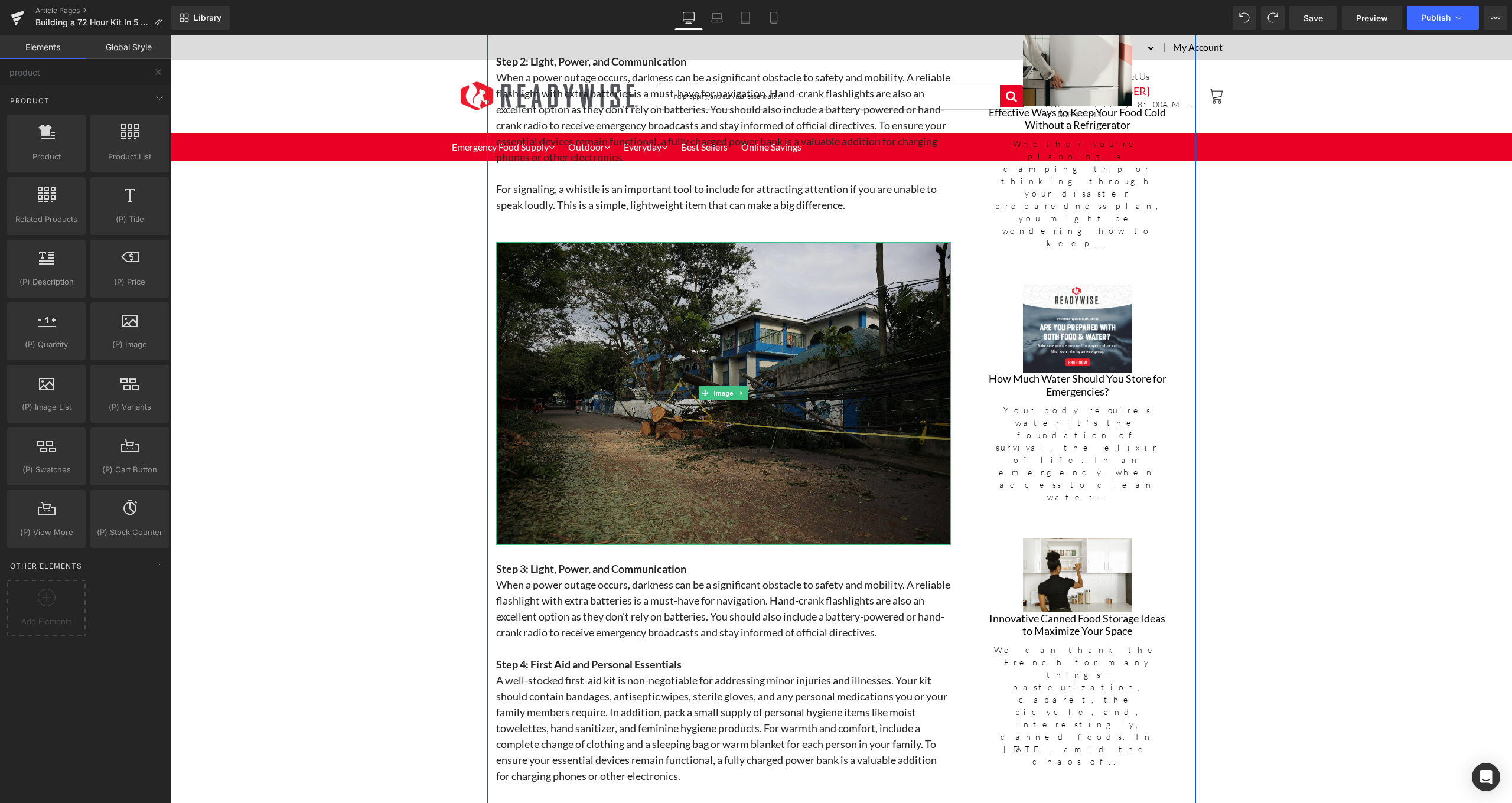
click at [776, 413] on img at bounding box center [723, 393] width 455 height 303
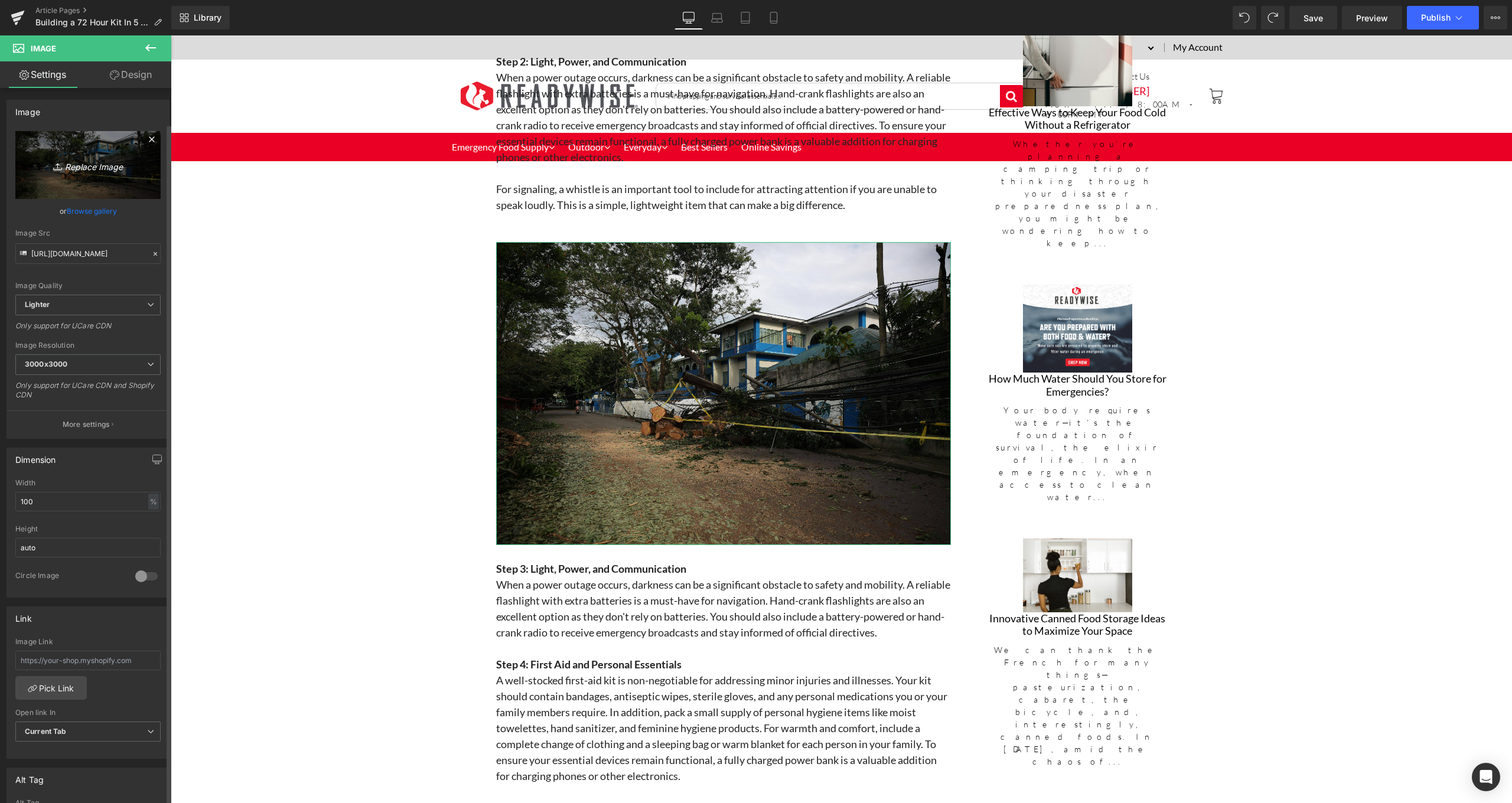
click at [79, 192] on link "Replace Image" at bounding box center [88, 165] width 146 height 68
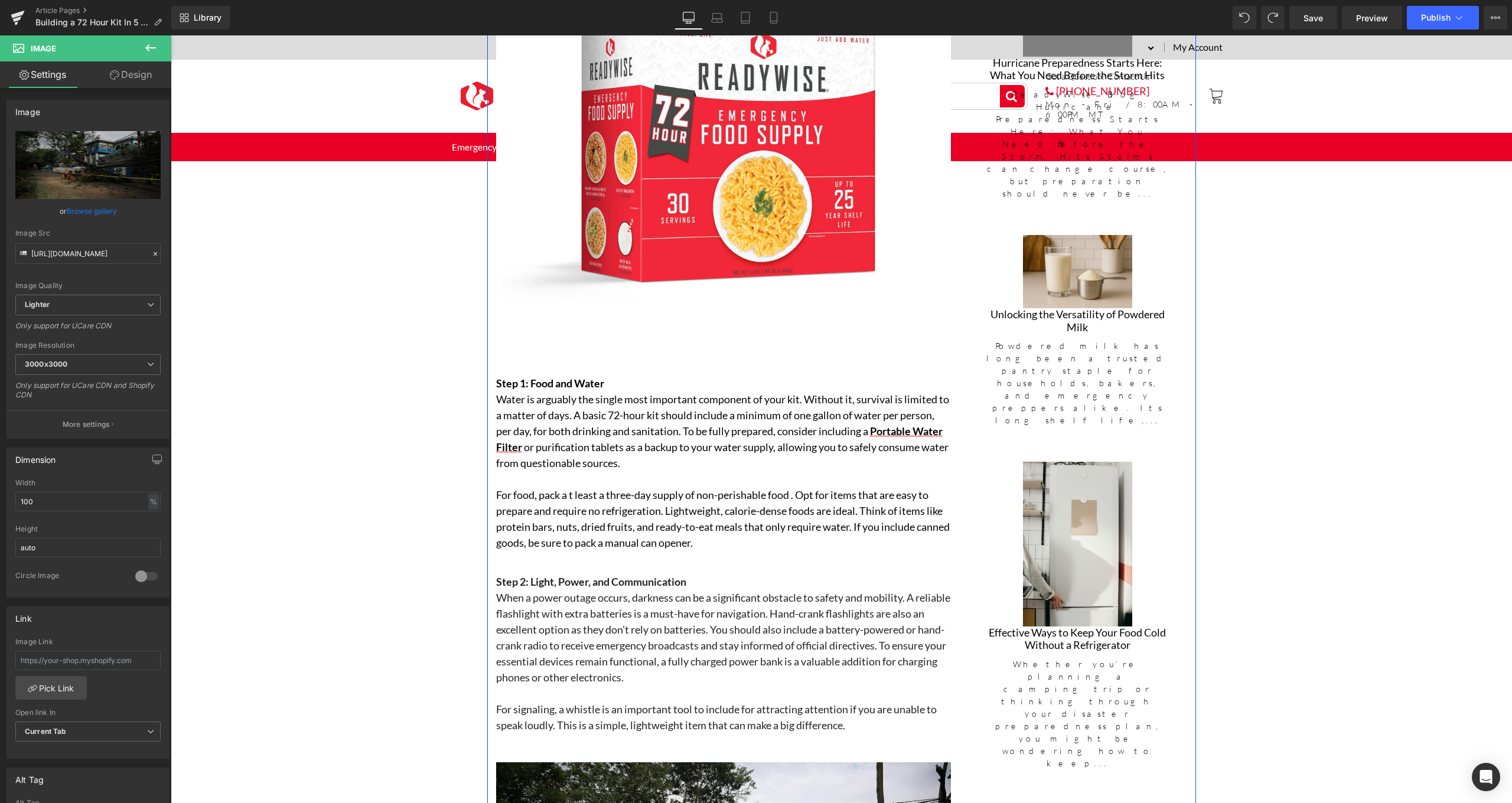
scroll to position [1055, 0]
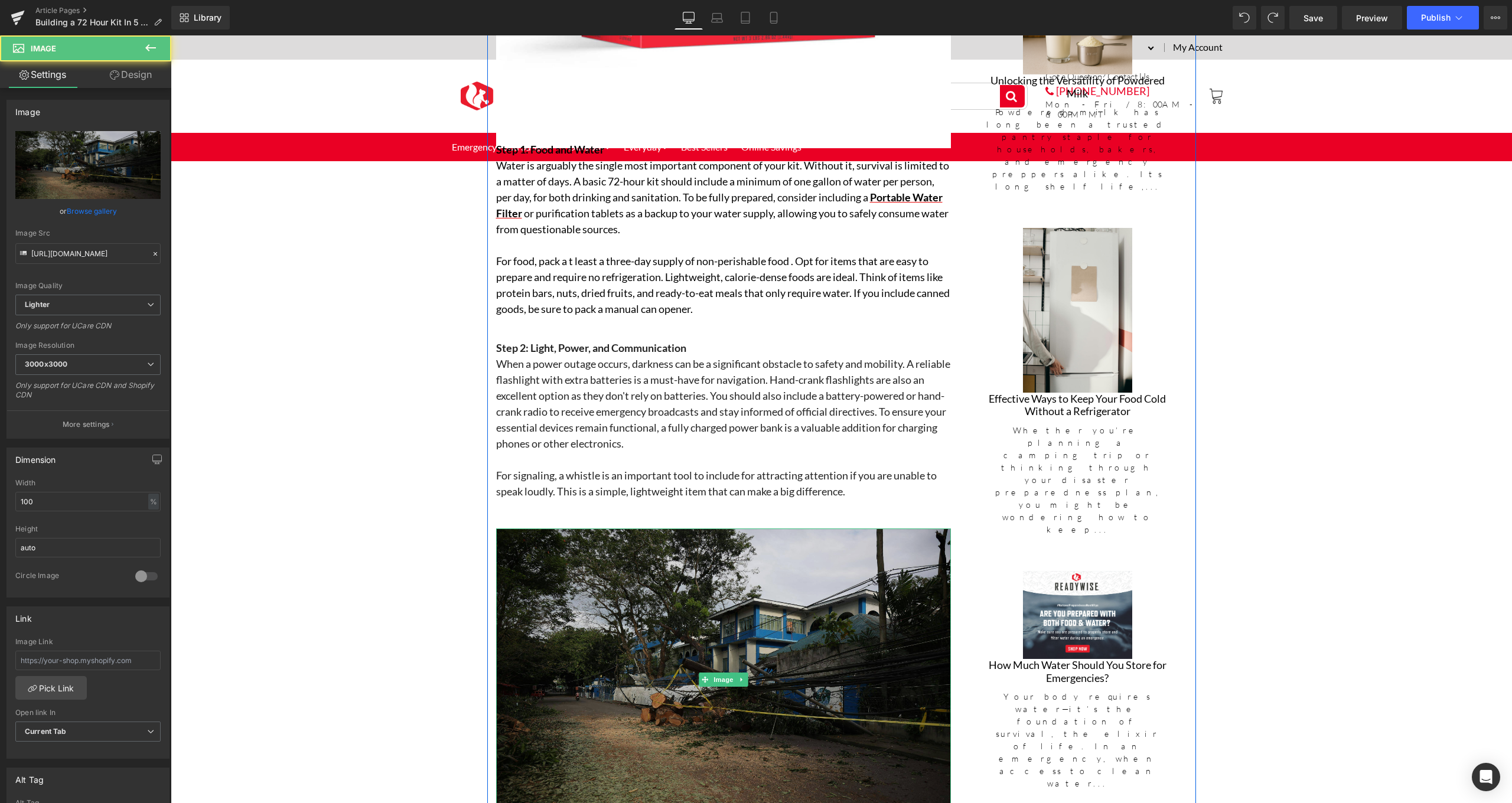
click at [807, 605] on img at bounding box center [723, 680] width 455 height 303
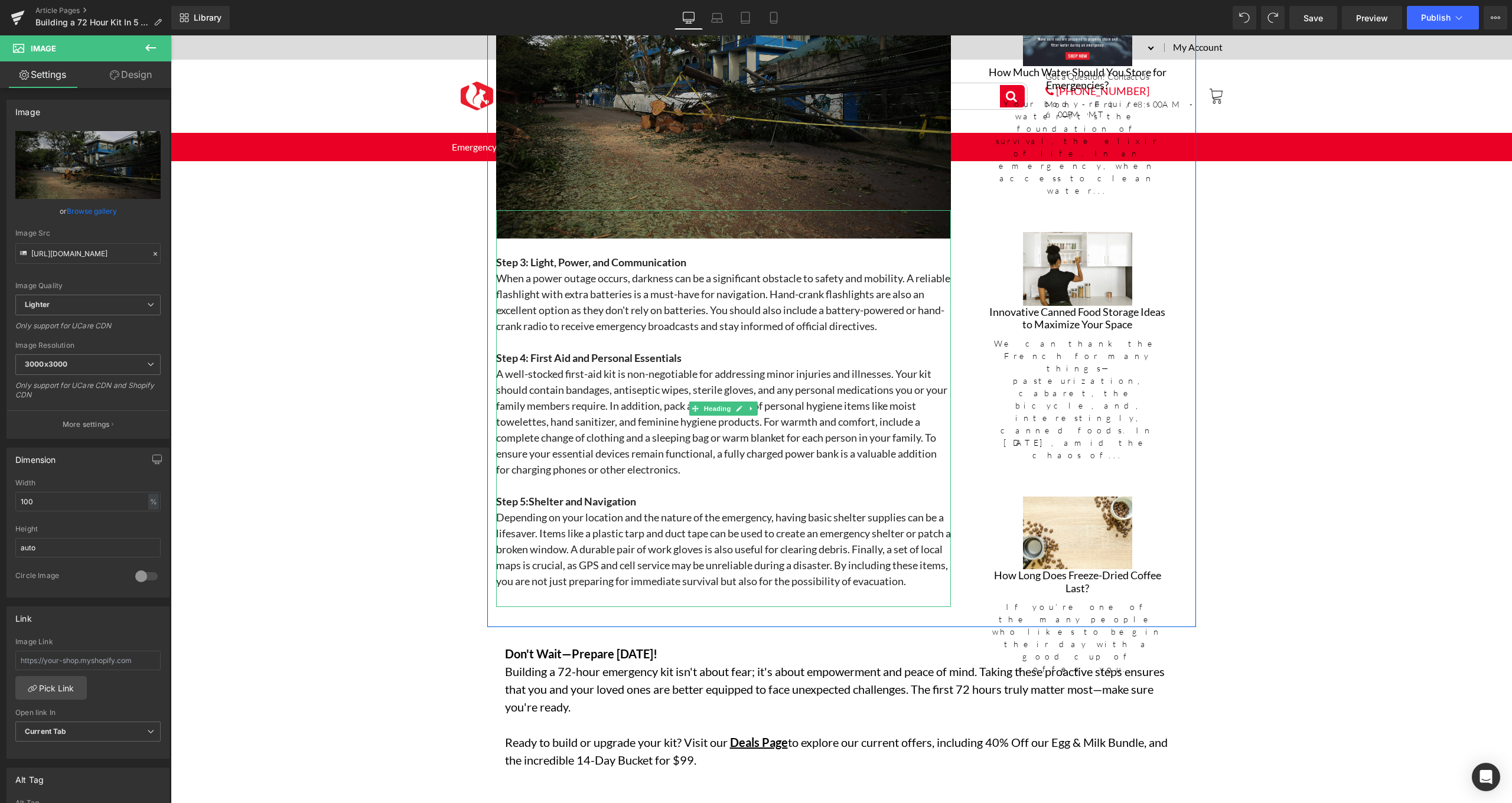
scroll to position [1234, 0]
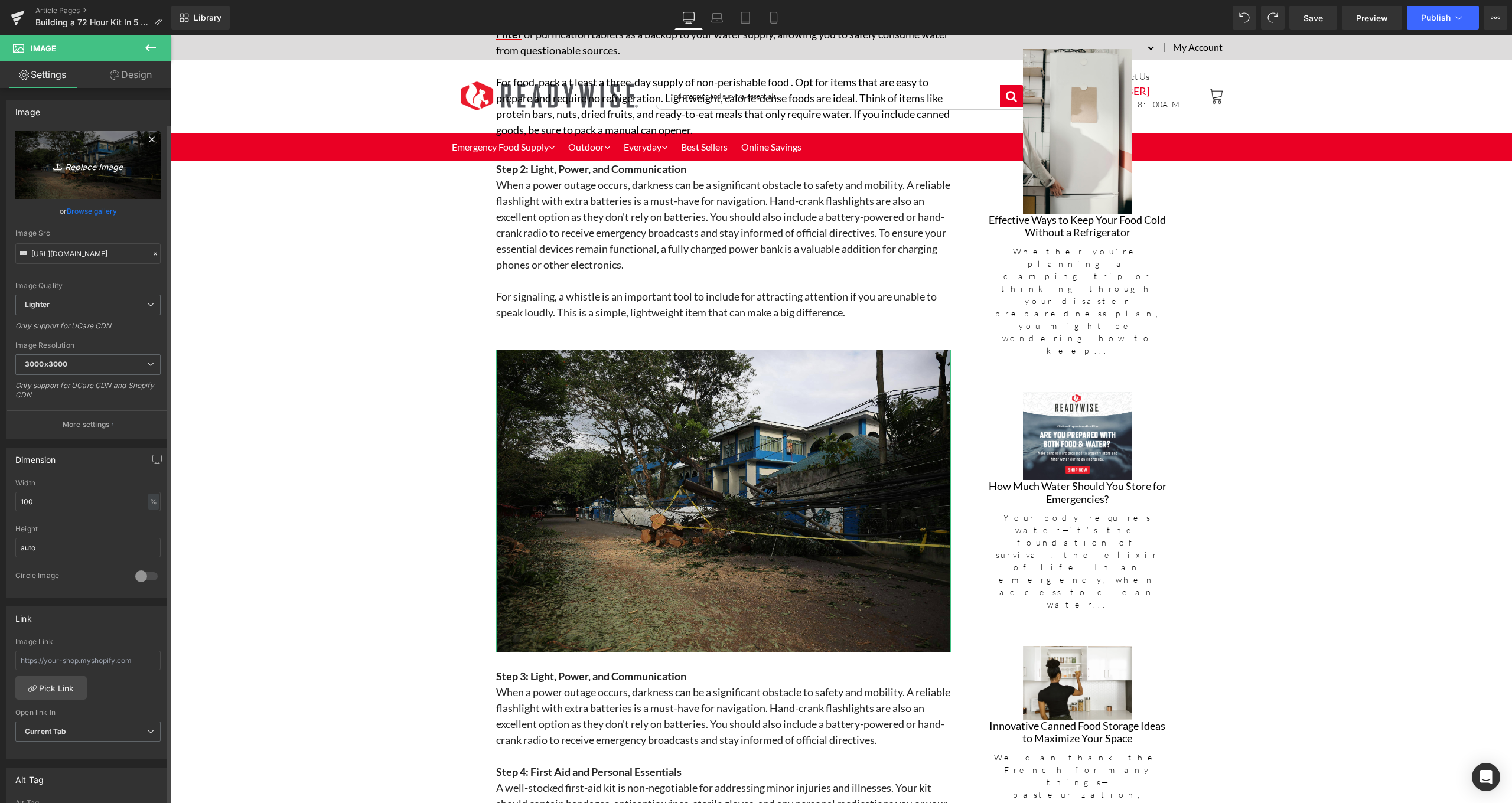
click at [117, 174] on link "Replace Image" at bounding box center [88, 165] width 146 height 68
type input "C:\fakepath\81bZ0YvSbjL._SL1500_.jpg"
type input "[URL][DOMAIN_NAME]"
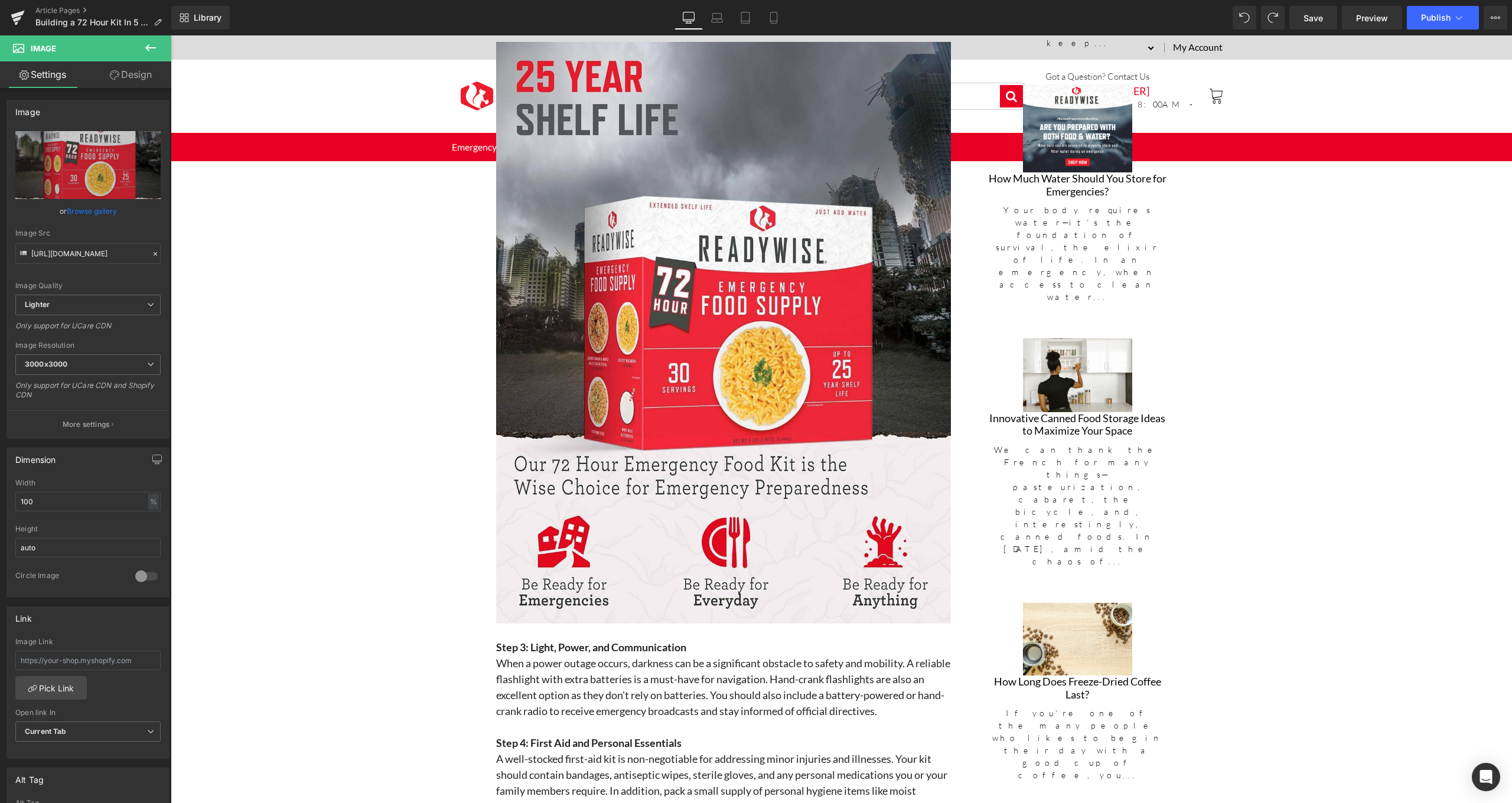
scroll to position [1412, 0]
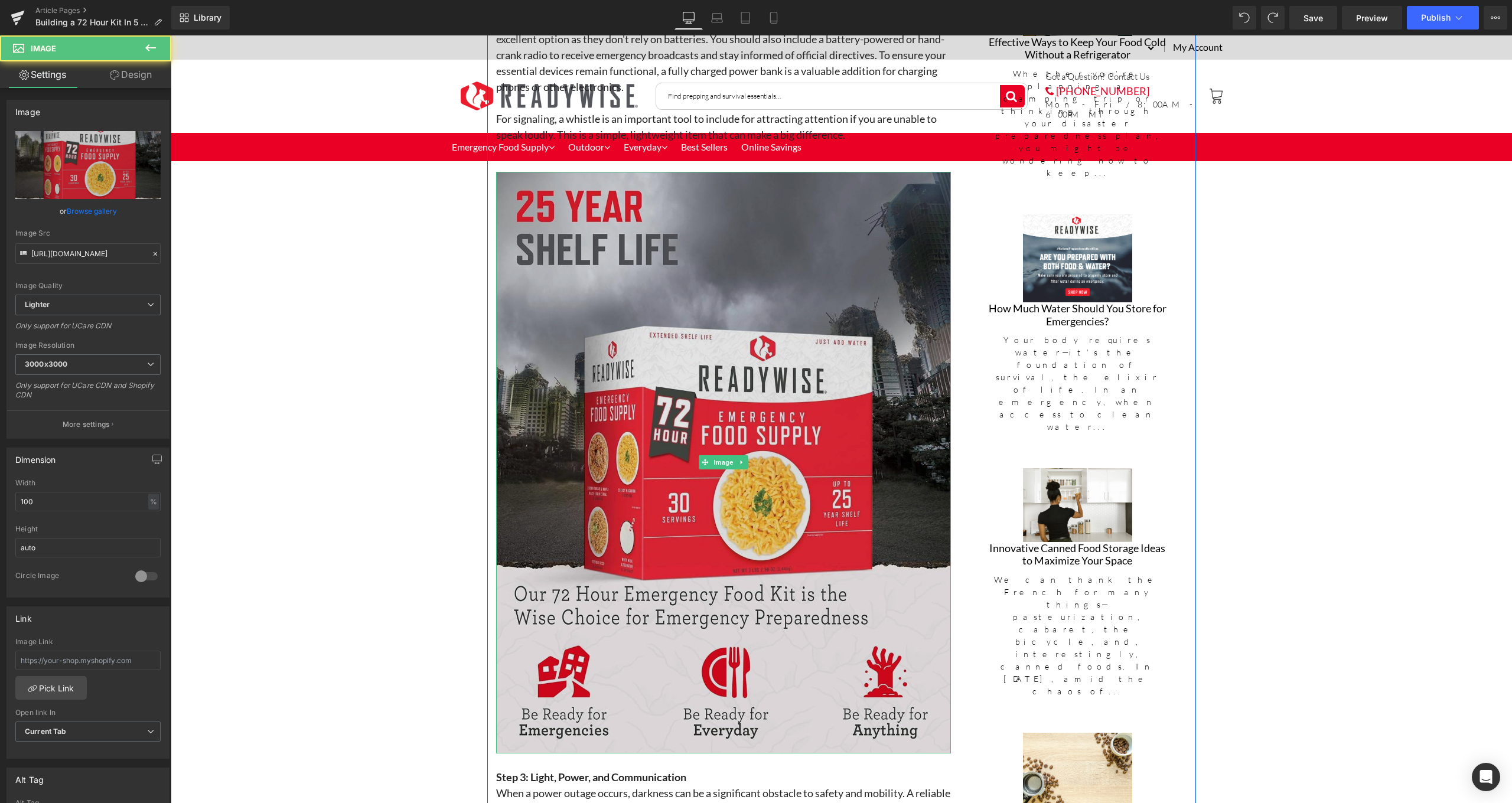
click at [806, 515] on img at bounding box center [723, 462] width 455 height 582
click at [779, 430] on img at bounding box center [723, 462] width 455 height 582
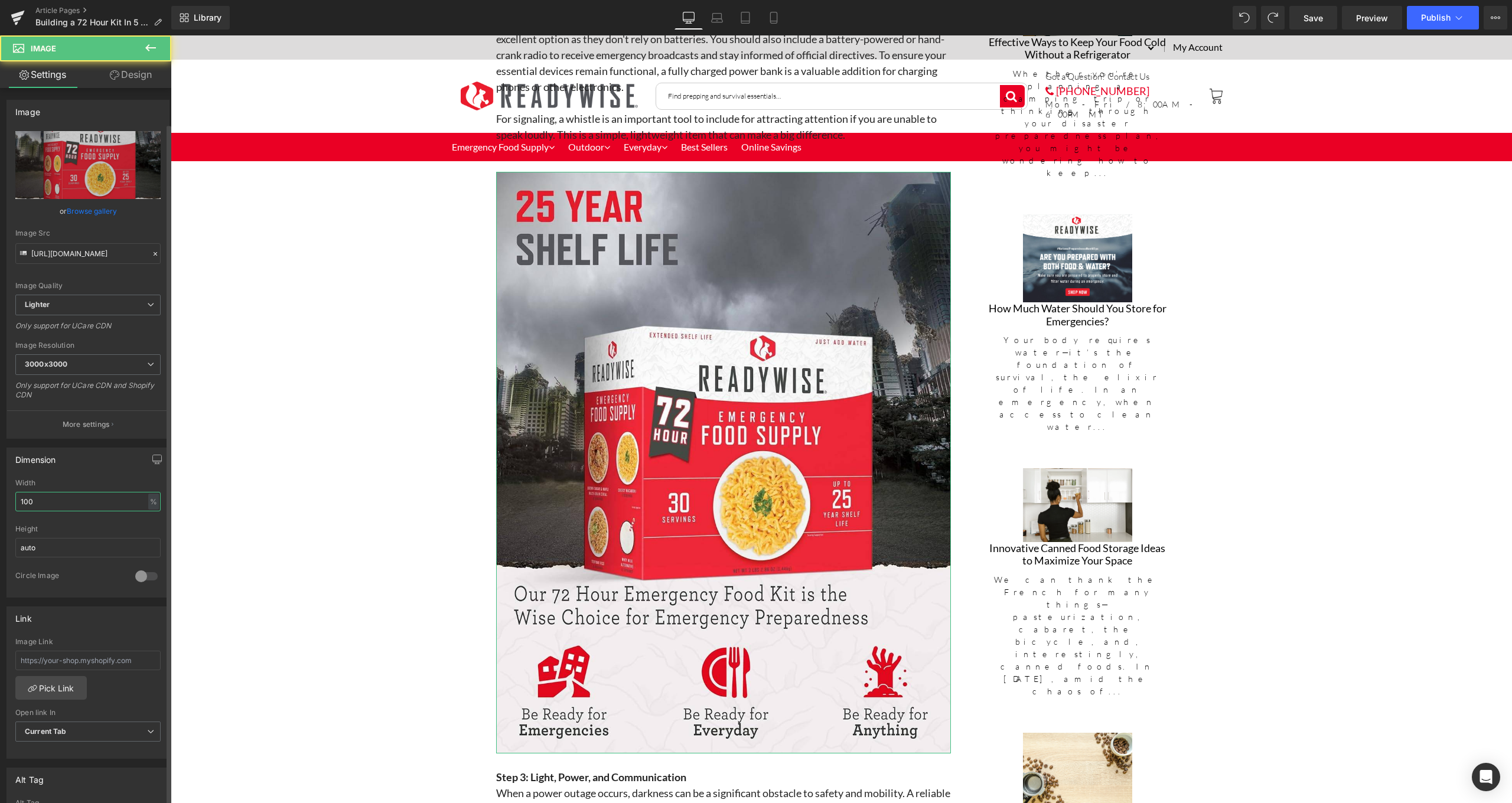
click at [70, 496] on input "100" at bounding box center [88, 502] width 146 height 19
type input "1"
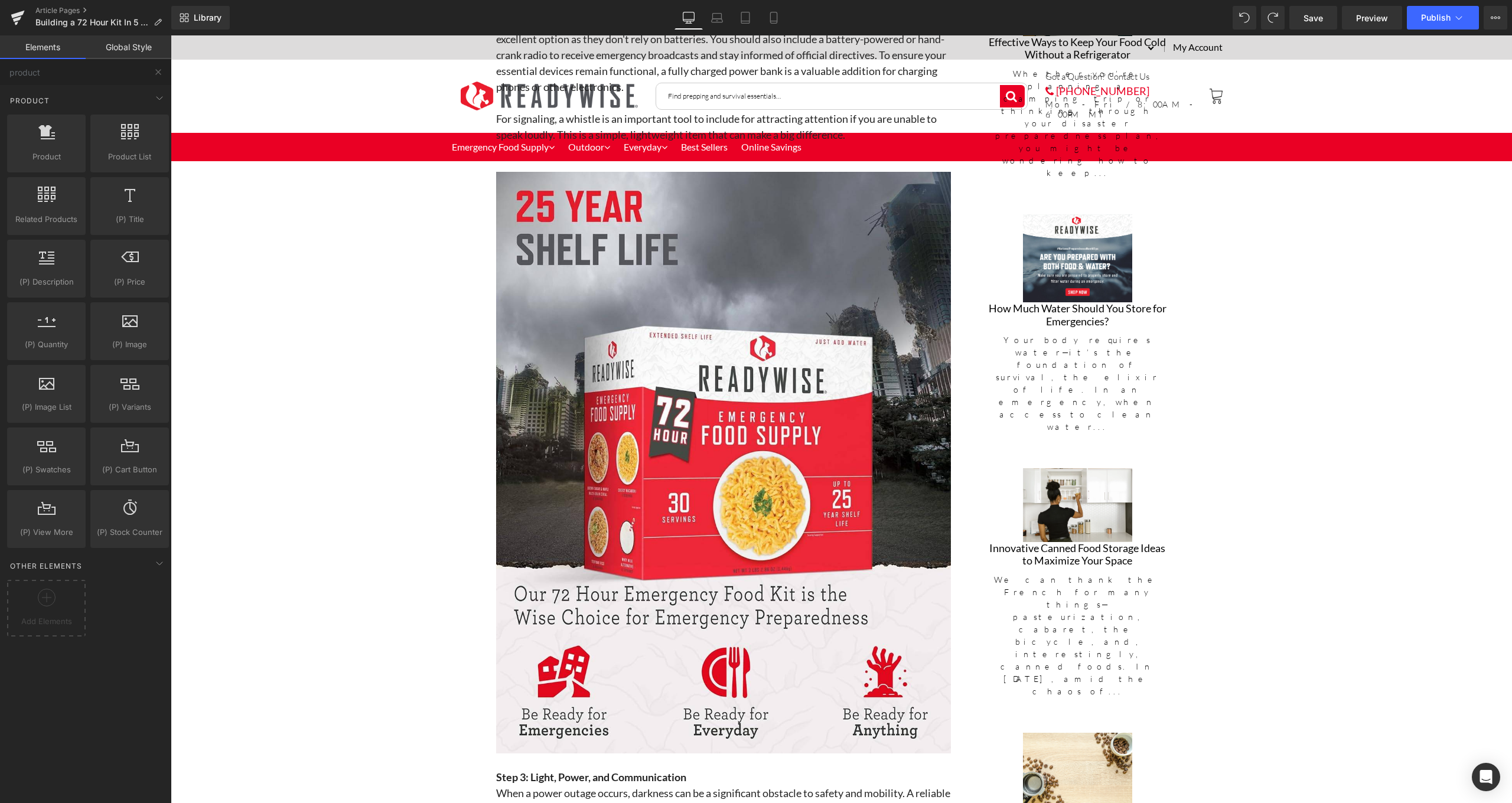
click at [352, 509] on div "Hero Banner 197px 332px ReadyWise Blog Text Block Separator Building a 72 Hour …" at bounding box center [841, 505] width 1341 height 3575
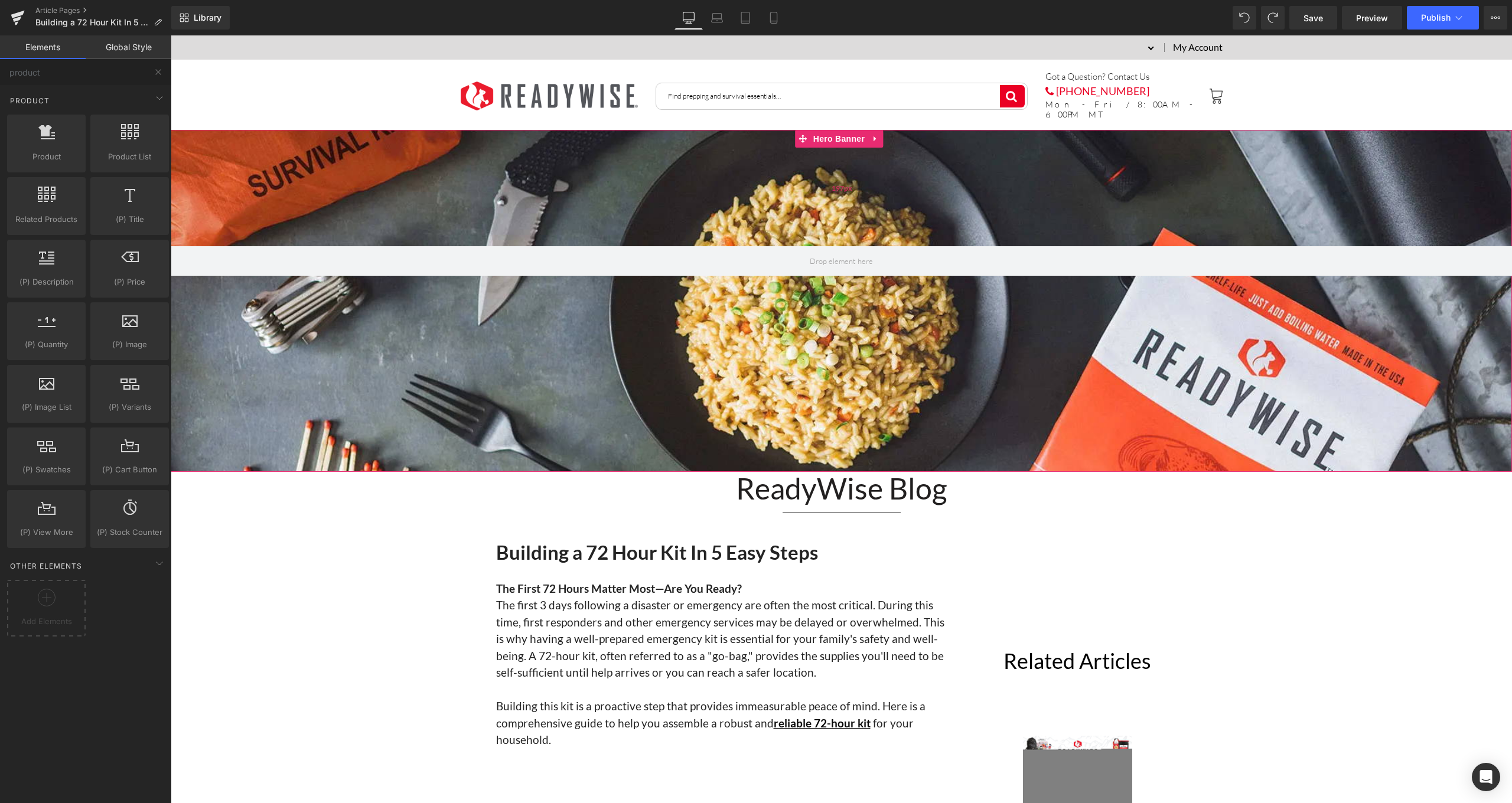
scroll to position [25, 0]
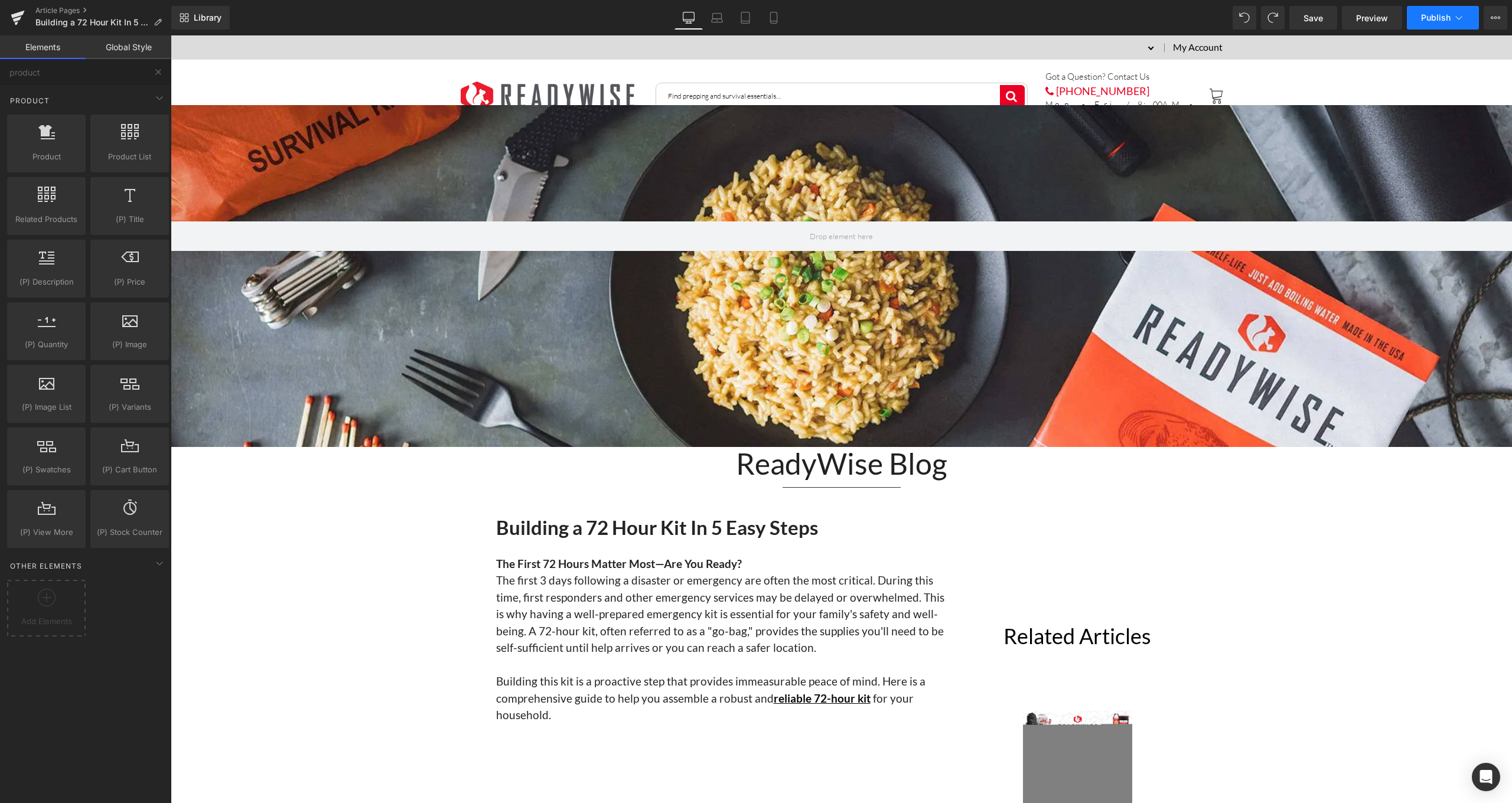
click at [1470, 17] on button "Publish" at bounding box center [1442, 18] width 72 height 23
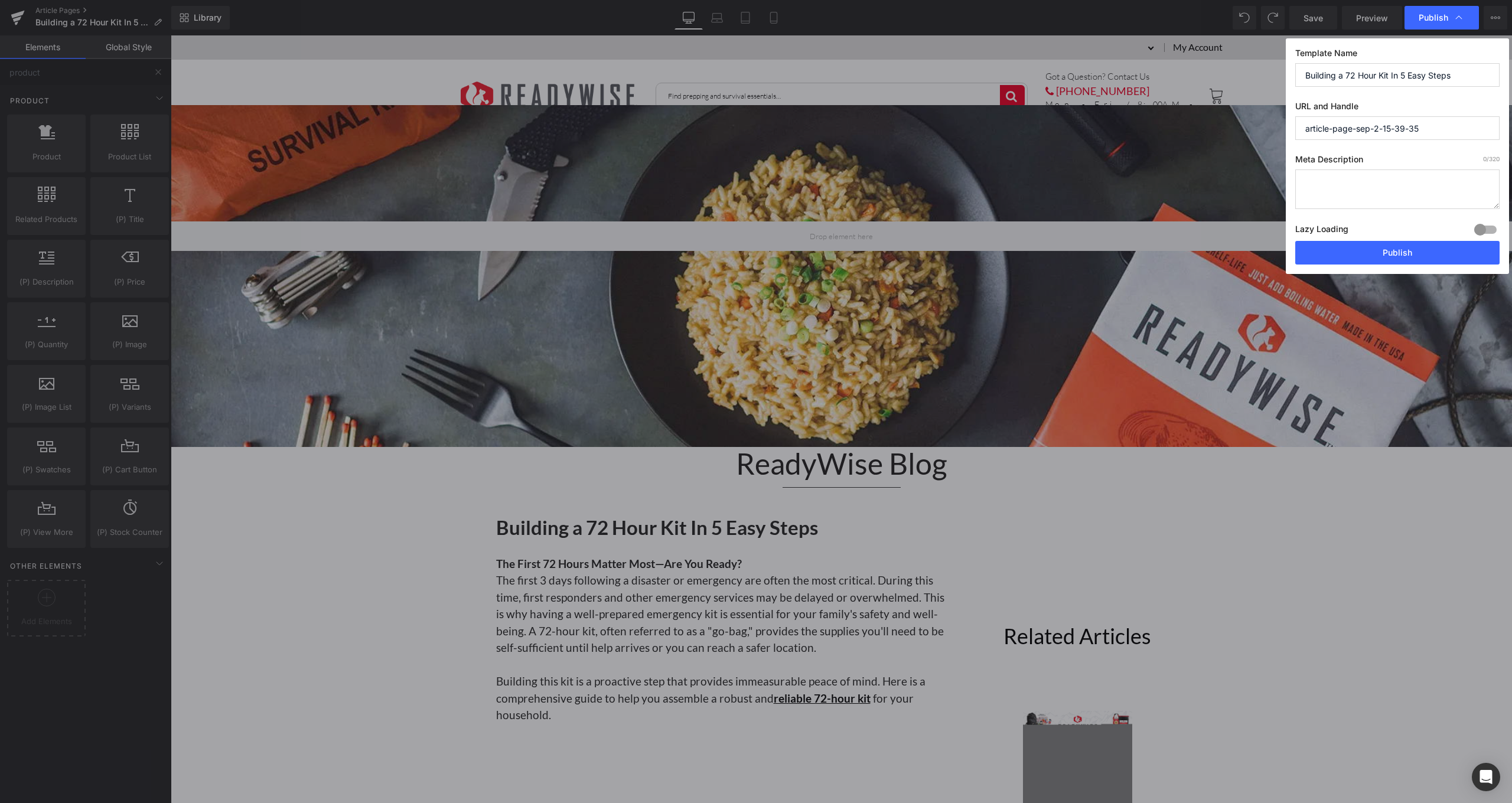
click at [1381, 173] on textarea at bounding box center [1397, 189] width 204 height 39
paste textarea "Equip yourself with the ultimate guide to building a 72-hour emergency kit. Lea…"
type textarea "Equip yourself with the ultimate guide to building a 72-hour emergency kit. Lea…"
drag, startPoint x: 1435, startPoint y: 130, endPoint x: 1226, endPoint y: 109, distance: 210.1
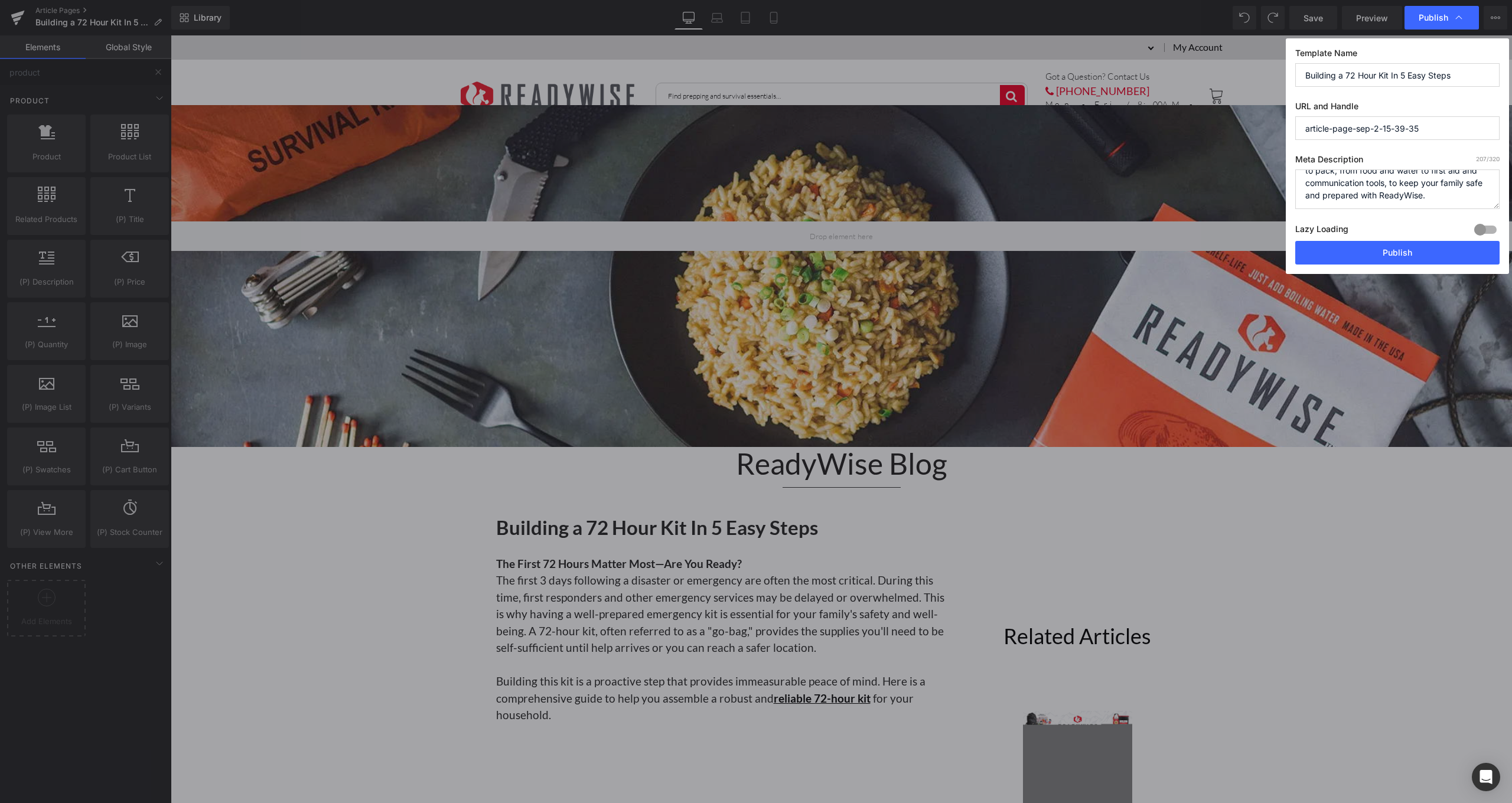
click at [1226, 109] on div "Publish Template Name Building a 72 Hour Kit In 5 Easy Steps URL and Handle art…" at bounding box center [756, 402] width 1512 height 803
type input "building-a-72-hour-kit-in-5-easy-steps"
click at [1374, 258] on button "Publish" at bounding box center [1397, 252] width 204 height 23
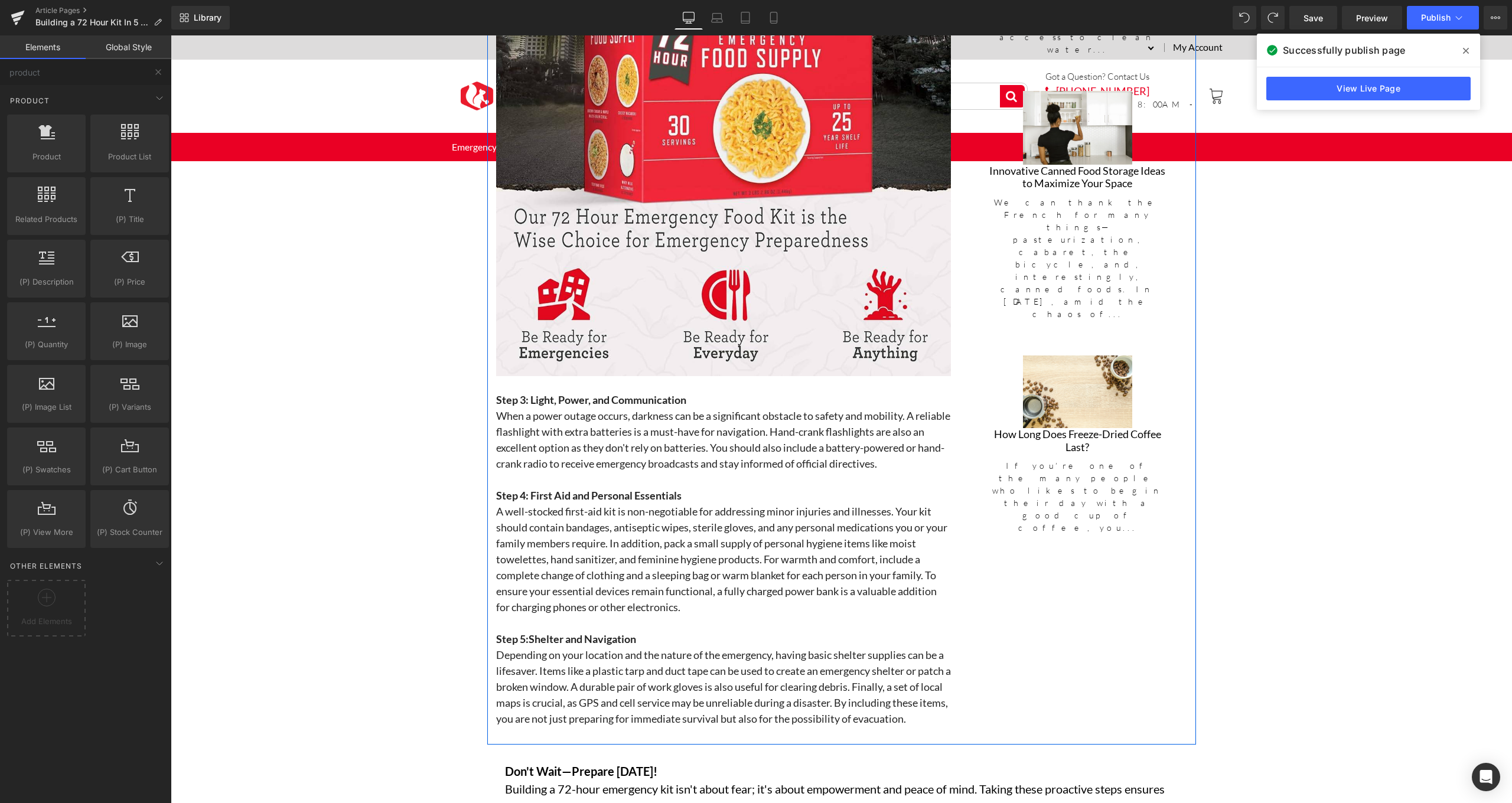
scroll to position [1930, 0]
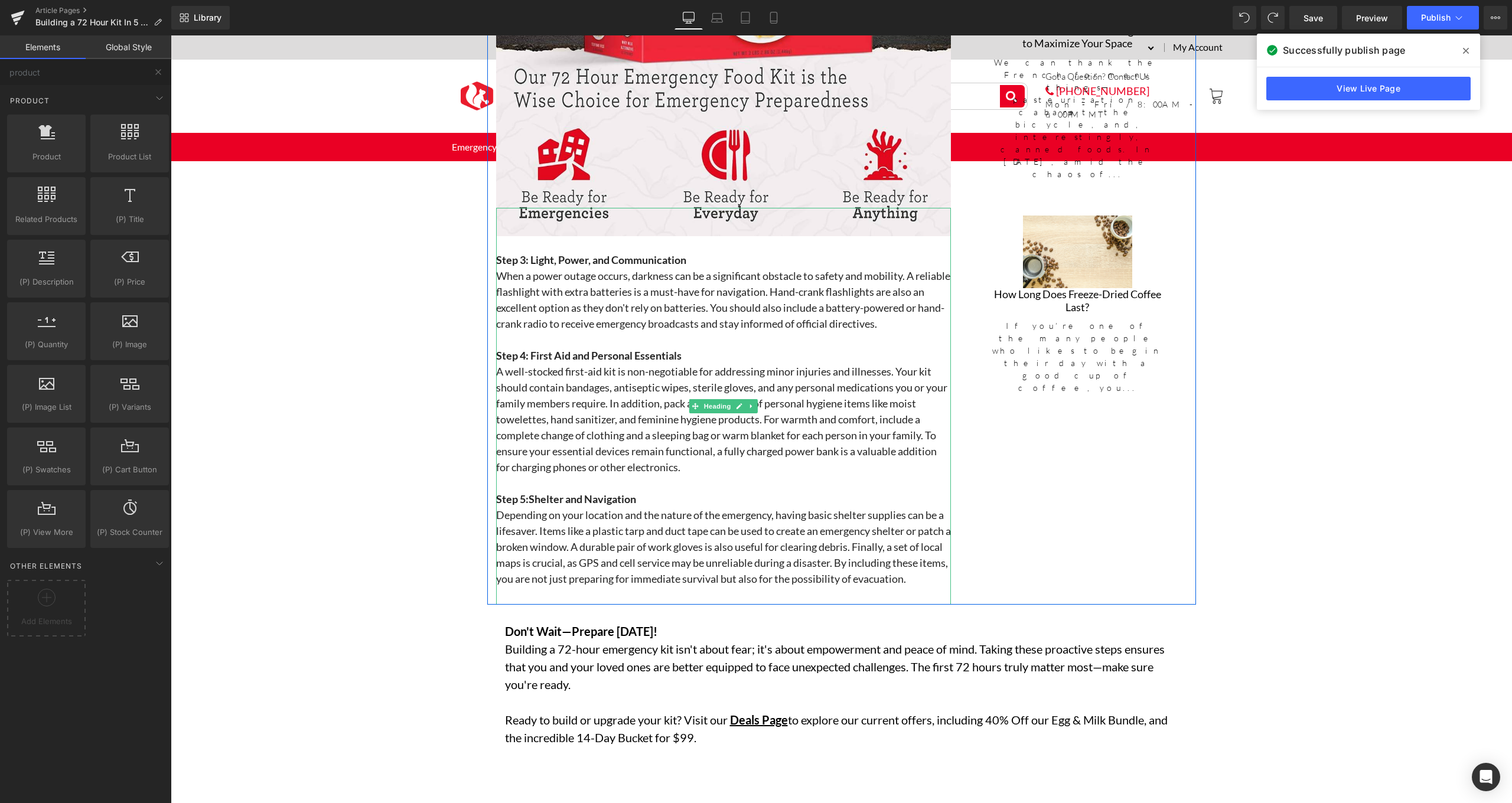
click at [524, 495] on span "Step 5:Shelter and Navigation" at bounding box center [566, 499] width 140 height 13
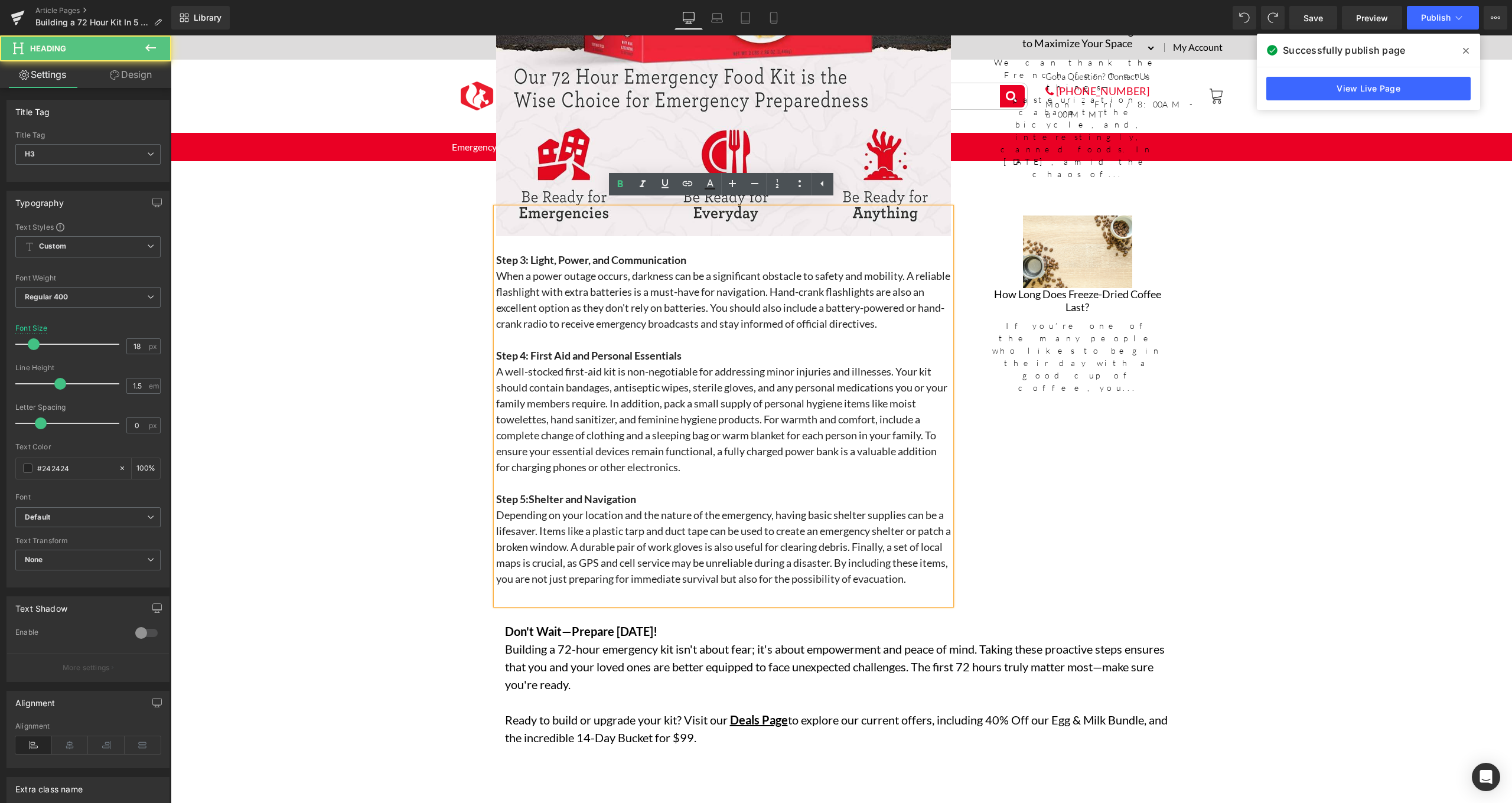
click at [528, 493] on span "Step 5:Shelter and Navigation" at bounding box center [566, 499] width 140 height 13
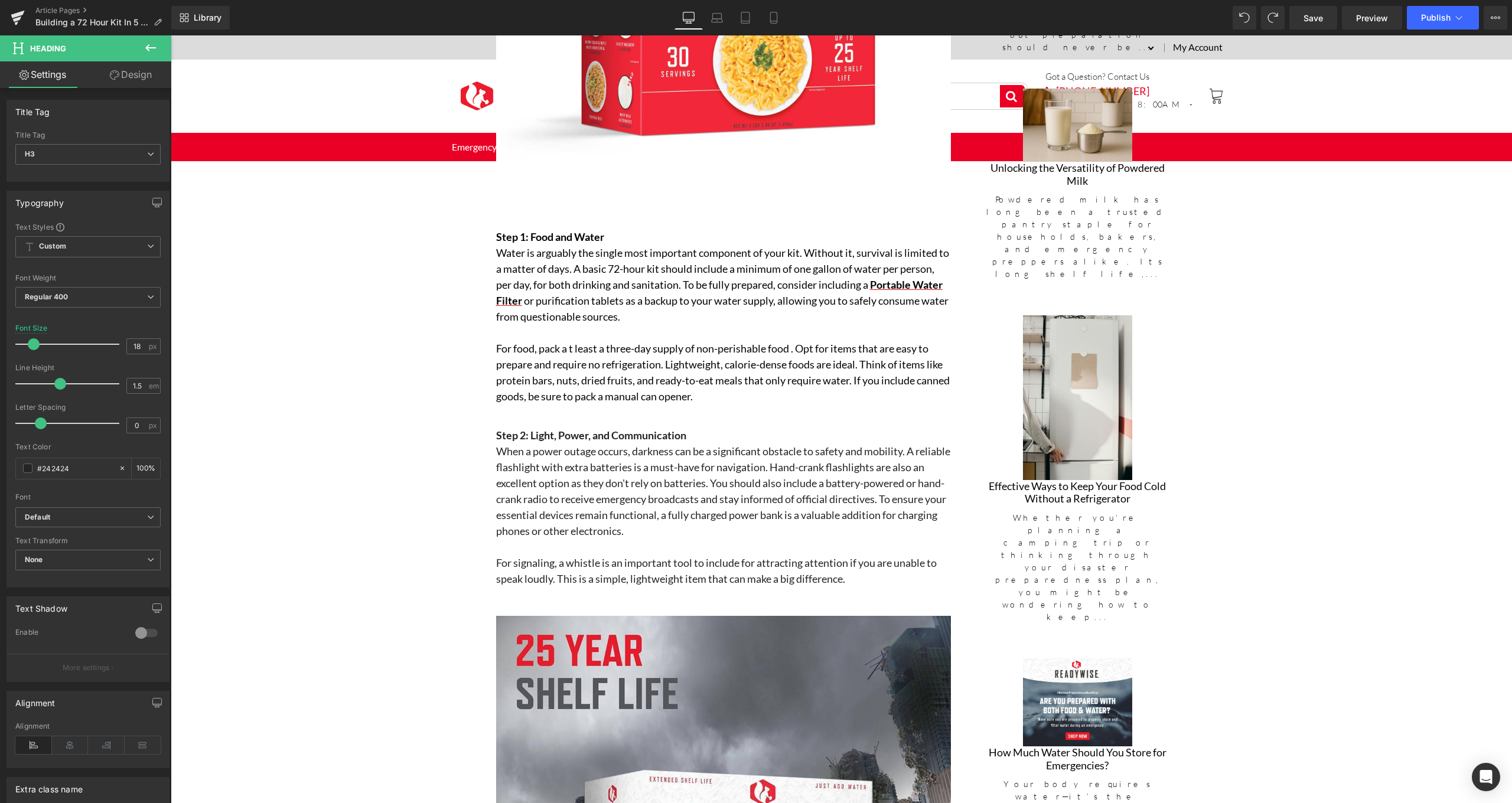
scroll to position [595, 0]
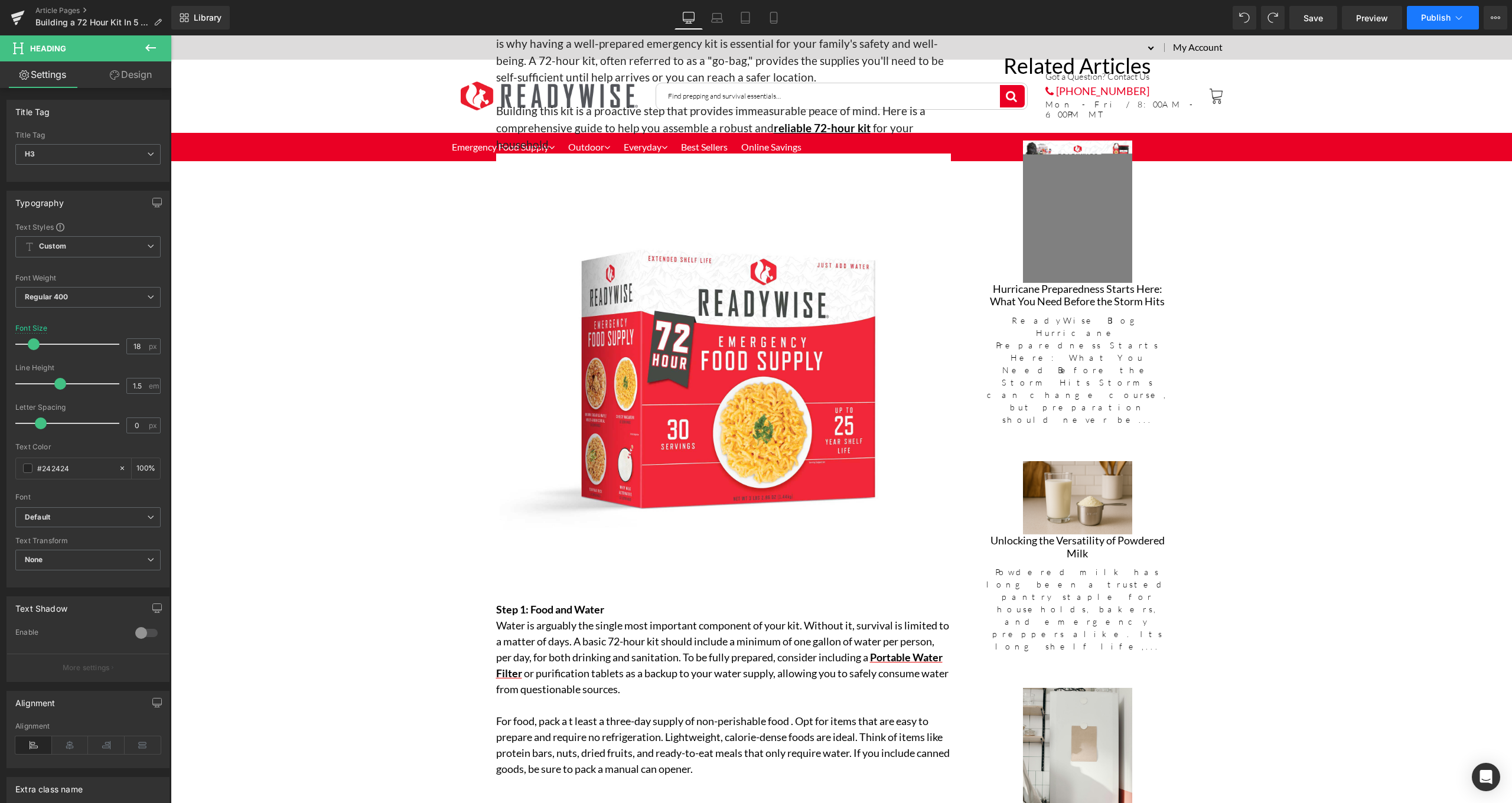
click at [1460, 28] on button "Publish" at bounding box center [1442, 18] width 72 height 23
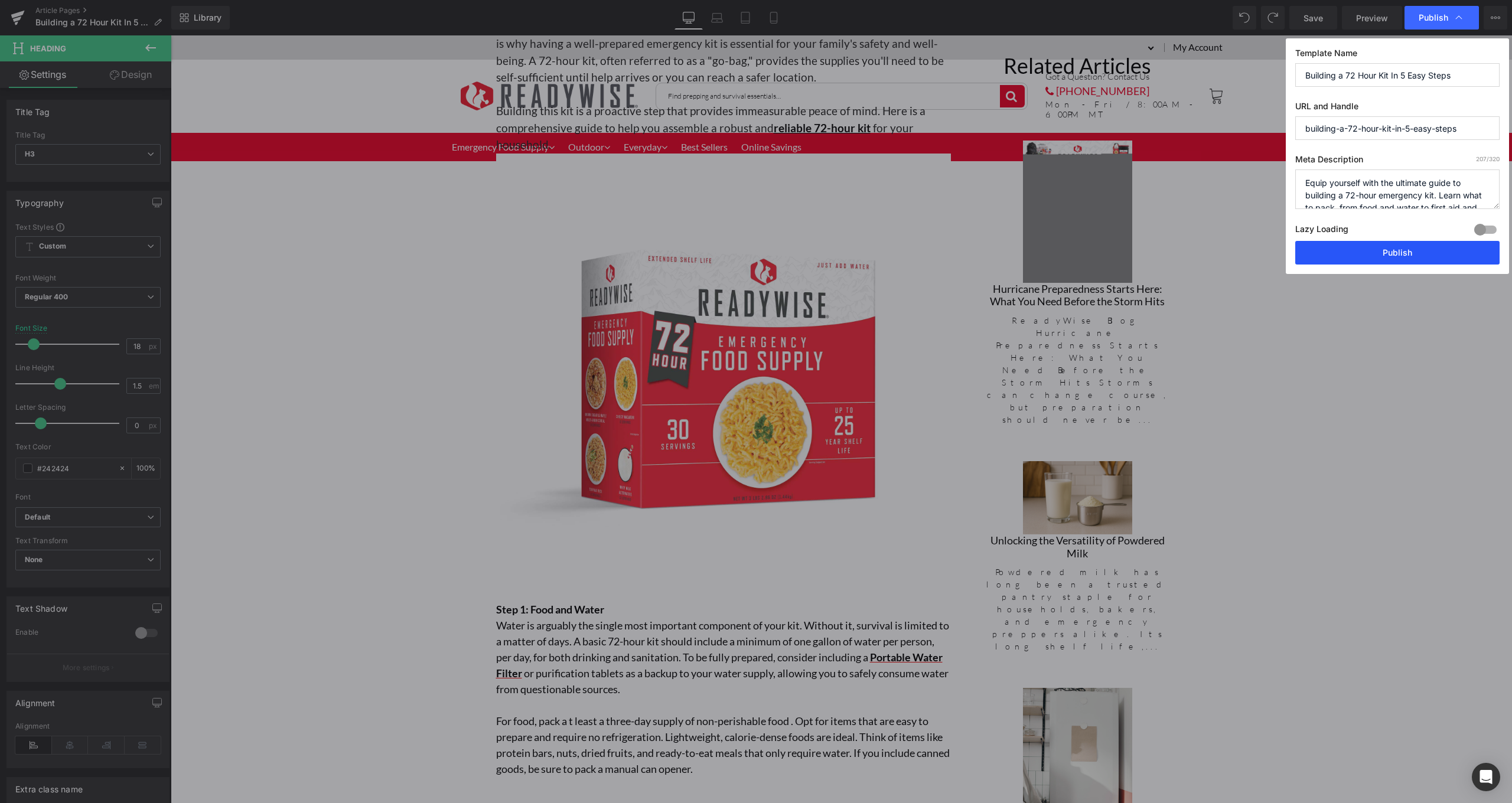
click at [1416, 251] on button "Publish" at bounding box center [1397, 252] width 204 height 23
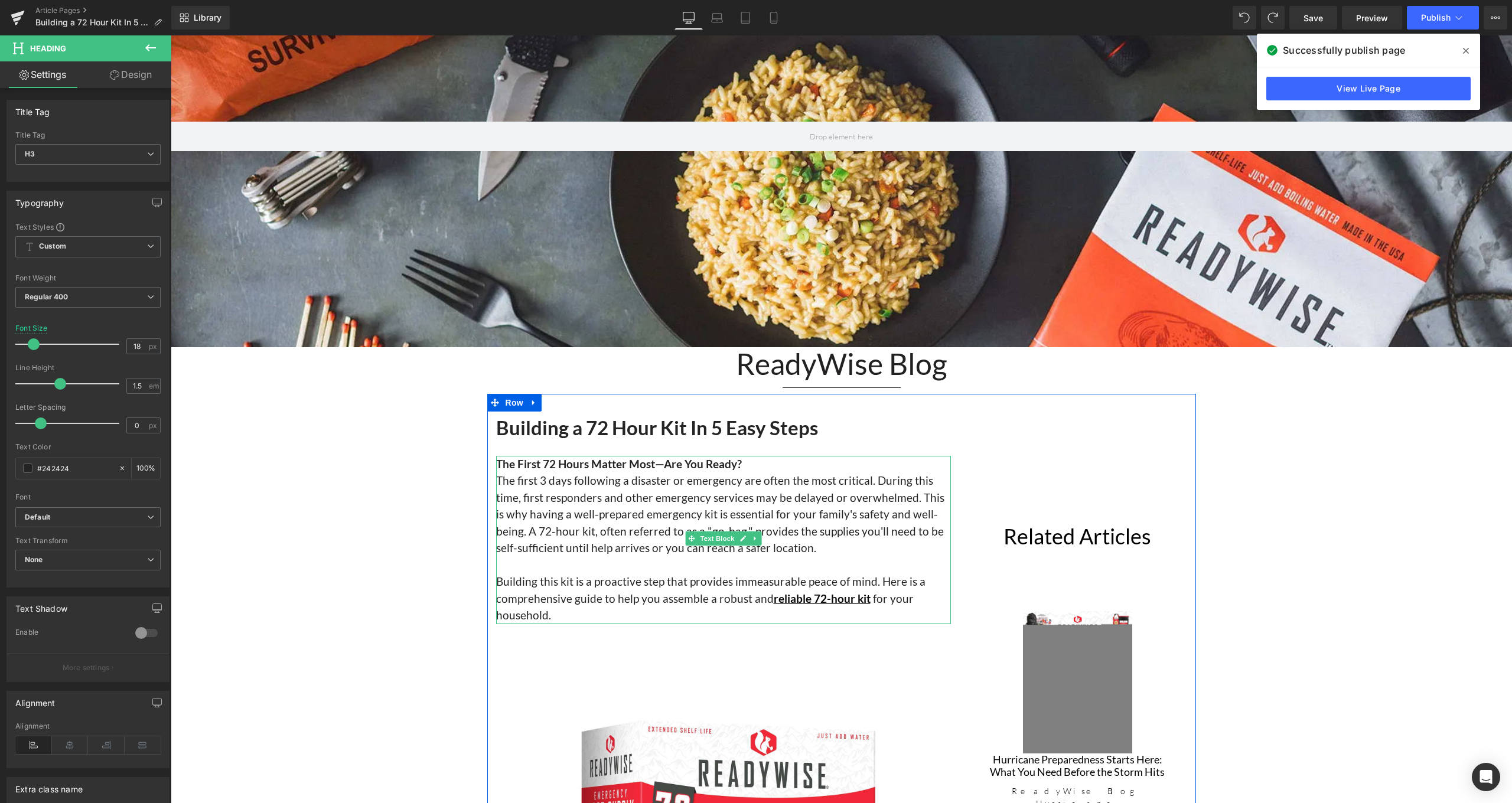
scroll to position [568, 0]
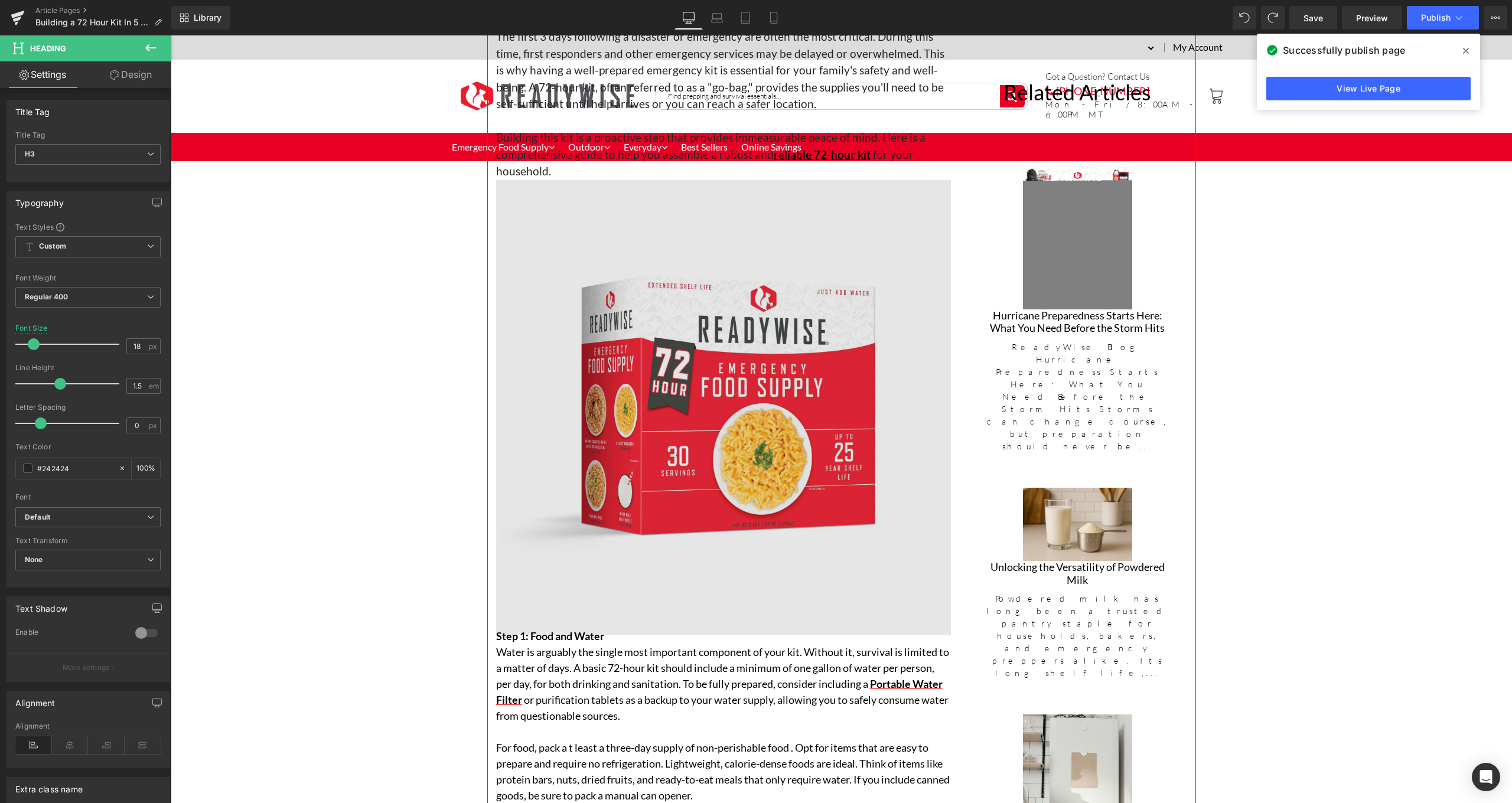
click at [822, 404] on img at bounding box center [723, 407] width 455 height 455
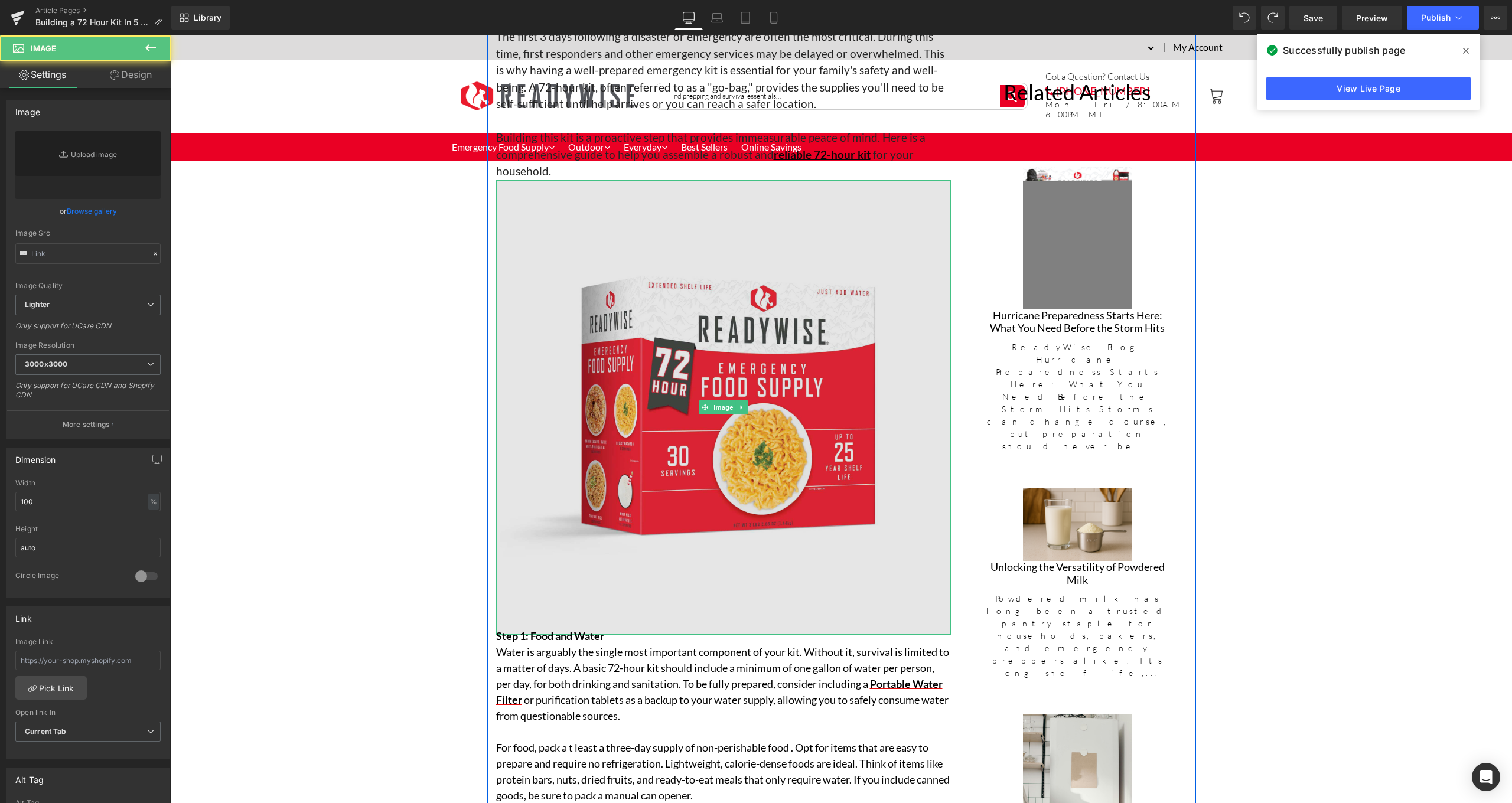
type input "[URL][DOMAIN_NAME]"
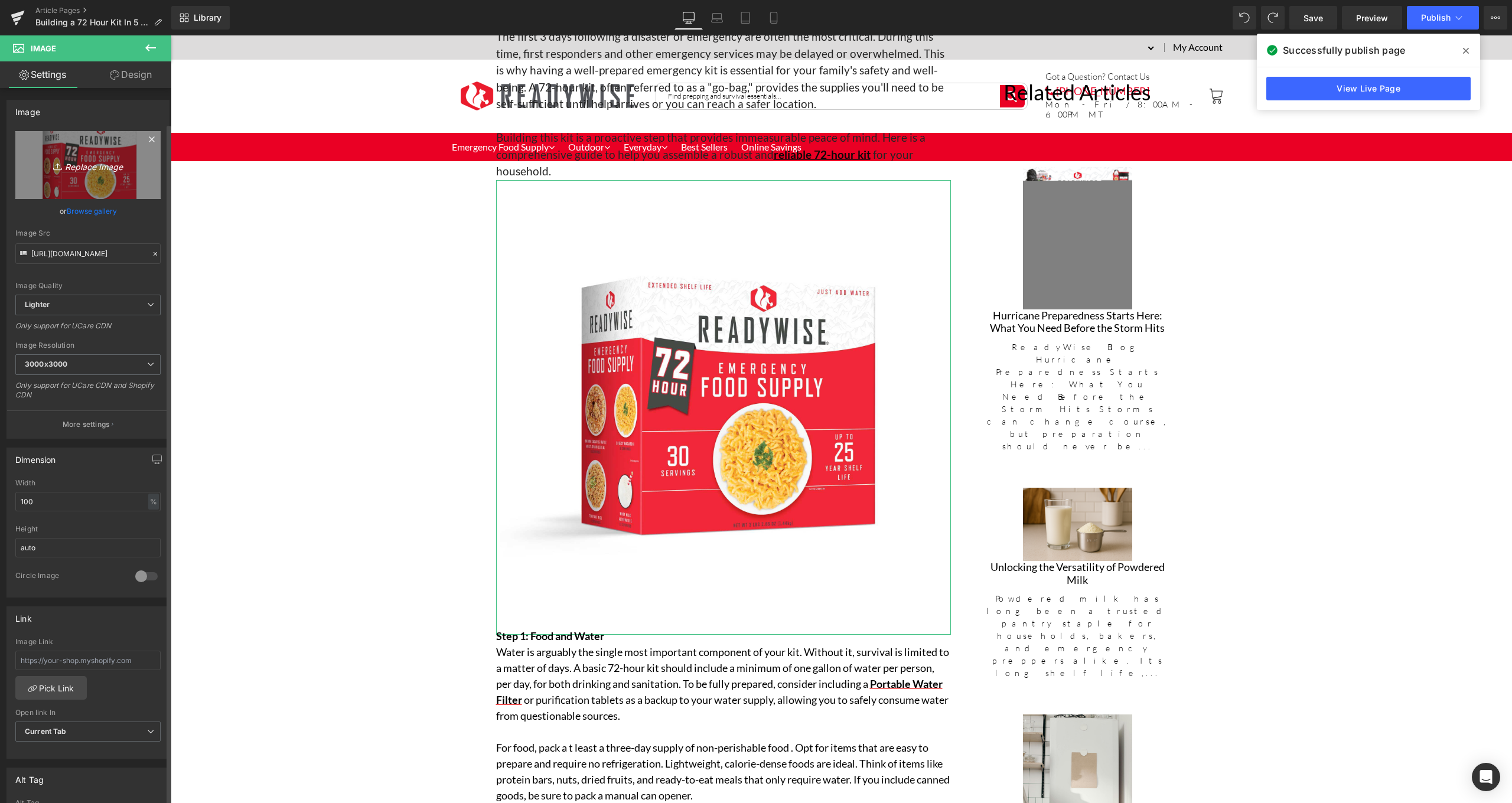
click at [97, 170] on icon "Replace Image" at bounding box center [88, 165] width 94 height 14
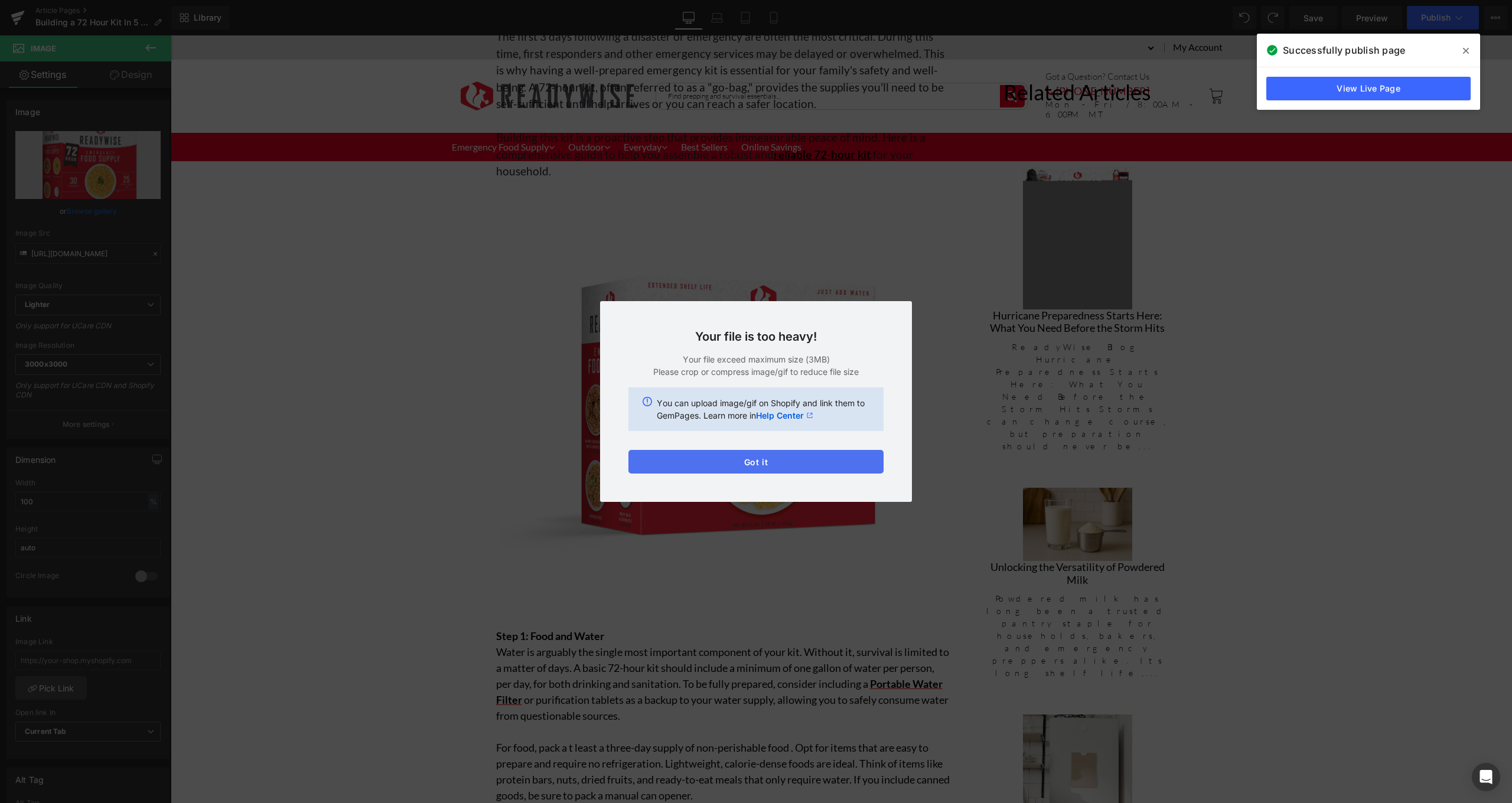
click at [794, 462] on button "Got it" at bounding box center [756, 462] width 255 height 23
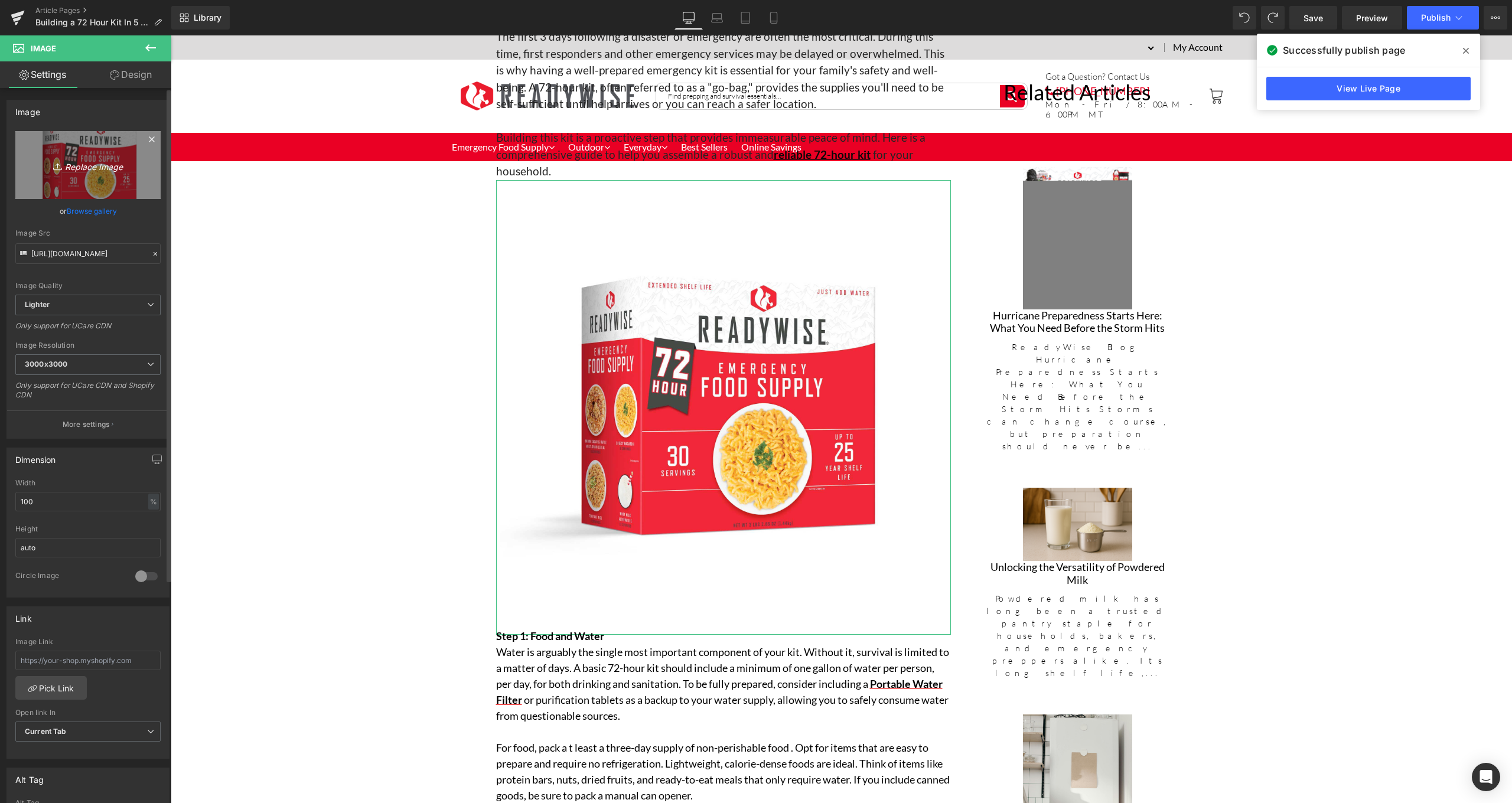
click at [100, 170] on icon "Replace Image" at bounding box center [88, 165] width 94 height 14
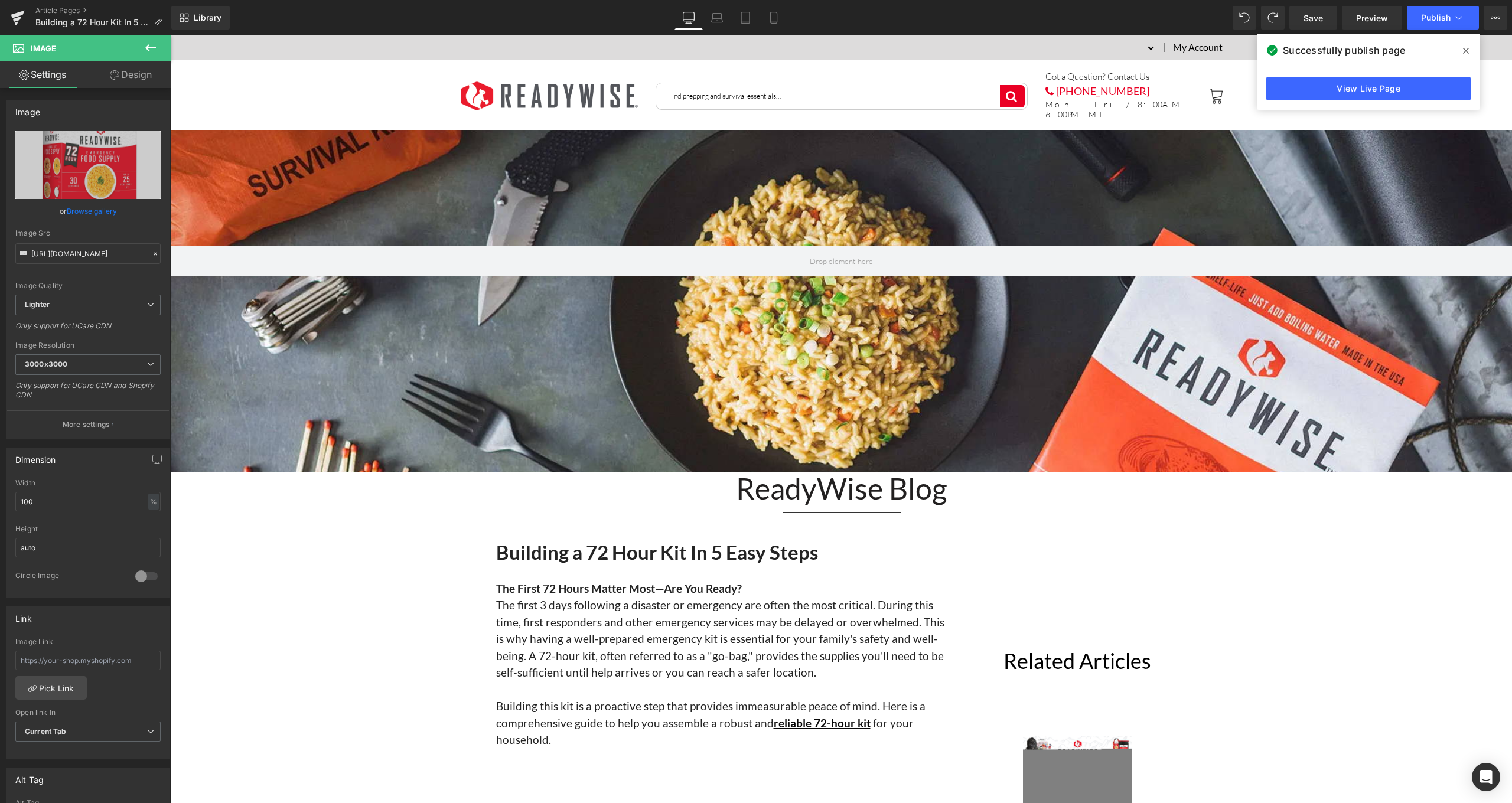
scroll to position [584, 0]
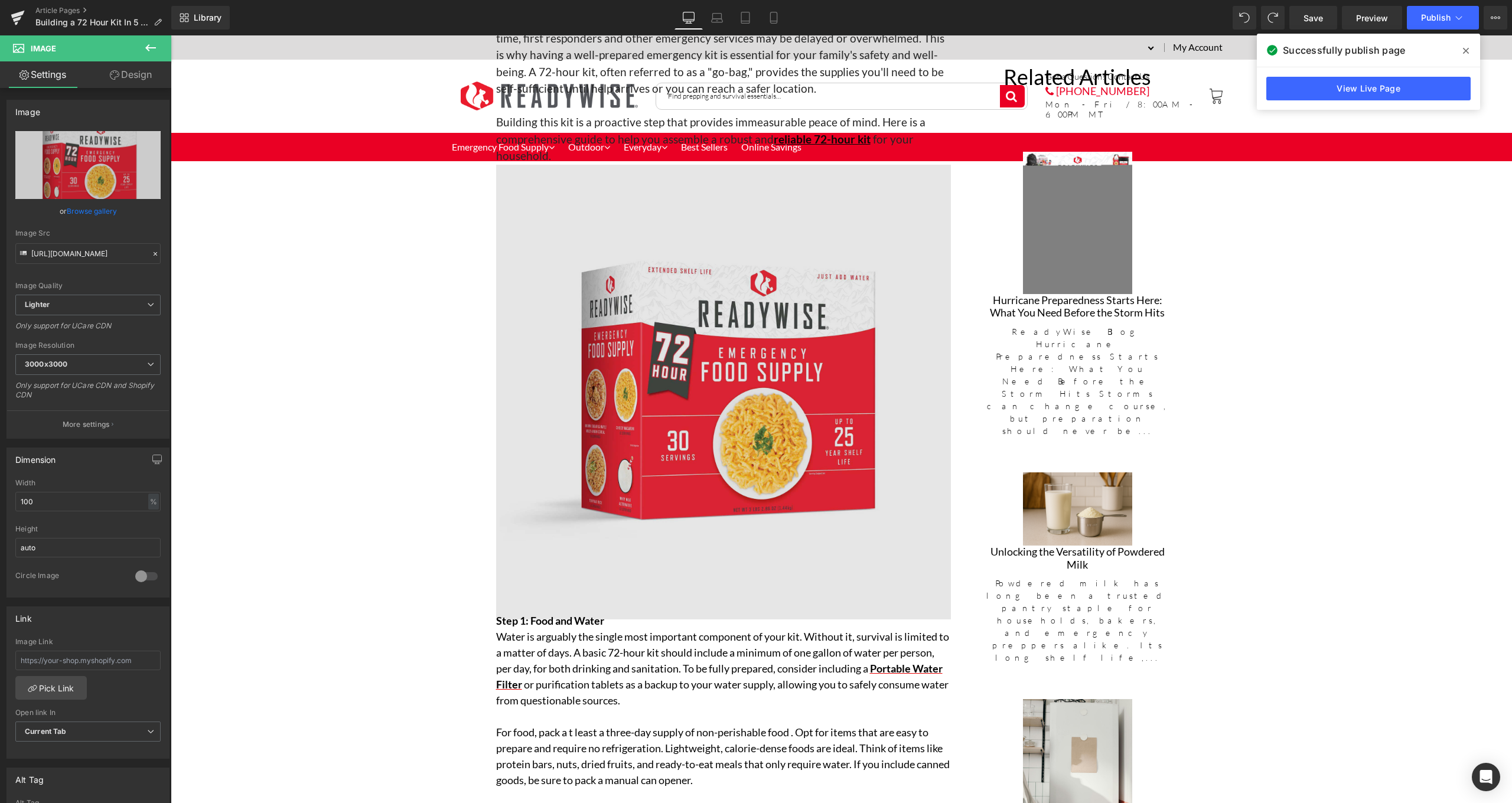
click at [690, 439] on img at bounding box center [723, 392] width 455 height 455
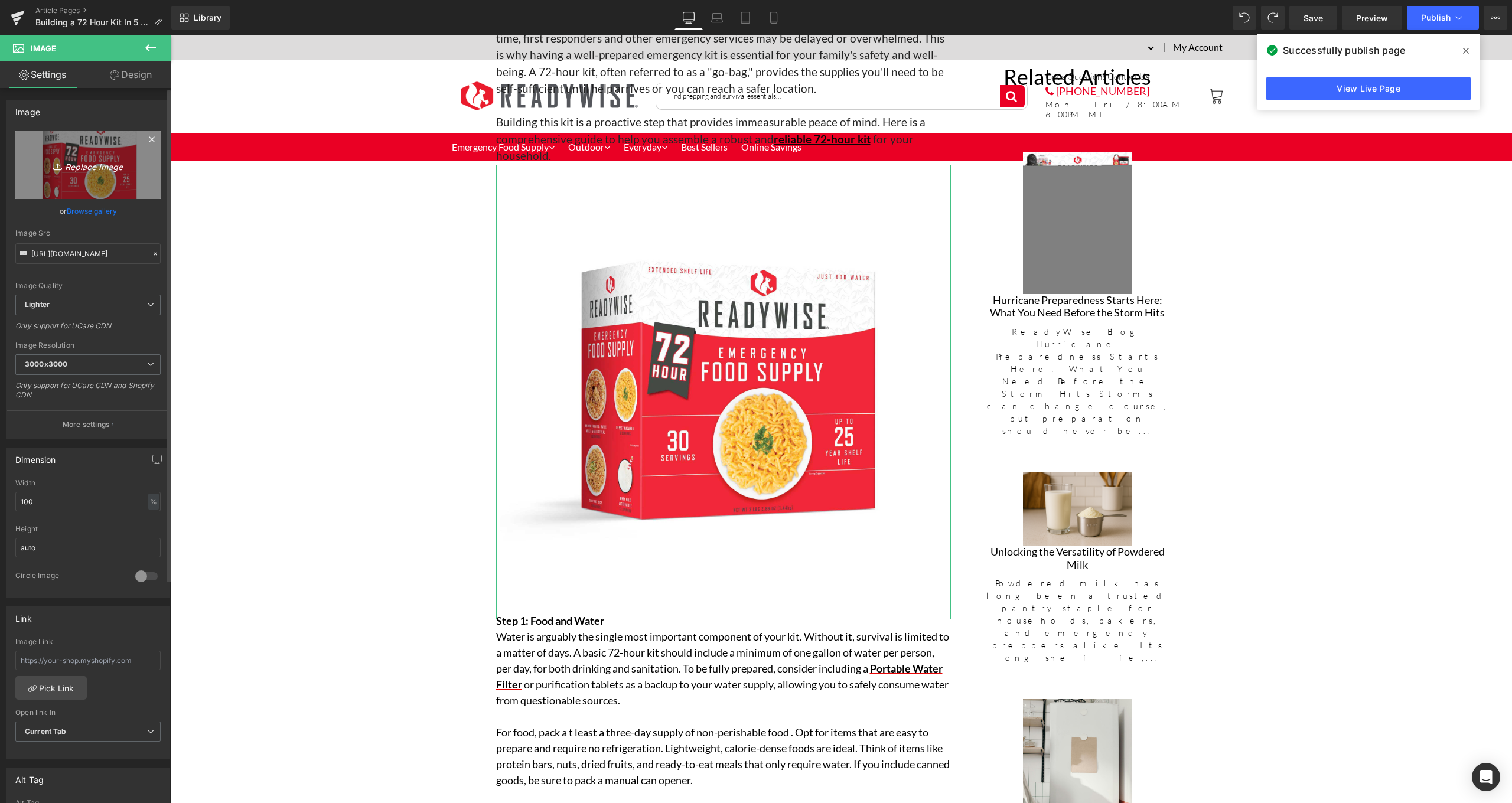
click at [101, 165] on icon "Replace Image" at bounding box center [88, 165] width 94 height 14
click at [129, 252] on input "[URL][DOMAIN_NAME]" at bounding box center [88, 254] width 146 height 21
click at [151, 257] on icon at bounding box center [155, 254] width 8 height 8
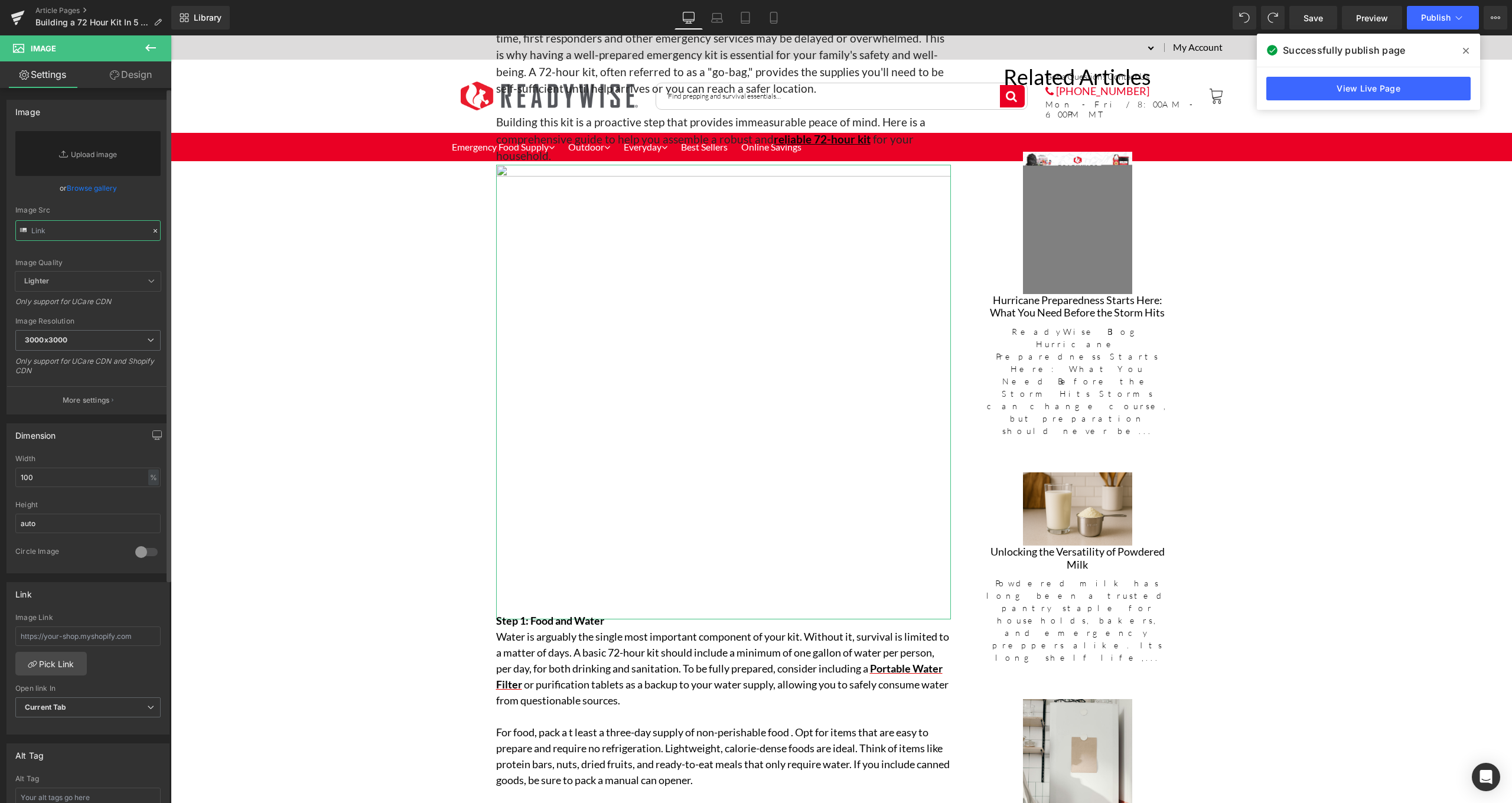
click at [105, 240] on input "text" at bounding box center [88, 230] width 146 height 21
paste input "[URL][DOMAIN_NAME]"
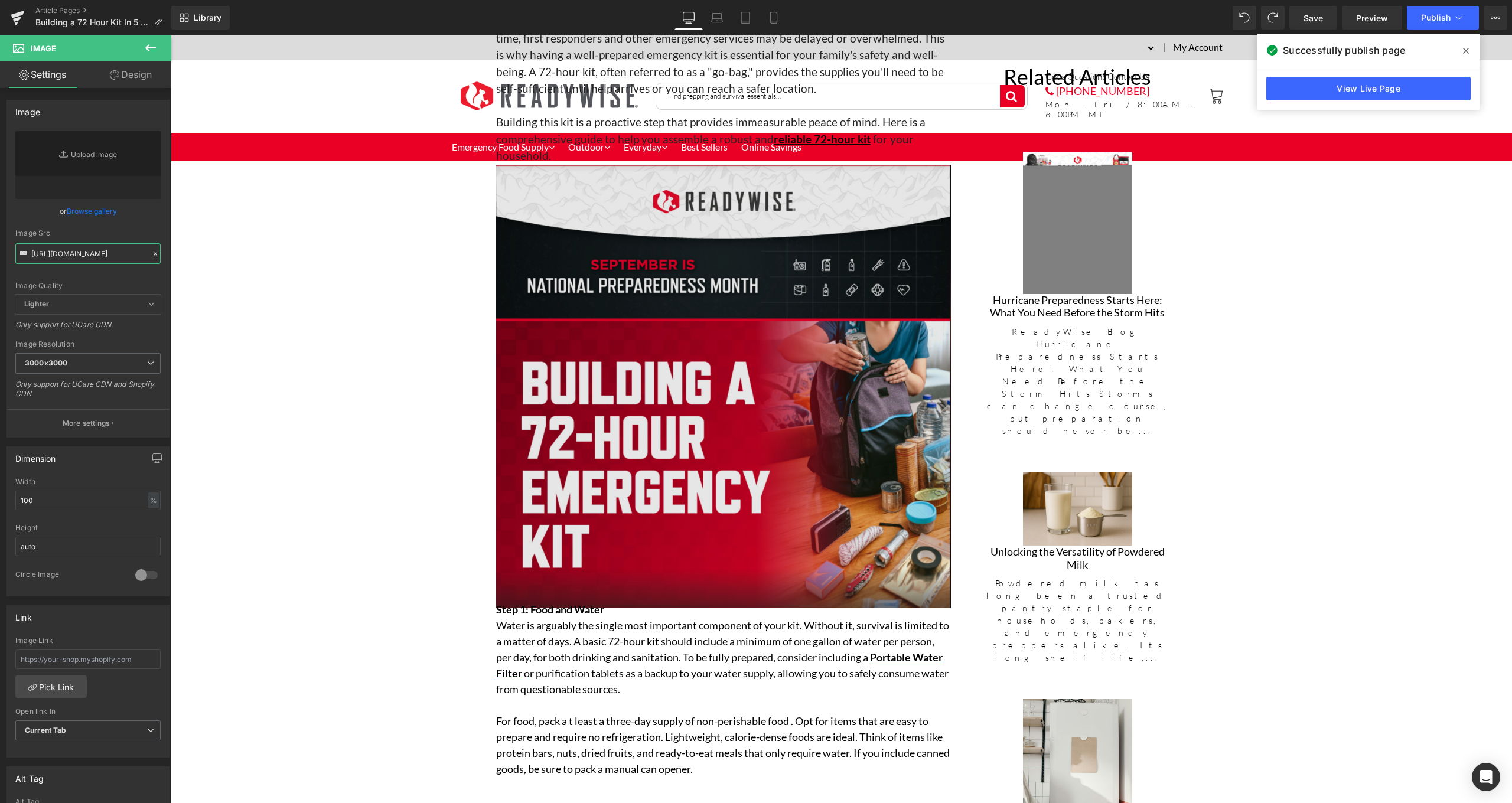
type input "[URL][DOMAIN_NAME]"
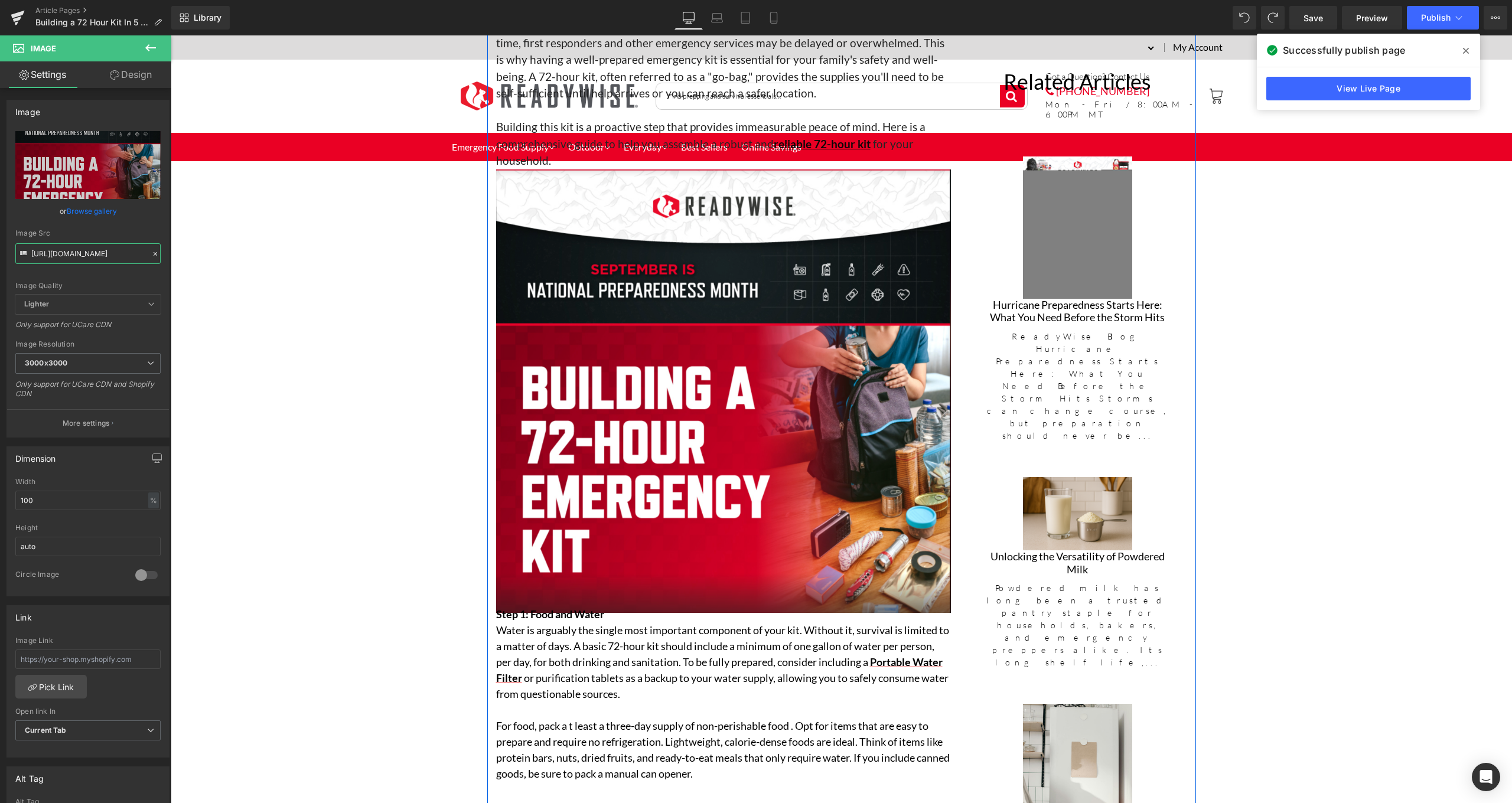
scroll to position [600, 0]
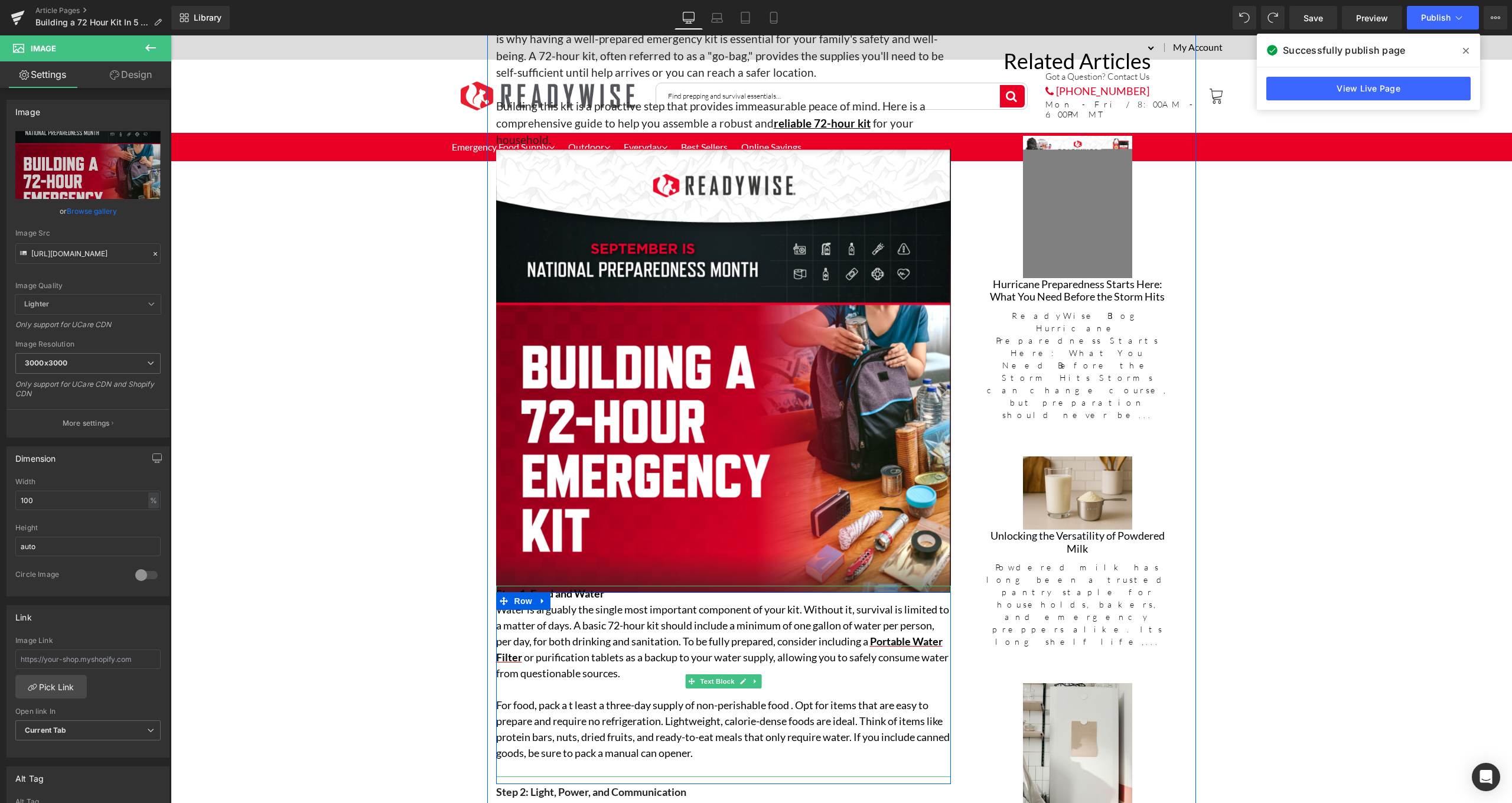
click at [632, 593] on p "Step 1: Food and Water" at bounding box center [723, 593] width 455 height 16
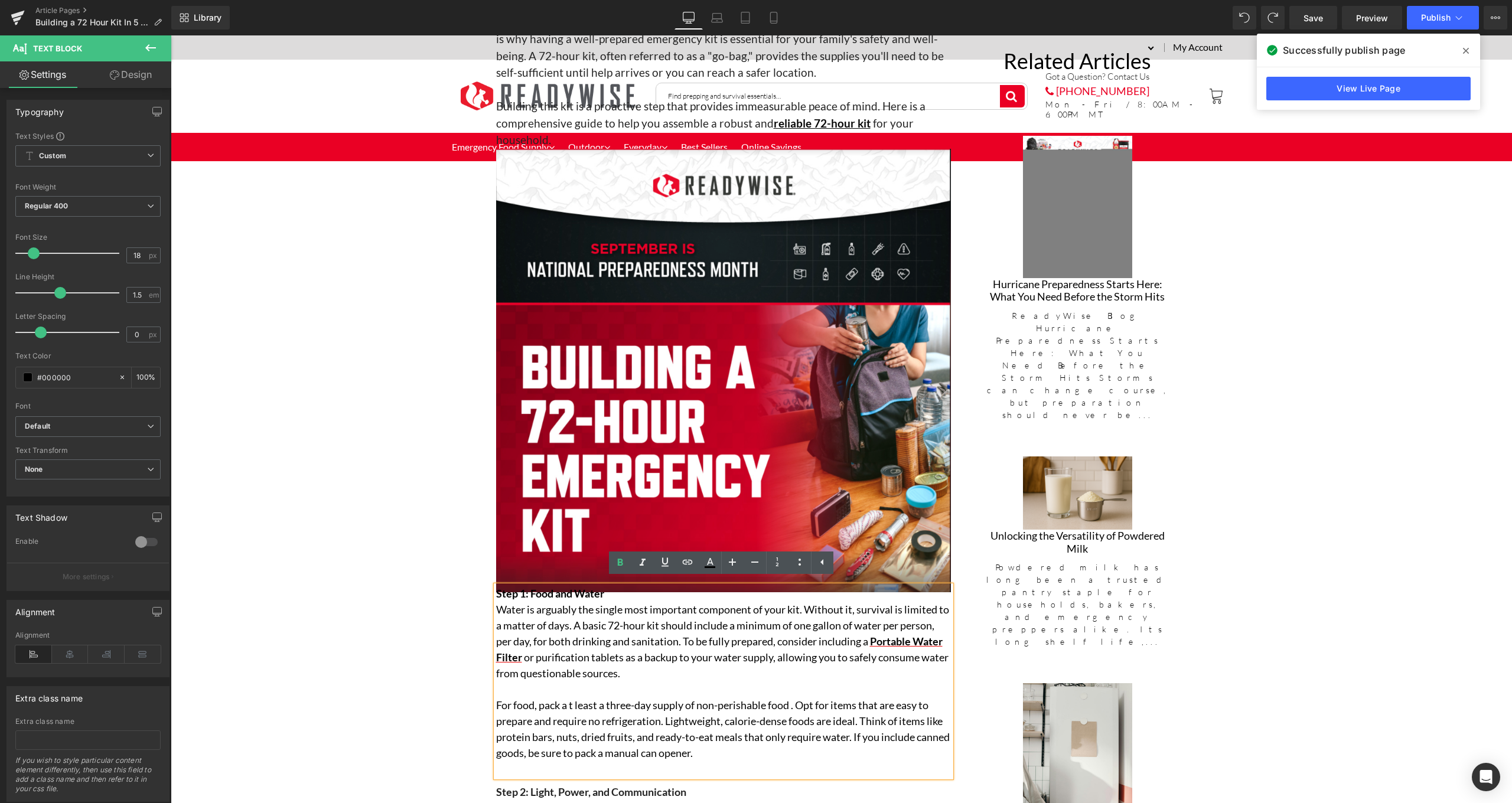
click at [496, 590] on strong "Step 1: Food and Water" at bounding box center [550, 593] width 108 height 13
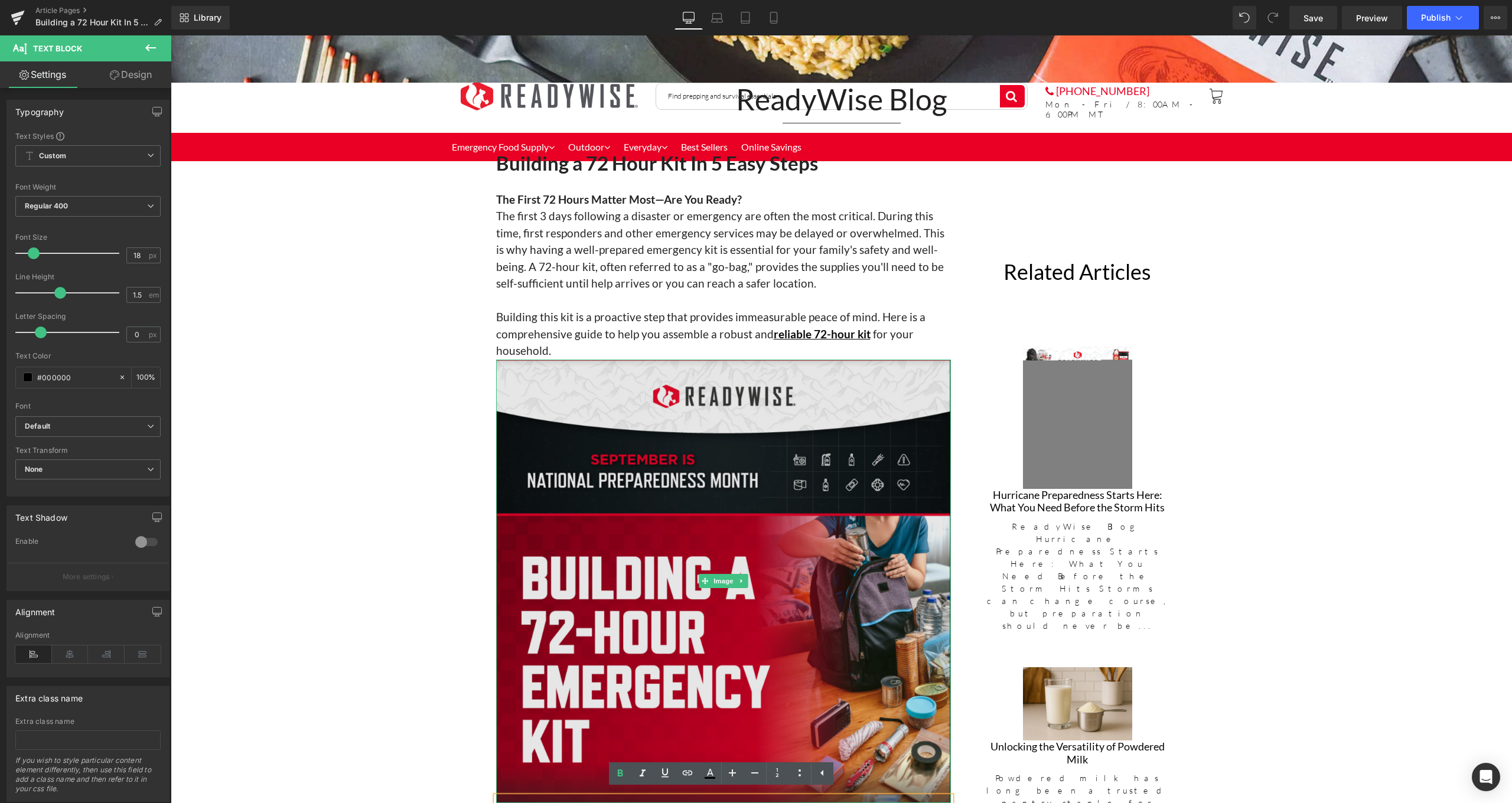
scroll to position [625, 0]
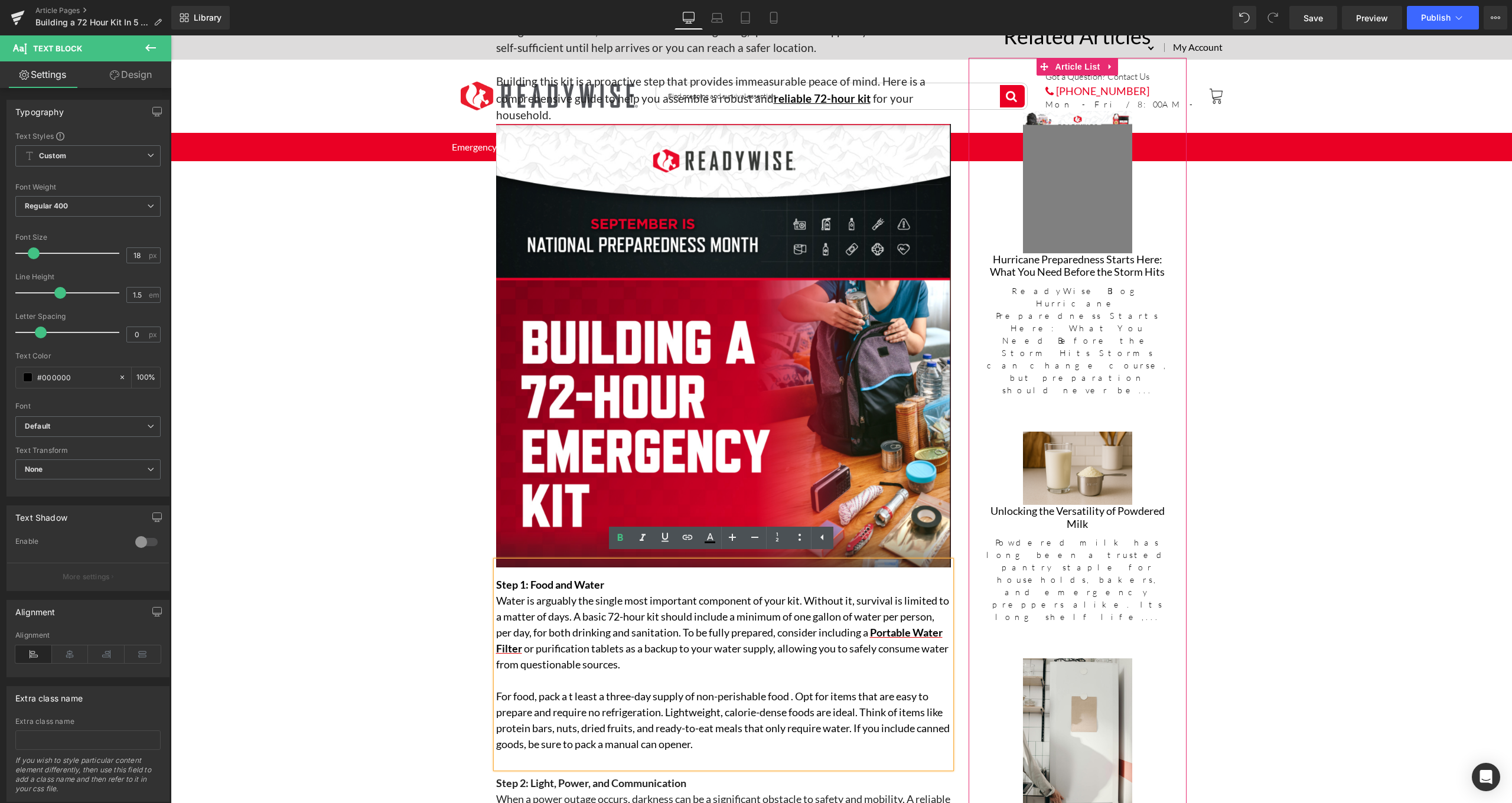
click div "(A) Image Hurricane Preparedness Starts Here: What You Need Before the Storm Hi…"
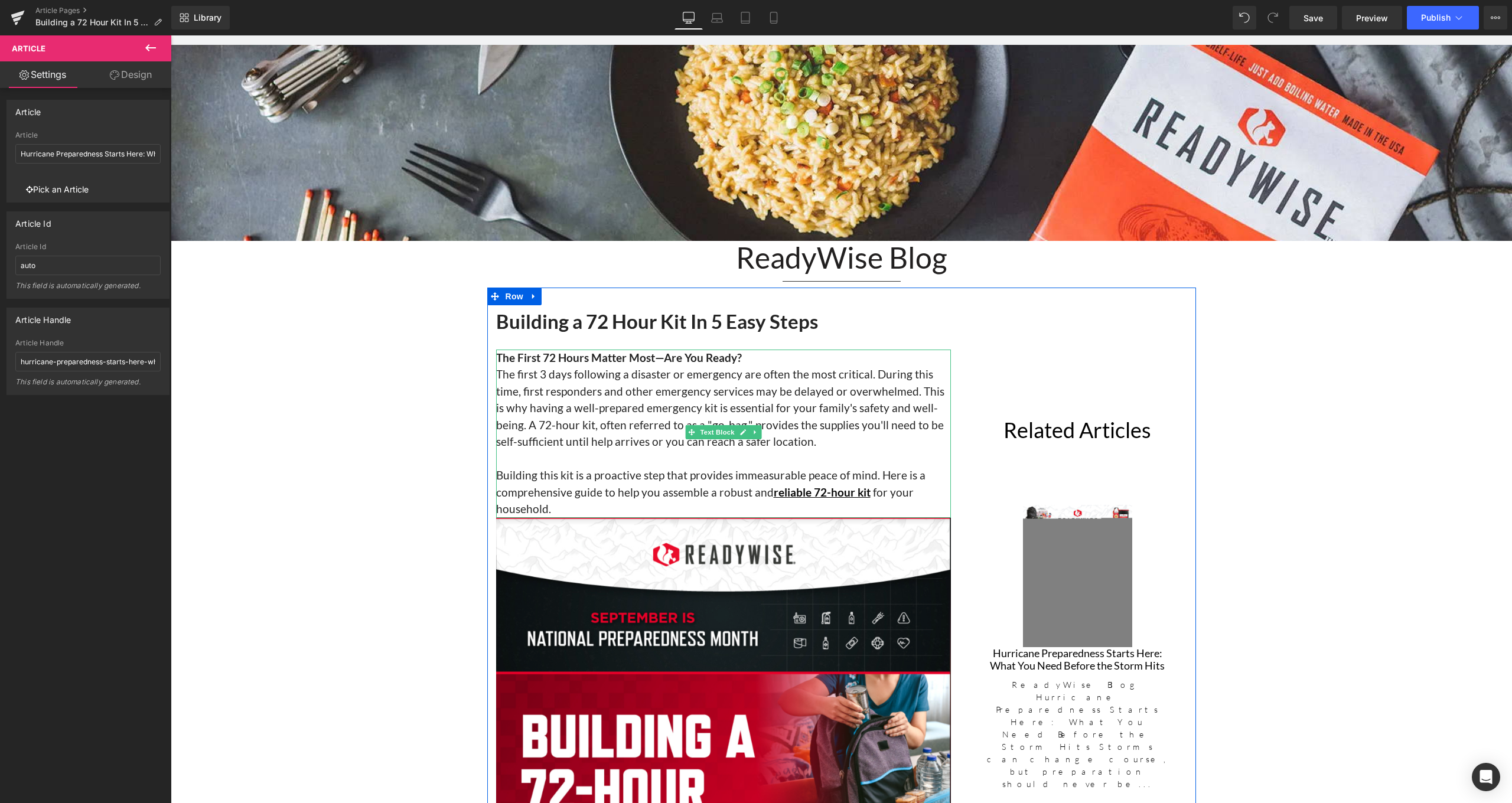
scroll to position [0, 0]
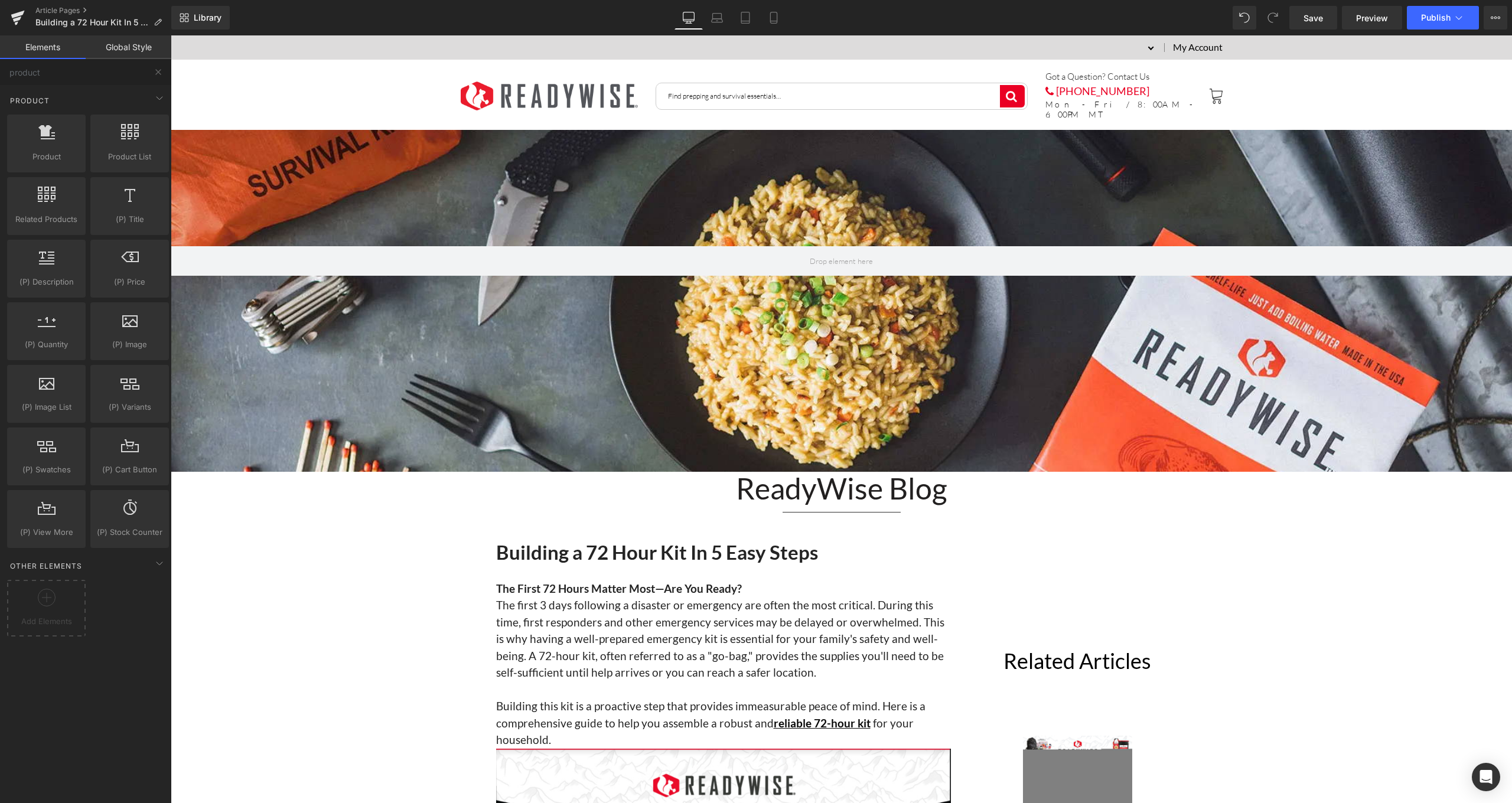
scroll to position [252, 0]
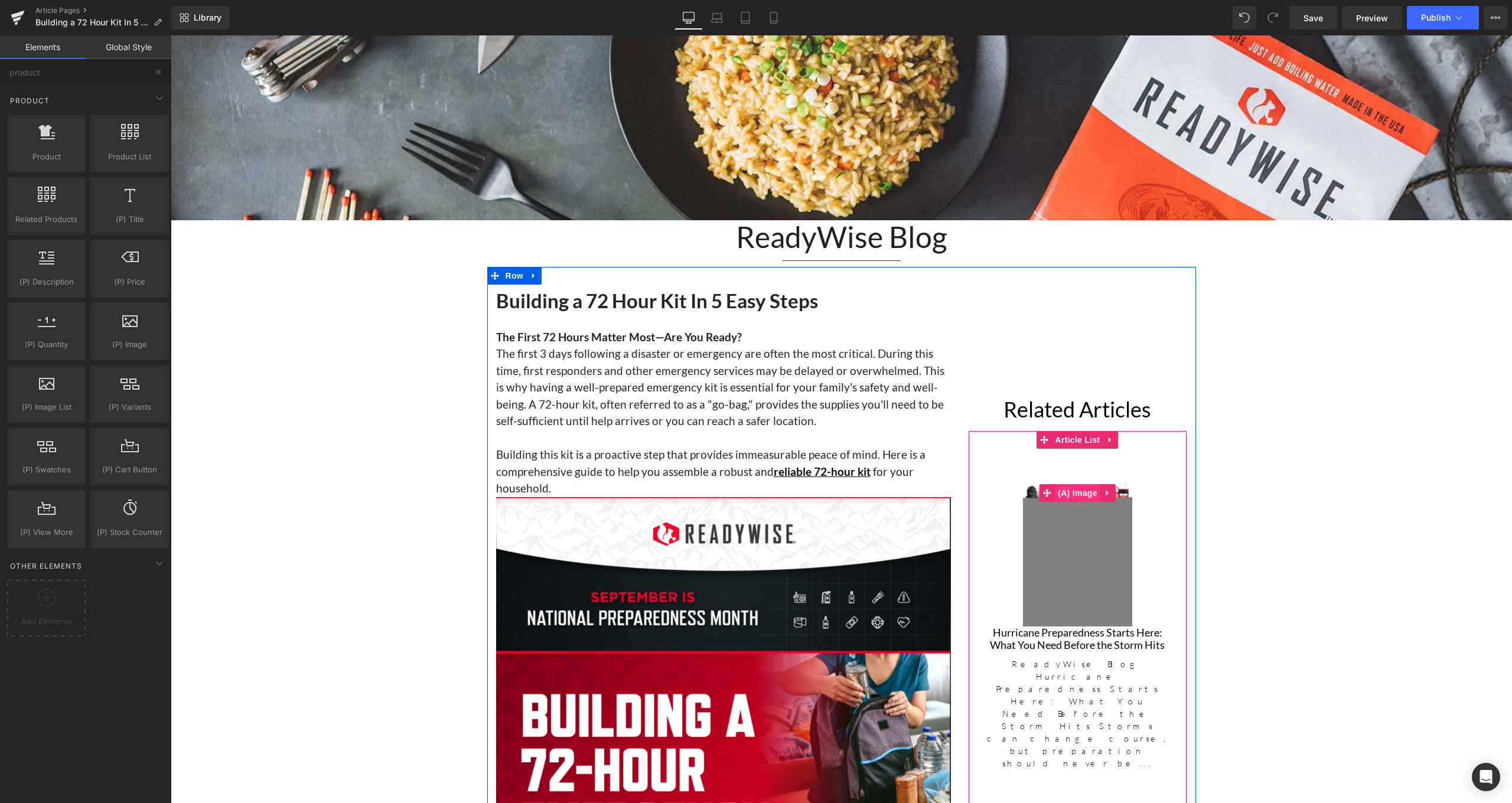
click span "(A) Image"
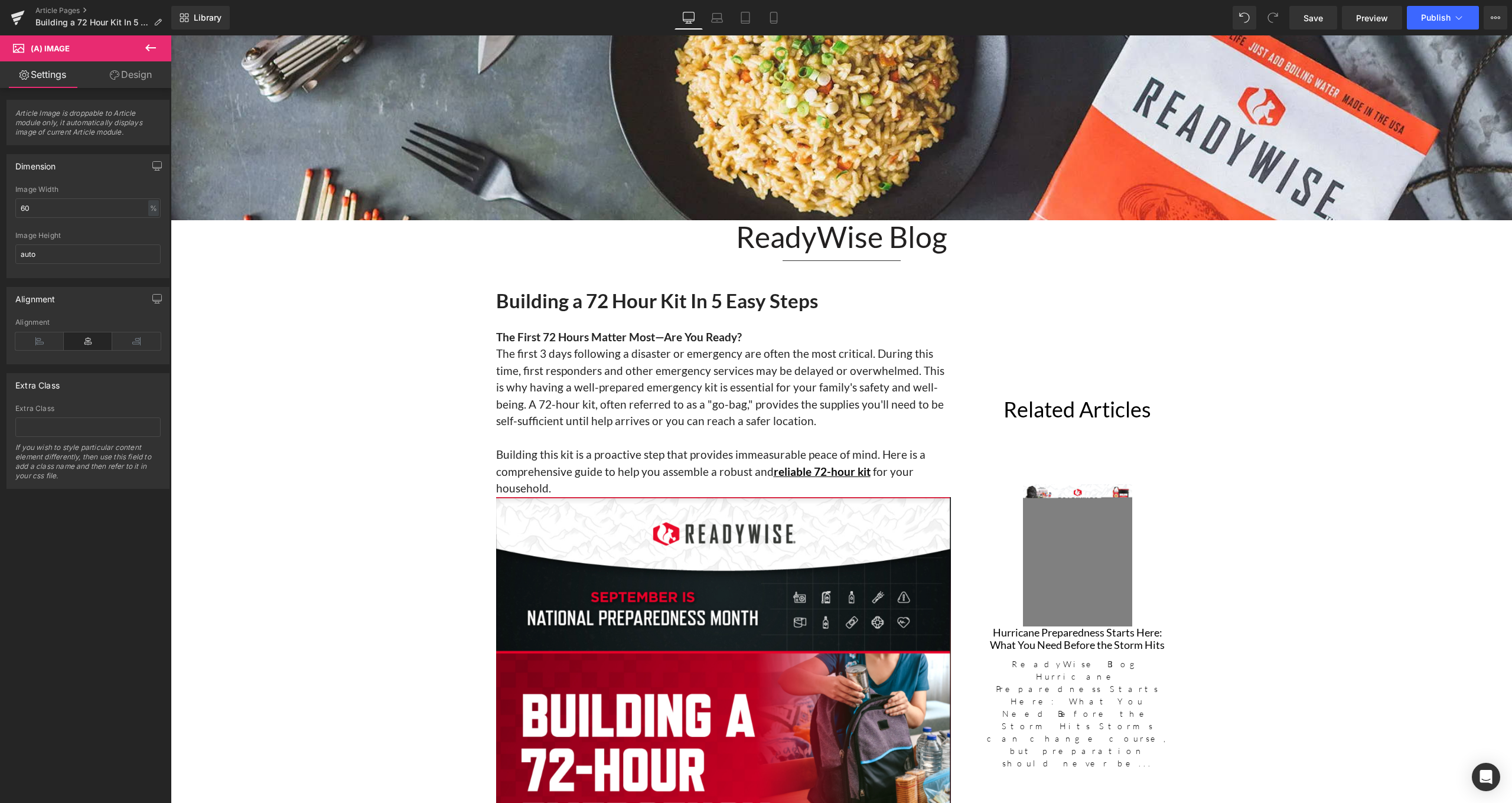
click at [77, 219] on div "Image Width 60 % % px" at bounding box center [88, 208] width 146 height 46
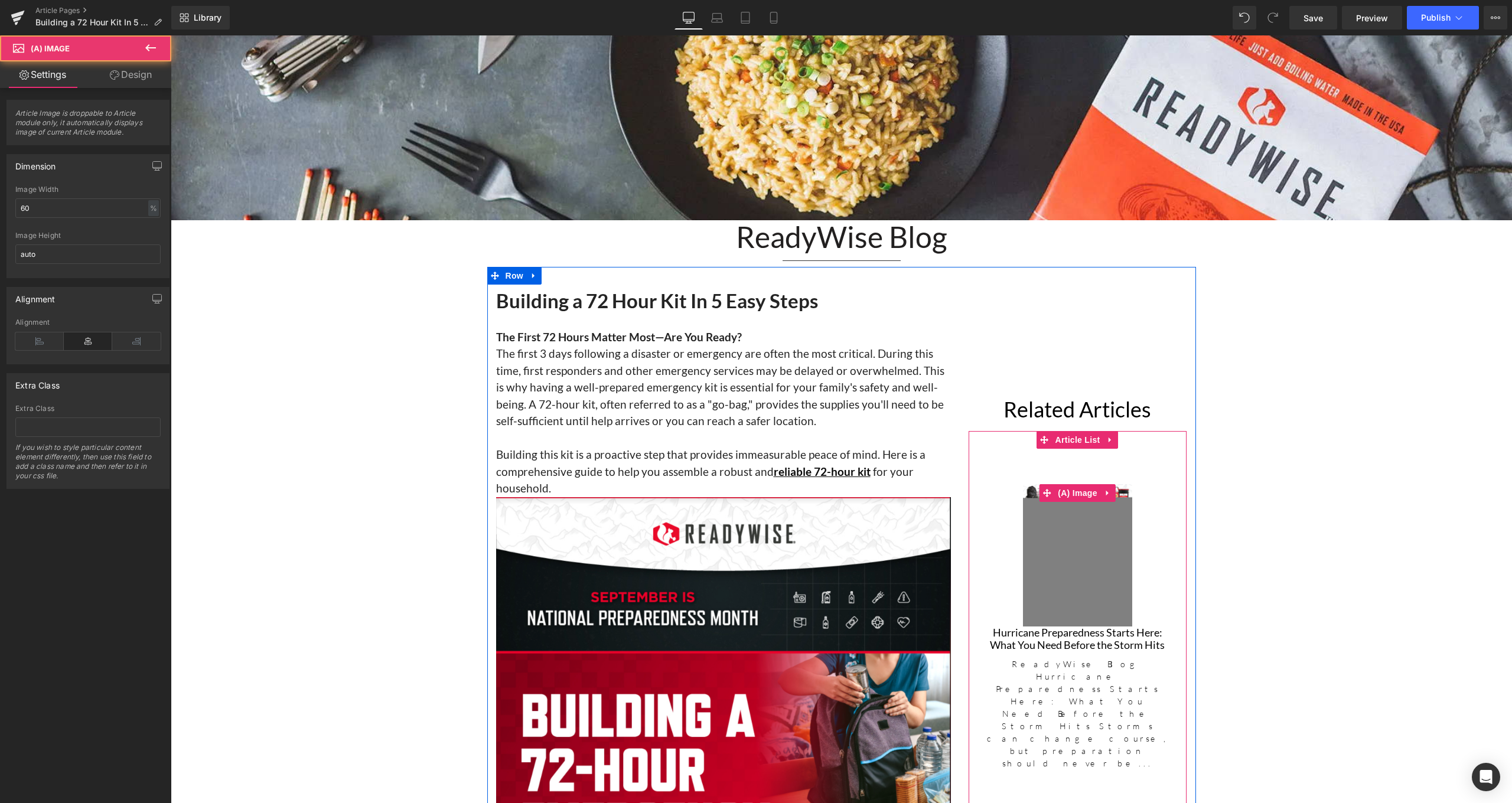
click img
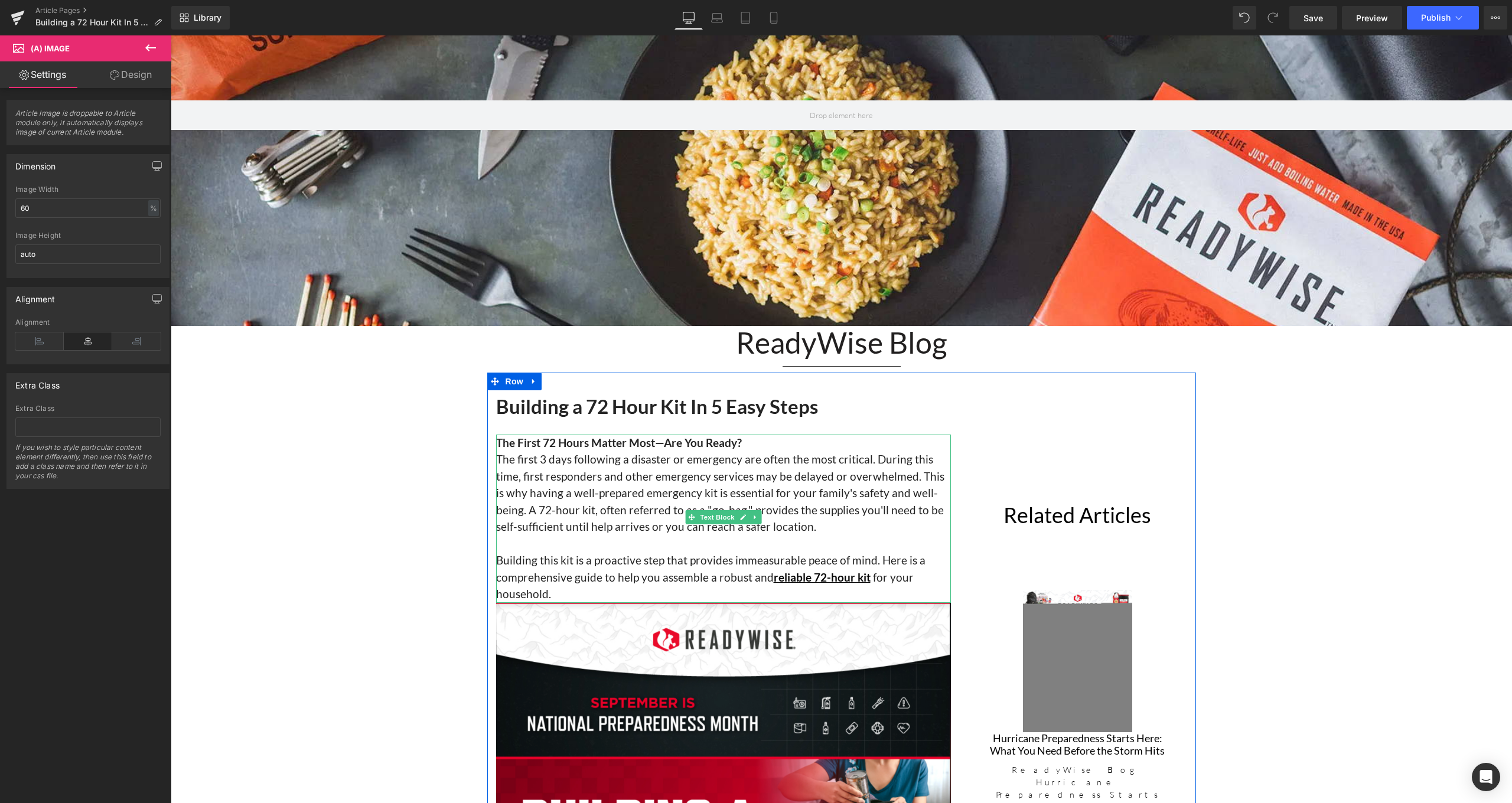
scroll to position [539, 0]
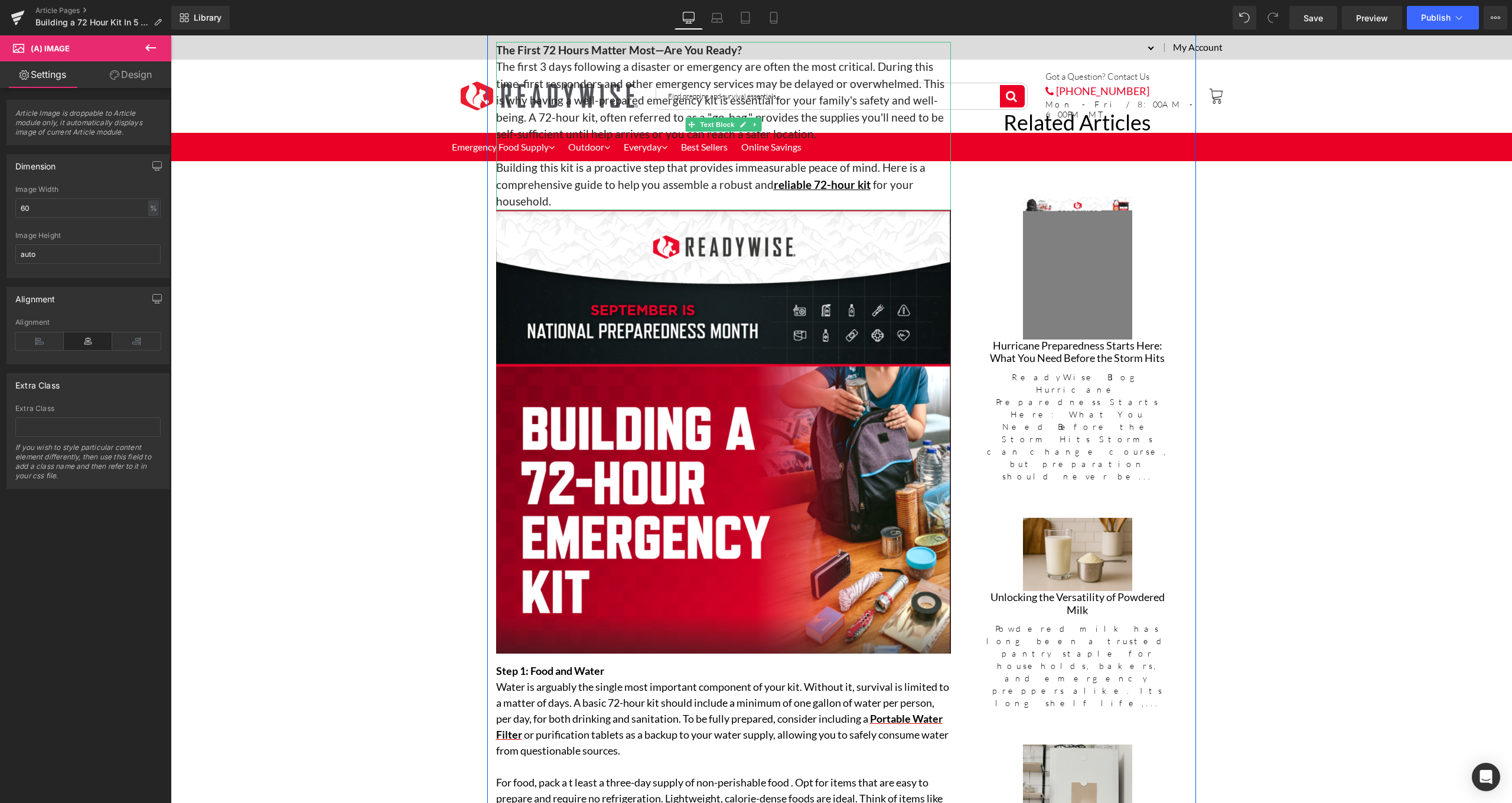
click at [573, 200] on p "Building this kit is a proactive step that provides immeasurable peace of mind.…" at bounding box center [723, 185] width 455 height 51
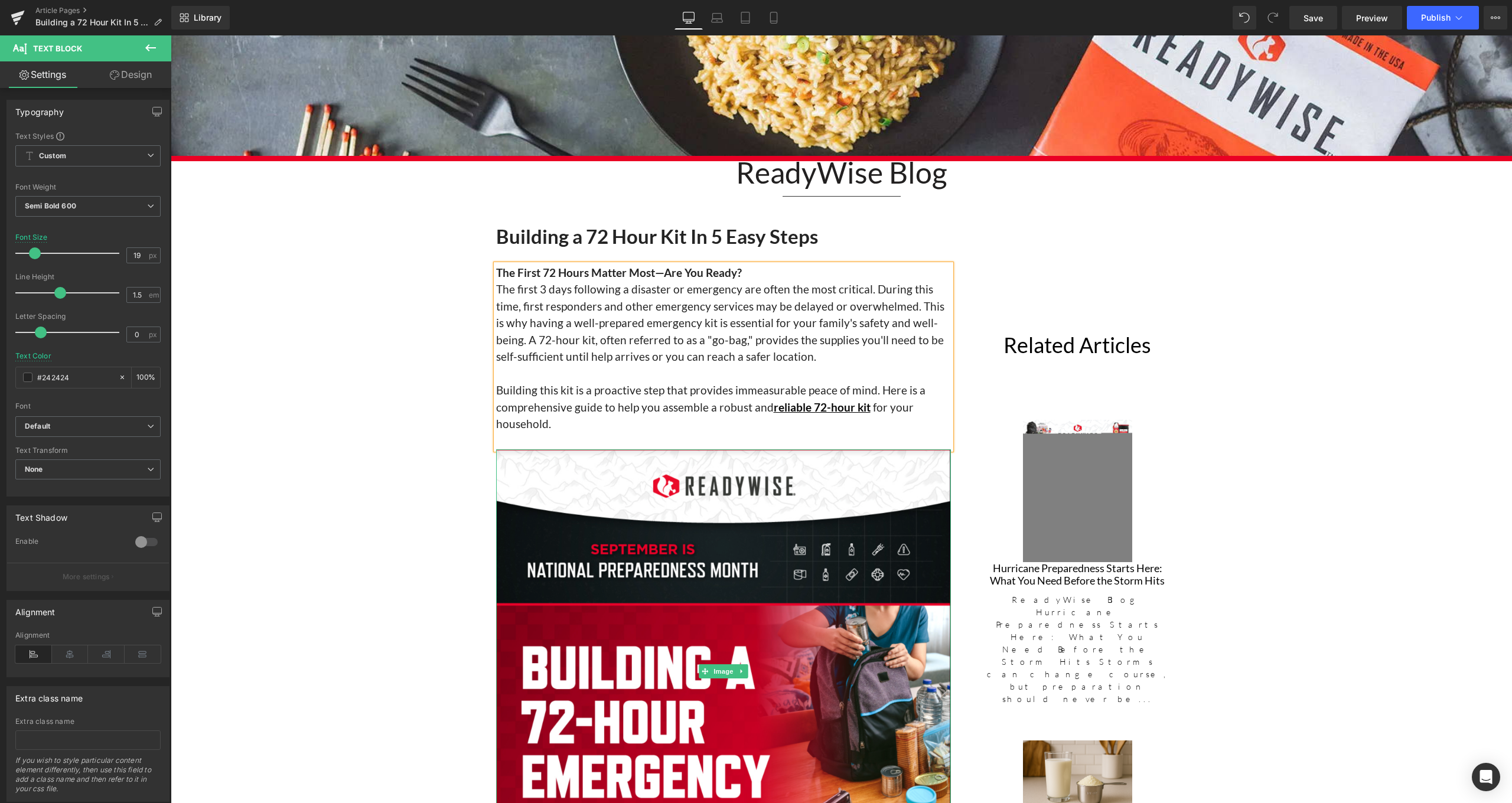
scroll to position [187, 0]
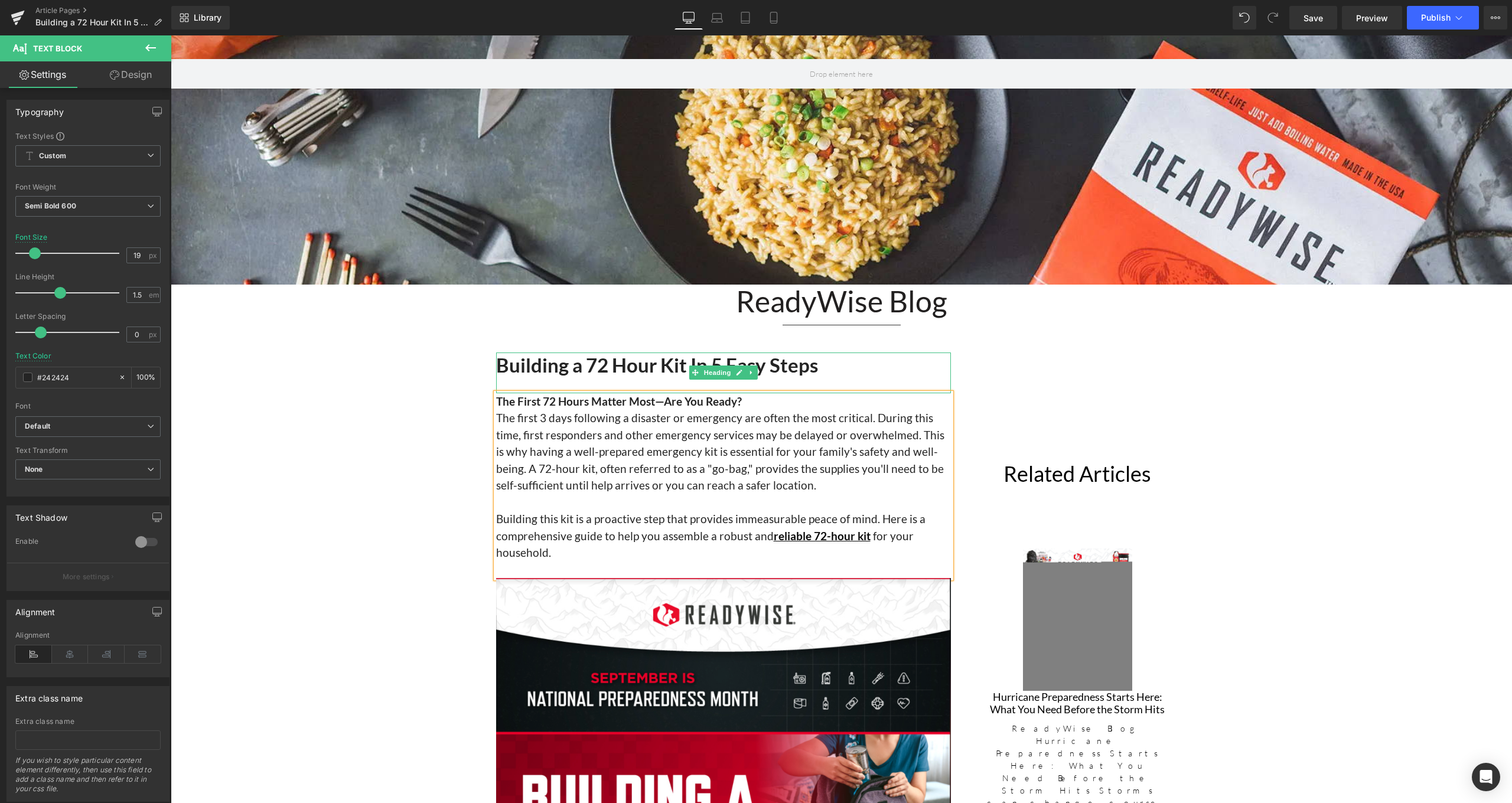
click at [851, 366] on h1 "Building a 72 Hour Kit In 5 Easy Steps" at bounding box center [723, 365] width 455 height 26
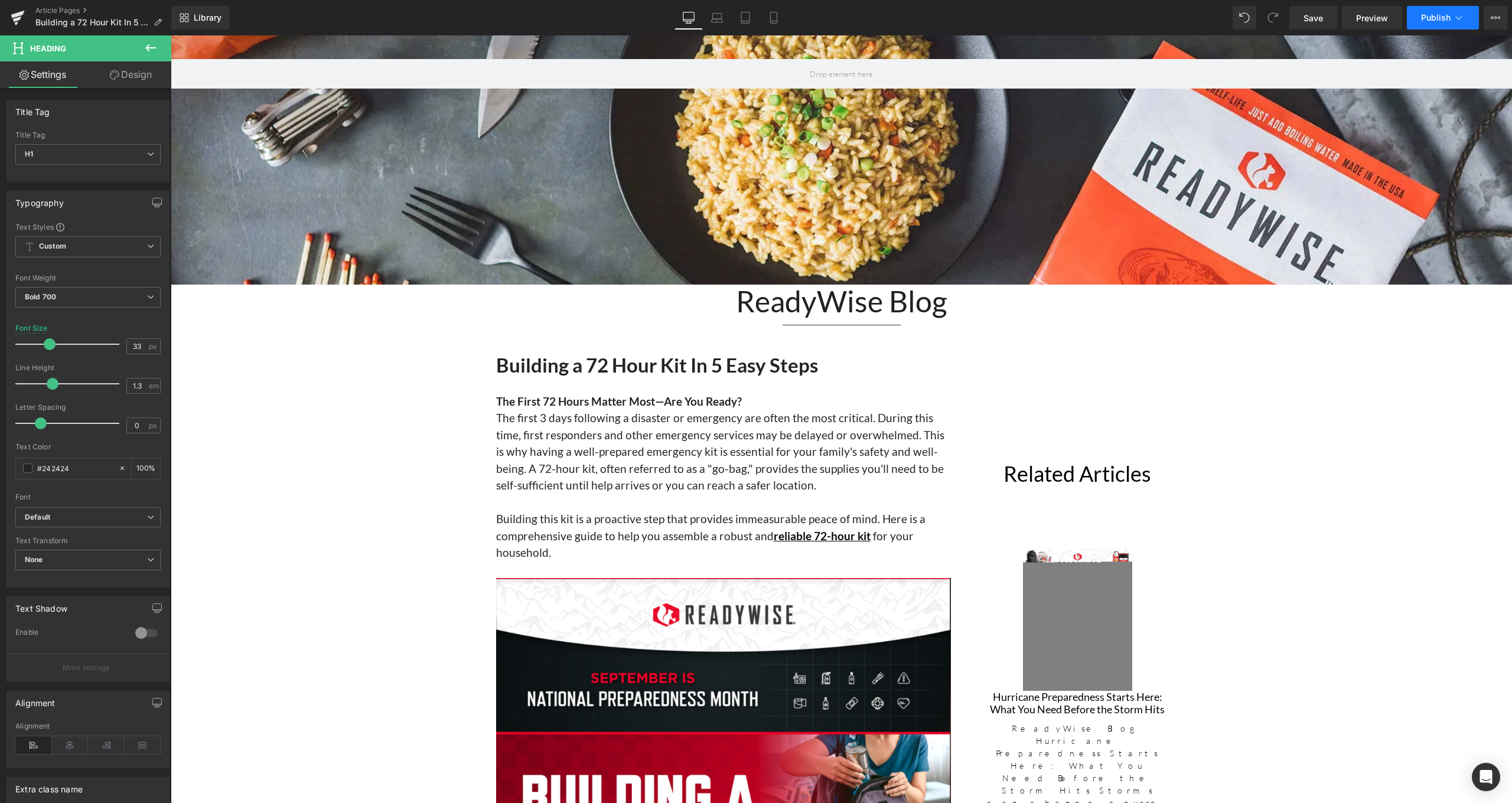
click at [1458, 19] on icon at bounding box center [1458, 17] width 12 height 12
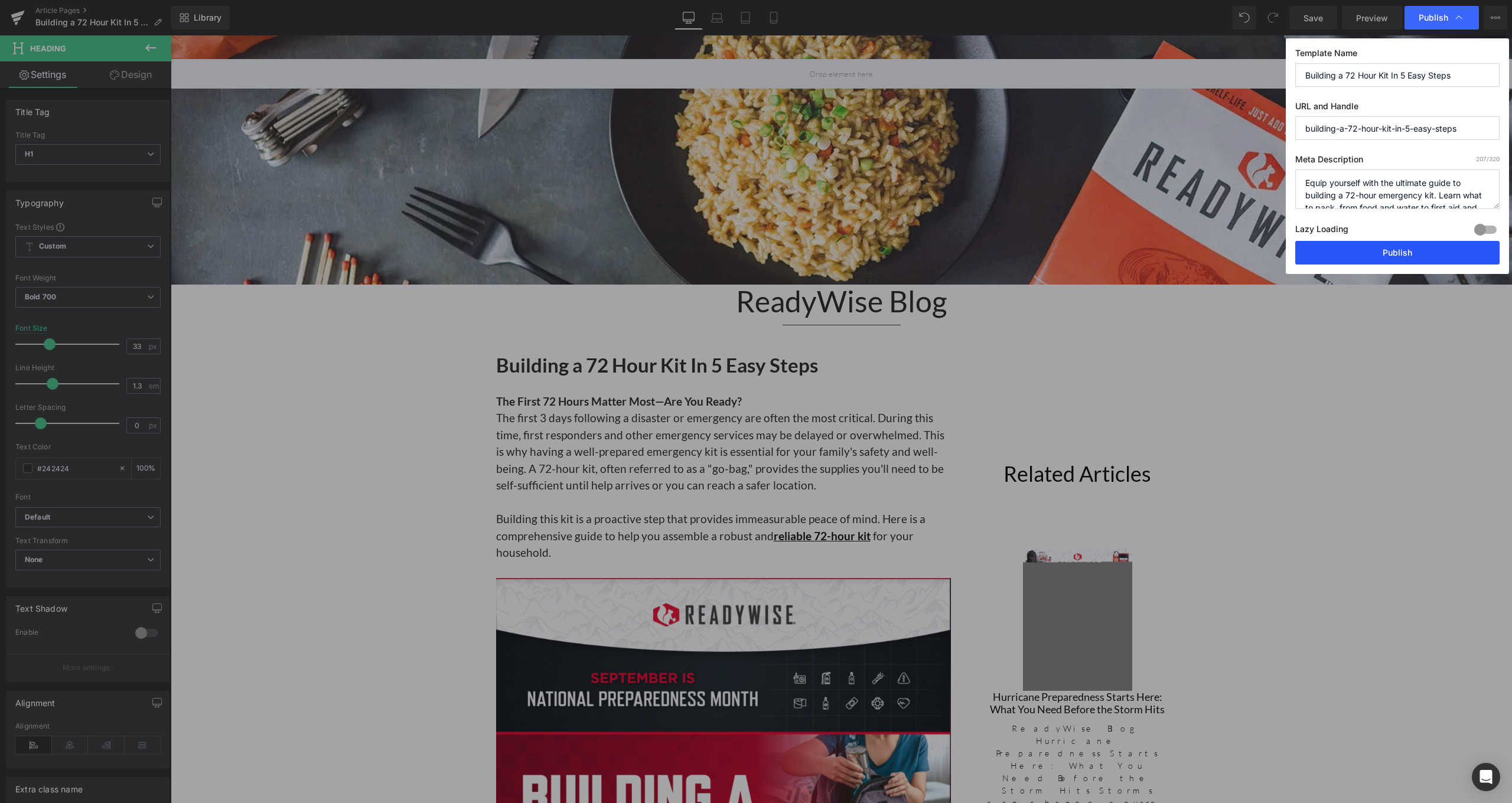
click at [1385, 248] on button "Publish" at bounding box center [1397, 252] width 204 height 23
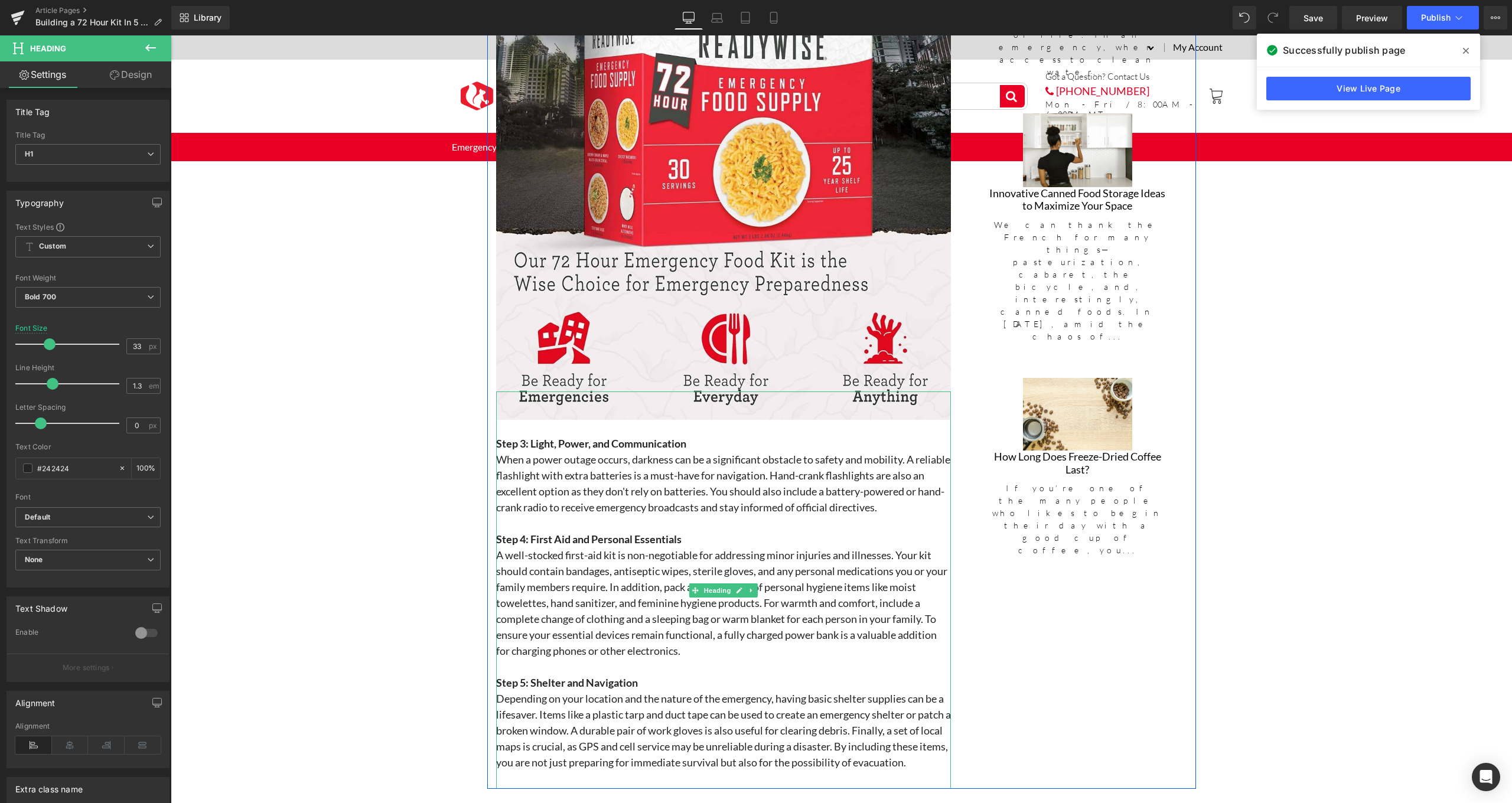
scroll to position [1765, 0]
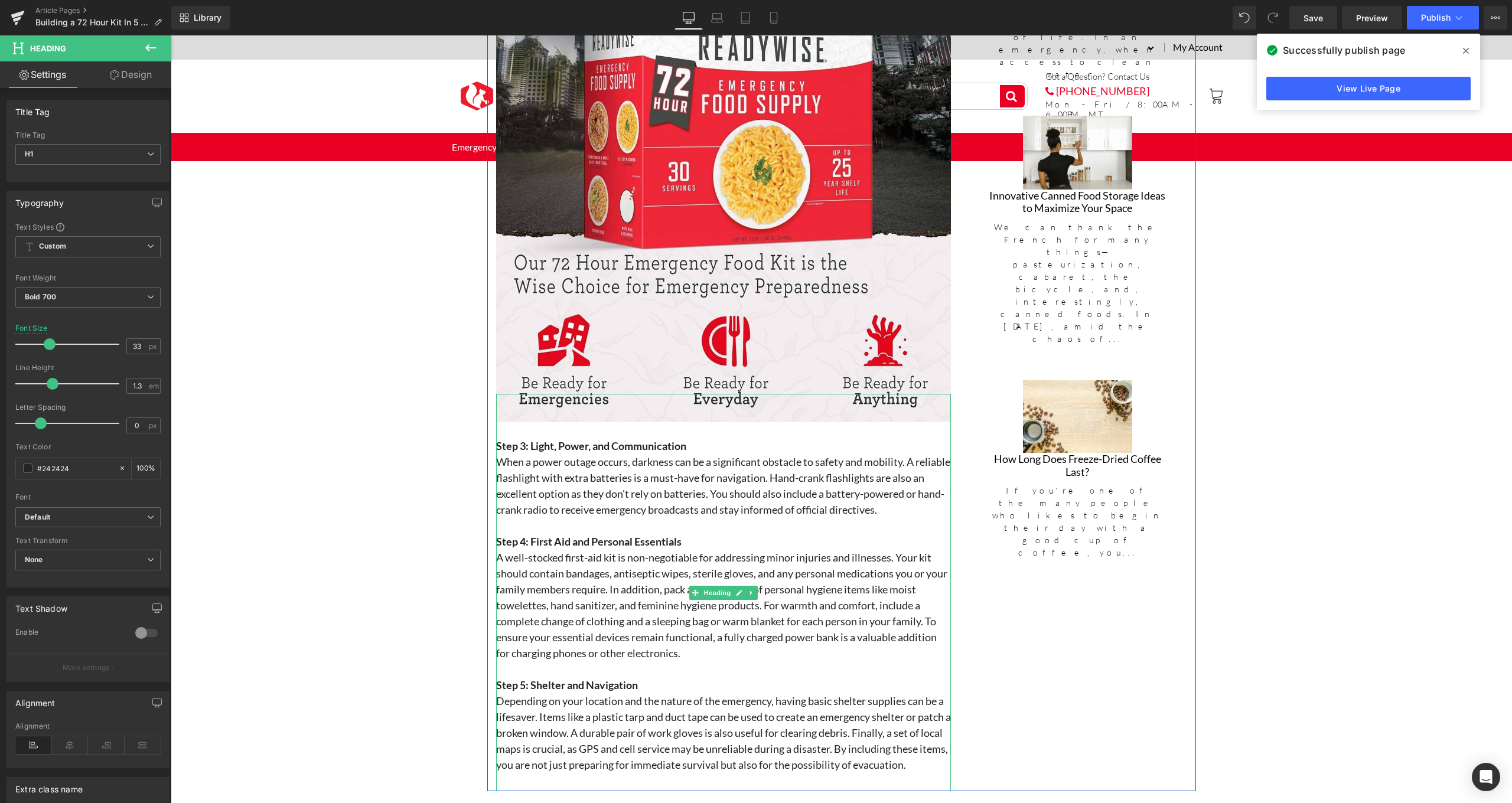
click at [924, 521] on h3 at bounding box center [723, 526] width 455 height 16
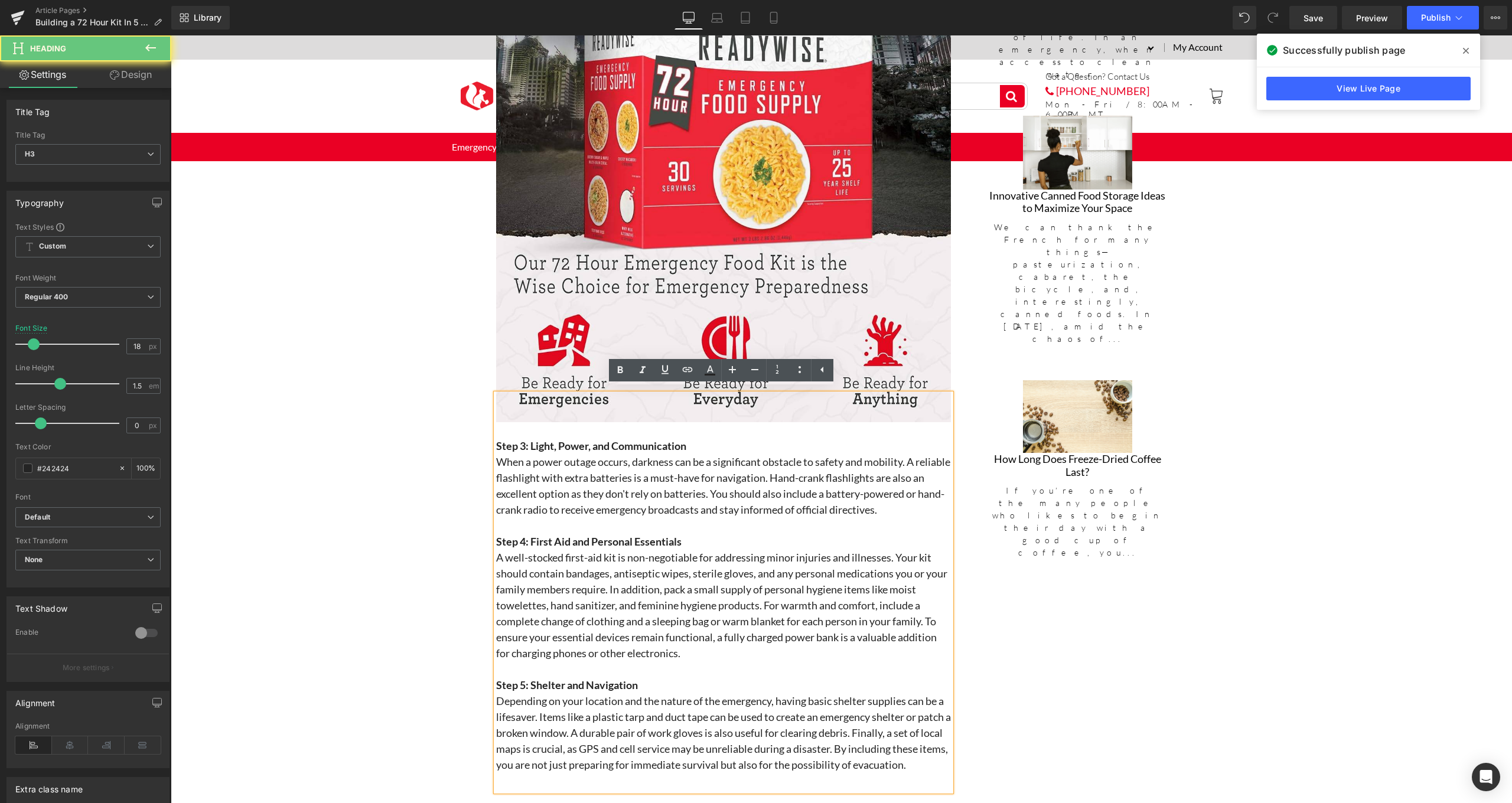
click at [917, 501] on h3 "When a power outage occurs, darkness can be a significant obstacle to safety an…" at bounding box center [723, 486] width 455 height 63
drag, startPoint x: 700, startPoint y: 538, endPoint x: 524, endPoint y: 537, distance: 176.0
click at [524, 537] on h3 "Step 4: First Aid and Personal Essentials" at bounding box center [723, 542] width 455 height 16
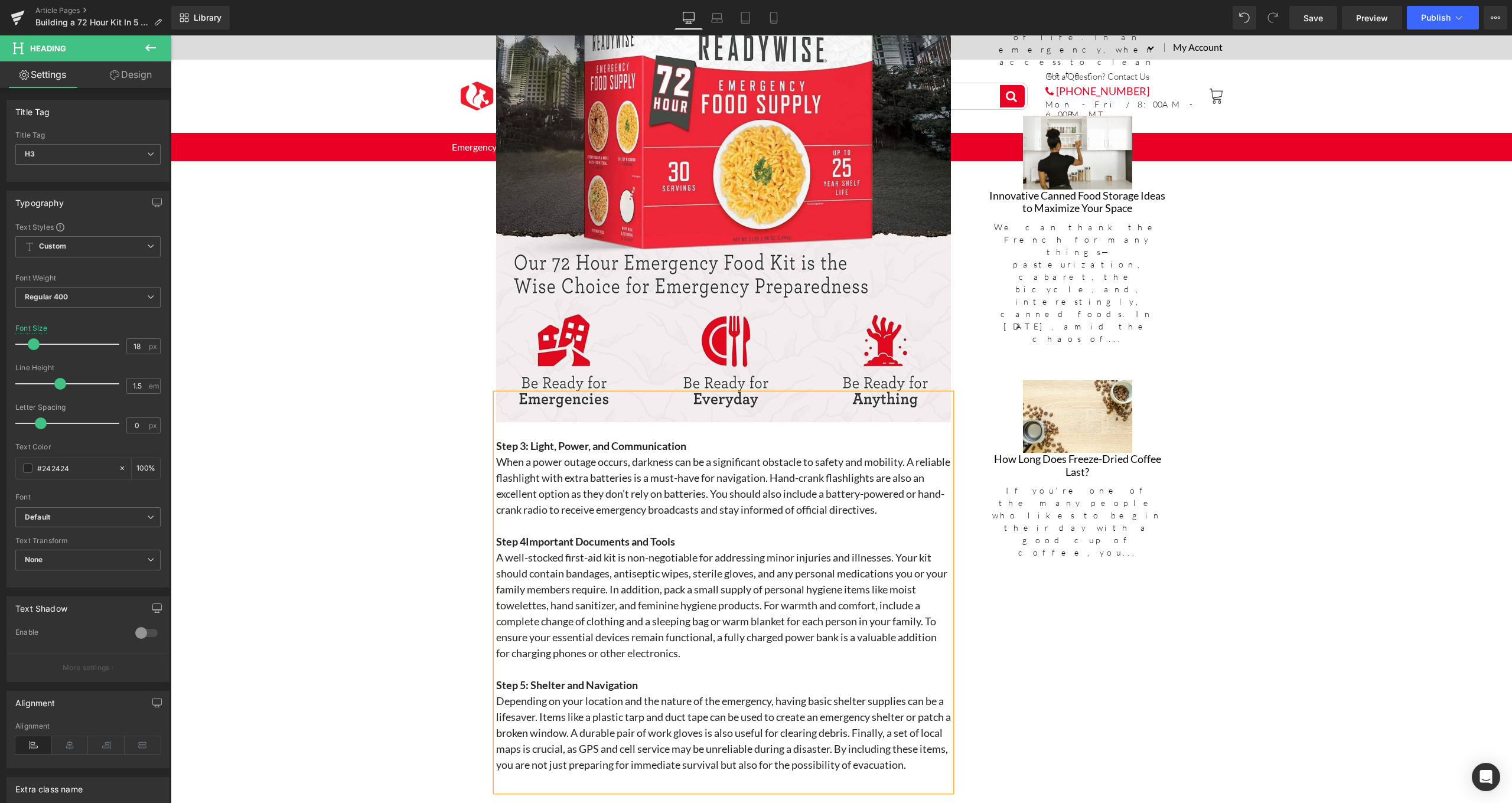
scroll to position [1787, 0]
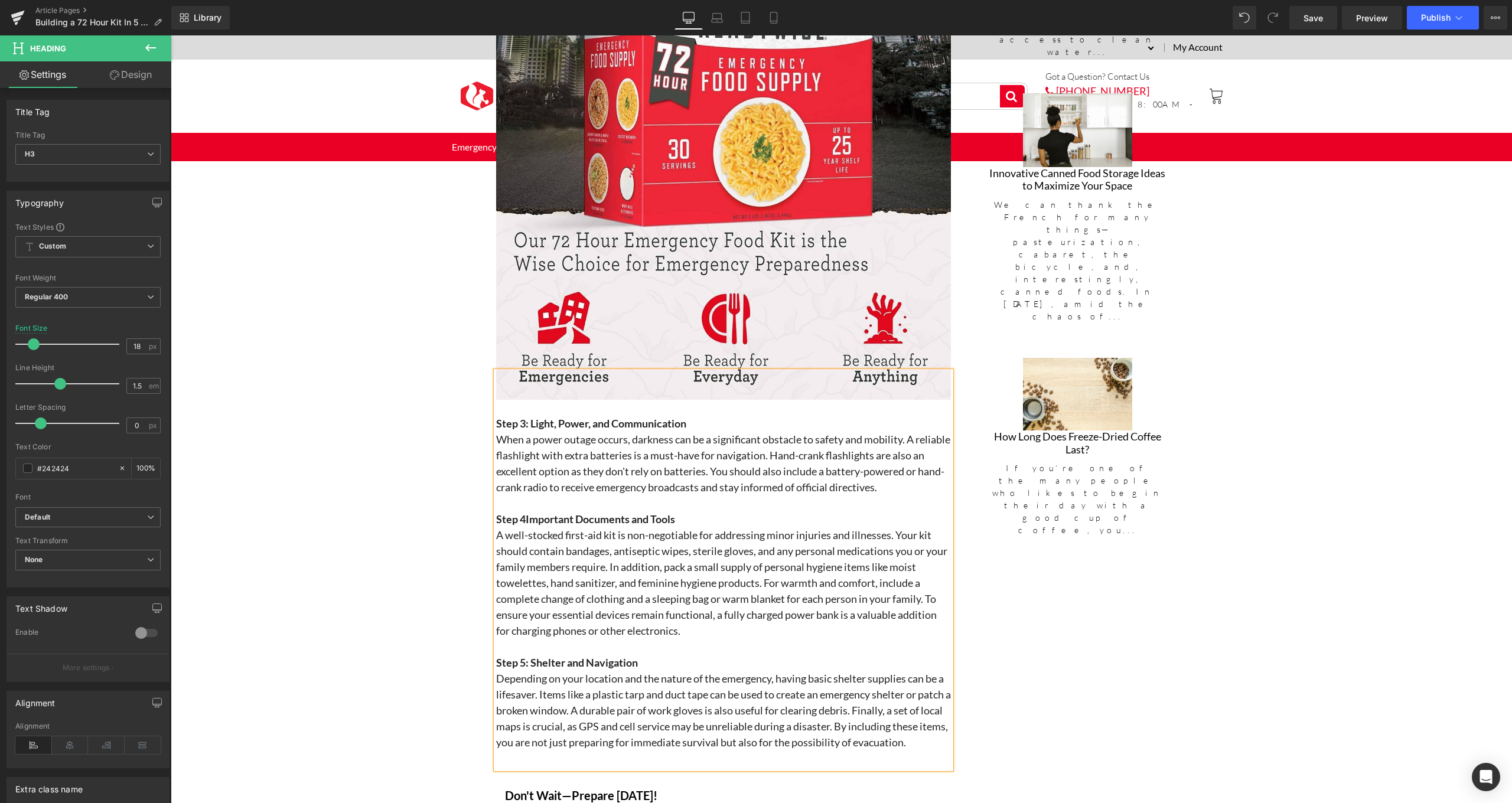
click at [556, 553] on h3 "A well-stocked first-aid kit is non-negotiable for addressing minor injuries an…" at bounding box center [723, 584] width 455 height 112
drag, startPoint x: 564, startPoint y: 528, endPoint x: 614, endPoint y: 526, distance: 50.0
click at [614, 528] on h3 "A well-stocked first-aid kit is non-negotiable for addressing minor injuries an…" at bounding box center [723, 584] width 455 height 112
click at [686, 348] on icon at bounding box center [687, 347] width 10 height 5
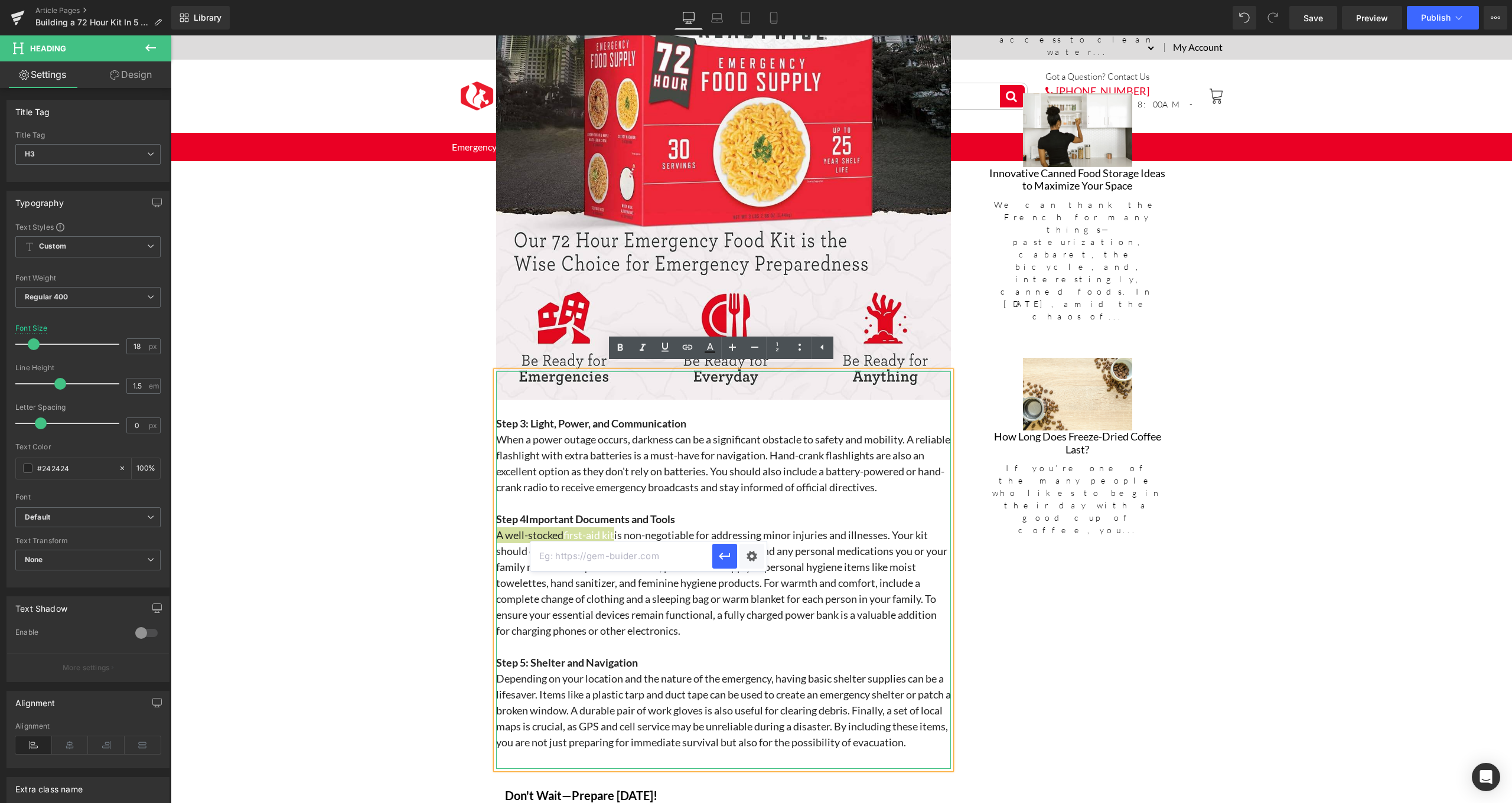
click at [575, 562] on input "text" at bounding box center [621, 556] width 182 height 30
paste input "[URL][DOMAIN_NAME]"
type input "[URL][DOMAIN_NAME]"
click at [726, 559] on icon "button" at bounding box center [724, 556] width 14 height 14
click at [615, 535] on h3 "A well-stocked first-aid kit is non-negotiable for addressing minor injuries an…" at bounding box center [723, 584] width 455 height 112
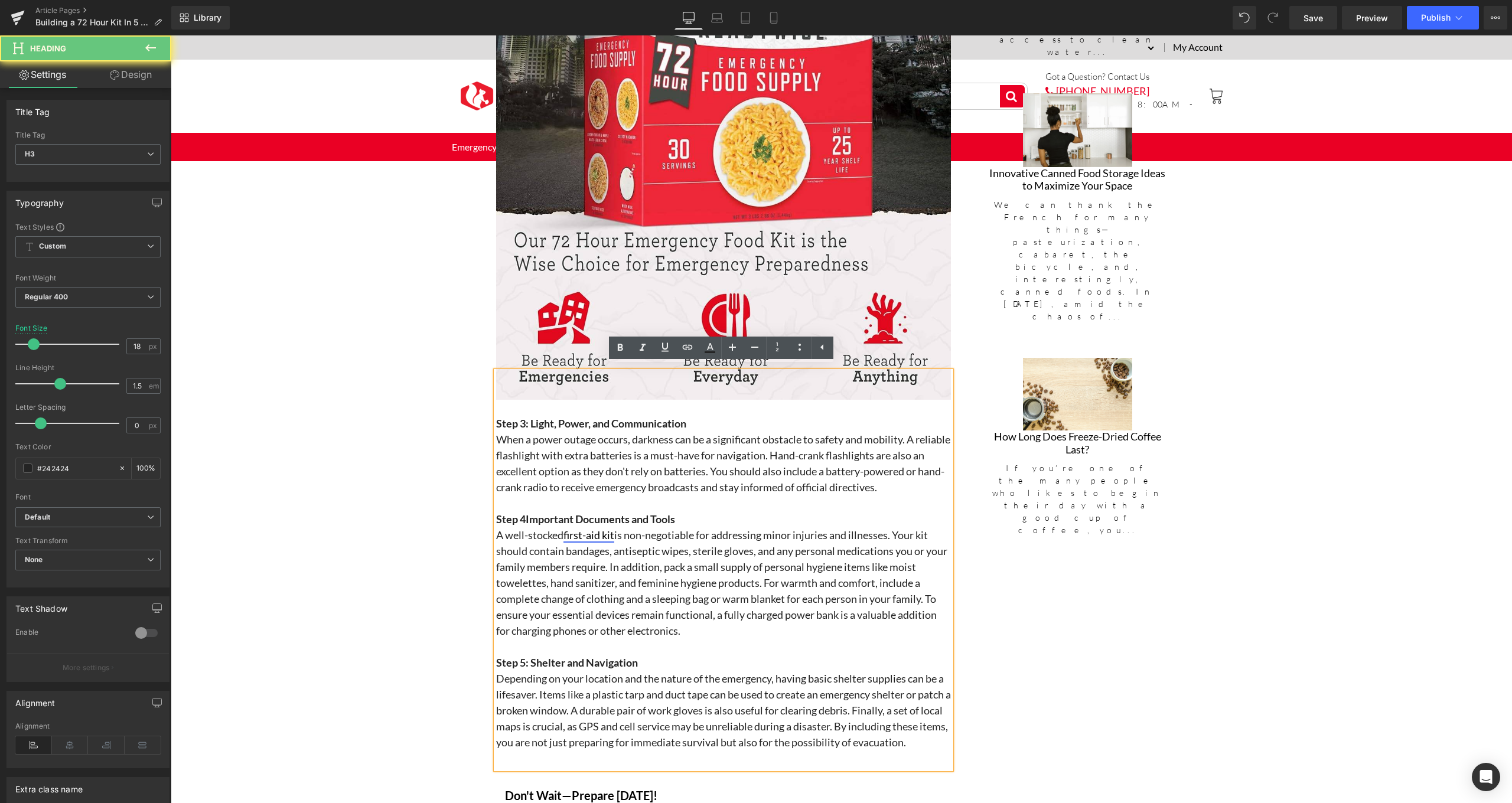
click at [597, 535] on link "first-aid kit" at bounding box center [589, 535] width 51 height 13
click at [664, 347] on icon at bounding box center [665, 347] width 14 height 14
drag, startPoint x: 564, startPoint y: 533, endPoint x: 618, endPoint y: 528, distance: 54.2
click at [618, 528] on h3 "A well-stocked first-aid kit is non-negotiable for addressing minor injuries an…" at bounding box center [723, 584] width 455 height 112
click at [619, 357] on link at bounding box center [620, 348] width 23 height 23
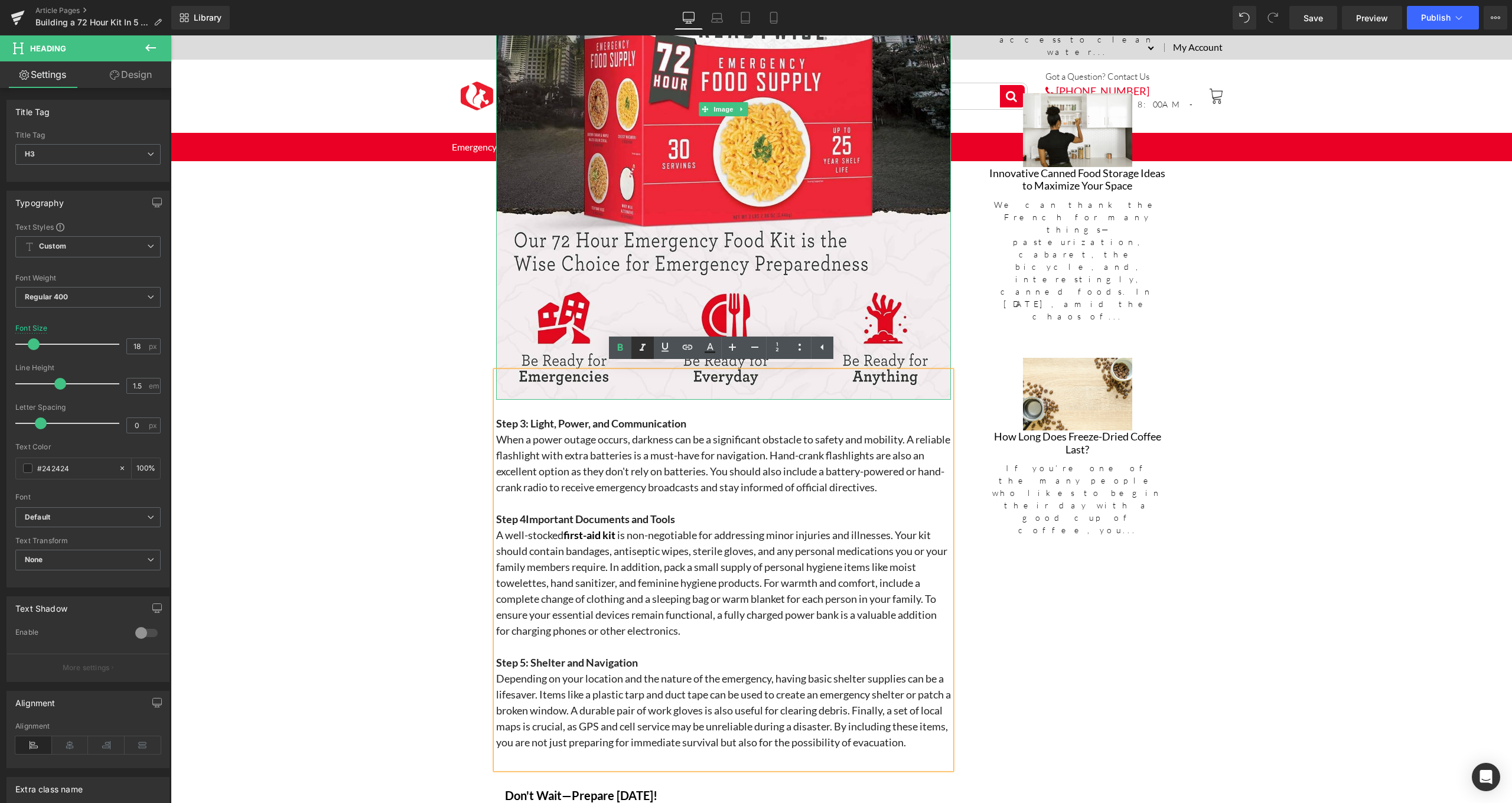
click at [640, 349] on icon at bounding box center [642, 348] width 14 height 14
click at [641, 350] on icon at bounding box center [642, 348] width 6 height 7
click at [664, 346] on icon at bounding box center [665, 347] width 14 height 14
click at [630, 537] on h3 "A well-stocked first-aid kit is non-negotiable for addressing minor injuries an…" at bounding box center [723, 584] width 455 height 112
drag, startPoint x: 618, startPoint y: 528, endPoint x: 561, endPoint y: 533, distance: 57.2
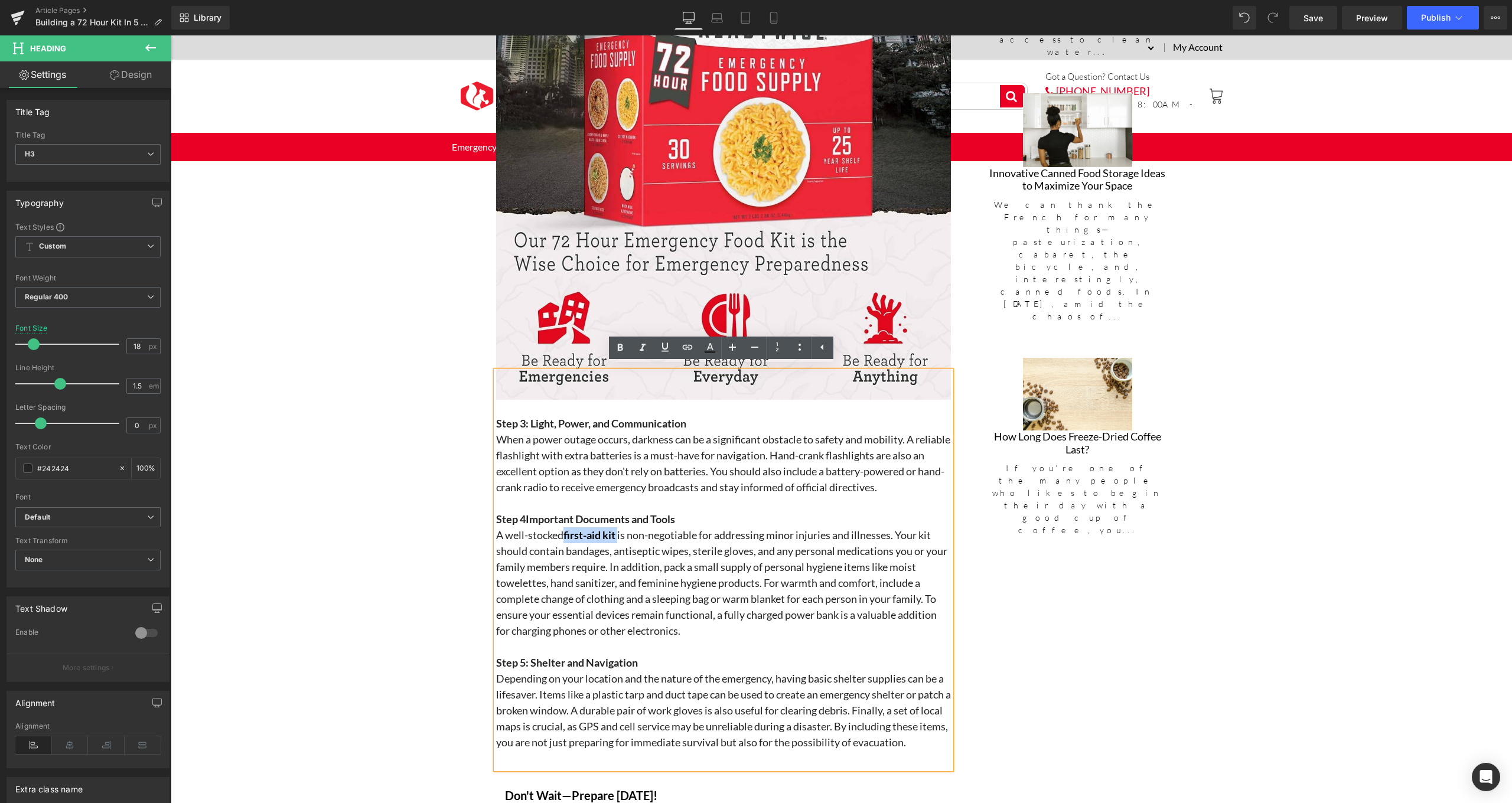
click at [560, 533] on h3 "A well-stocked first-aid kit is non-negotiable for addressing minor injuries an…" at bounding box center [723, 584] width 455 height 112
click at [662, 351] on icon at bounding box center [665, 347] width 14 height 14
click at [716, 599] on h3 "A well-stocked first-aid kit is non-negotiable for addressing minor injuries an…" at bounding box center [723, 584] width 455 height 112
click at [619, 531] on h3 "A well-stocked first-aid kit is non-negotiable for addressing minor injuries an…" at bounding box center [723, 584] width 455 height 112
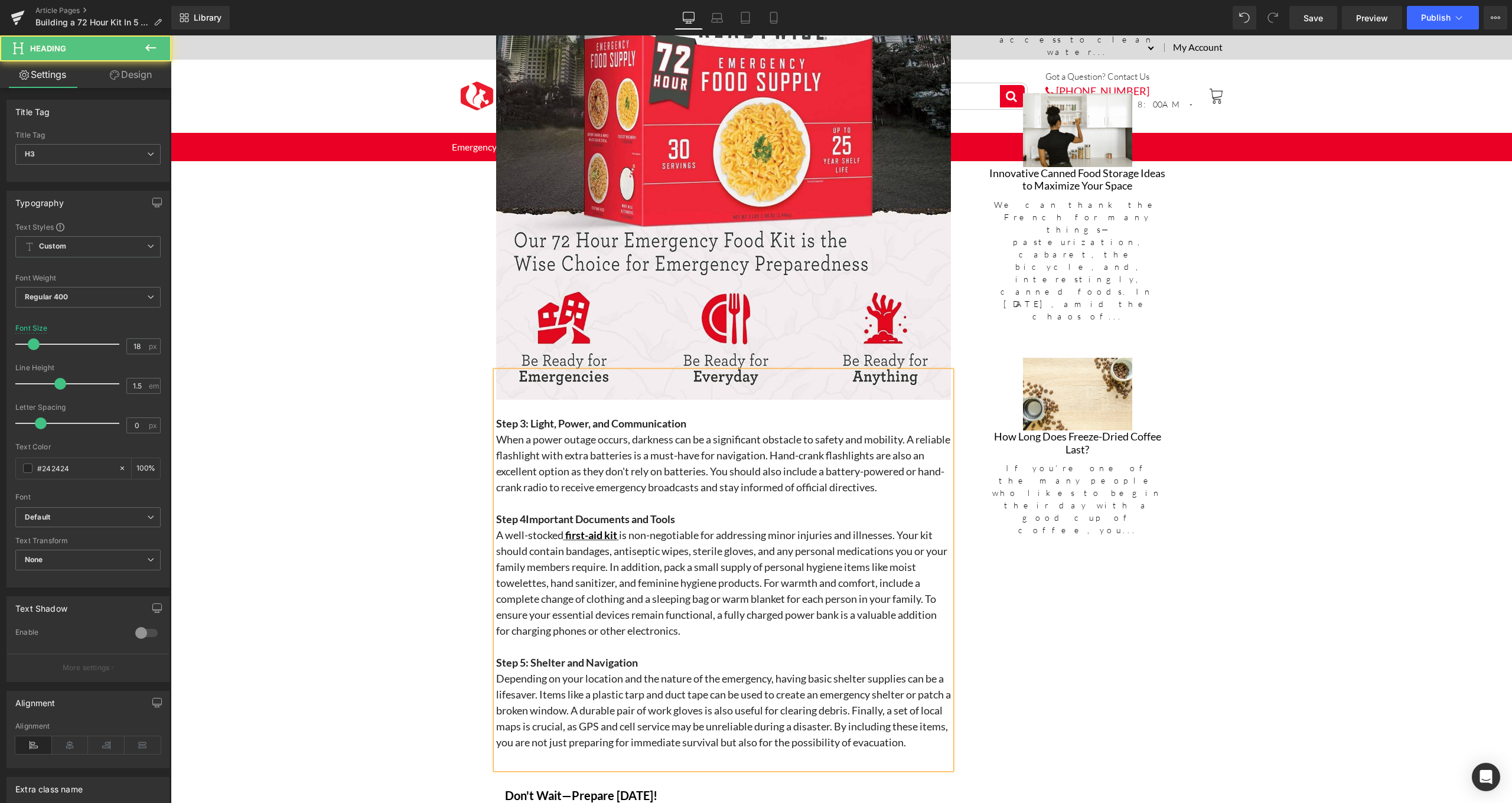
click at [630, 611] on h3 "A well-stocked first-aid kit is non-negotiable for addressing minor injuries an…" at bounding box center [723, 584] width 455 height 112
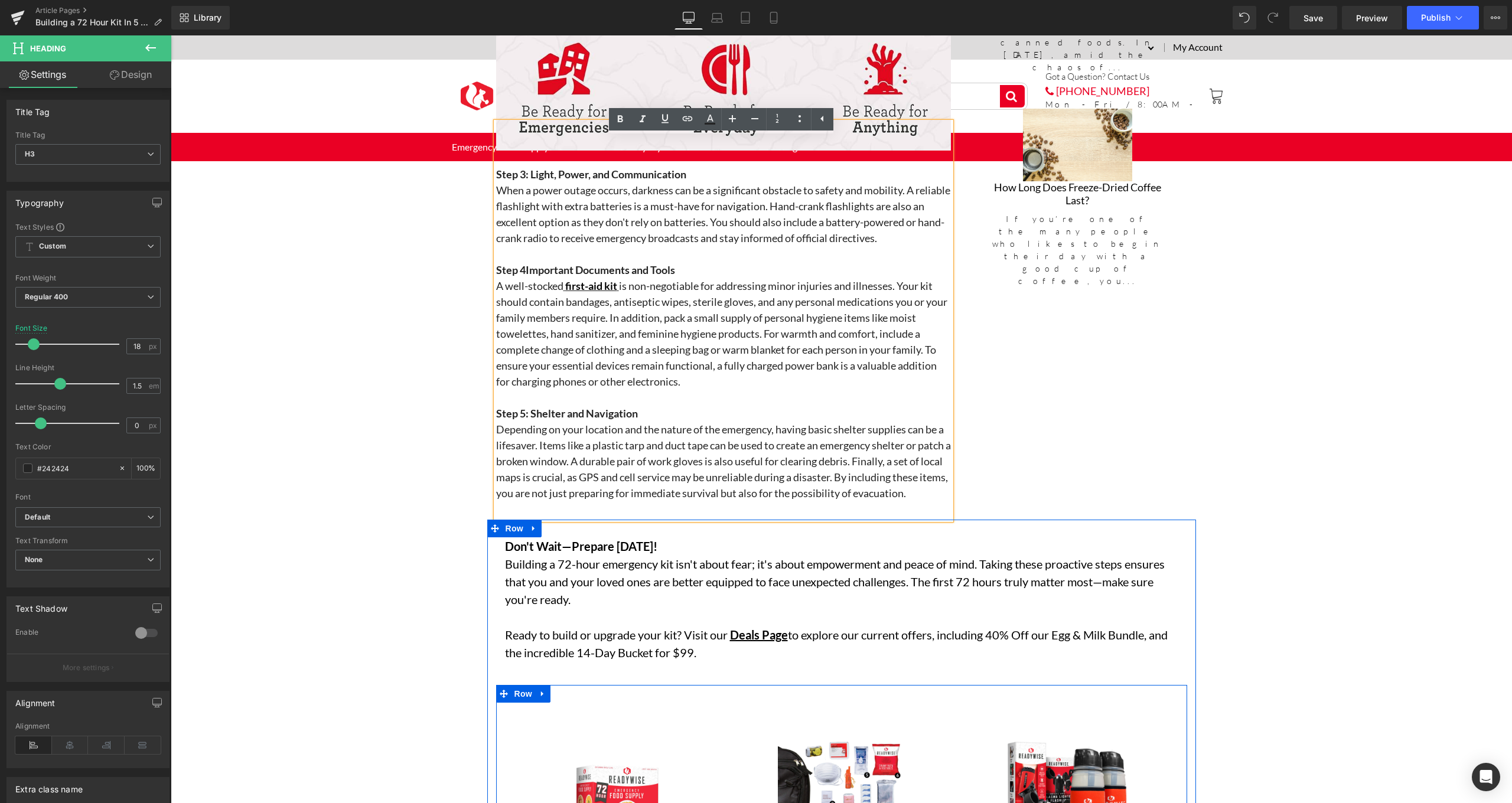
scroll to position [1833, 0]
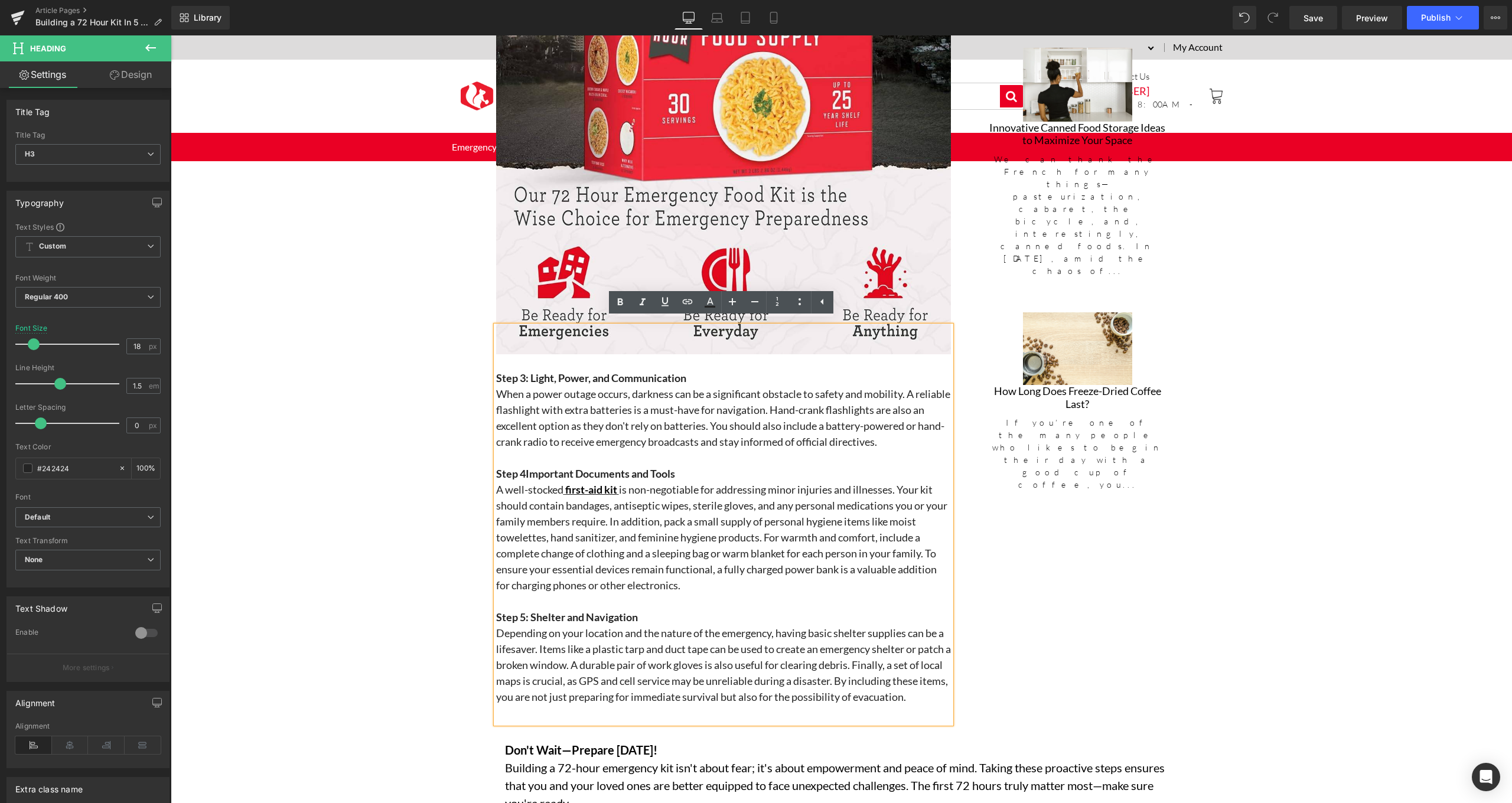
click at [747, 425] on h3 "When a power outage occurs, darkness can be a significant obstacle to safety an…" at bounding box center [723, 418] width 455 height 63
click at [933, 390] on h3 "When a power outage occurs, darkness can be a significant obstacle to safety an…" at bounding box center [723, 418] width 455 height 63
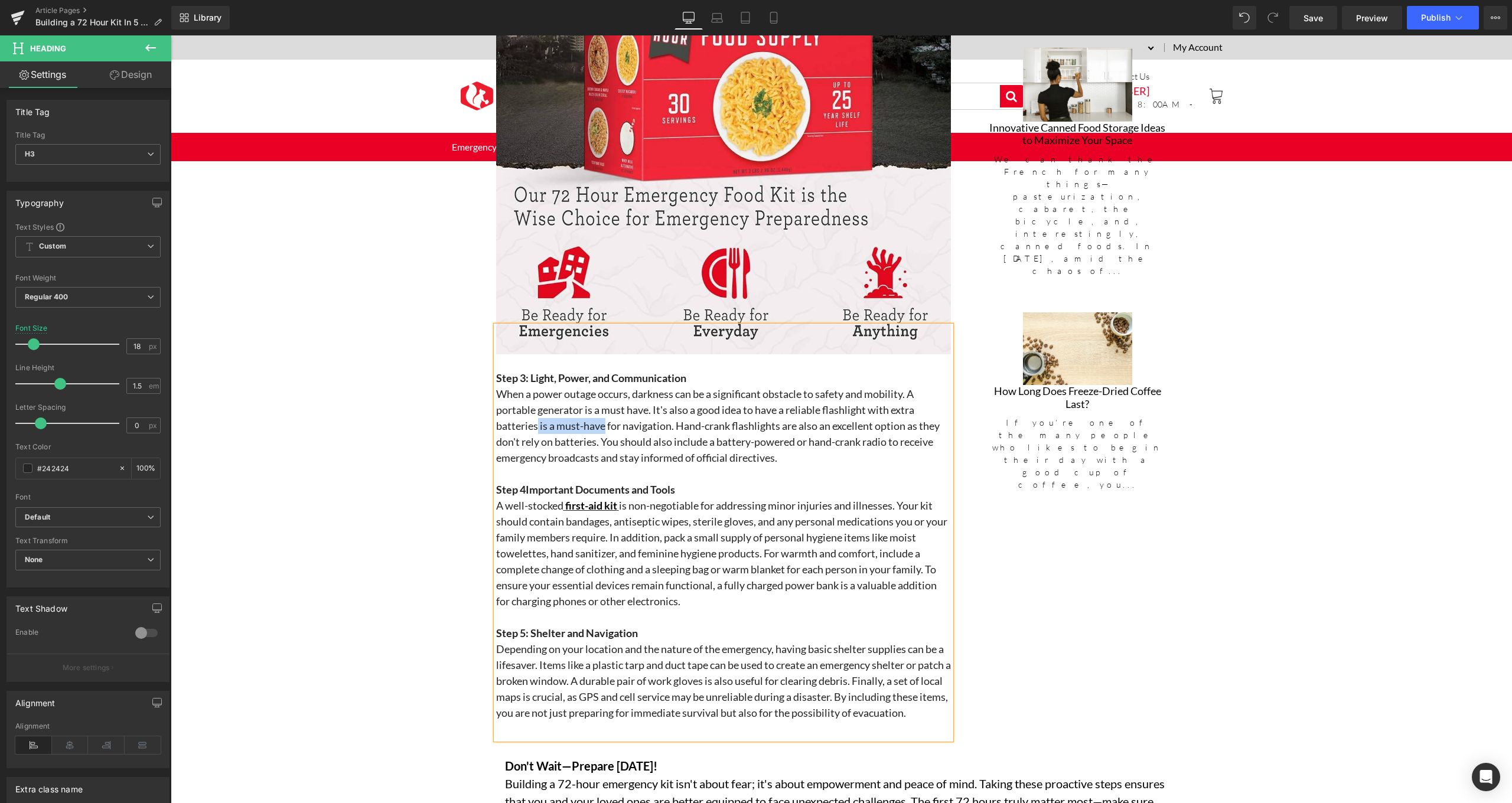
drag, startPoint x: 604, startPoint y: 421, endPoint x: 536, endPoint y: 419, distance: 68.0
click at [536, 419] on h3 "When a power outage occurs, darkness can be a significant obstacle to safety an…" at bounding box center [723, 426] width 455 height 80
click at [795, 434] on h3 "When a power outage occurs, darkness can be a significant obstacle to safety an…" at bounding box center [723, 426] width 455 height 80
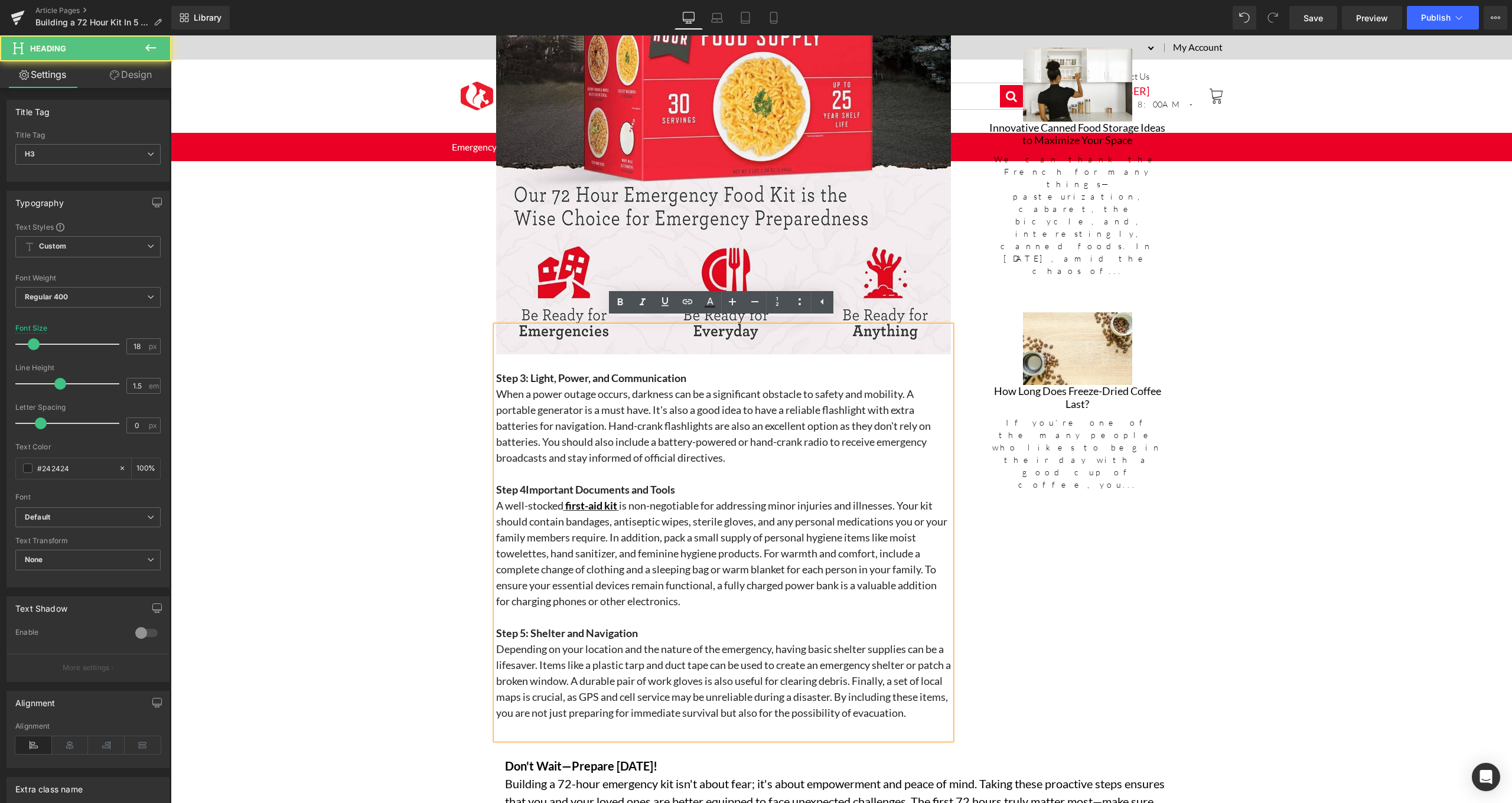
click at [783, 448] on h3 "When a power outage occurs, darkness can be a significant obstacle to safety an…" at bounding box center [723, 426] width 455 height 80
click at [728, 422] on h3 "When a power outage occurs, darkness can be a significant obstacle to safety an…" at bounding box center [723, 426] width 455 height 80
click at [712, 422] on h3 "When a power outage occurs, darkness can be a significant obstacle to safety an…" at bounding box center [723, 426] width 455 height 80
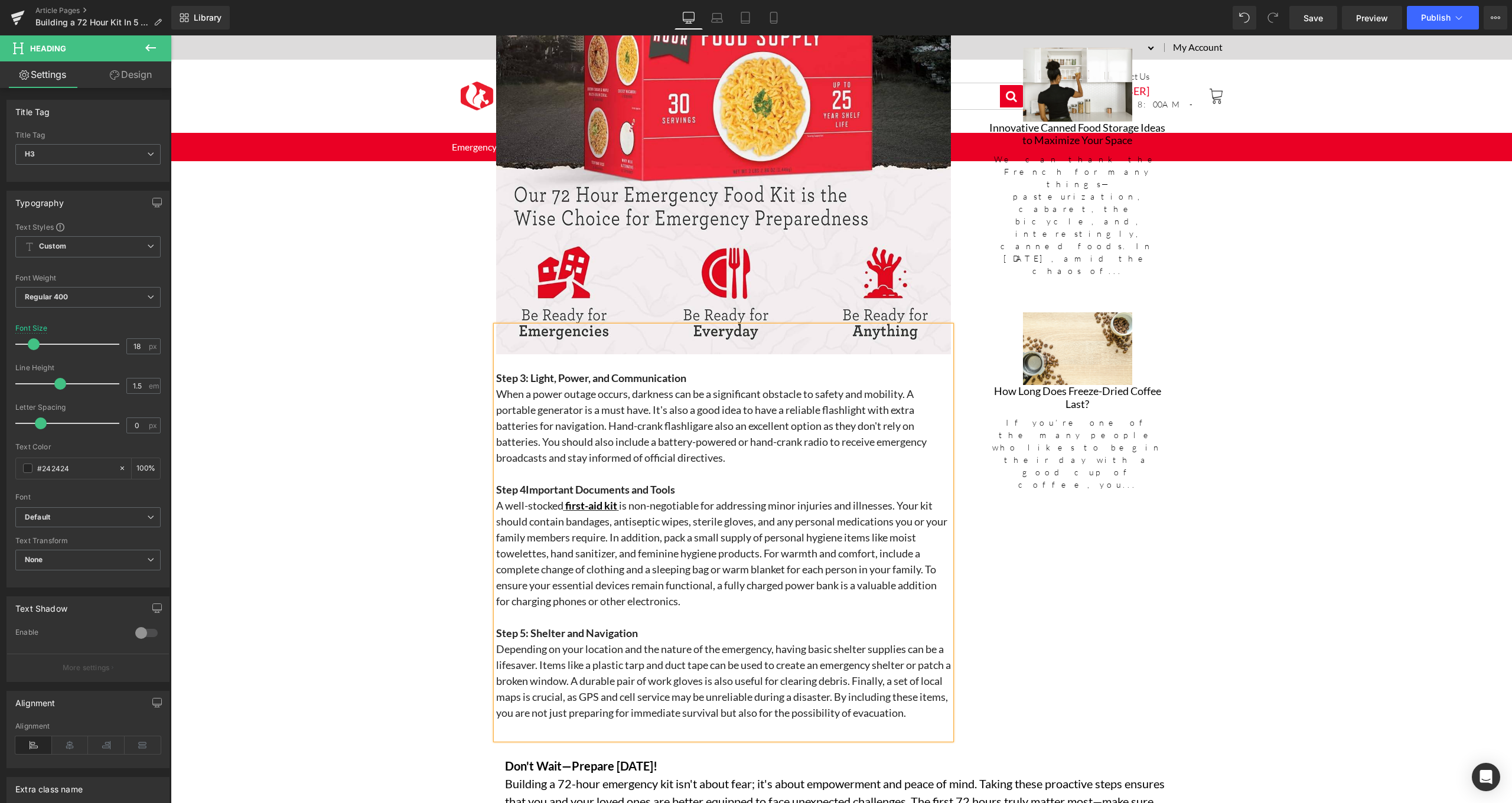
click at [736, 424] on h3 "When a power outage occurs, darkness can be a significant obstacle to safety an…" at bounding box center [723, 426] width 455 height 80
click at [696, 422] on h3 "When a power outage occurs, darkness can be a significant obstacle to safety an…" at bounding box center [723, 426] width 455 height 80
click at [782, 446] on h3 "When a power outage occurs, darkness can be a significant obstacle to safety an…" at bounding box center [723, 426] width 455 height 80
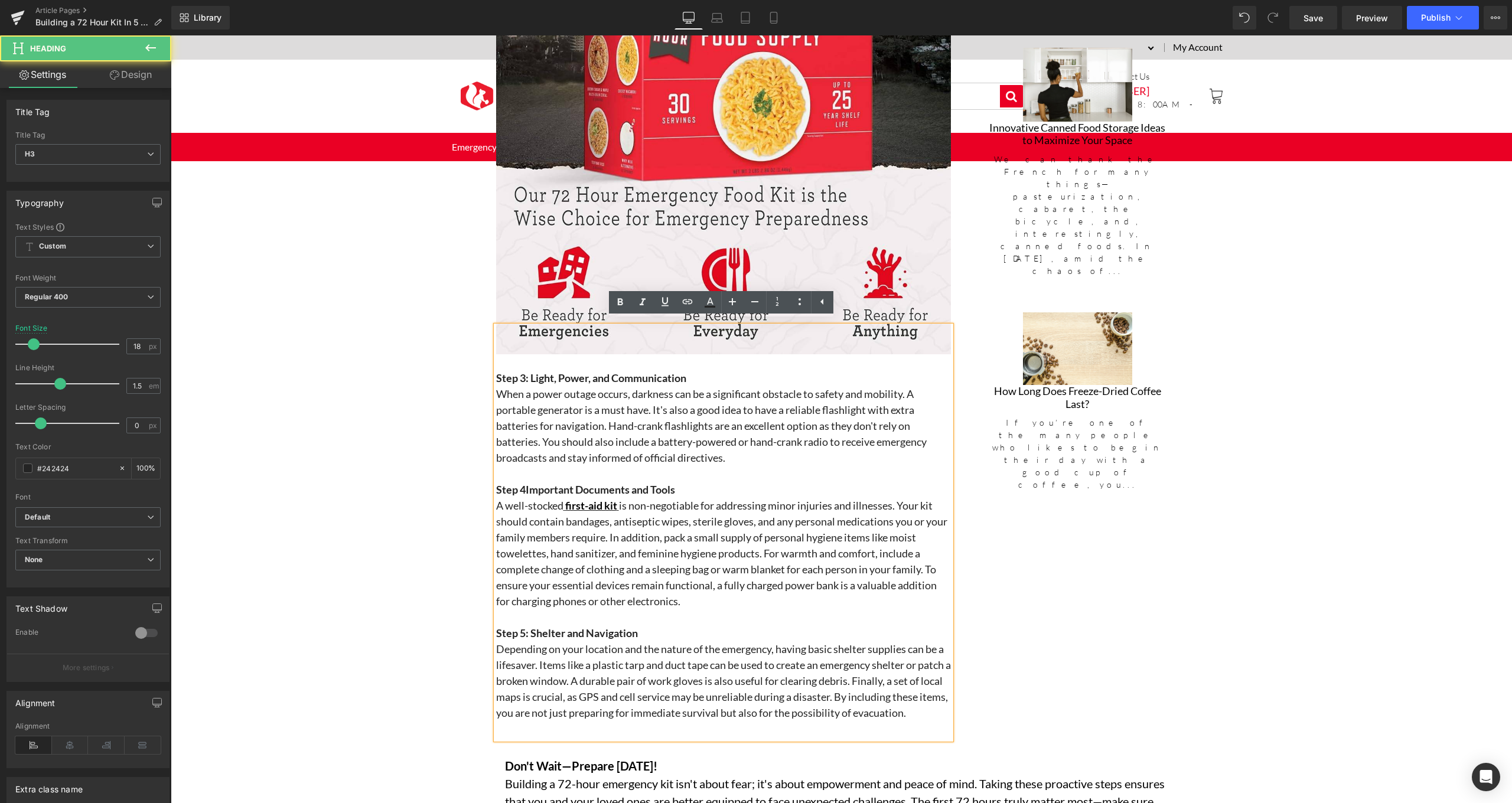
click at [519, 484] on span "Step 4Important Documents and Tools" at bounding box center [585, 489] width 179 height 13
click at [523, 484] on span "Step 4Important Documents and Tools" at bounding box center [585, 489] width 179 height 13
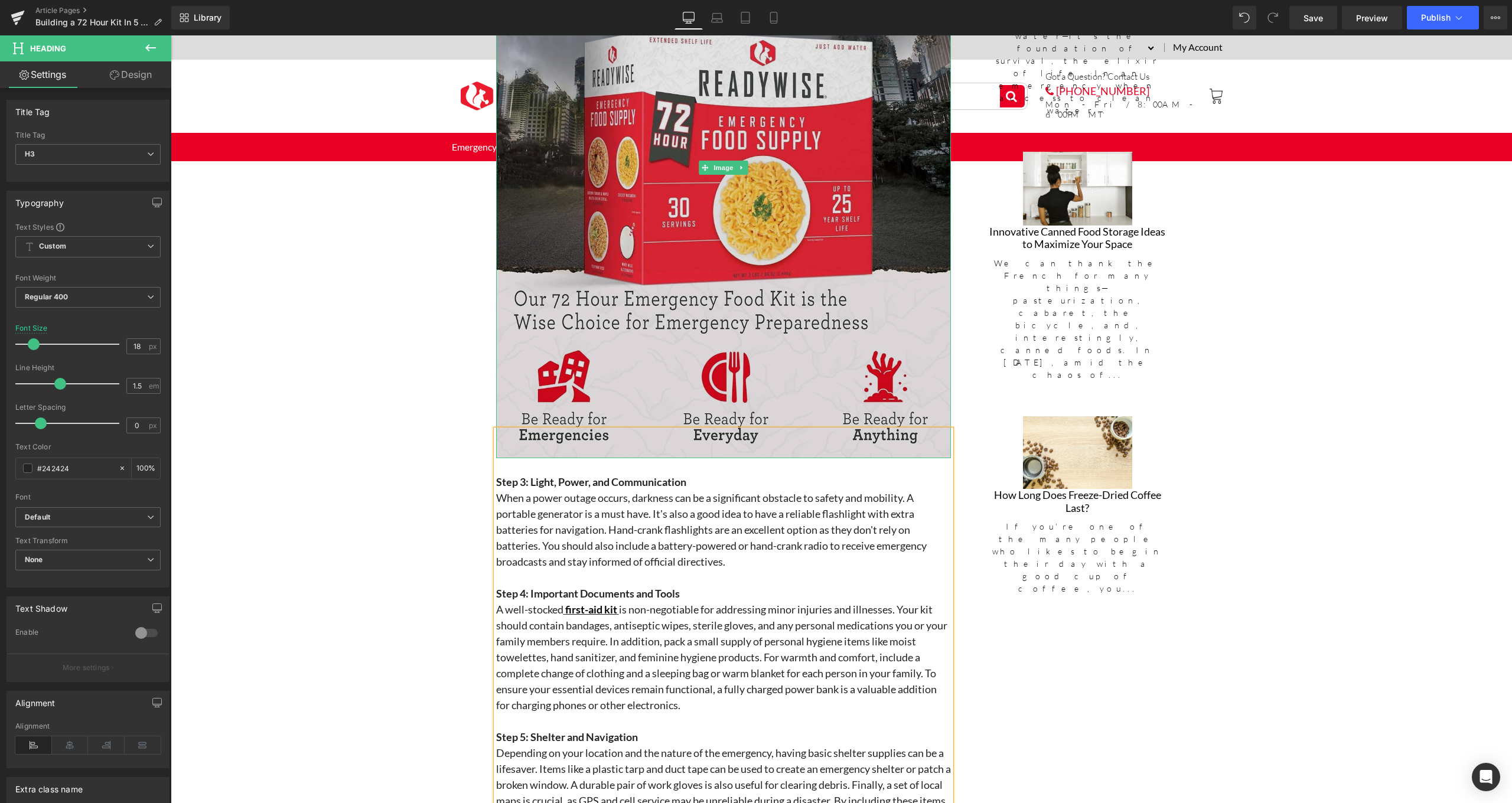
scroll to position [1880, 0]
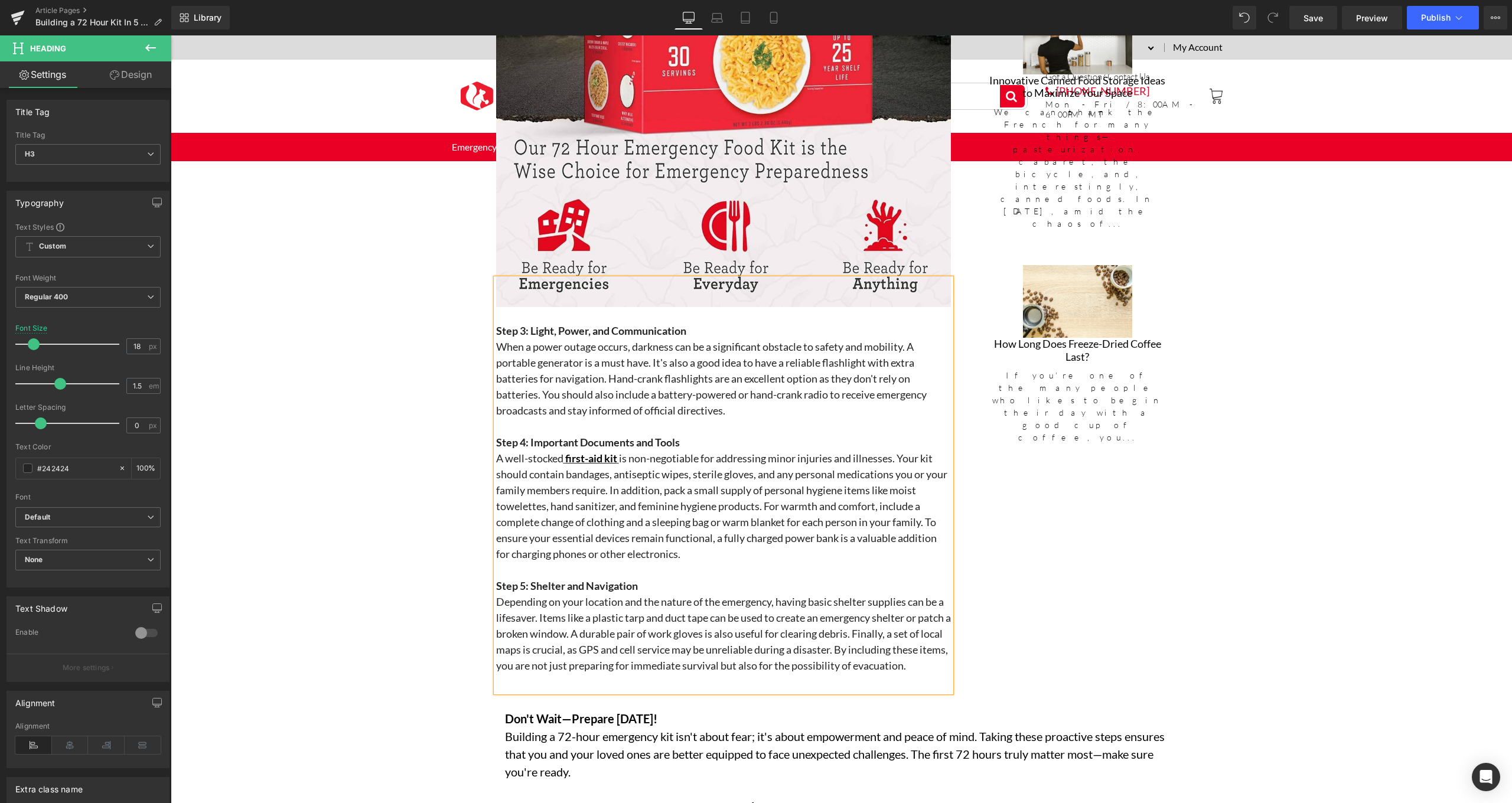
click at [713, 438] on h3 "Step 4: Important Documents and Tools" at bounding box center [723, 442] width 455 height 16
drag, startPoint x: 710, startPoint y: 437, endPoint x: 528, endPoint y: 435, distance: 182.0
click at [528, 435] on h3 "Step 4: Important Documents and Tools" at bounding box center [723, 442] width 455 height 16
drag, startPoint x: 931, startPoint y: 515, endPoint x: 939, endPoint y: 548, distance: 34.0
click at [939, 548] on h3 "A well-stocked first-aid kit is non-negotiable for addressing minor injuries an…" at bounding box center [723, 506] width 455 height 112
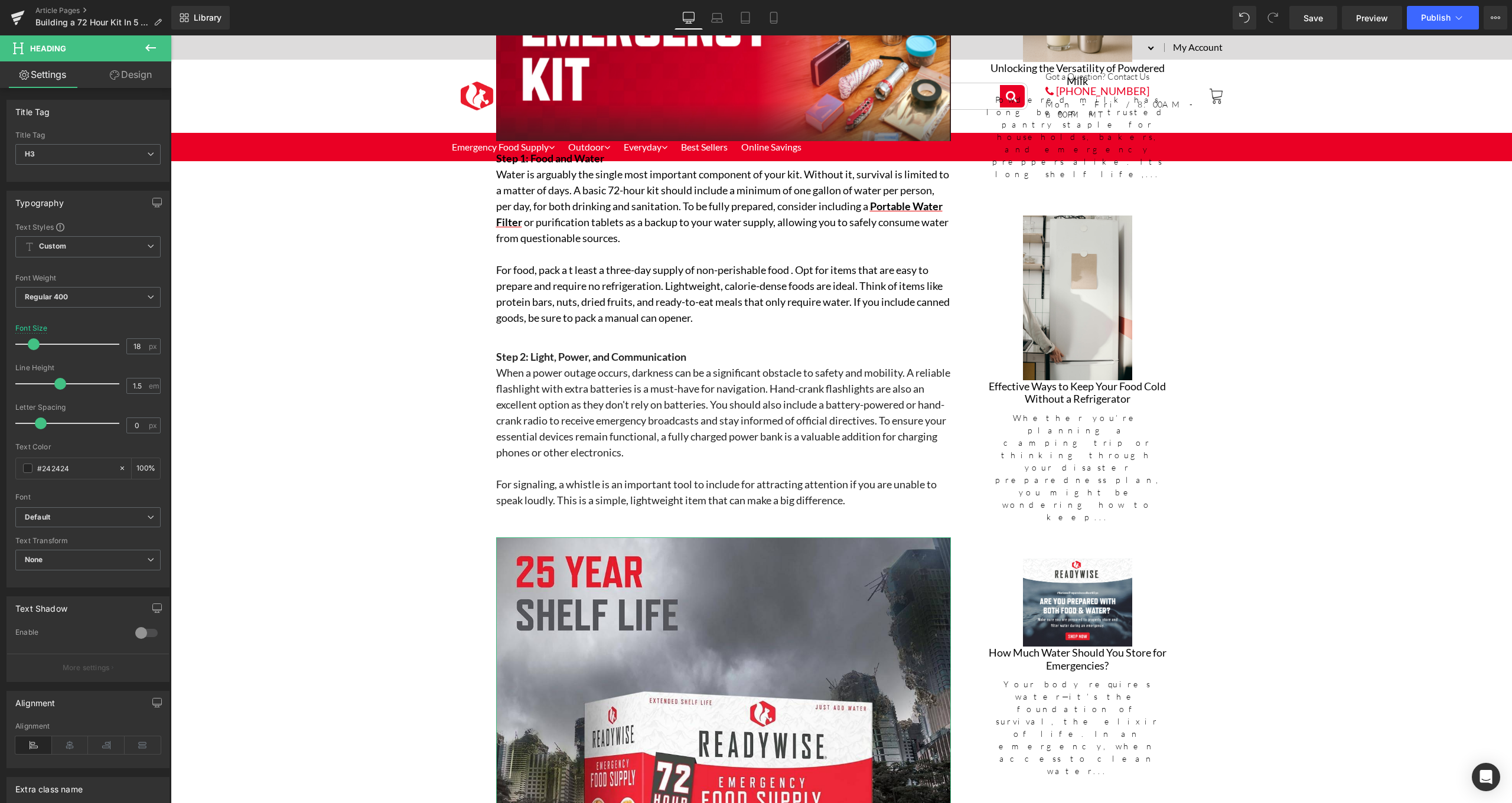
scroll to position [898, 0]
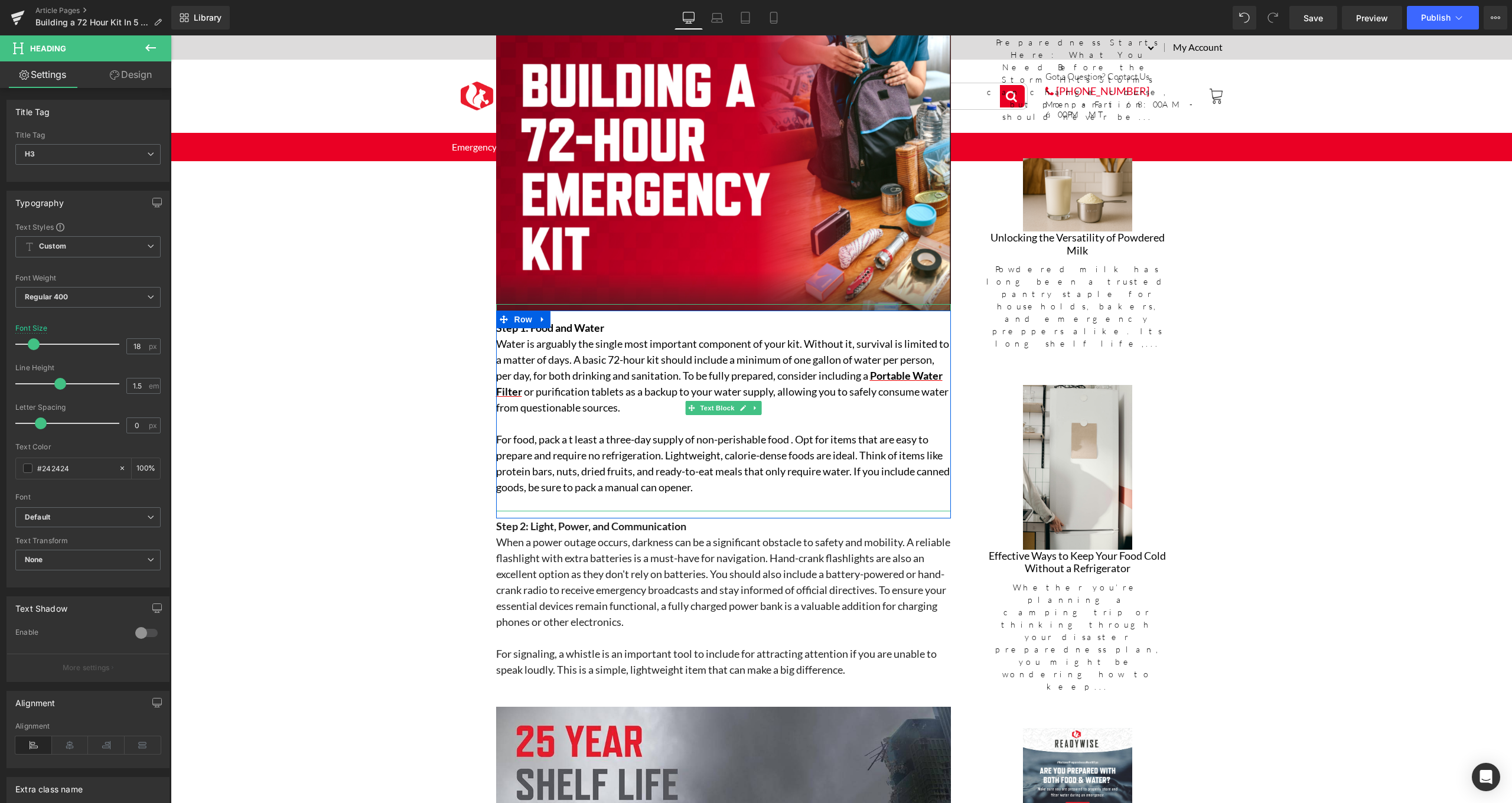
click at [569, 434] on p "For food, pack a t least a three-day supply of non-perishable food . Opt for it…" at bounding box center [723, 464] width 455 height 63
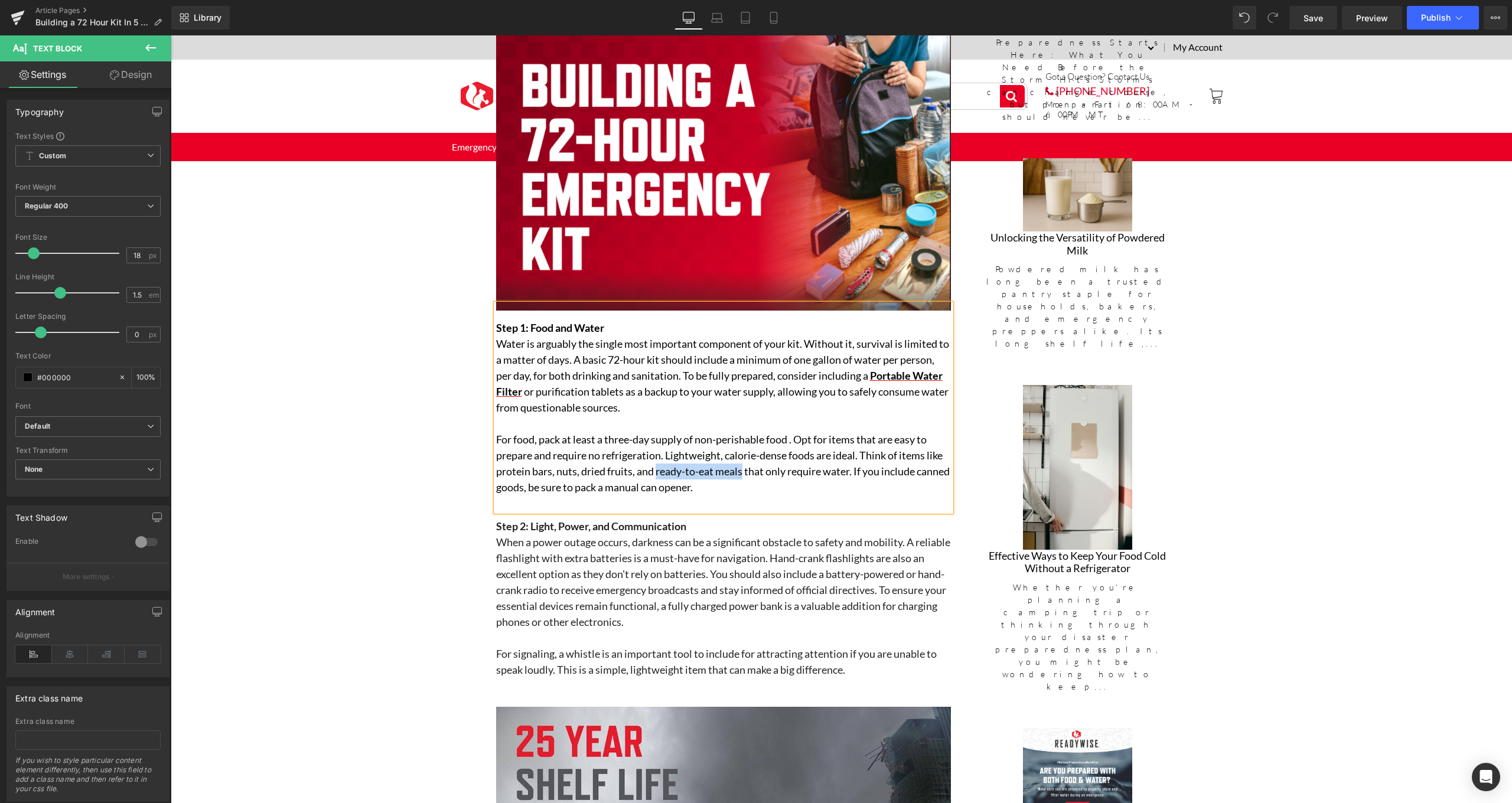
drag, startPoint x: 655, startPoint y: 468, endPoint x: 742, endPoint y: 464, distance: 87.1
click at [742, 464] on p "For food, pack at least a three-day supply of non-perishable food . Opt for ite…" at bounding box center [723, 464] width 455 height 63
click at [619, 282] on icon at bounding box center [620, 281] width 14 height 14
click at [745, 470] on p "For food, pack at least a three-day supply of non-perishable food . Opt for ite…" at bounding box center [723, 464] width 455 height 63
drag, startPoint x: 745, startPoint y: 470, endPoint x: 659, endPoint y: 468, distance: 86.0
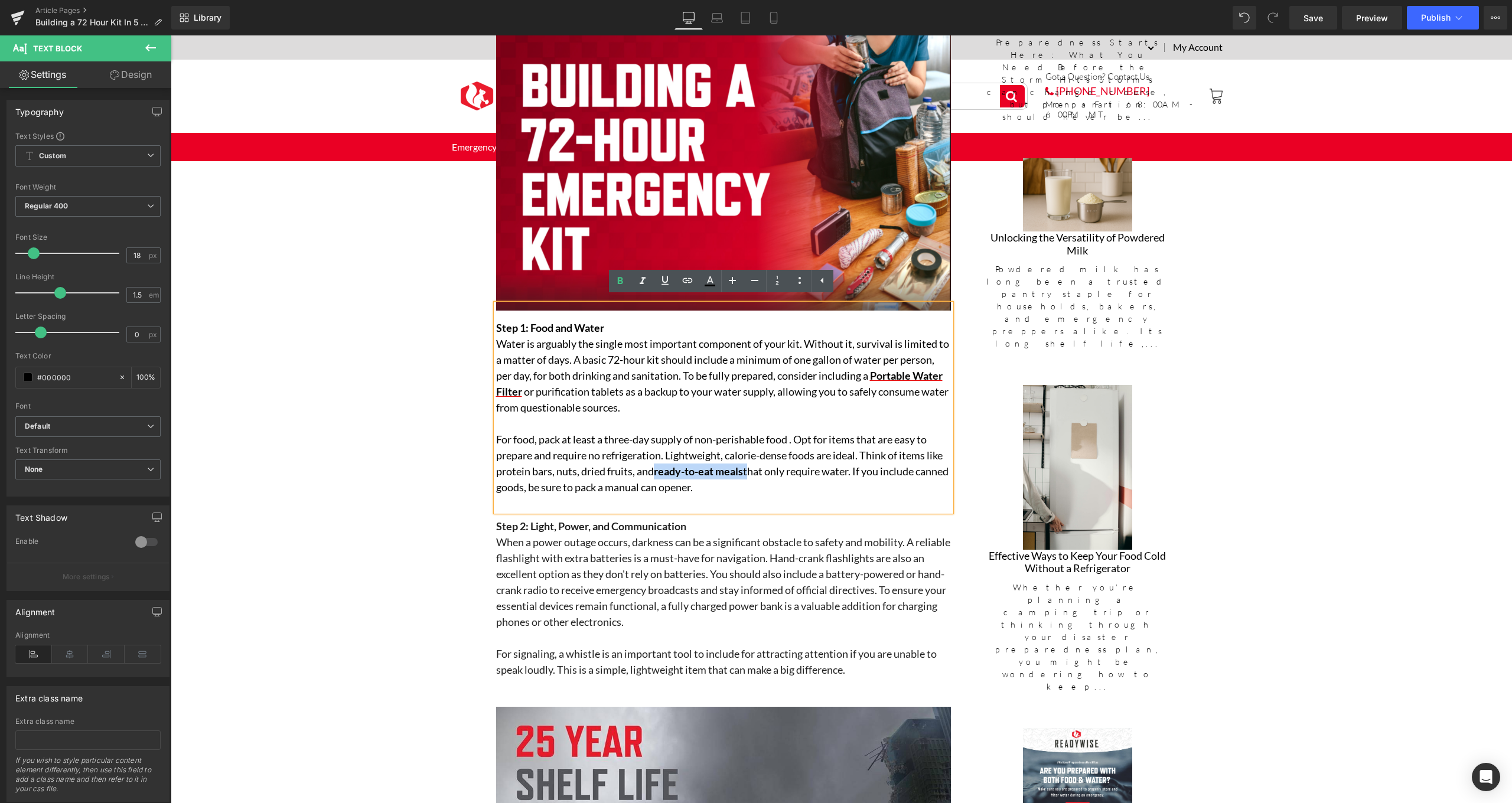
click at [659, 468] on p "For food, pack at least a three-day supply of non-perishable food . Opt for ite…" at bounding box center [723, 464] width 455 height 63
click at [668, 285] on icon at bounding box center [665, 280] width 7 height 9
click at [695, 285] on link at bounding box center [687, 281] width 23 height 23
click at [750, 497] on input "text" at bounding box center [733, 493] width 182 height 30
paste input "[URL][DOMAIN_NAME]"
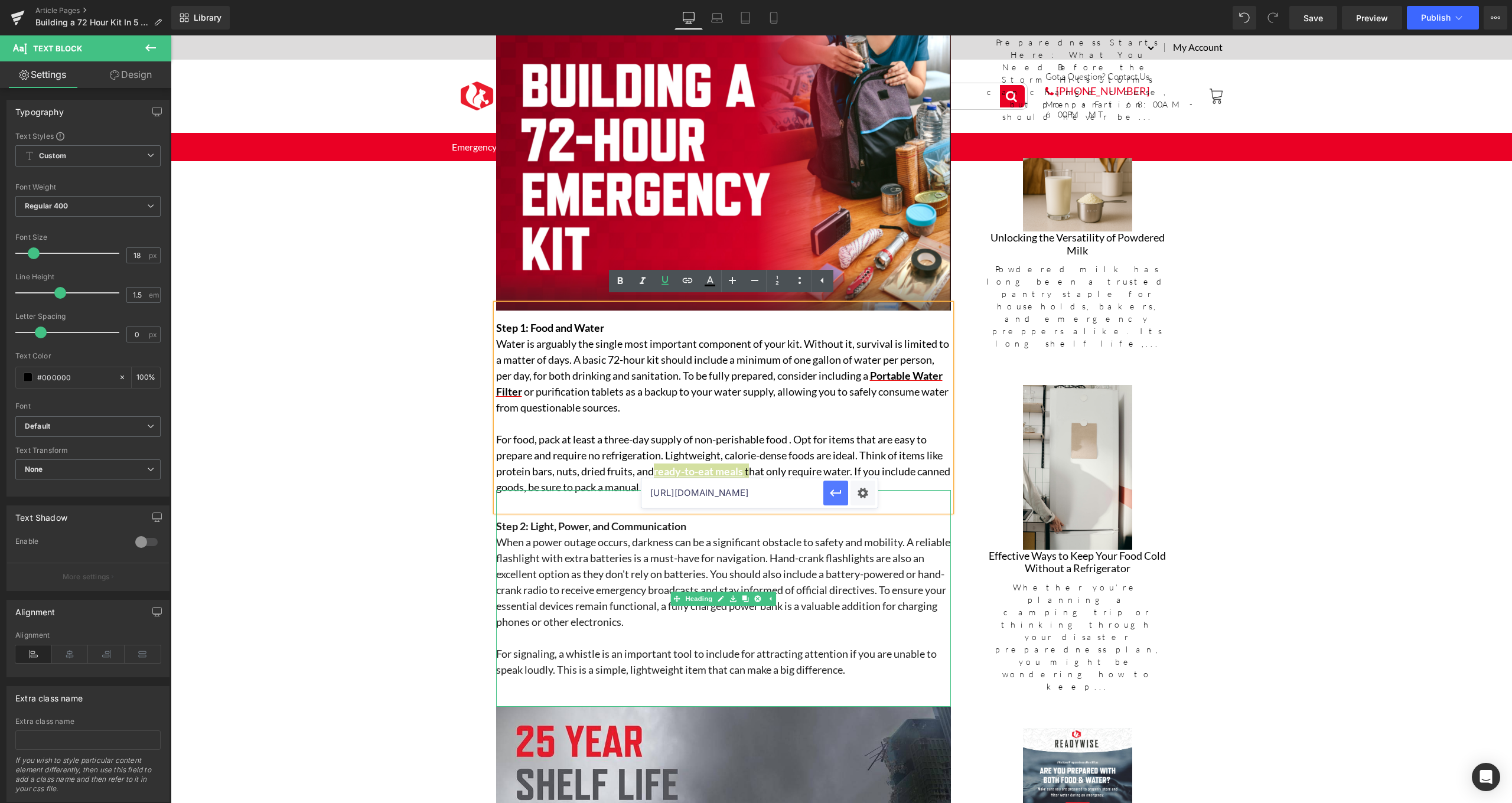
type input "[URL][DOMAIN_NAME]"
click at [837, 490] on icon "button" at bounding box center [835, 493] width 14 height 14
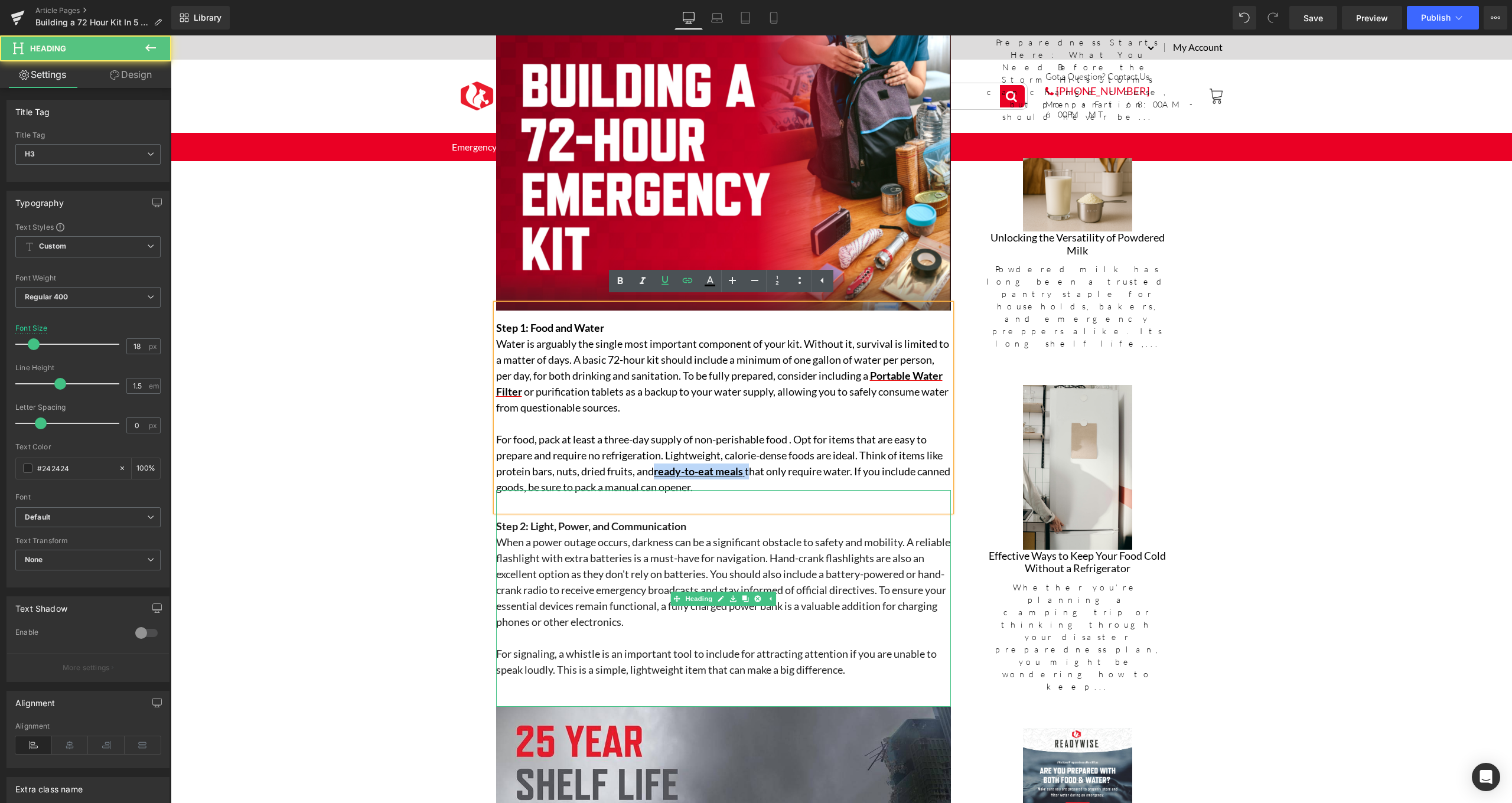
click at [767, 492] on div "Step 2: Light, Power, and Communication When a power outage occurs, darkness ca…" at bounding box center [723, 599] width 455 height 217
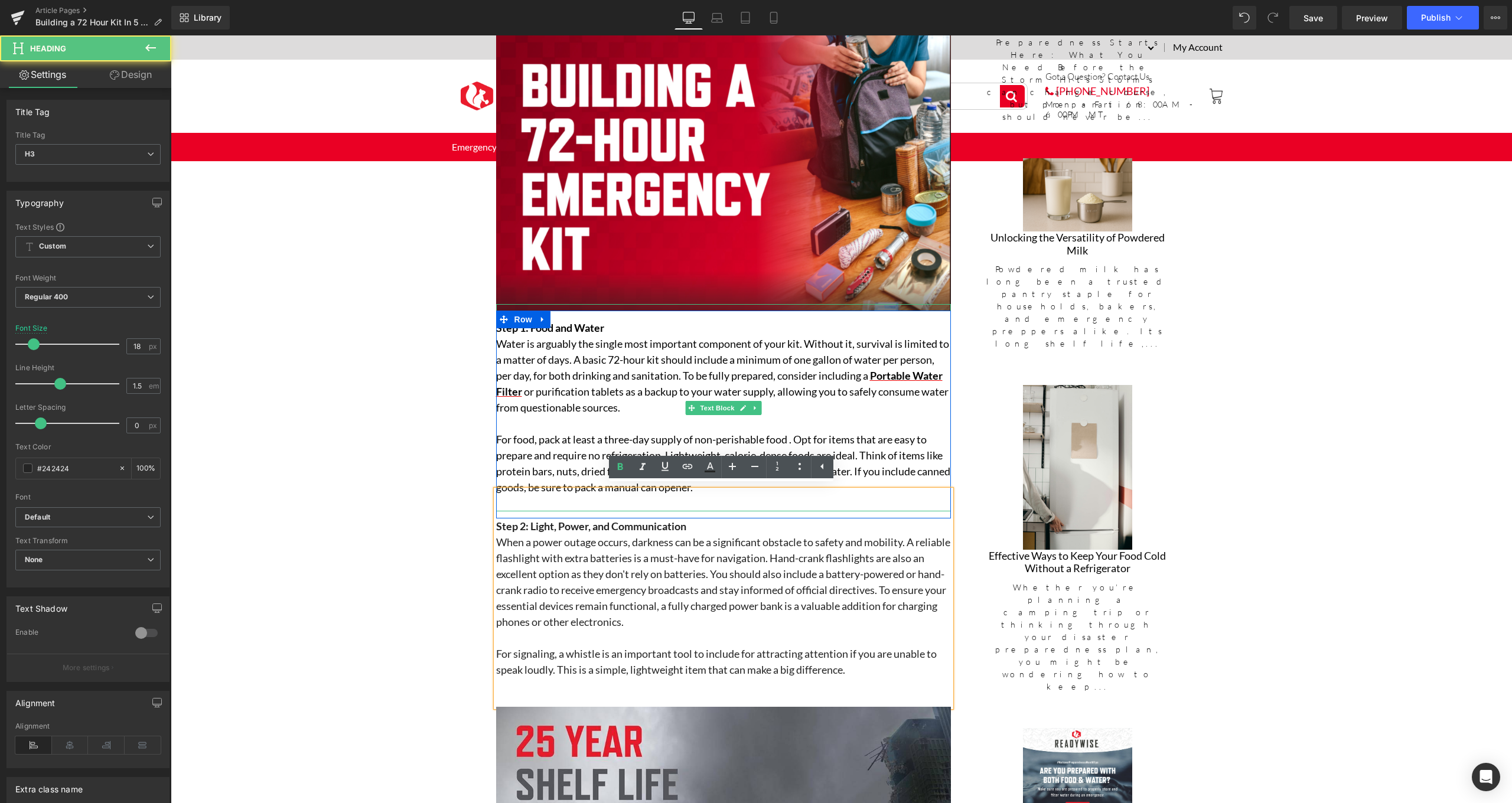
click at [896, 447] on p "For food, pack at least a three-day supply of non-perishable food . Opt for ite…" at bounding box center [723, 464] width 455 height 63
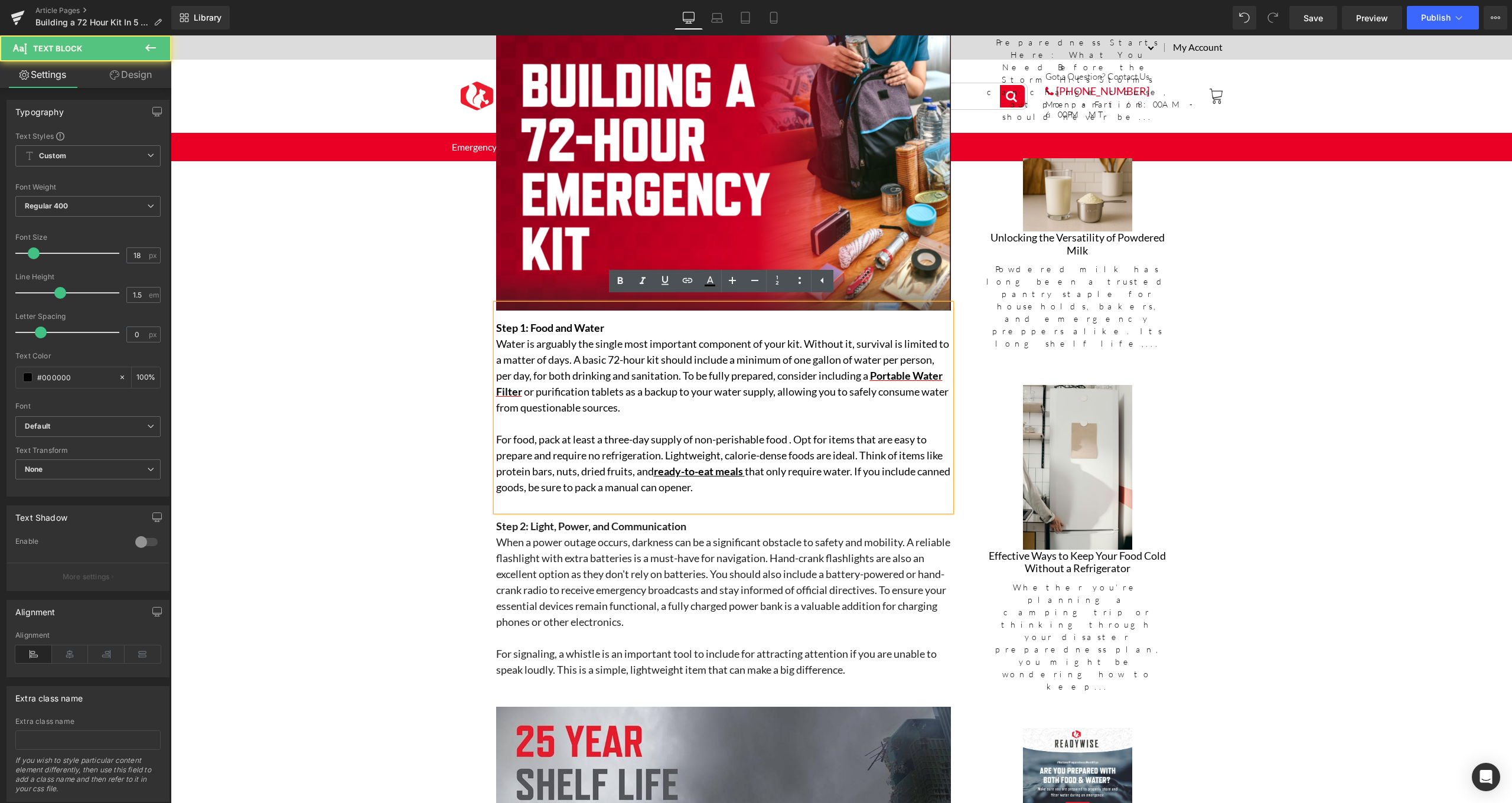
click at [621, 403] on p "Water is arguably the single most important component of your kit. Without it, …" at bounding box center [723, 376] width 455 height 80
drag, startPoint x: 621, startPoint y: 403, endPoint x: 715, endPoint y: 411, distance: 94.3
click at [715, 411] on div "Step 1: Food and Water Water is arguably the single most important component of…" at bounding box center [723, 408] width 455 height 207
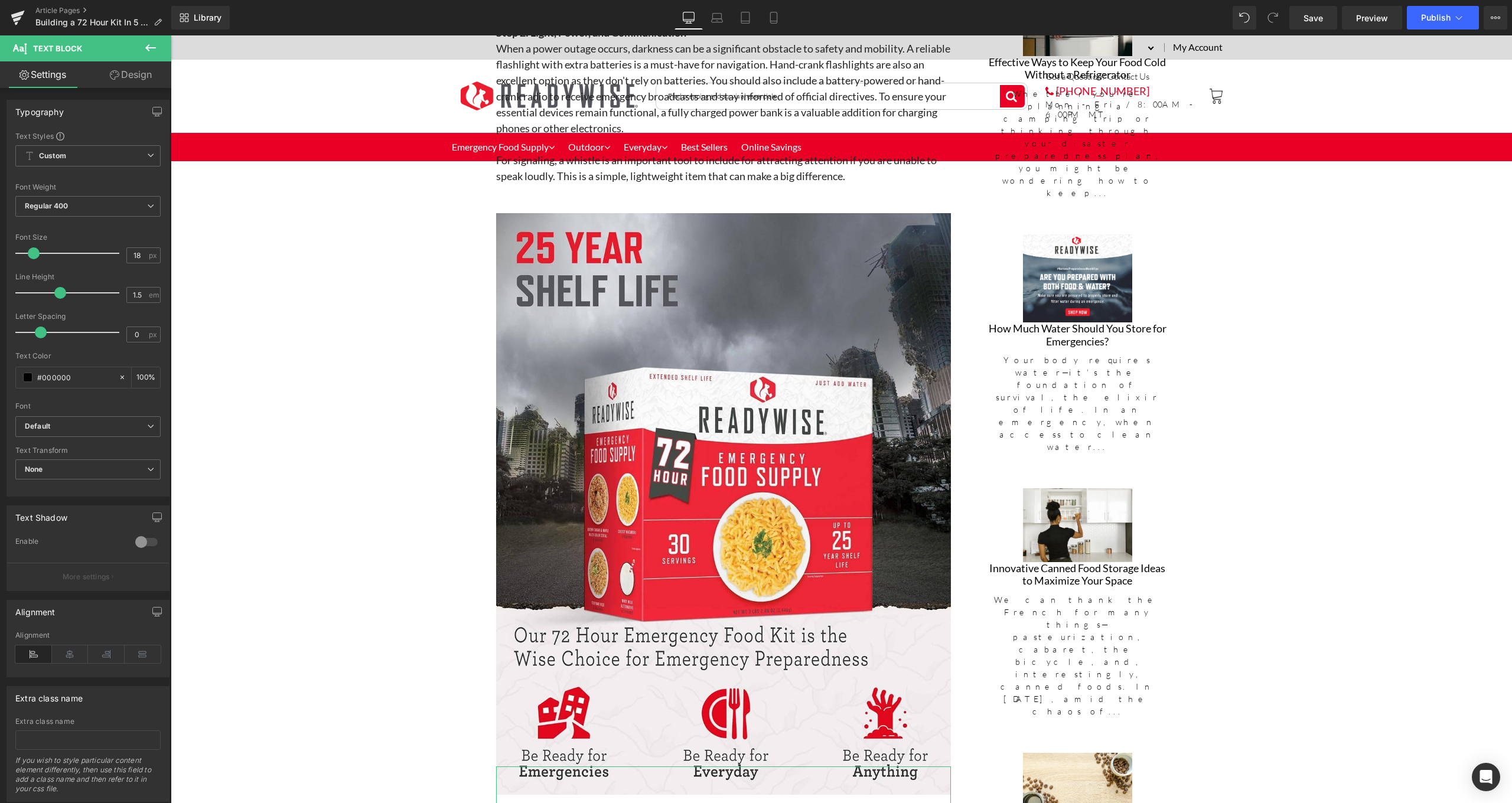
scroll to position [1250, 0]
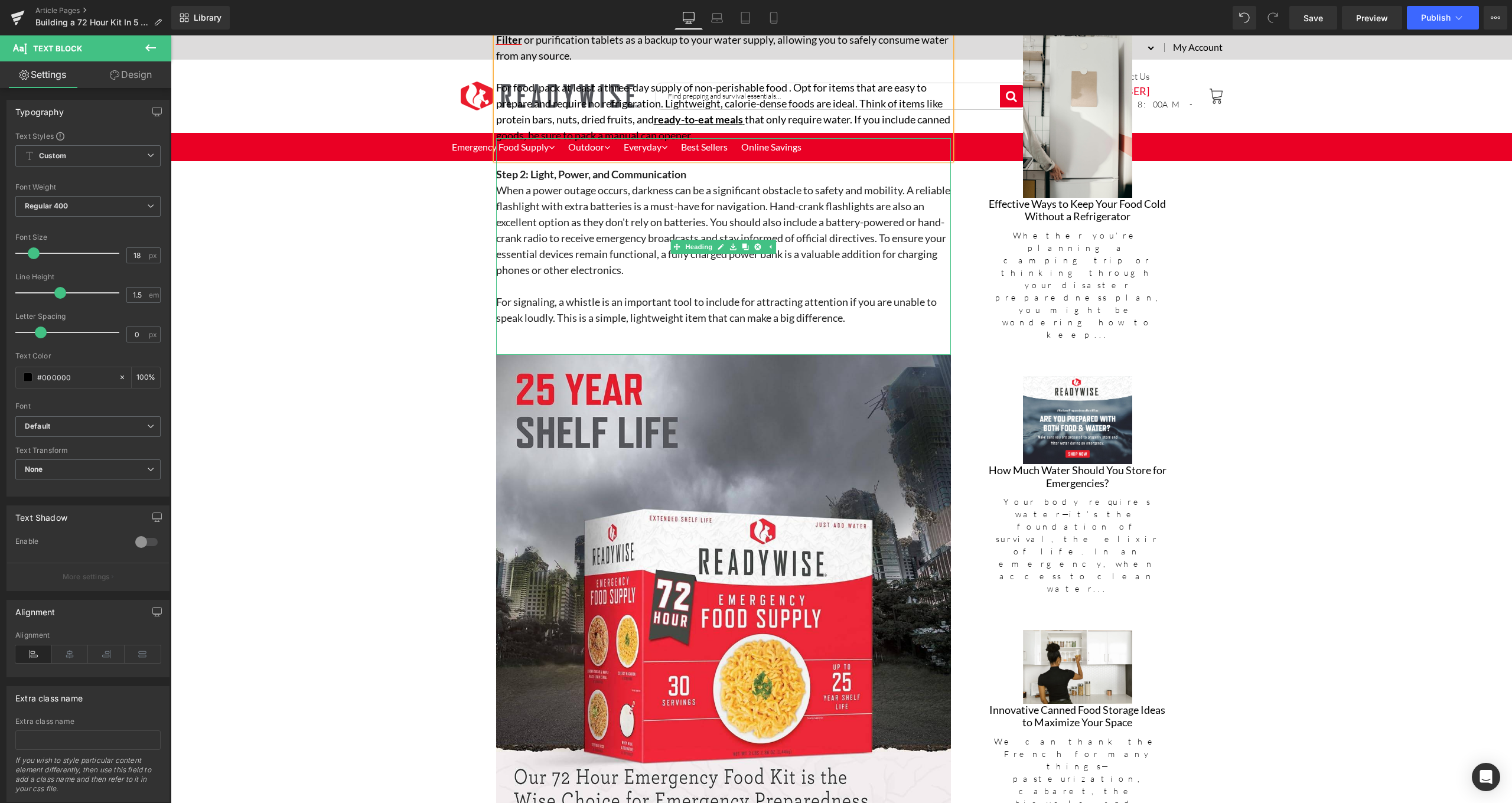
click at [871, 251] on h3 "When a power outage occurs, darkness can be a significant obstacle to safety an…" at bounding box center [723, 230] width 455 height 96
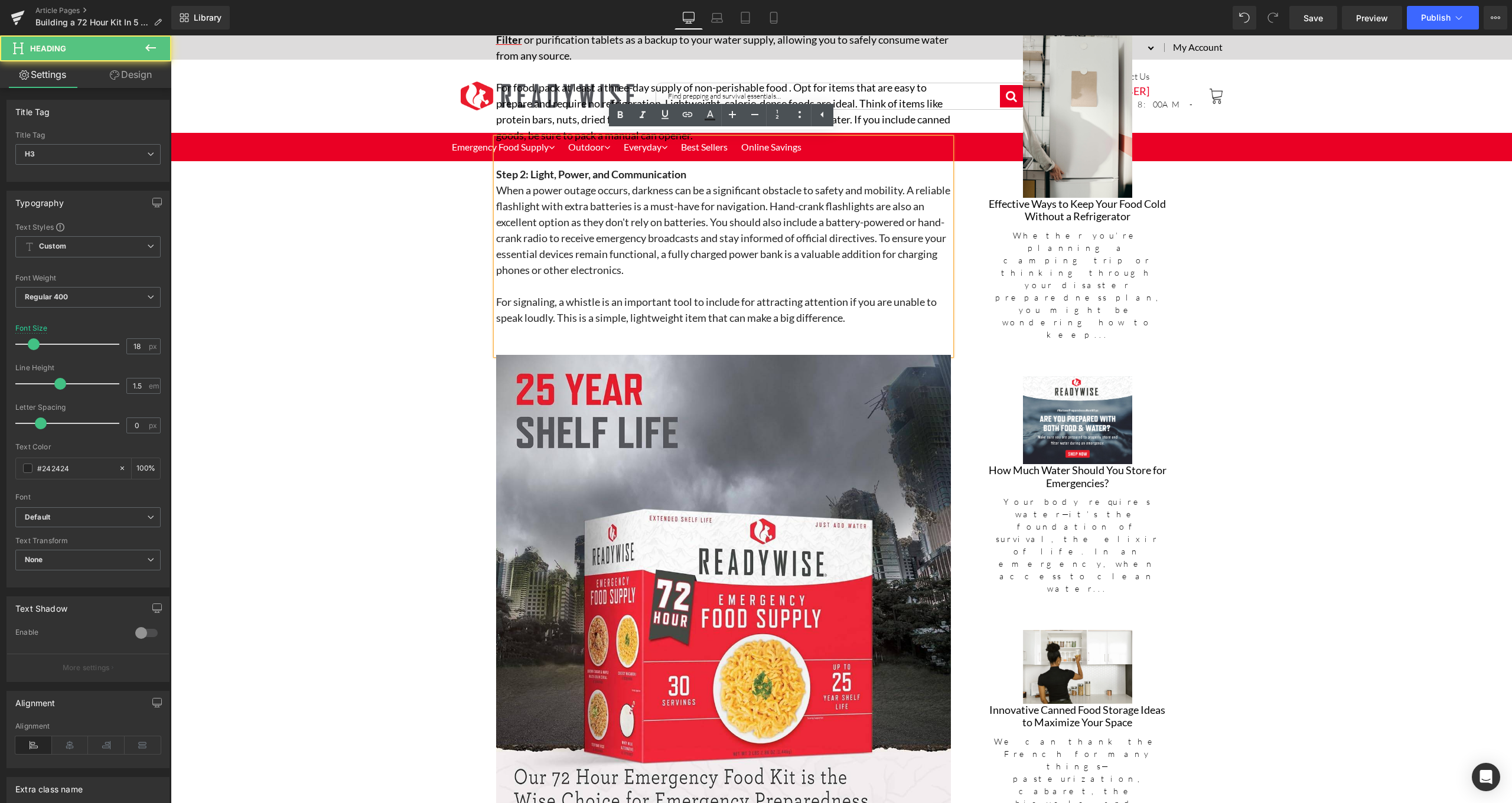
click at [836, 248] on h3 "When a power outage occurs, darkness can be a significant obstacle to safety an…" at bounding box center [723, 230] width 455 height 96
click at [839, 248] on h3 "When a power outage occurs, darkness can be a significant obstacle to safety an…" at bounding box center [723, 230] width 455 height 96
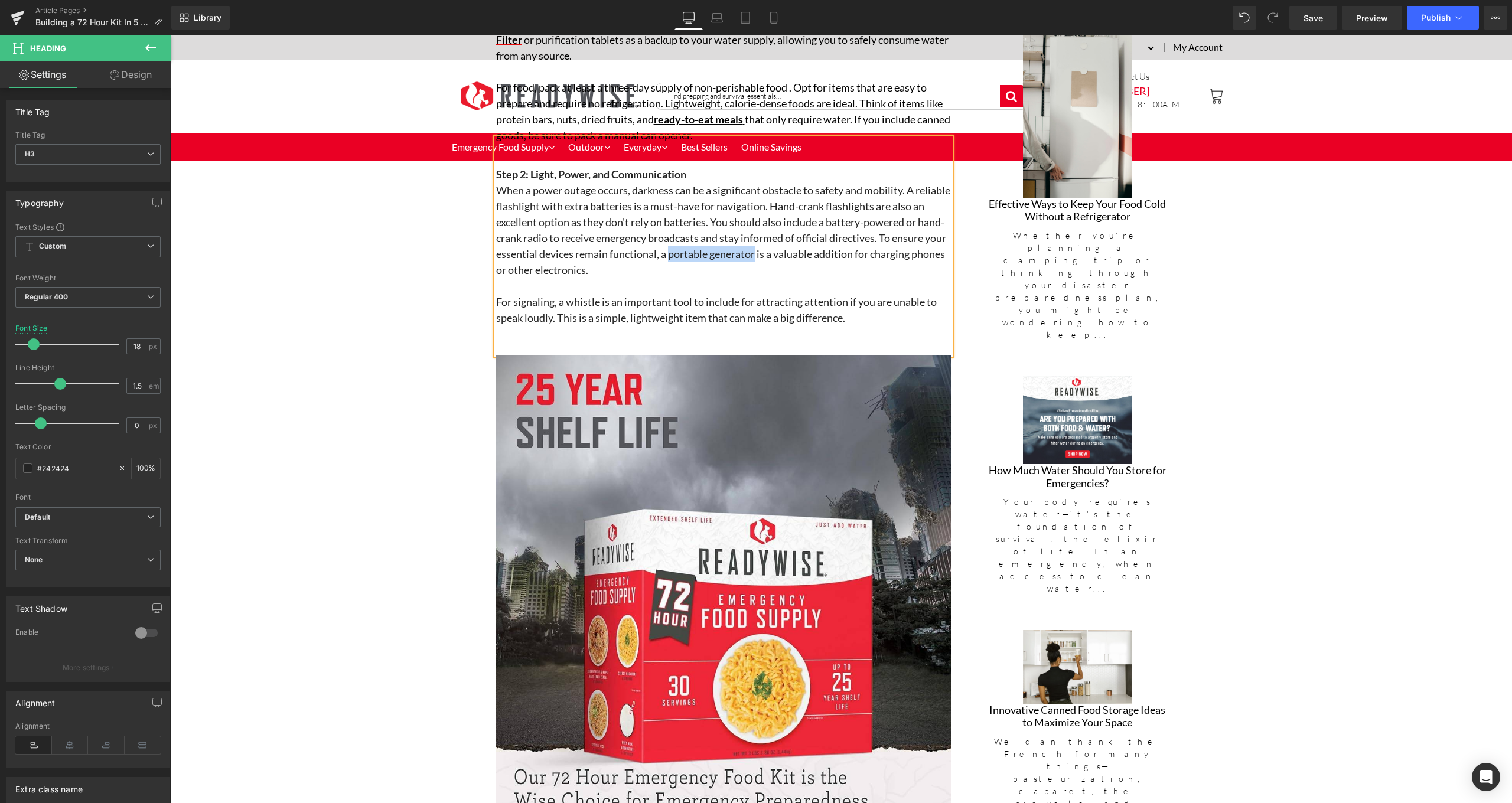
drag, startPoint x: 724, startPoint y: 248, endPoint x: 811, endPoint y: 246, distance: 87.0
click at [811, 246] on h3 "When a power outage occurs, darkness can be a significant obstacle to safety an…" at bounding box center [723, 230] width 455 height 96
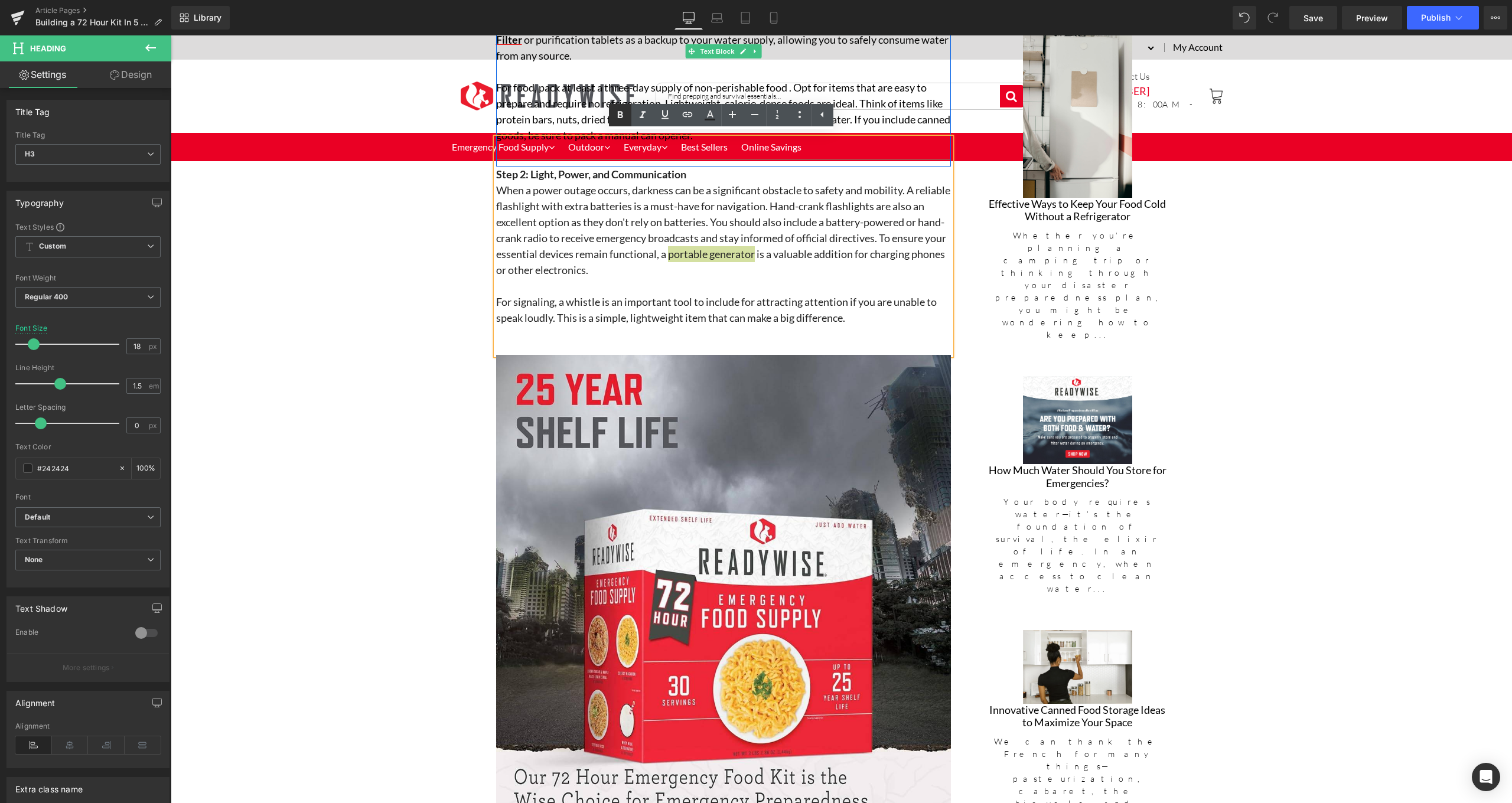
click at [619, 119] on icon at bounding box center [620, 115] width 14 height 14
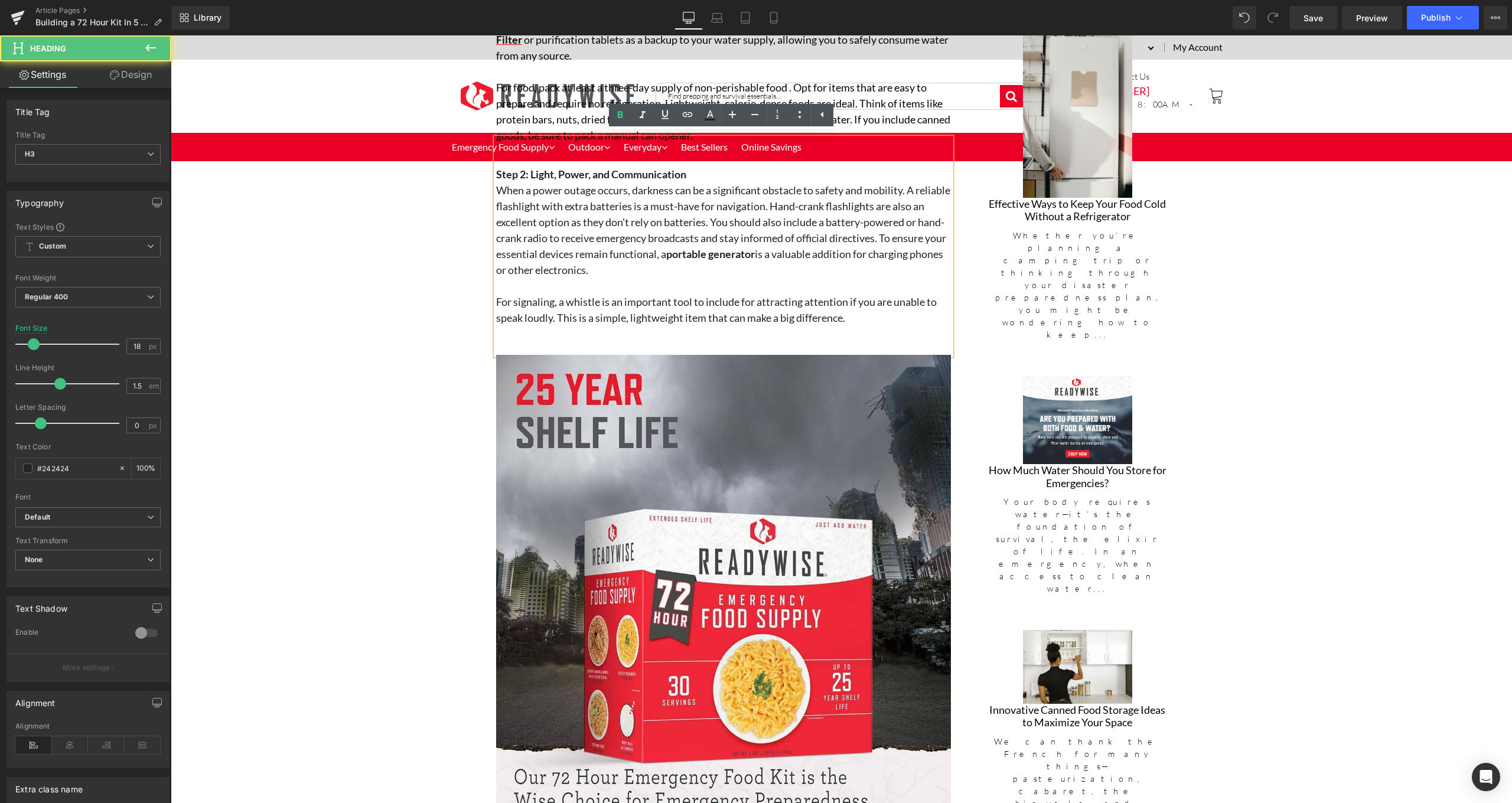
drag, startPoint x: 724, startPoint y: 251, endPoint x: 813, endPoint y: 250, distance: 89.0
click at [755, 250] on span "portable generator" at bounding box center [710, 254] width 88 height 13
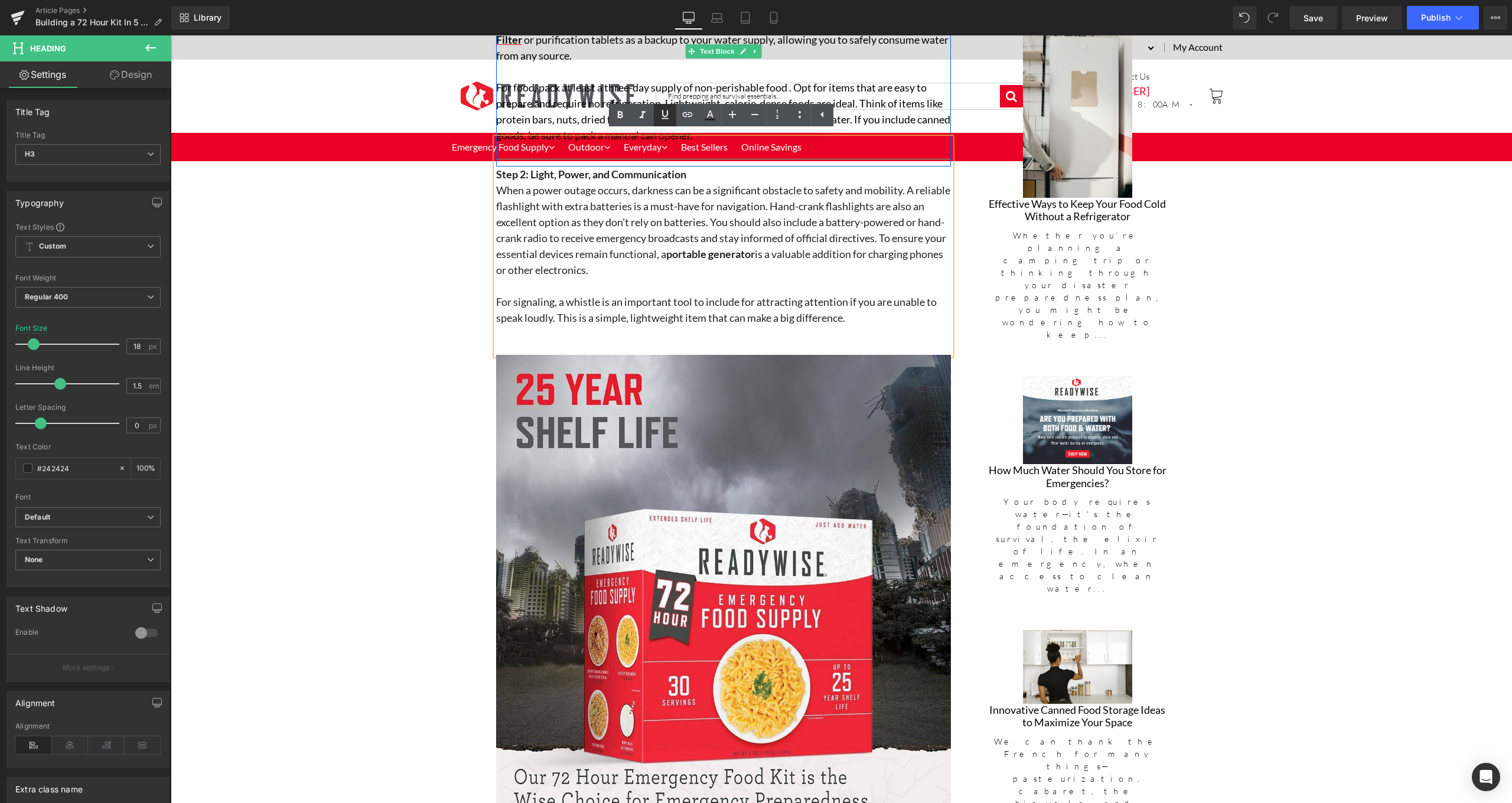
click at [662, 117] on icon at bounding box center [665, 115] width 14 height 14
click at [689, 117] on icon at bounding box center [687, 115] width 14 height 14
click at [777, 282] on input "text" at bounding box center [802, 275] width 182 height 30
paste input "[URL][DOMAIN_NAME]"
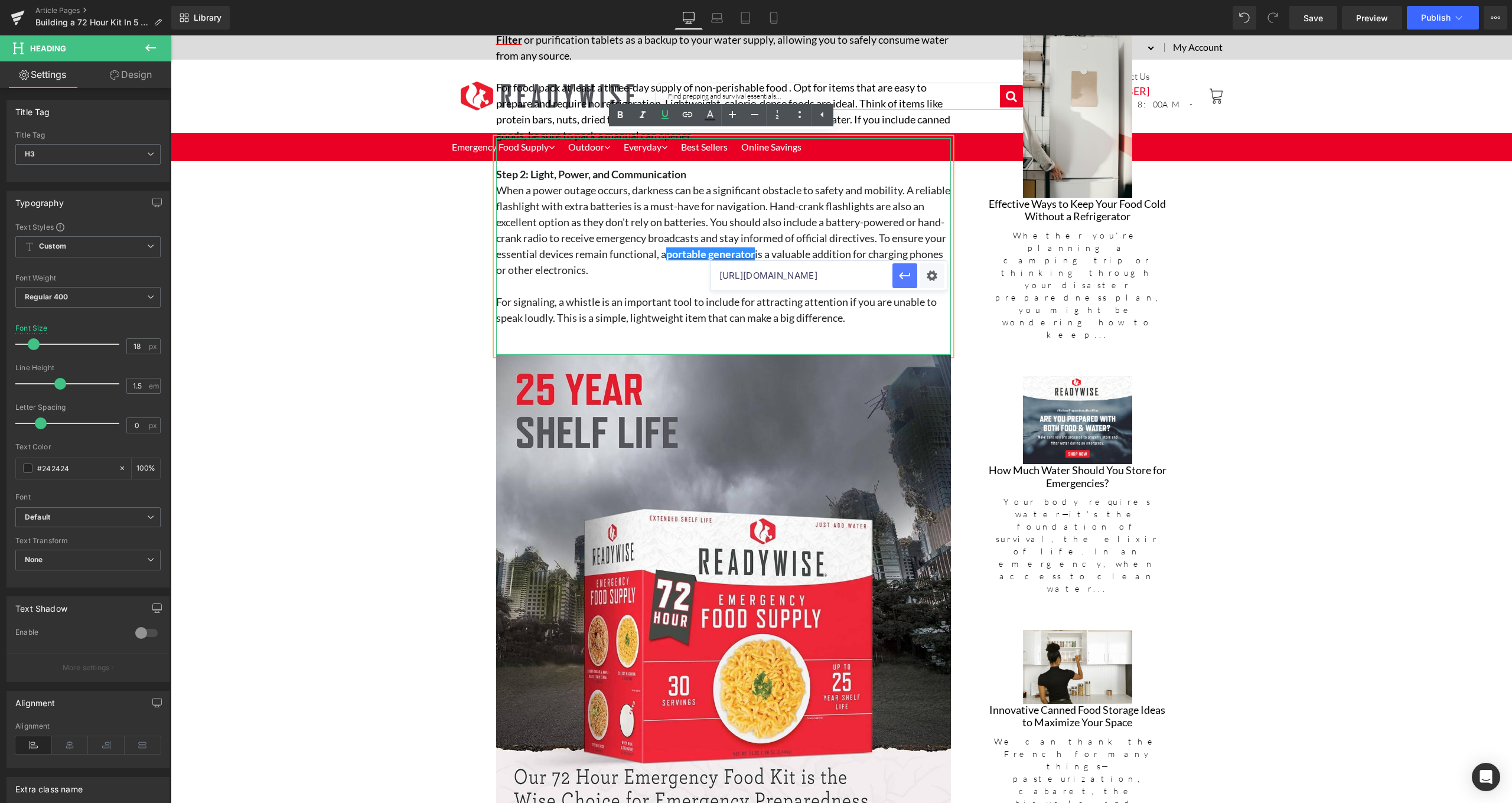
type input "[URL][DOMAIN_NAME]"
click at [897, 281] on icon "button" at bounding box center [904, 276] width 14 height 14
click at [839, 278] on h3 at bounding box center [723, 286] width 455 height 16
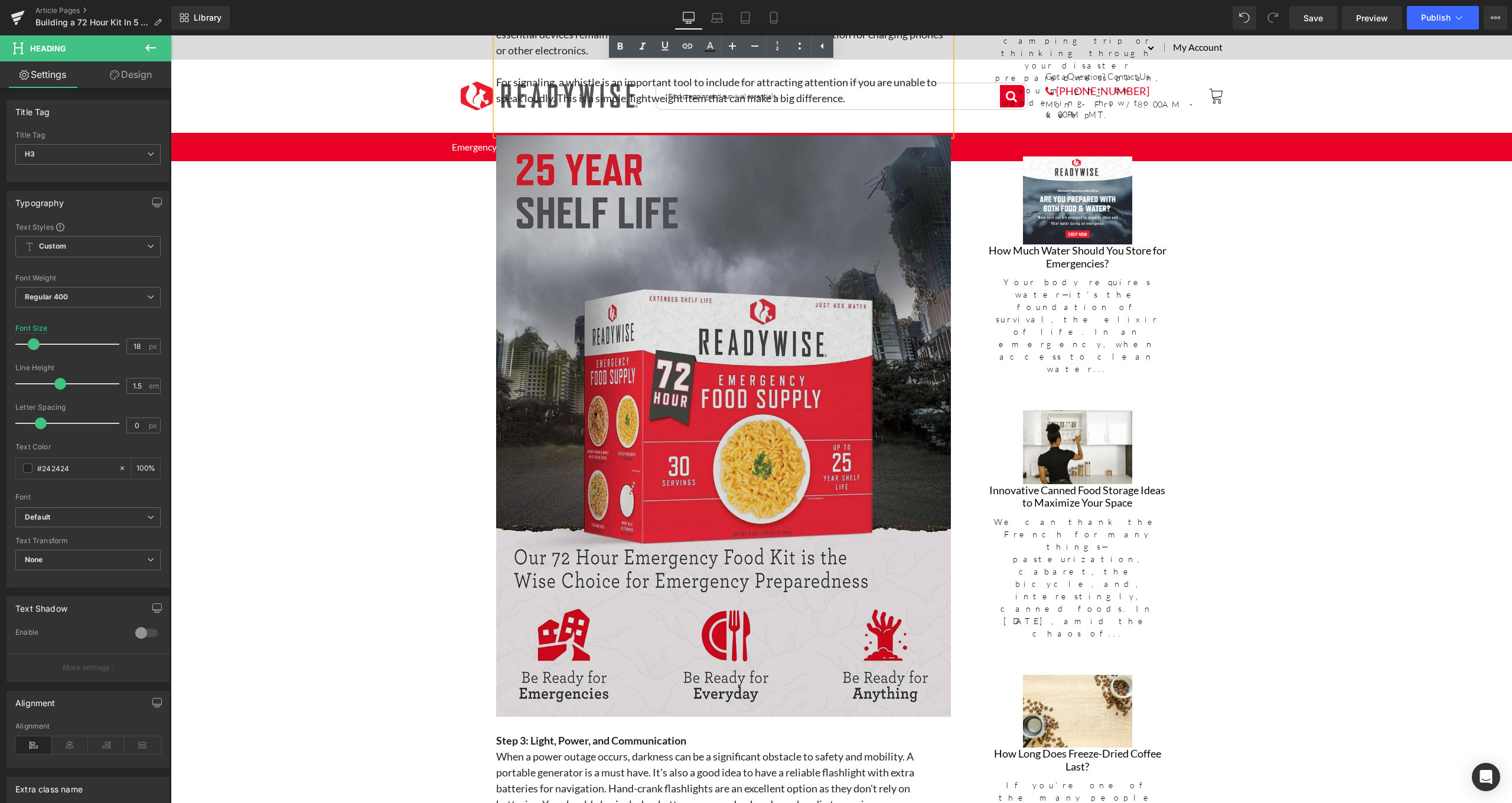
scroll to position [1876, 0]
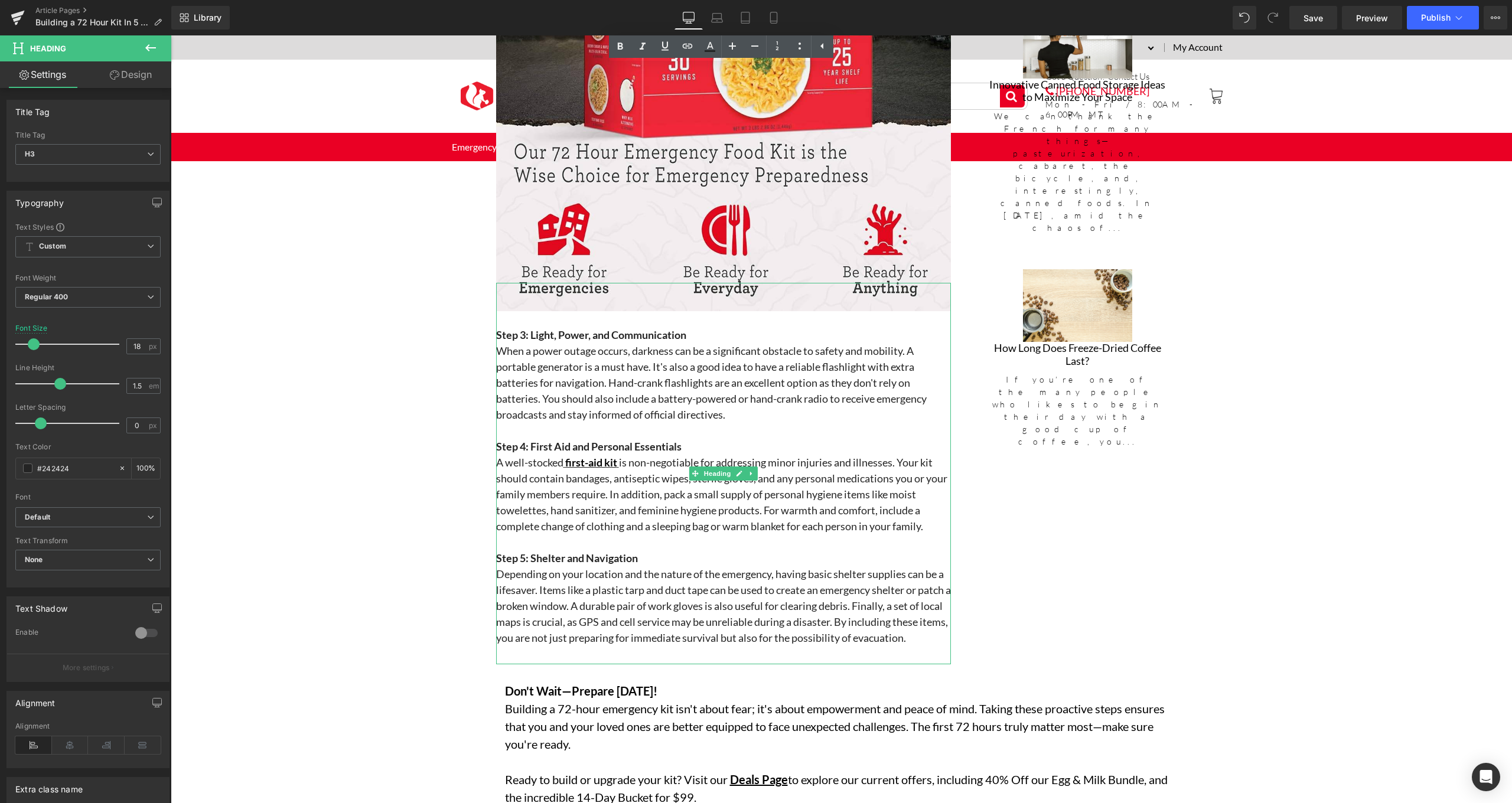
click at [764, 423] on h3 at bounding box center [723, 430] width 455 height 16
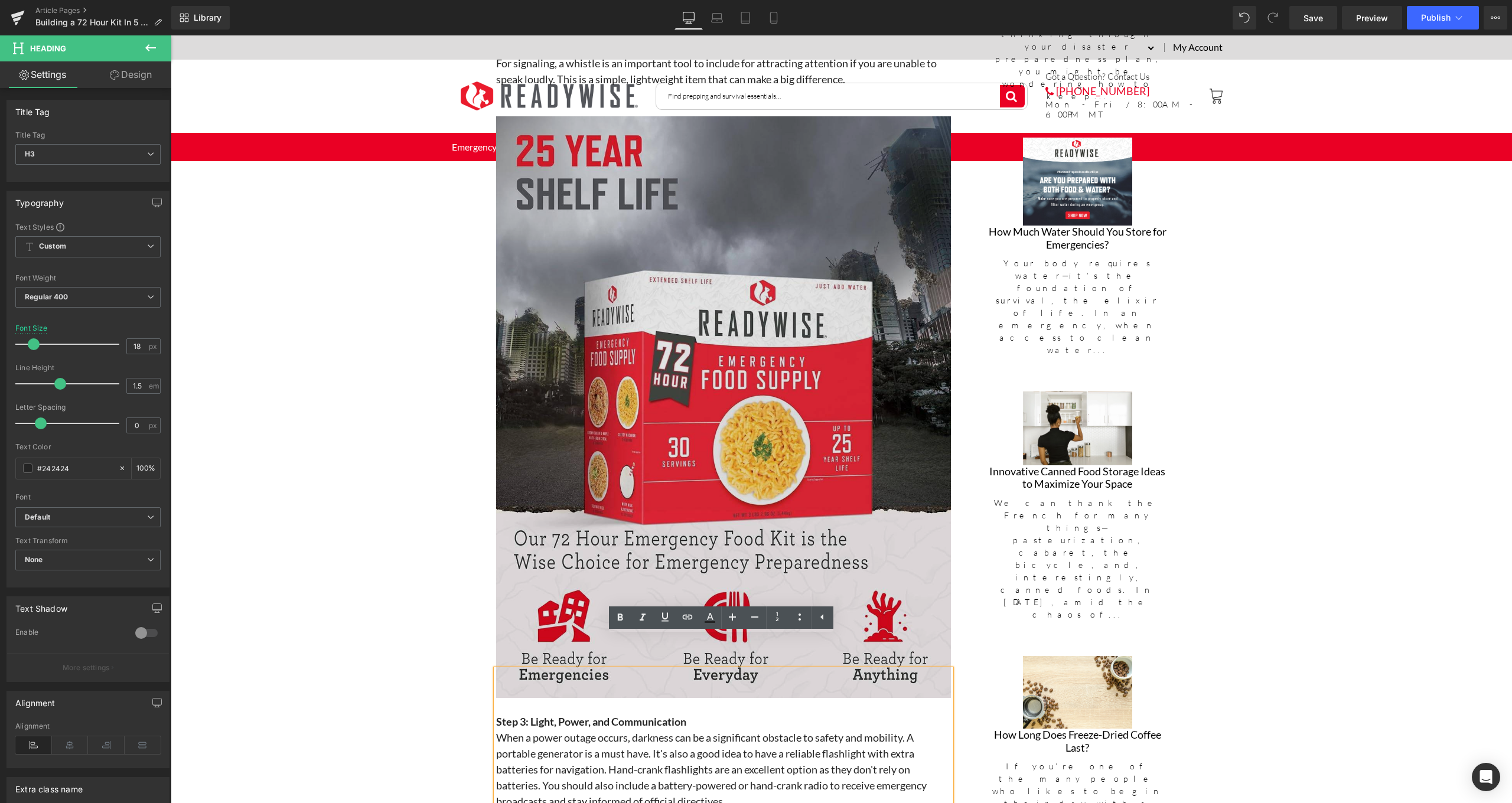
scroll to position [1852, 0]
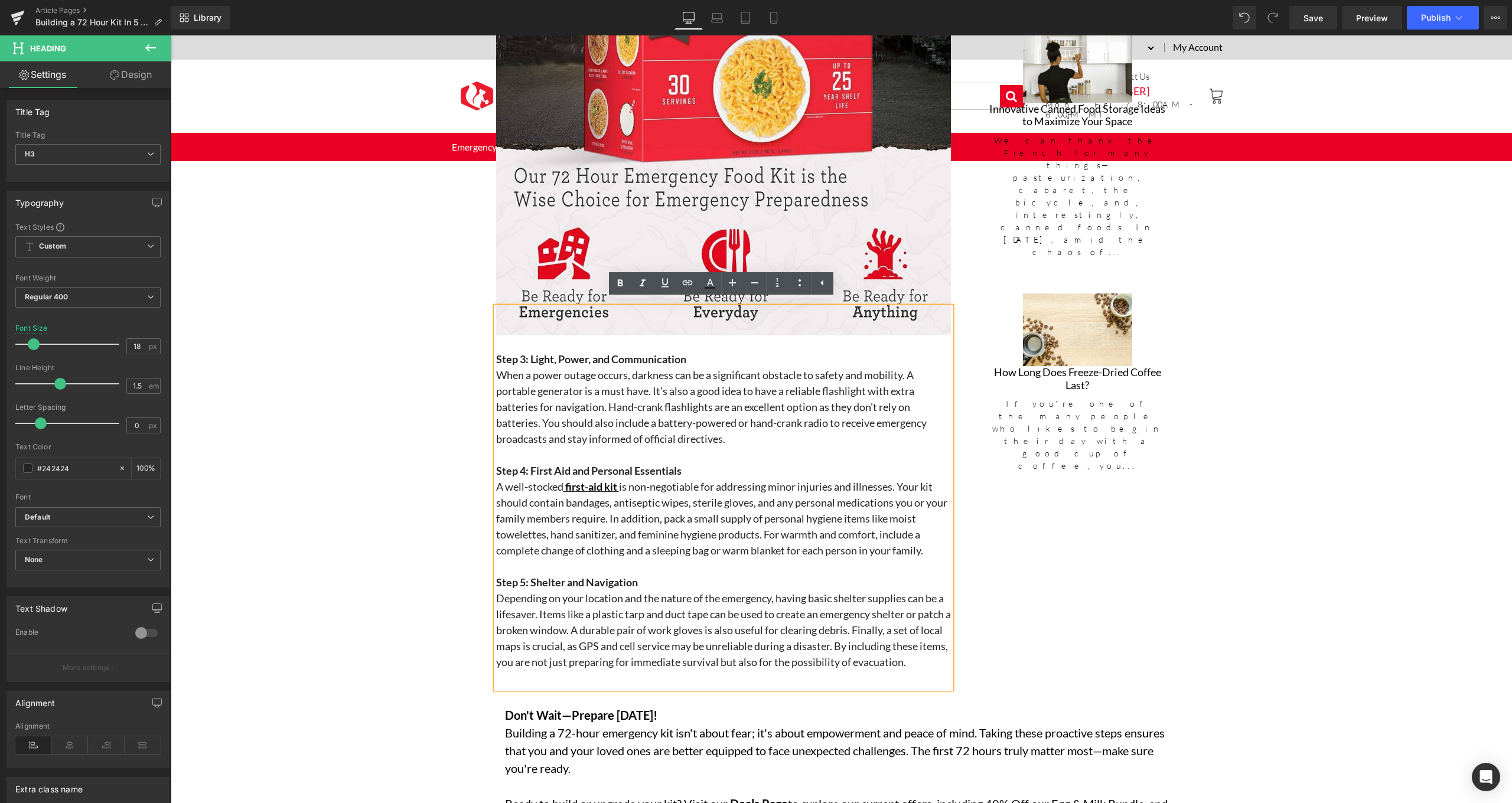
click at [760, 450] on h3 at bounding box center [723, 455] width 455 height 16
click at [523, 353] on span "Step 3: Light, Power, and Communication" at bounding box center [591, 359] width 190 height 13
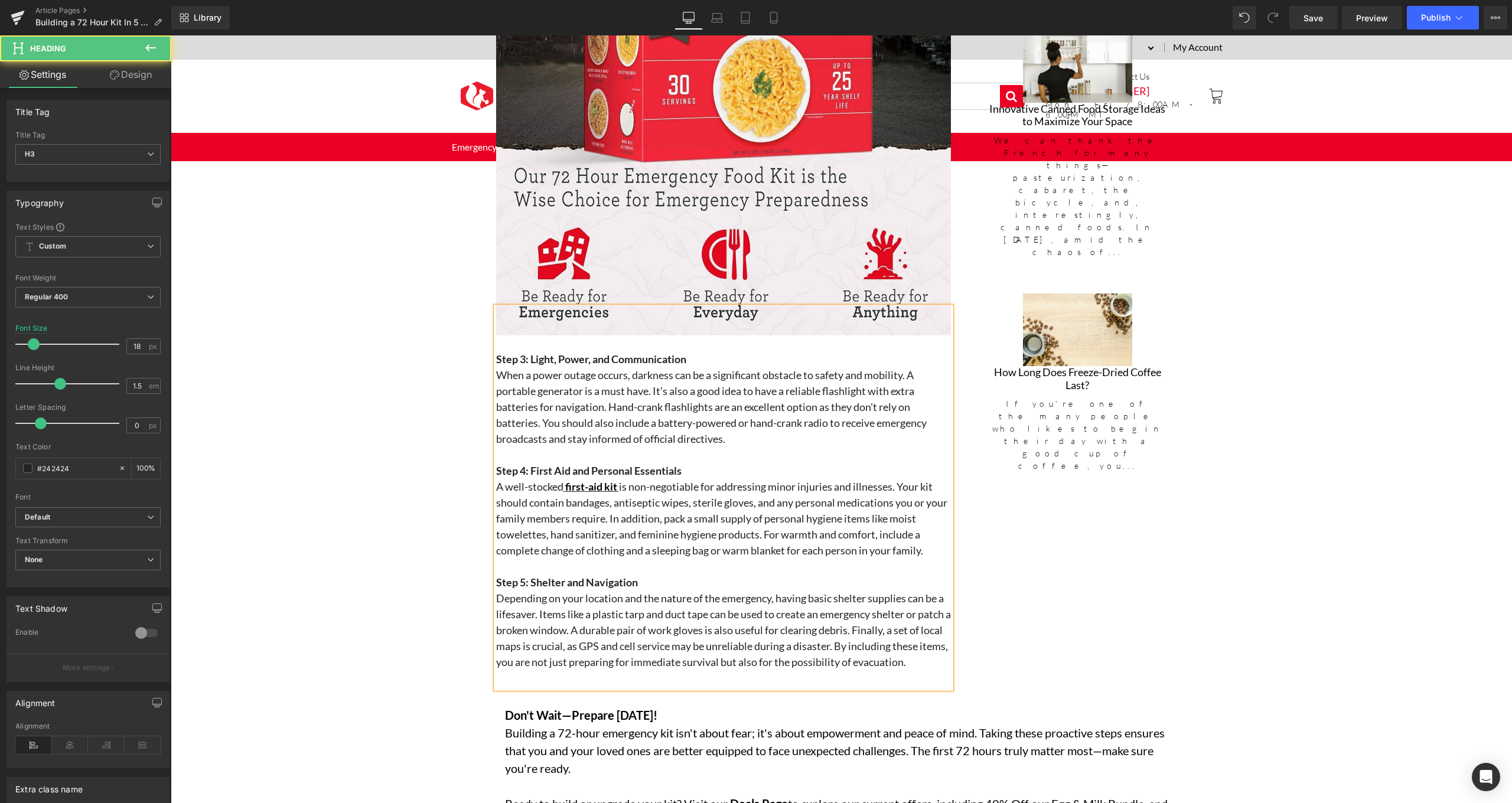
click at [693, 353] on h3 "Step 3: Light, Power, and Communication" at bounding box center [723, 359] width 455 height 16
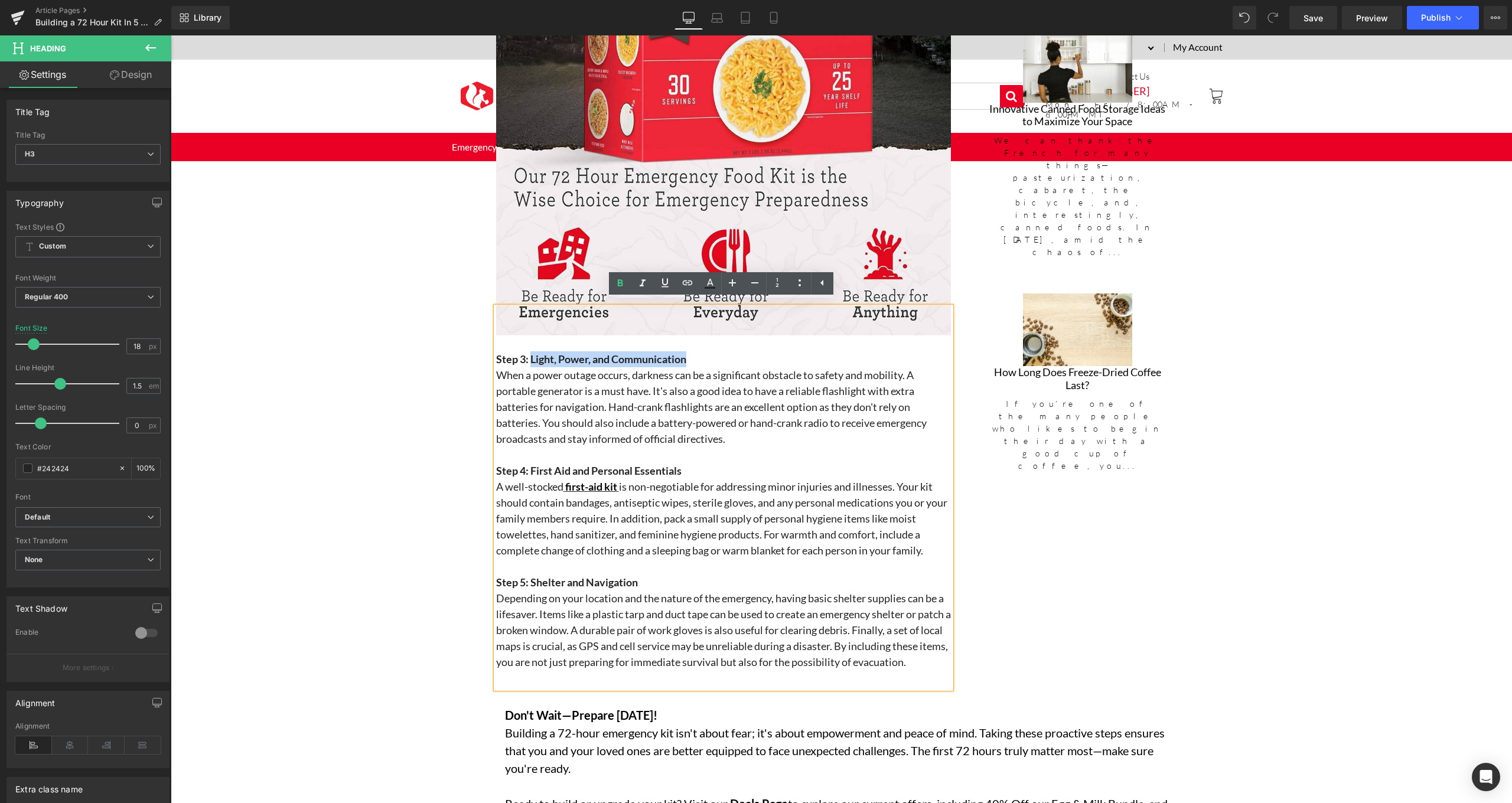
drag, startPoint x: 691, startPoint y: 353, endPoint x: 530, endPoint y: 355, distance: 161.0
click at [530, 355] on h3 "Step 3: Light, Power, and Communication" at bounding box center [723, 359] width 455 height 16
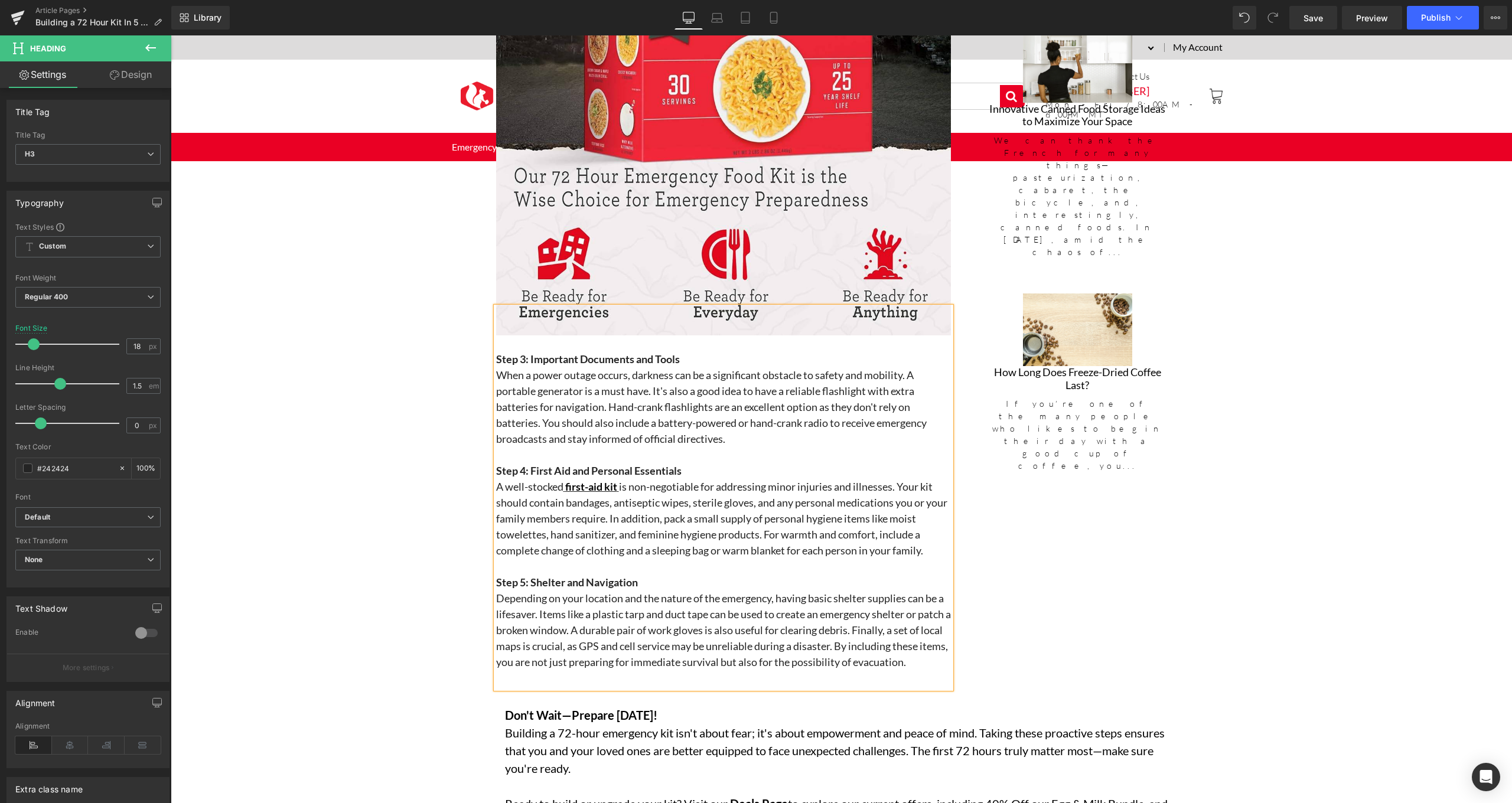
click at [725, 421] on h3 "When a power outage occurs, darkness can be a significant obstacle to safety an…" at bounding box center [723, 408] width 455 height 80
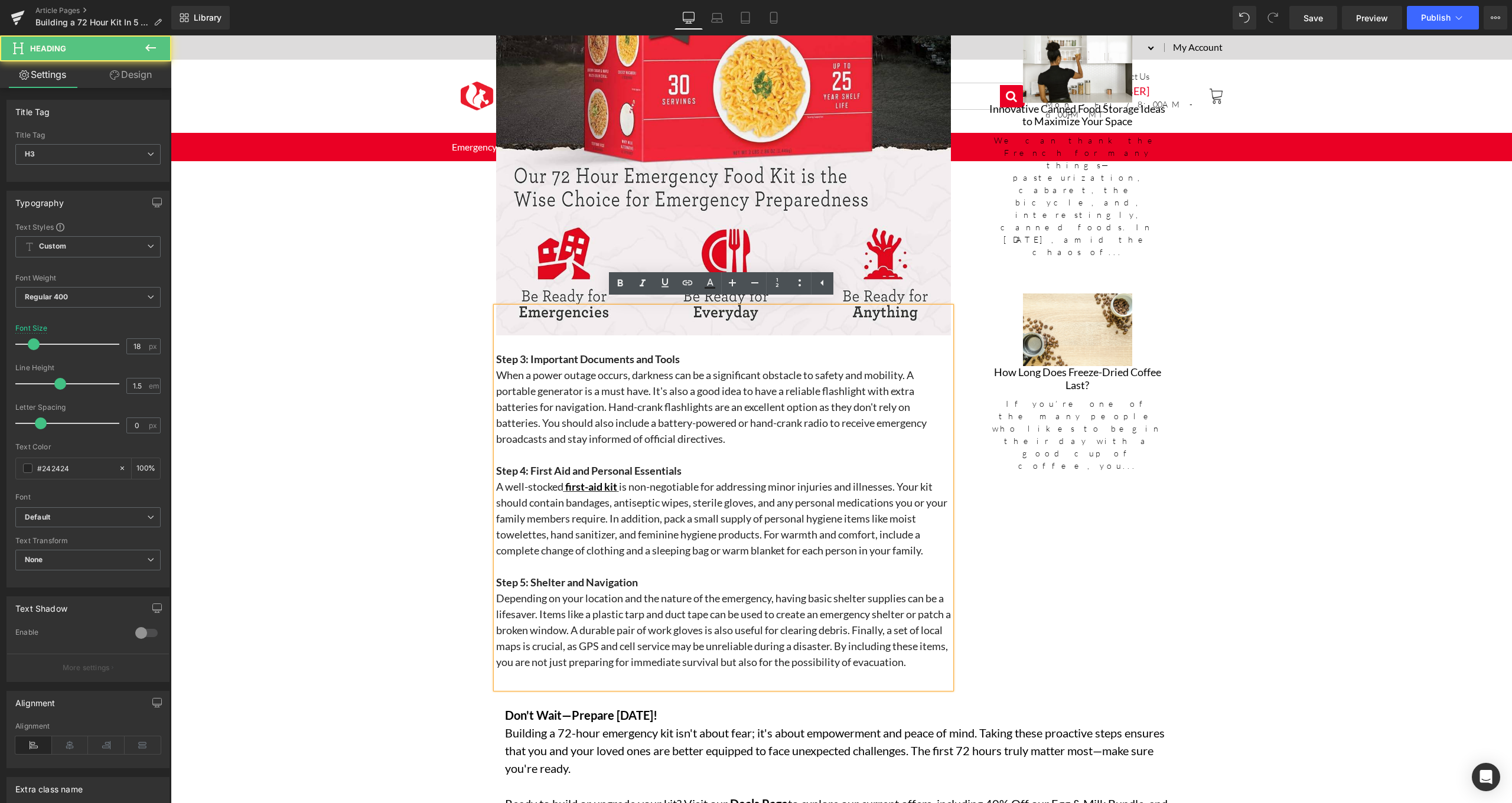
click at [734, 431] on h3 "When a power outage occurs, darkness can be a significant obstacle to safety an…" at bounding box center [723, 408] width 455 height 80
click at [631, 404] on h3 "When a power outage occurs, darkness can be a significant obstacle to safety an…" at bounding box center [723, 408] width 455 height 80
click at [653, 387] on h3 "When a power outage occurs, darkness can be a significant obstacle to safety an…" at bounding box center [723, 408] width 455 height 80
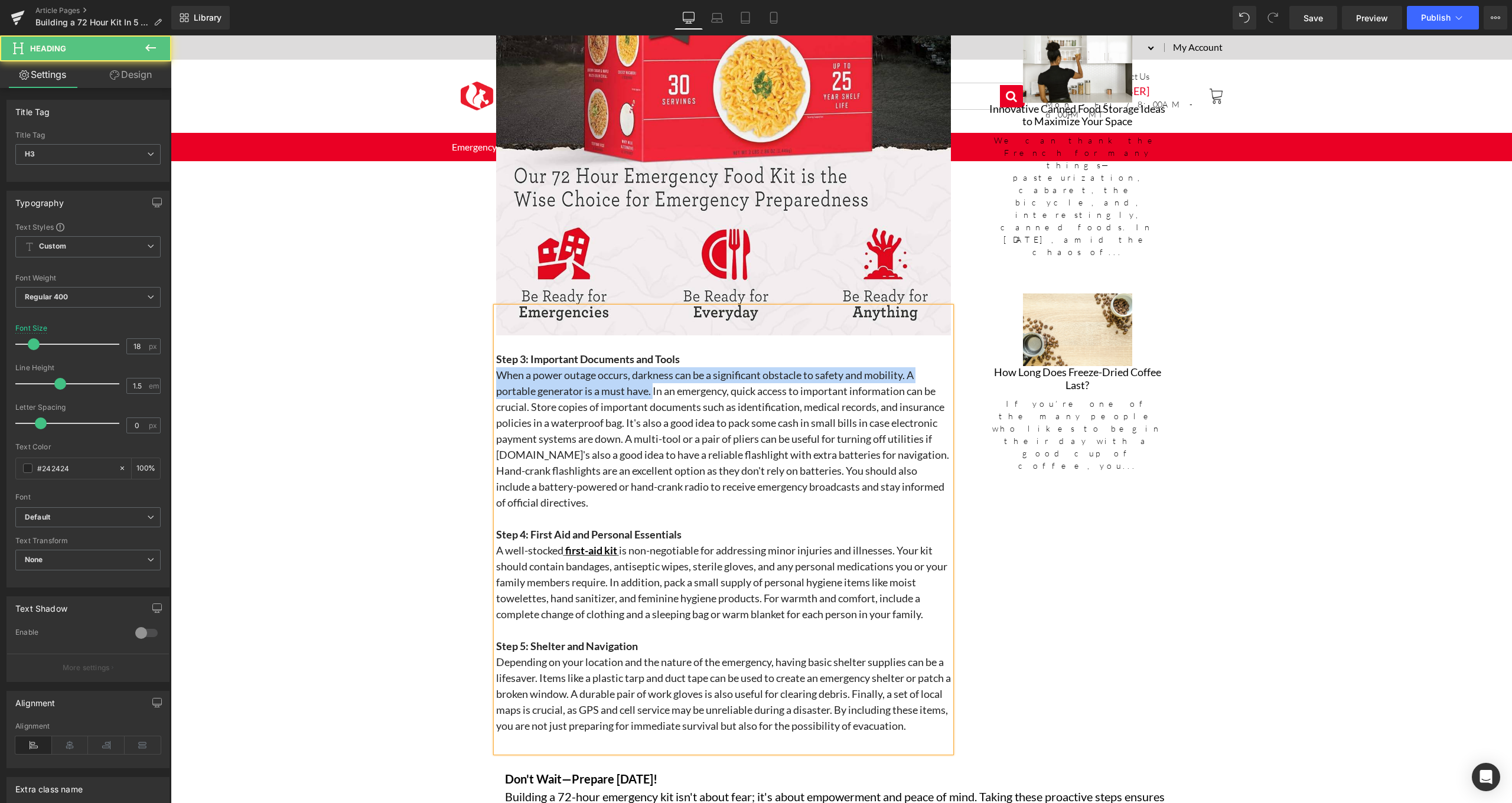
drag, startPoint x: 651, startPoint y: 388, endPoint x: 484, endPoint y: 373, distance: 167.7
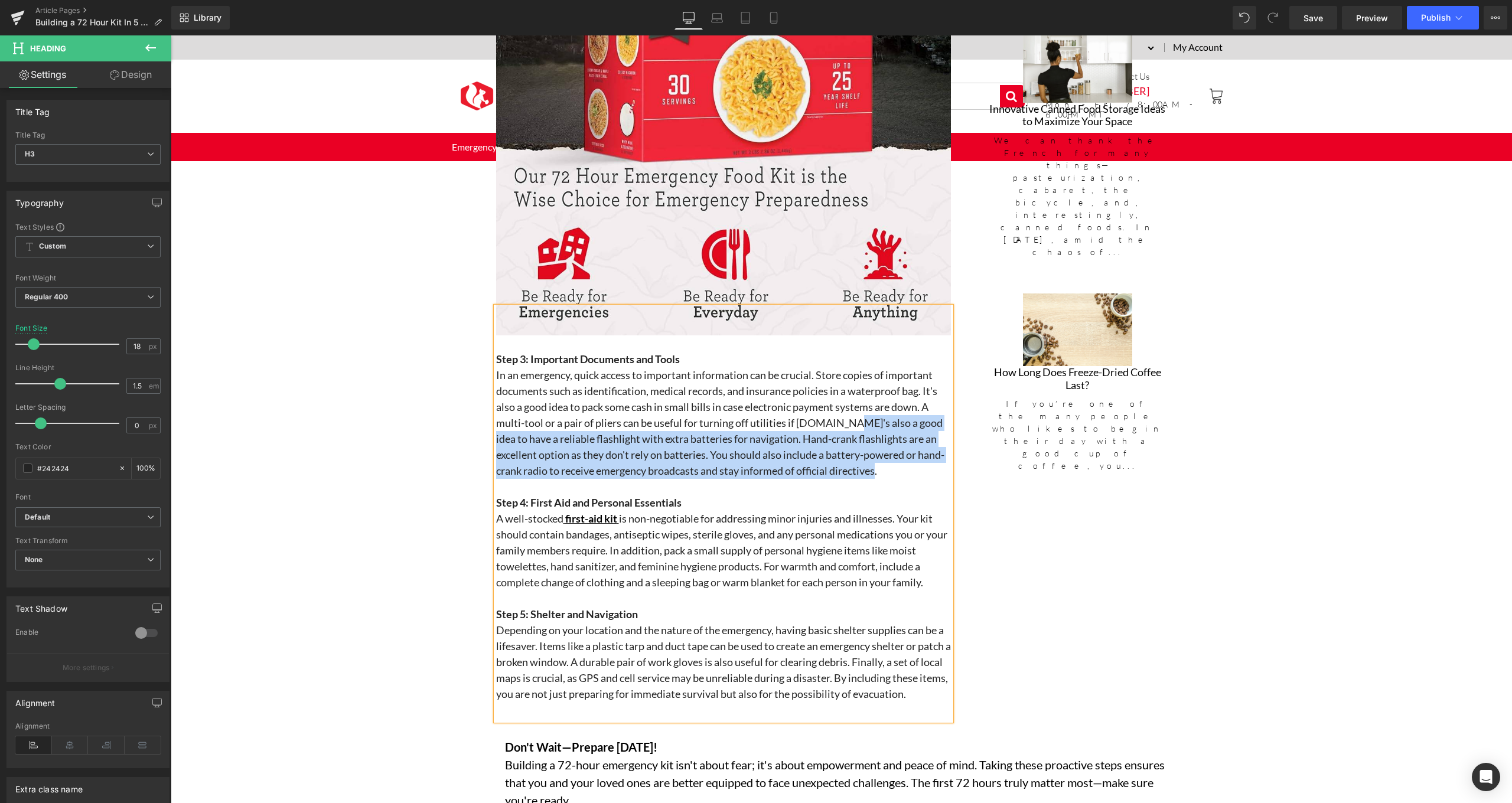
drag, startPoint x: 845, startPoint y: 418, endPoint x: 863, endPoint y: 461, distance: 46.6
click at [863, 461] on h3 "In an emergency, quick access to important information can be crucial. Store co…" at bounding box center [723, 424] width 455 height 112
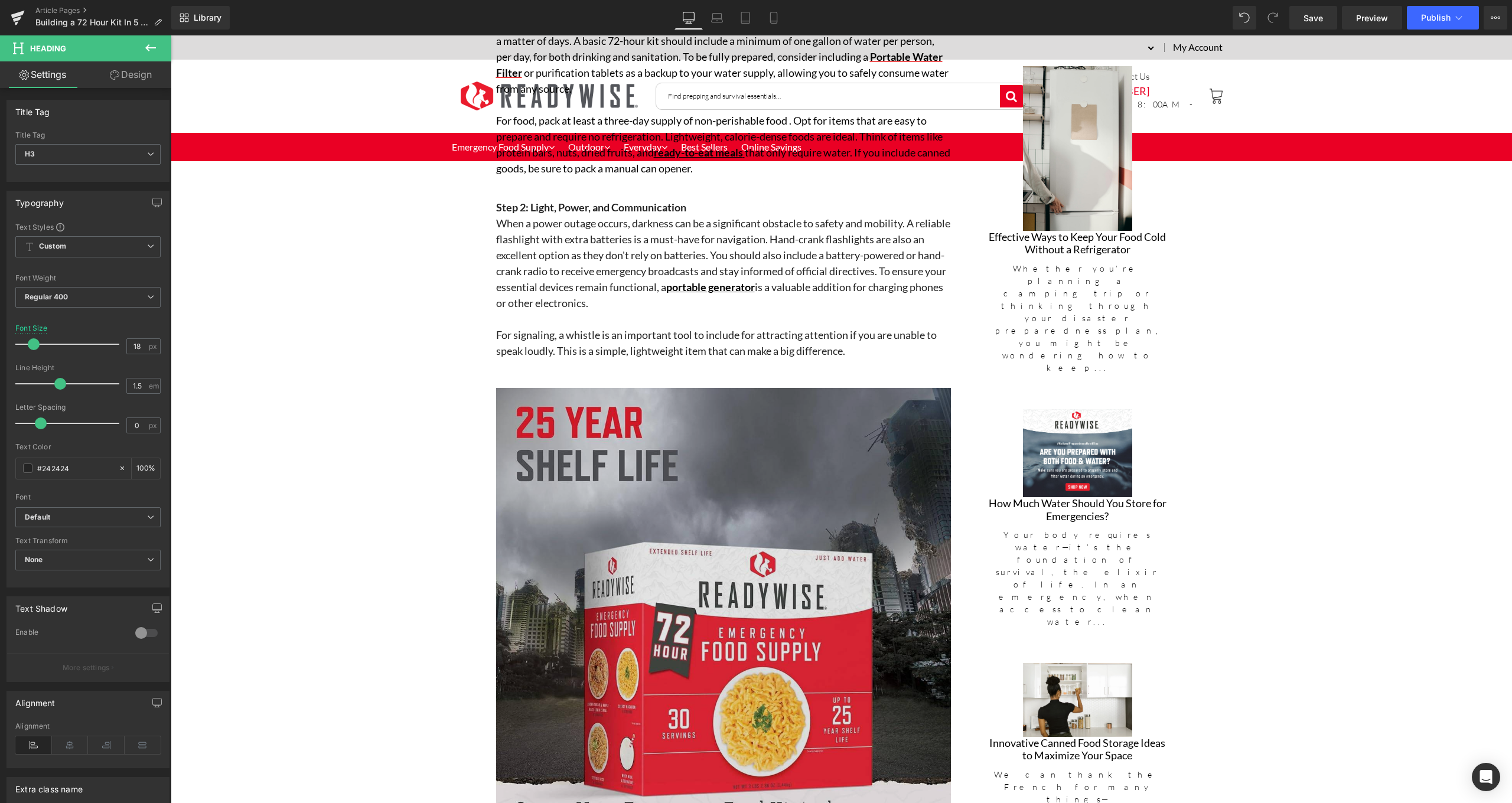
scroll to position [1850, 0]
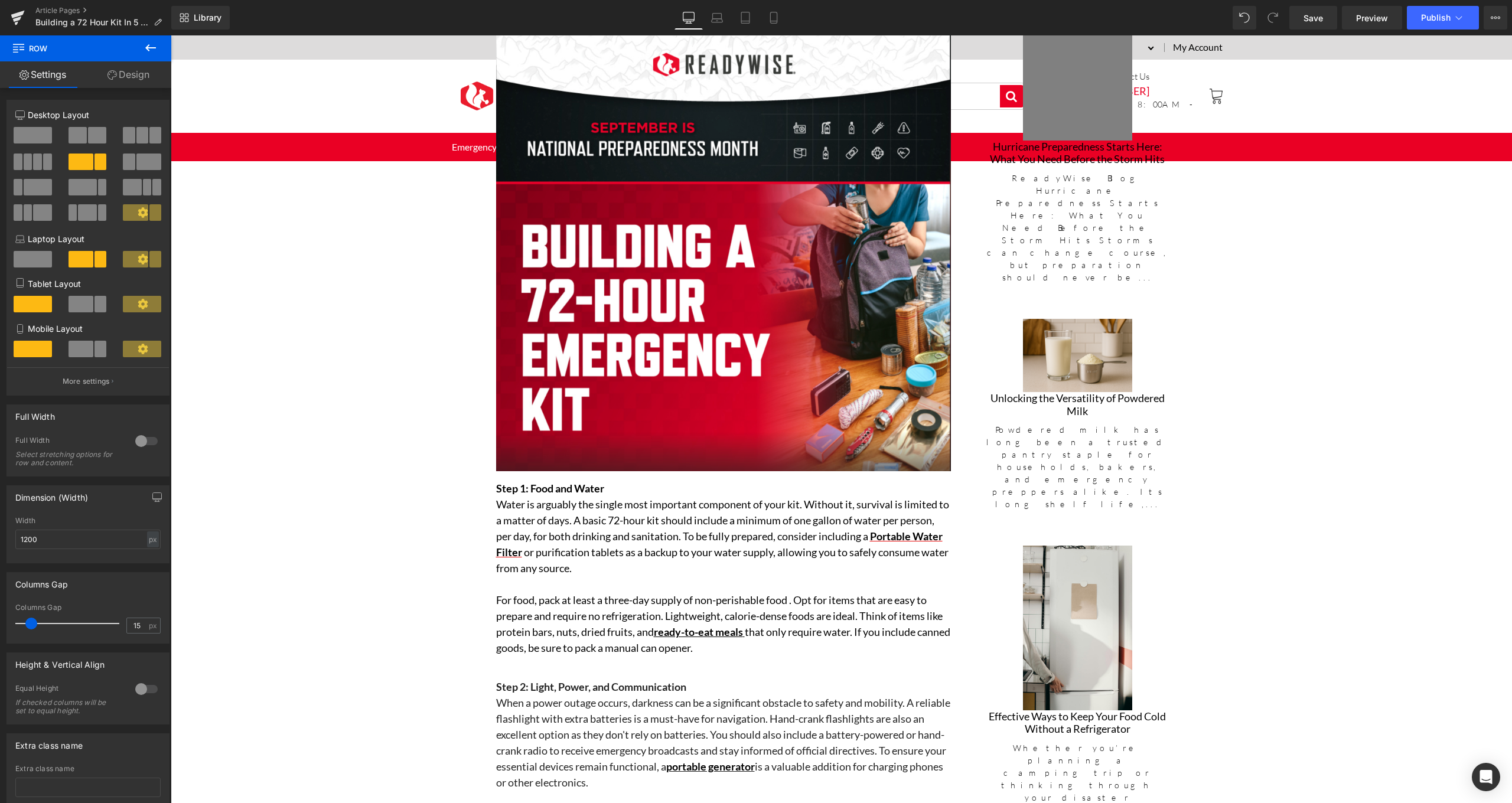
scroll to position [347, 0]
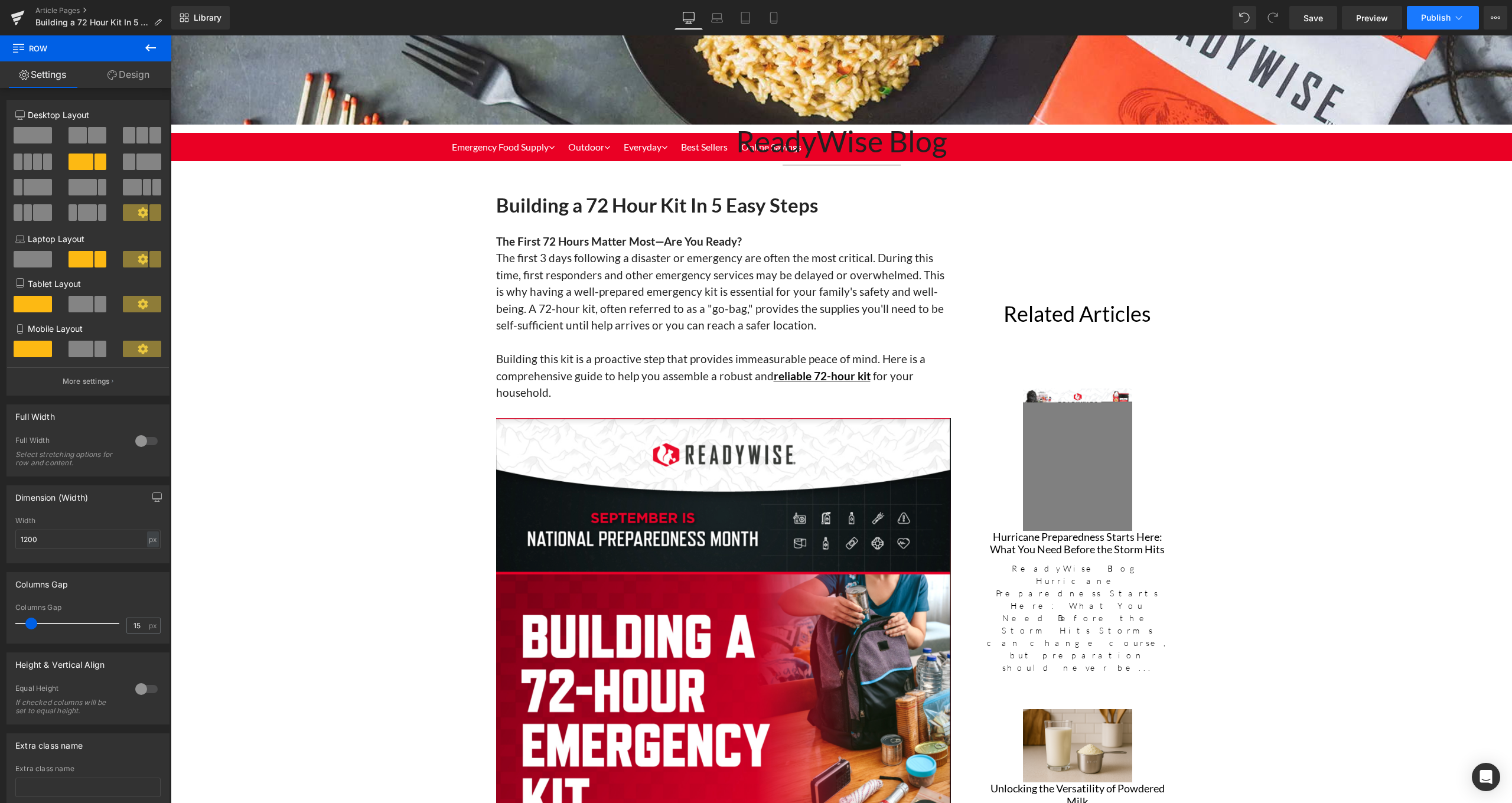
click at [1447, 27] on button "Publish" at bounding box center [1442, 18] width 72 height 23
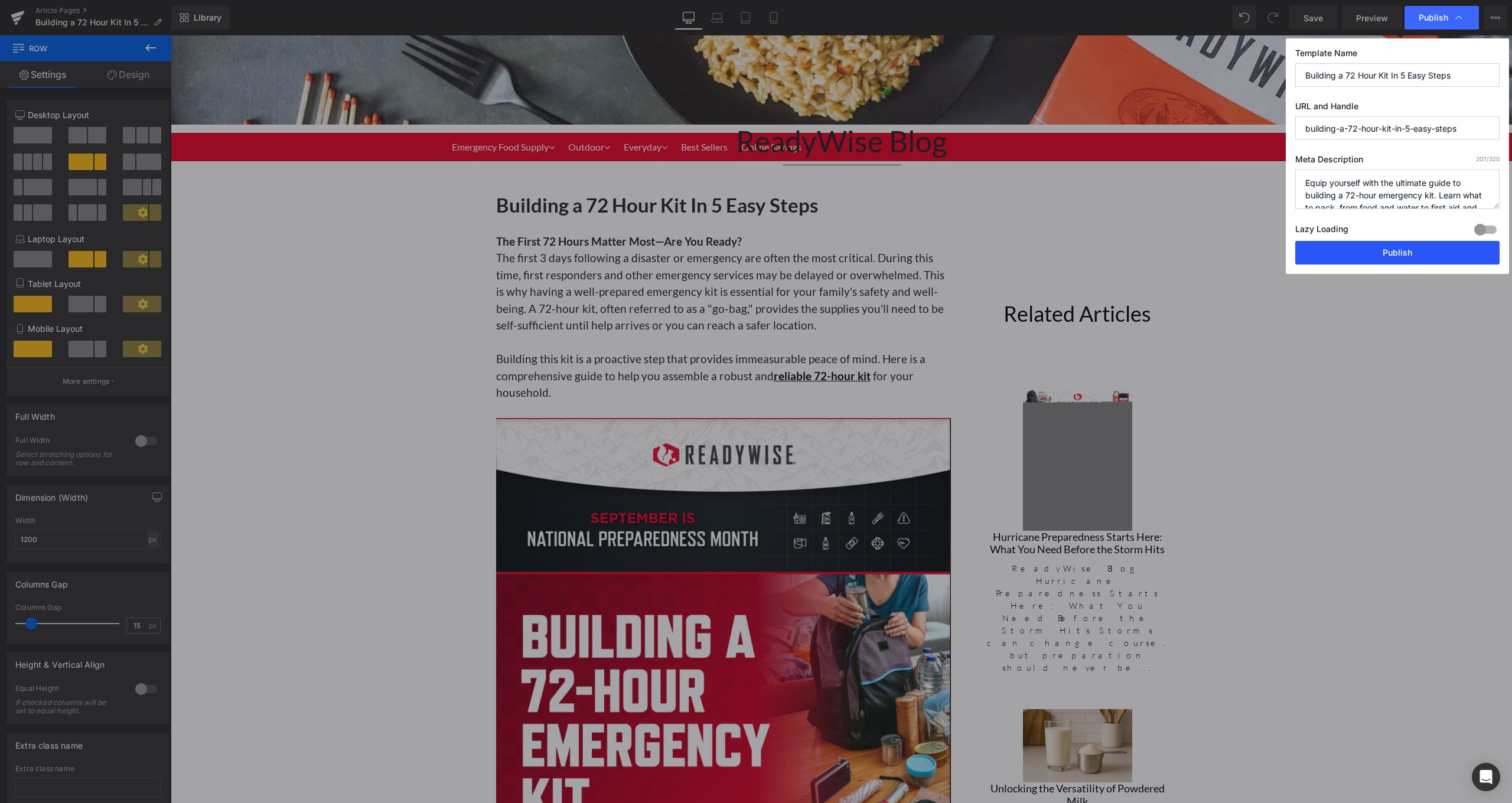
click at [1431, 252] on button "Publish" at bounding box center [1397, 252] width 204 height 23
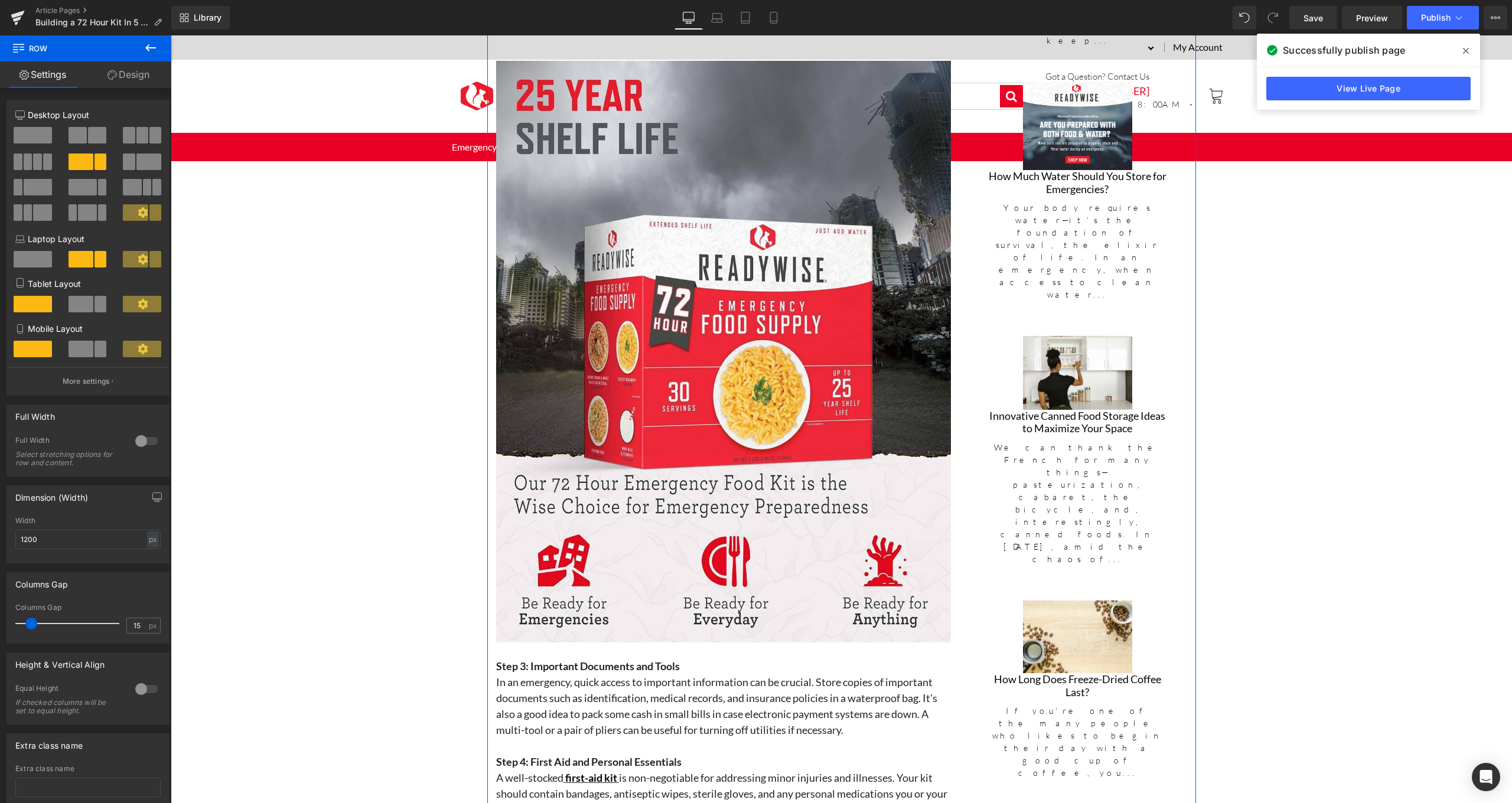
scroll to position [1741, 0]
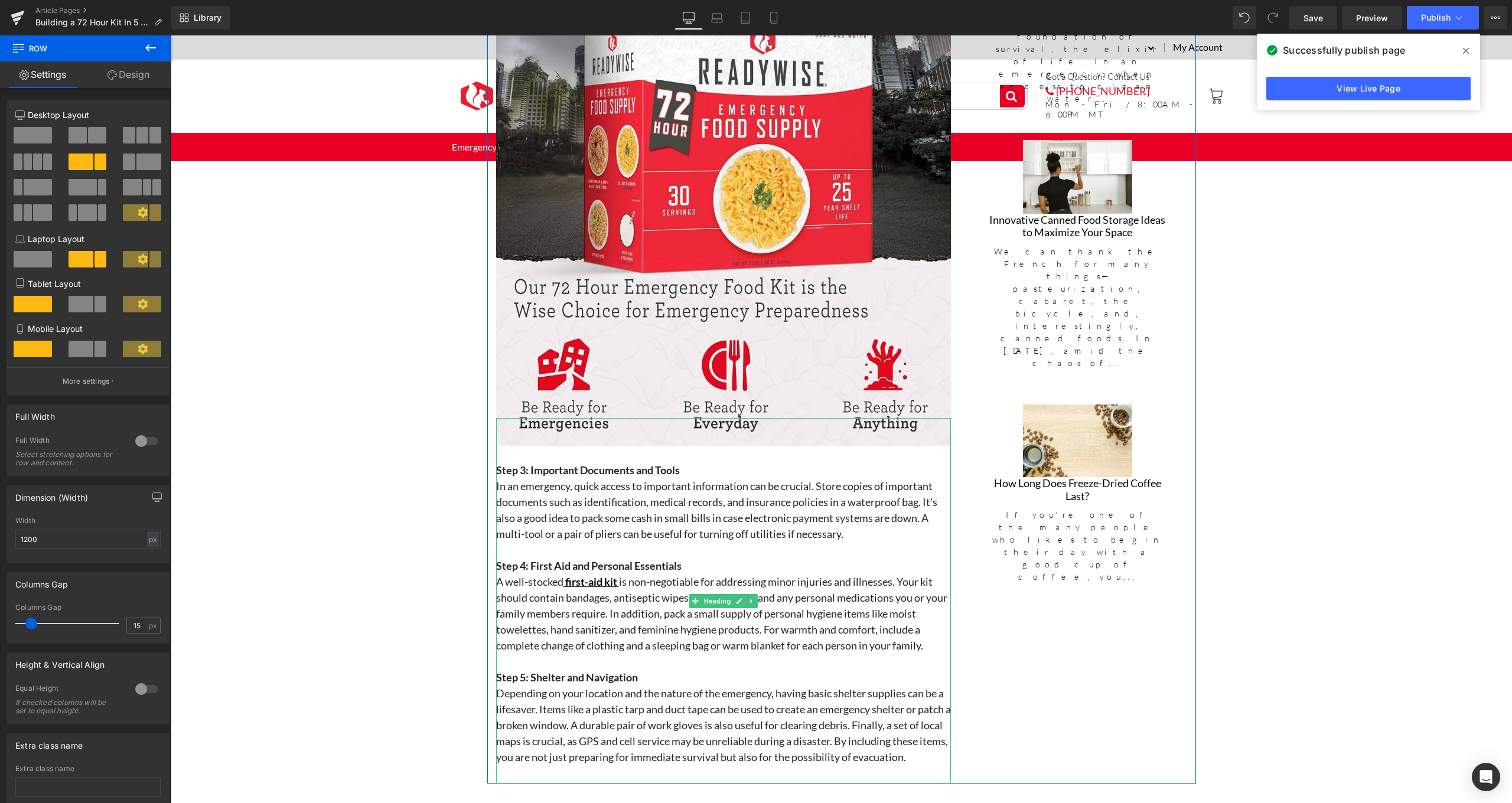
click at [564, 578] on span "first-aid kit" at bounding box center [591, 582] width 55 height 13
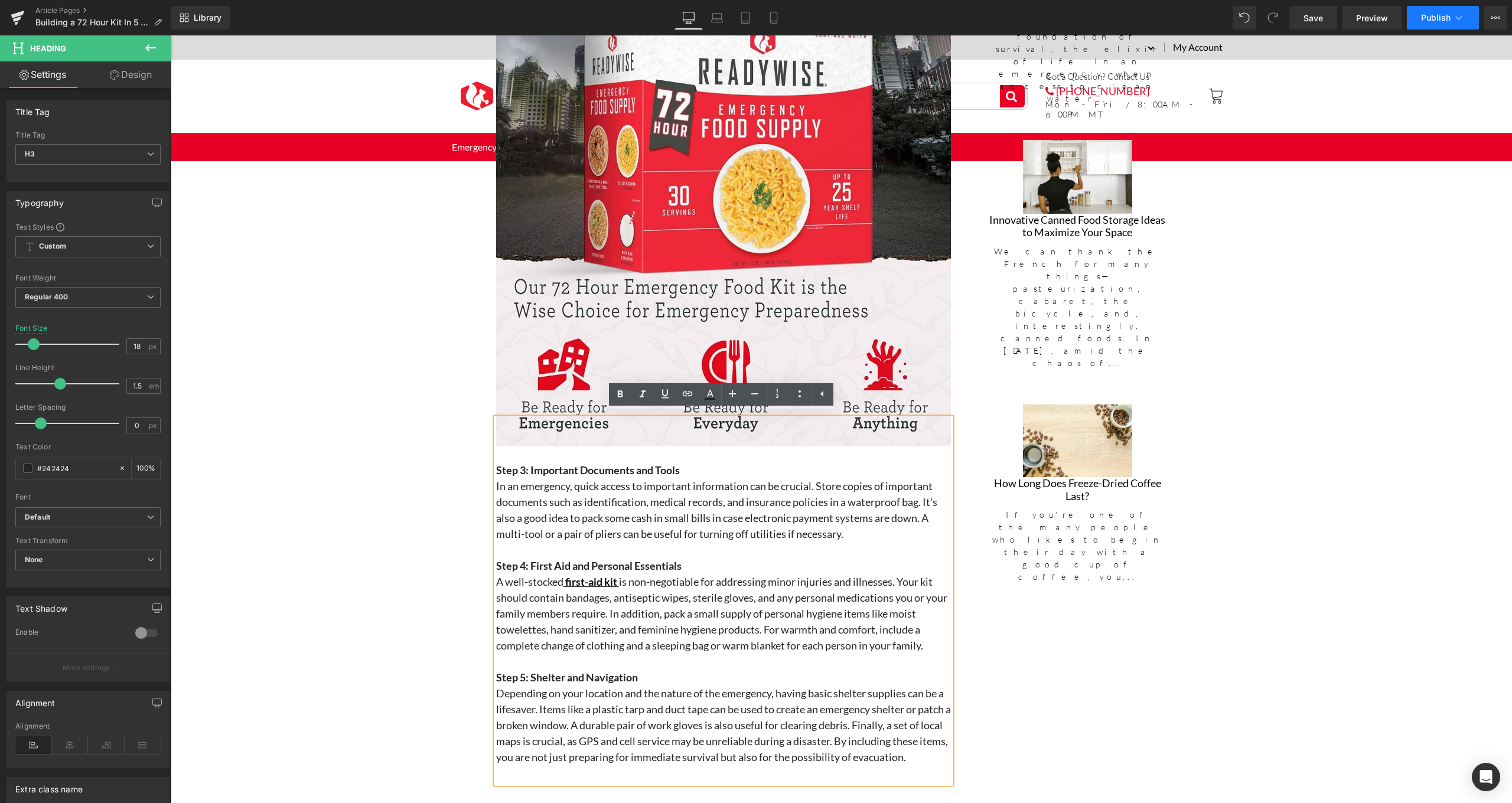
click at [1453, 21] on icon at bounding box center [1458, 17] width 12 height 12
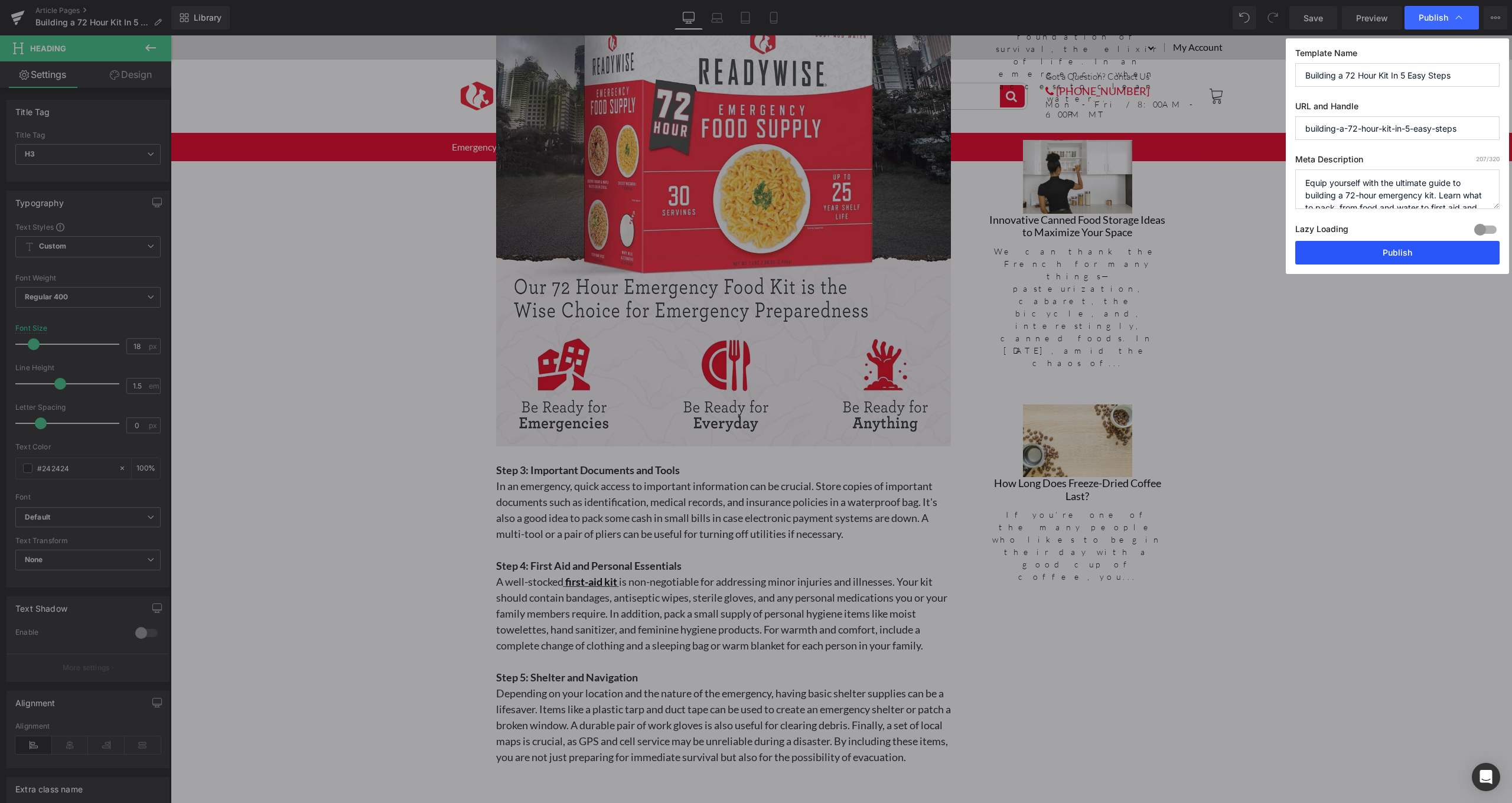
click at [1426, 258] on button "Publish" at bounding box center [1397, 252] width 204 height 23
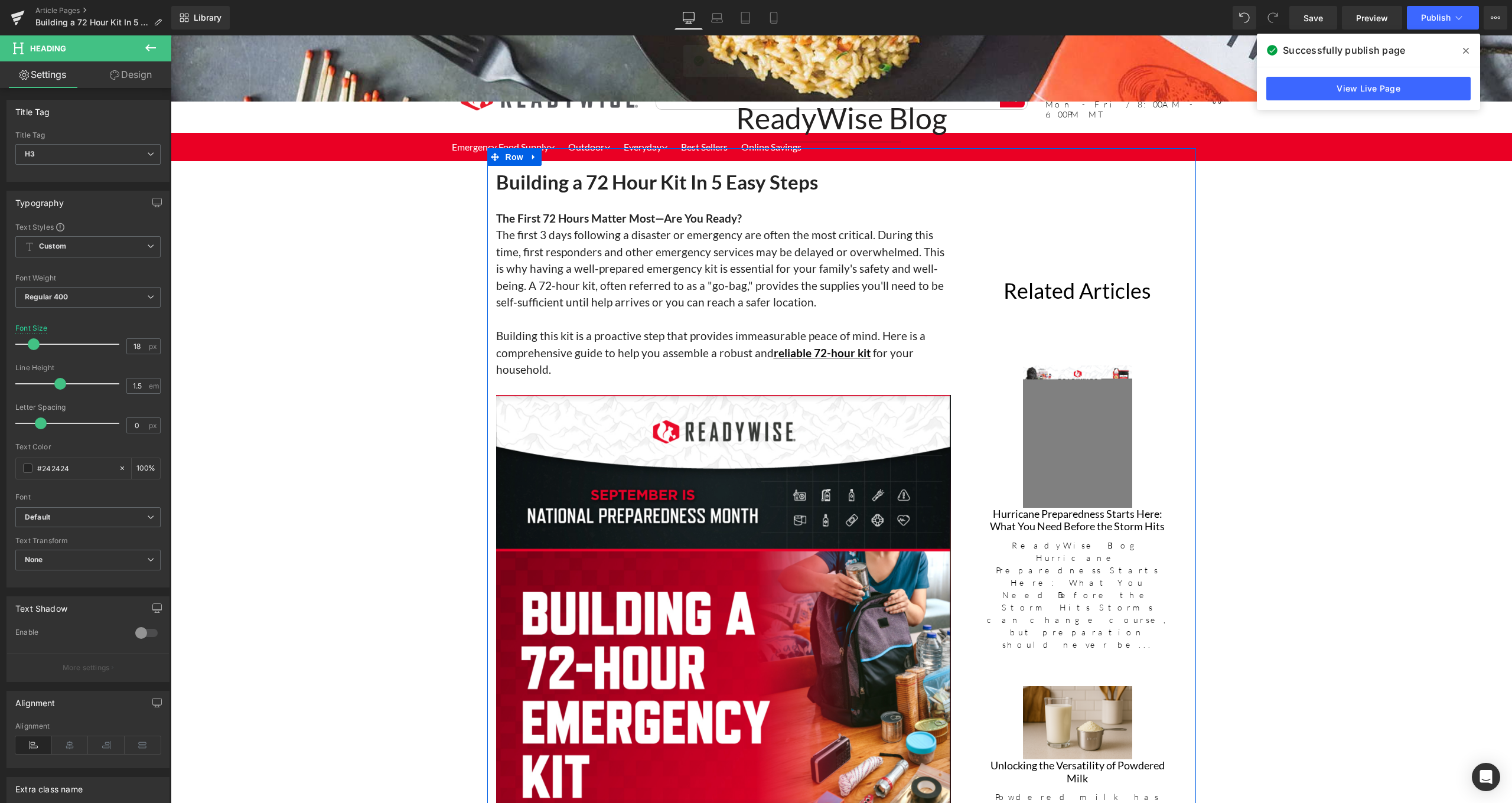
scroll to position [191, 0]
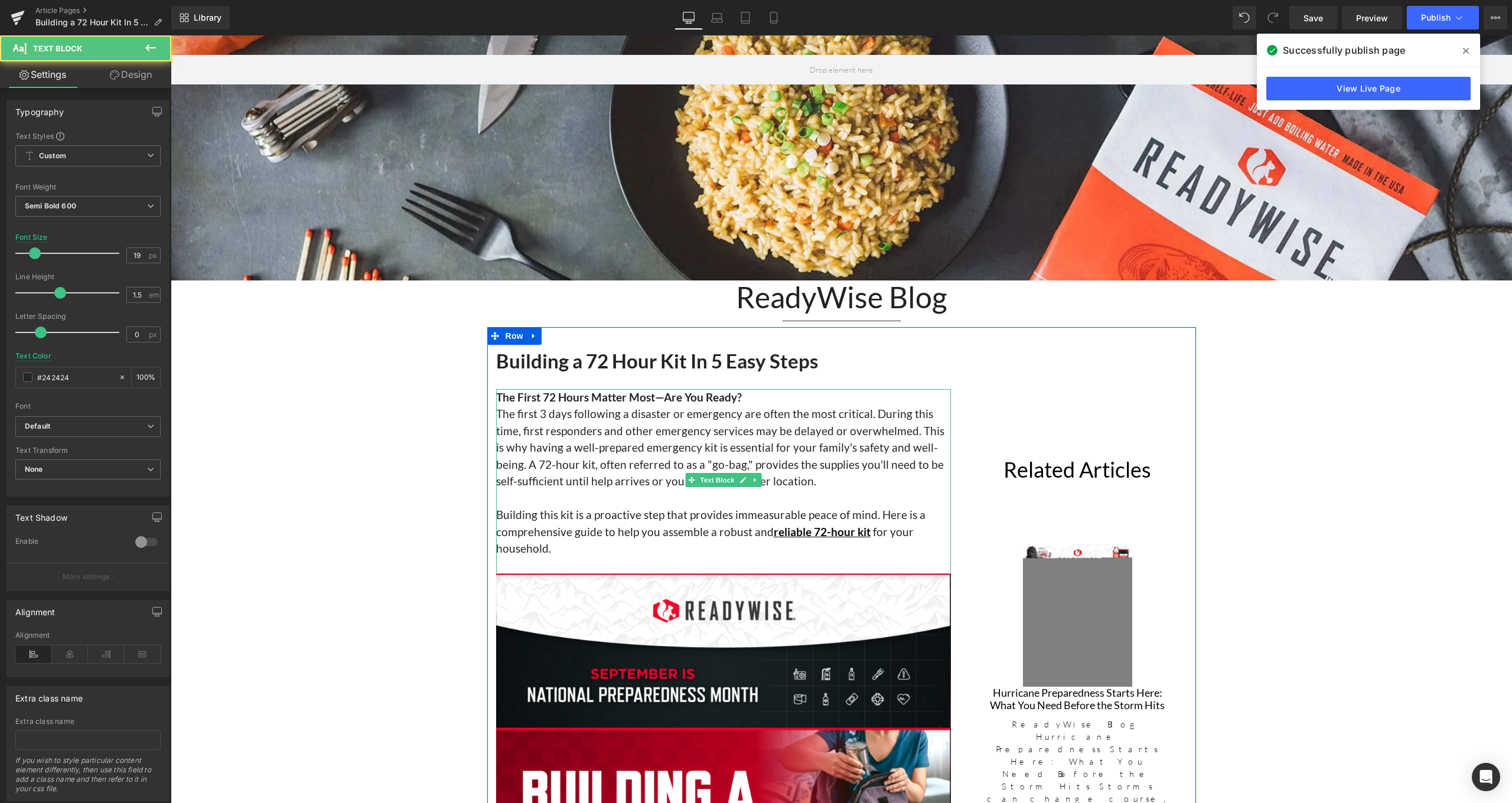
click at [866, 525] on span "for your household." at bounding box center [704, 540] width 417 height 31
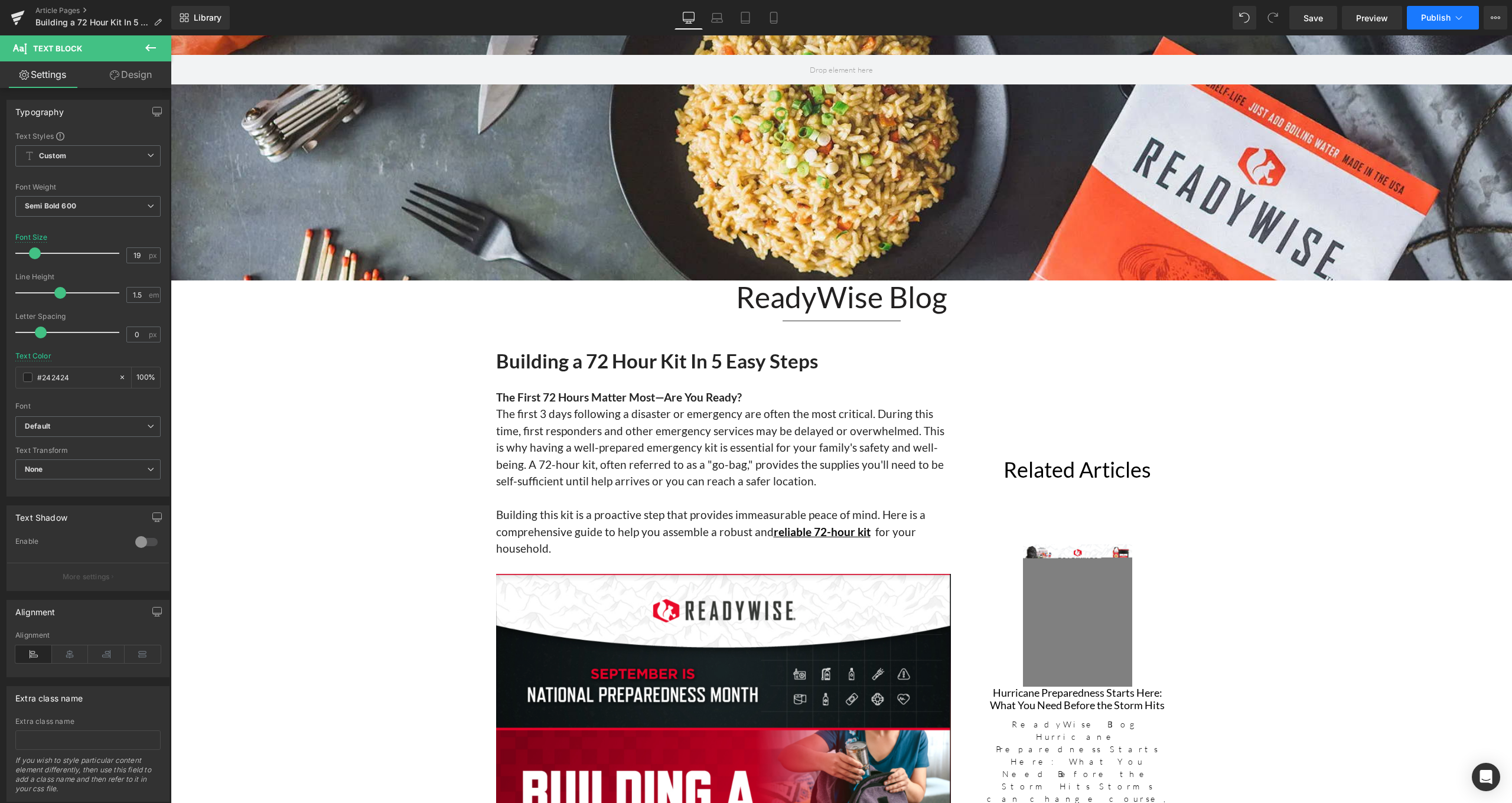
click at [1458, 19] on icon at bounding box center [1458, 17] width 6 height 3
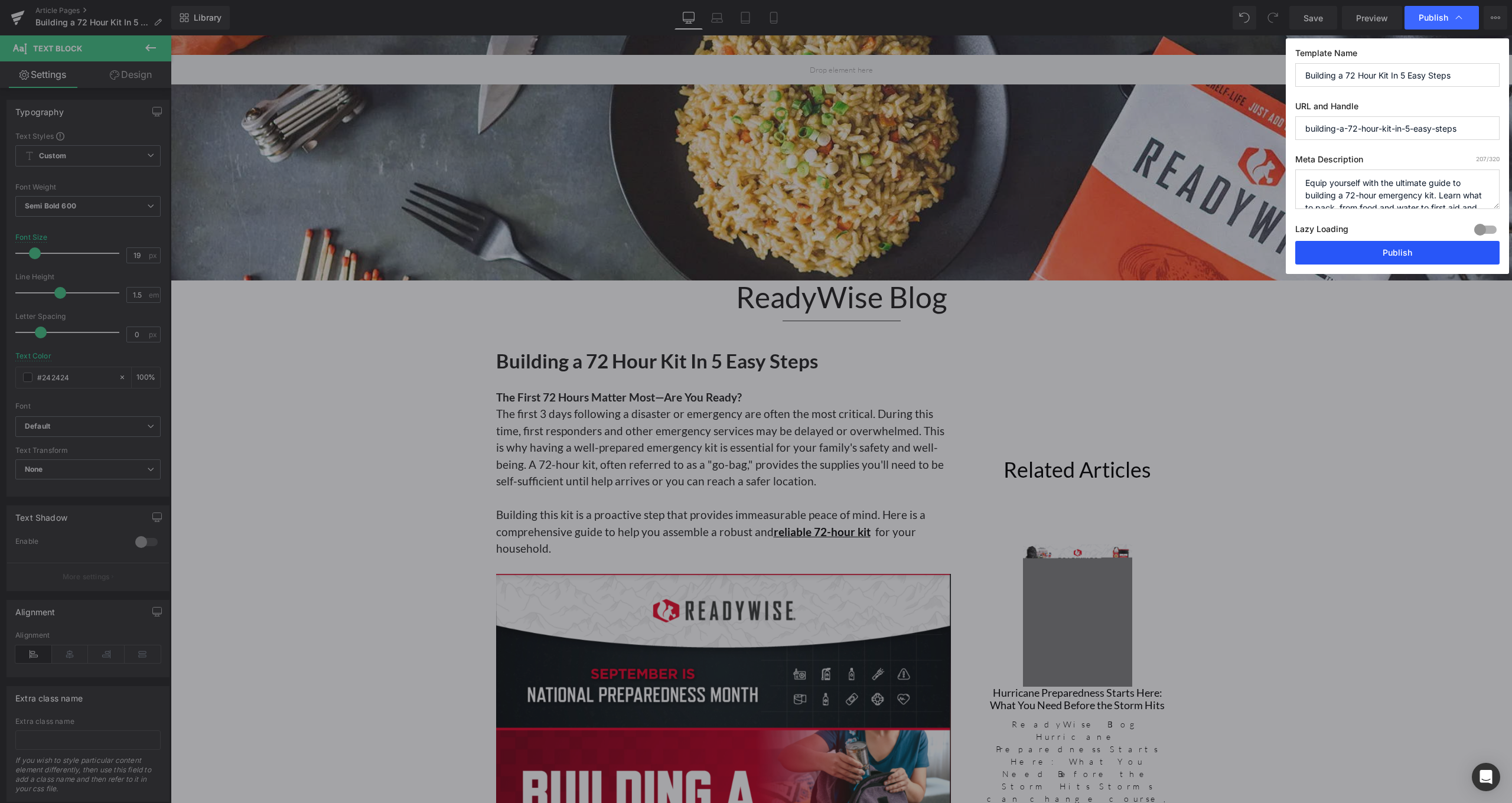
drag, startPoint x: 1397, startPoint y: 257, endPoint x: 1220, endPoint y: 218, distance: 181.2
click at [1397, 257] on button "Publish" at bounding box center [1397, 252] width 204 height 23
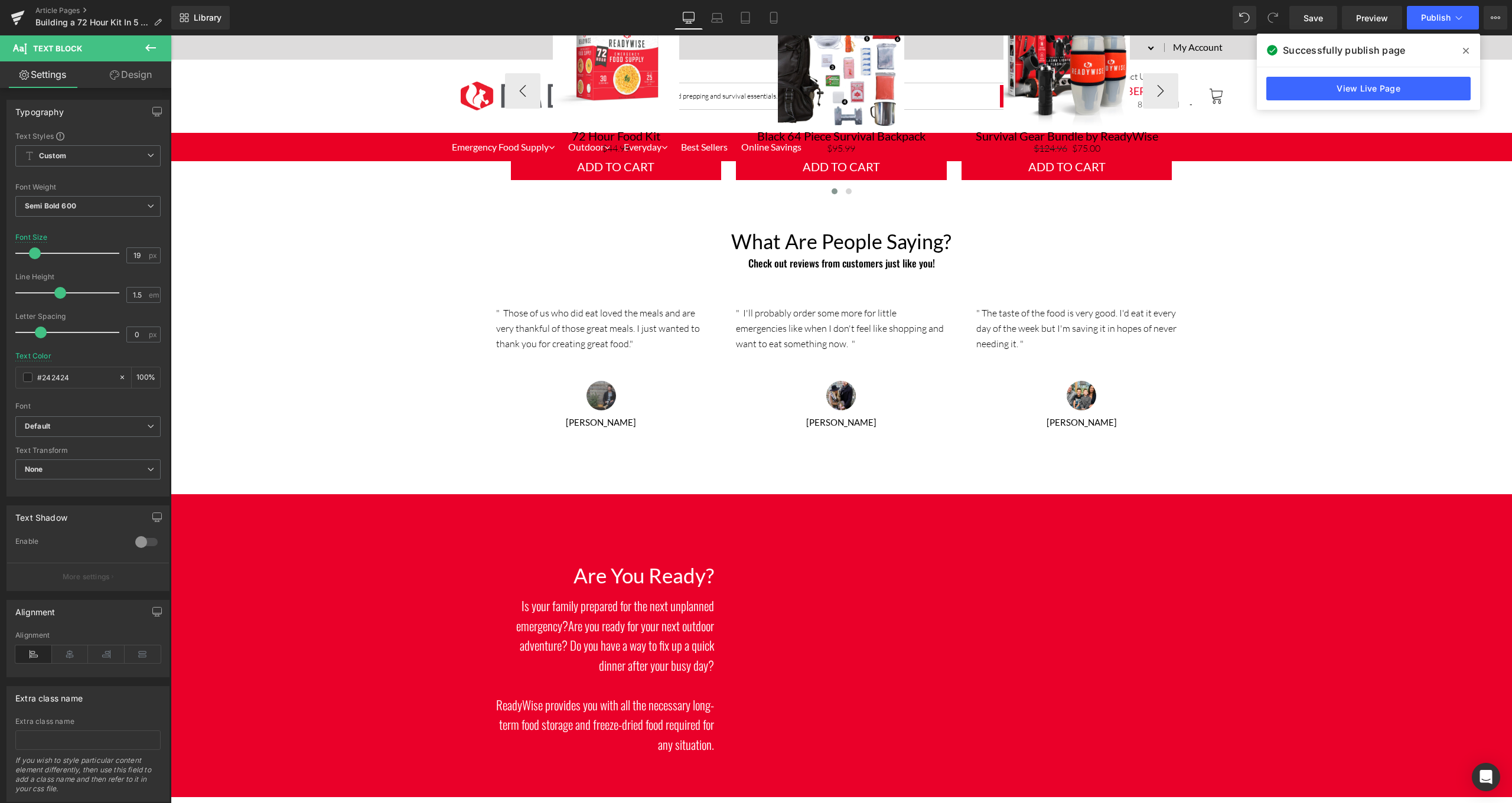
scroll to position [2185, 0]
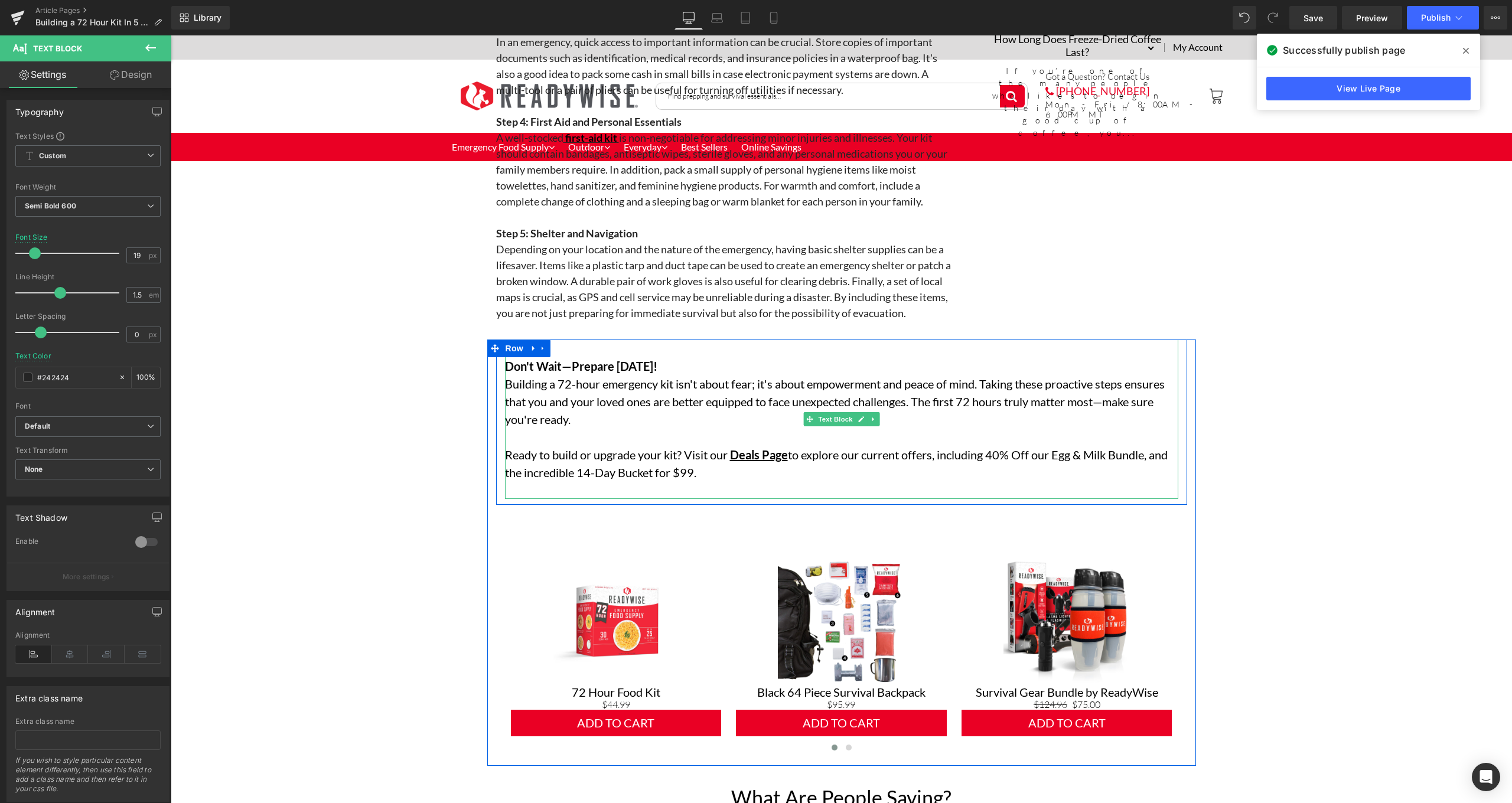
click at [728, 461] on span "Deals Page" at bounding box center [757, 455] width 60 height 14
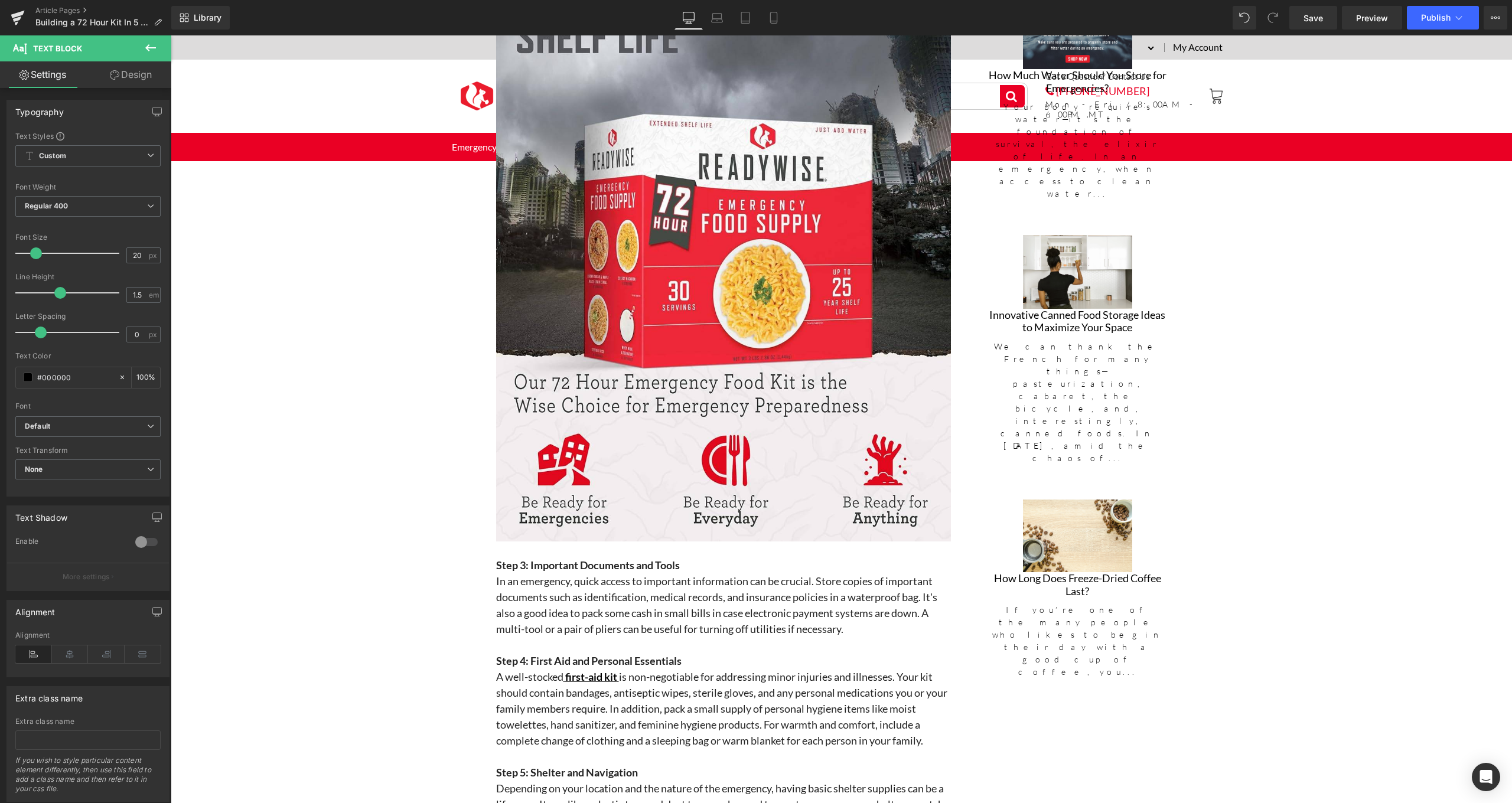
scroll to position [1643, 0]
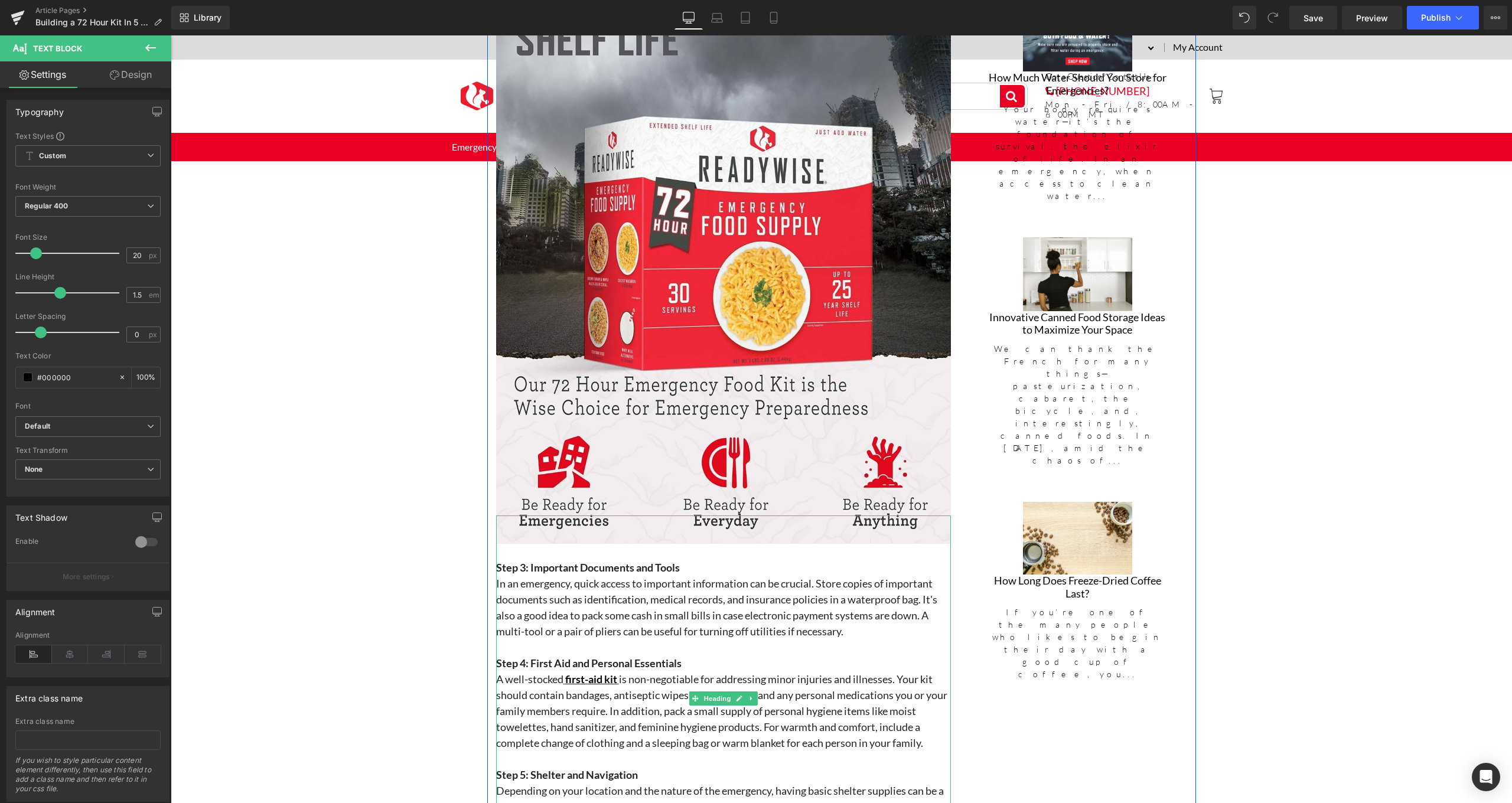
click at [630, 675] on h3 "A well-stocked first-aid kit is non-negotiable for addressing minor injuries an…" at bounding box center [723, 711] width 455 height 80
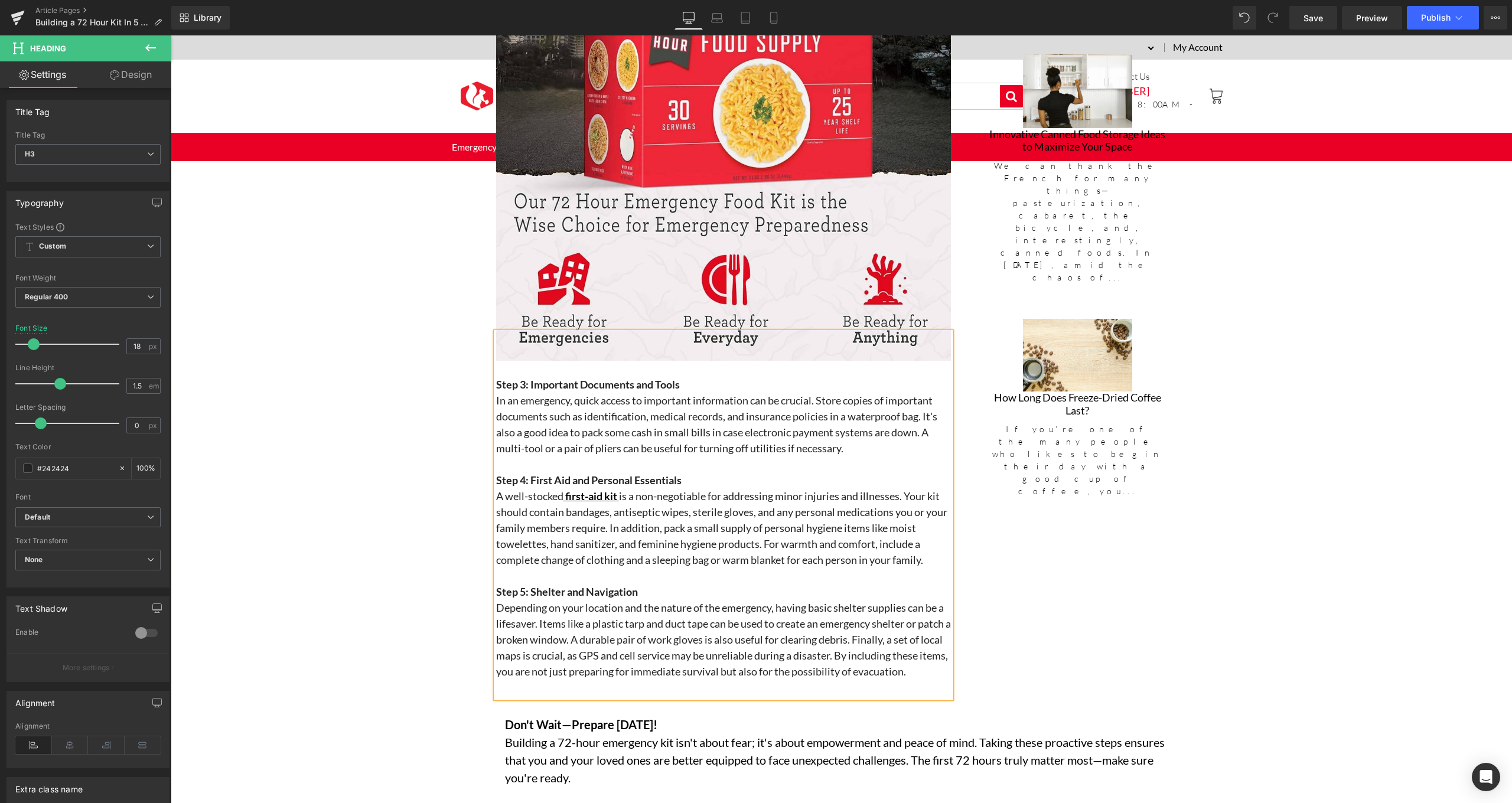
scroll to position [1932, 0]
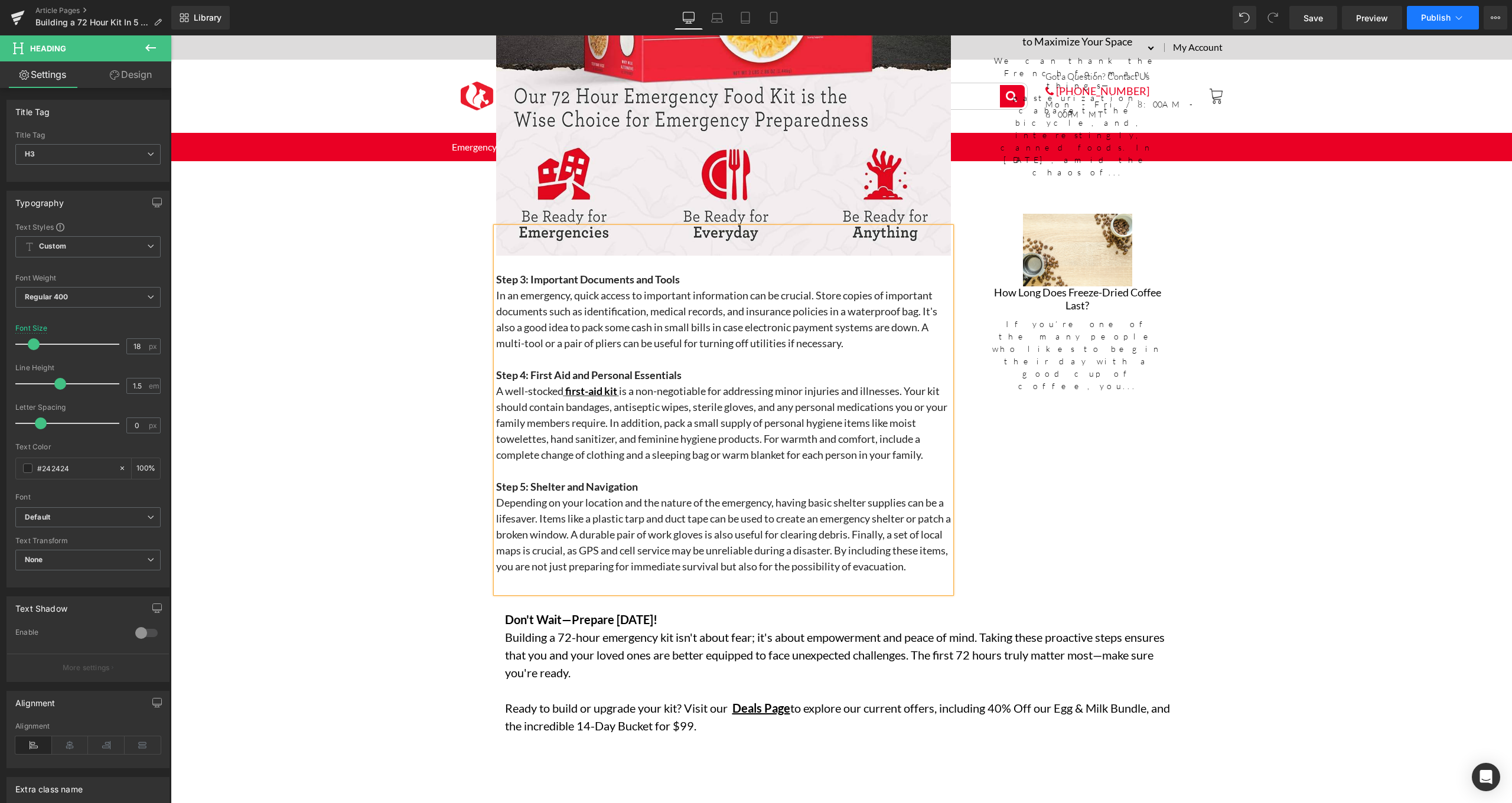
click at [1449, 14] on span "Publish" at bounding box center [1435, 18] width 30 height 10
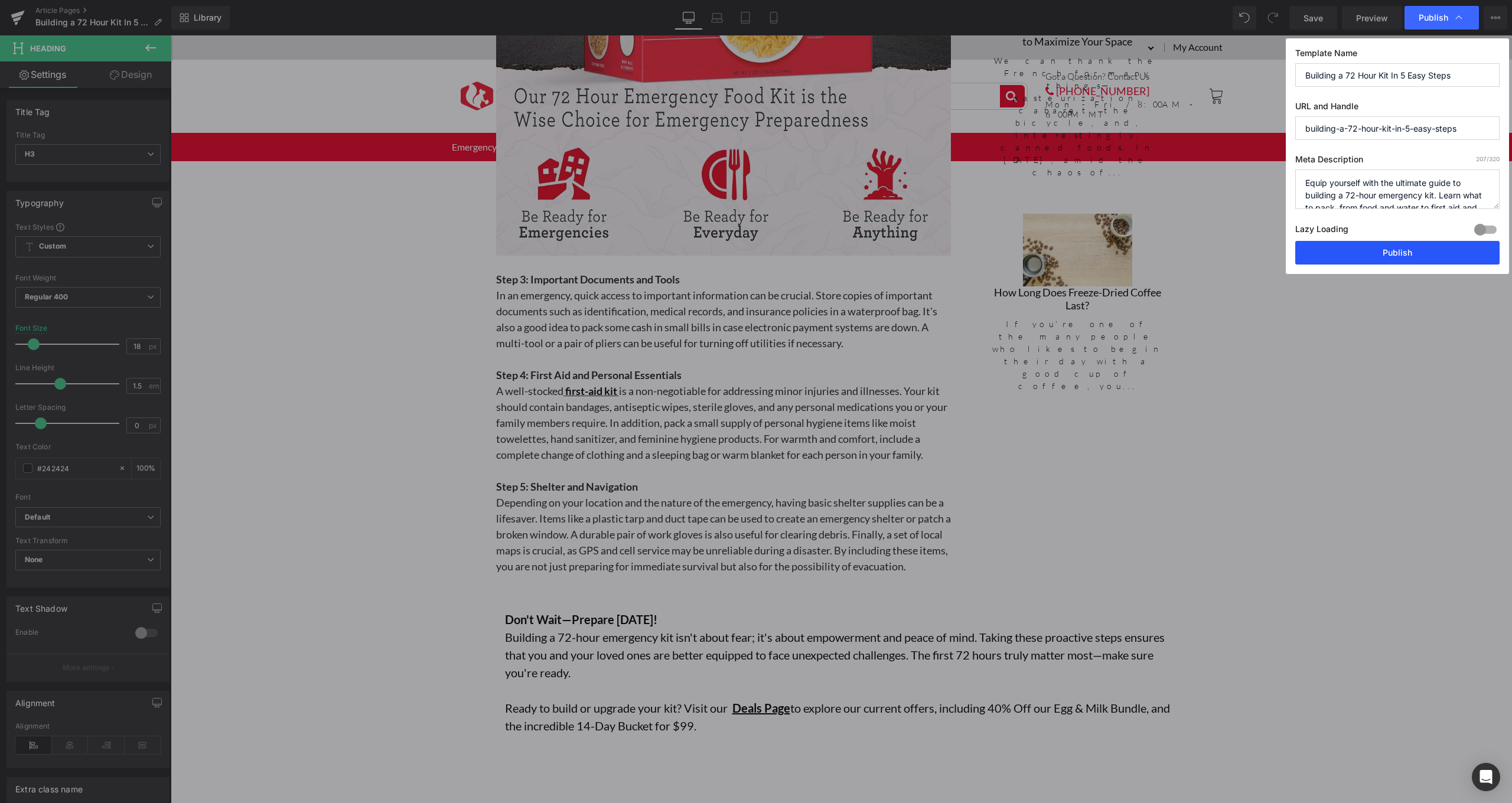
click at [1377, 251] on button "Publish" at bounding box center [1397, 252] width 204 height 23
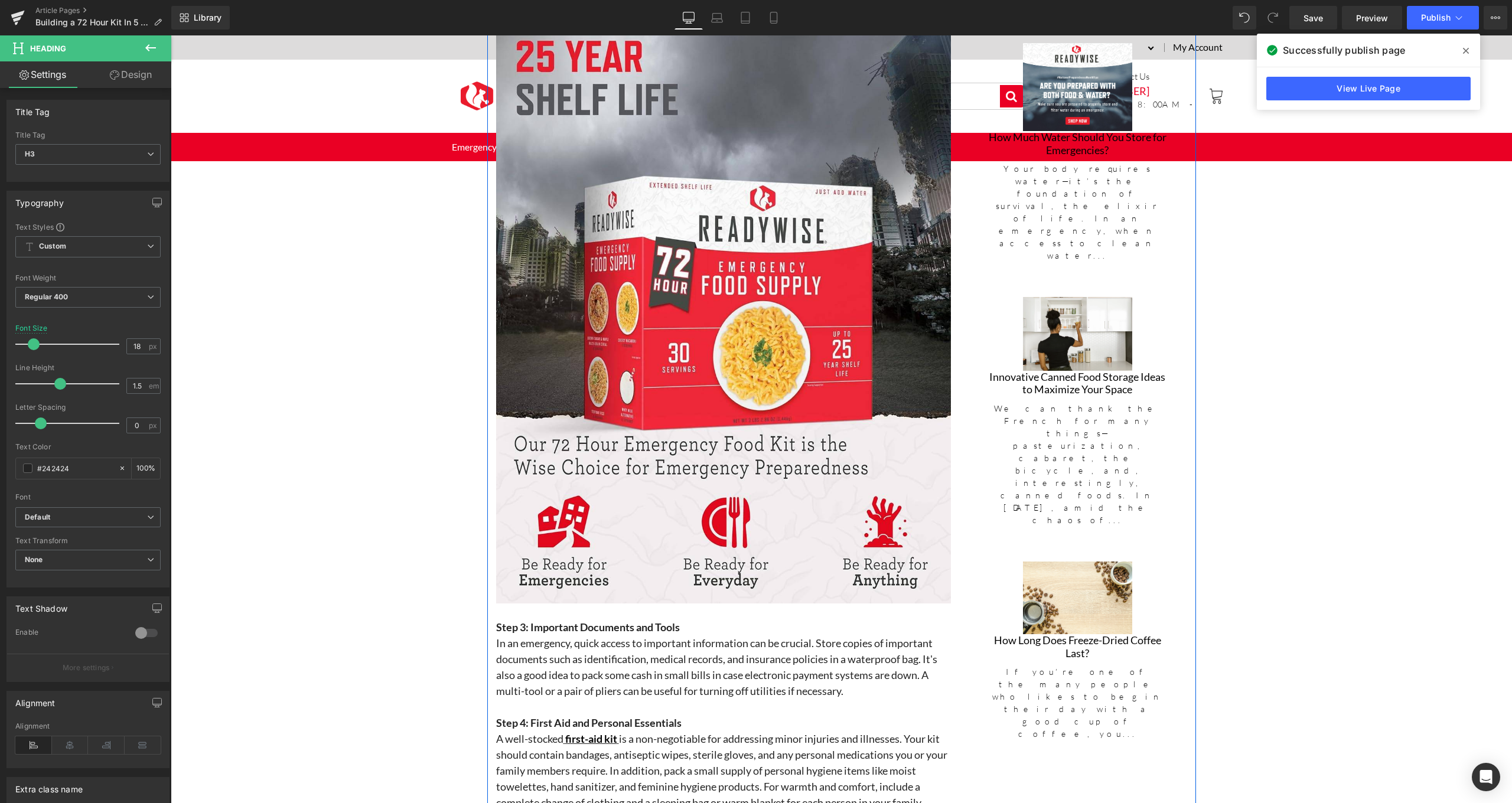
scroll to position [1024, 0]
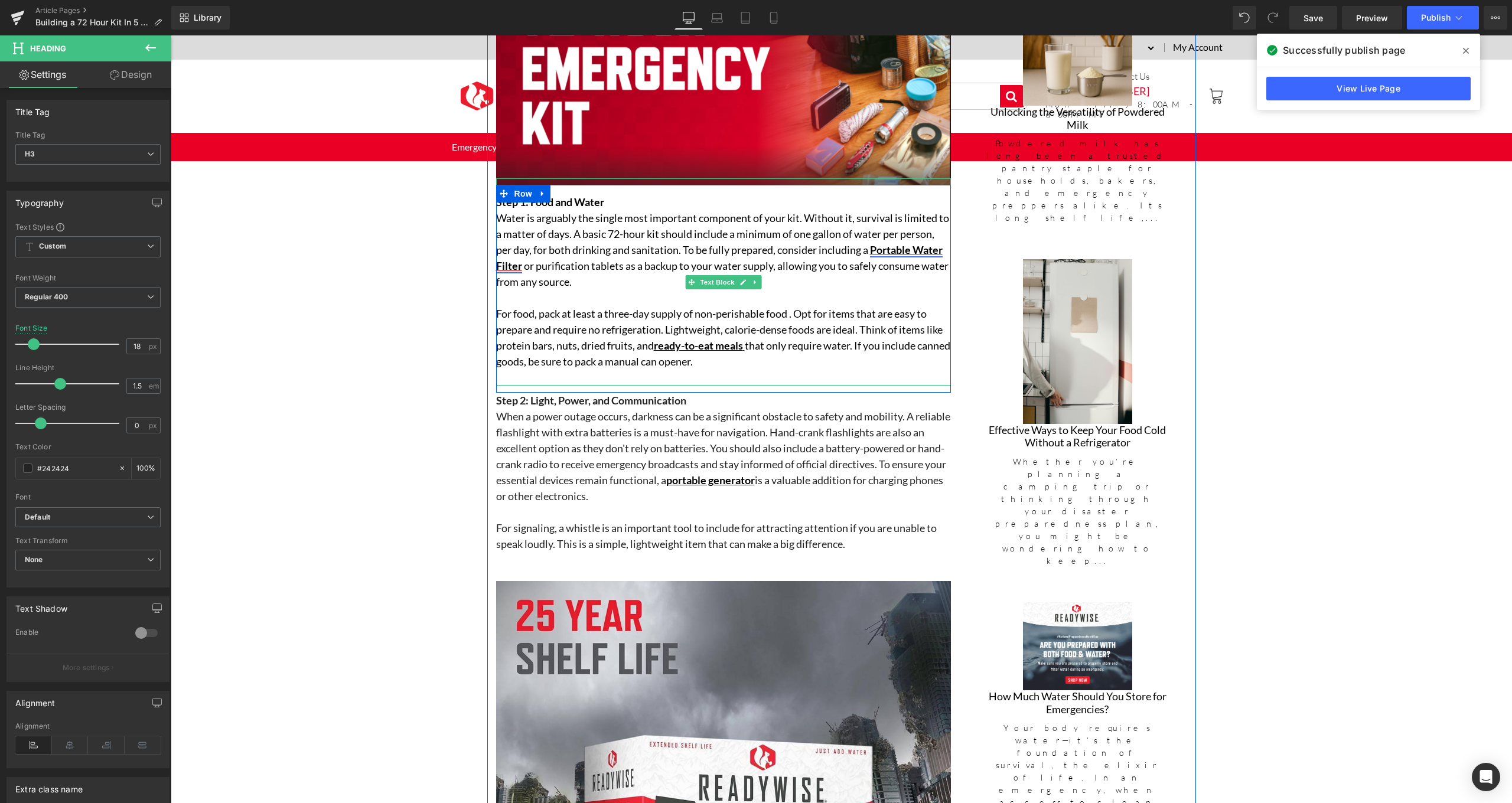
click at [499, 258] on link "Portable Water Filter" at bounding box center [719, 258] width 446 height 29
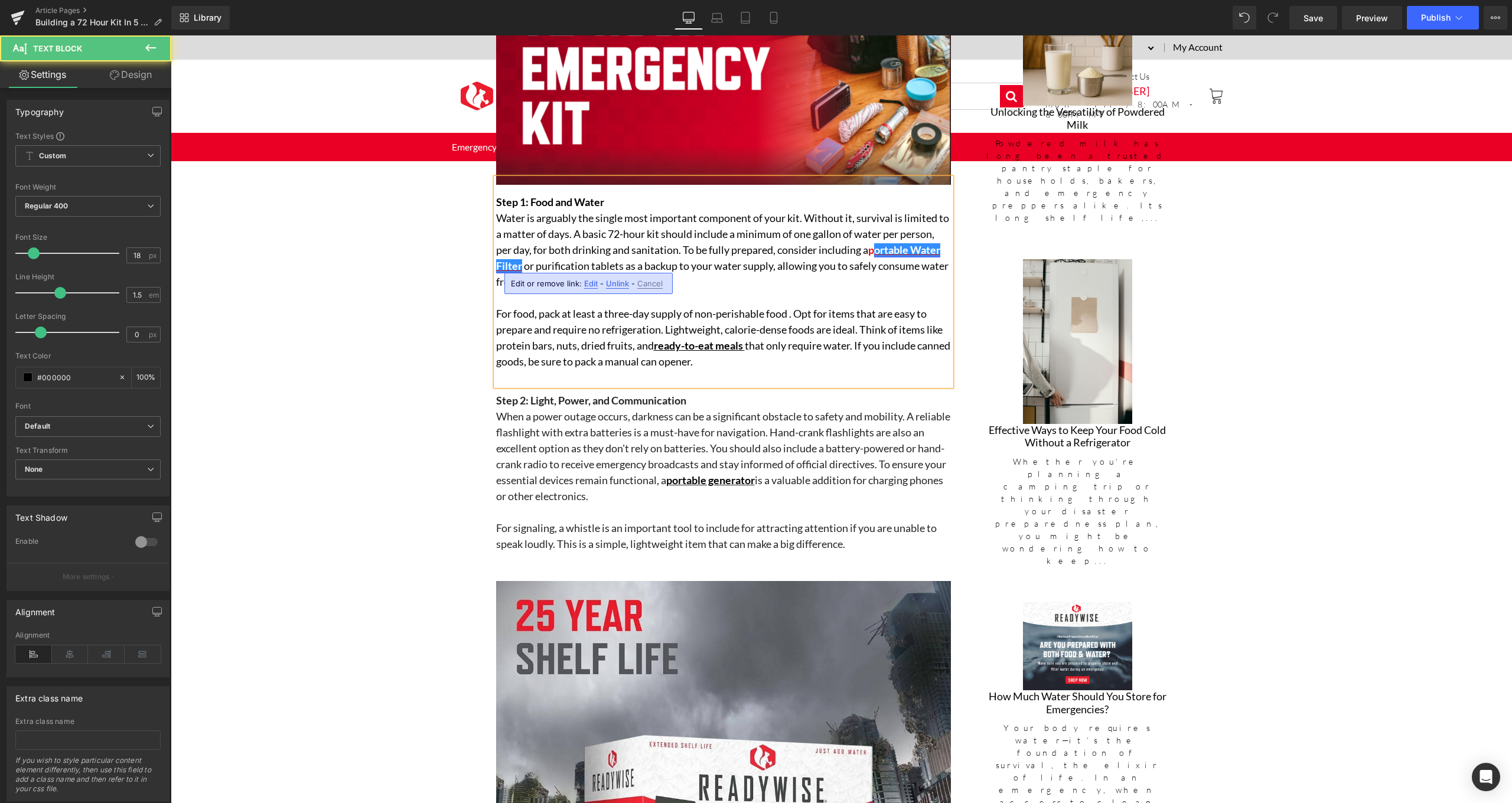
click at [541, 261] on link "ortable Water Filter" at bounding box center [718, 258] width 444 height 29
click at [547, 261] on link "ortable Water Filter" at bounding box center [718, 258] width 444 height 29
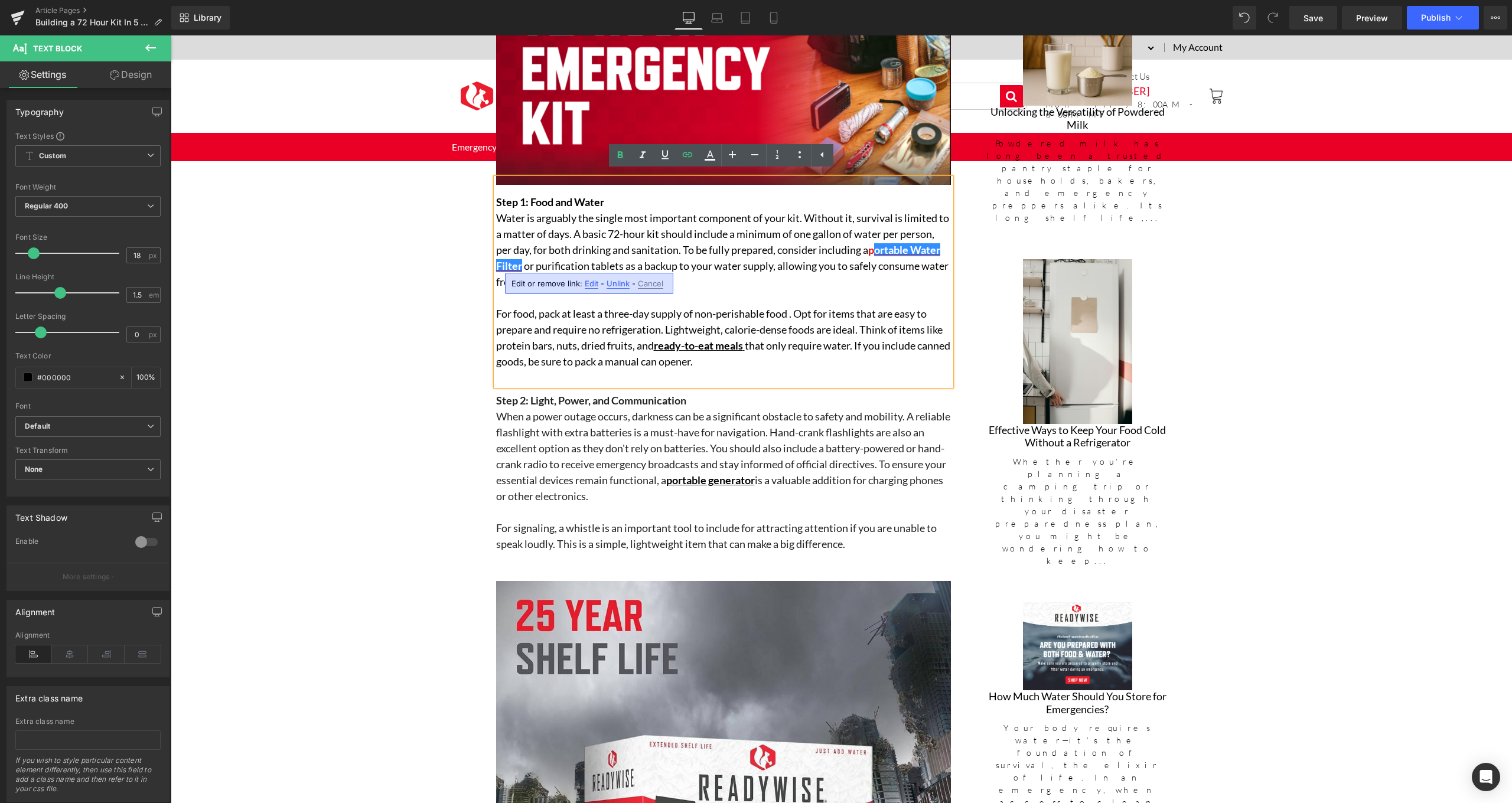
click at [758, 307] on span "For food, pack at least a three-day supply of non-perishable food . Opt for ite…" at bounding box center [719, 329] width 446 height 45
click at [544, 261] on link "ortable Water Filter" at bounding box center [718, 258] width 444 height 29
click at [573, 259] on link "ortable water Filter" at bounding box center [717, 258] width 441 height 29
click at [490, 261] on div "Building a 72 Hour Kit In 5 Easy Steps Heading The First 72 Hours Matter Most—A…" at bounding box center [723, 508] width 472 height 1985
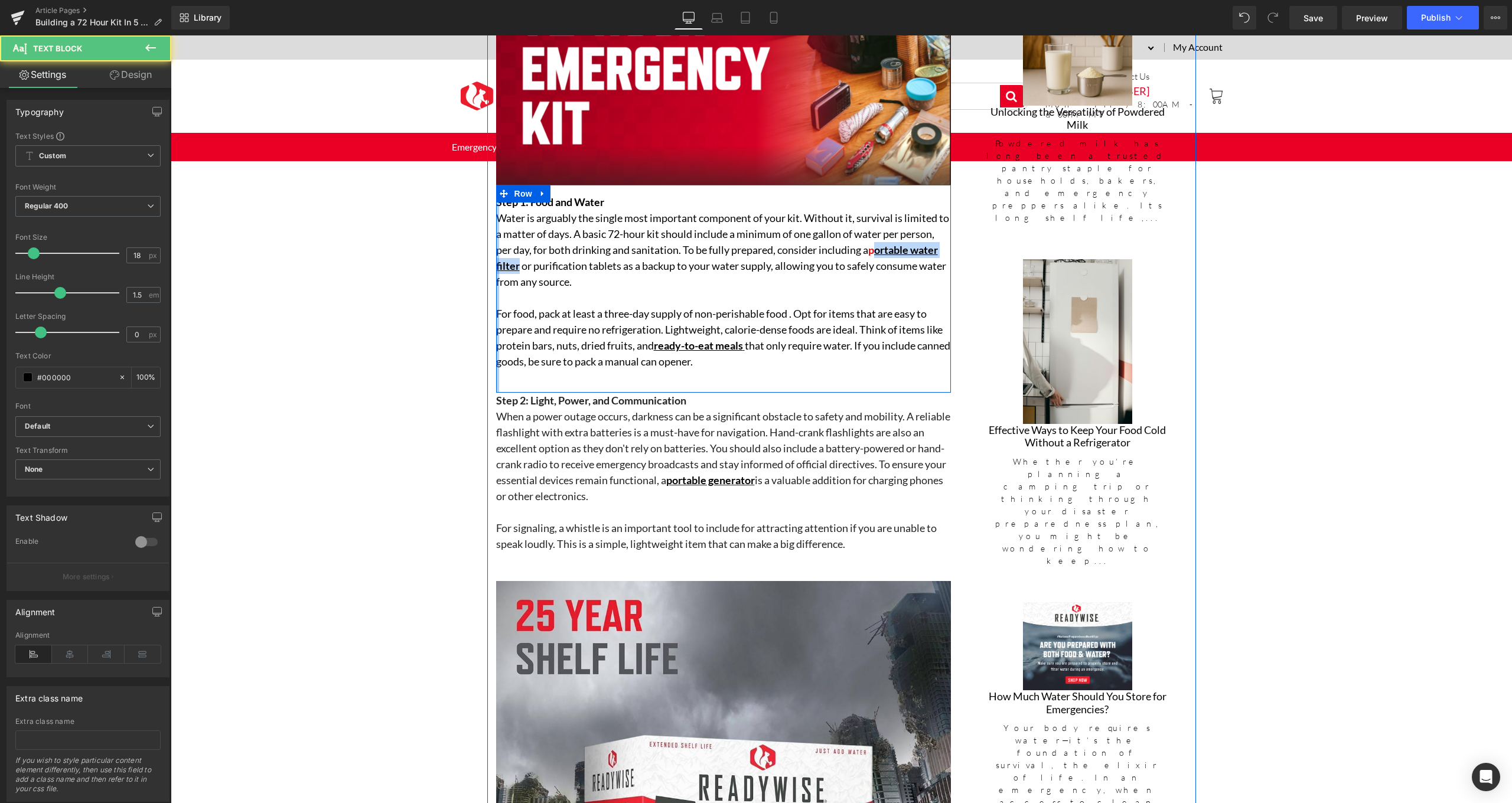
drag, startPoint x: 588, startPoint y: 261, endPoint x: 495, endPoint y: 264, distance: 93.0
click at [496, 264] on div "Step 1: Food and Water Water is arguably the single most important component of…" at bounding box center [723, 288] width 455 height 208
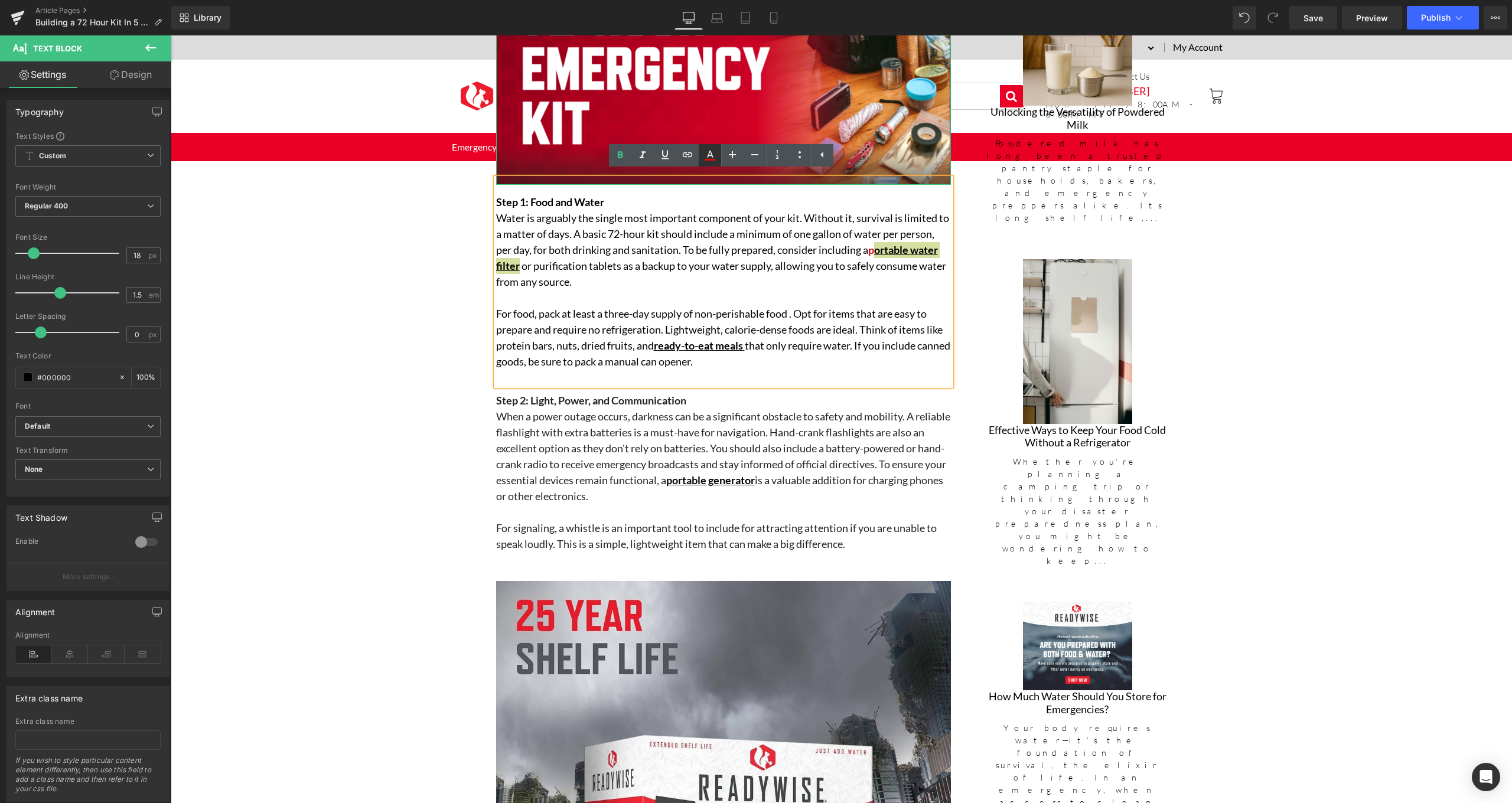
click at [710, 155] on icon at bounding box center [710, 154] width 6 height 7
type input "#e70808"
type input "100"
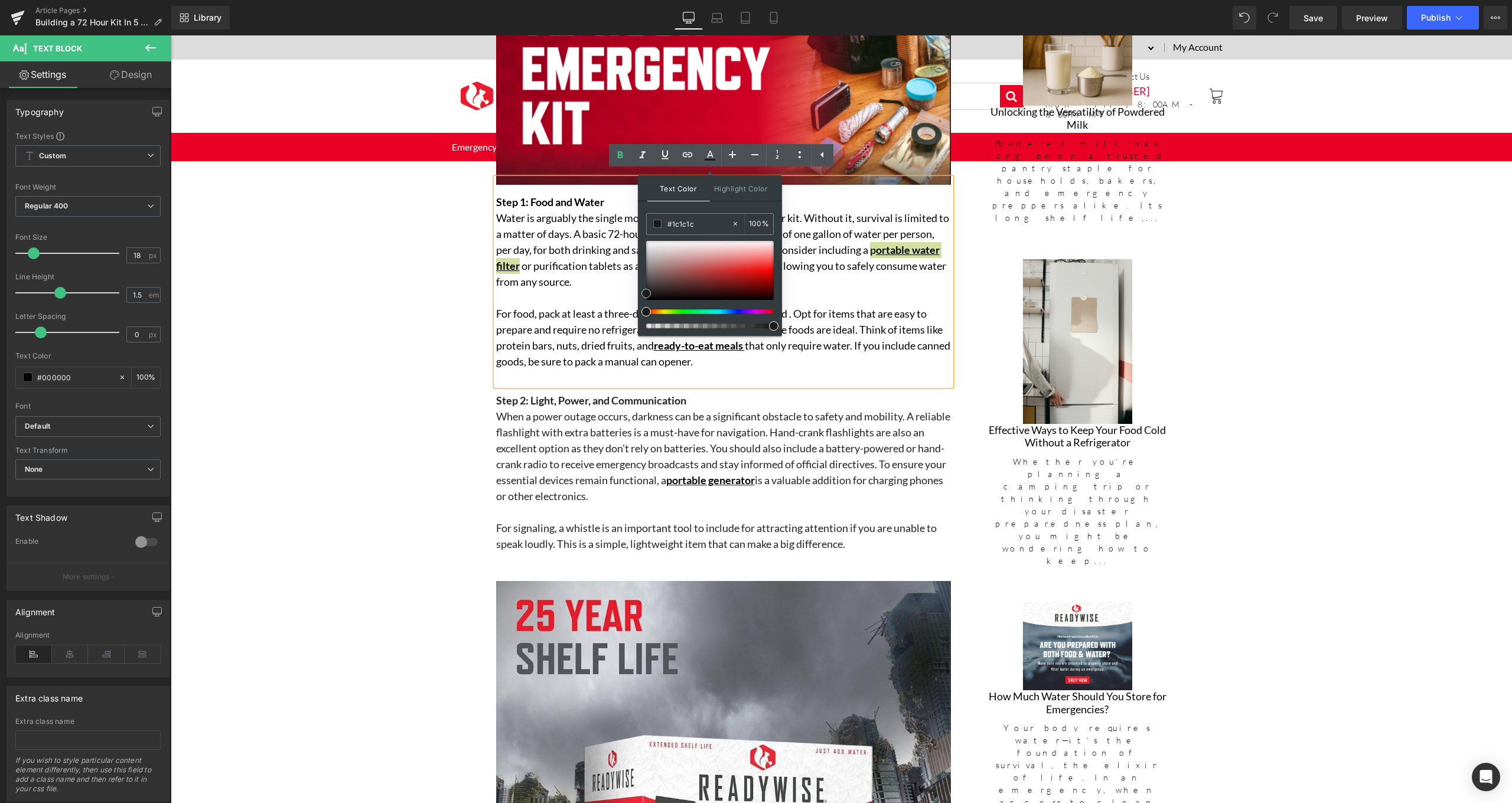
type input "#1e1e1e"
drag, startPoint x: 764, startPoint y: 271, endPoint x: 640, endPoint y: 292, distance: 125.8
click at [640, 292] on div "Text Color Highlight Color rgba(30, 30, 30, 1) #1e1e1e 100 % transparent transp…" at bounding box center [710, 255] width 144 height 161
click at [537, 293] on p at bounding box center [723, 297] width 455 height 16
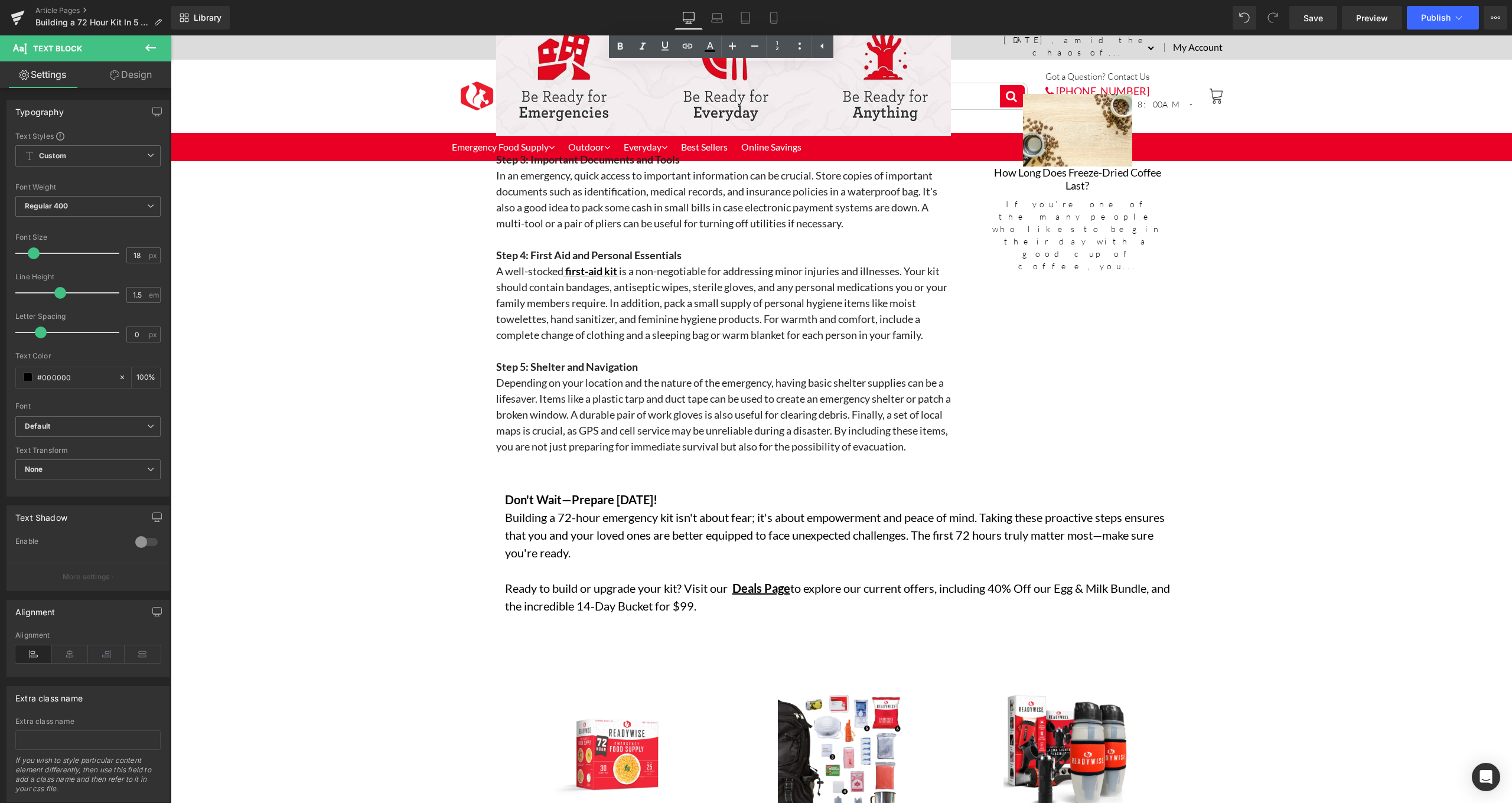
scroll to position [2303, 0]
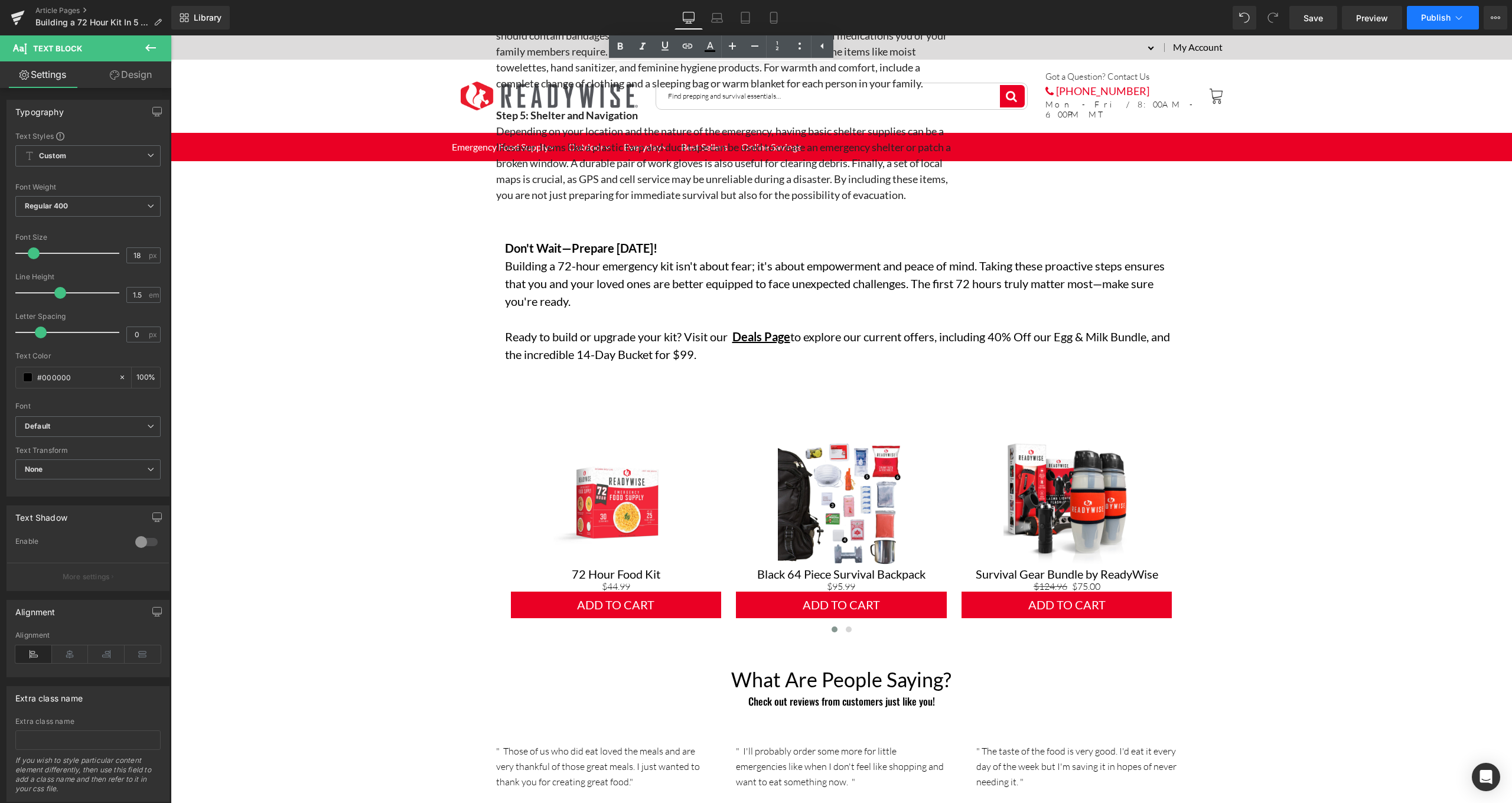
click at [1438, 17] on span "Publish" at bounding box center [1435, 18] width 30 height 10
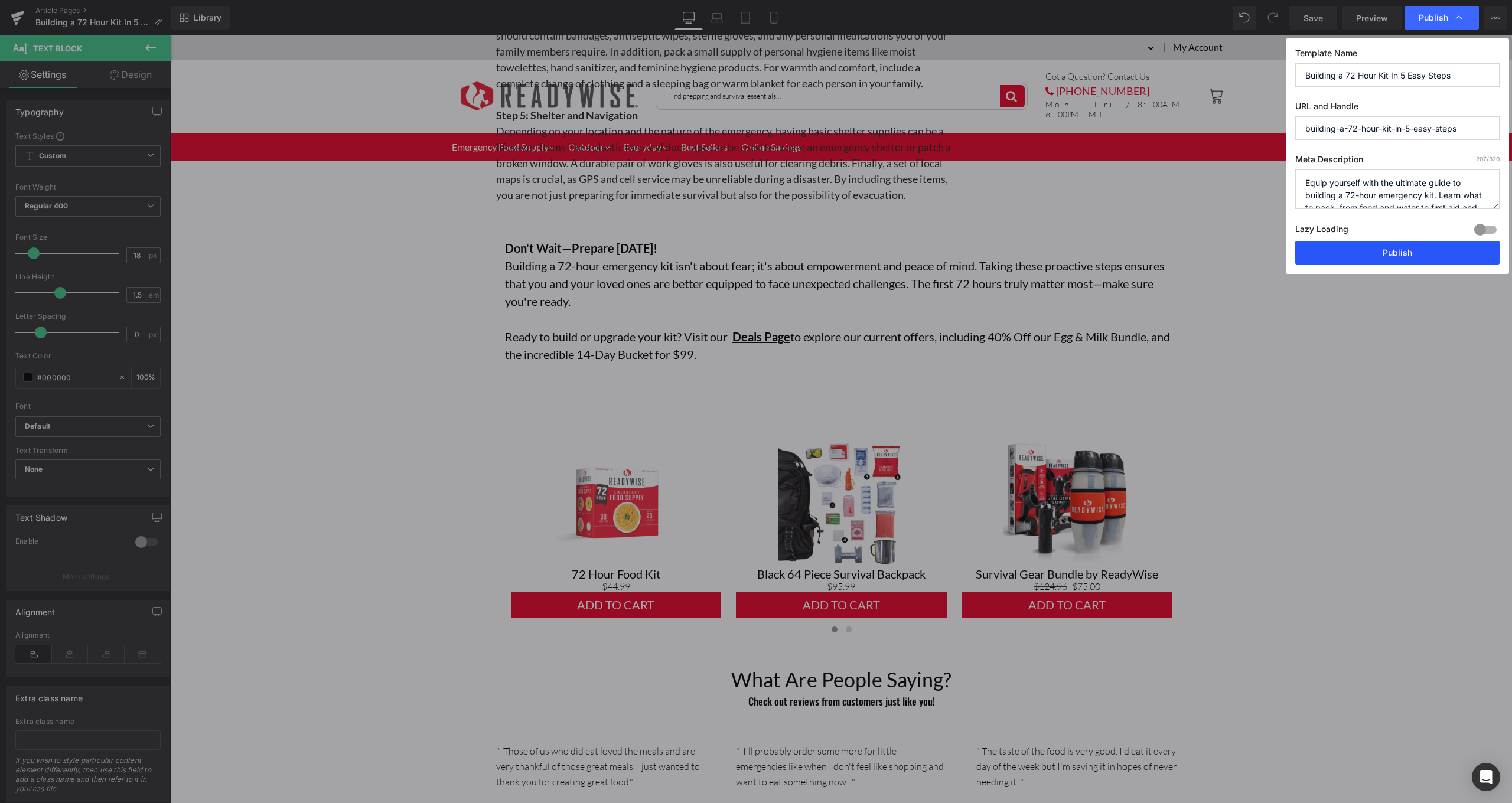
click at [1362, 259] on button "Publish" at bounding box center [1397, 252] width 204 height 23
